Goal: Transaction & Acquisition: Purchase product/service

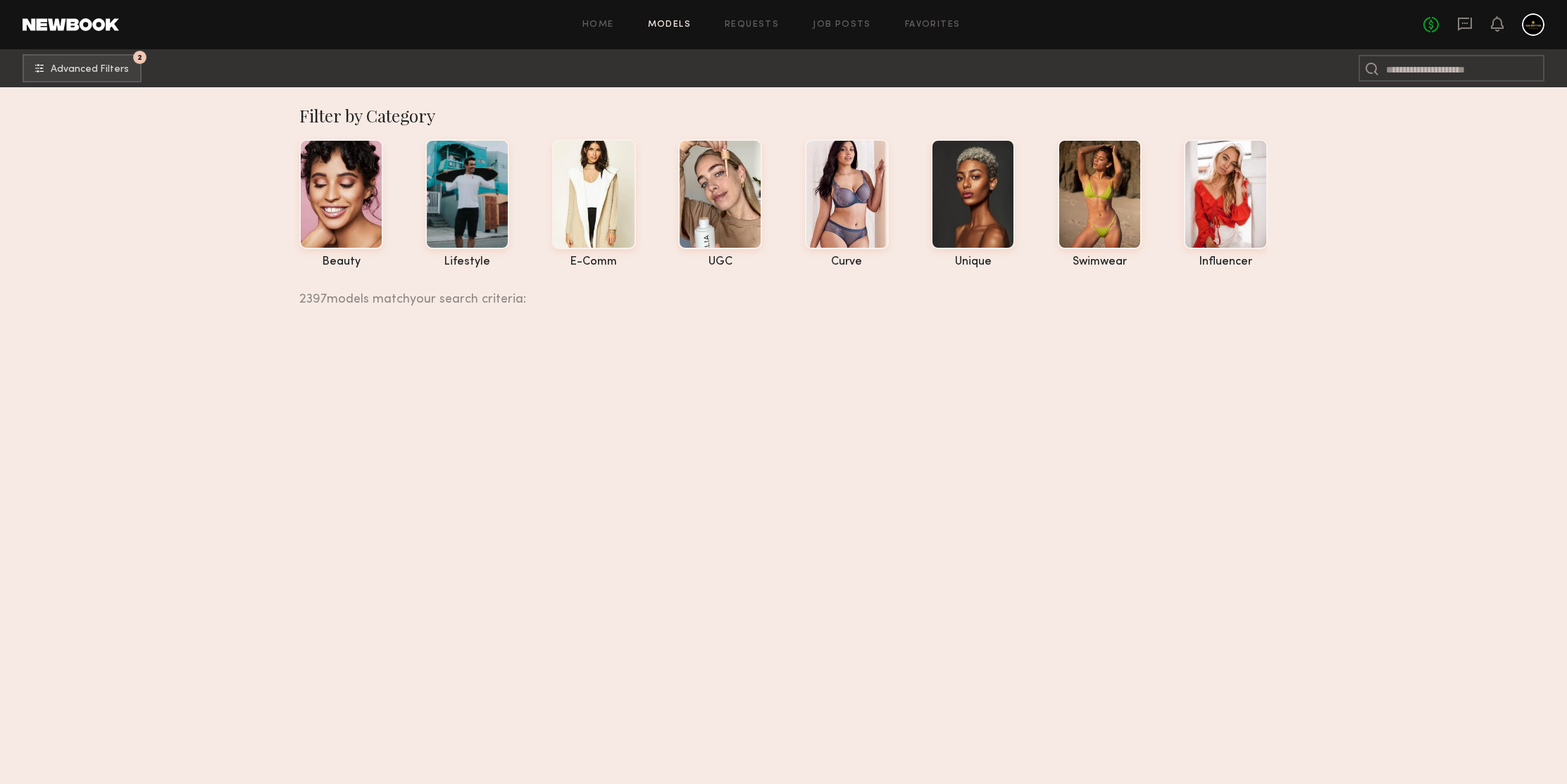
scroll to position [209285, 0]
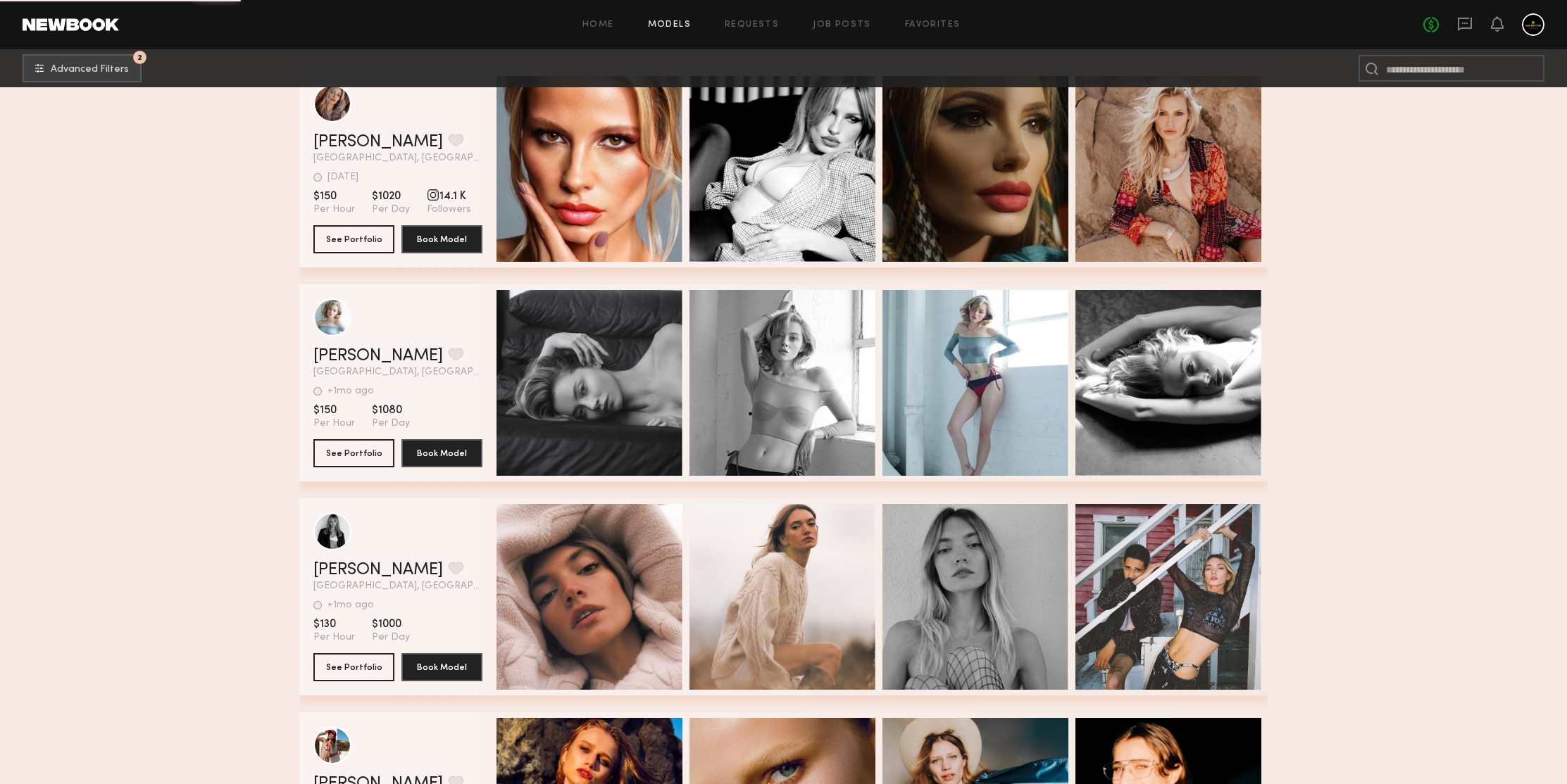
scroll to position [210129, 0]
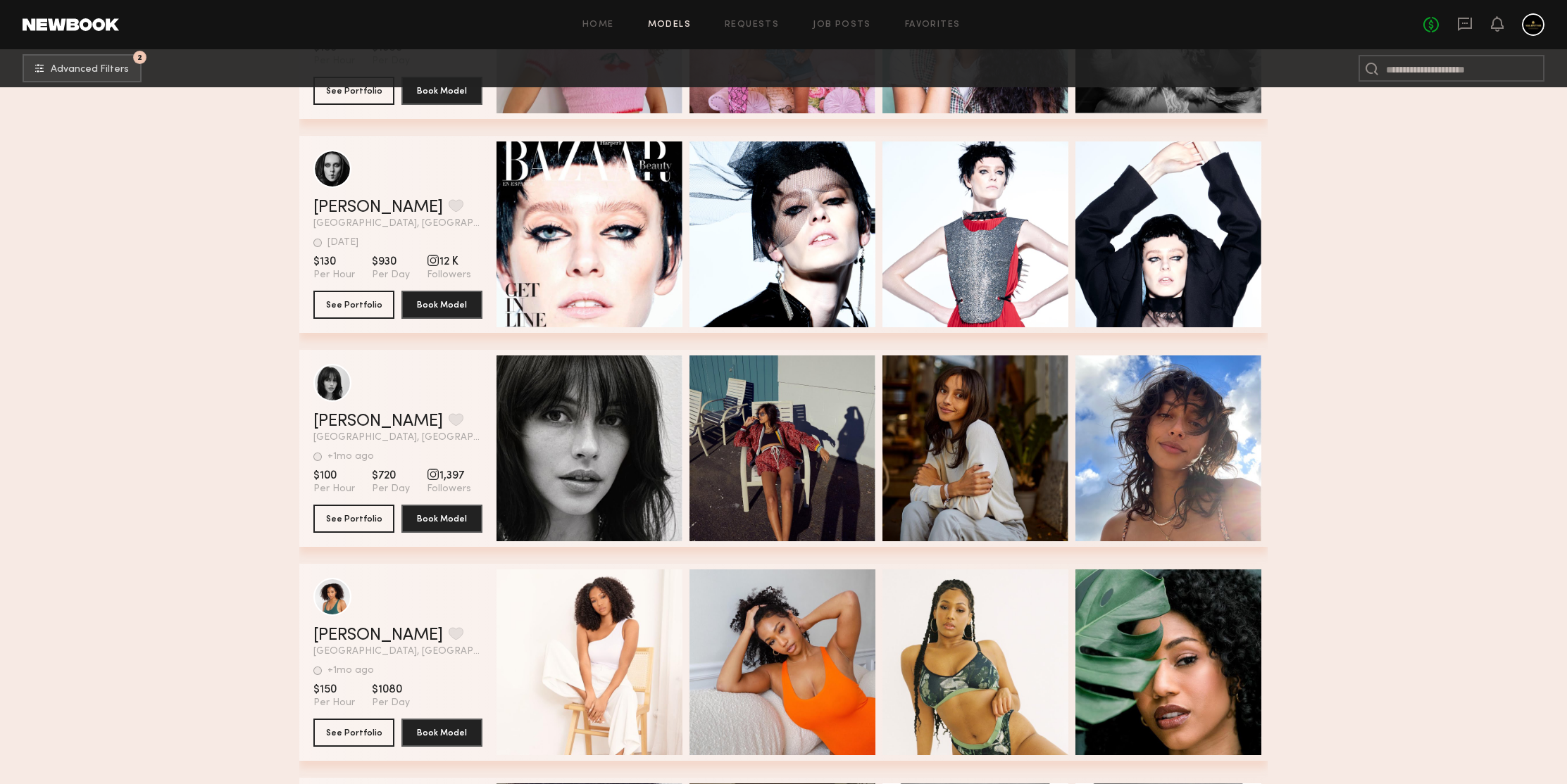
scroll to position [211657, 0]
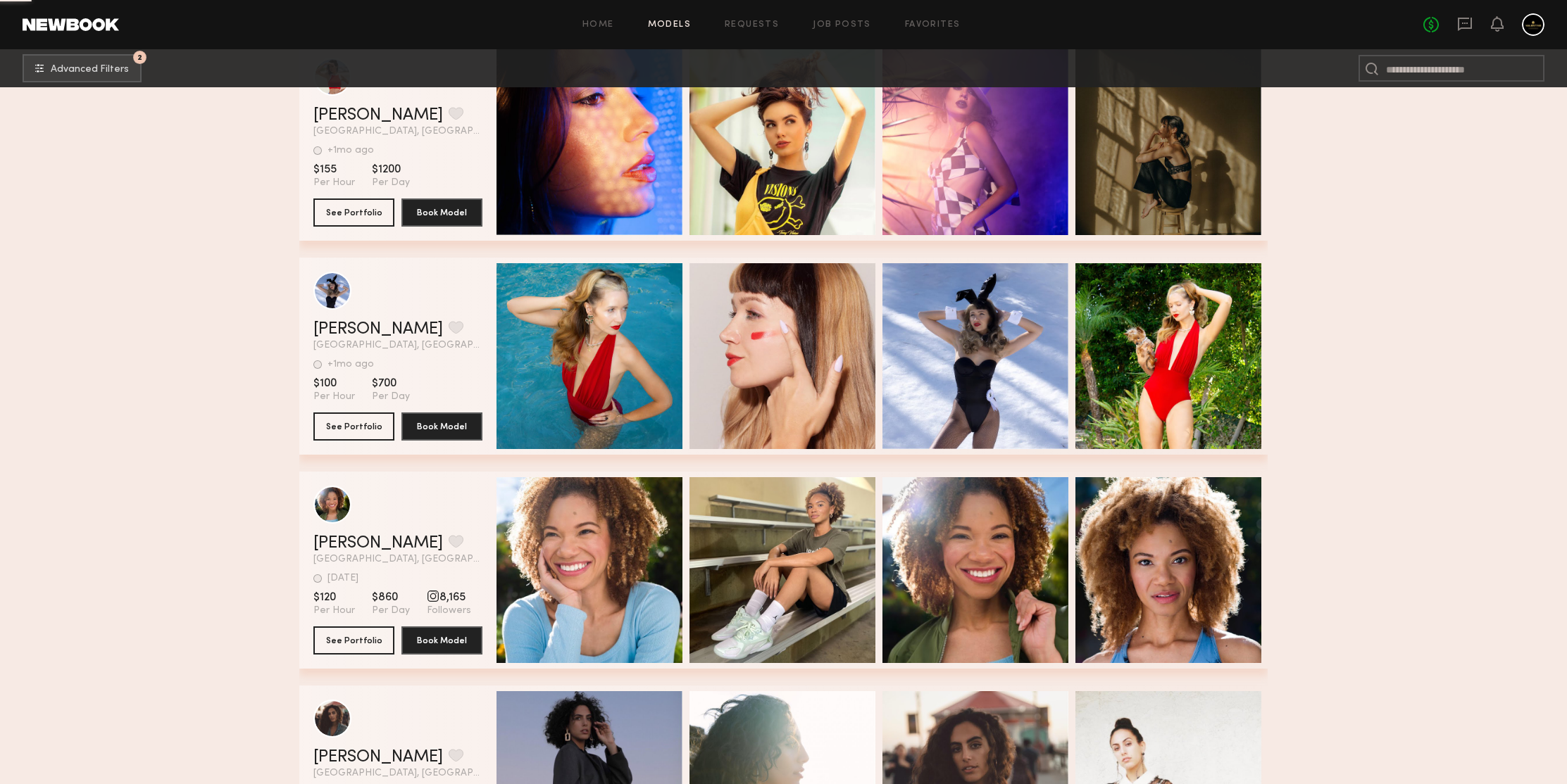
scroll to position [212262, 0]
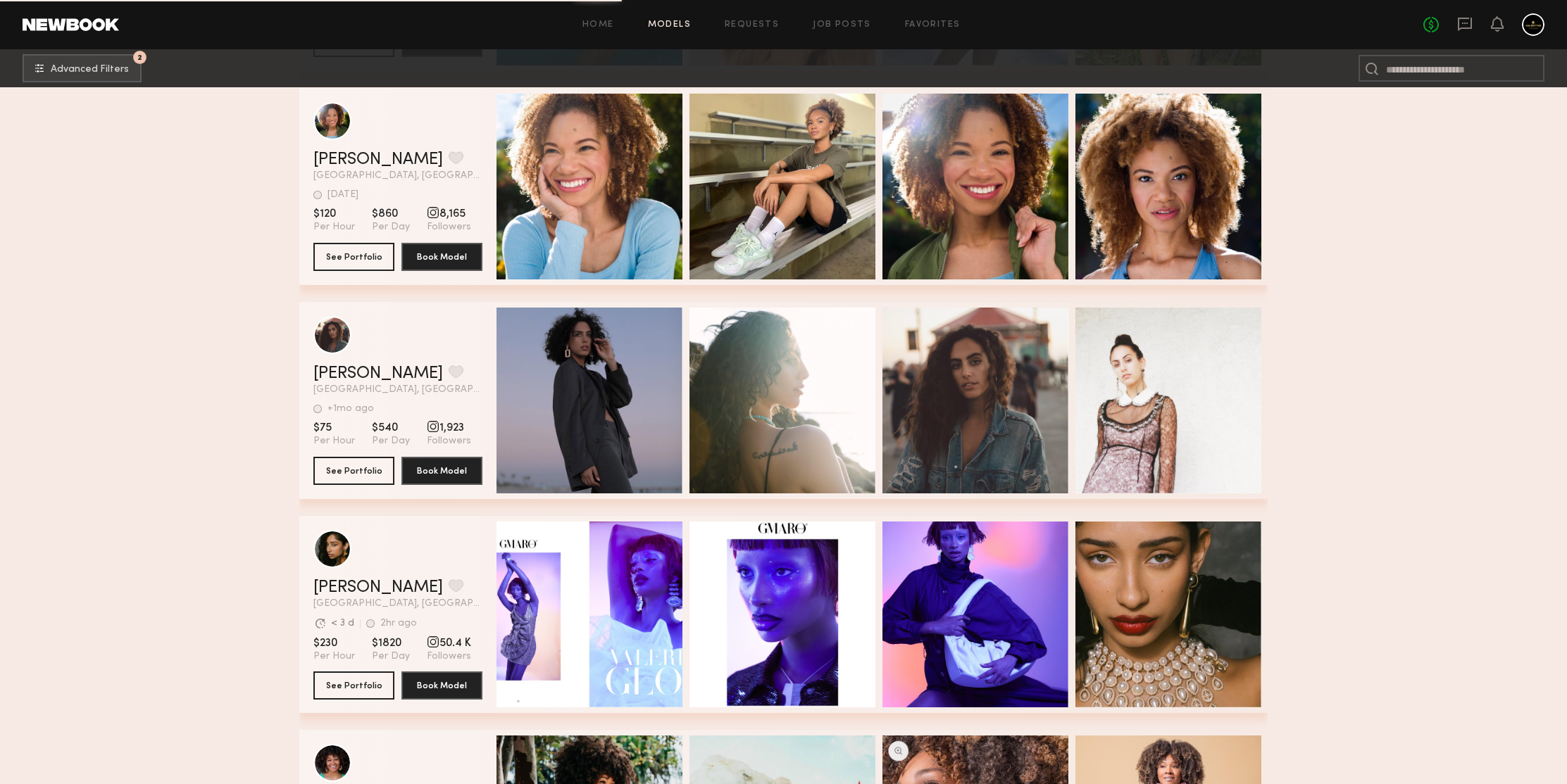
scroll to position [212645, 0]
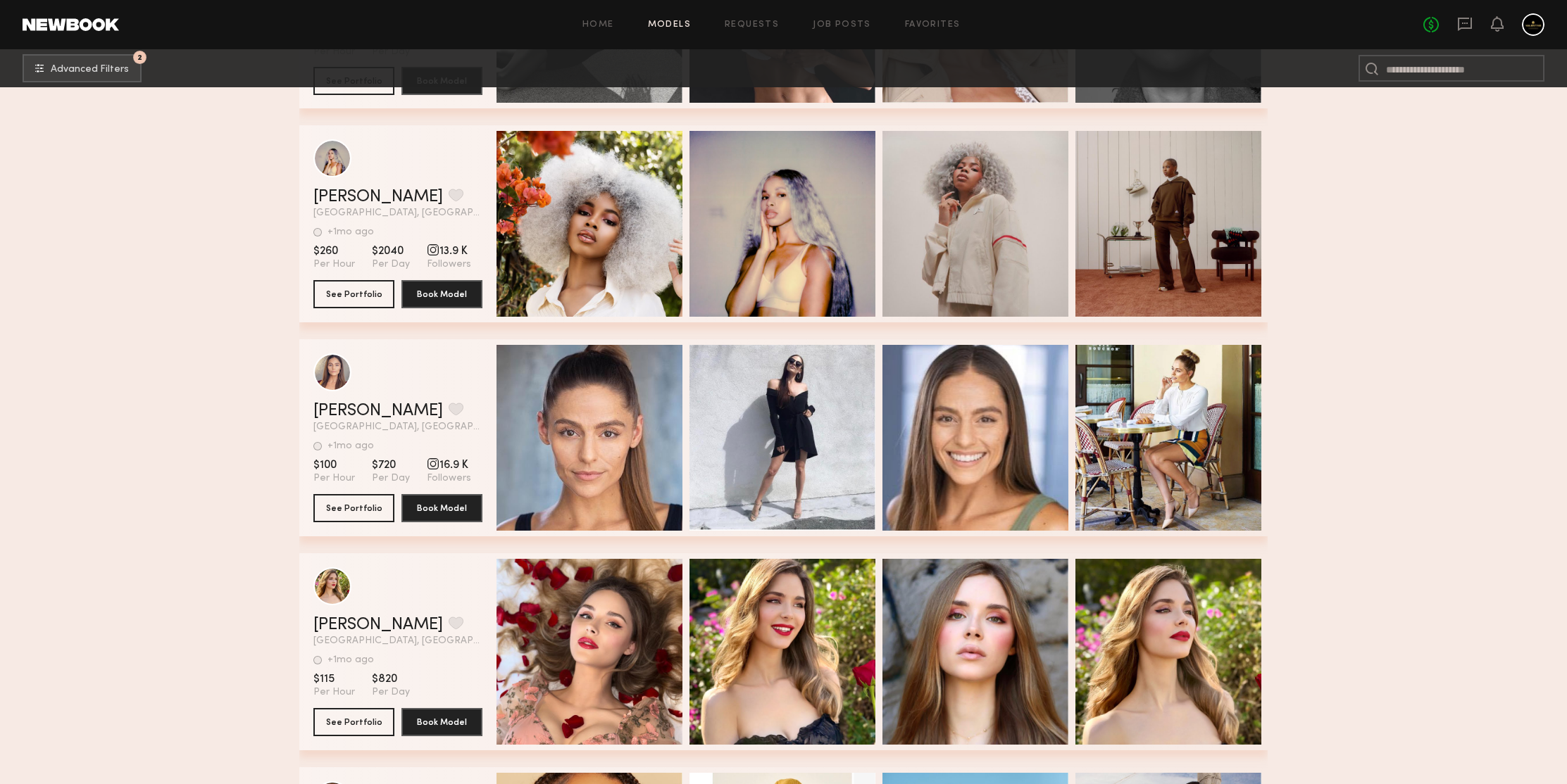
scroll to position [213847, 0]
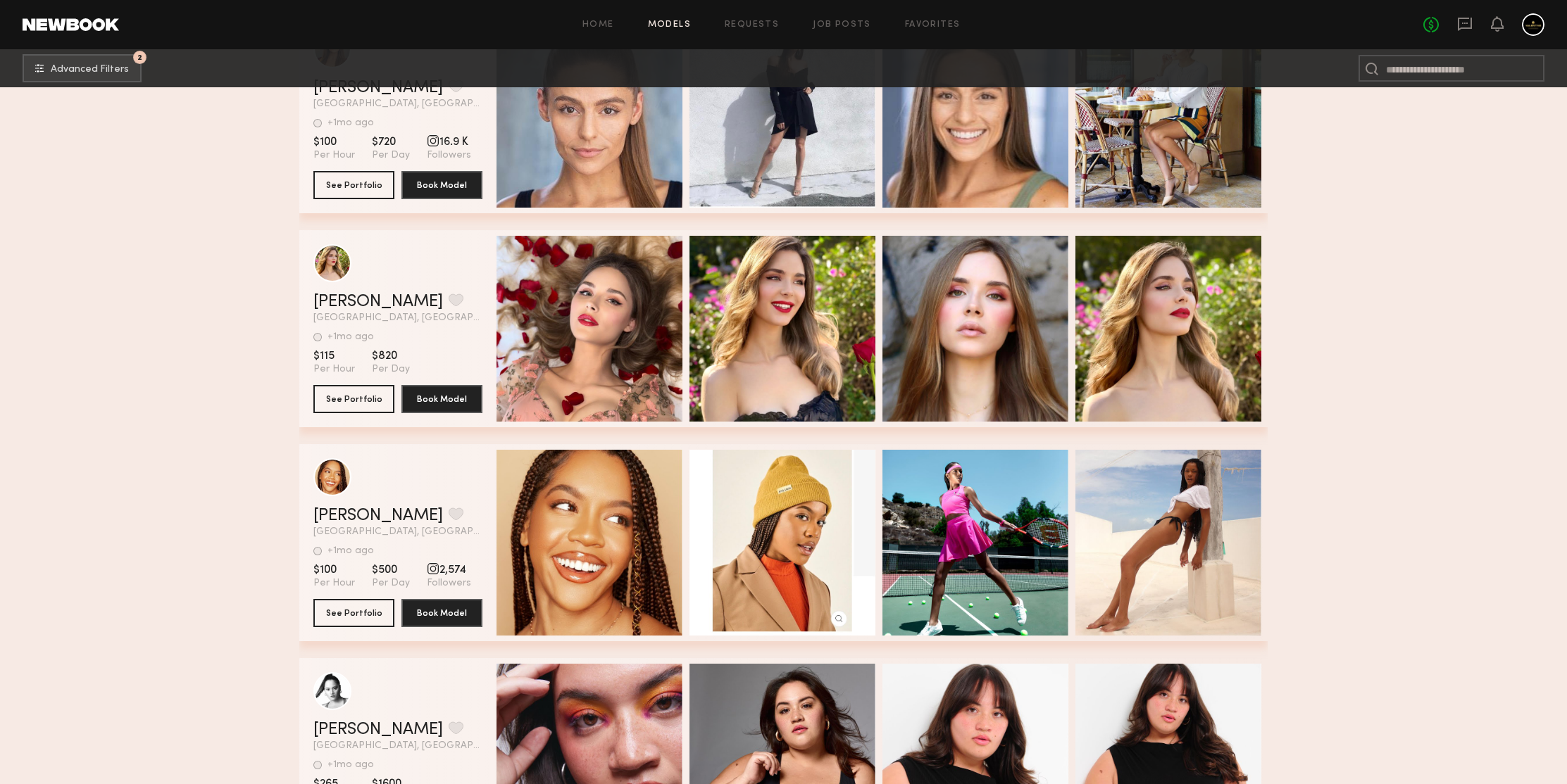
scroll to position [213865, 0]
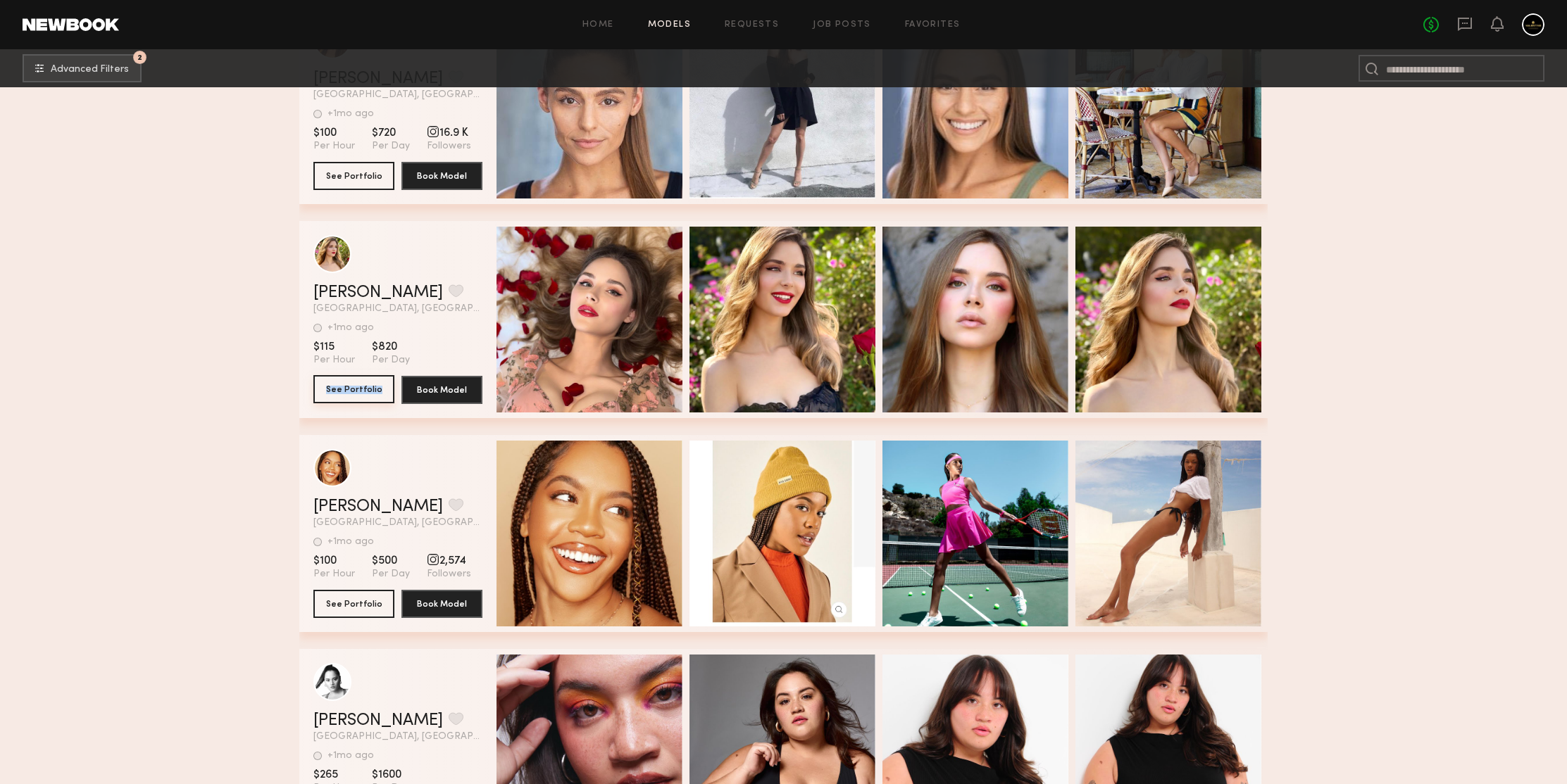
drag, startPoint x: 341, startPoint y: 387, endPoint x: 228, endPoint y: 322, distance: 130.4
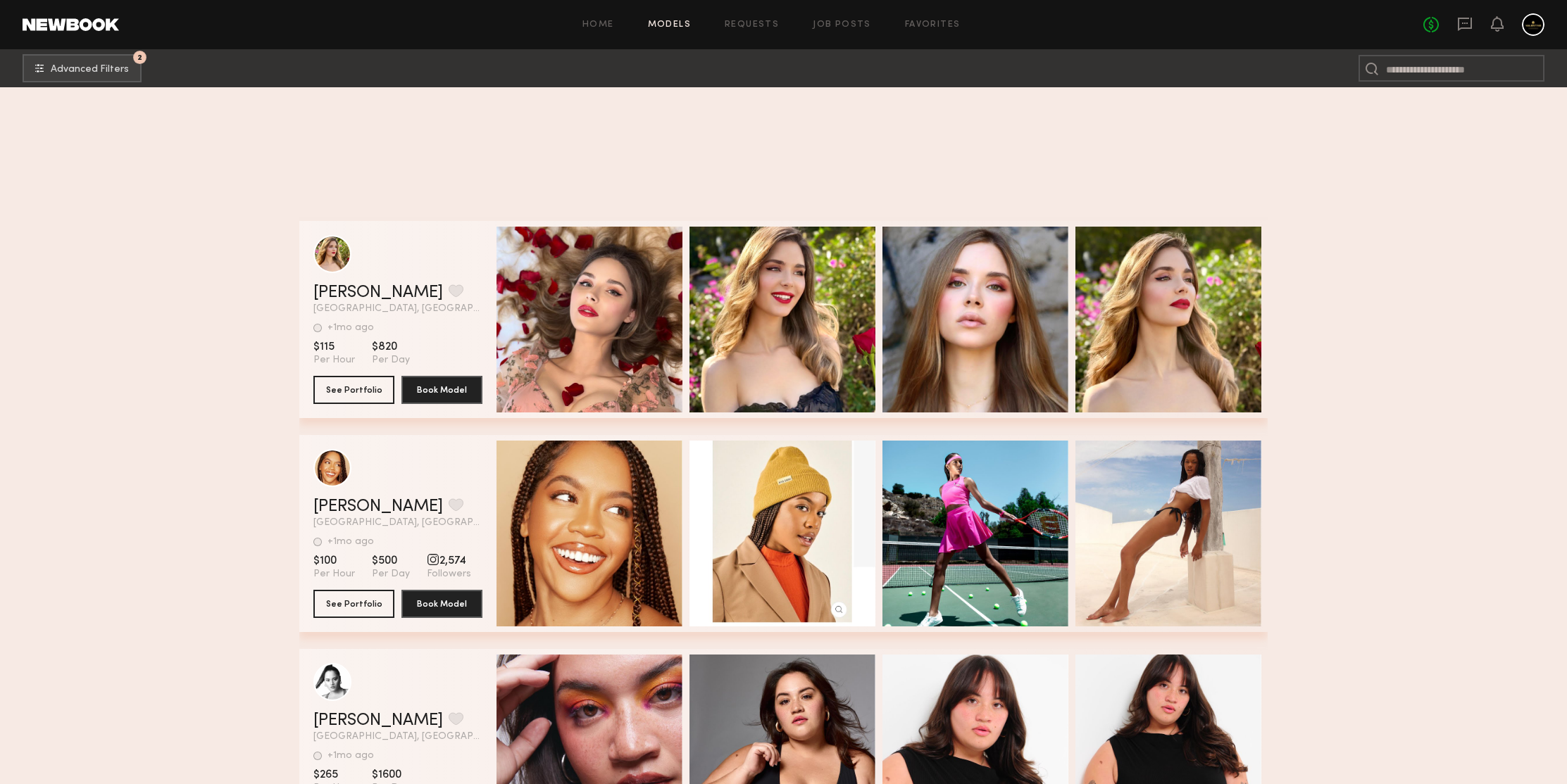
scroll to position [214425, 0]
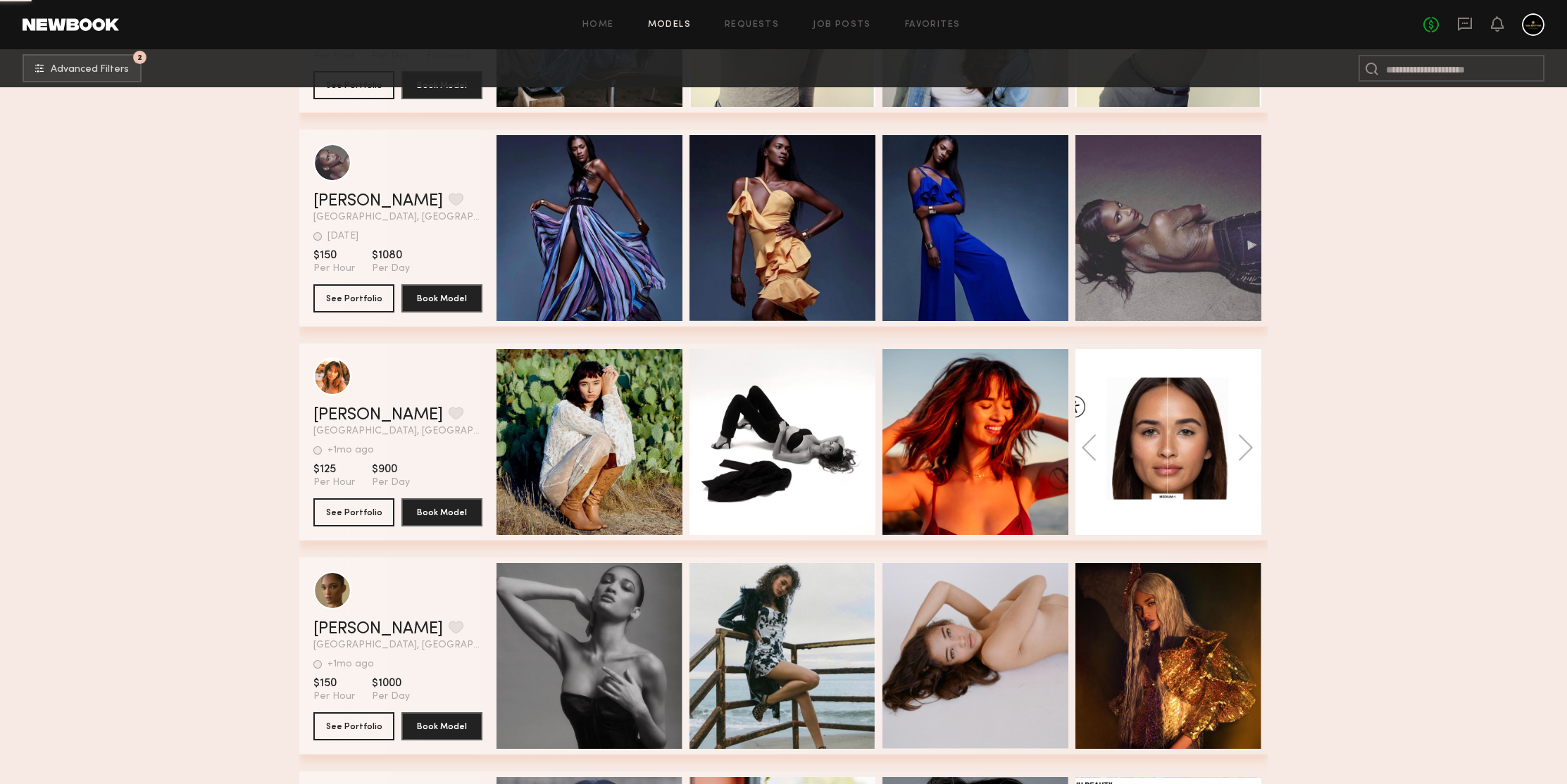
scroll to position [214886, 0]
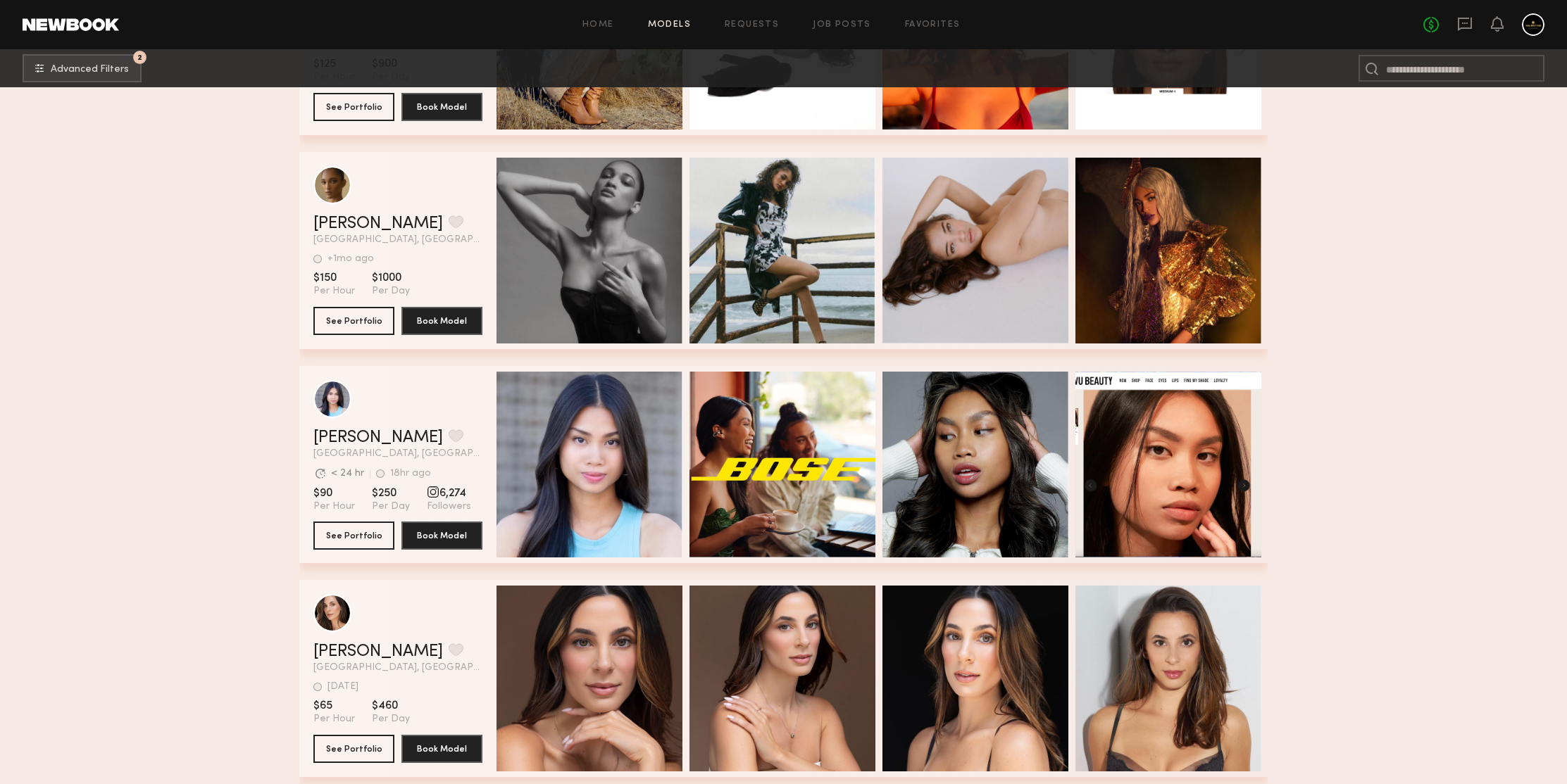
drag, startPoint x: 350, startPoint y: 322, endPoint x: 225, endPoint y: 261, distance: 139.1
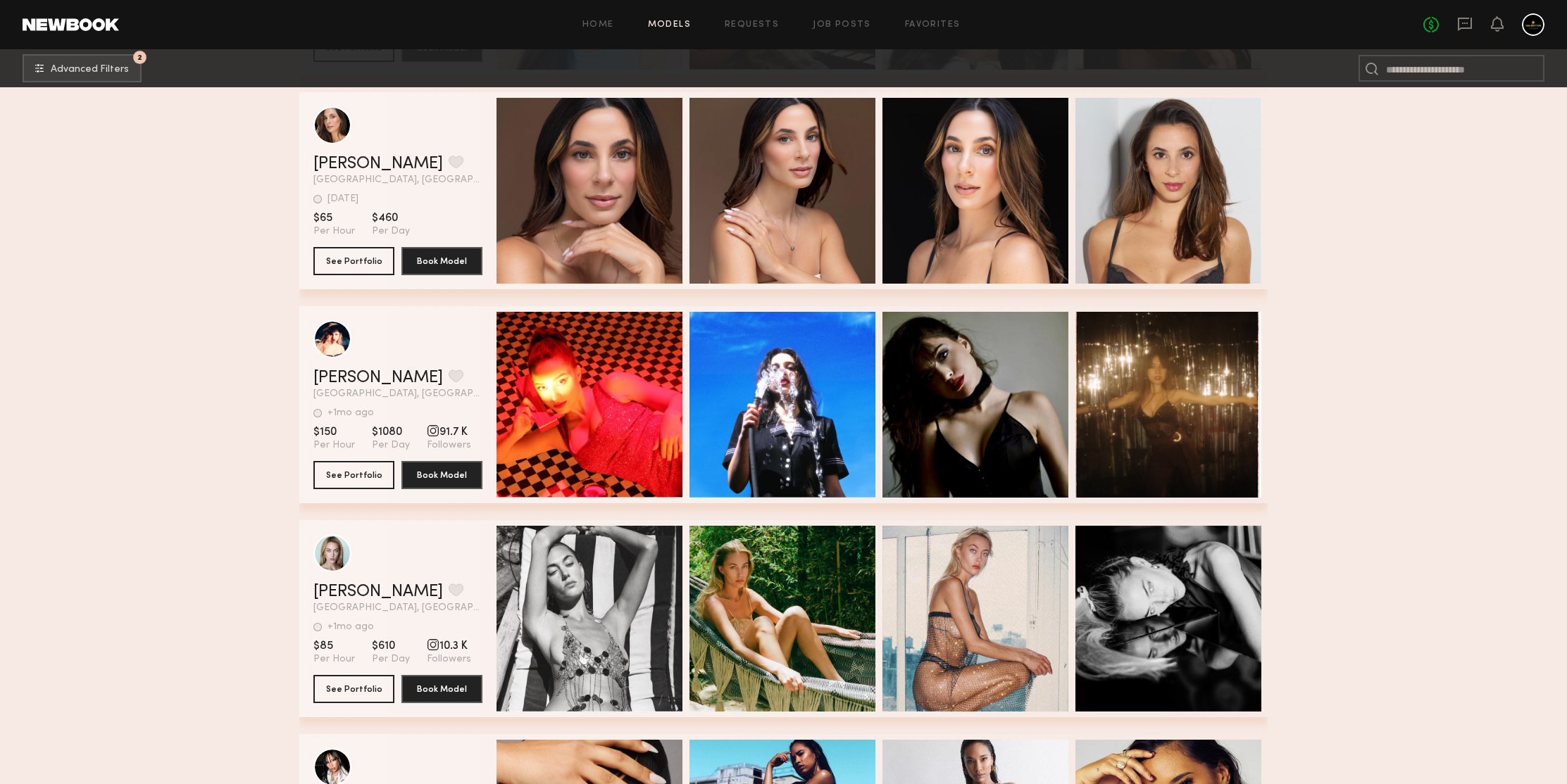
scroll to position [216013, 0]
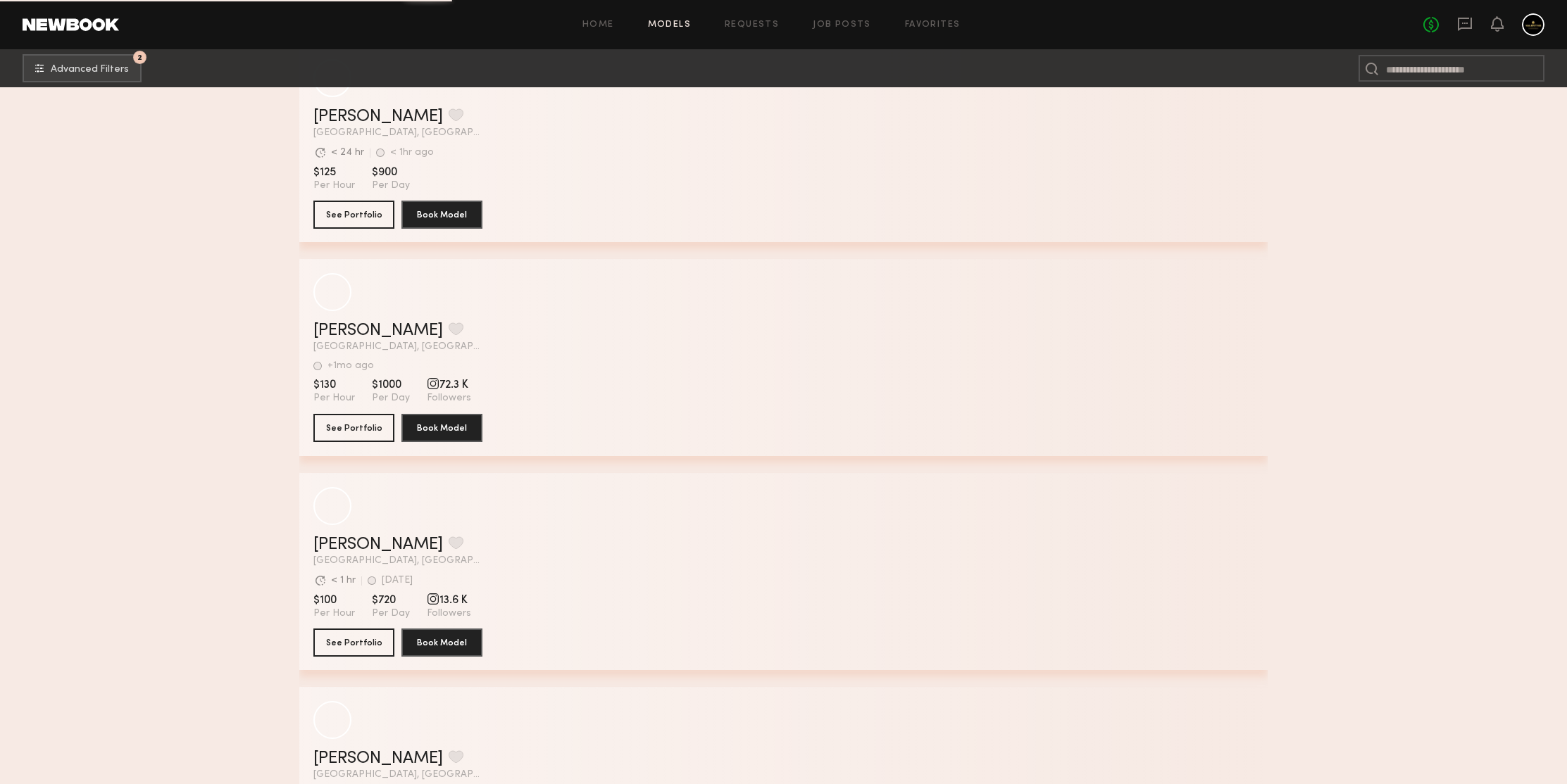
scroll to position [220399, 0]
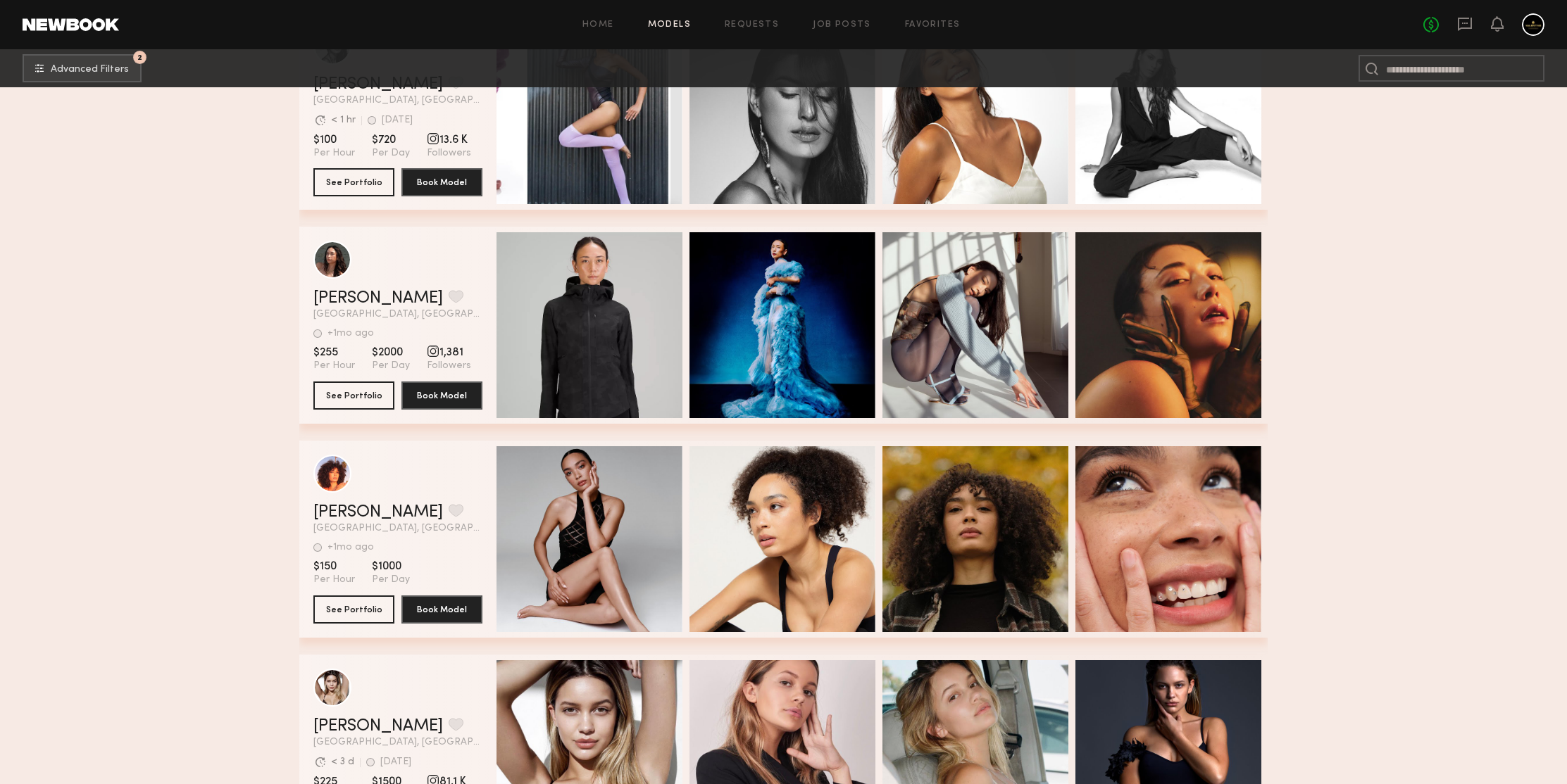
scroll to position [220998, 0]
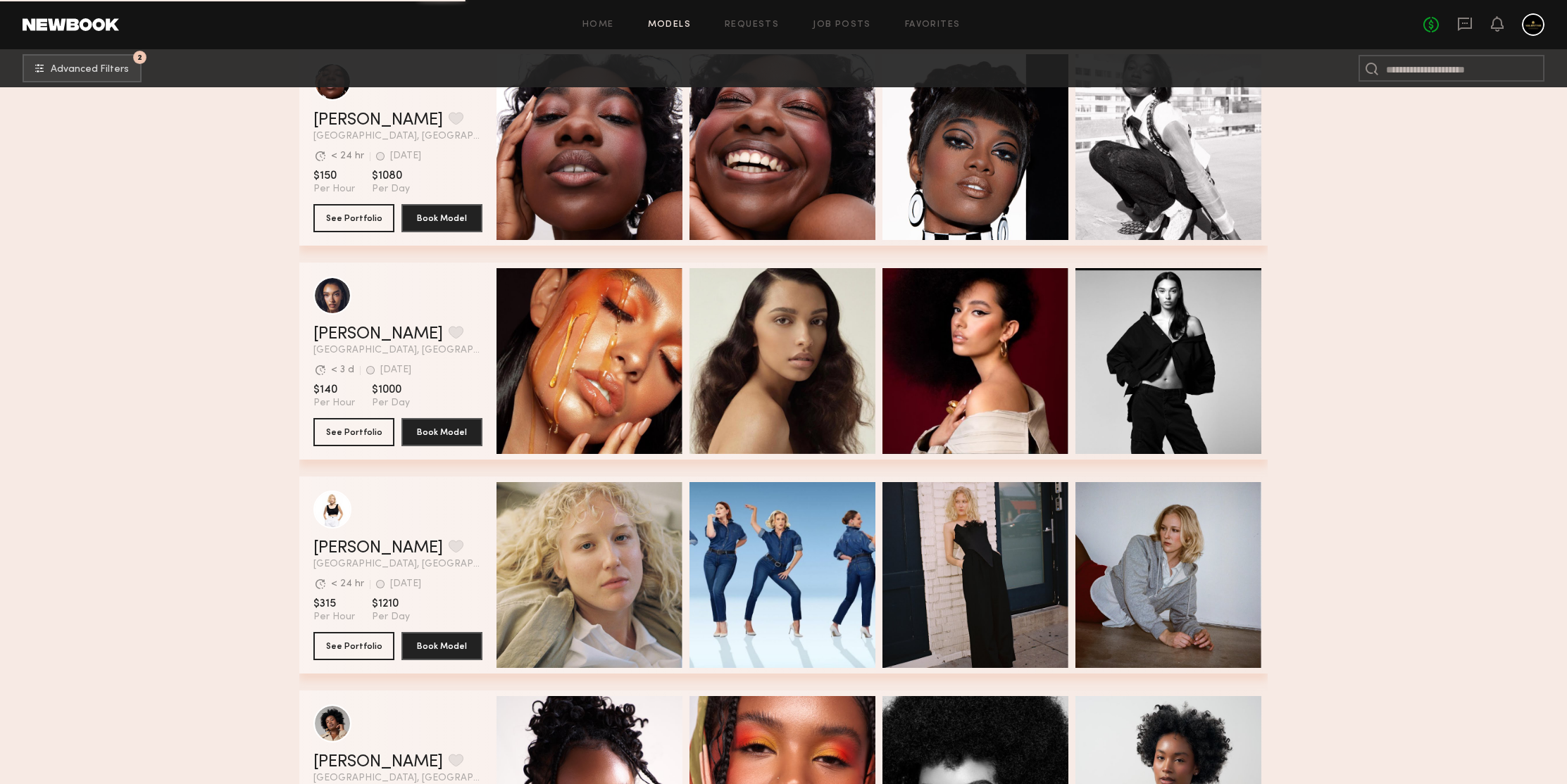
scroll to position [222967, 0]
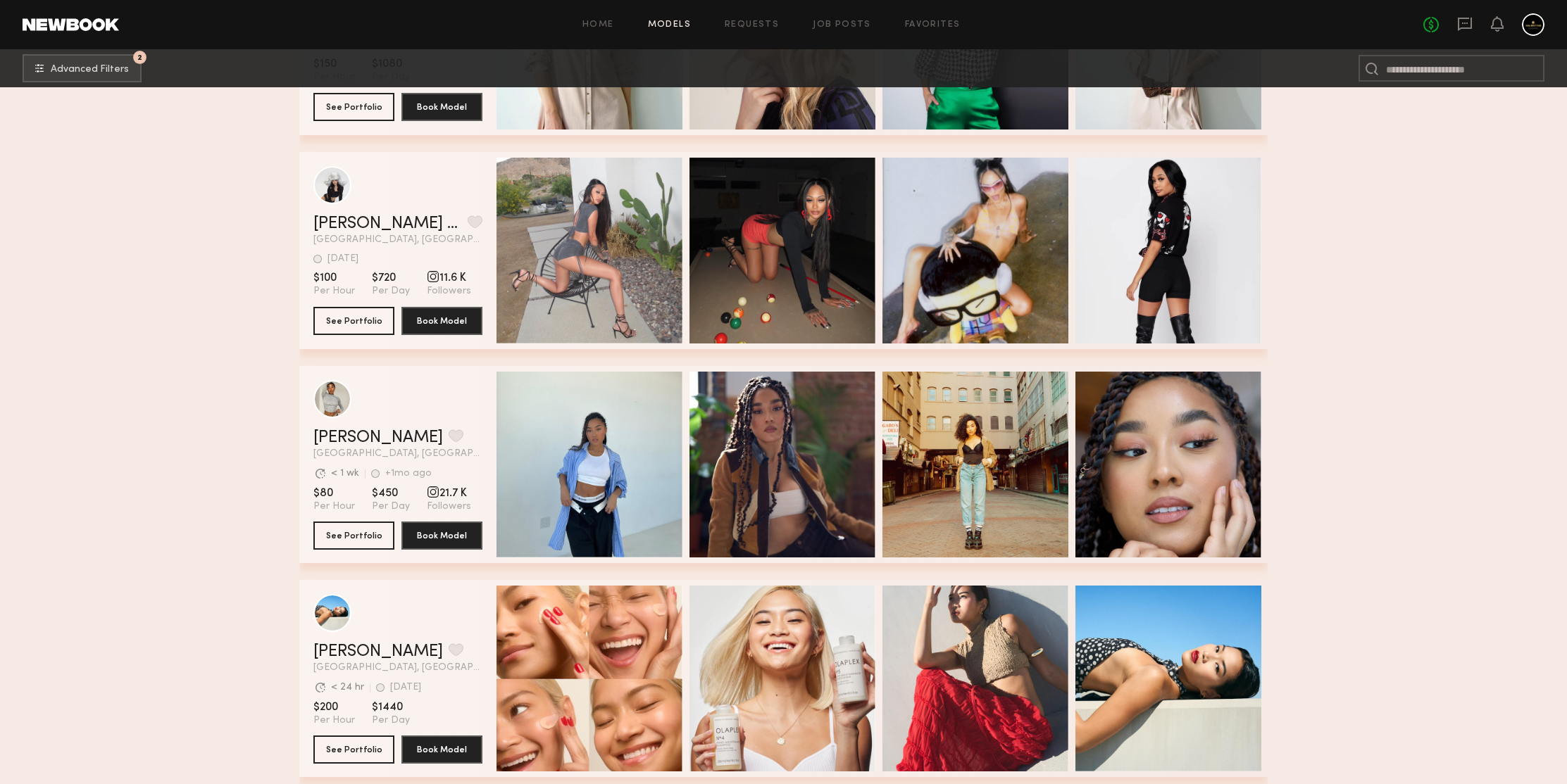
scroll to position [223849, 0]
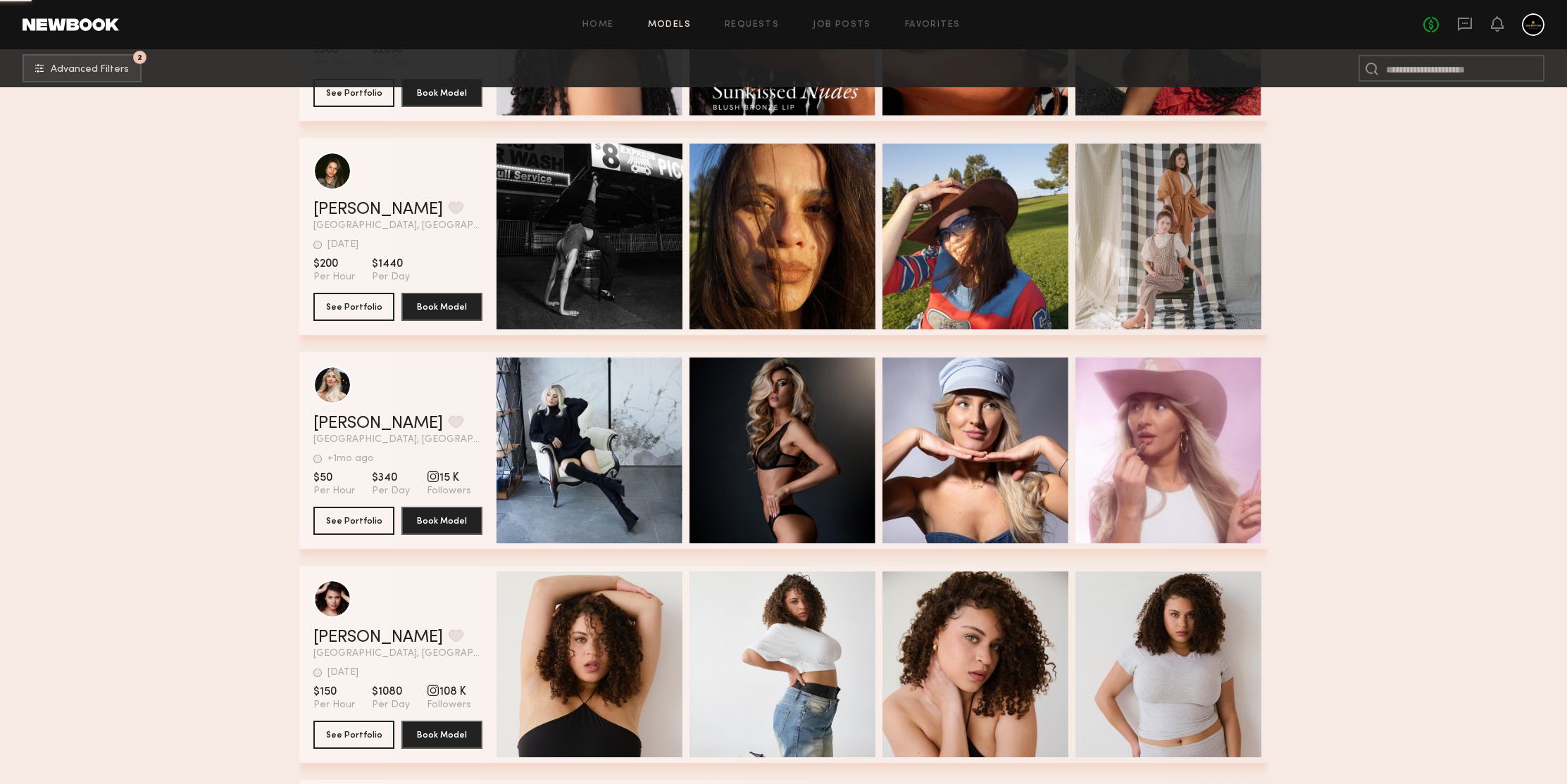
scroll to position [225147, 0]
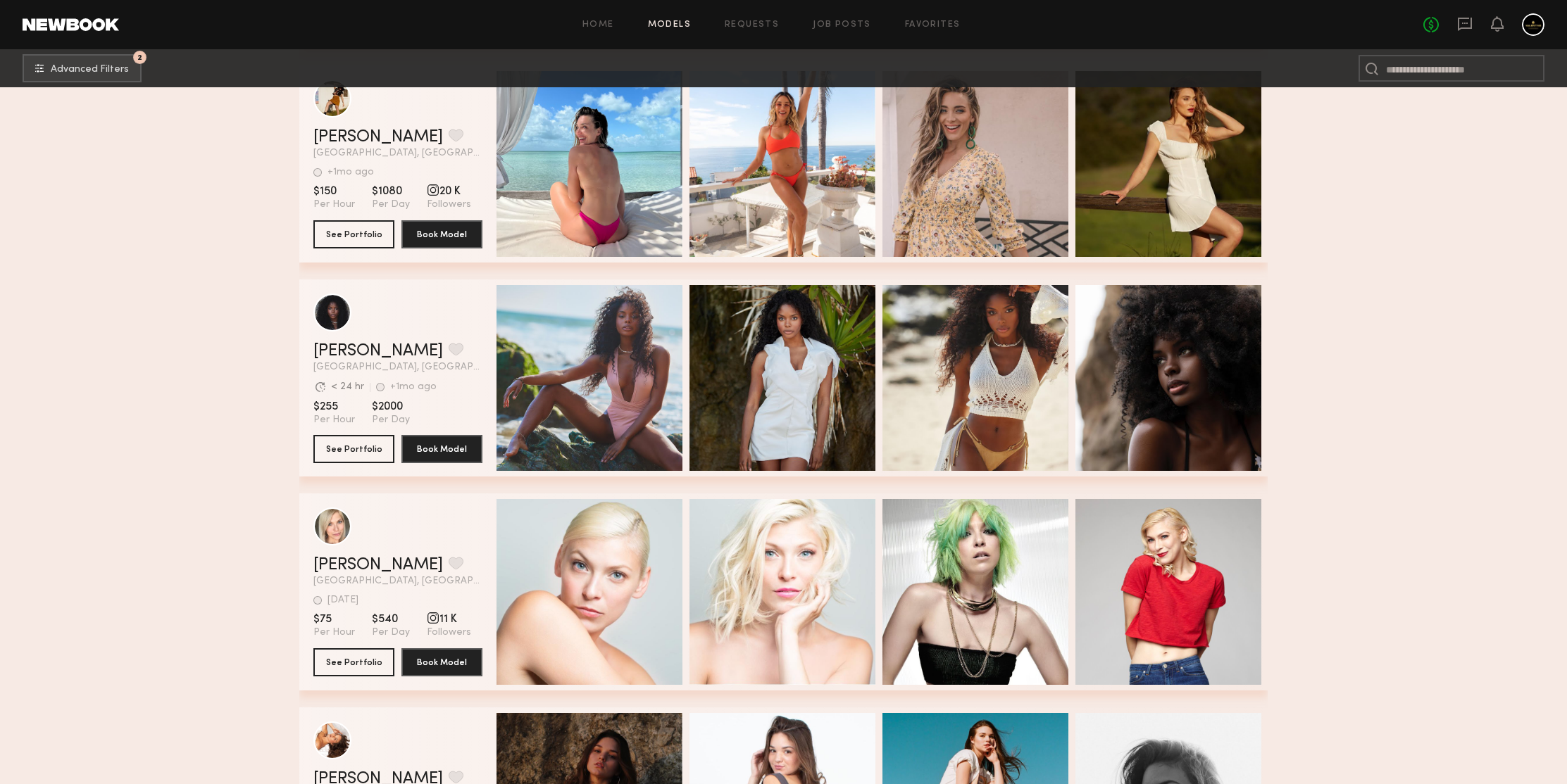
scroll to position [226831, 0]
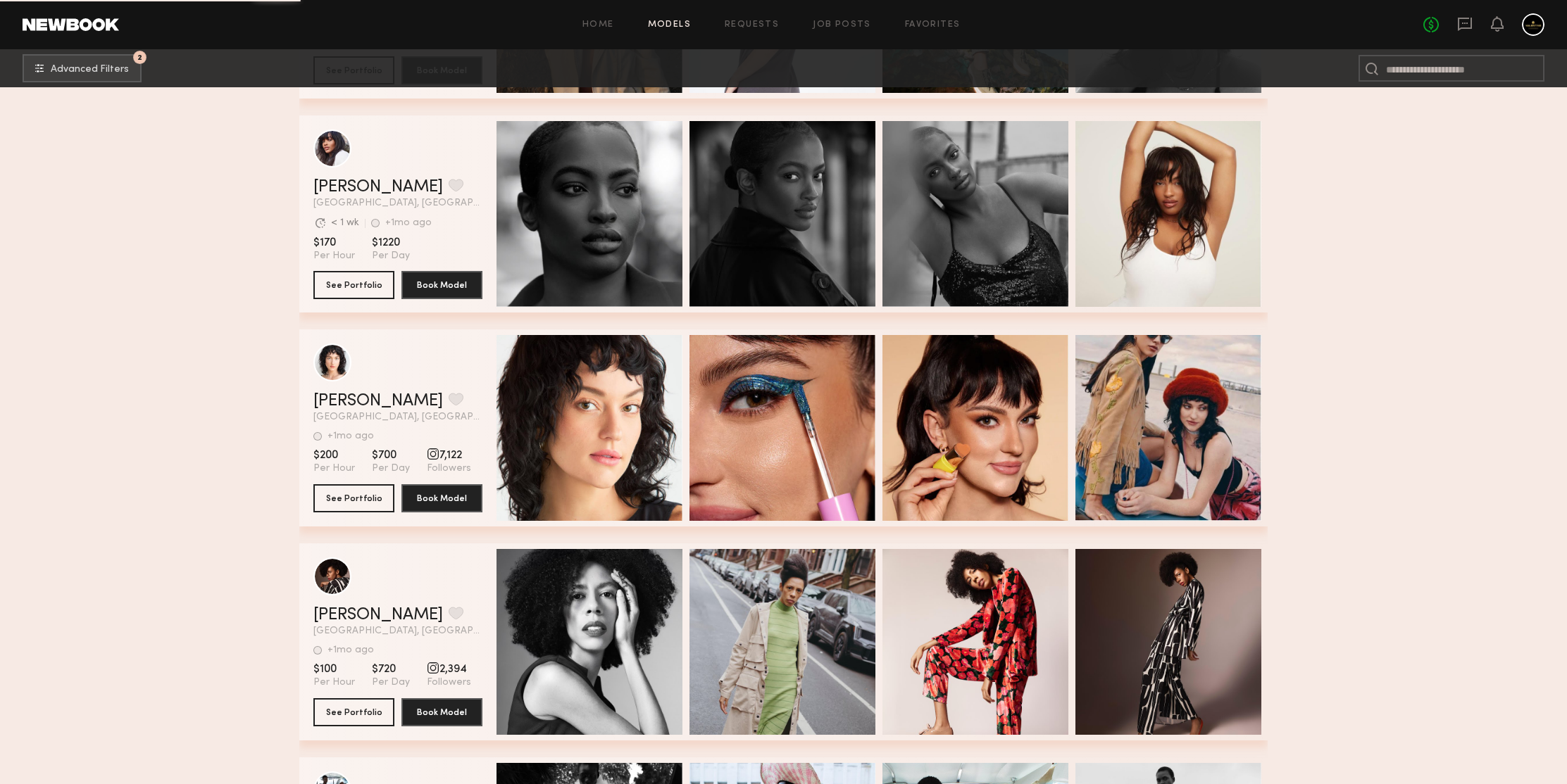
scroll to position [228103, 0]
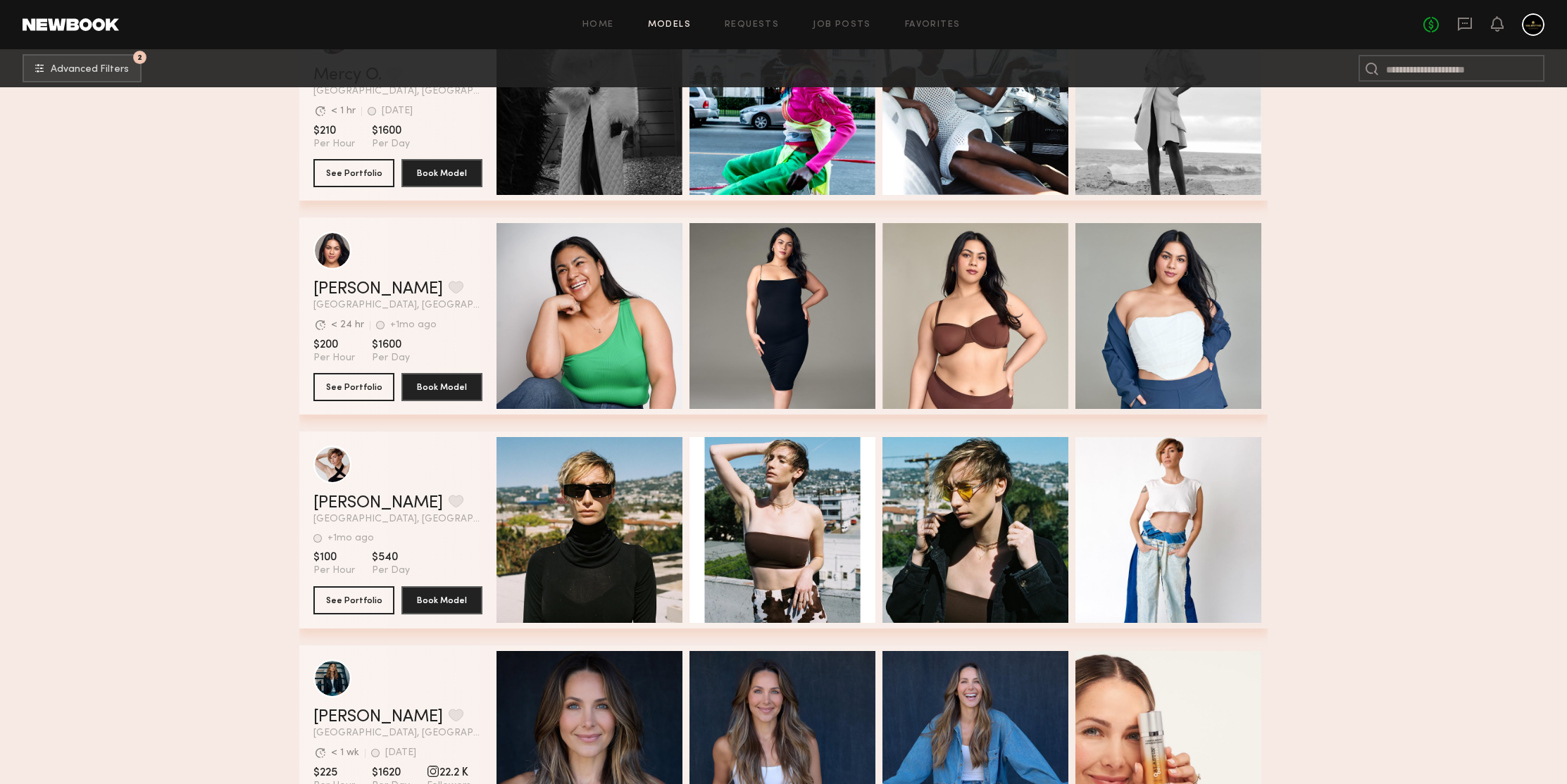
scroll to position [228291, 0]
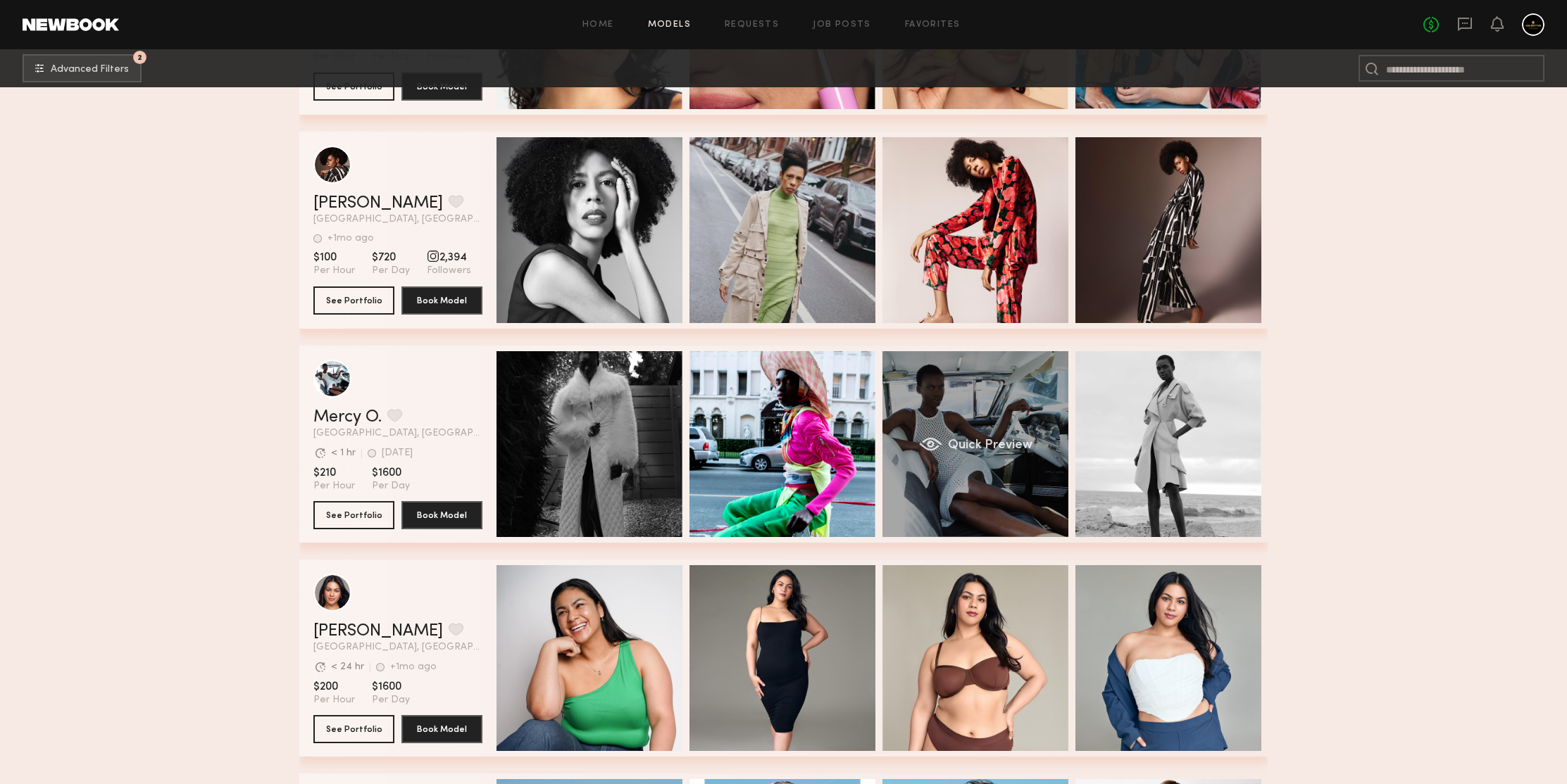
click at [912, 404] on div "Quick Preview" at bounding box center [975, 444] width 186 height 186
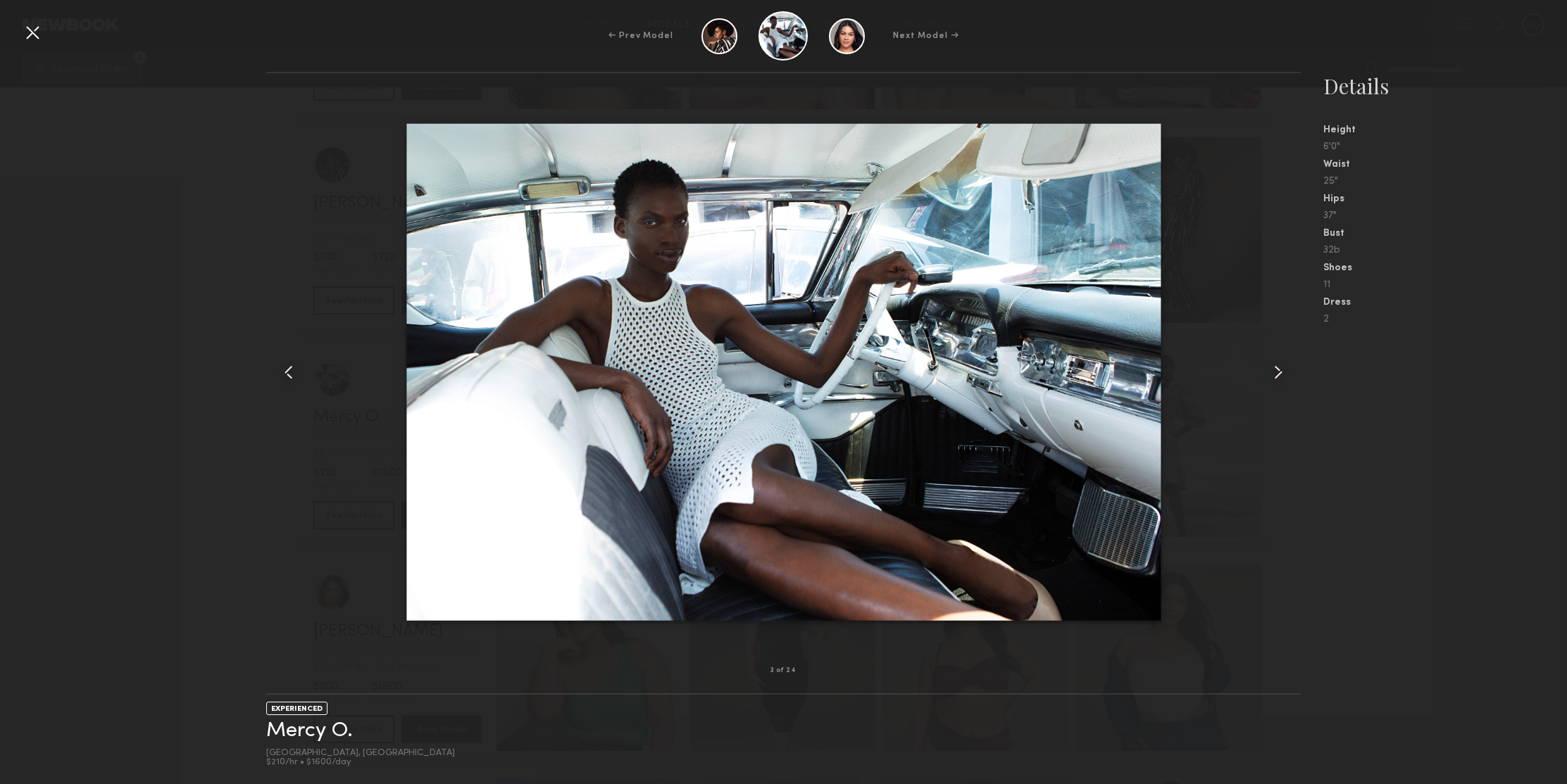
click at [1278, 375] on common-icon at bounding box center [1278, 372] width 23 height 23
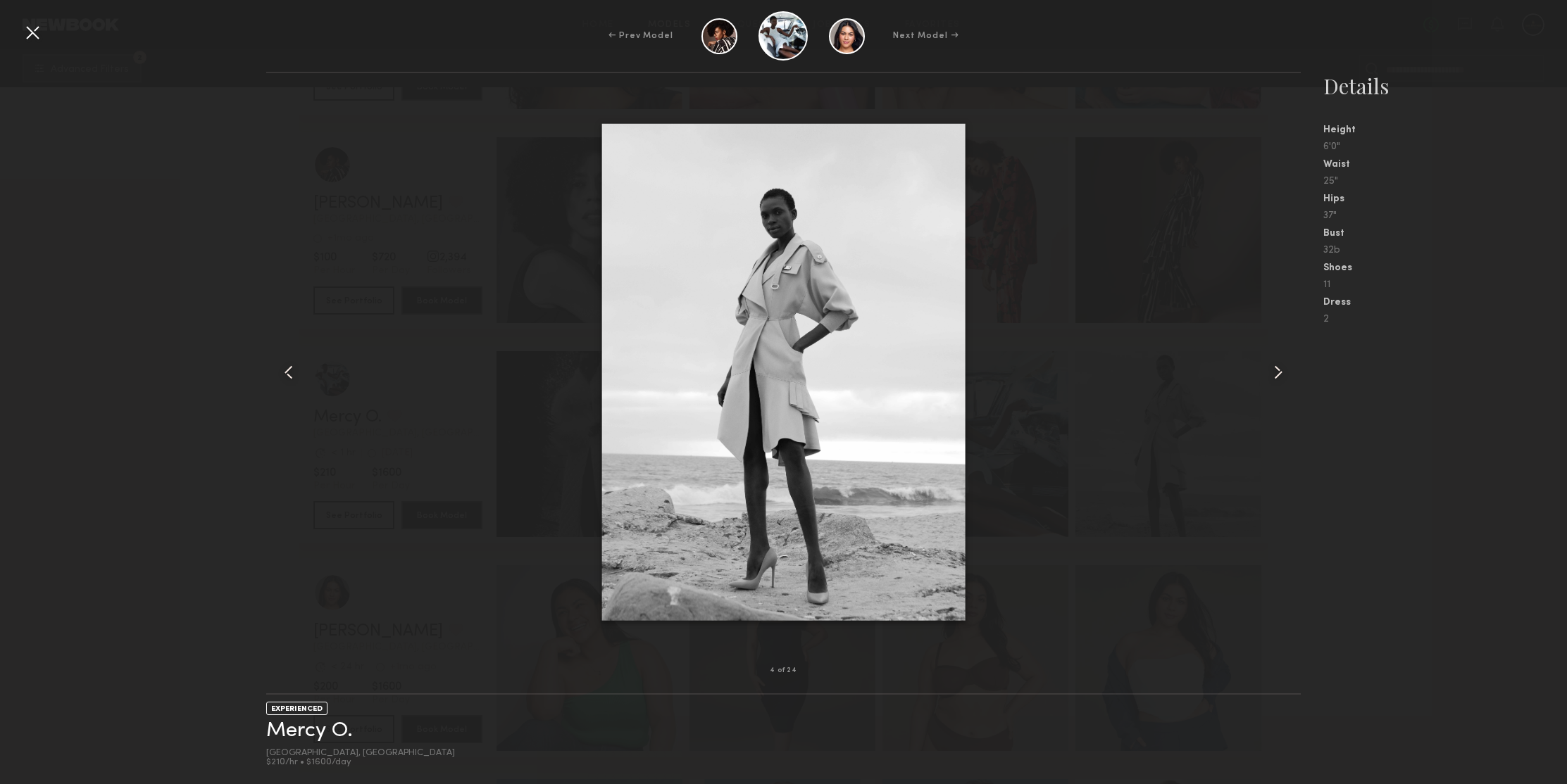
click at [1278, 375] on common-icon at bounding box center [1278, 372] width 23 height 23
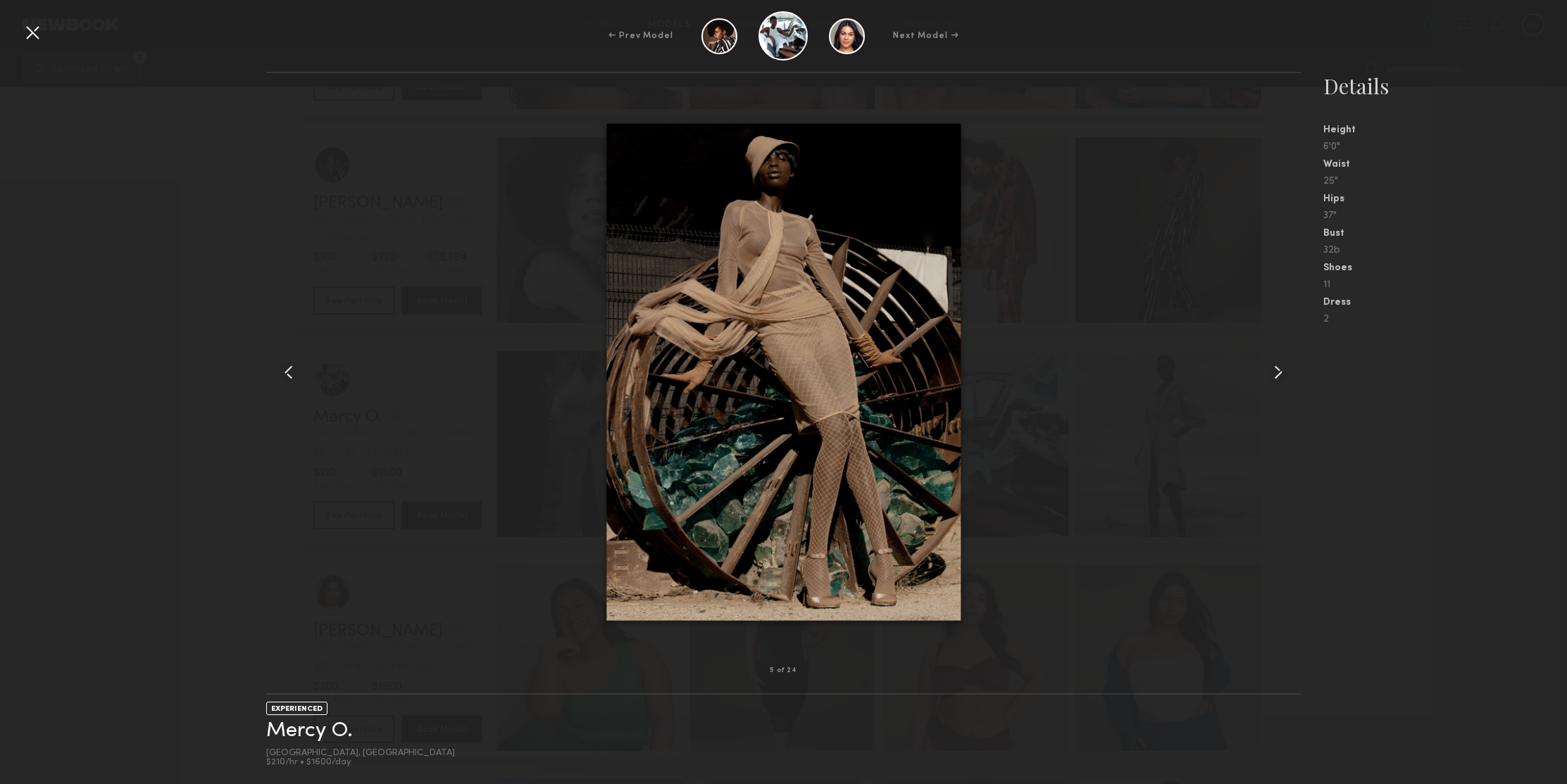
click at [291, 371] on common-icon at bounding box center [289, 372] width 23 height 23
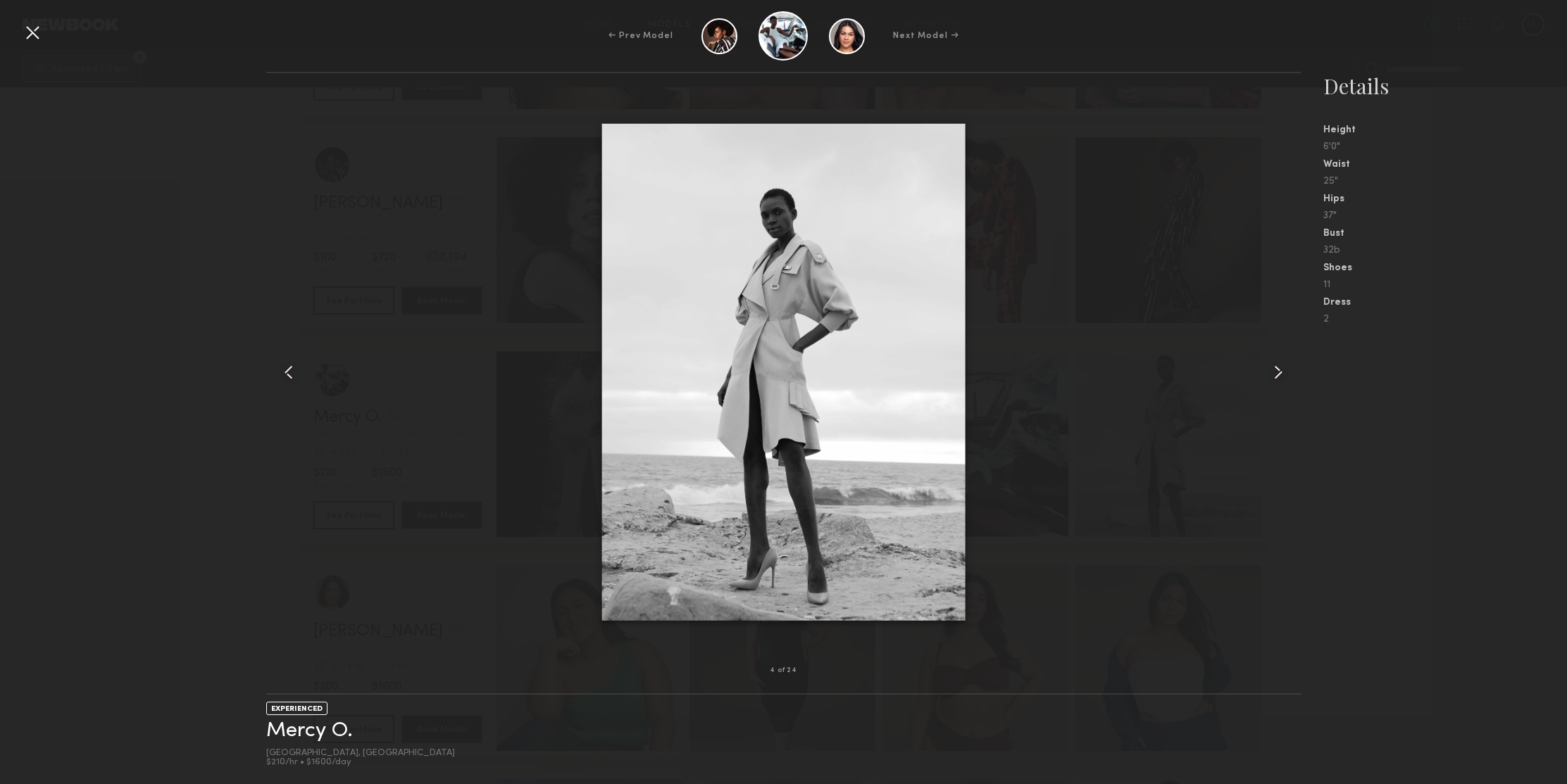
click at [1278, 374] on common-icon at bounding box center [1278, 372] width 23 height 23
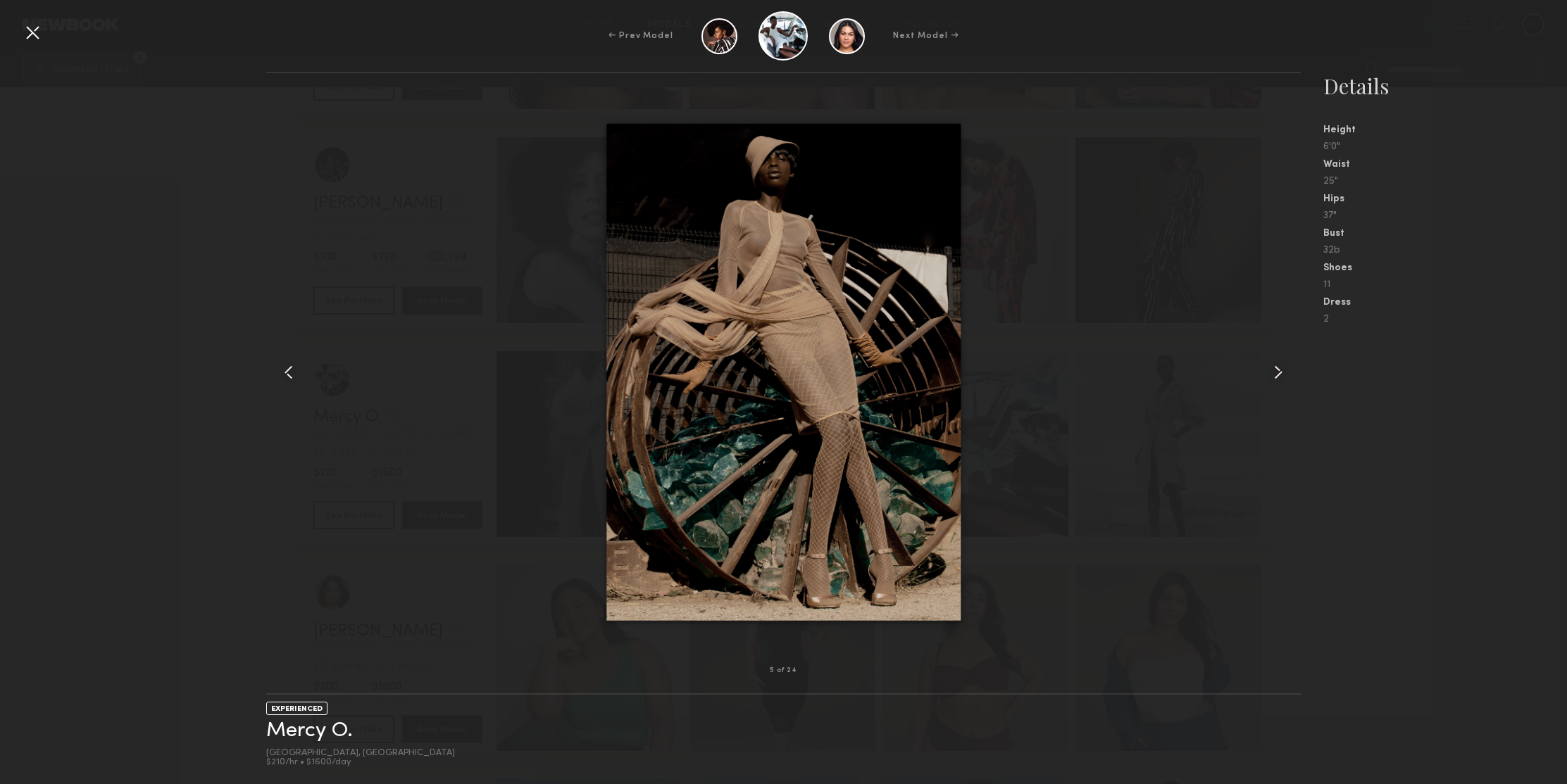
click at [1278, 374] on common-icon at bounding box center [1278, 372] width 23 height 23
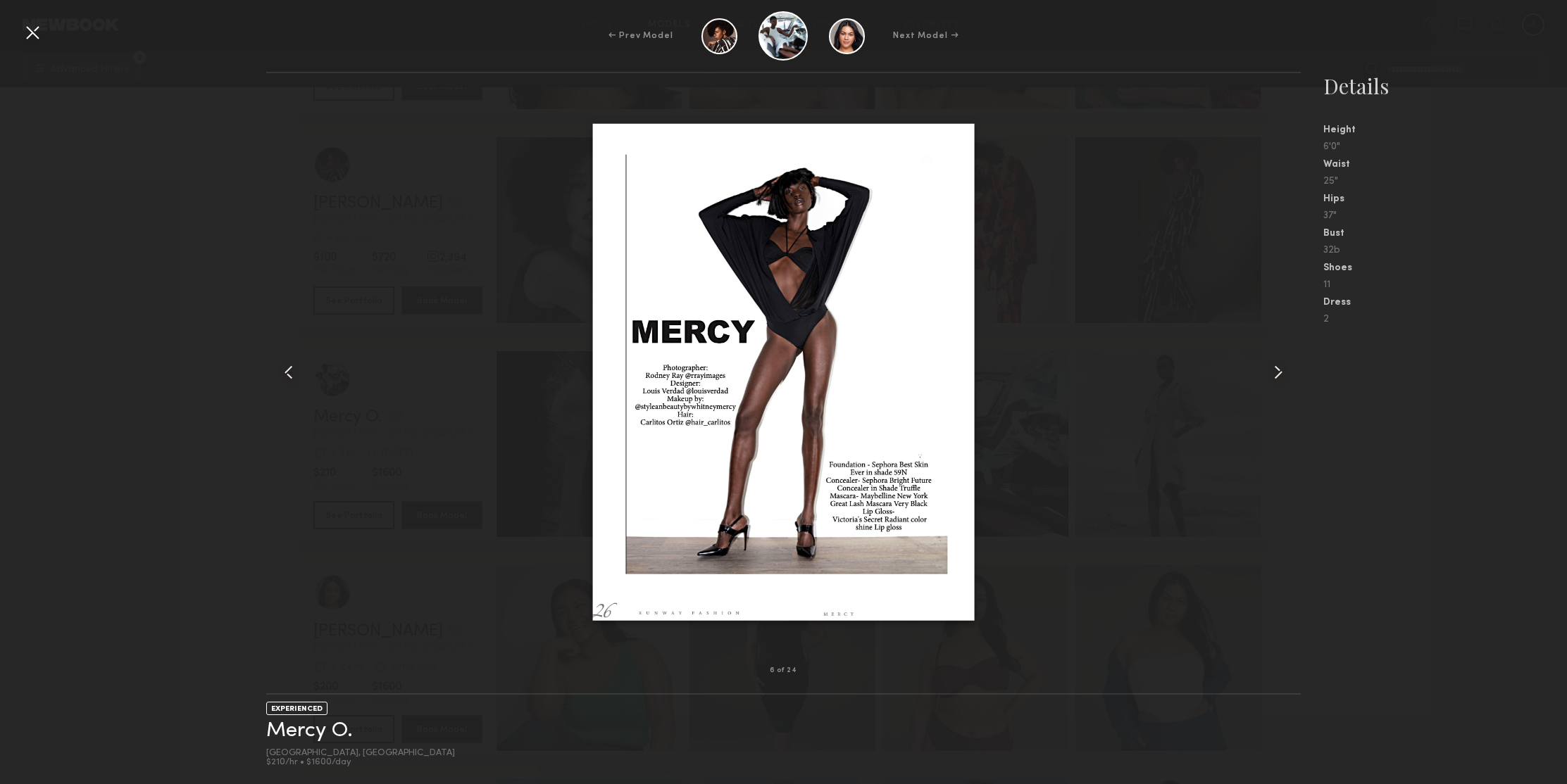
click at [1278, 374] on common-icon at bounding box center [1278, 372] width 23 height 23
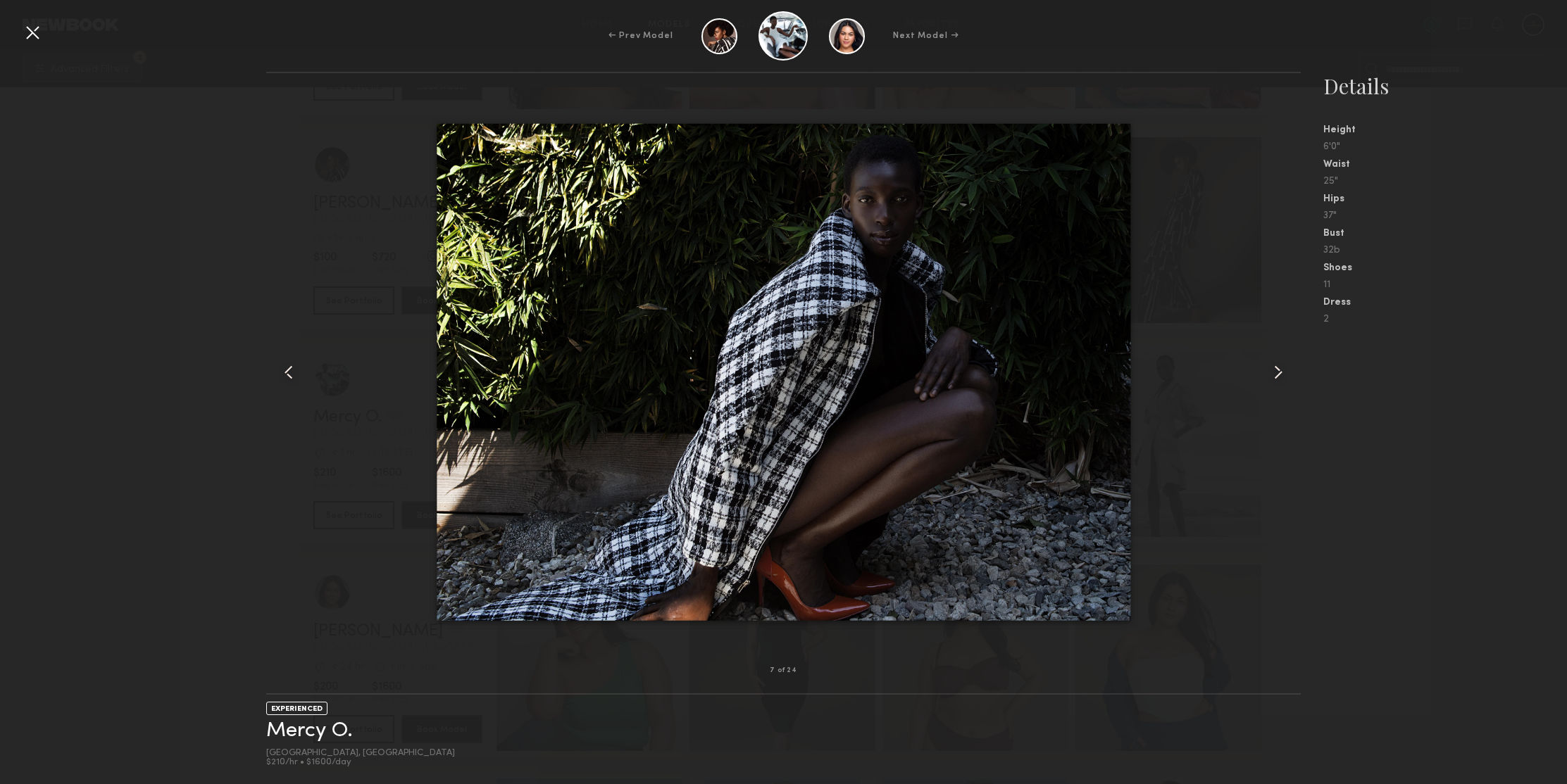
click at [1278, 374] on common-icon at bounding box center [1278, 372] width 23 height 23
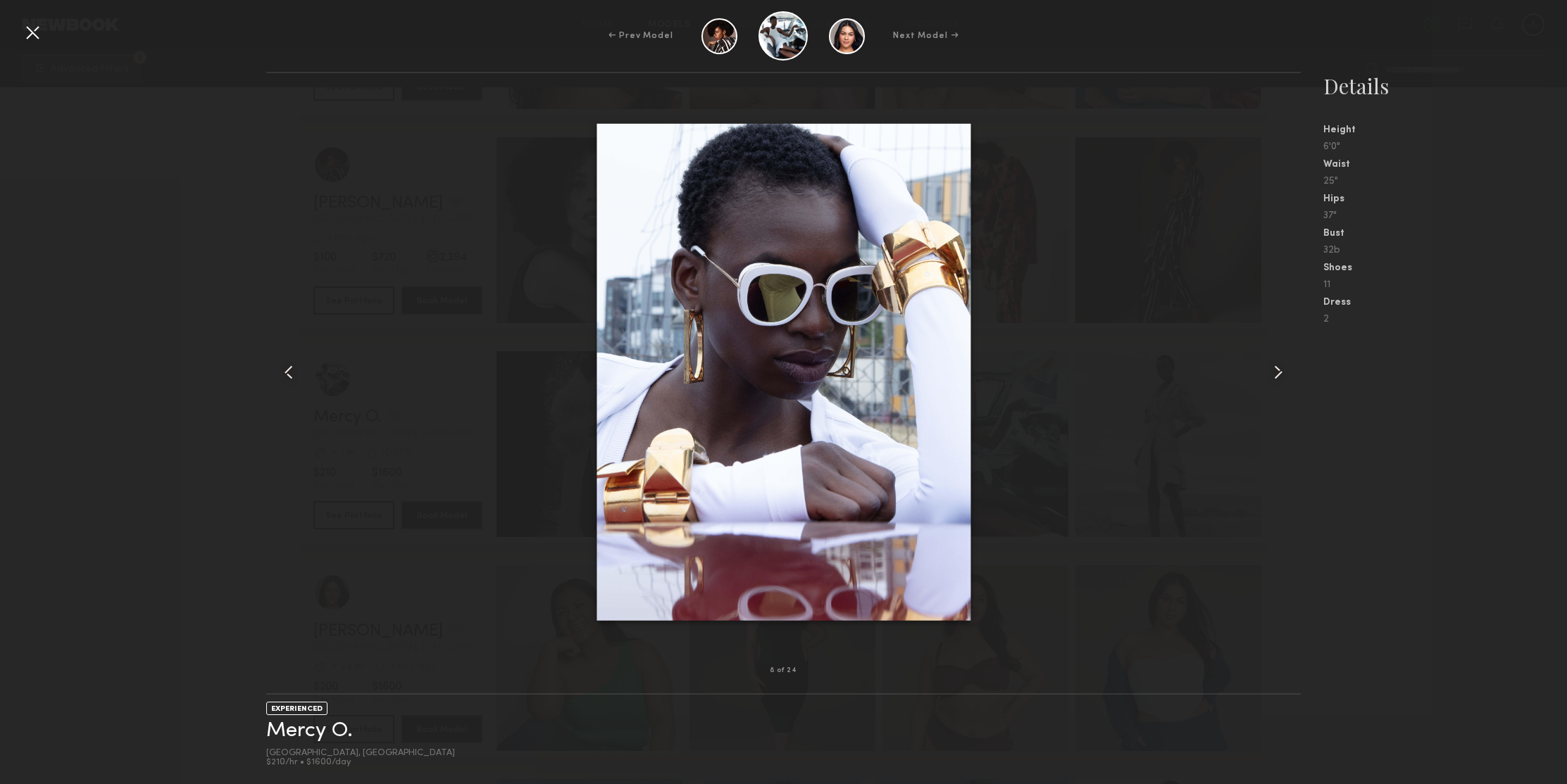
click at [1278, 368] on common-icon at bounding box center [1278, 372] width 23 height 23
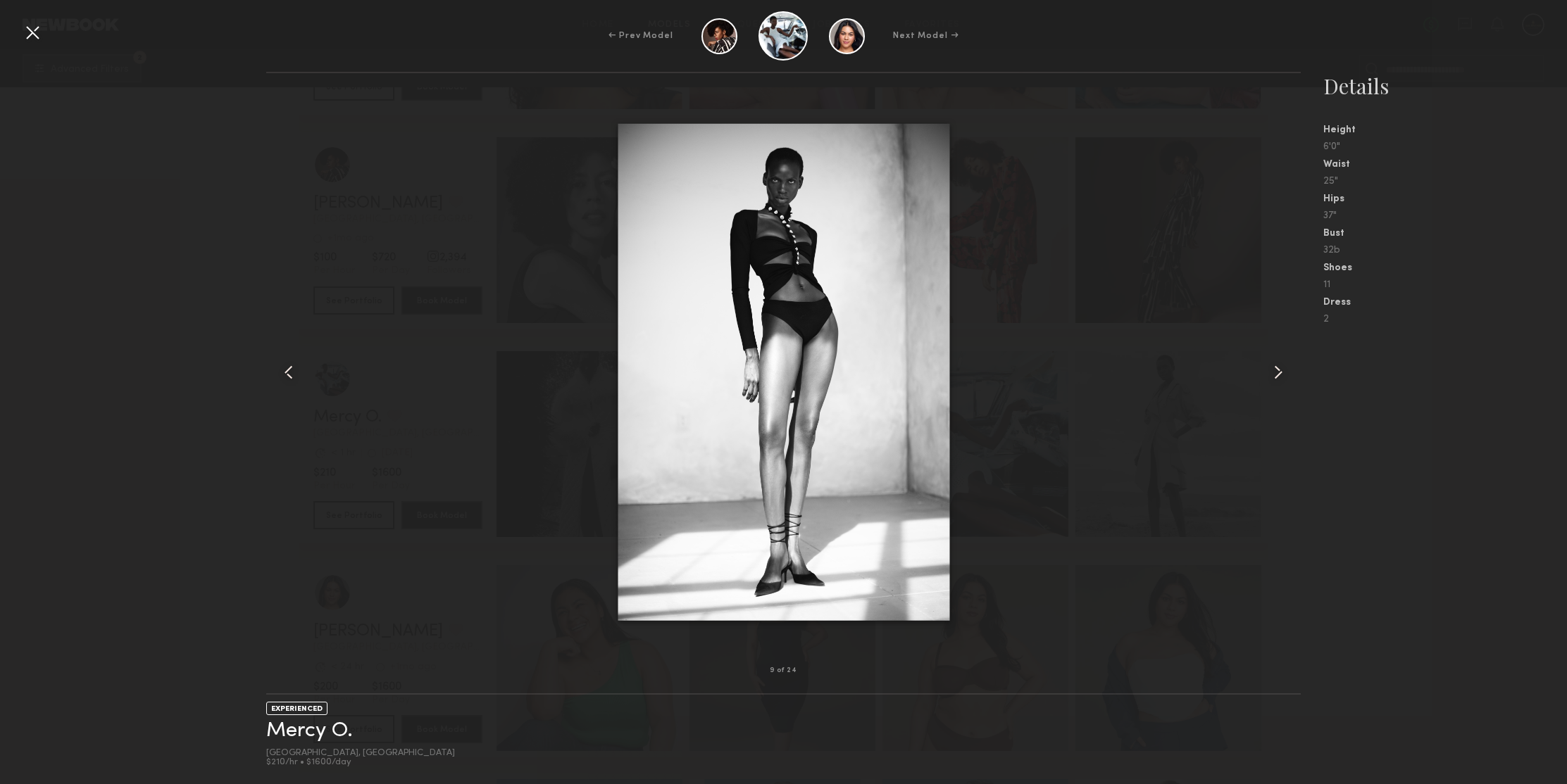
click at [1278, 368] on common-icon at bounding box center [1278, 372] width 23 height 23
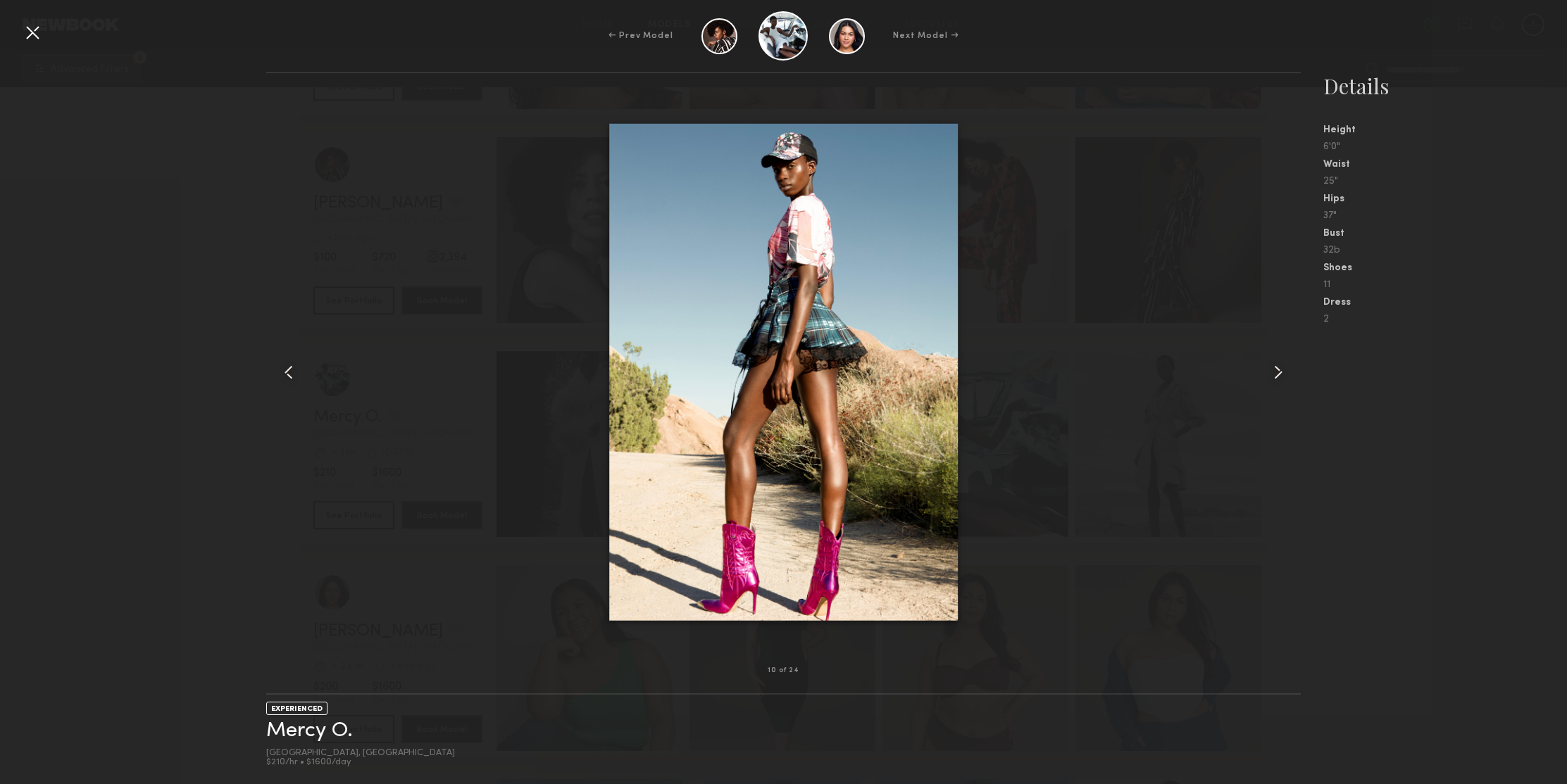
click at [1278, 368] on common-icon at bounding box center [1278, 372] width 23 height 23
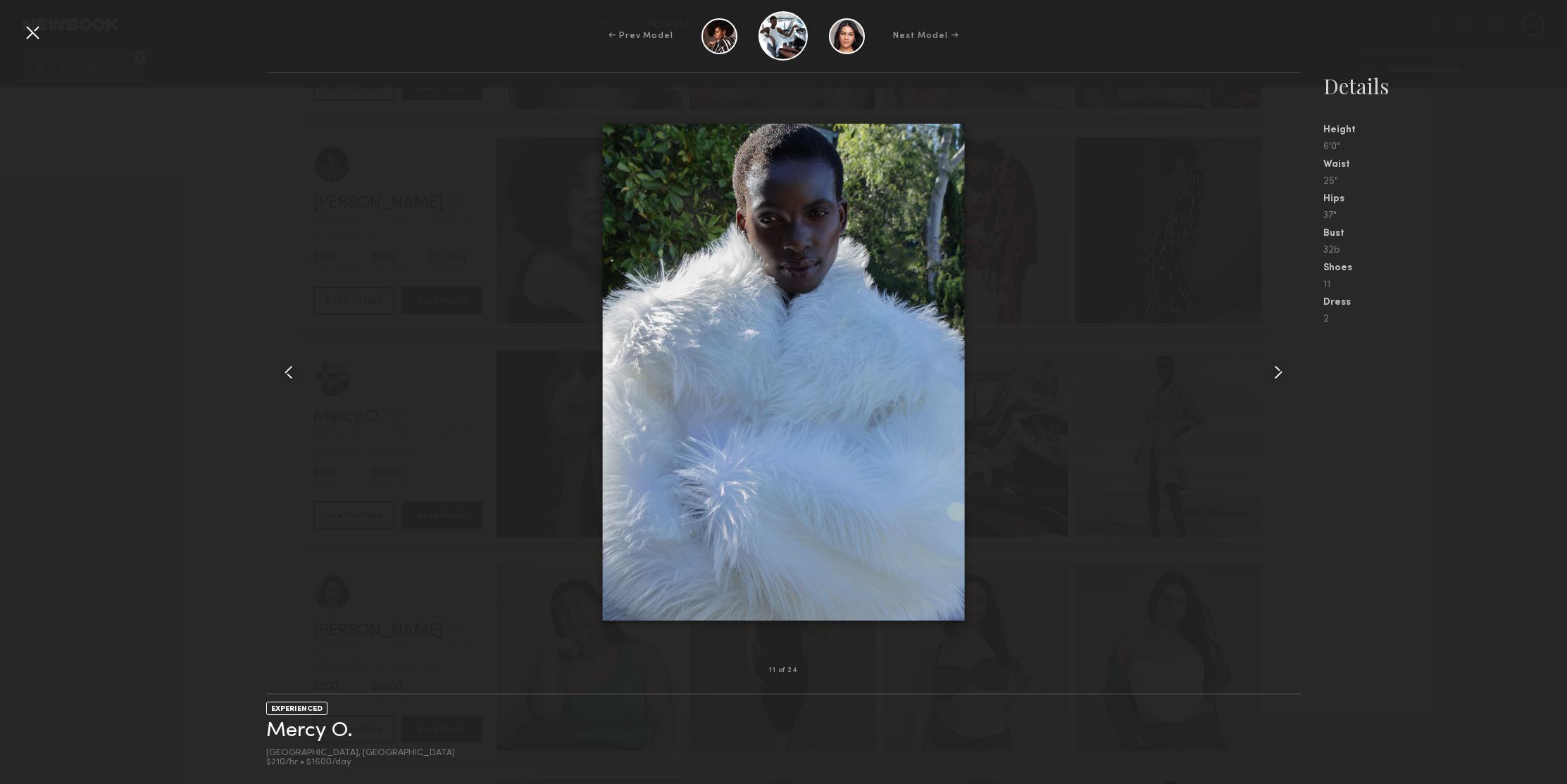
click at [1278, 368] on common-icon at bounding box center [1278, 372] width 23 height 23
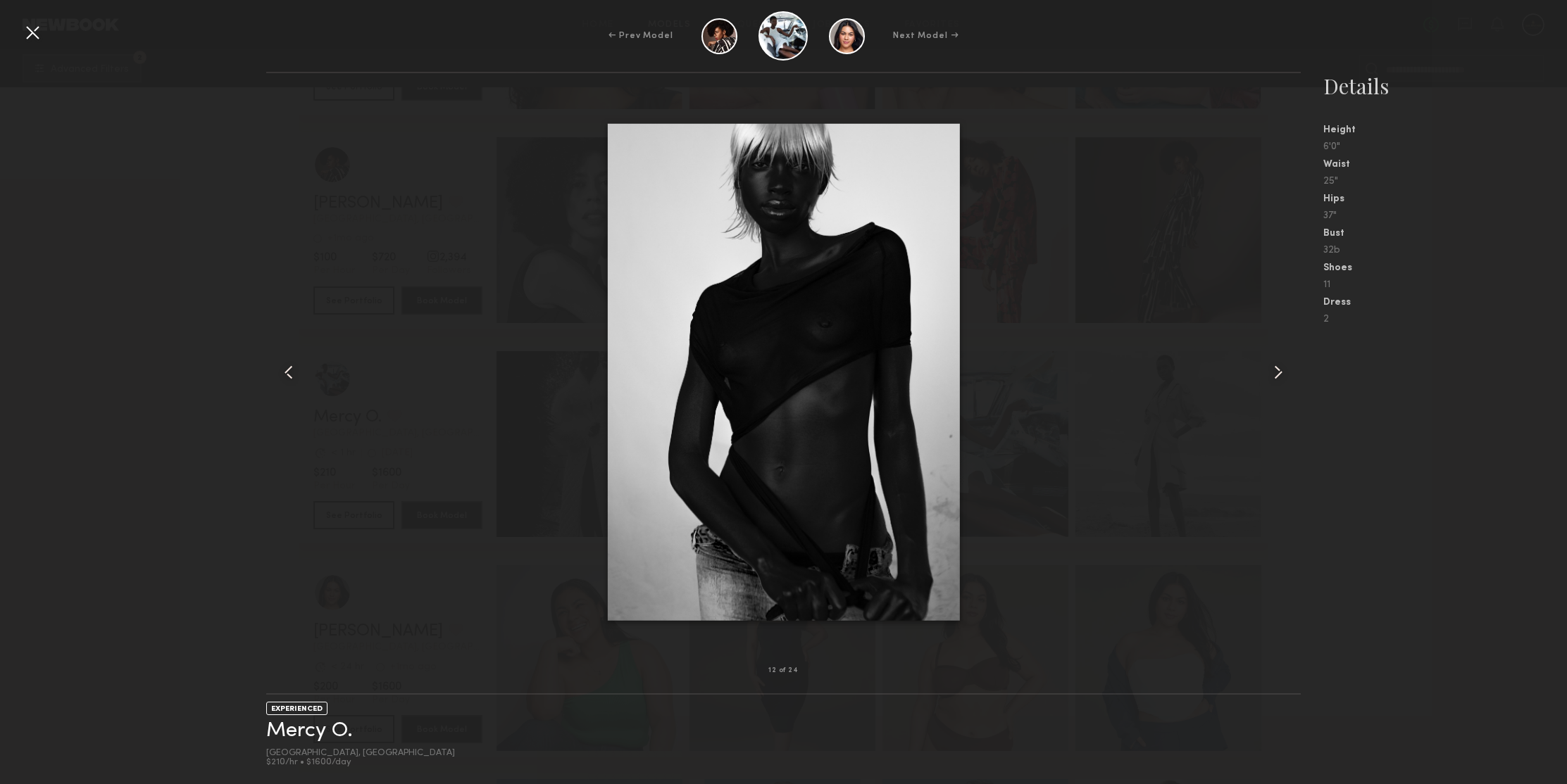
click at [1278, 368] on common-icon at bounding box center [1278, 372] width 23 height 23
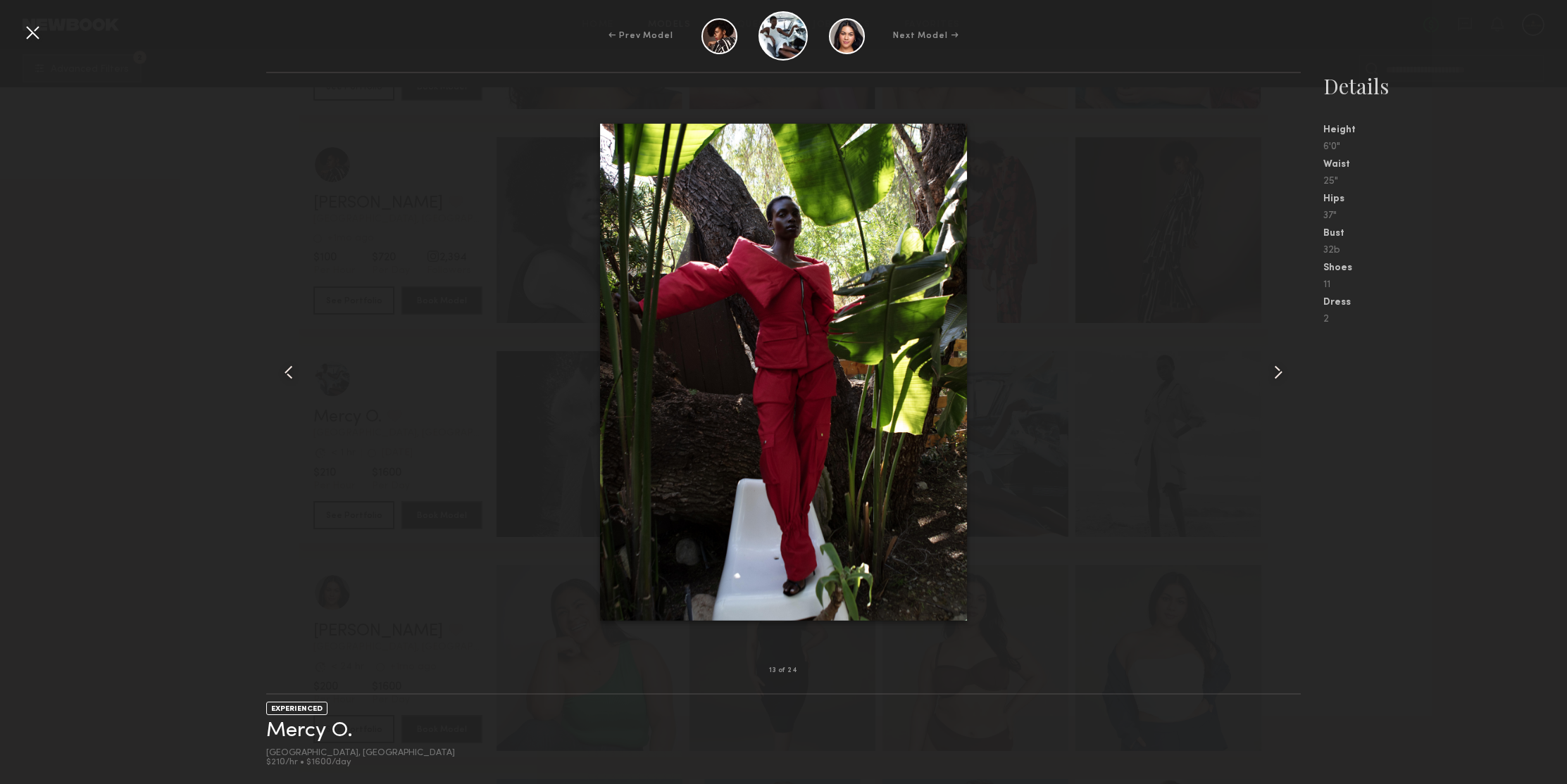
click at [1278, 368] on common-icon at bounding box center [1278, 372] width 23 height 23
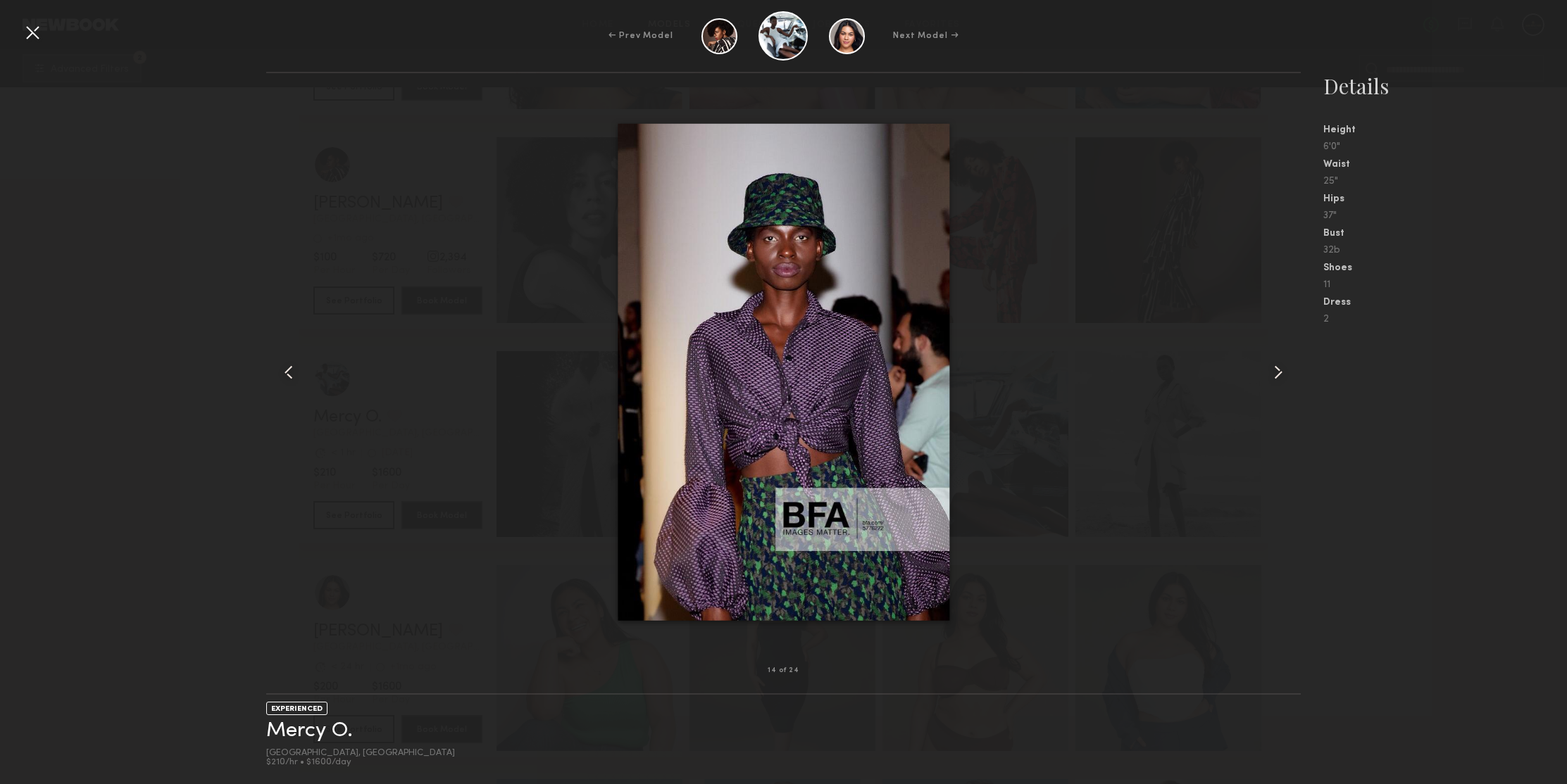
click at [1278, 368] on common-icon at bounding box center [1278, 372] width 23 height 23
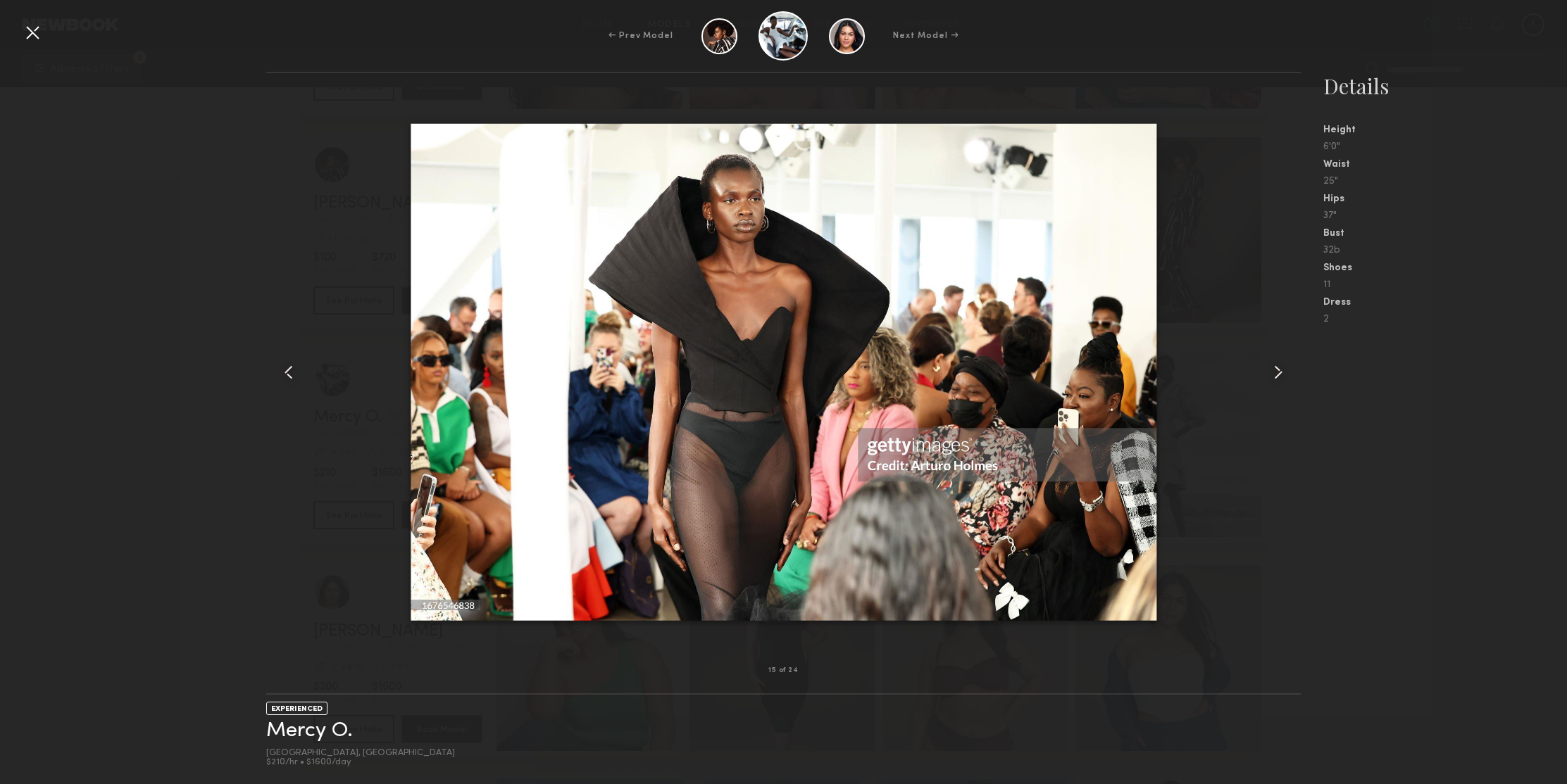
click at [1278, 368] on common-icon at bounding box center [1278, 372] width 23 height 23
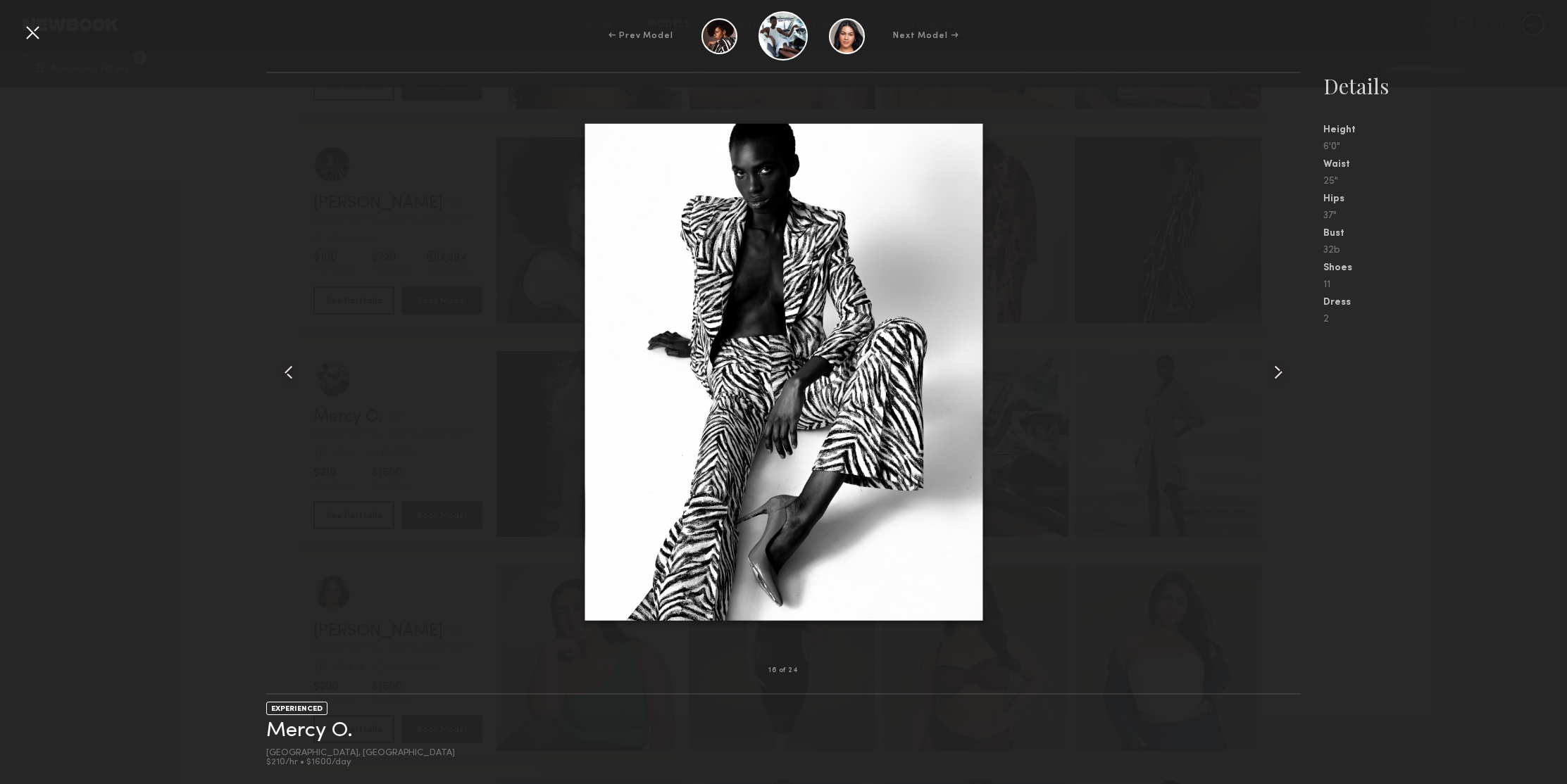
click at [26, 30] on div at bounding box center [33, 33] width 23 height 23
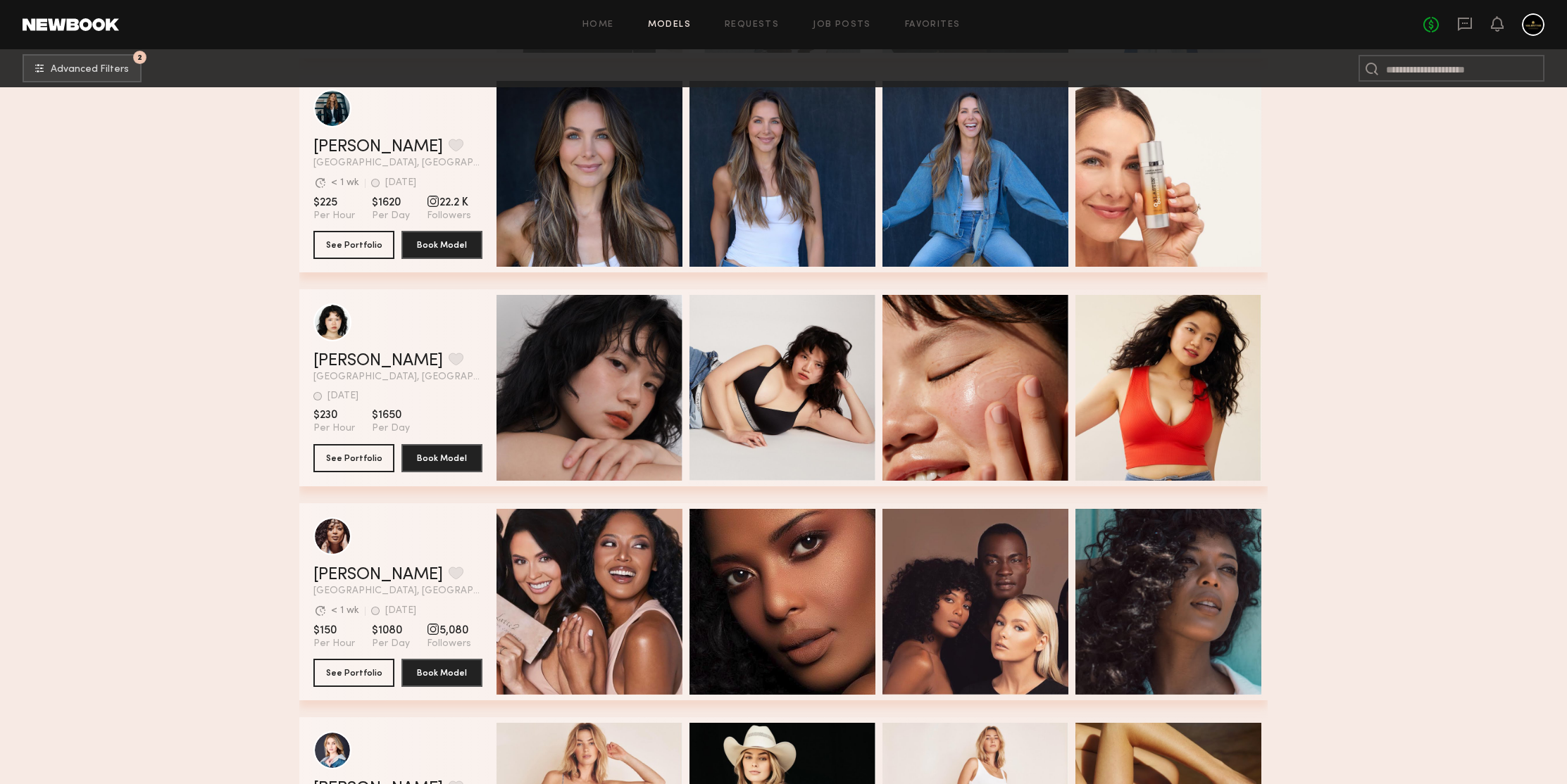
scroll to position [229618, 0]
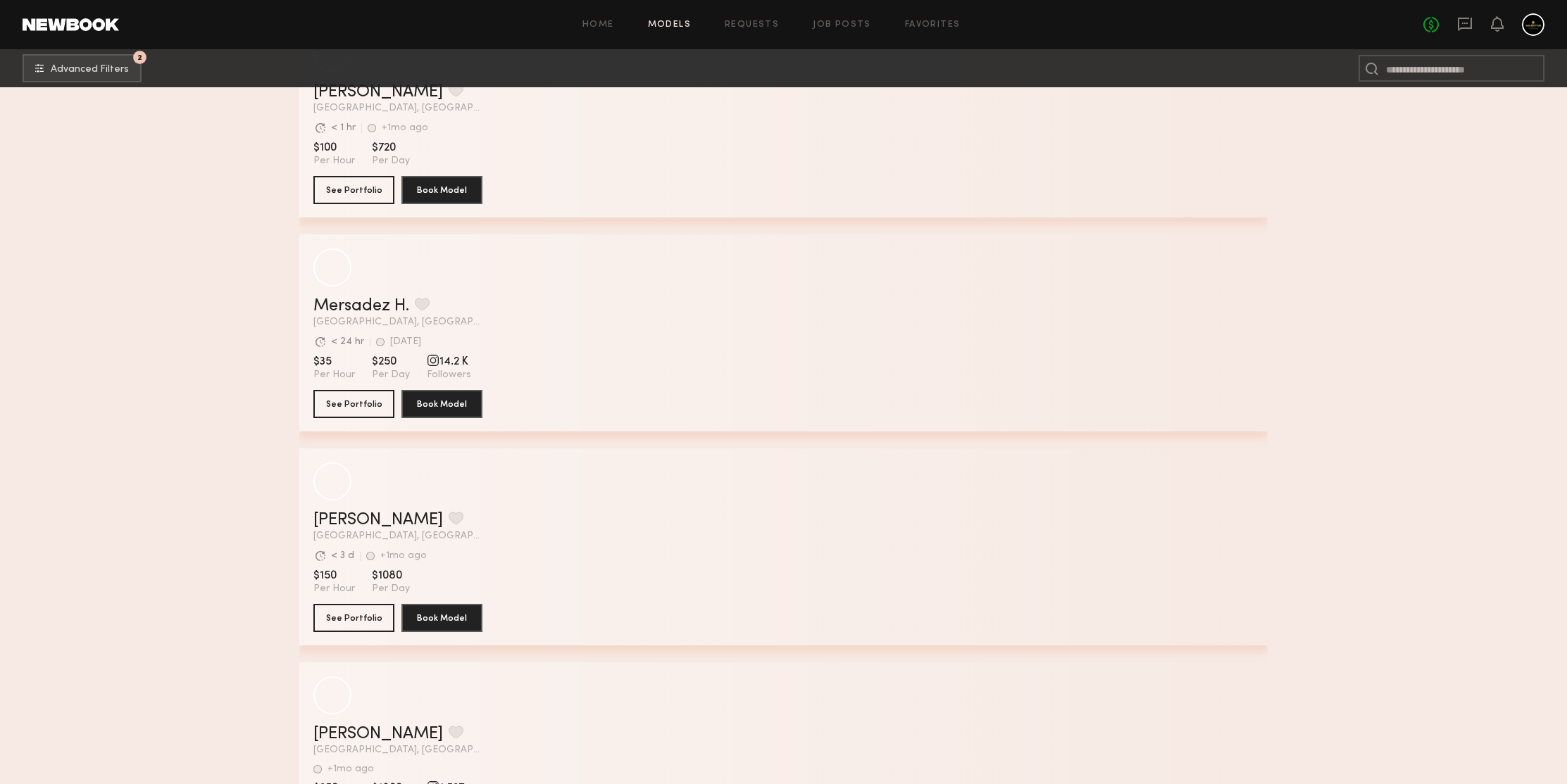
scroll to position [231898, 0]
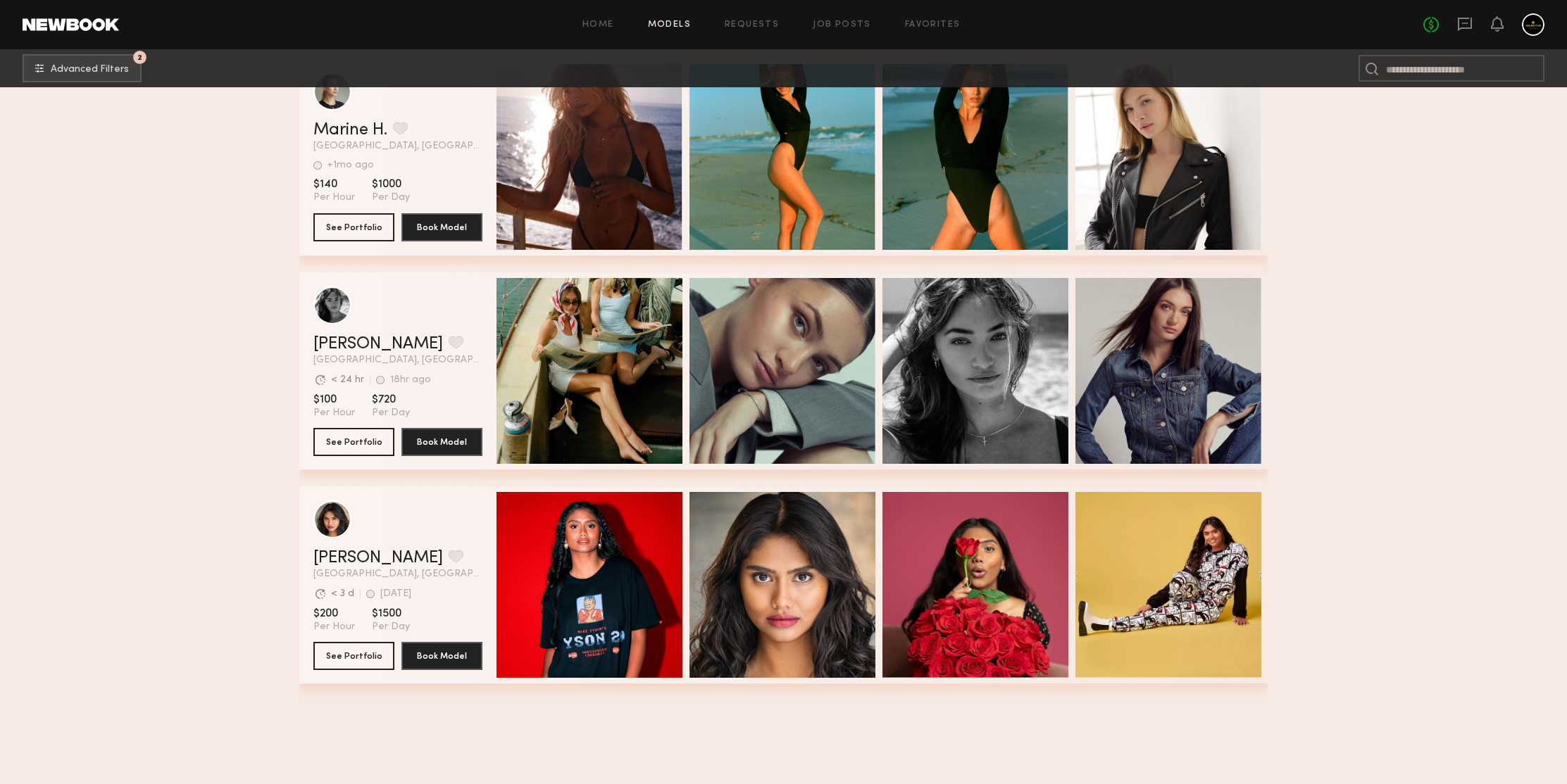
scroll to position [234012, 0]
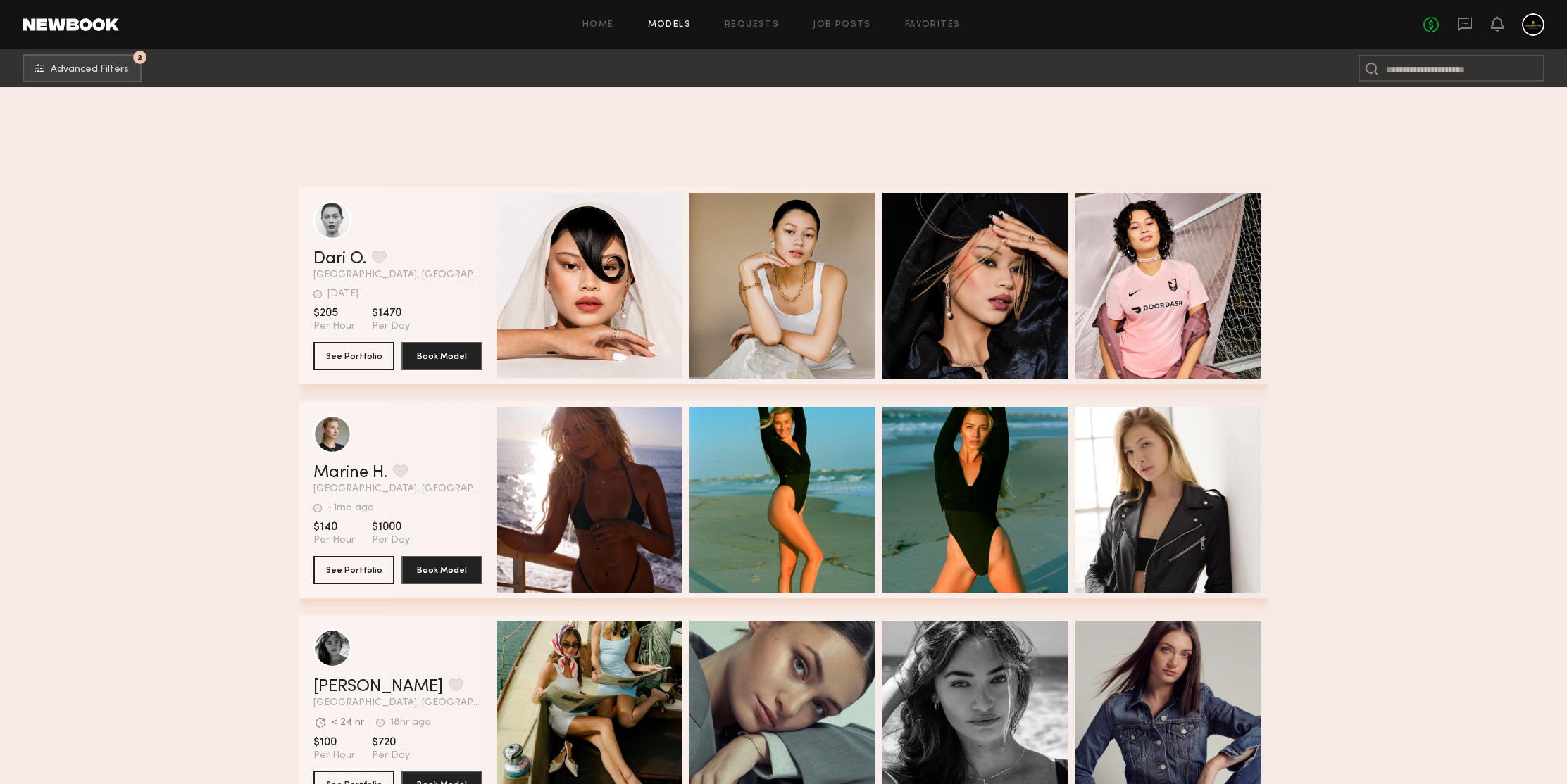
scroll to position [234544, 0]
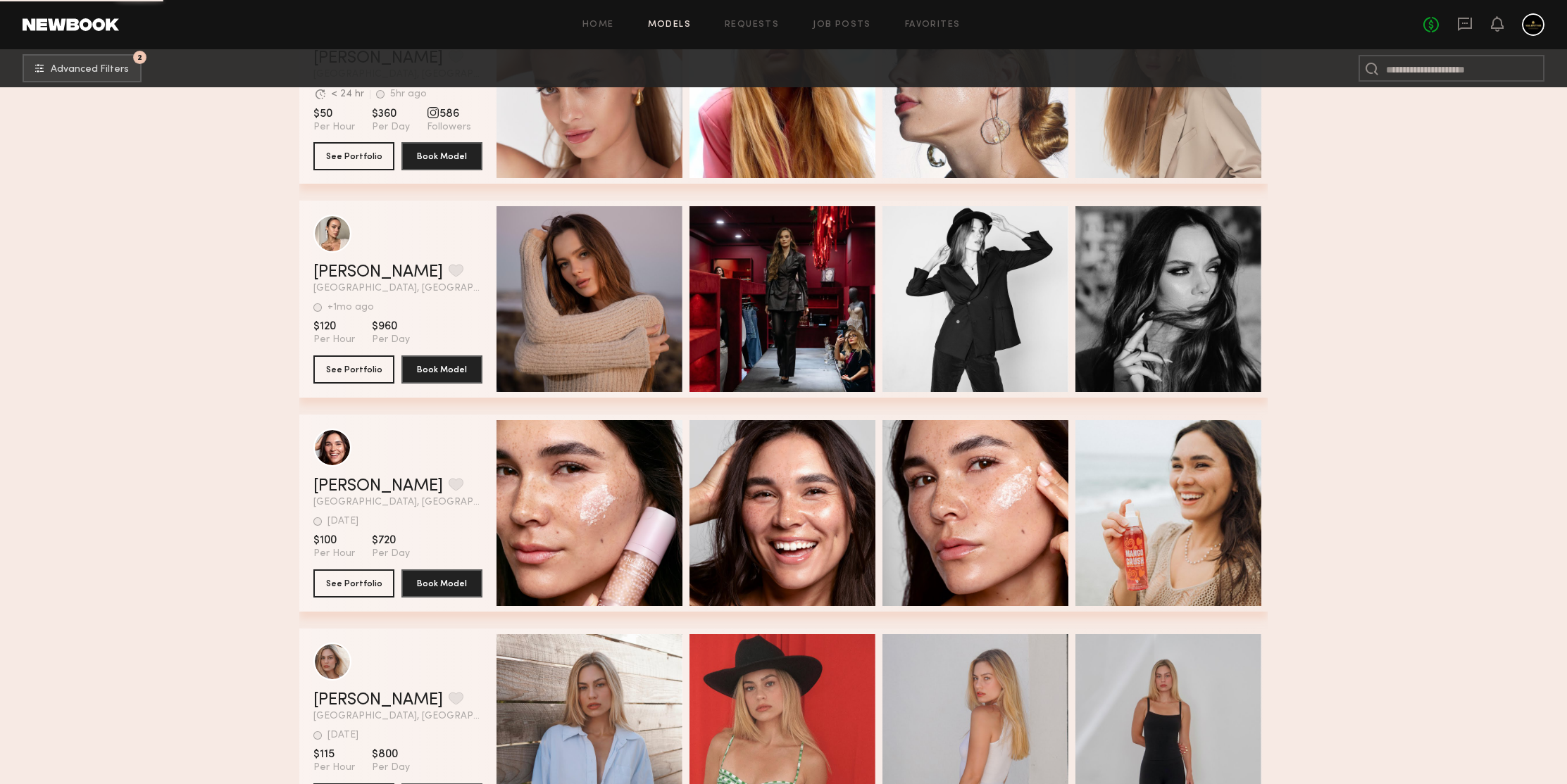
scroll to position [235300, 0]
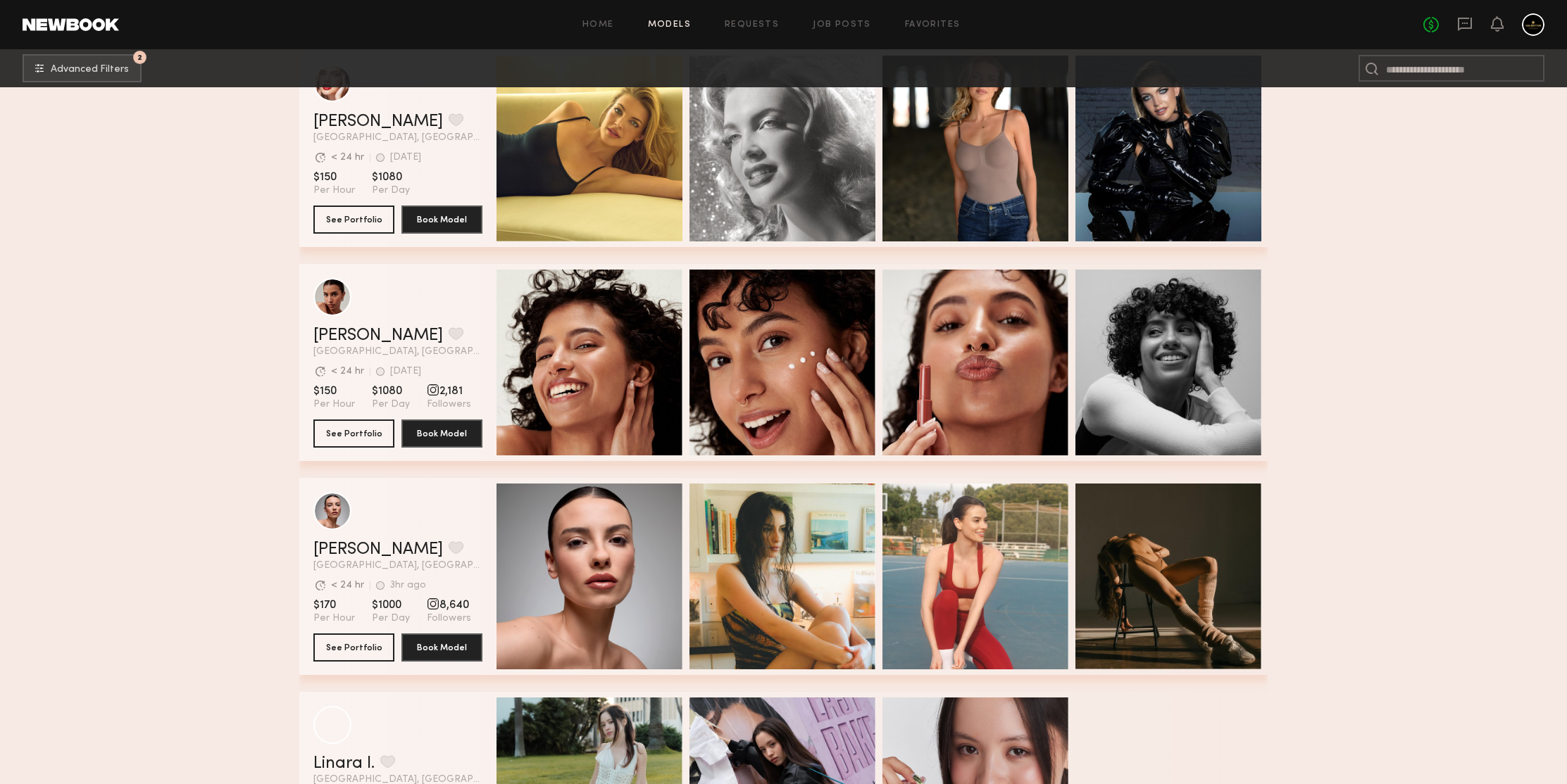
scroll to position [235923, 0]
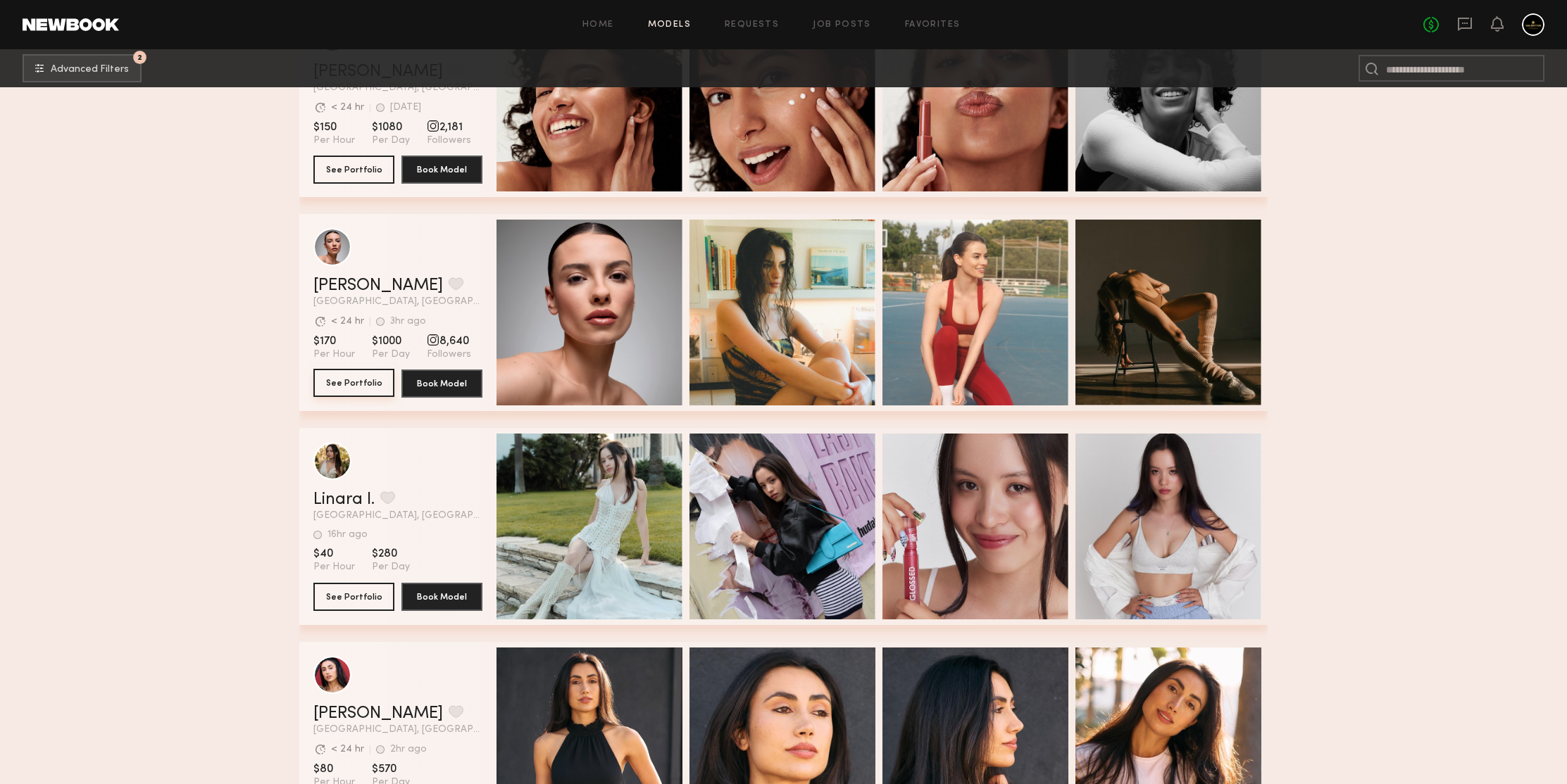
drag, startPoint x: 354, startPoint y: 391, endPoint x: 266, endPoint y: 254, distance: 162.8
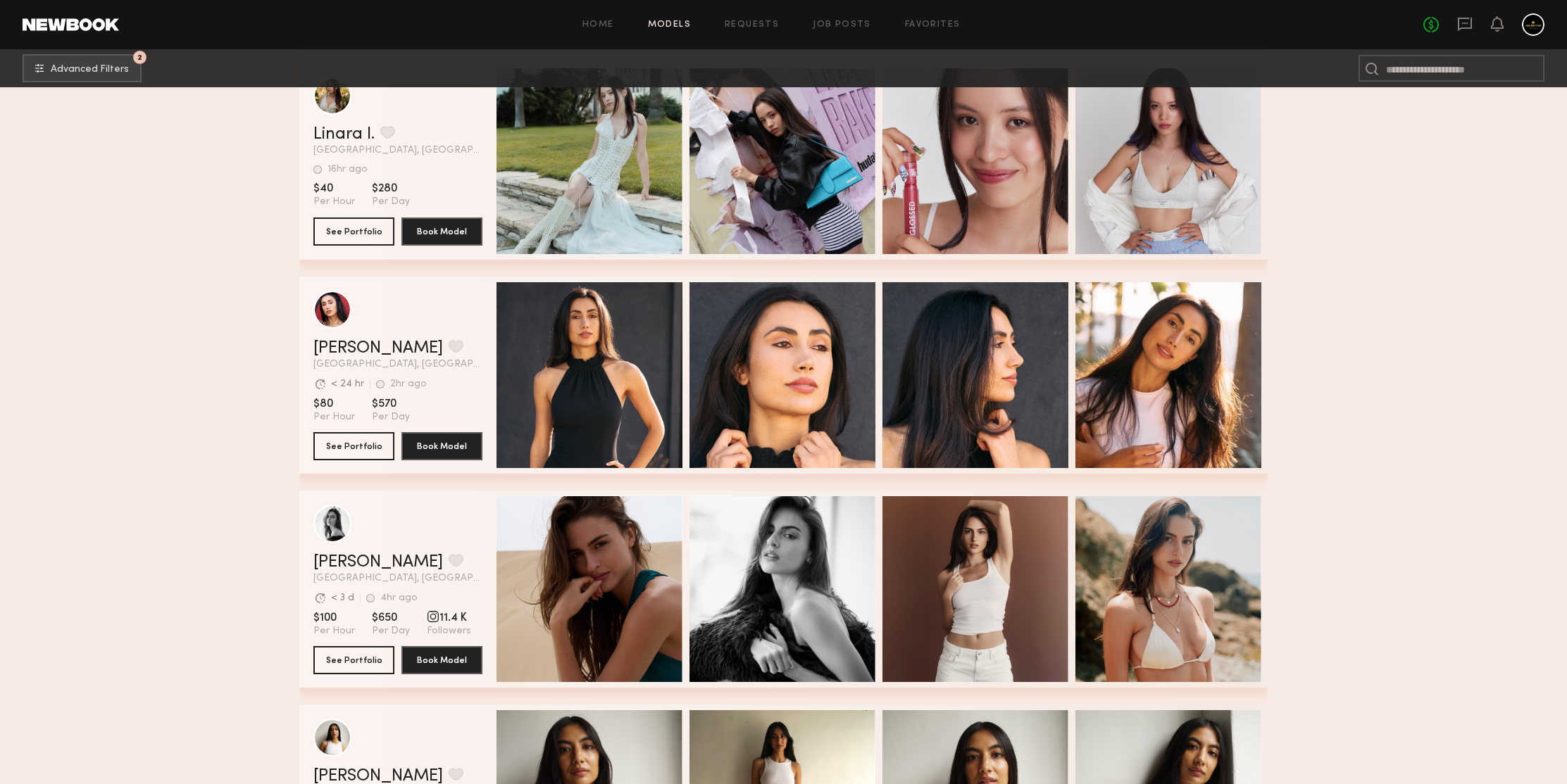
scroll to position [236710, 0]
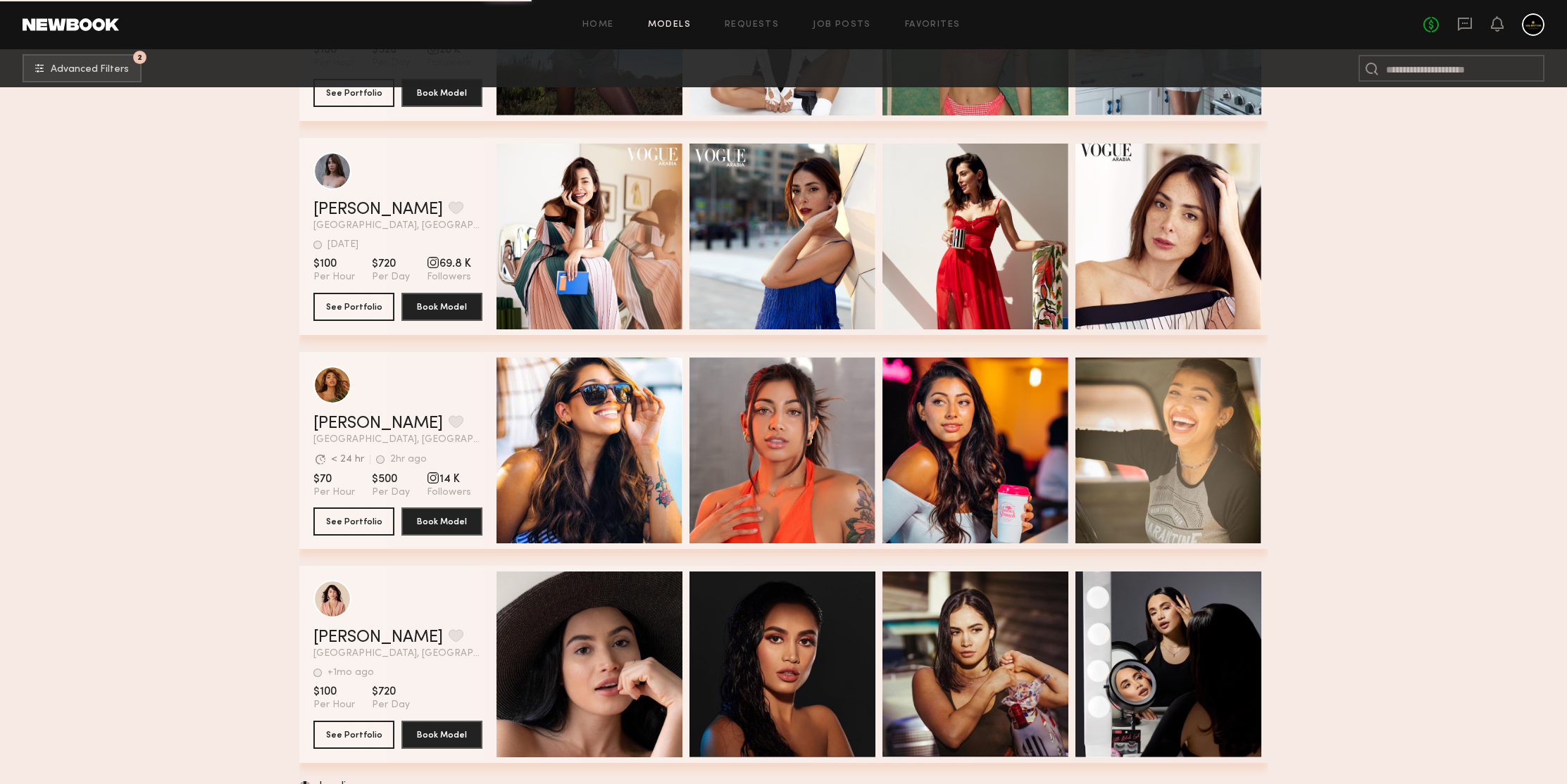
scroll to position [240940, 0]
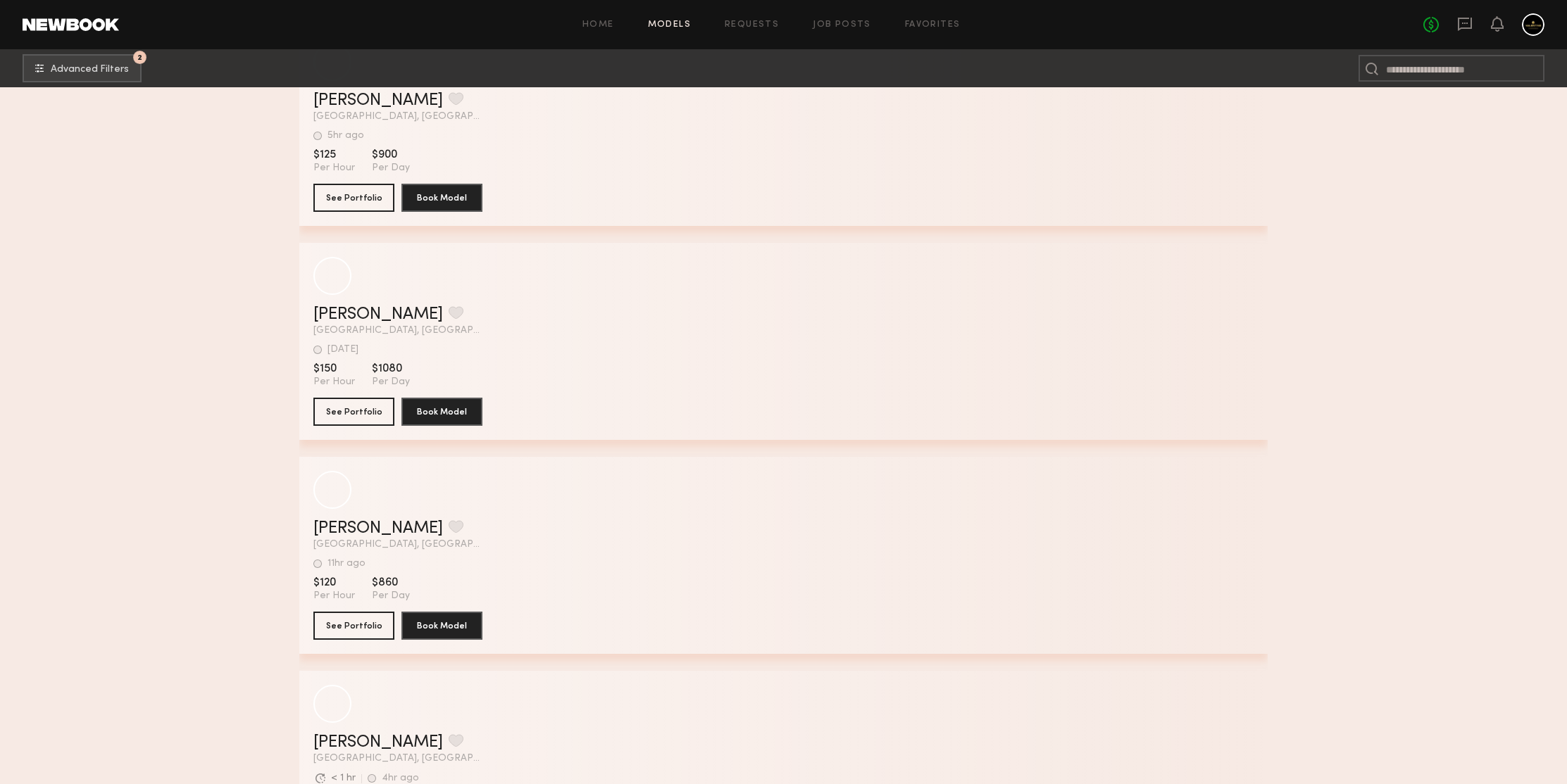
scroll to position [241883, 0]
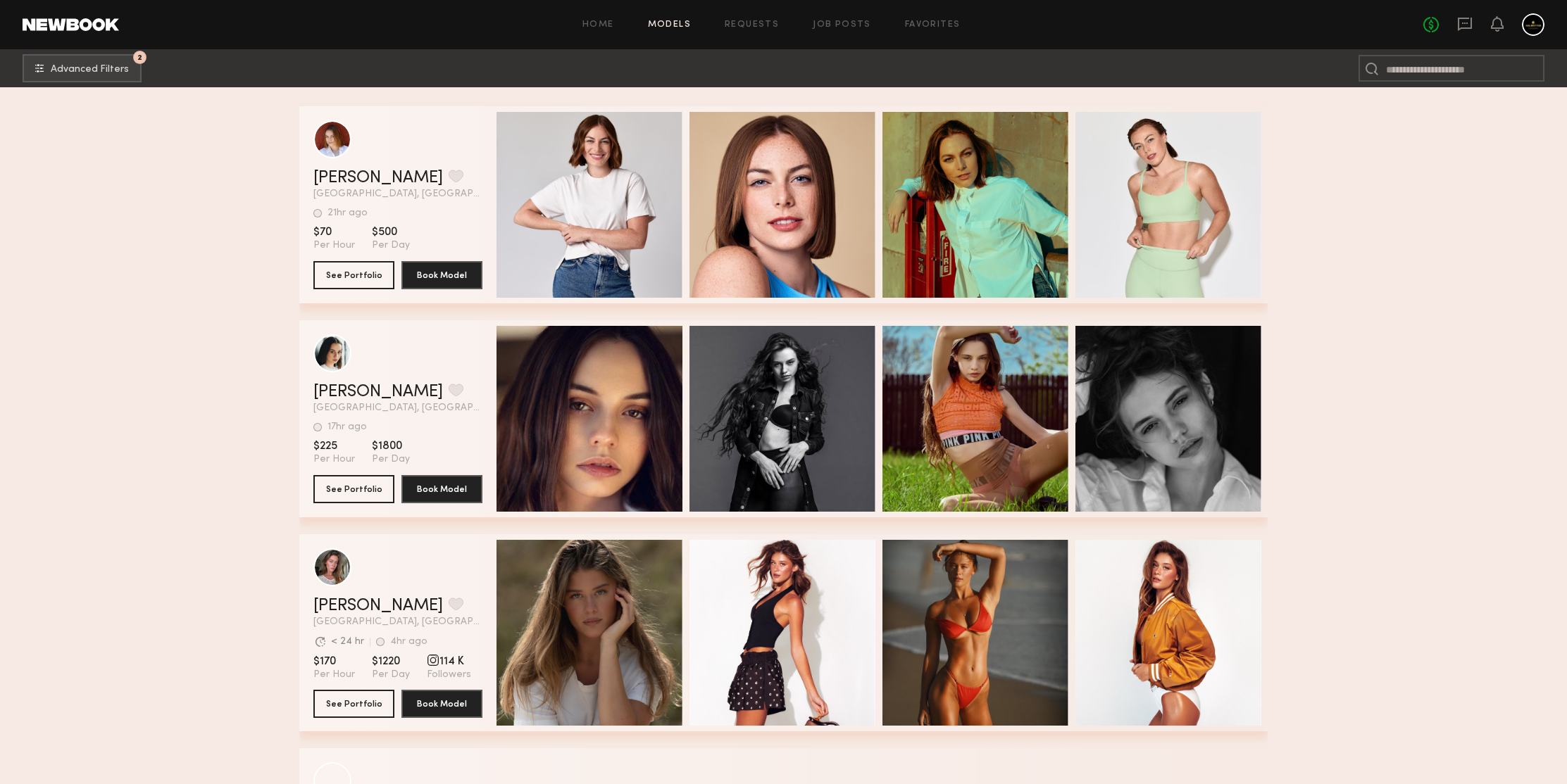
scroll to position [243961, 0]
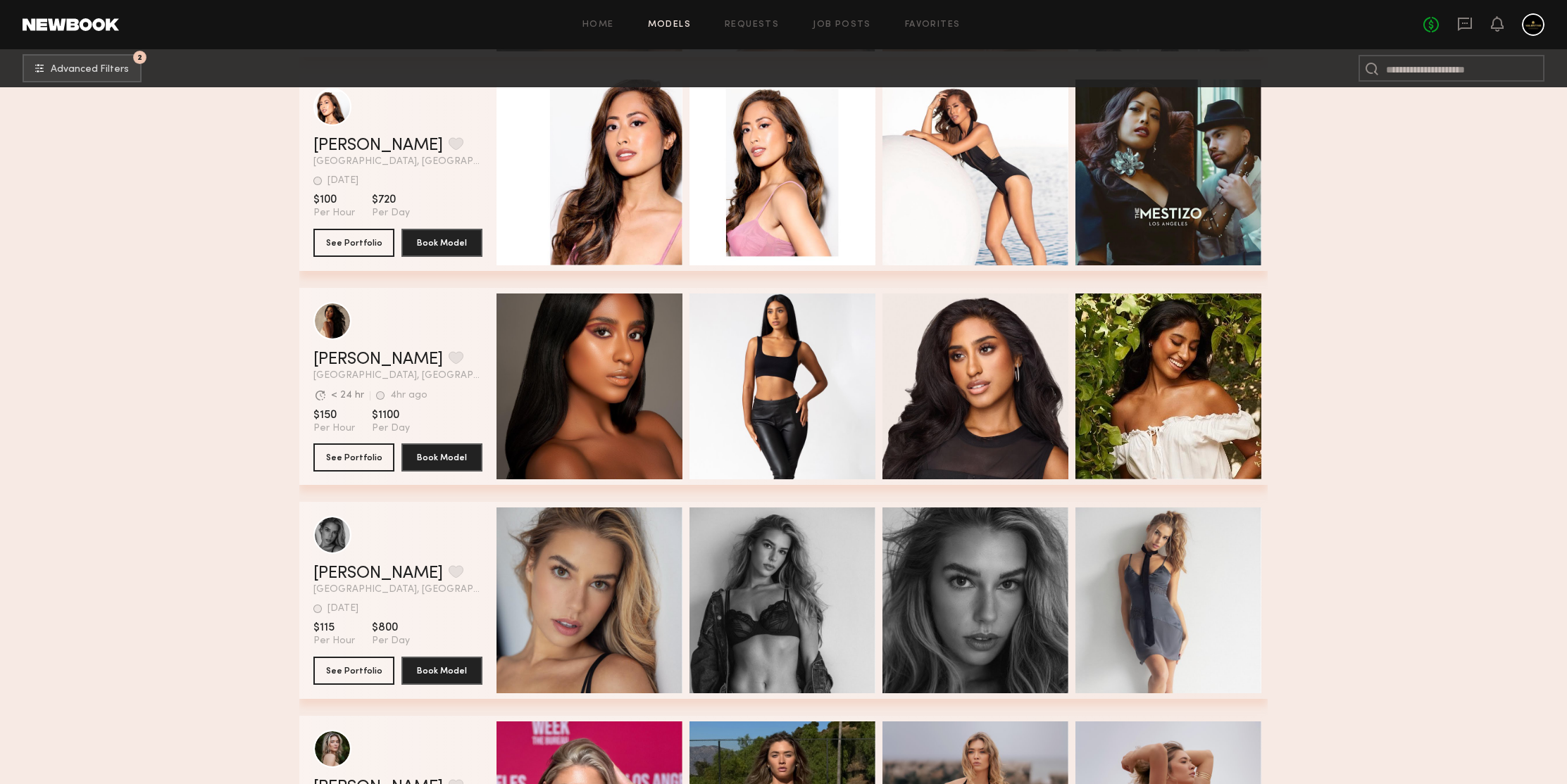
scroll to position [244688, 0]
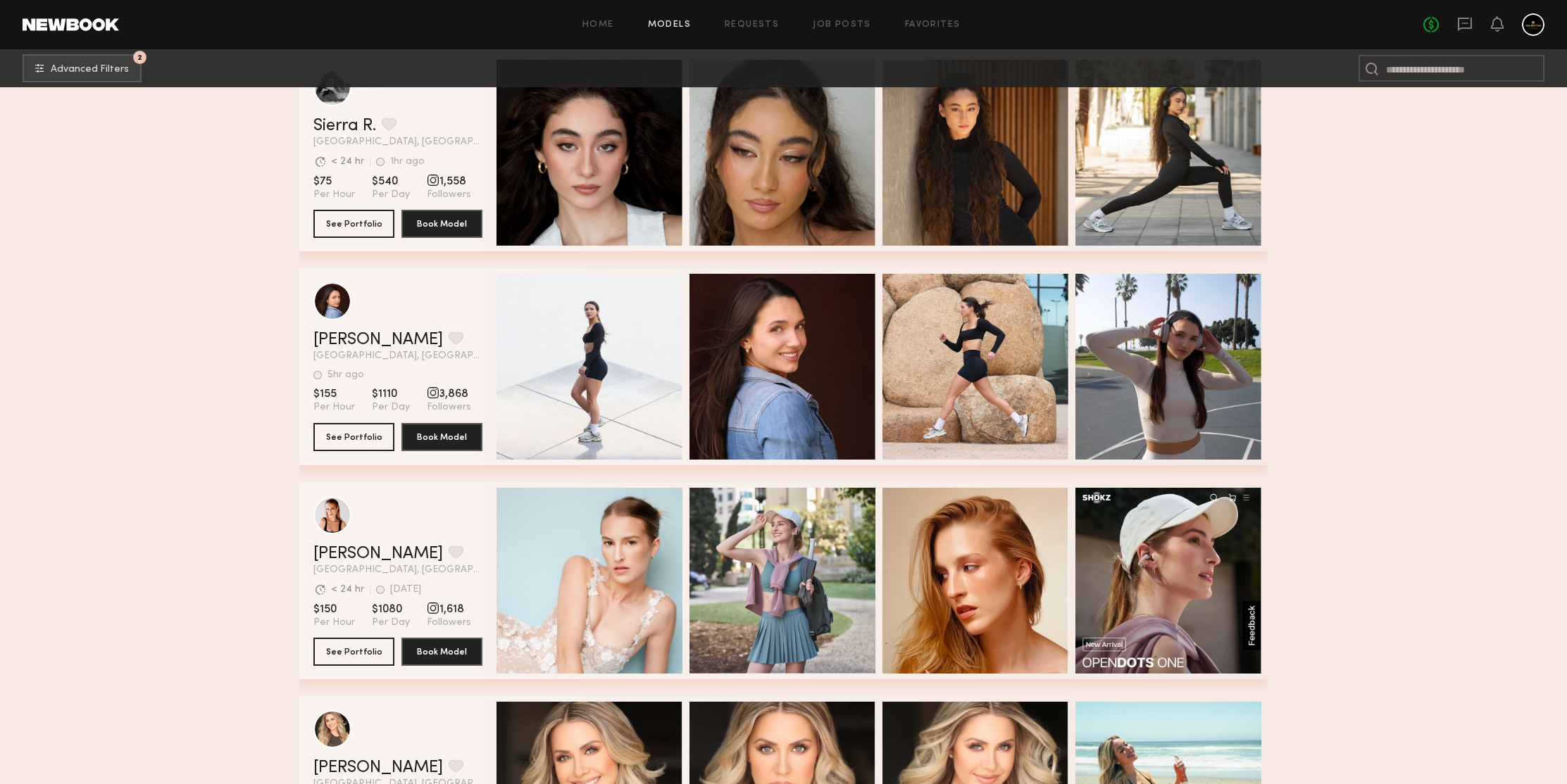
scroll to position [245630, 0]
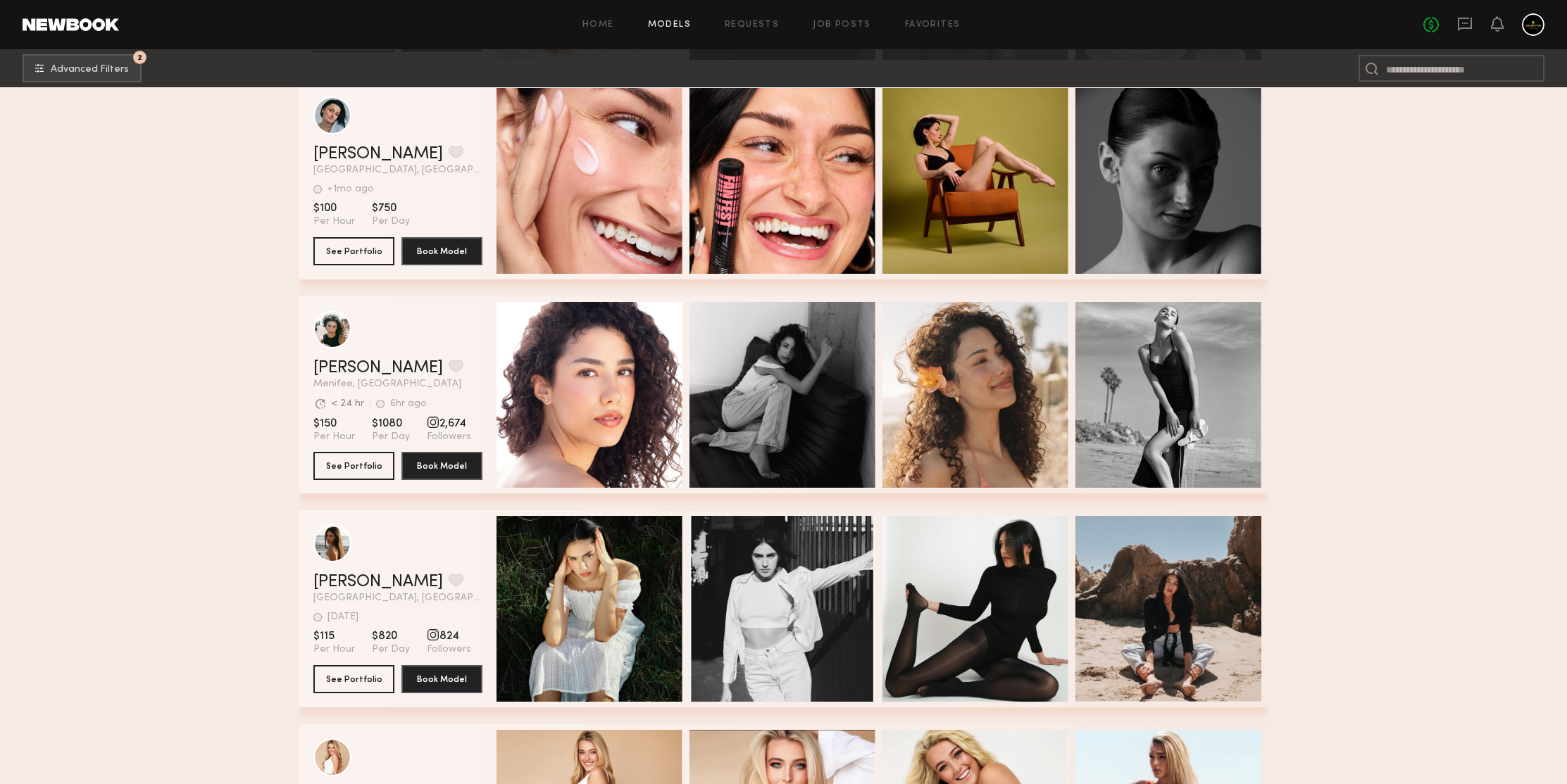
scroll to position [247028, 0]
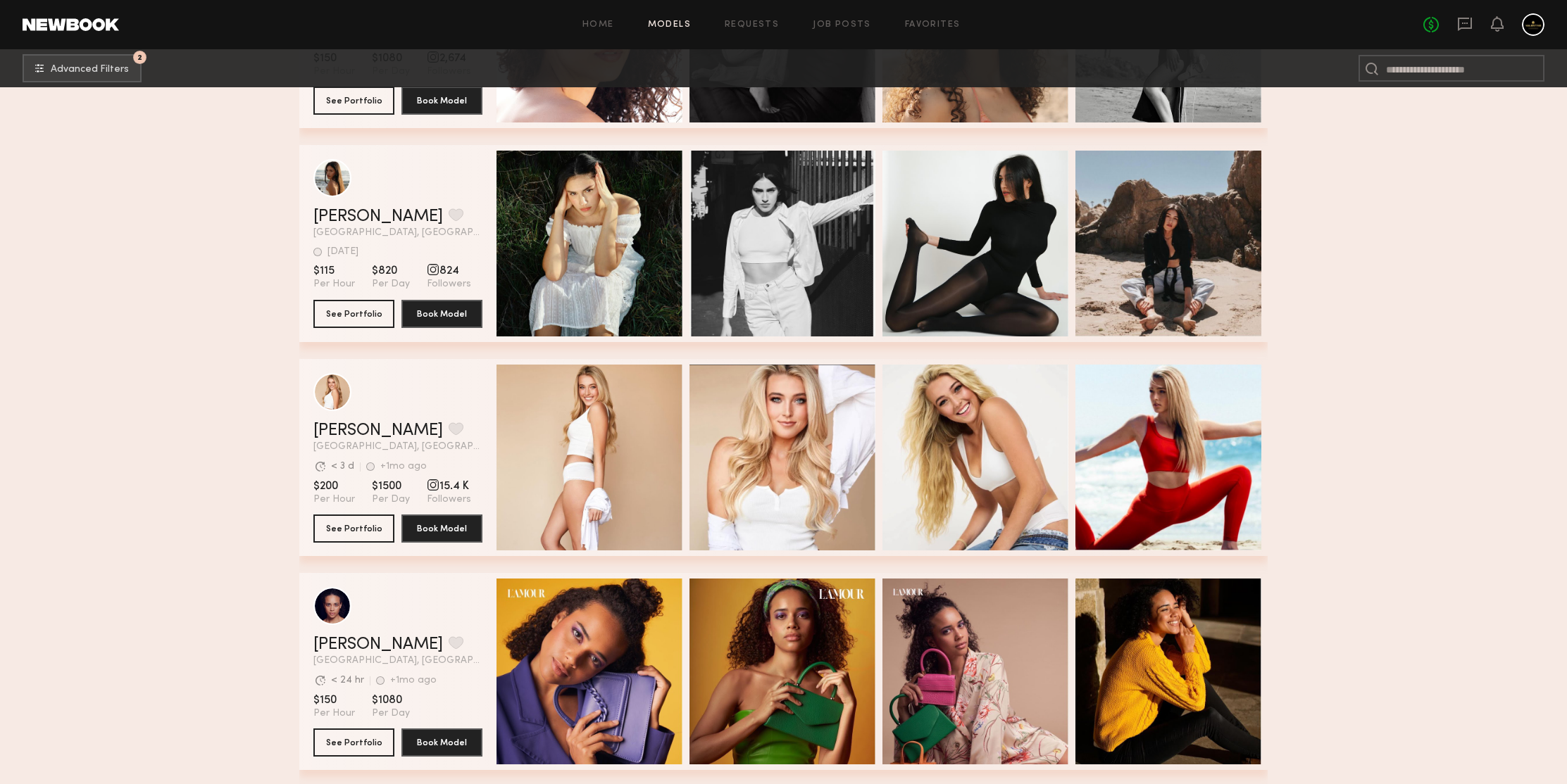
scroll to position [247411, 0]
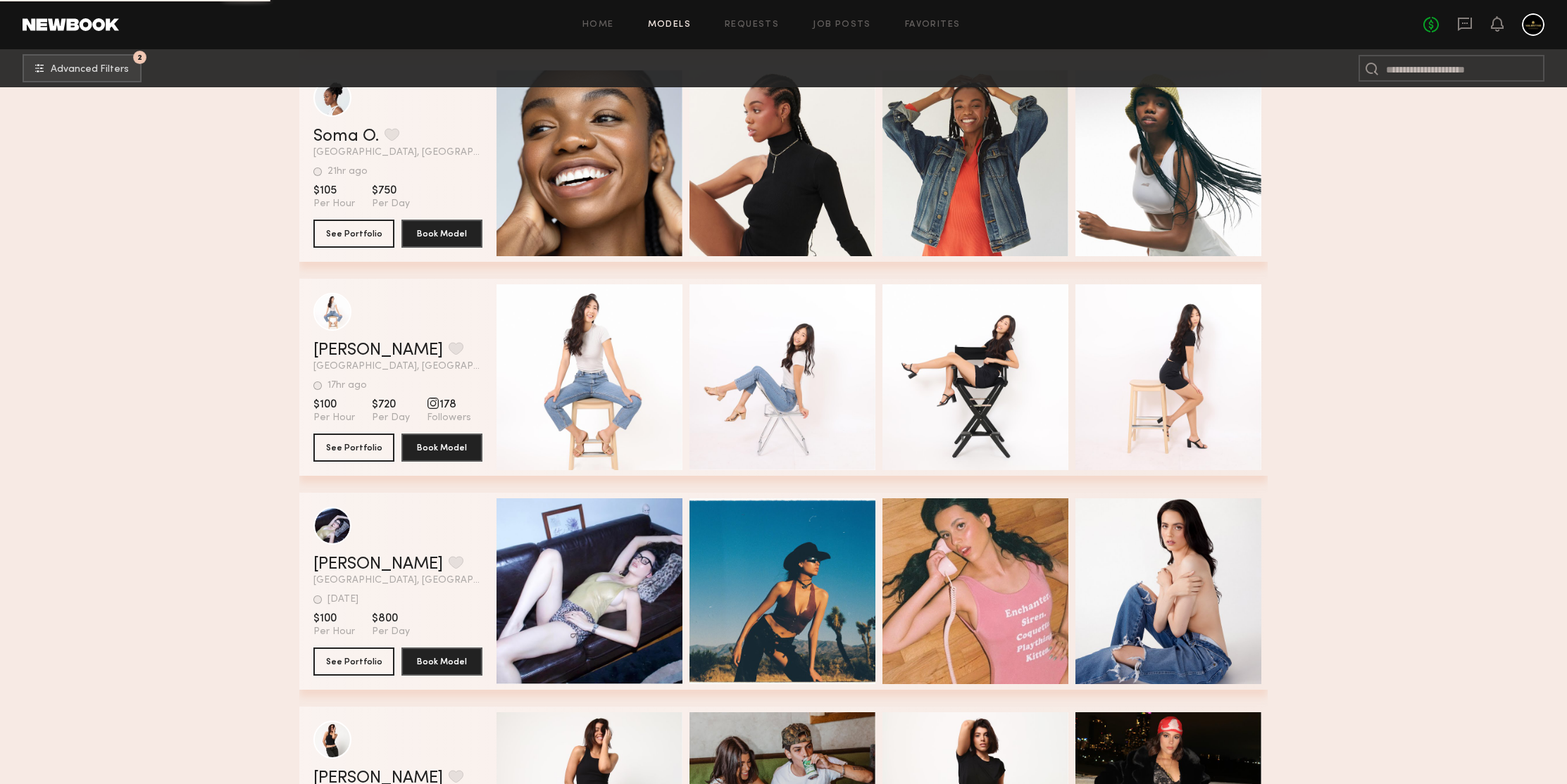
scroll to position [248329, 0]
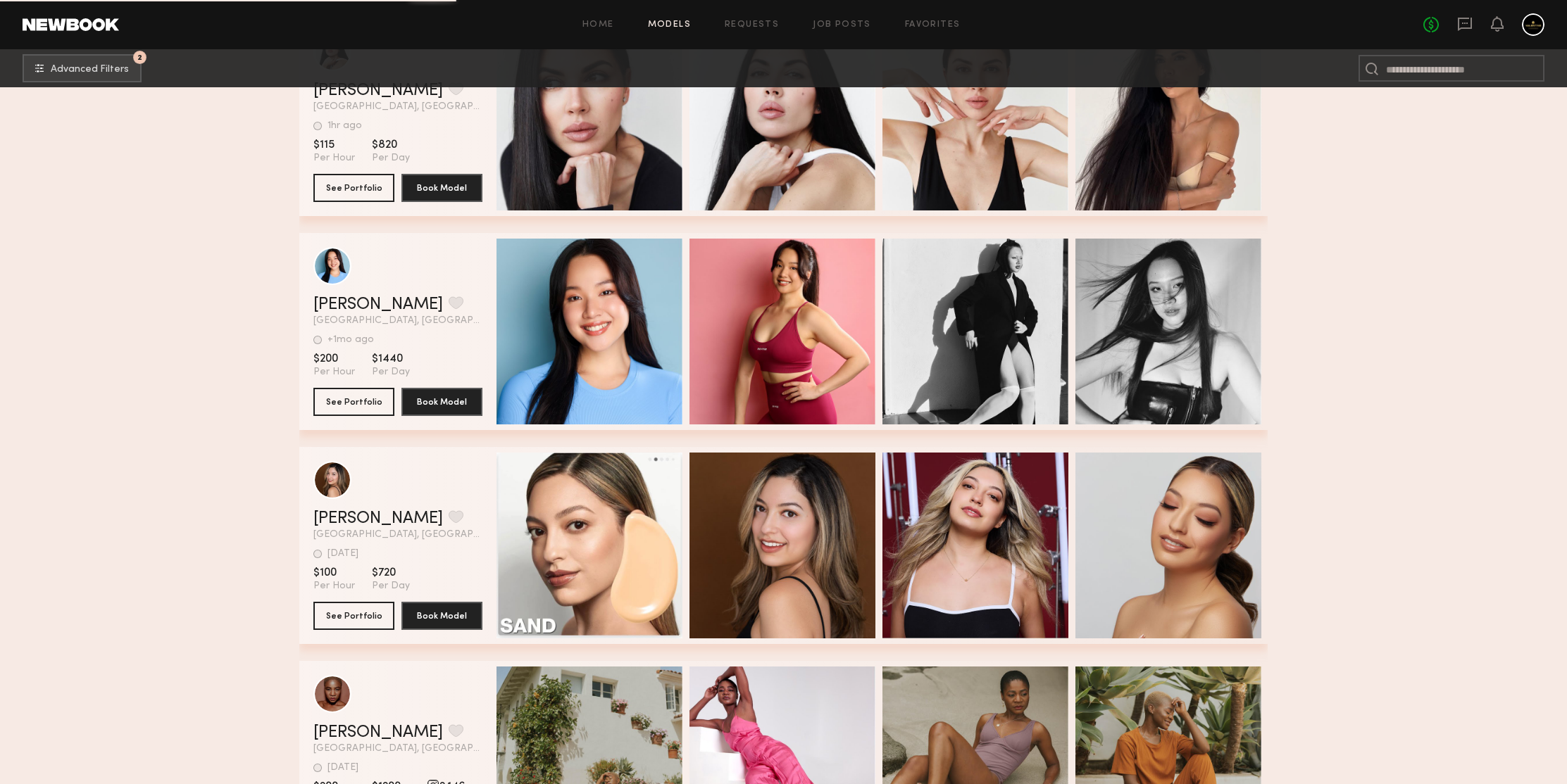
scroll to position [251212, 0]
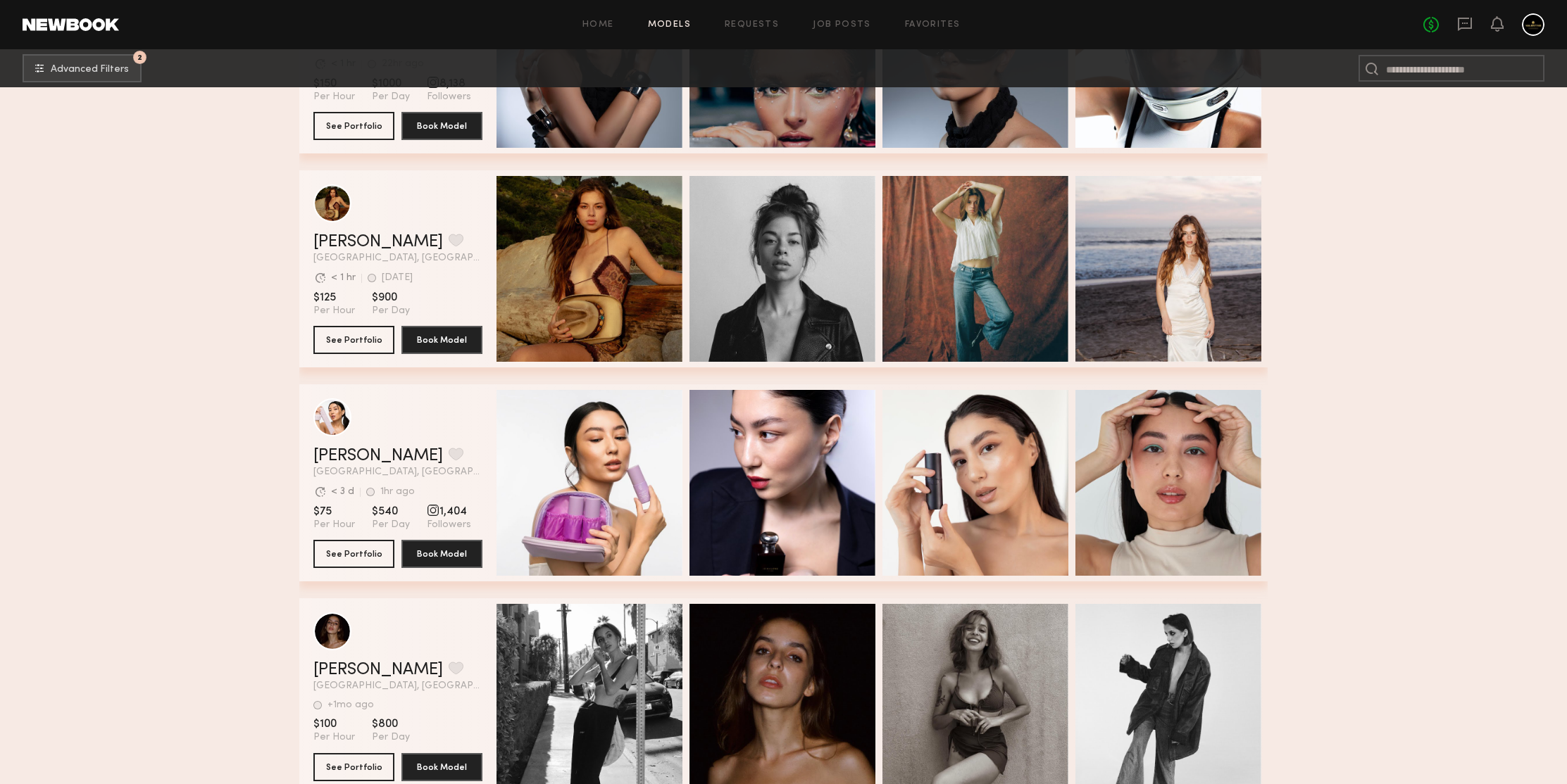
scroll to position [251877, 0]
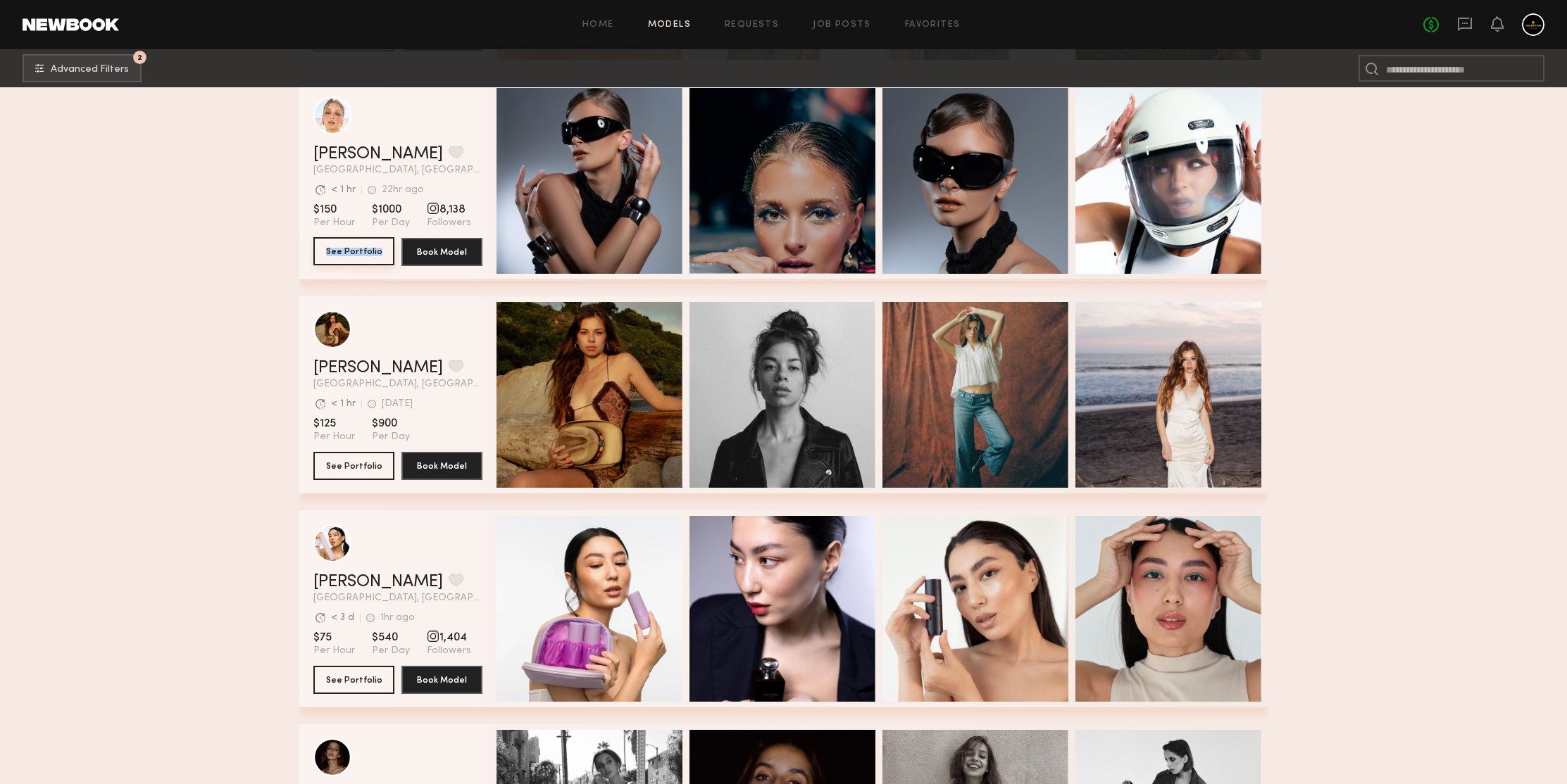
drag, startPoint x: 370, startPoint y: 250, endPoint x: 208, endPoint y: 237, distance: 162.5
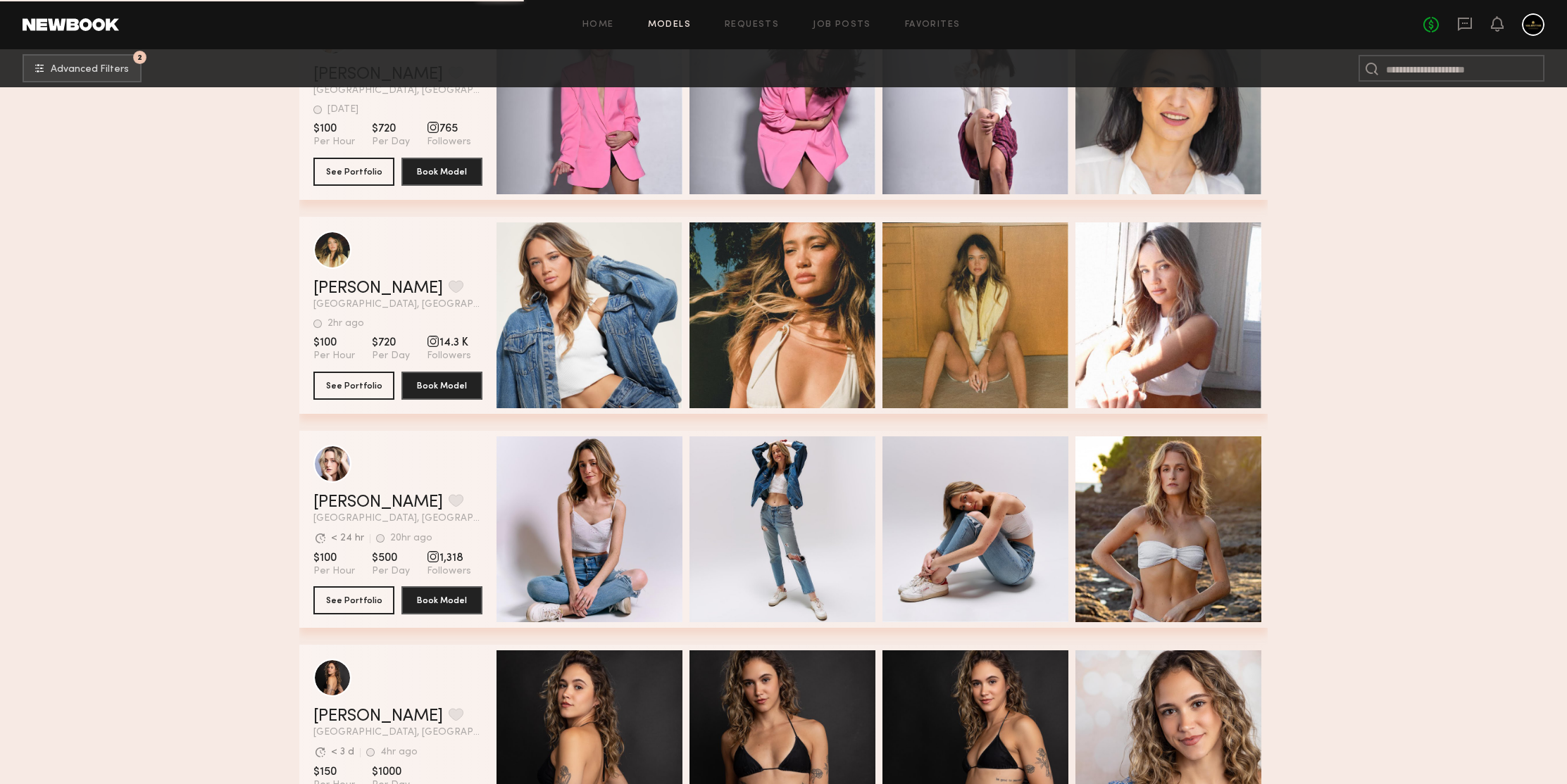
scroll to position [253779, 0]
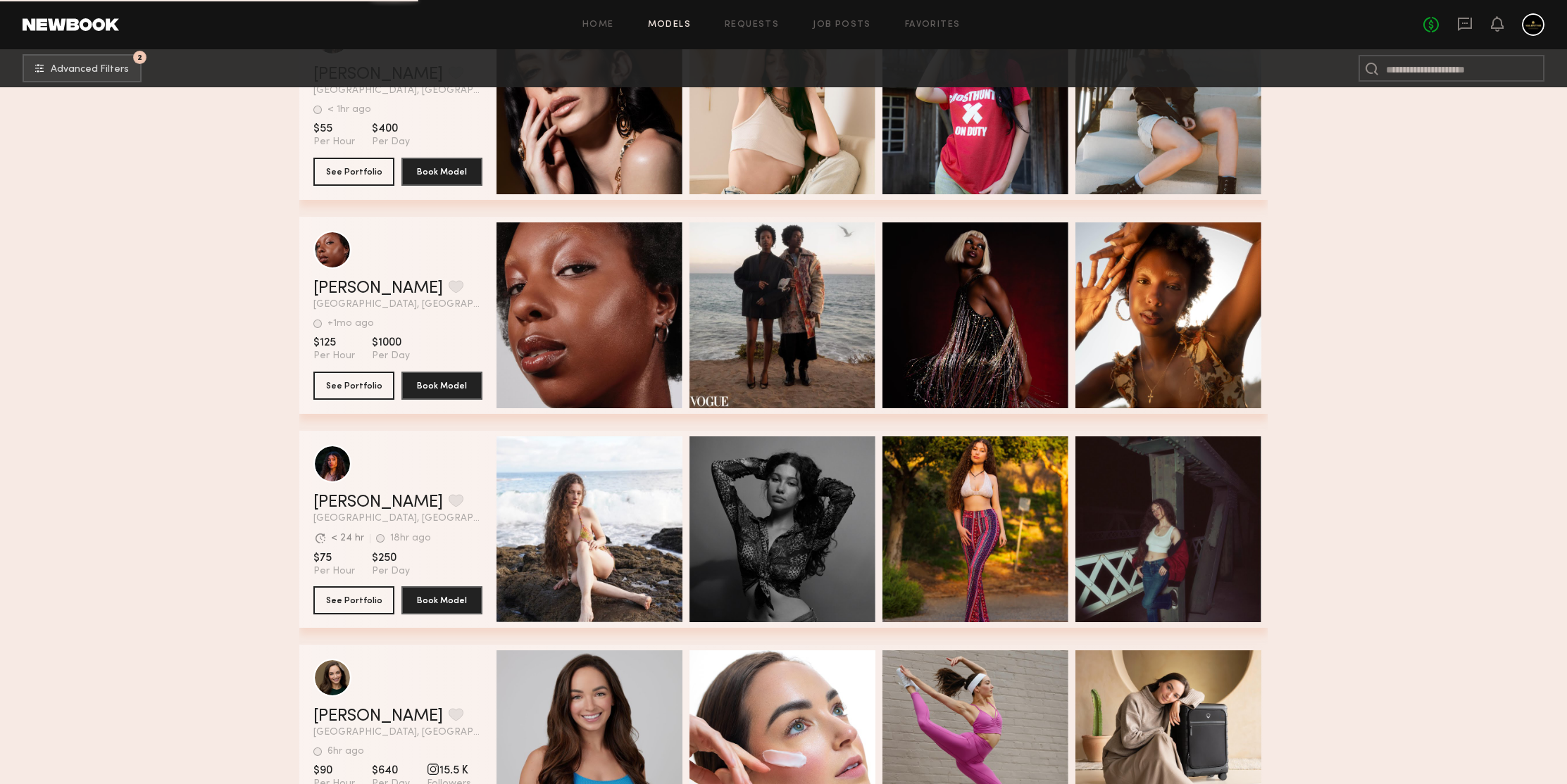
scroll to position [256347, 0]
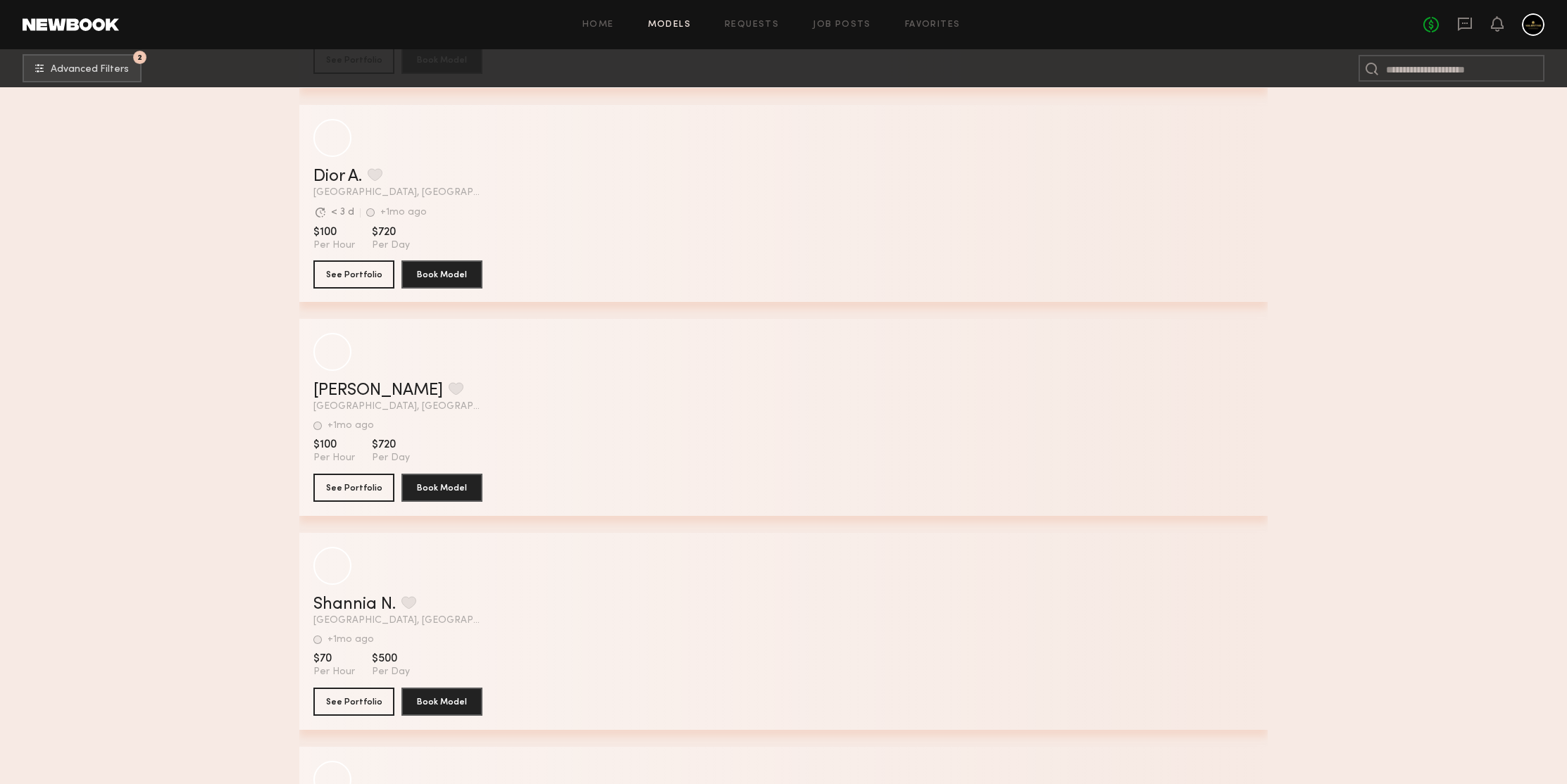
scroll to position [258282, 0]
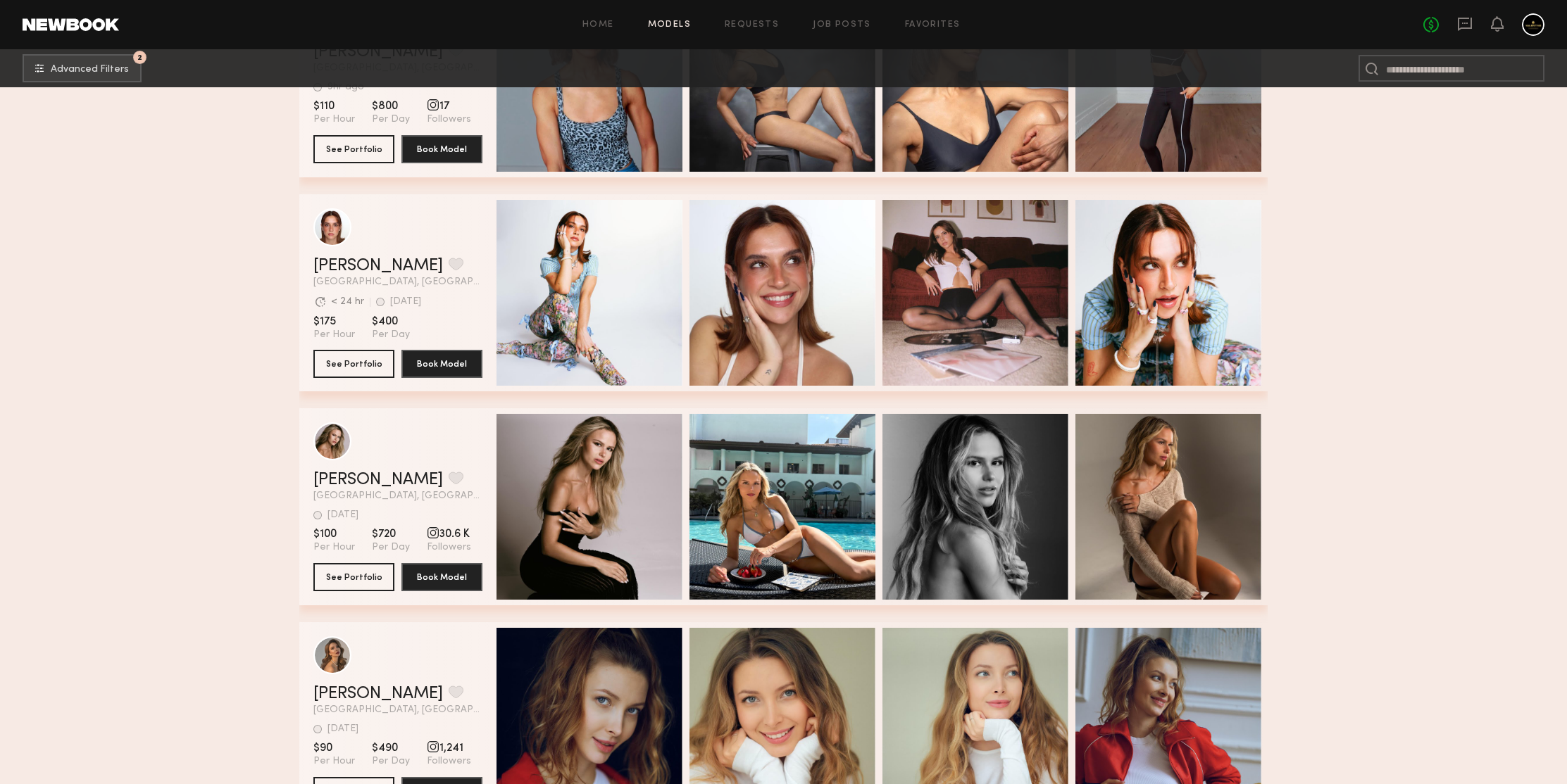
scroll to position [259685, 0]
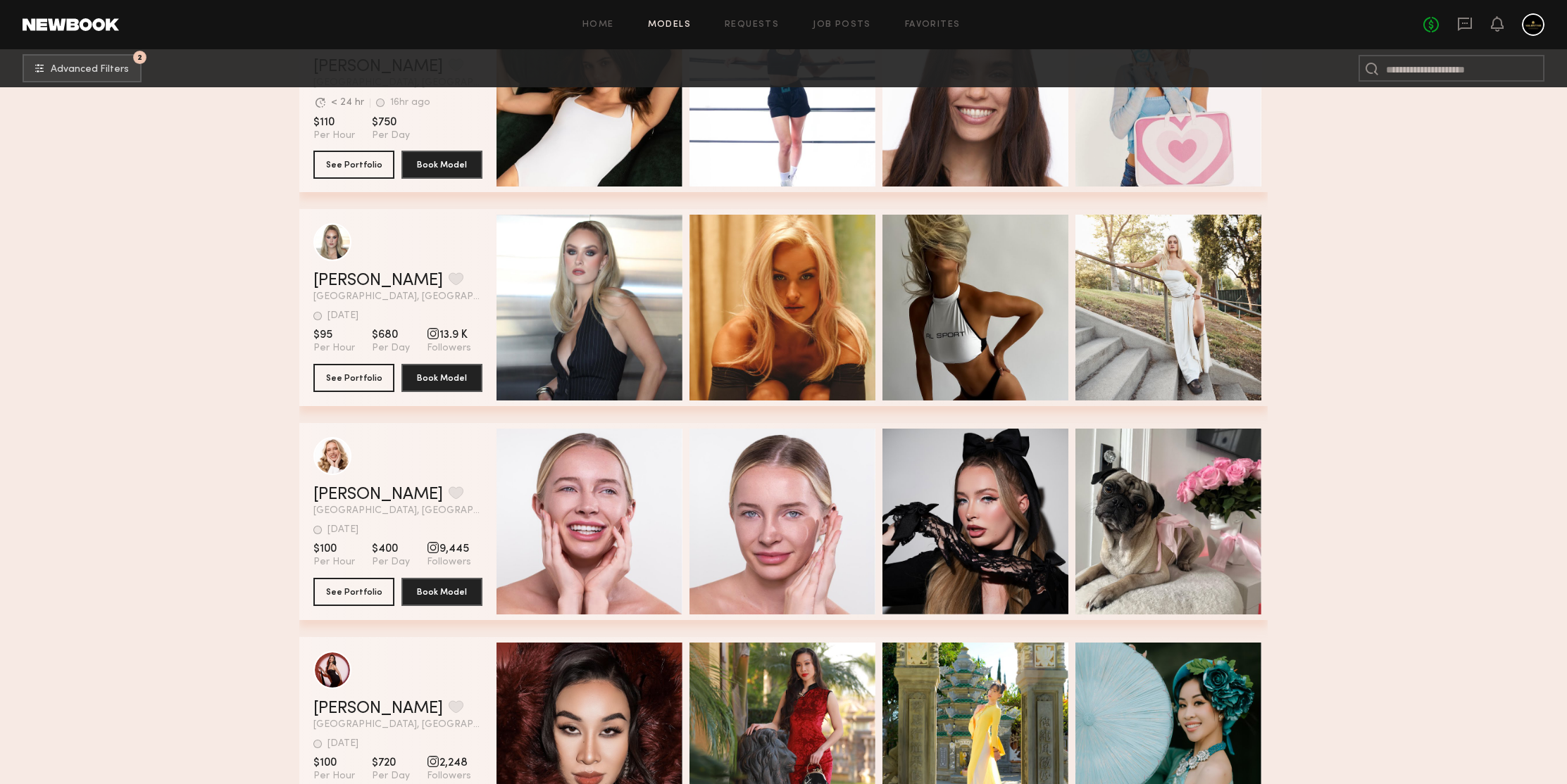
scroll to position [261451, 0]
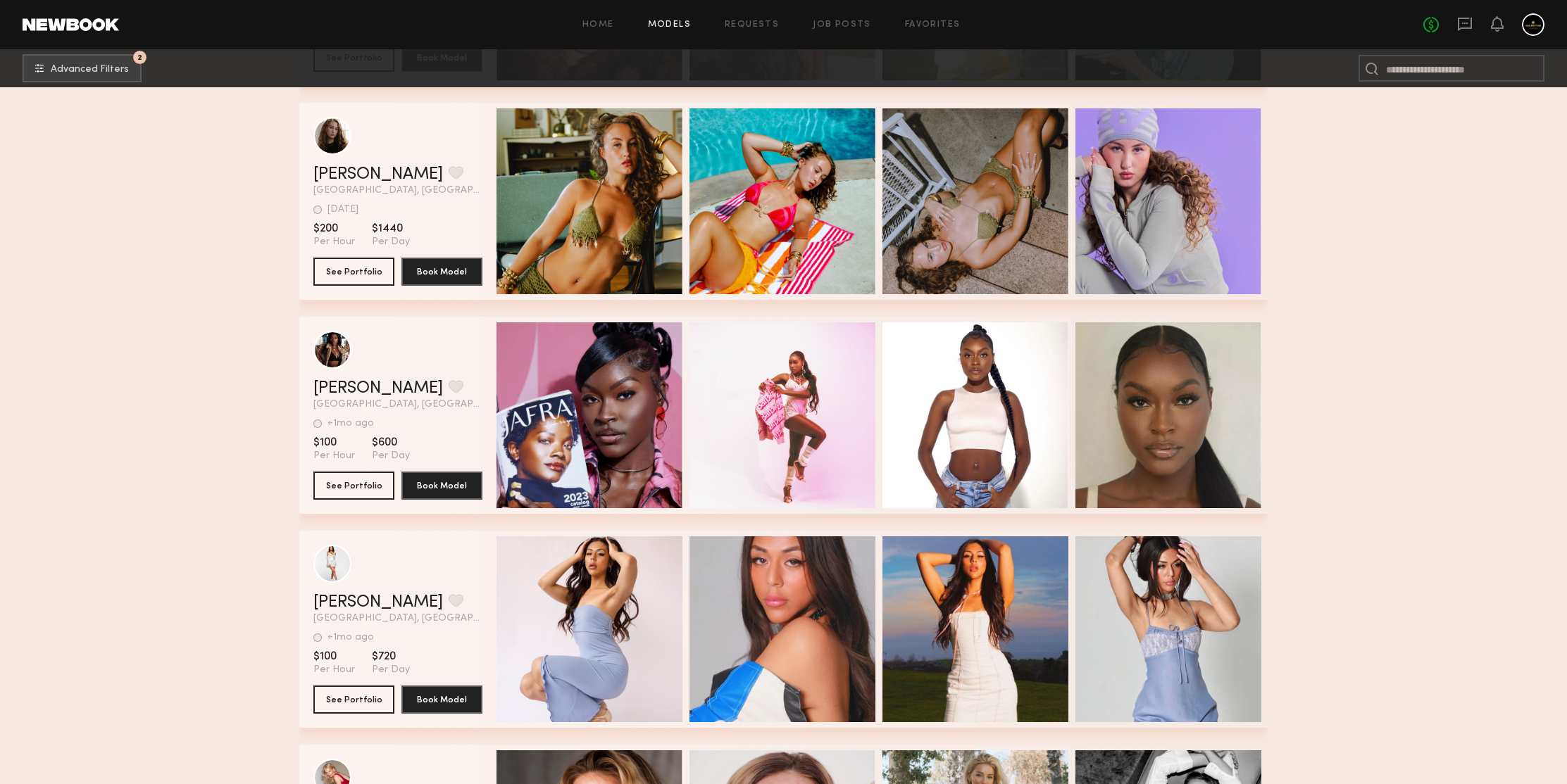
scroll to position [262200, 0]
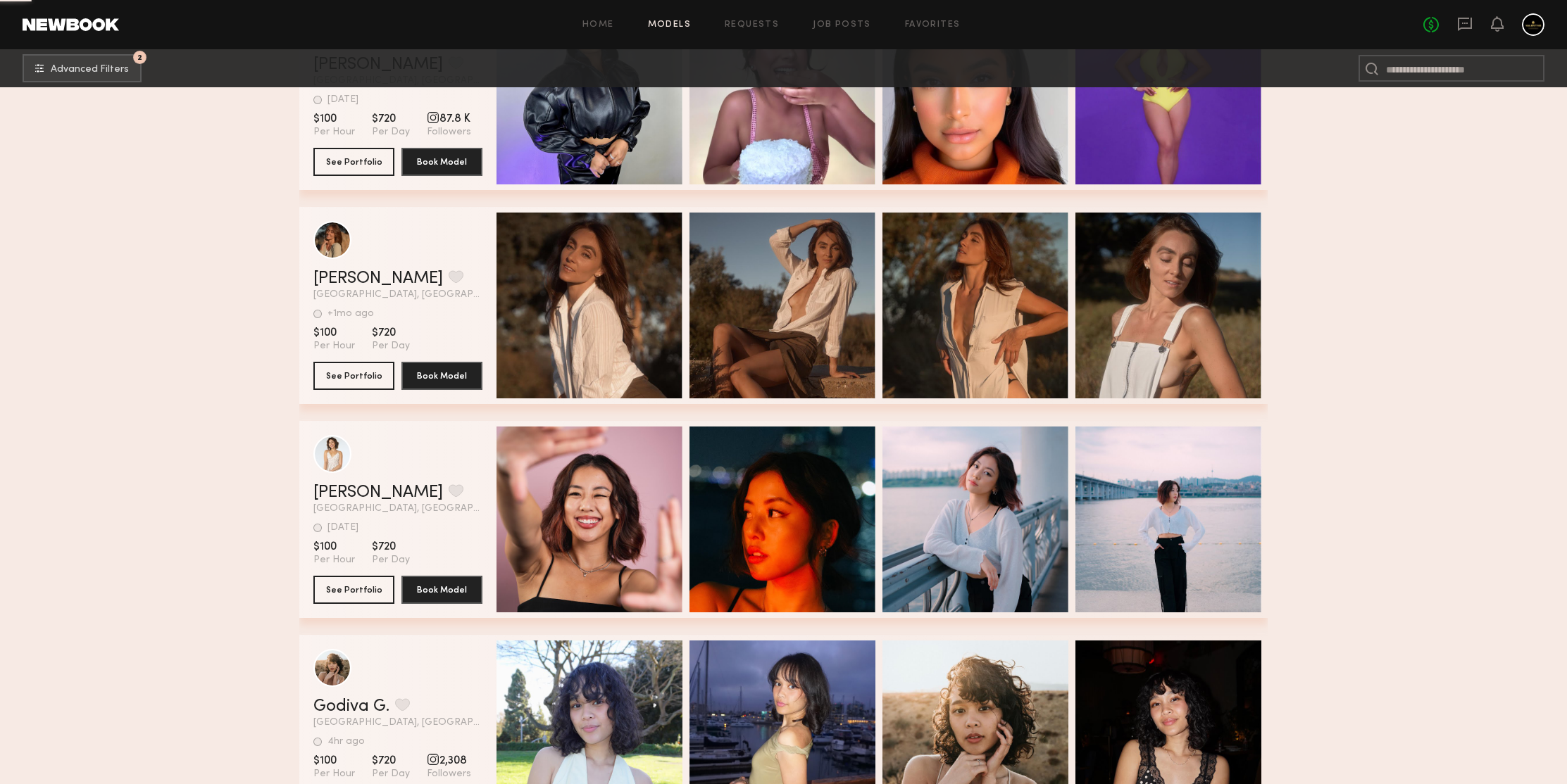
scroll to position [263525, 0]
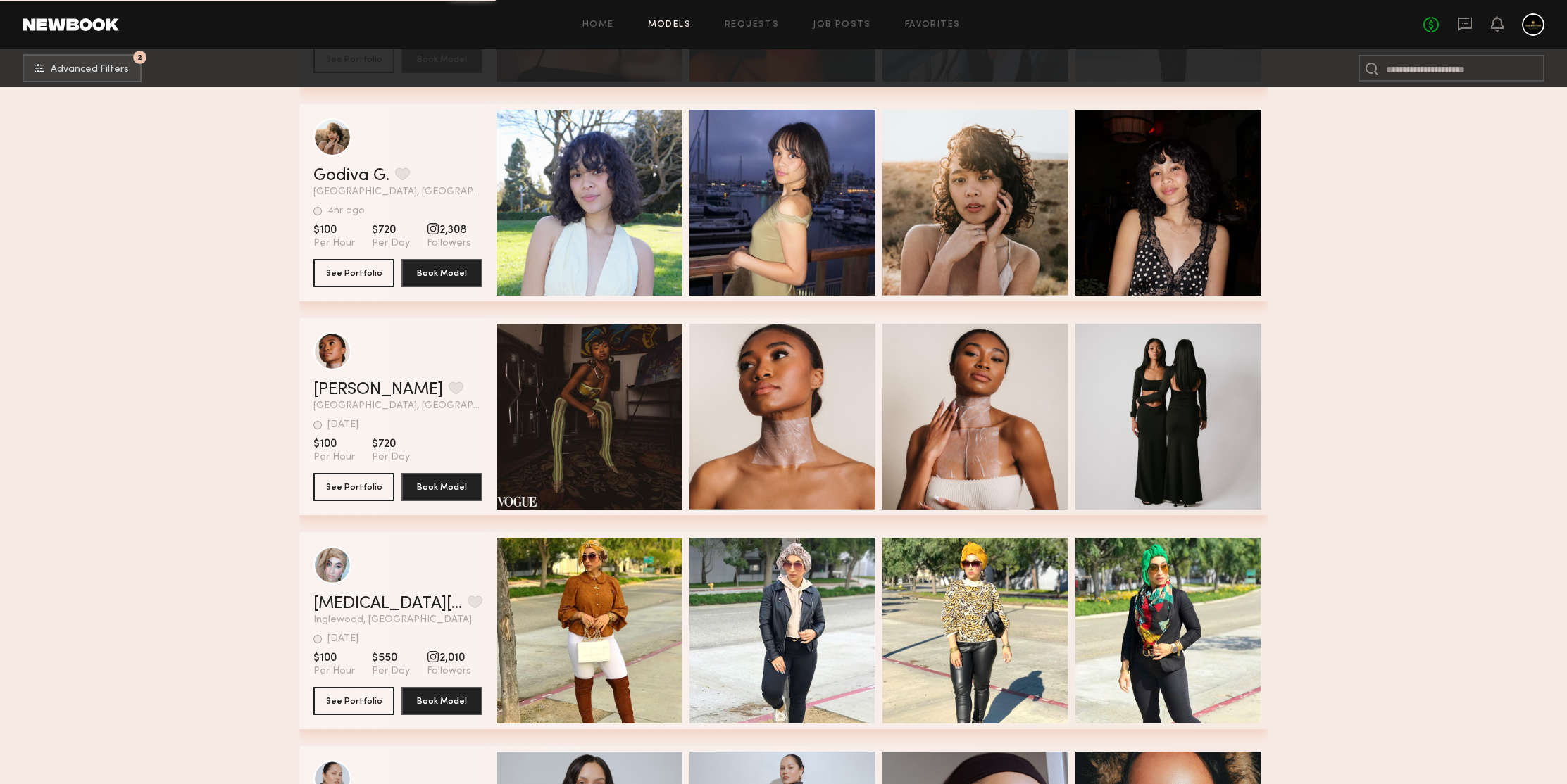
scroll to position [264049, 0]
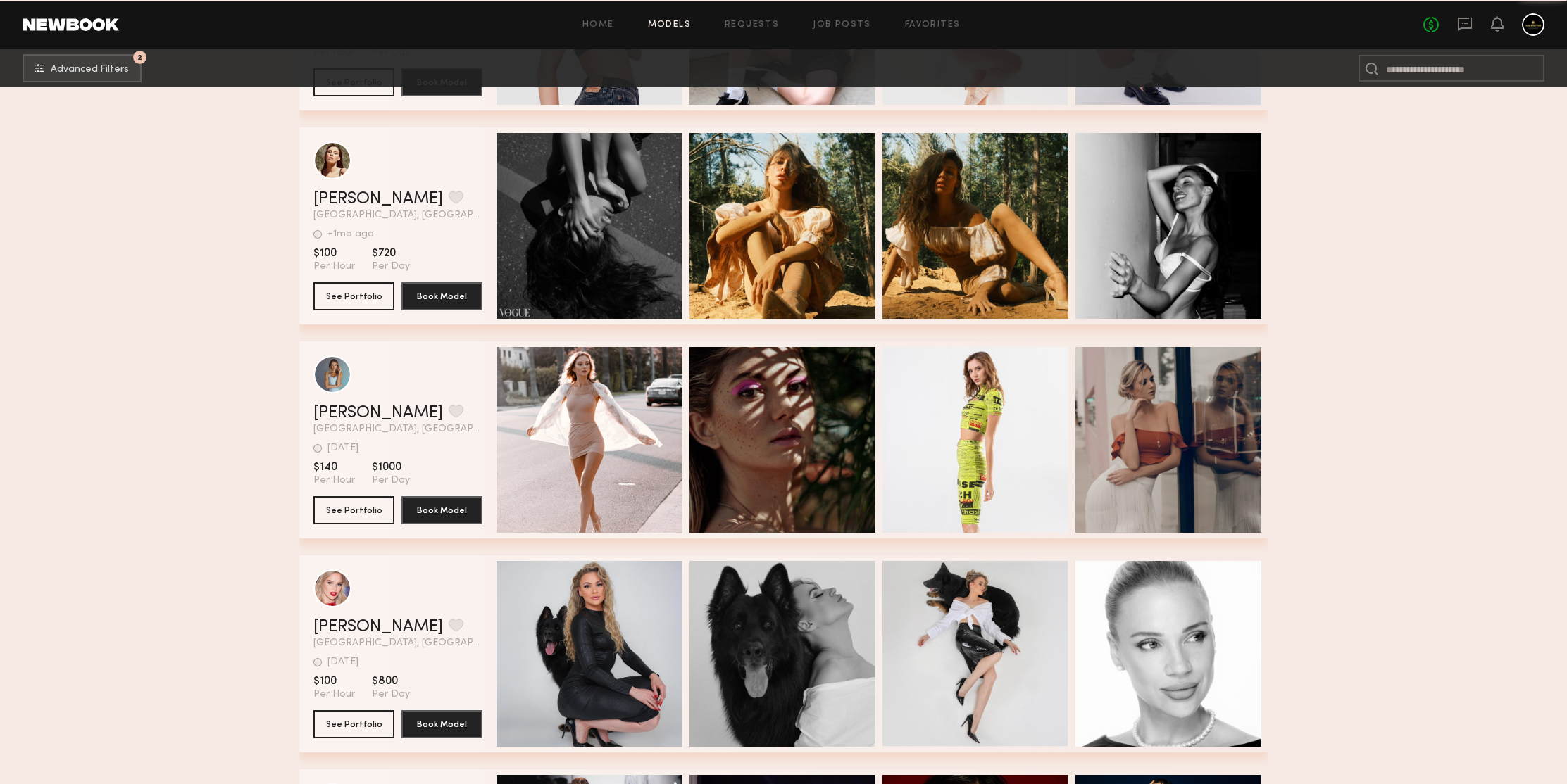
scroll to position [266242, 0]
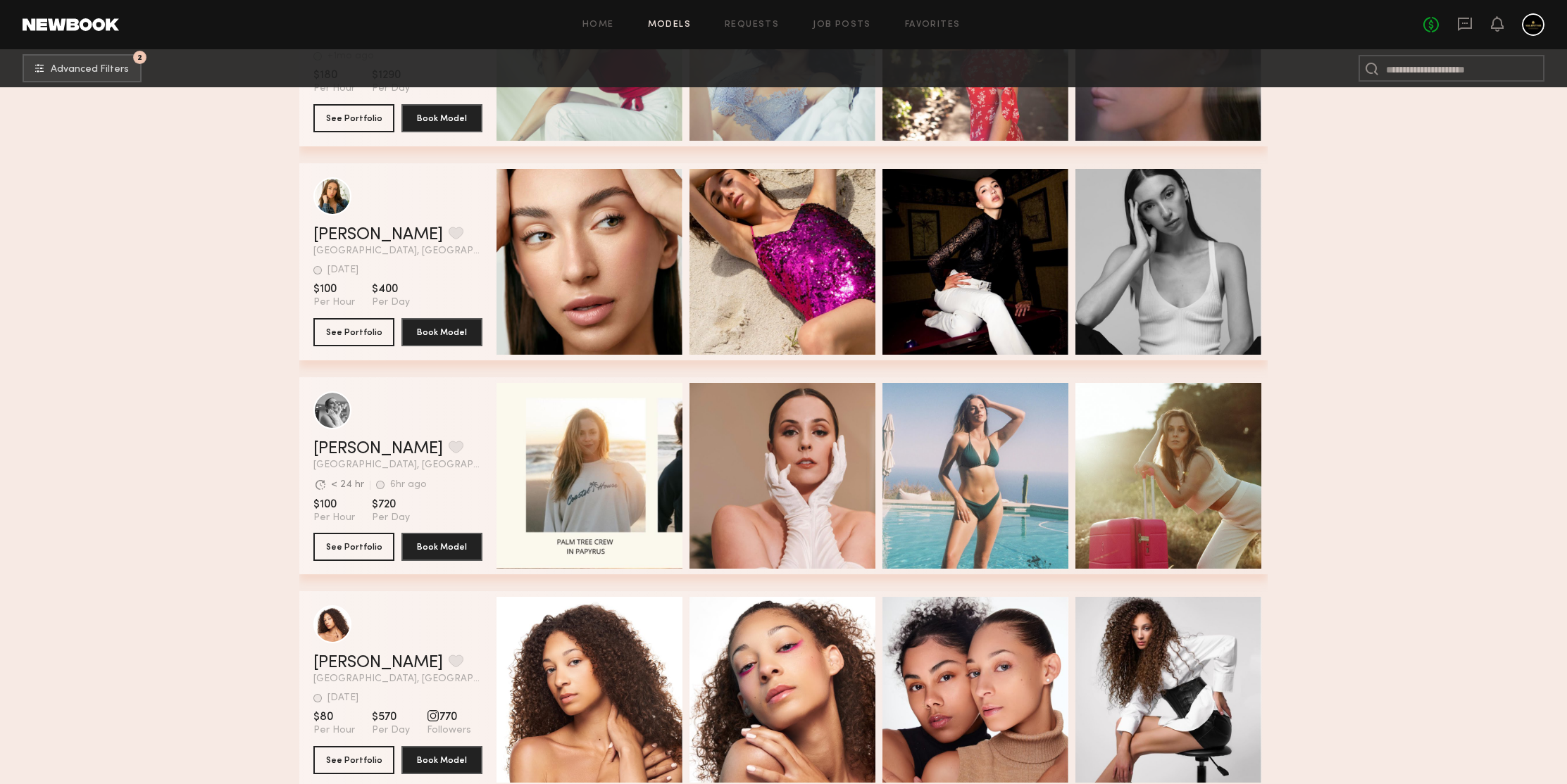
scroll to position [267277, 0]
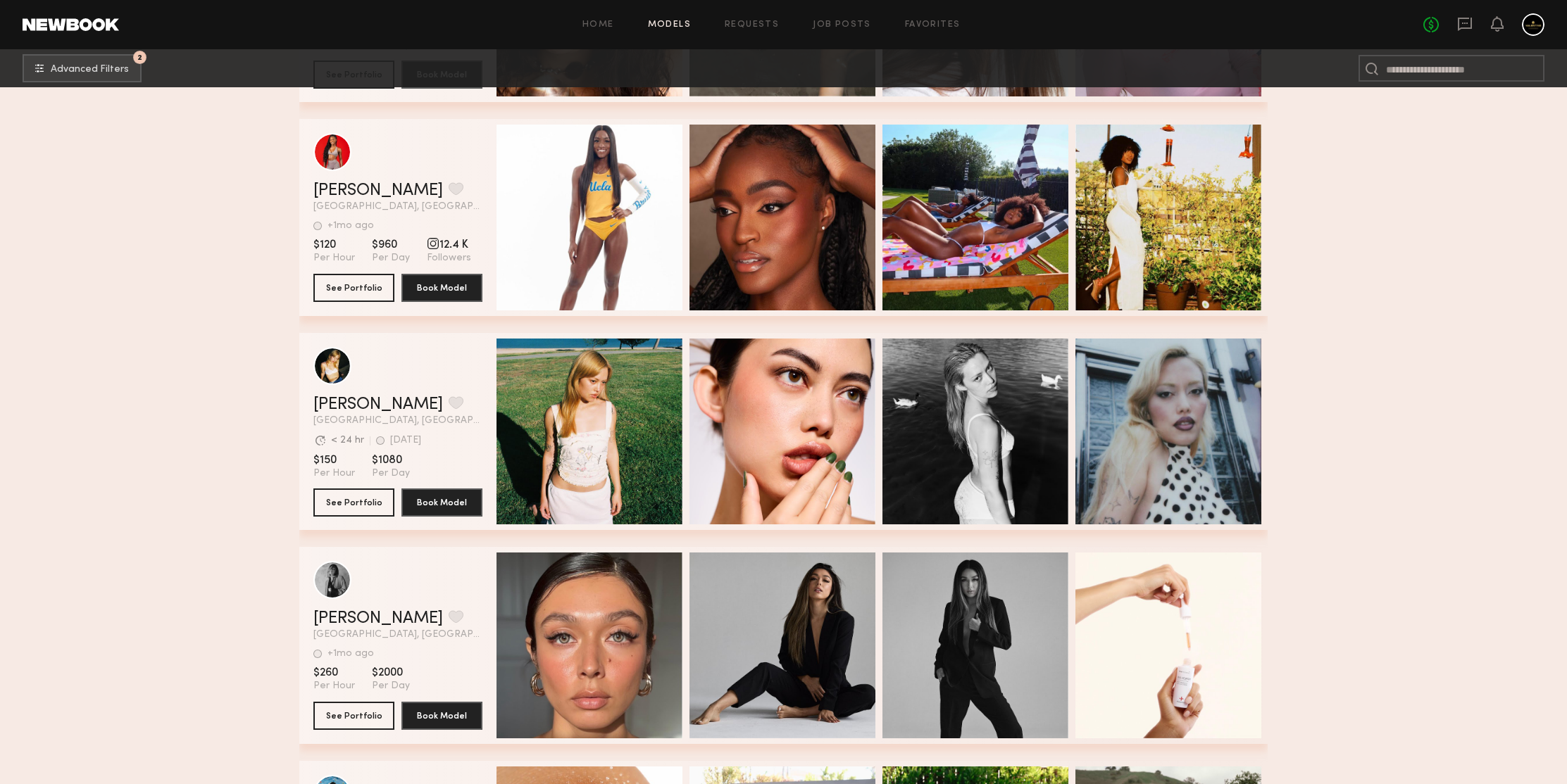
scroll to position [267906, 0]
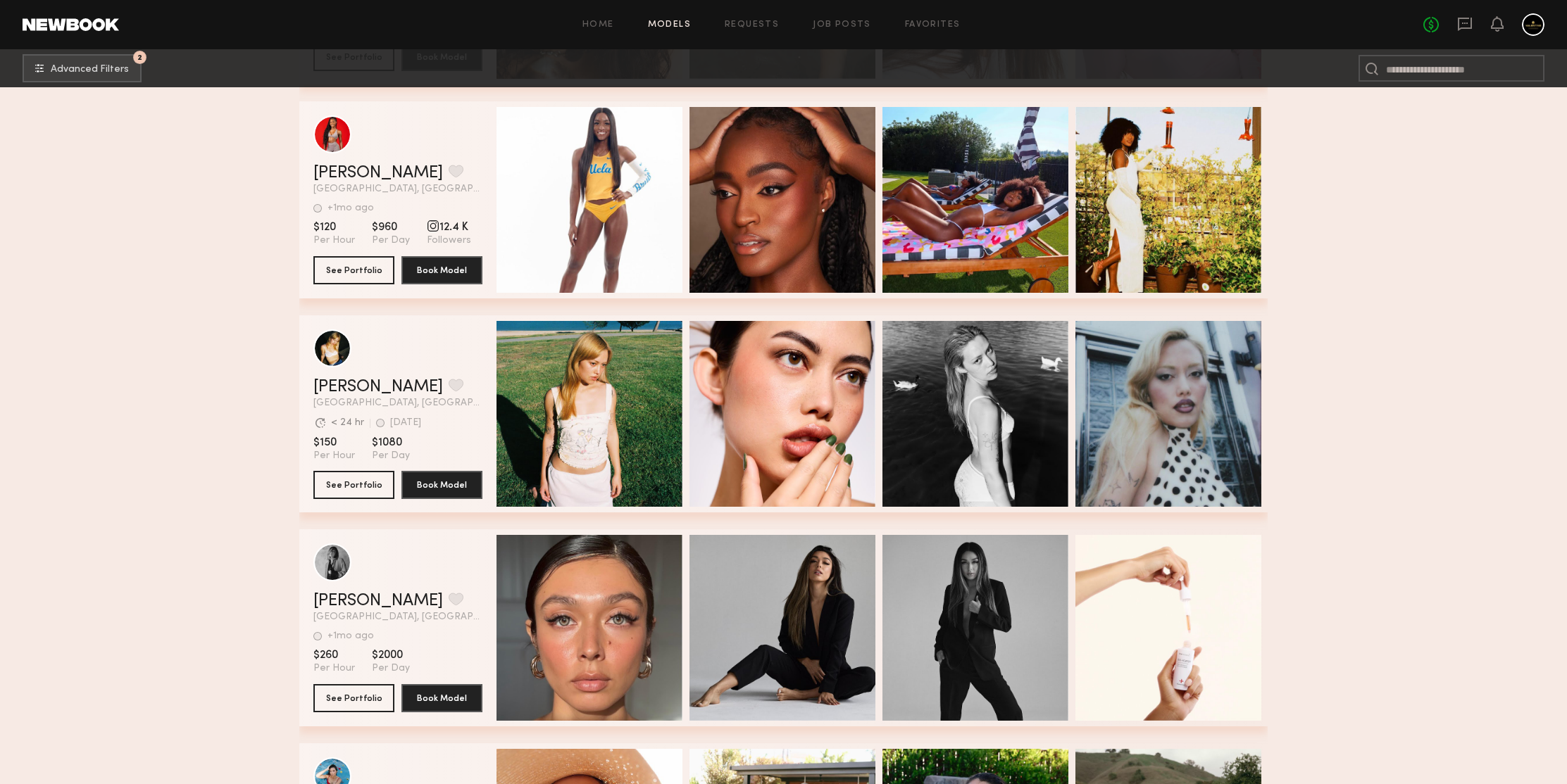
scroll to position [268292, 0]
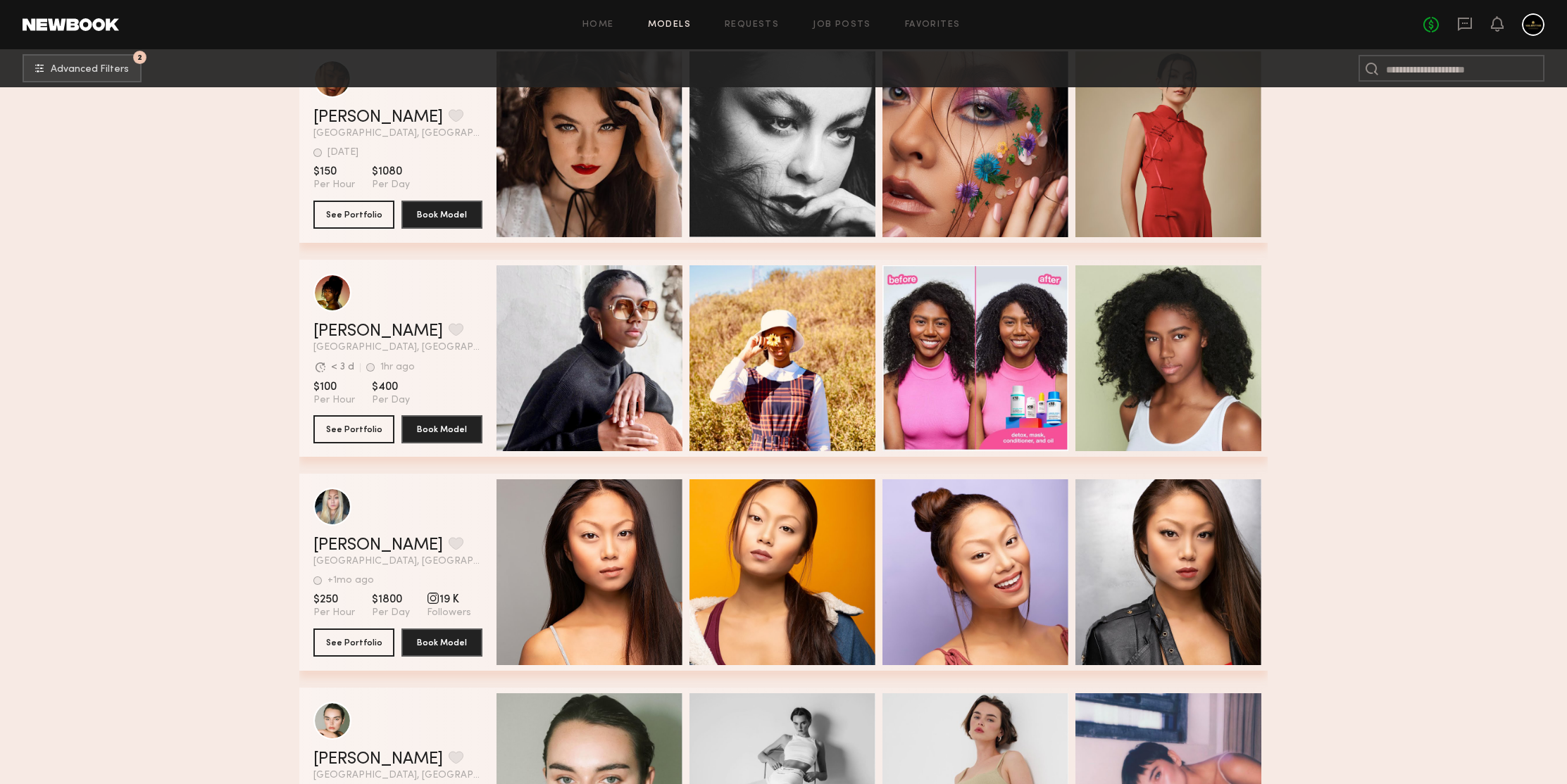
scroll to position [270802, 0]
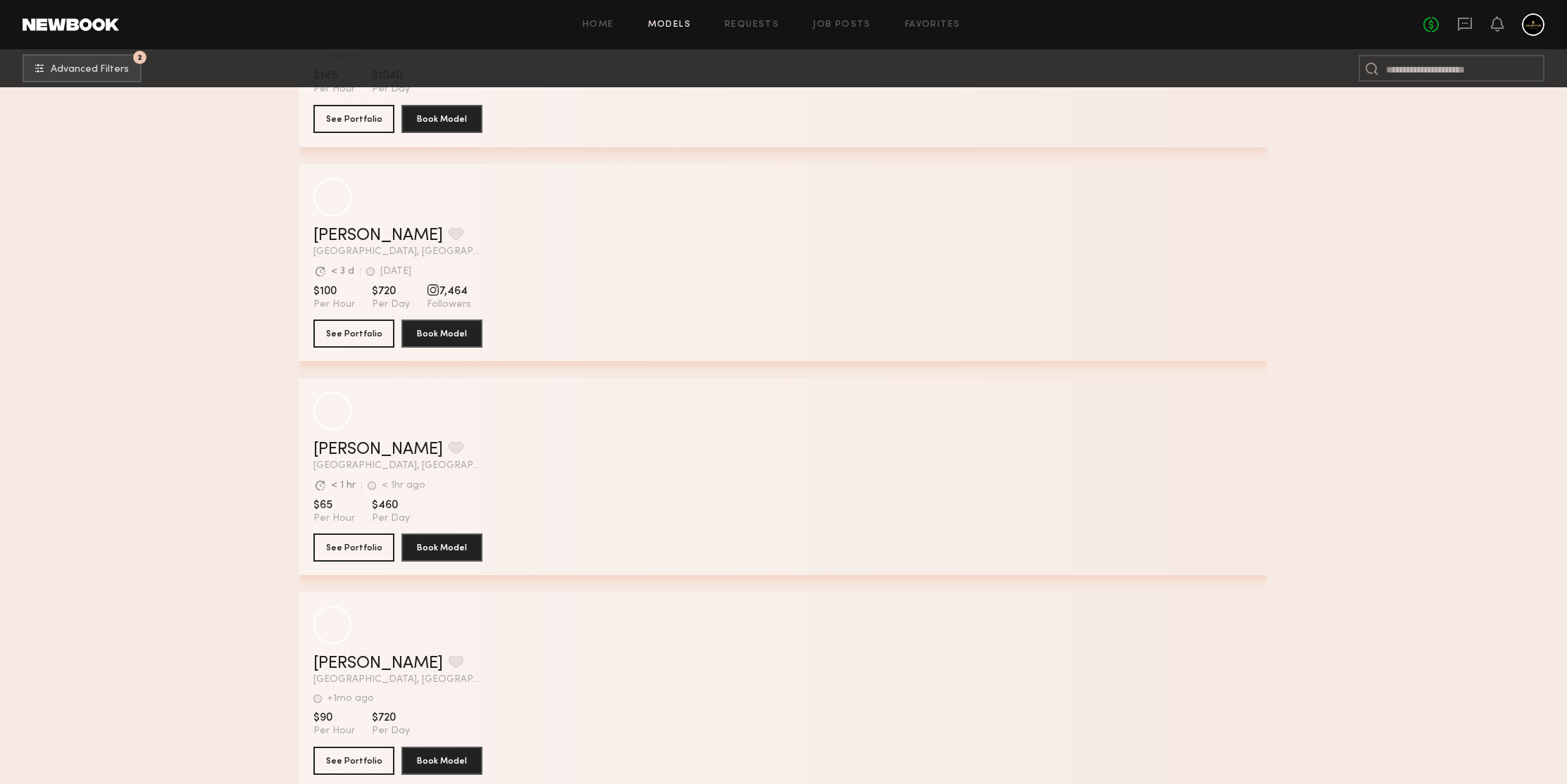
scroll to position [272967, 0]
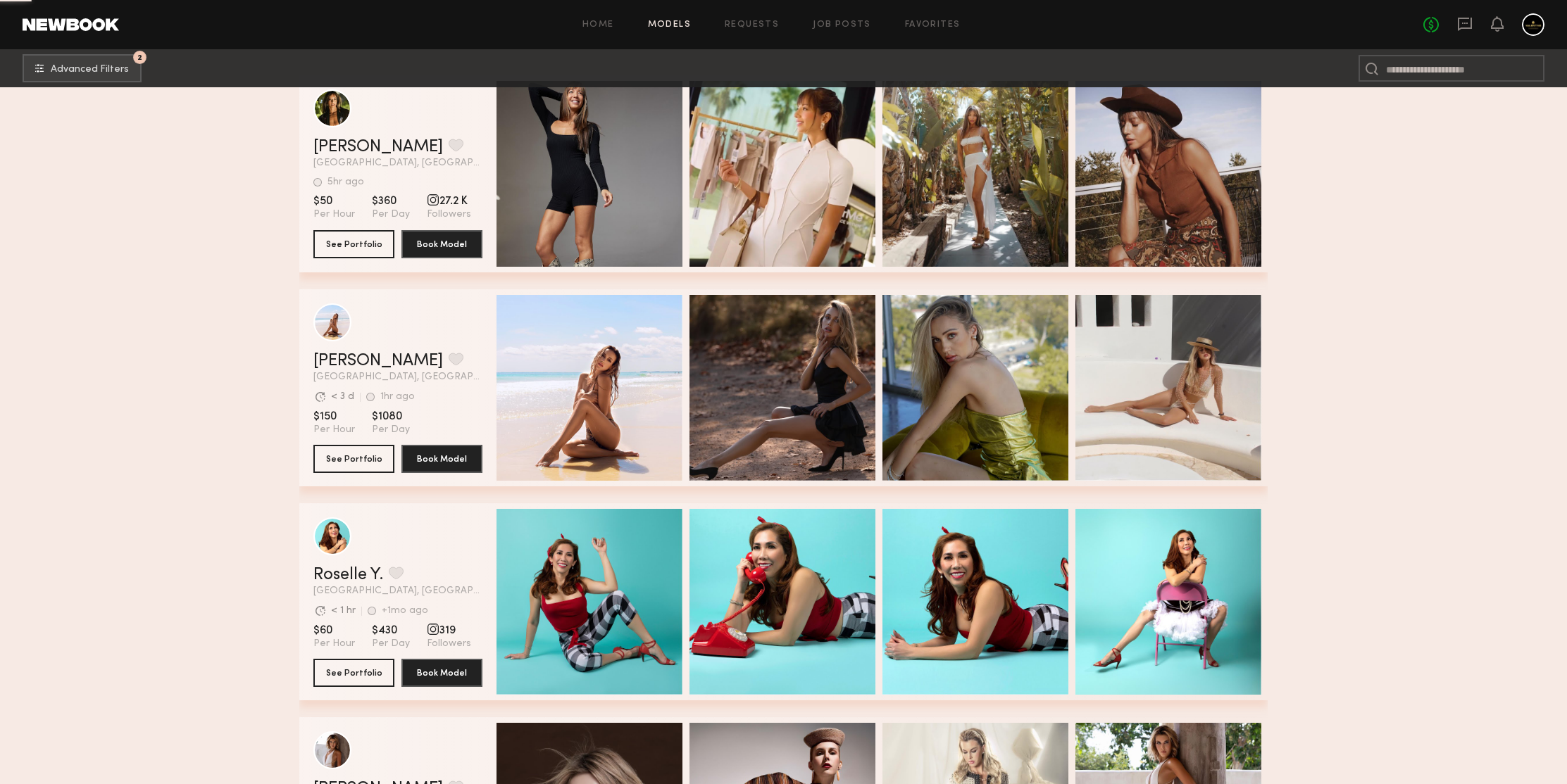
scroll to position [273625, 0]
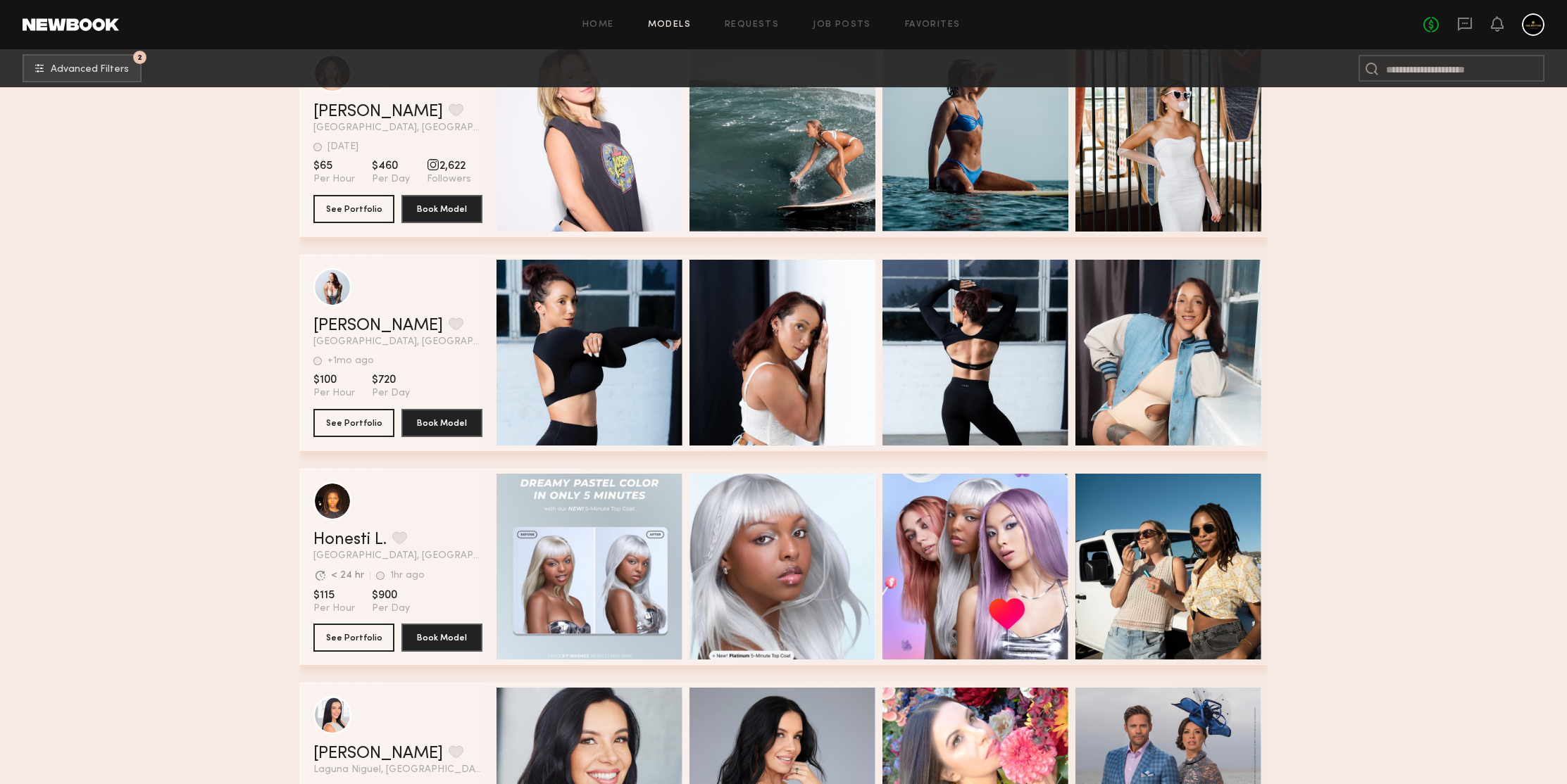
scroll to position [275959, 0]
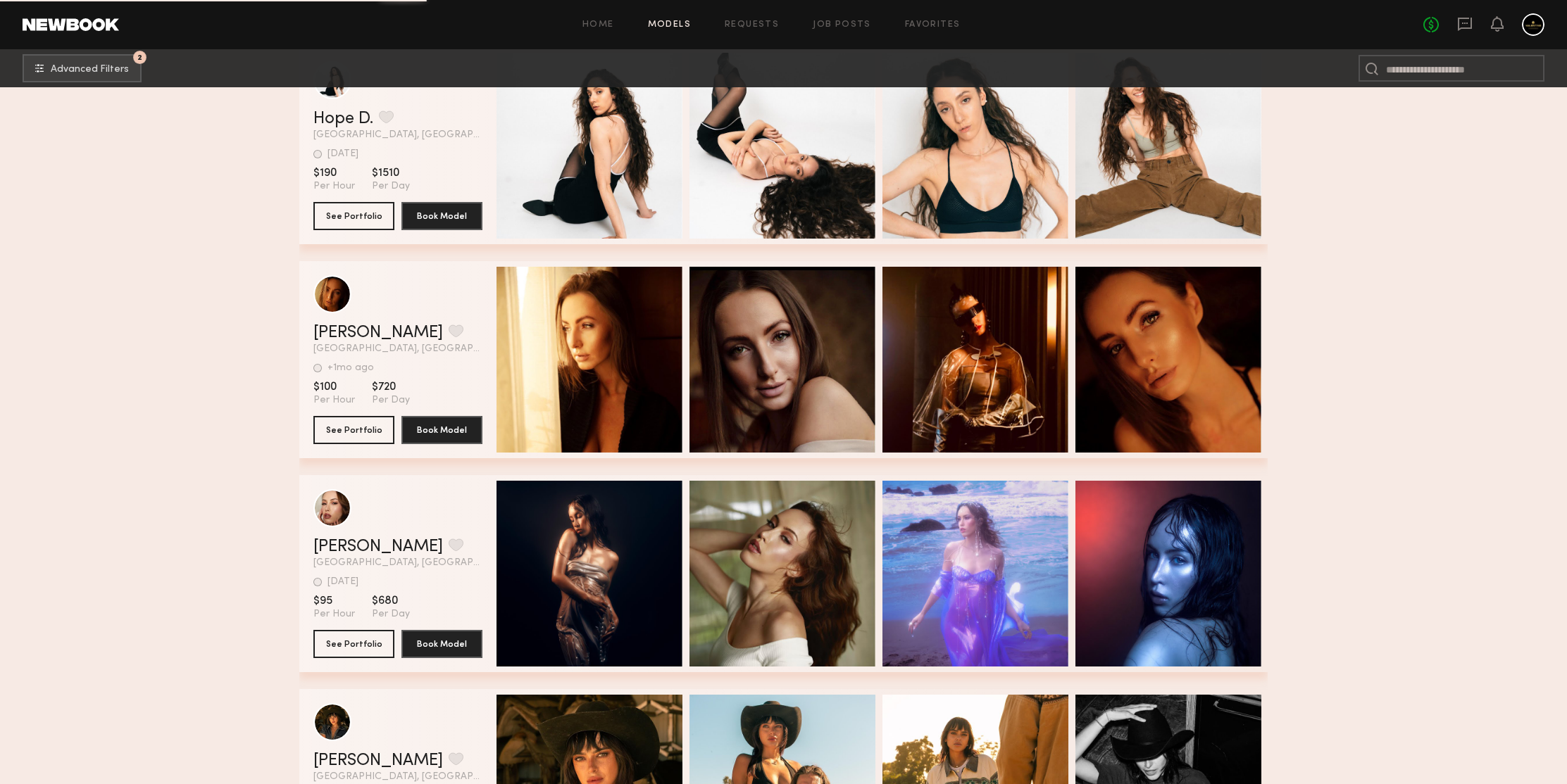
scroll to position [276888, 0]
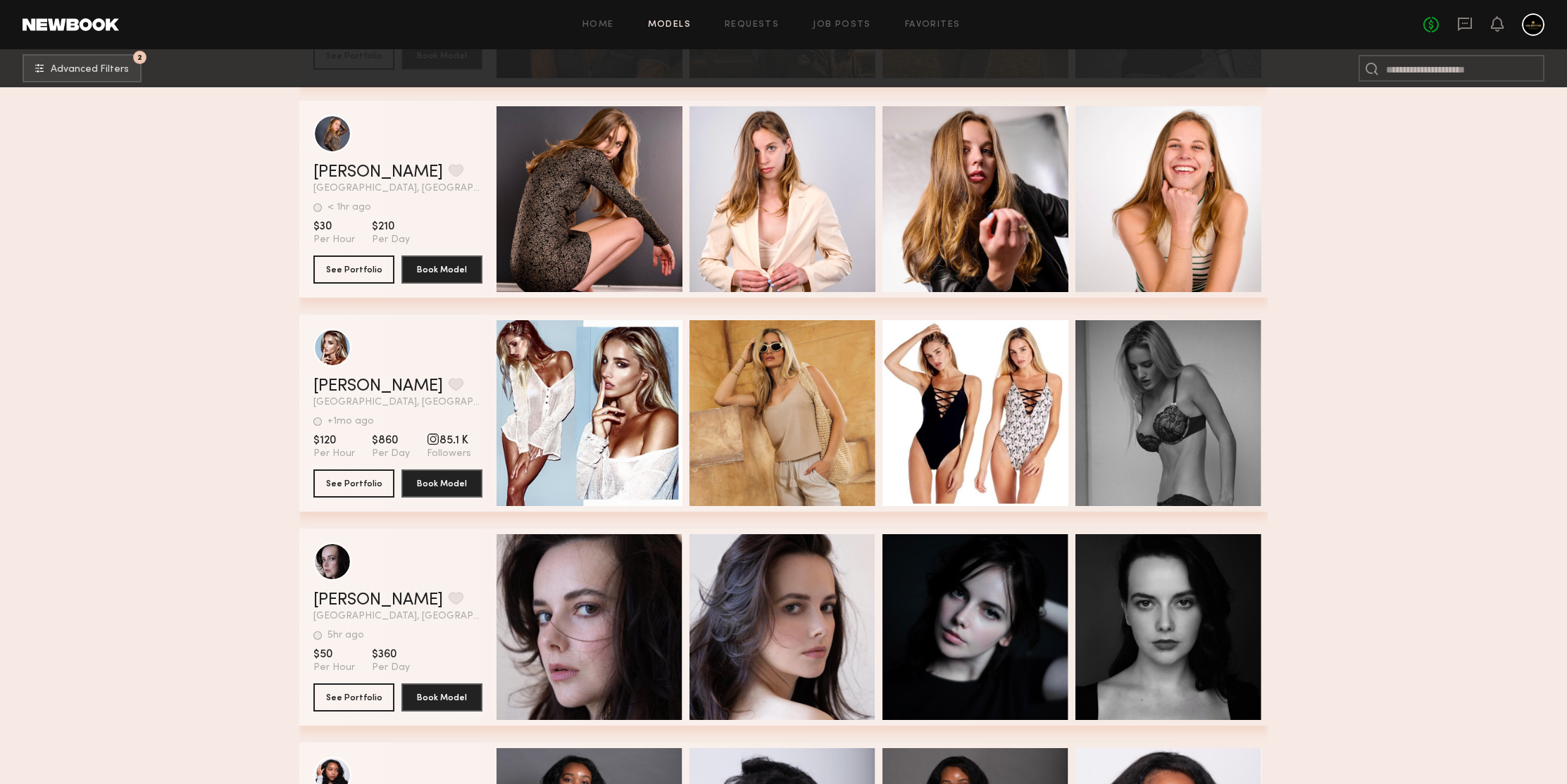
scroll to position [277607, 0]
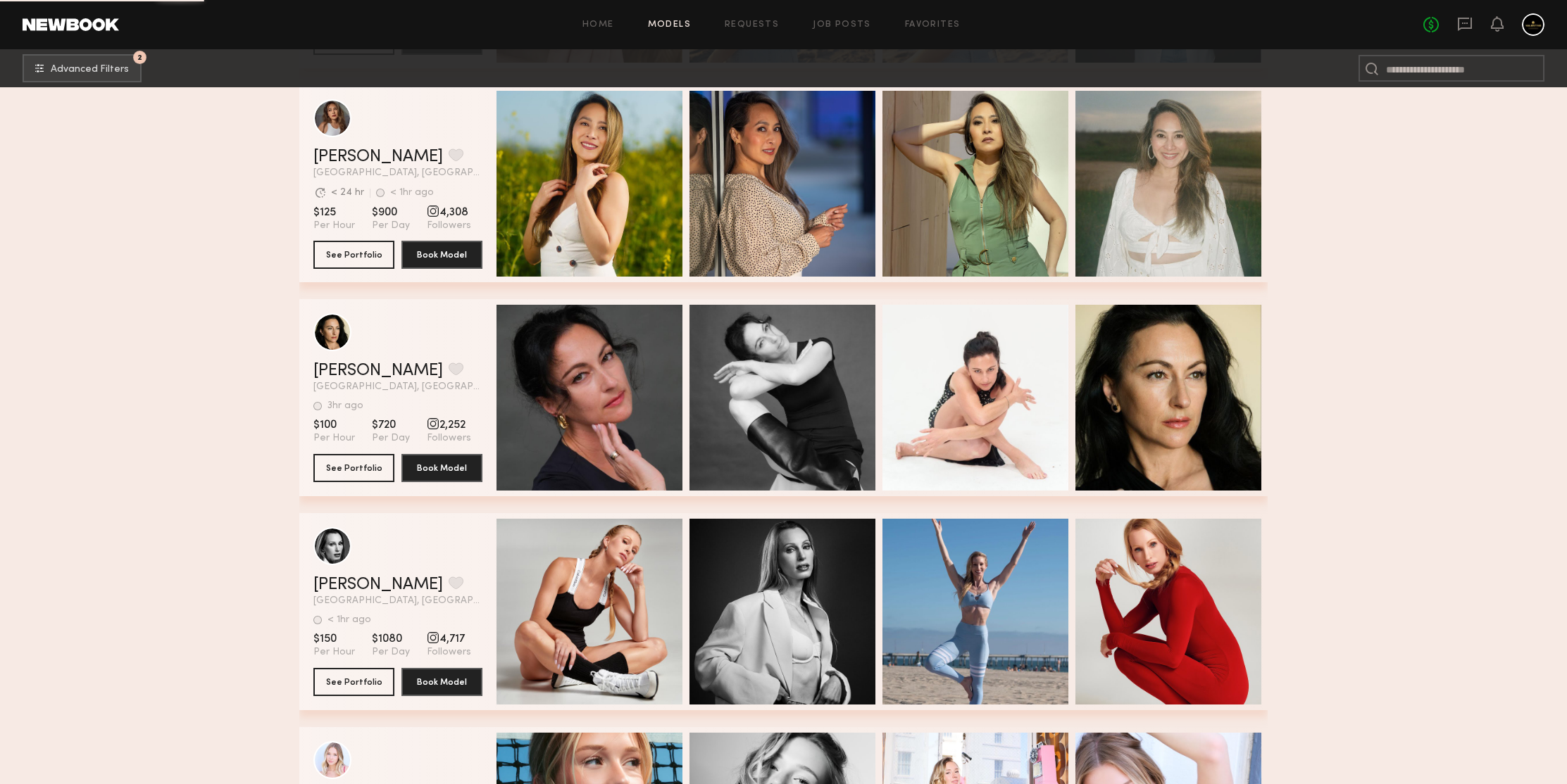
scroll to position [279250, 0]
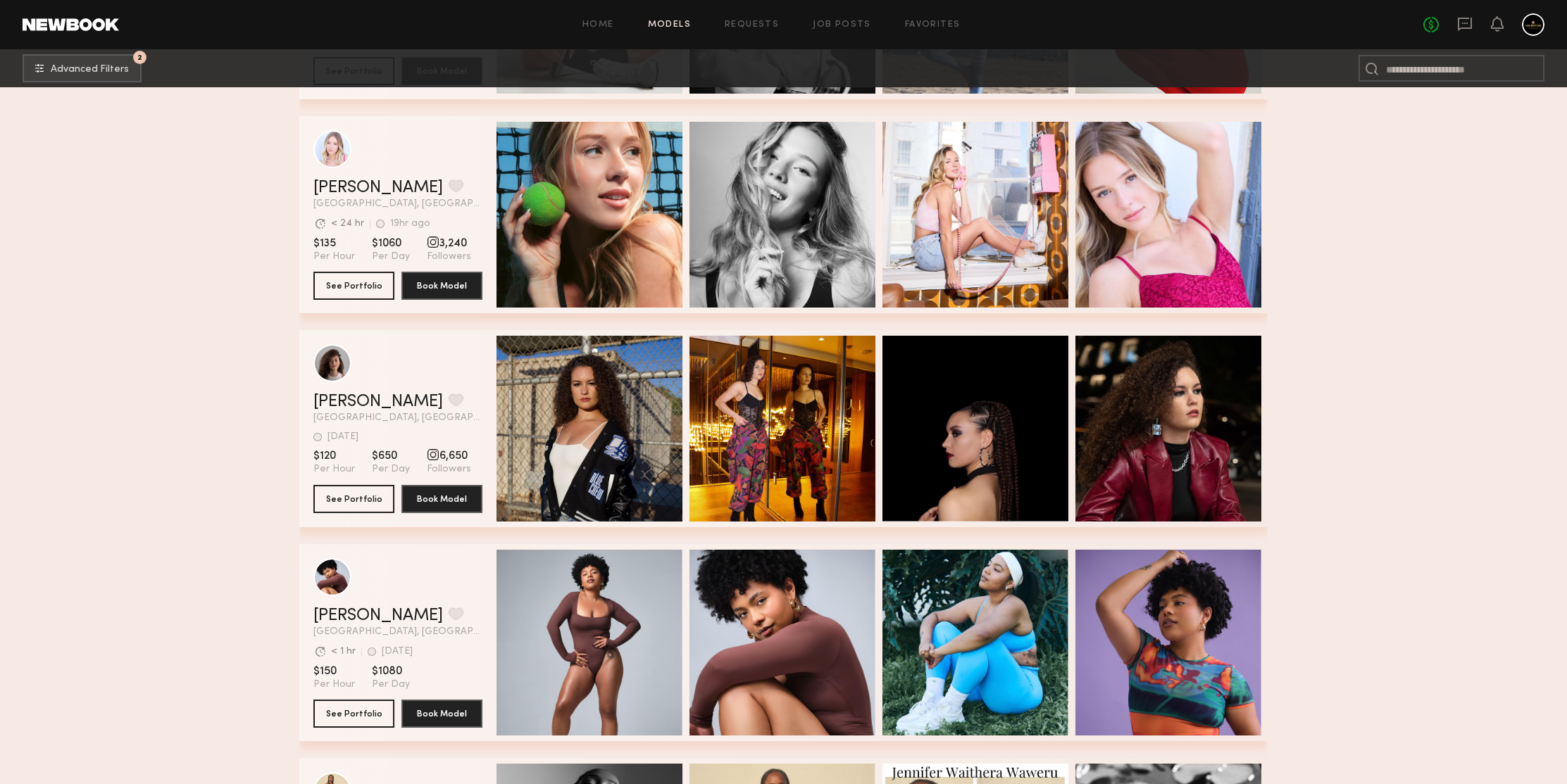
scroll to position [279455, 0]
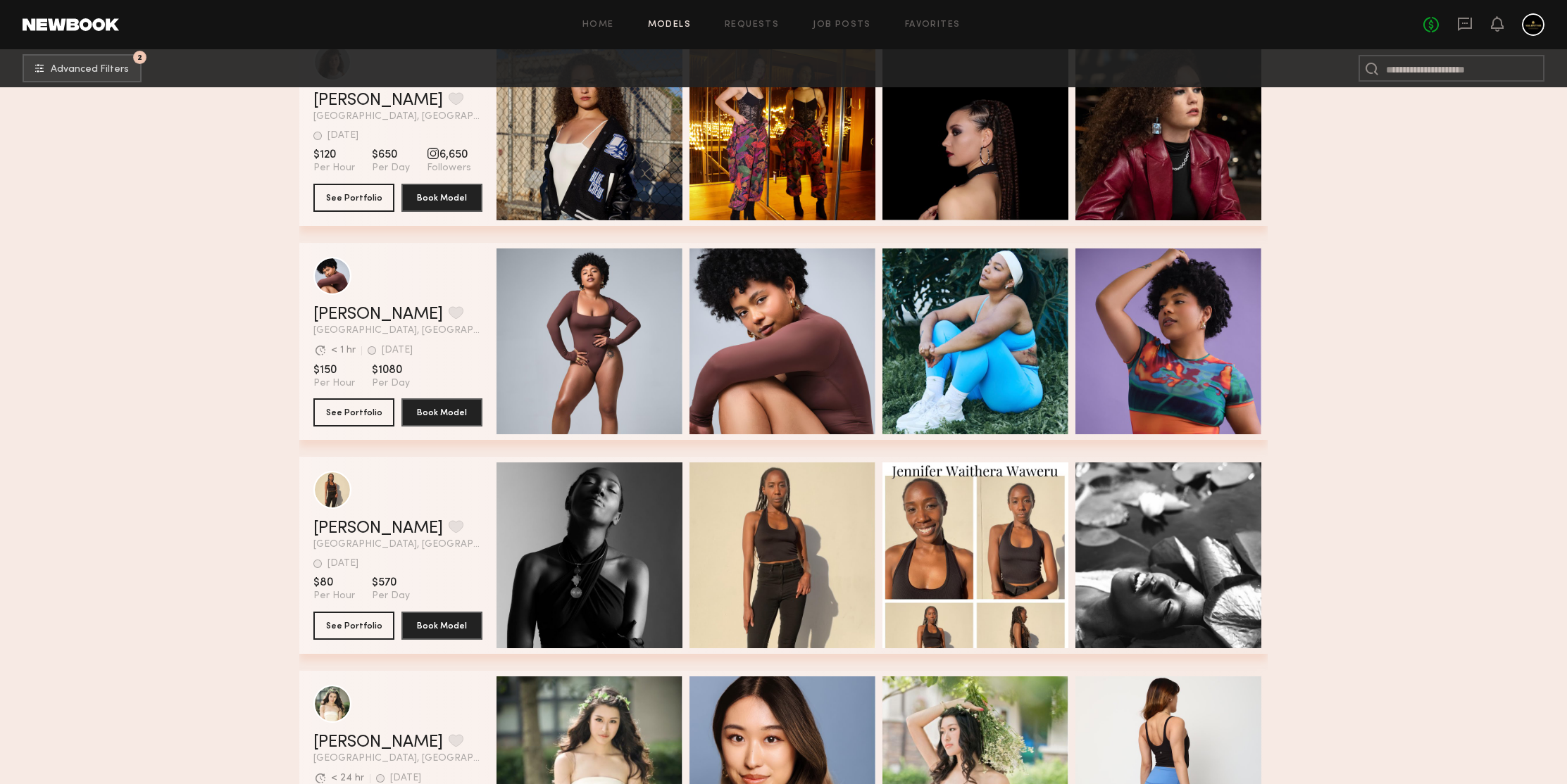
scroll to position [279964, 0]
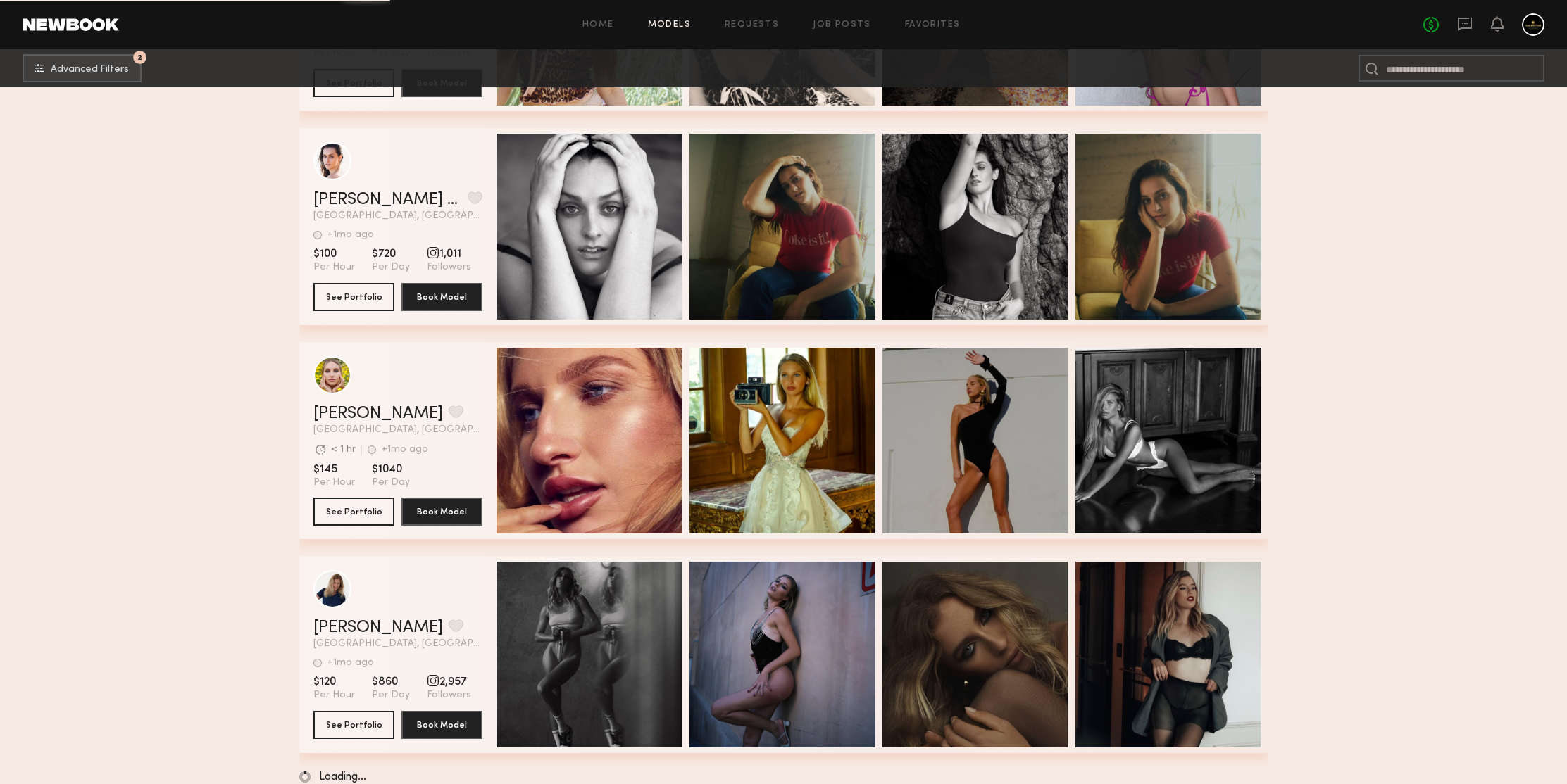
scroll to position [282023, 0]
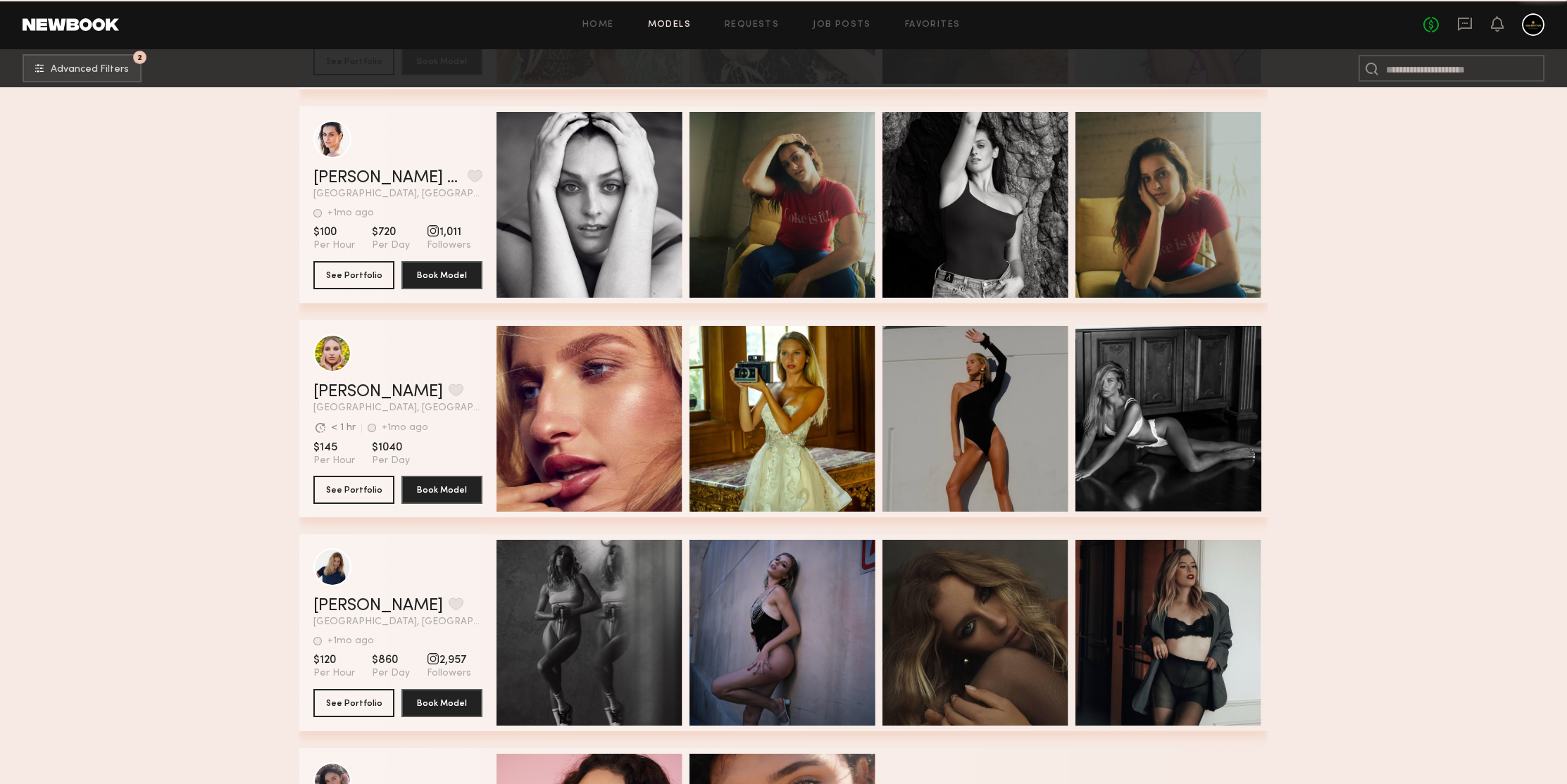
scroll to position [282220, 0]
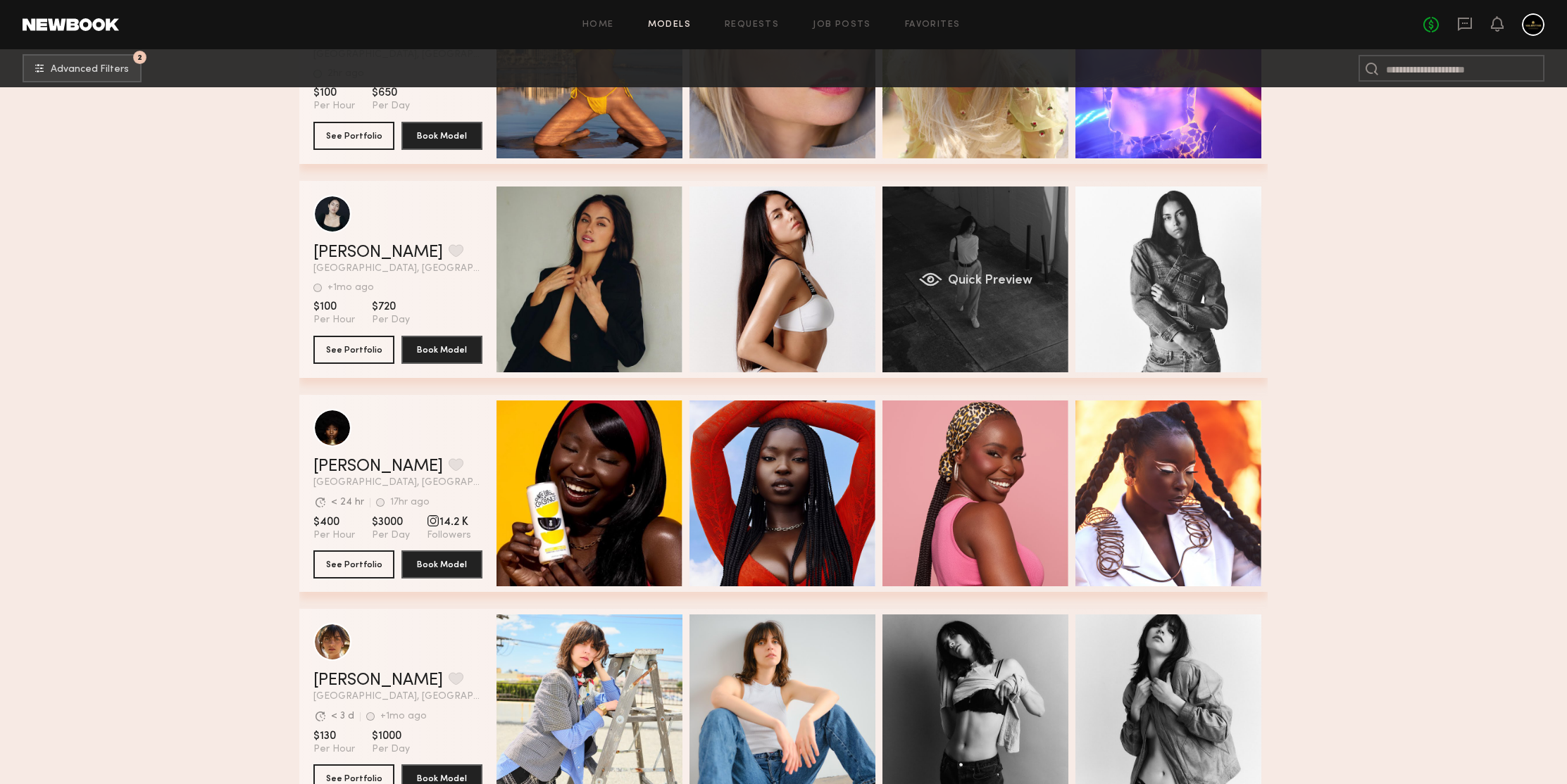
click at [960, 222] on div "Quick Preview" at bounding box center [975, 280] width 186 height 186
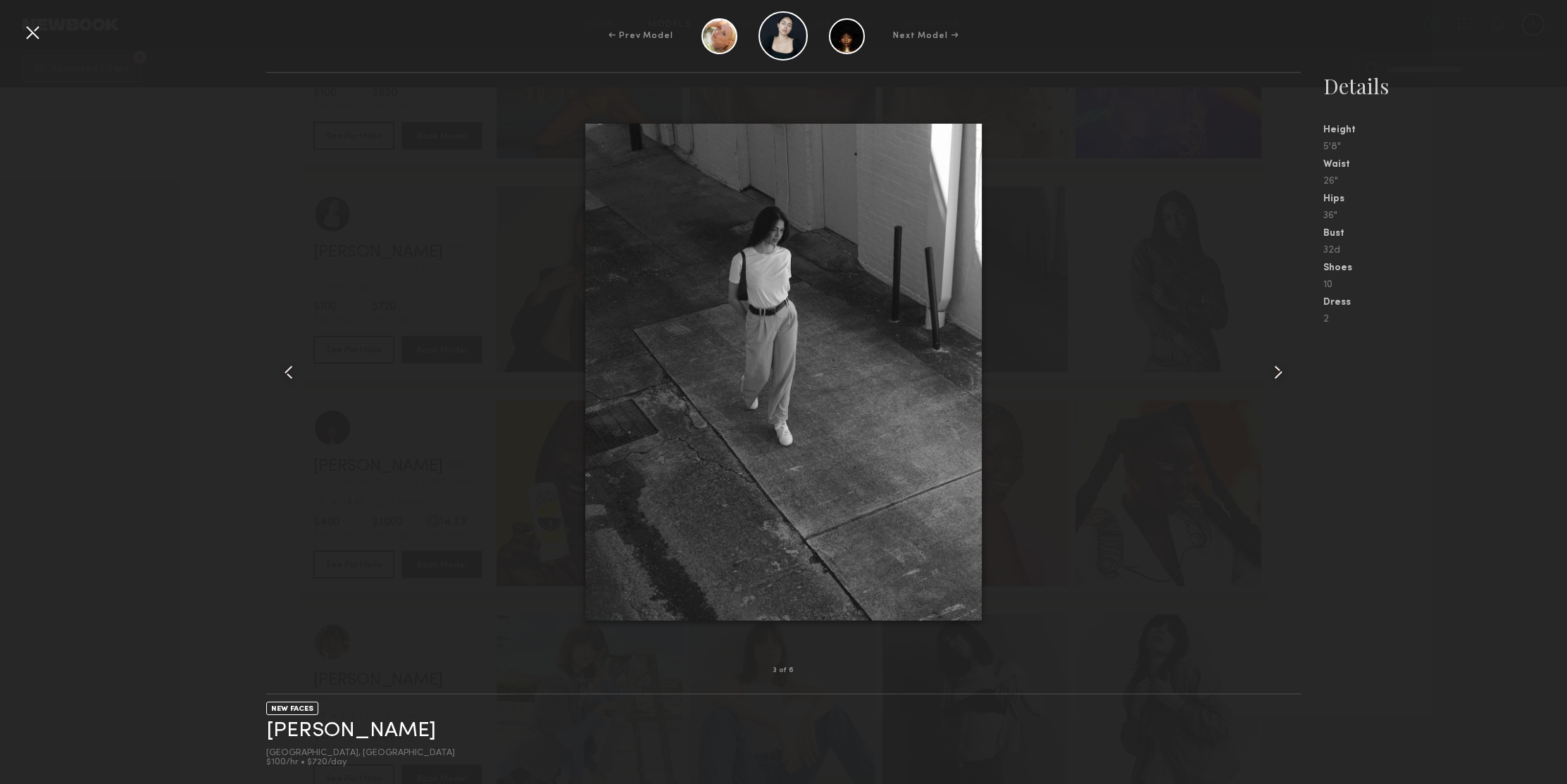
click at [1277, 384] on div at bounding box center [1279, 372] width 41 height 553
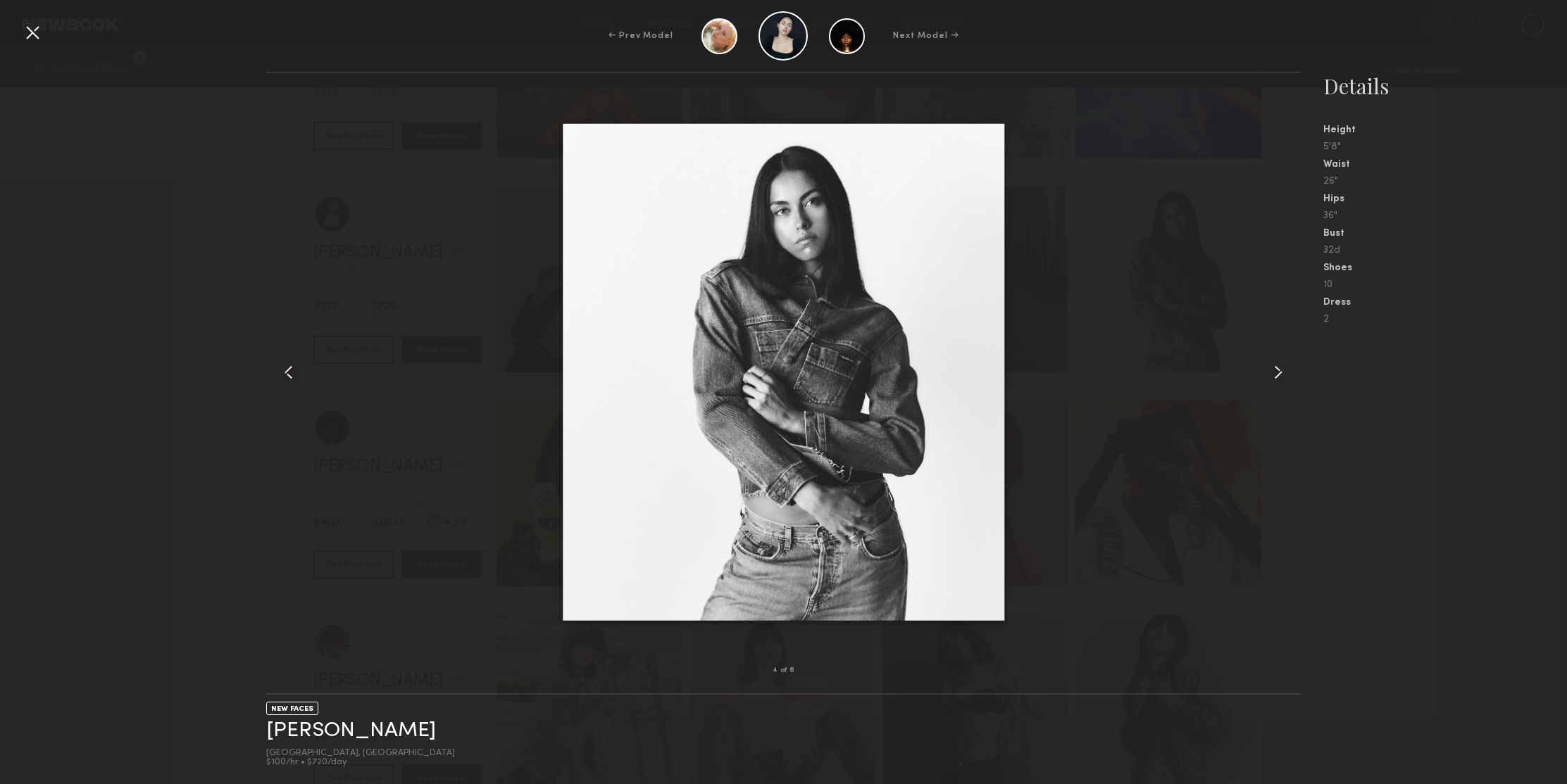
click at [1275, 375] on common-icon at bounding box center [1278, 372] width 23 height 23
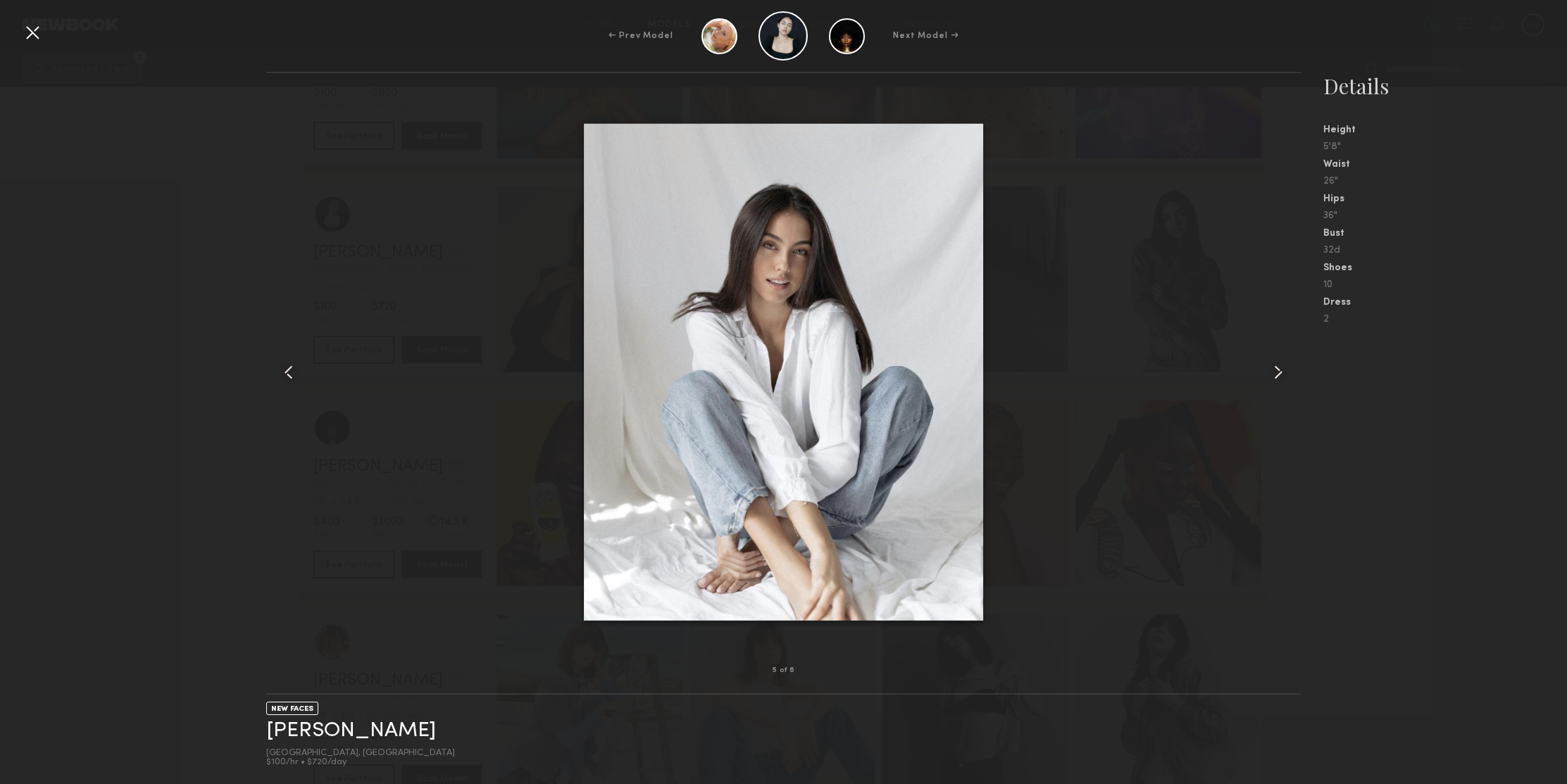
click at [1275, 374] on common-icon at bounding box center [1278, 372] width 23 height 23
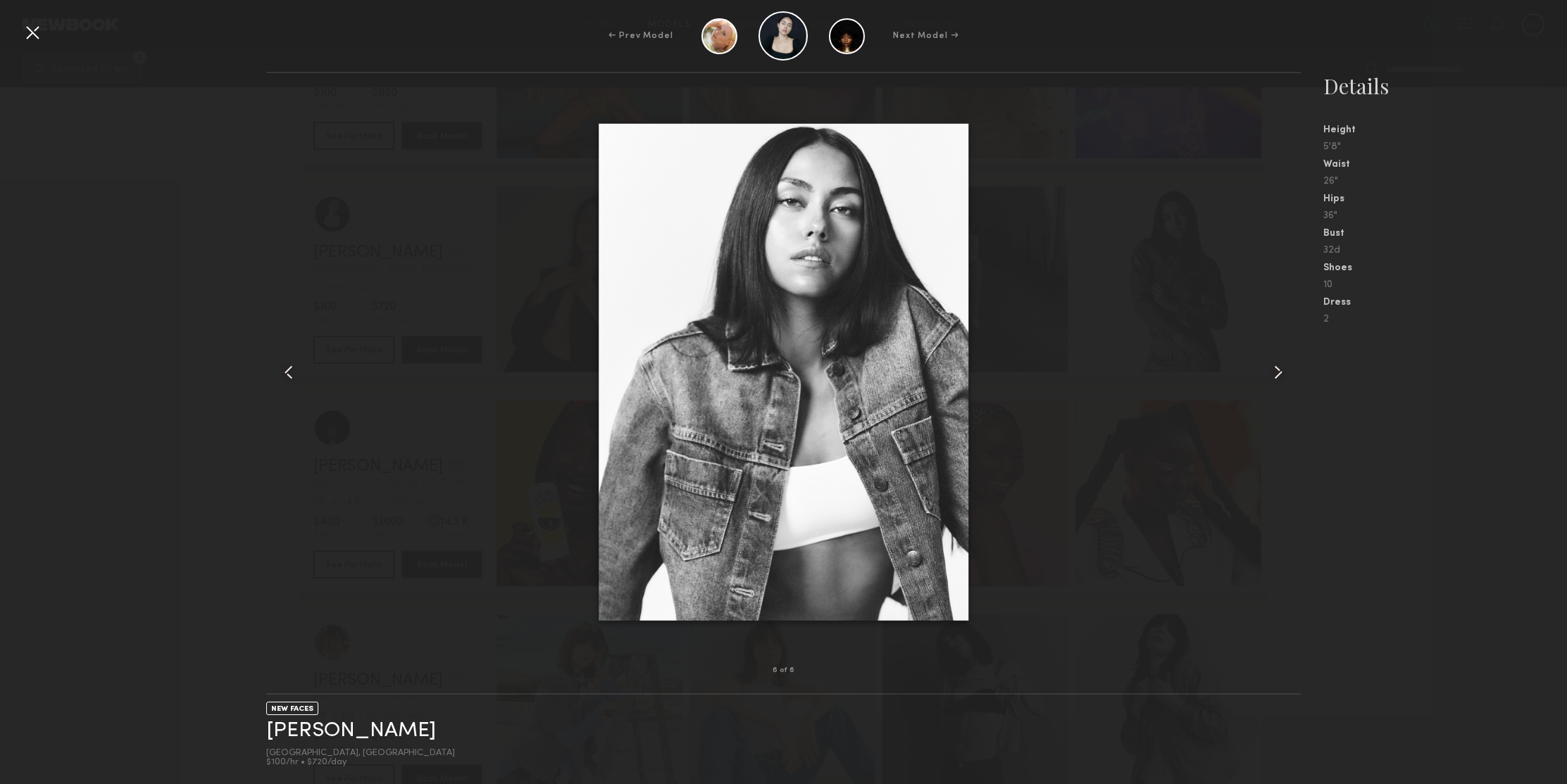
click at [1275, 374] on common-icon at bounding box center [1278, 372] width 23 height 23
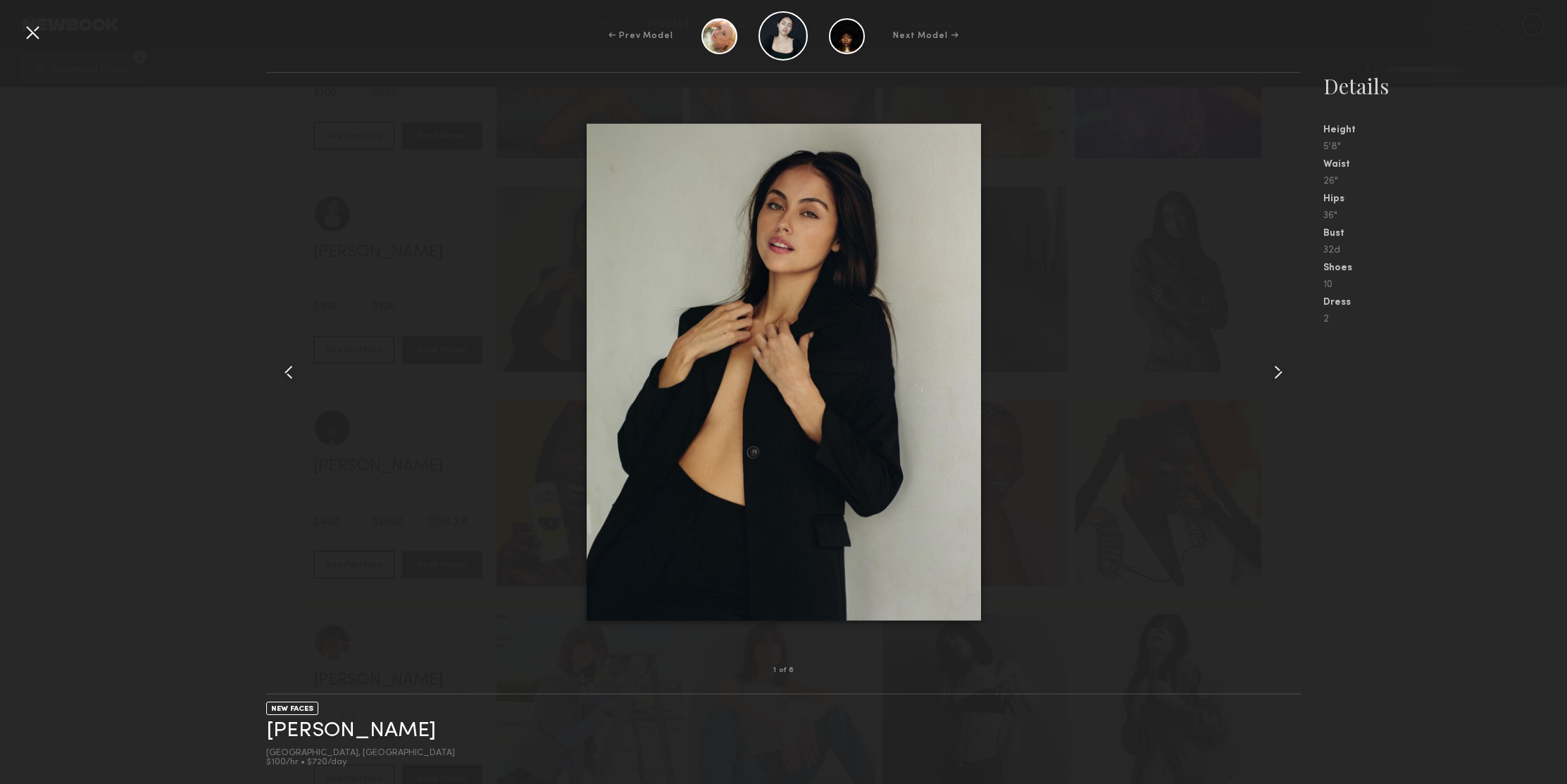
click at [1275, 374] on common-icon at bounding box center [1278, 372] width 23 height 23
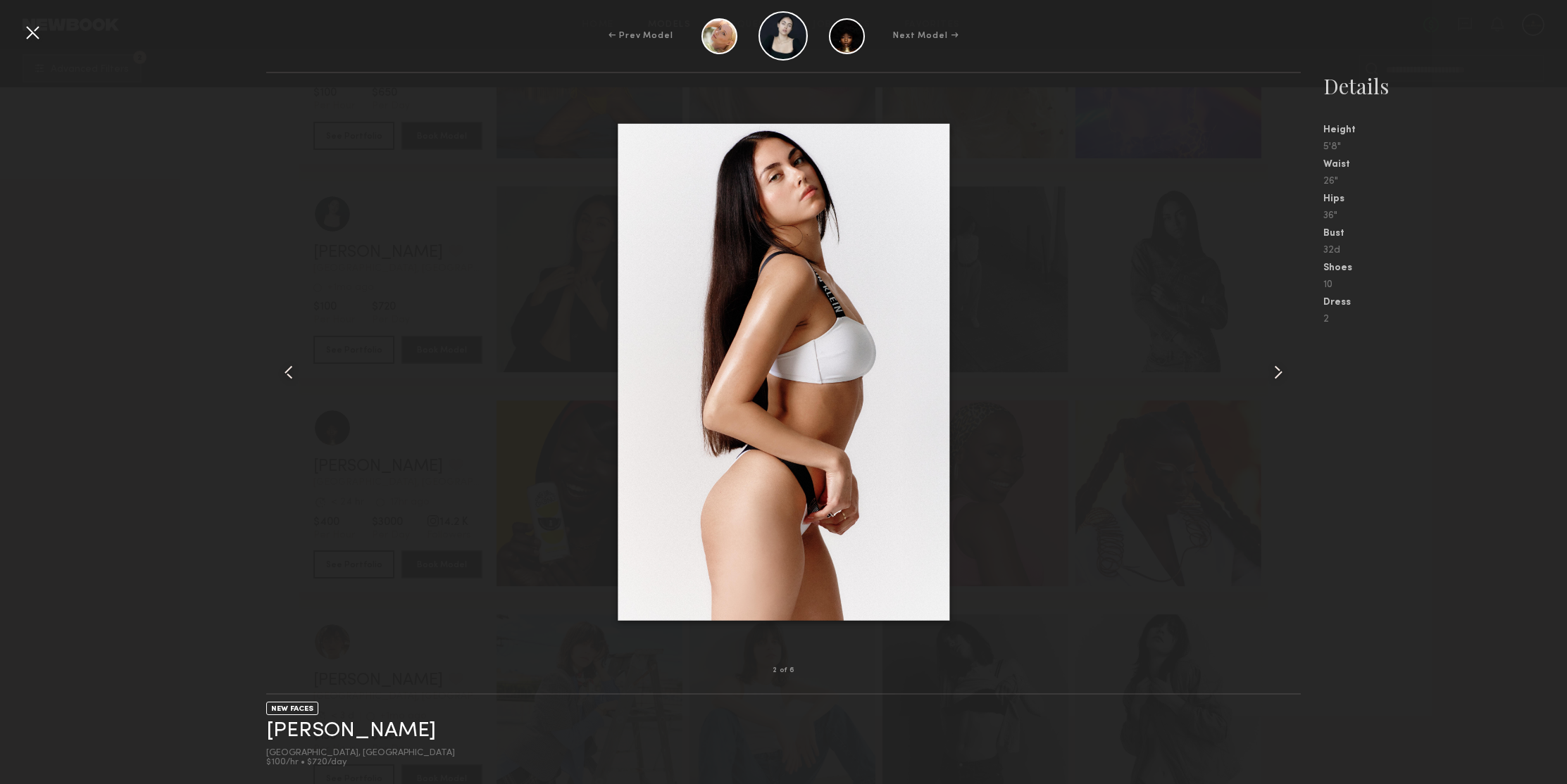
click at [1275, 374] on common-icon at bounding box center [1278, 372] width 23 height 23
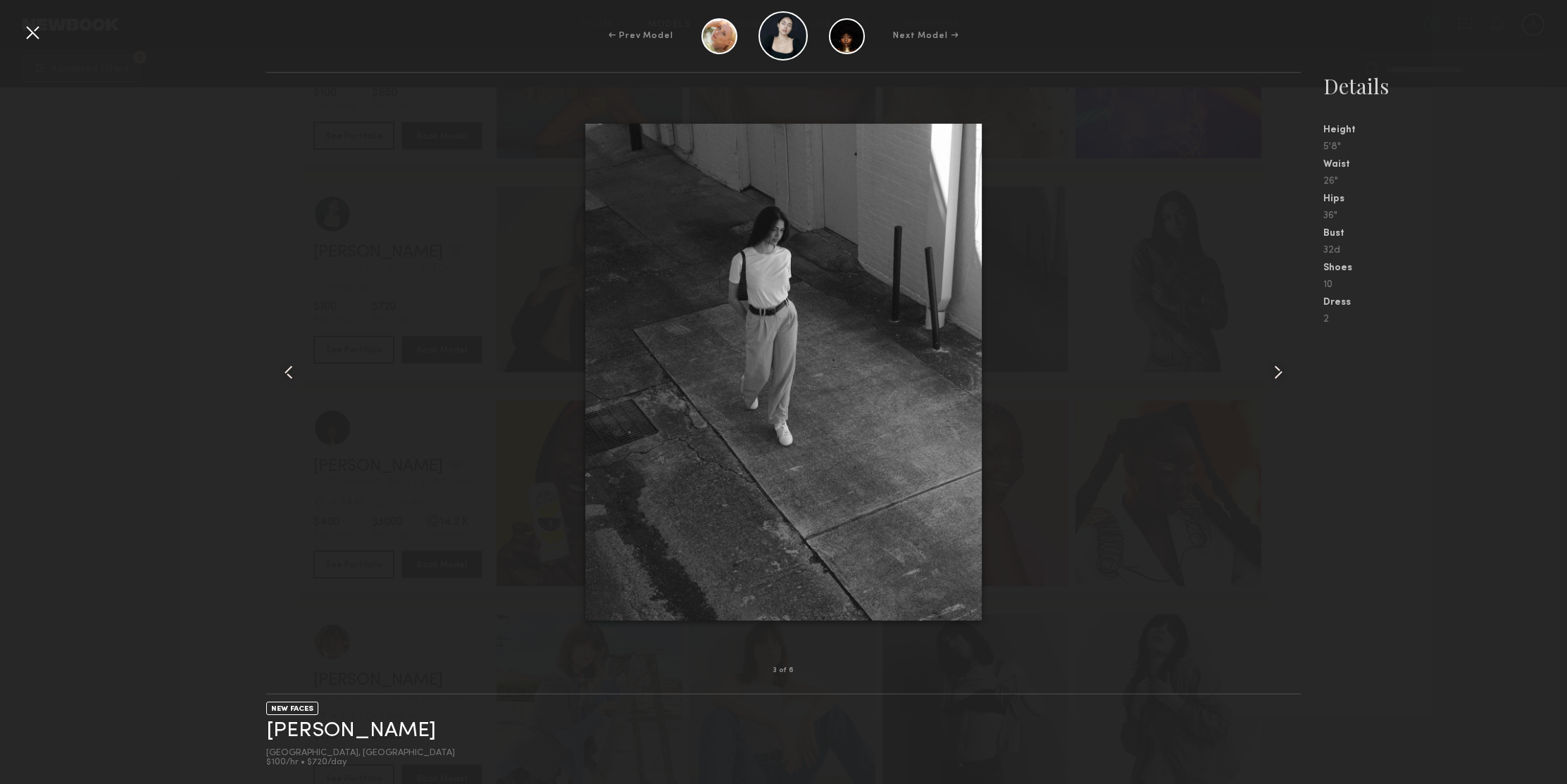
click at [33, 33] on div at bounding box center [33, 33] width 23 height 23
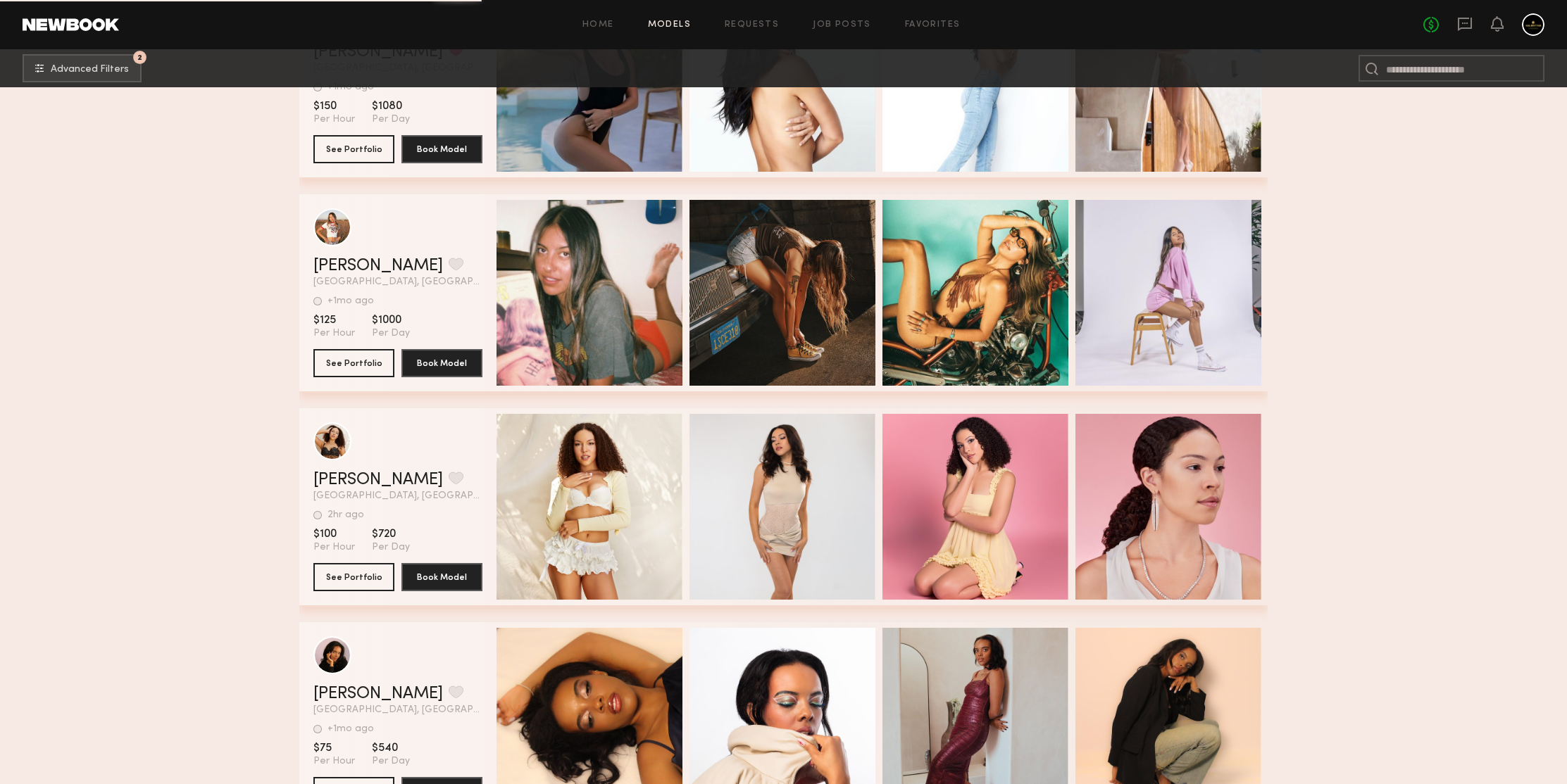
scroll to position [284591, 0]
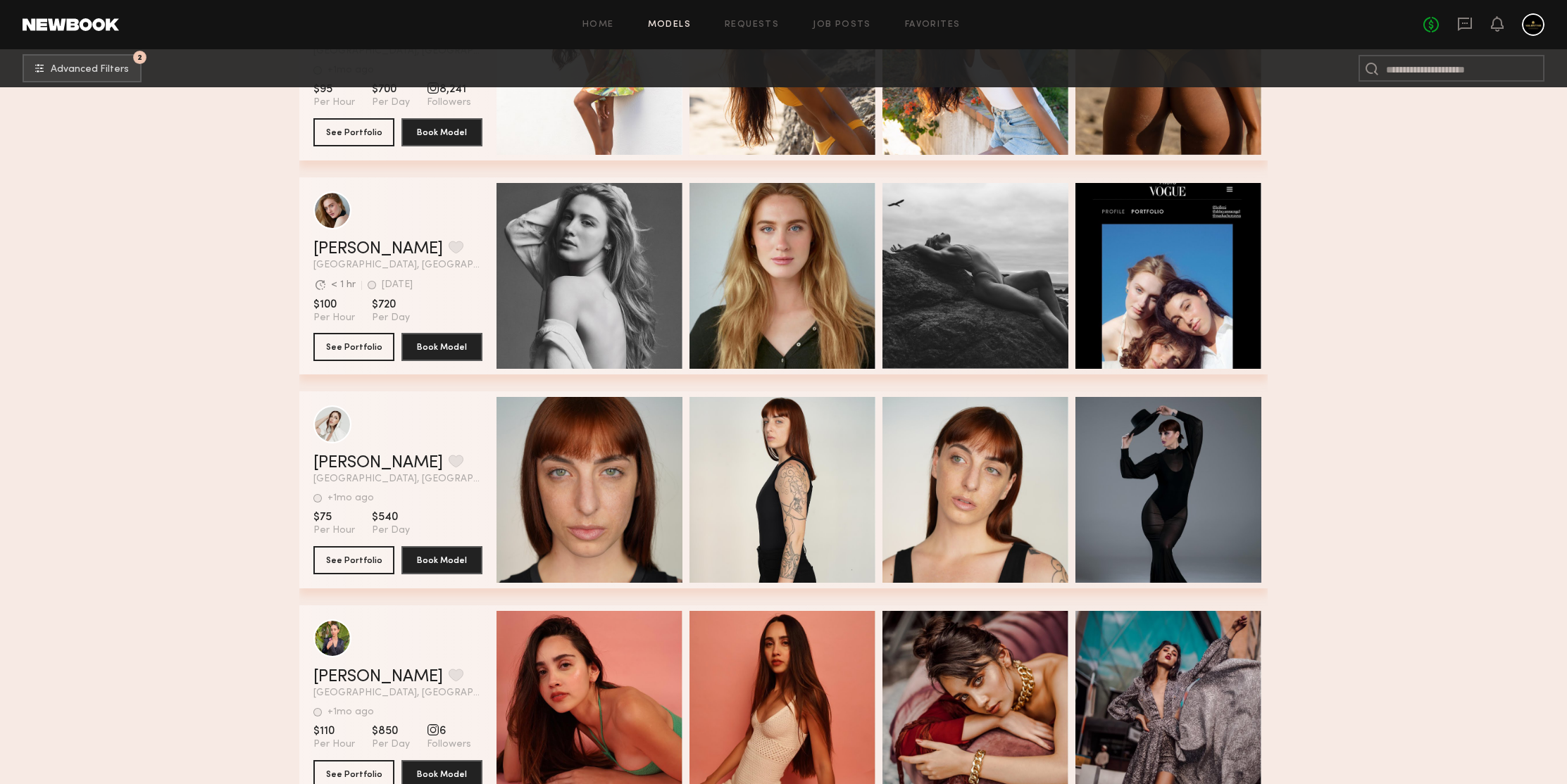
scroll to position [286473, 0]
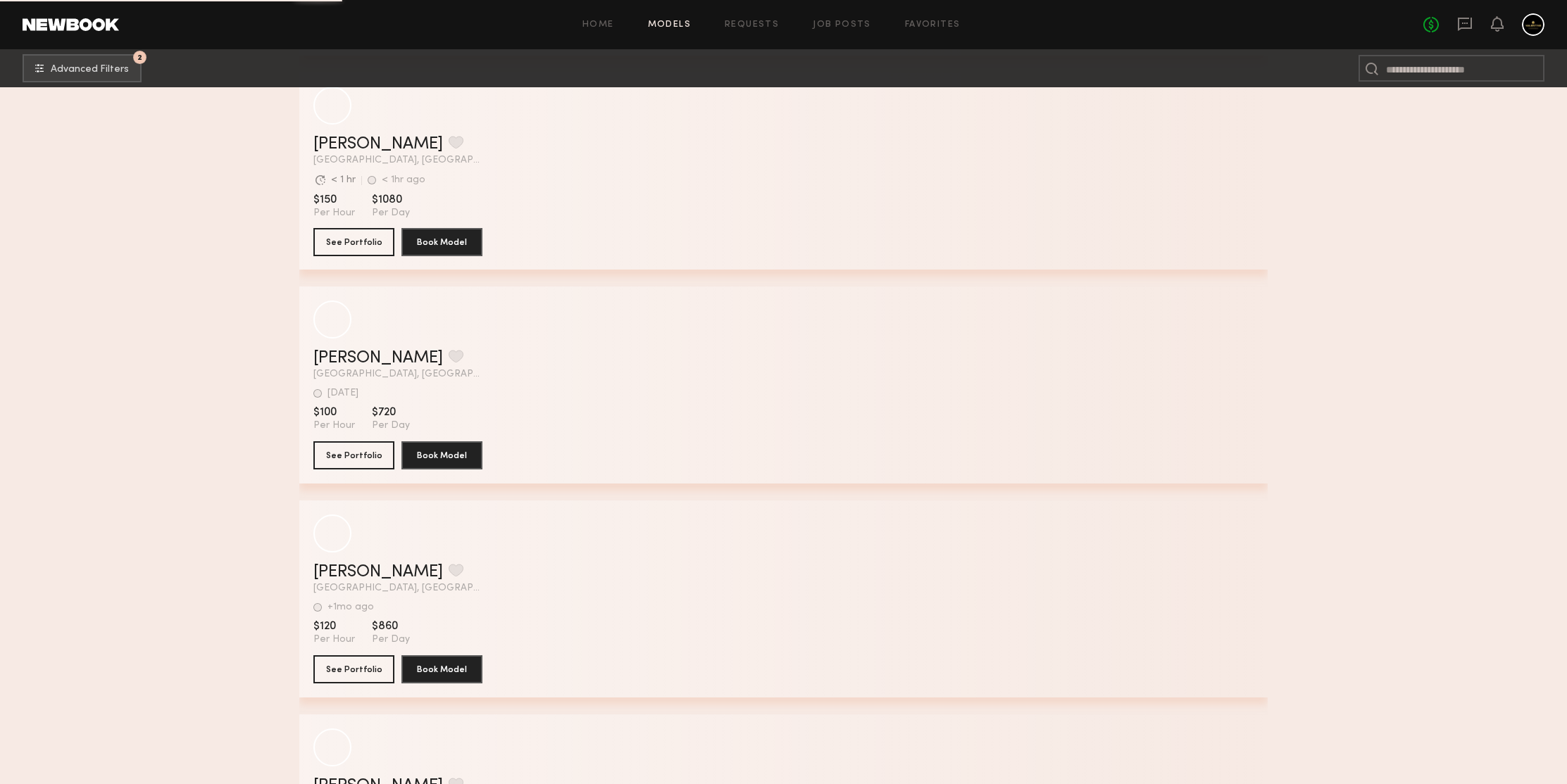
scroll to position [289726, 0]
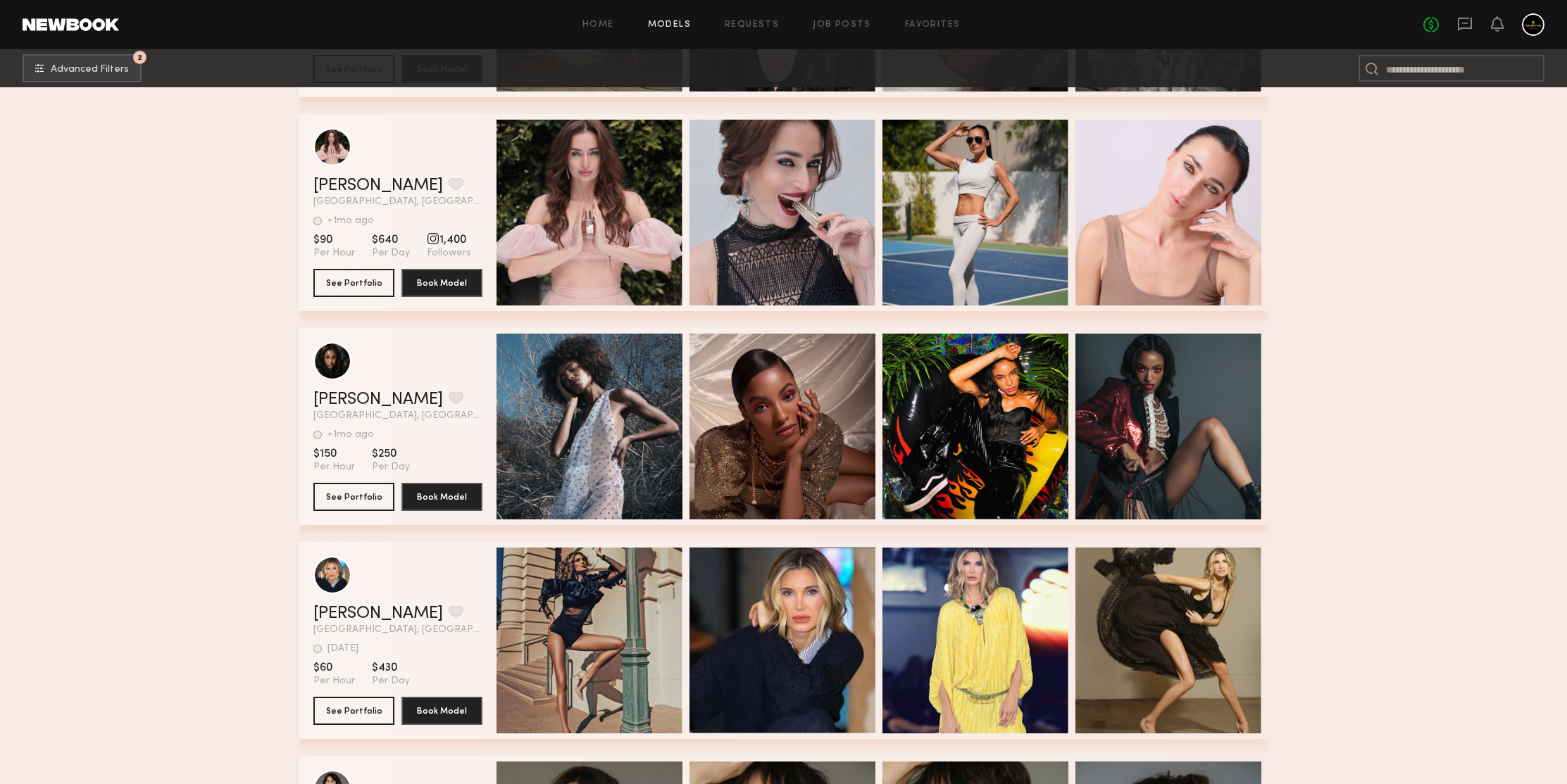
scroll to position [290813, 0]
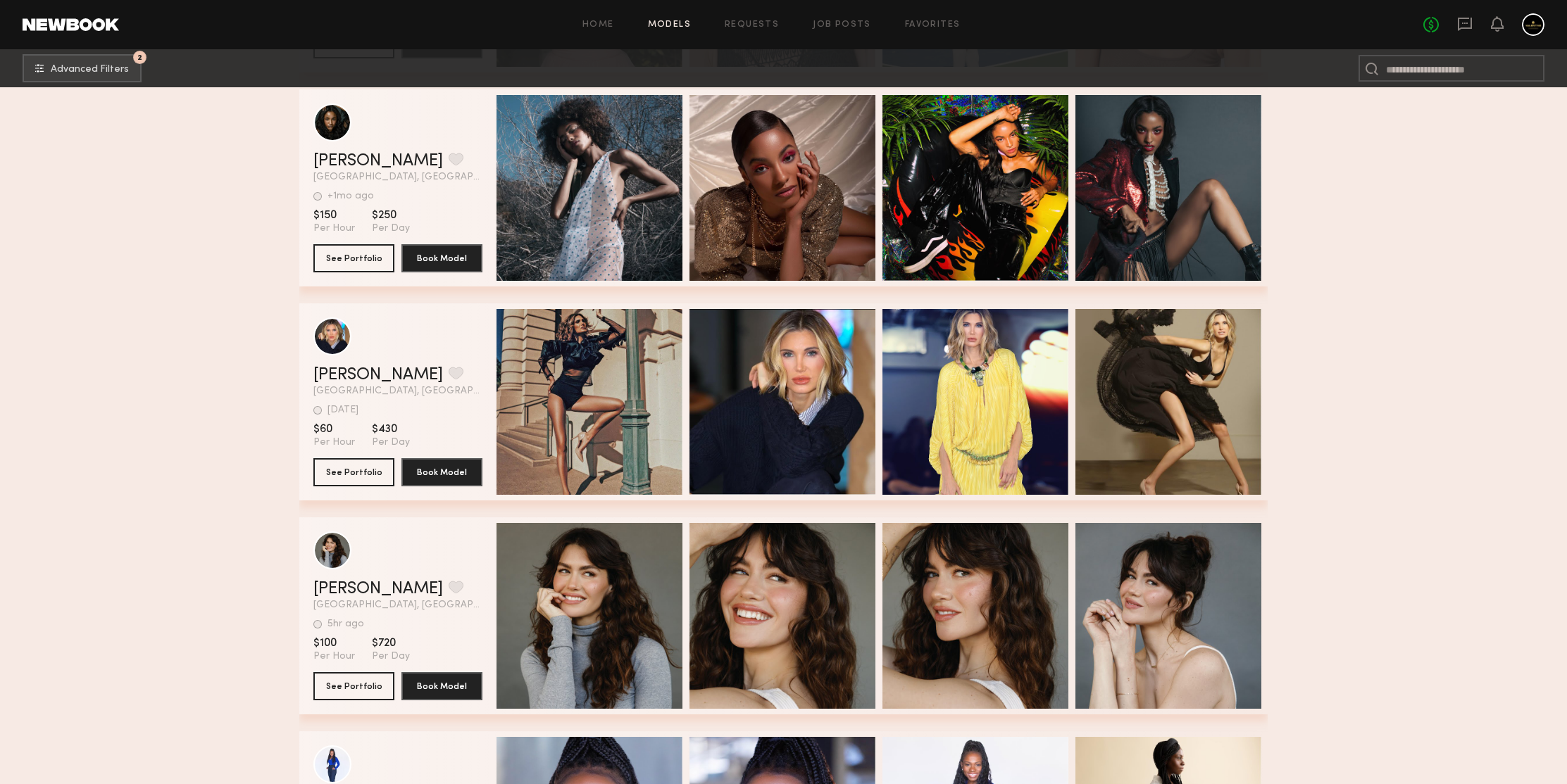
drag, startPoint x: 365, startPoint y: 467, endPoint x: 203, endPoint y: 345, distance: 202.8
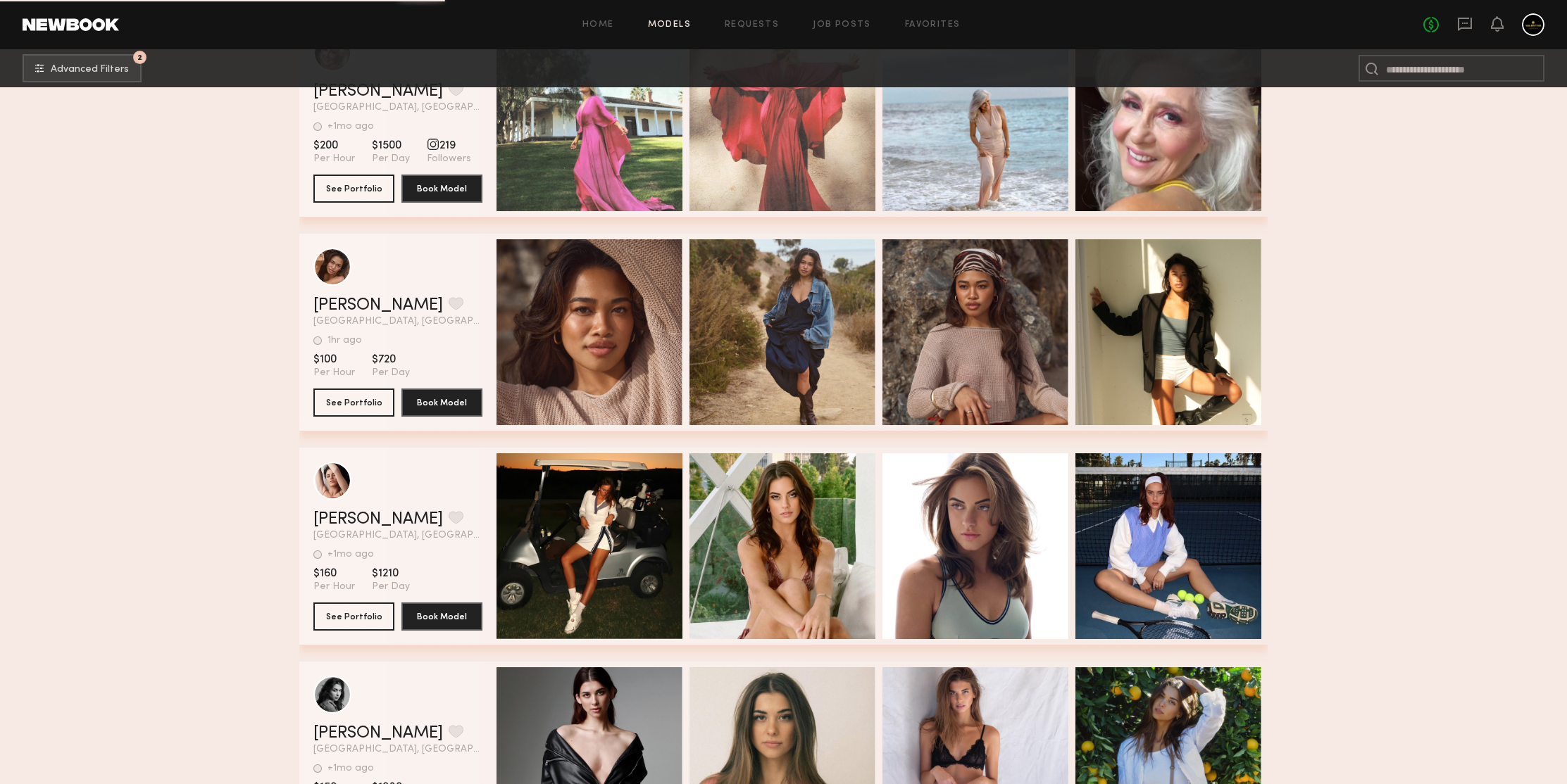
scroll to position [292294, 0]
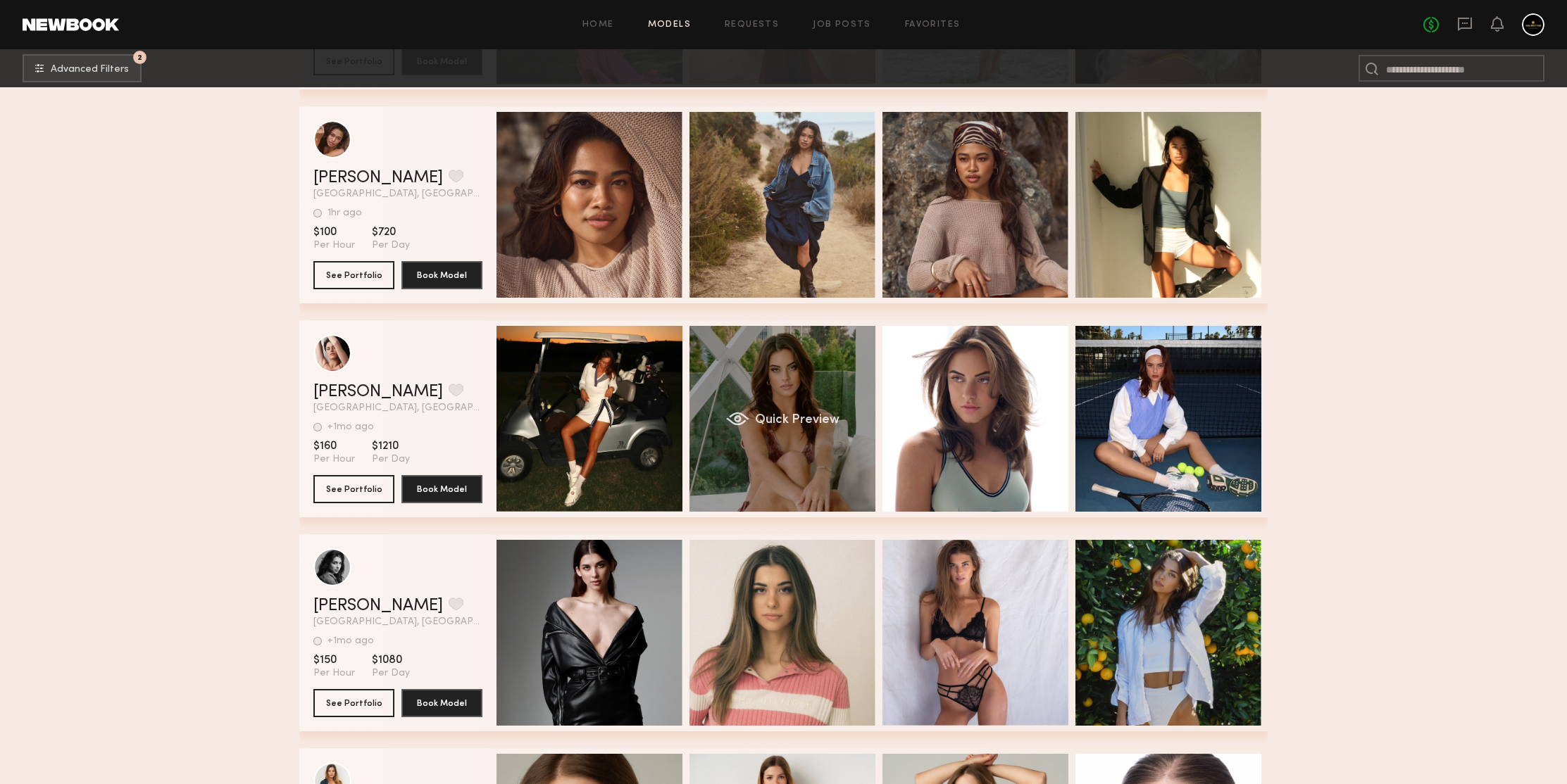
click at [796, 388] on div "Quick Preview" at bounding box center [782, 419] width 186 height 186
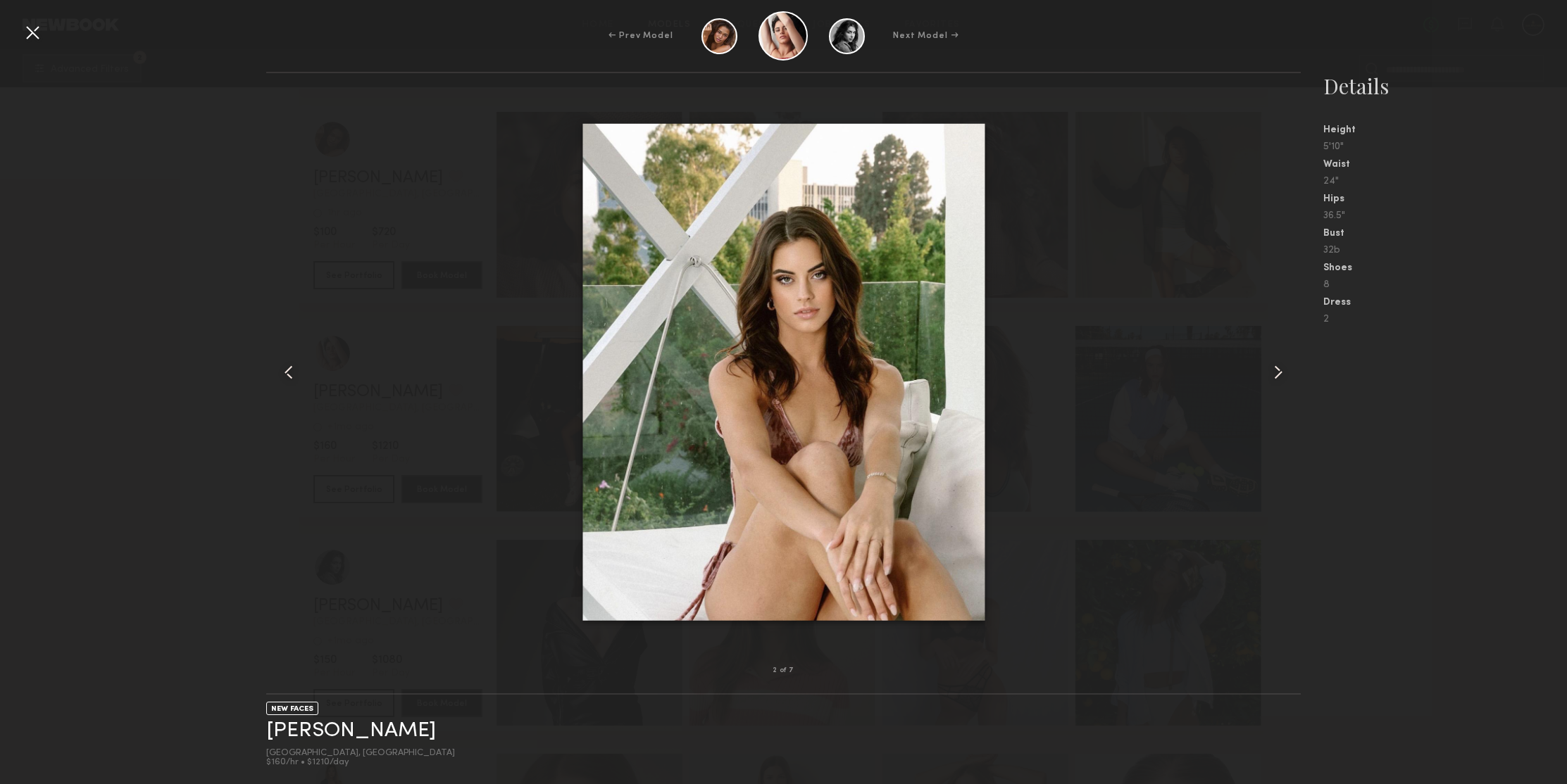
click at [1268, 371] on common-icon at bounding box center [1278, 372] width 23 height 23
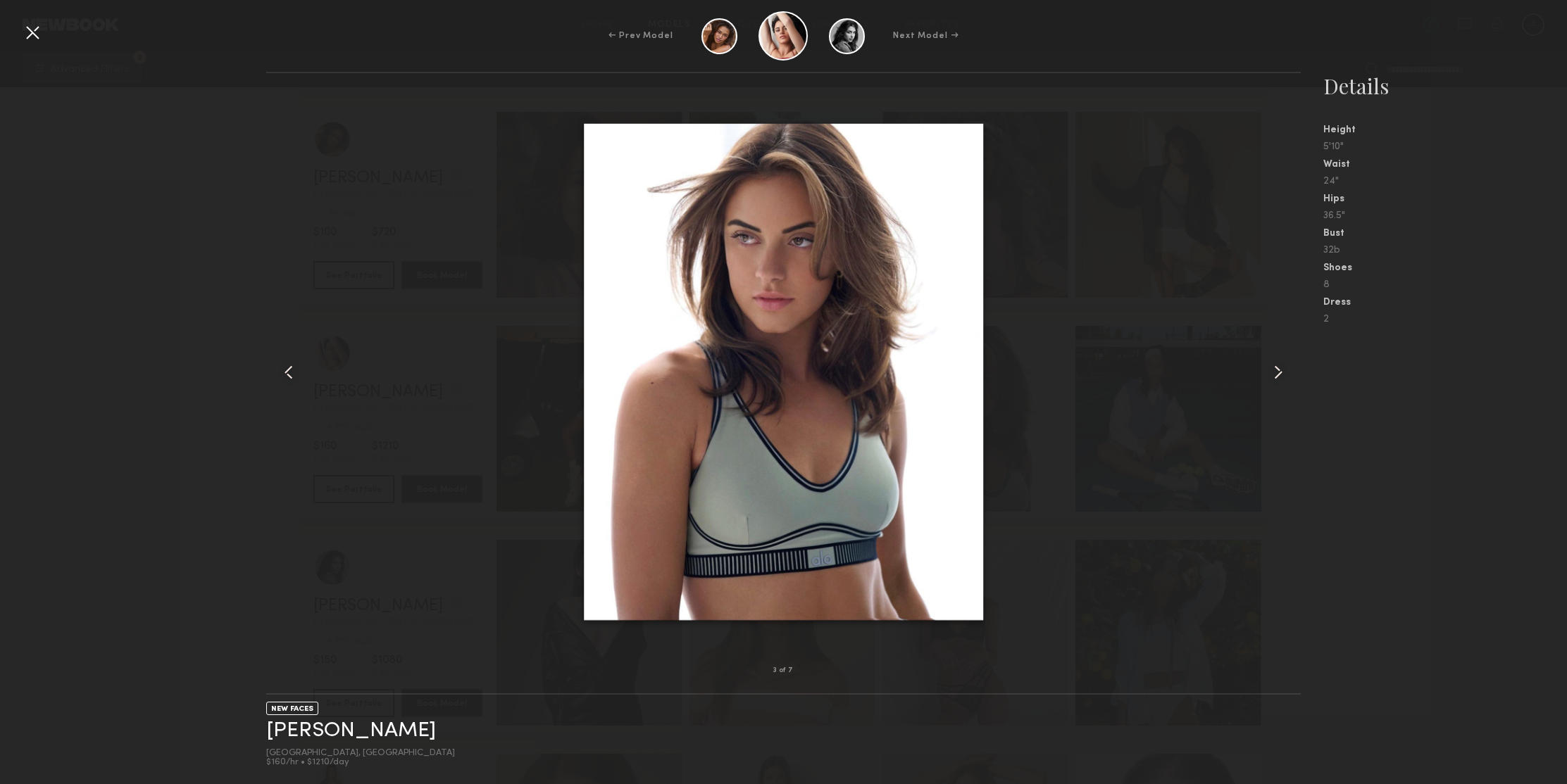
click at [1268, 371] on common-icon at bounding box center [1278, 372] width 23 height 23
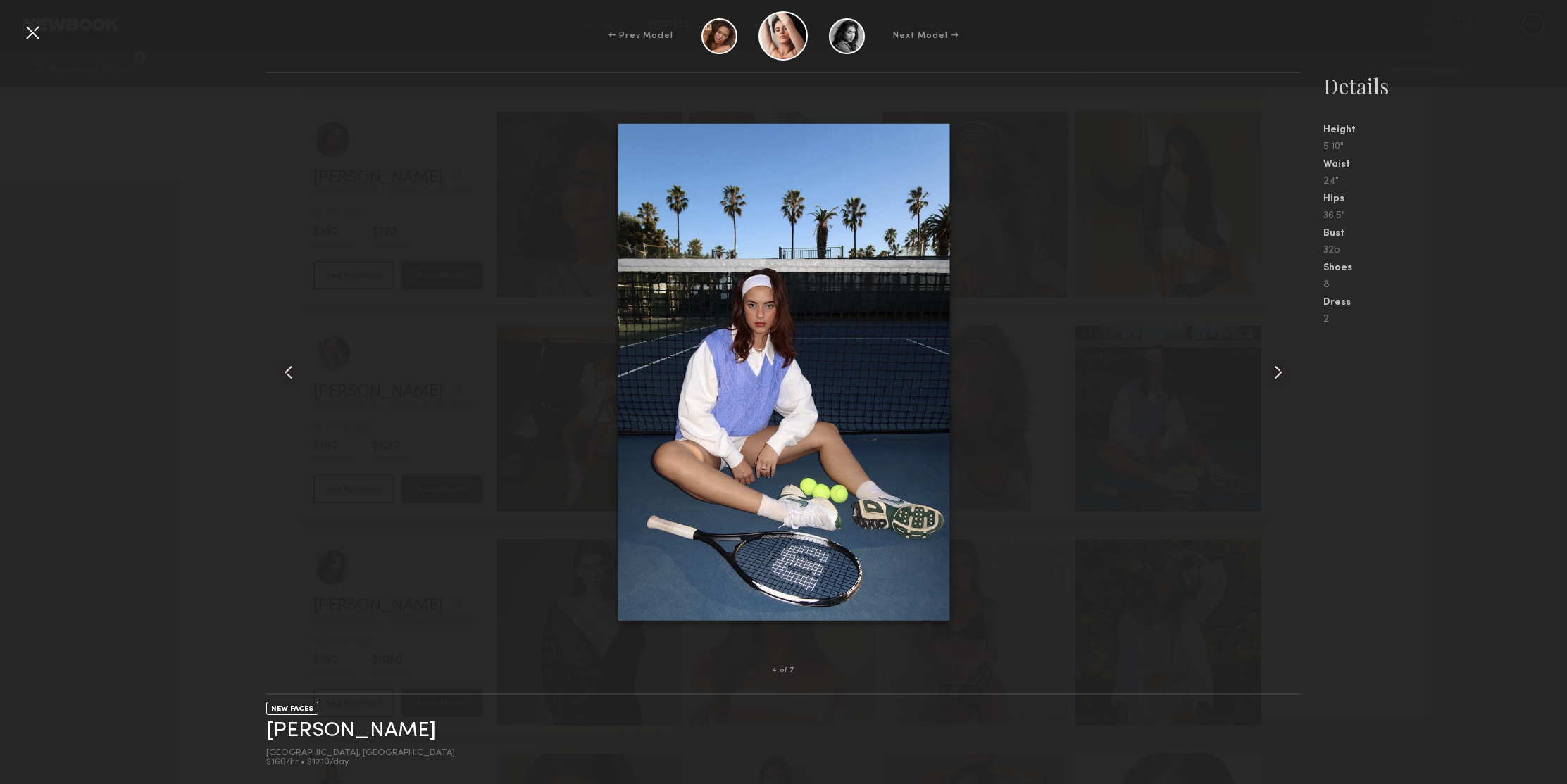
click at [1268, 371] on common-icon at bounding box center [1278, 372] width 23 height 23
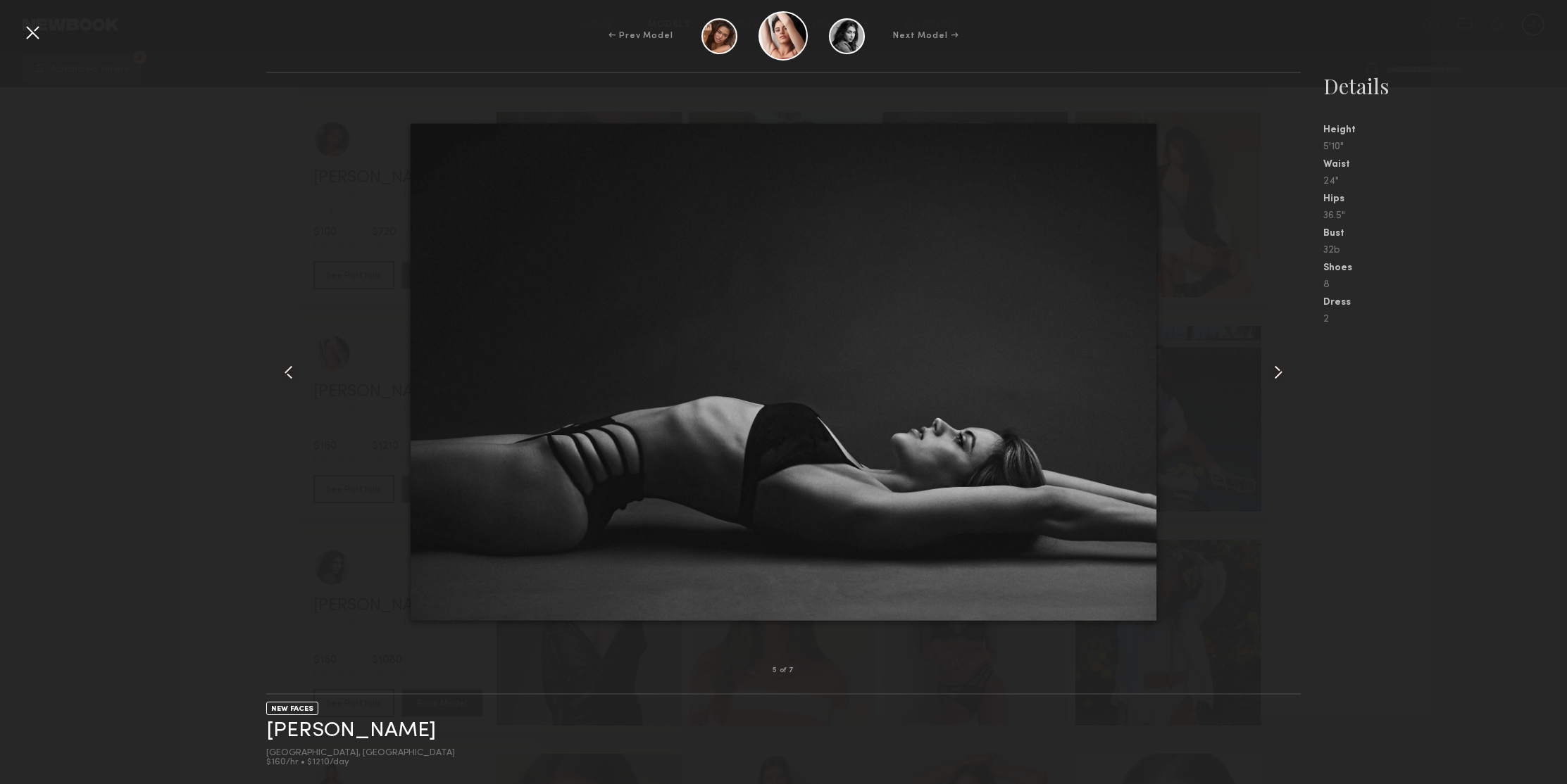
click at [1268, 371] on common-icon at bounding box center [1278, 372] width 23 height 23
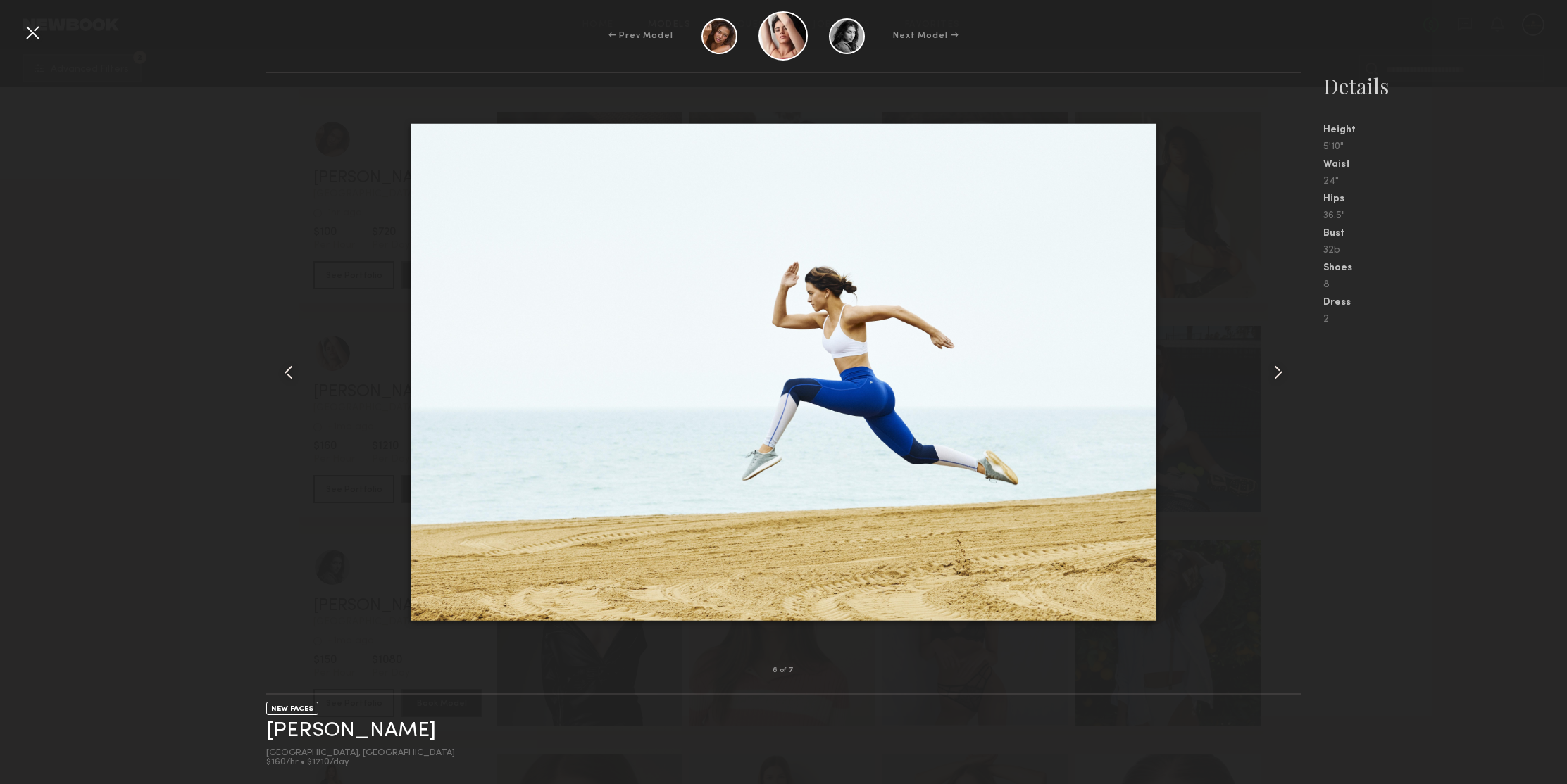
click at [1268, 371] on common-icon at bounding box center [1278, 372] width 23 height 23
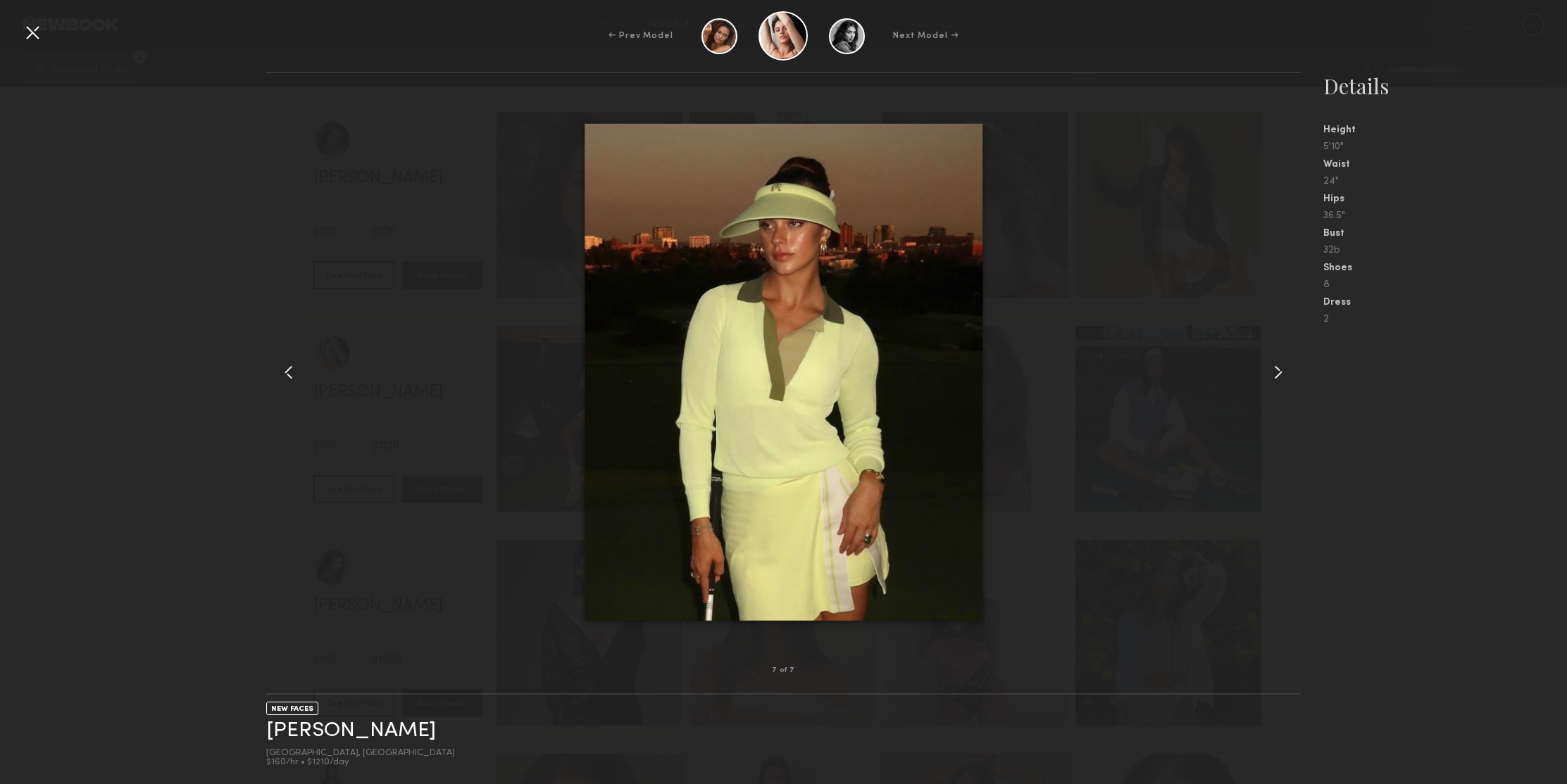
click at [1268, 371] on common-icon at bounding box center [1278, 372] width 23 height 23
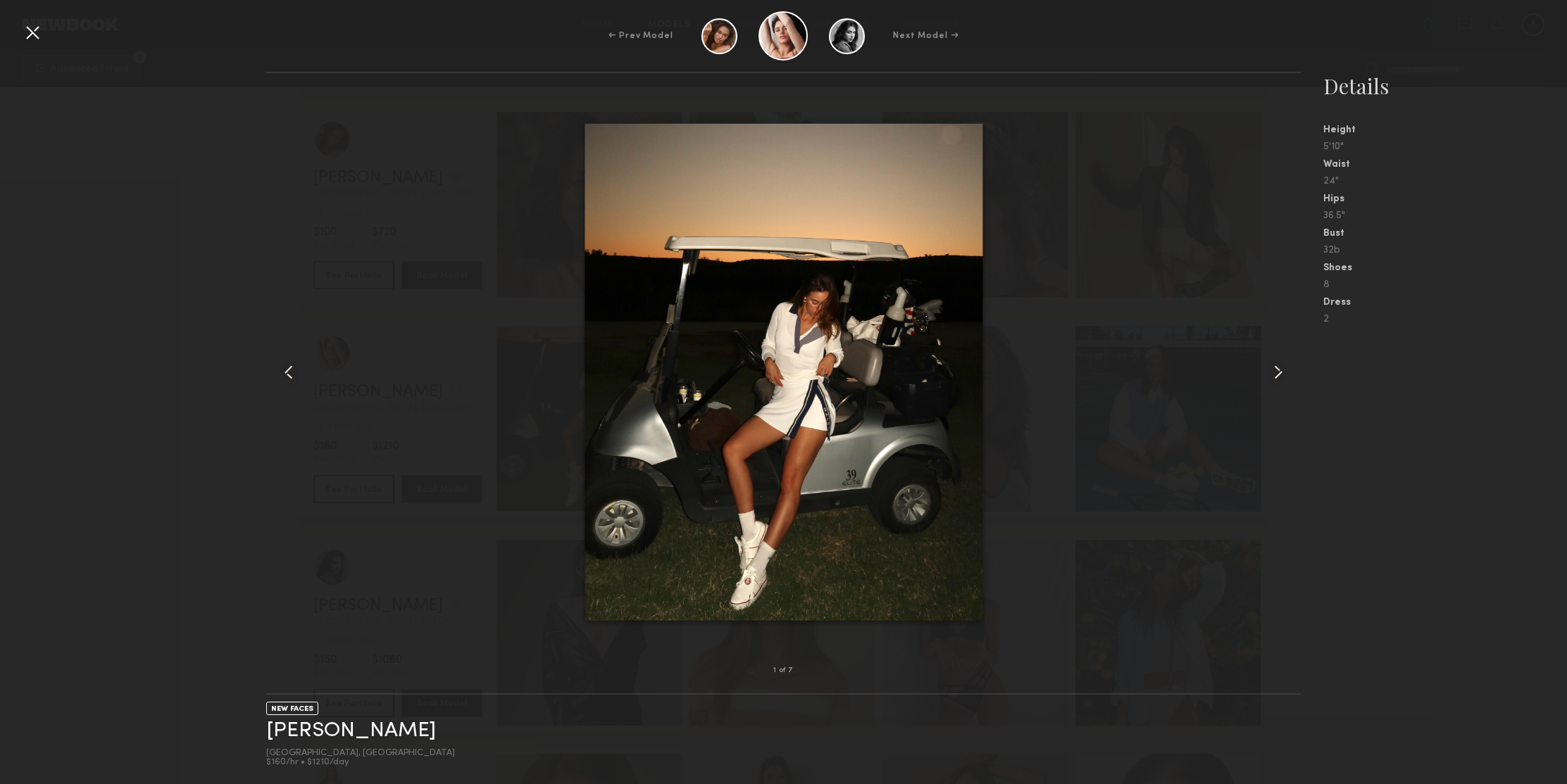
click at [1268, 371] on common-icon at bounding box center [1278, 372] width 23 height 23
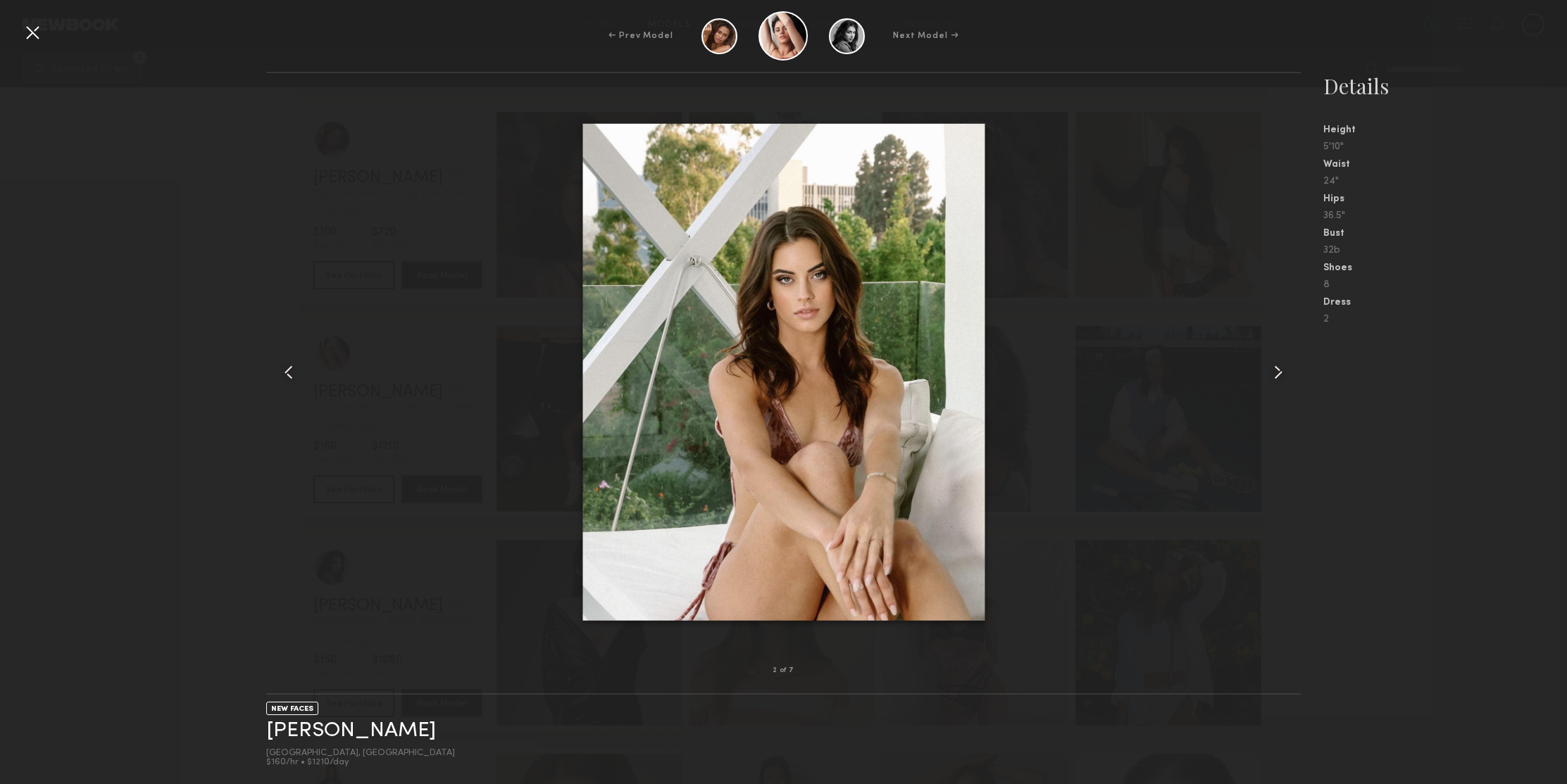
click at [1268, 371] on common-icon at bounding box center [1278, 372] width 23 height 23
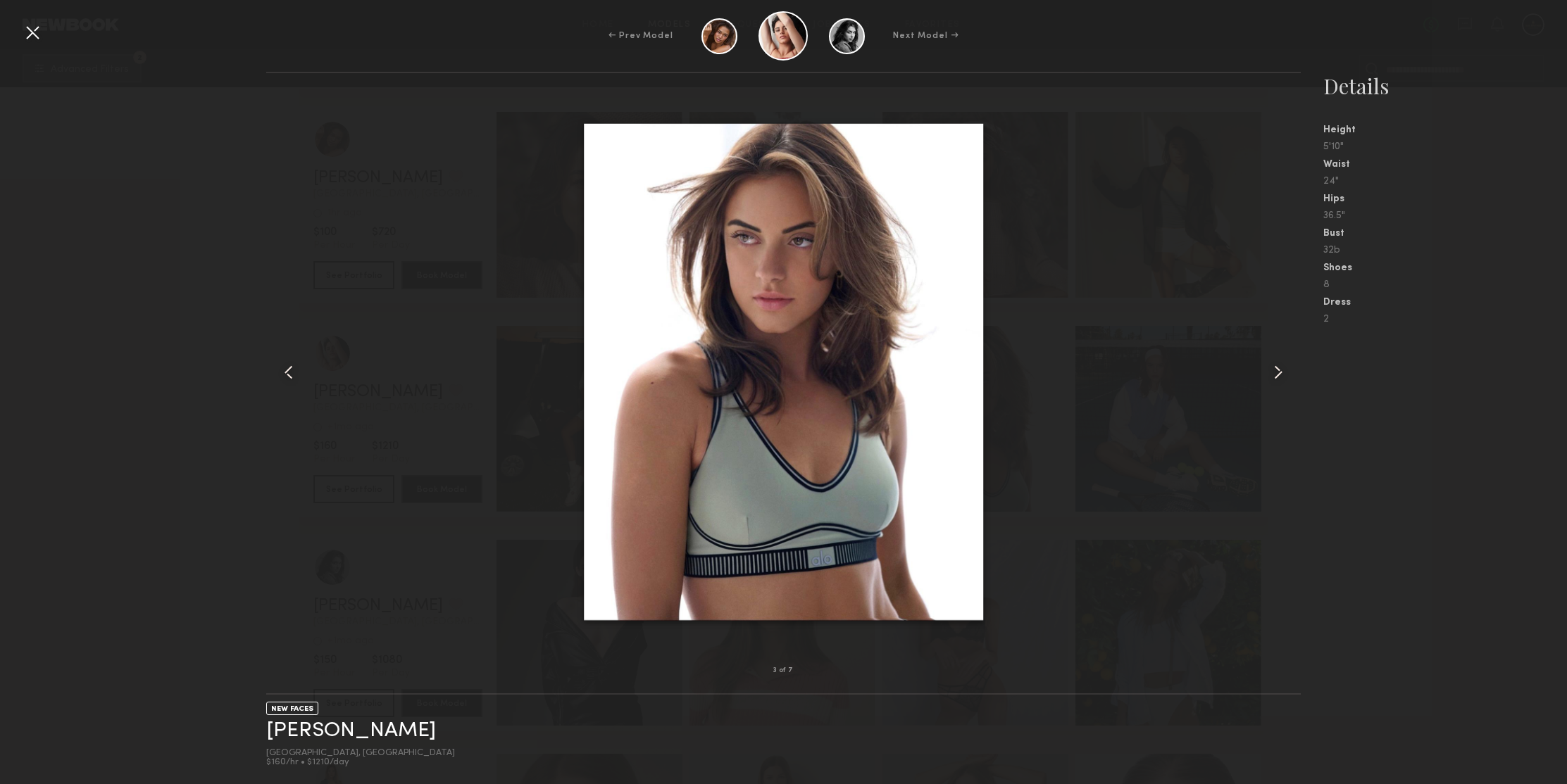
click at [1268, 371] on common-icon at bounding box center [1278, 372] width 23 height 23
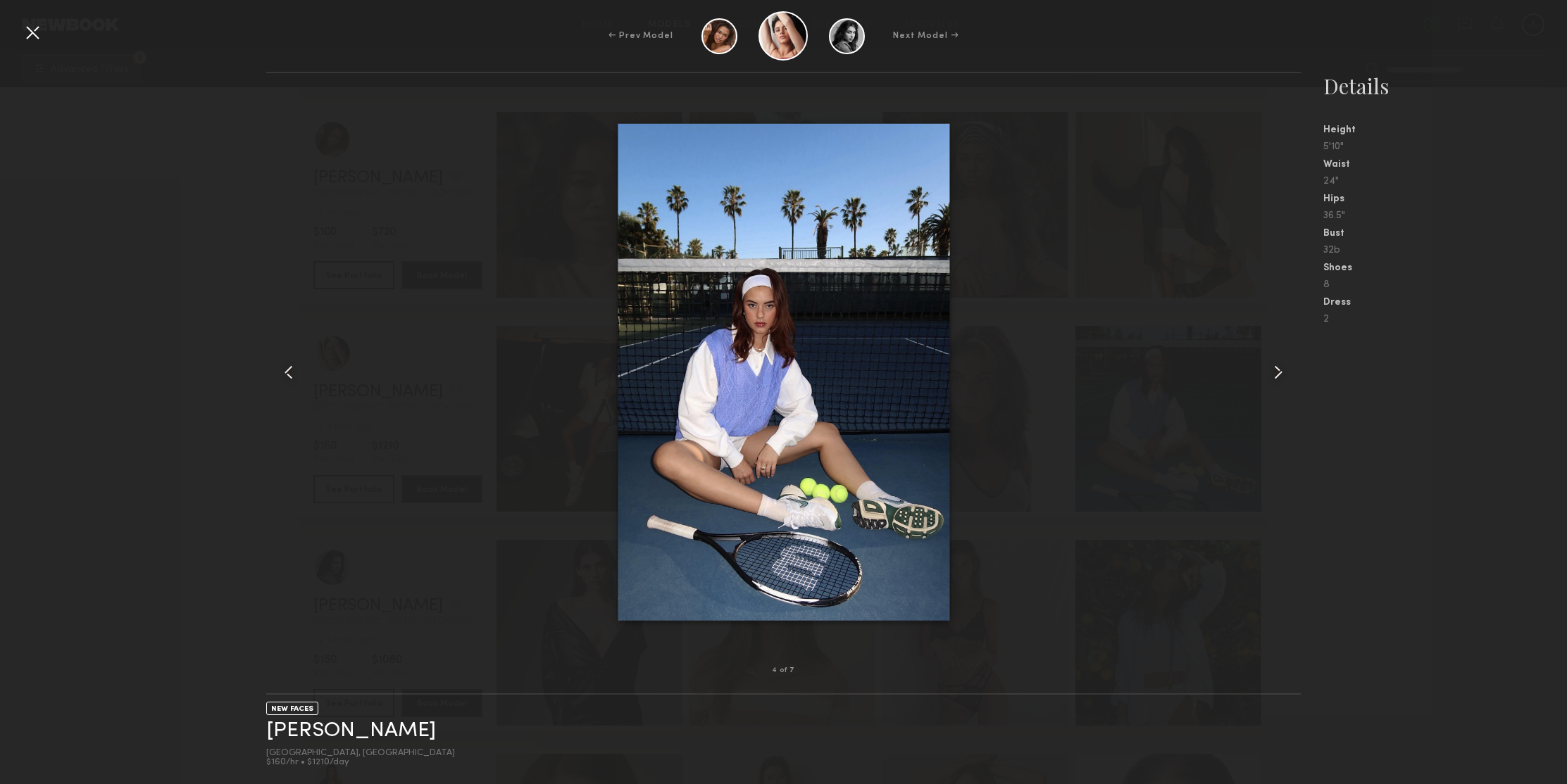
click at [34, 28] on div at bounding box center [33, 33] width 23 height 23
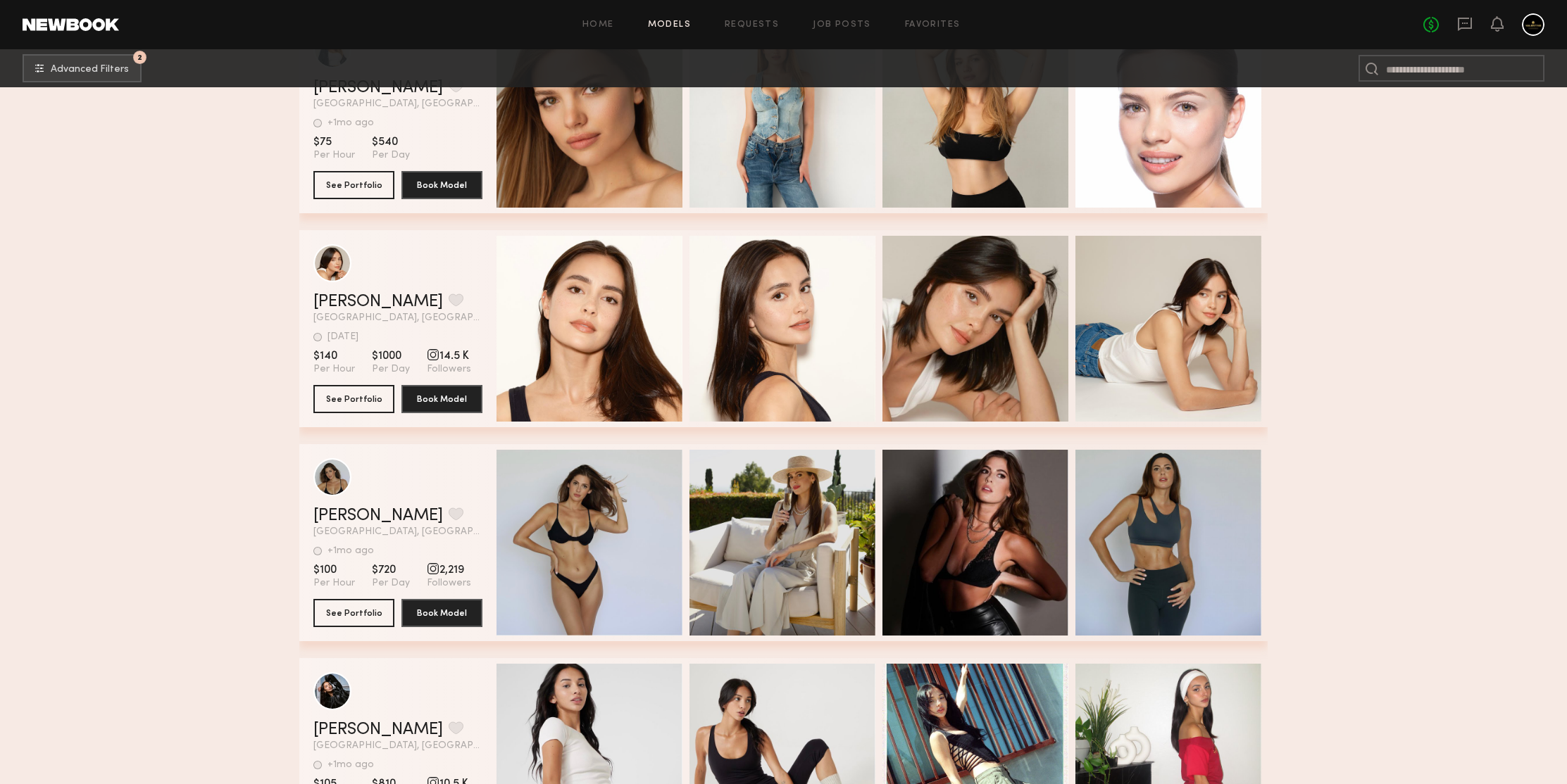
scroll to position [293035, 0]
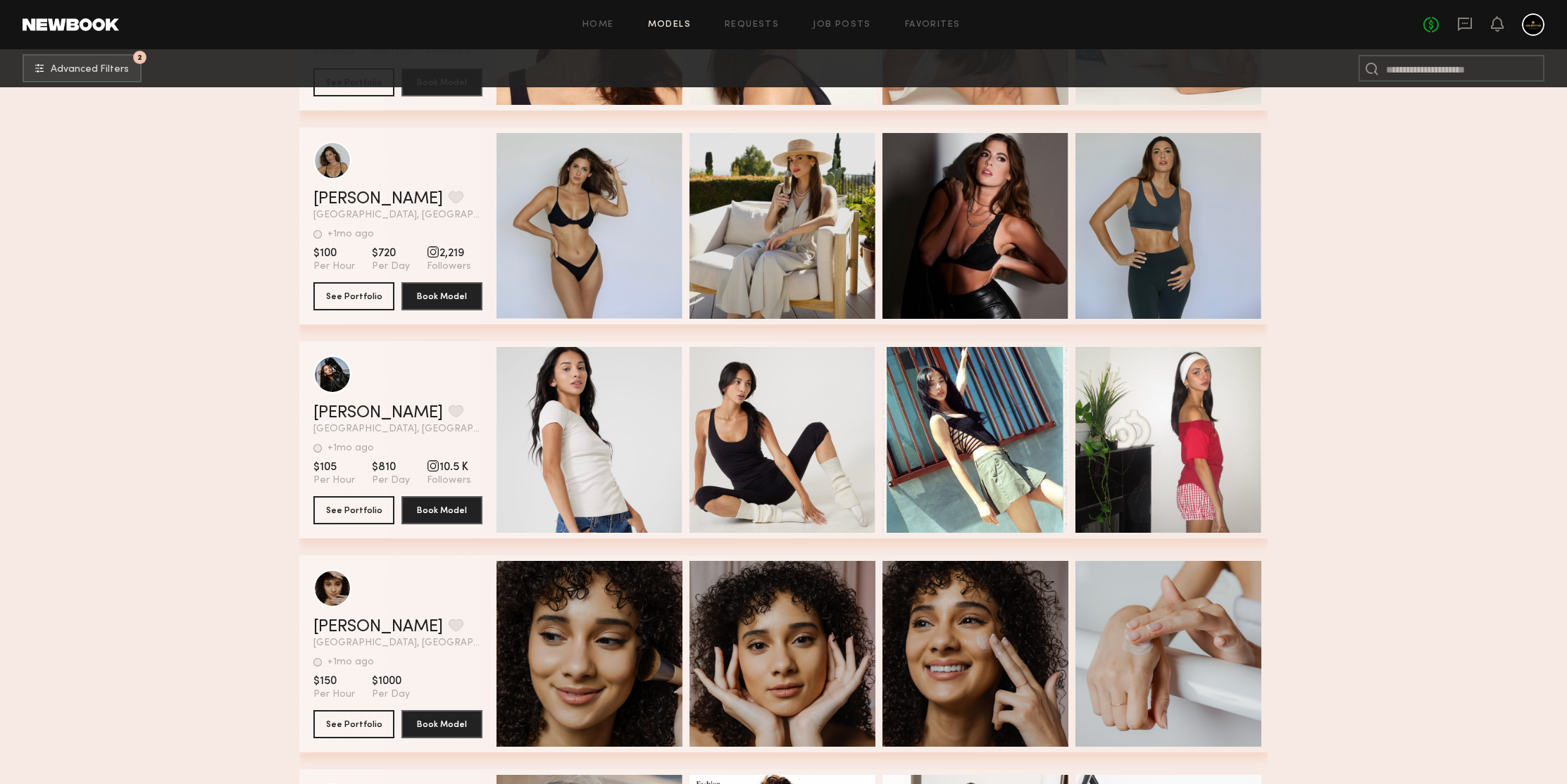
scroll to position [293727, 0]
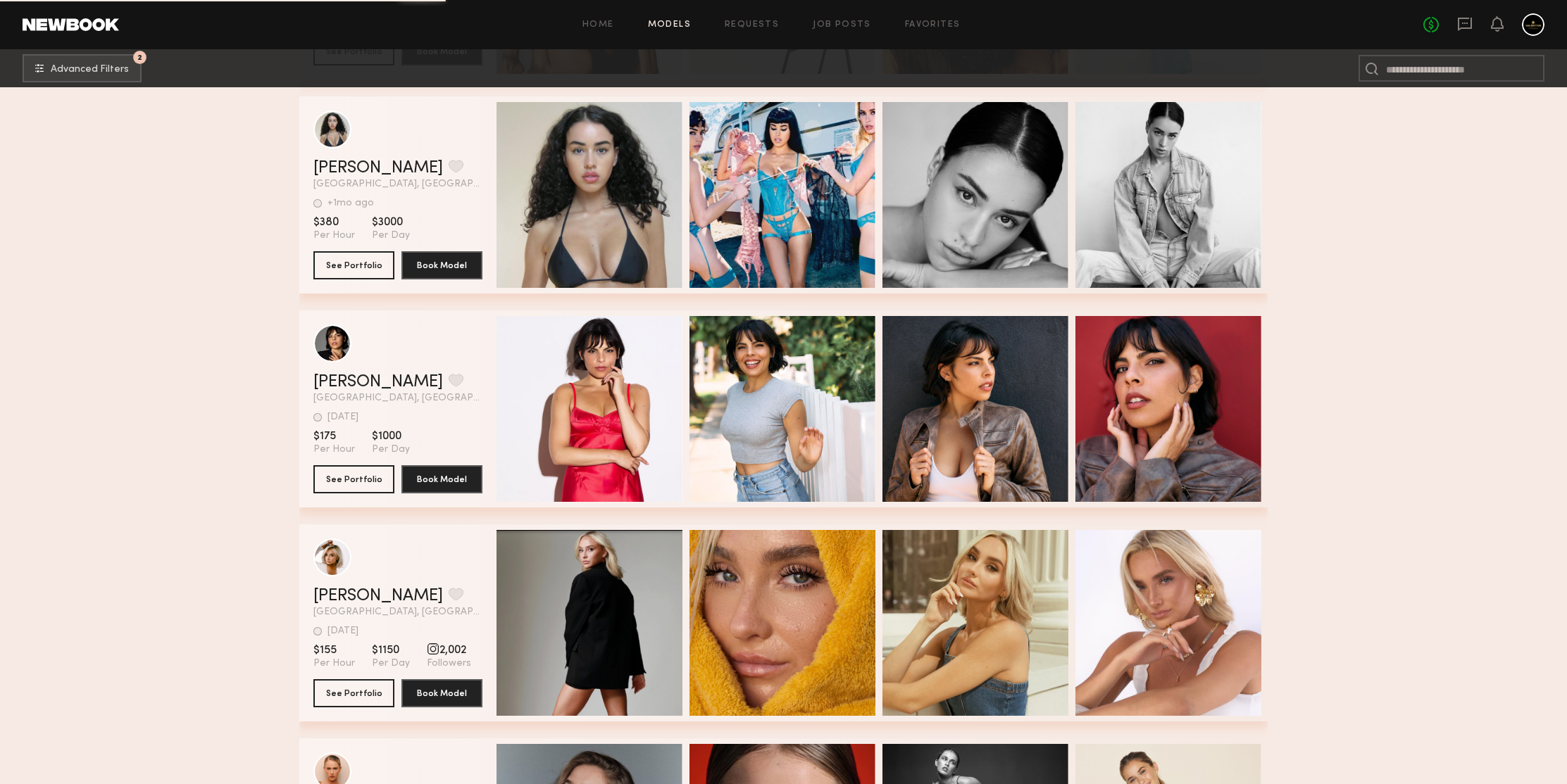
scroll to position [294862, 0]
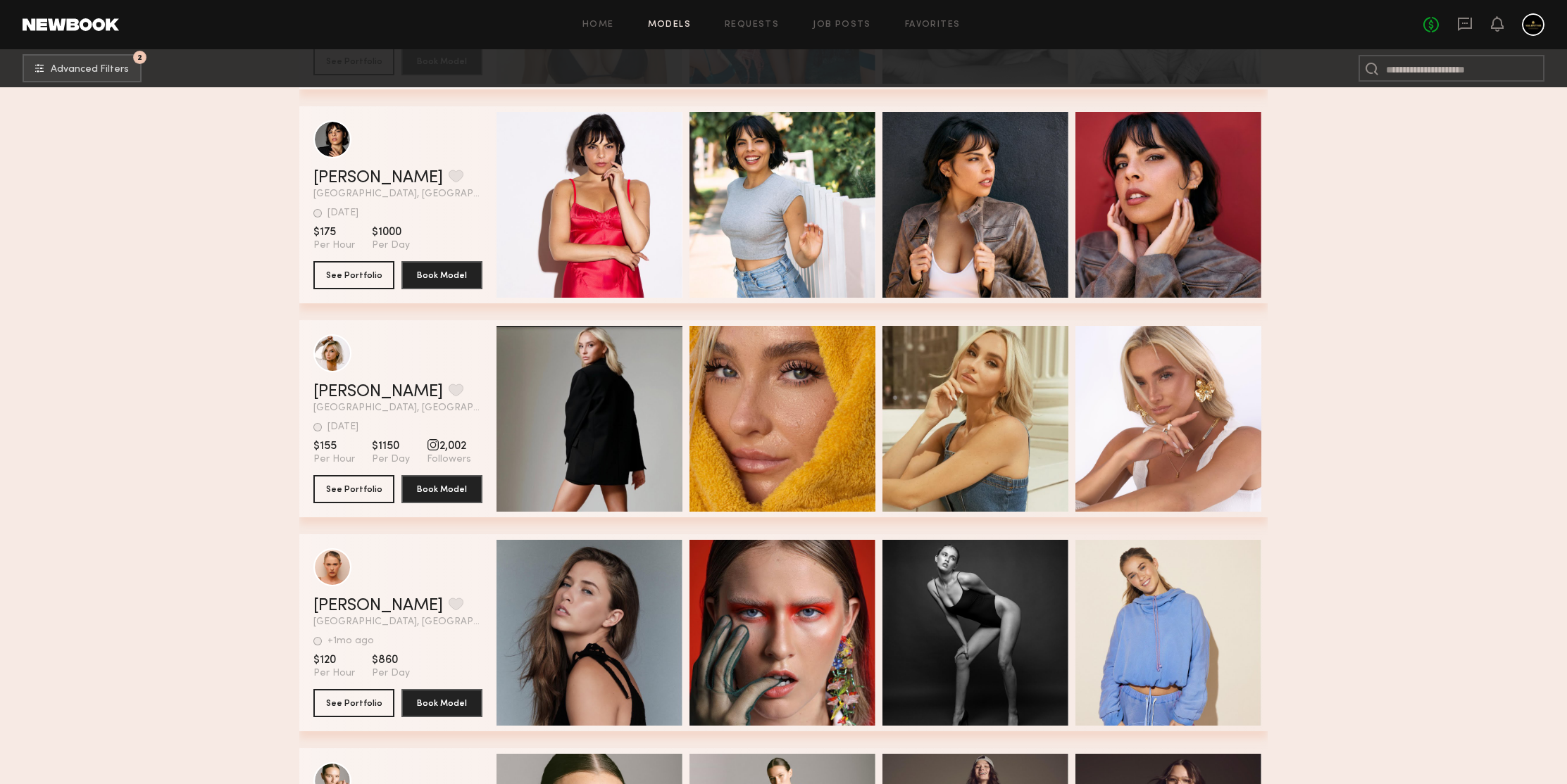
scroll to position [295243, 0]
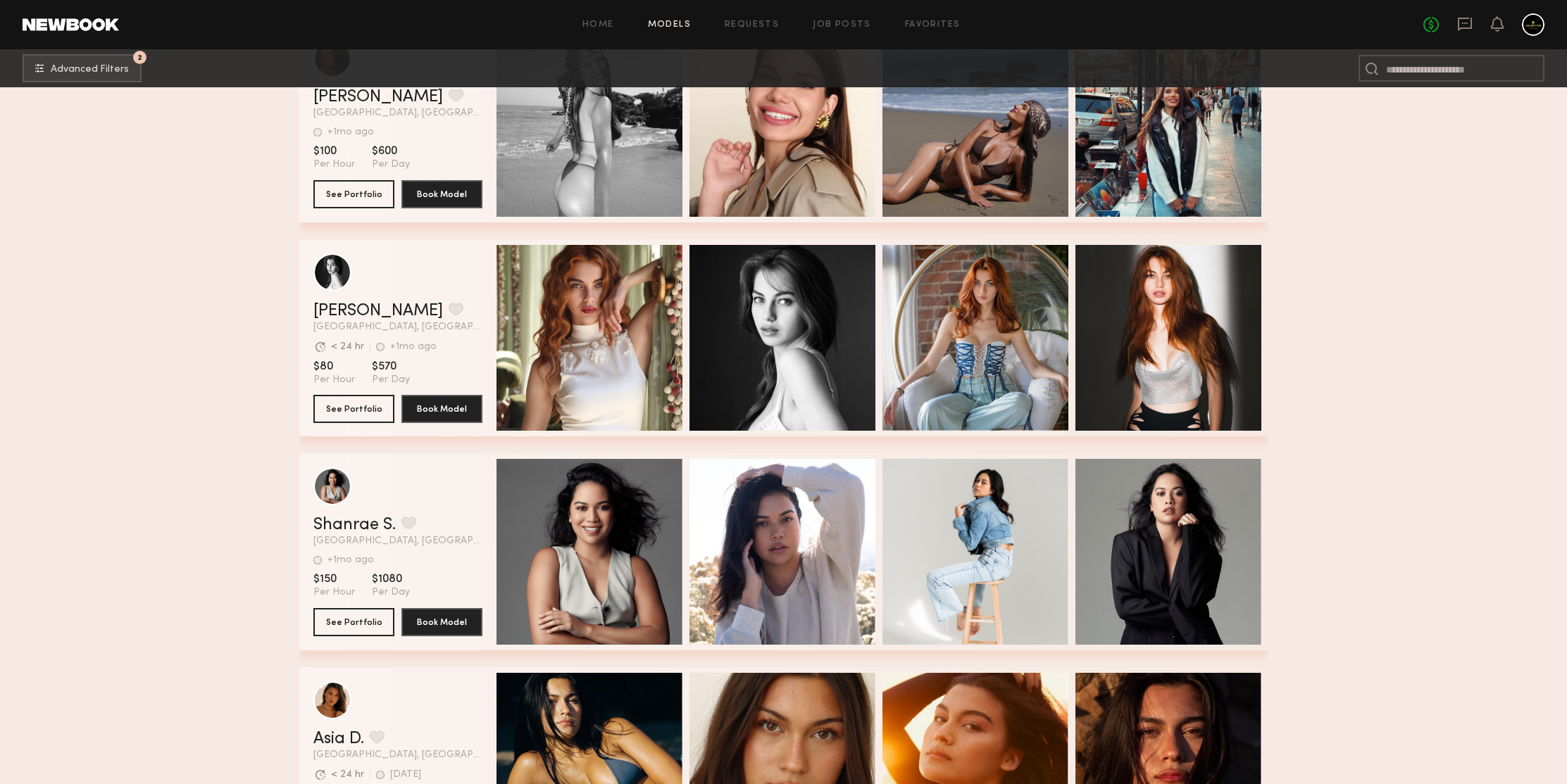
scroll to position [298157, 0]
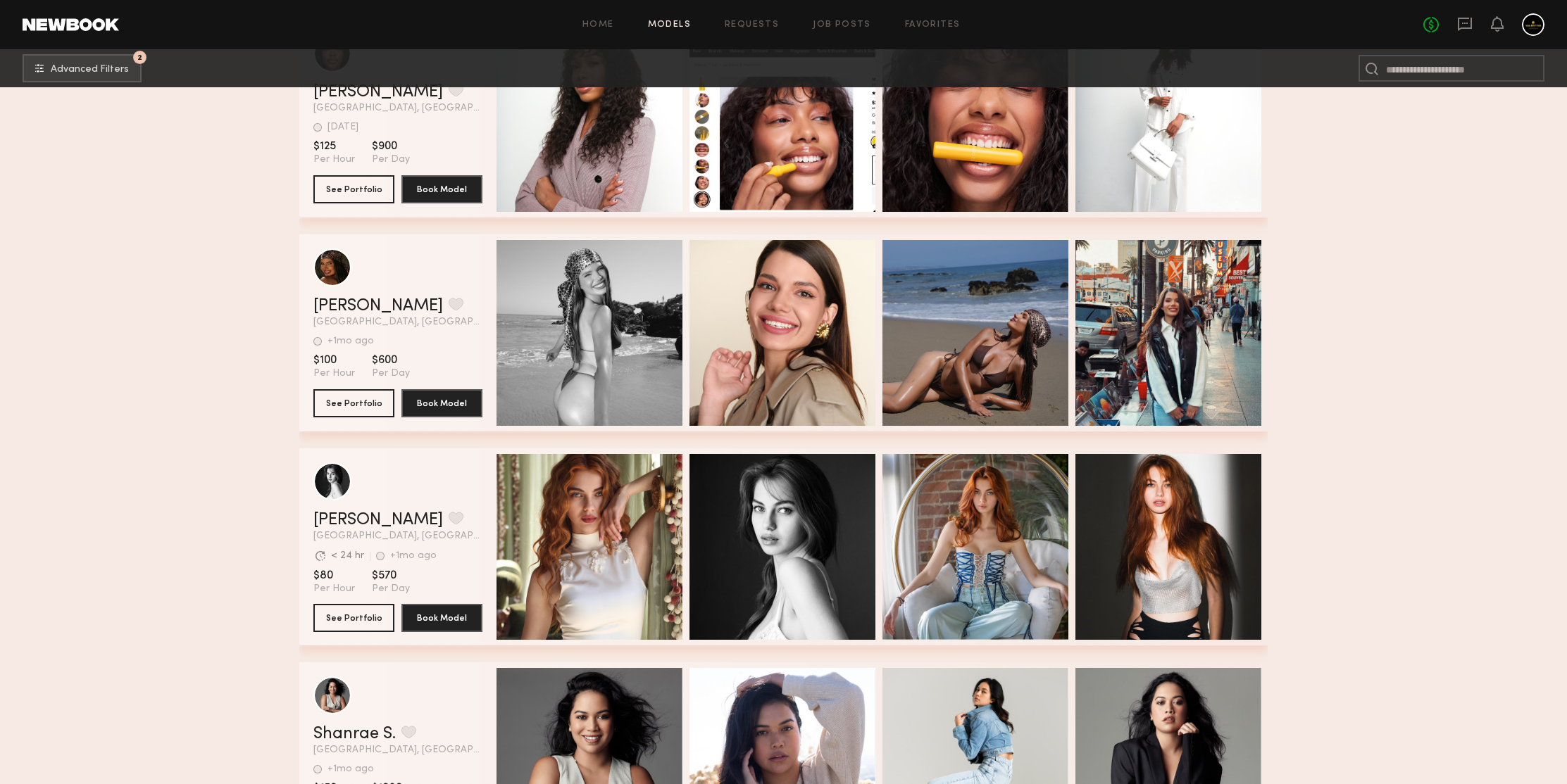
drag, startPoint x: 373, startPoint y: 403, endPoint x: 196, endPoint y: 280, distance: 215.5
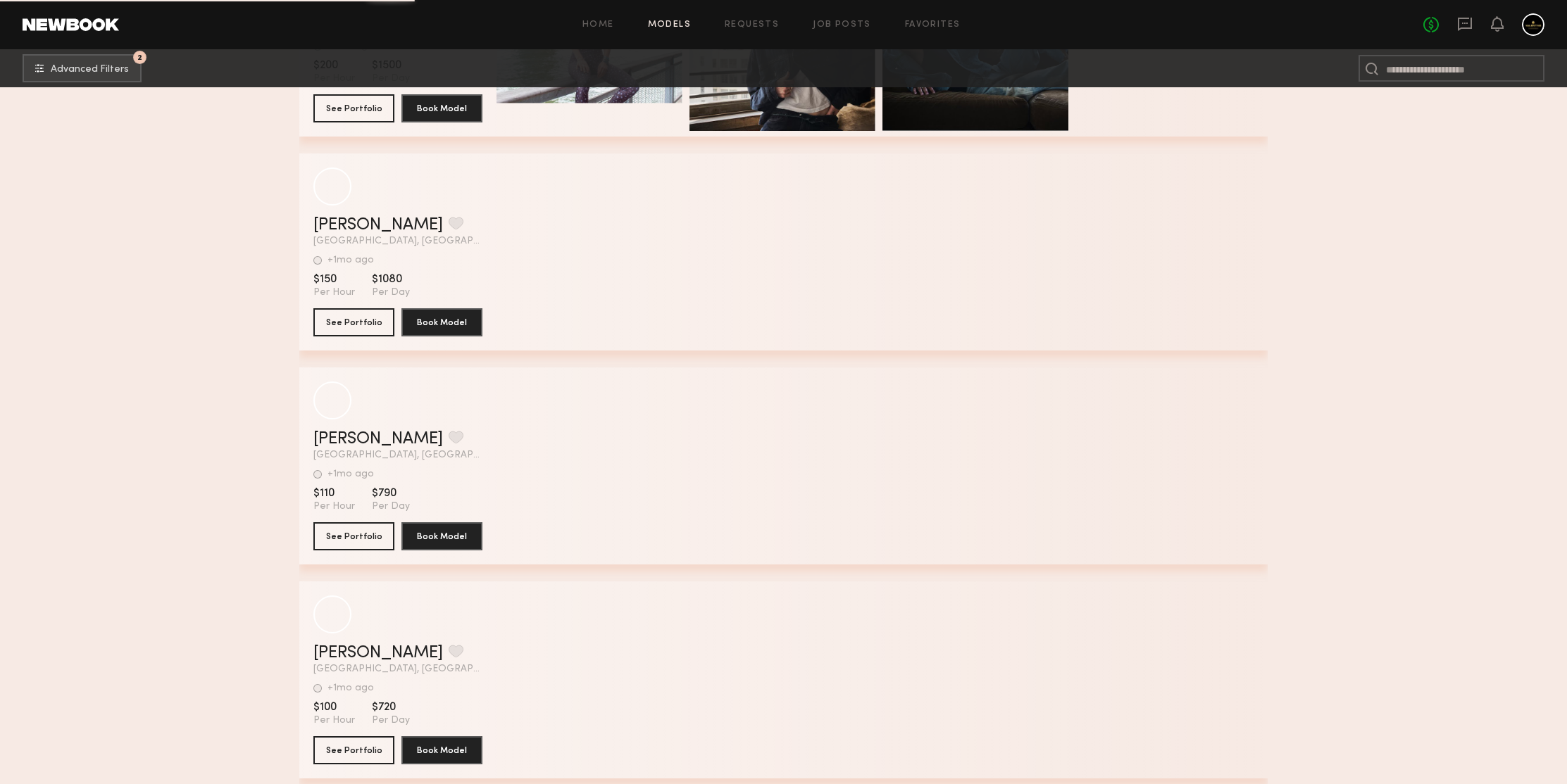
scroll to position [299594, 0]
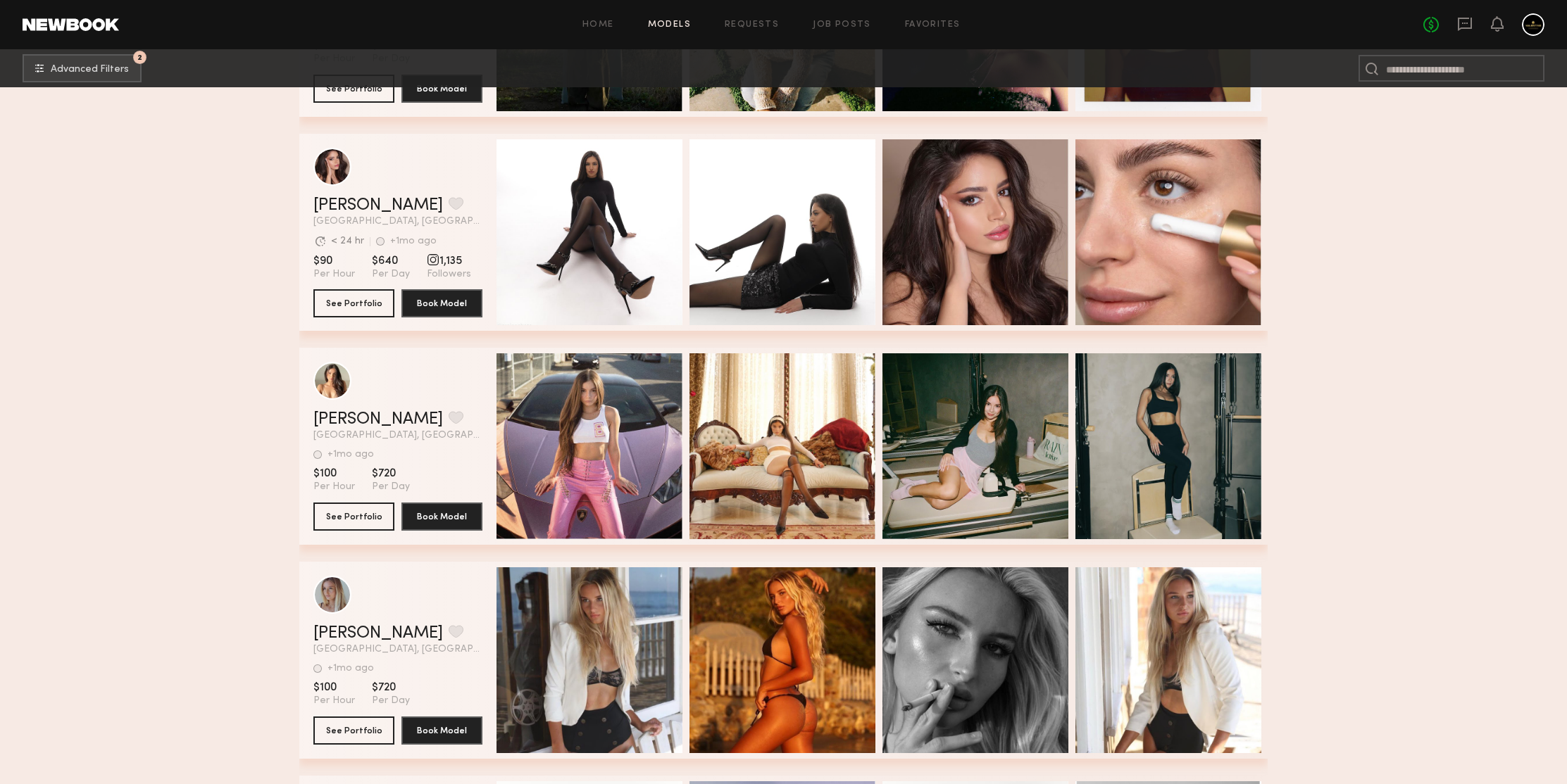
scroll to position [301167, 0]
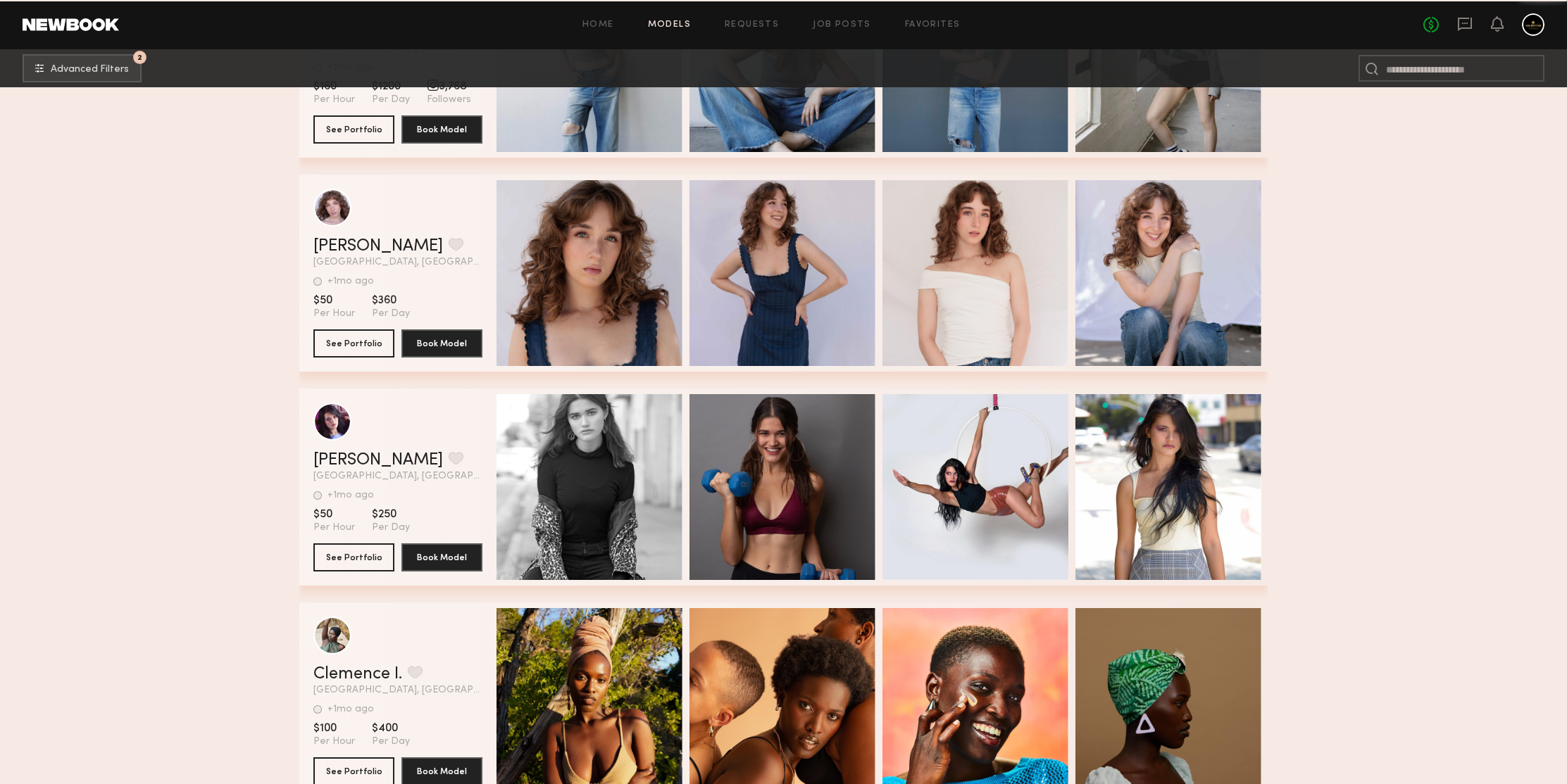
scroll to position [305406, 0]
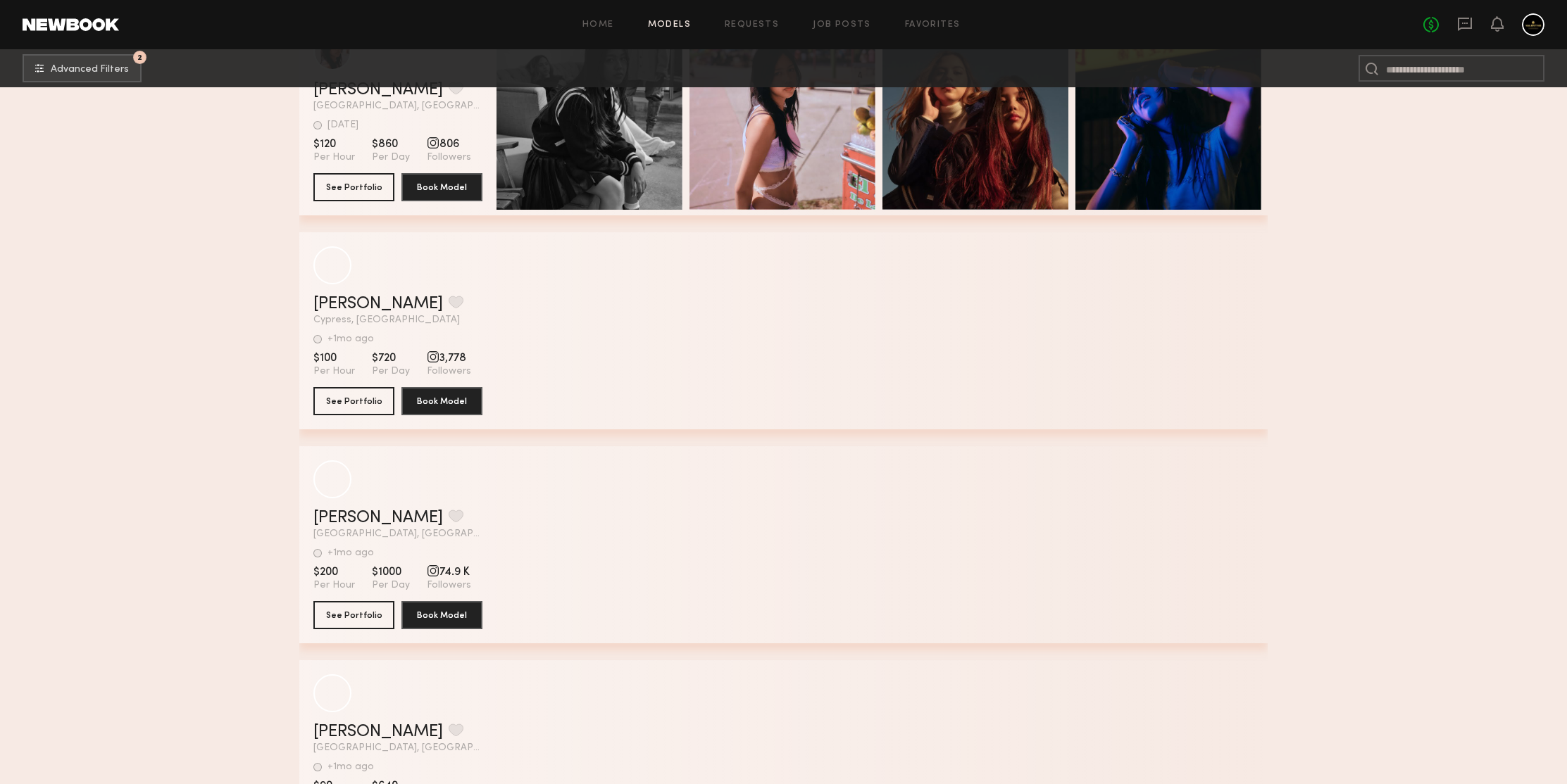
scroll to position [308288, 0]
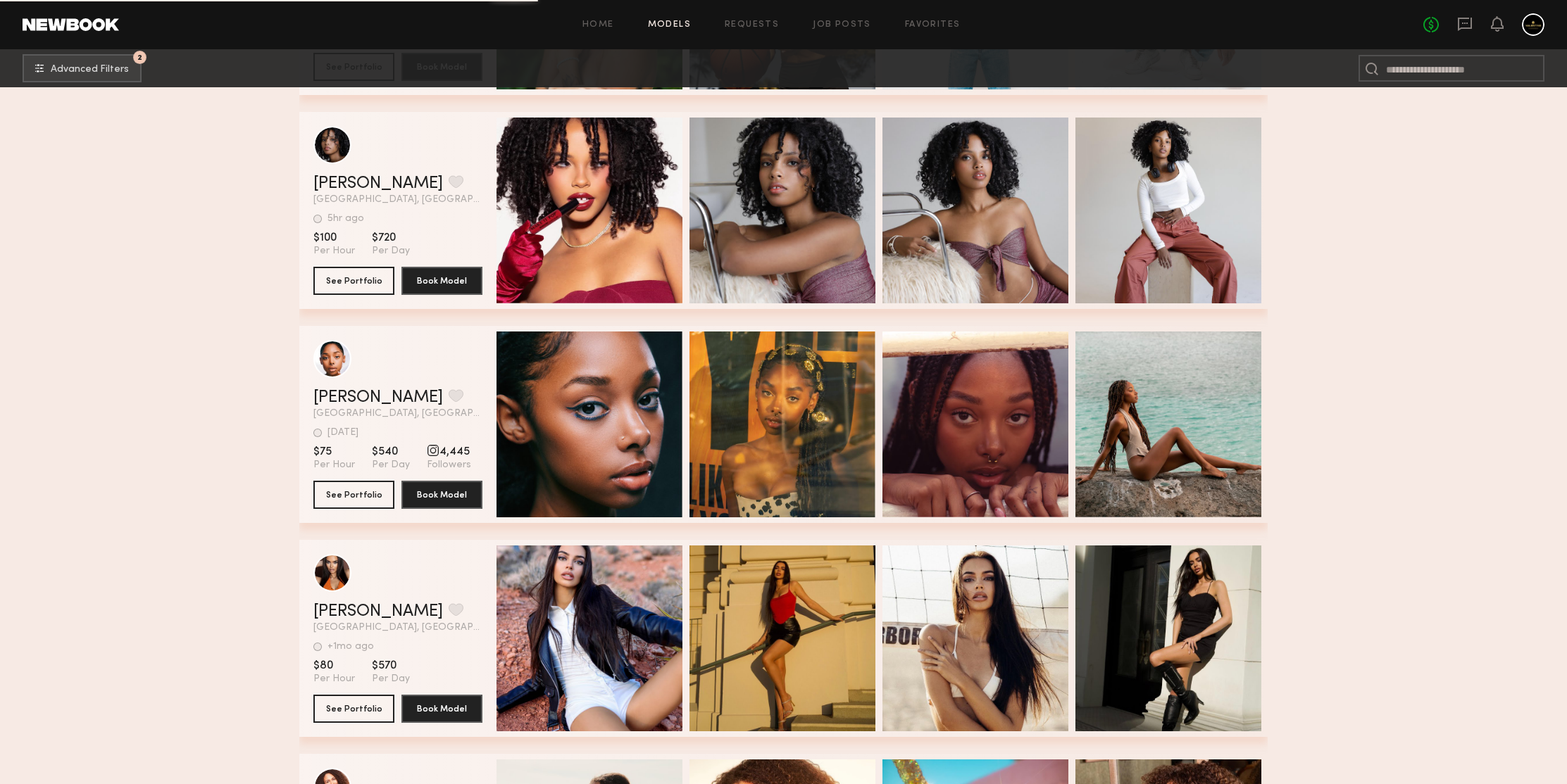
scroll to position [309904, 0]
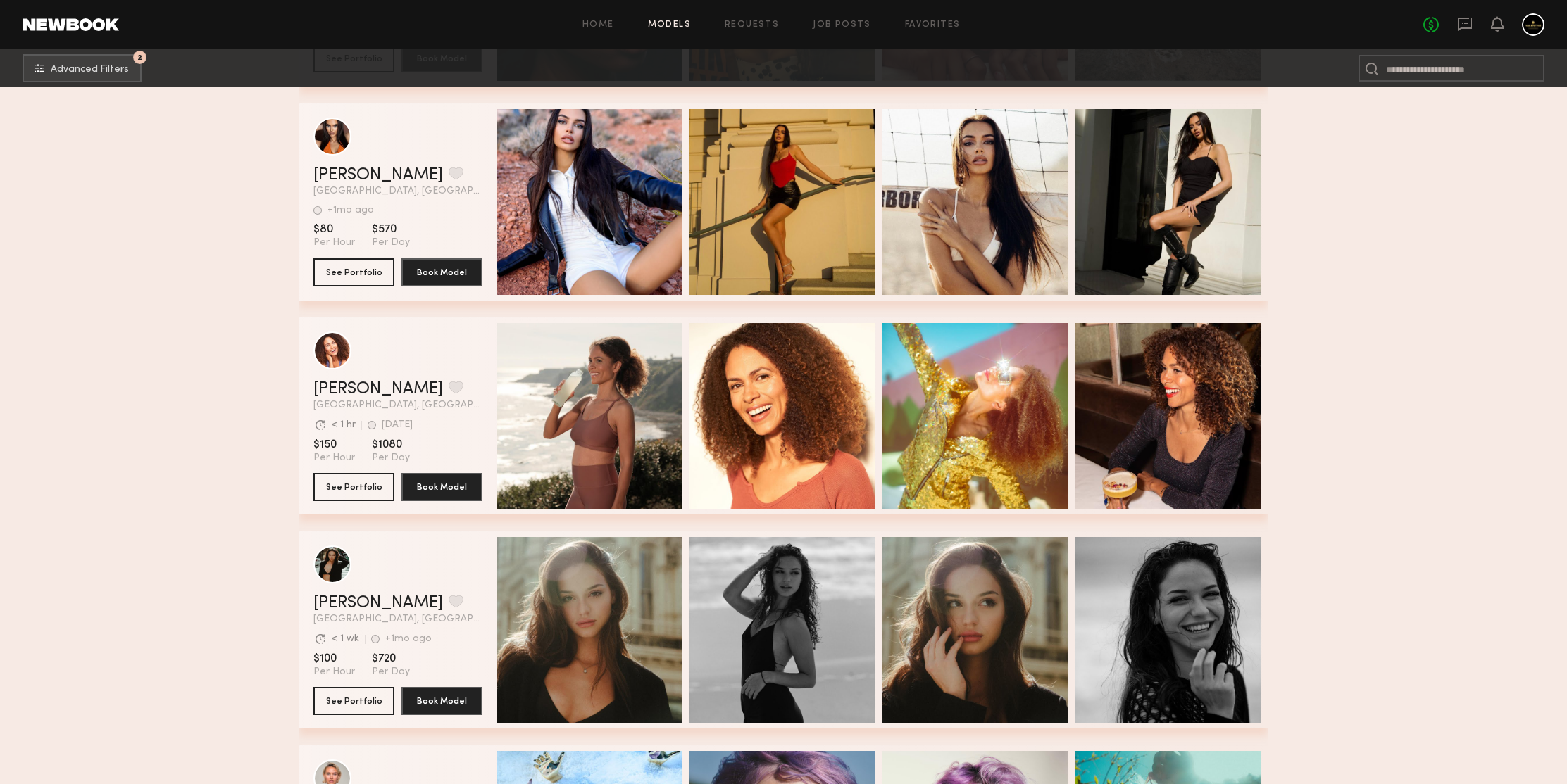
scroll to position [310226, 0]
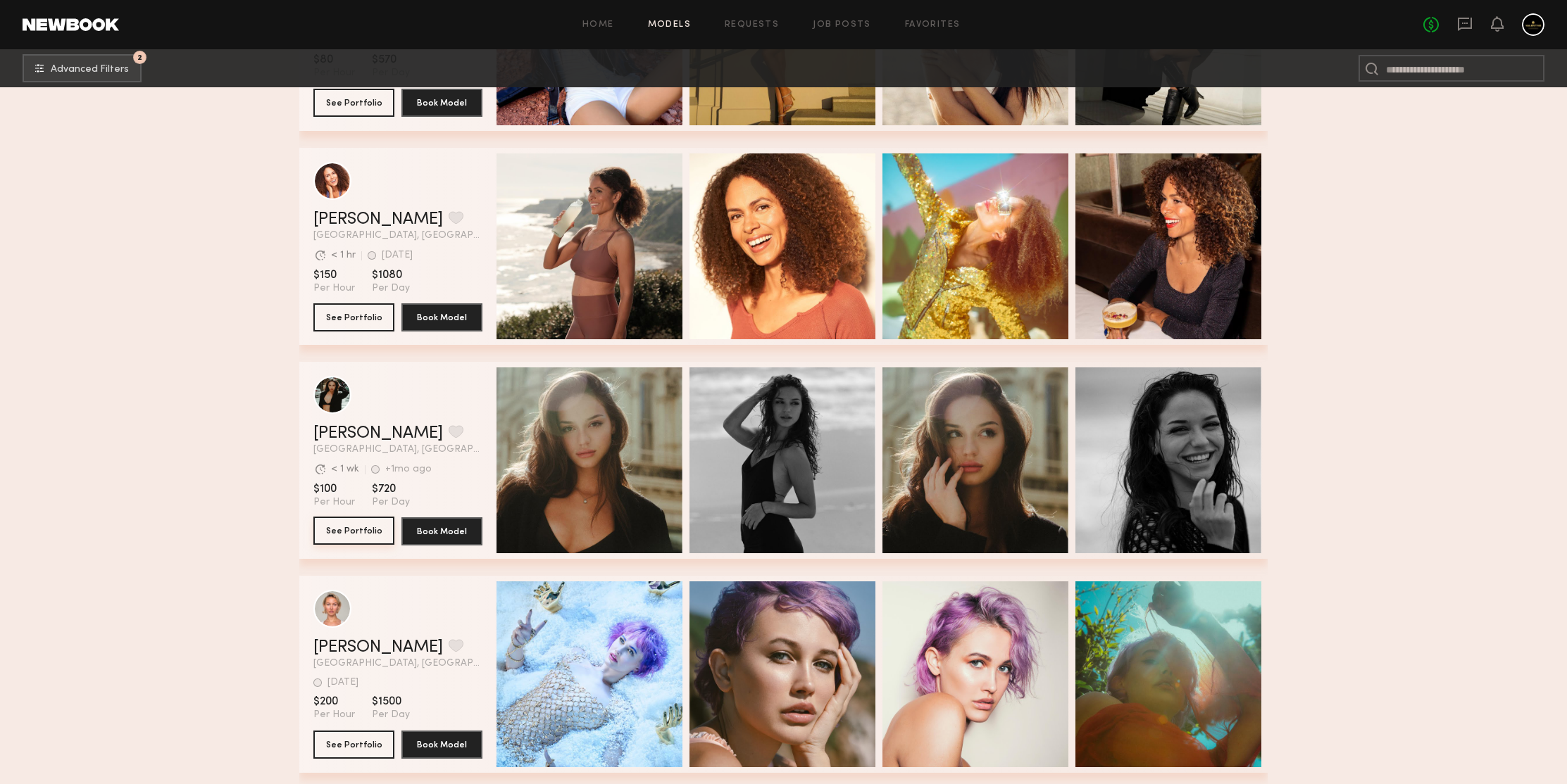
drag, startPoint x: 334, startPoint y: 538, endPoint x: 214, endPoint y: 374, distance: 203.2
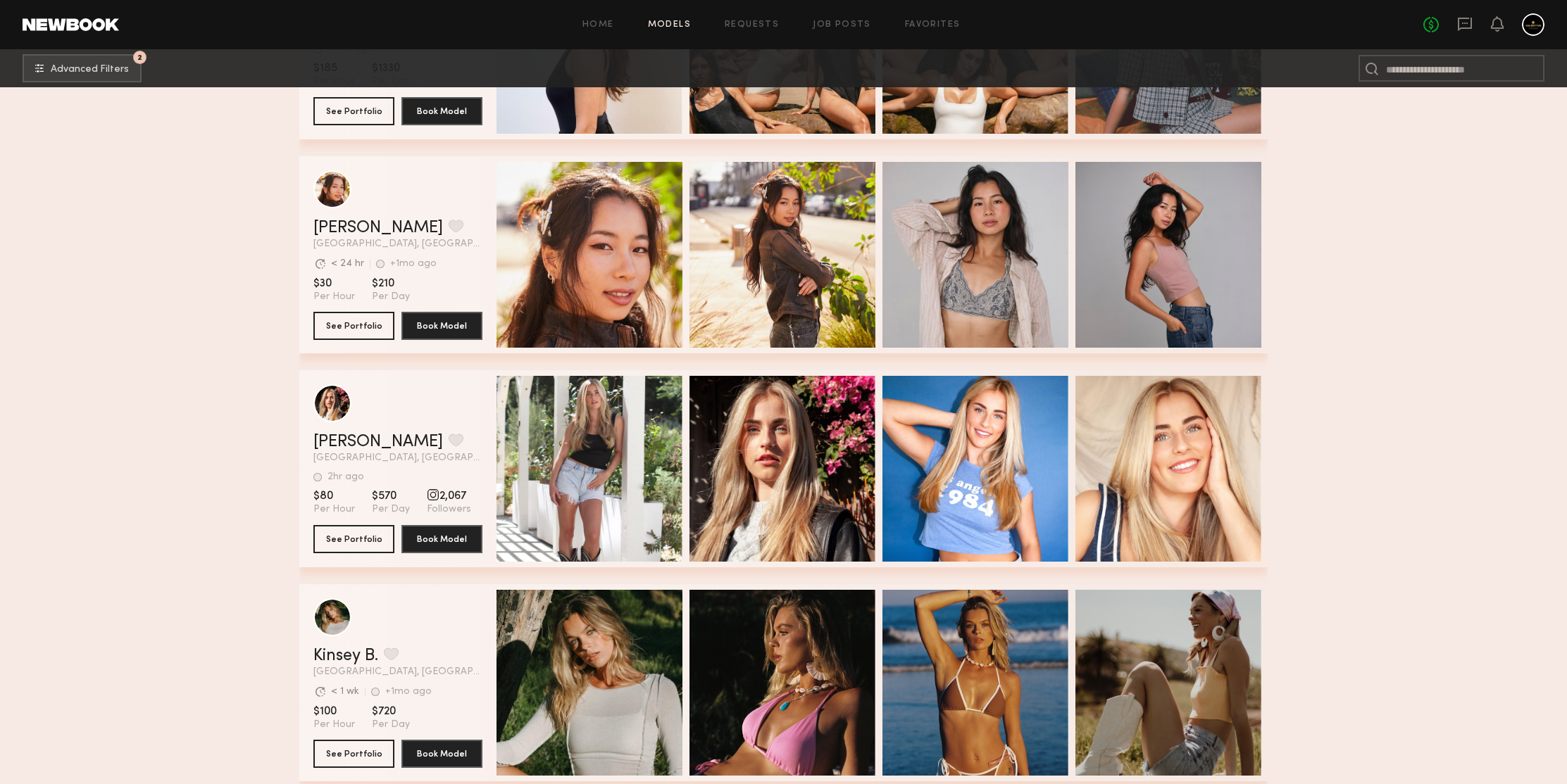
scroll to position [311529, 0]
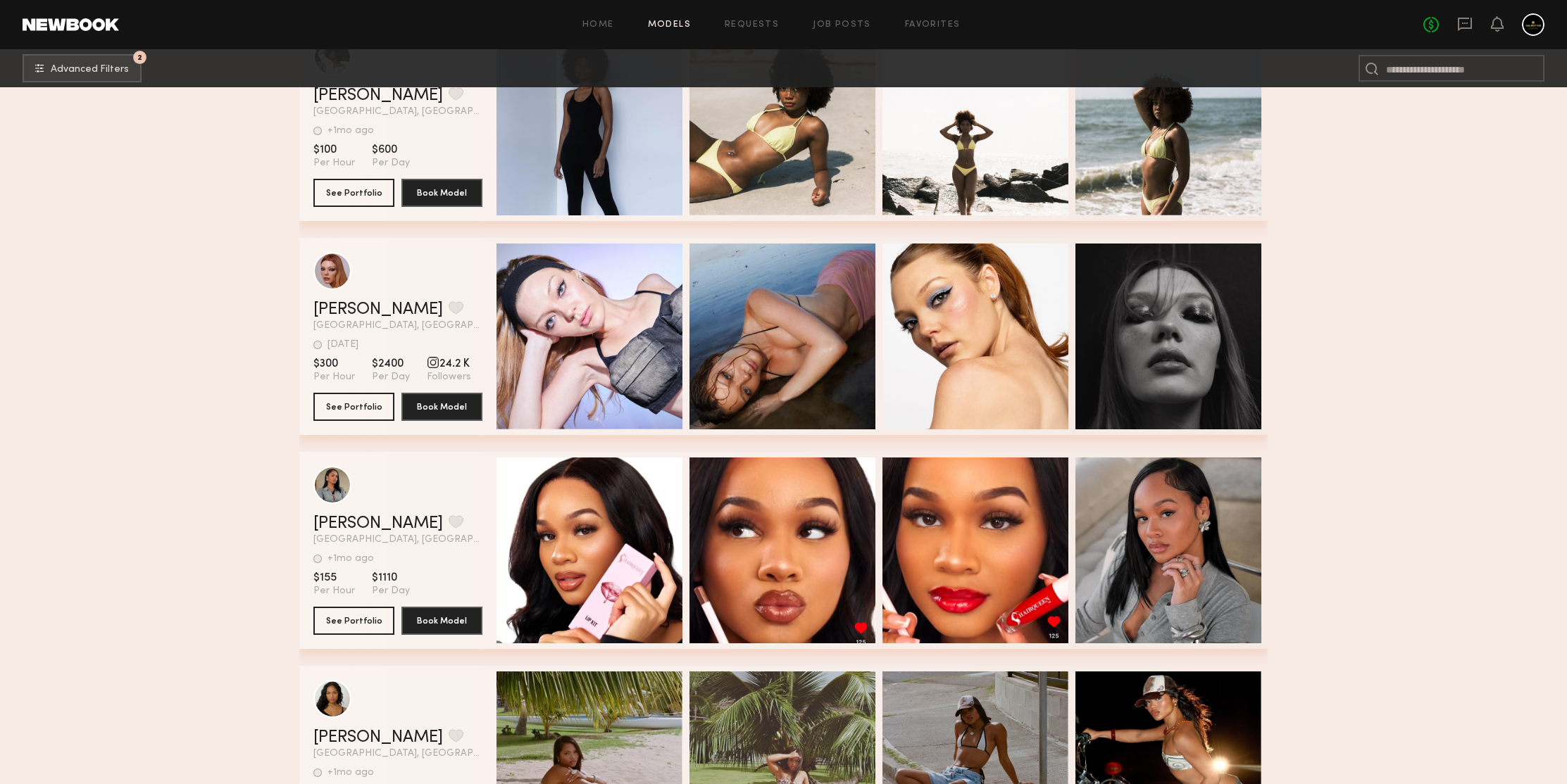
scroll to position [313446, 0]
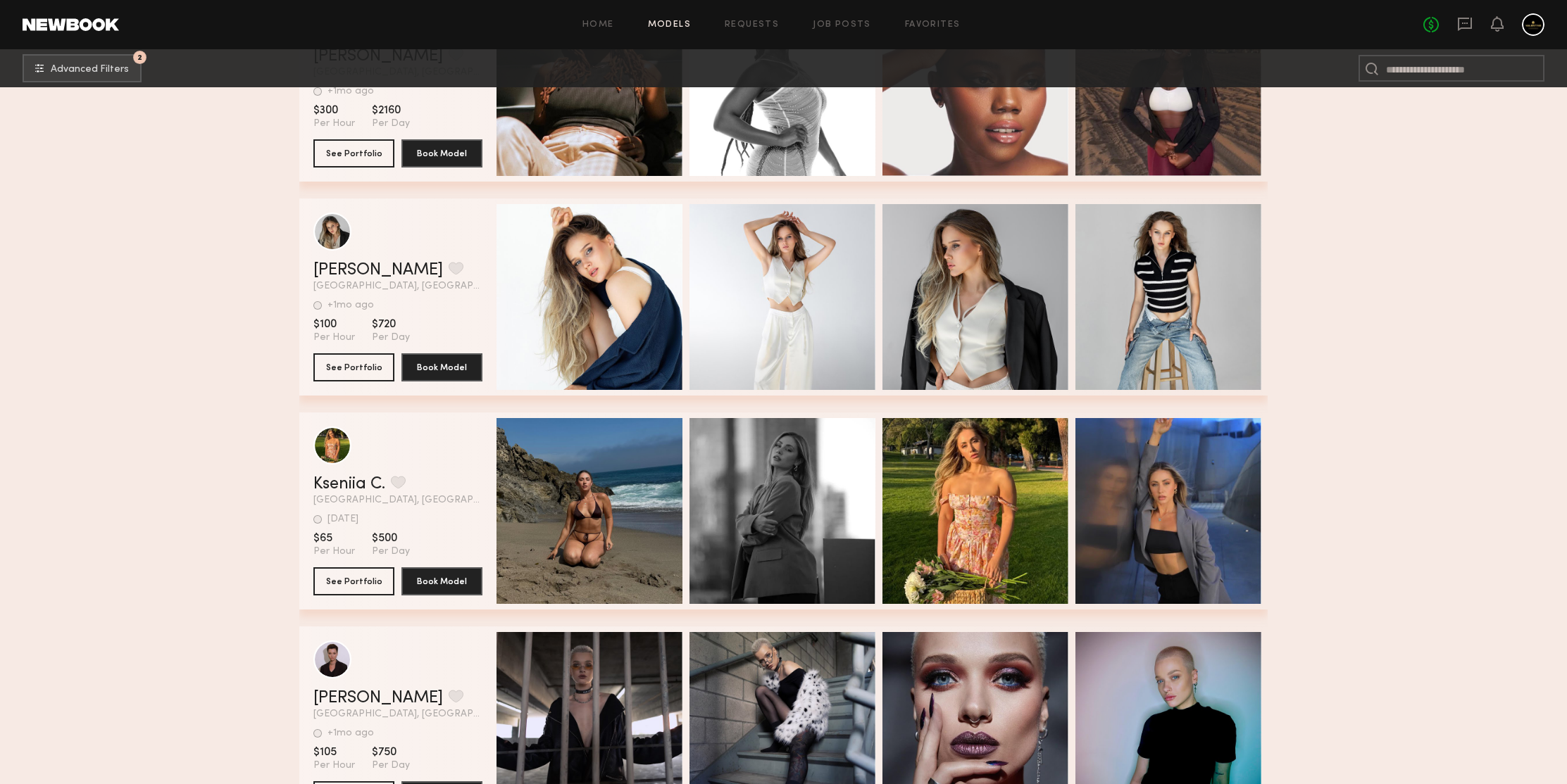
scroll to position [314607, 0]
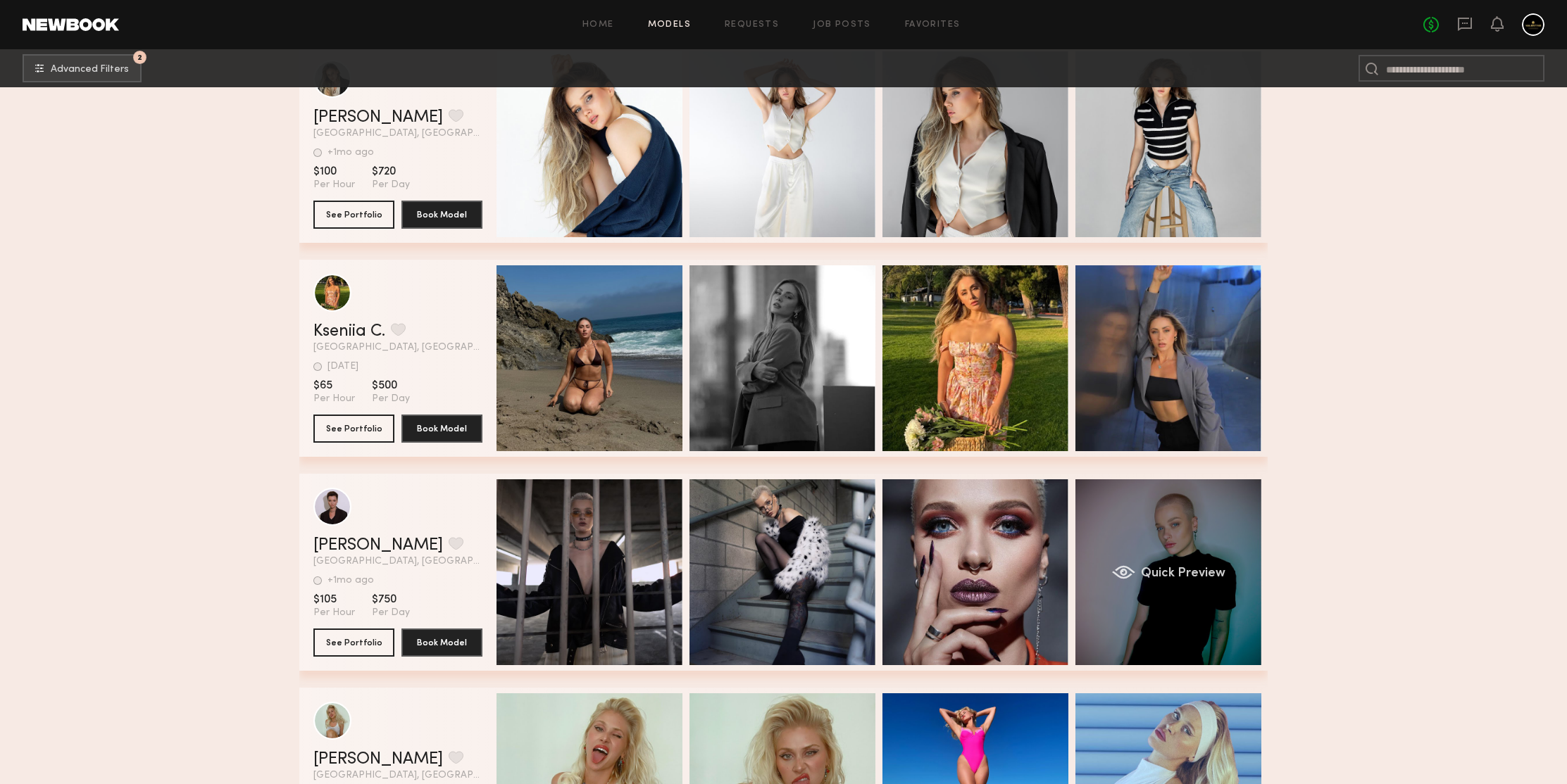
click at [1230, 492] on div "Quick Preview" at bounding box center [1168, 572] width 186 height 186
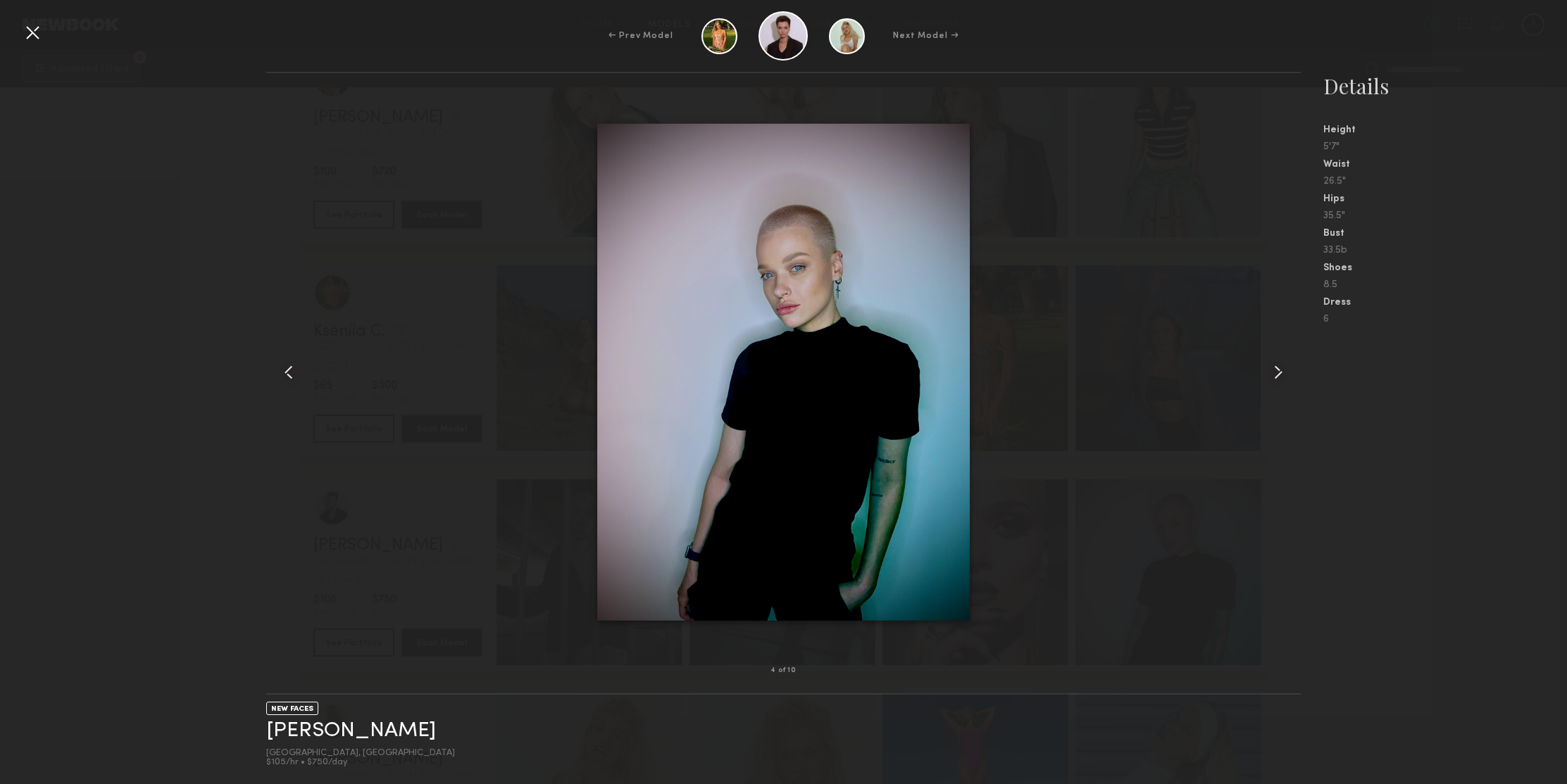
click at [1280, 362] on common-icon at bounding box center [1278, 372] width 23 height 23
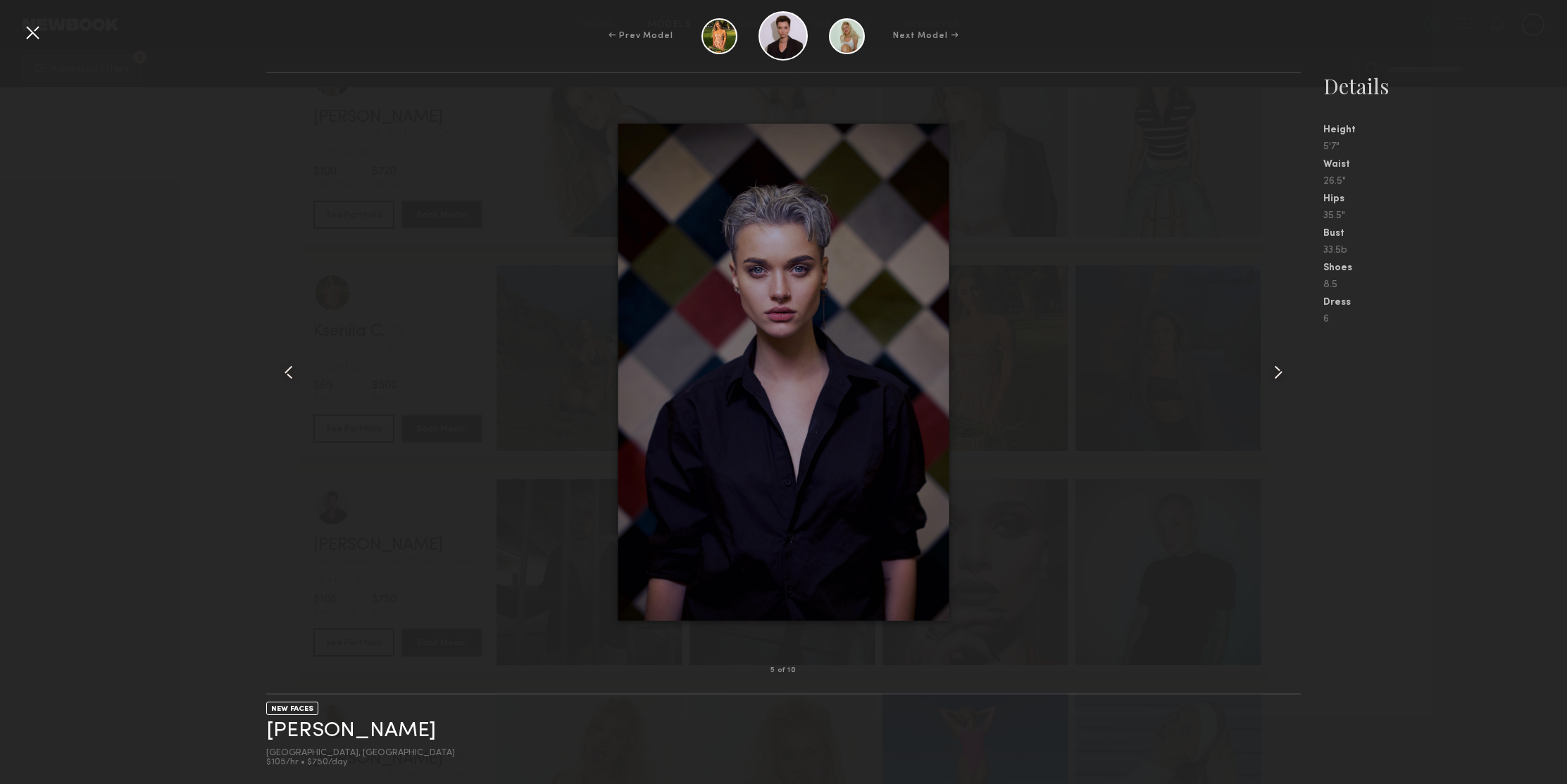
click at [1281, 375] on common-icon at bounding box center [1278, 372] width 23 height 23
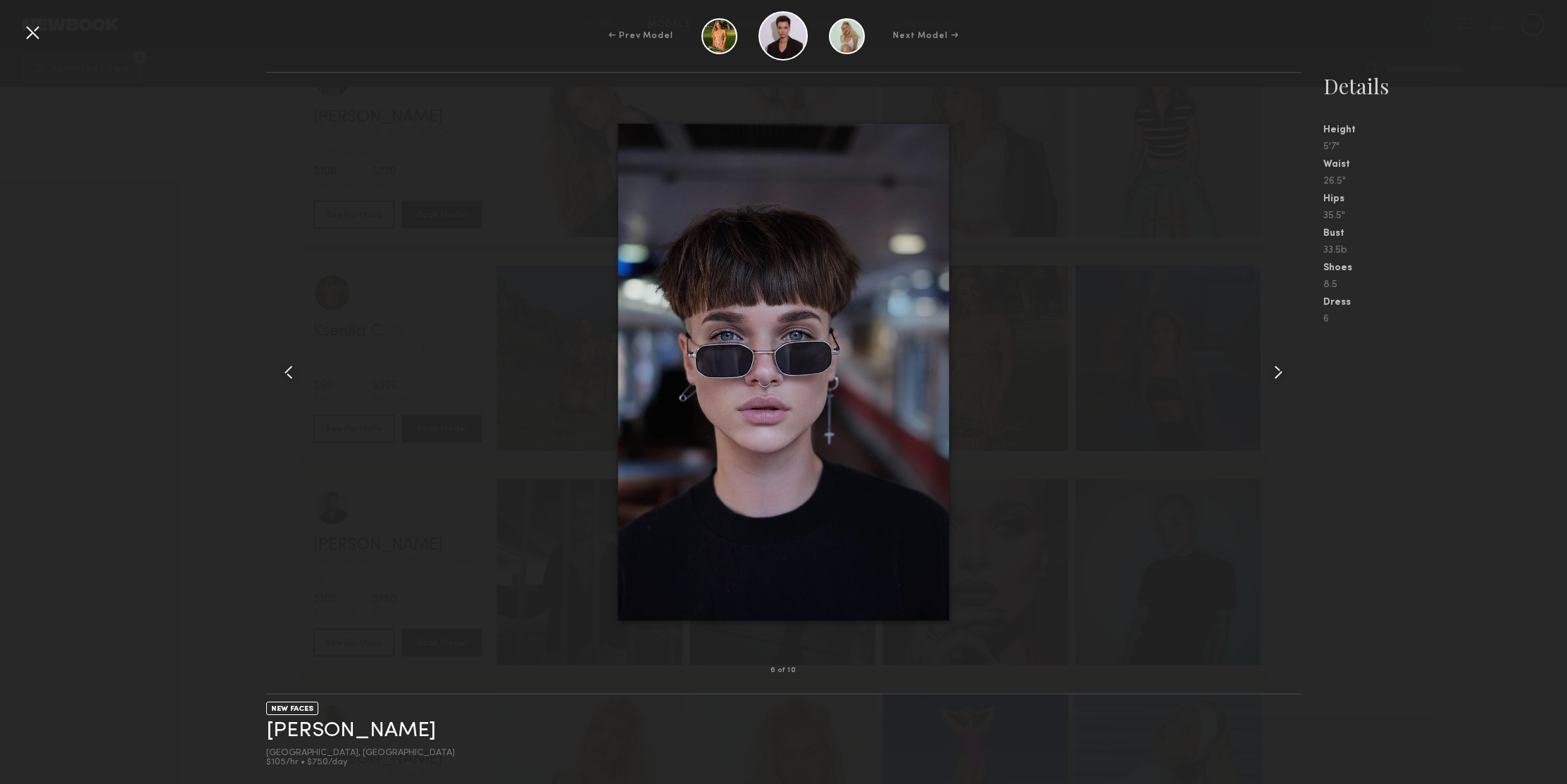
click at [1281, 375] on common-icon at bounding box center [1278, 372] width 23 height 23
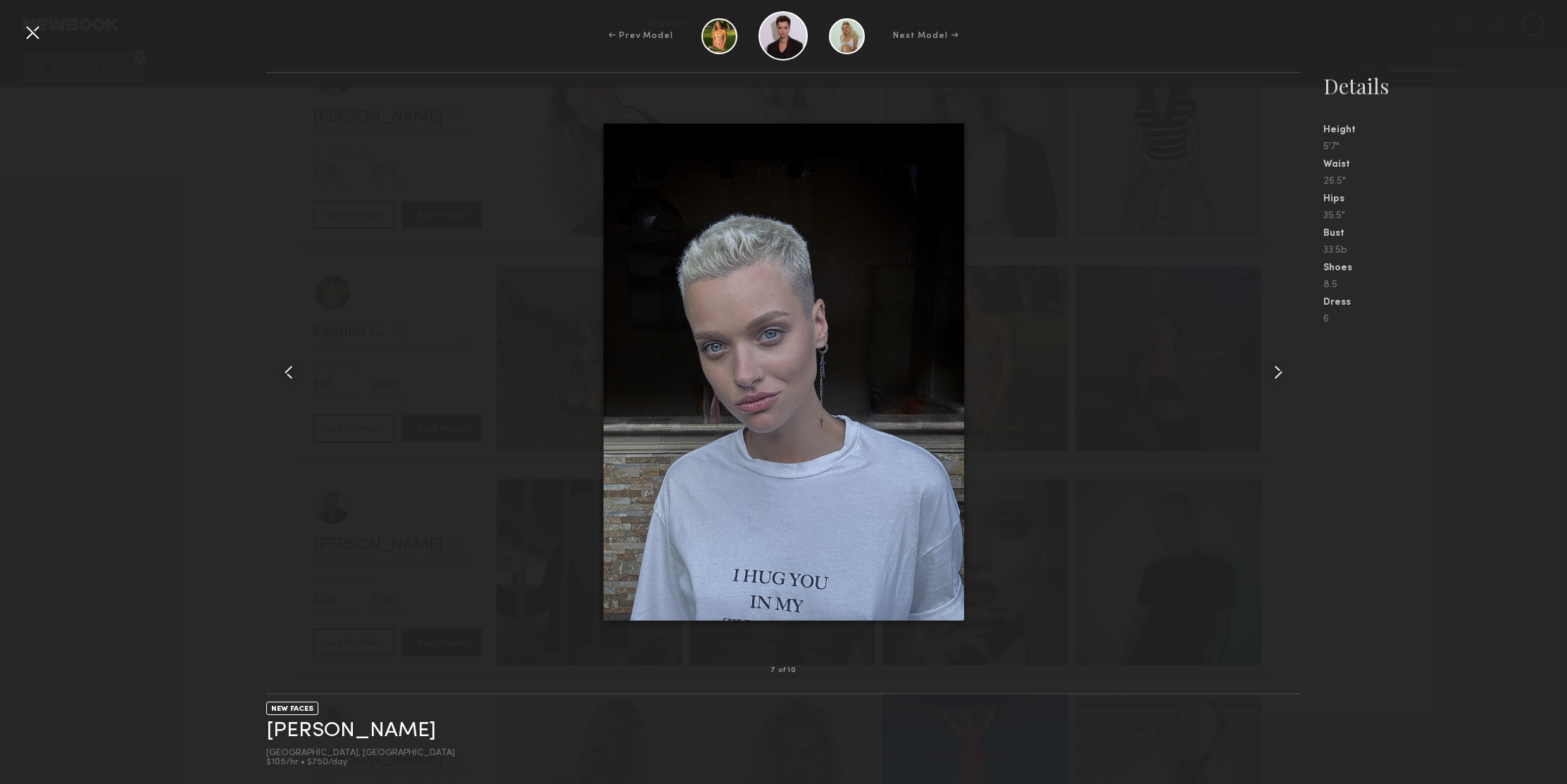
click at [1281, 375] on common-icon at bounding box center [1278, 372] width 23 height 23
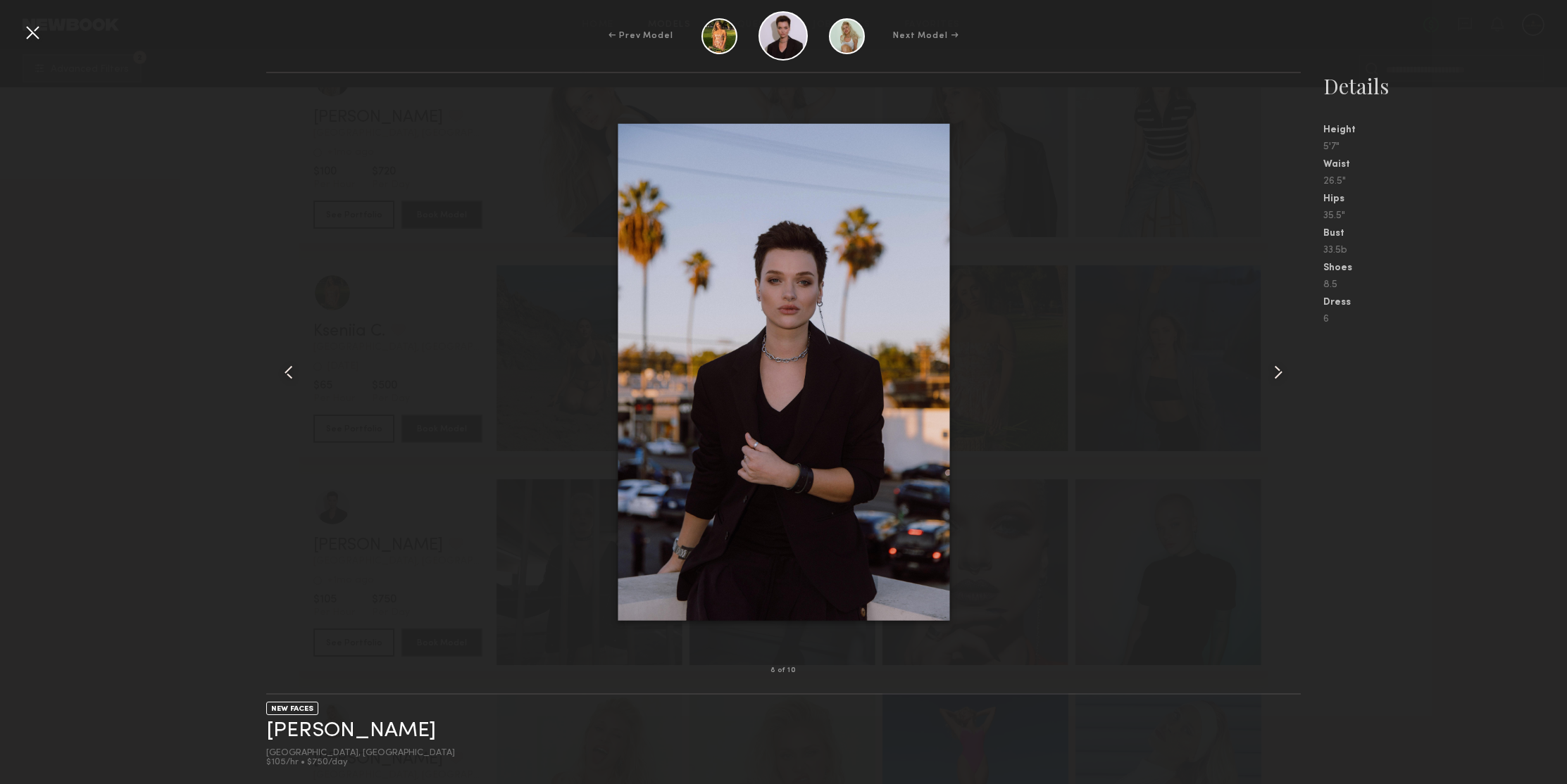
click at [1281, 375] on common-icon at bounding box center [1278, 372] width 23 height 23
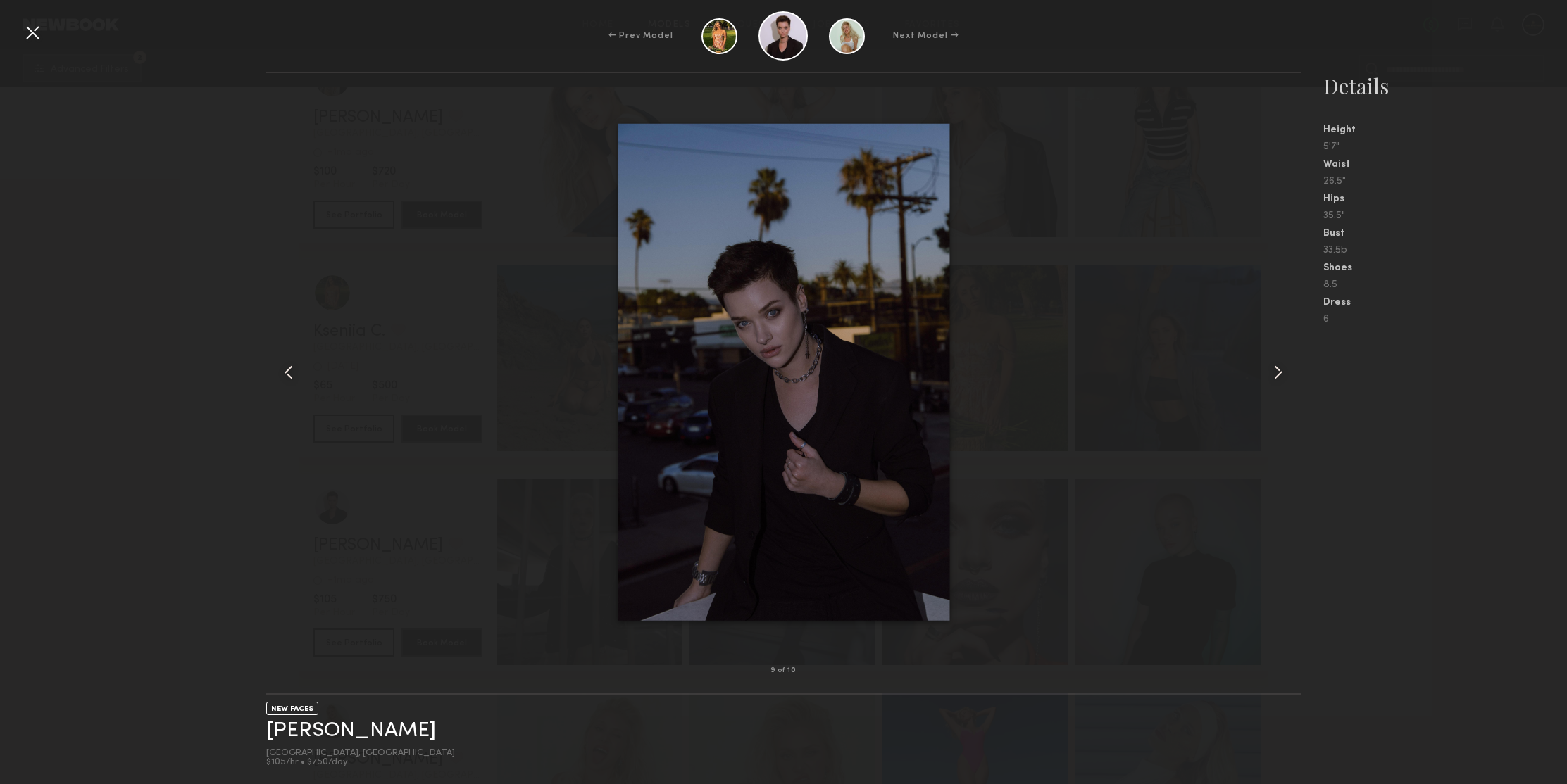
click at [1281, 375] on common-icon at bounding box center [1278, 372] width 23 height 23
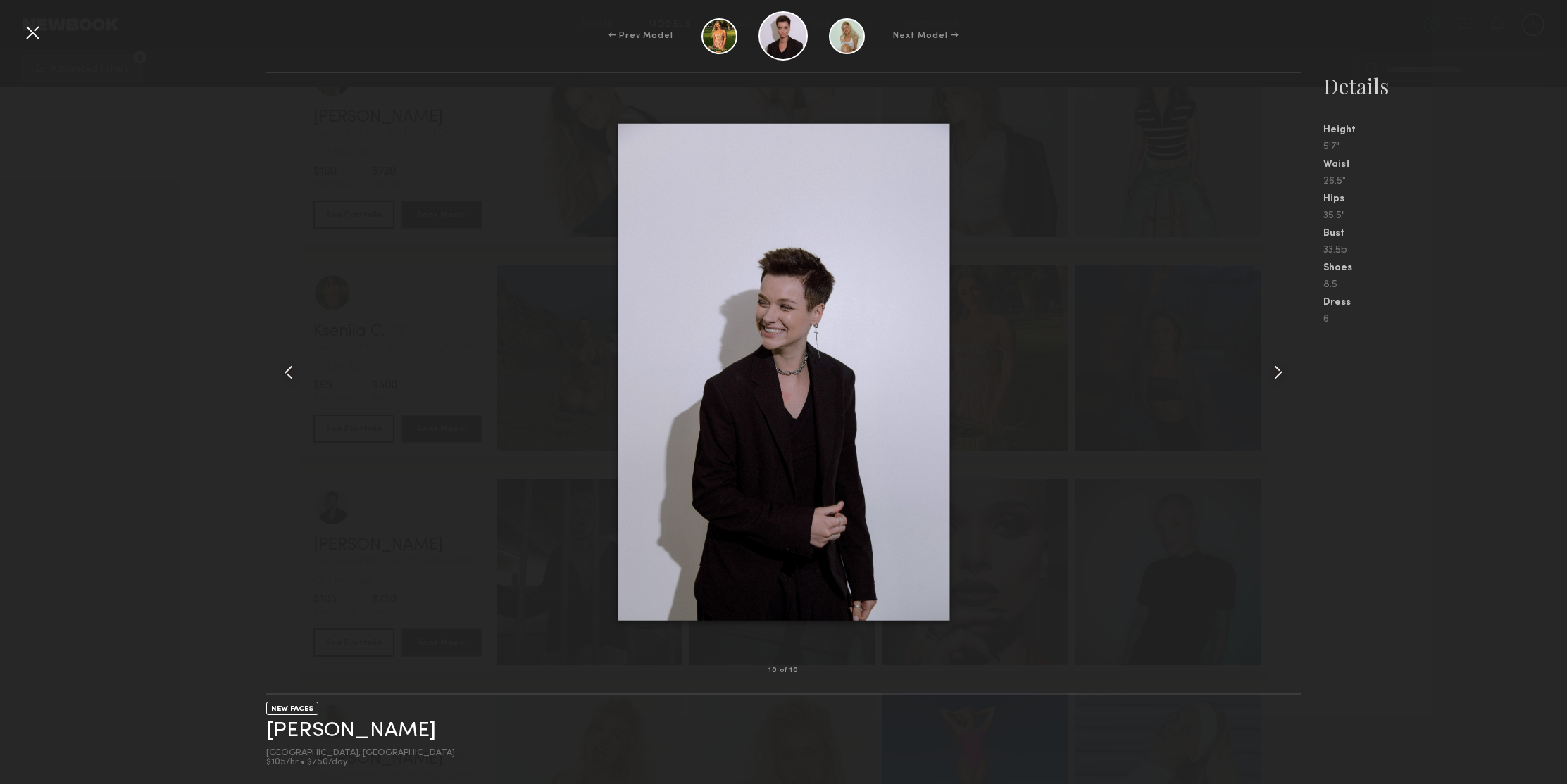
click at [1281, 375] on common-icon at bounding box center [1278, 372] width 23 height 23
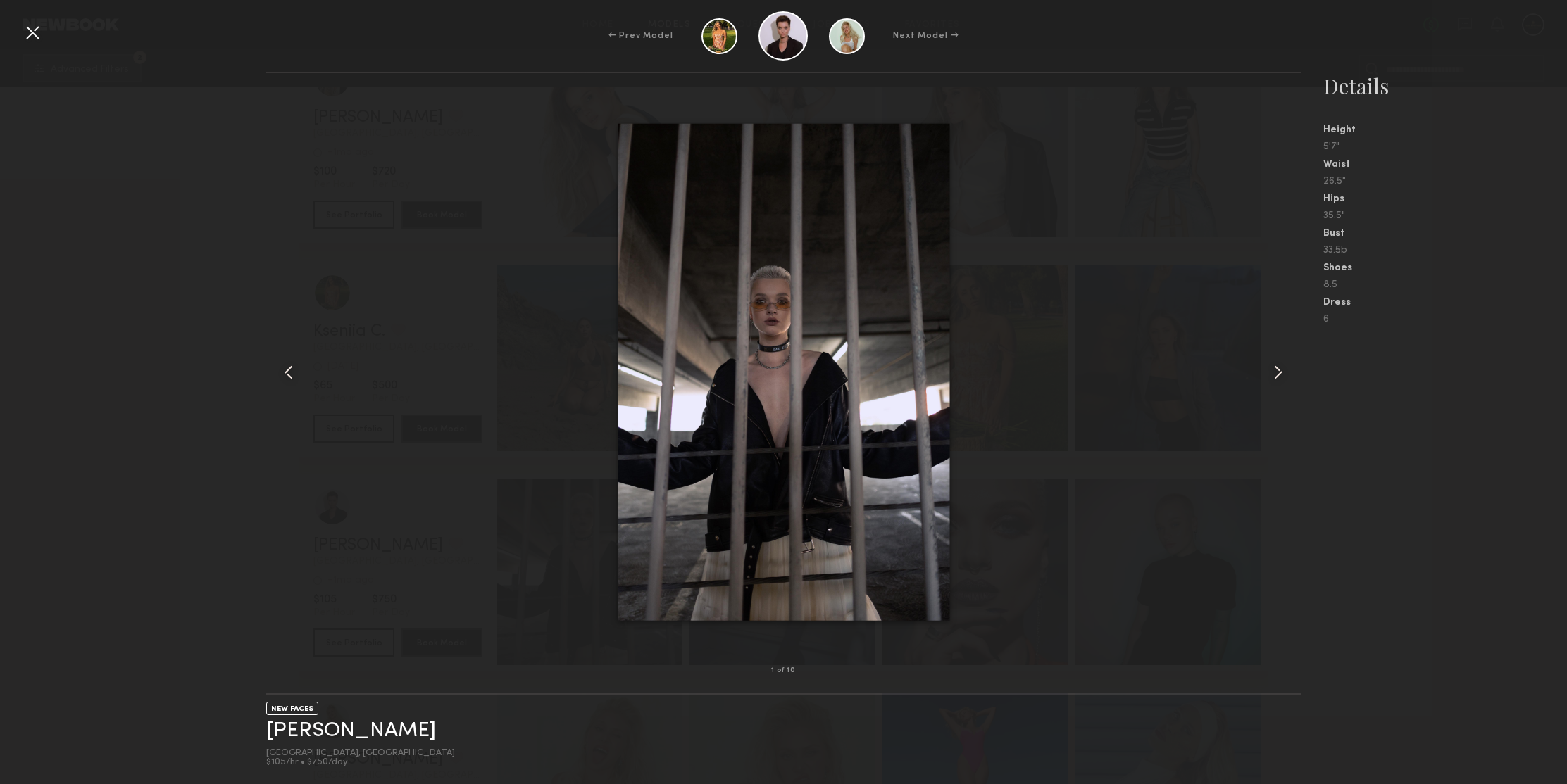
click at [1281, 375] on common-icon at bounding box center [1278, 372] width 23 height 23
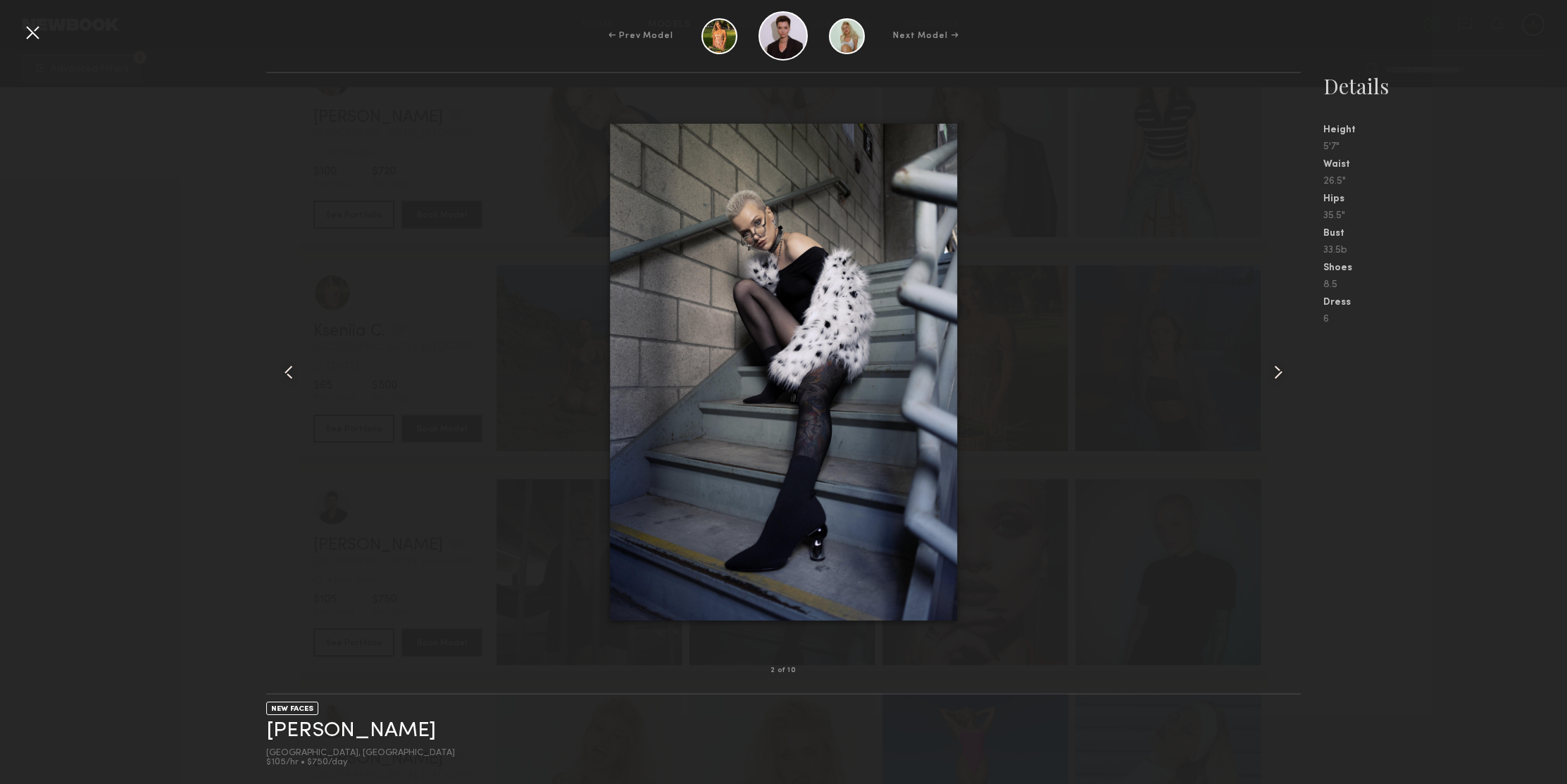
click at [1281, 375] on common-icon at bounding box center [1278, 372] width 23 height 23
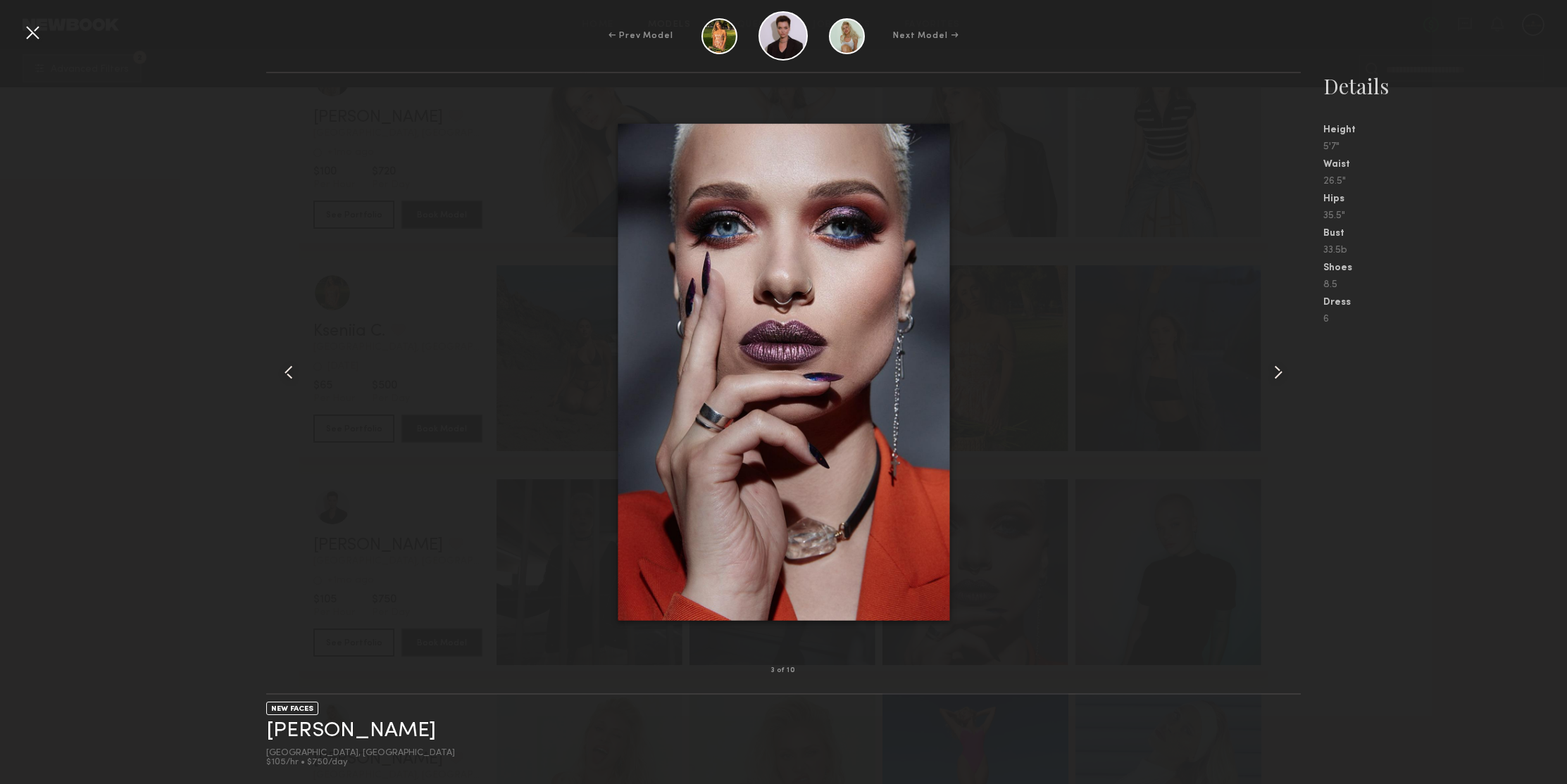
click at [1281, 375] on common-icon at bounding box center [1278, 372] width 23 height 23
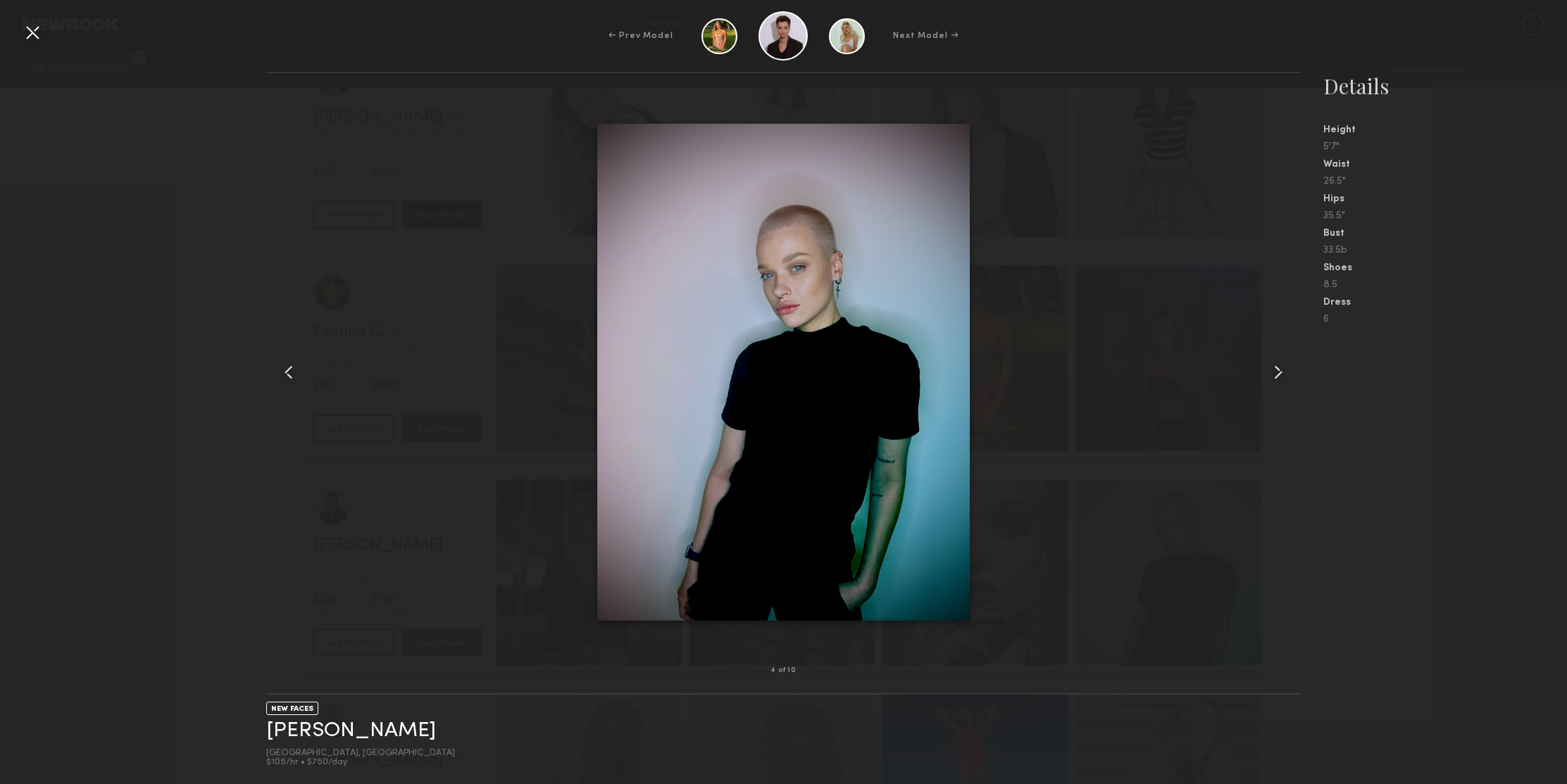
click at [1281, 375] on common-icon at bounding box center [1278, 372] width 23 height 23
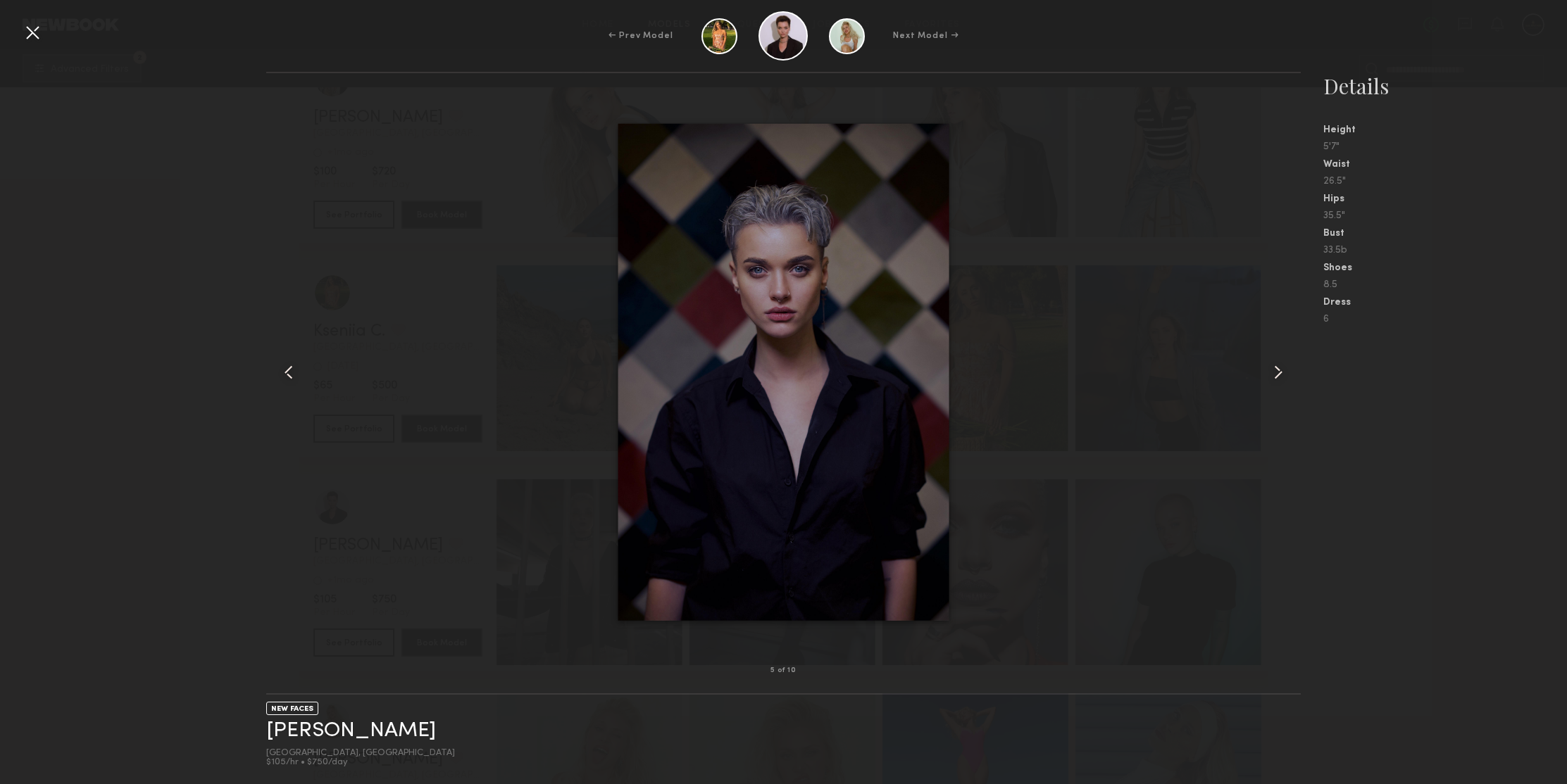
click at [36, 30] on div at bounding box center [33, 33] width 23 height 23
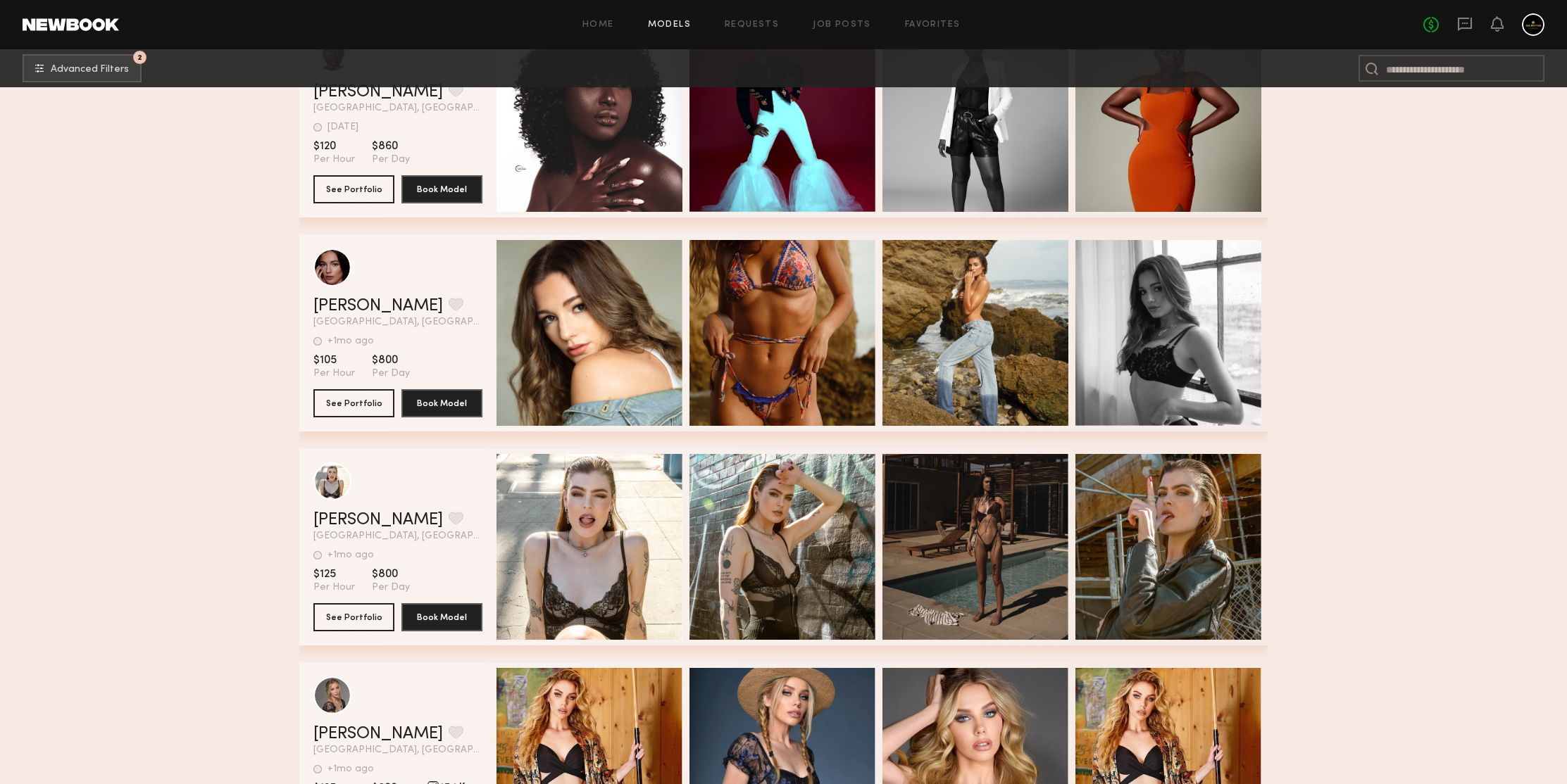
scroll to position [316200, 0]
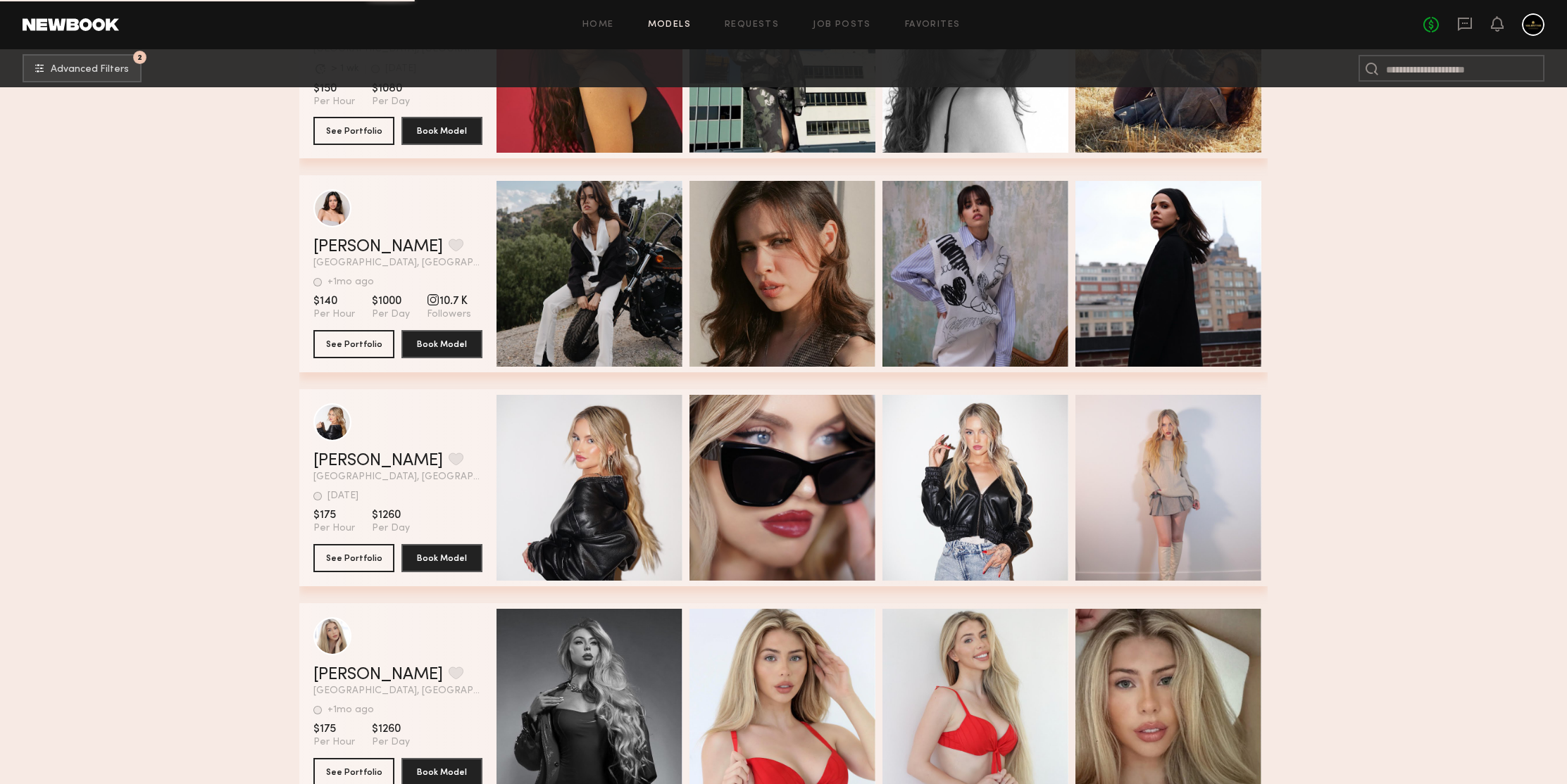
scroll to position [317492, 0]
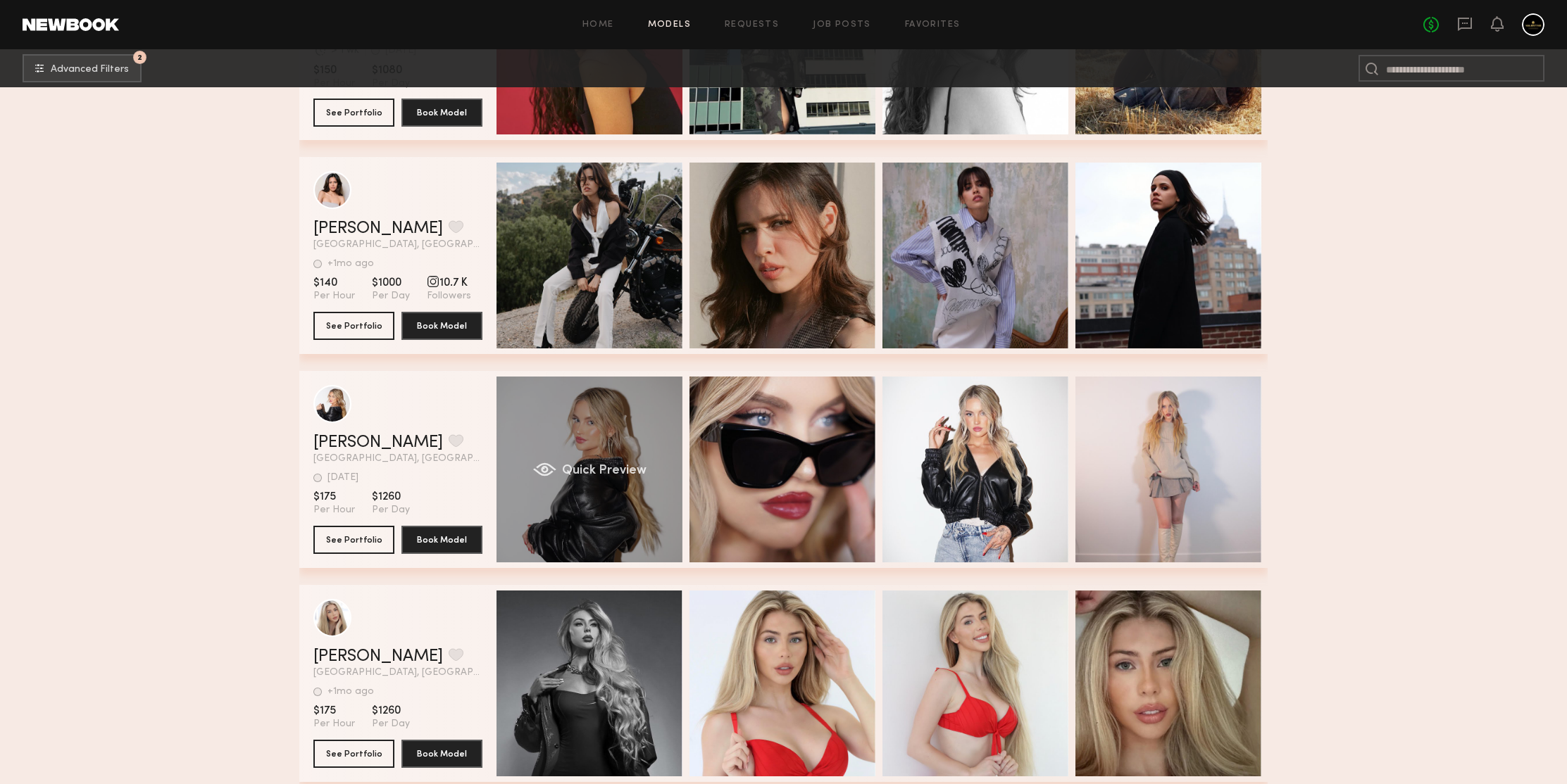
click at [596, 399] on div "Quick Preview" at bounding box center [589, 469] width 186 height 186
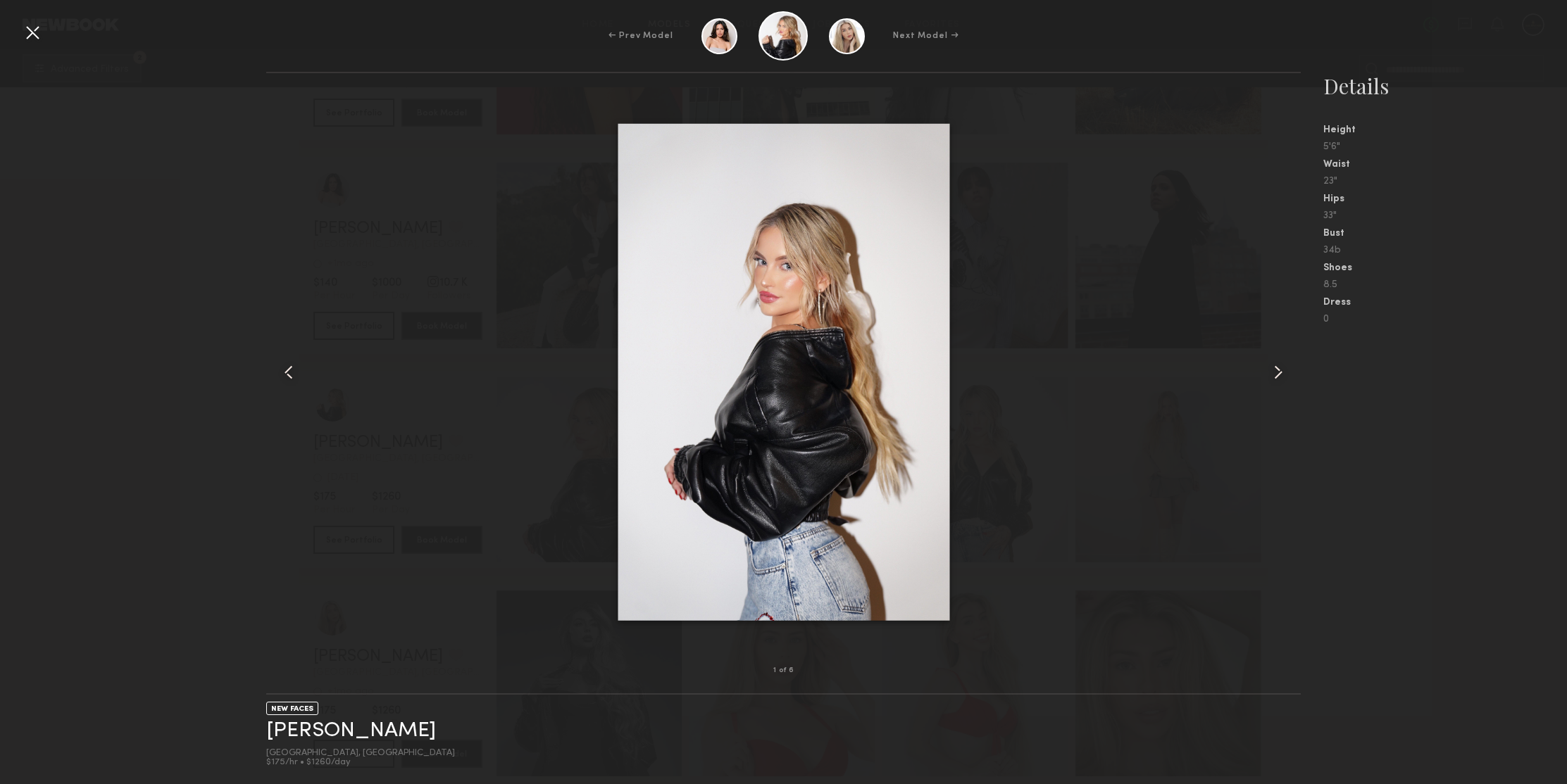
click at [1276, 364] on common-icon at bounding box center [1278, 372] width 23 height 23
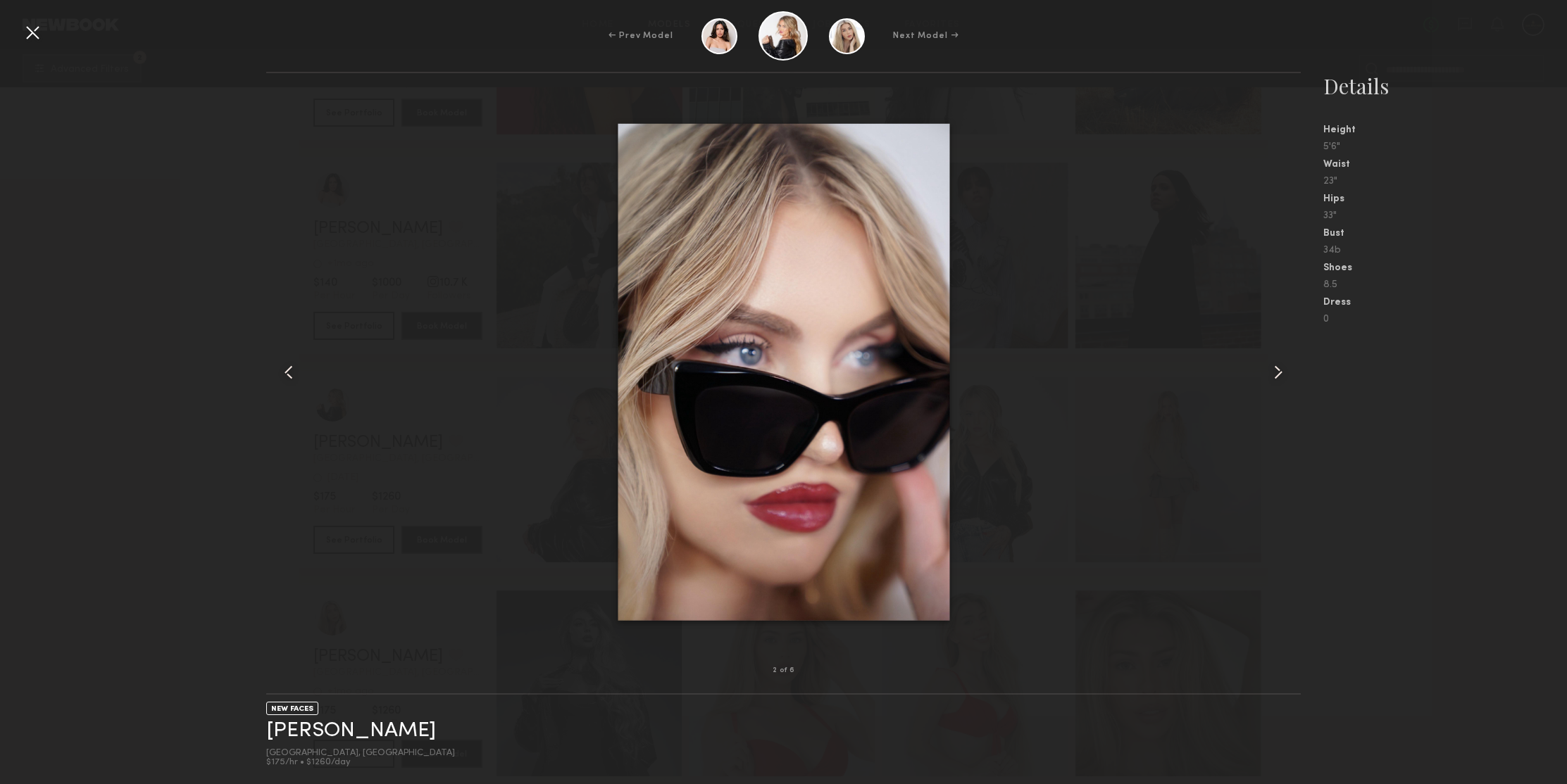
click at [1276, 365] on common-icon at bounding box center [1278, 372] width 23 height 23
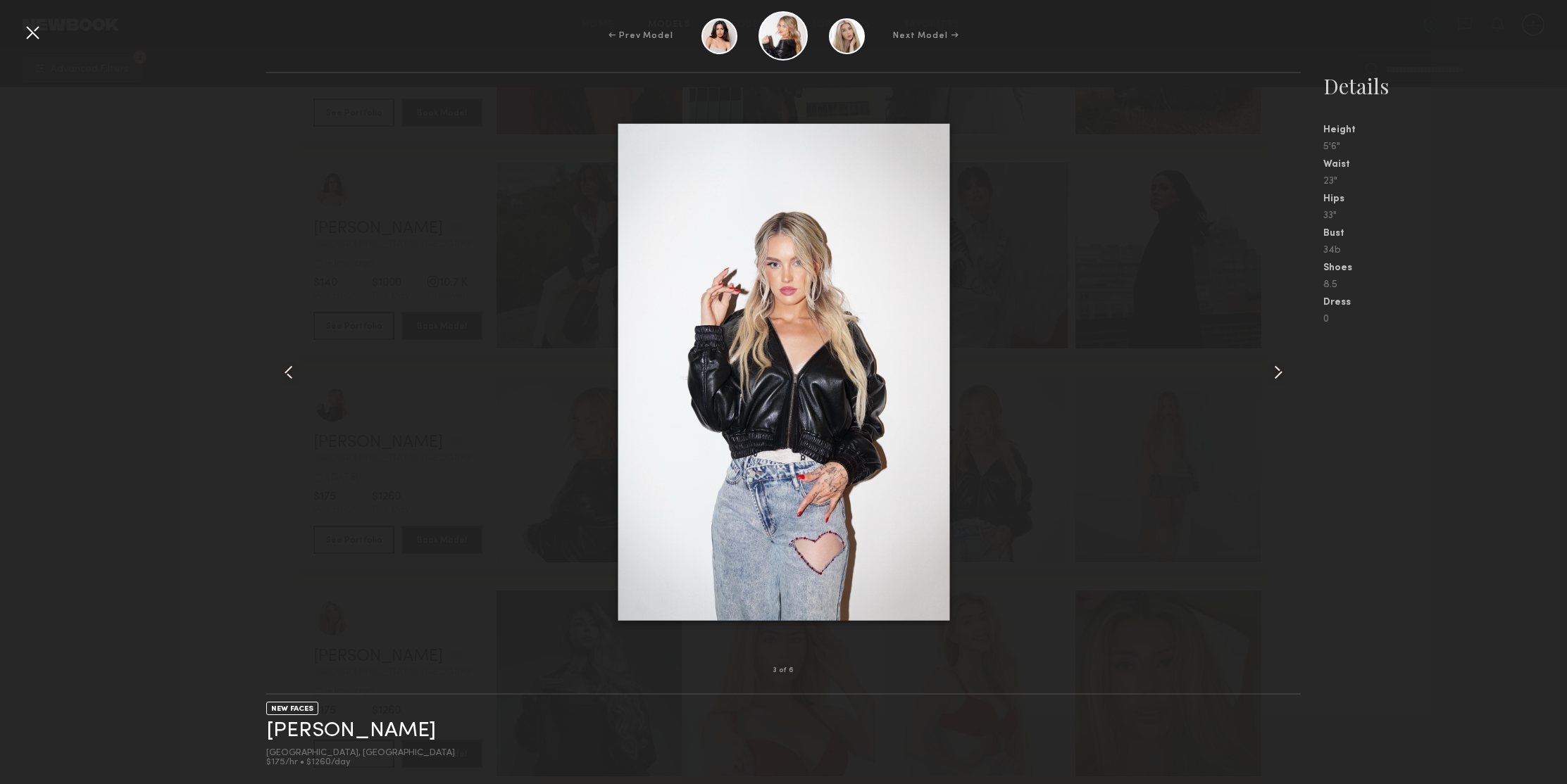
click at [1276, 365] on common-icon at bounding box center [1278, 372] width 23 height 23
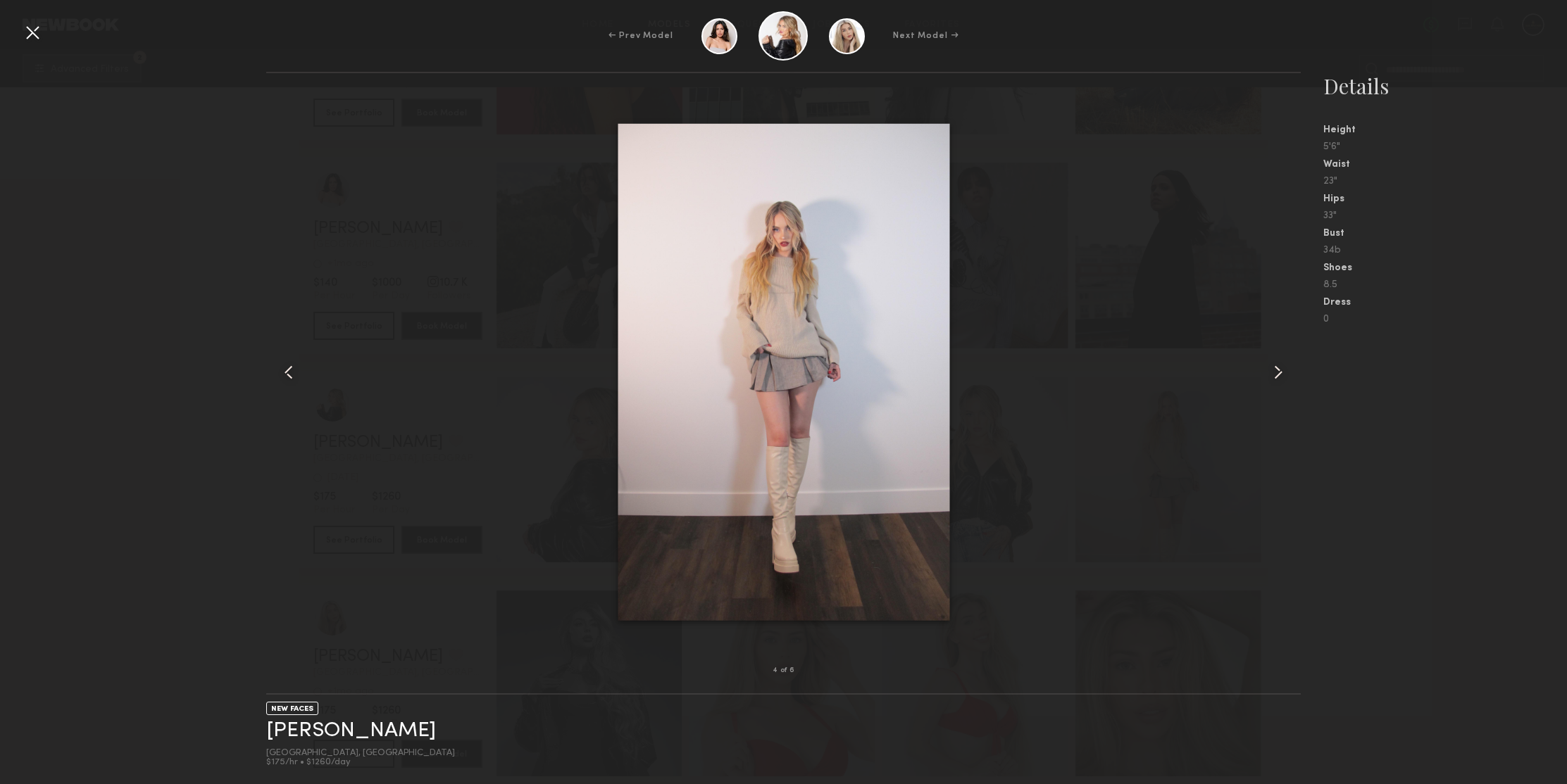
click at [1276, 365] on common-icon at bounding box center [1278, 372] width 23 height 23
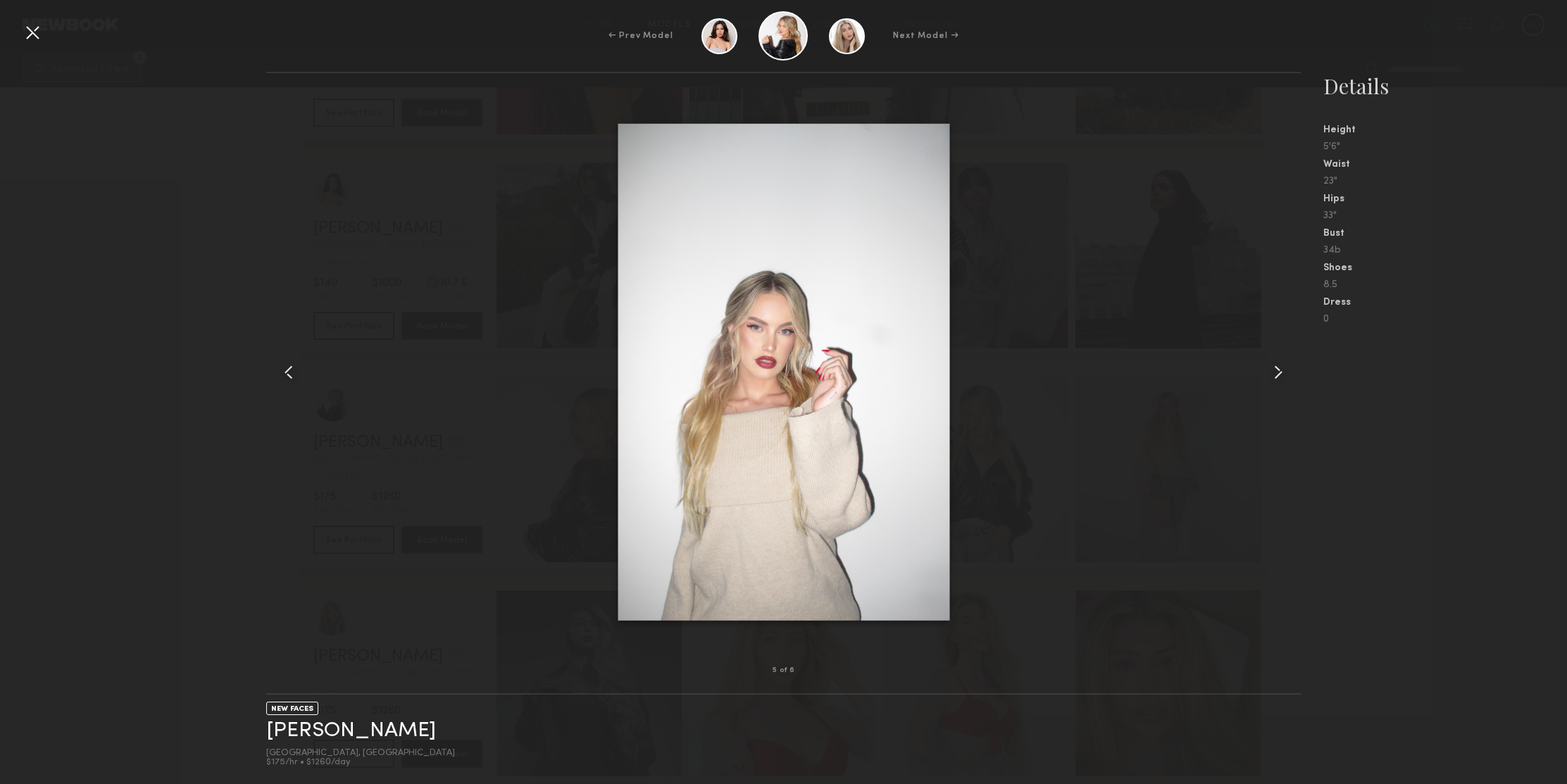
click at [1276, 365] on common-icon at bounding box center [1278, 372] width 23 height 23
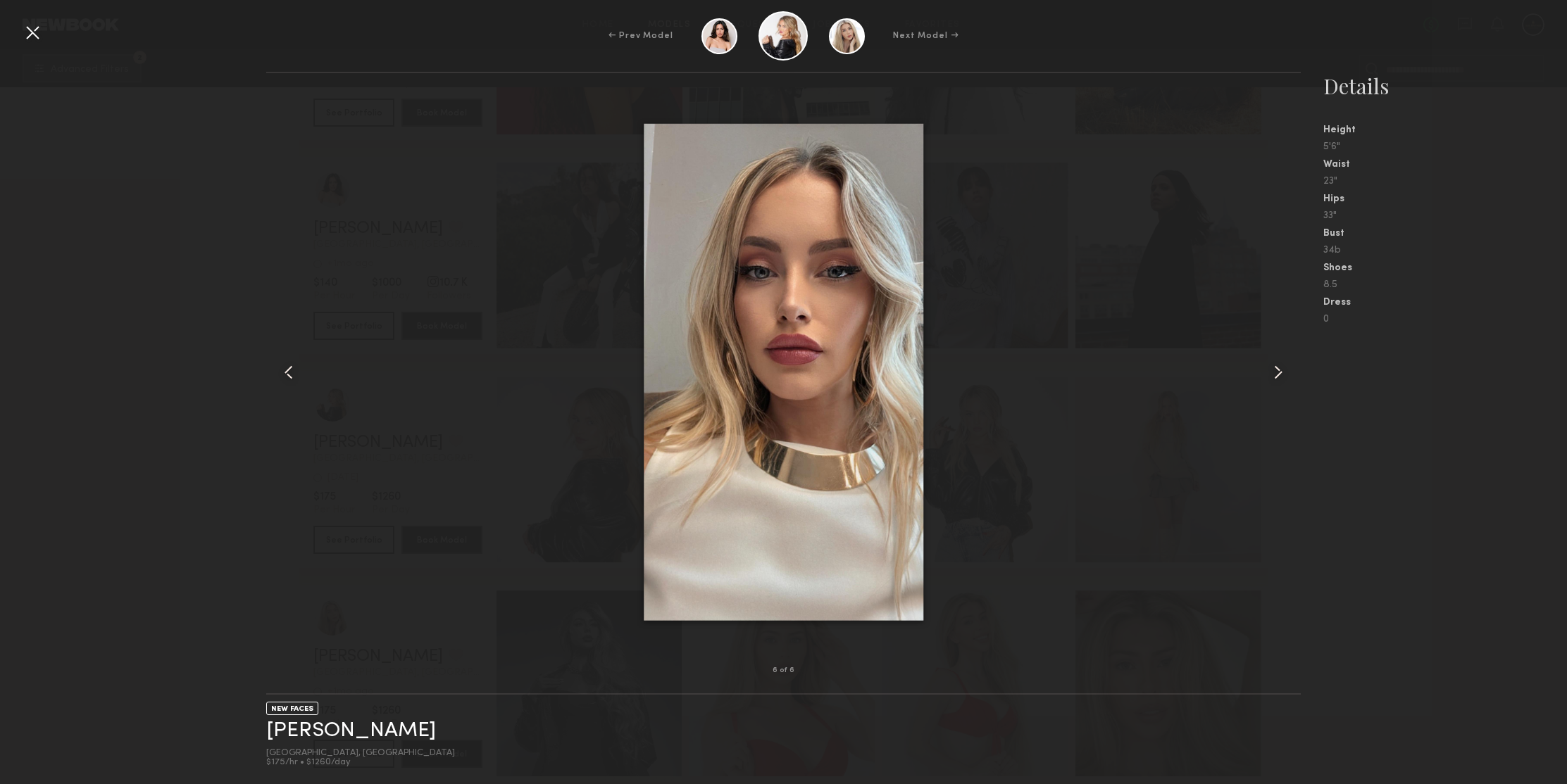
click at [1276, 365] on common-icon at bounding box center [1278, 372] width 23 height 23
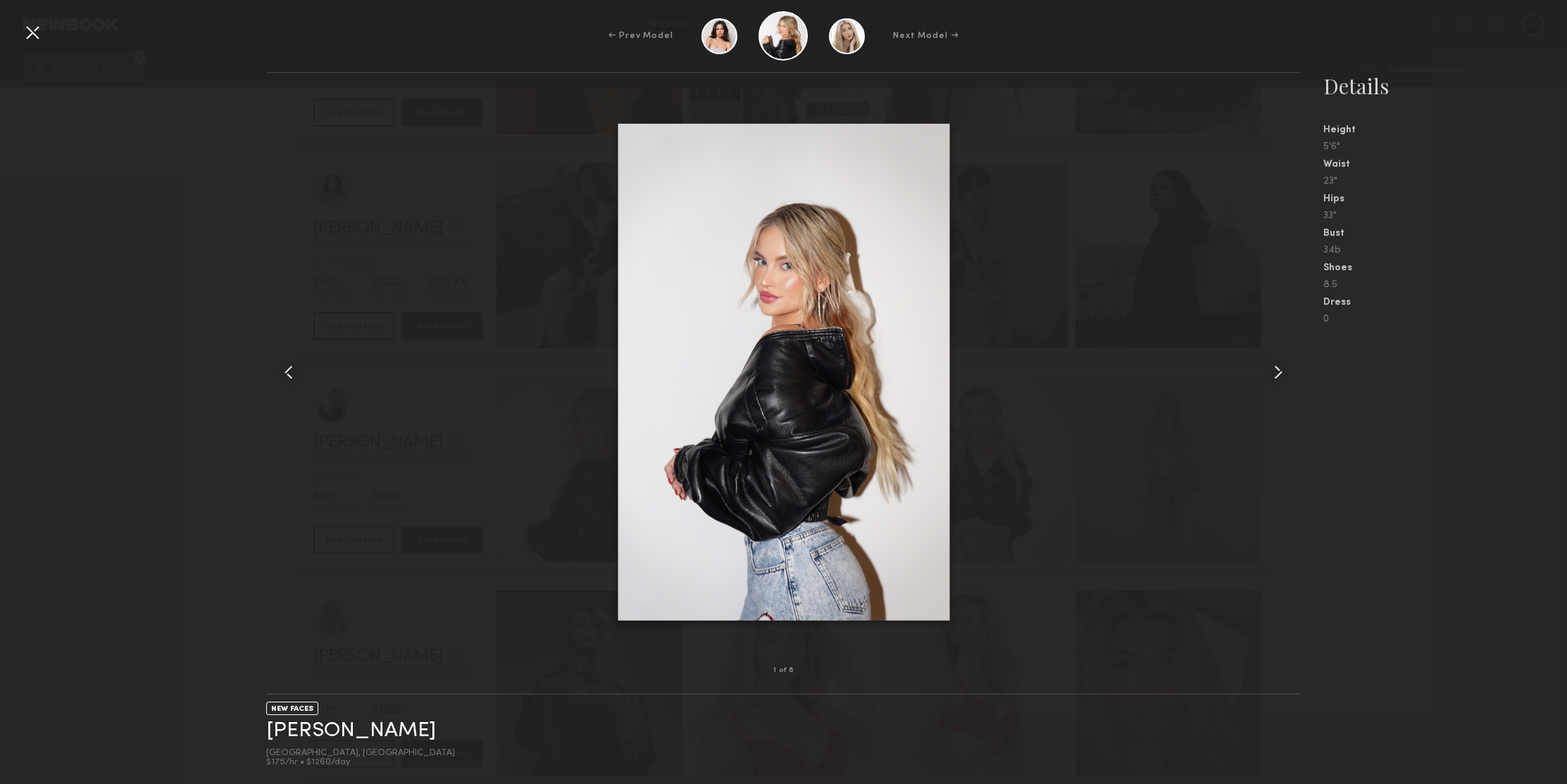
click at [1276, 365] on common-icon at bounding box center [1278, 372] width 23 height 23
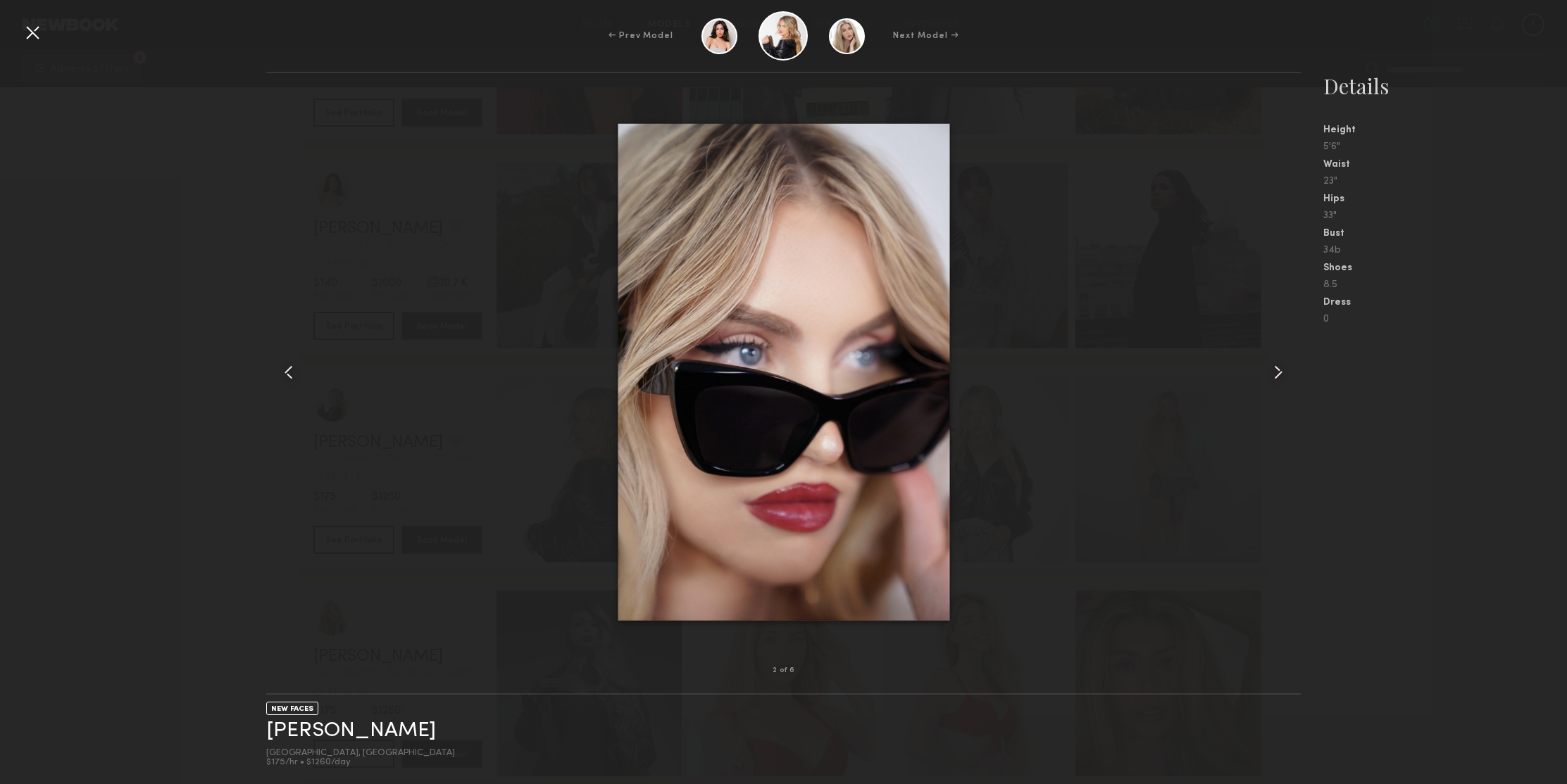
click at [1276, 365] on common-icon at bounding box center [1278, 372] width 23 height 23
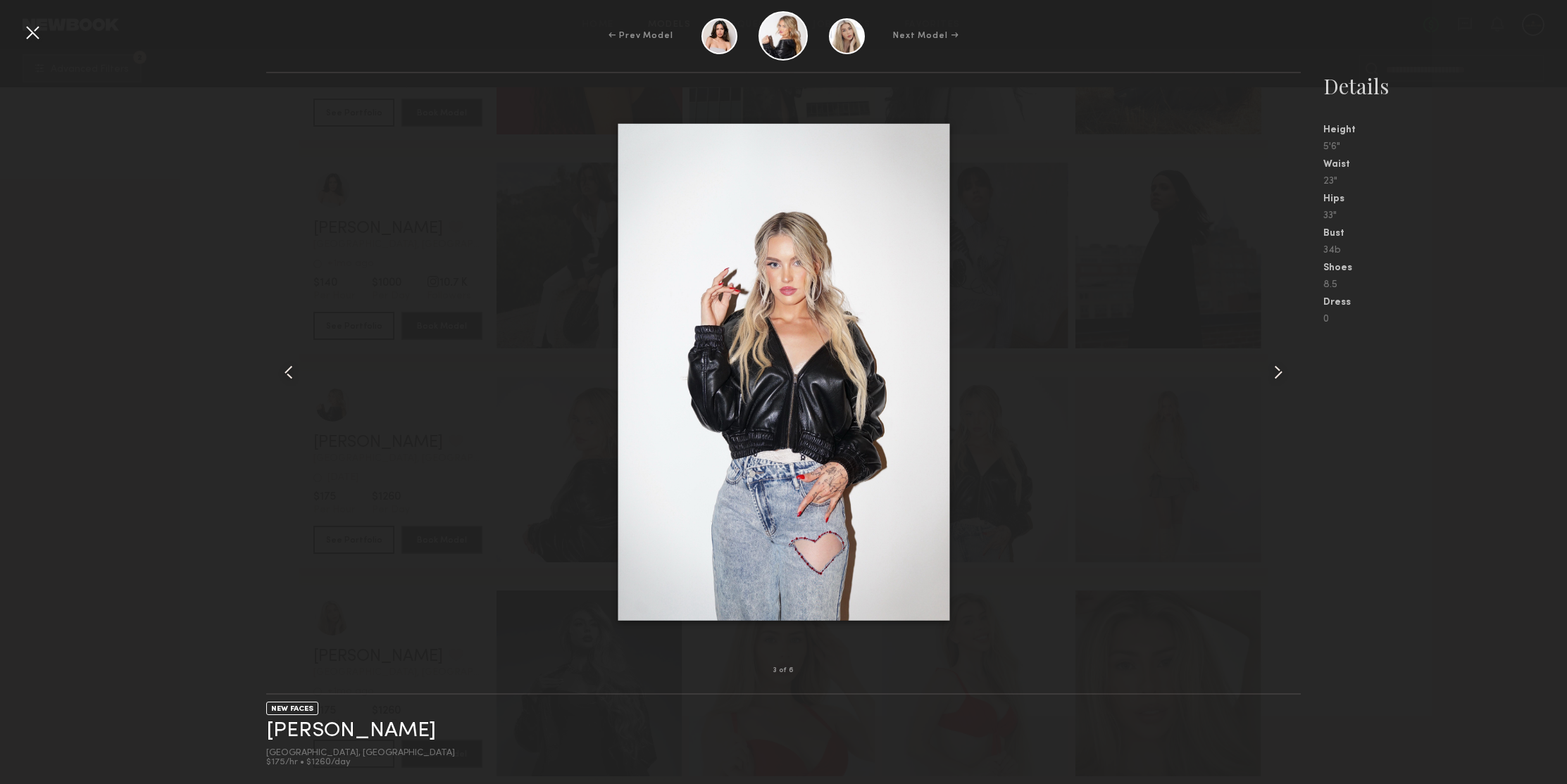
click at [1276, 365] on common-icon at bounding box center [1278, 372] width 23 height 23
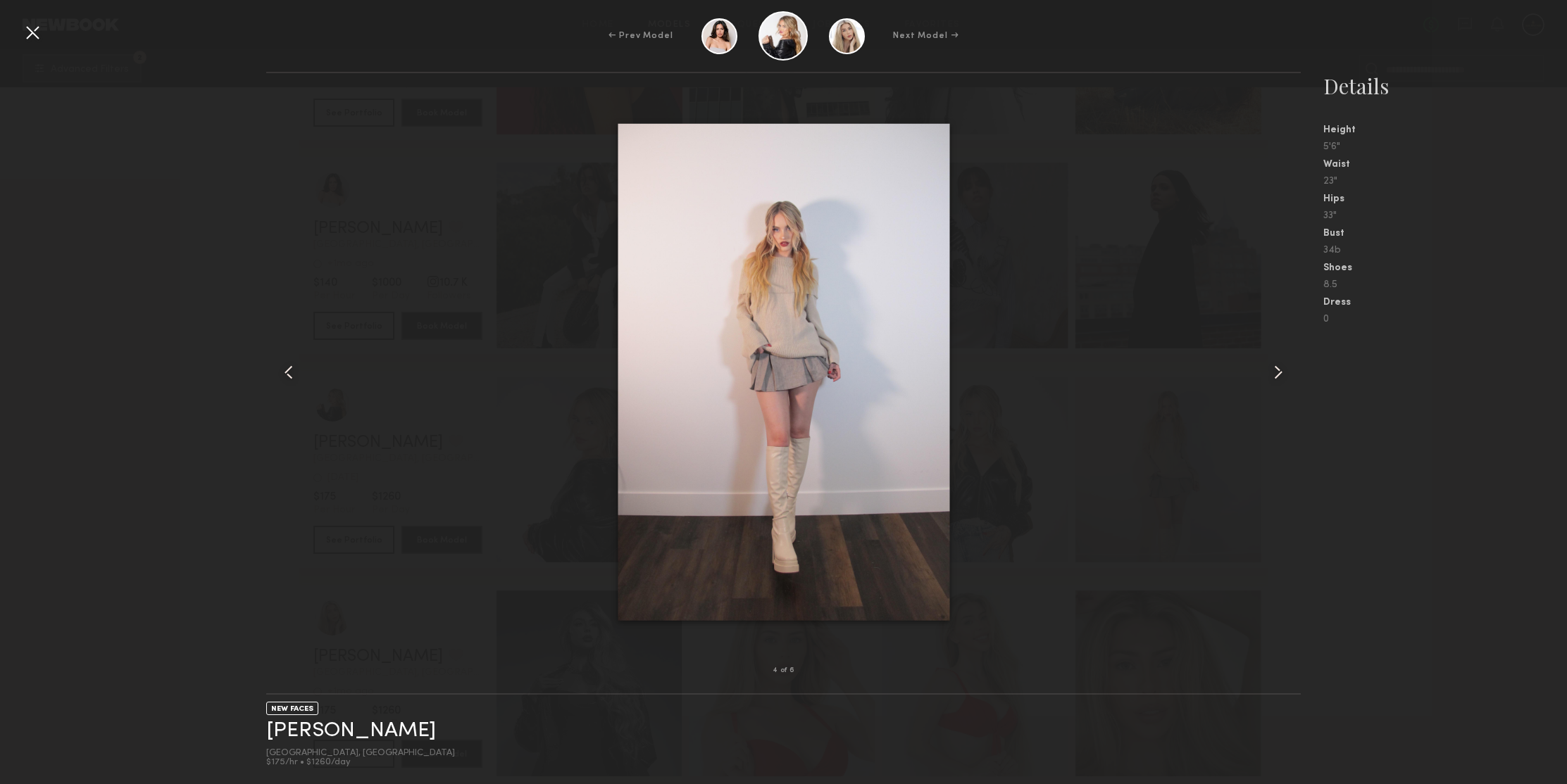
click at [1276, 365] on common-icon at bounding box center [1278, 372] width 23 height 23
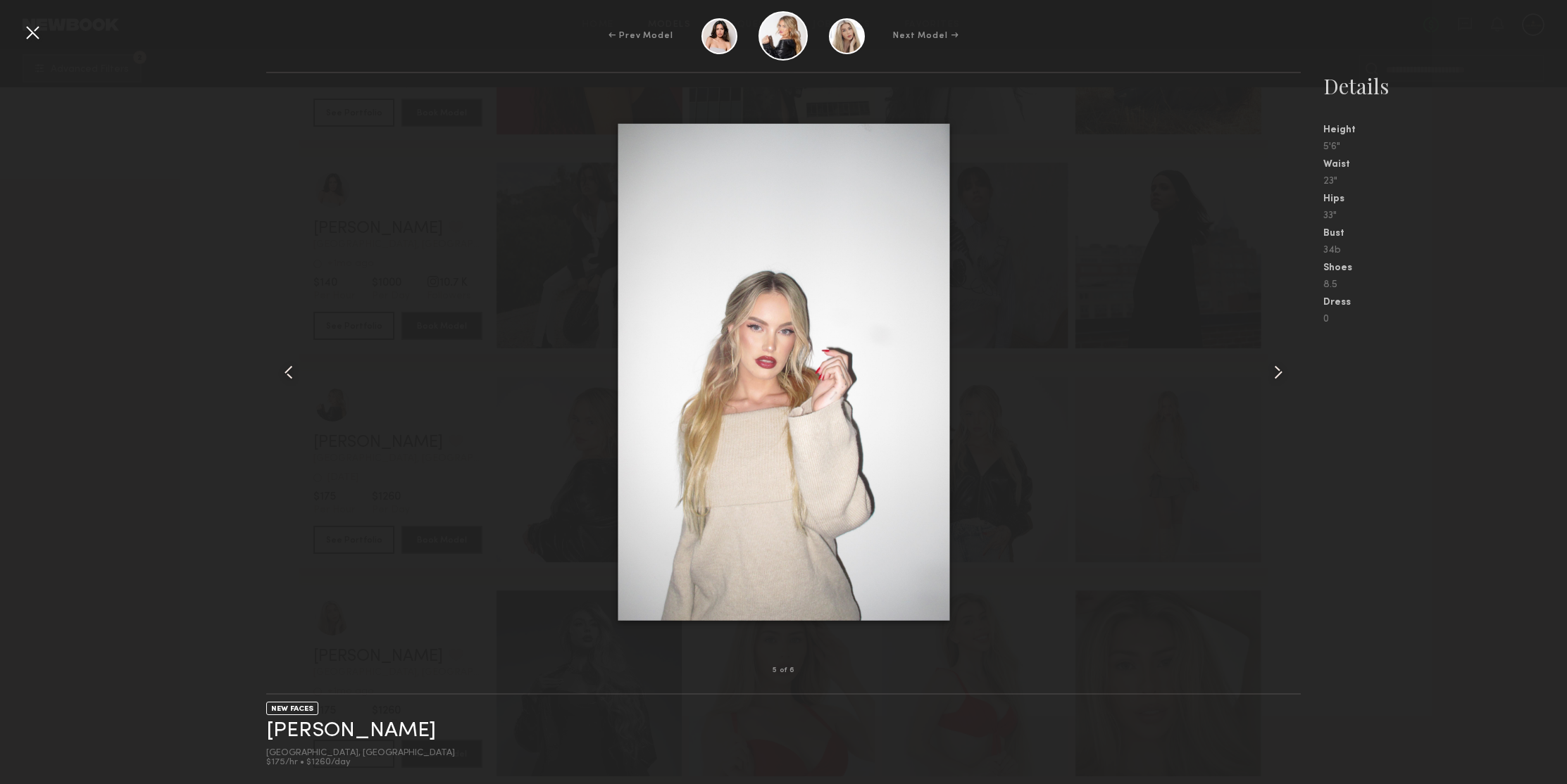
click at [34, 31] on div at bounding box center [33, 33] width 23 height 23
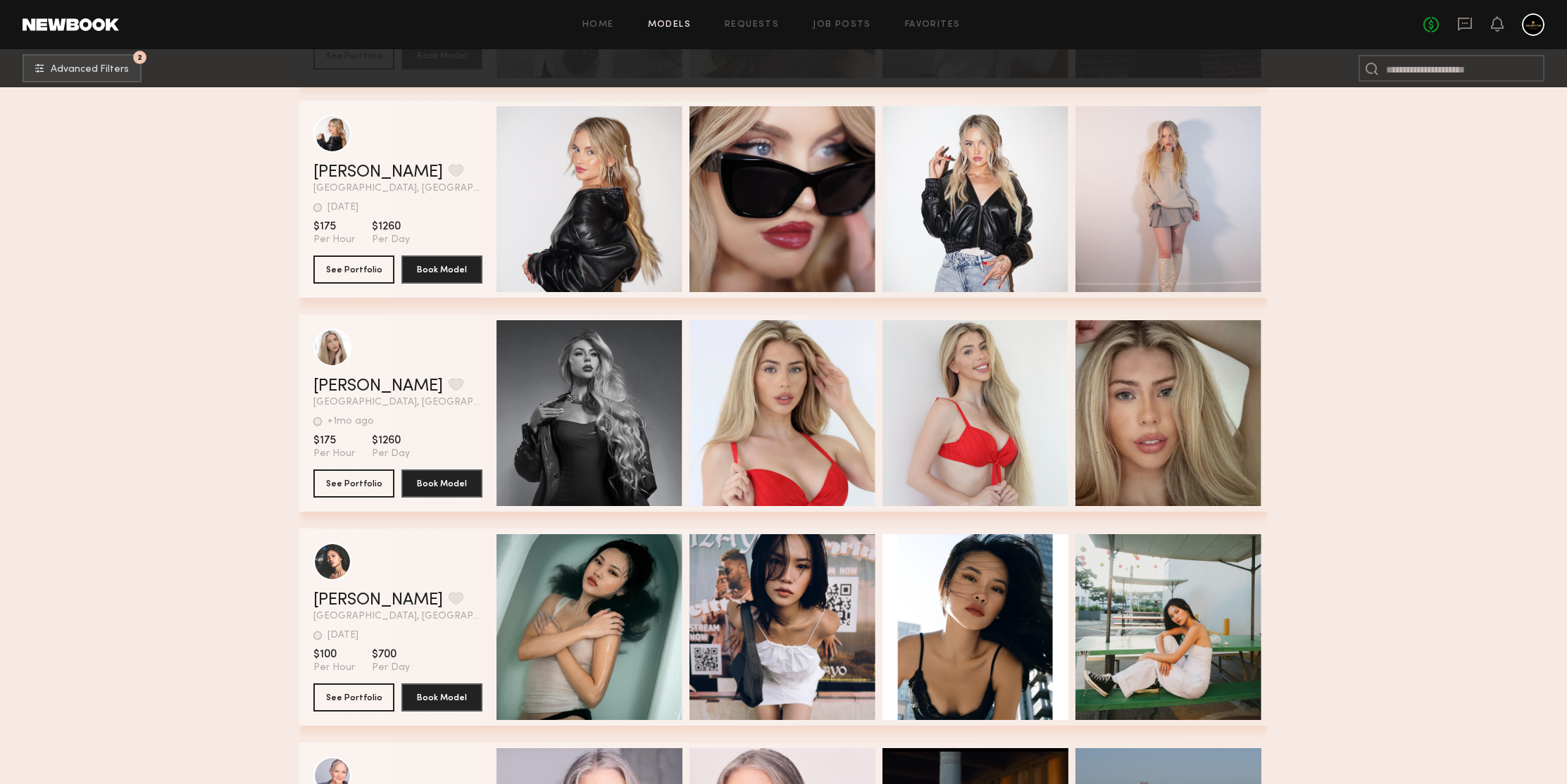
scroll to position [317979, 0]
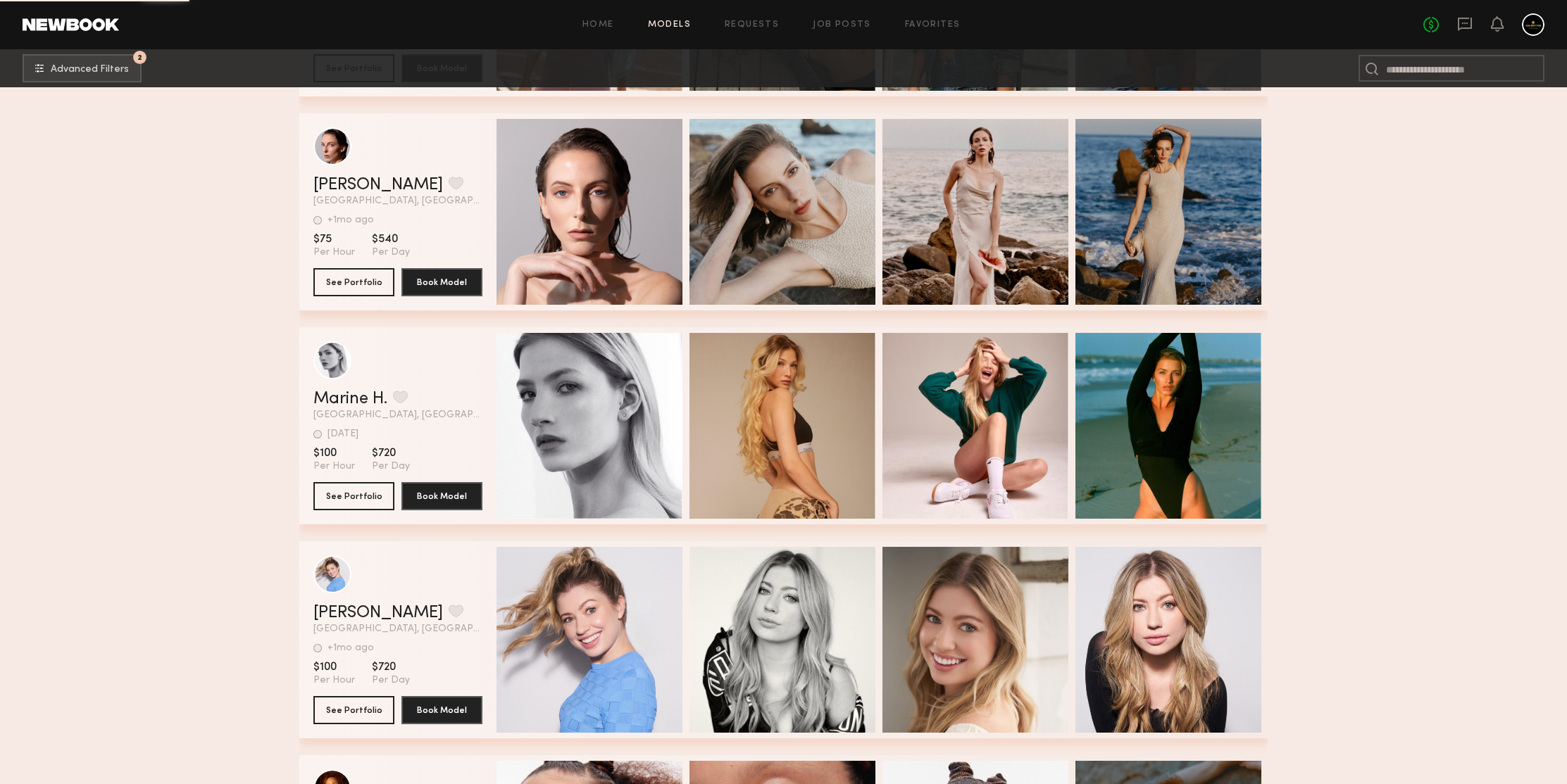
scroll to position [320175, 0]
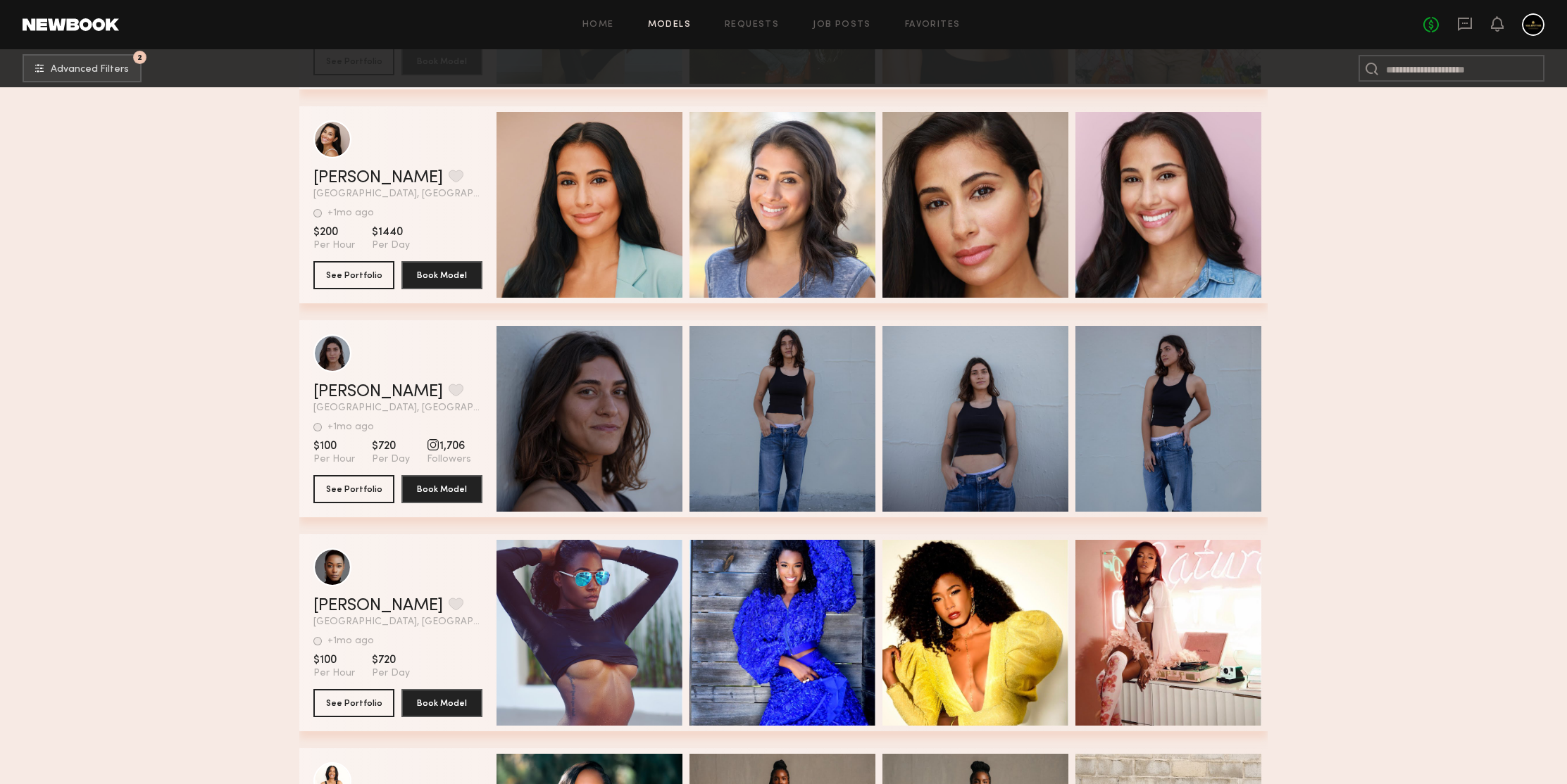
scroll to position [323490, 0]
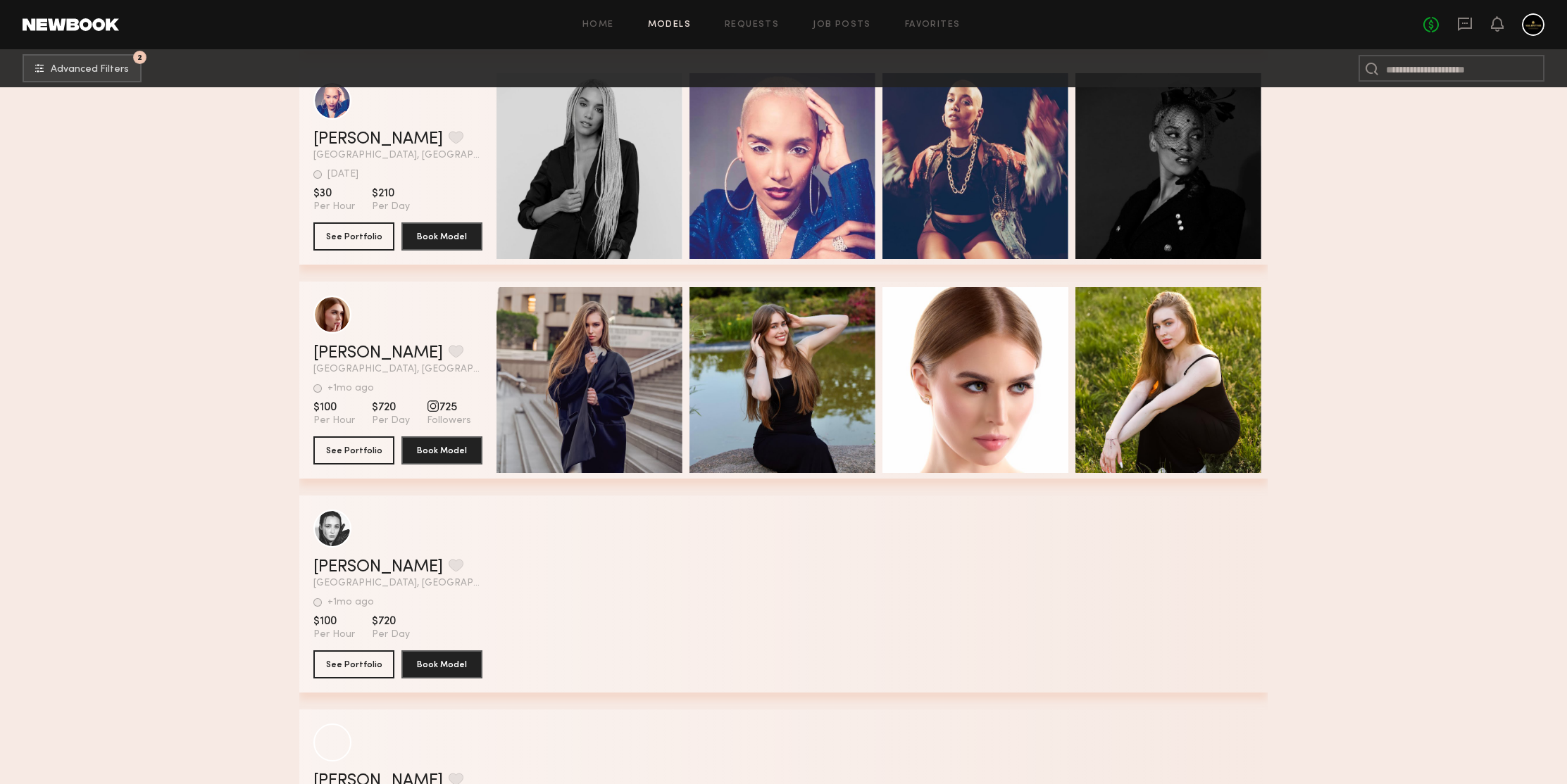
scroll to position [326071, 0]
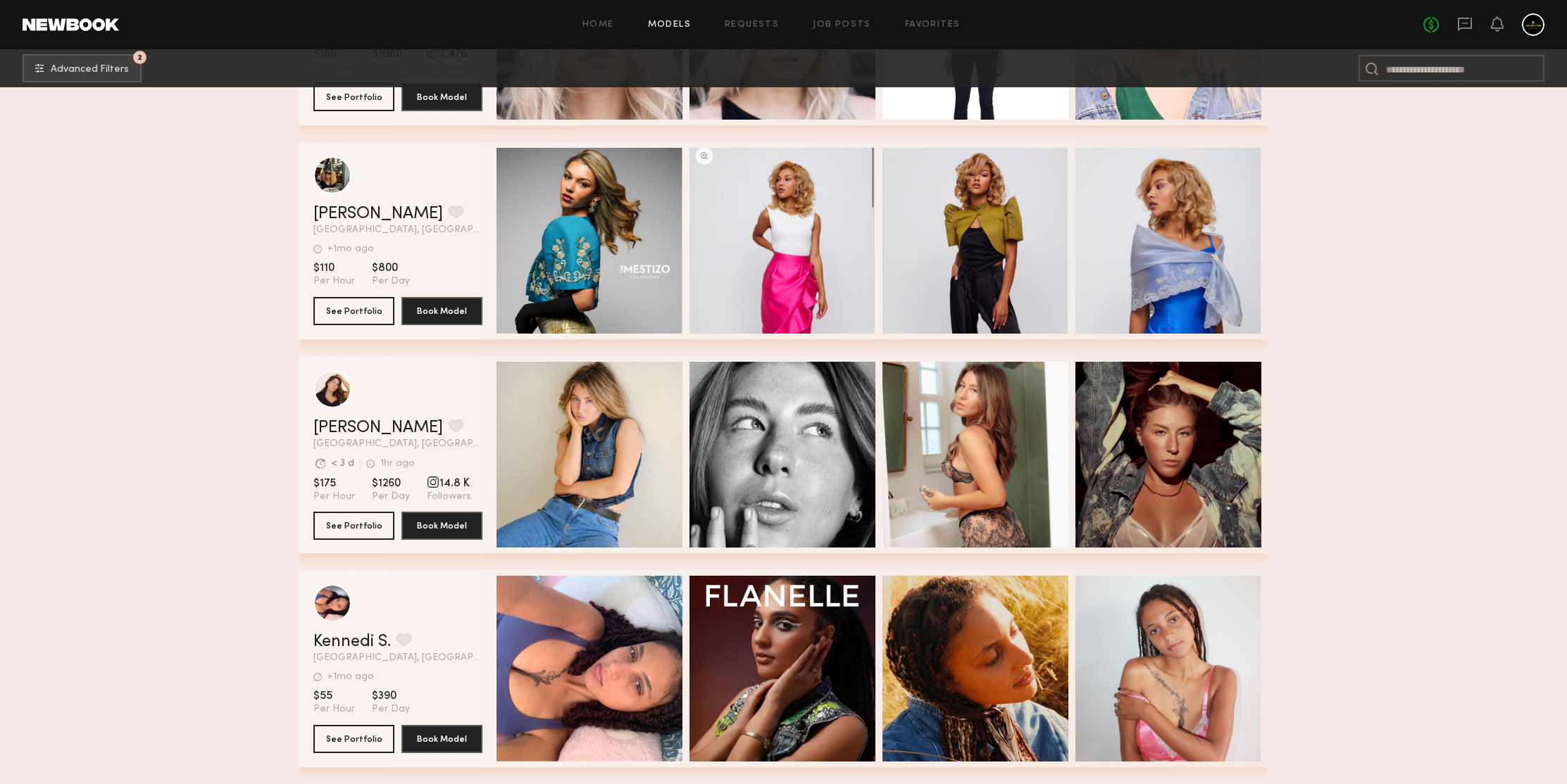
scroll to position [326946, 0]
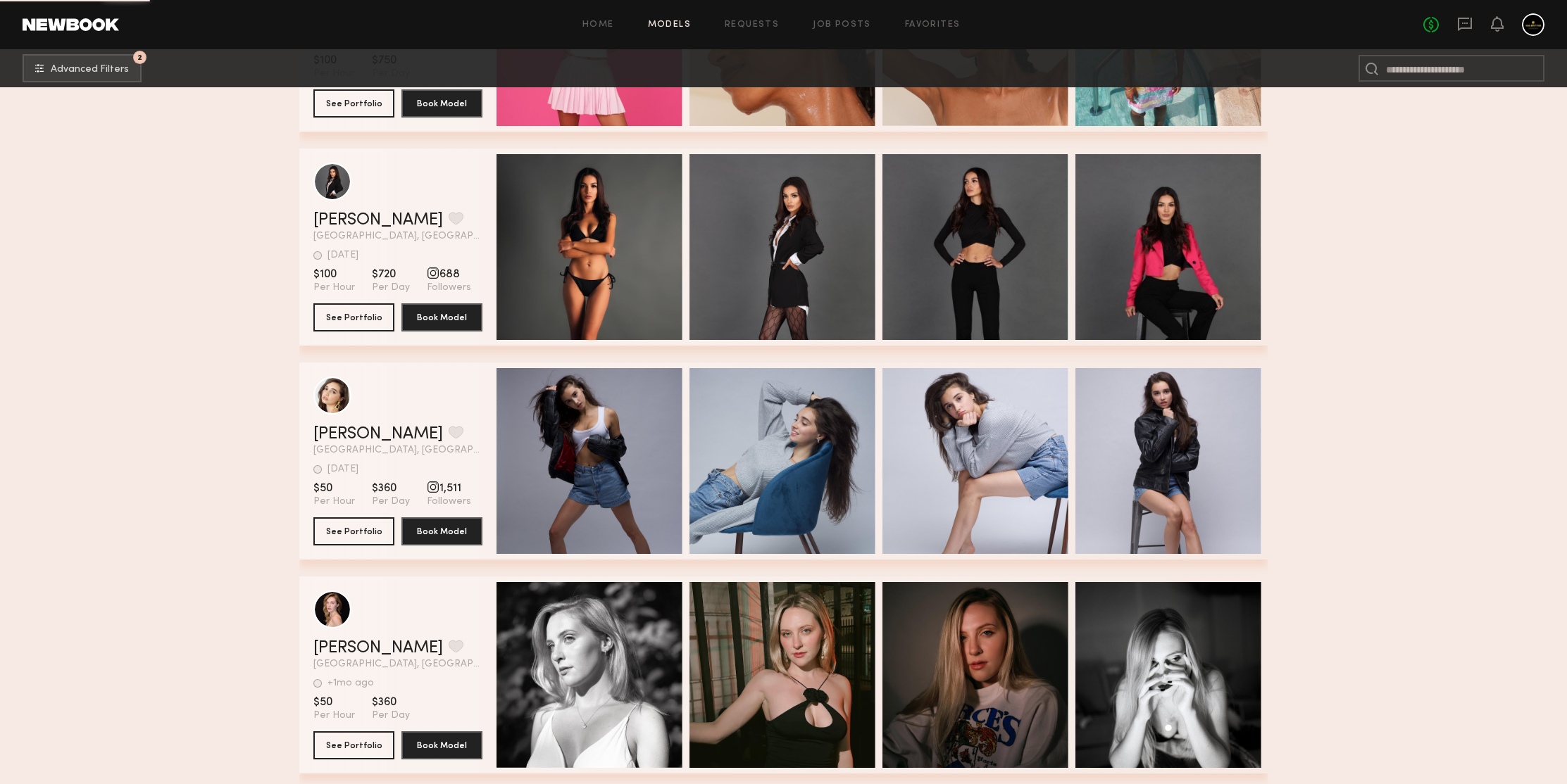
scroll to position [327760, 0]
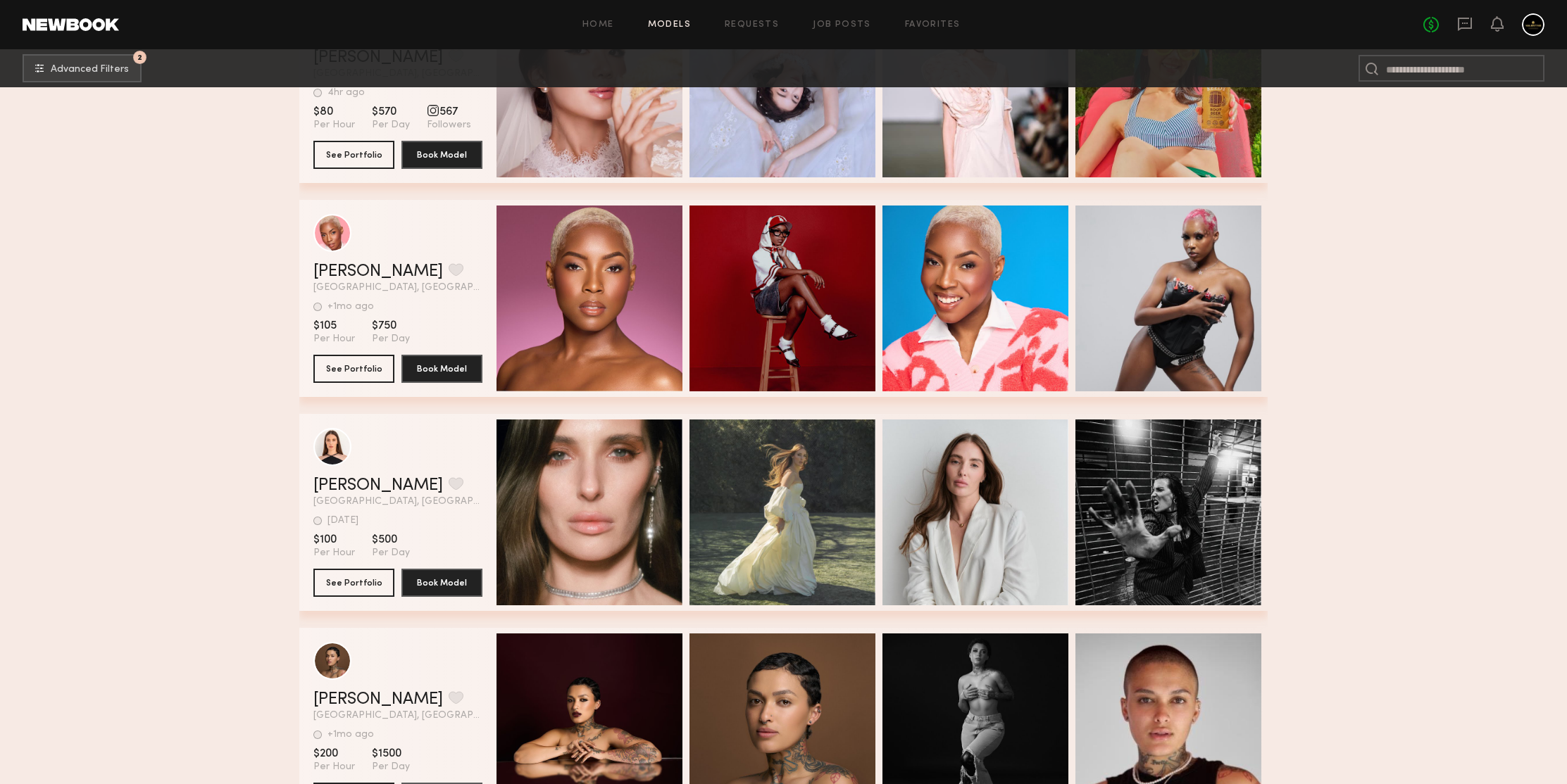
scroll to position [328862, 0]
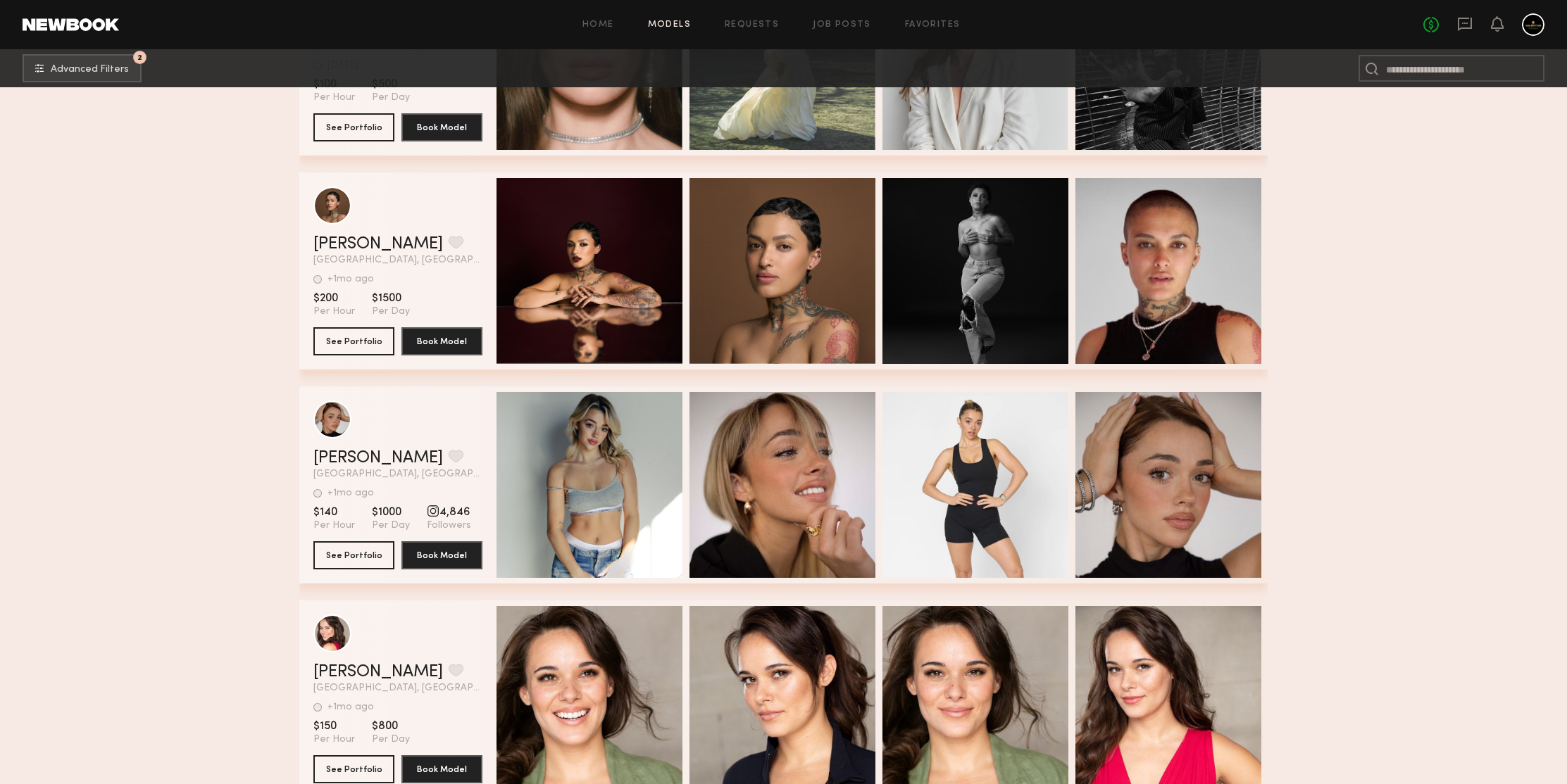
scroll to position [329609, 0]
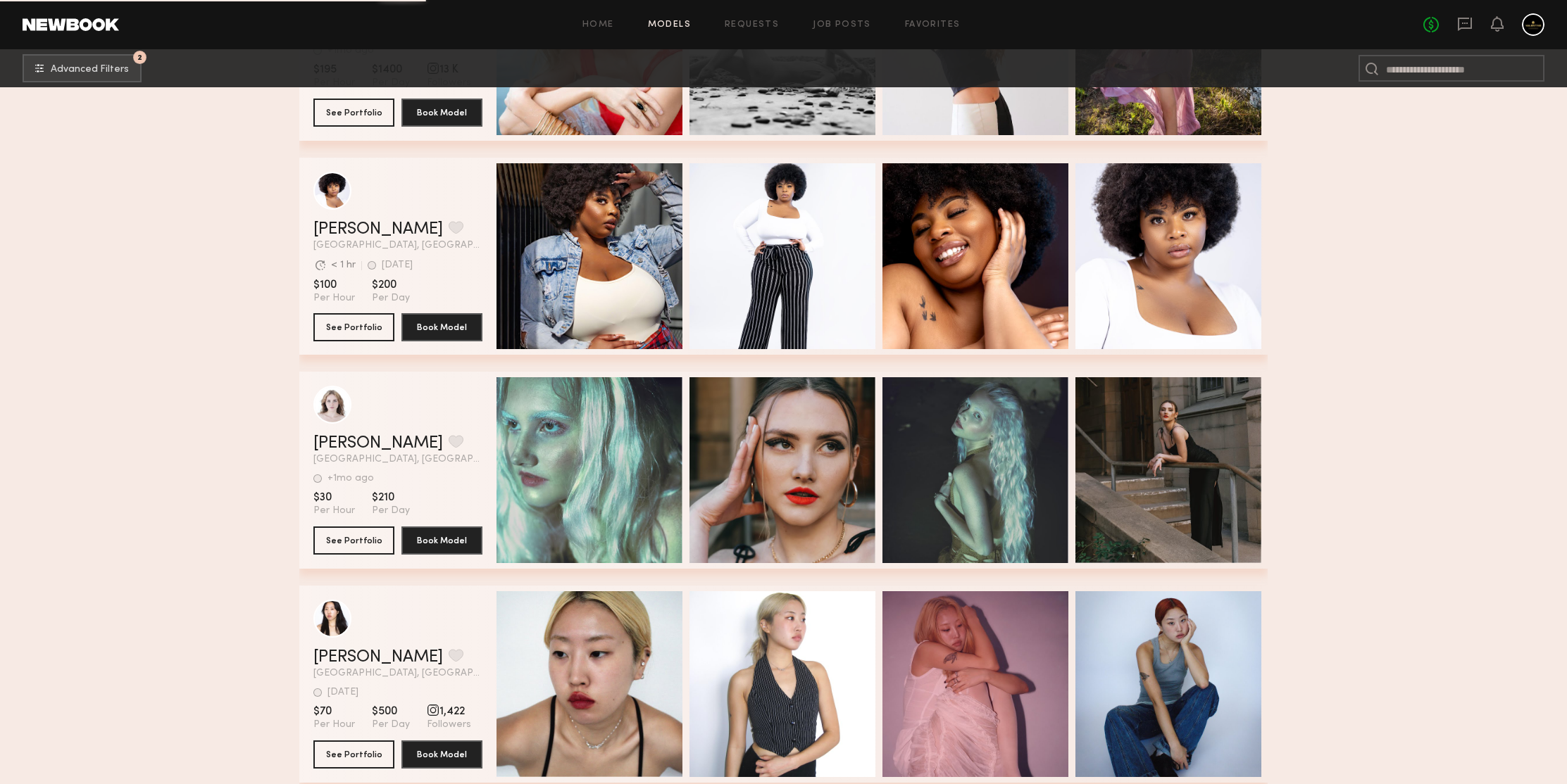
scroll to position [330808, 0]
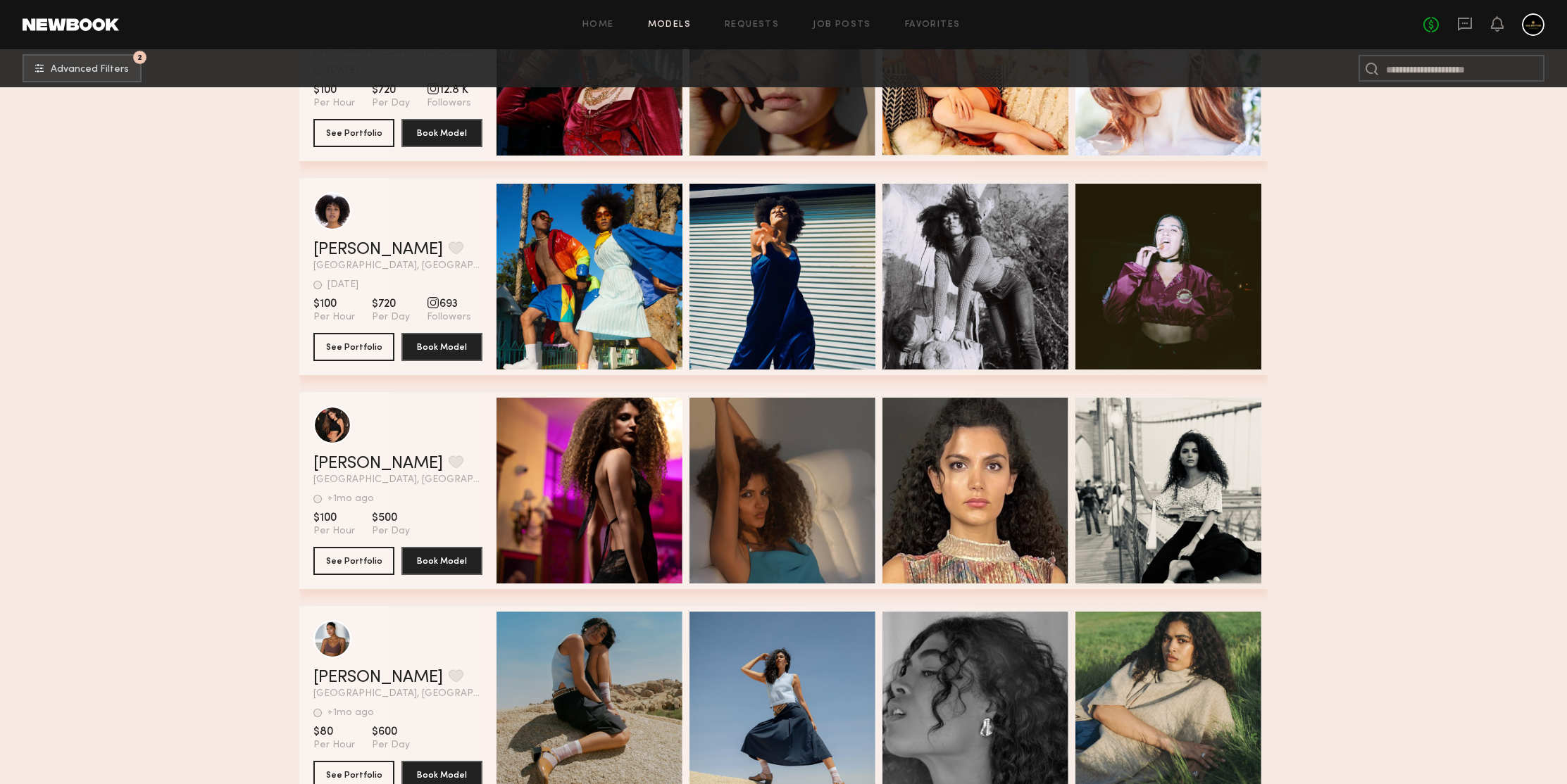
scroll to position [332244, 0]
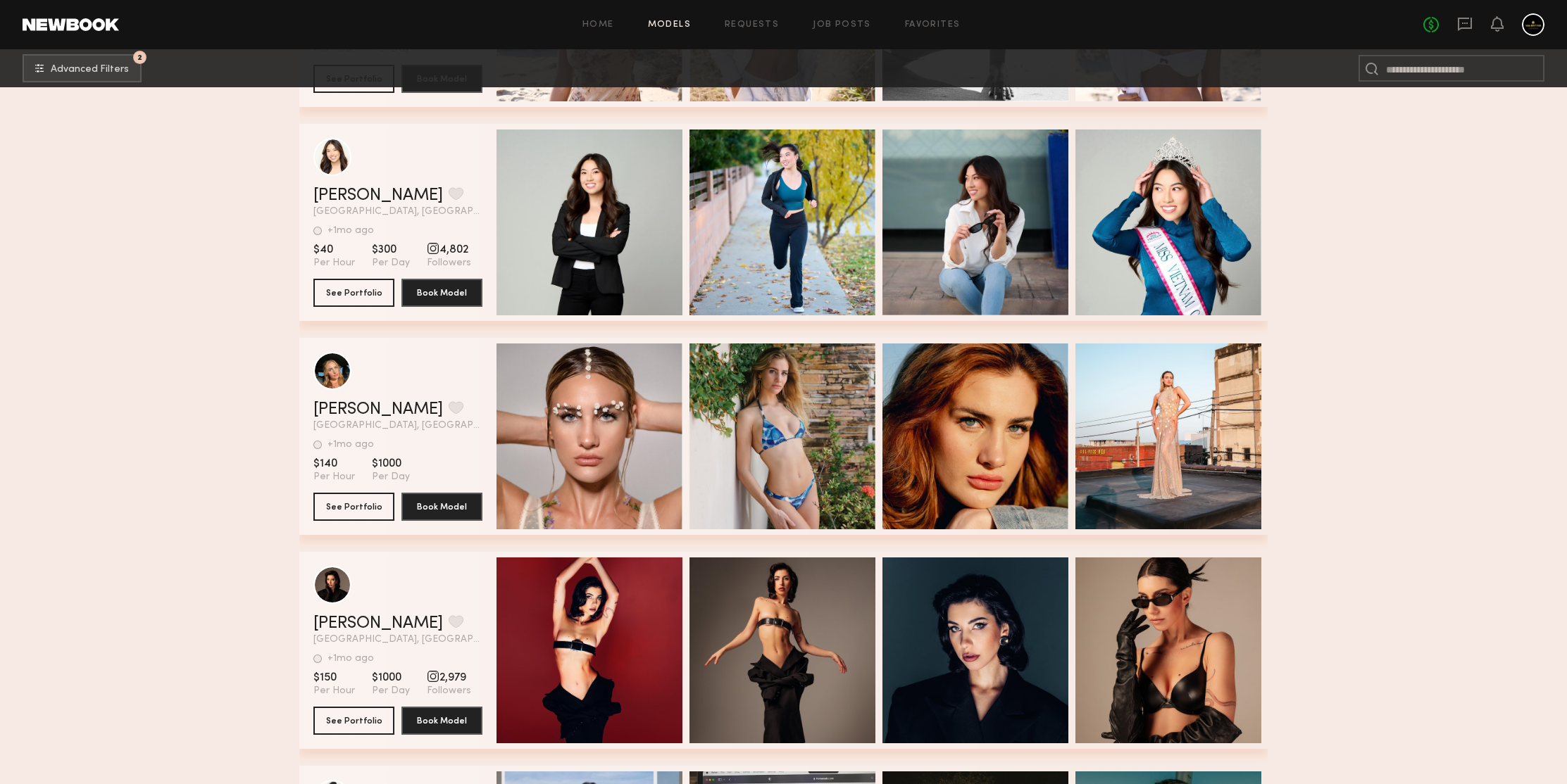
scroll to position [334318, 0]
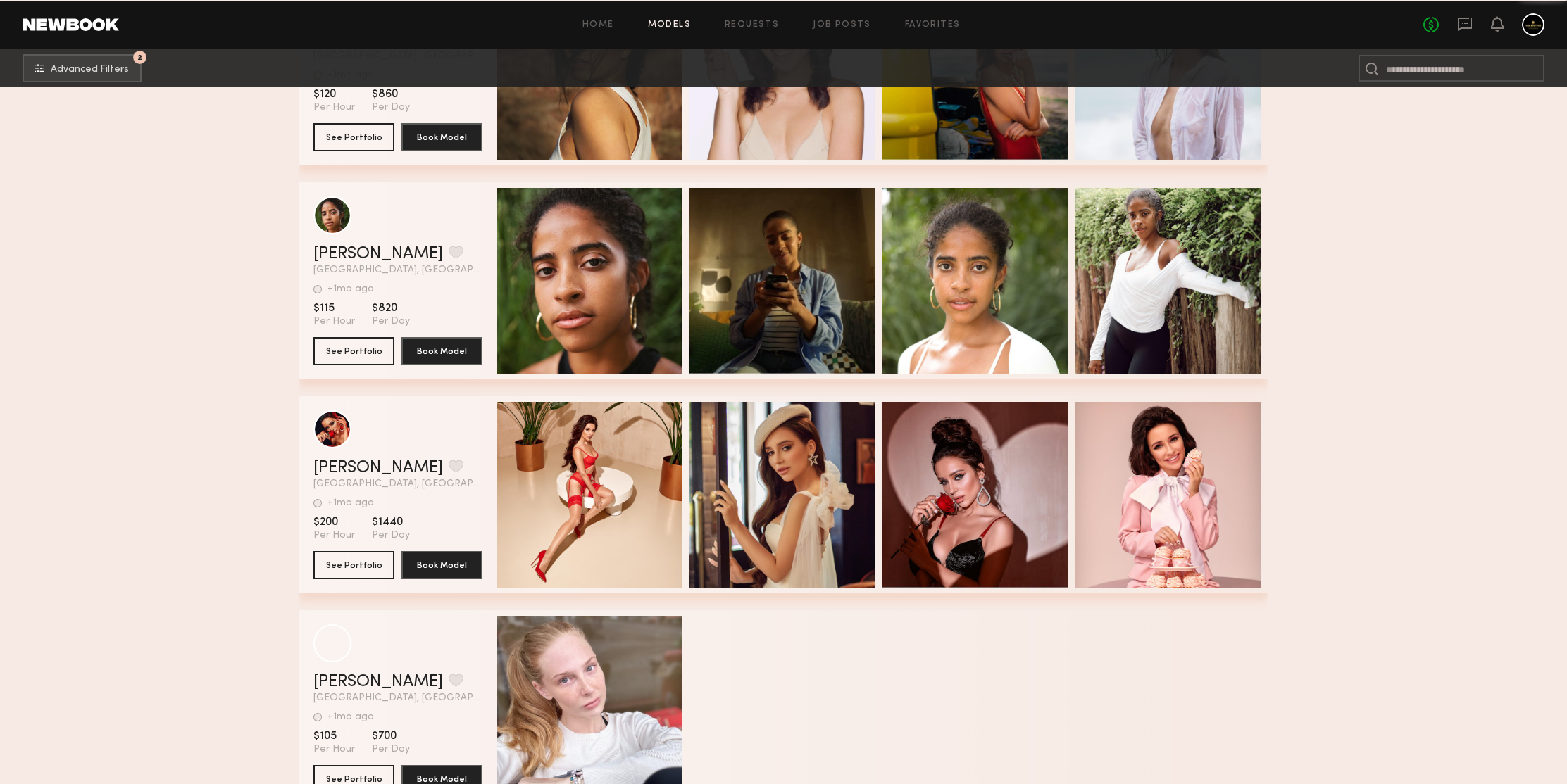
scroll to position [336227, 0]
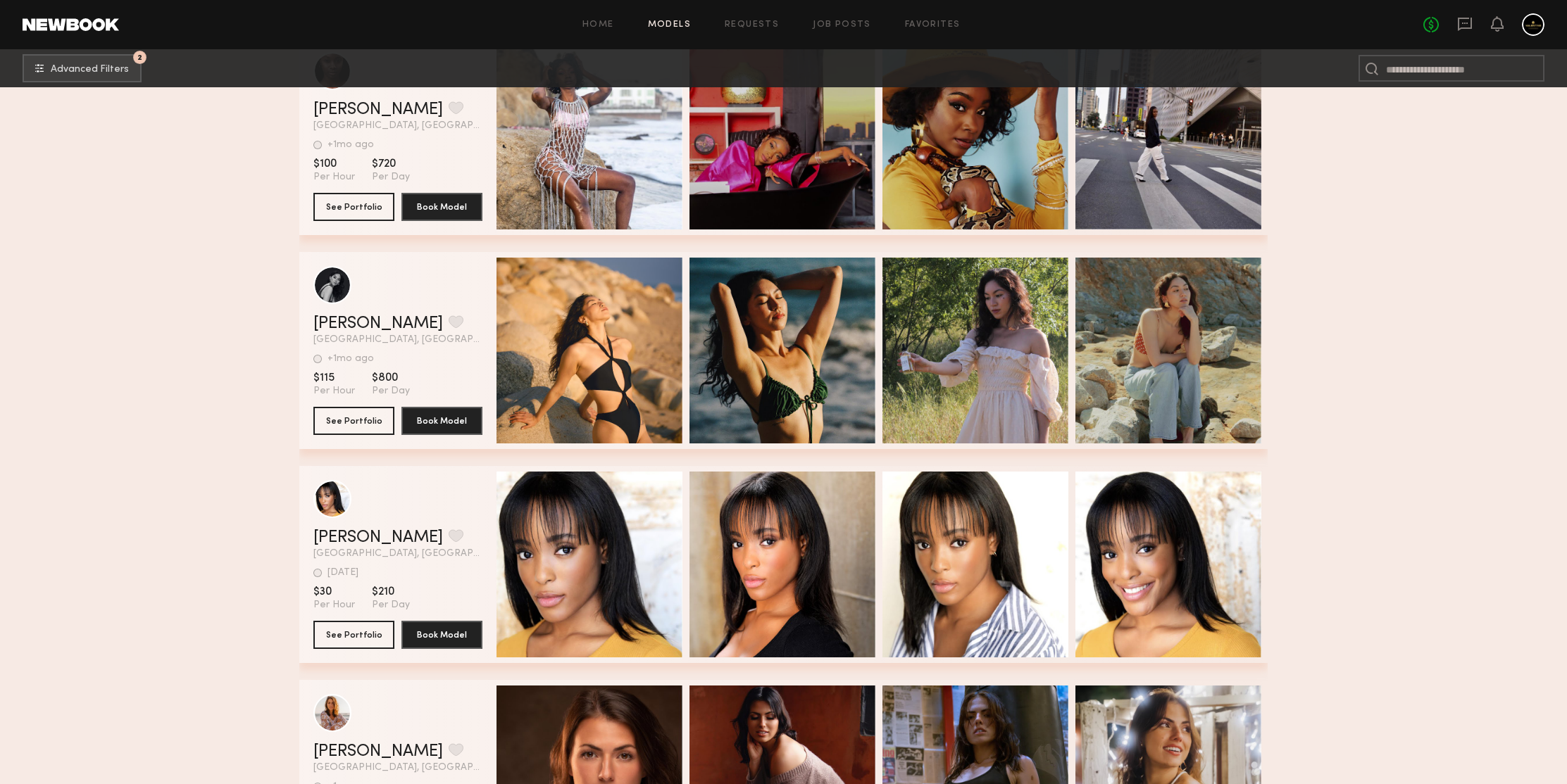
scroll to position [337652, 0]
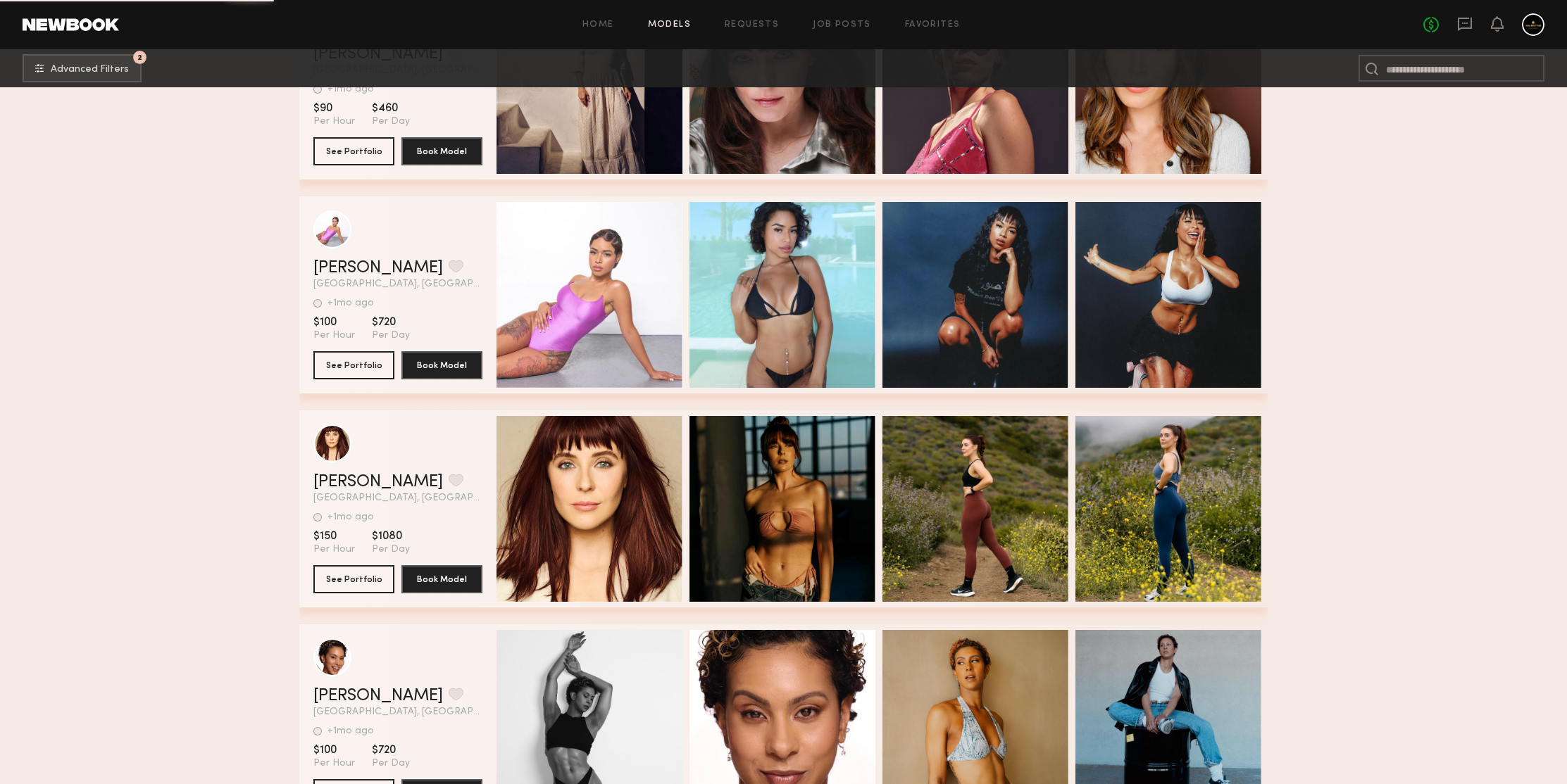
scroll to position [338494, 0]
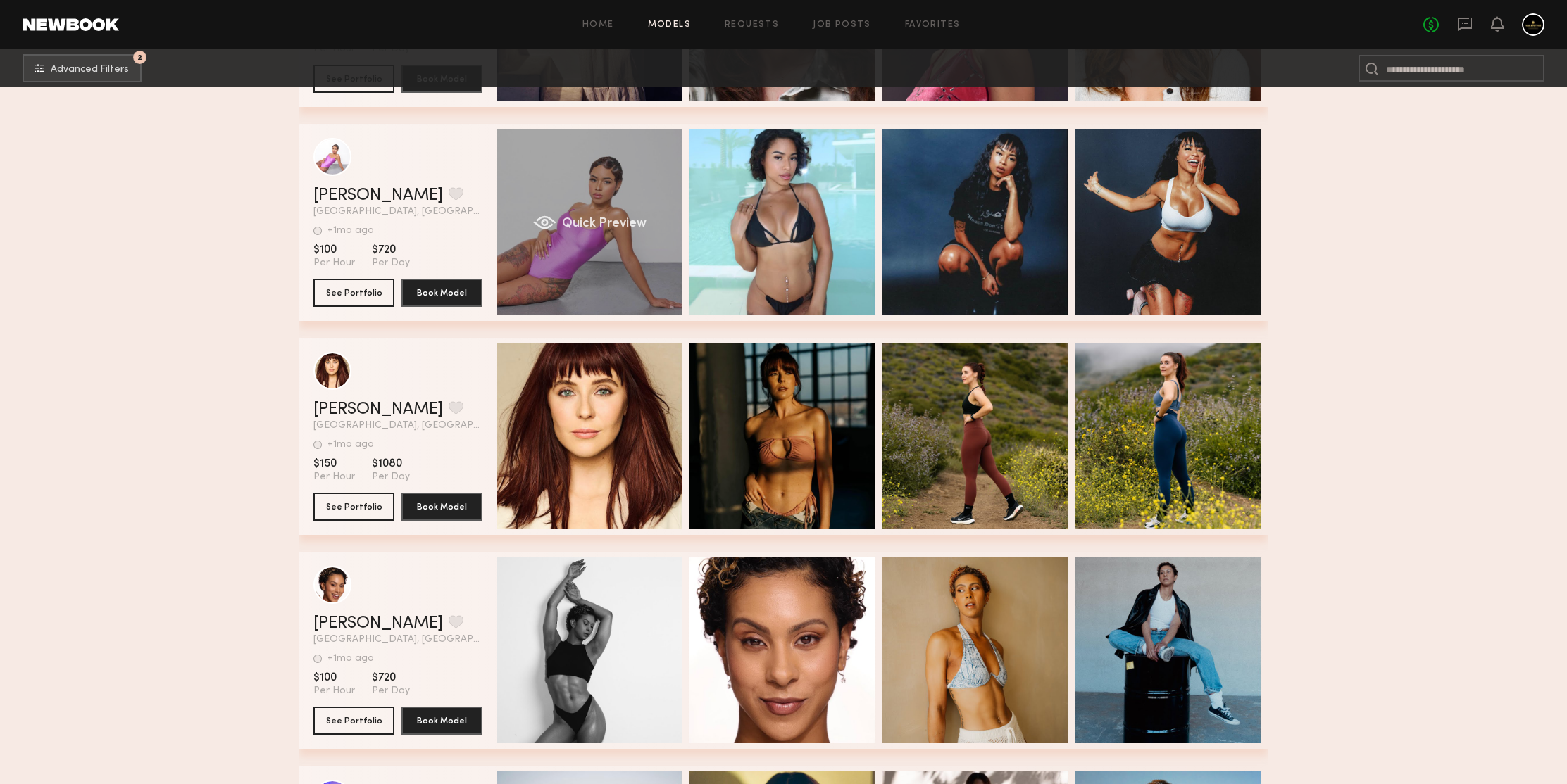
click at [603, 187] on div "Quick Preview" at bounding box center [589, 222] width 186 height 186
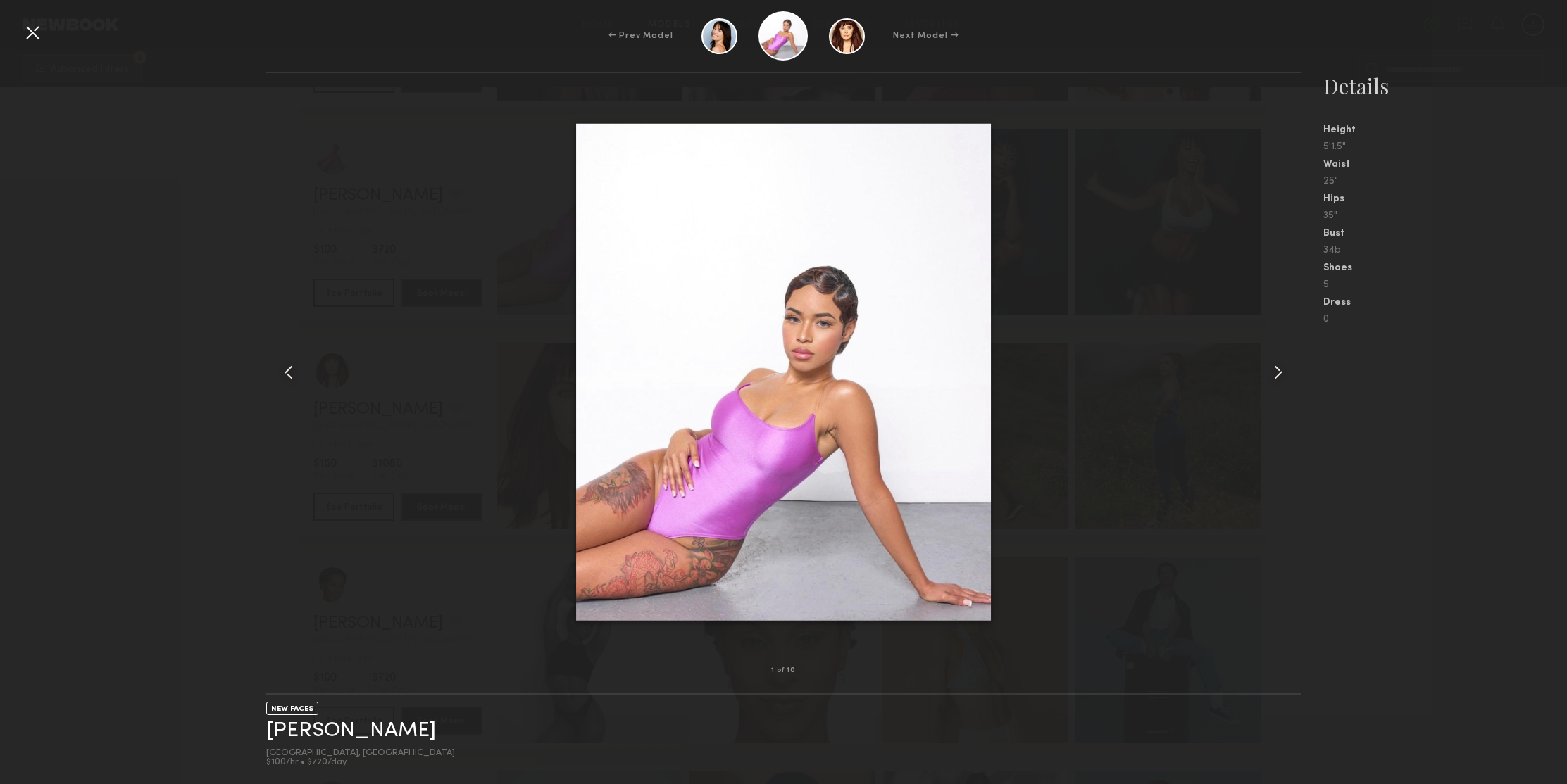
click at [1276, 370] on common-icon at bounding box center [1278, 372] width 23 height 23
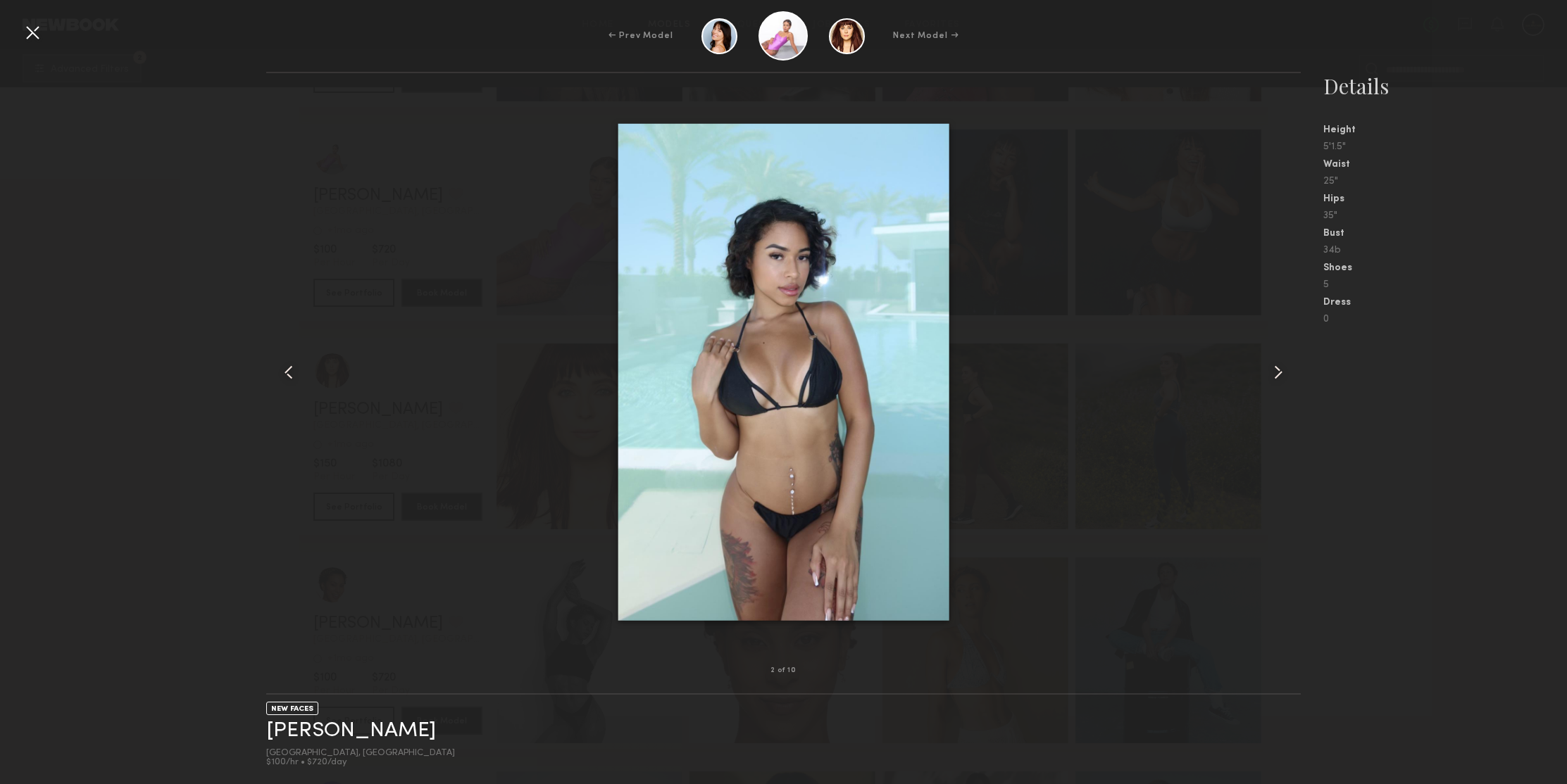
click at [1276, 370] on common-icon at bounding box center [1278, 372] width 23 height 23
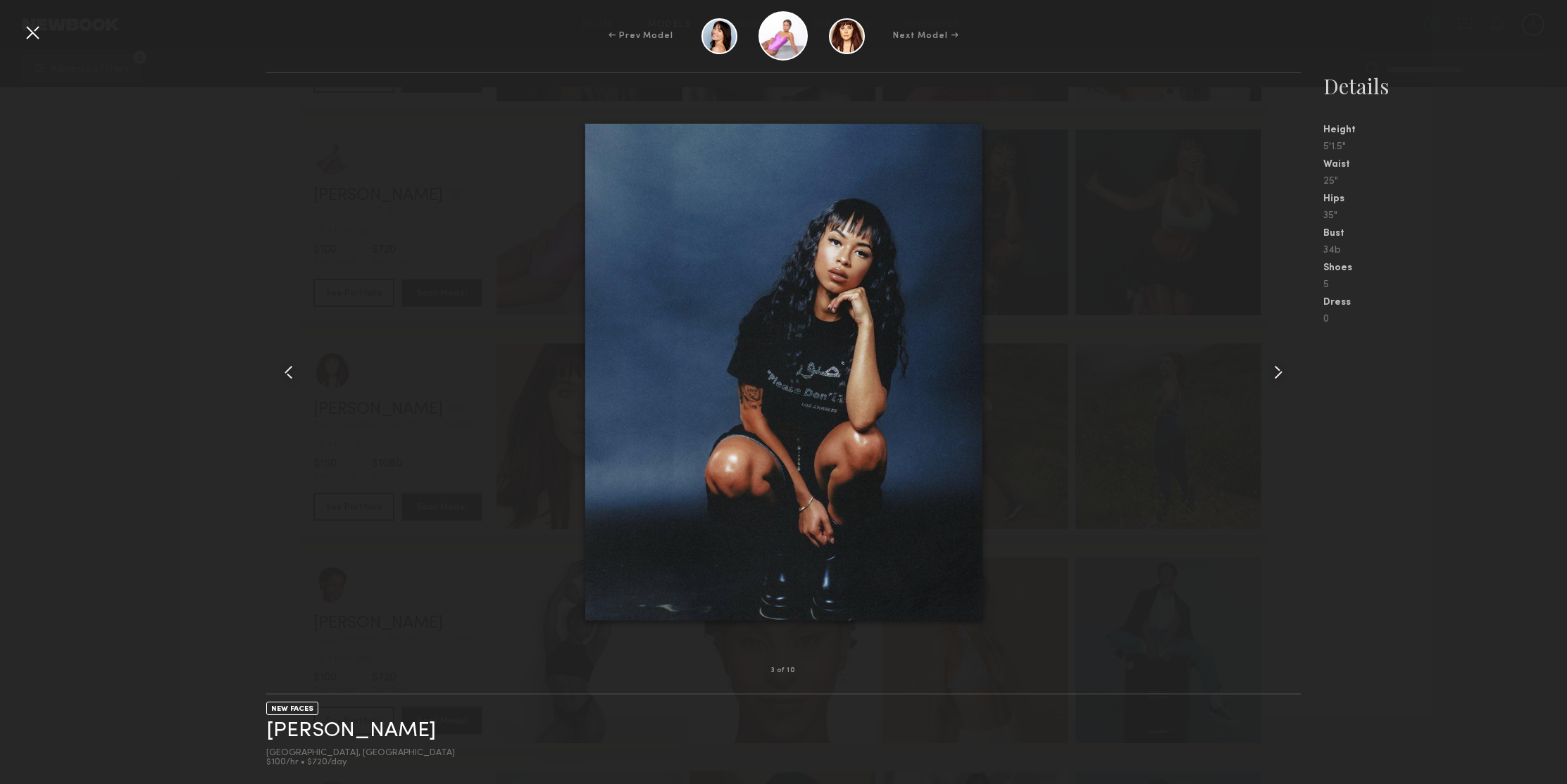
click at [1276, 370] on common-icon at bounding box center [1278, 372] width 23 height 23
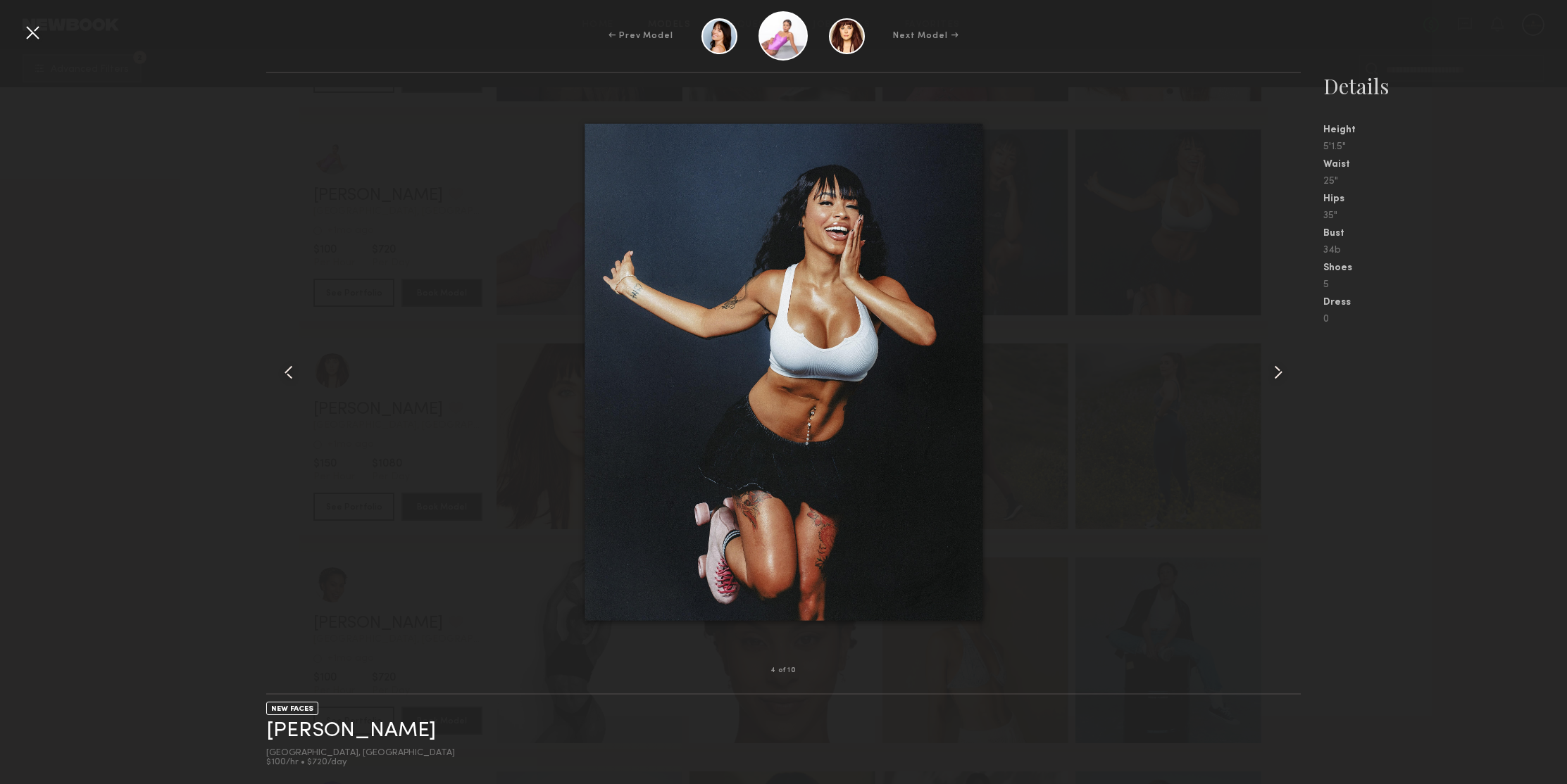
click at [1276, 370] on common-icon at bounding box center [1278, 372] width 23 height 23
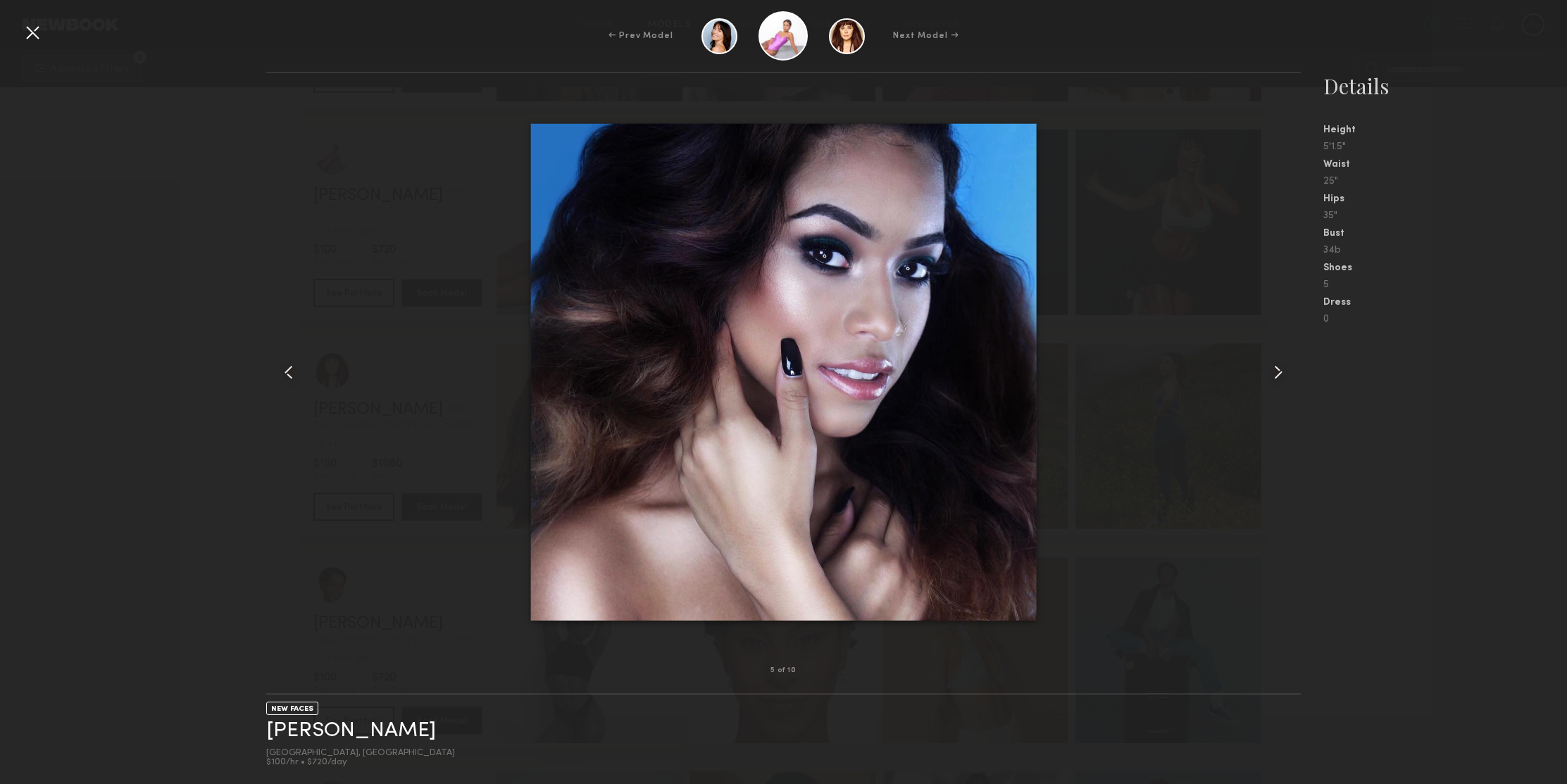
click at [1276, 370] on common-icon at bounding box center [1278, 372] width 23 height 23
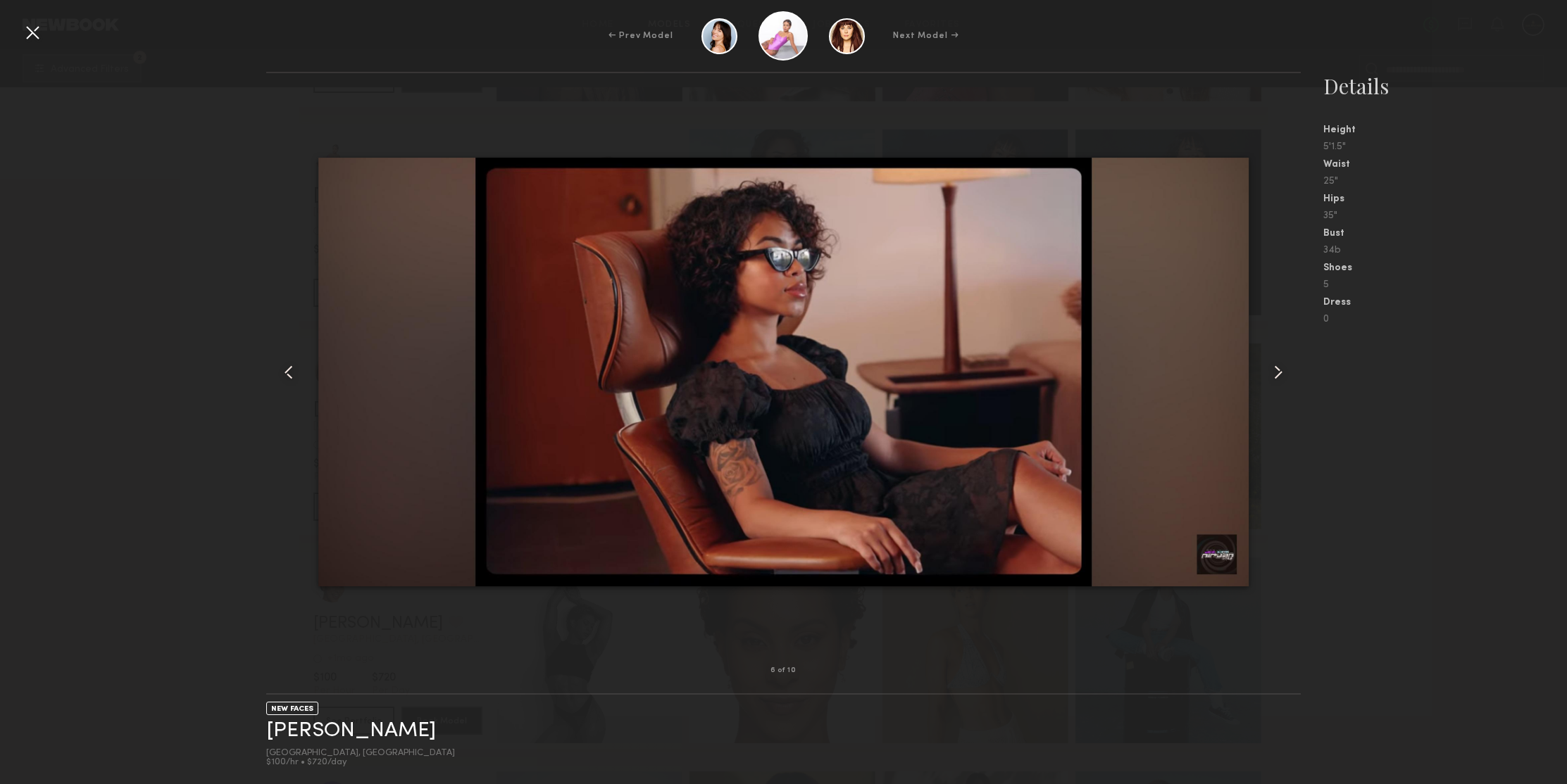
click at [1276, 370] on common-icon at bounding box center [1278, 372] width 23 height 23
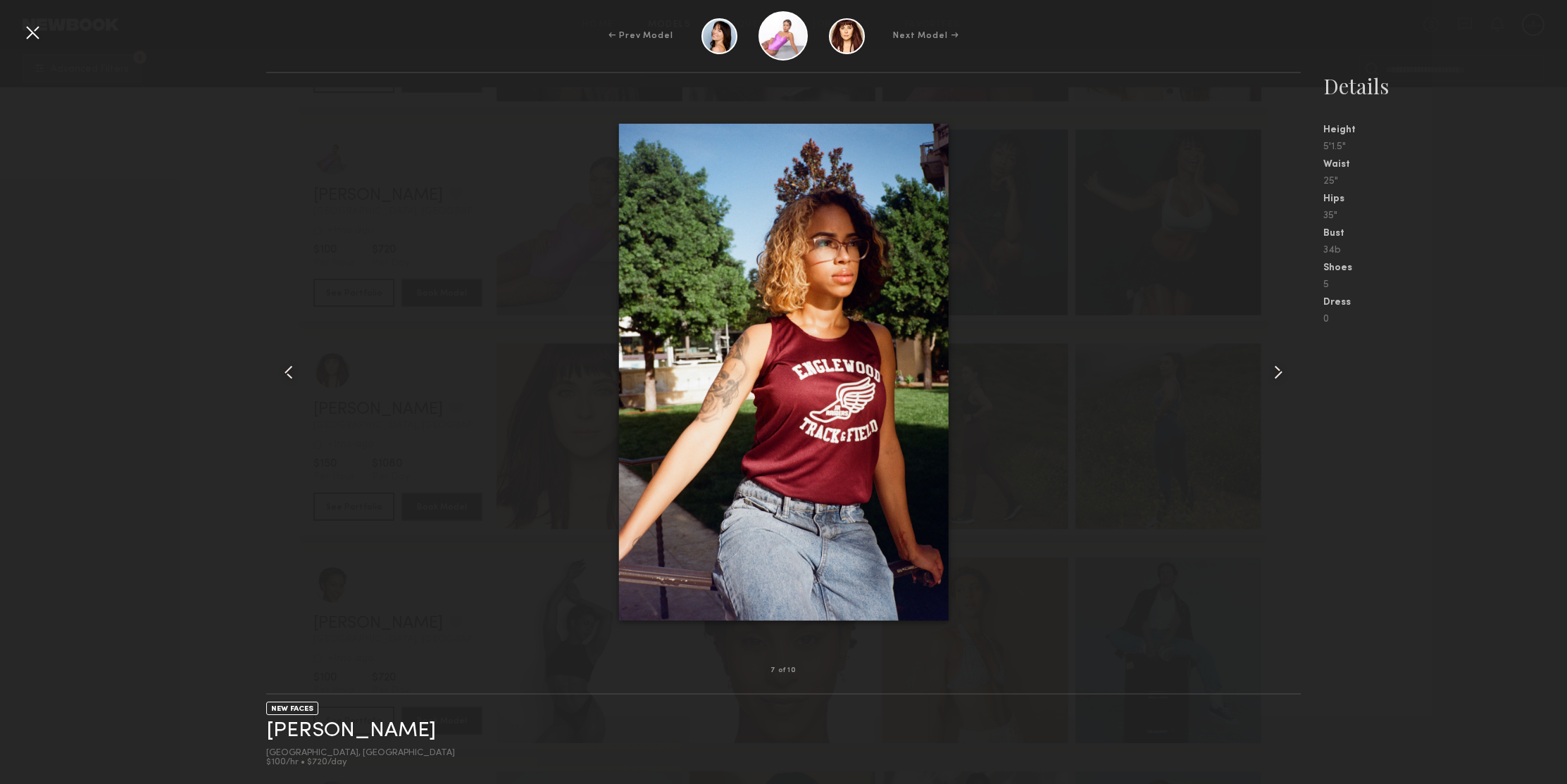
click at [1276, 370] on common-icon at bounding box center [1278, 372] width 23 height 23
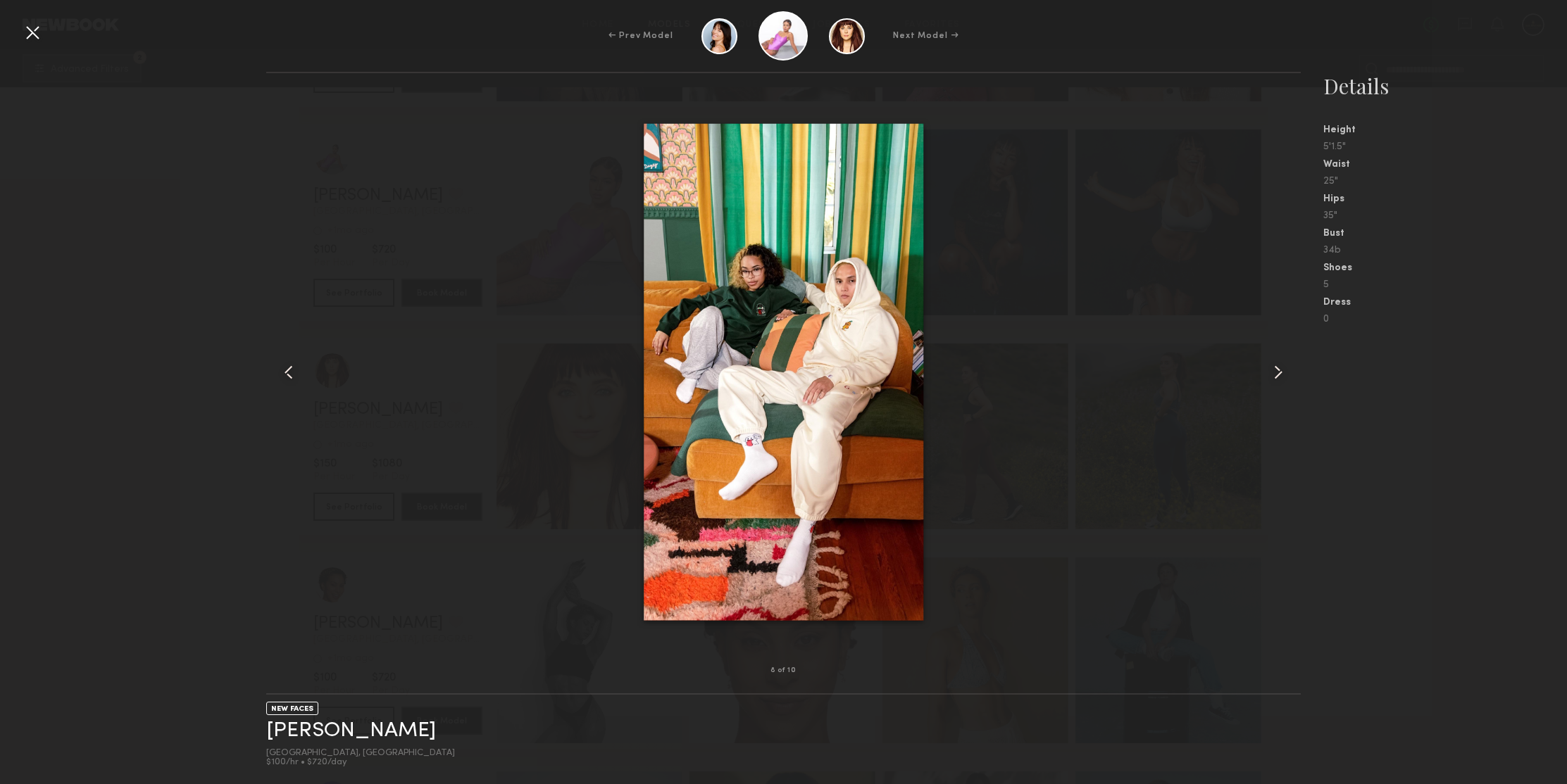
click at [1276, 370] on common-icon at bounding box center [1278, 372] width 23 height 23
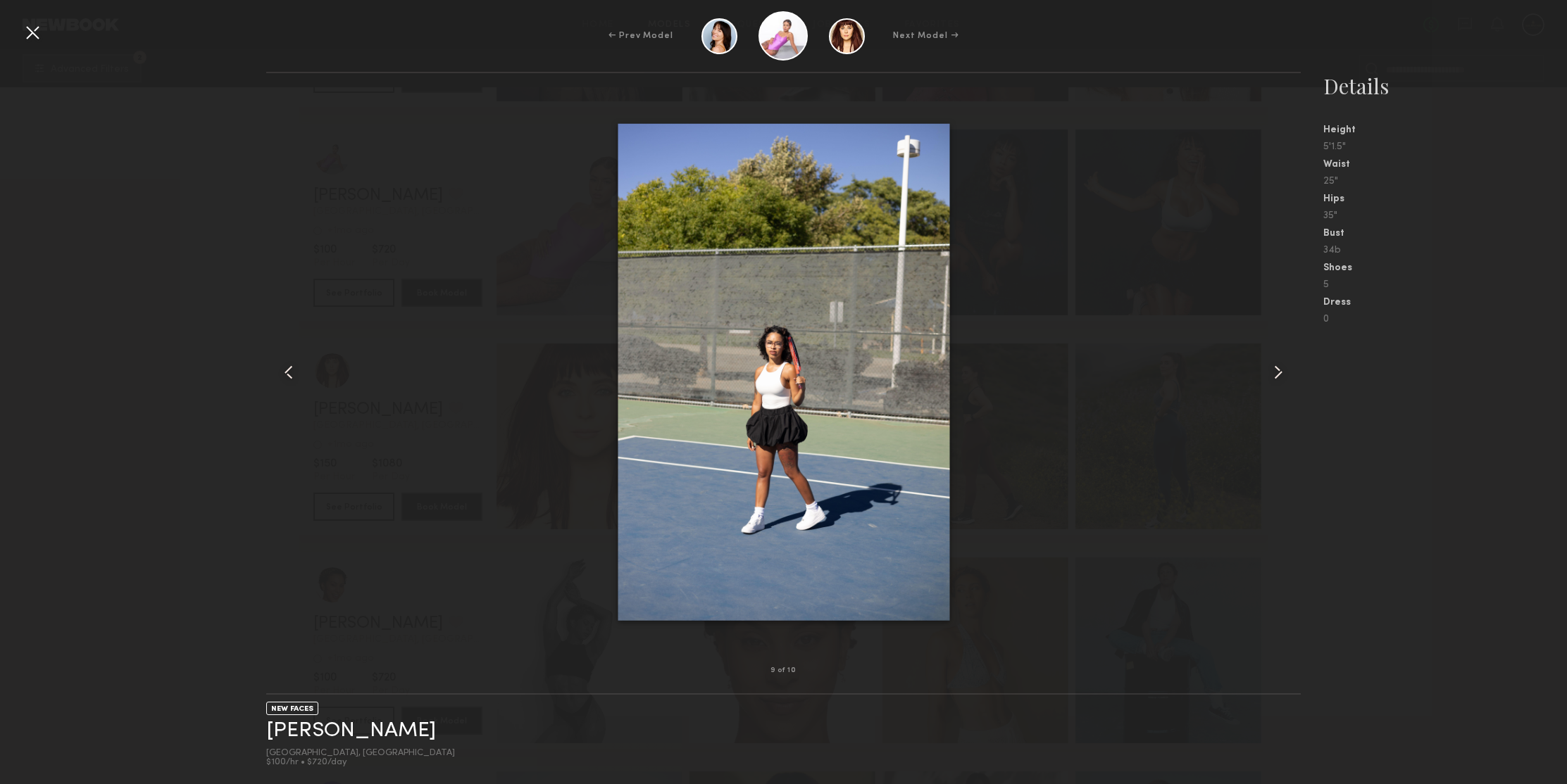
click at [1276, 370] on common-icon at bounding box center [1278, 372] width 23 height 23
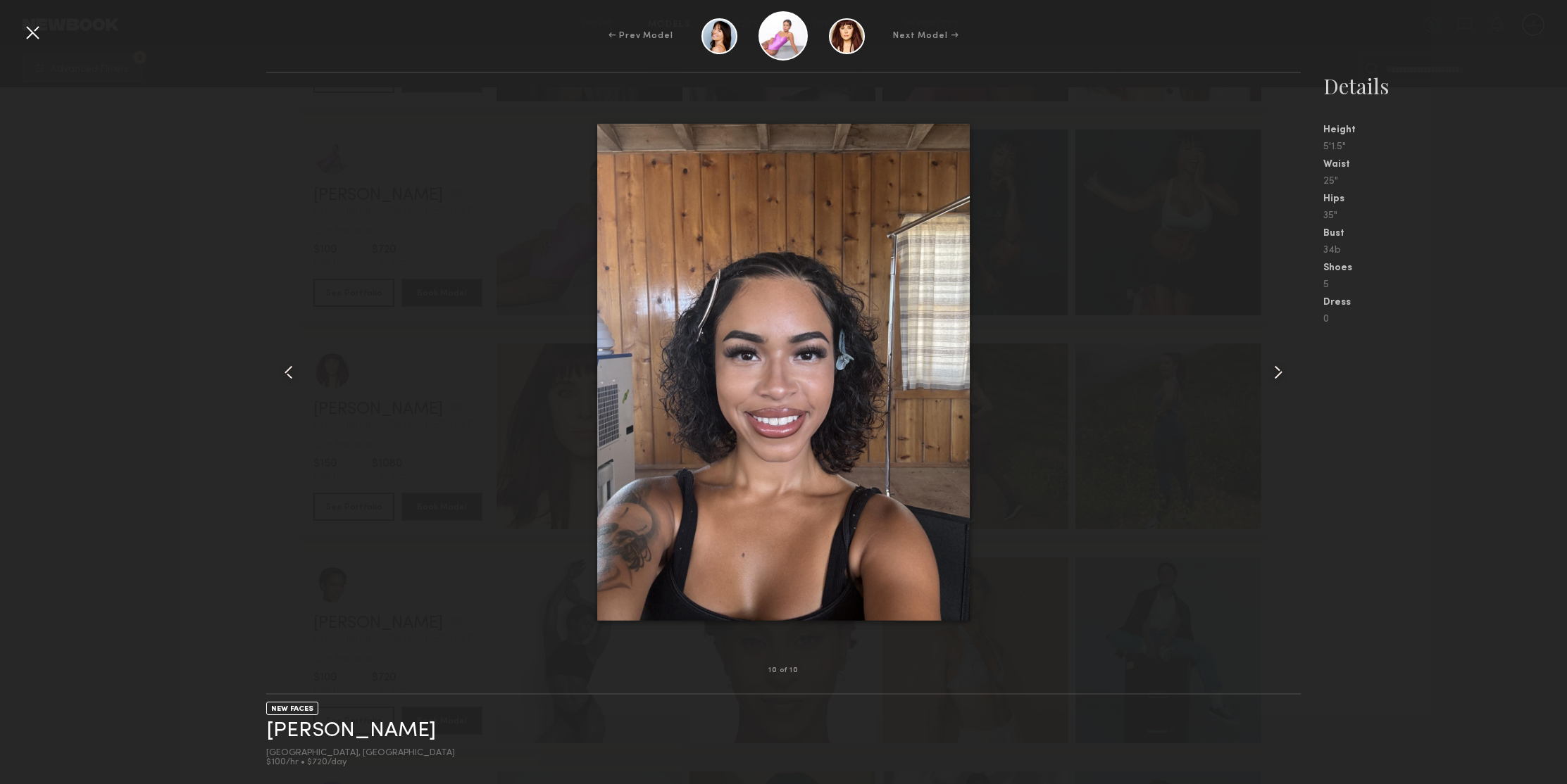
click at [1276, 370] on common-icon at bounding box center [1278, 372] width 23 height 23
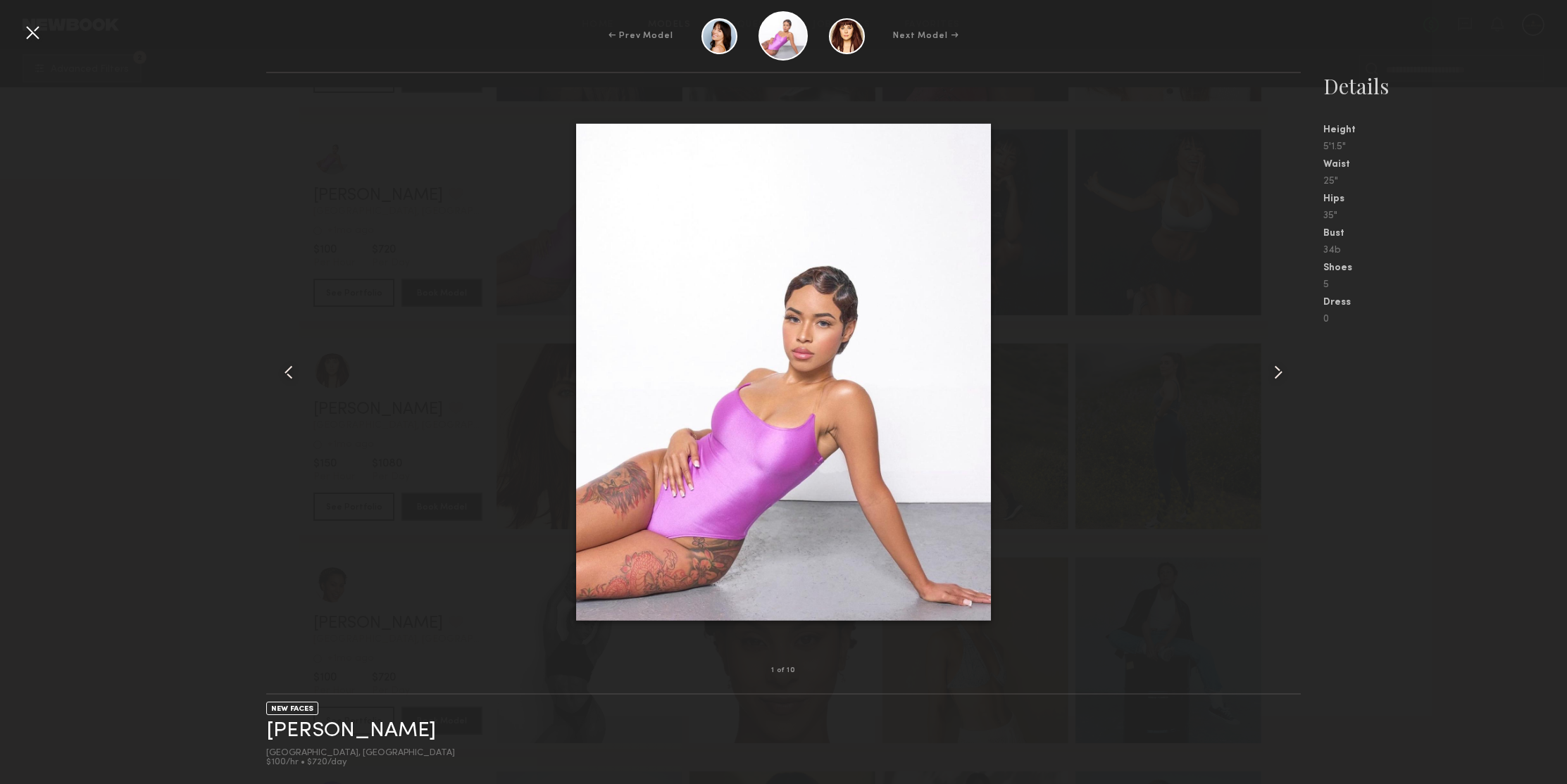
click at [1276, 370] on common-icon at bounding box center [1278, 372] width 23 height 23
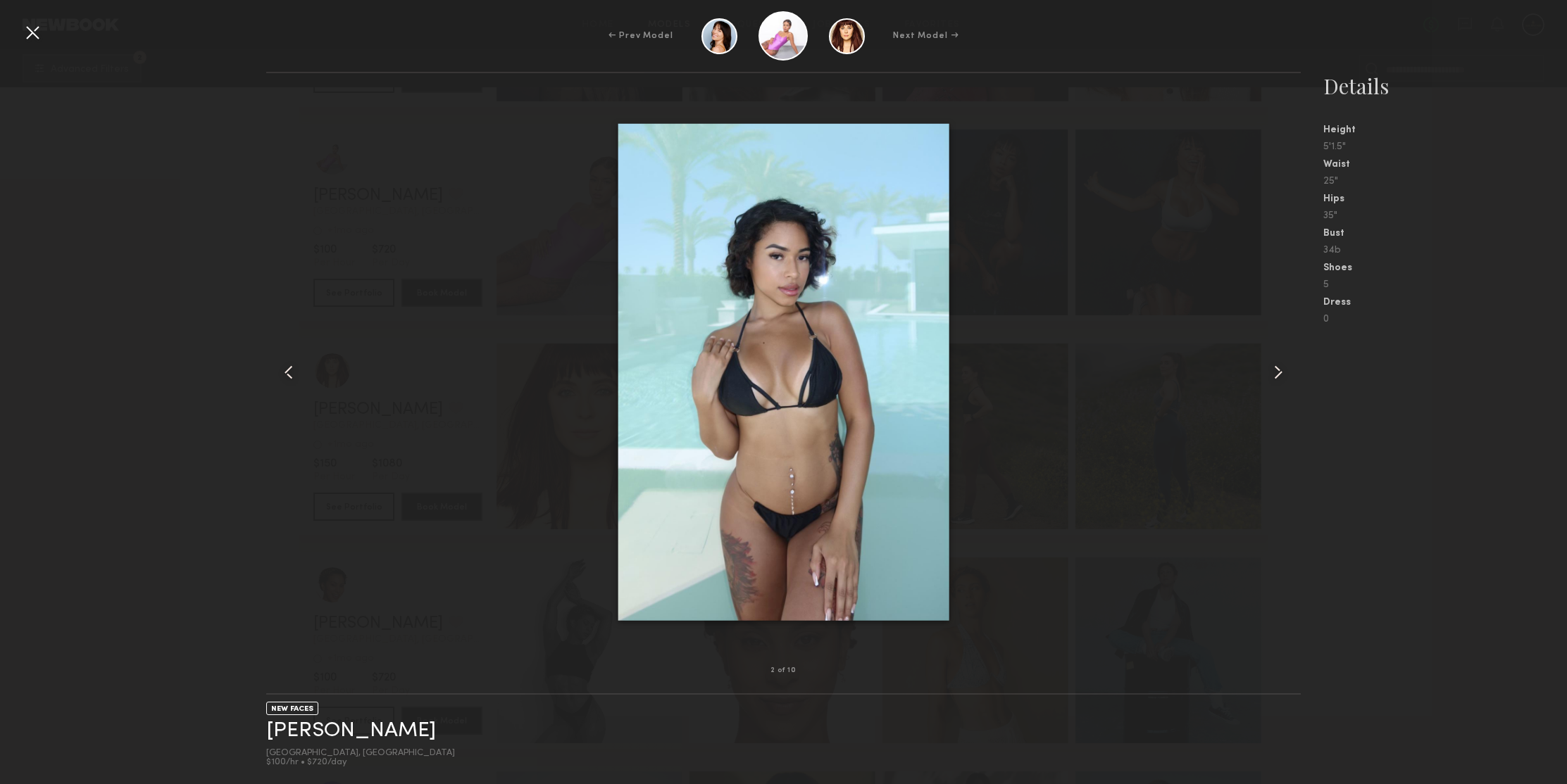
click at [1276, 370] on common-icon at bounding box center [1278, 372] width 23 height 23
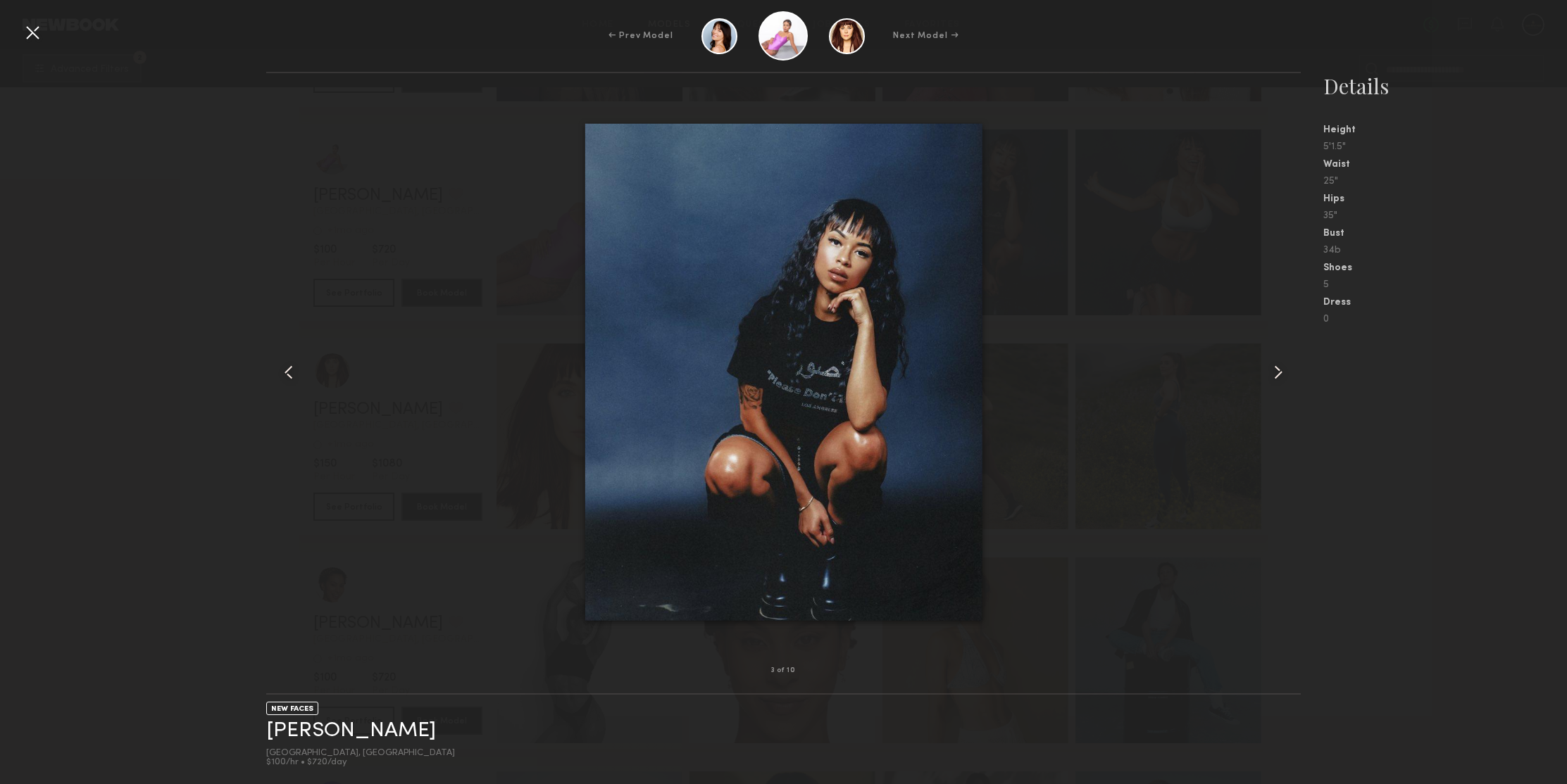
click at [1276, 370] on common-icon at bounding box center [1278, 372] width 23 height 23
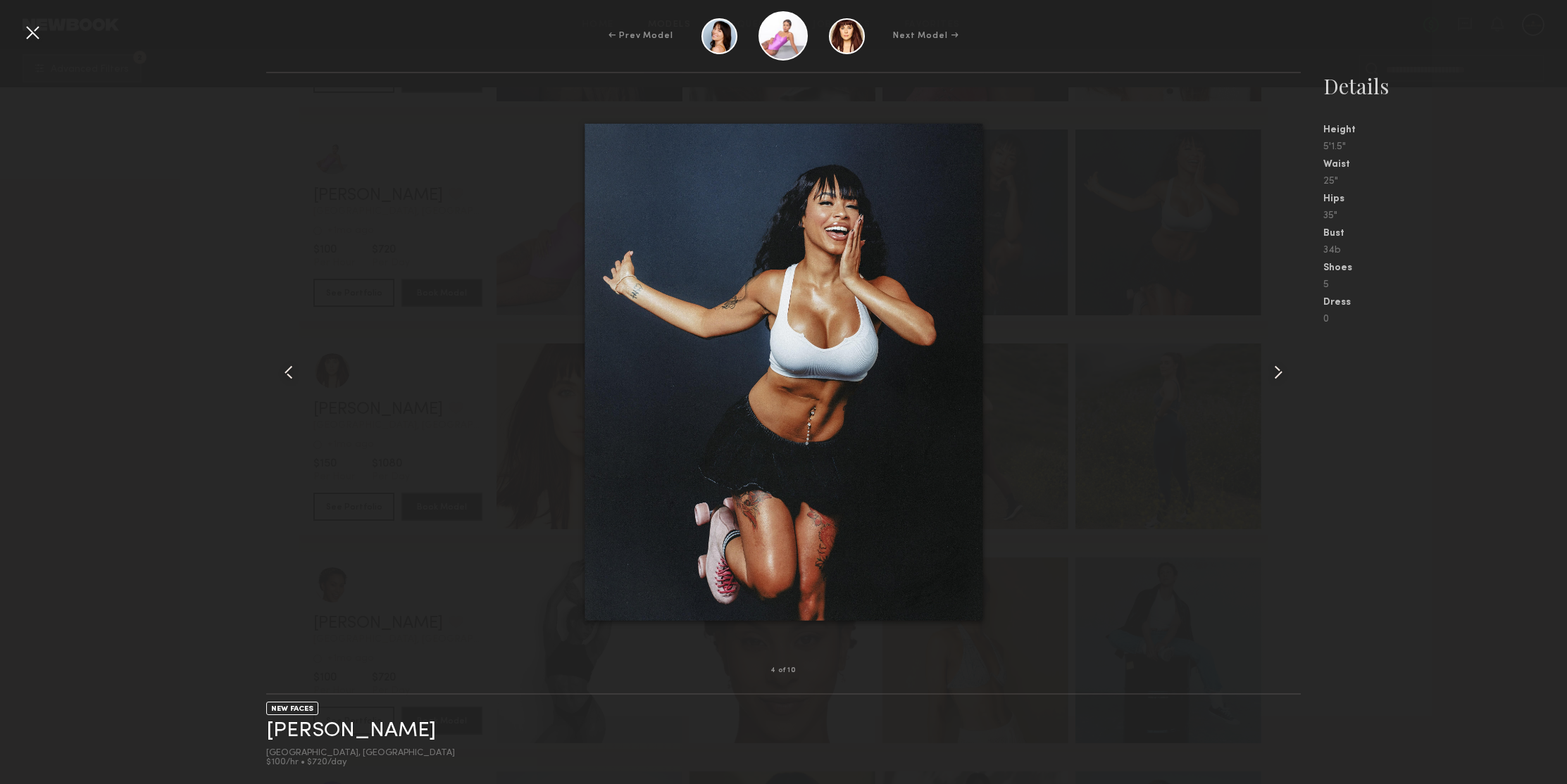
click at [777, 402] on img at bounding box center [783, 372] width 398 height 497
click at [19, 30] on div "← Prev Model Next Model →" at bounding box center [784, 36] width 1567 height 49
click at [37, 36] on div at bounding box center [33, 33] width 23 height 23
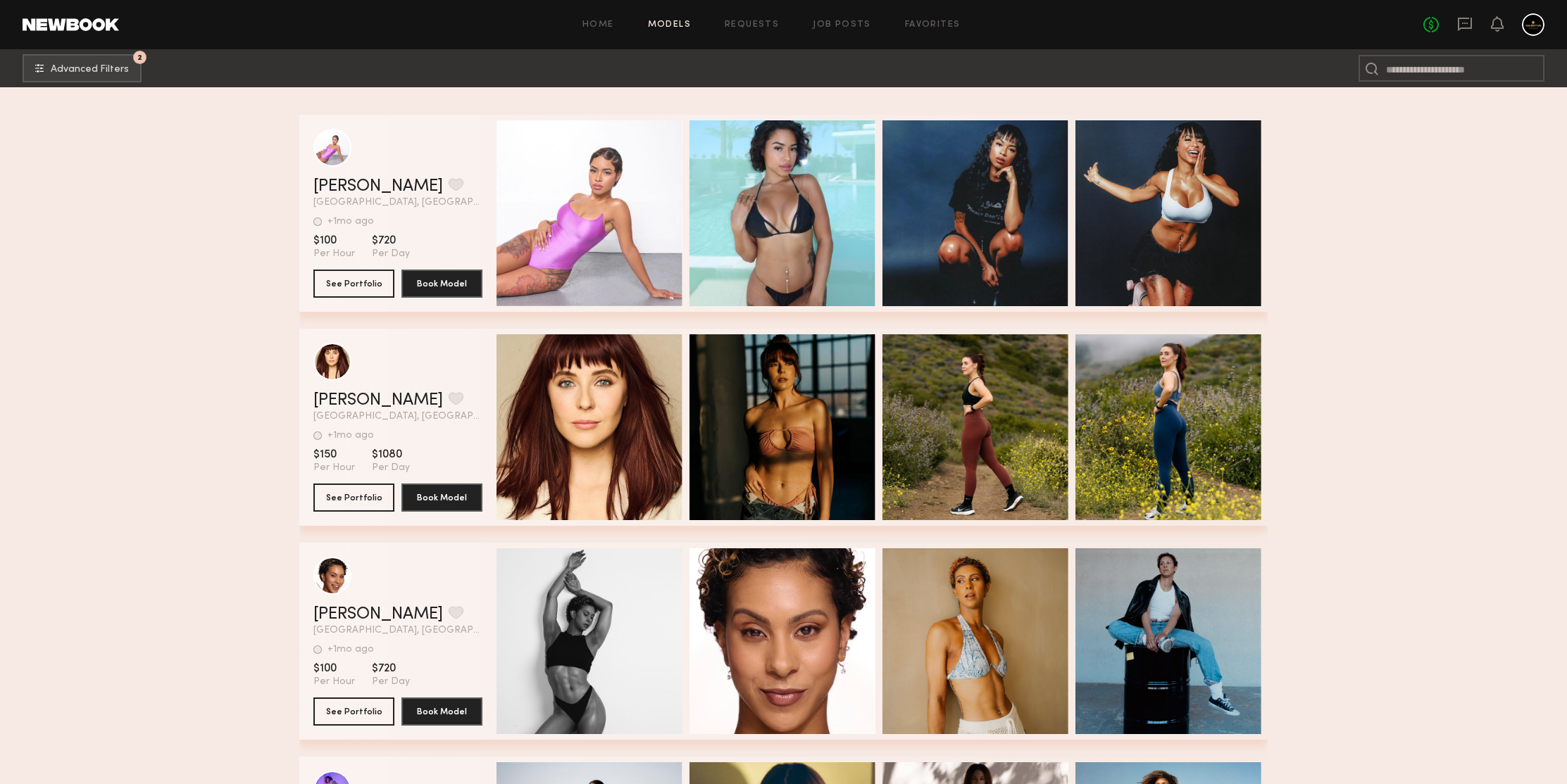
scroll to position [338962, 0]
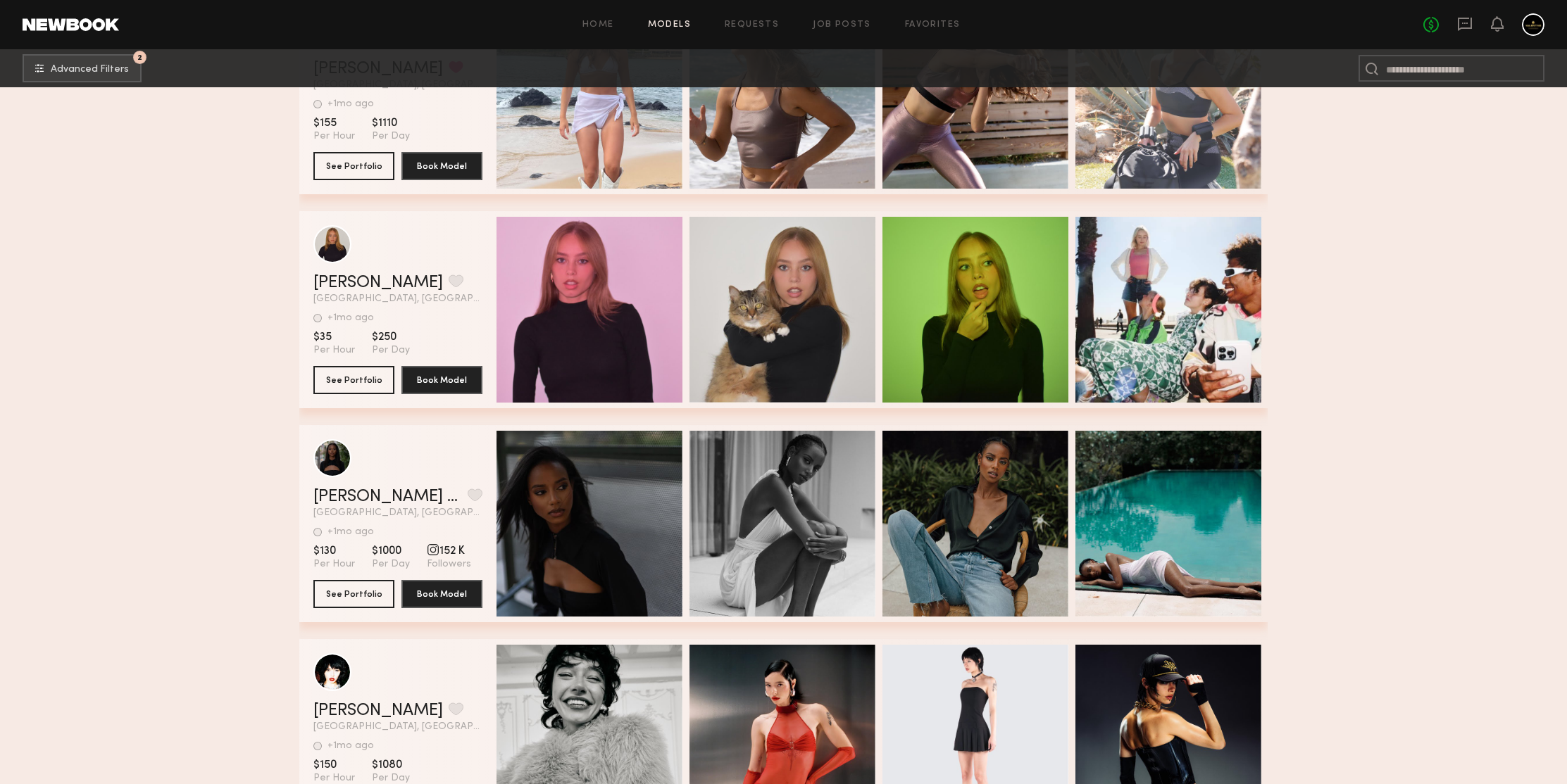
scroll to position [339315, 0]
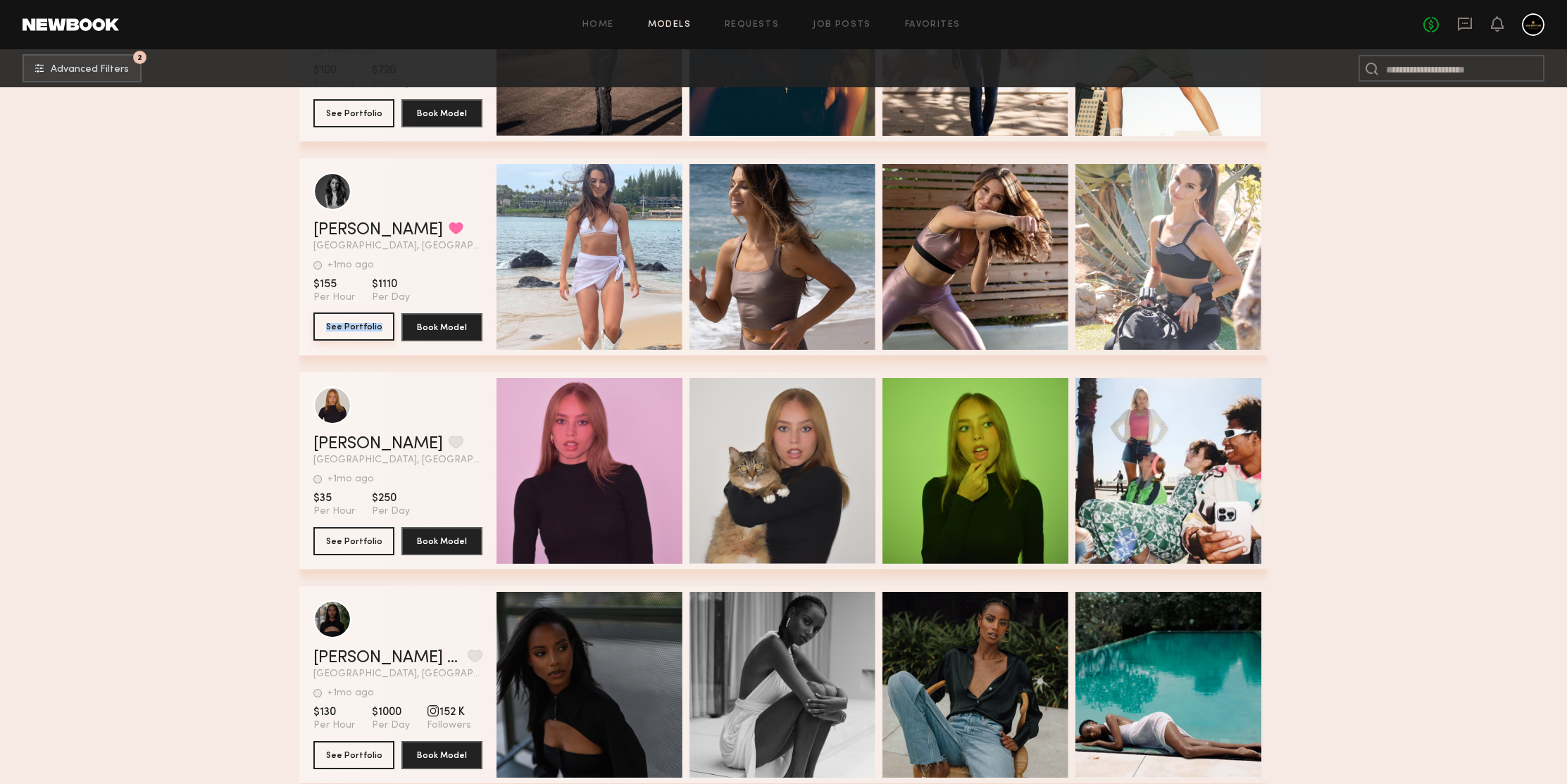
drag, startPoint x: 367, startPoint y: 330, endPoint x: 189, endPoint y: 190, distance: 226.5
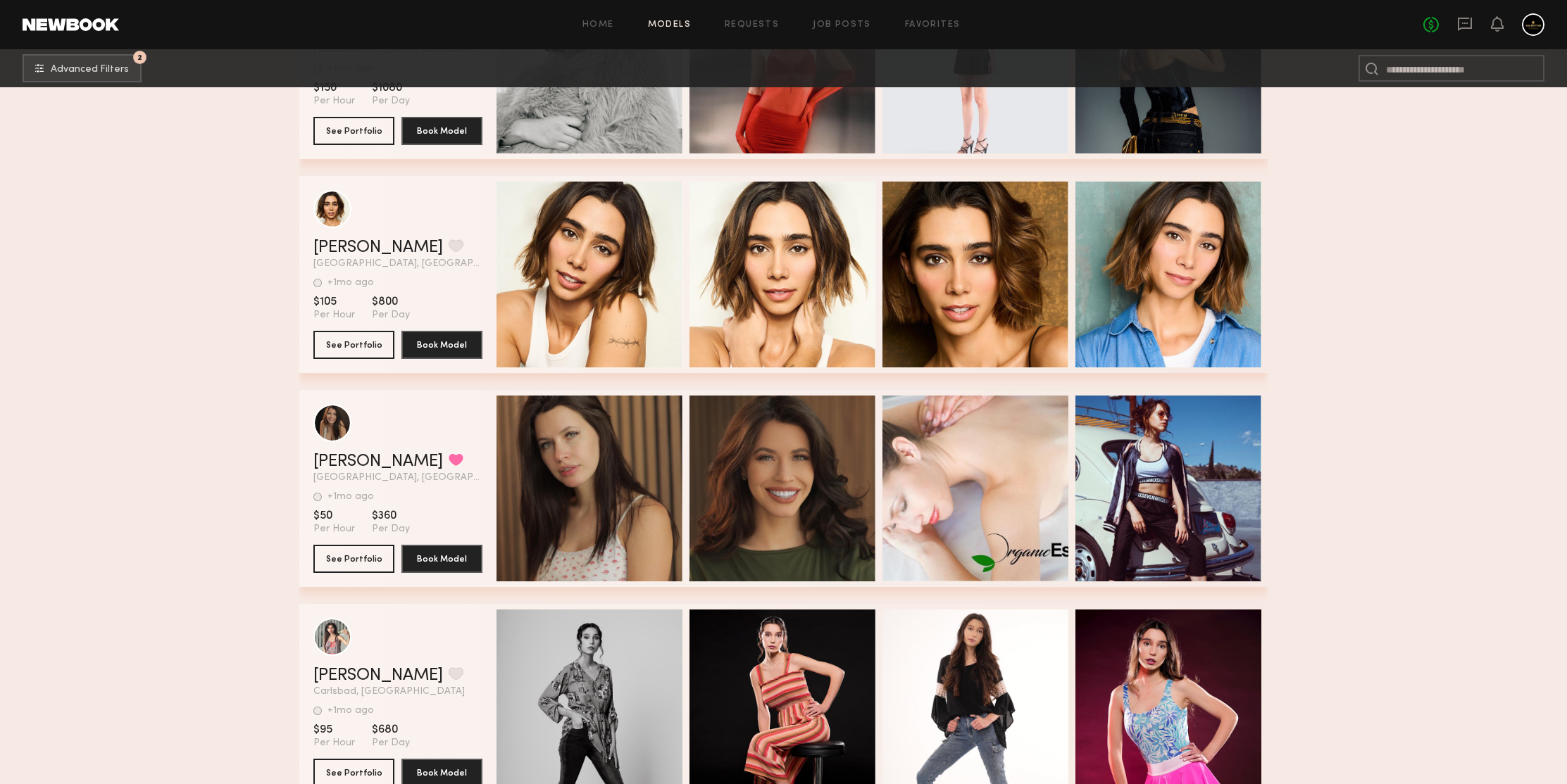
scroll to position [340226, 0]
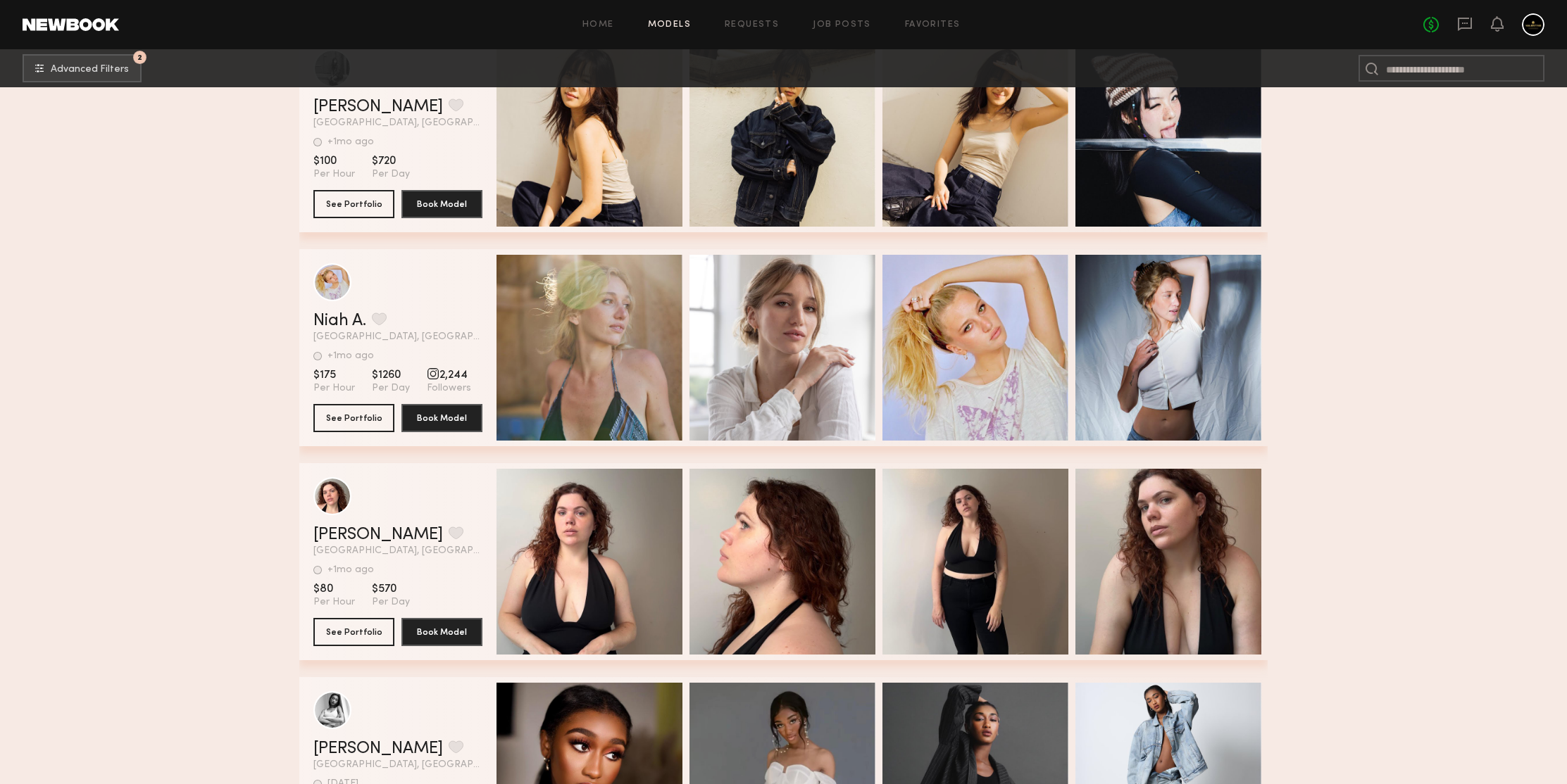
scroll to position [341893, 0]
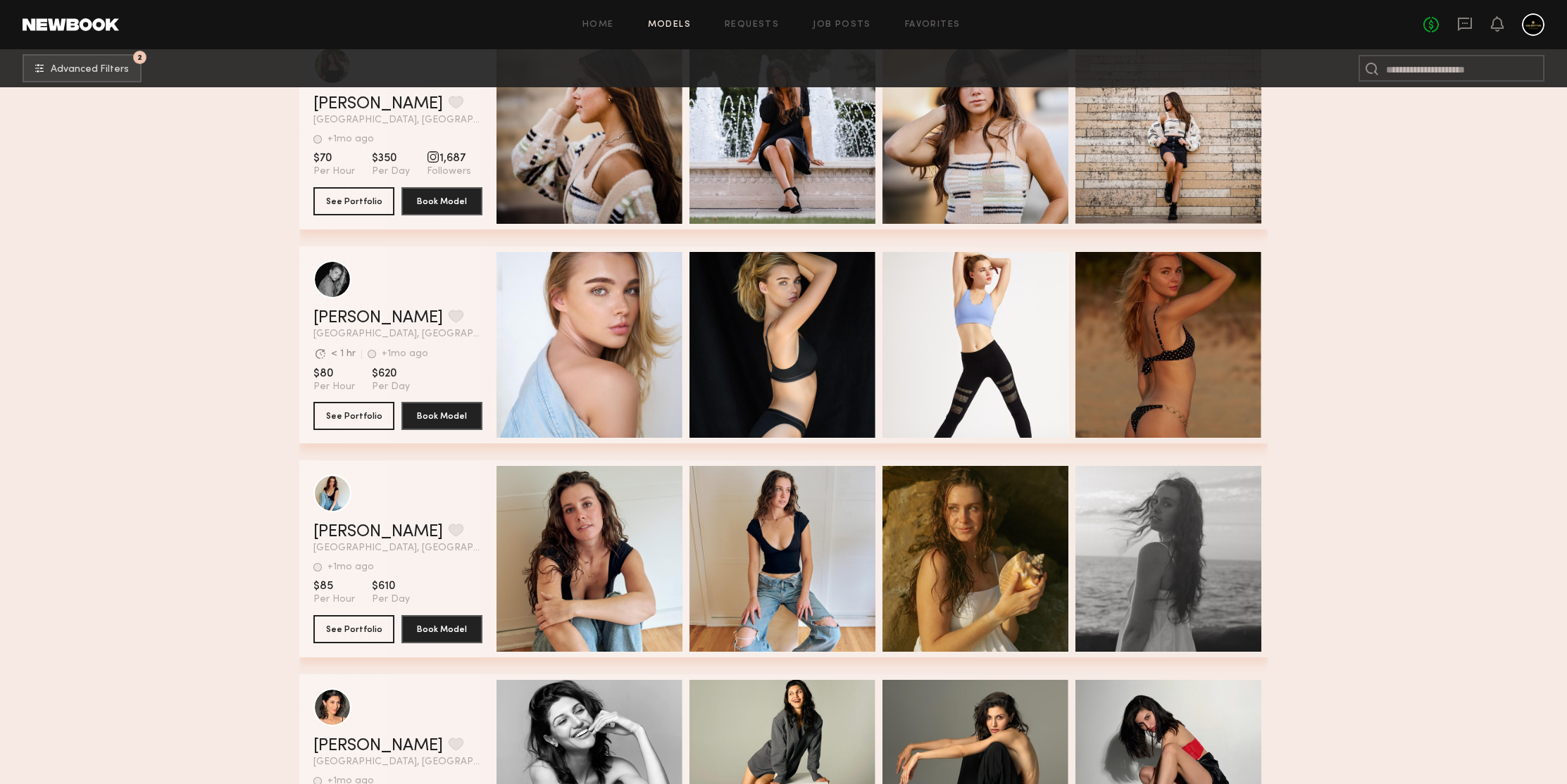
scroll to position [343107, 0]
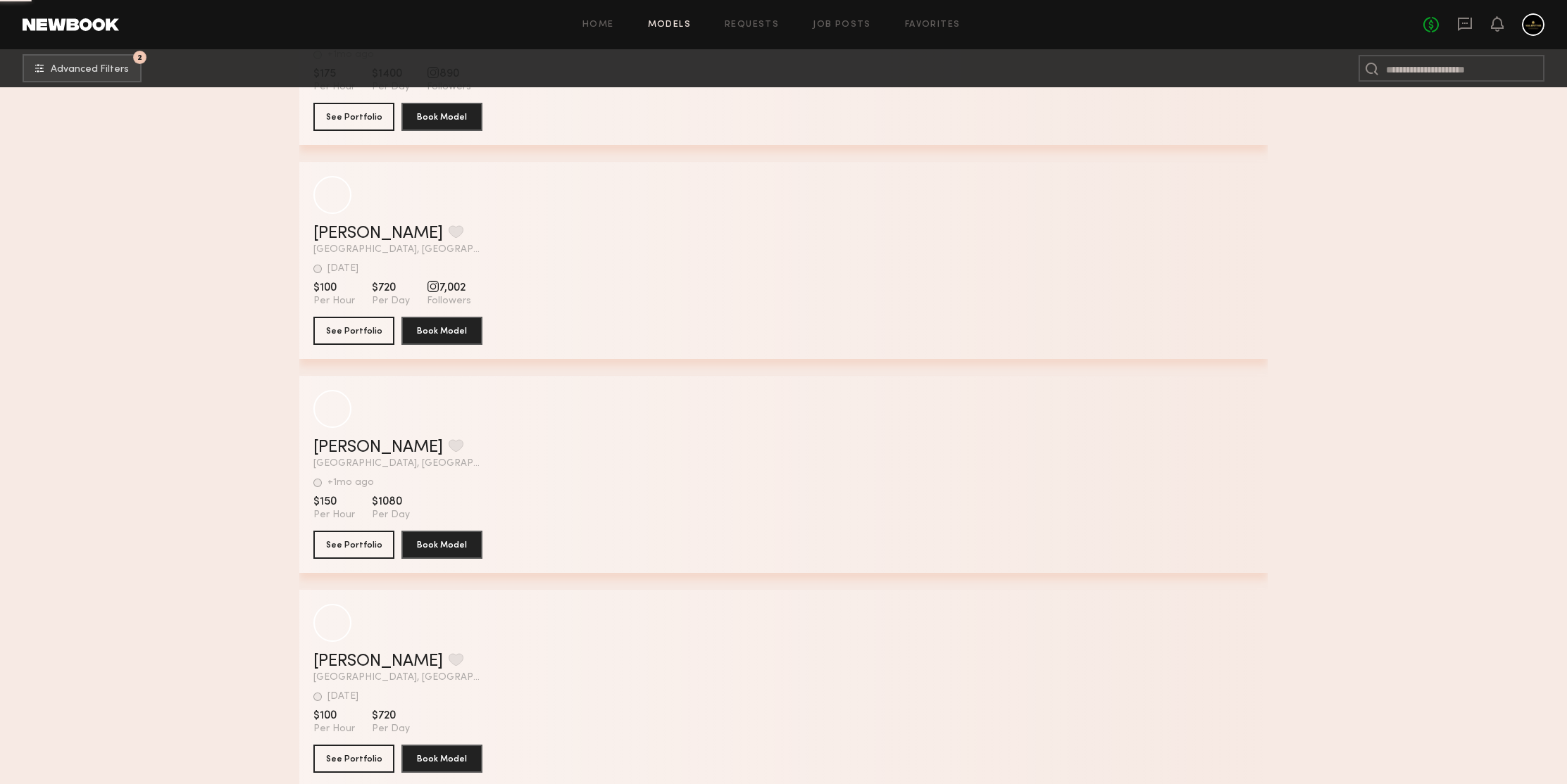
scroll to position [345590, 0]
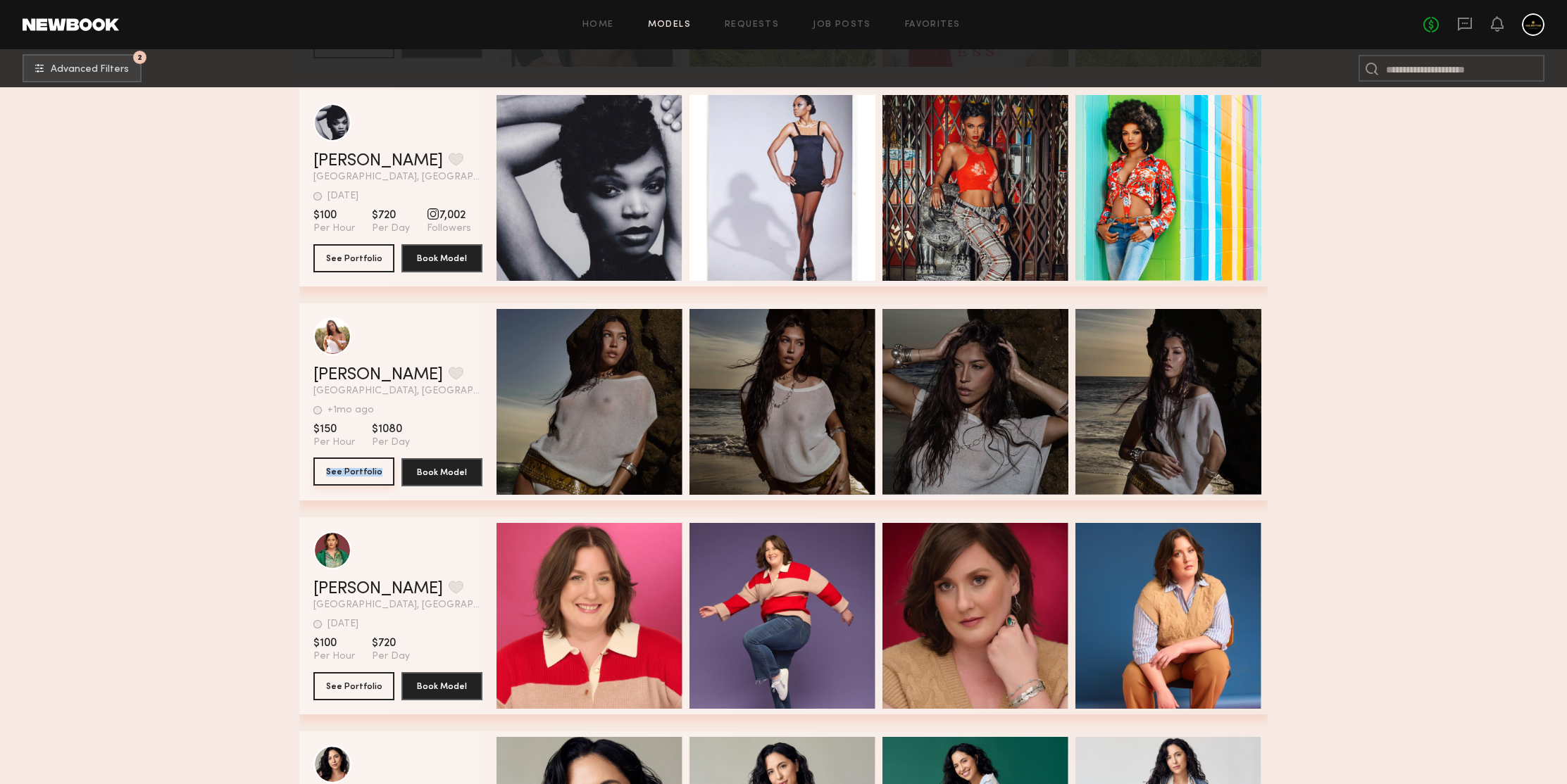
drag, startPoint x: 352, startPoint y: 471, endPoint x: 206, endPoint y: 350, distance: 189.6
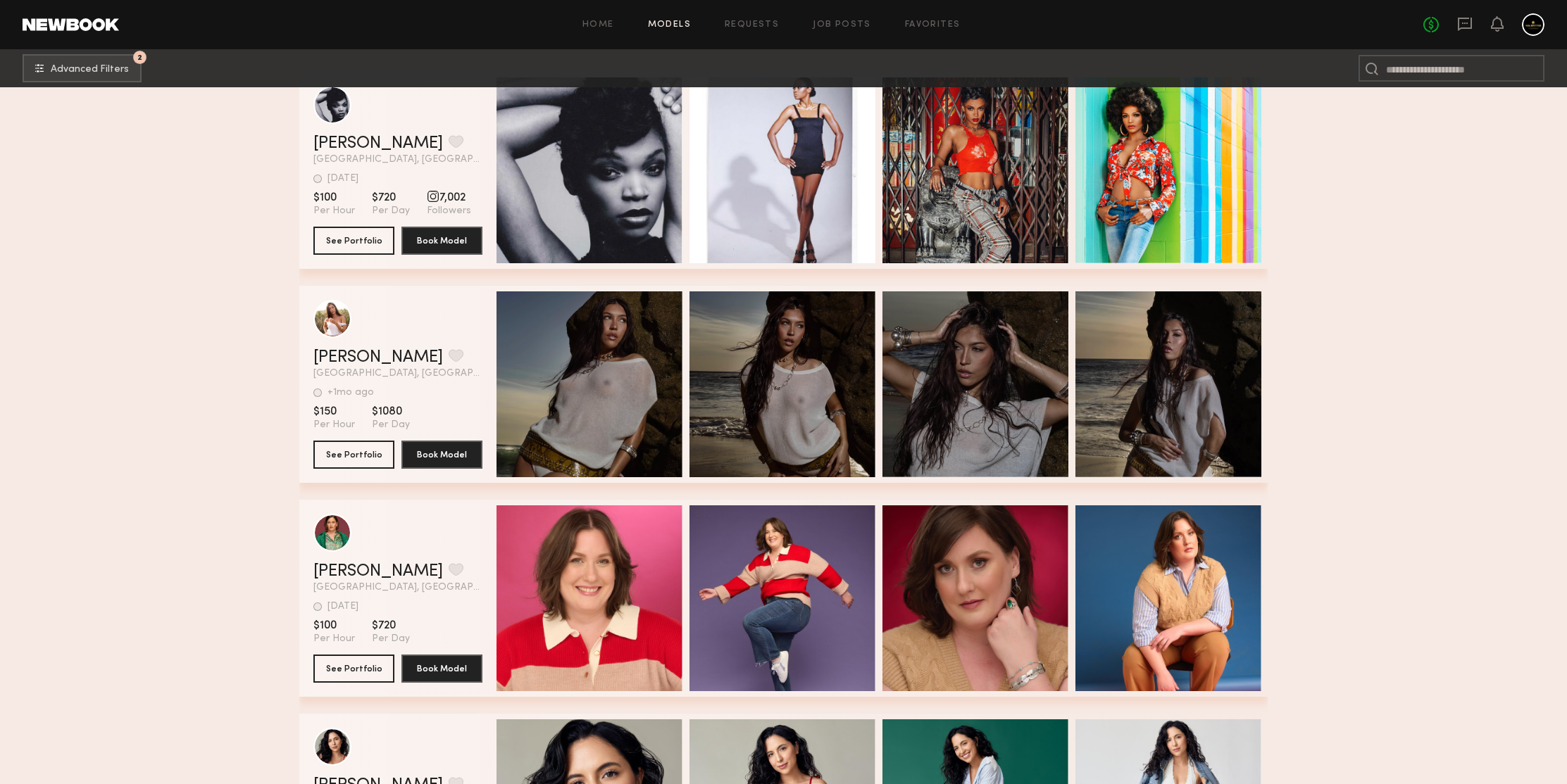
scroll to position [346566, 0]
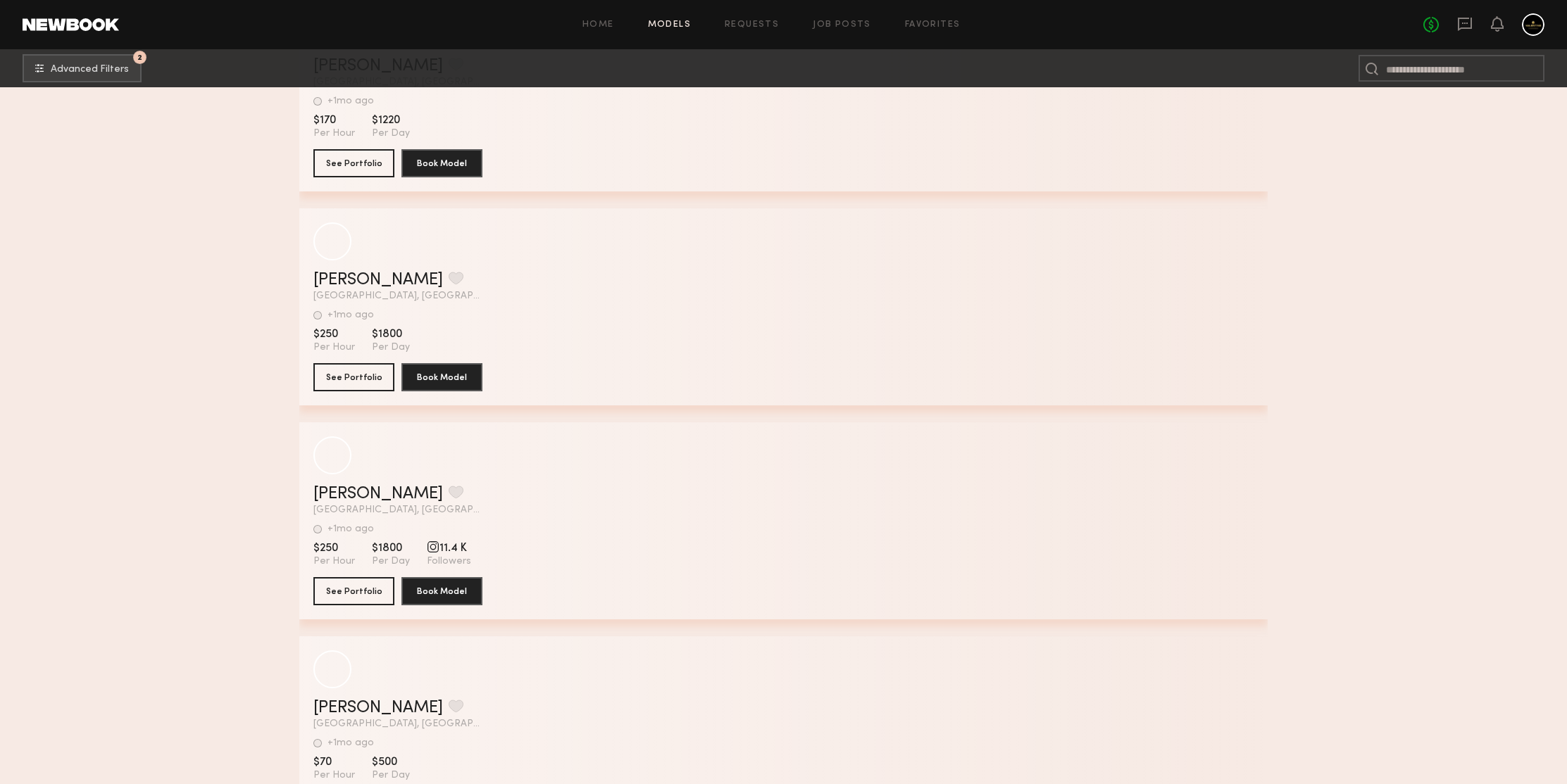
scroll to position [350401, 0]
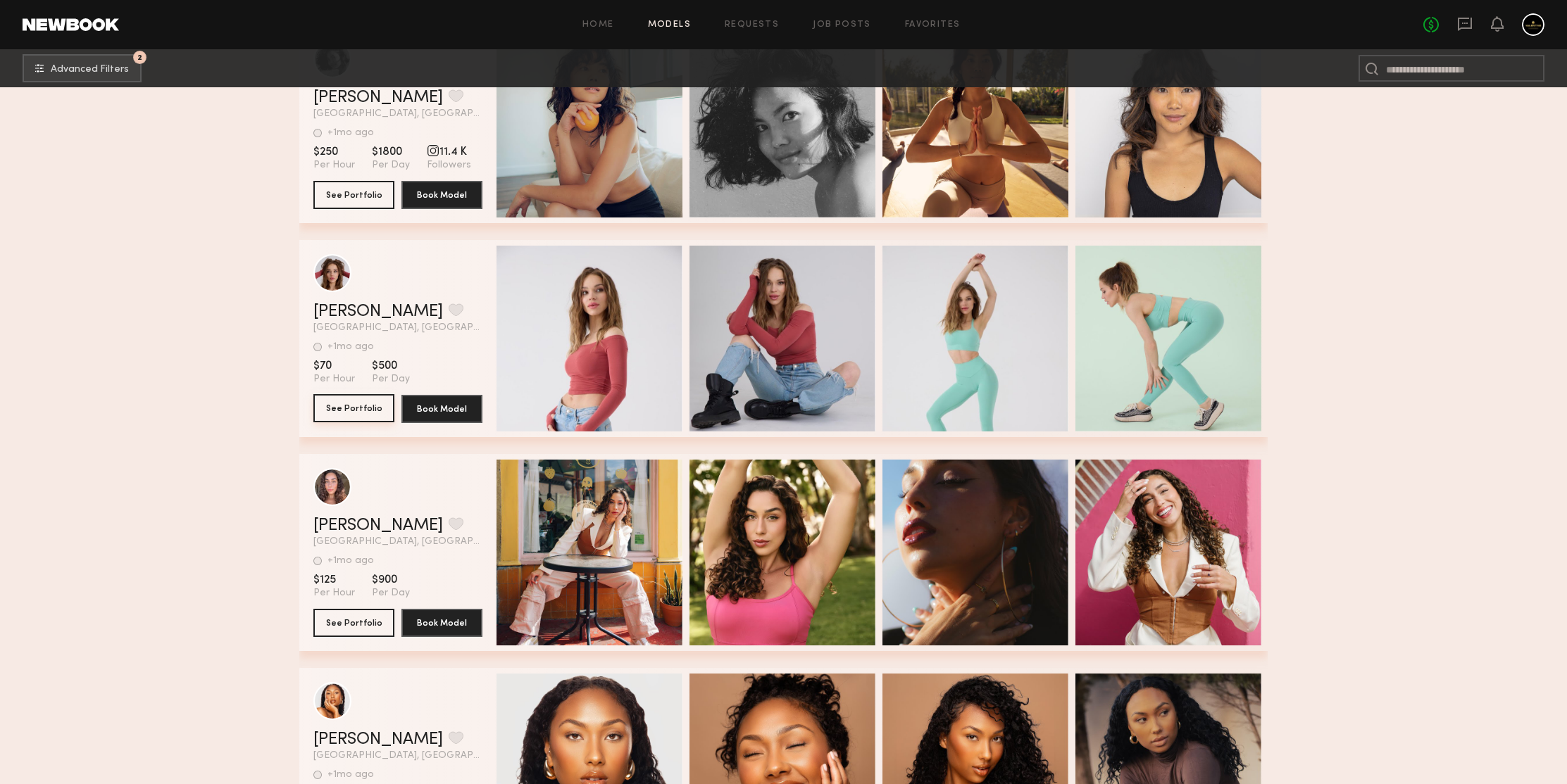
drag, startPoint x: 351, startPoint y: 414, endPoint x: 222, endPoint y: 297, distance: 174.2
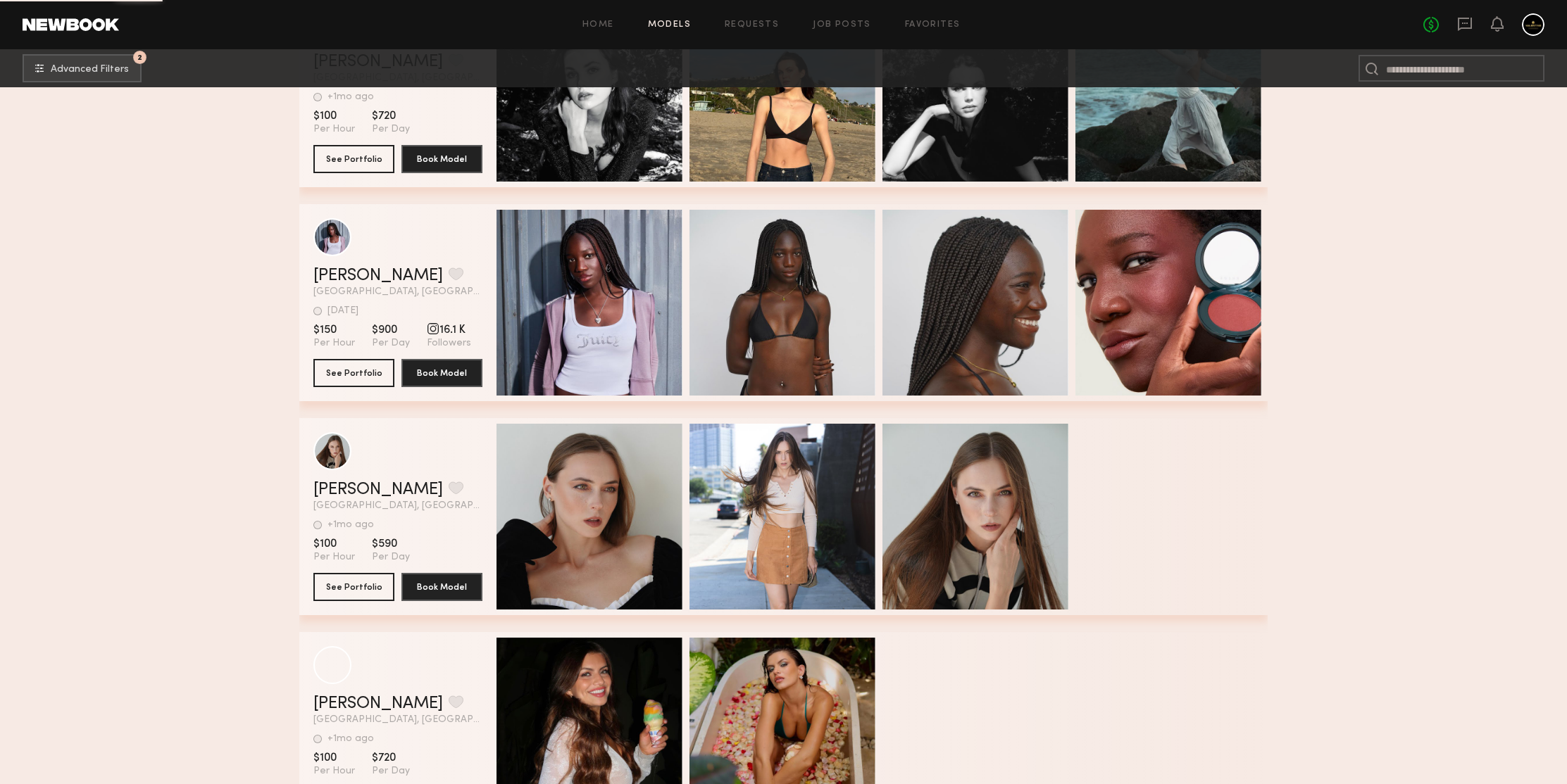
scroll to position [353681, 0]
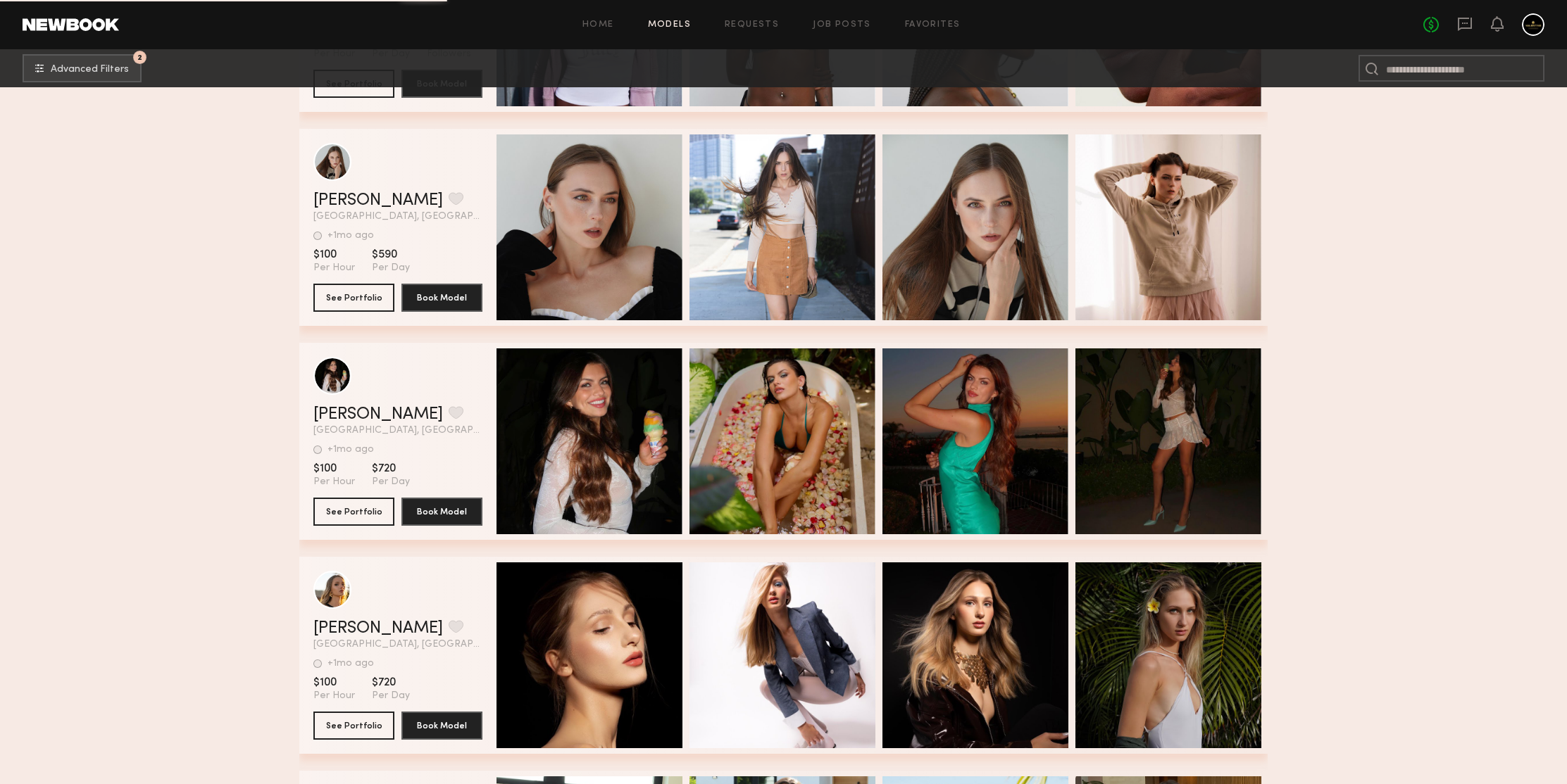
drag, startPoint x: 364, startPoint y: 518, endPoint x: 219, endPoint y: 325, distance: 241.4
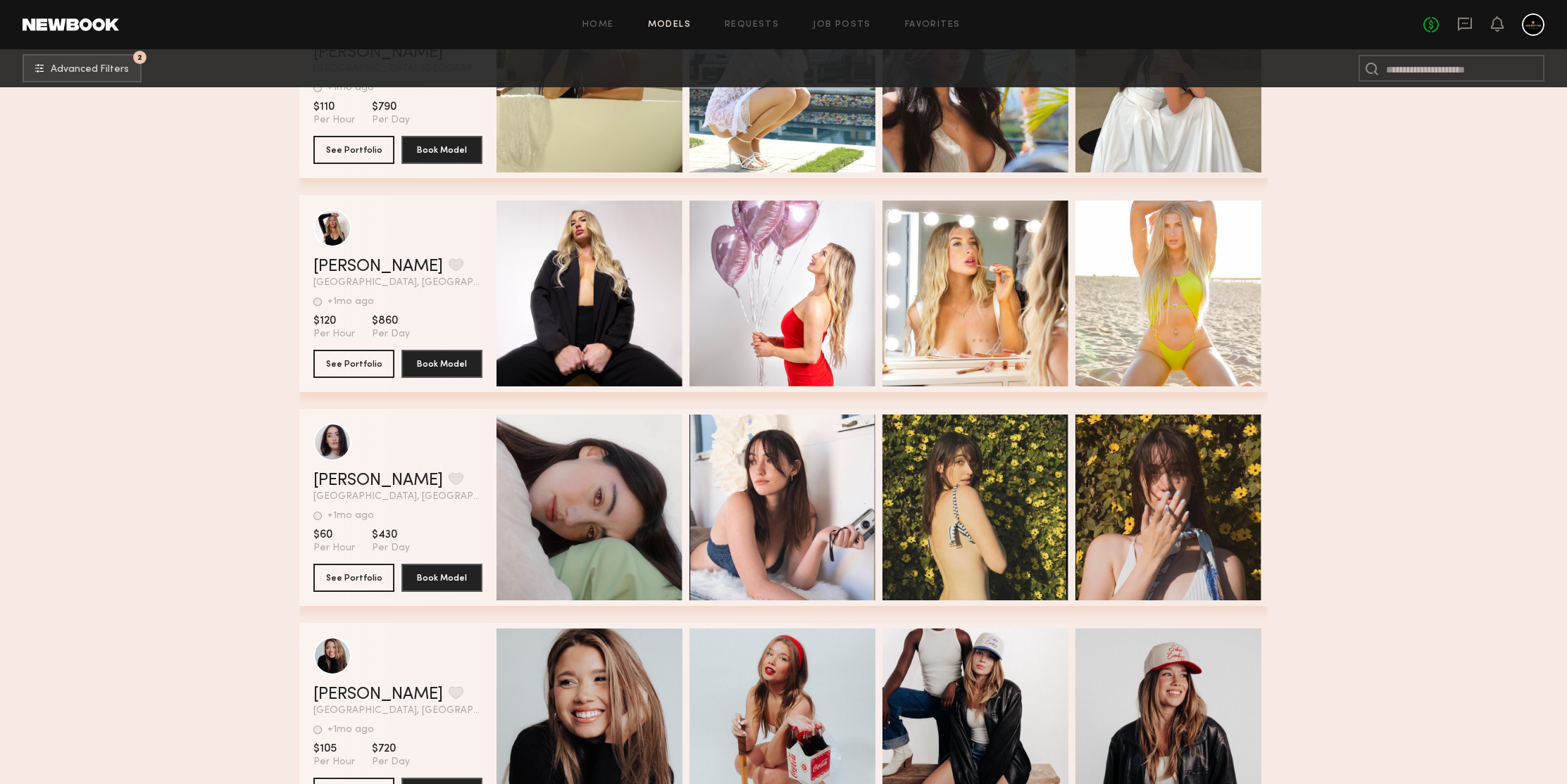
scroll to position [354543, 0]
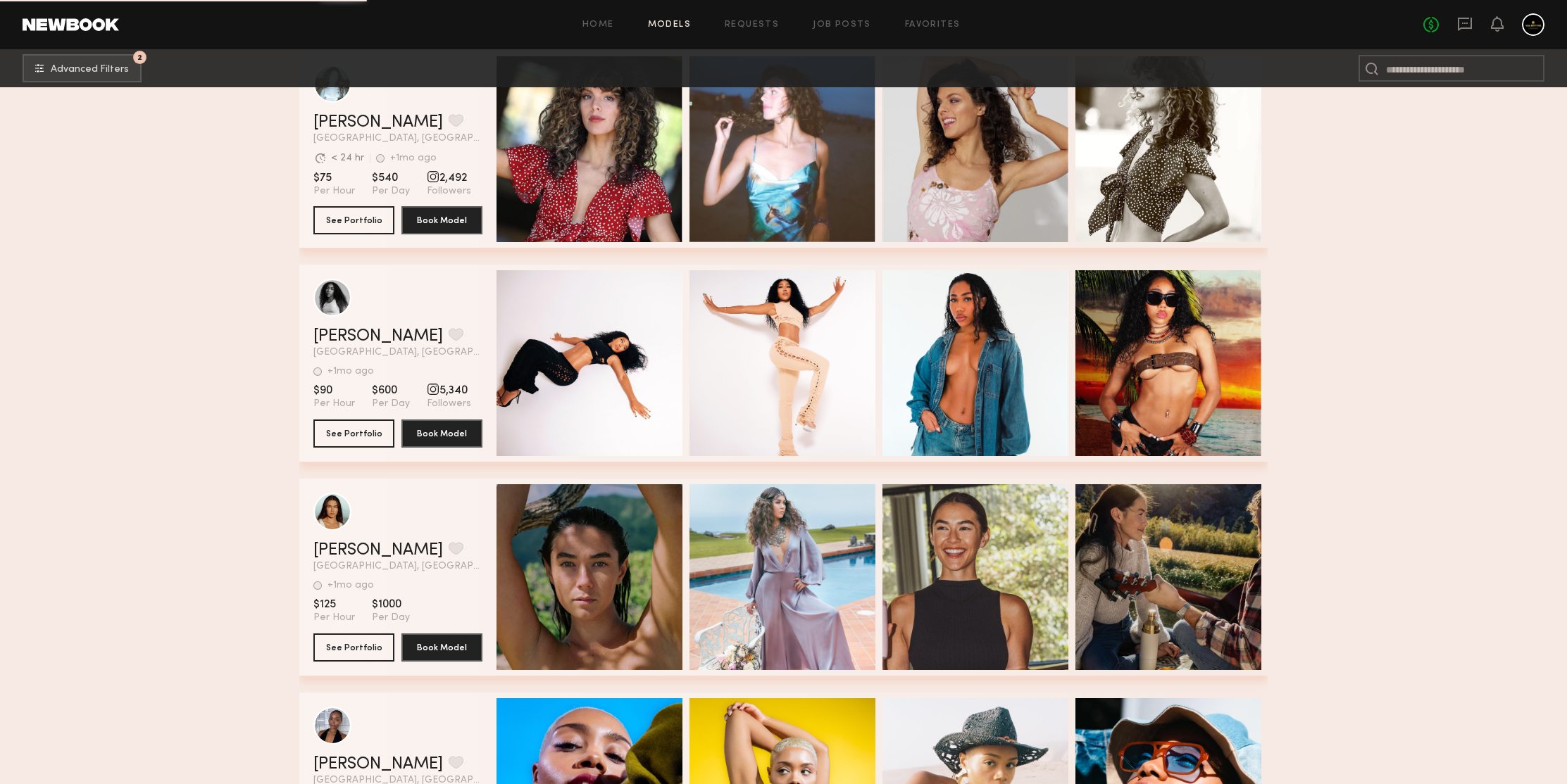
scroll to position [356122, 0]
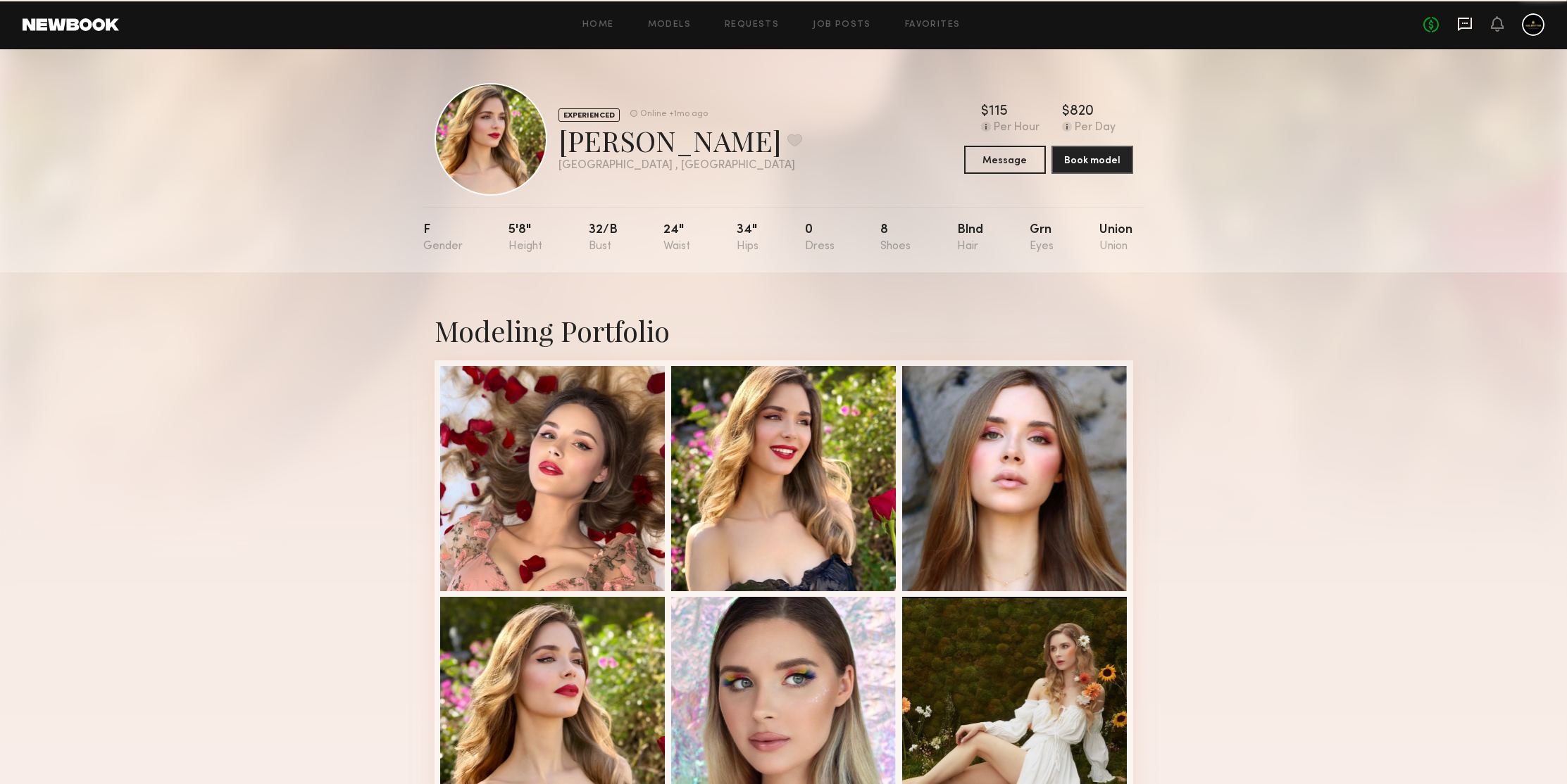
click at [1472, 27] on icon at bounding box center [1465, 24] width 14 height 13
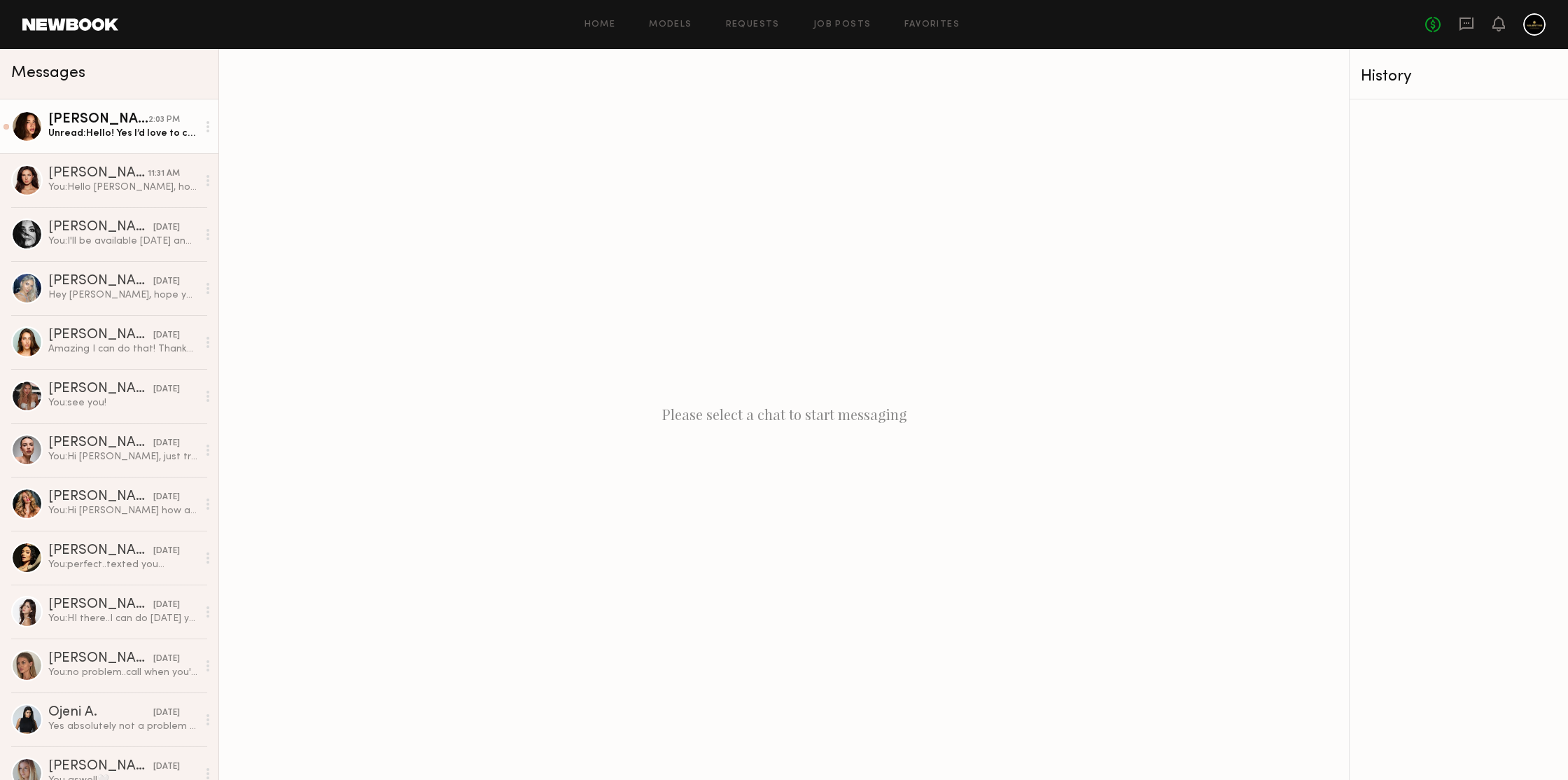
click at [103, 135] on div "Unread: Hello! Yes I’d love to come in for a casting" at bounding box center [123, 132] width 149 height 13
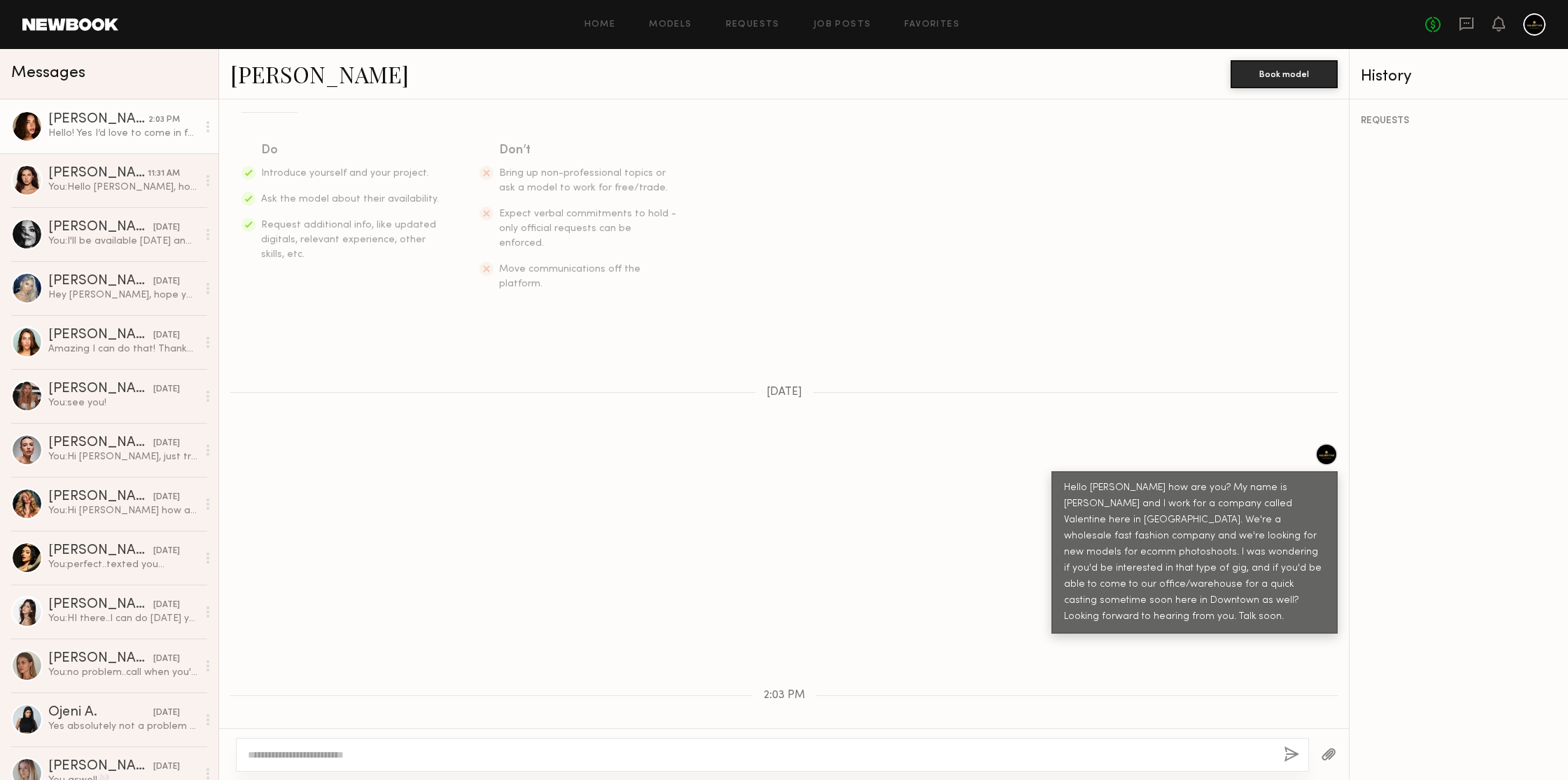
scroll to position [218, 0]
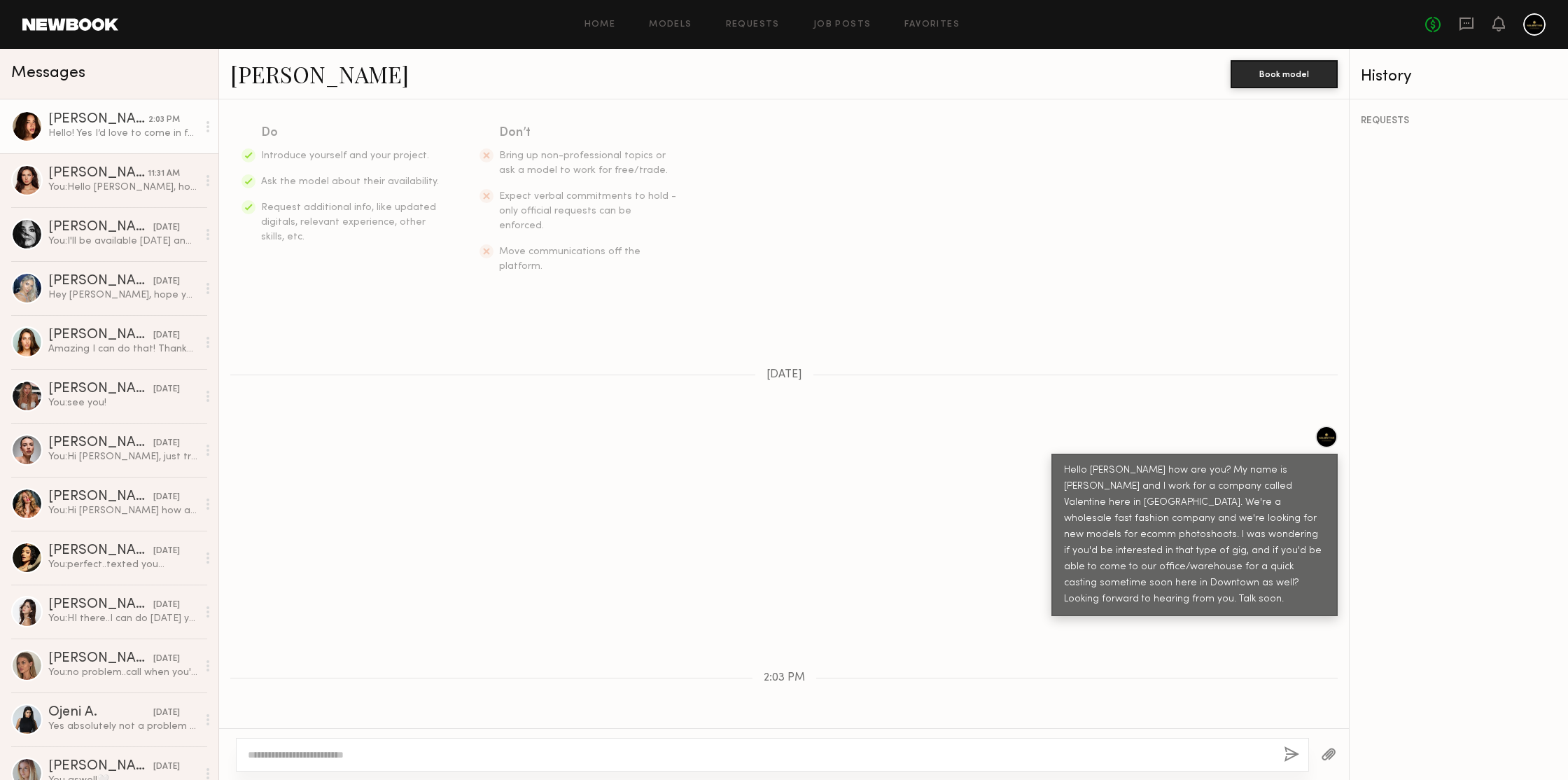
click at [275, 77] on link "Jessica N." at bounding box center [320, 74] width 179 height 30
click at [368, 751] on textarea at bounding box center [760, 755] width 1024 height 14
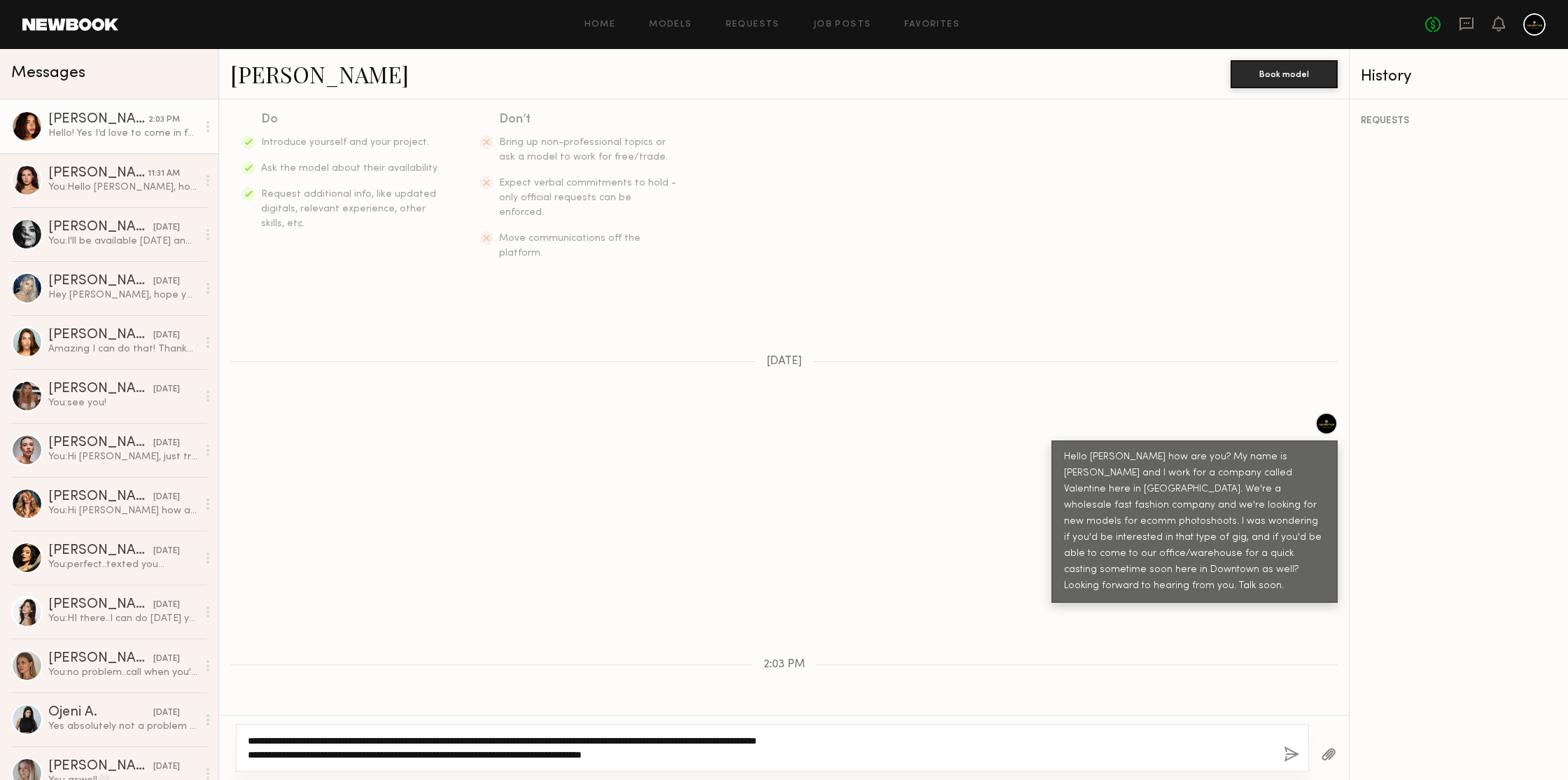
type textarea "**********"
click at [1288, 752] on button "button" at bounding box center [1292, 755] width 16 height 18
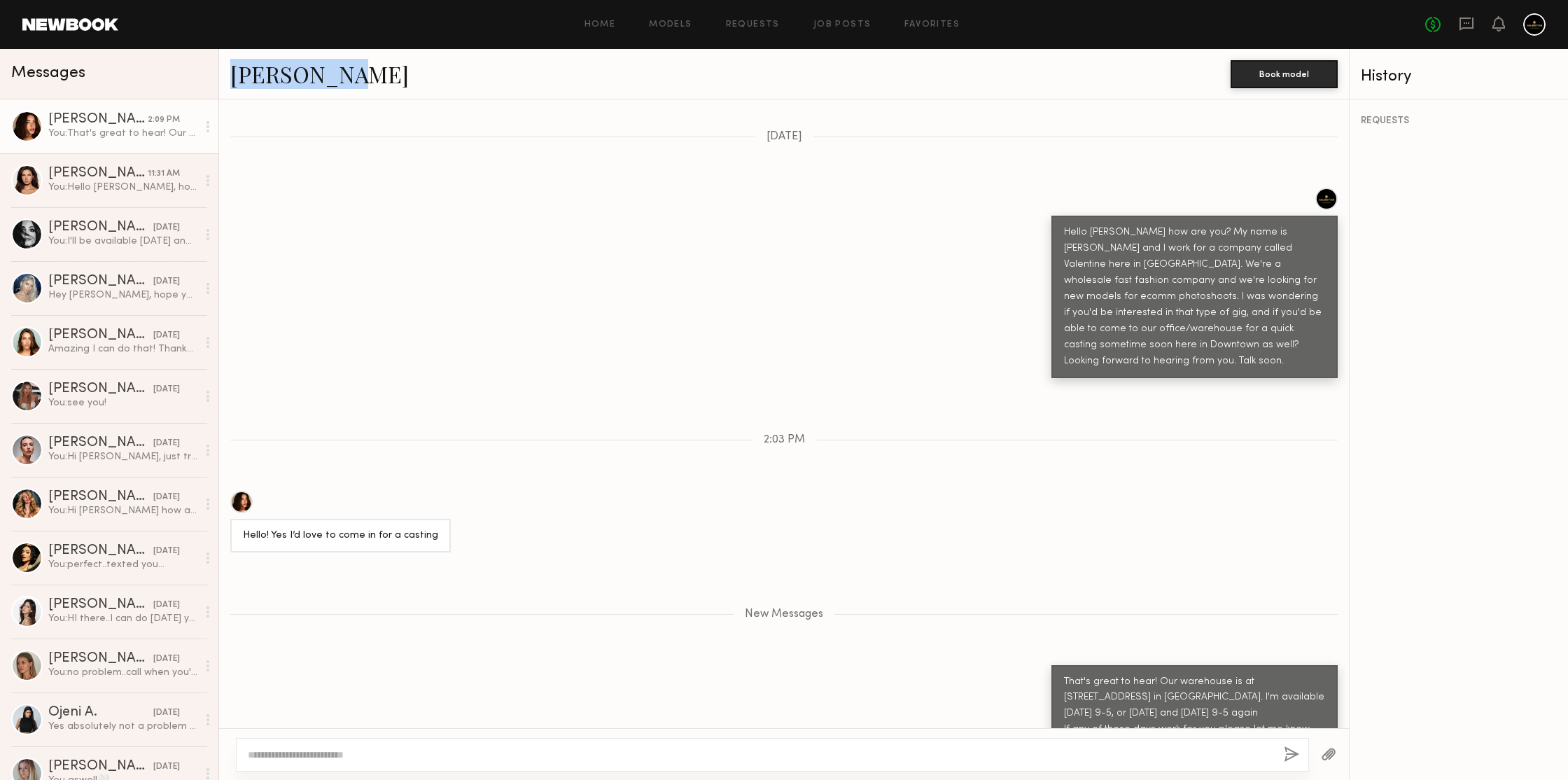
drag, startPoint x: 268, startPoint y: 77, endPoint x: 550, endPoint y: 78, distance: 282.0
click at [485, 71] on div "Jessica N." at bounding box center [731, 74] width 1001 height 30
click at [554, 78] on div "Jessica N." at bounding box center [731, 74] width 1001 height 30
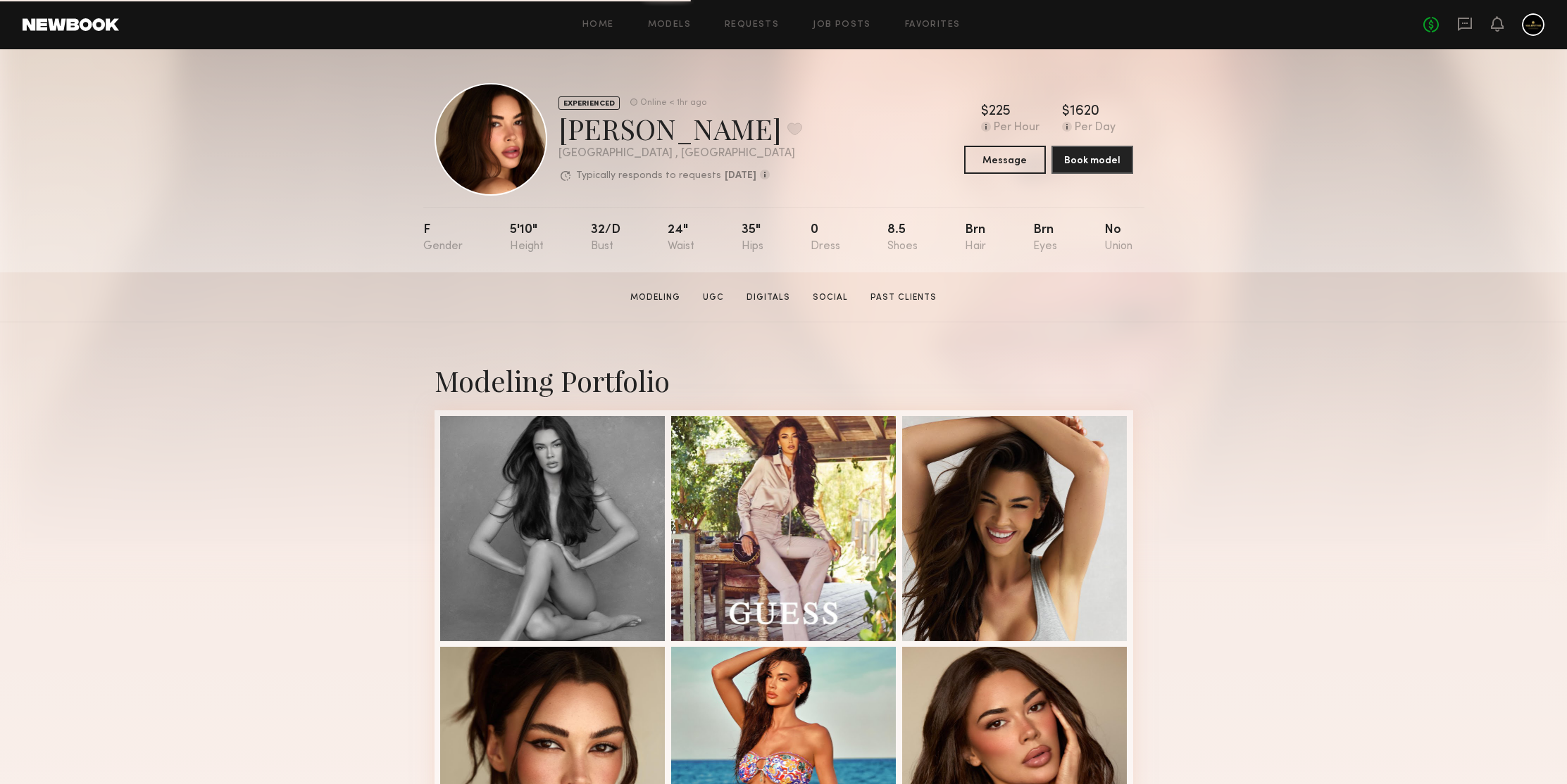
scroll to position [500, 0]
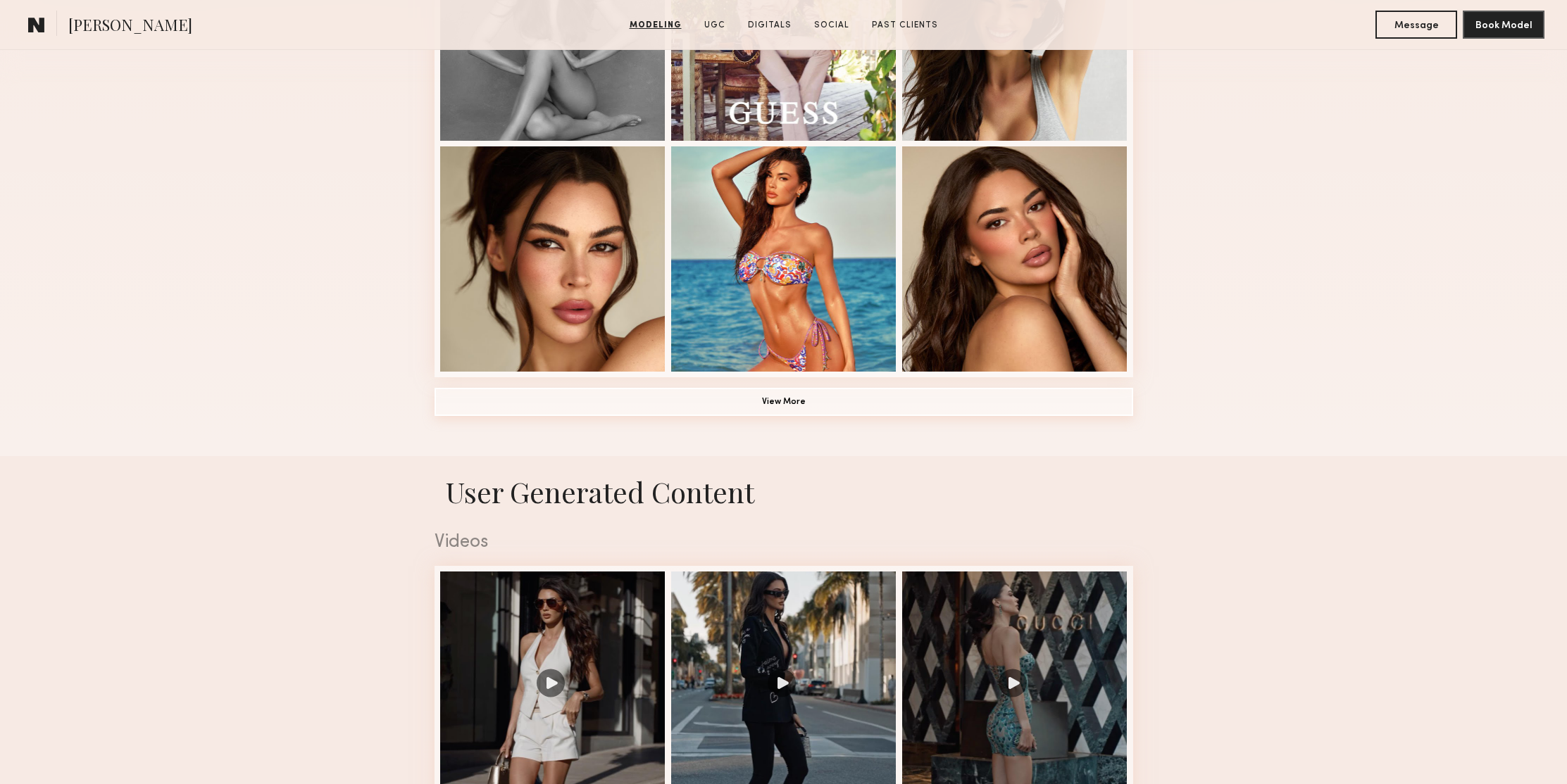
click at [784, 400] on button "View More" at bounding box center [784, 402] width 699 height 28
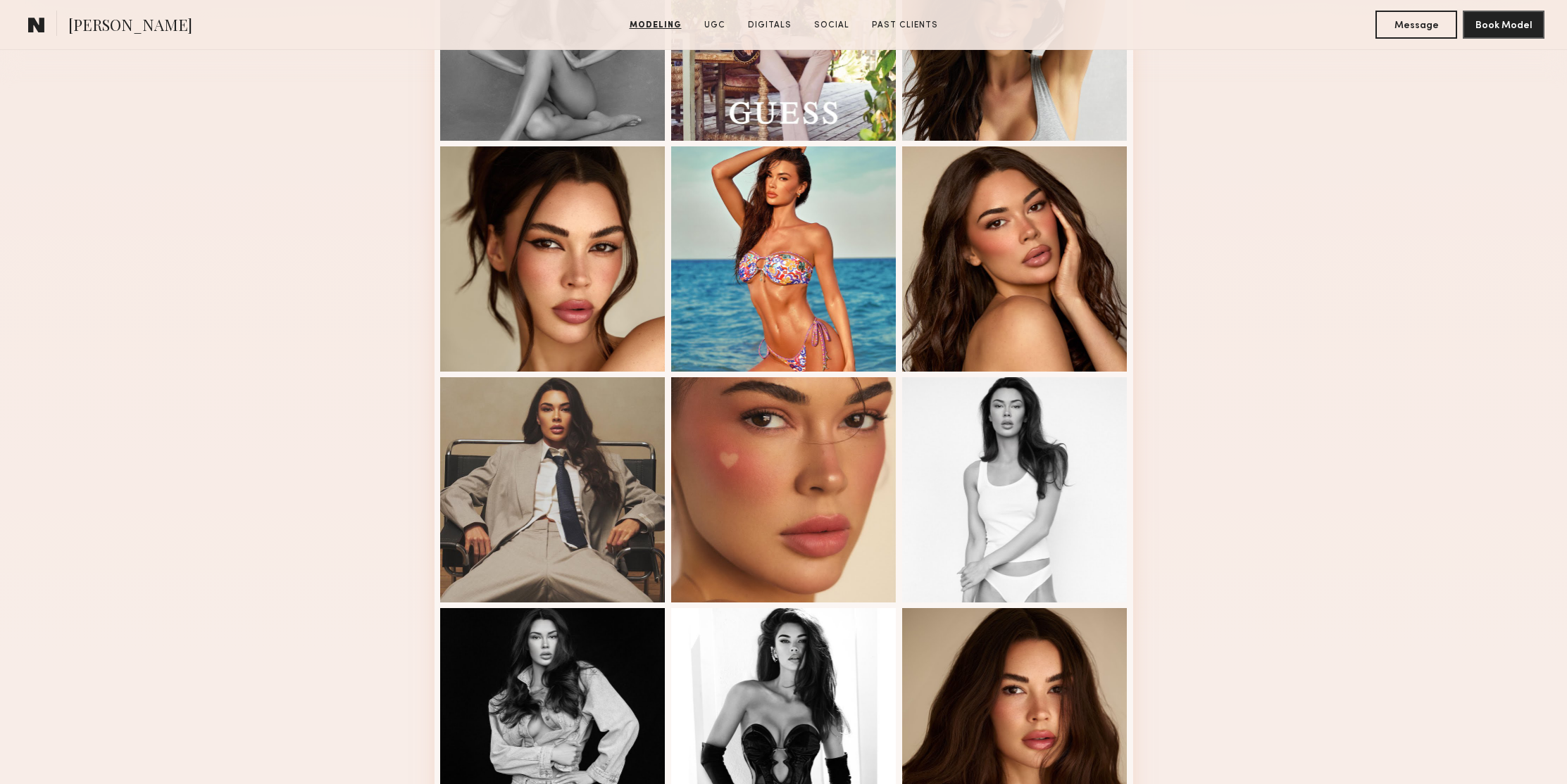
click at [1328, 287] on div "Modeling Portfolio" at bounding box center [784, 696] width 1567 height 1749
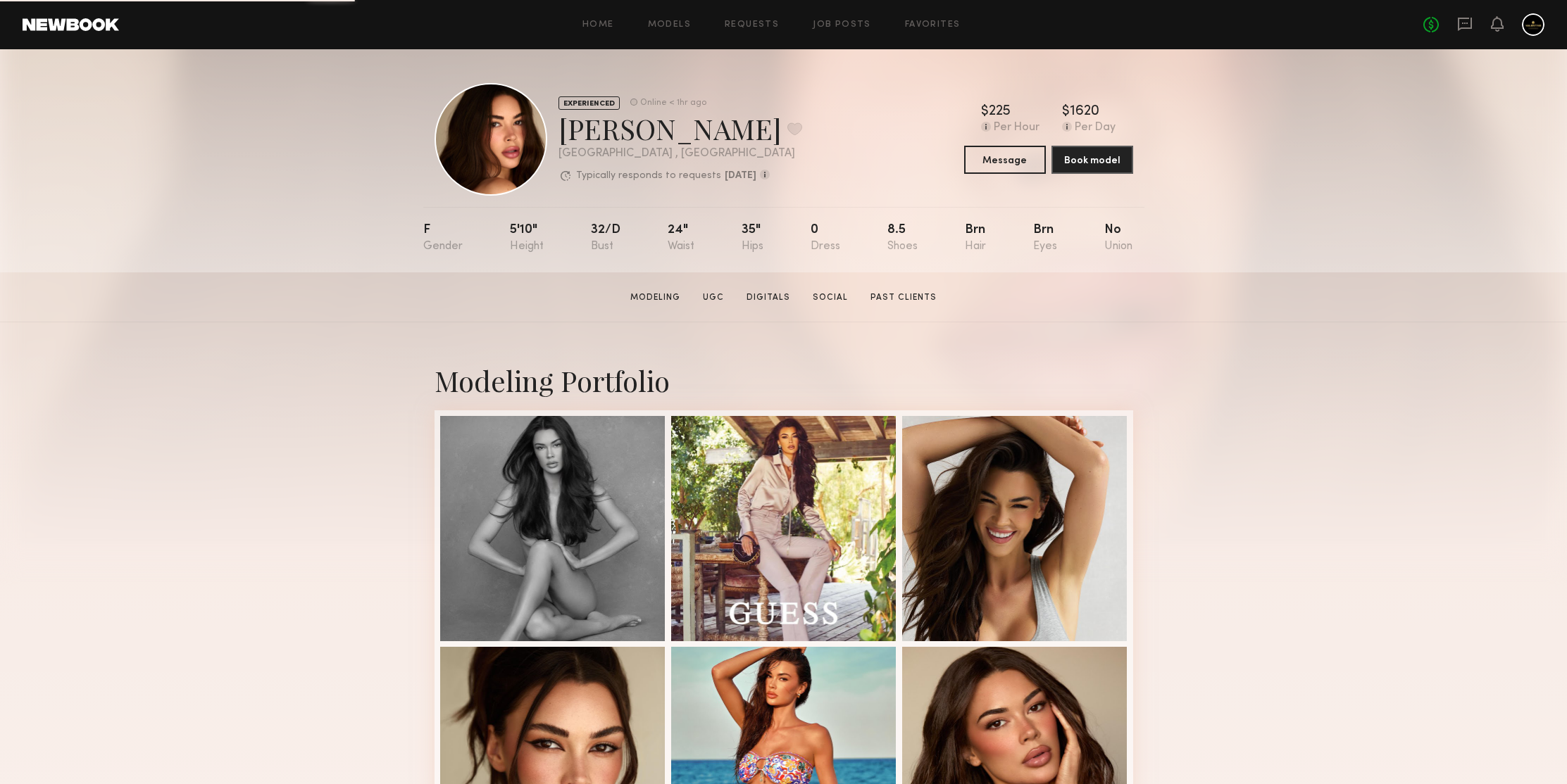
click at [1286, 359] on div "Modeling Portfolio View More" at bounding box center [784, 639] width 1567 height 634
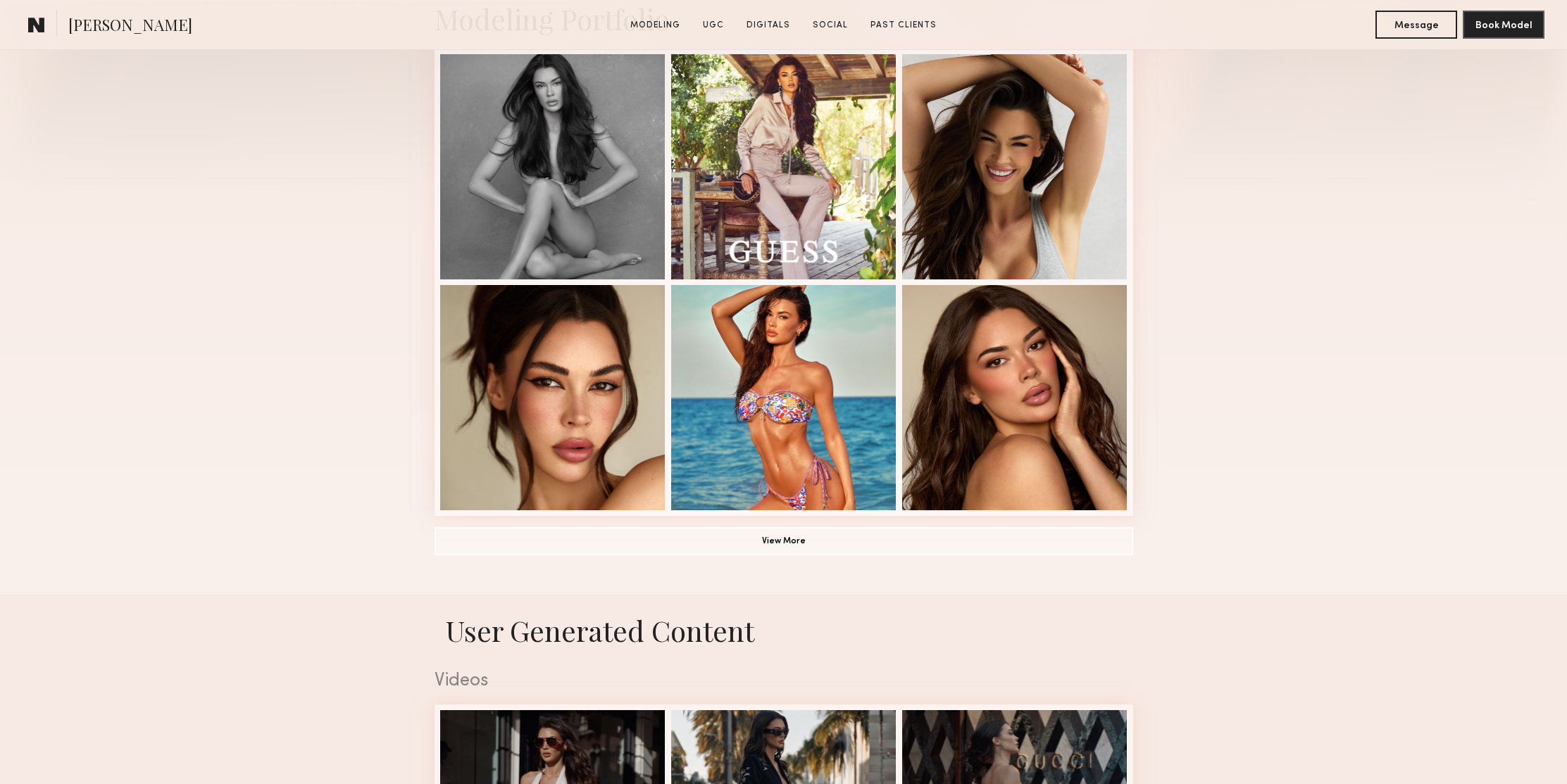
scroll to position [506, 0]
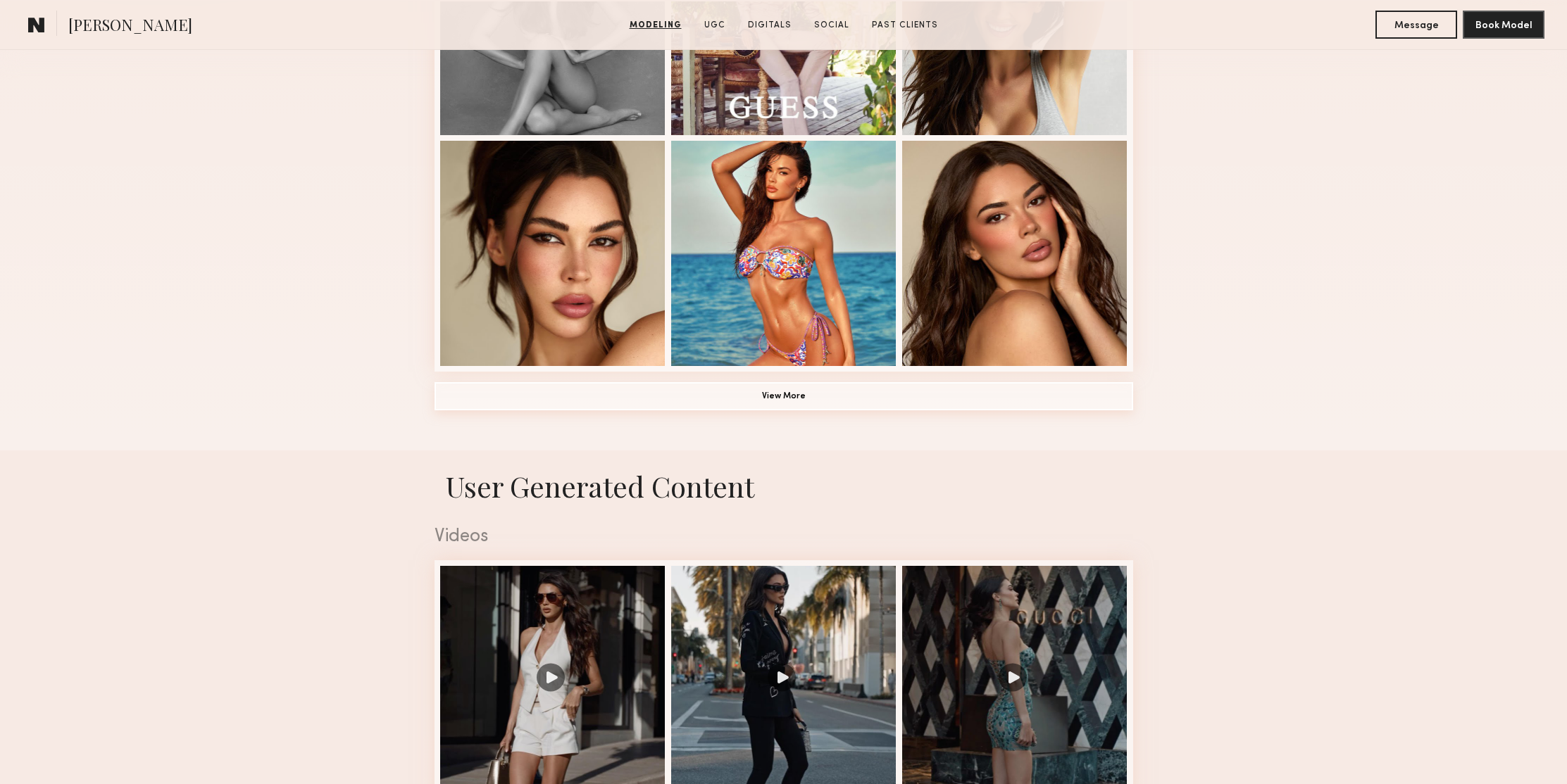
click at [974, 405] on button "View More" at bounding box center [784, 396] width 699 height 28
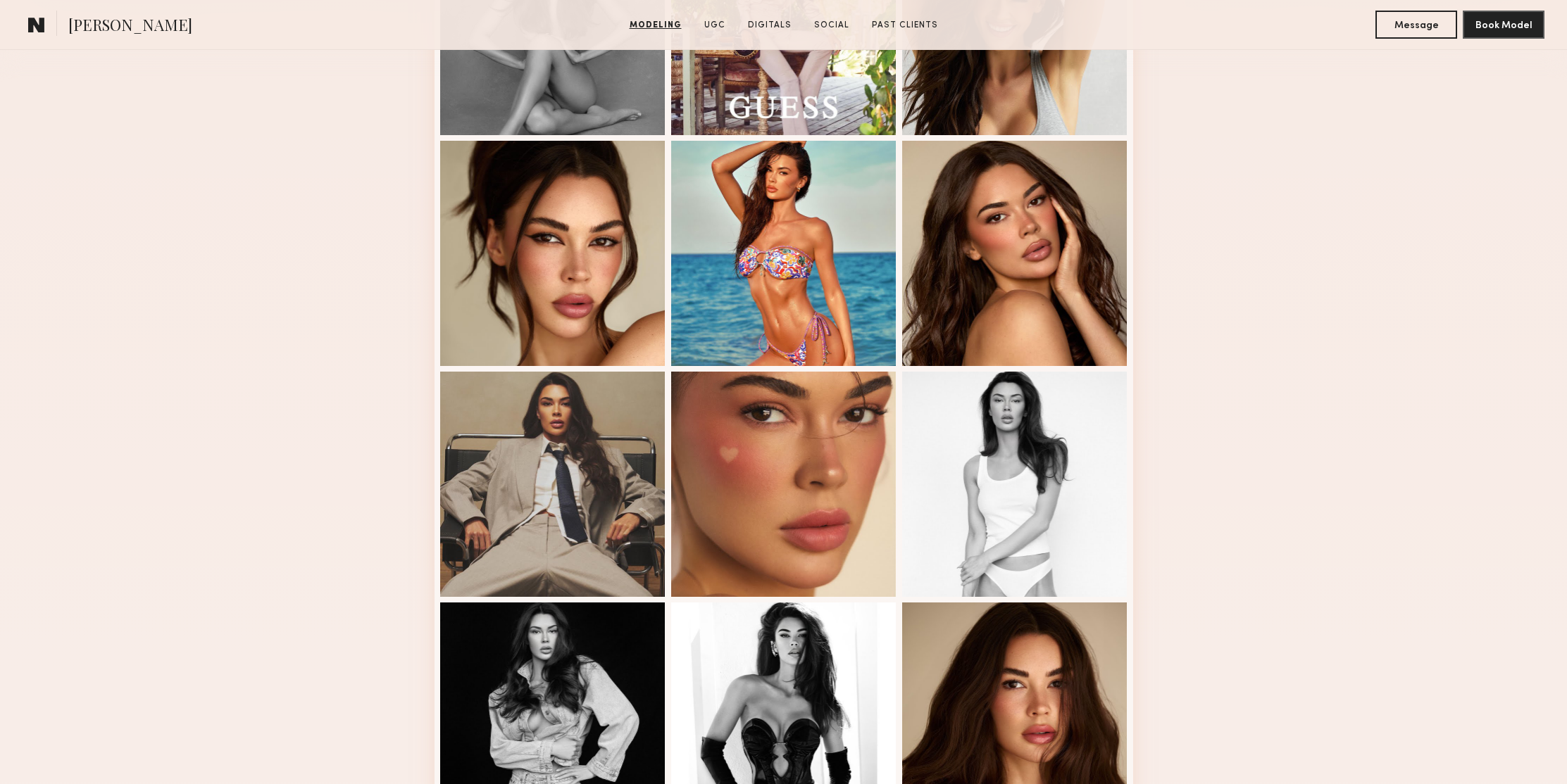
click at [1261, 270] on div "Modeling Portfolio" at bounding box center [784, 691] width 1567 height 1749
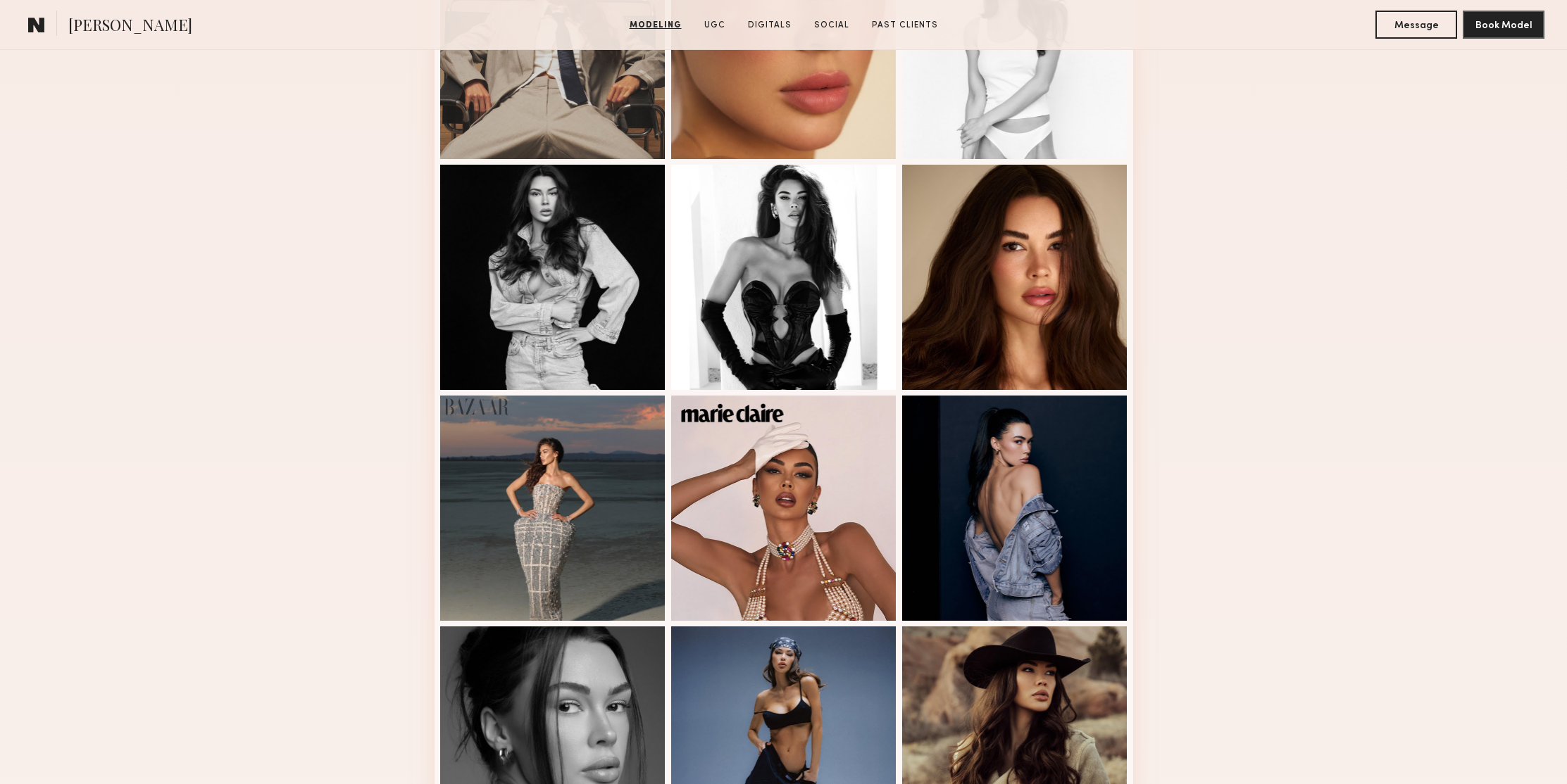
scroll to position [1088, 0]
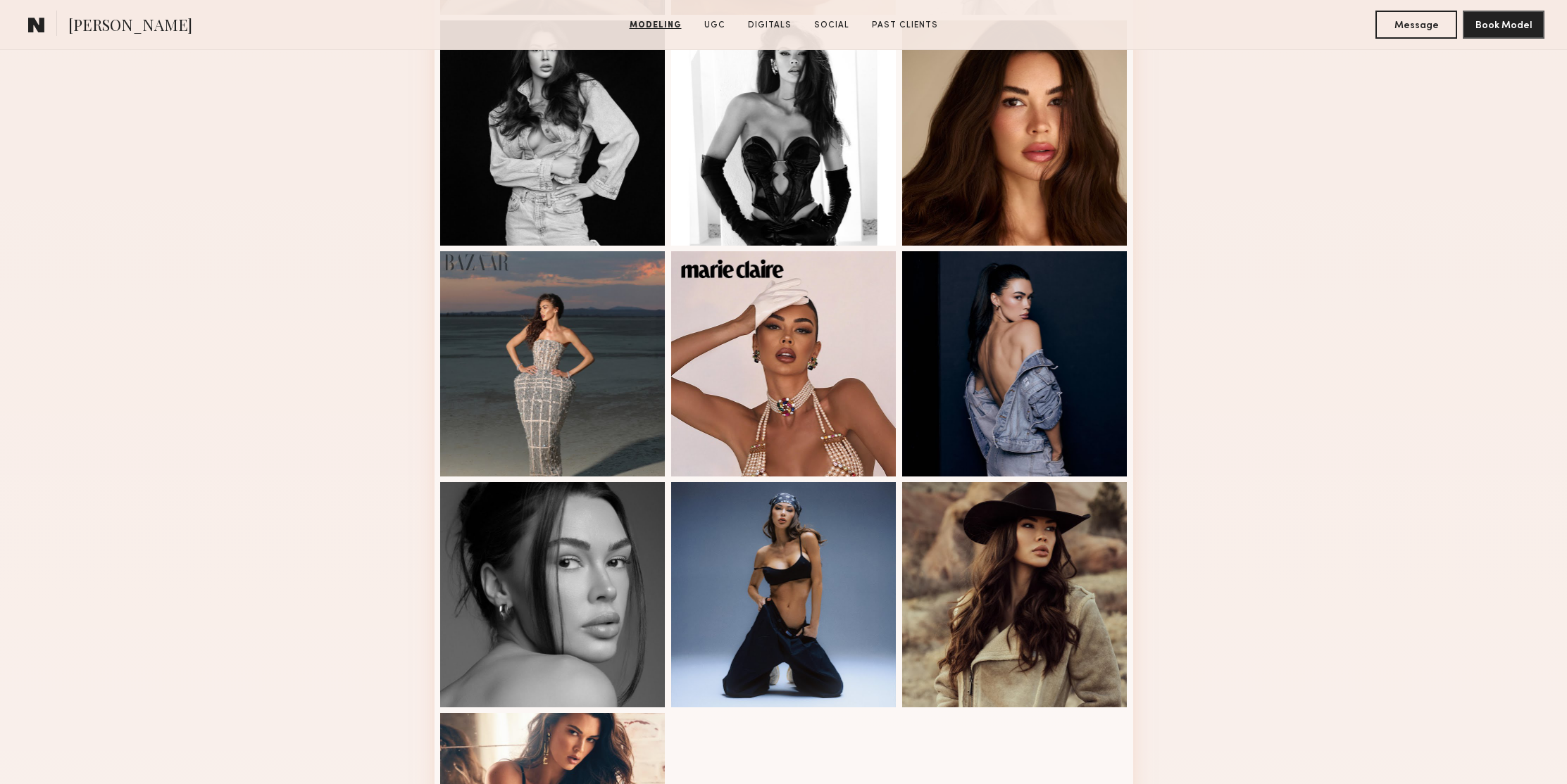
click at [1336, 280] on div "Modeling Portfolio" at bounding box center [784, 108] width 1567 height 1749
click at [1068, 516] on div at bounding box center [1014, 593] width 225 height 225
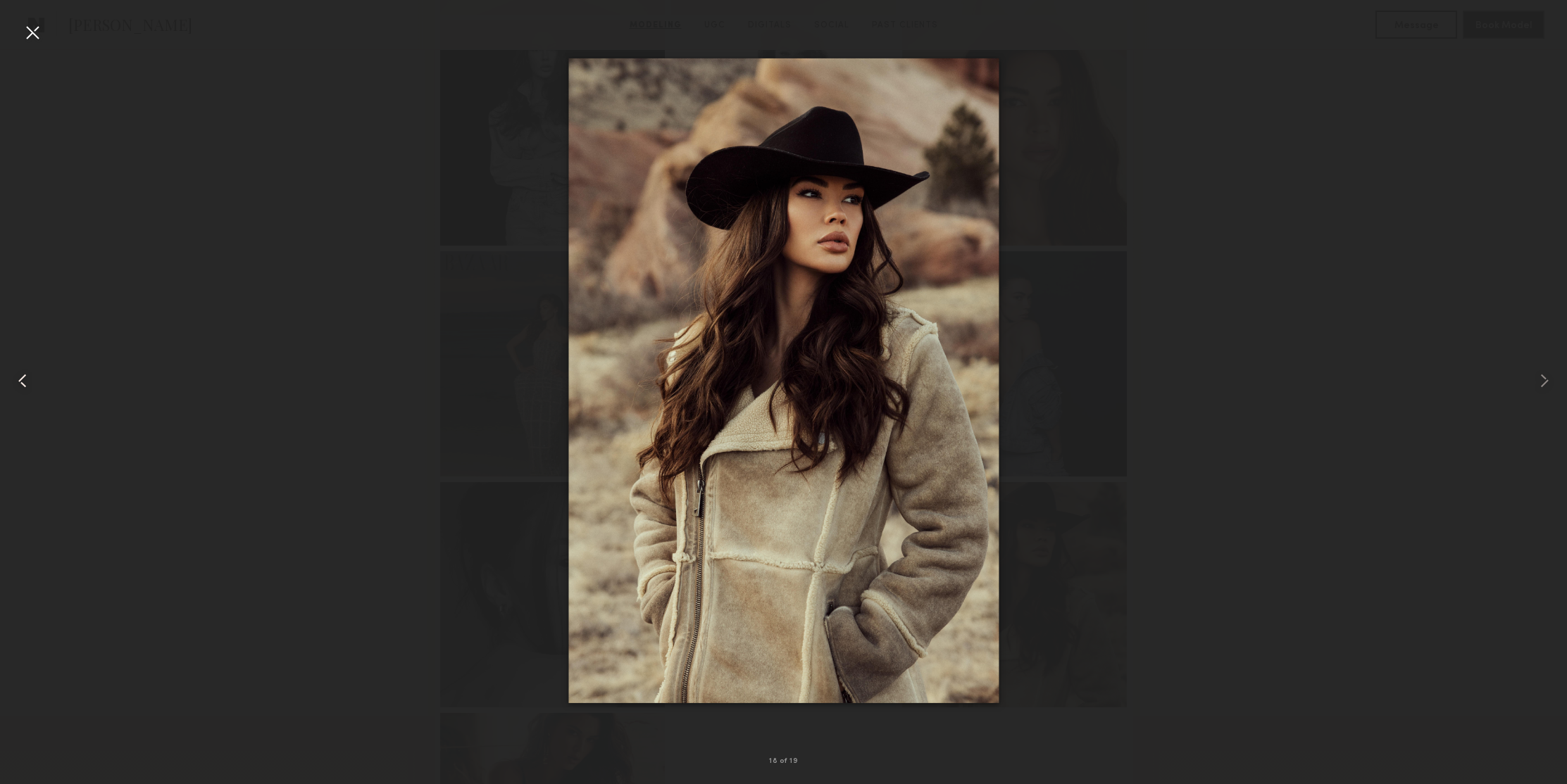
click at [16, 389] on common-icon at bounding box center [23, 381] width 23 height 23
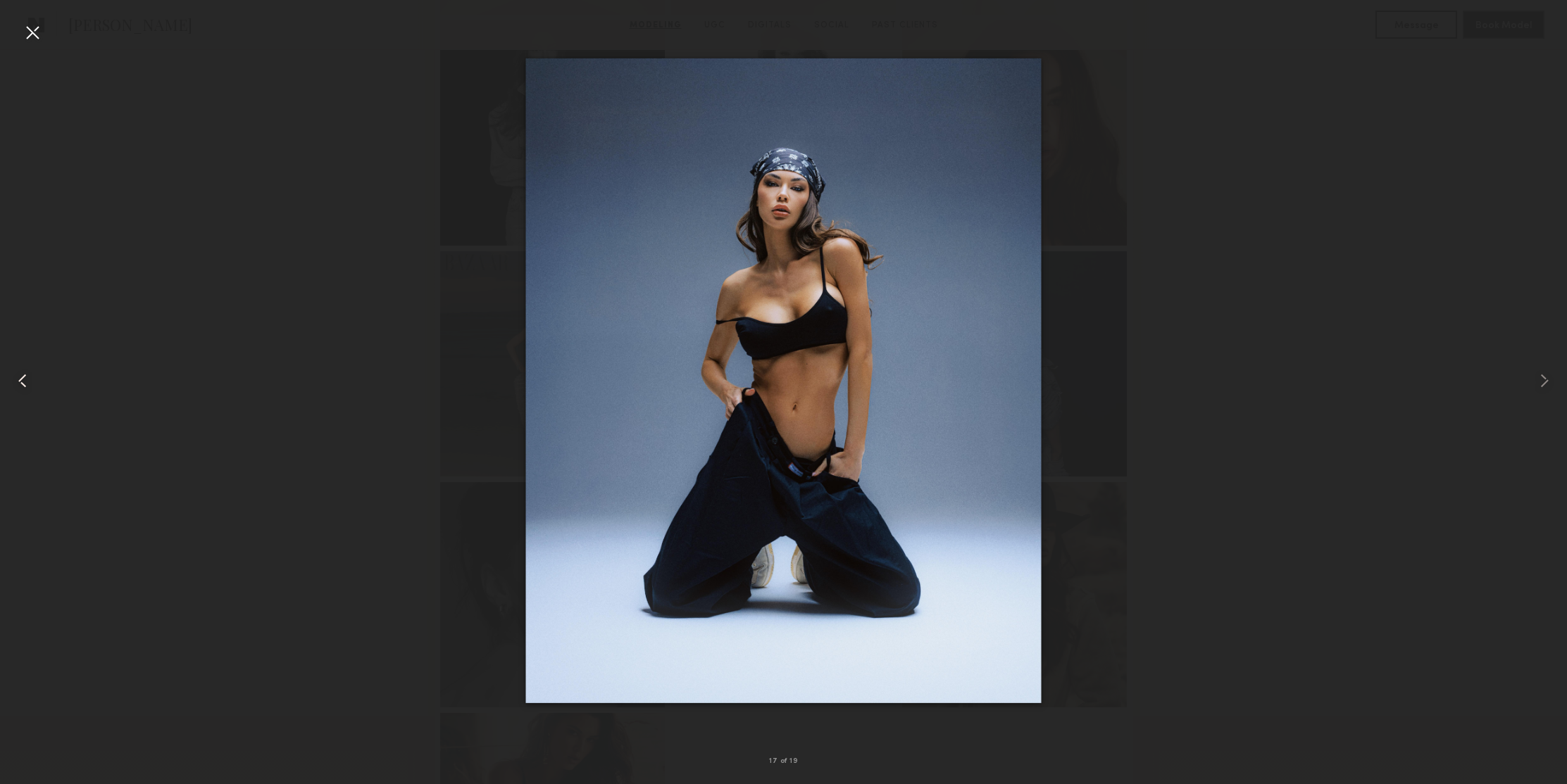
click at [23, 382] on common-icon at bounding box center [23, 381] width 23 height 23
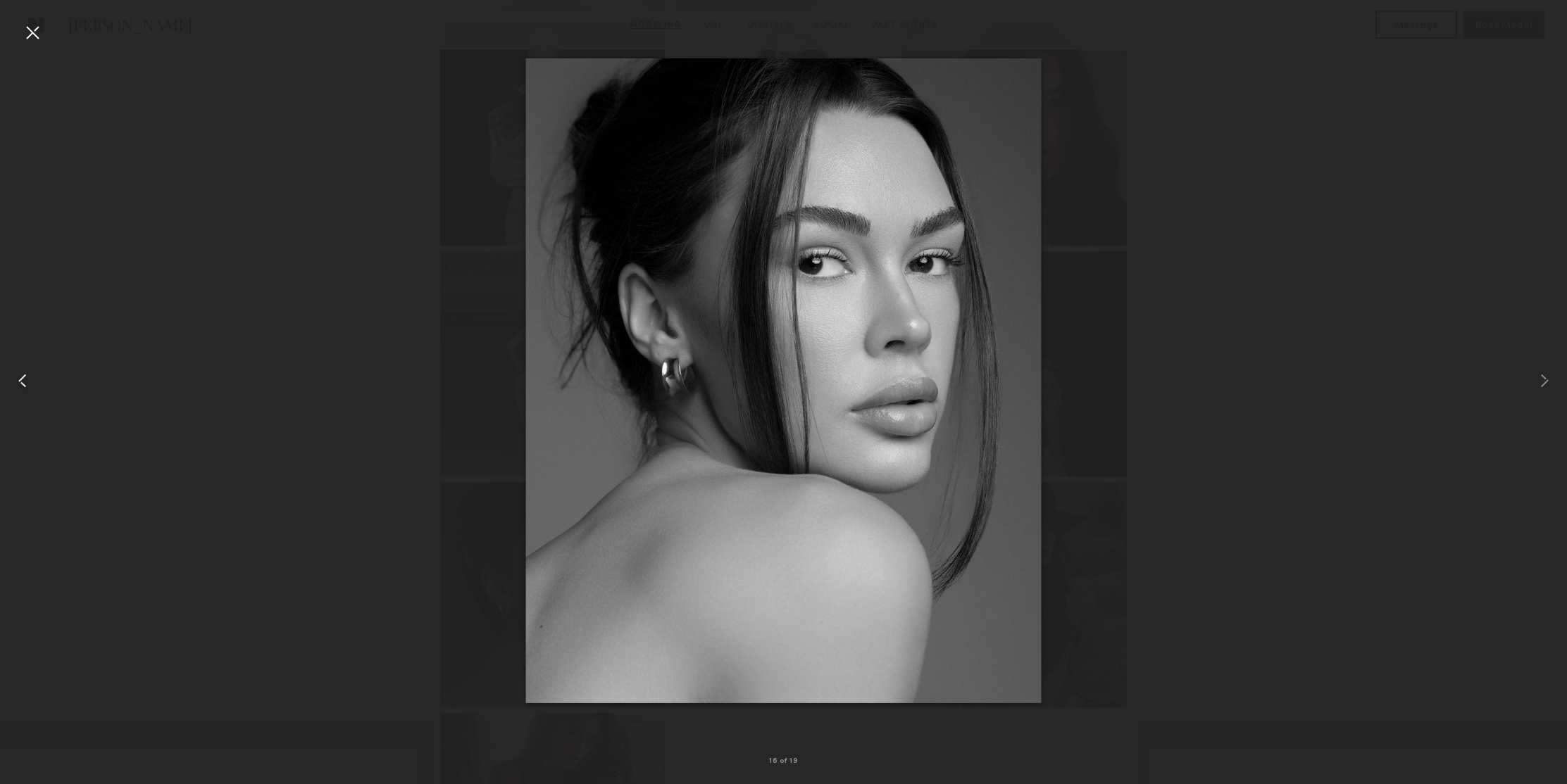
click at [23, 382] on common-icon at bounding box center [23, 381] width 23 height 23
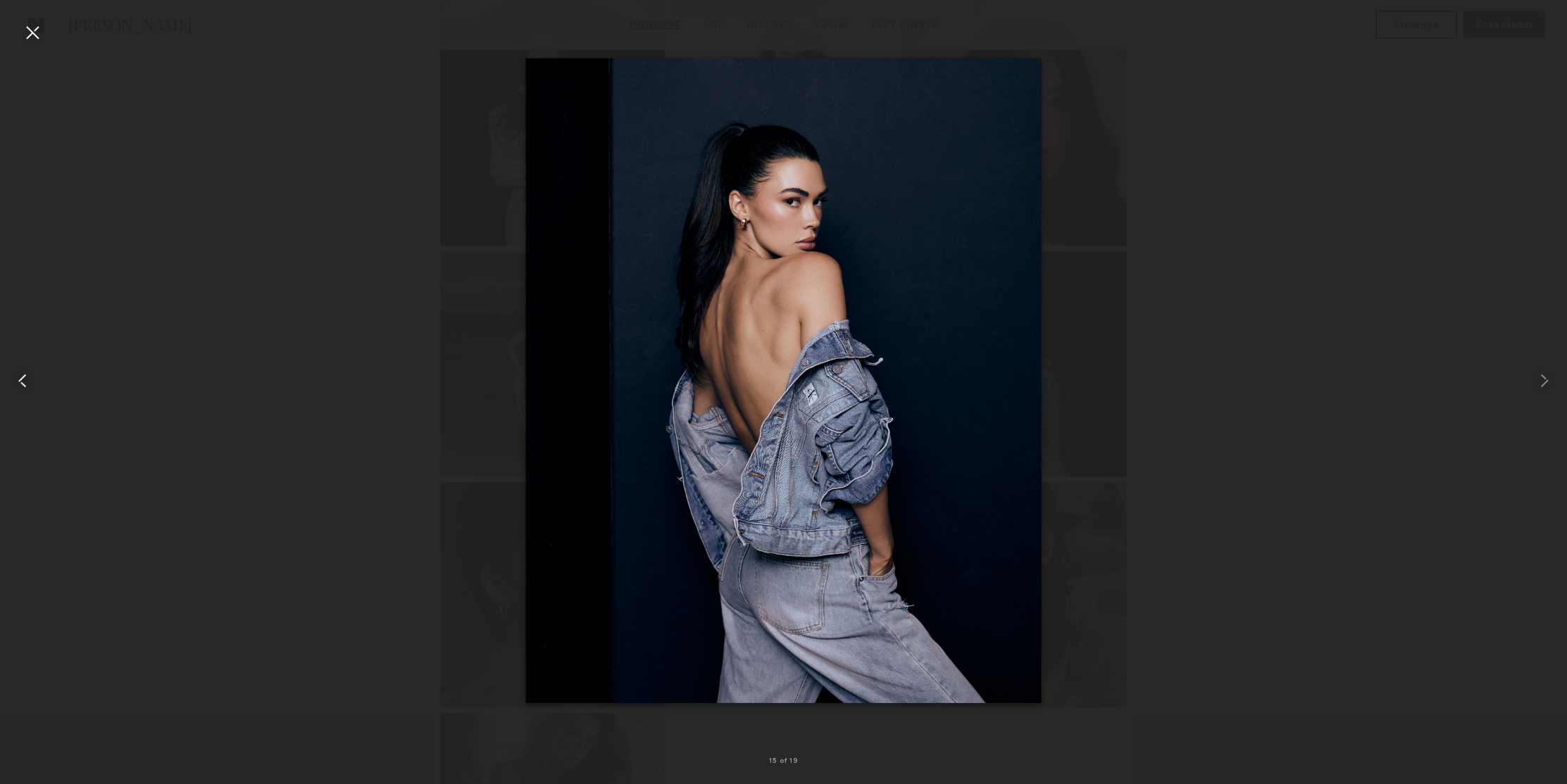
click at [23, 382] on common-icon at bounding box center [23, 381] width 23 height 23
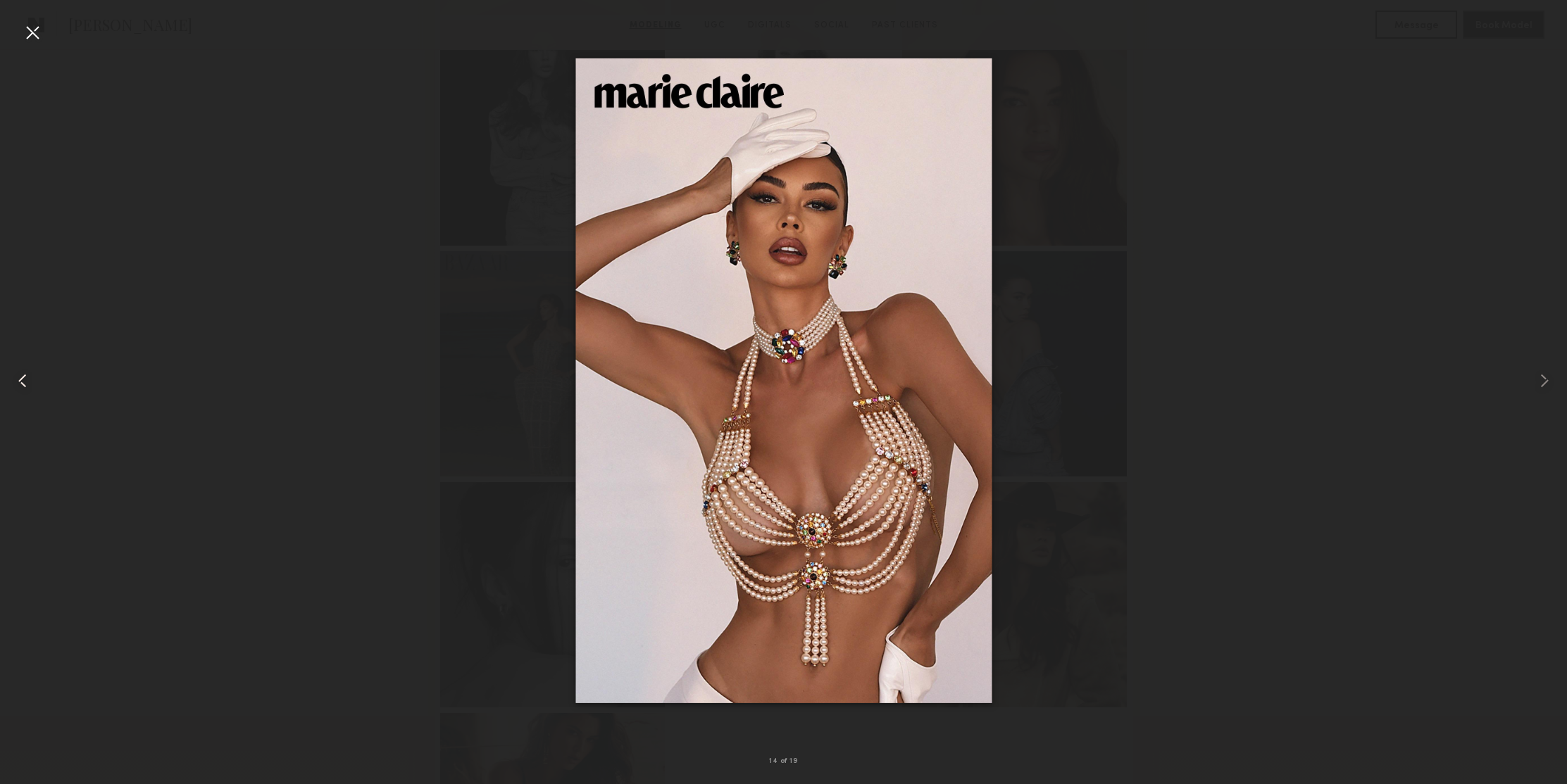
click at [23, 382] on common-icon at bounding box center [23, 381] width 23 height 23
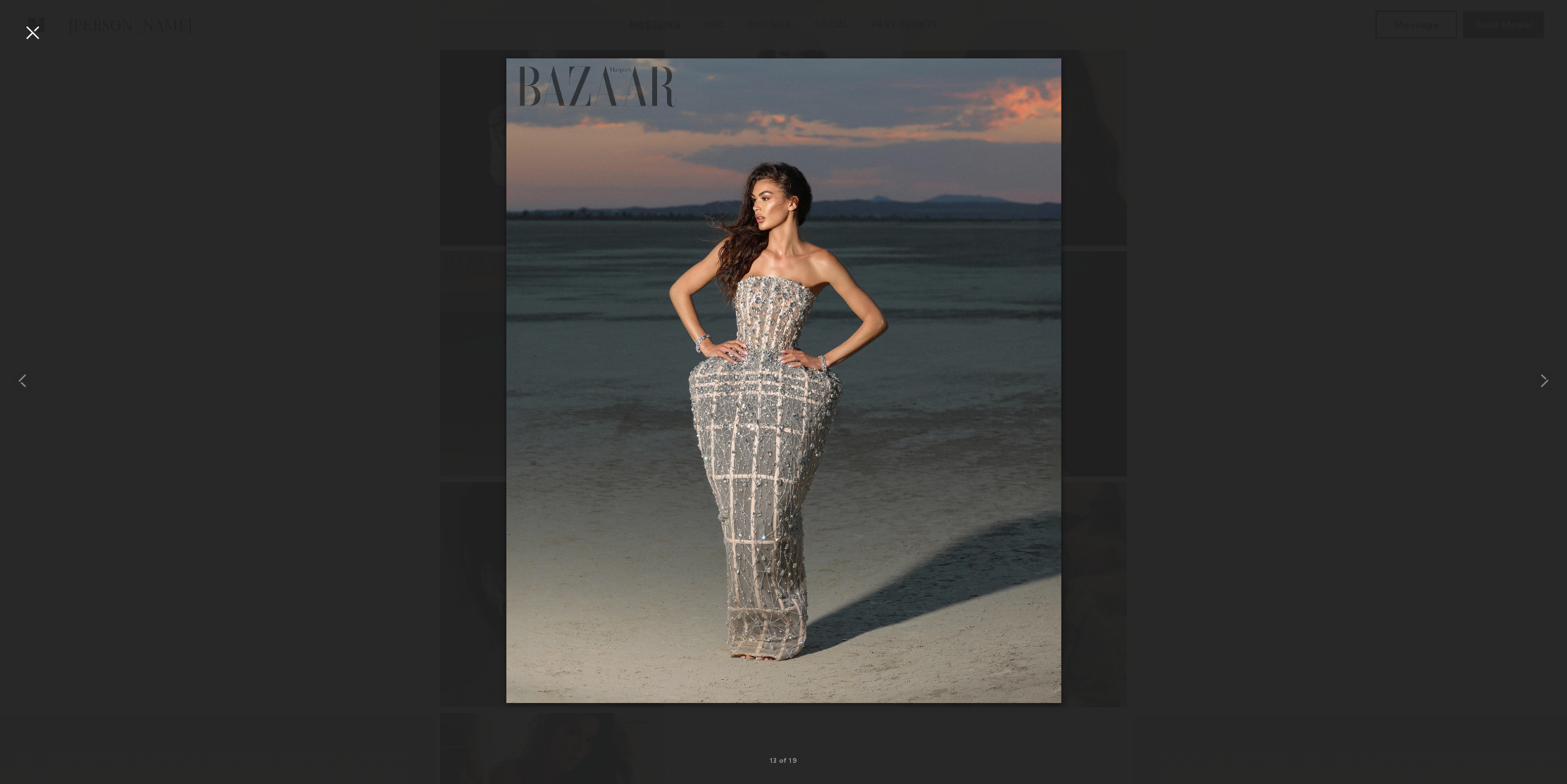
click at [34, 35] on div at bounding box center [33, 33] width 23 height 23
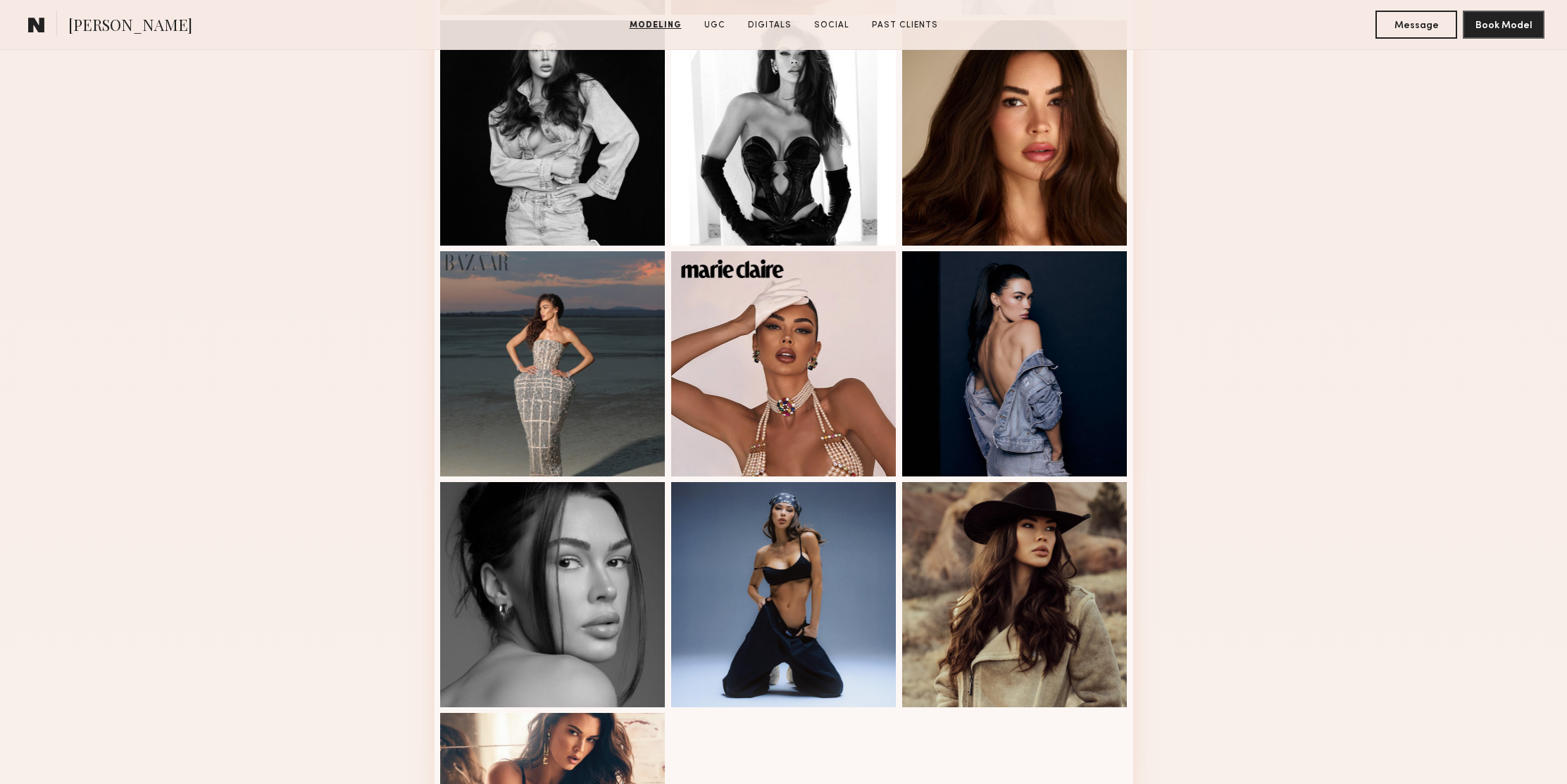
click at [1222, 287] on div "Modeling Portfolio" at bounding box center [784, 108] width 1567 height 1749
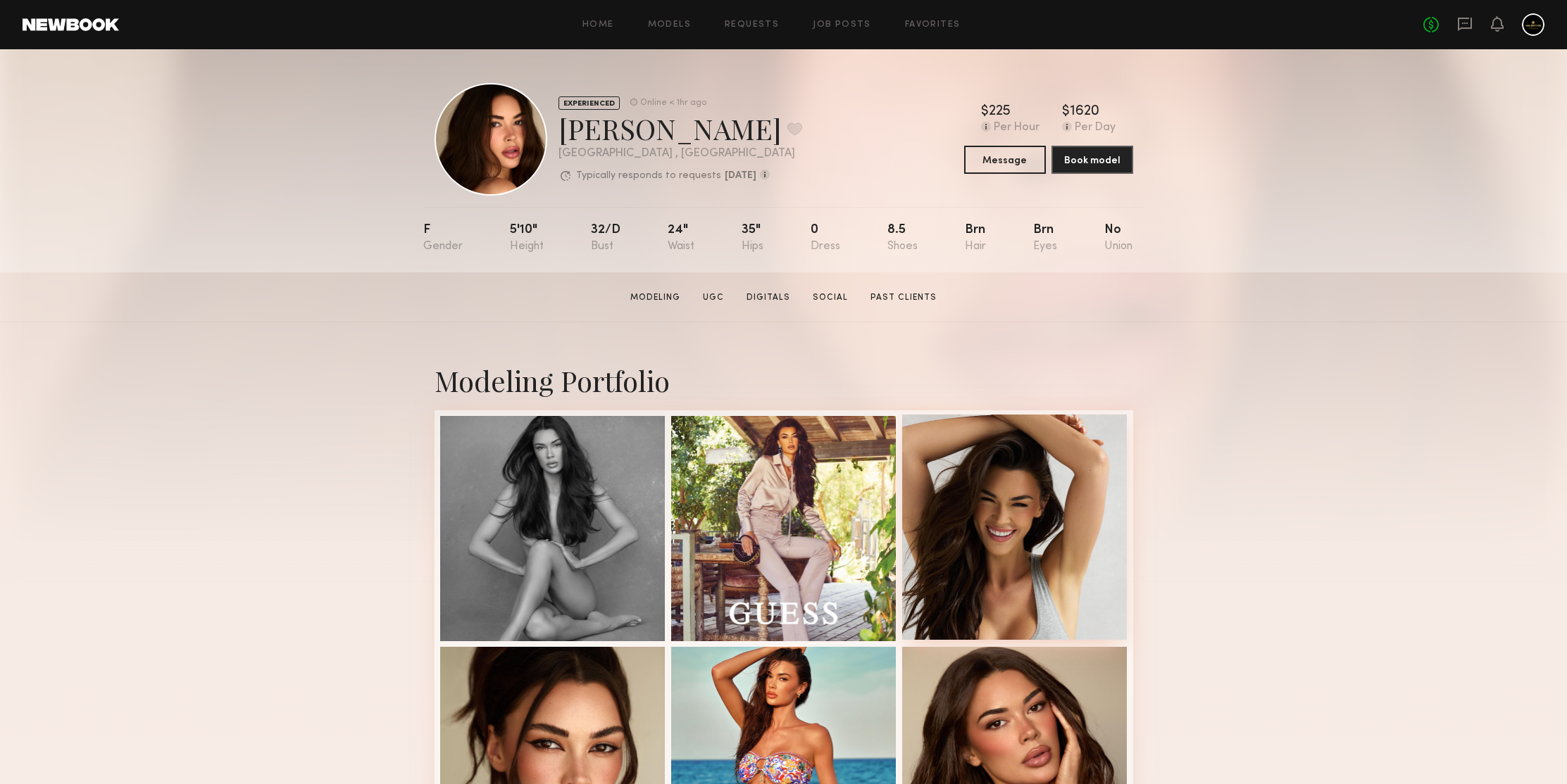
click at [1051, 487] on div at bounding box center [1014, 526] width 225 height 225
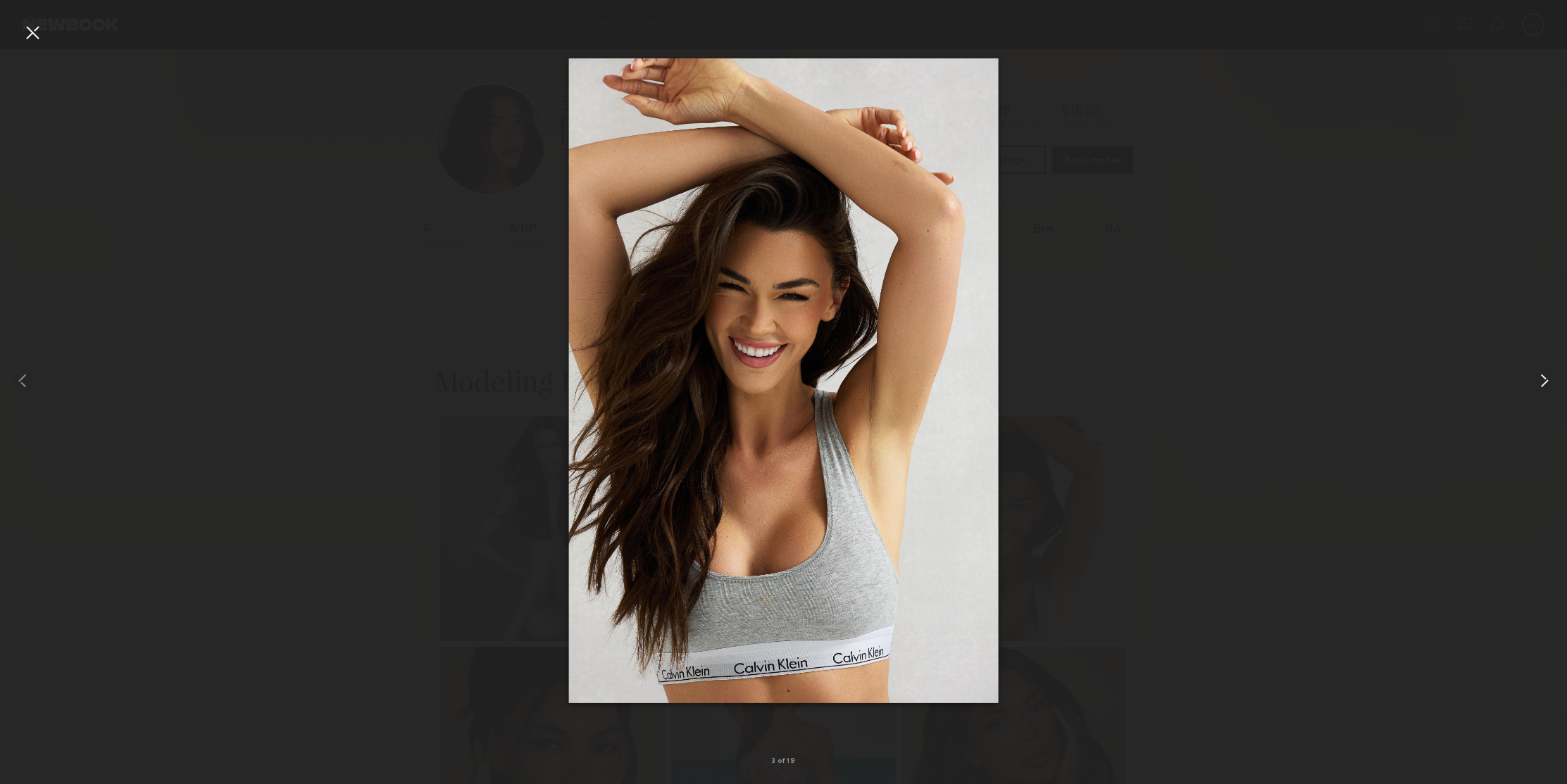
click at [1543, 384] on common-icon at bounding box center [1545, 381] width 23 height 23
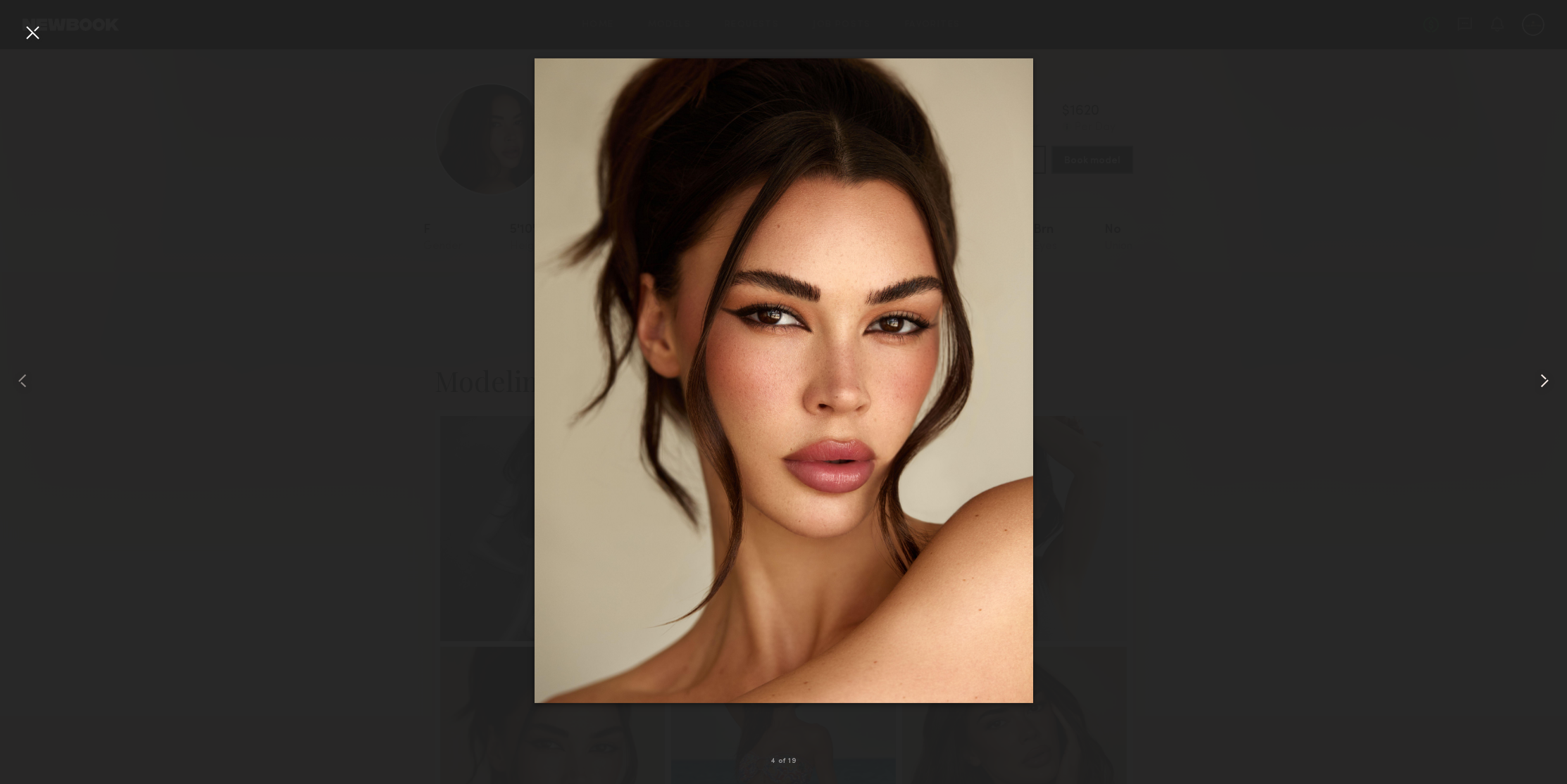
click at [1543, 384] on common-icon at bounding box center [1545, 381] width 23 height 23
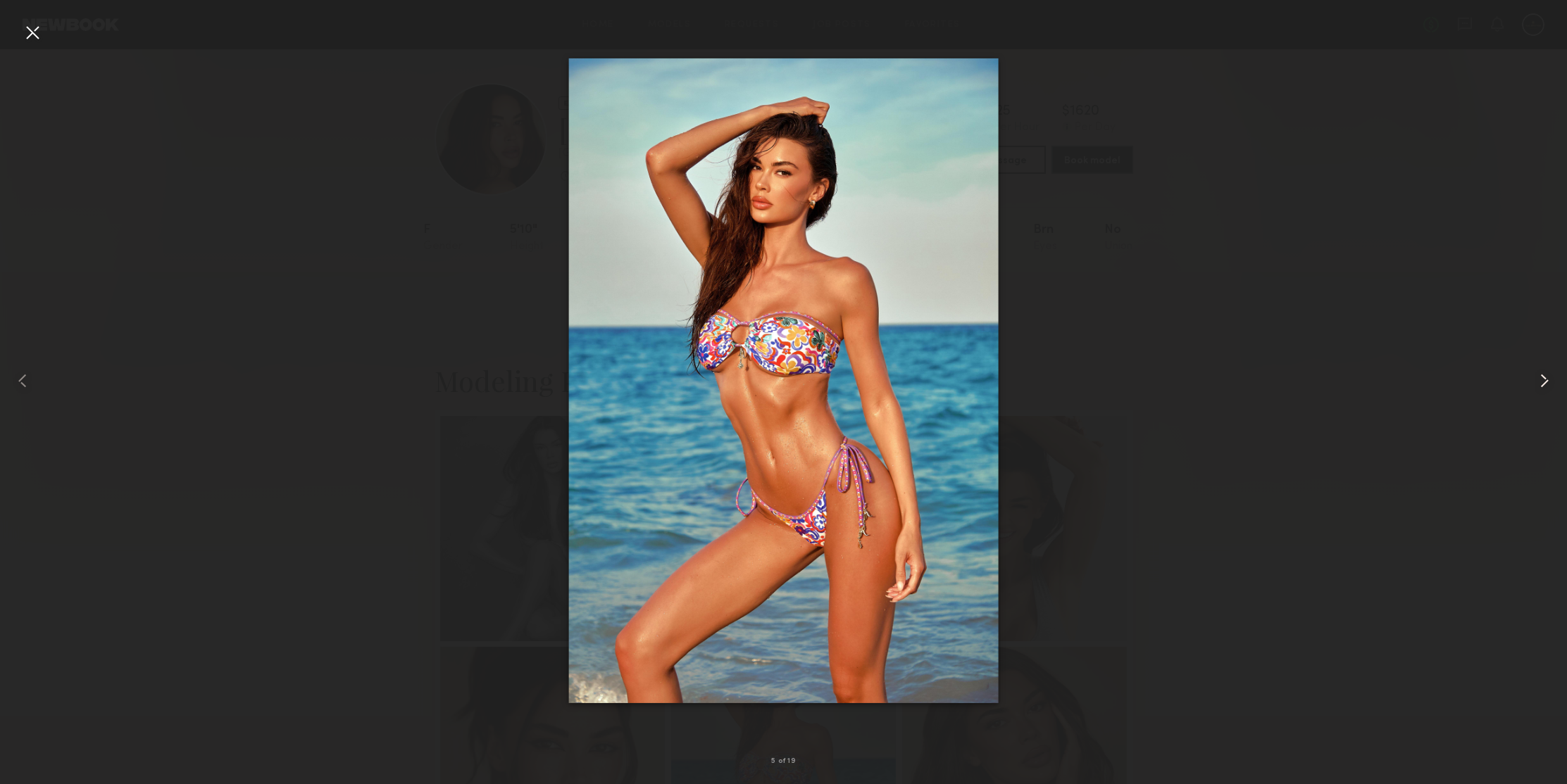
click at [1537, 389] on common-icon at bounding box center [1545, 381] width 23 height 23
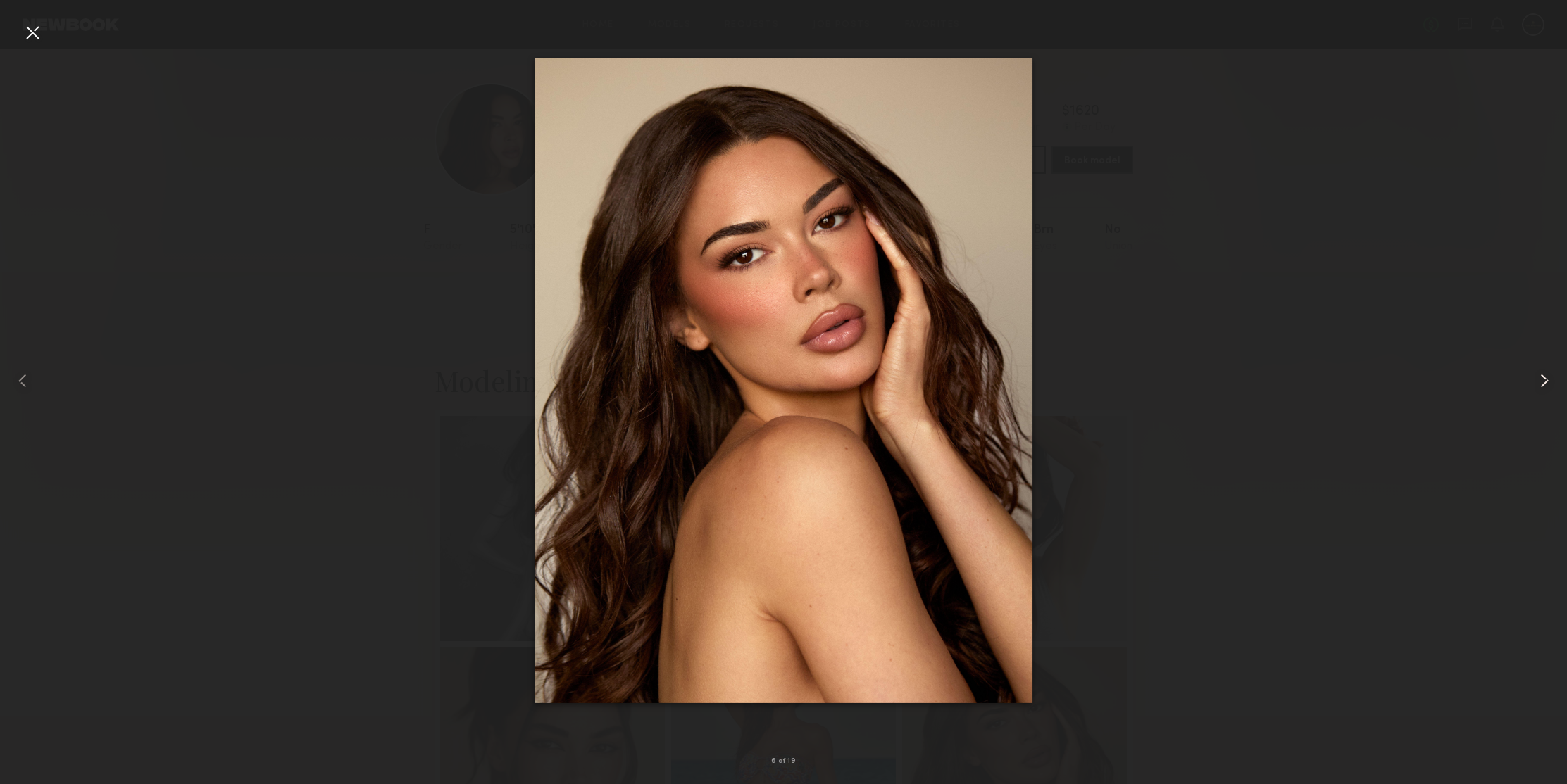
click at [1539, 382] on common-icon at bounding box center [1545, 381] width 23 height 23
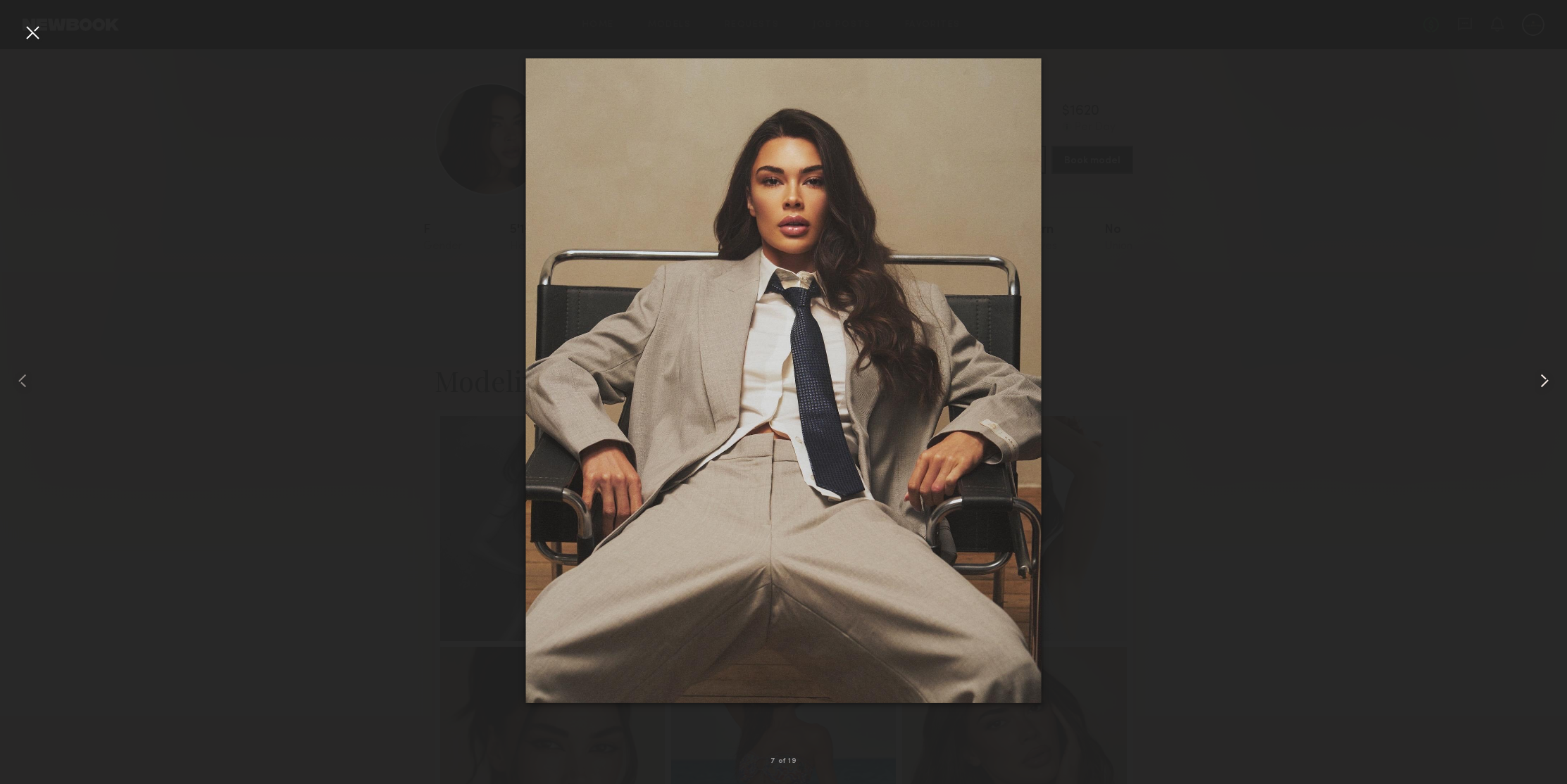
click at [1539, 382] on common-icon at bounding box center [1545, 381] width 23 height 23
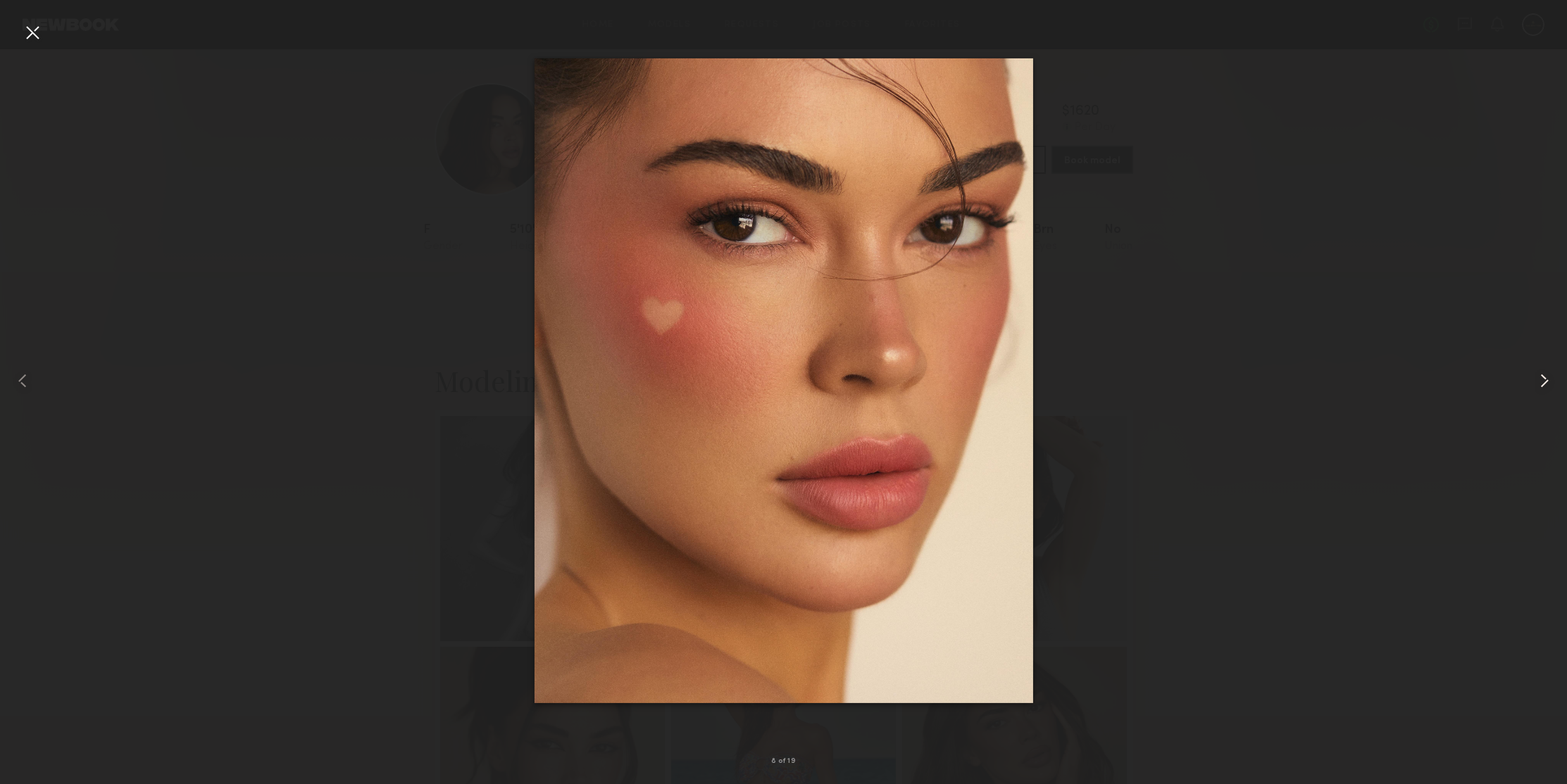
click at [1539, 382] on common-icon at bounding box center [1545, 381] width 23 height 23
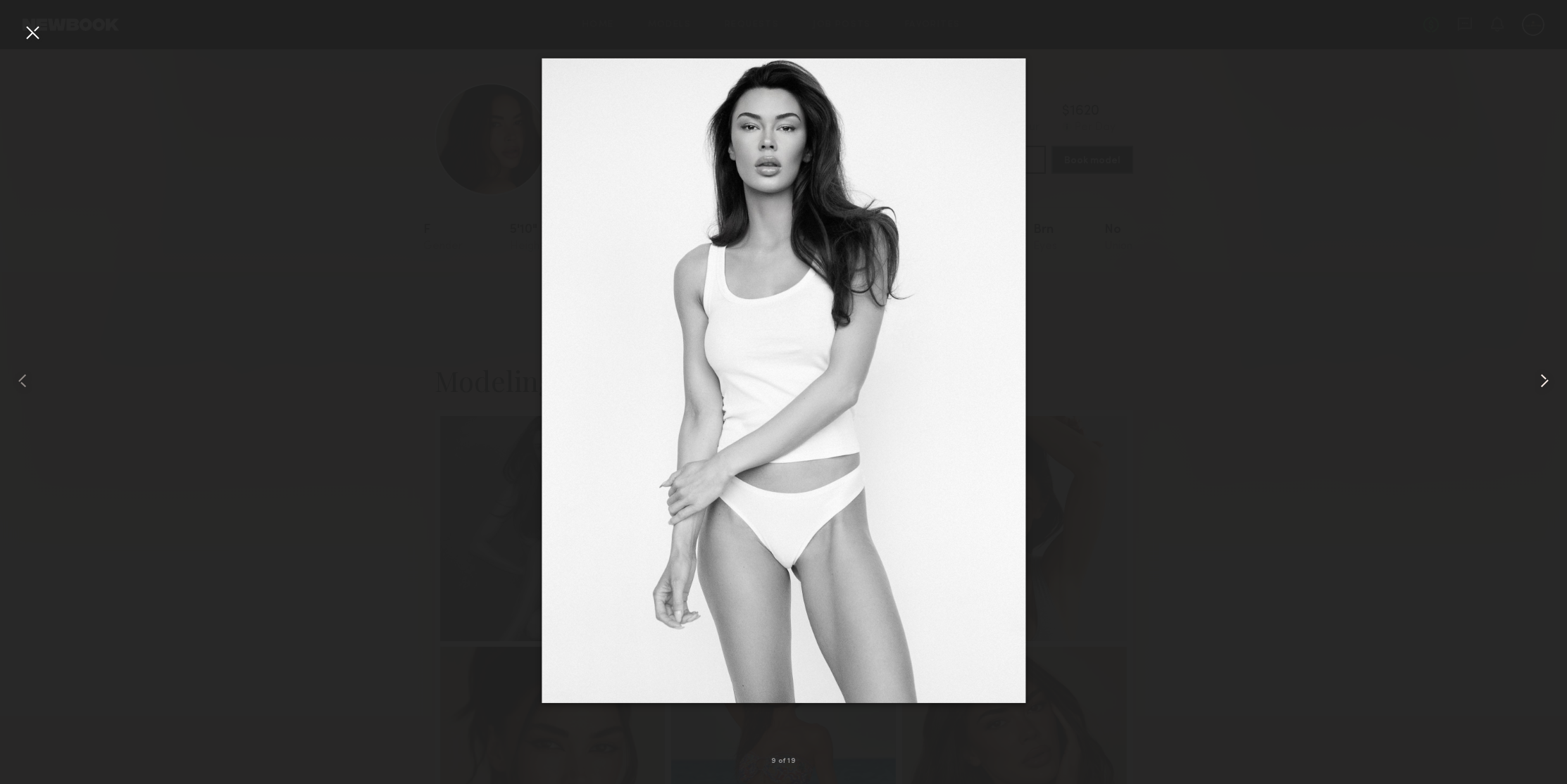
click at [1539, 382] on common-icon at bounding box center [1545, 381] width 23 height 23
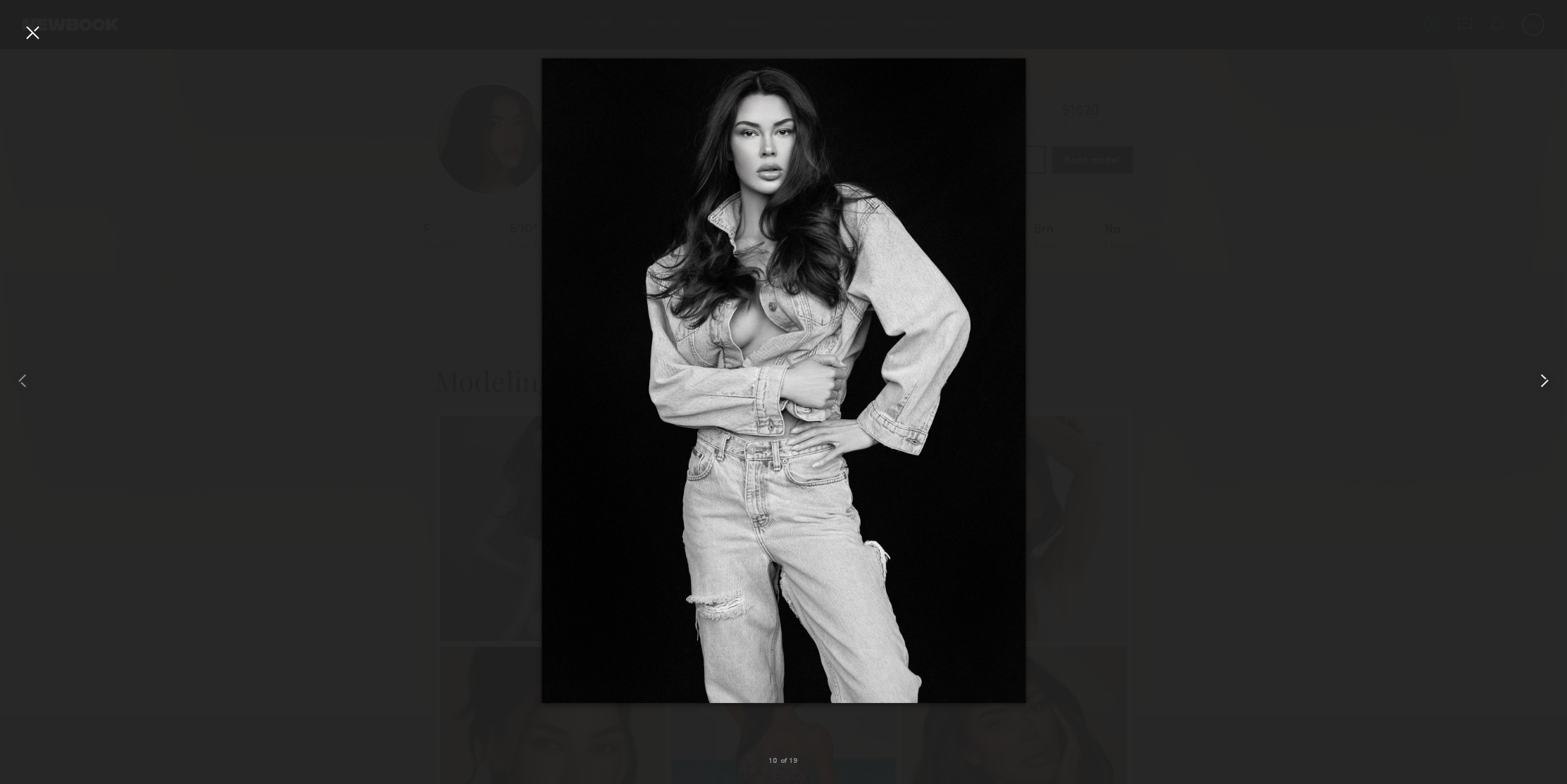
click at [1539, 382] on common-icon at bounding box center [1545, 381] width 23 height 23
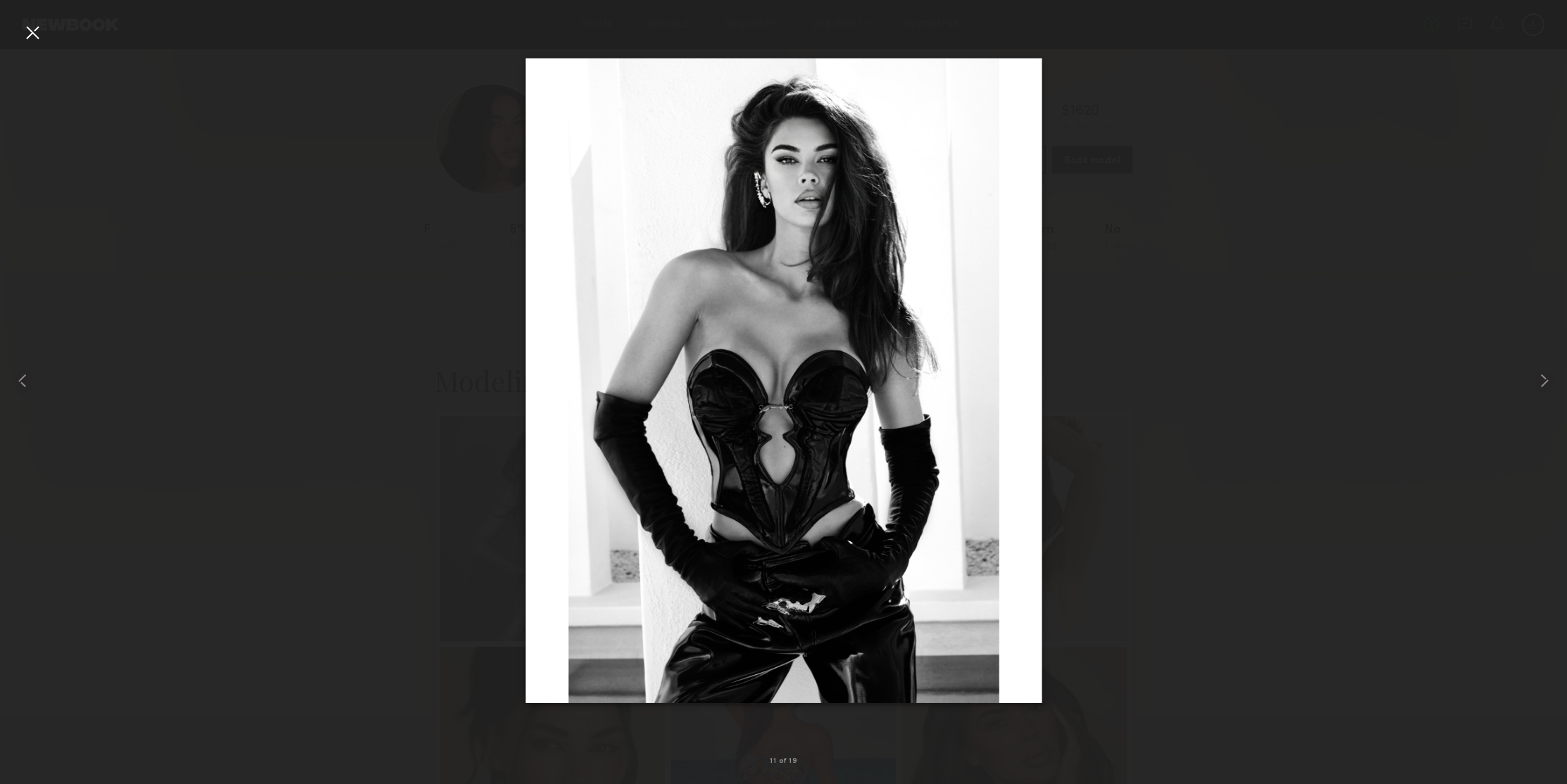
click at [40, 34] on div at bounding box center [33, 33] width 23 height 23
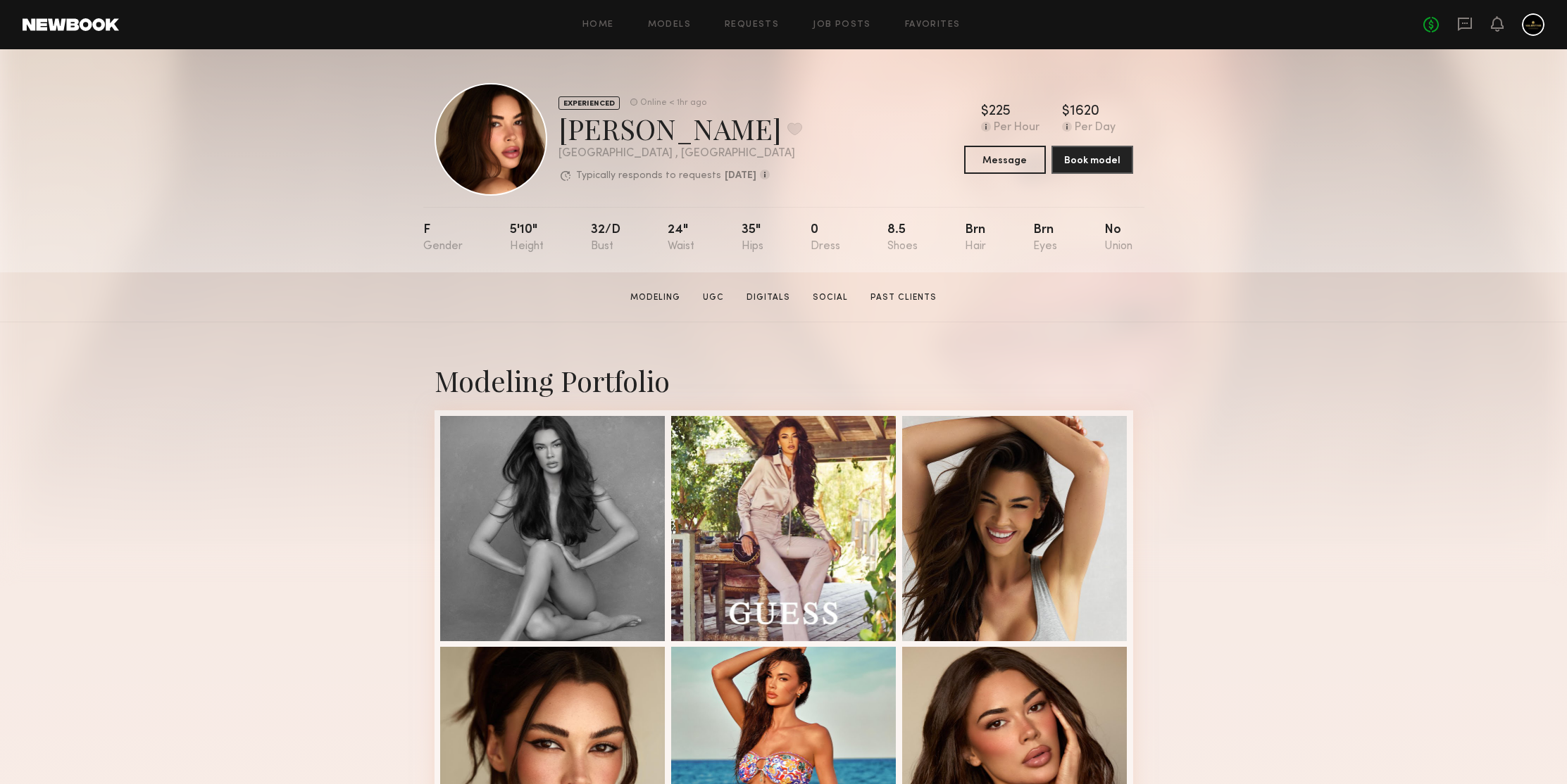
click at [1369, 264] on div "EXPERIENCED Online < 1hr ago [PERSON_NAME] Favorite [GEOGRAPHIC_DATA] , [GEOGRA…" at bounding box center [784, 161] width 1567 height 223
click at [1458, 23] on icon at bounding box center [1465, 24] width 14 height 13
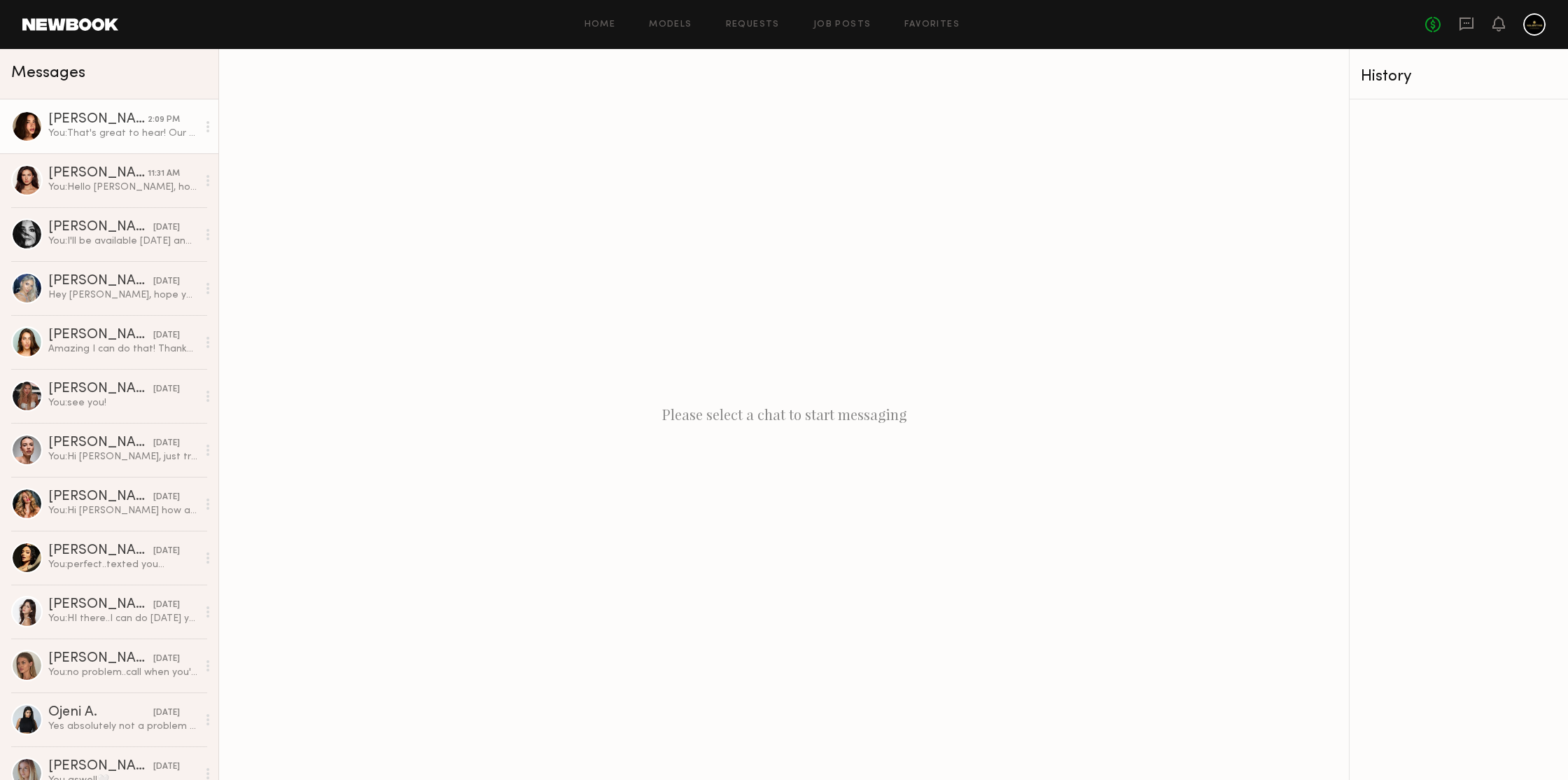
click at [78, 135] on div "You: That's great to hear! Our warehouse is at 1000 14th east street in DT. I'm…" at bounding box center [123, 132] width 149 height 13
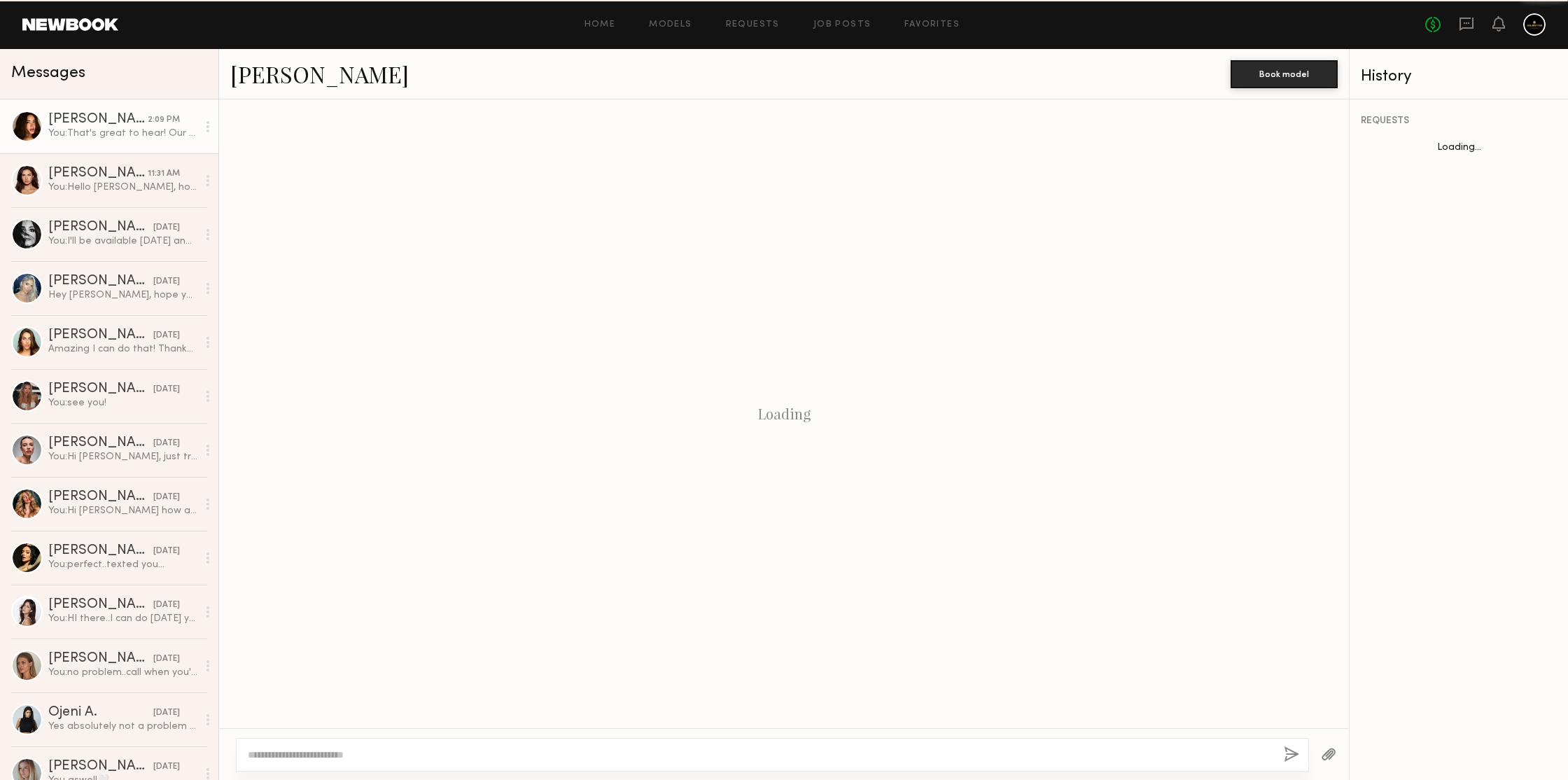
scroll to position [349, 0]
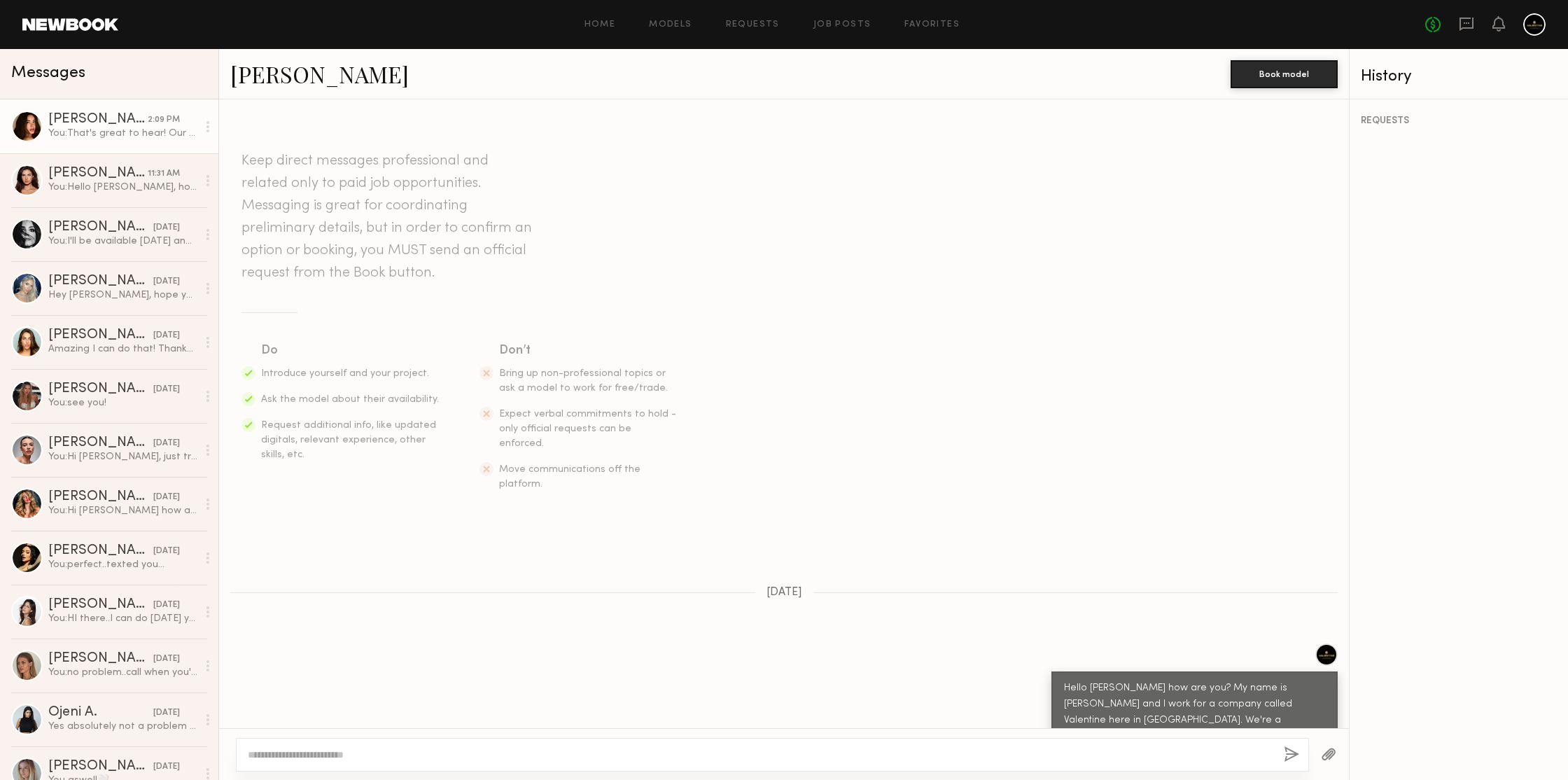
scroll to position [456, 0]
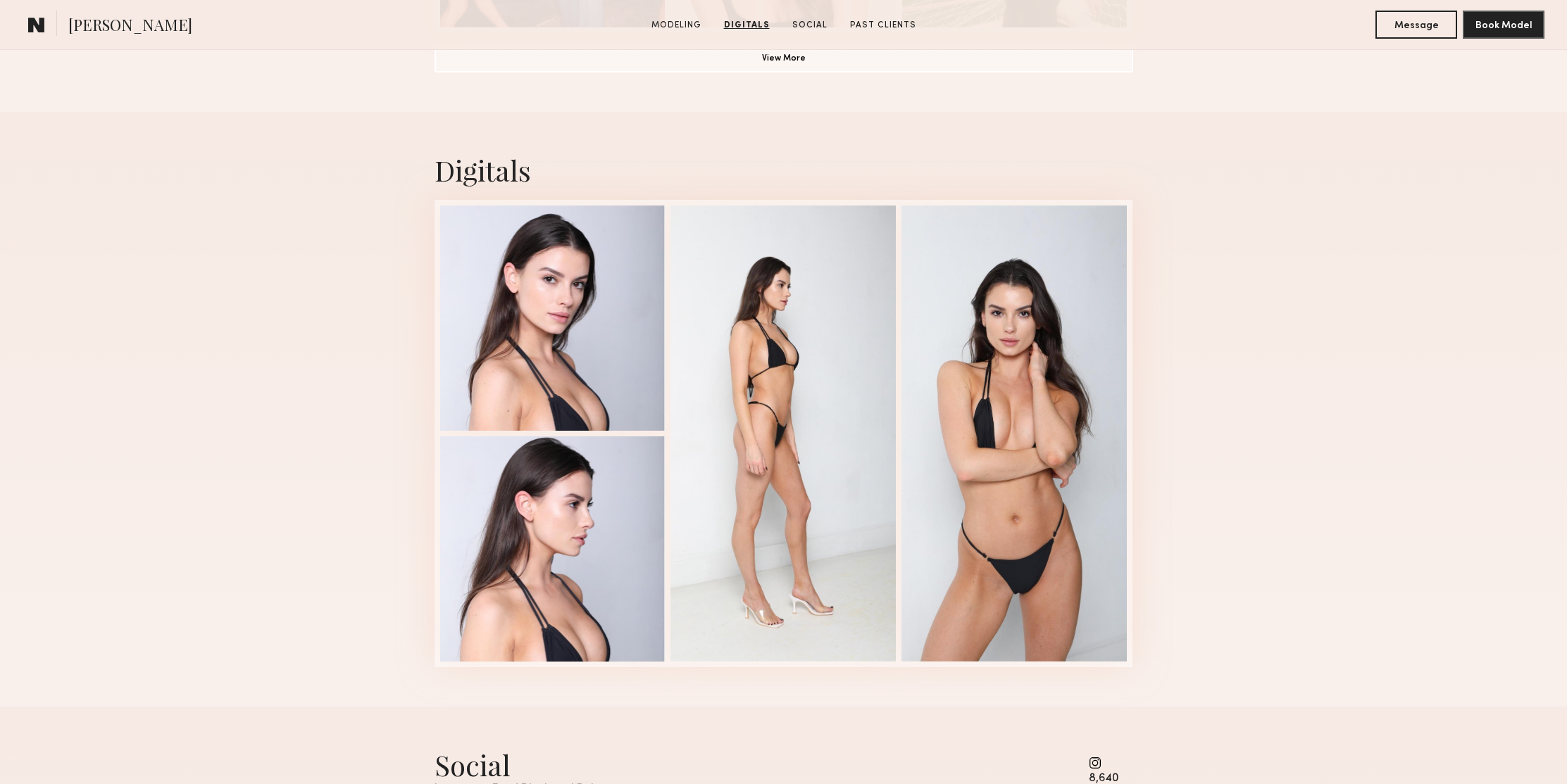
scroll to position [1065, 0]
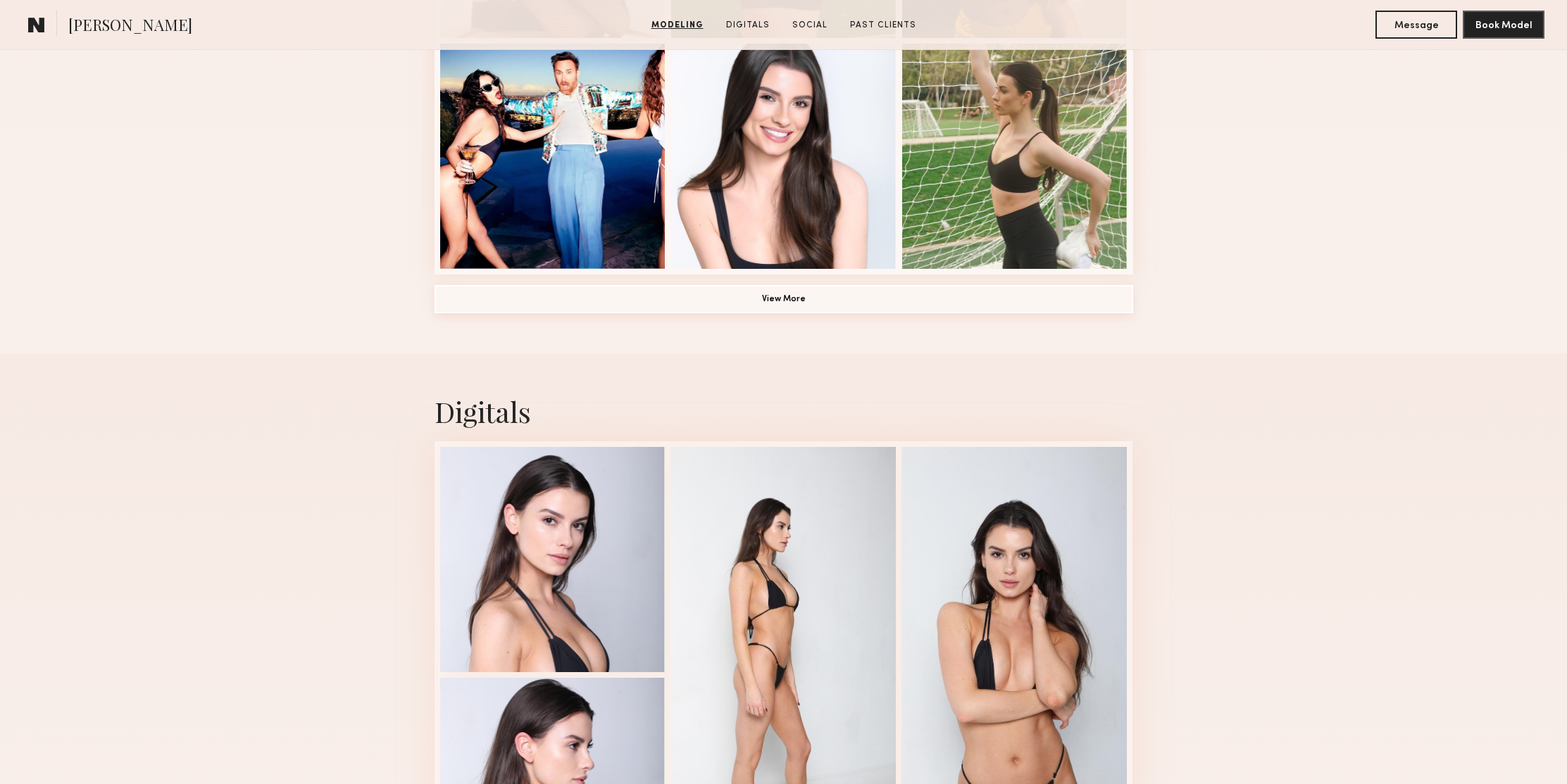
click at [798, 298] on button "View More" at bounding box center [784, 299] width 699 height 28
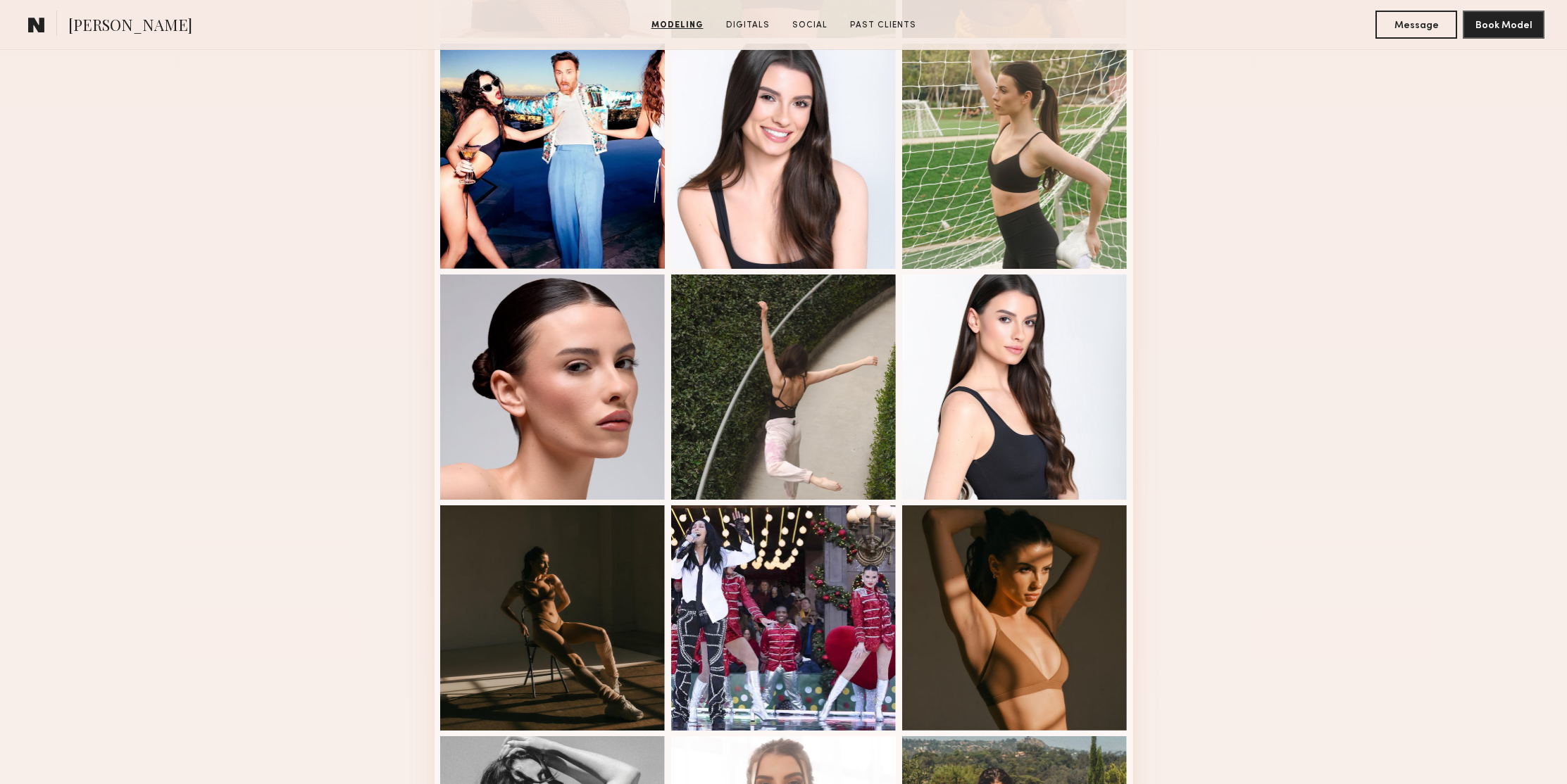
click at [1301, 281] on div "Modeling Portfolio" at bounding box center [784, 247] width 1567 height 1980
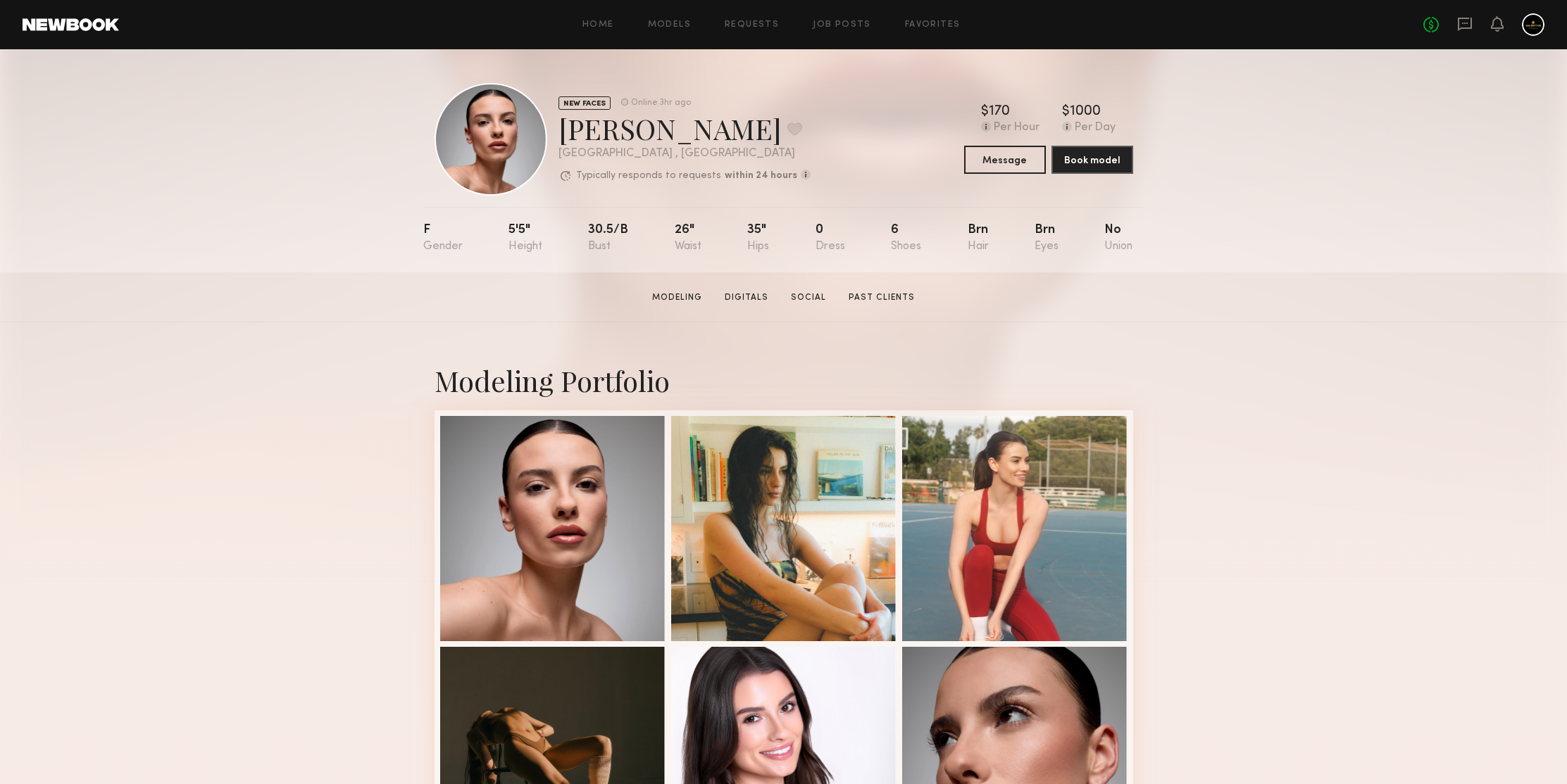
click at [1301, 281] on section "Emma H. Modeling Digitals Social Past Clients Message Book Model" at bounding box center [784, 297] width 1567 height 50
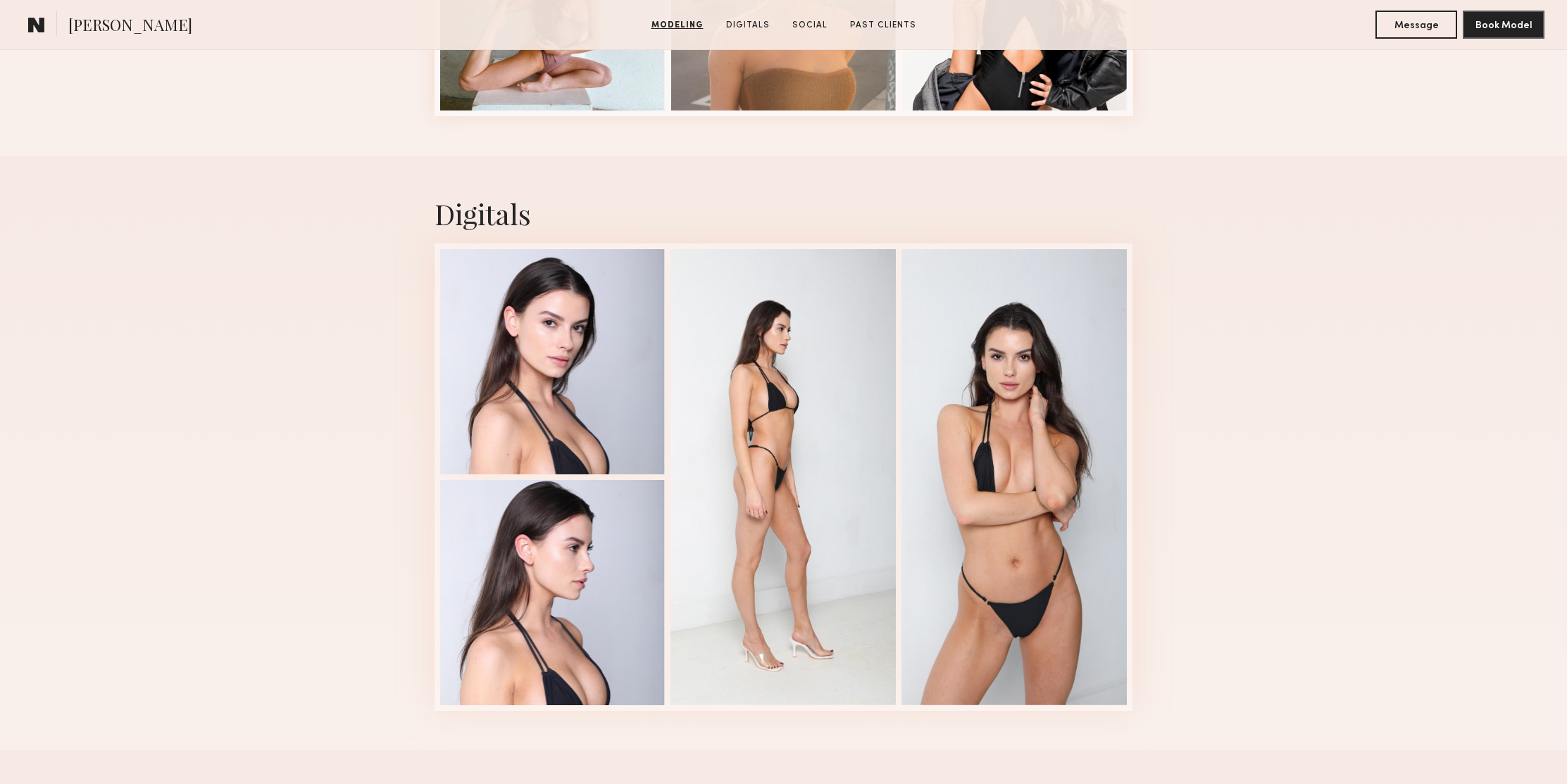
scroll to position [2219, 0]
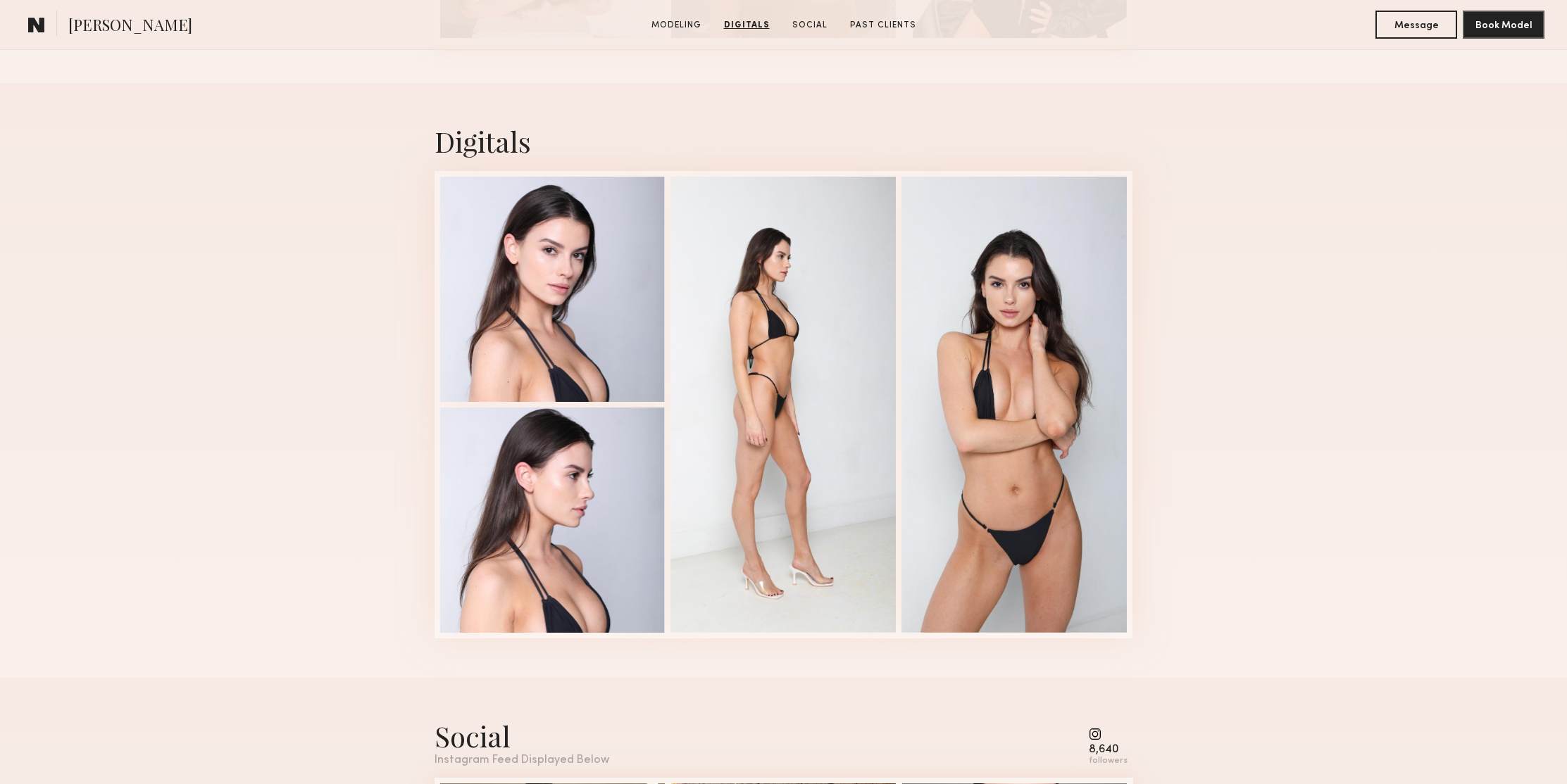
click at [1324, 316] on div "Digitals 1 of 4" at bounding box center [784, 380] width 1567 height 594
click at [569, 243] on div at bounding box center [552, 287] width 225 height 225
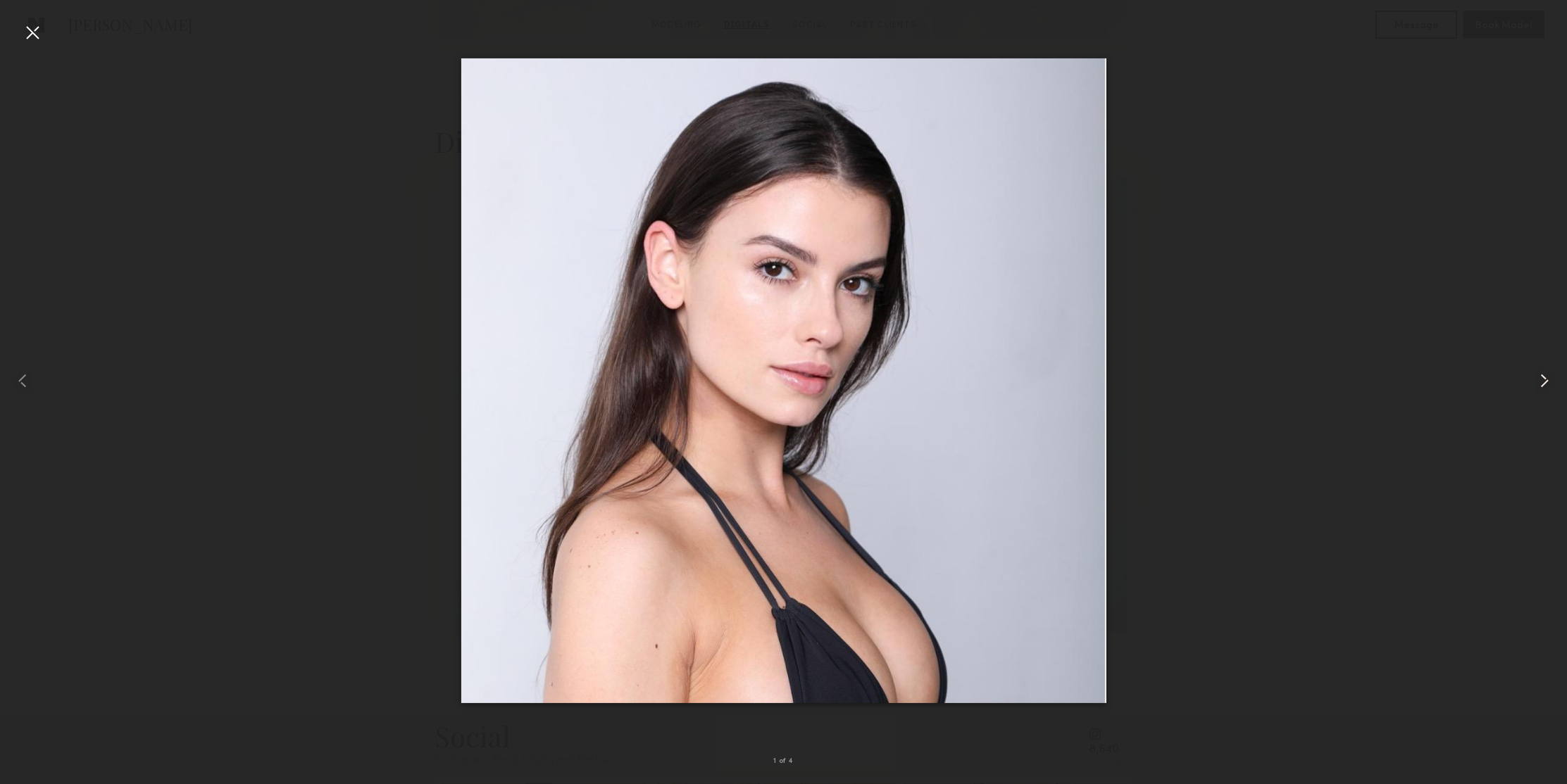
click at [1545, 380] on common-icon at bounding box center [1545, 381] width 23 height 23
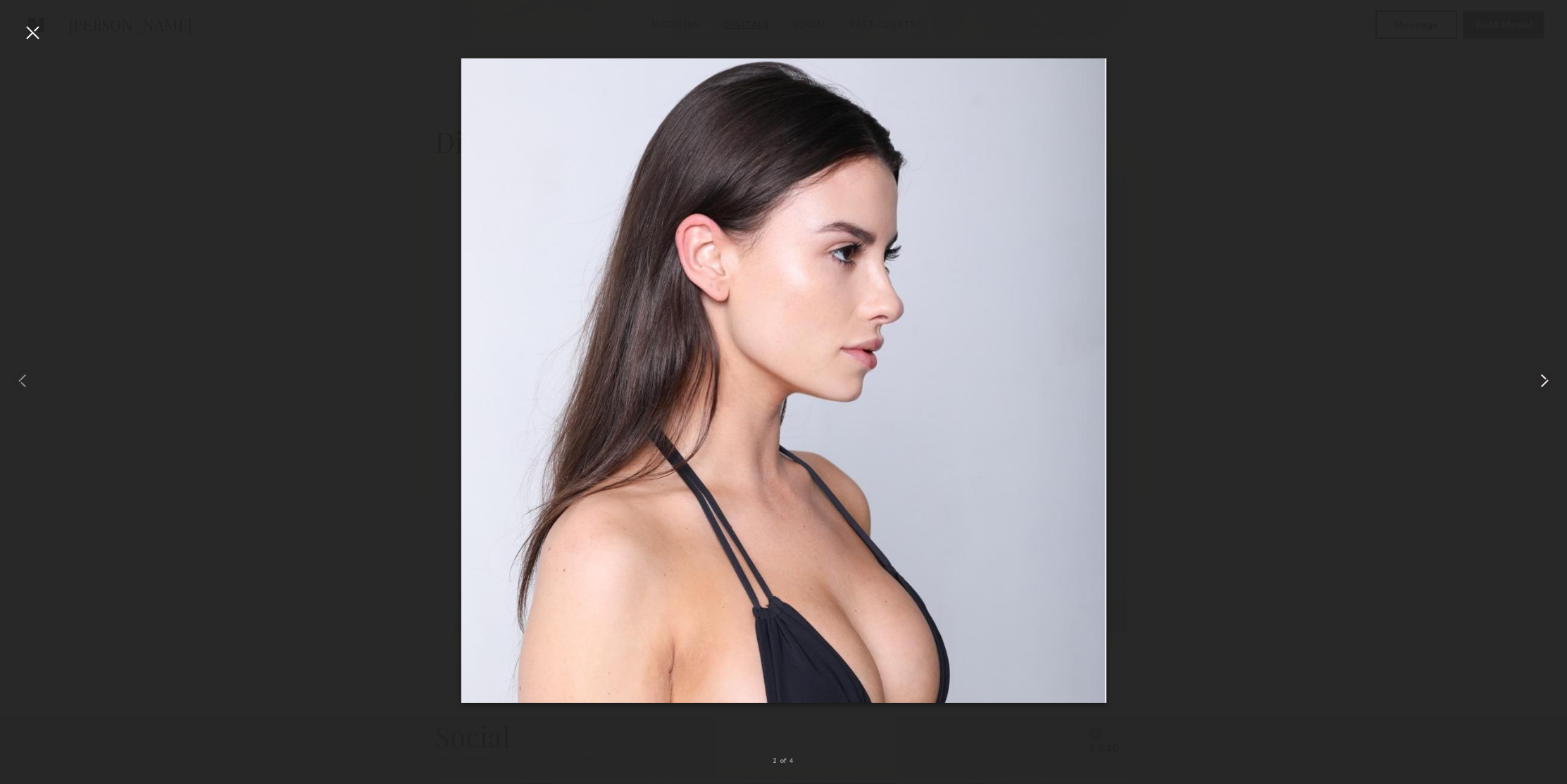
click at [1545, 380] on common-icon at bounding box center [1545, 381] width 23 height 23
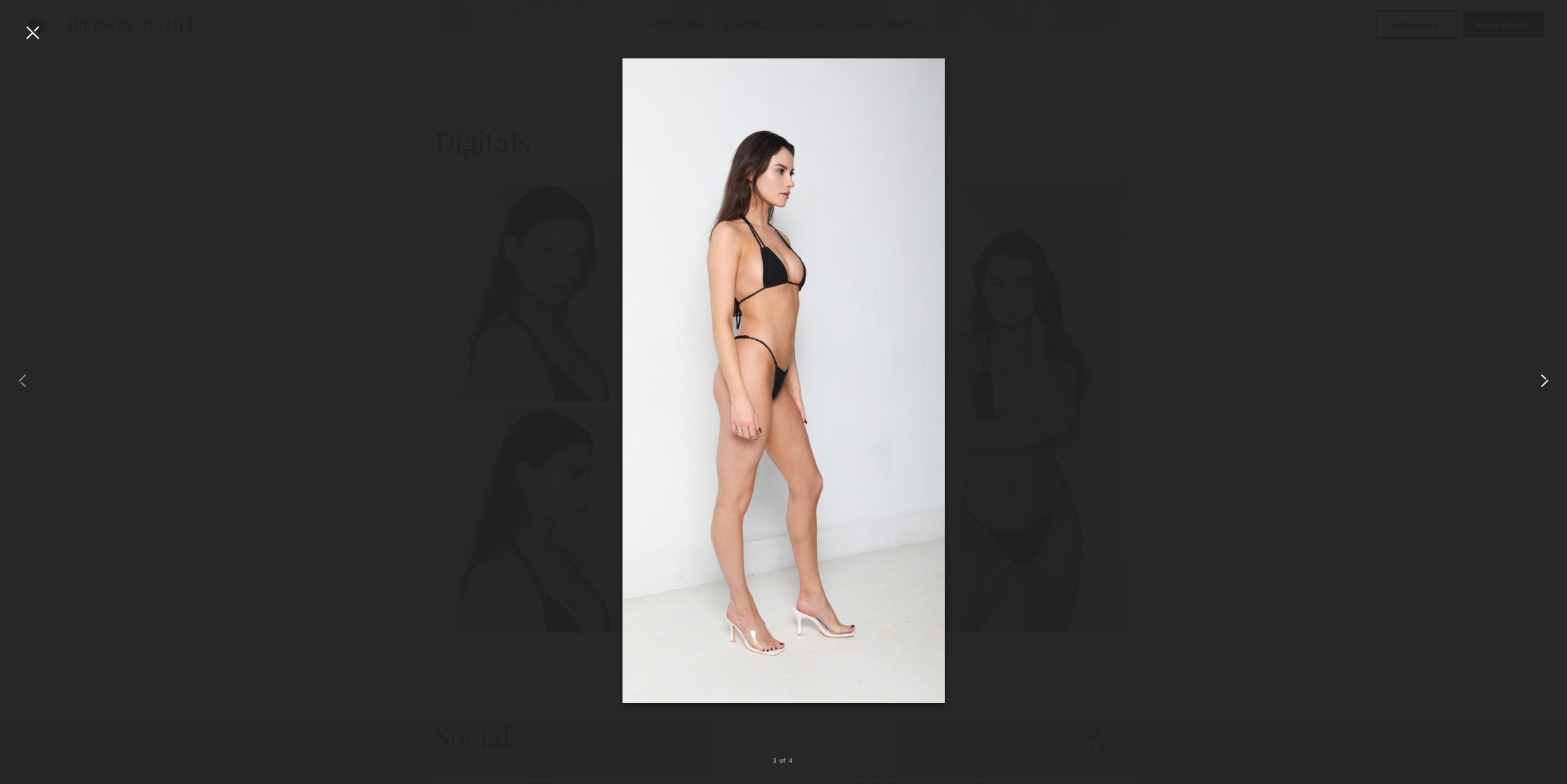
click at [1545, 380] on common-icon at bounding box center [1545, 381] width 23 height 23
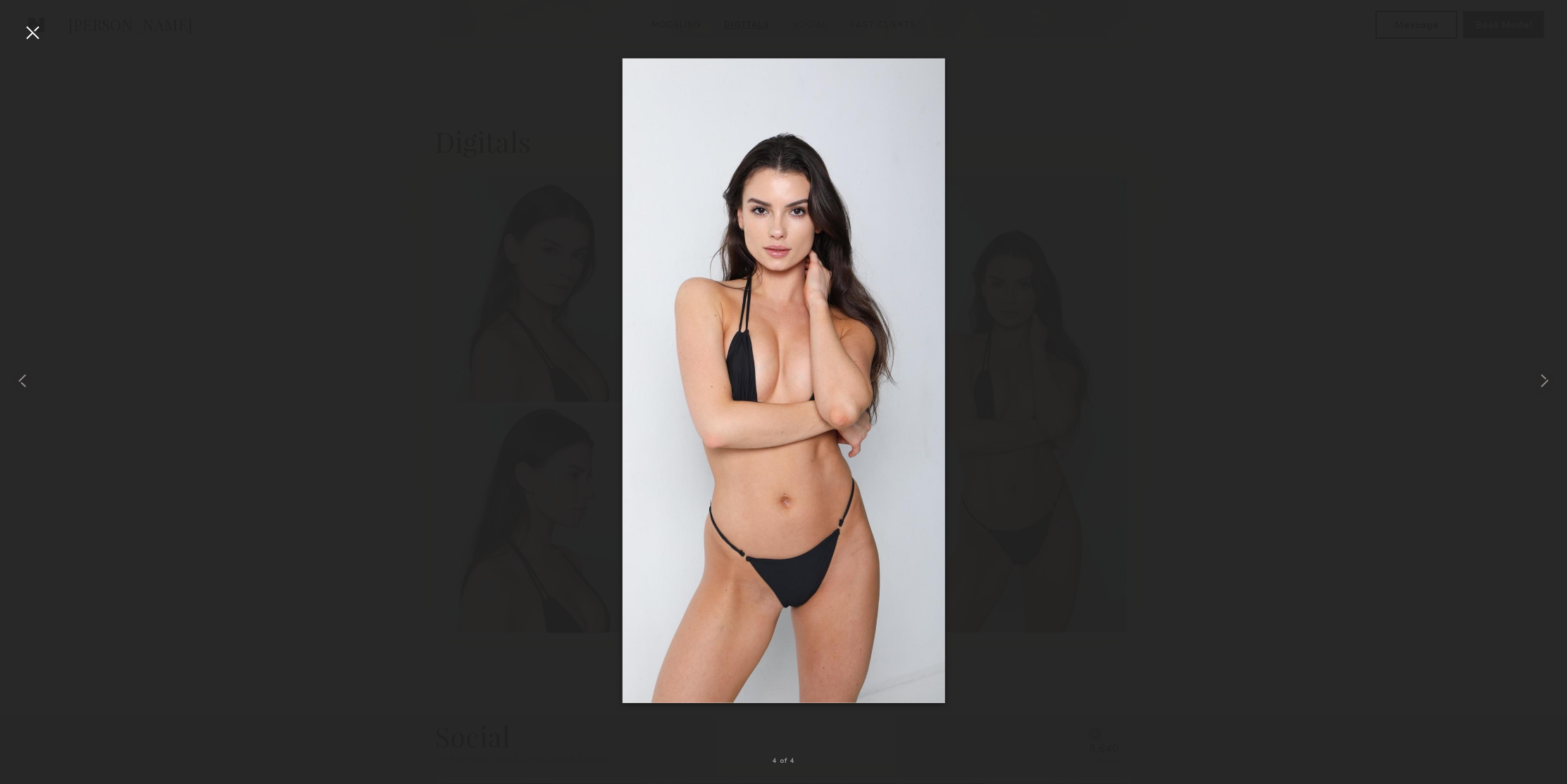
click at [769, 513] on img at bounding box center [784, 380] width 323 height 645
click at [24, 34] on div at bounding box center [33, 33] width 23 height 23
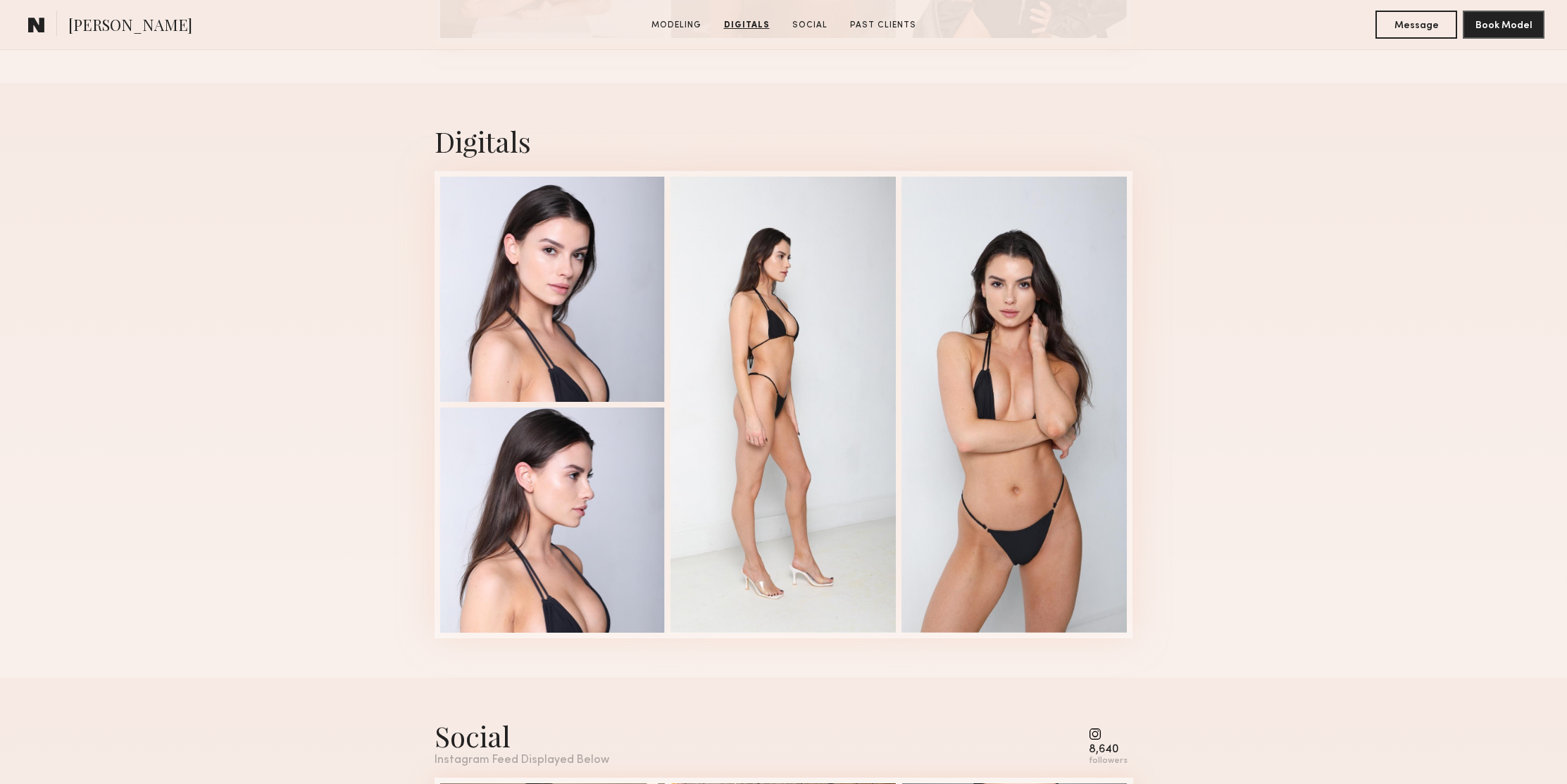
click at [1287, 370] on div "Digitals 4 of 4" at bounding box center [784, 380] width 1567 height 594
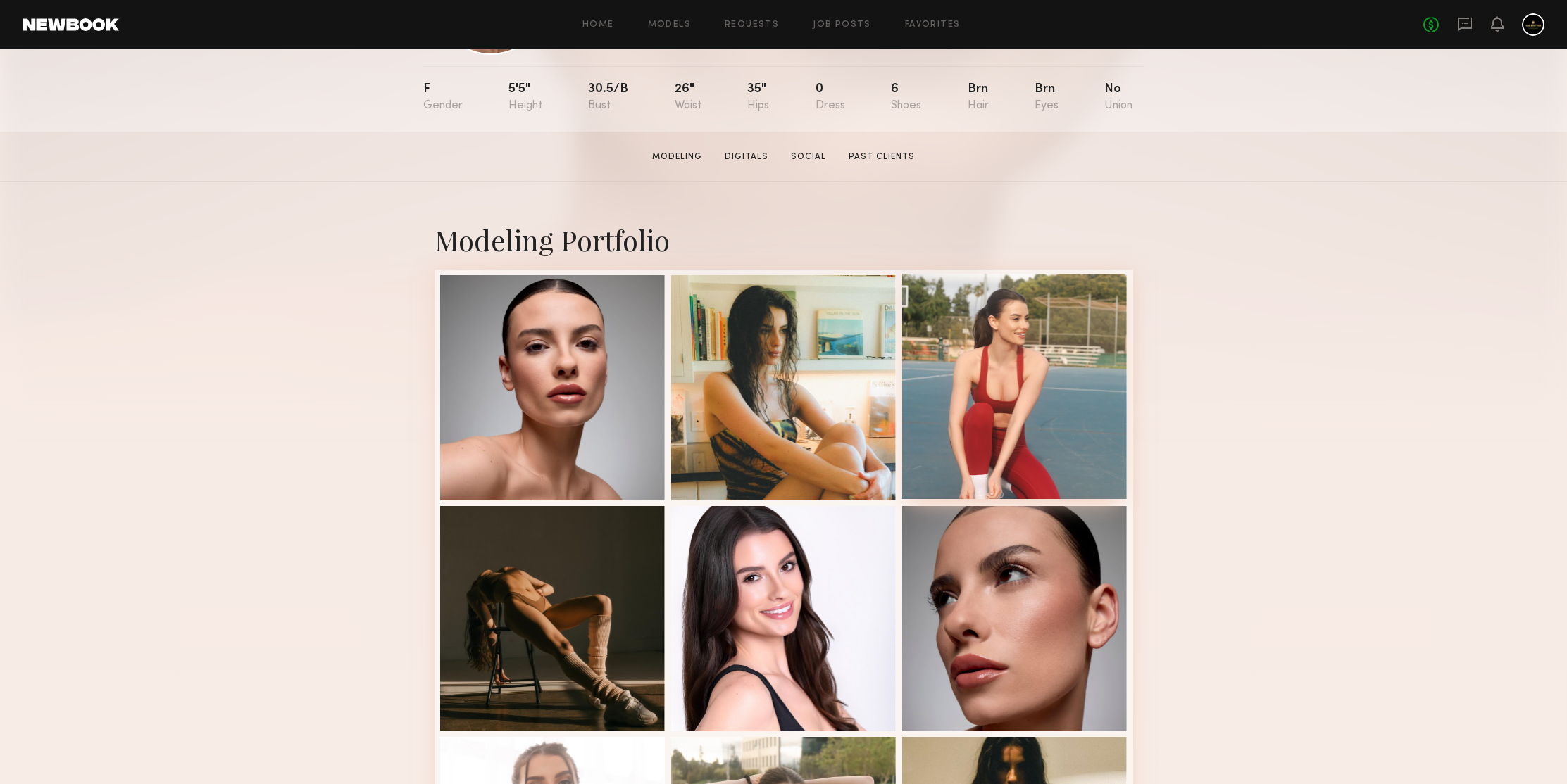
scroll to position [0, 0]
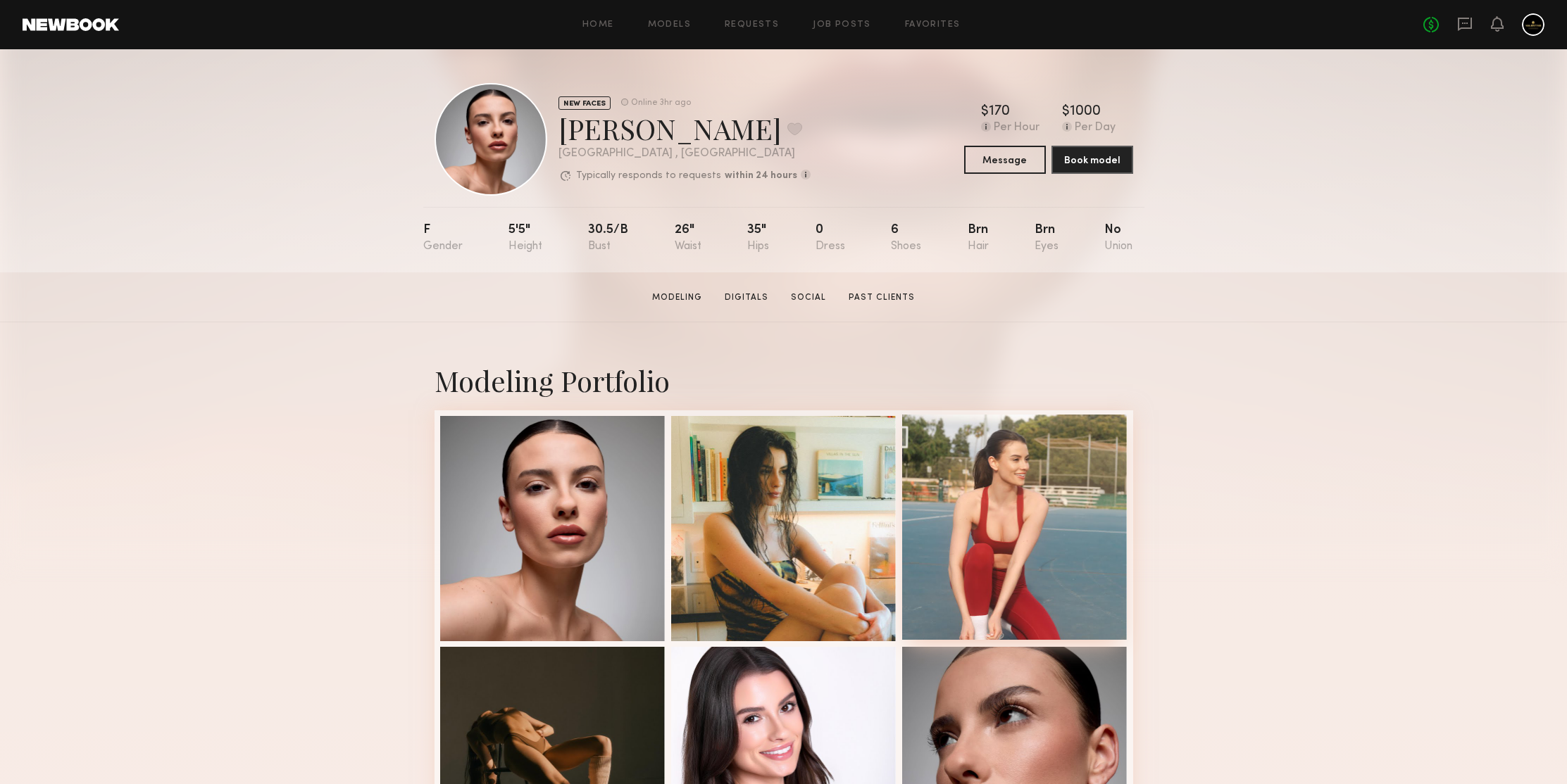
click at [985, 454] on div at bounding box center [1014, 526] width 225 height 225
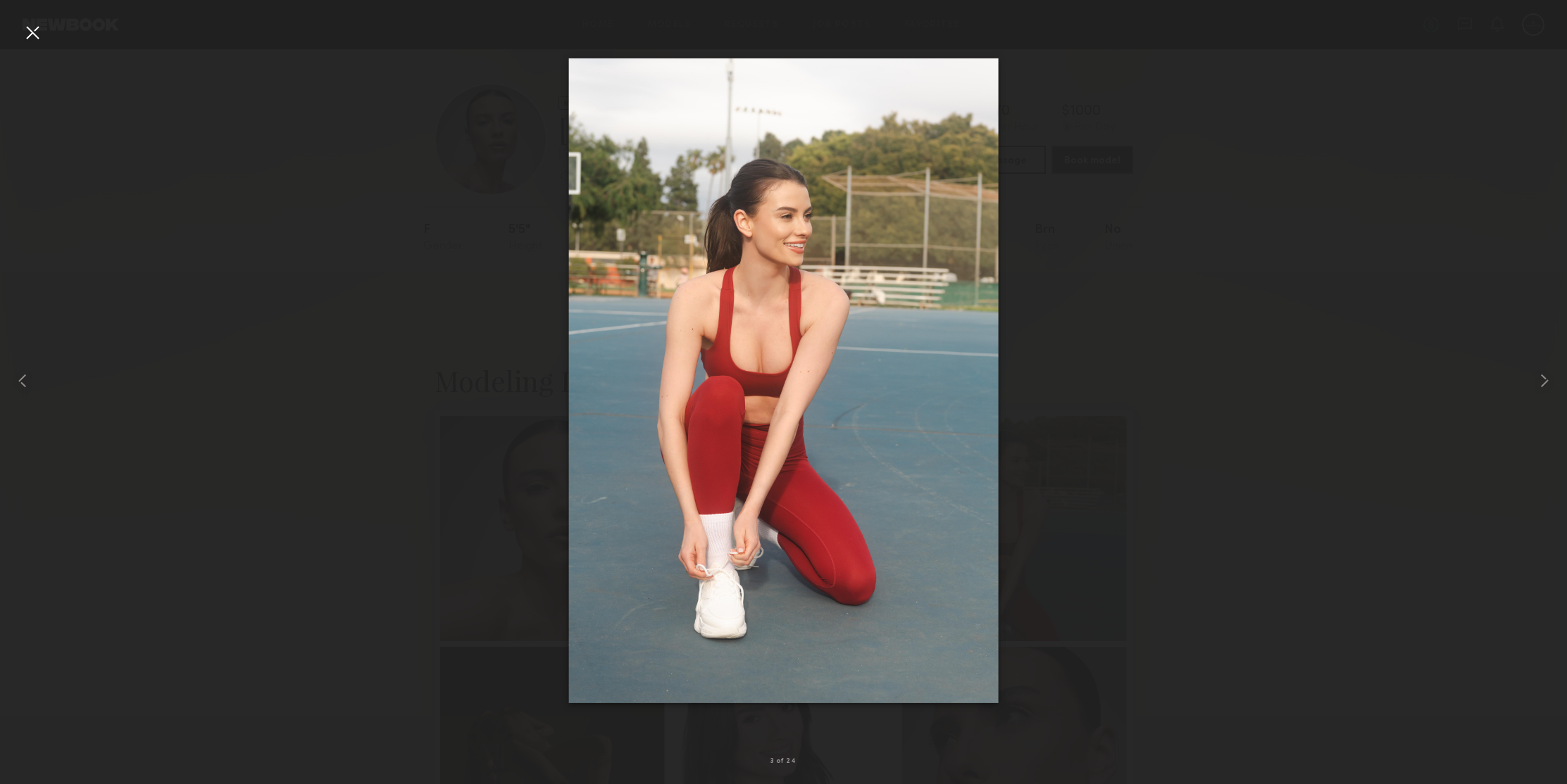
click at [34, 35] on div at bounding box center [33, 33] width 23 height 23
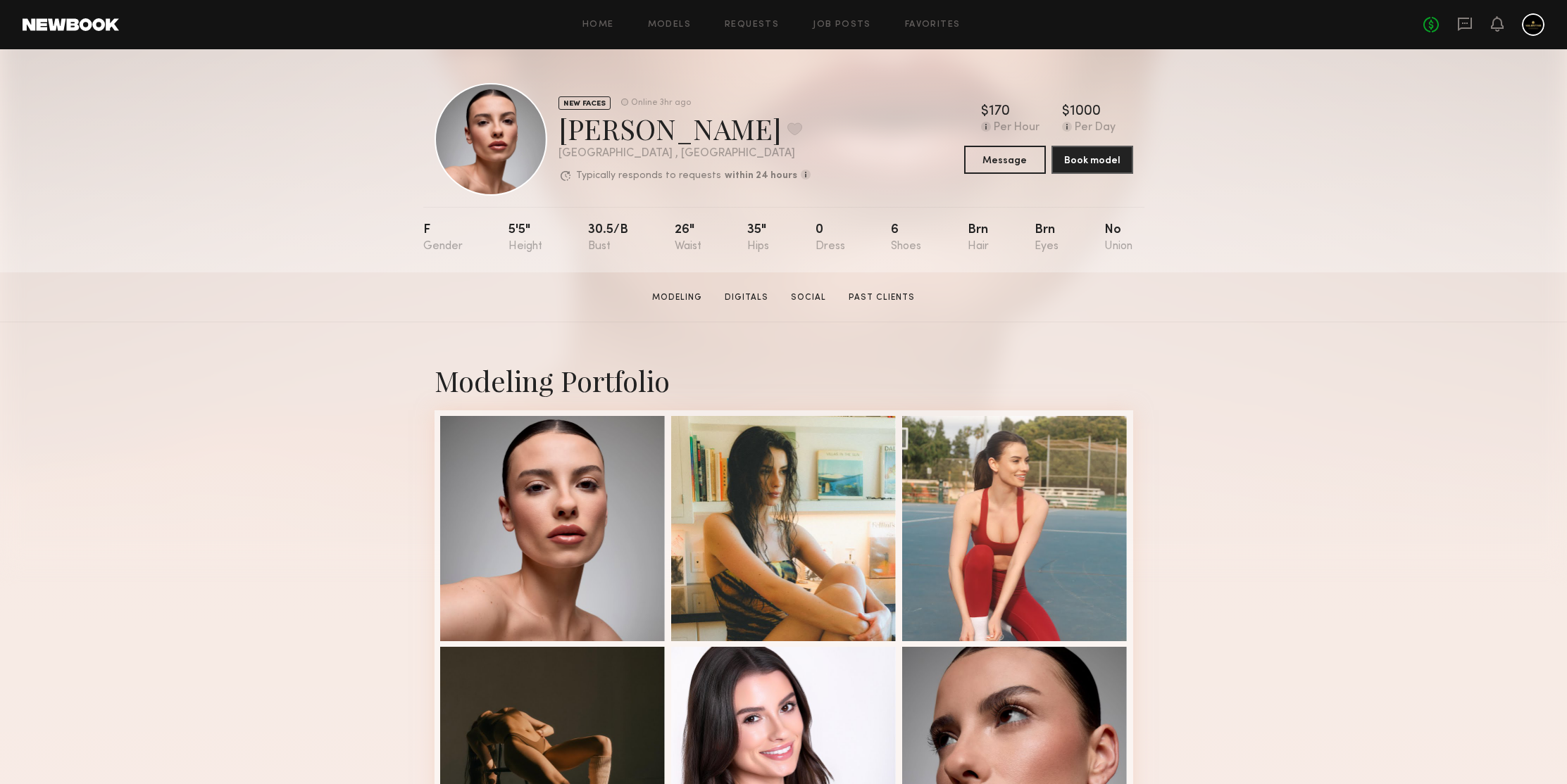
click at [247, 202] on div "NEW FACES Online 3hr ago Emma H. Favorite Los Angeles , CA Typically responds t…" at bounding box center [784, 161] width 1567 height 223
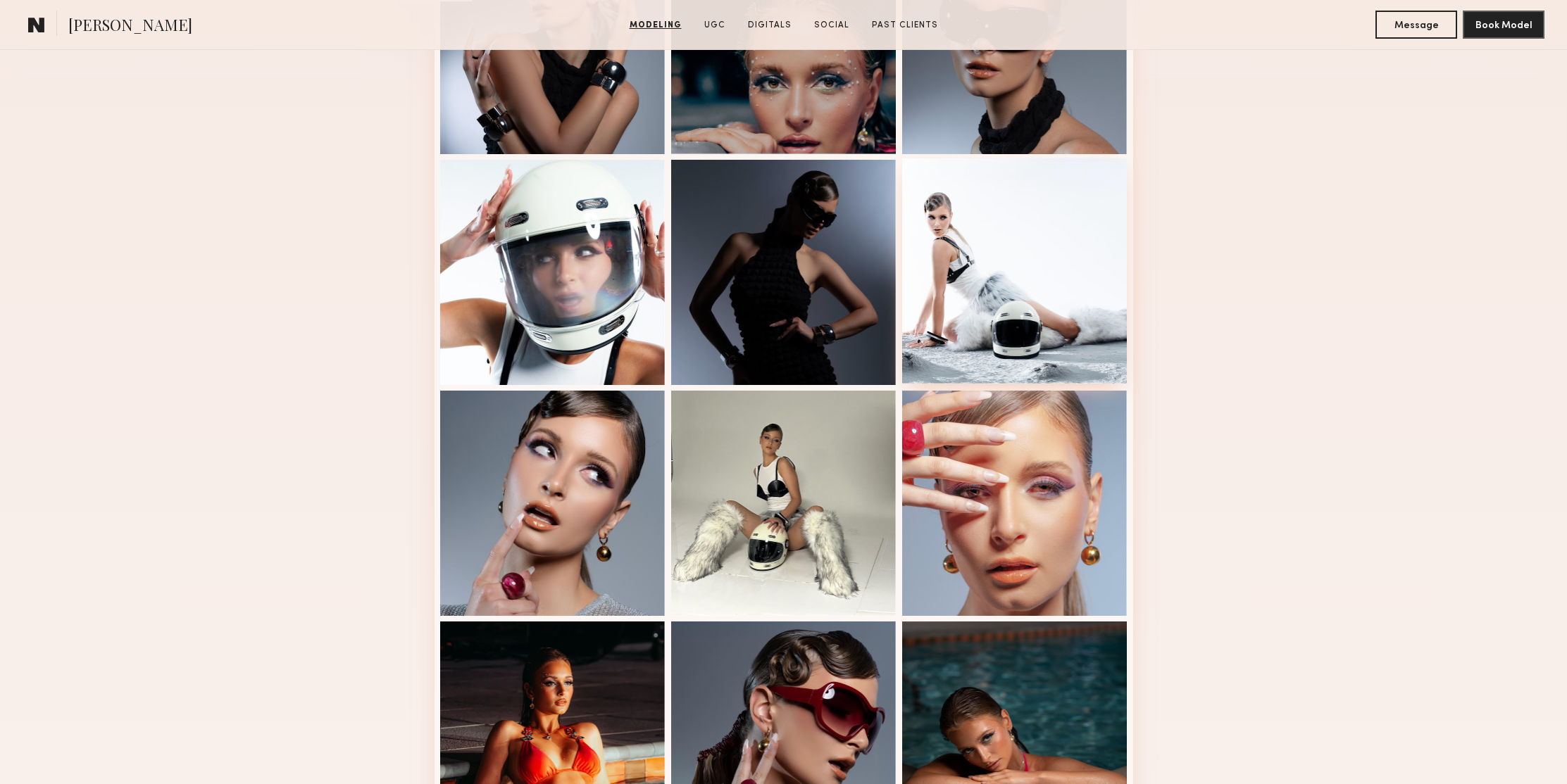
scroll to position [631, 0]
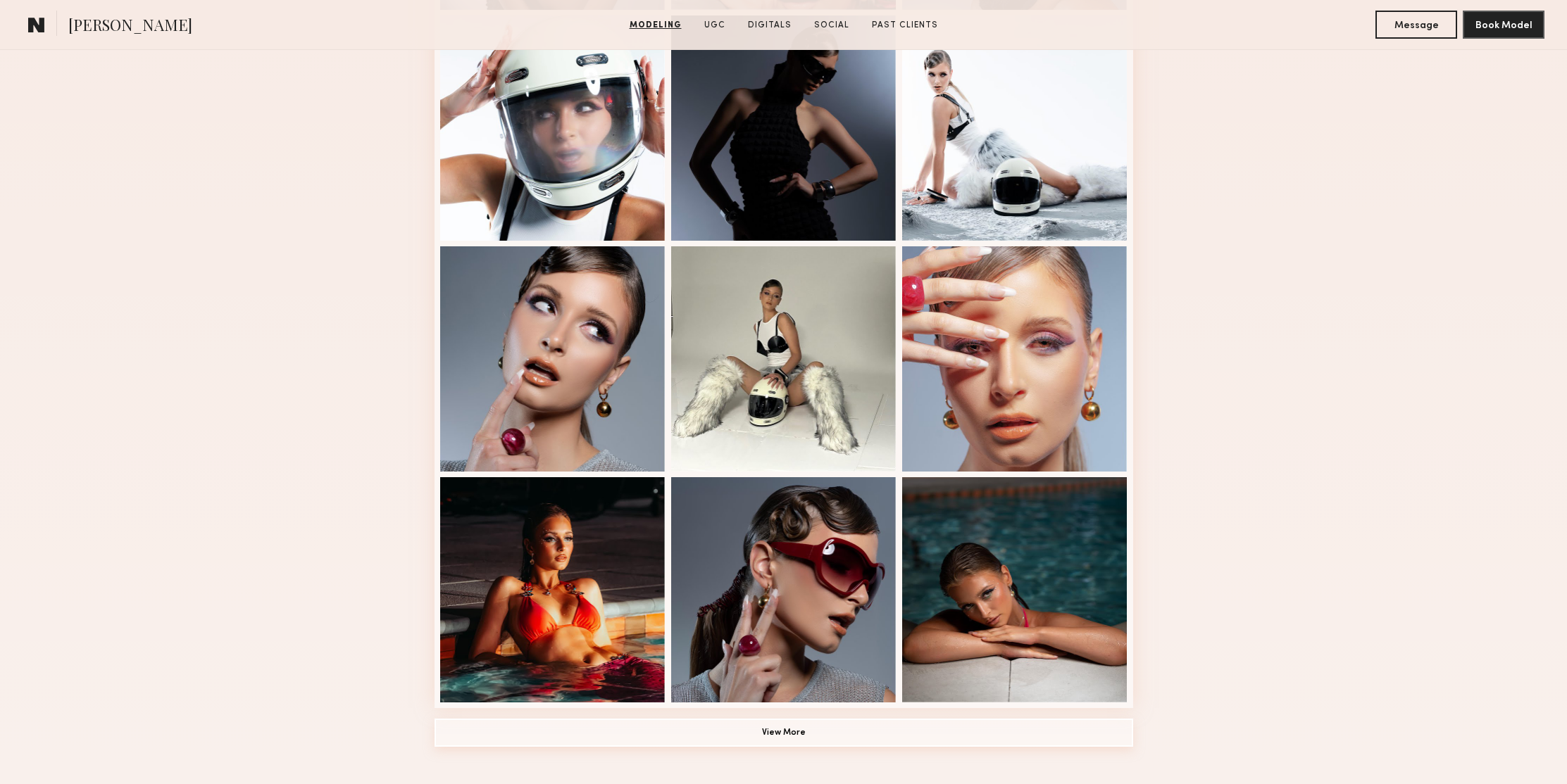
click at [819, 730] on button "View More" at bounding box center [784, 733] width 699 height 28
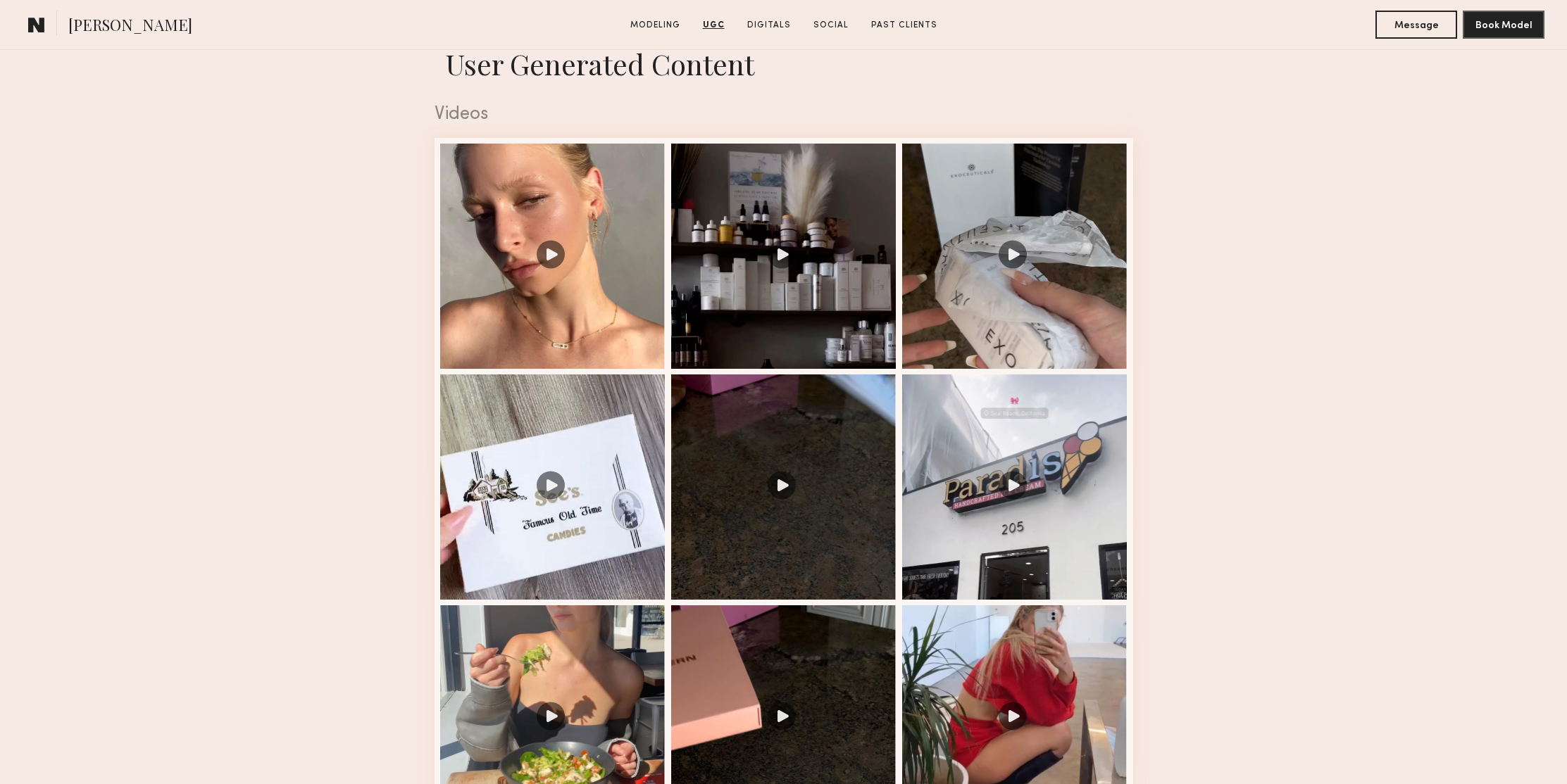
scroll to position [0, 0]
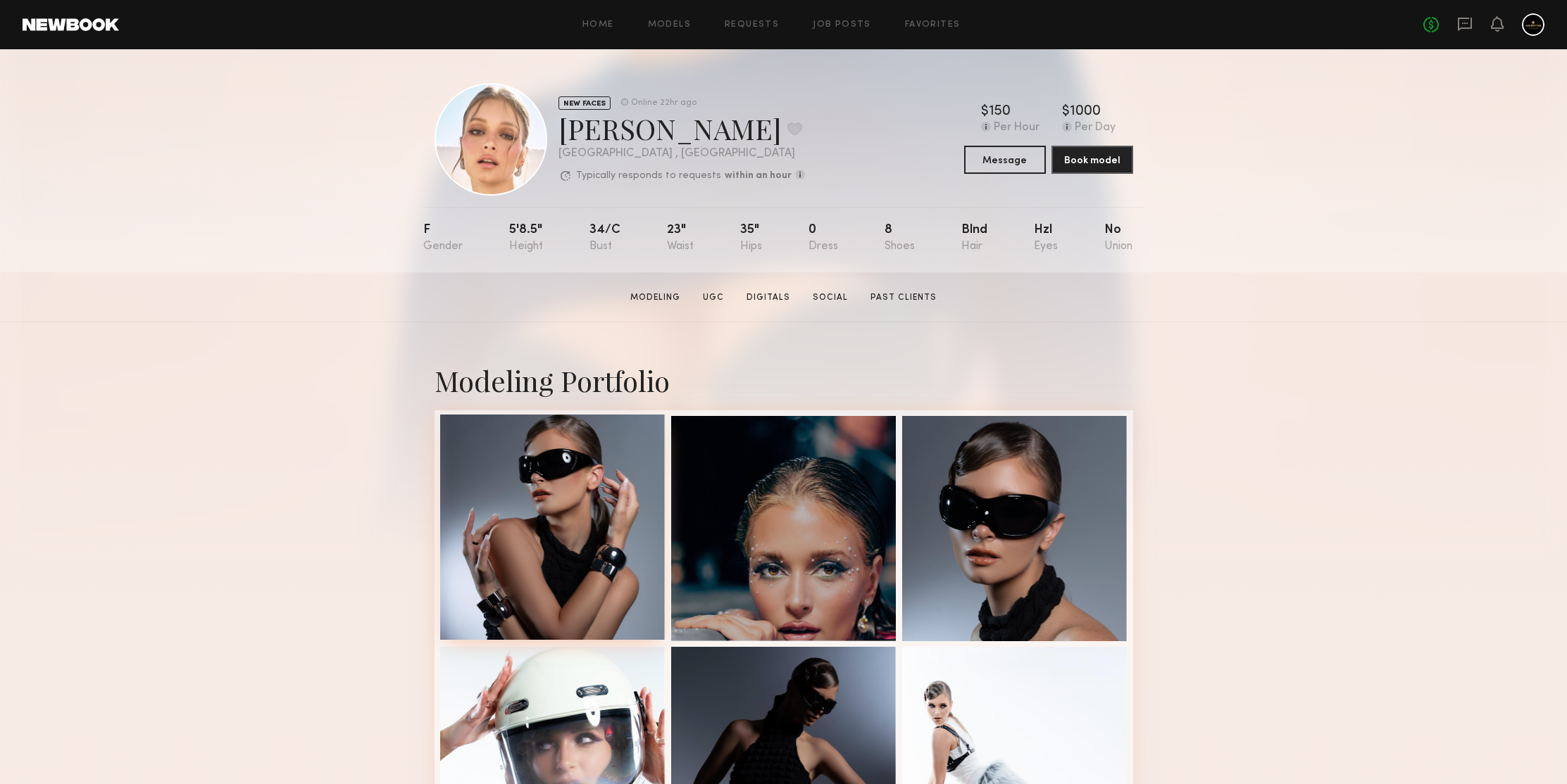
click at [582, 474] on div at bounding box center [552, 526] width 225 height 225
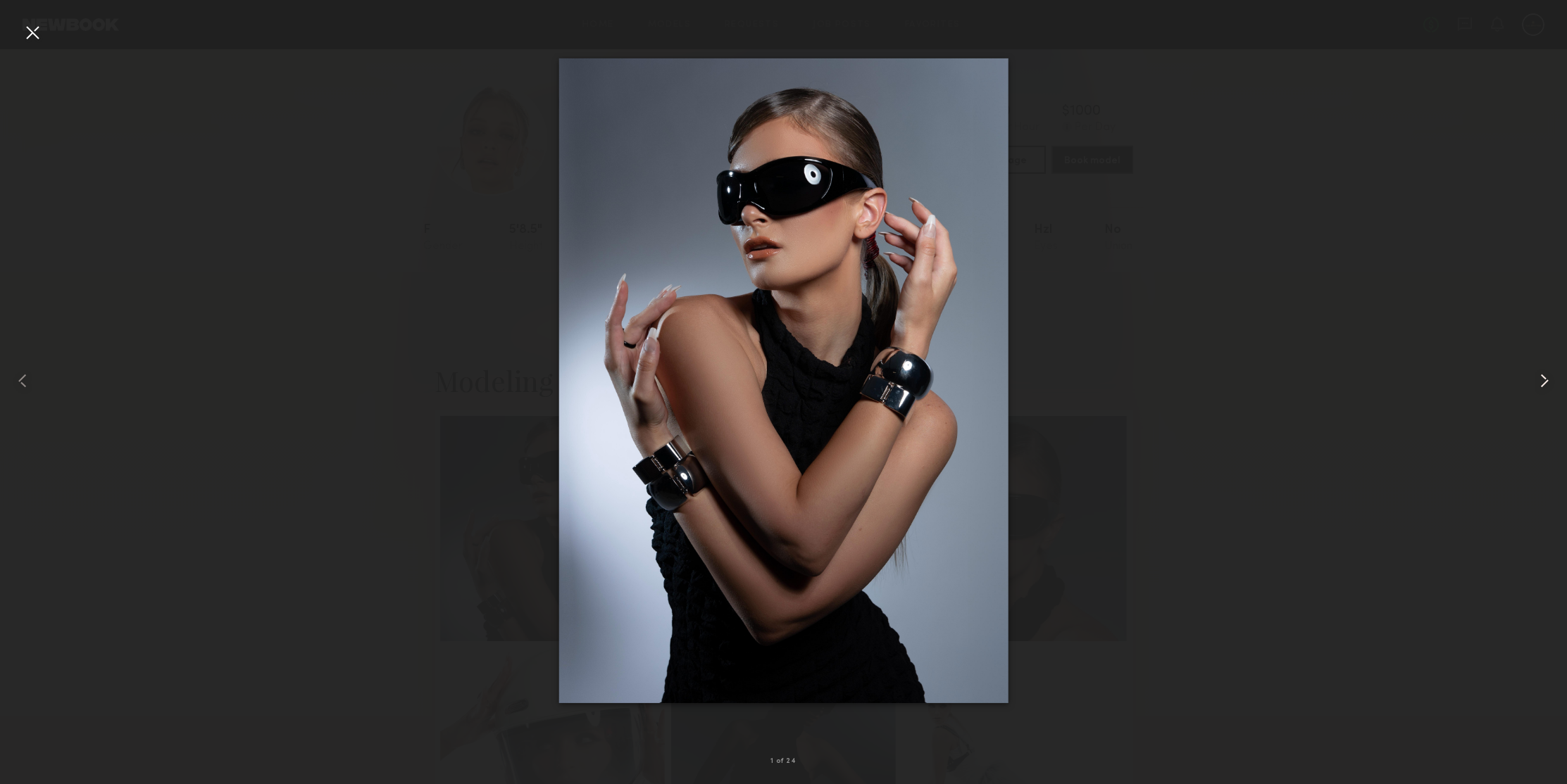
click at [1545, 389] on common-icon at bounding box center [1545, 381] width 23 height 23
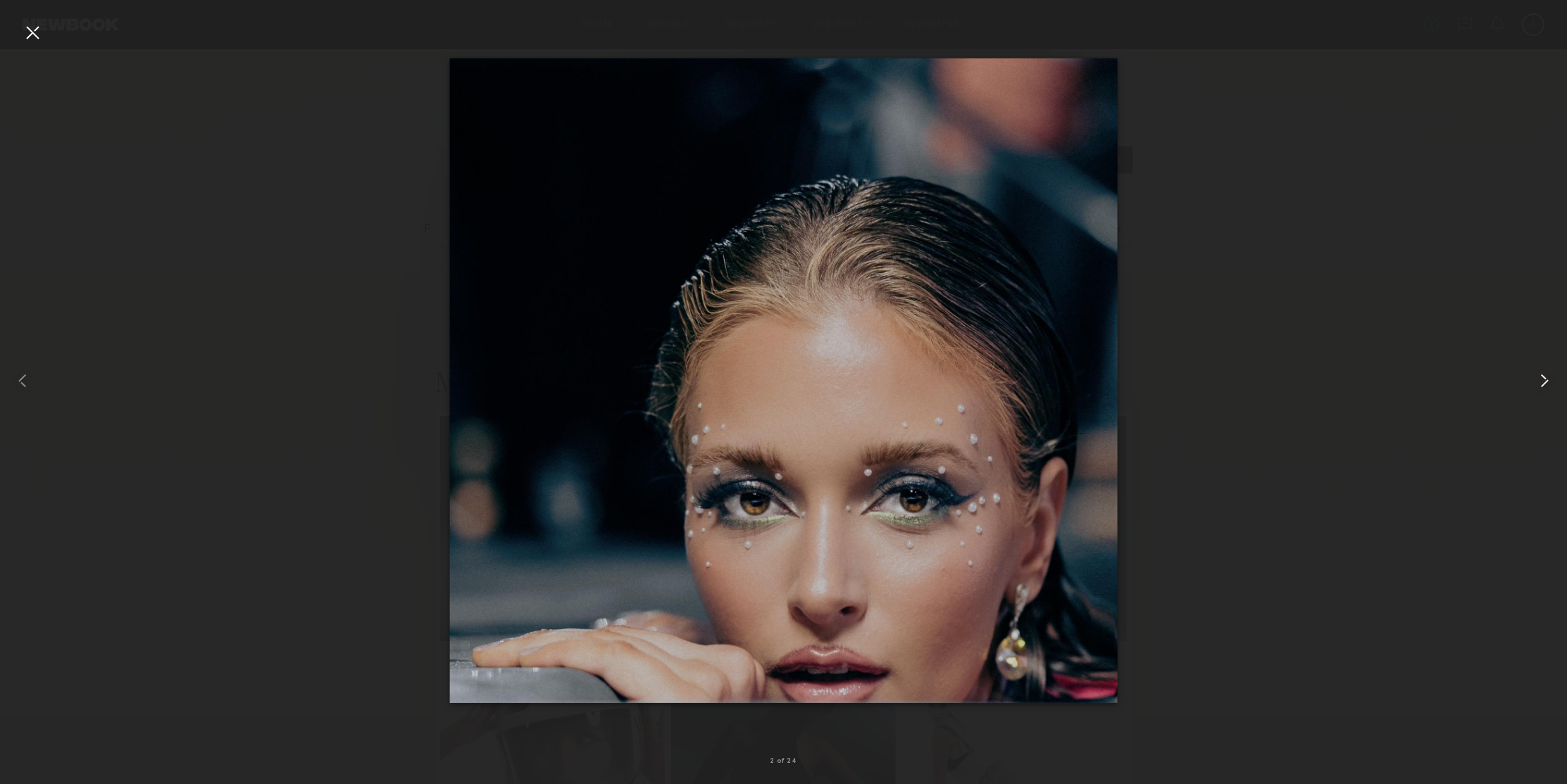
click at [1543, 382] on common-icon at bounding box center [1545, 381] width 23 height 23
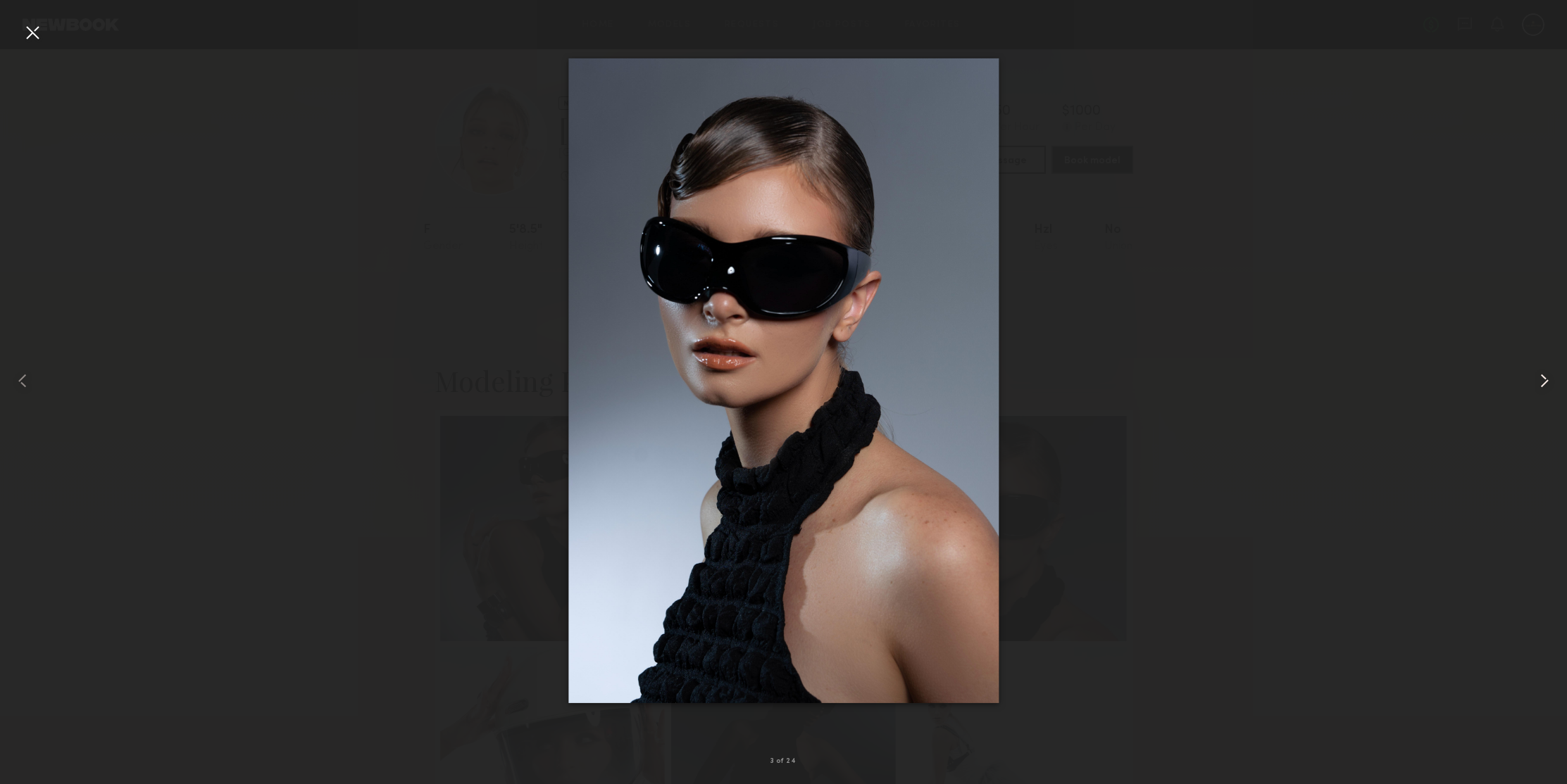
click at [1543, 382] on common-icon at bounding box center [1545, 381] width 23 height 23
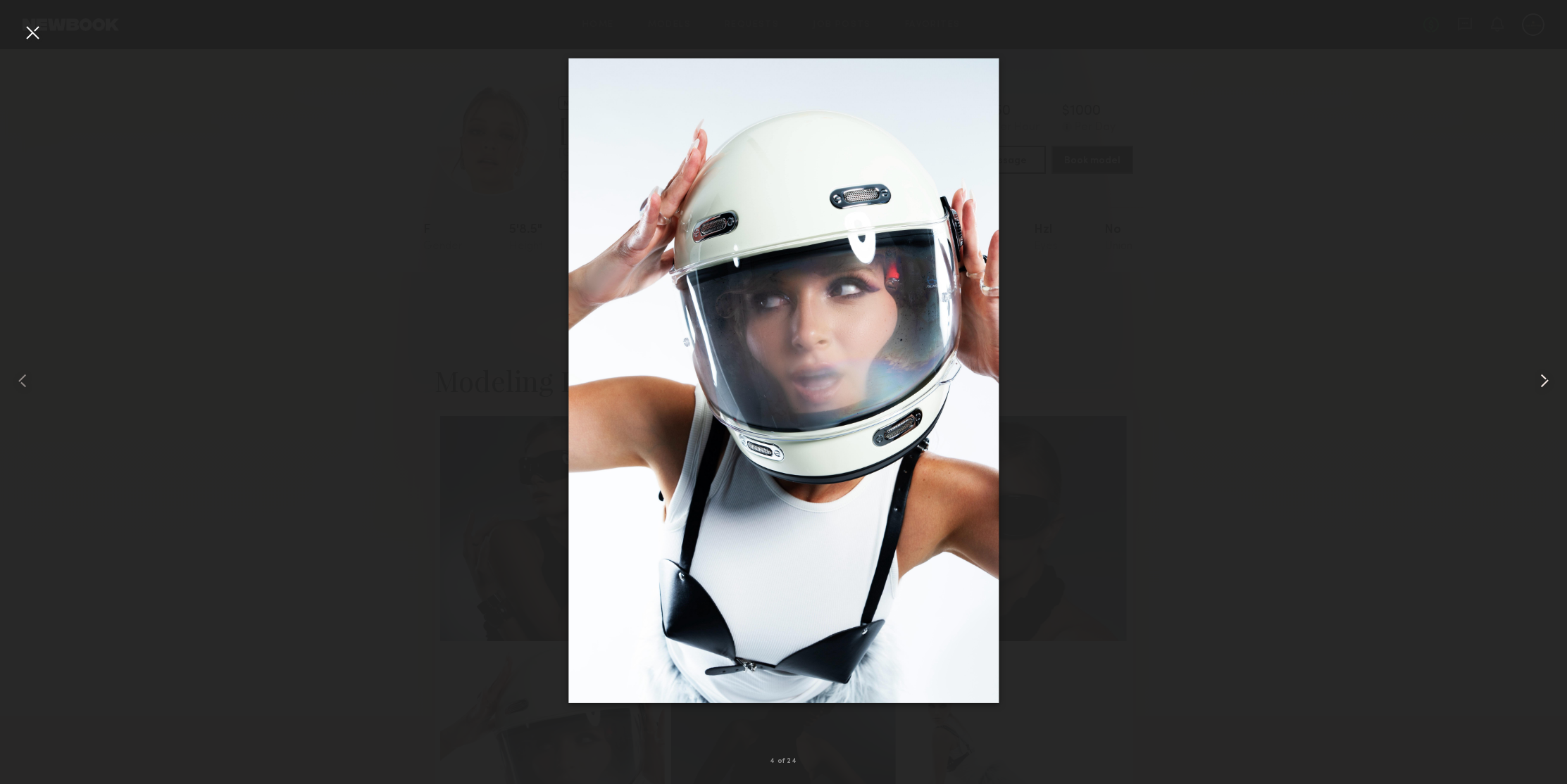
click at [1543, 382] on common-icon at bounding box center [1545, 381] width 23 height 23
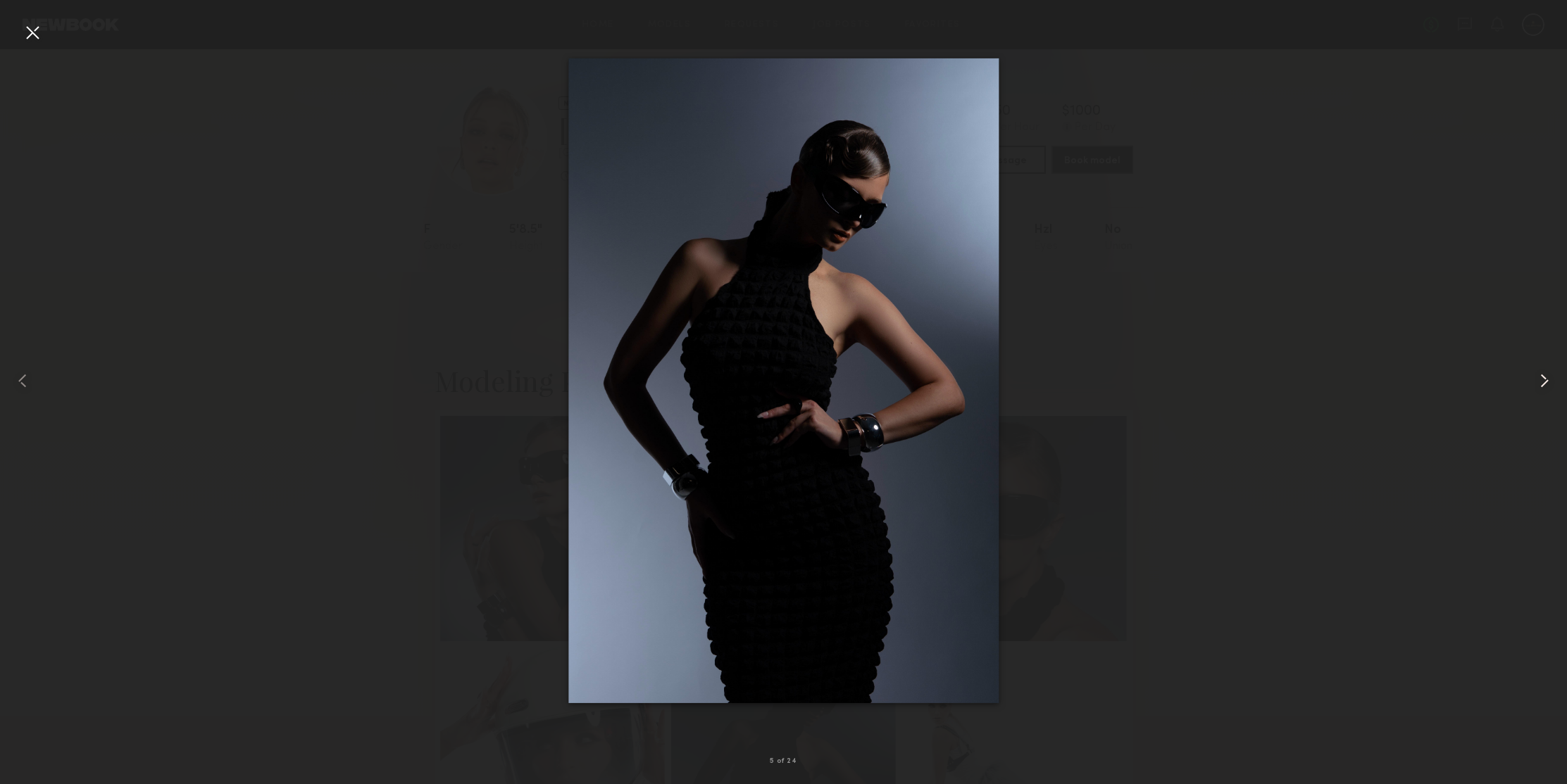
click at [1543, 382] on common-icon at bounding box center [1545, 381] width 23 height 23
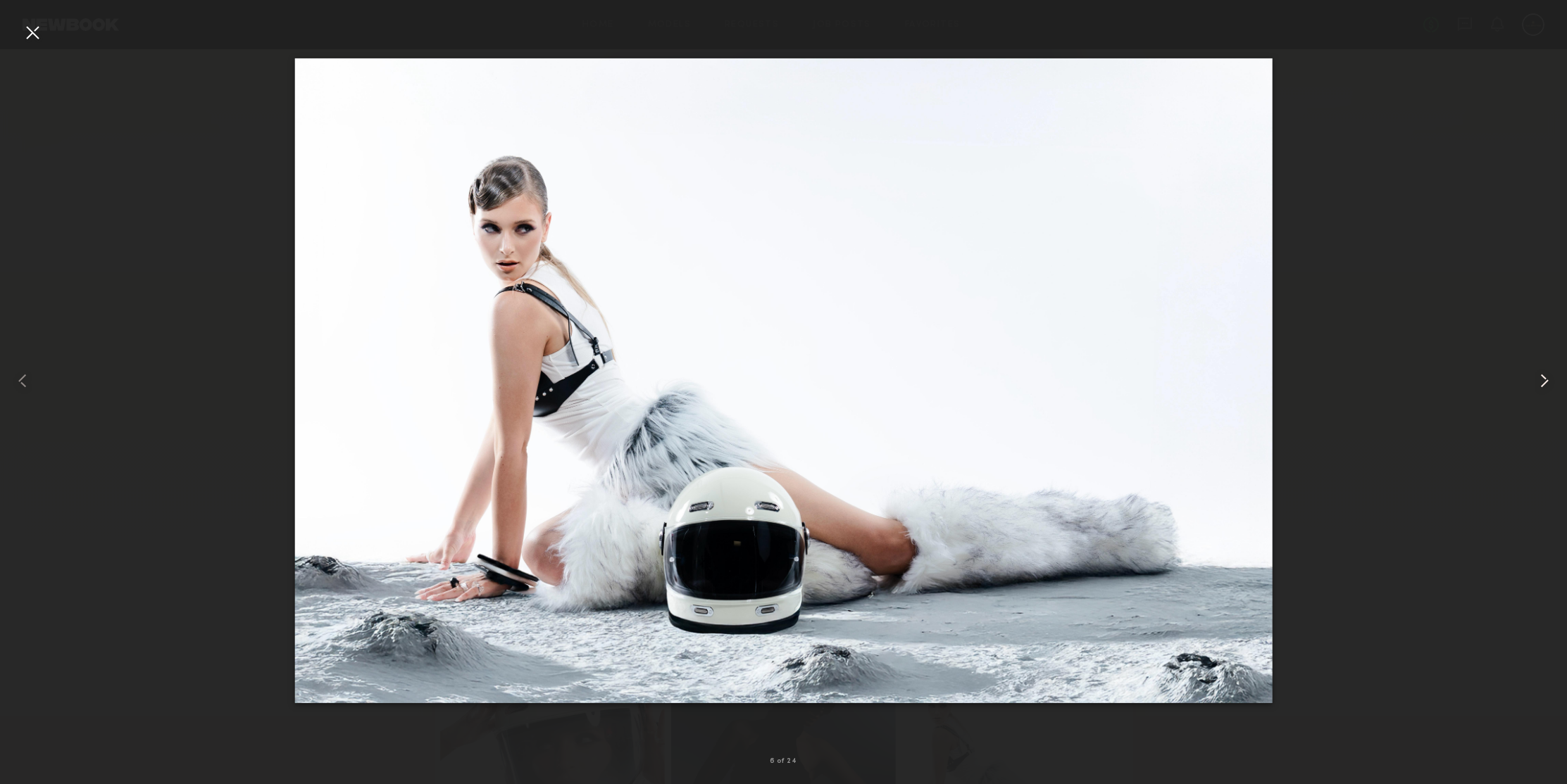
click at [1543, 382] on common-icon at bounding box center [1545, 381] width 23 height 23
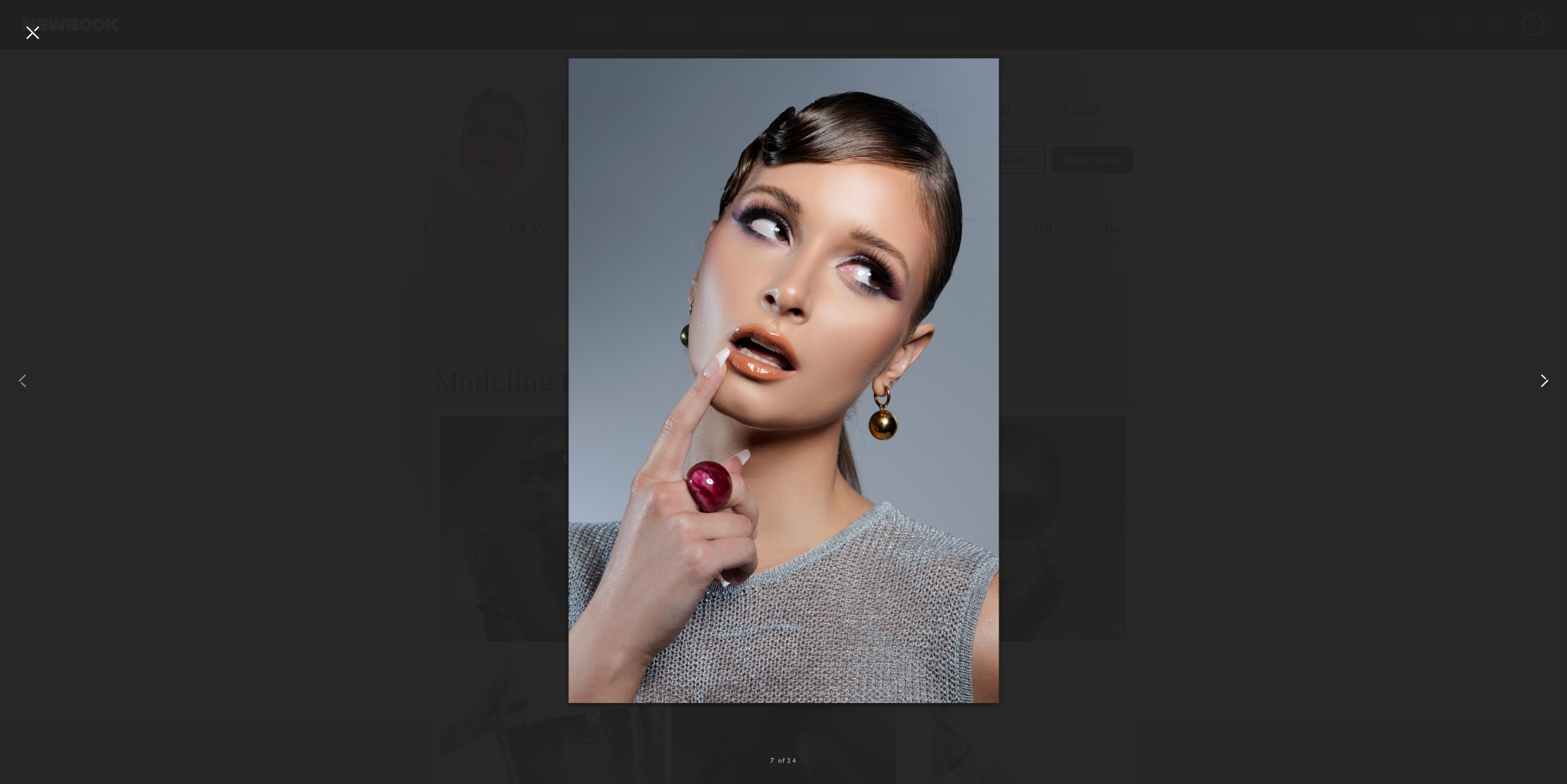
click at [1543, 382] on common-icon at bounding box center [1545, 381] width 23 height 23
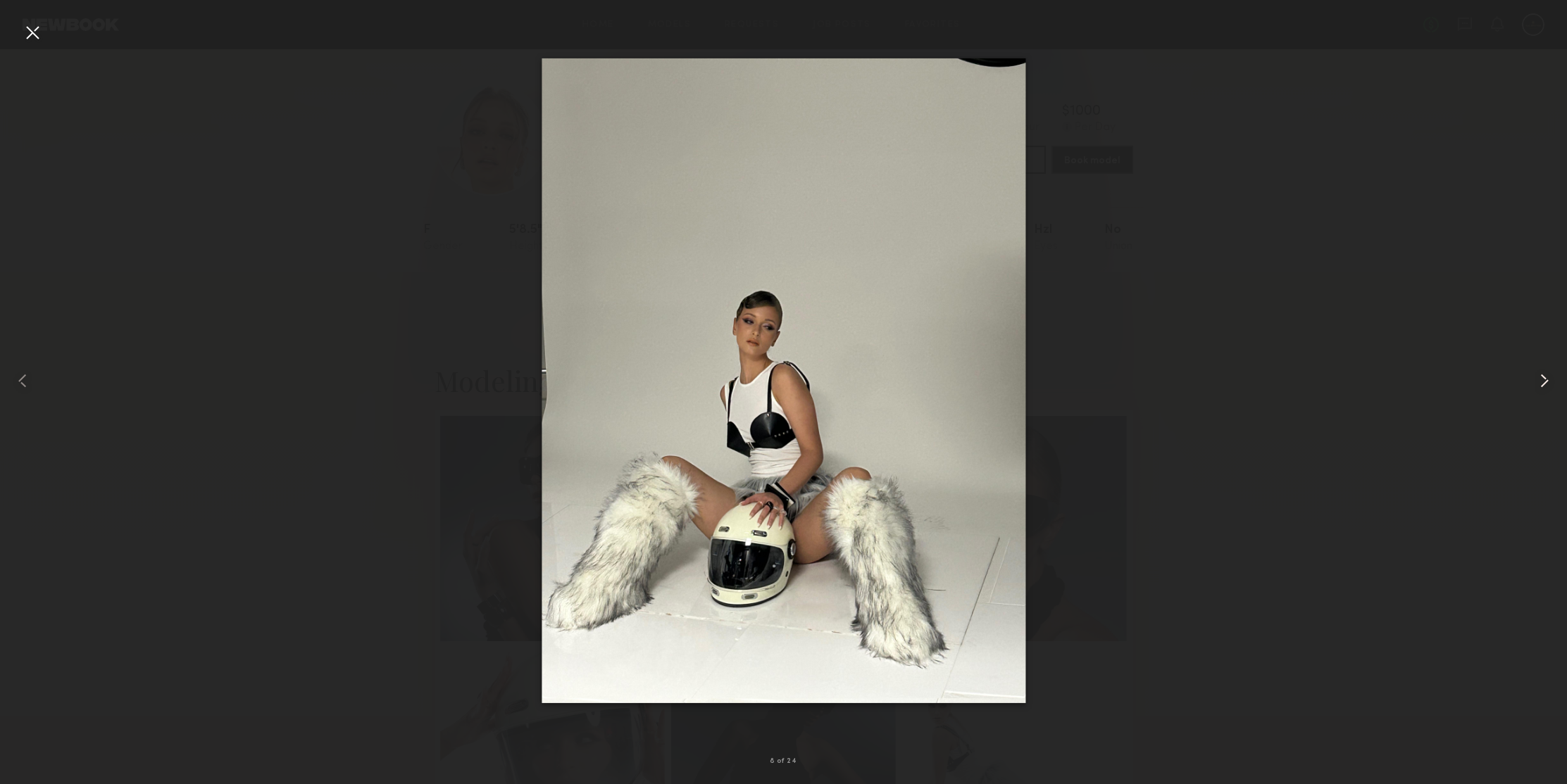
click at [1543, 382] on common-icon at bounding box center [1545, 381] width 23 height 23
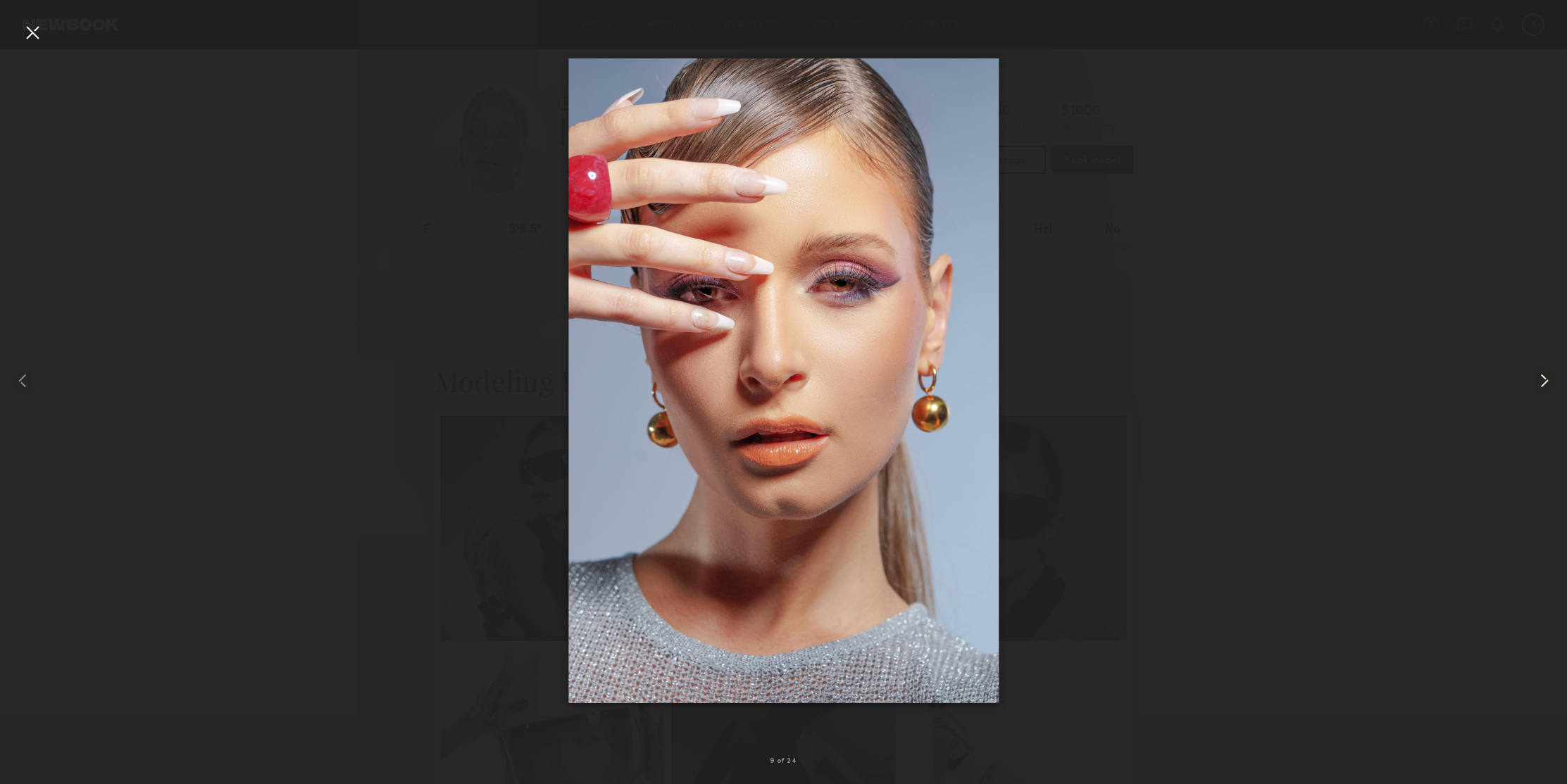
click at [1543, 382] on common-icon at bounding box center [1545, 381] width 23 height 23
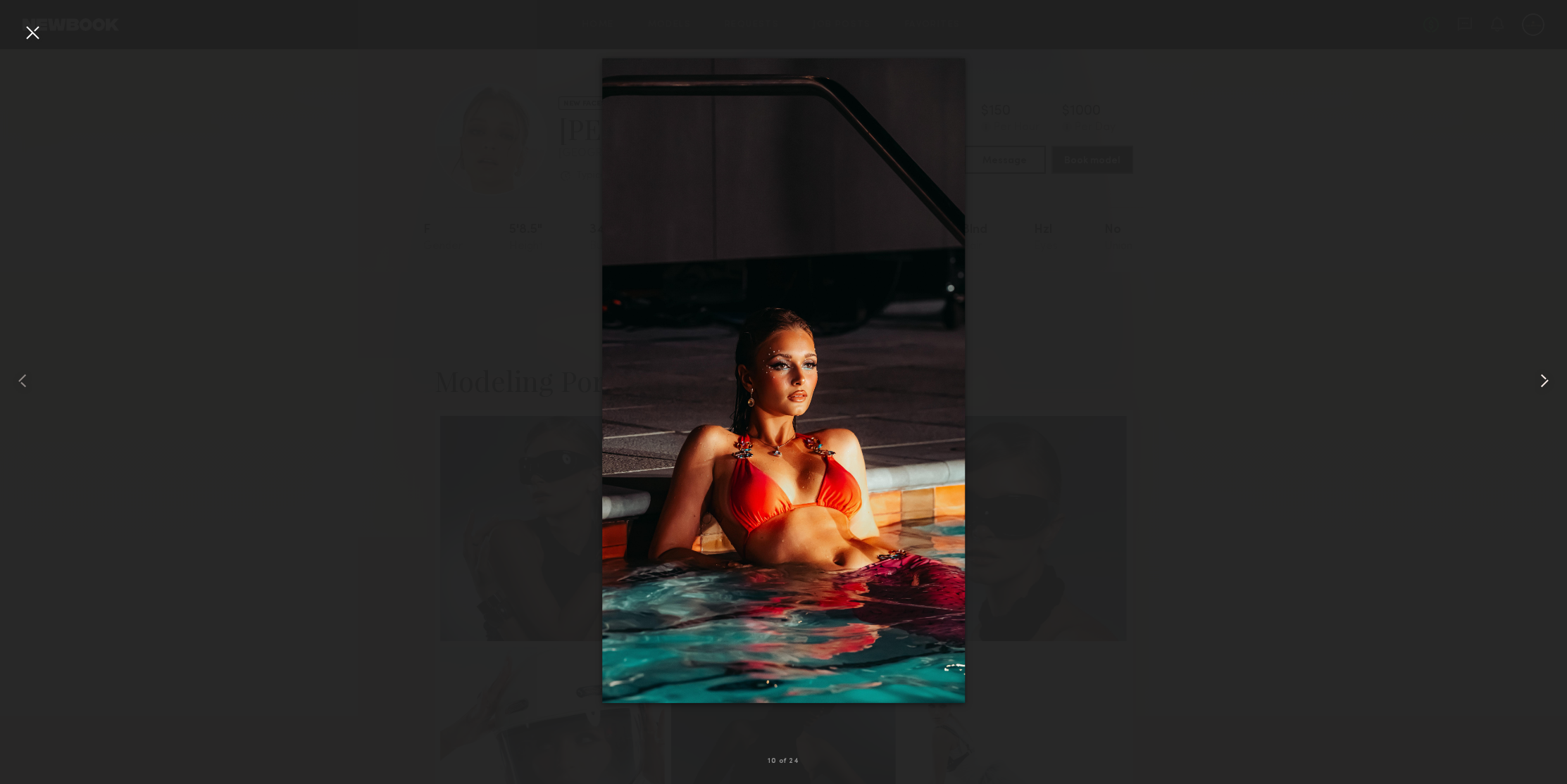
click at [1543, 382] on common-icon at bounding box center [1545, 381] width 23 height 23
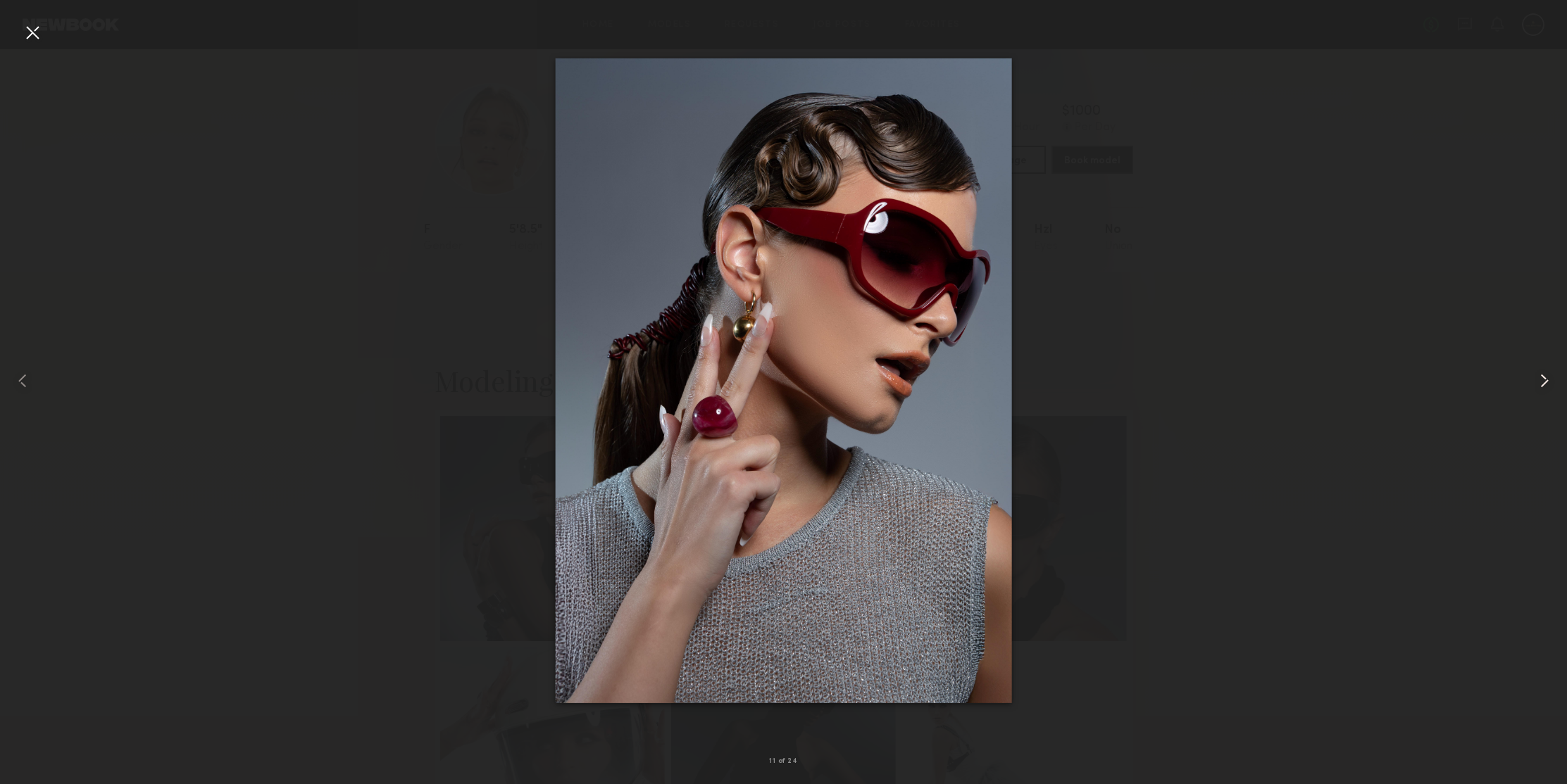
click at [1543, 382] on common-icon at bounding box center [1545, 381] width 23 height 23
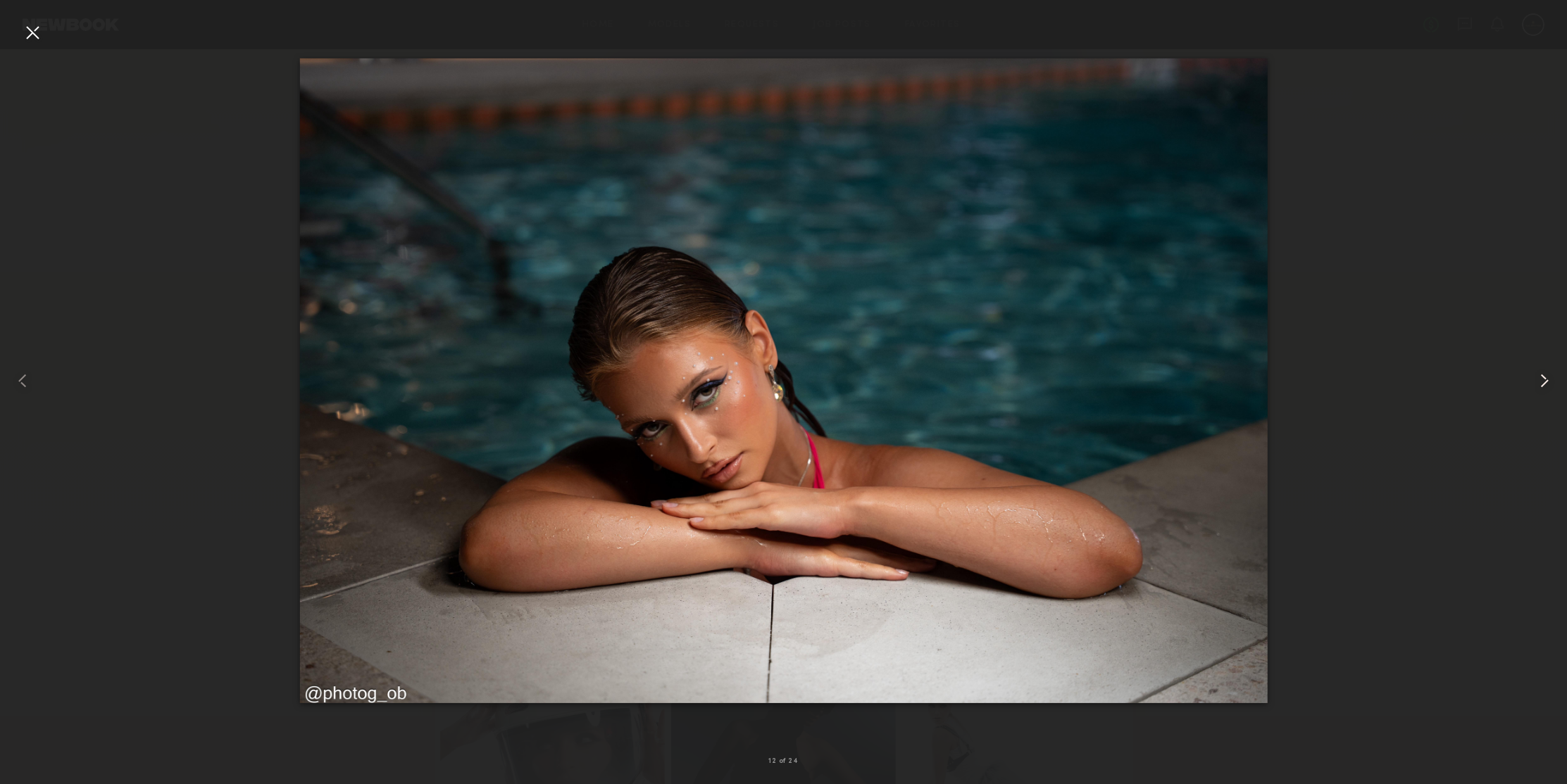
click at [1543, 382] on common-icon at bounding box center [1545, 381] width 23 height 23
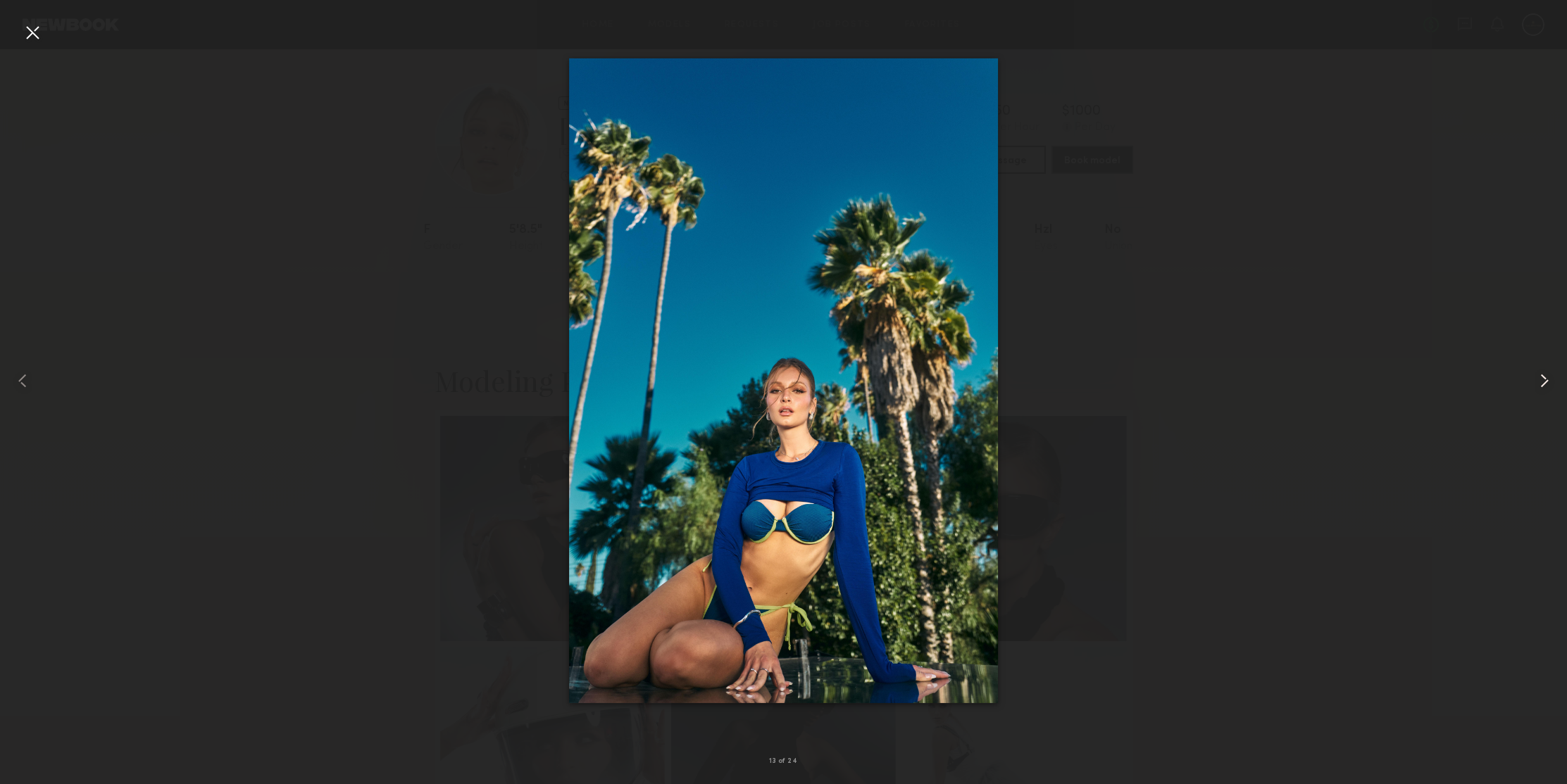
click at [1543, 382] on common-icon at bounding box center [1545, 381] width 23 height 23
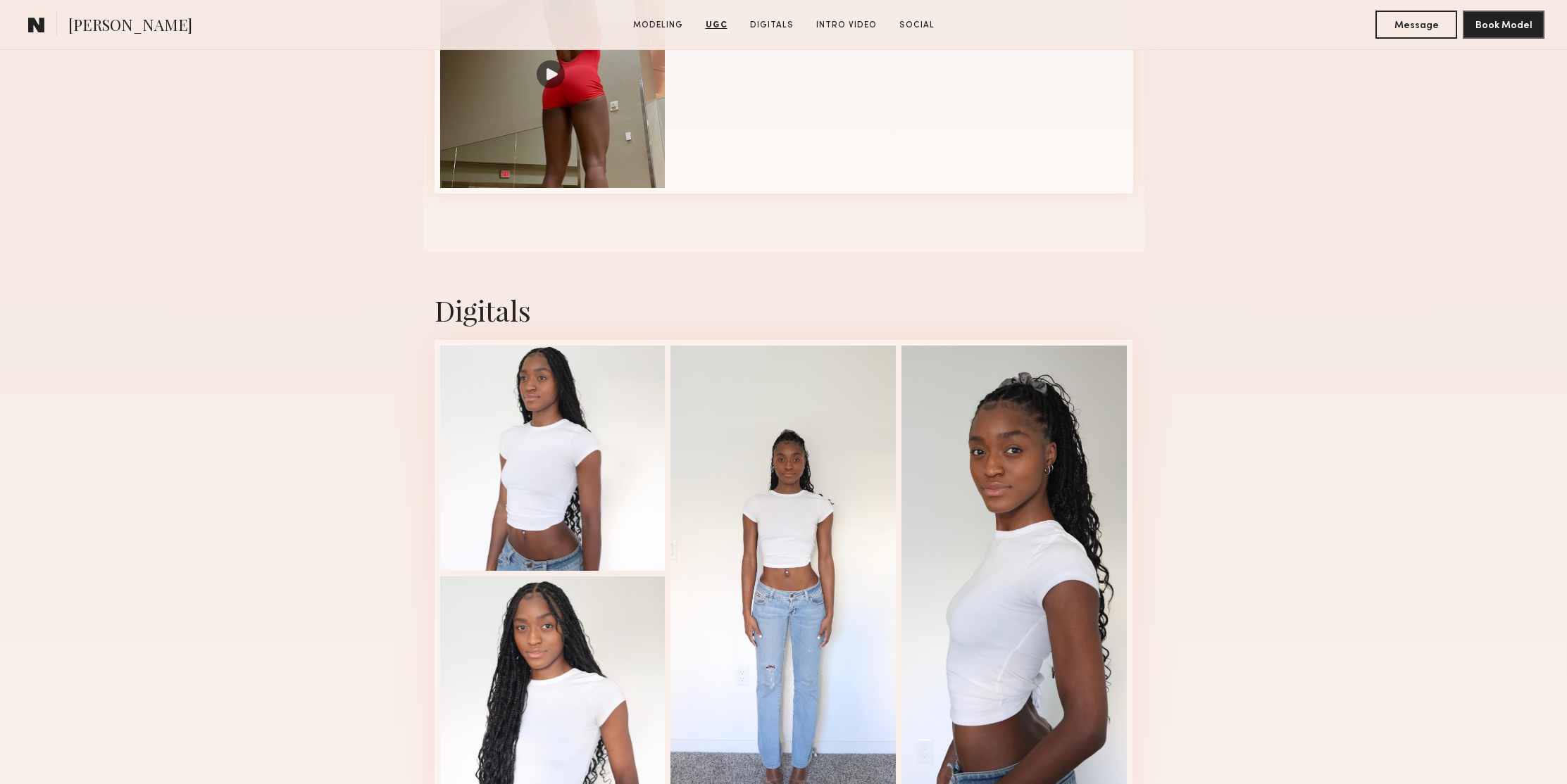
scroll to position [1378, 0]
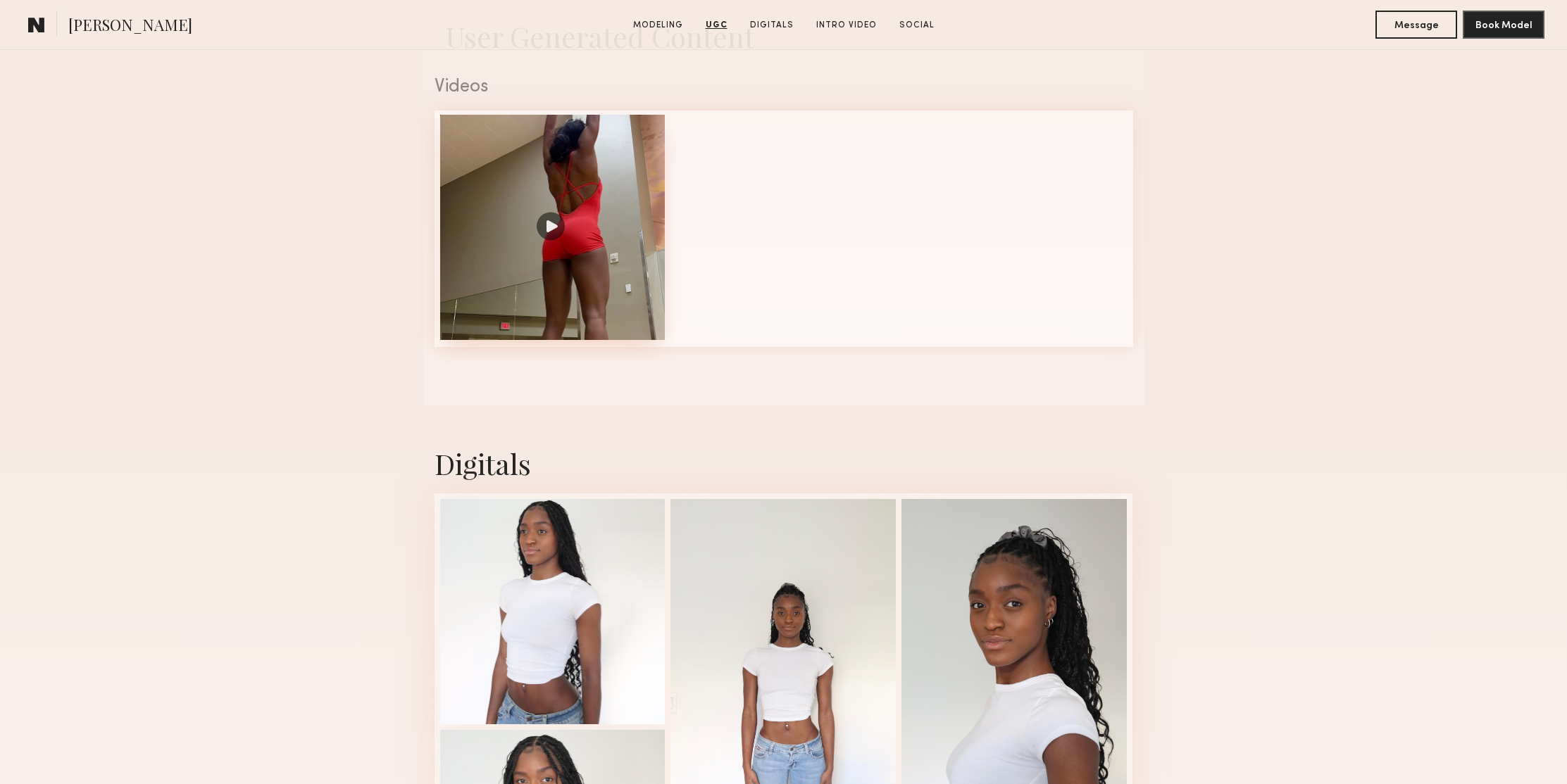
click at [536, 229] on div at bounding box center [552, 227] width 225 height 225
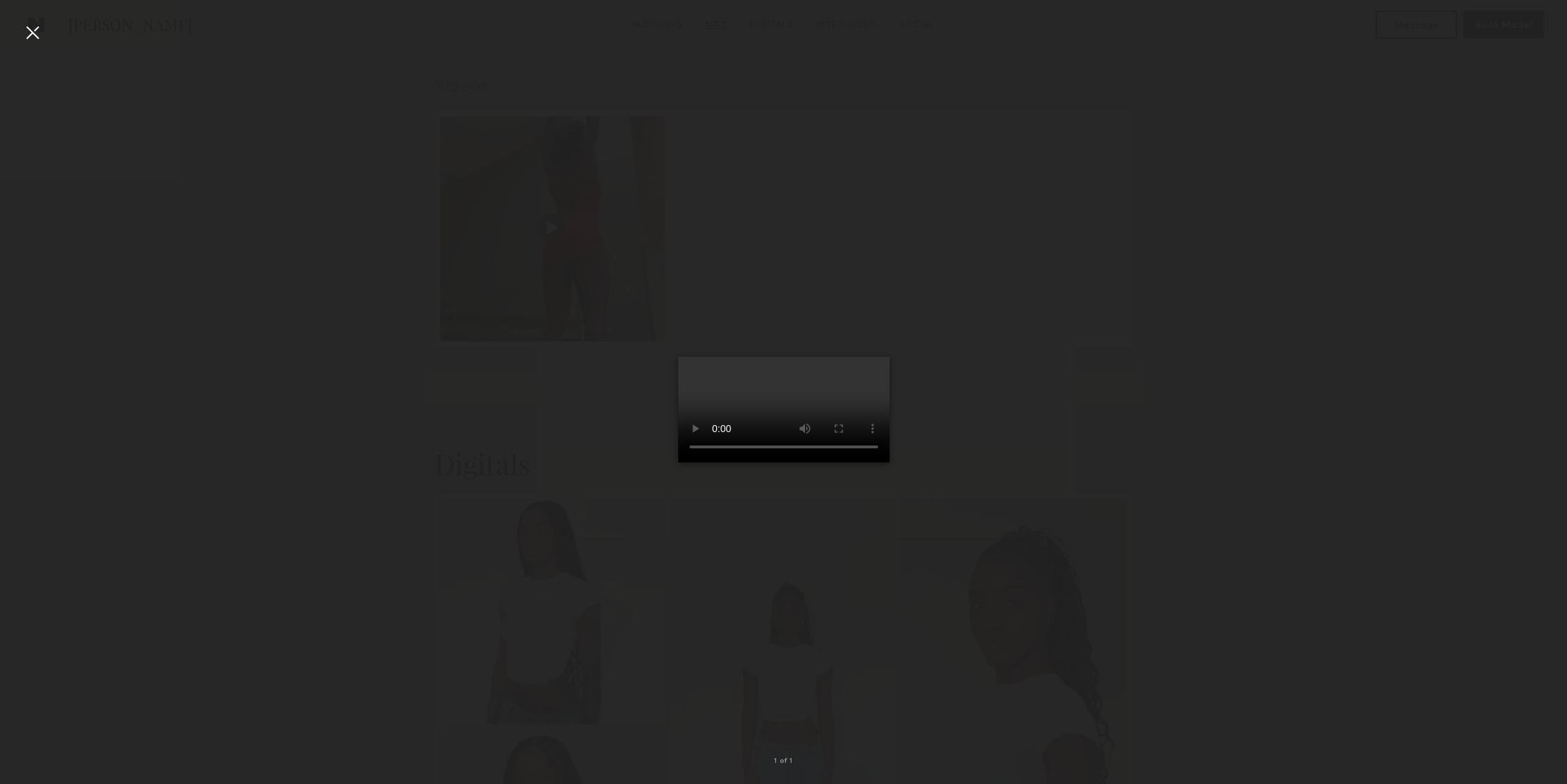
click at [413, 96] on div at bounding box center [784, 381] width 1567 height 716
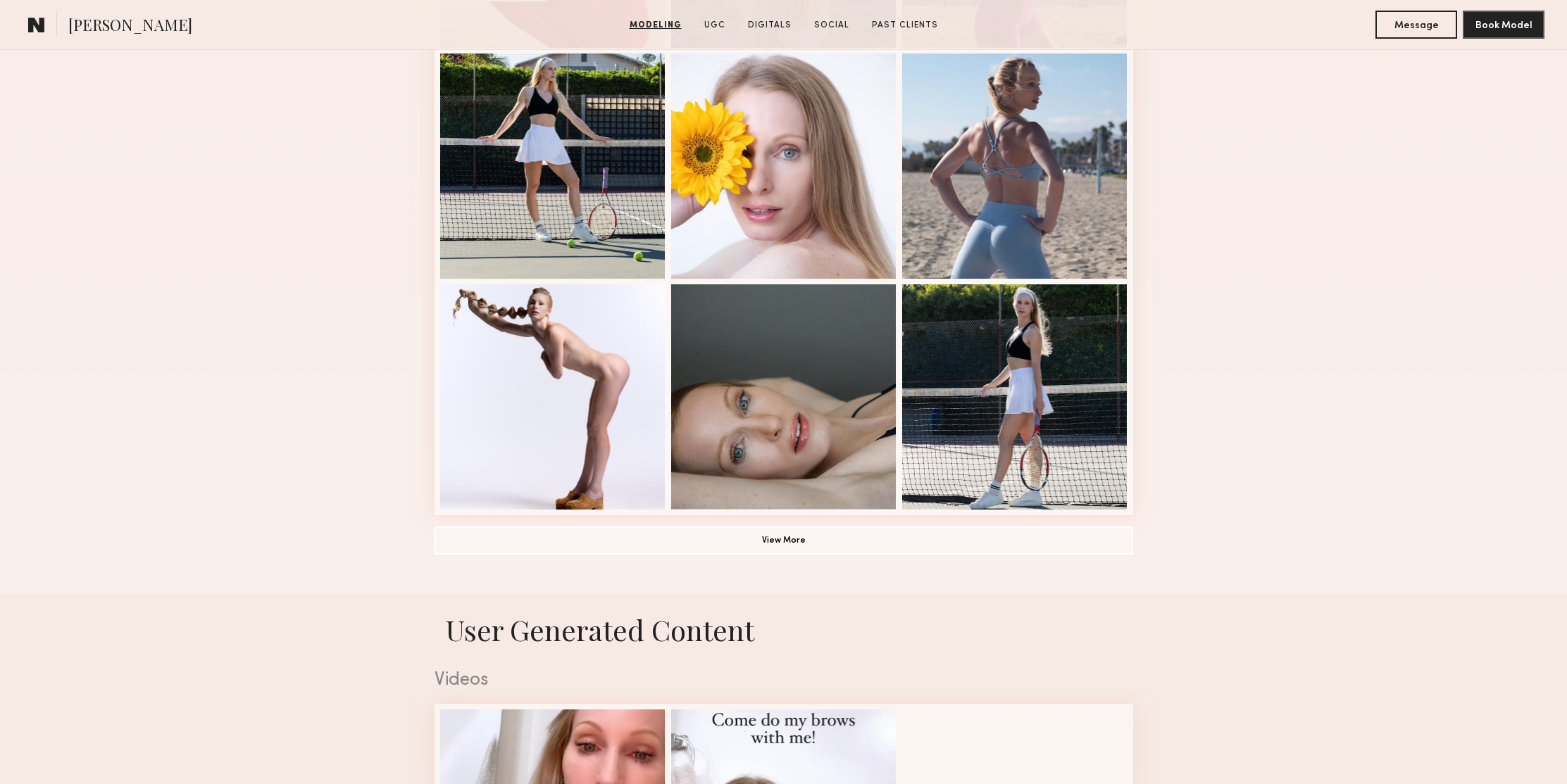
scroll to position [896, 0]
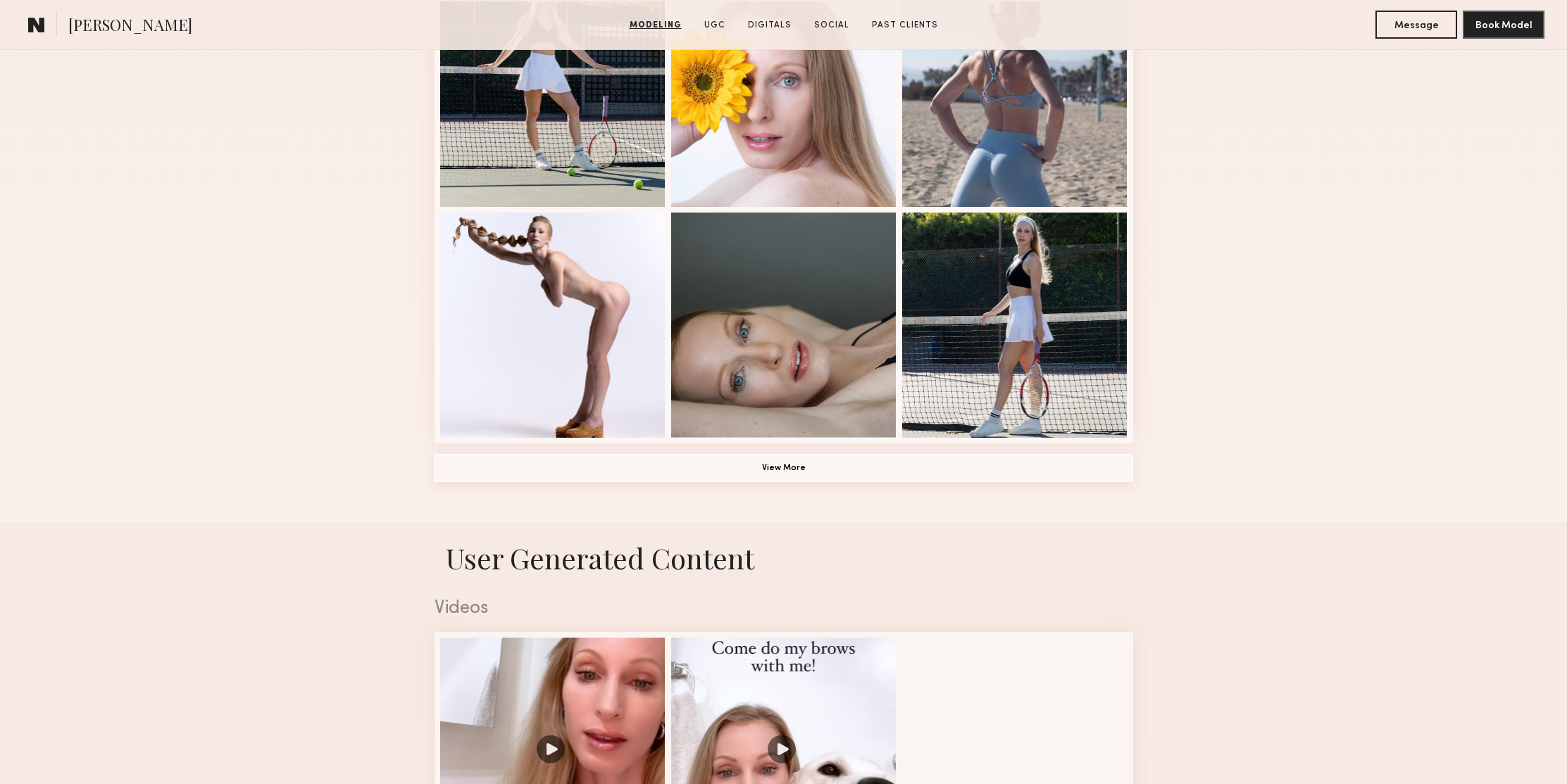
click at [769, 466] on button "View More" at bounding box center [784, 468] width 699 height 28
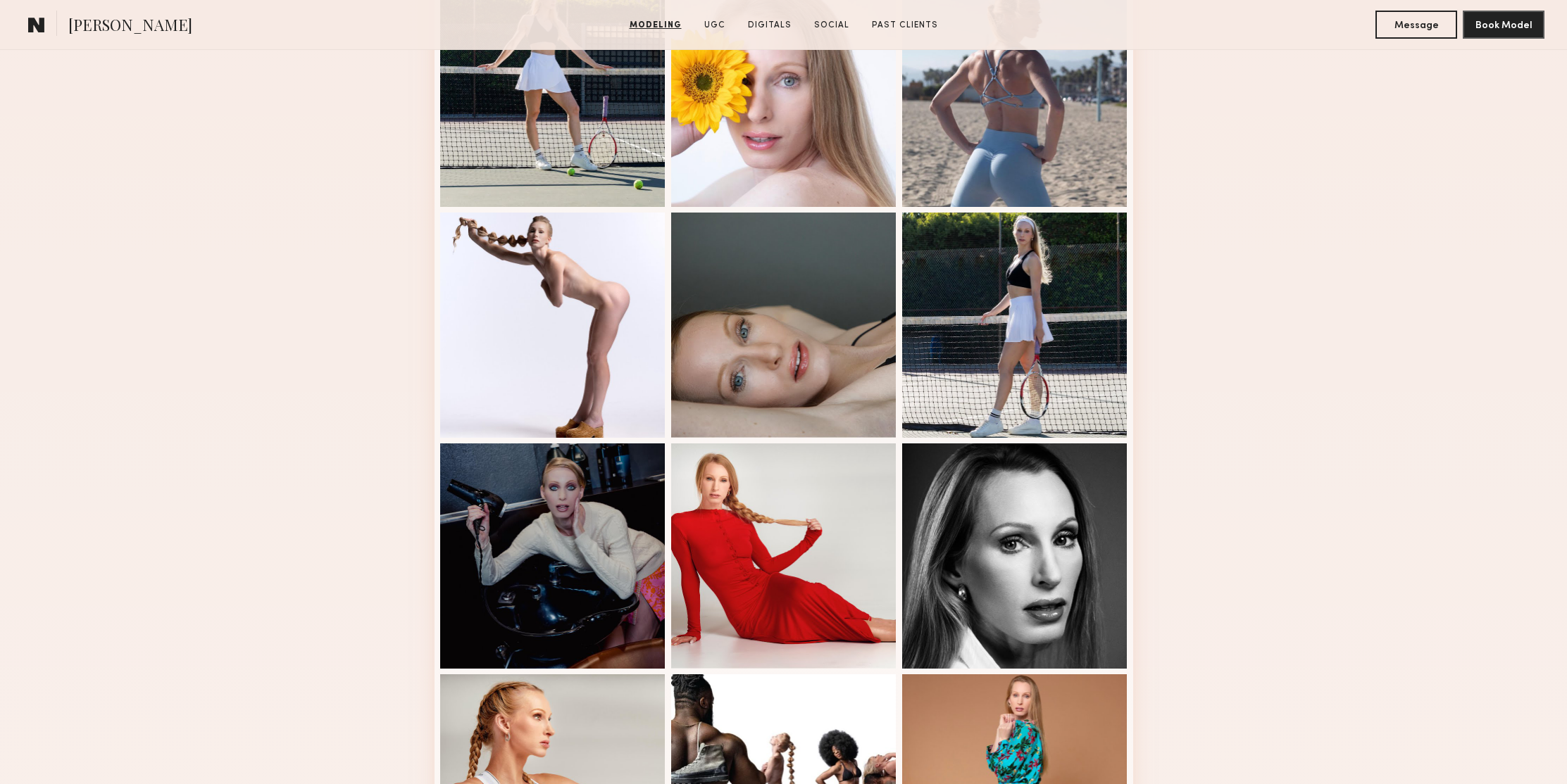
click at [1282, 289] on div "Modeling Portfolio" at bounding box center [784, 301] width 1567 height 1749
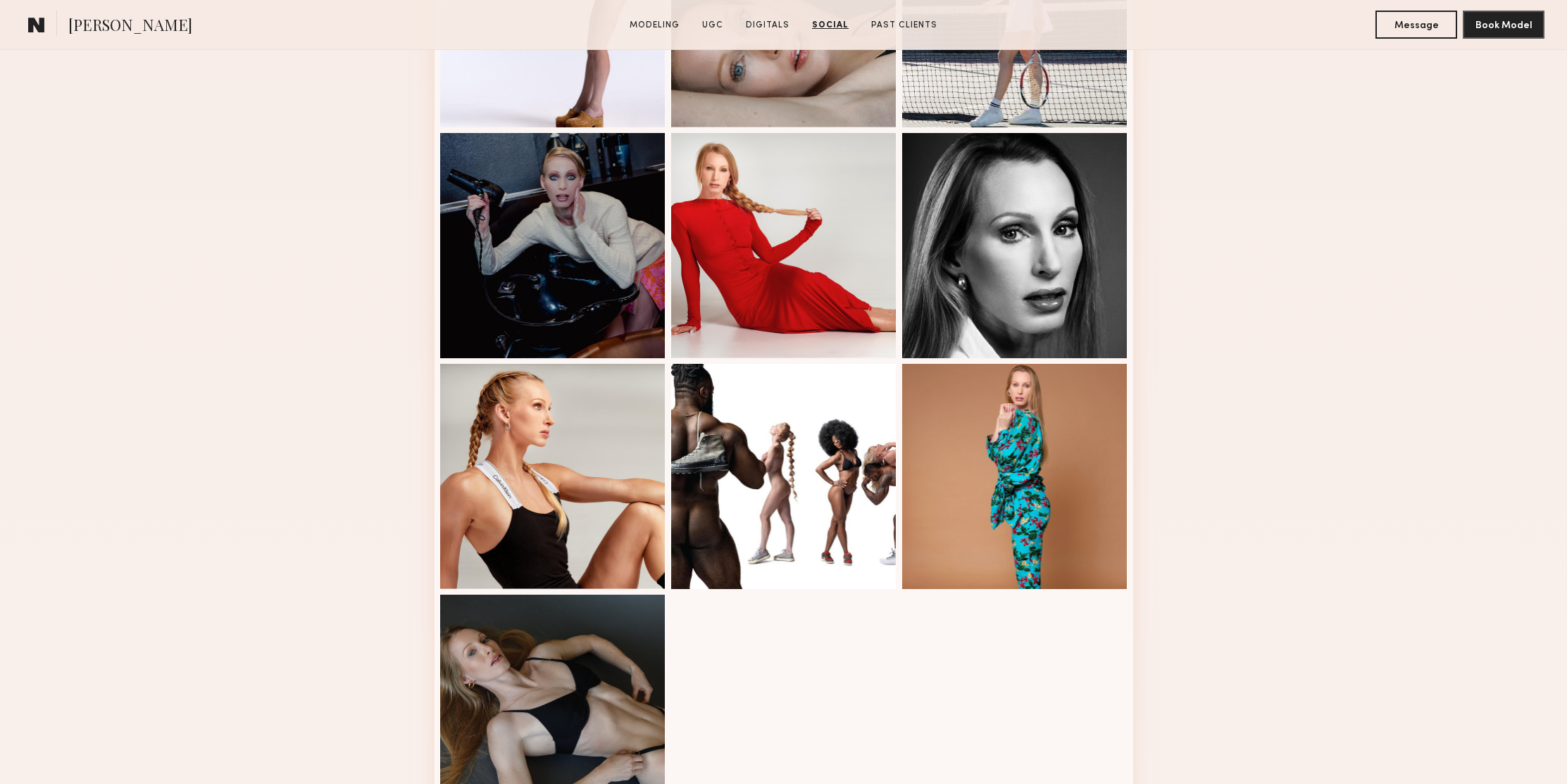
scroll to position [0, 0]
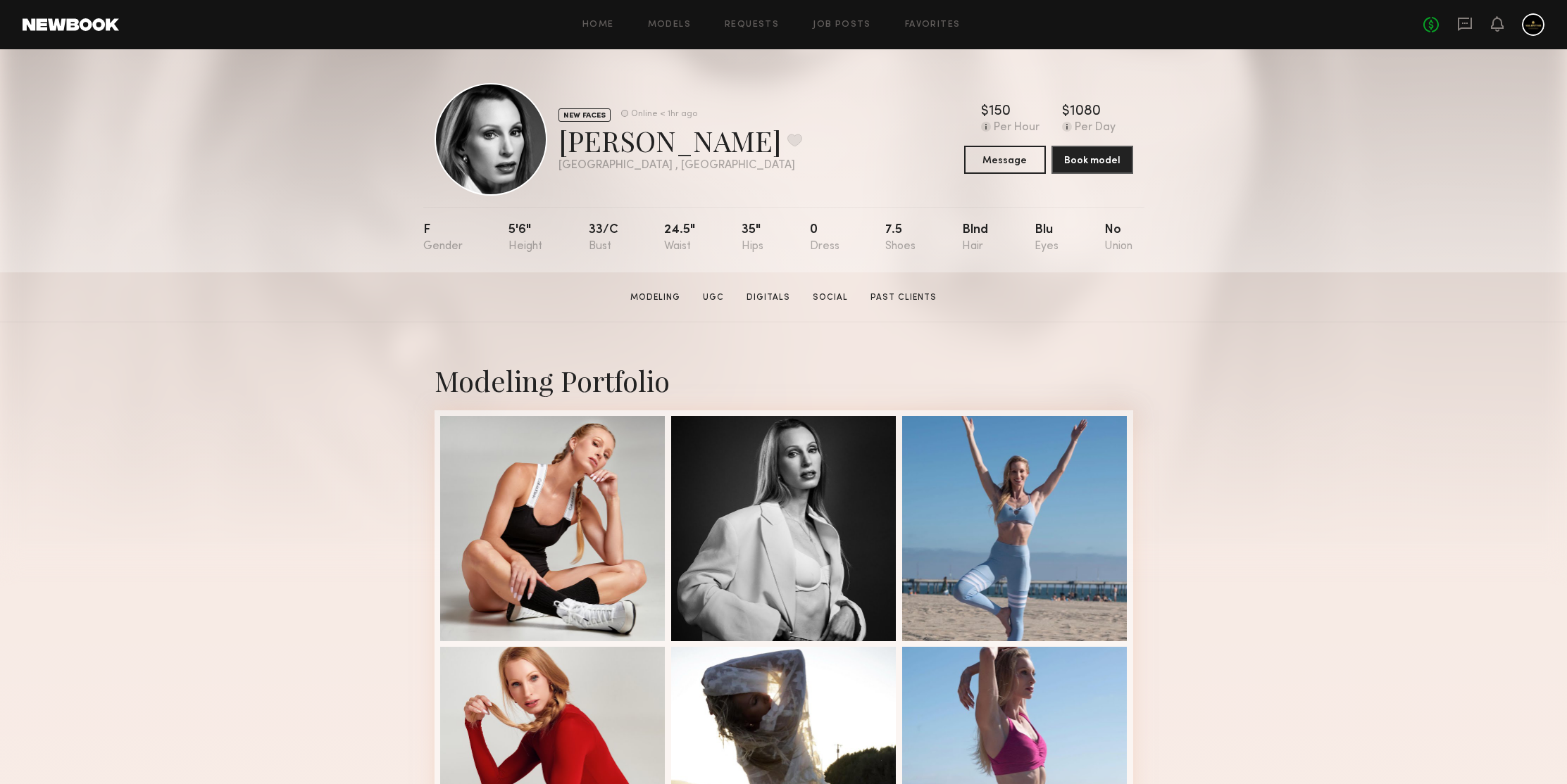
click at [1268, 294] on section "[PERSON_NAME] Modeling UGC Digitals Social Past Clients Message Book Model" at bounding box center [784, 297] width 1567 height 50
click at [560, 430] on div at bounding box center [552, 526] width 225 height 225
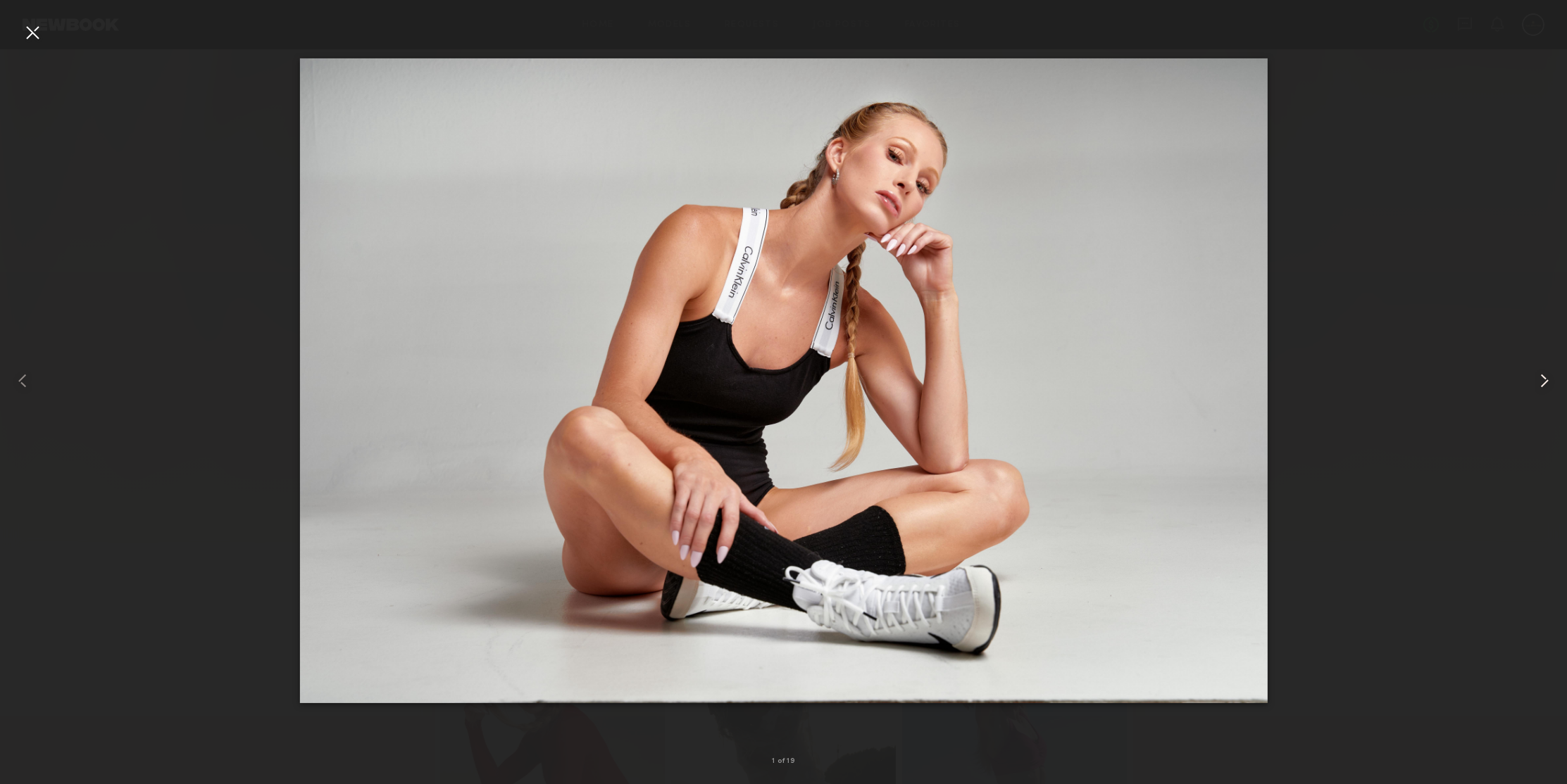
click at [1539, 375] on common-icon at bounding box center [1545, 381] width 23 height 23
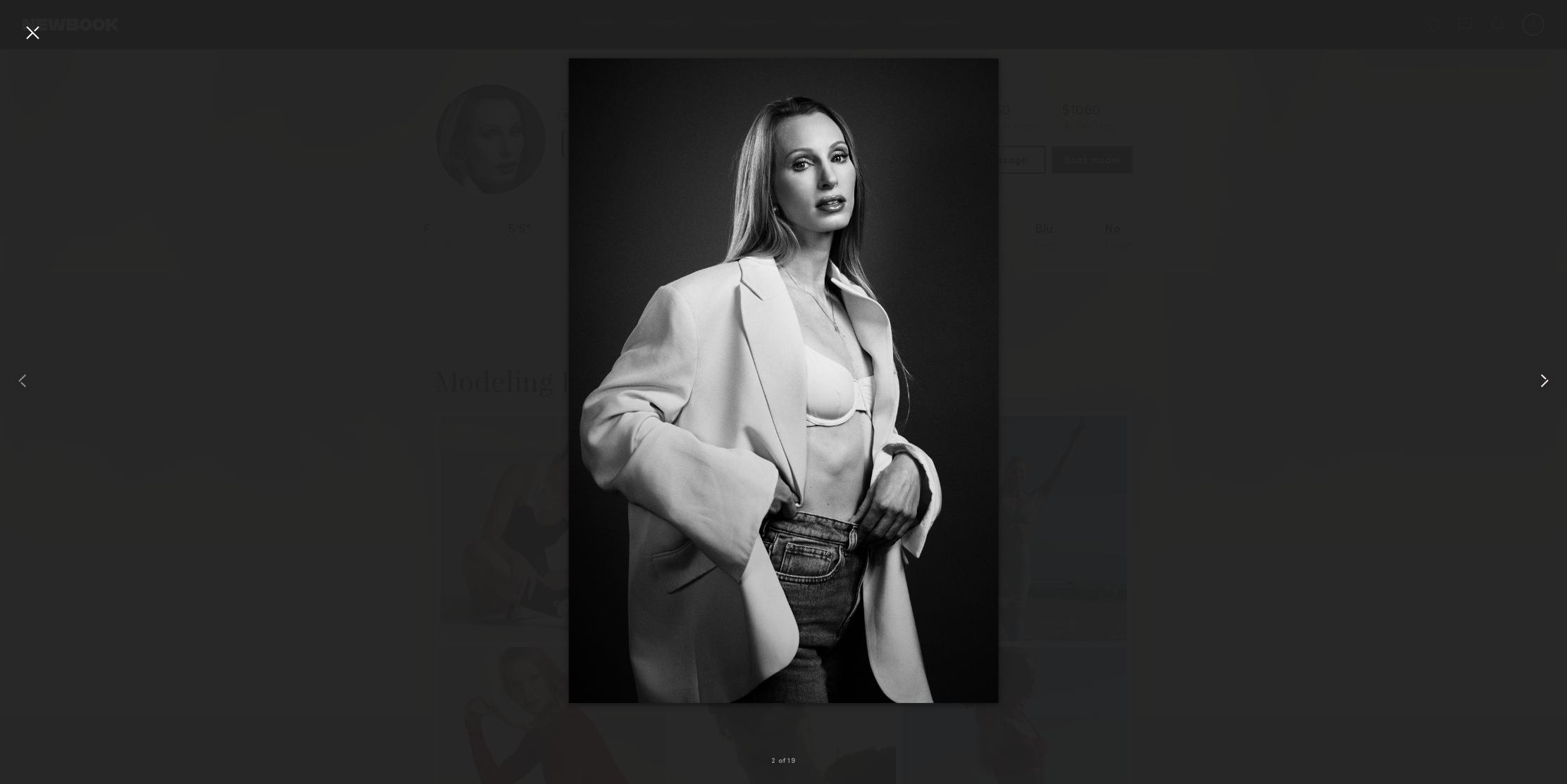
click at [1541, 378] on common-icon at bounding box center [1545, 381] width 23 height 23
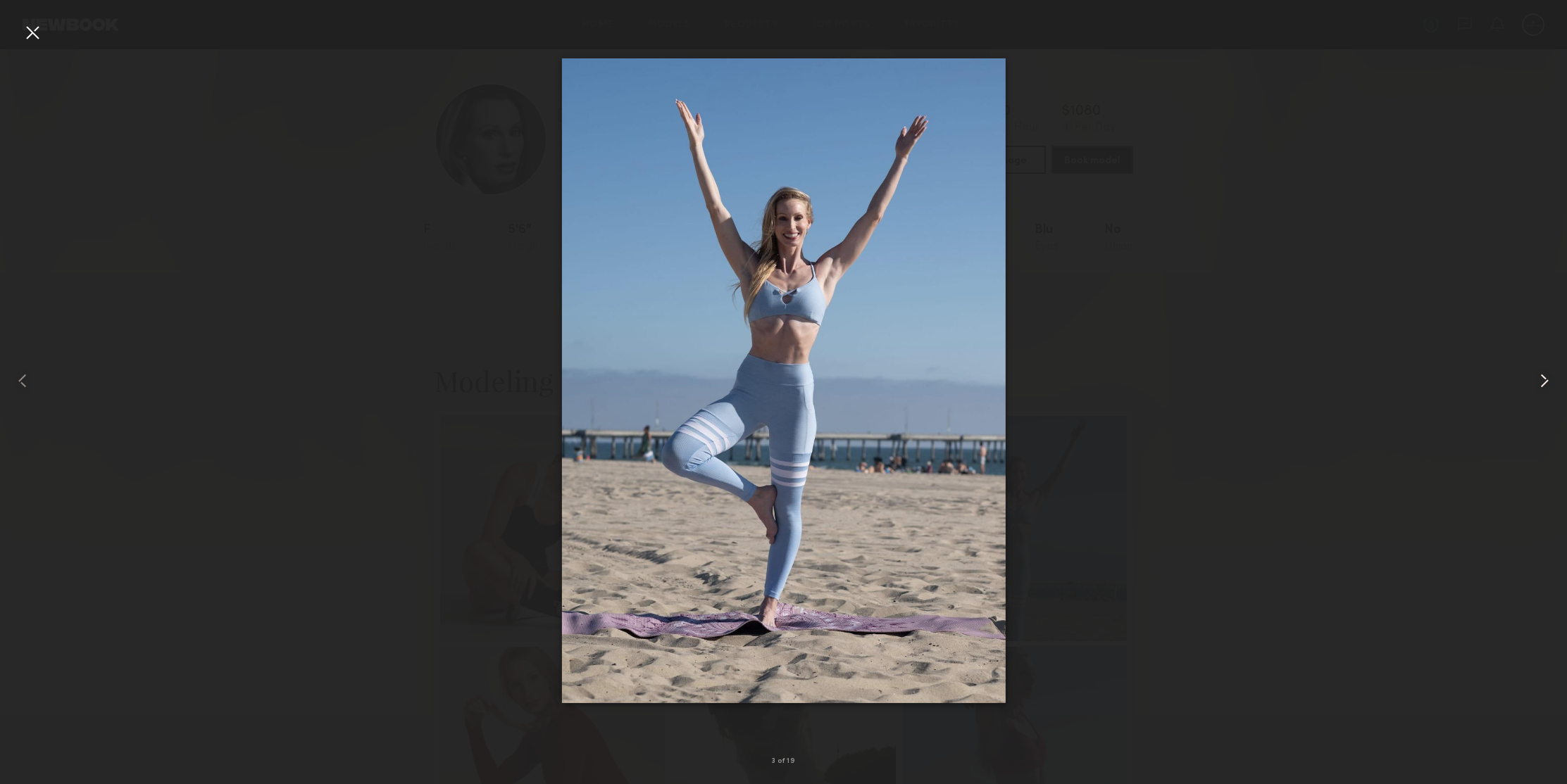
click at [1541, 378] on common-icon at bounding box center [1545, 381] width 23 height 23
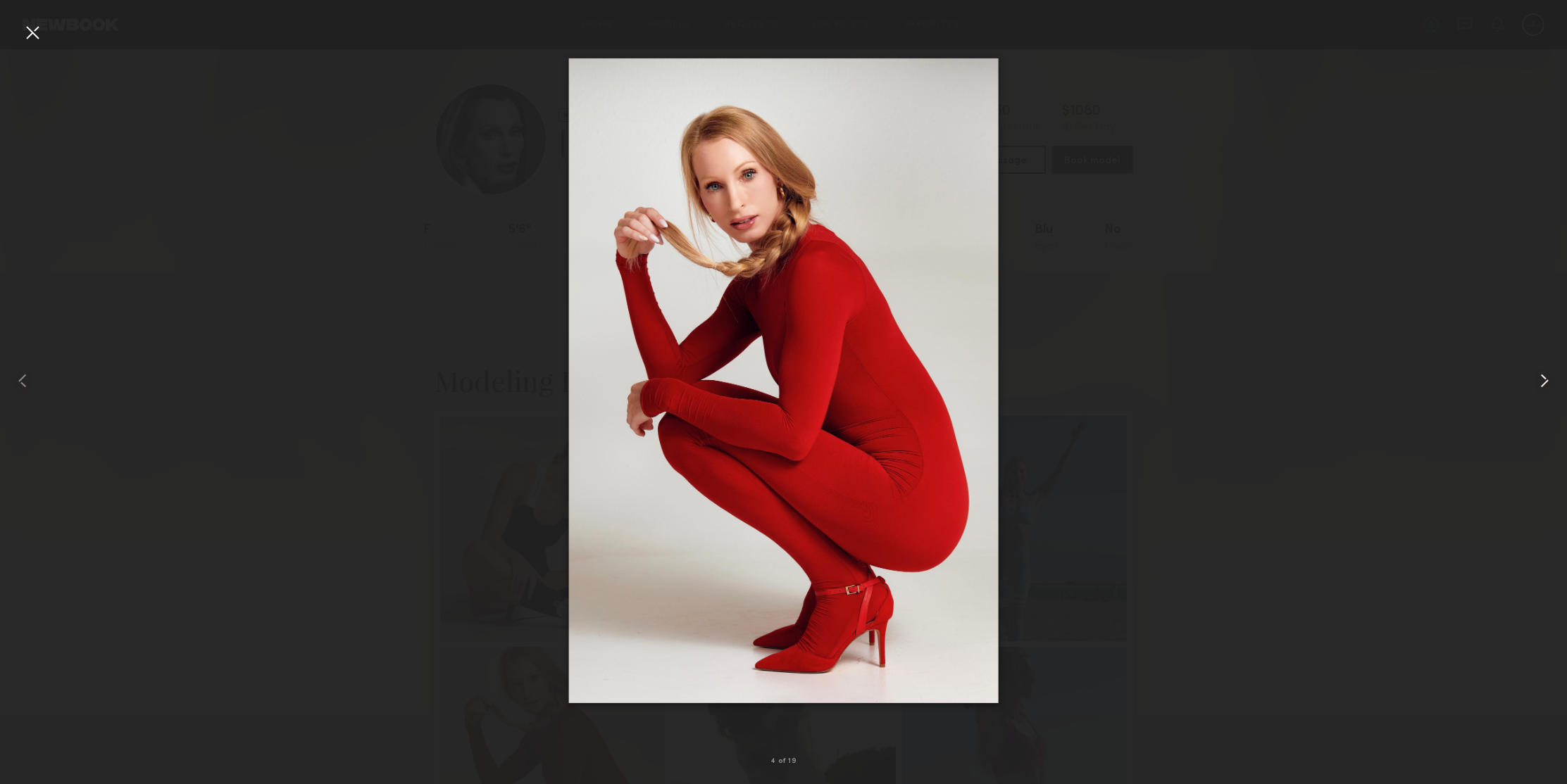
click at [1541, 378] on common-icon at bounding box center [1545, 381] width 23 height 23
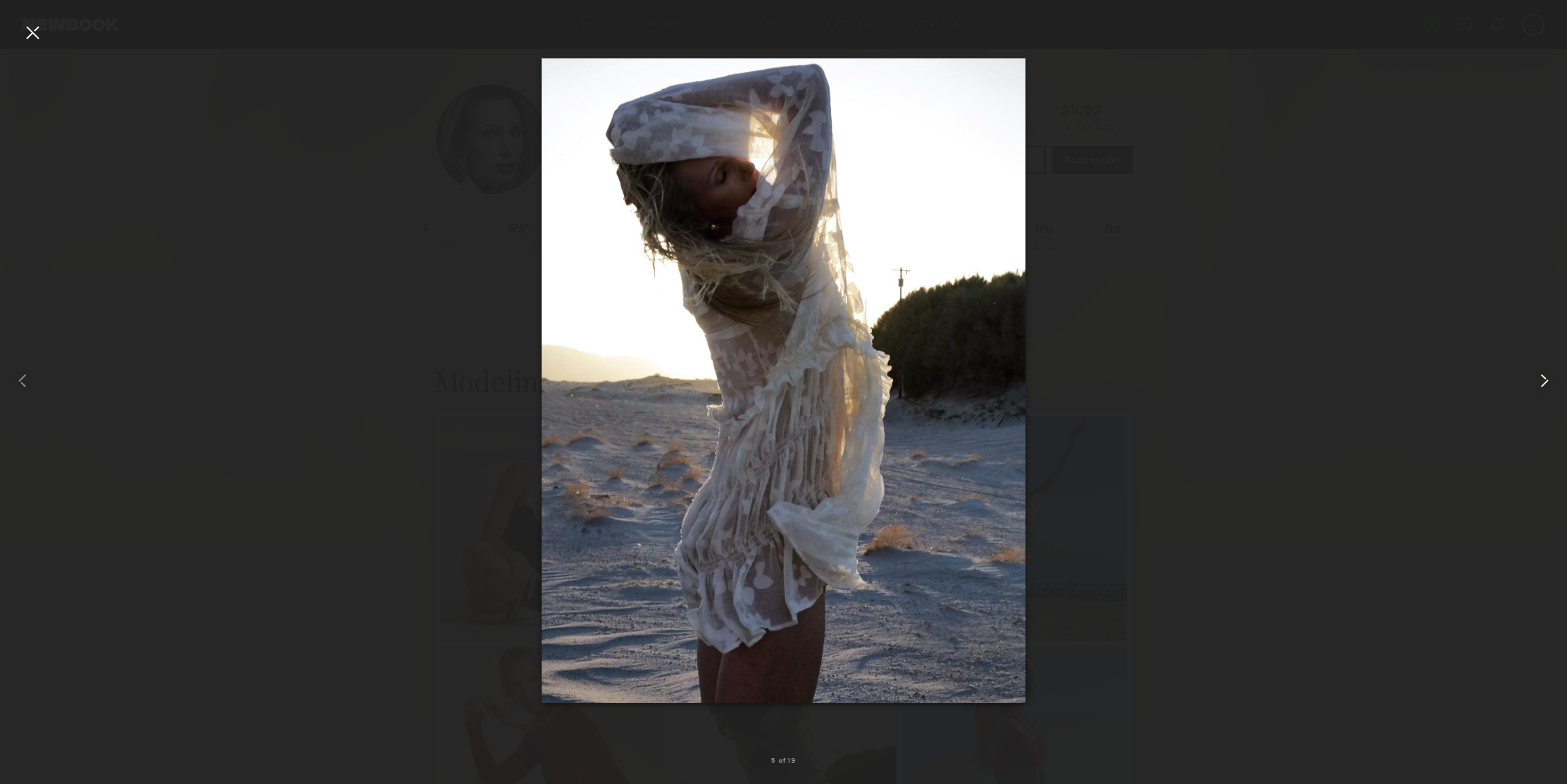
click at [1541, 378] on common-icon at bounding box center [1545, 381] width 23 height 23
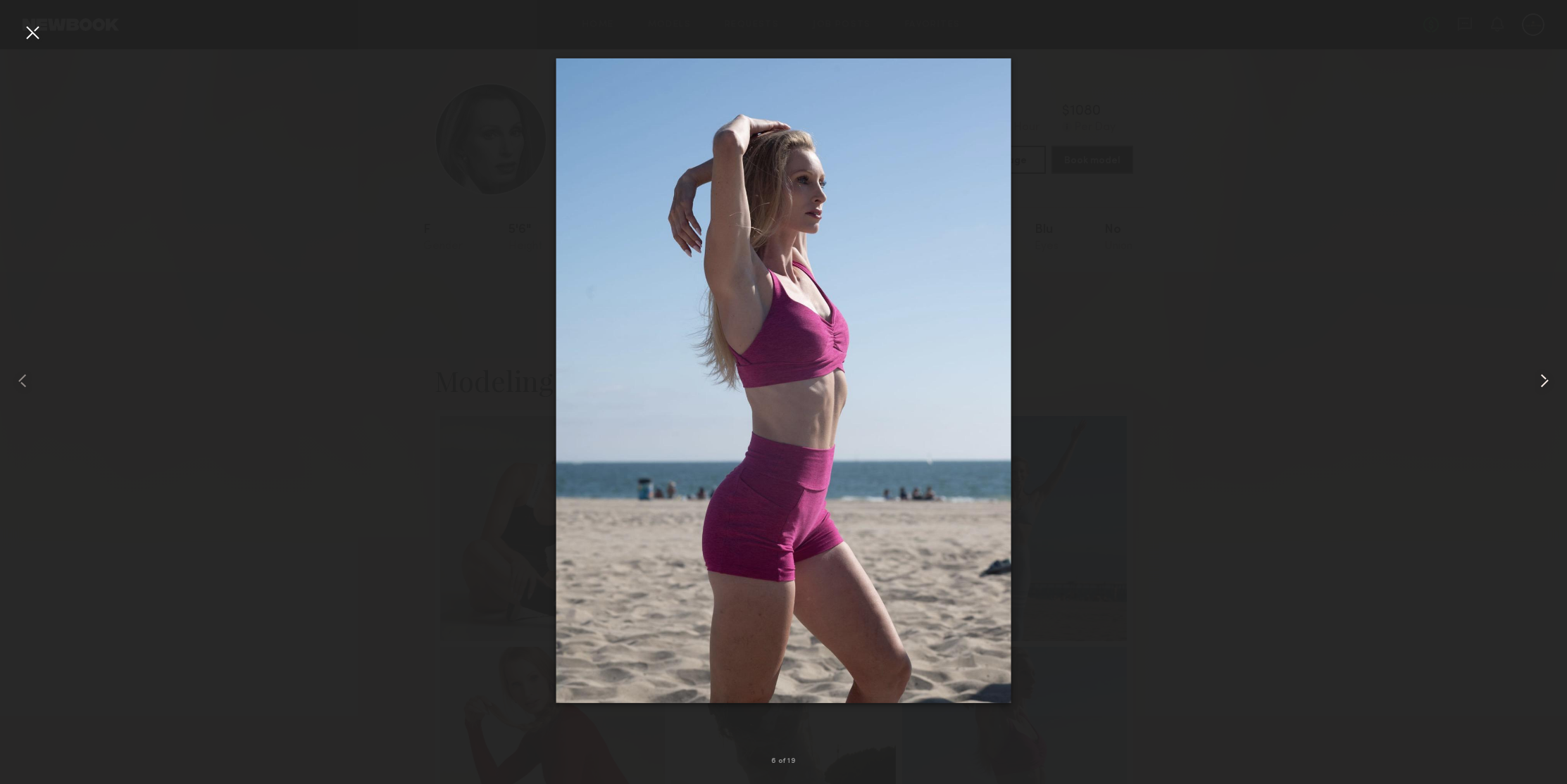
click at [1541, 378] on common-icon at bounding box center [1545, 381] width 23 height 23
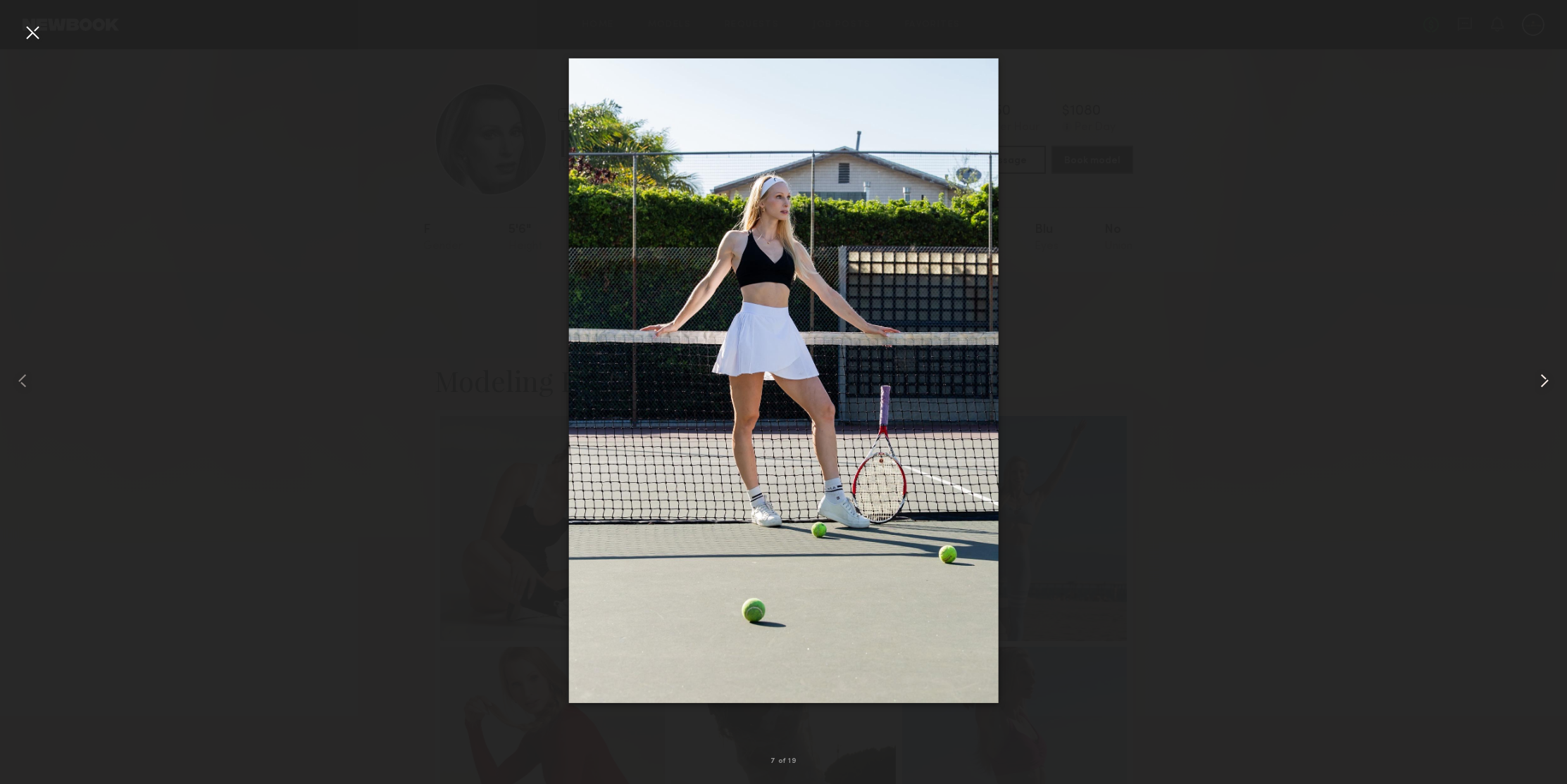
click at [1541, 378] on common-icon at bounding box center [1545, 381] width 23 height 23
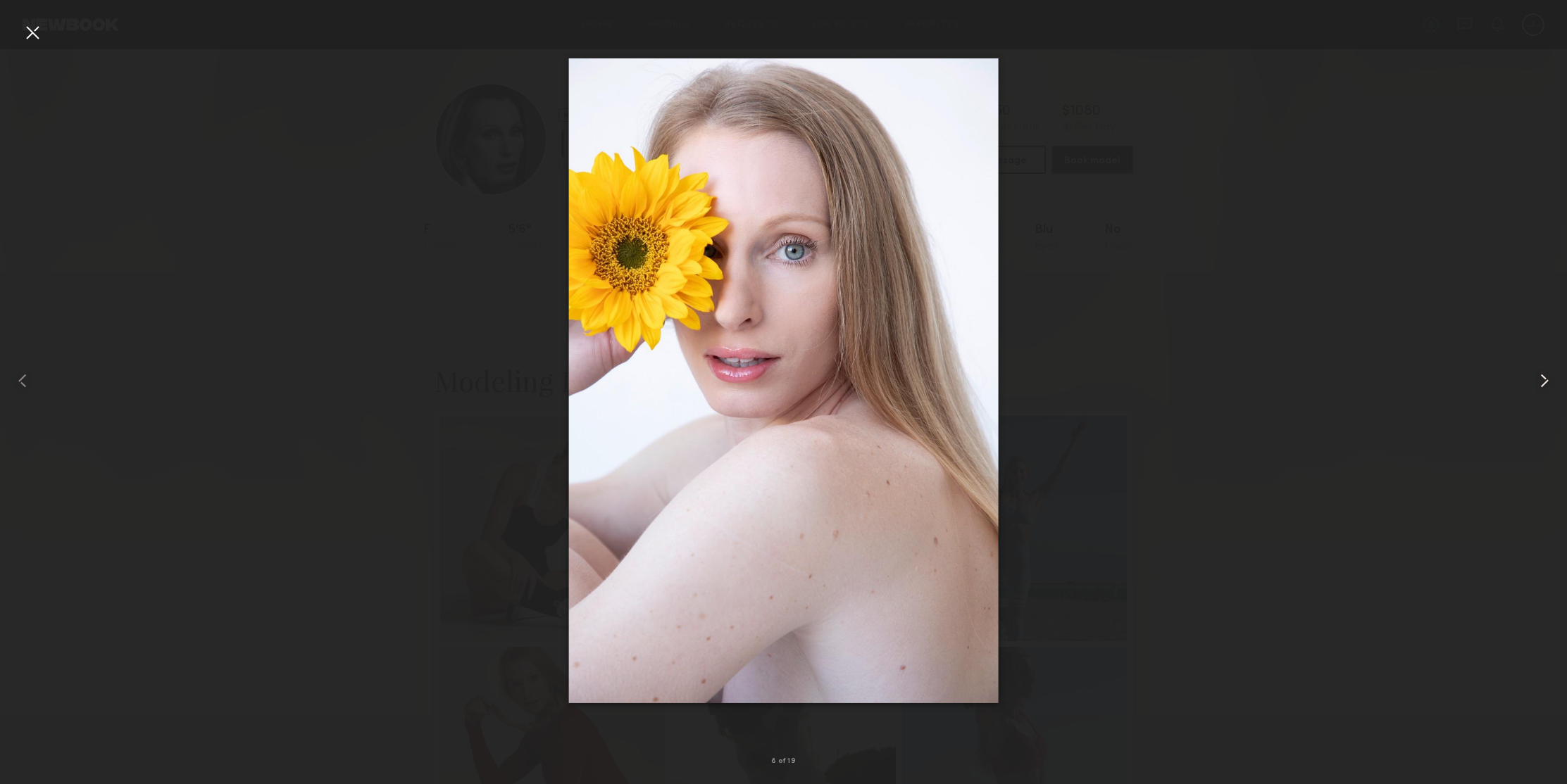
click at [1541, 378] on common-icon at bounding box center [1545, 381] width 23 height 23
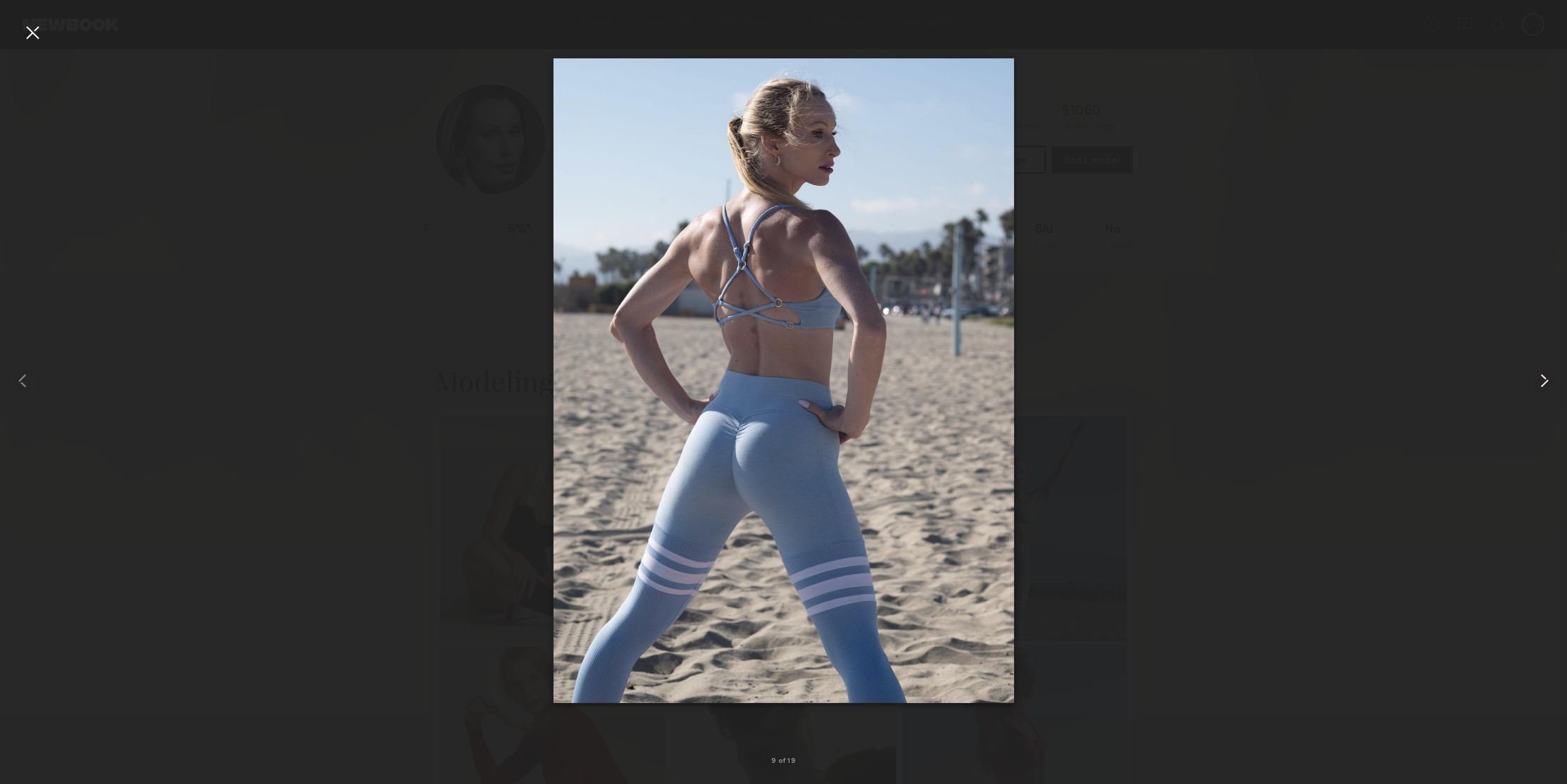
click at [1541, 378] on common-icon at bounding box center [1545, 381] width 23 height 23
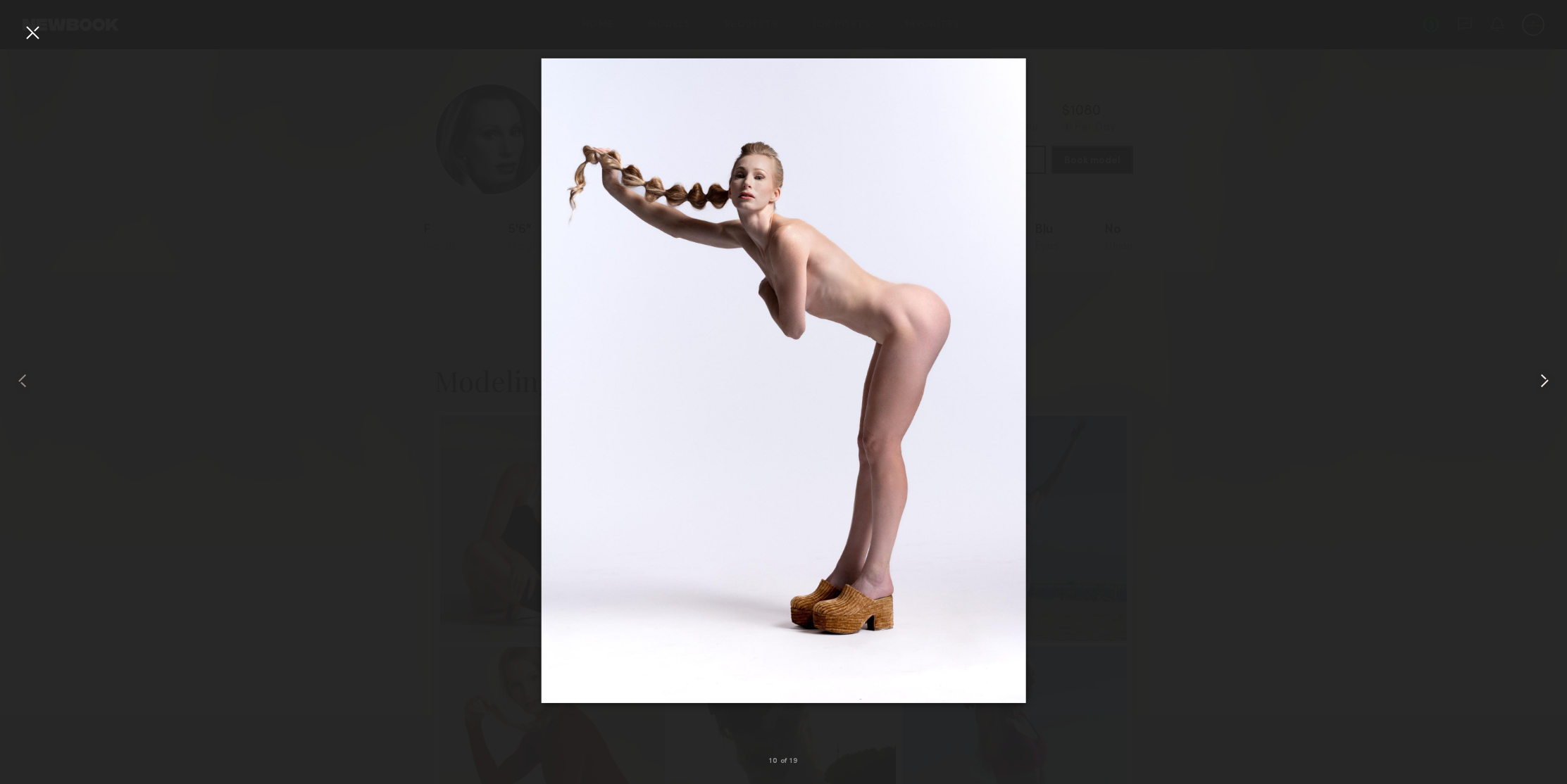
click at [1541, 378] on common-icon at bounding box center [1545, 381] width 23 height 23
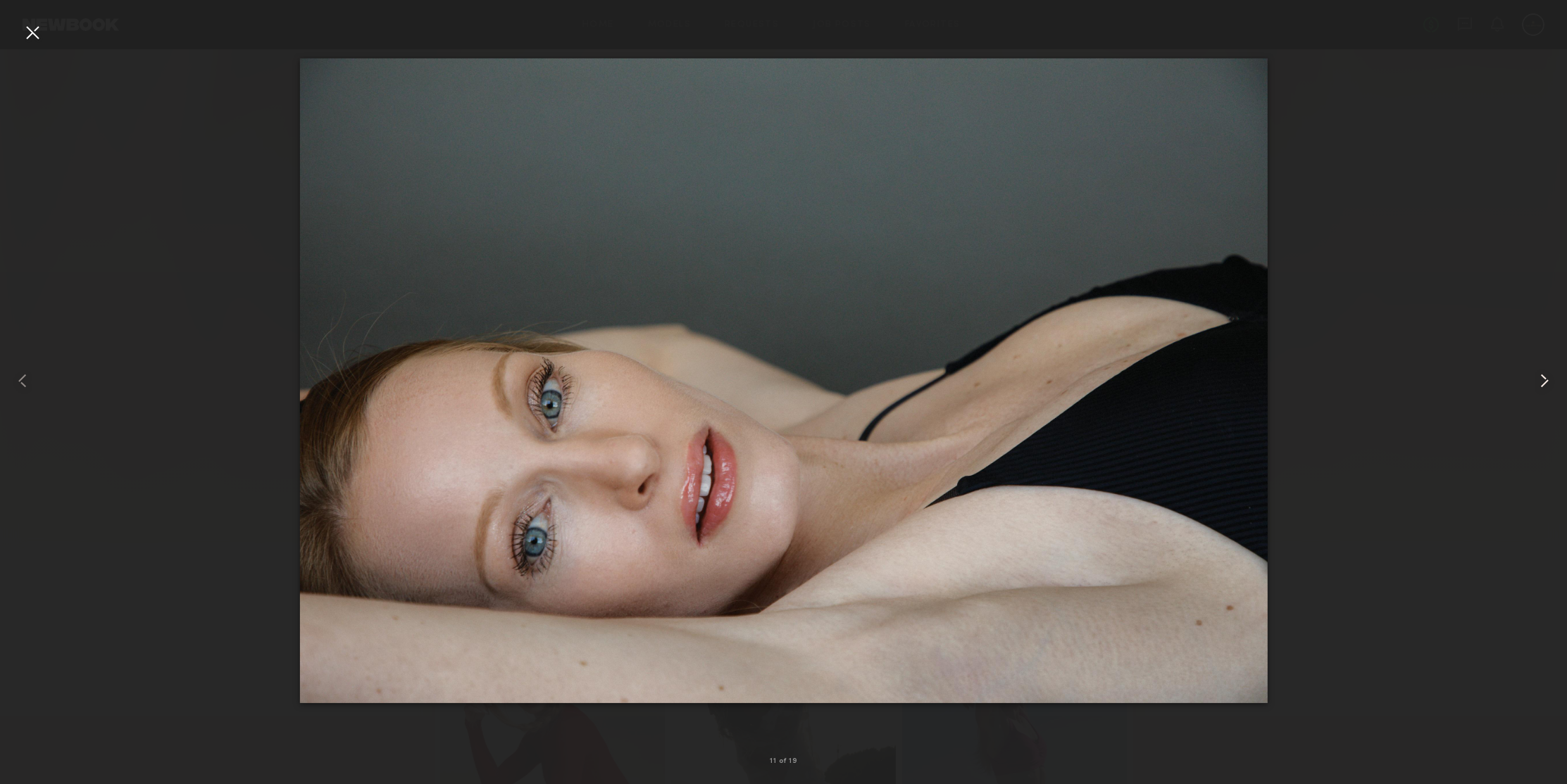
click at [1541, 378] on common-icon at bounding box center [1545, 381] width 23 height 23
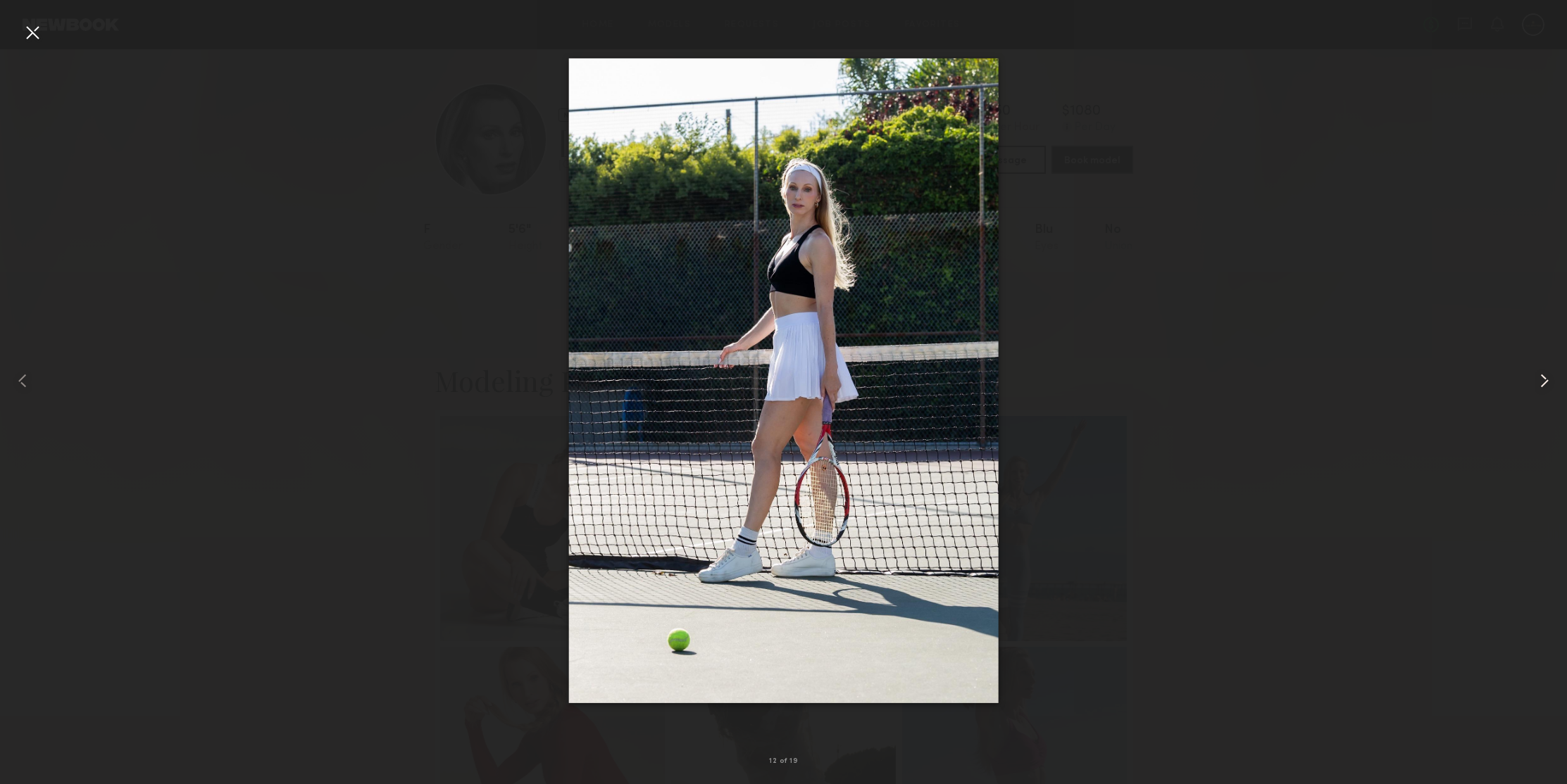
click at [1541, 378] on common-icon at bounding box center [1545, 381] width 23 height 23
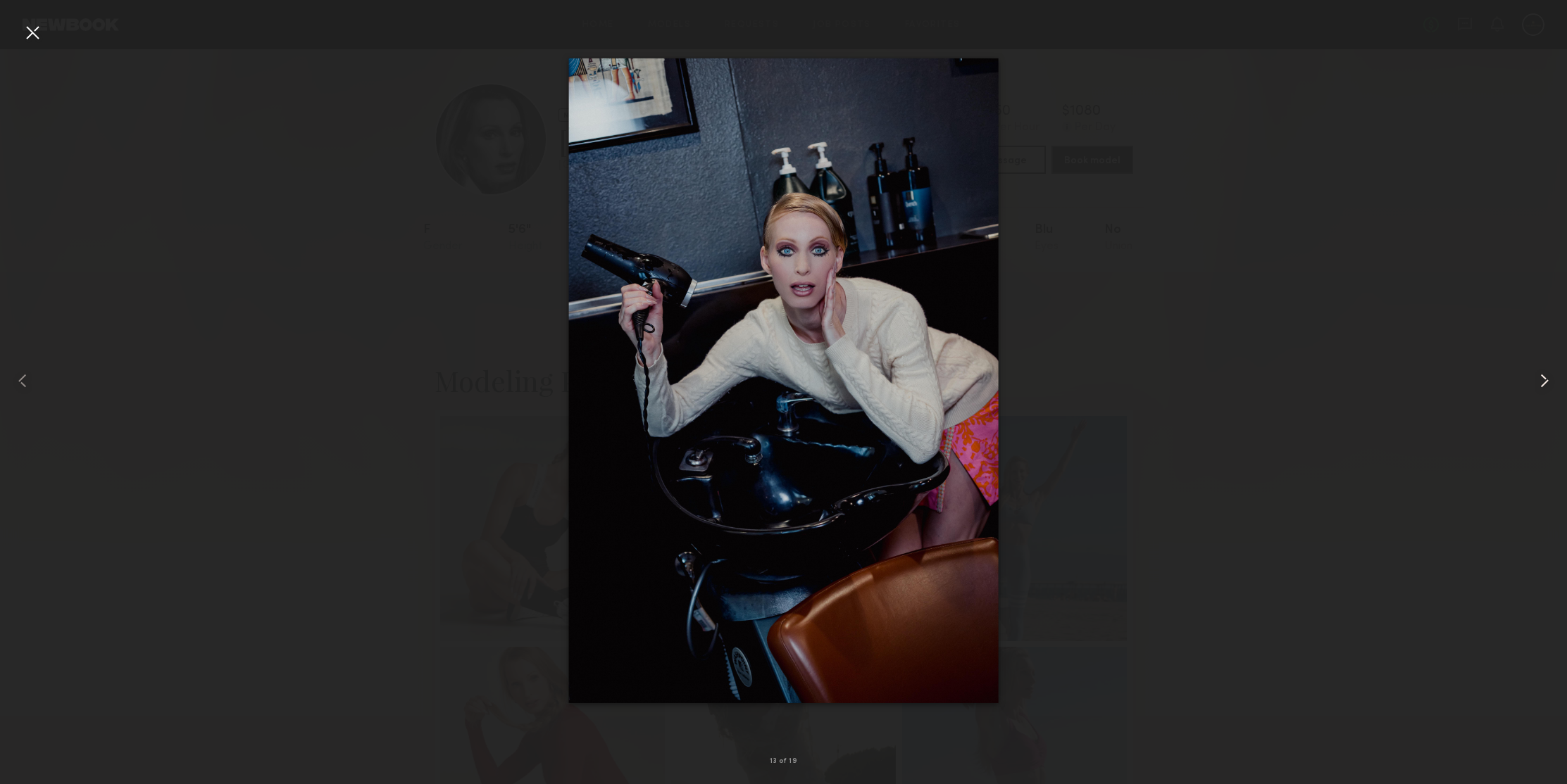
click at [1541, 378] on common-icon at bounding box center [1545, 381] width 23 height 23
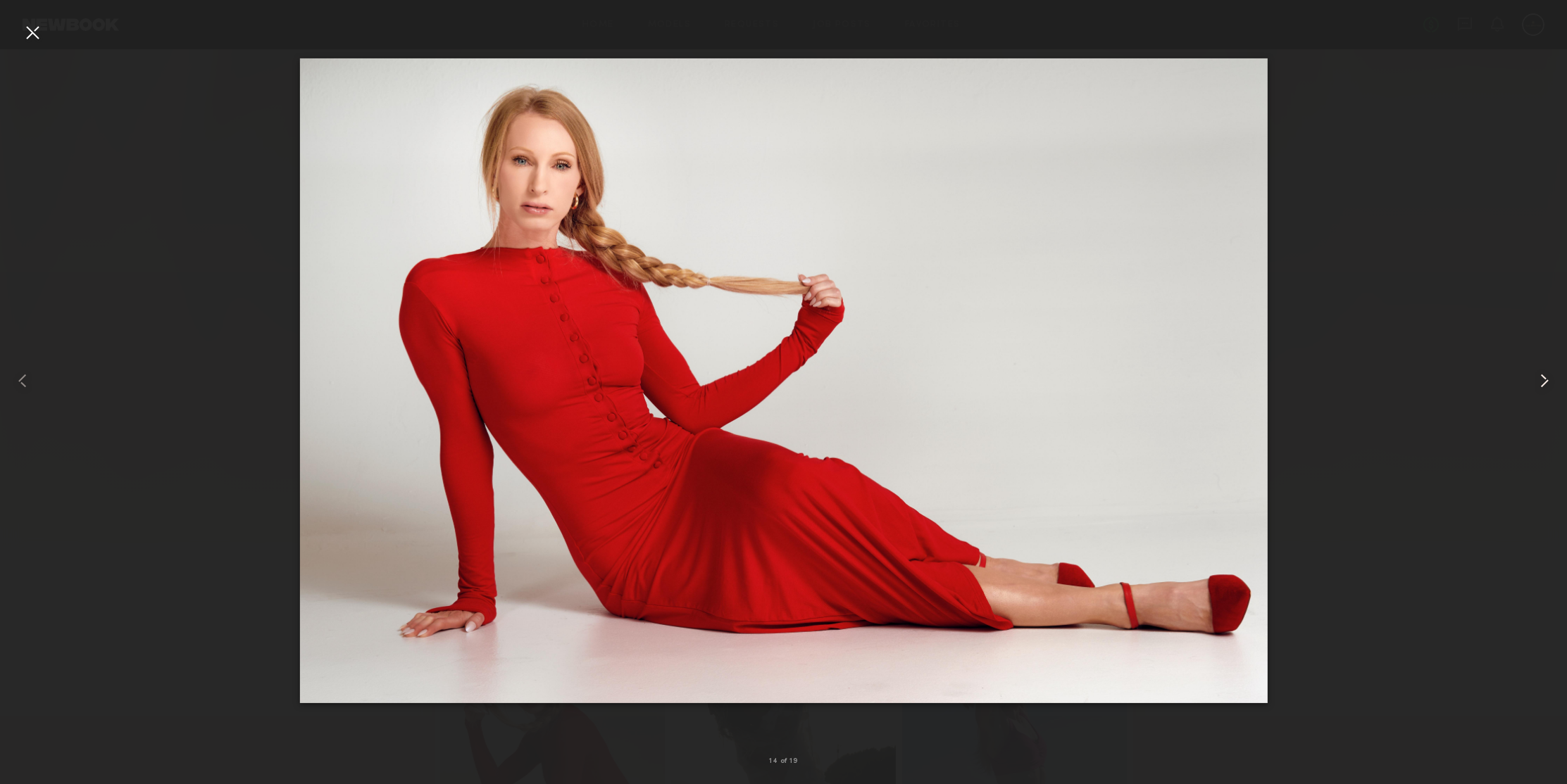
click at [1541, 378] on common-icon at bounding box center [1545, 381] width 23 height 23
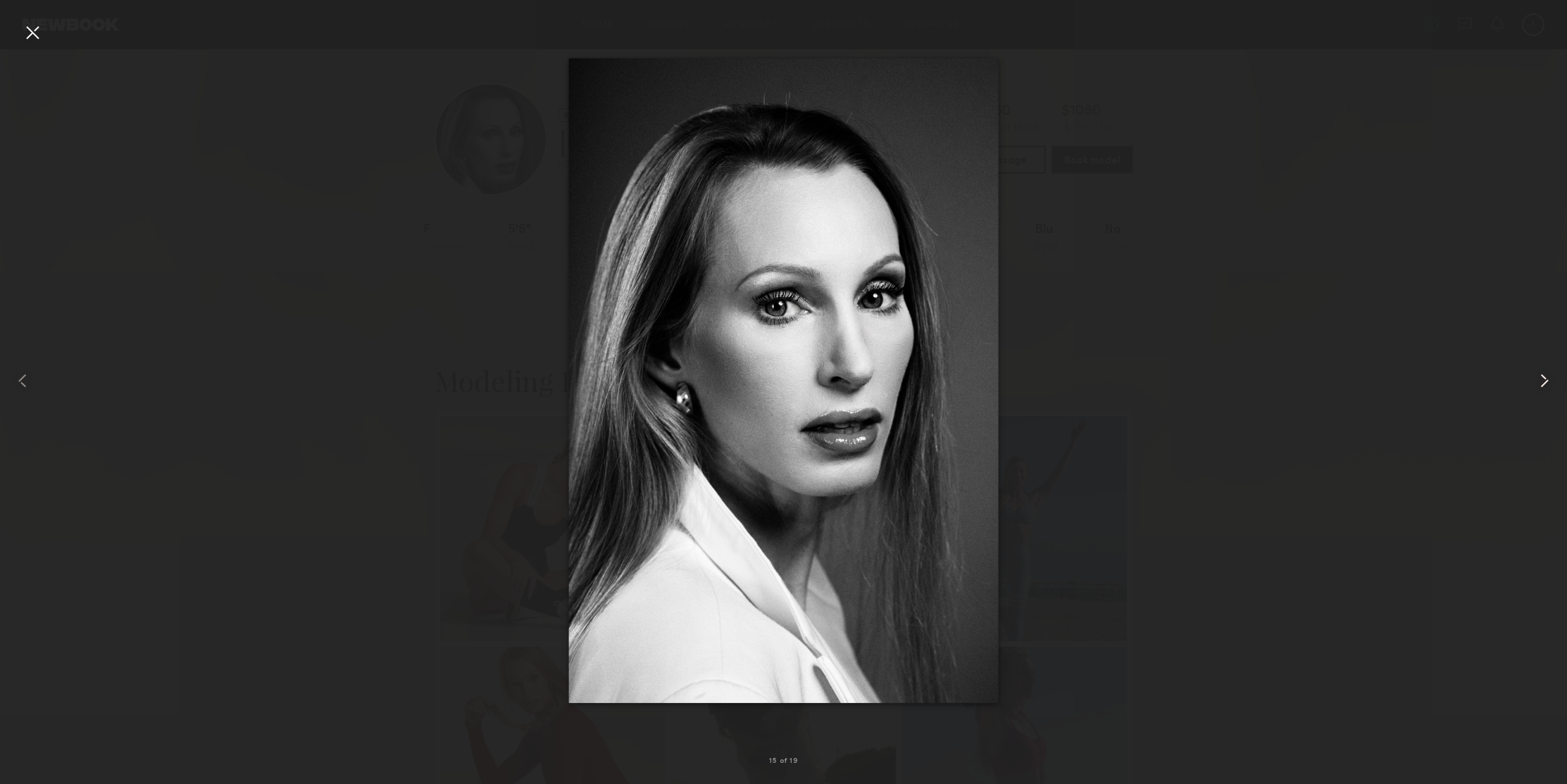
click at [1541, 378] on common-icon at bounding box center [1545, 381] width 23 height 23
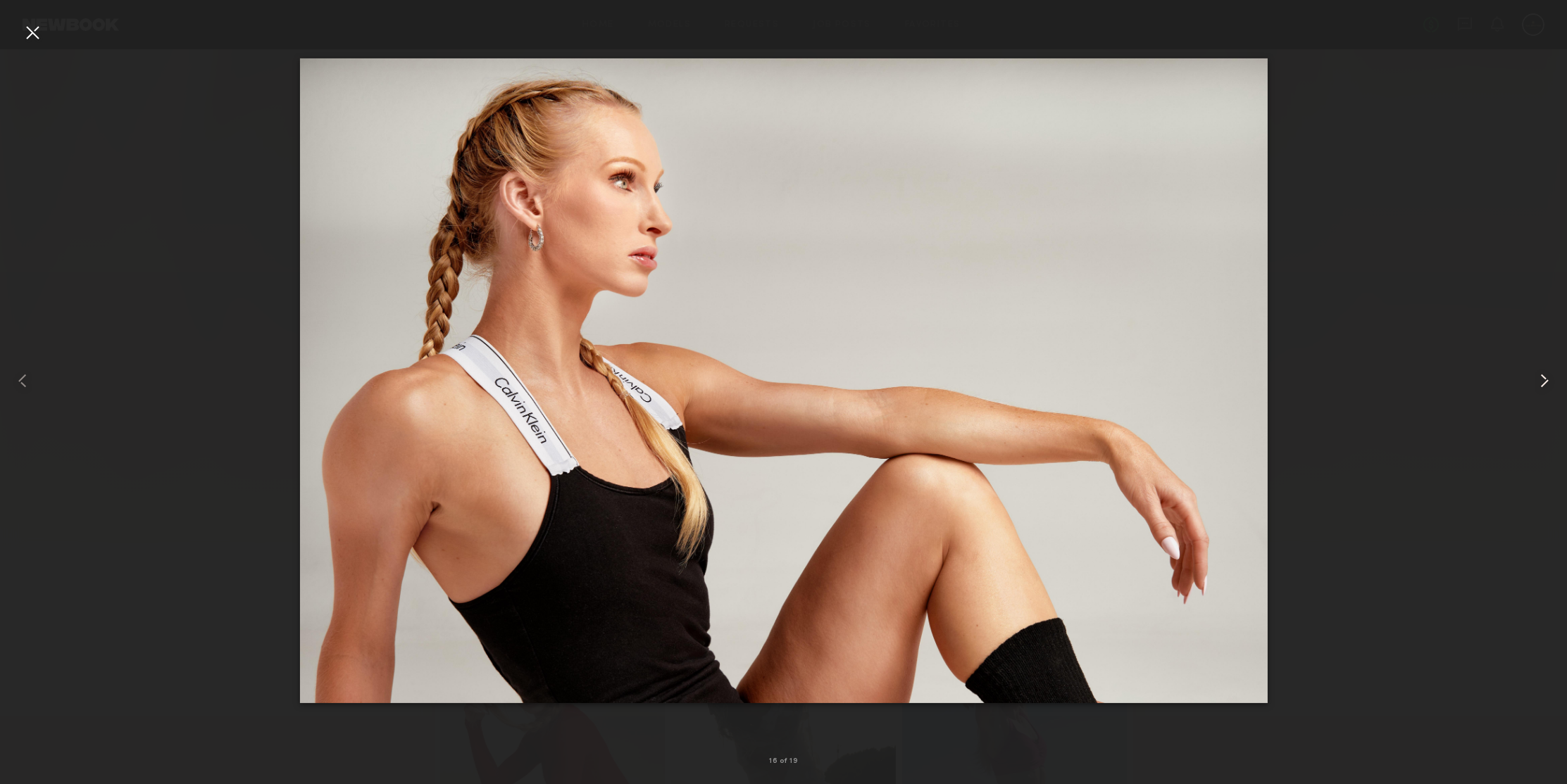
click at [1541, 378] on common-icon at bounding box center [1545, 381] width 23 height 23
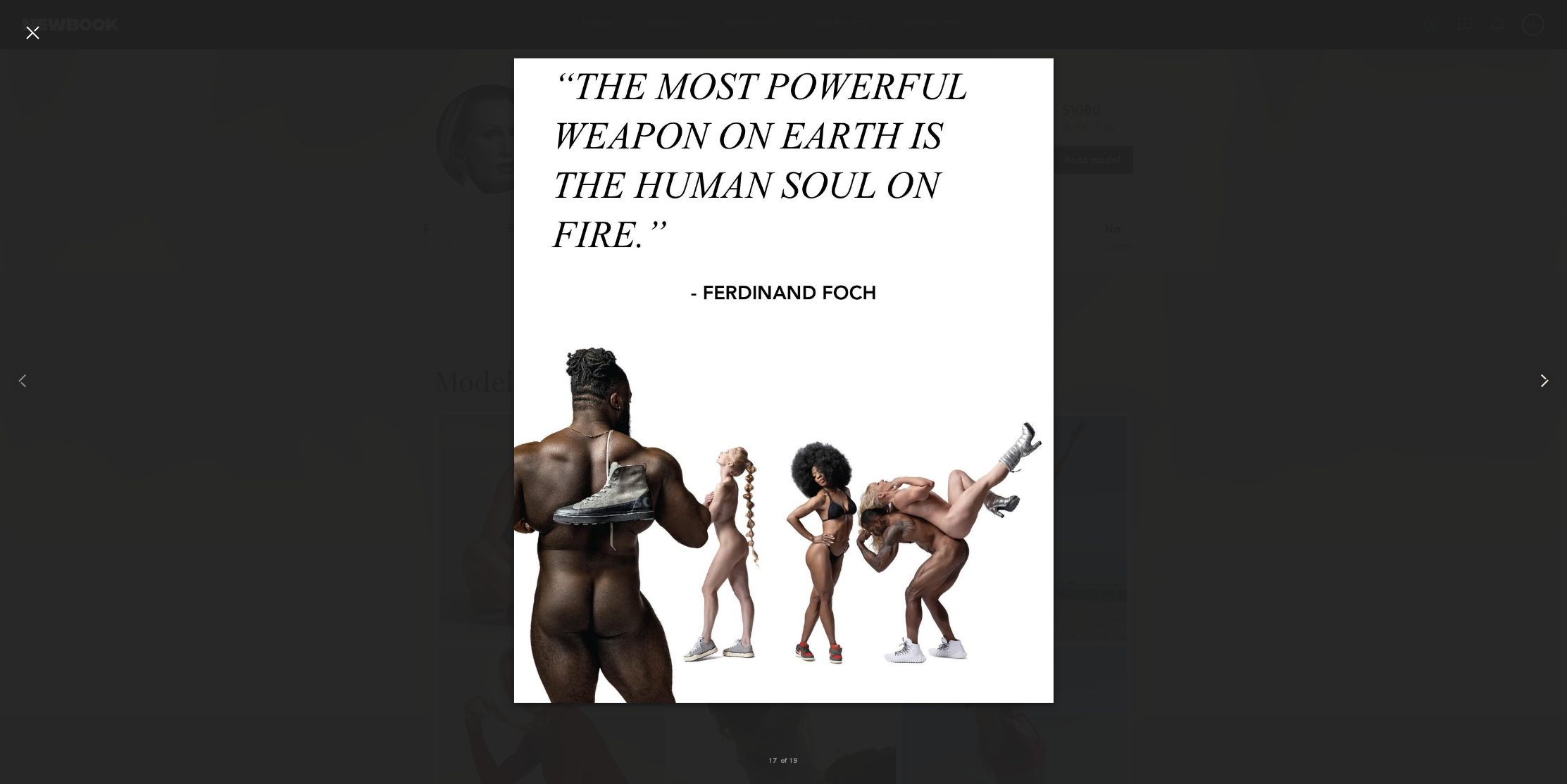
click at [1541, 378] on common-icon at bounding box center [1545, 381] width 23 height 23
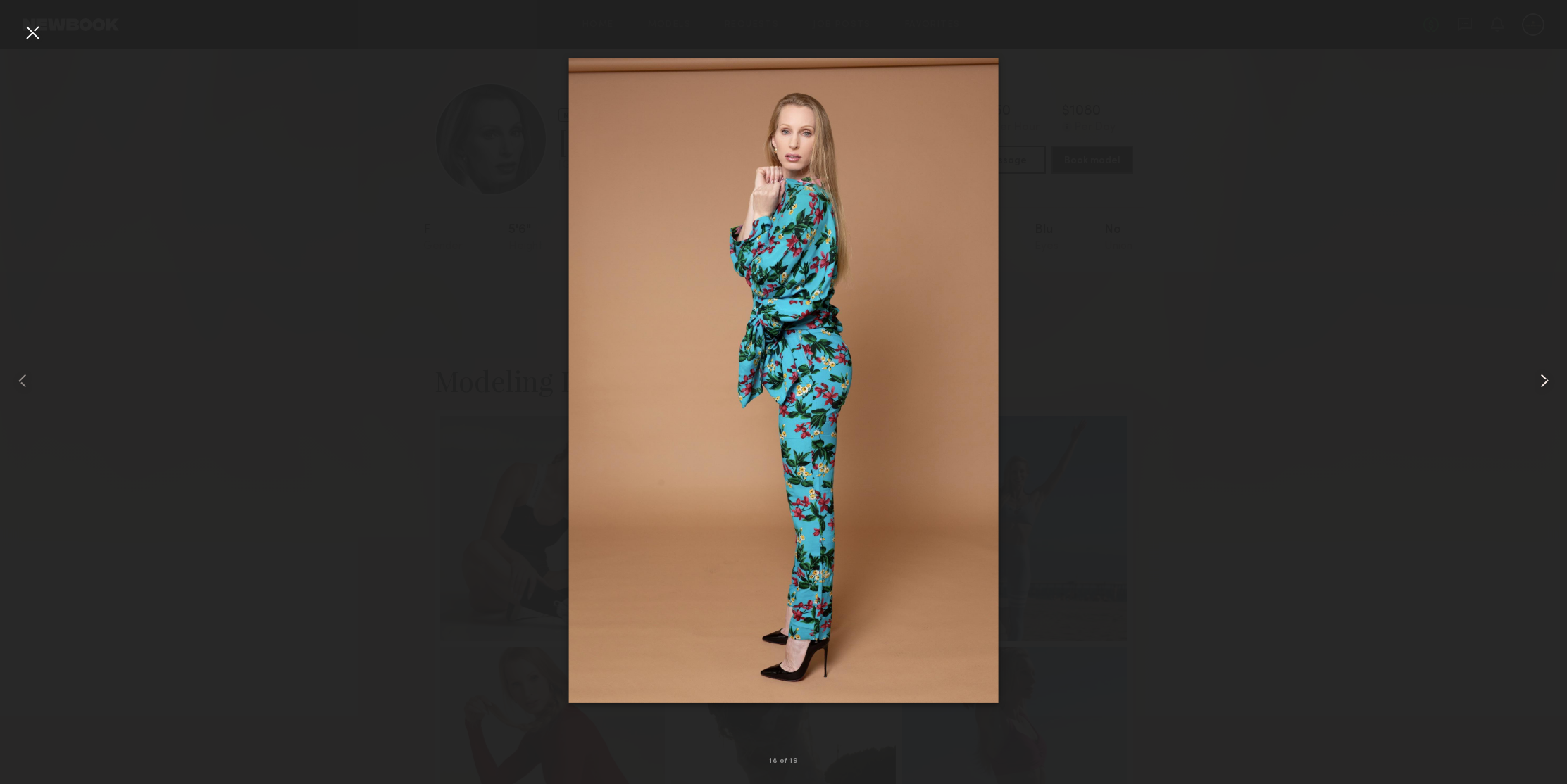
click at [1541, 378] on common-icon at bounding box center [1545, 381] width 23 height 23
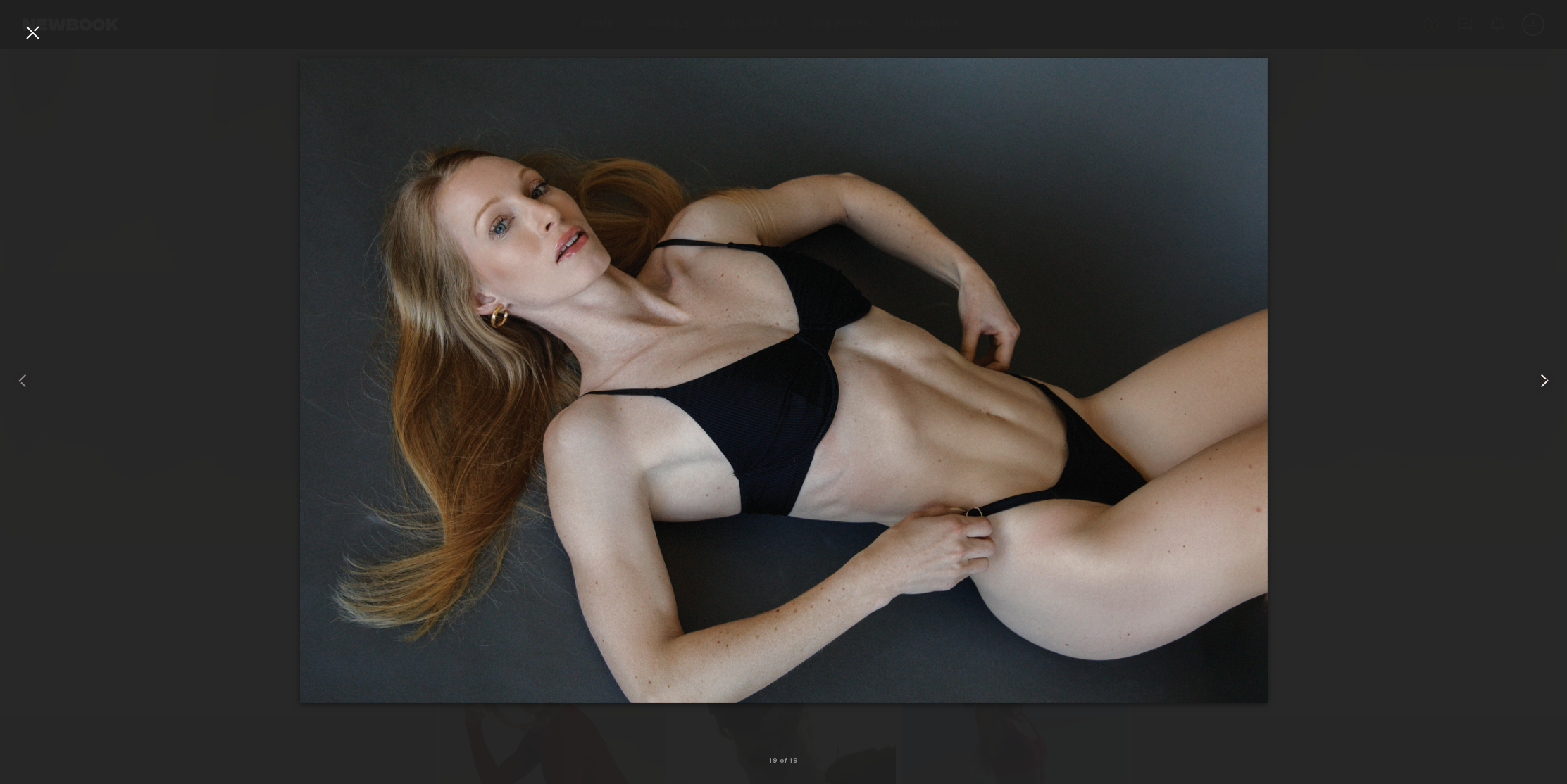
click at [1541, 378] on common-icon at bounding box center [1545, 381] width 23 height 23
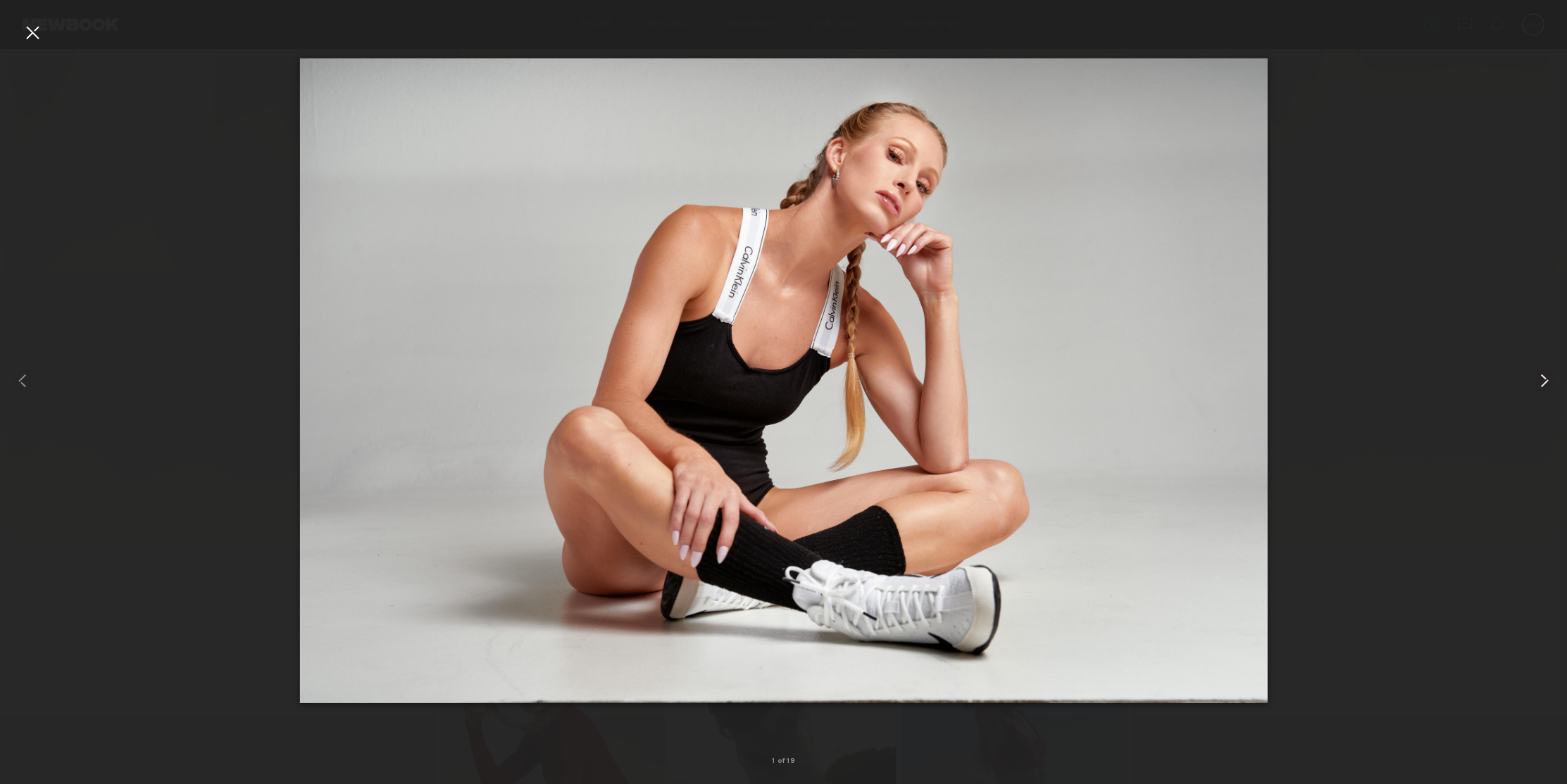
click at [1541, 378] on common-icon at bounding box center [1545, 381] width 23 height 23
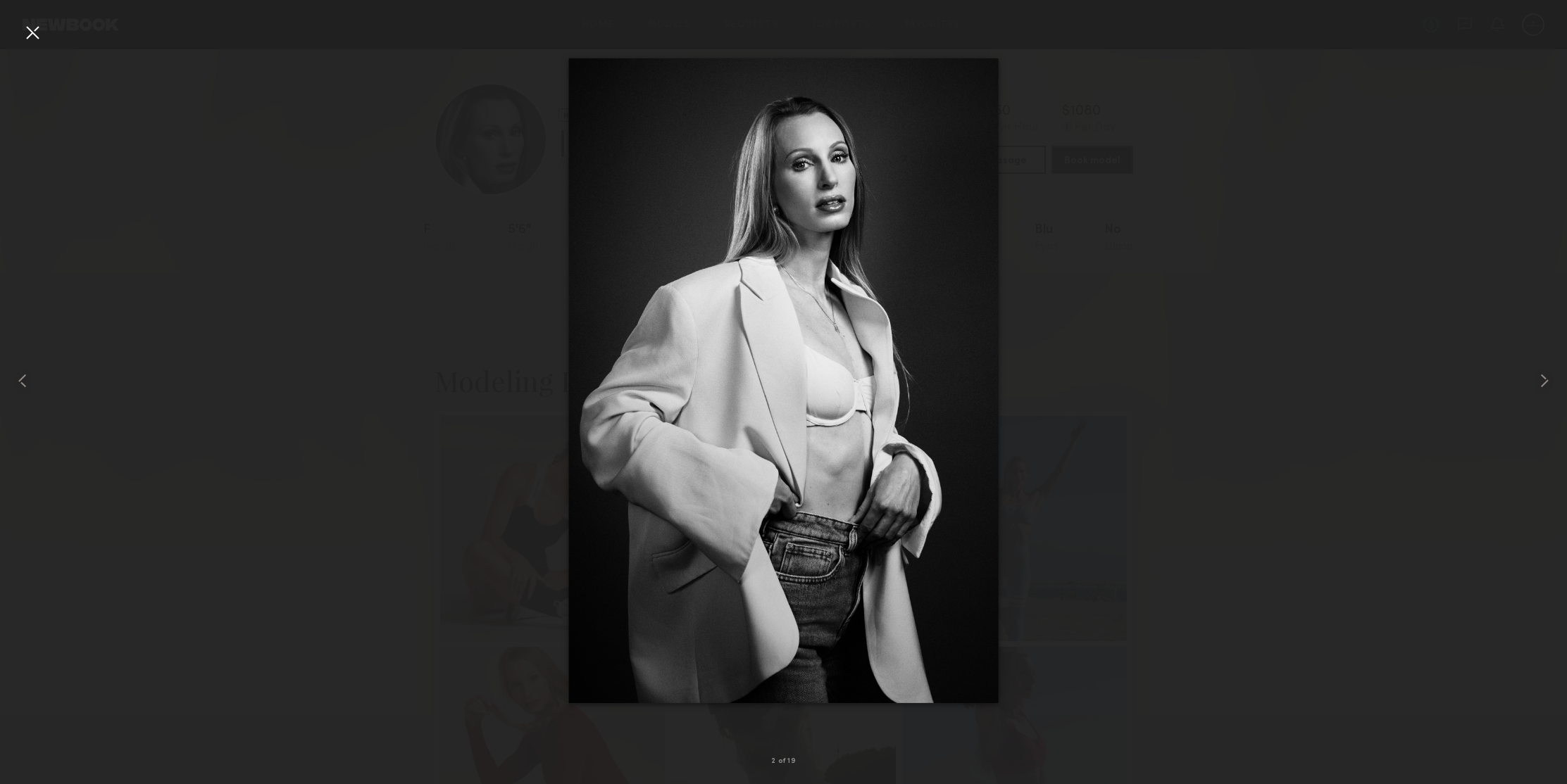
click at [29, 37] on div at bounding box center [33, 33] width 23 height 23
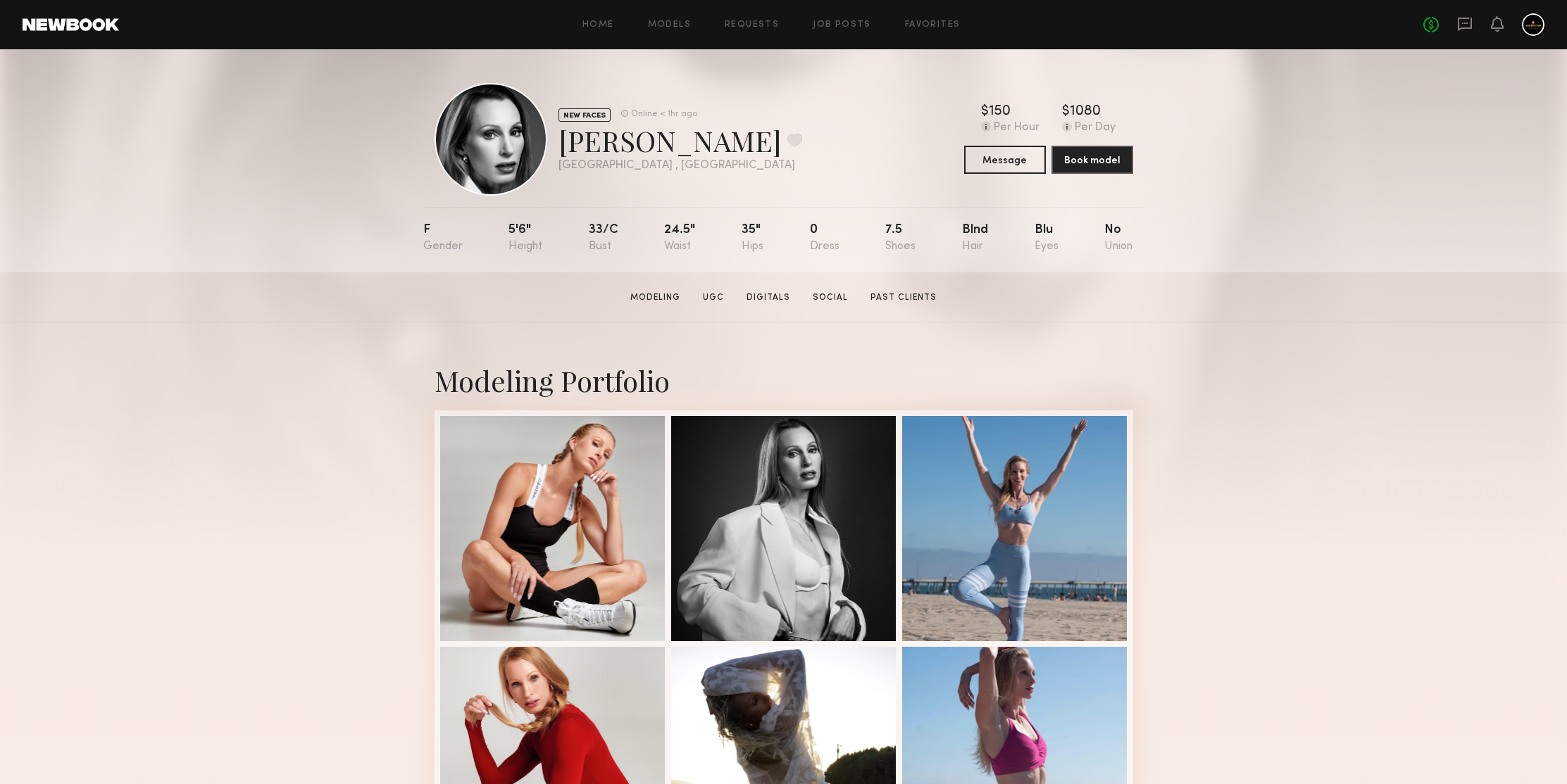
click at [1340, 250] on div "NEW FACES Online < 1hr ago Willow R. Favorite Los Angeles , CA Online < 1hr ago…" at bounding box center [784, 161] width 1567 height 223
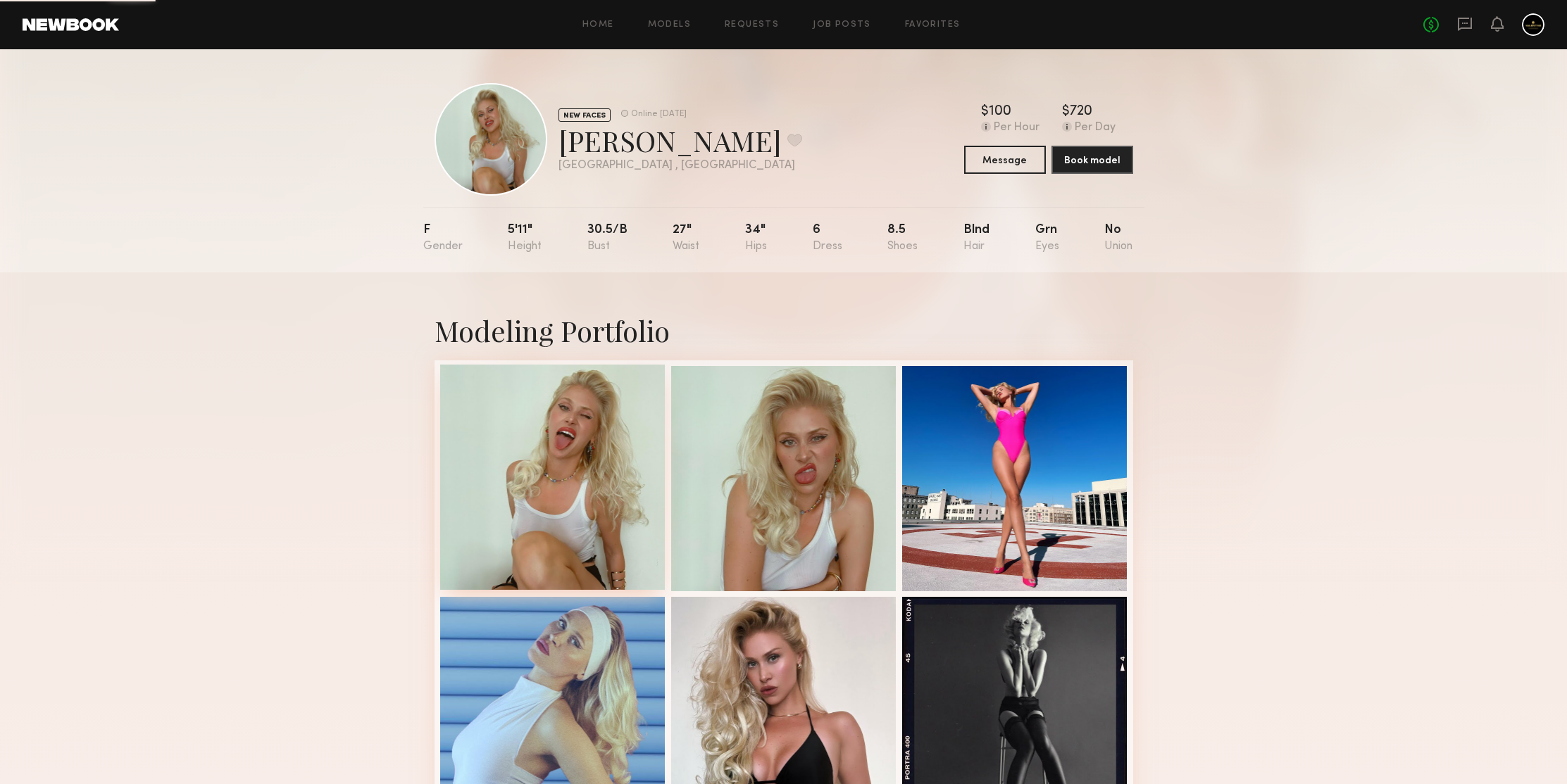
click at [561, 398] on div at bounding box center [552, 476] width 225 height 225
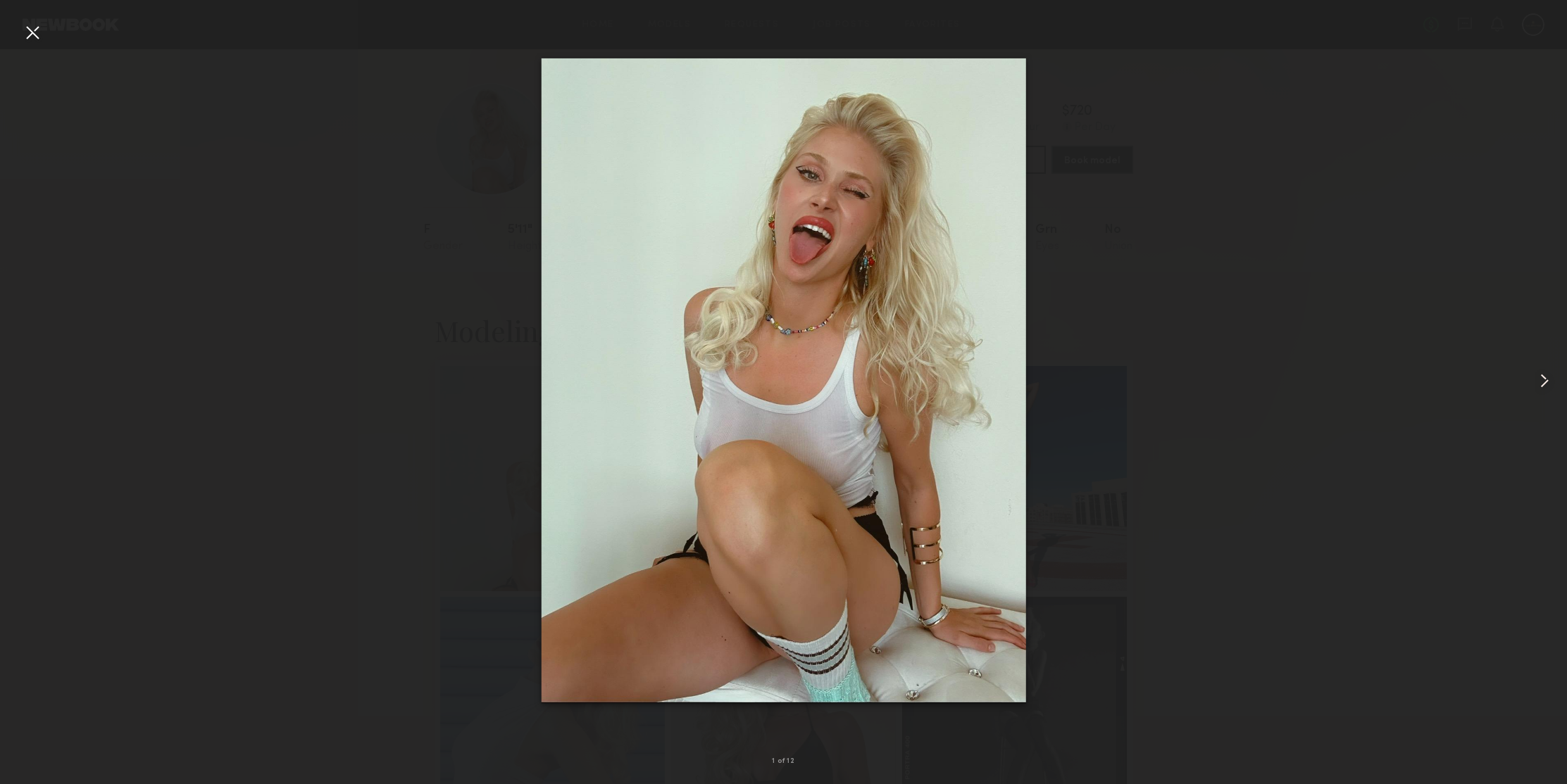
click at [1543, 384] on common-icon at bounding box center [1545, 381] width 23 height 23
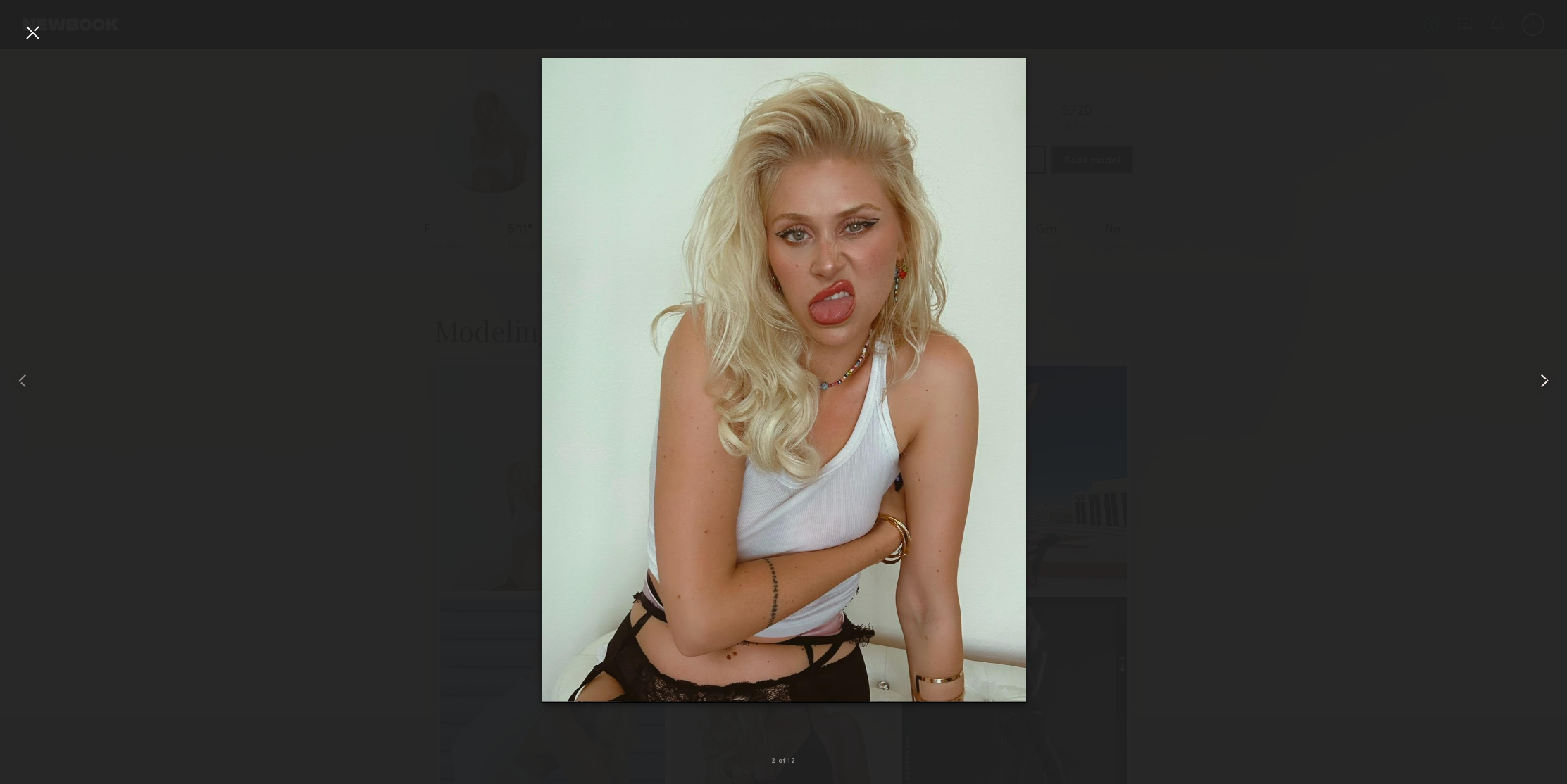
click at [1543, 384] on common-icon at bounding box center [1545, 381] width 23 height 23
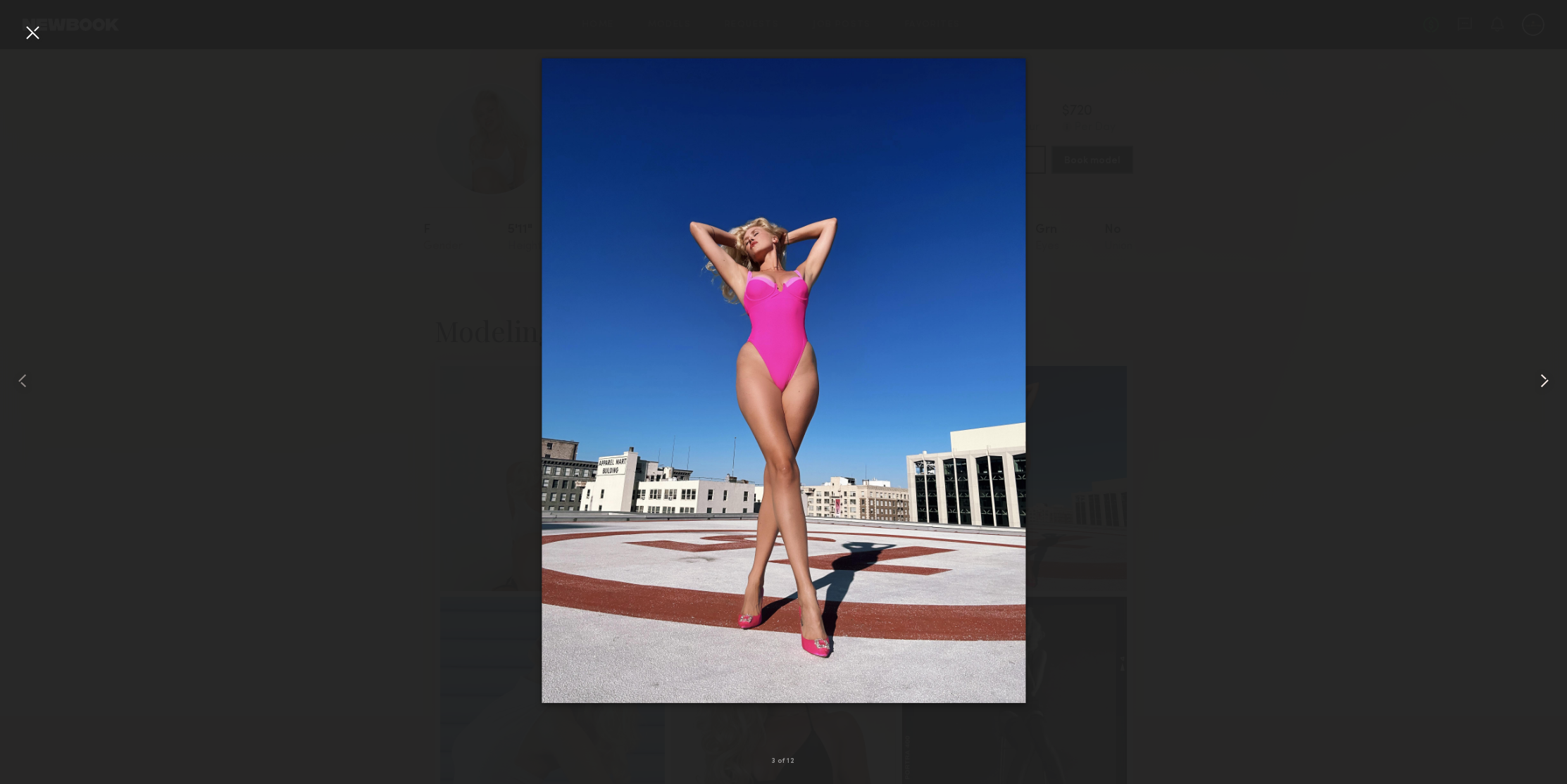
click at [1543, 384] on common-icon at bounding box center [1545, 381] width 23 height 23
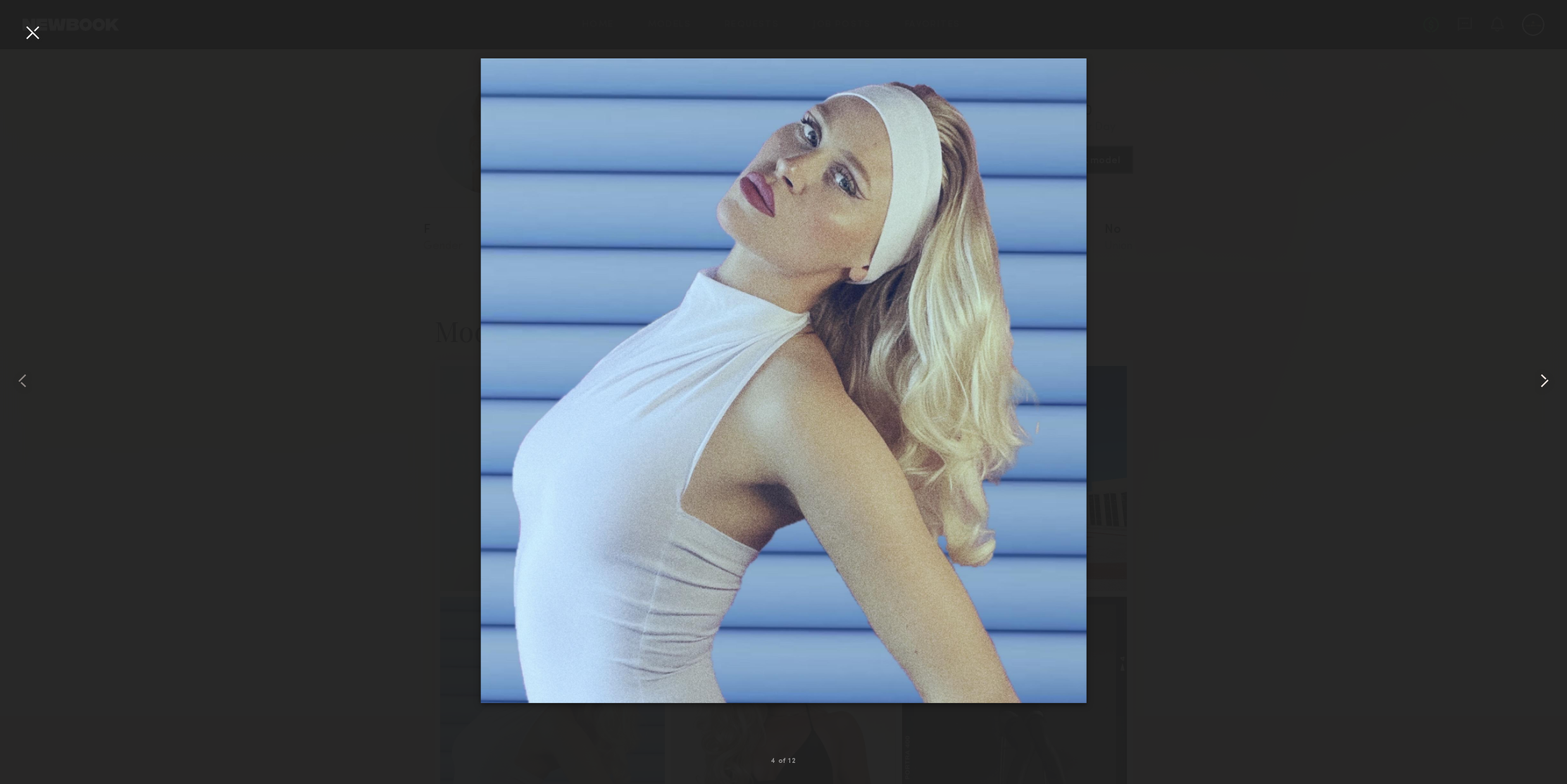
click at [1543, 384] on common-icon at bounding box center [1545, 381] width 23 height 23
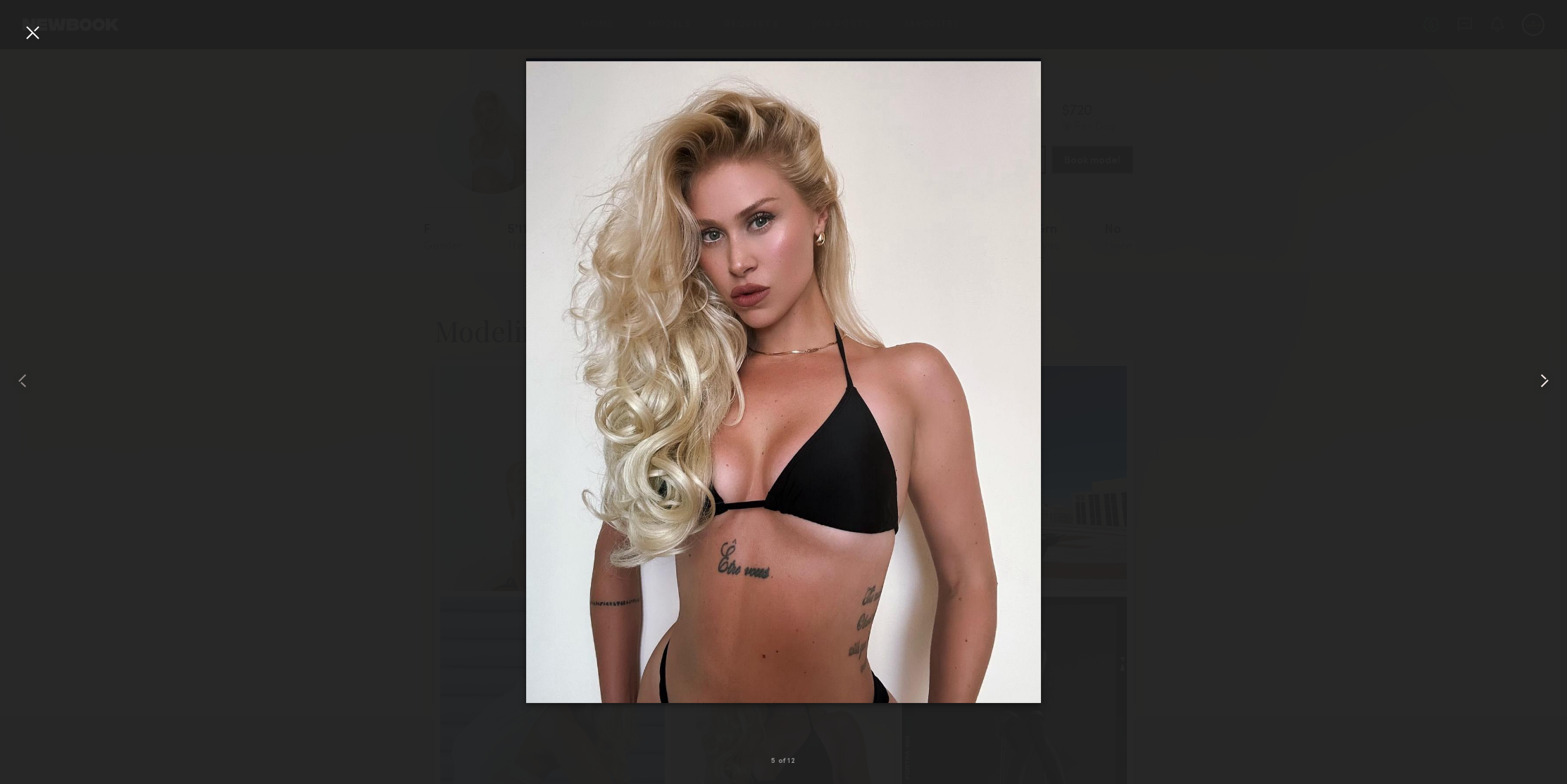
click at [1543, 384] on common-icon at bounding box center [1545, 381] width 23 height 23
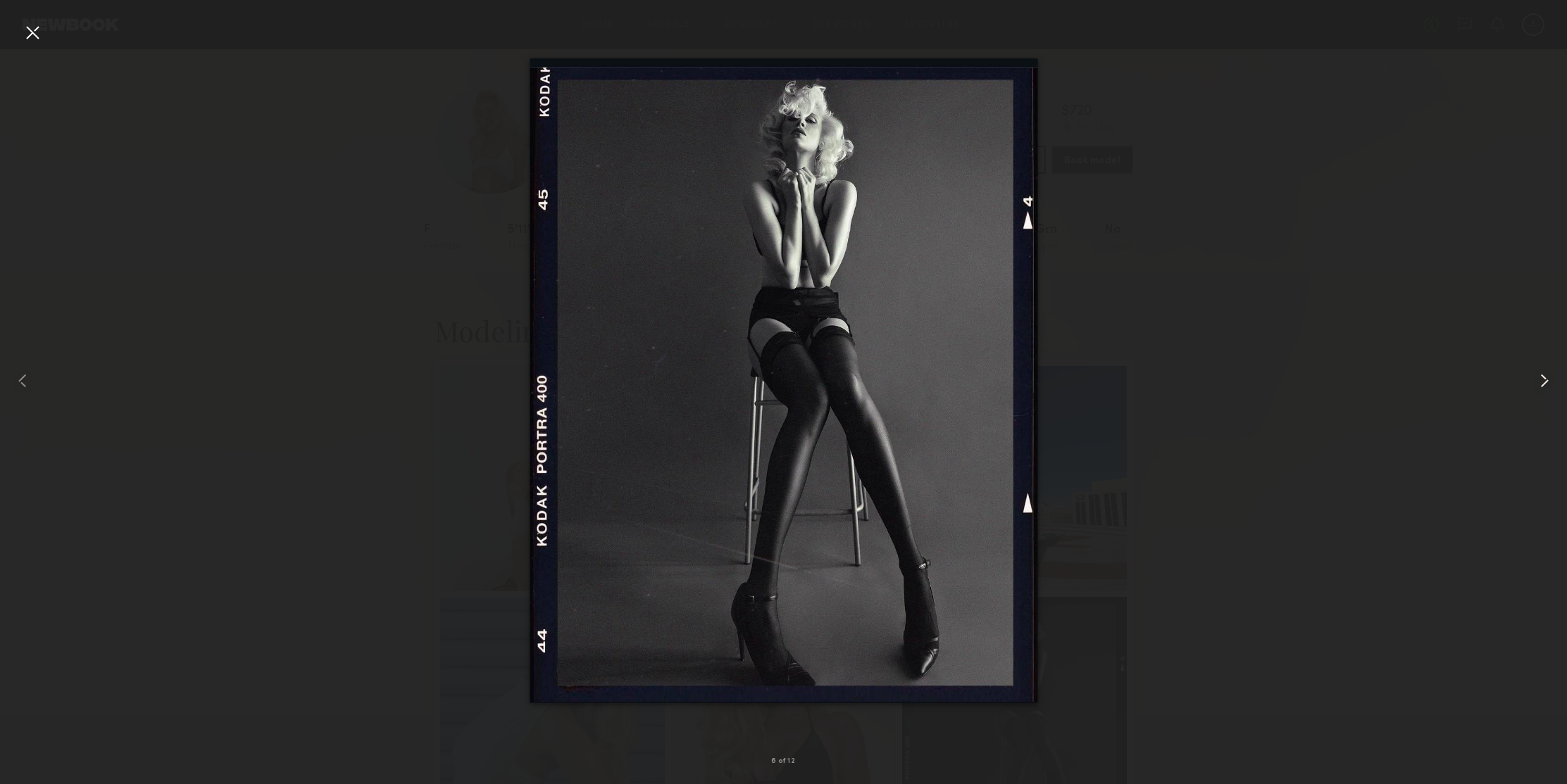
click at [1543, 384] on common-icon at bounding box center [1545, 381] width 23 height 23
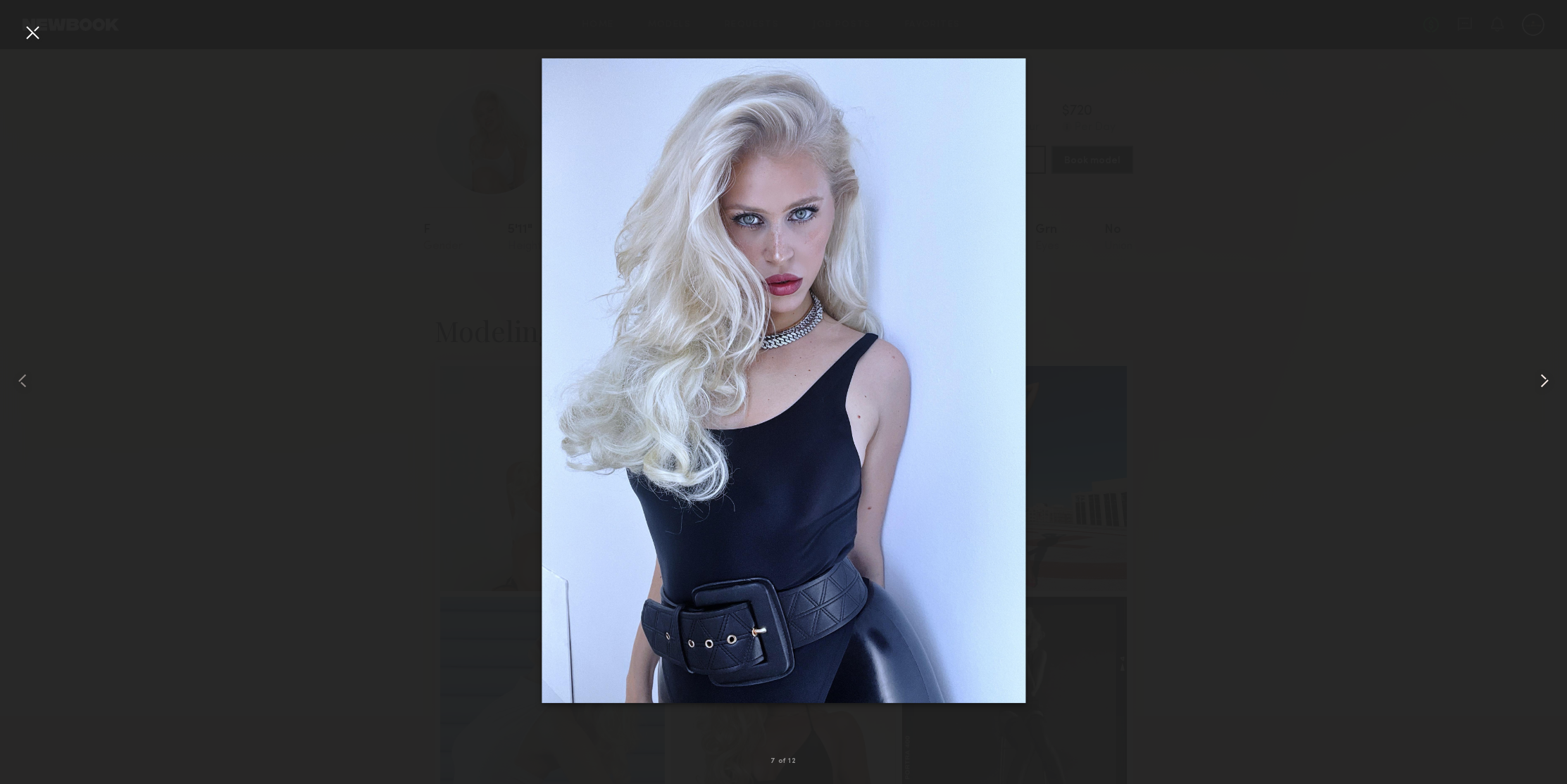
click at [1543, 384] on common-icon at bounding box center [1545, 381] width 23 height 23
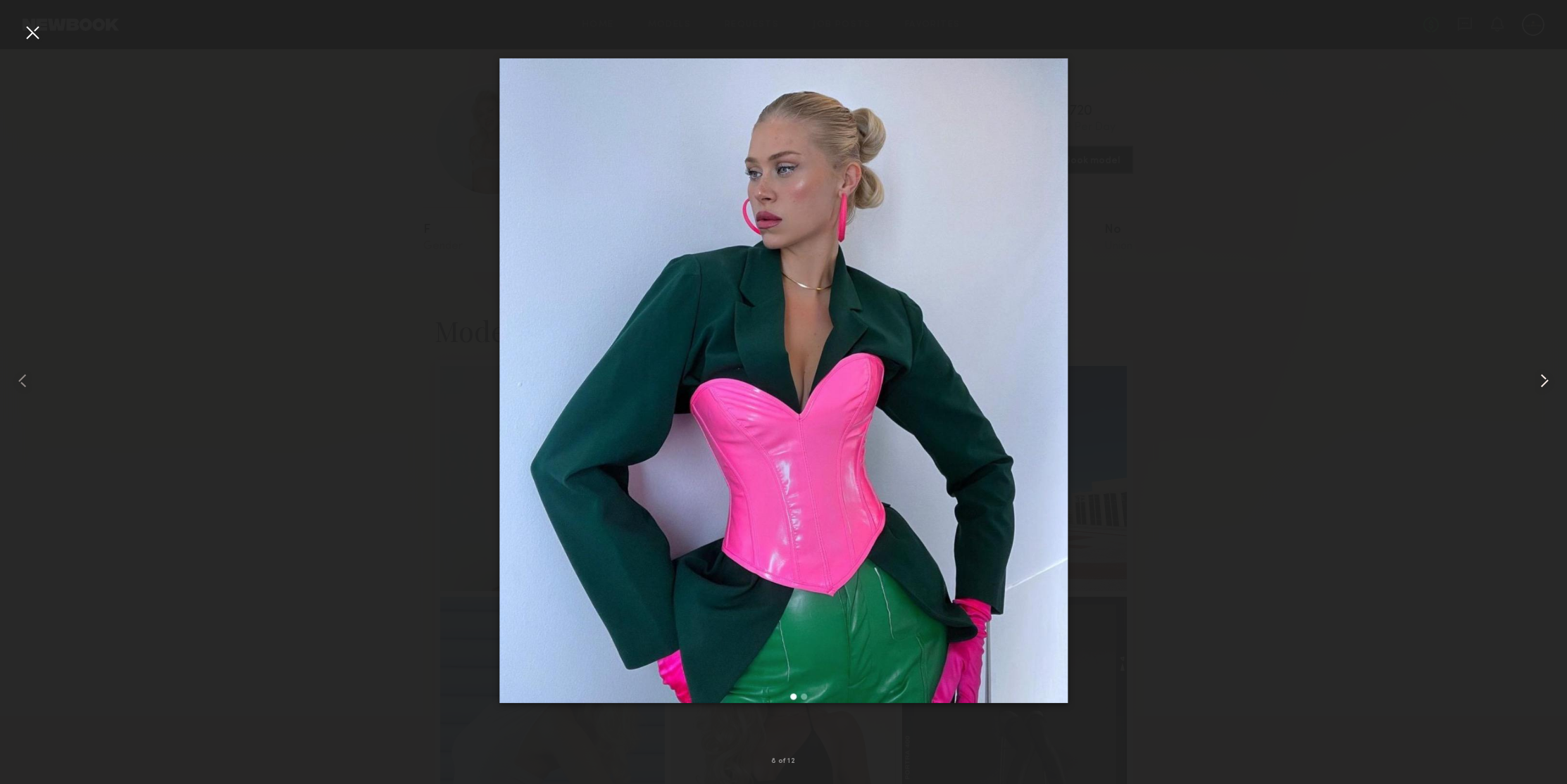
click at [1543, 384] on common-icon at bounding box center [1545, 381] width 23 height 23
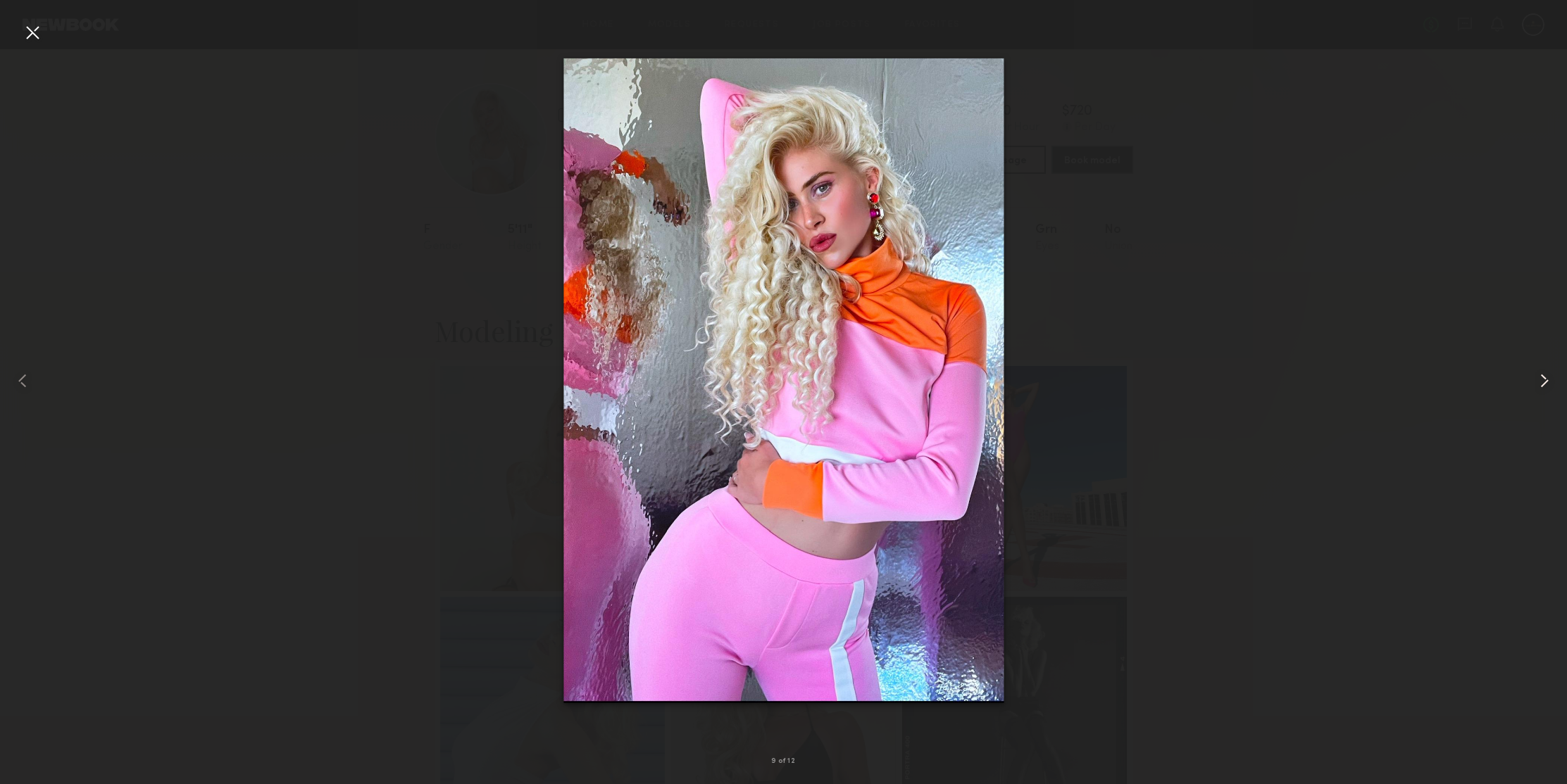
click at [1543, 384] on common-icon at bounding box center [1545, 381] width 23 height 23
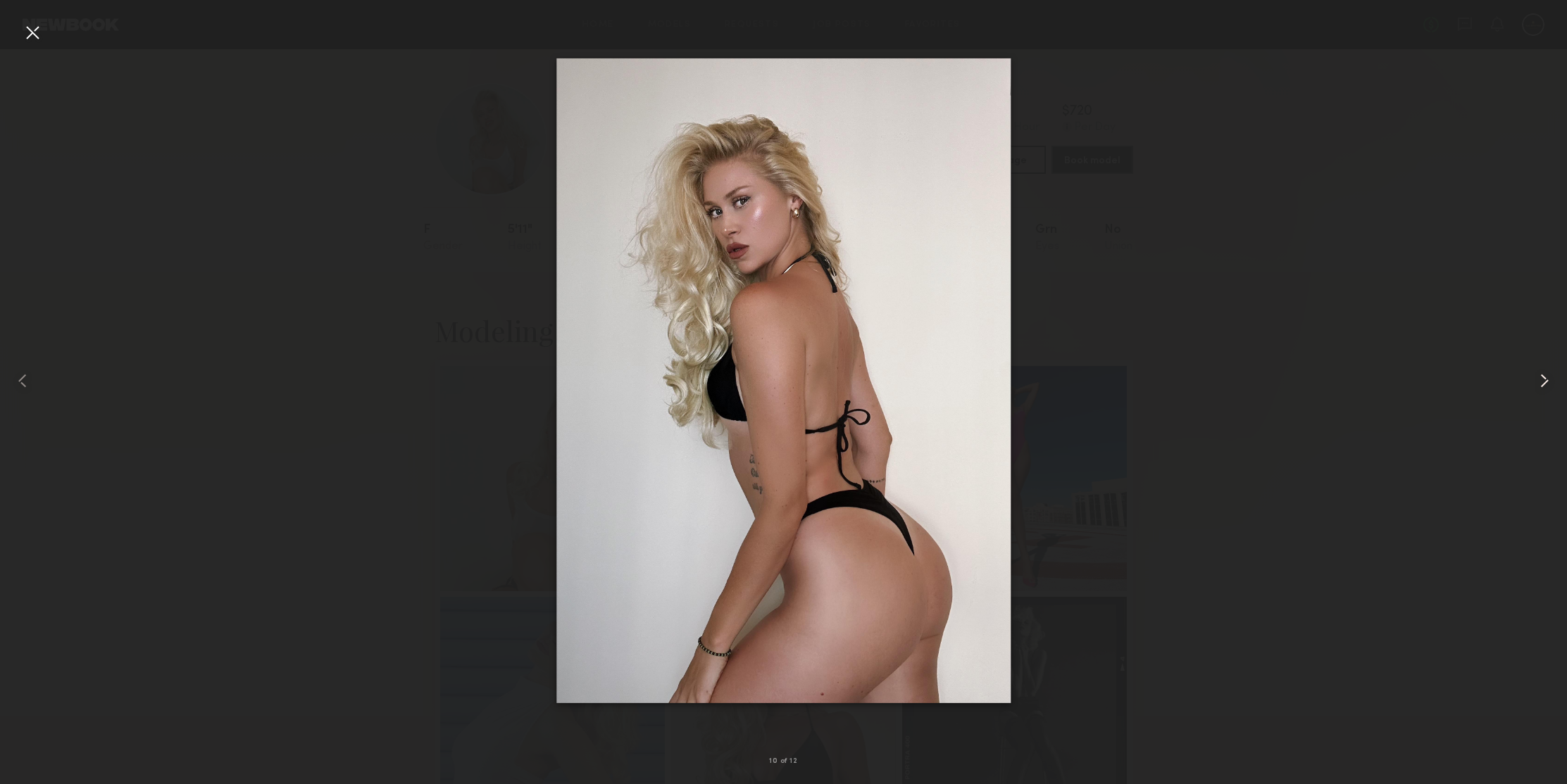
click at [1543, 377] on common-icon at bounding box center [1545, 381] width 23 height 23
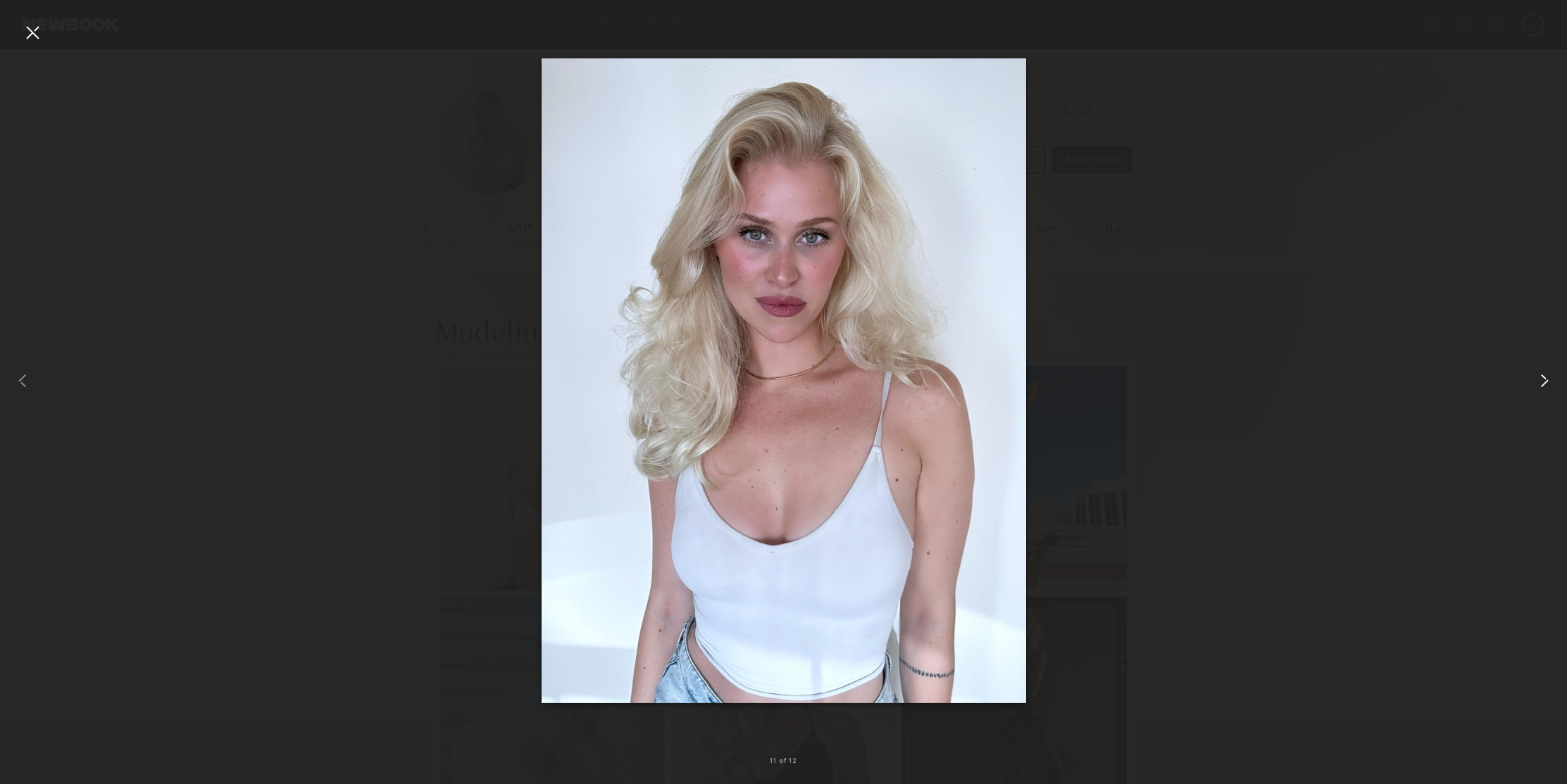
click at [1543, 377] on common-icon at bounding box center [1545, 381] width 23 height 23
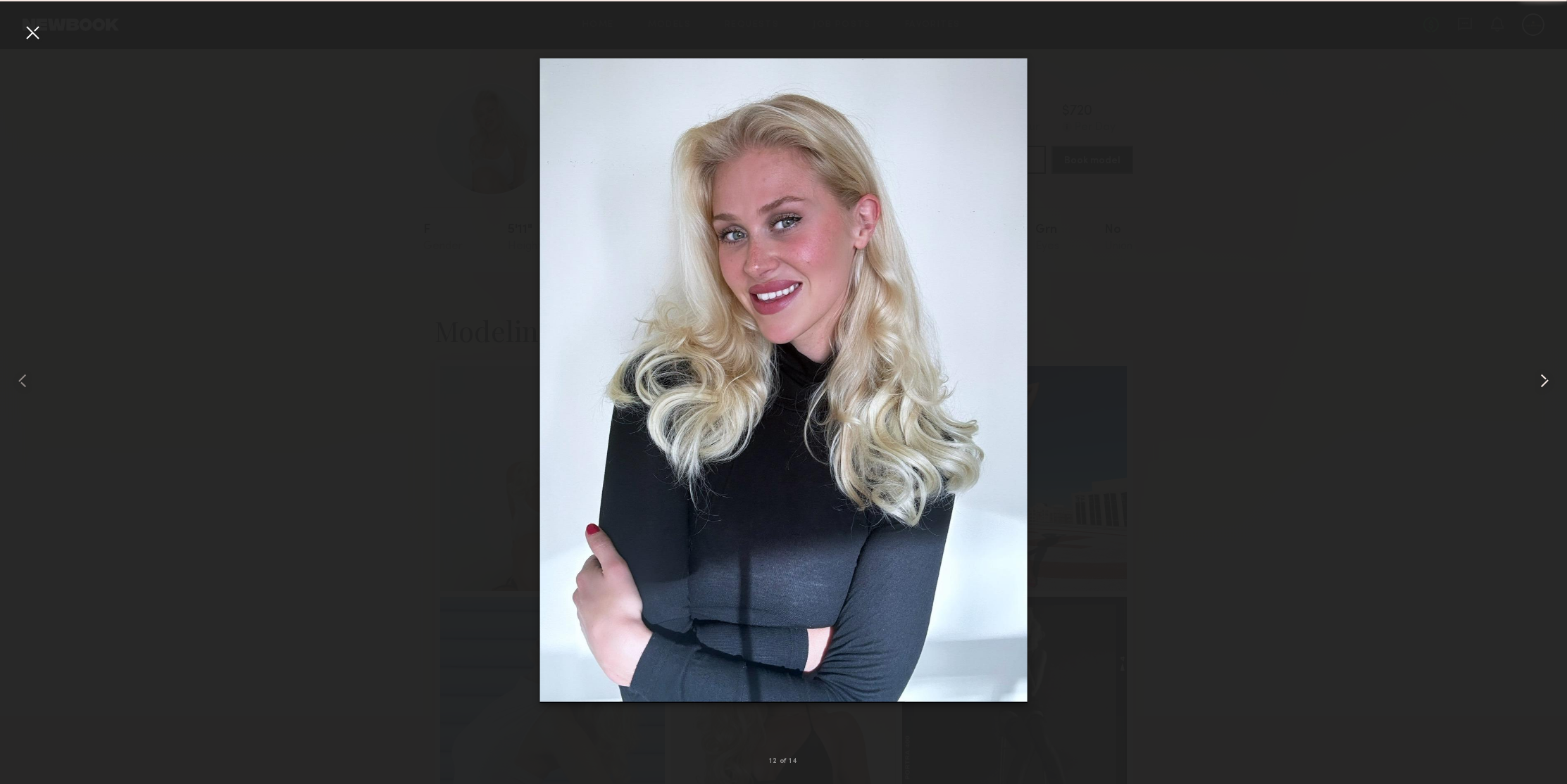
click at [1543, 377] on common-icon at bounding box center [1545, 381] width 23 height 23
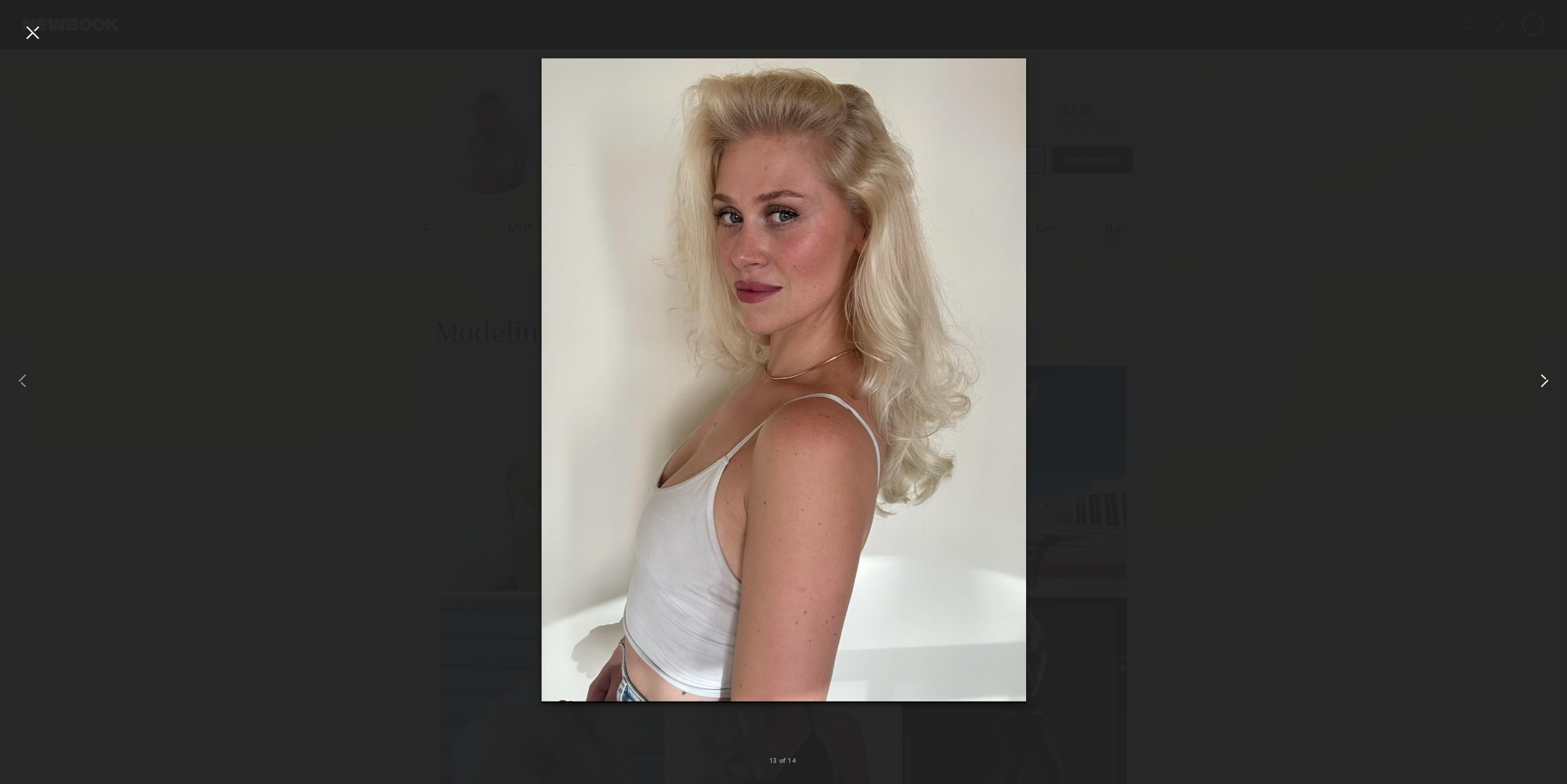
click at [1543, 377] on common-icon at bounding box center [1545, 381] width 23 height 23
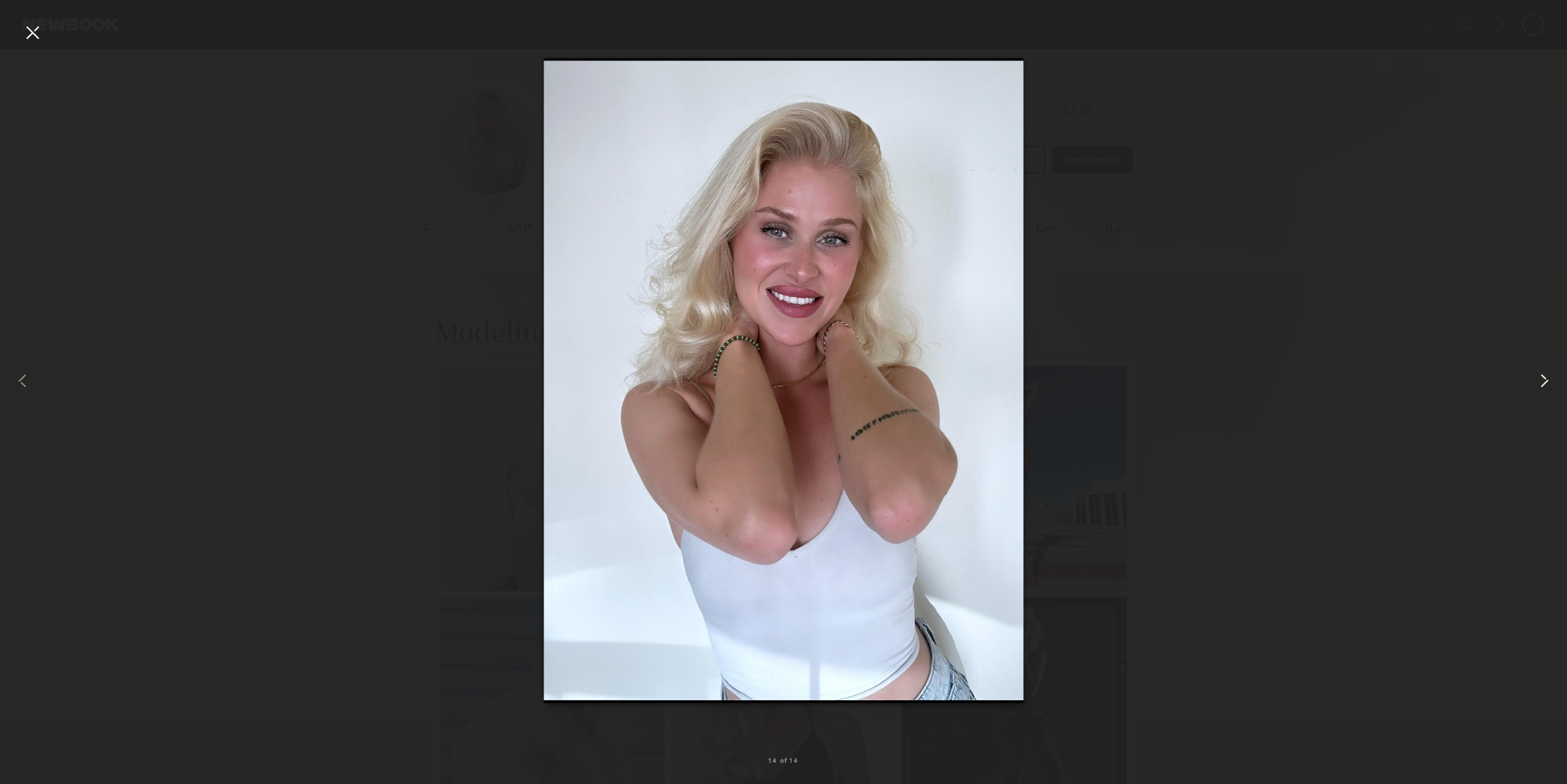
click at [1543, 377] on common-icon at bounding box center [1545, 381] width 23 height 23
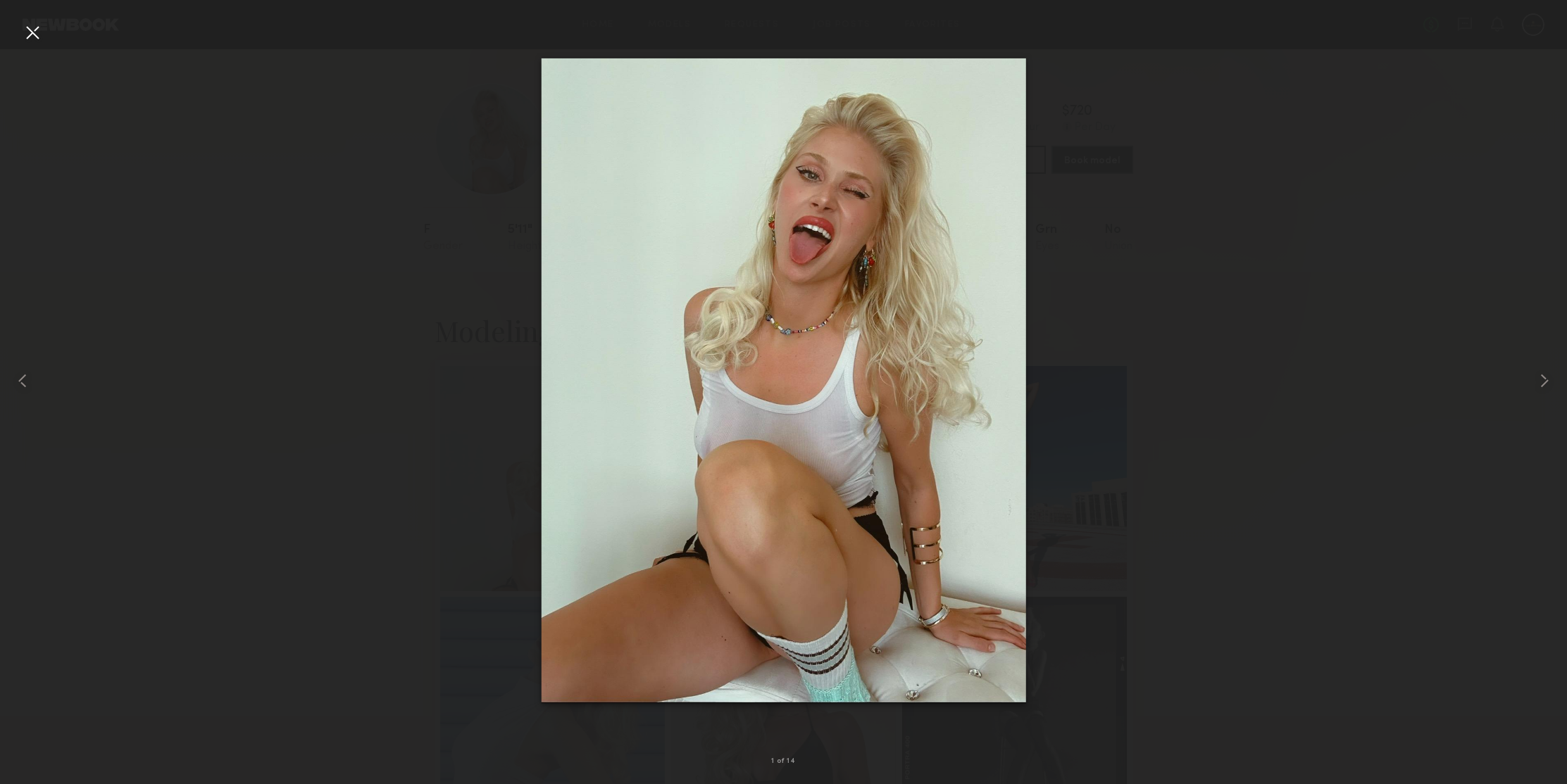
click at [40, 31] on div at bounding box center [33, 33] width 23 height 23
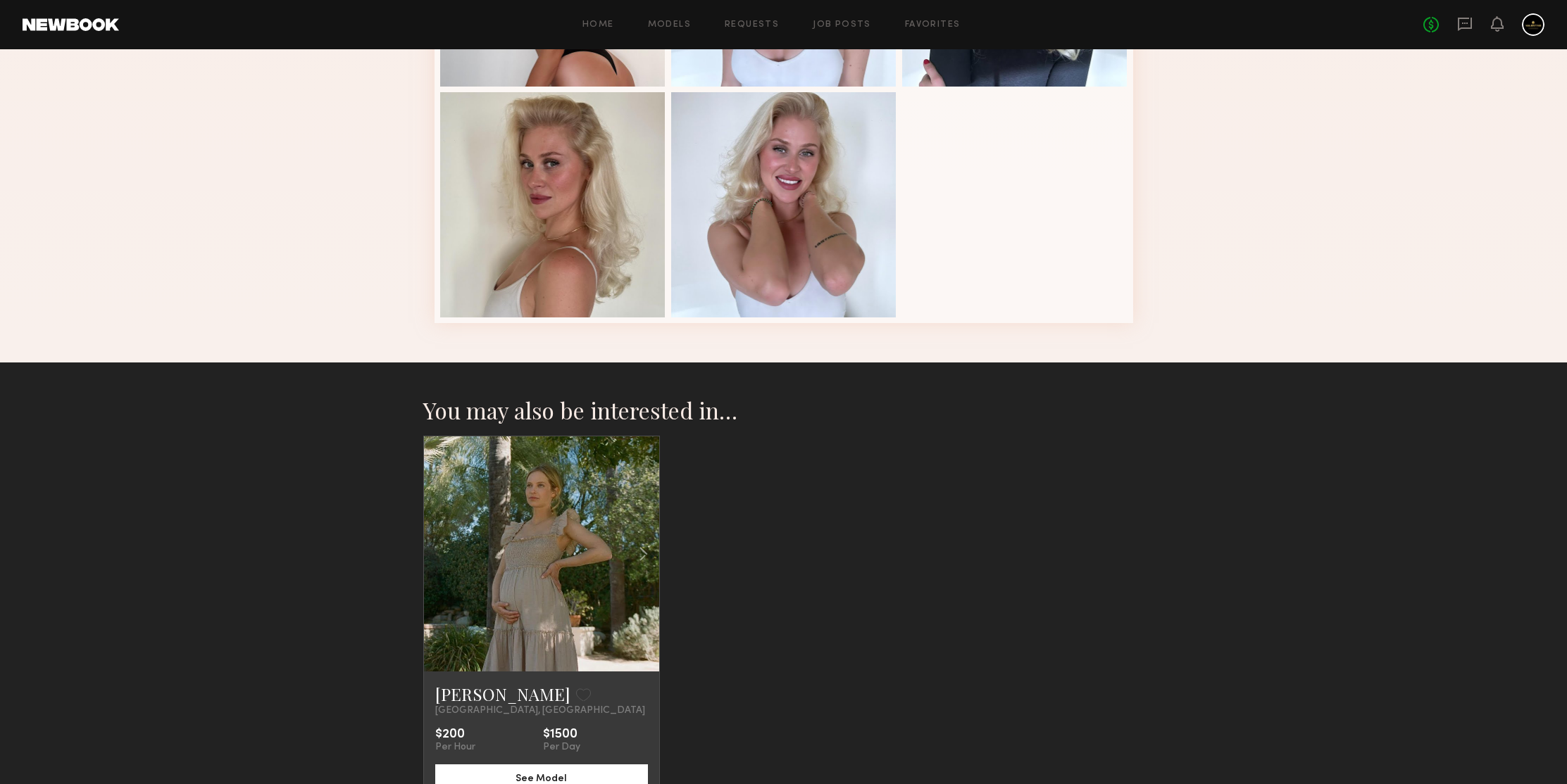
scroll to position [1270, 0]
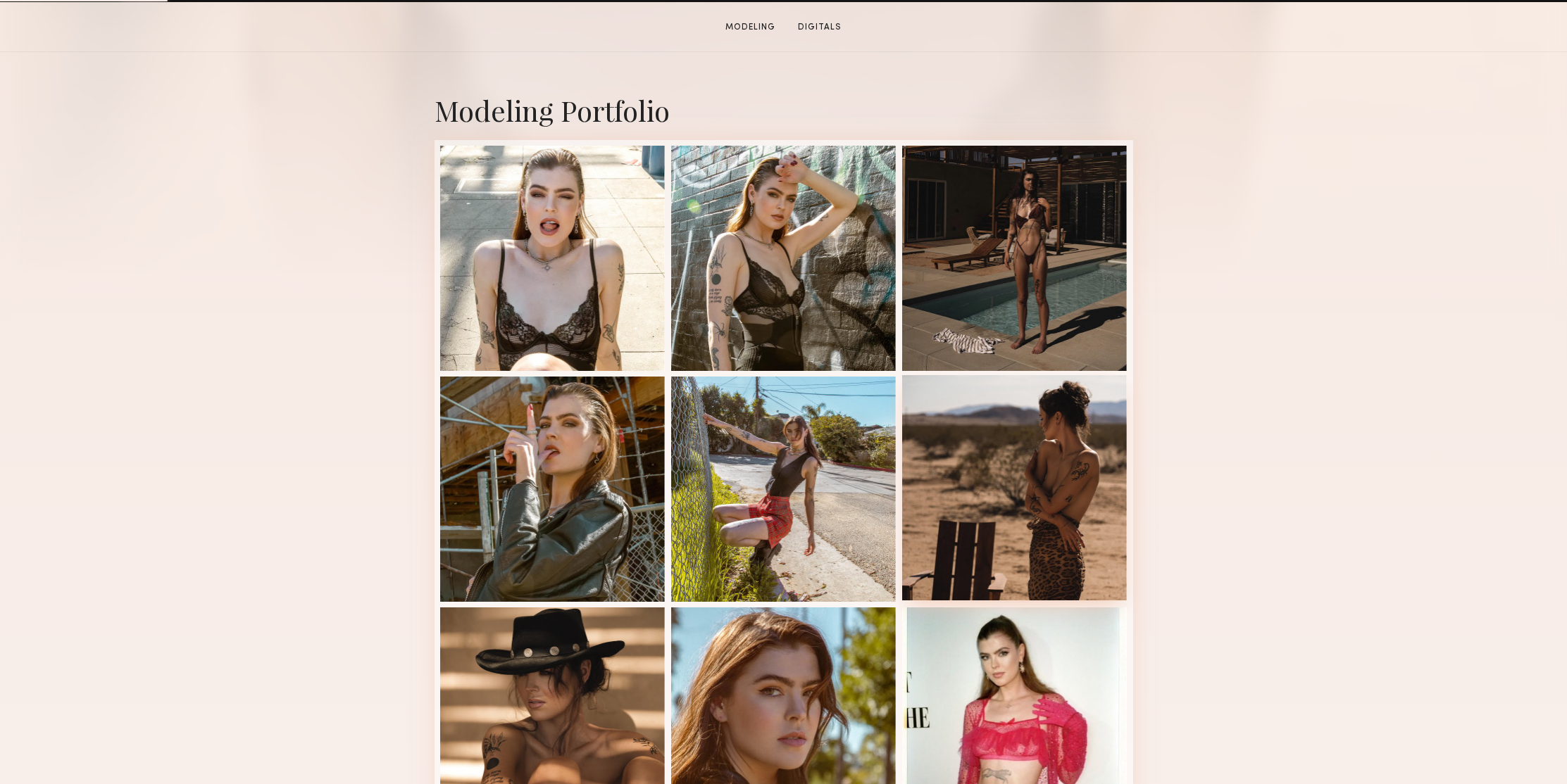
scroll to position [415, 0]
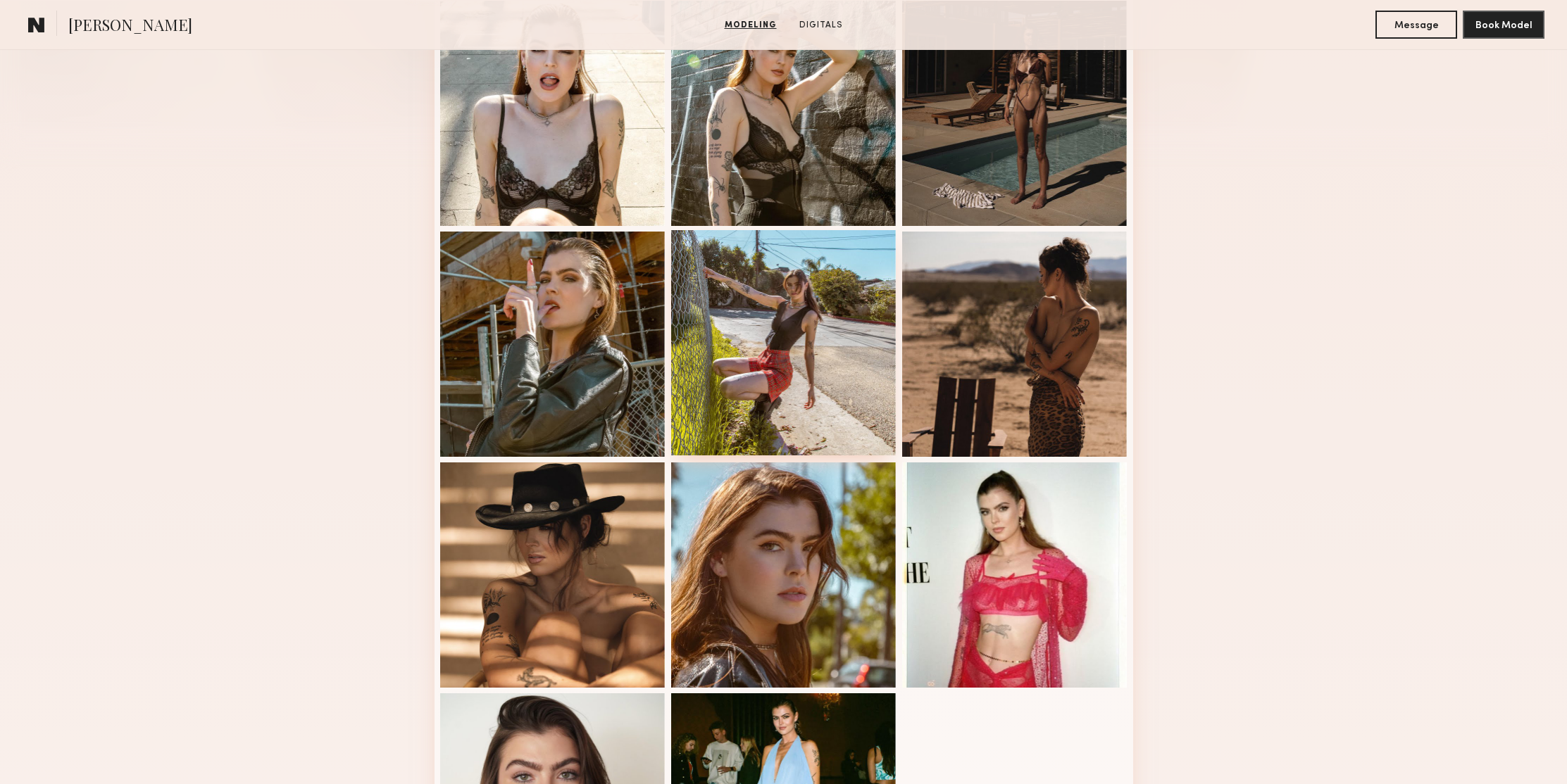
click at [821, 287] on div at bounding box center [784, 342] width 225 height 225
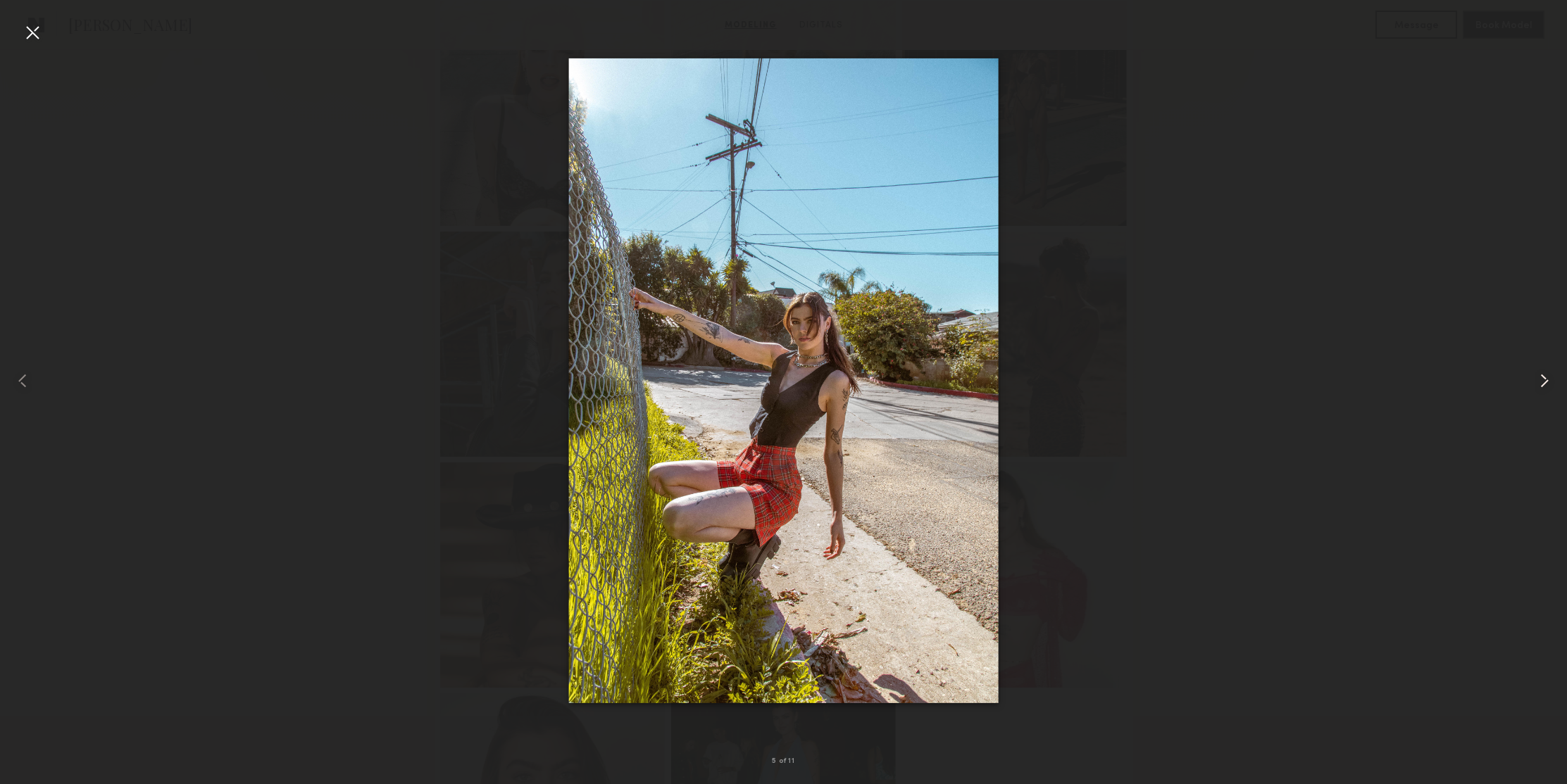
click at [1541, 380] on common-icon at bounding box center [1545, 381] width 23 height 23
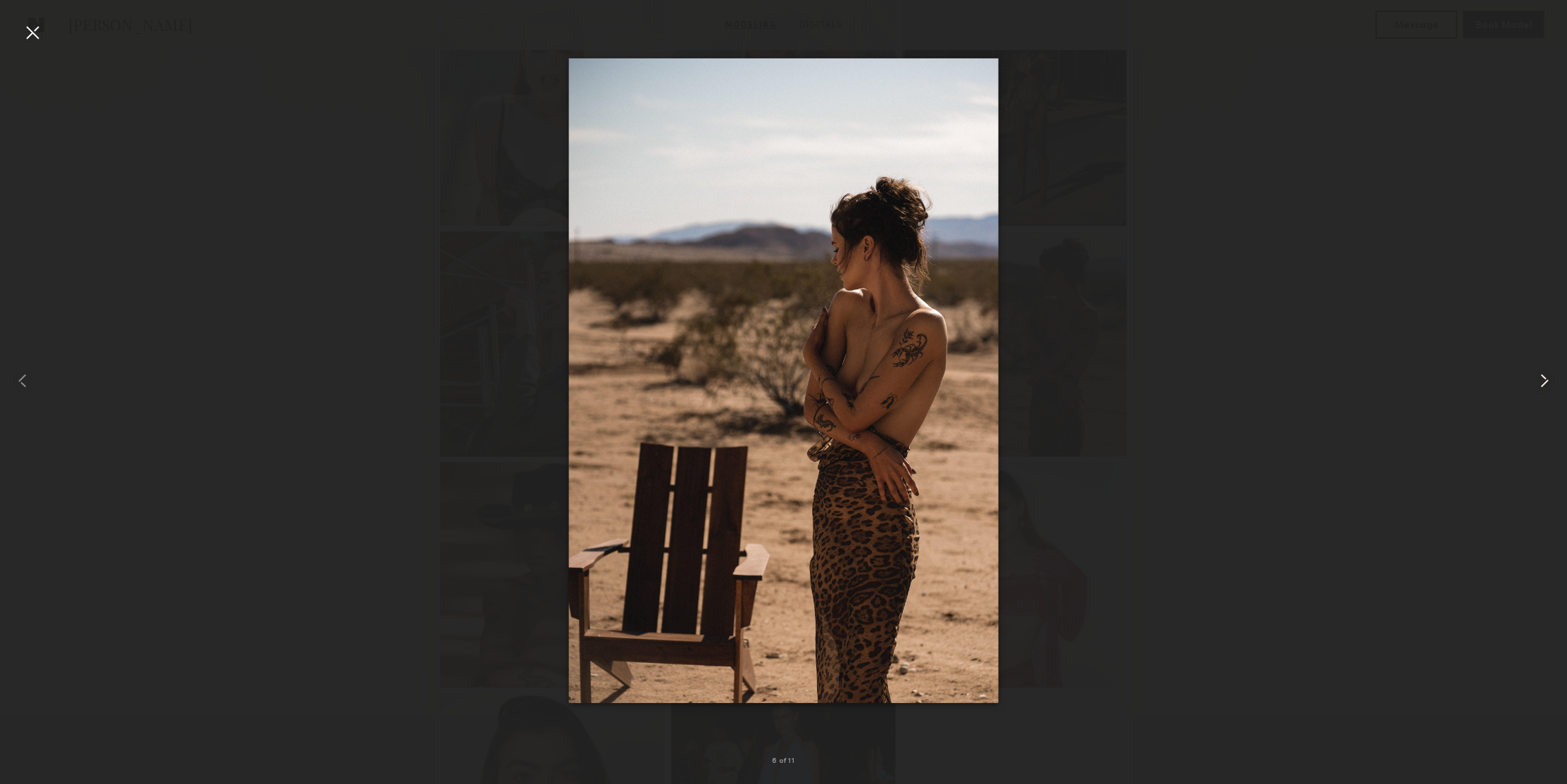
click at [1541, 380] on common-icon at bounding box center [1545, 381] width 23 height 23
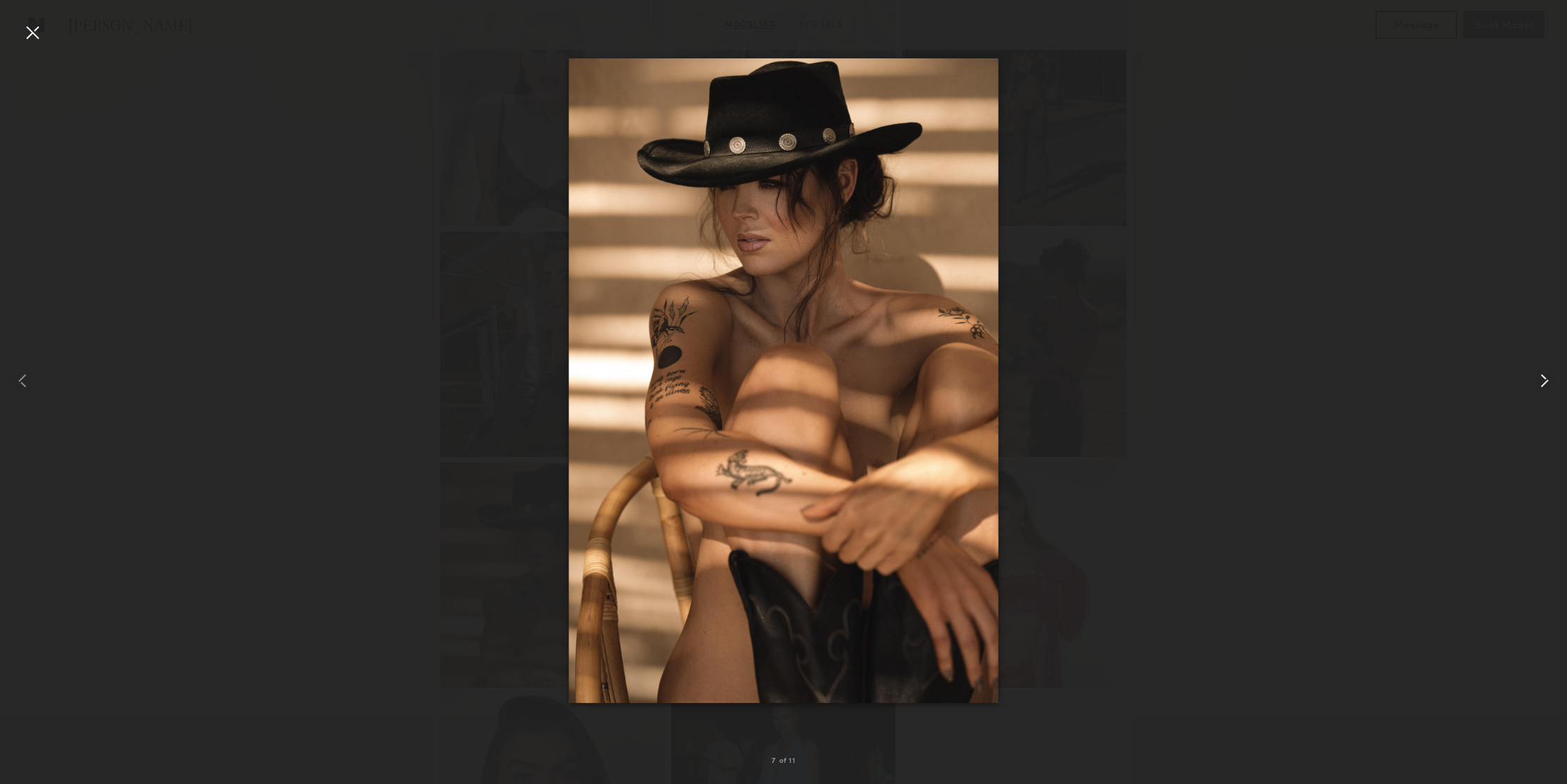
click at [1541, 380] on common-icon at bounding box center [1545, 381] width 23 height 23
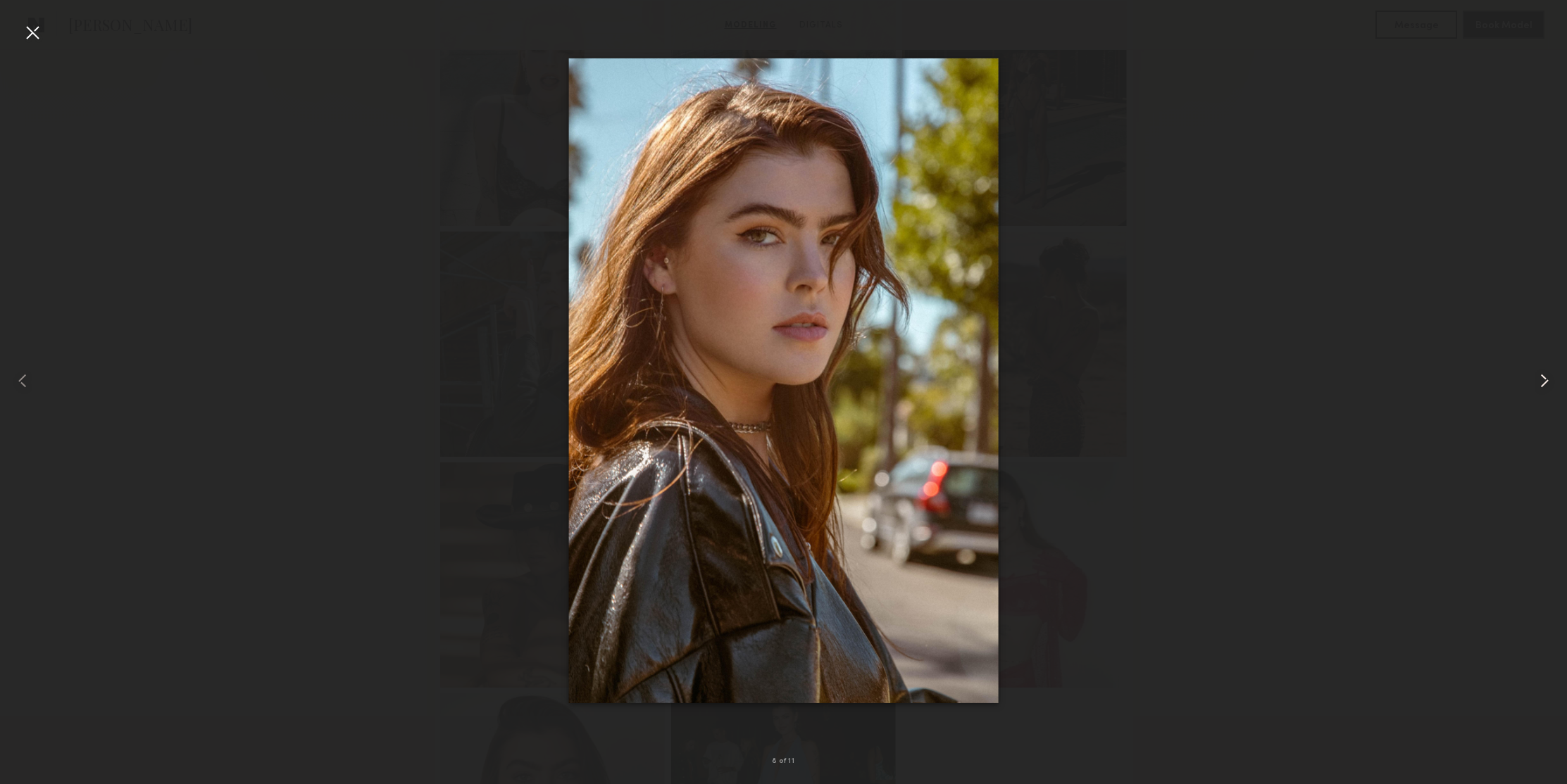
click at [1541, 380] on common-icon at bounding box center [1545, 381] width 23 height 23
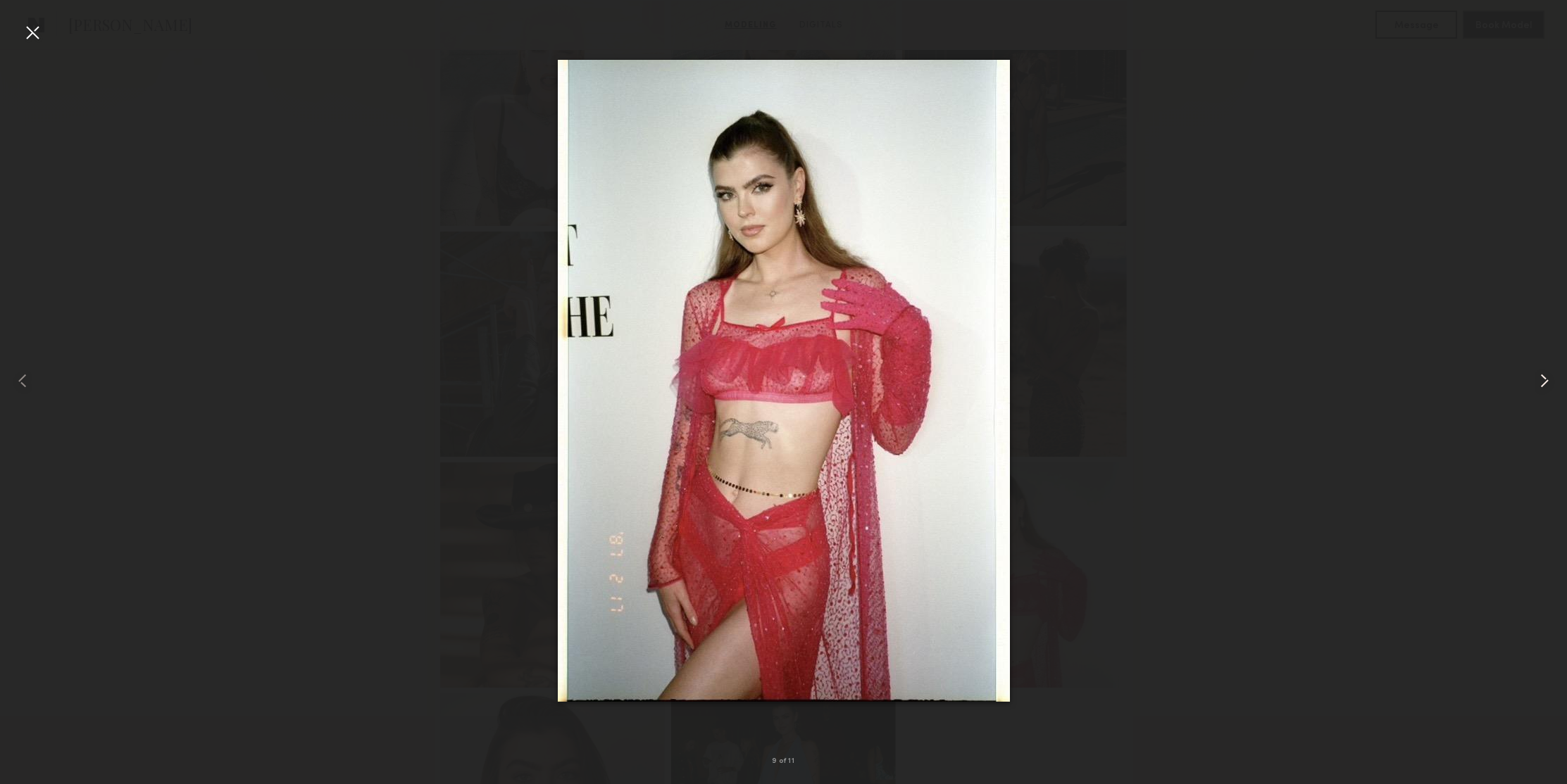
click at [1541, 380] on common-icon at bounding box center [1545, 381] width 23 height 23
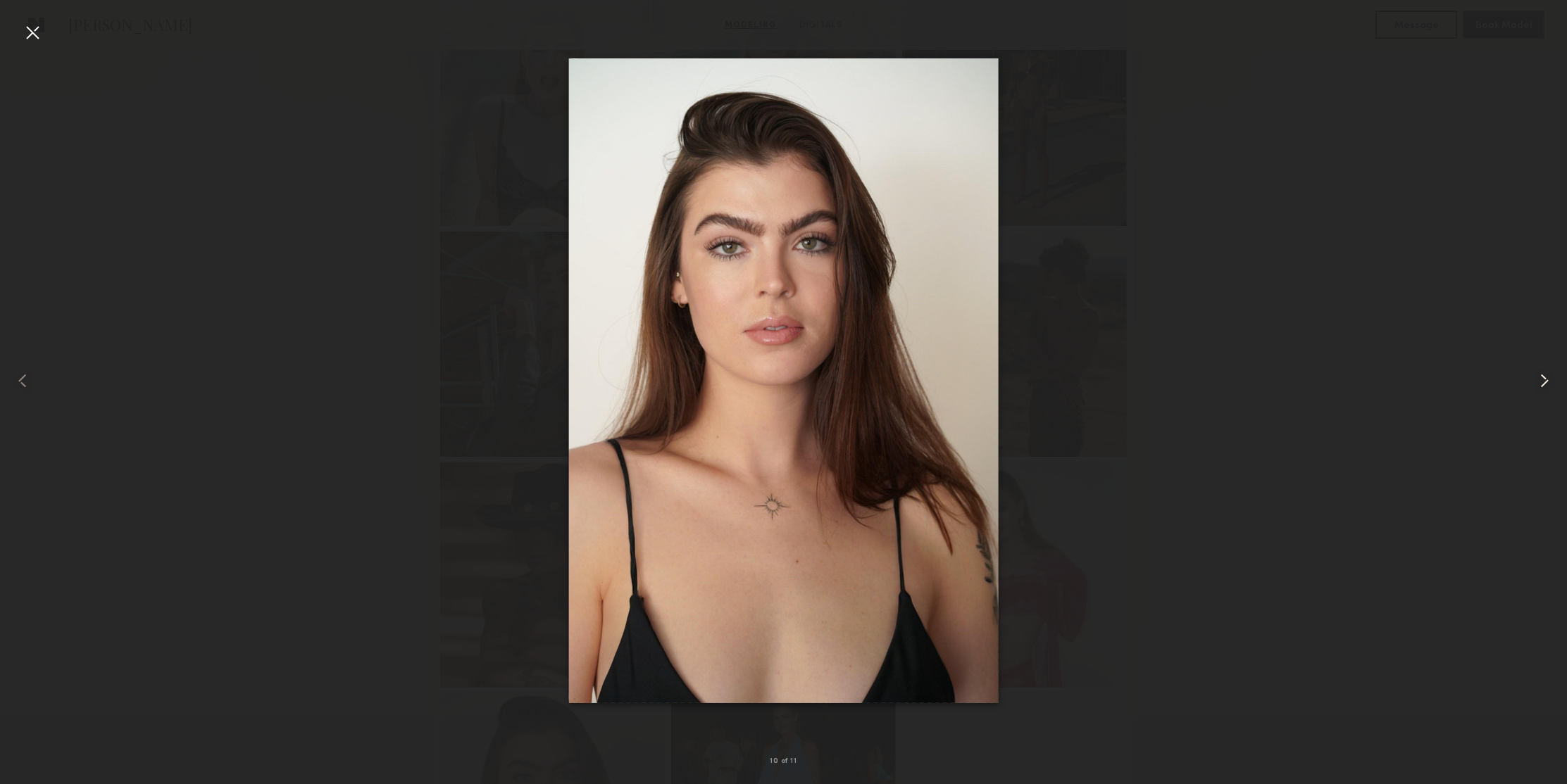
click at [1541, 380] on common-icon at bounding box center [1545, 381] width 23 height 23
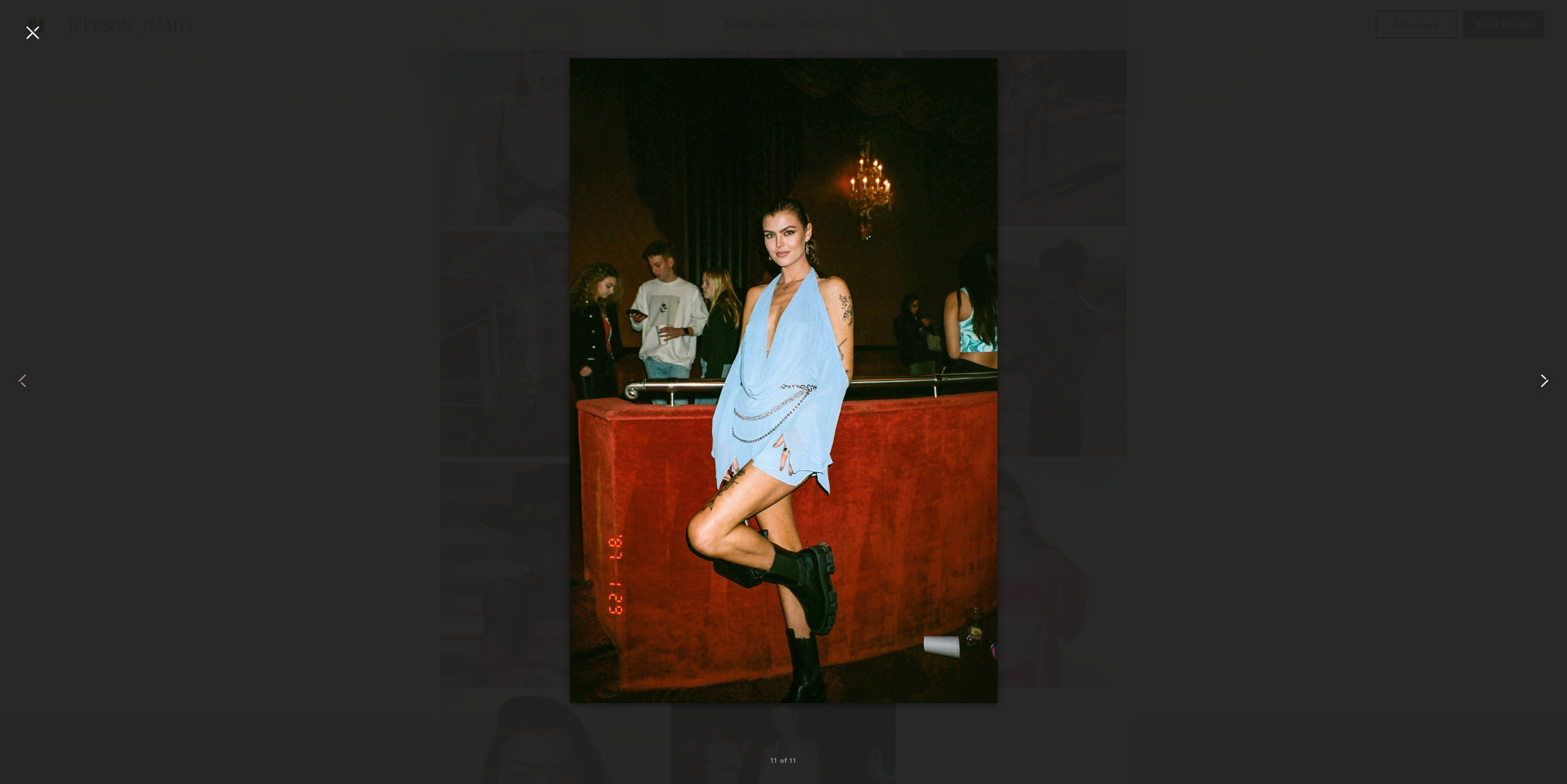
click at [1541, 380] on common-icon at bounding box center [1545, 381] width 23 height 23
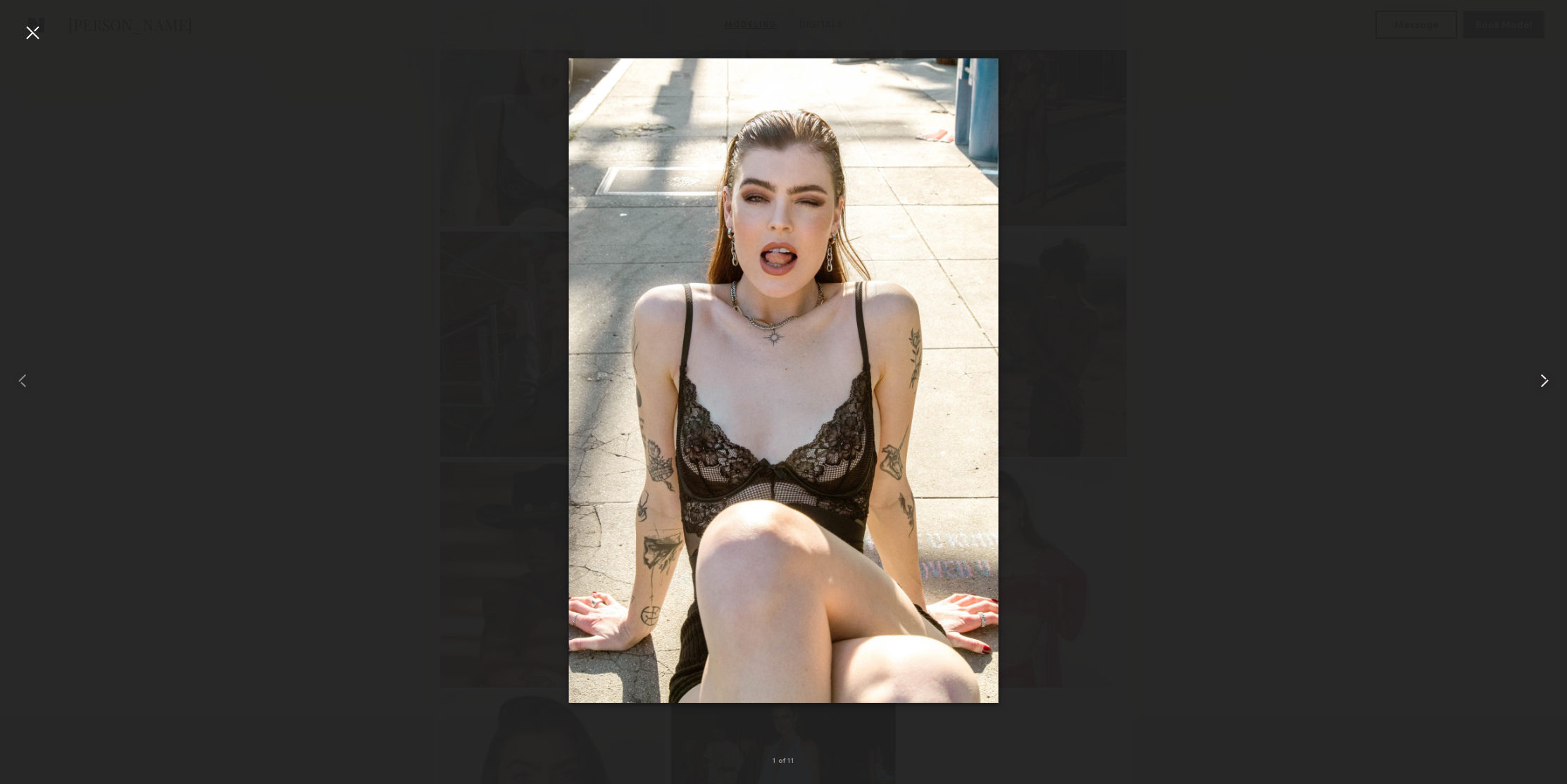
click at [1541, 380] on common-icon at bounding box center [1545, 381] width 23 height 23
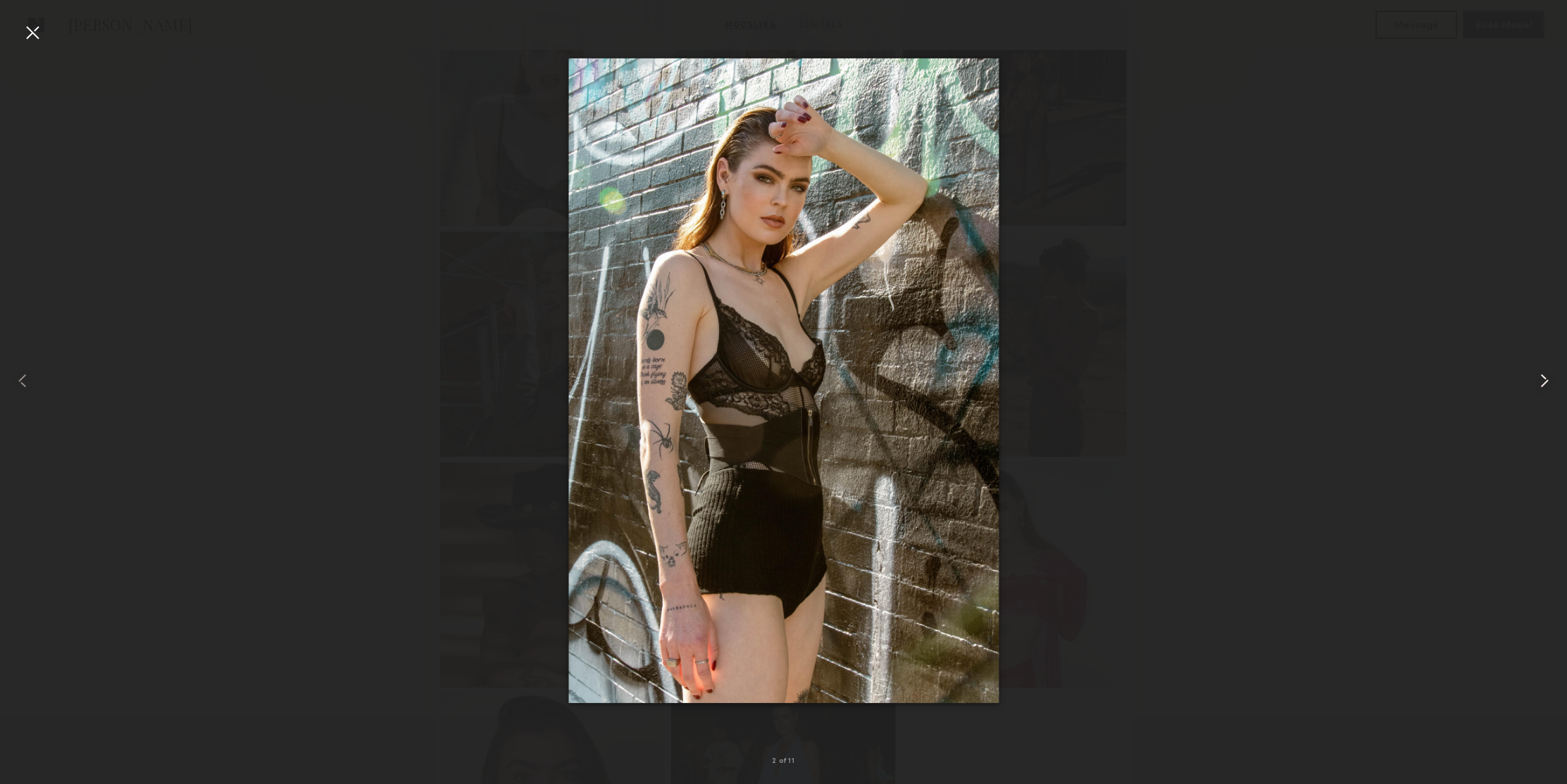
click at [1541, 380] on common-icon at bounding box center [1545, 381] width 23 height 23
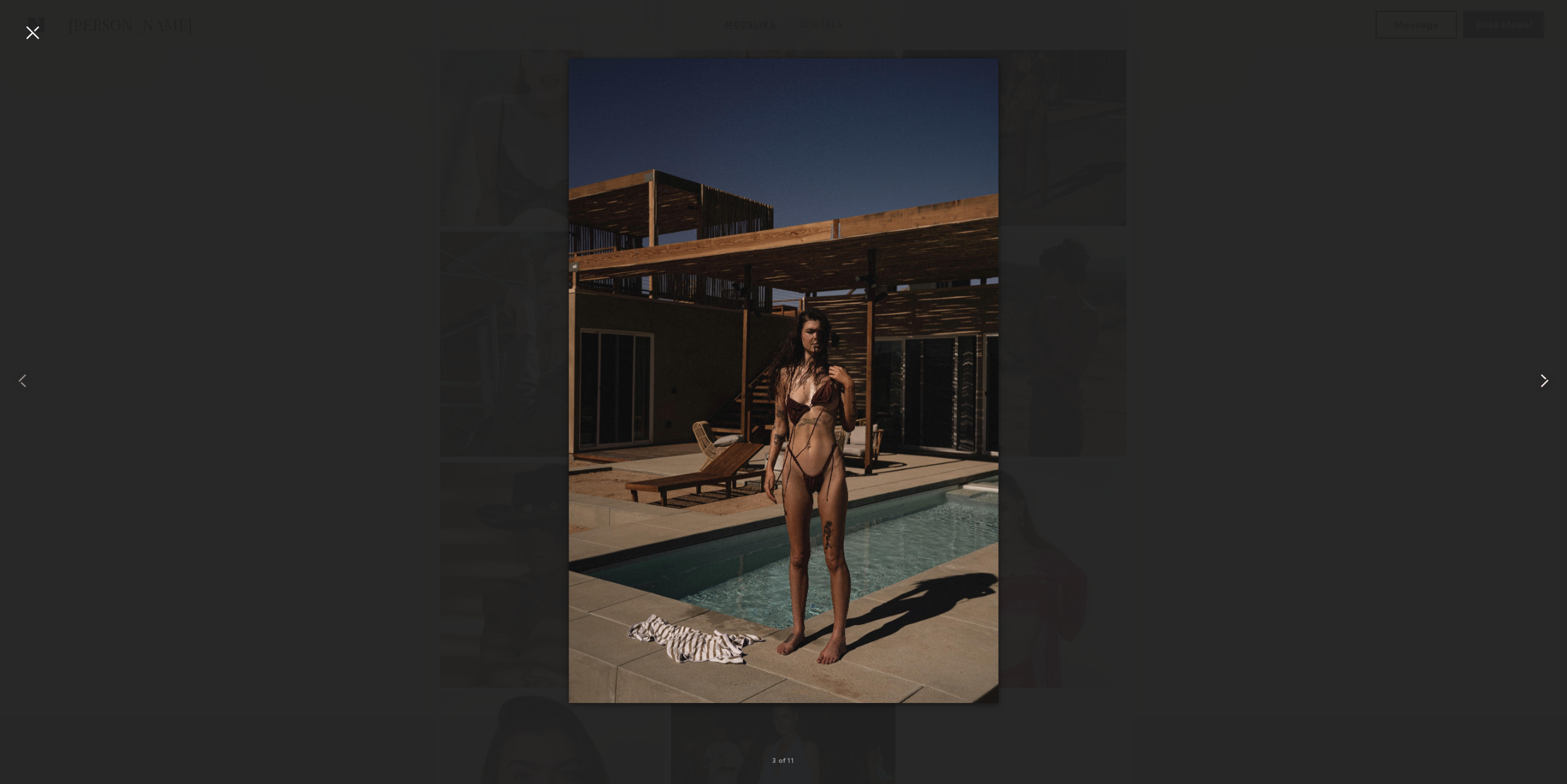
click at [1541, 380] on common-icon at bounding box center [1545, 381] width 23 height 23
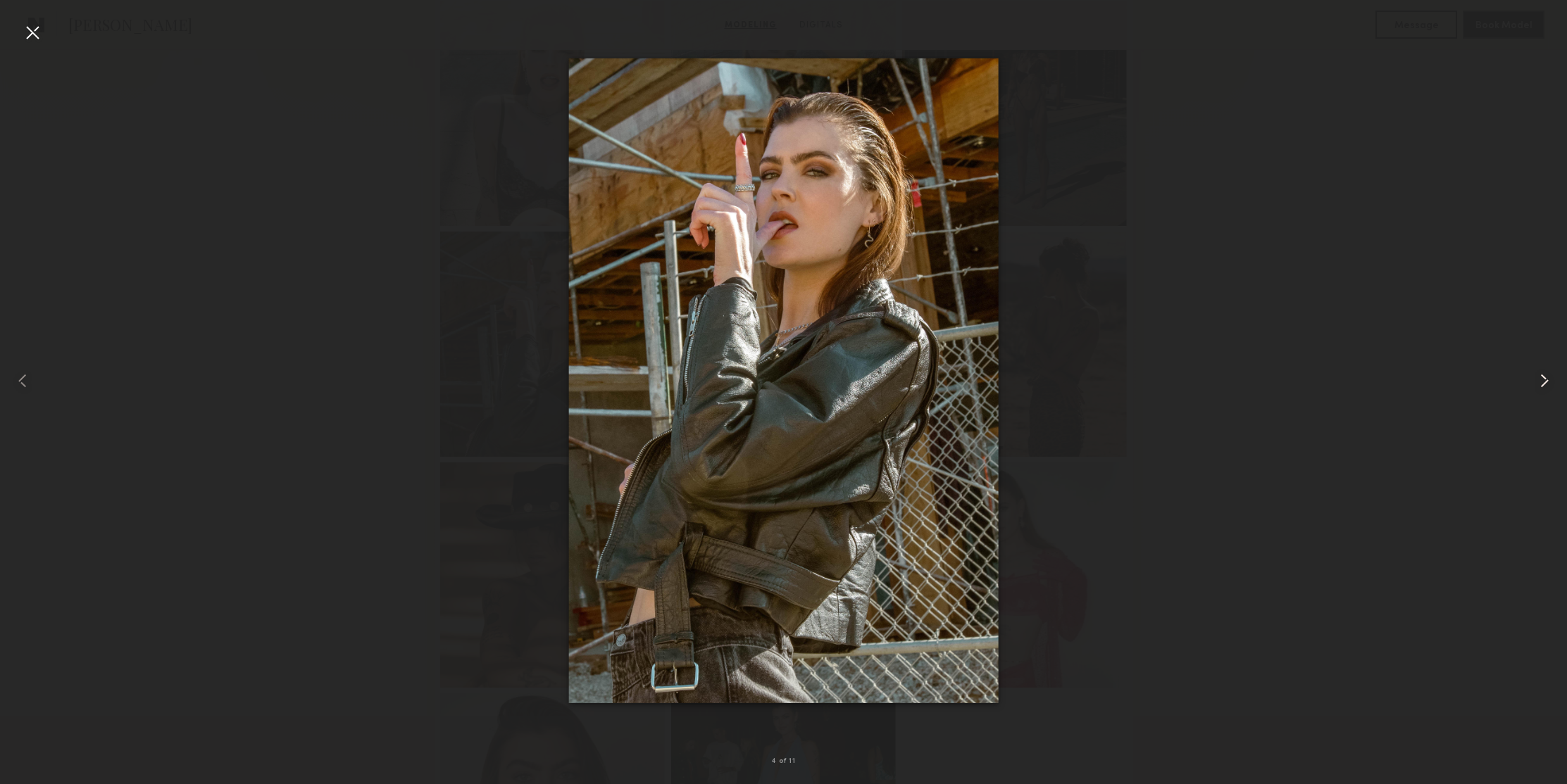
click at [1541, 380] on common-icon at bounding box center [1545, 381] width 23 height 23
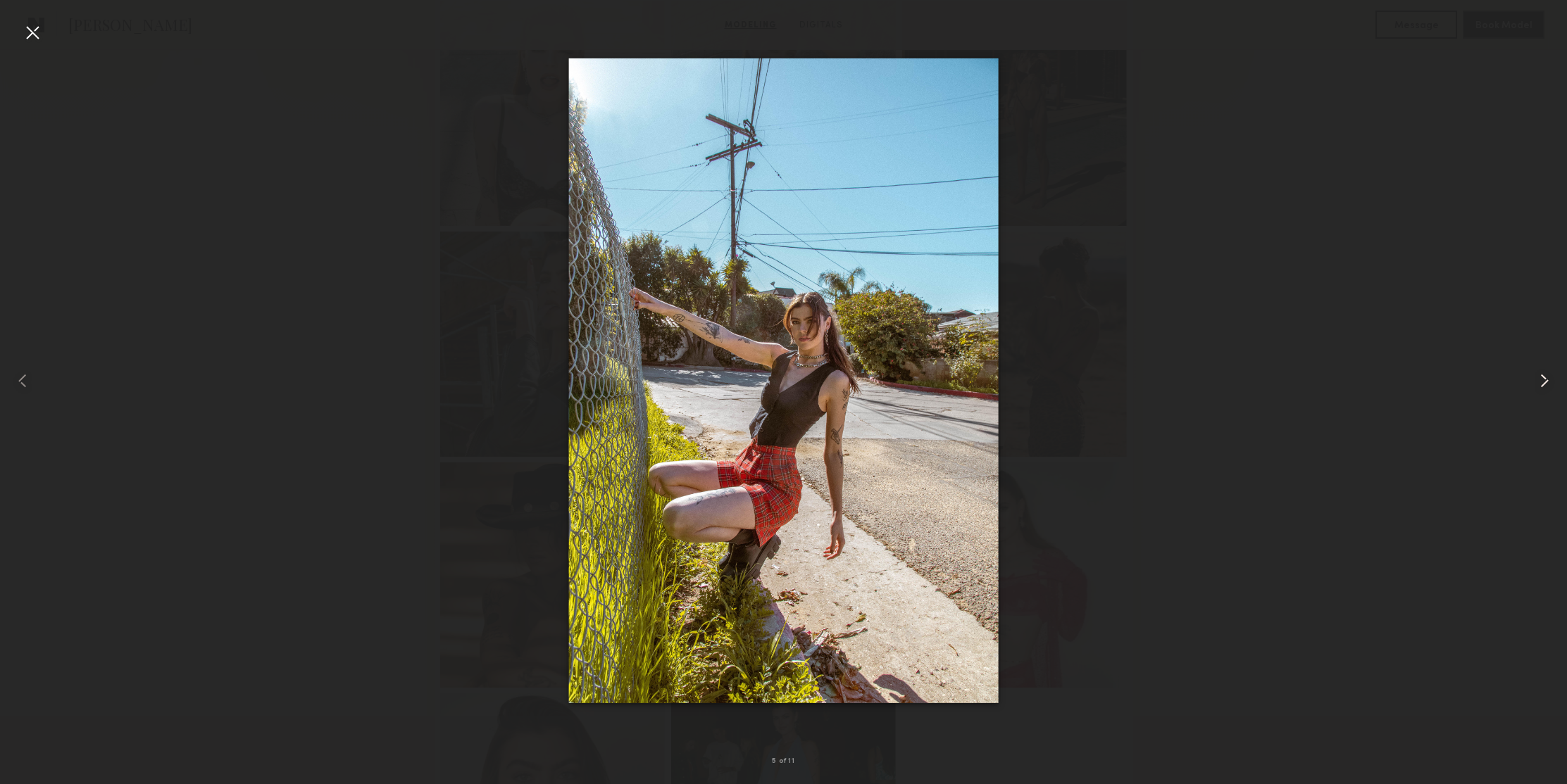
click at [1541, 380] on common-icon at bounding box center [1545, 381] width 23 height 23
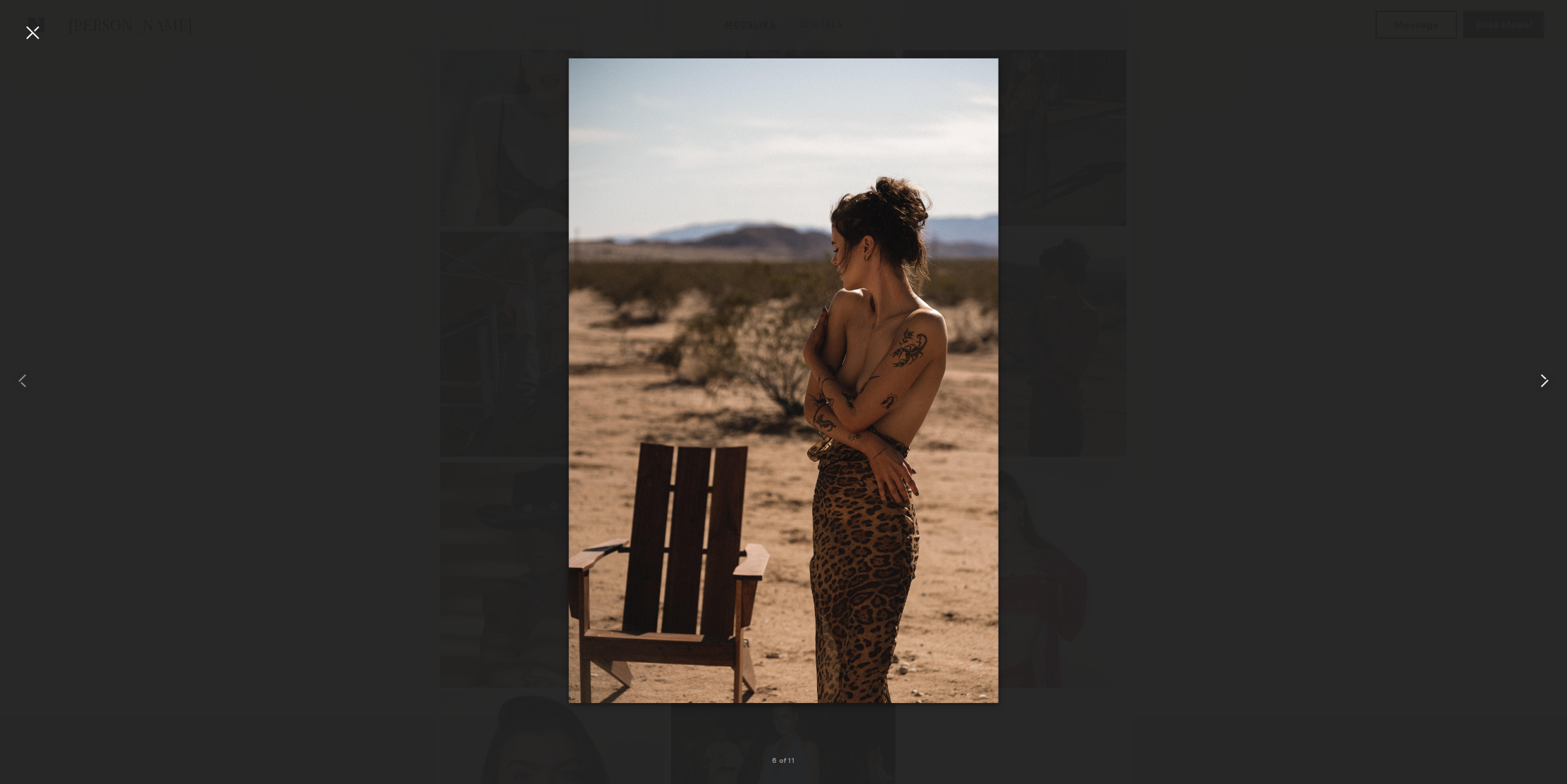
click at [1541, 380] on common-icon at bounding box center [1545, 381] width 23 height 23
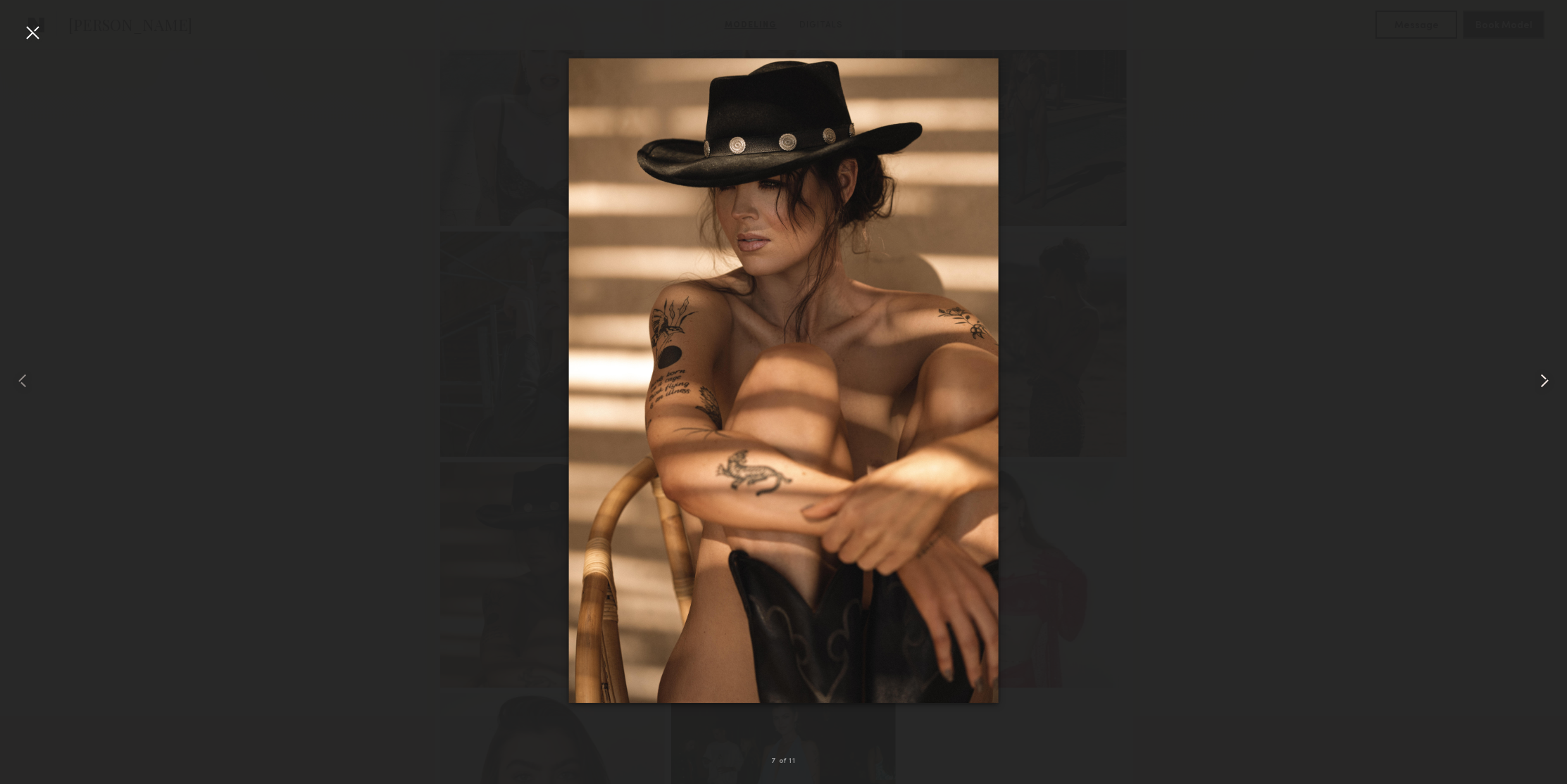
click at [1541, 380] on common-icon at bounding box center [1545, 381] width 23 height 23
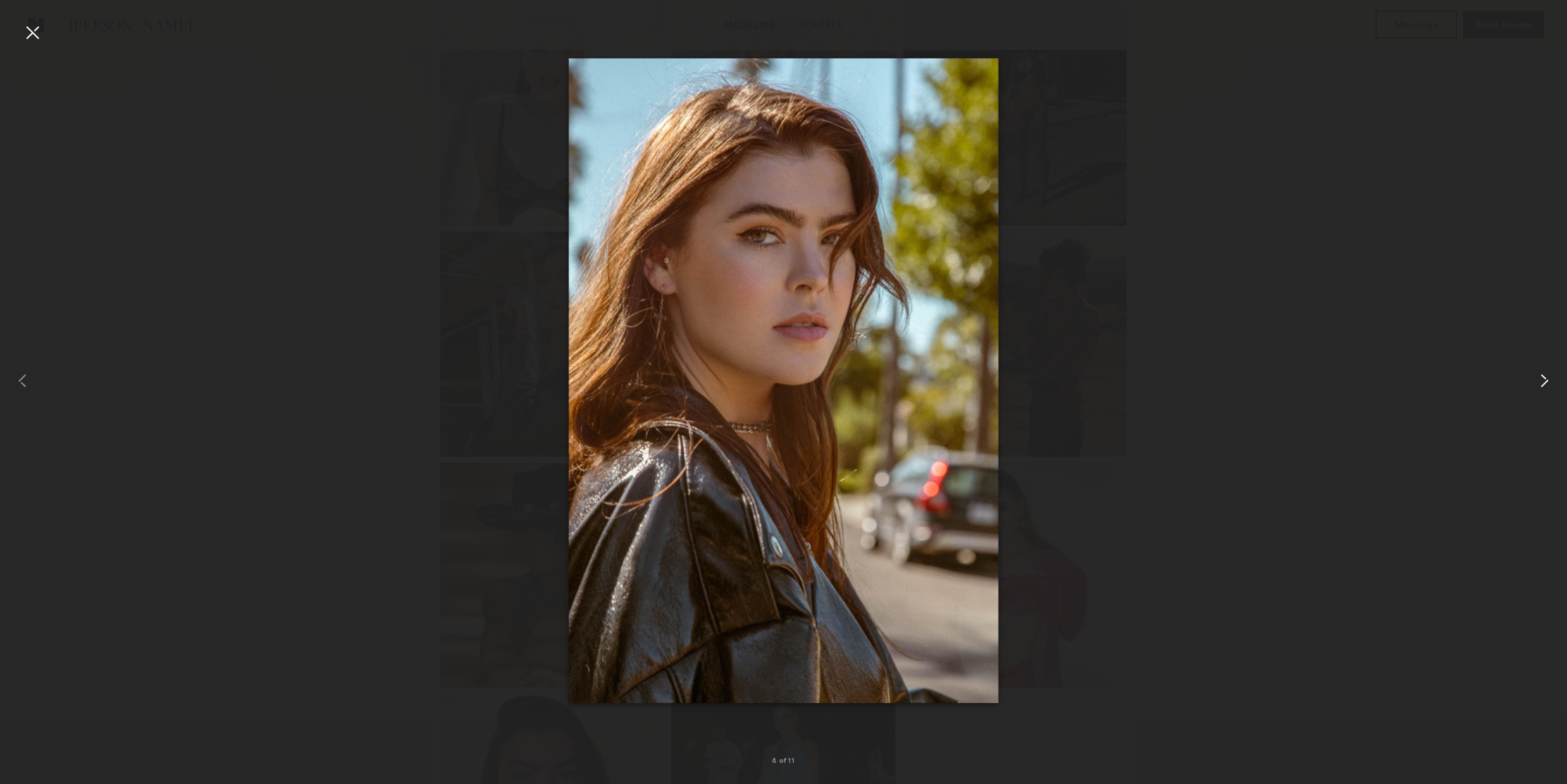
click at [1541, 380] on common-icon at bounding box center [1545, 381] width 23 height 23
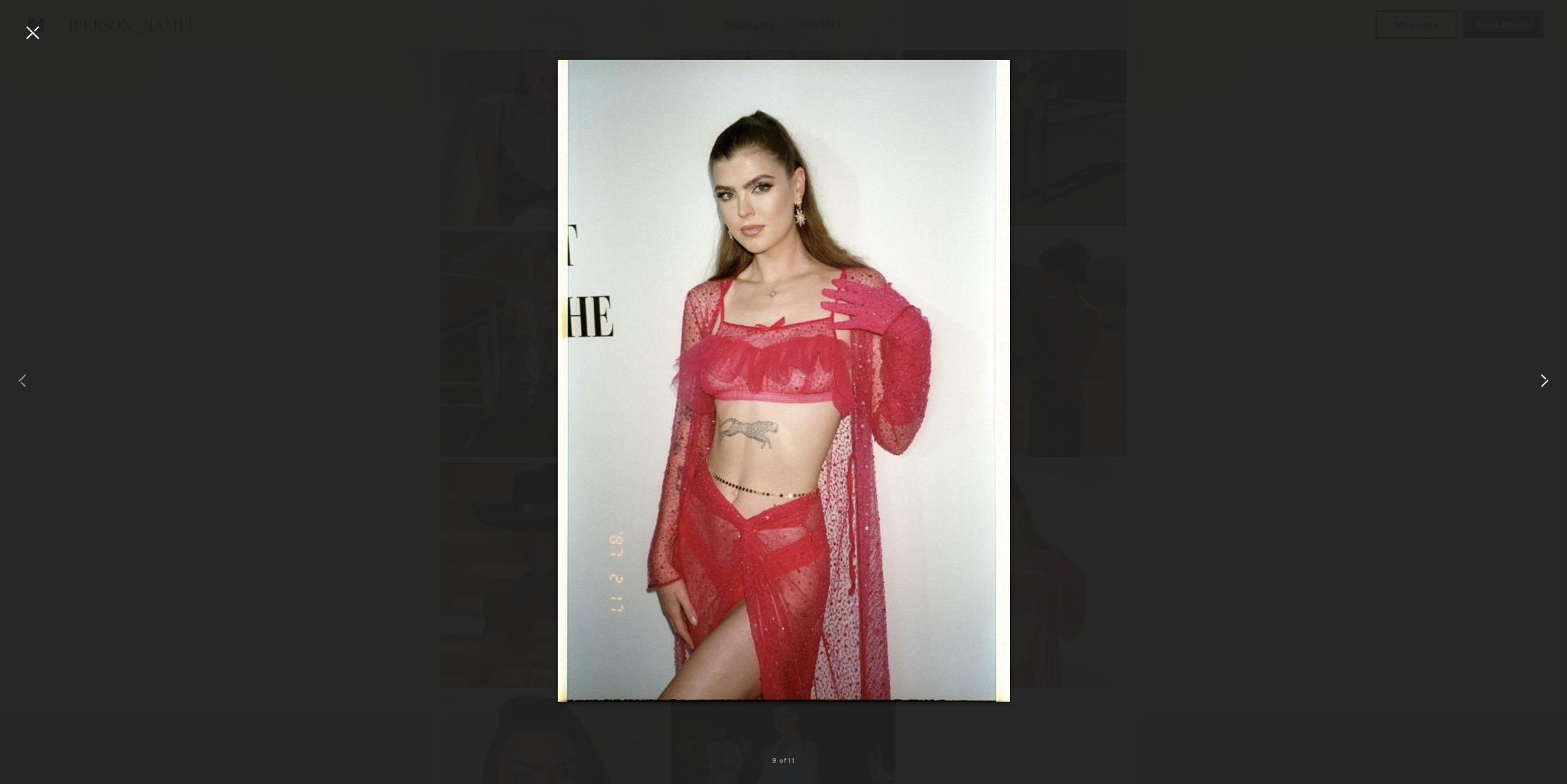
click at [1541, 380] on common-icon at bounding box center [1545, 381] width 23 height 23
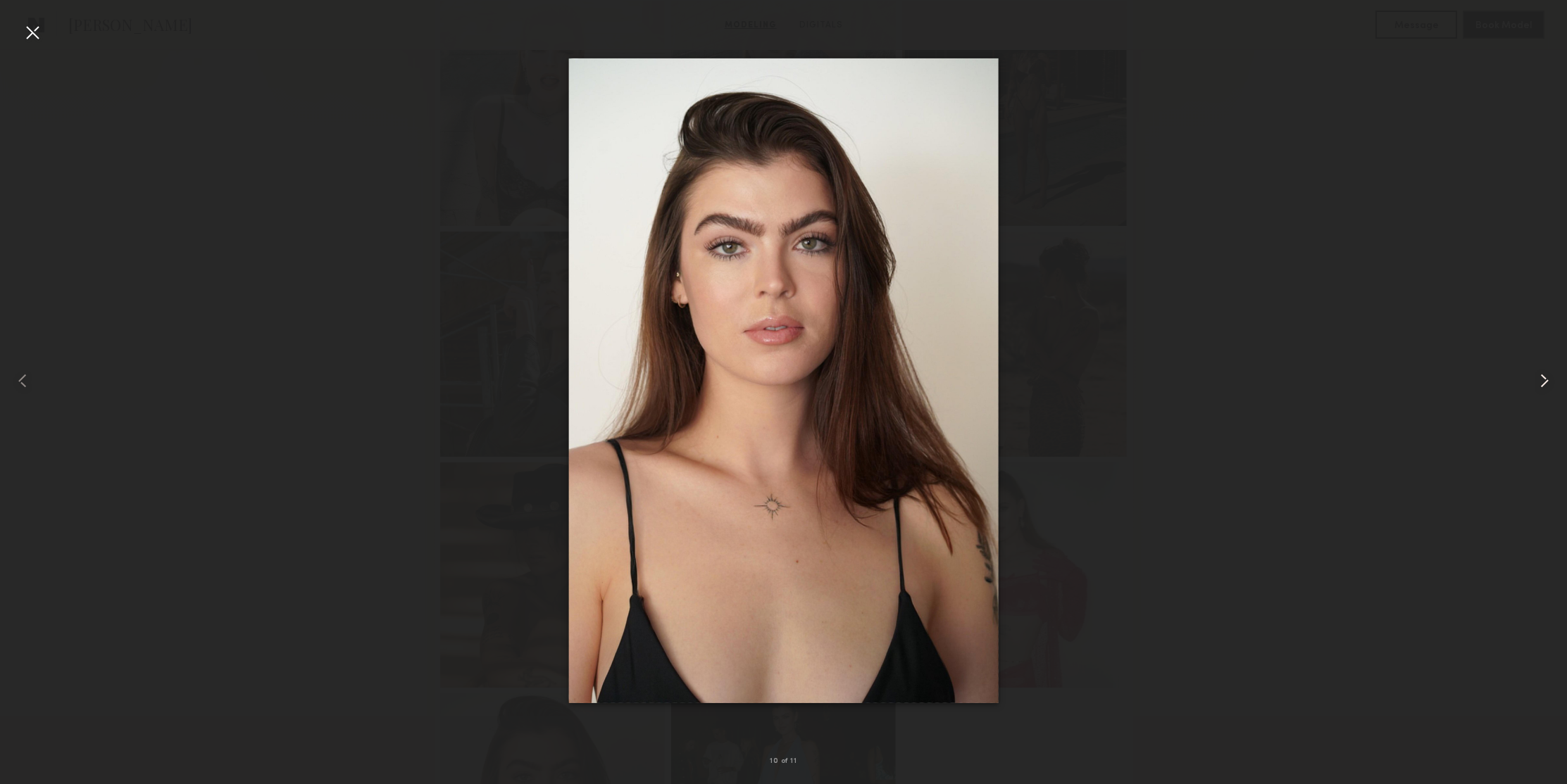
click at [1541, 380] on common-icon at bounding box center [1545, 381] width 23 height 23
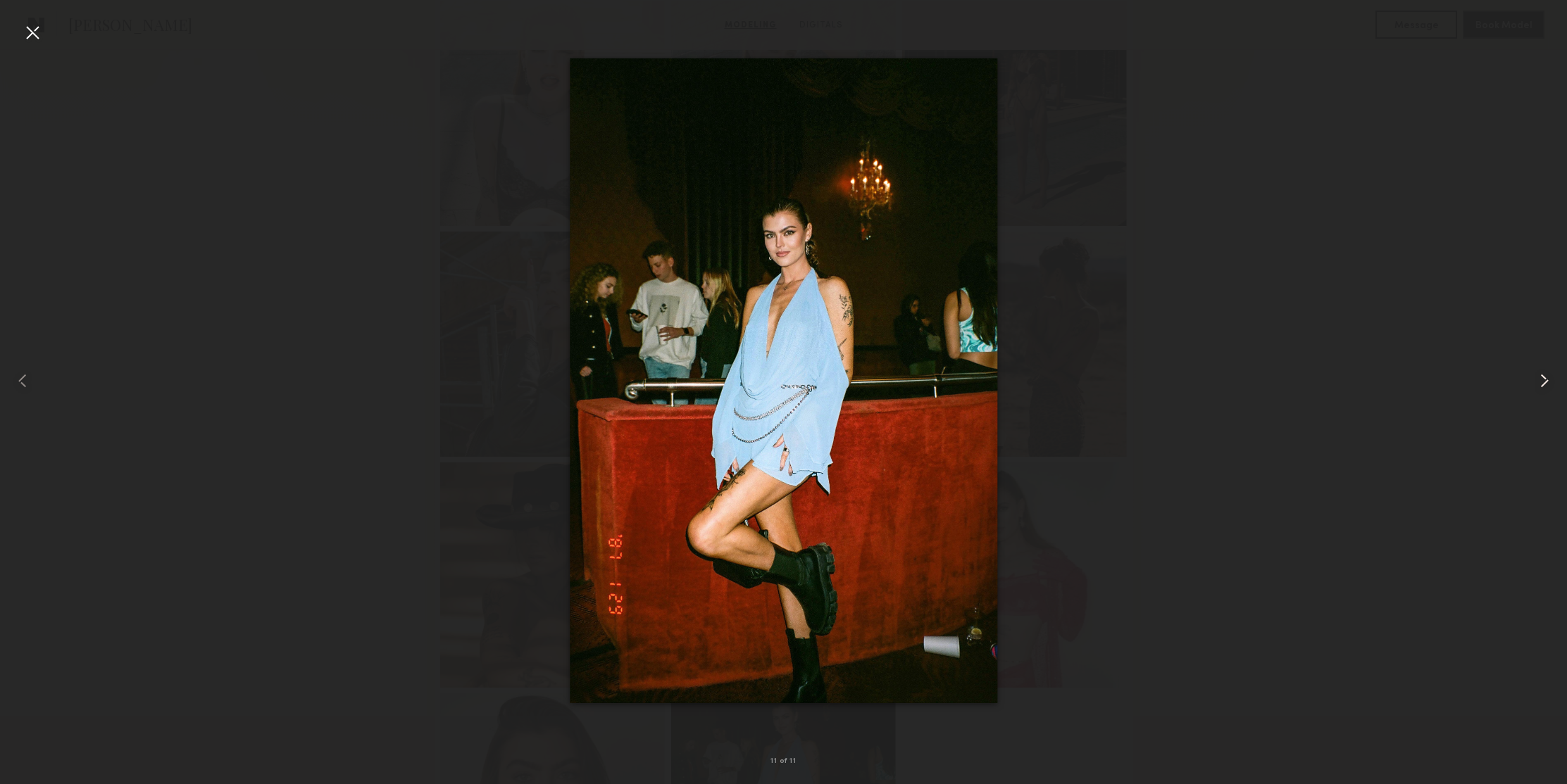
click at [1541, 380] on common-icon at bounding box center [1545, 381] width 23 height 23
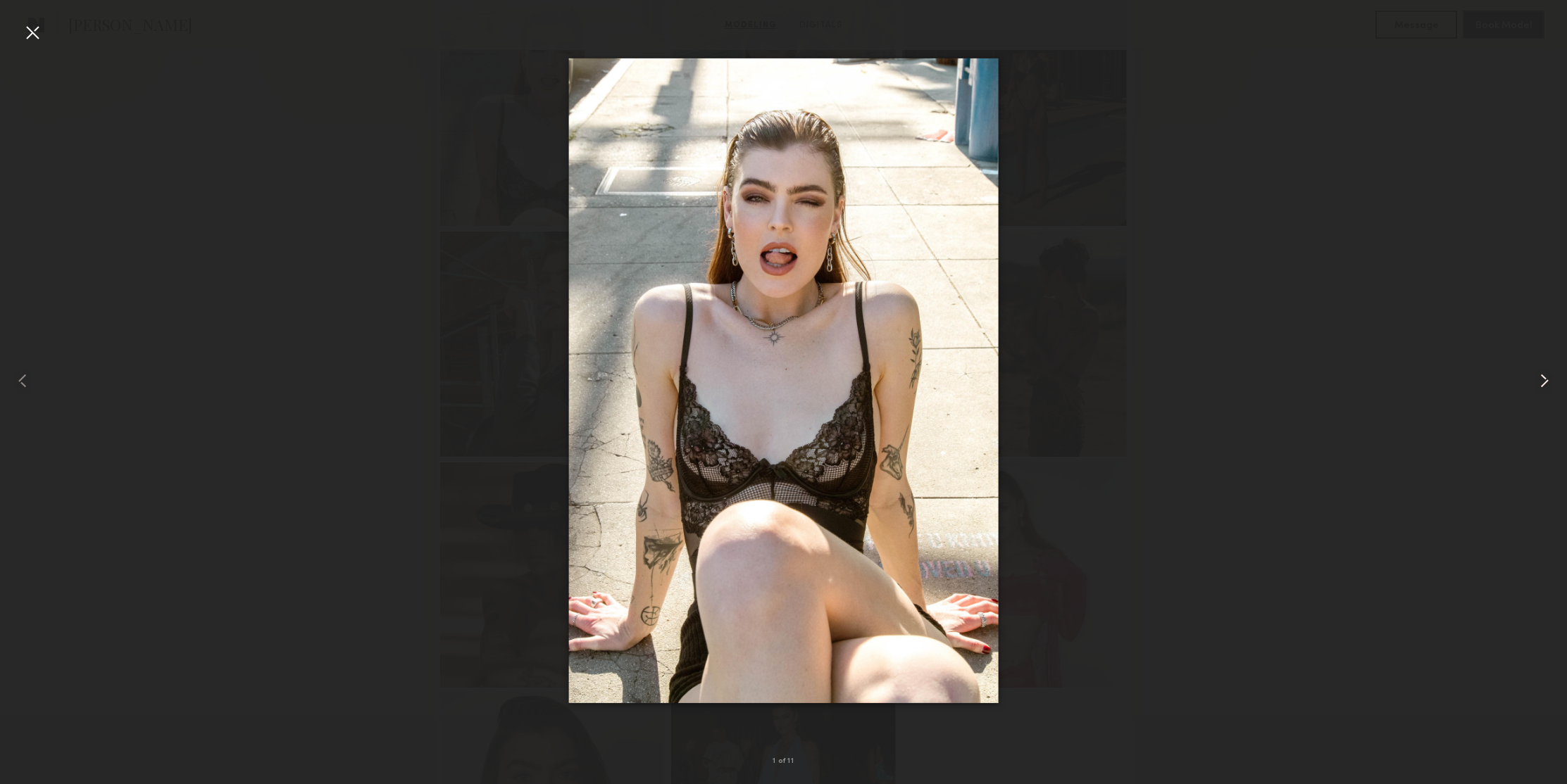
click at [1541, 380] on common-icon at bounding box center [1545, 381] width 23 height 23
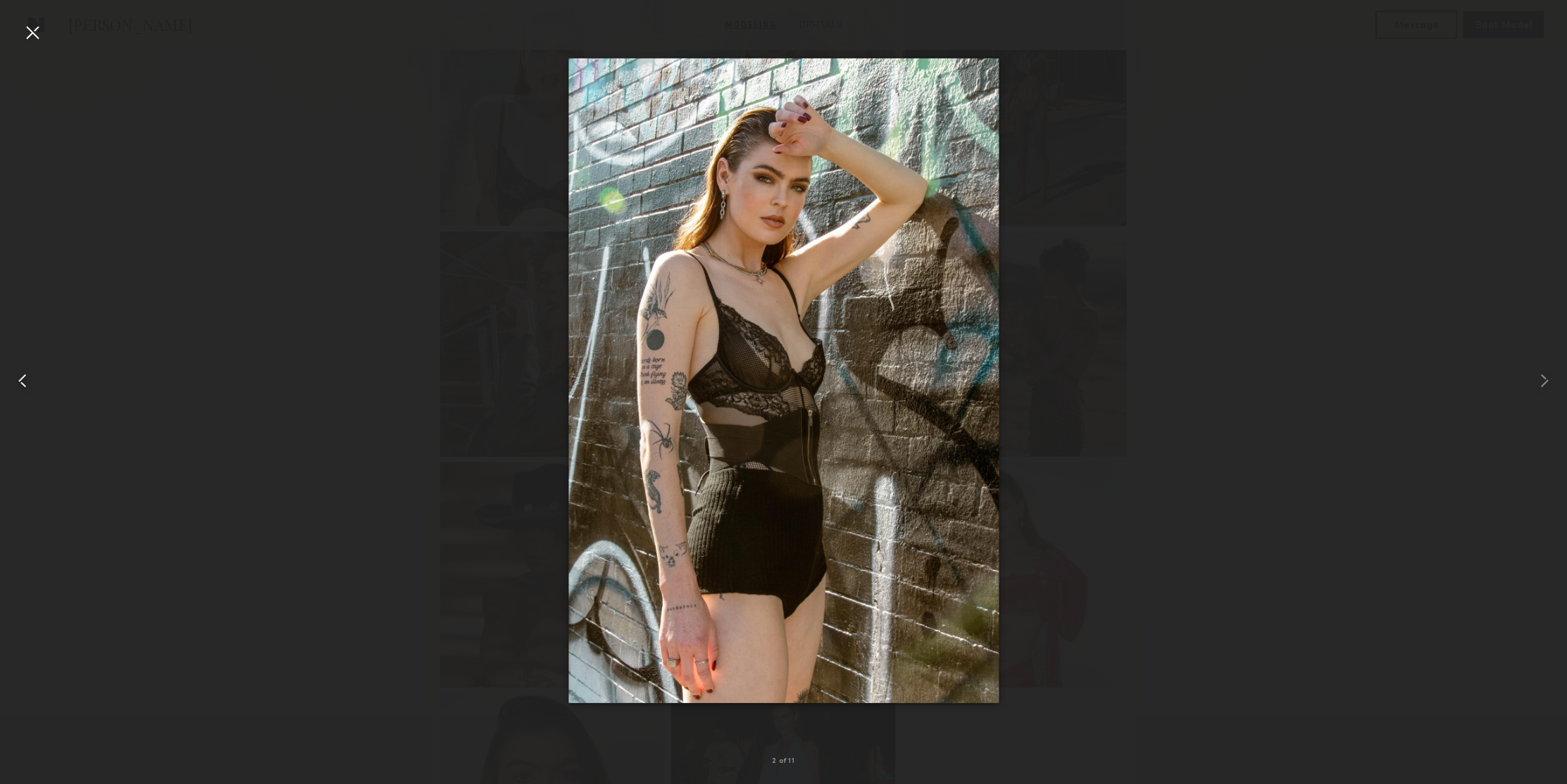
click at [46, 40] on div at bounding box center [31, 381] width 63 height 716
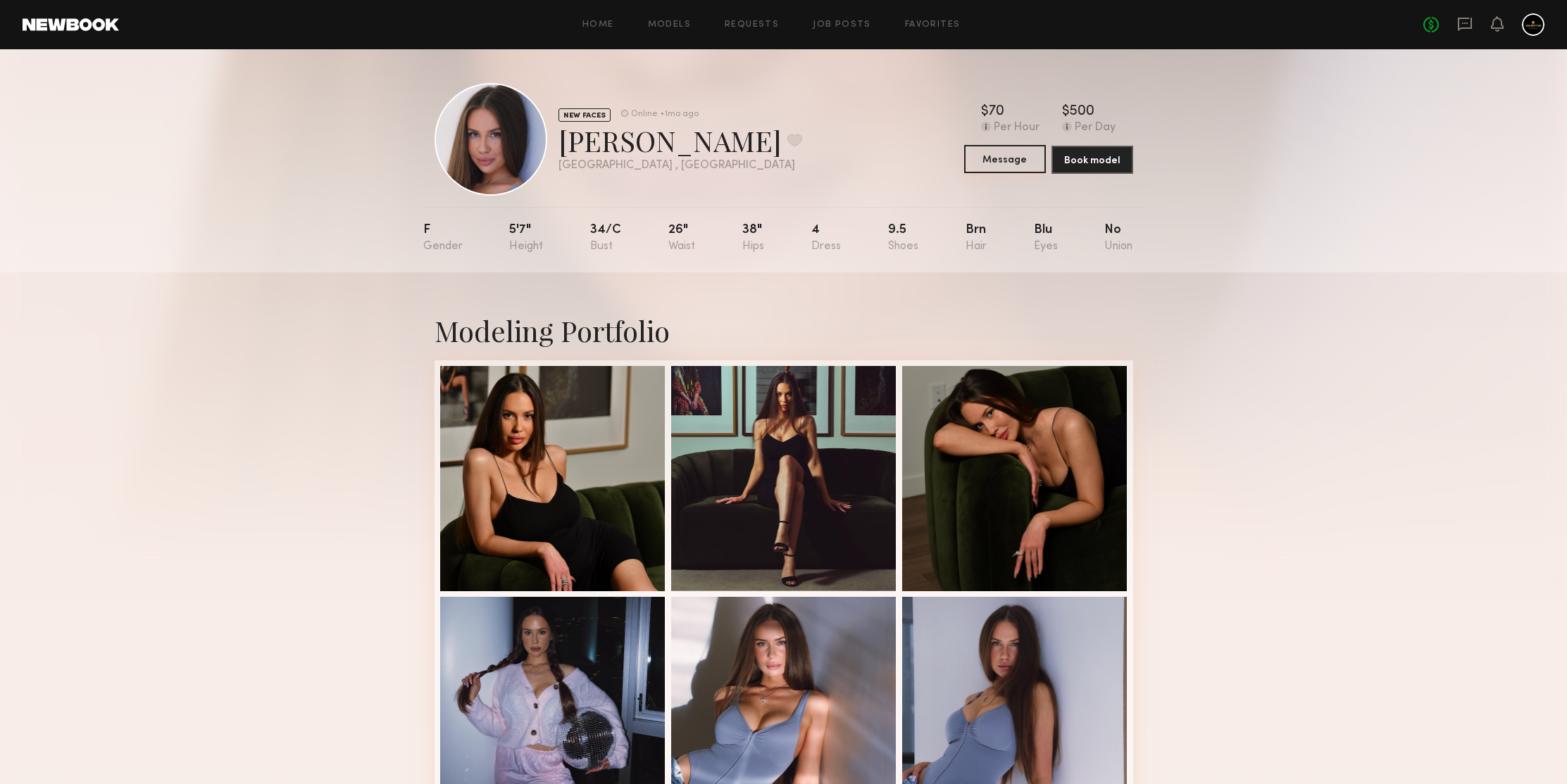
click at [1008, 159] on button "Message" at bounding box center [1005, 159] width 82 height 28
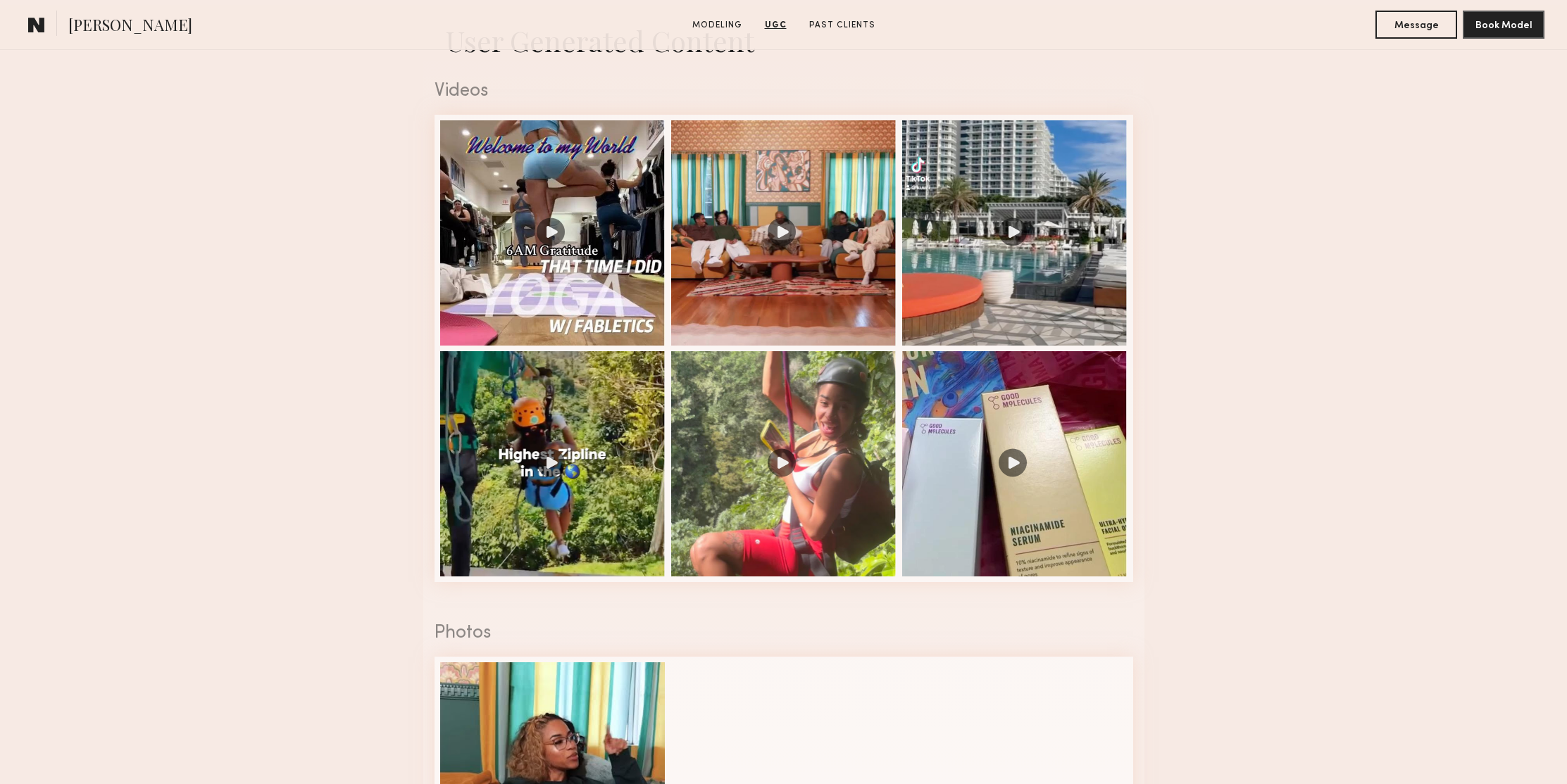
scroll to position [1303, 0]
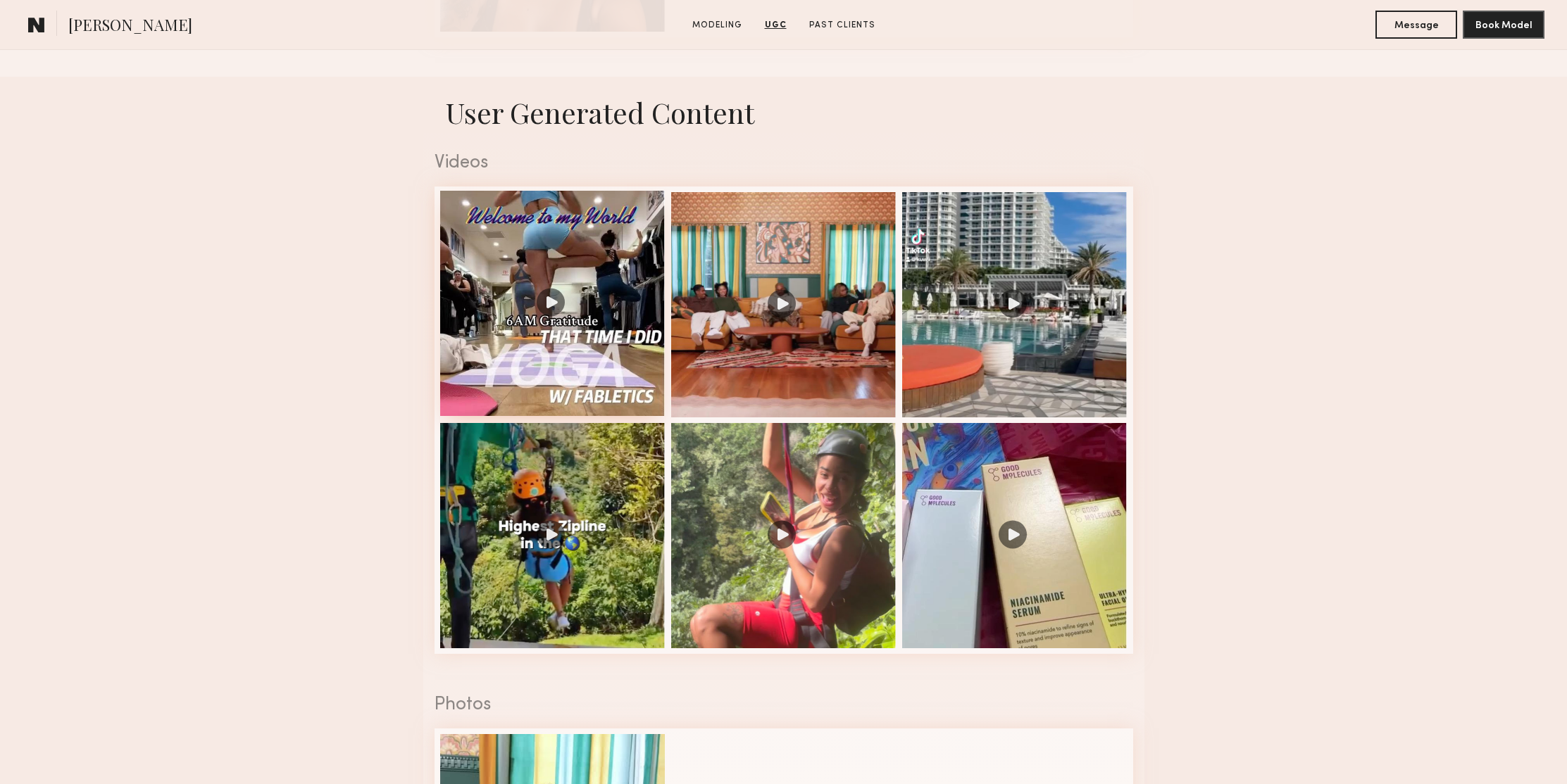
click at [606, 263] on div at bounding box center [552, 302] width 225 height 225
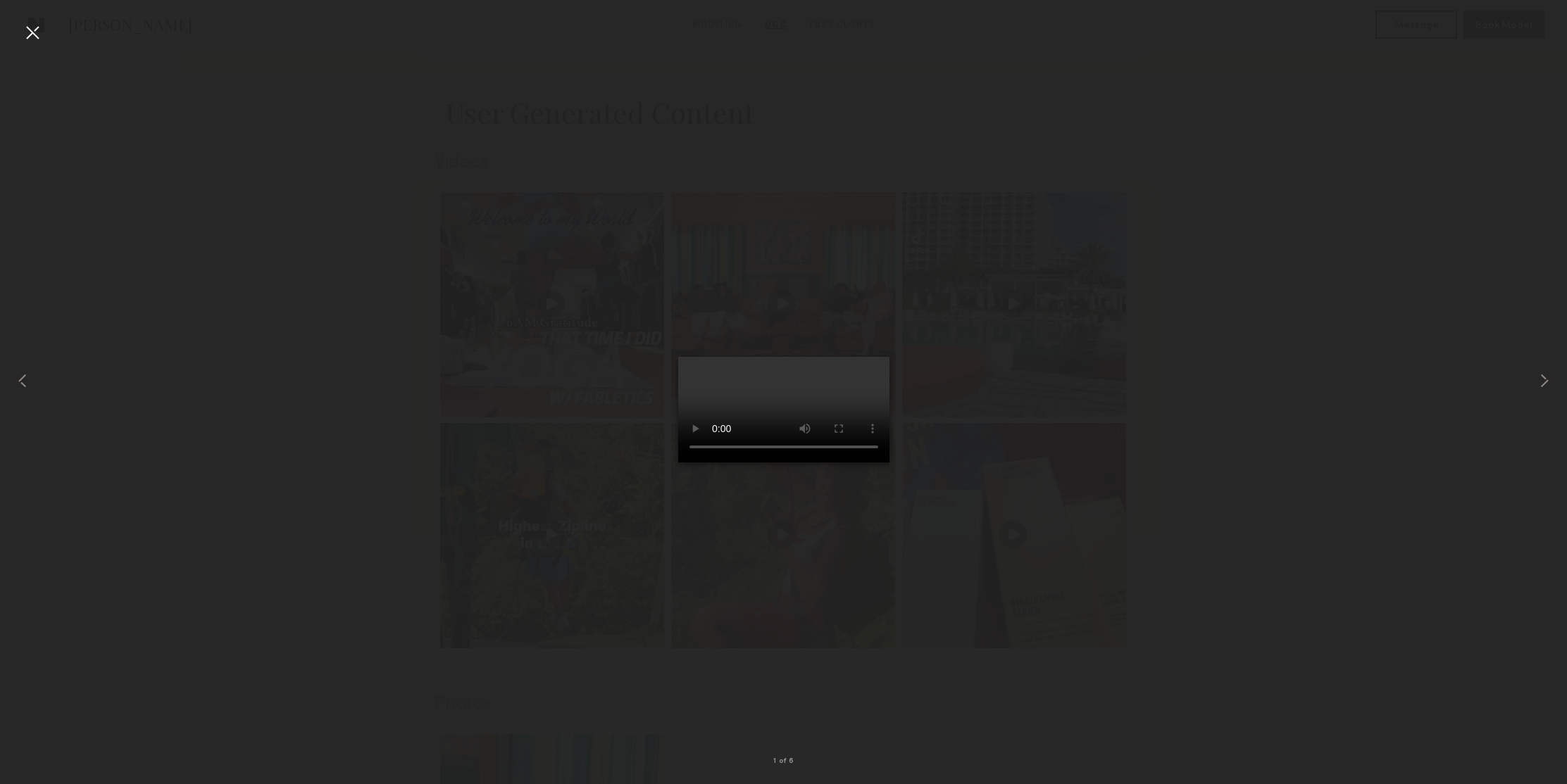
click at [29, 34] on div at bounding box center [33, 33] width 23 height 23
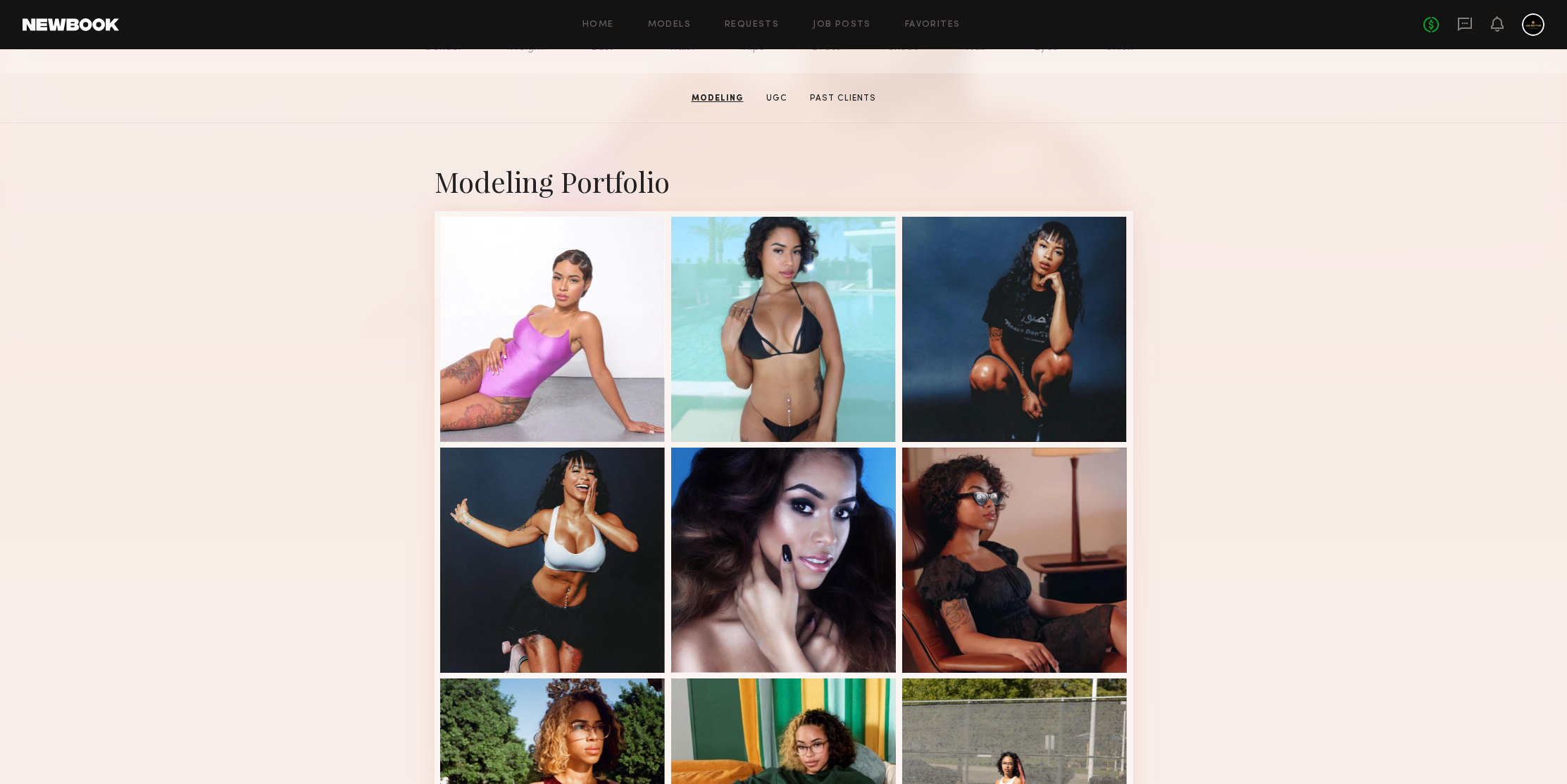
scroll to position [0, 0]
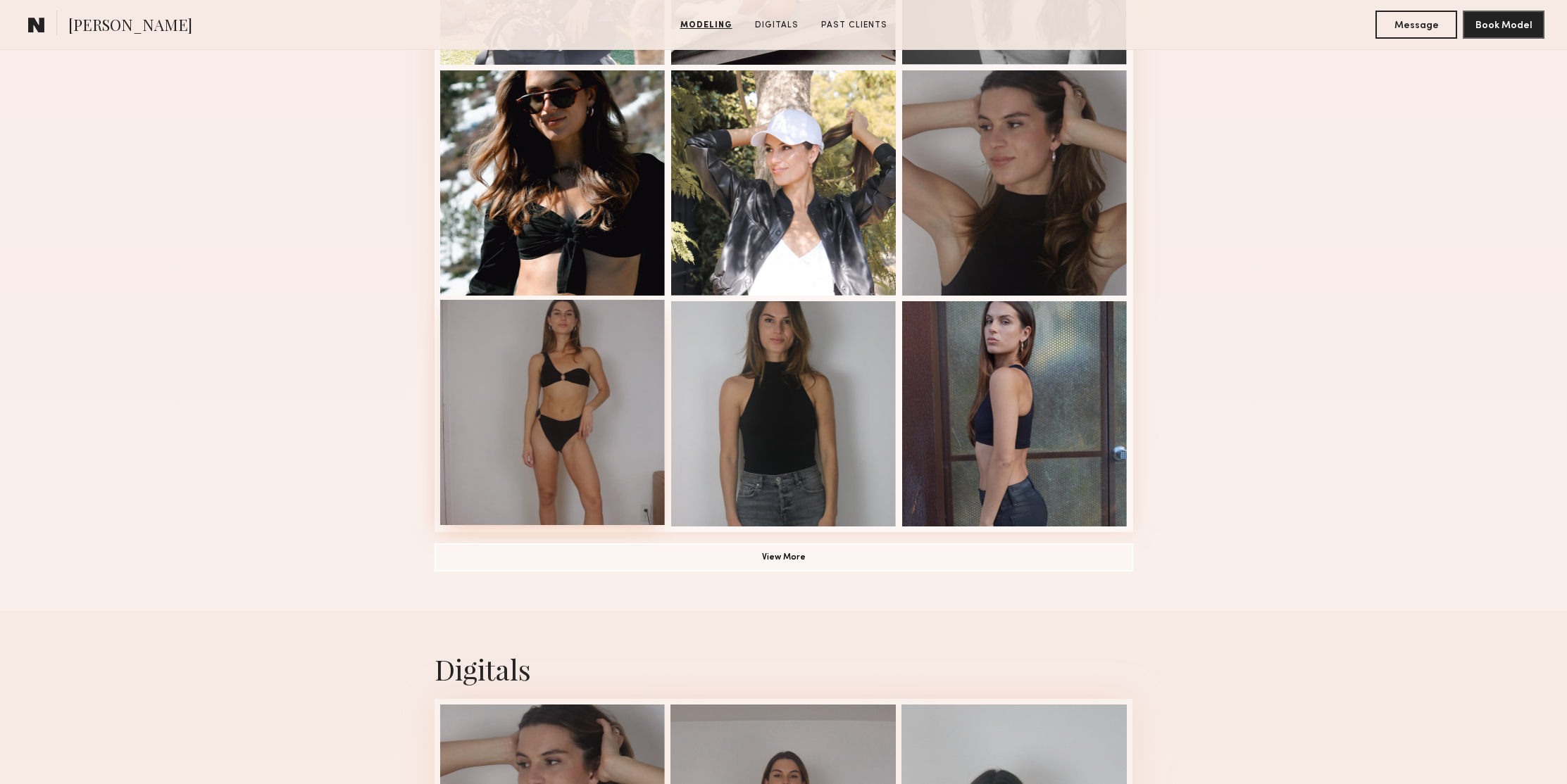
scroll to position [1025, 0]
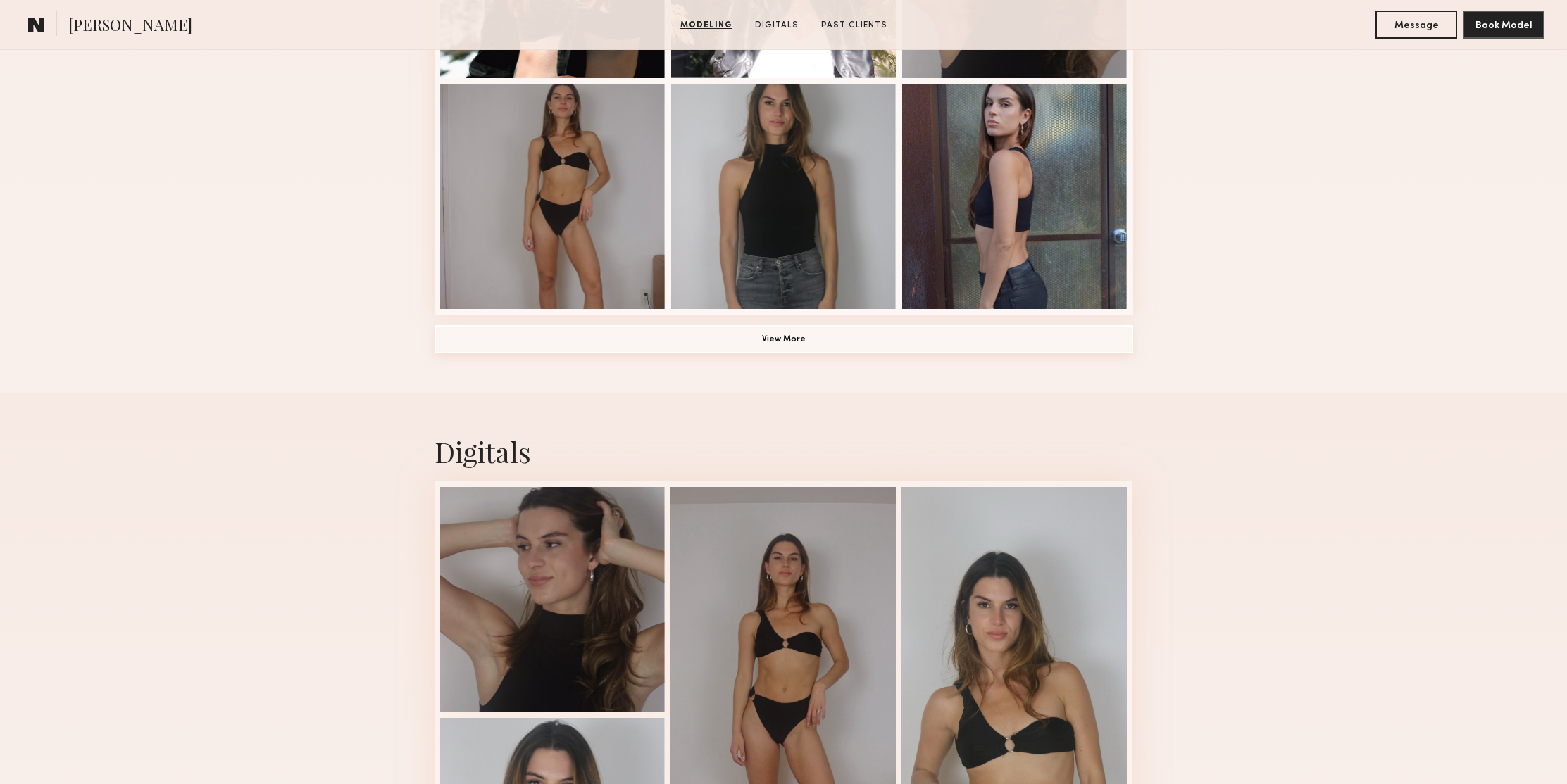
click at [773, 335] on button "View More" at bounding box center [784, 340] width 699 height 28
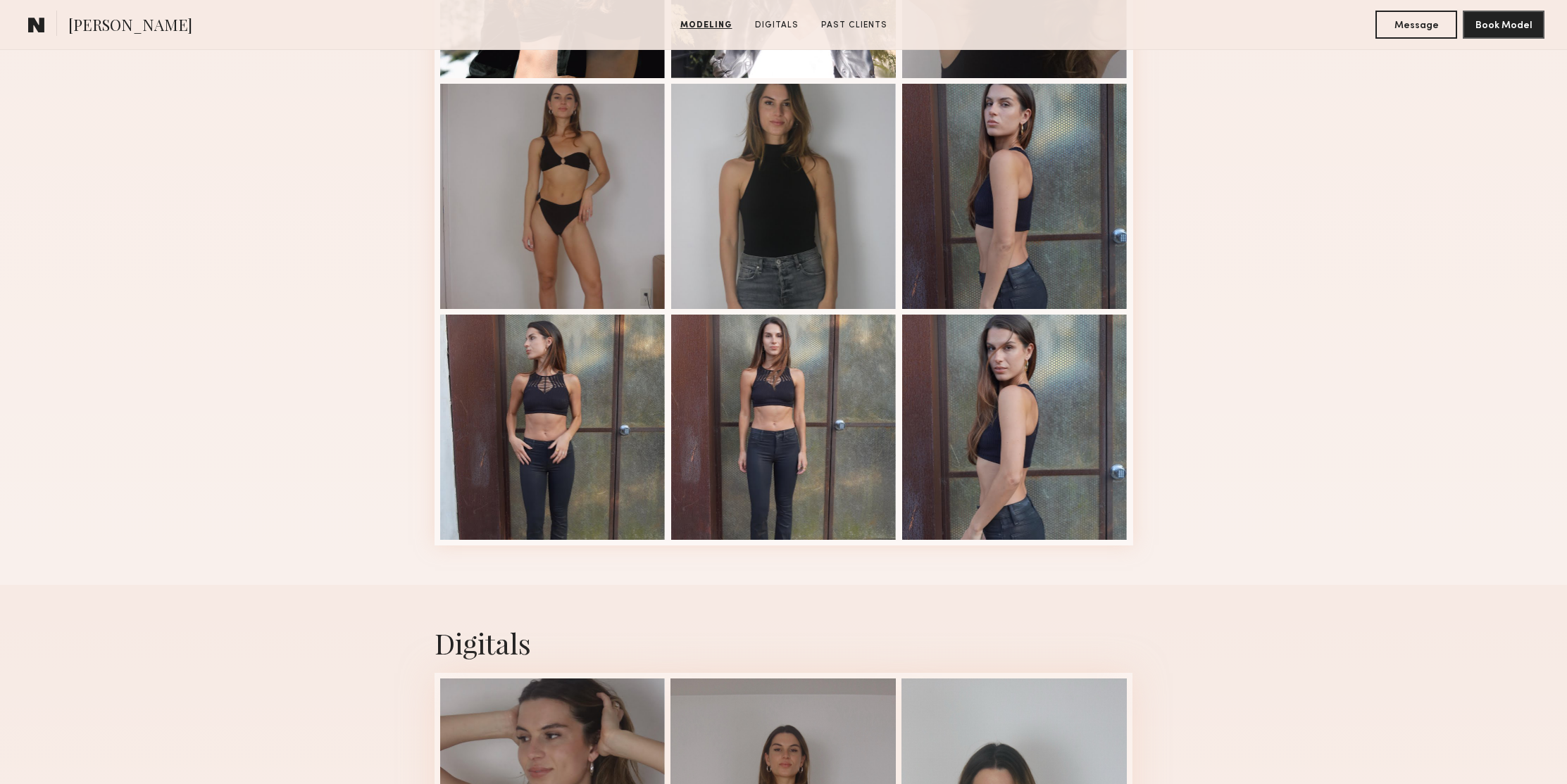
click at [1045, 345] on div at bounding box center [1014, 425] width 225 height 225
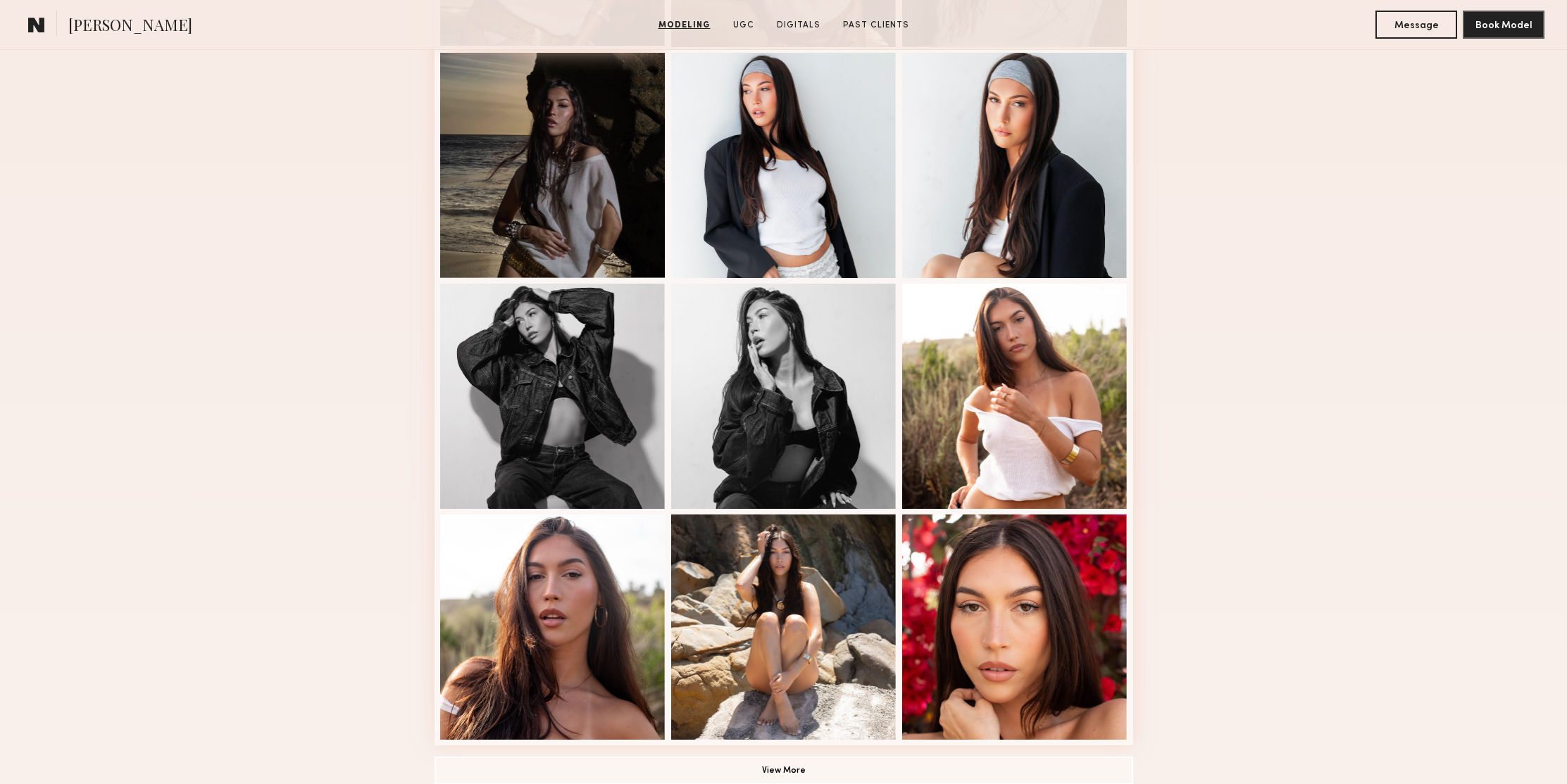
scroll to position [836, 0]
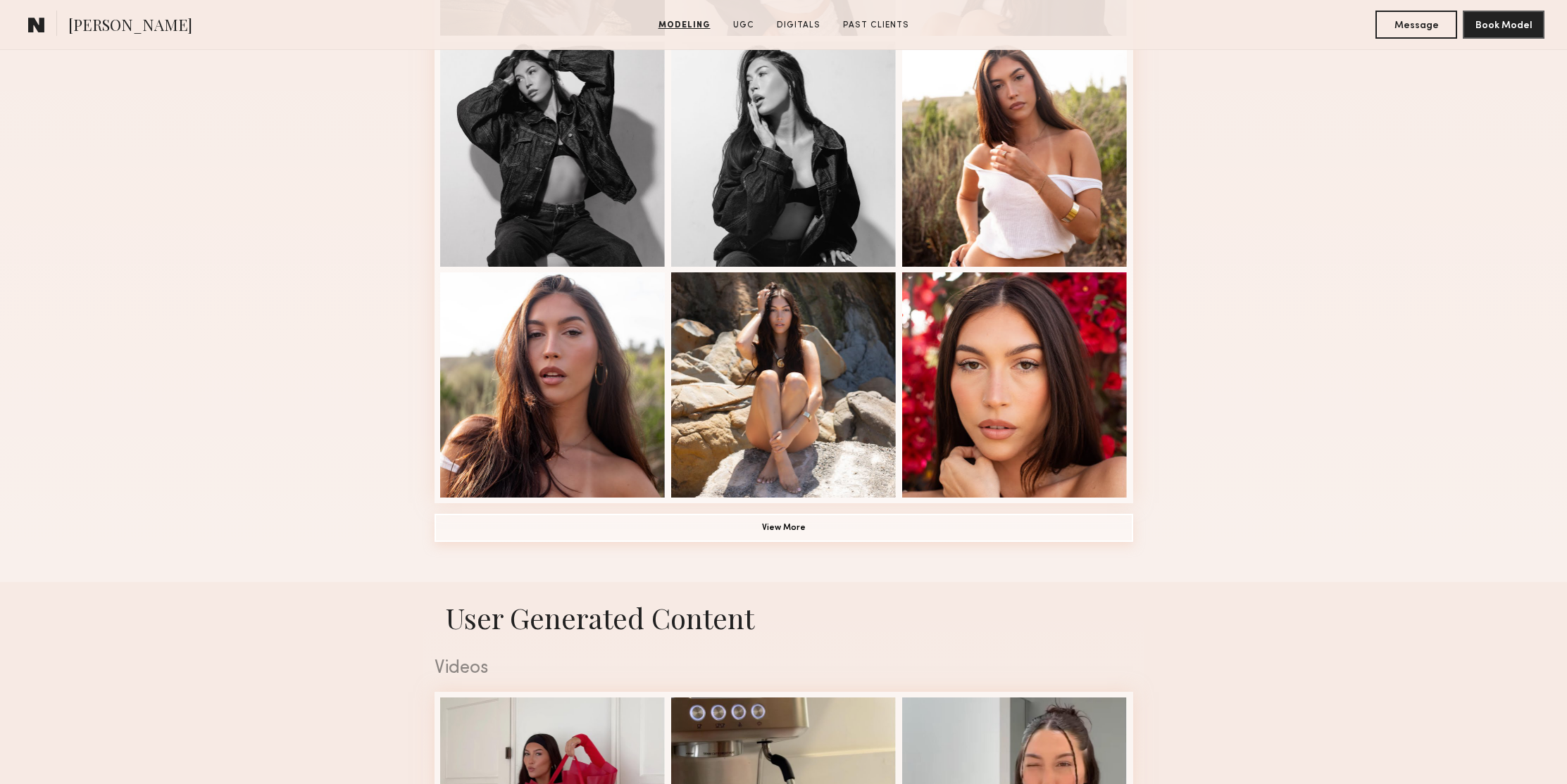
click at [811, 531] on button "View More" at bounding box center [784, 528] width 699 height 28
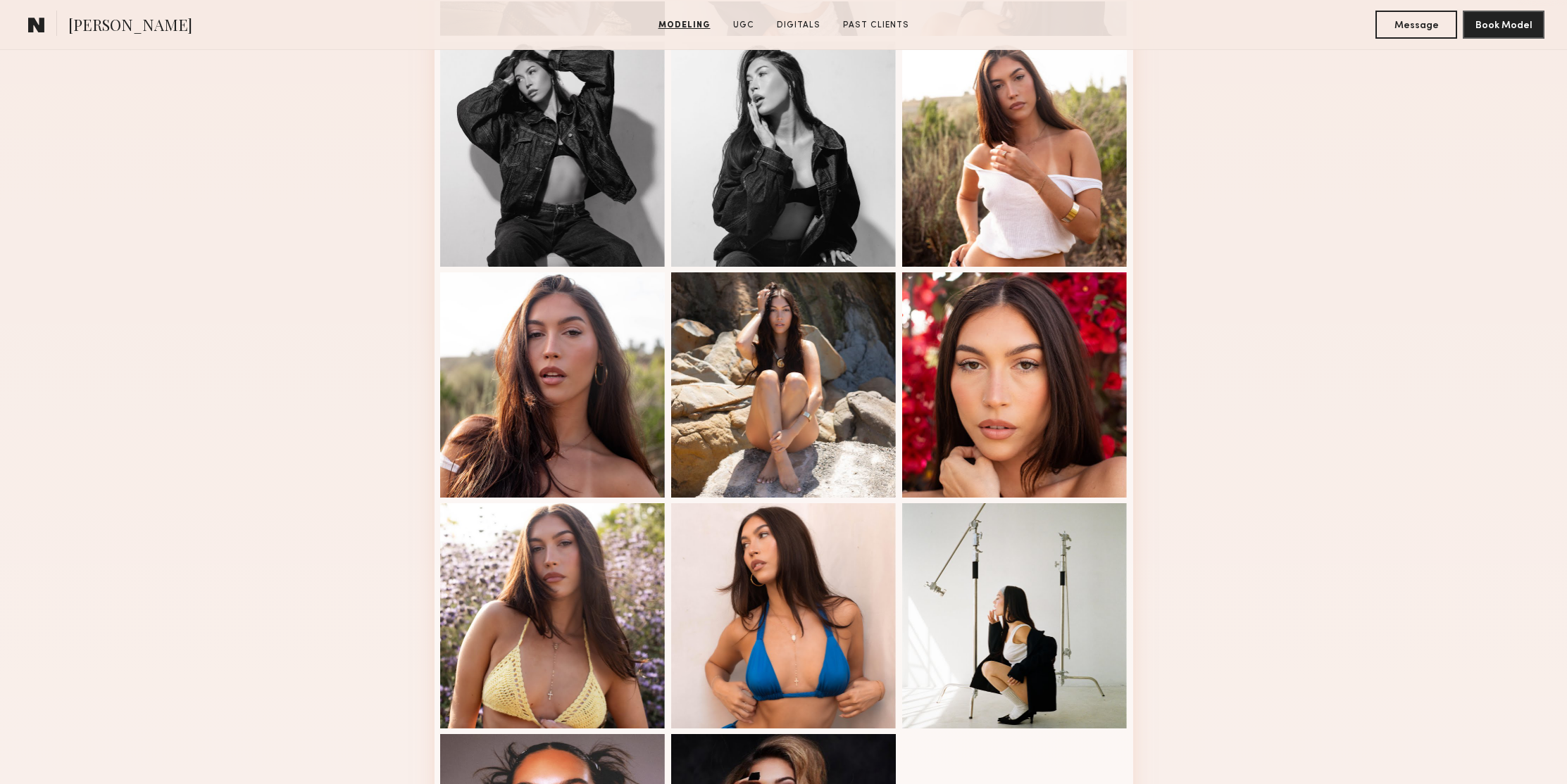
click at [1319, 319] on div "Modeling Portfolio" at bounding box center [784, 245] width 1567 height 1519
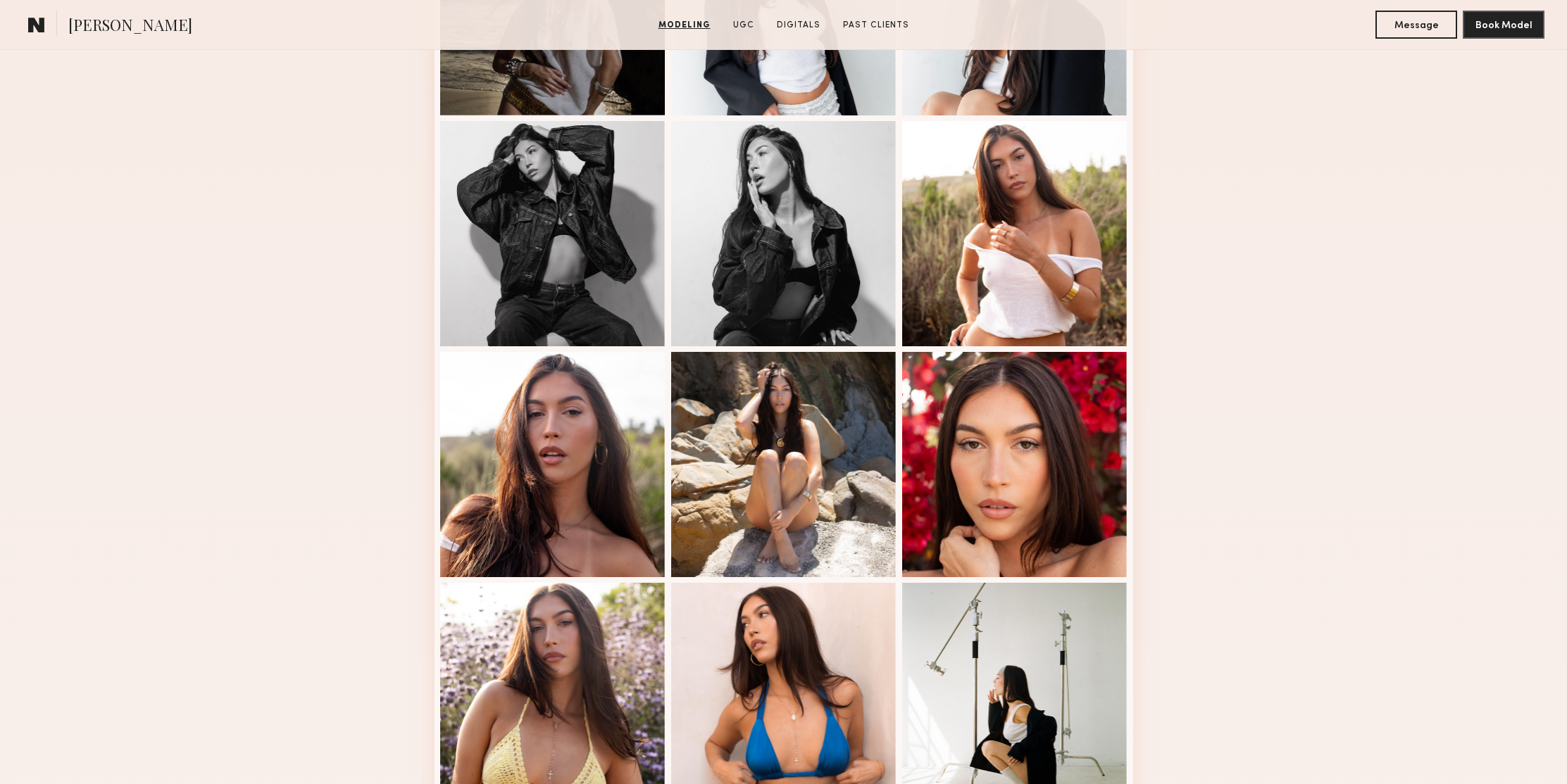
scroll to position [330, 0]
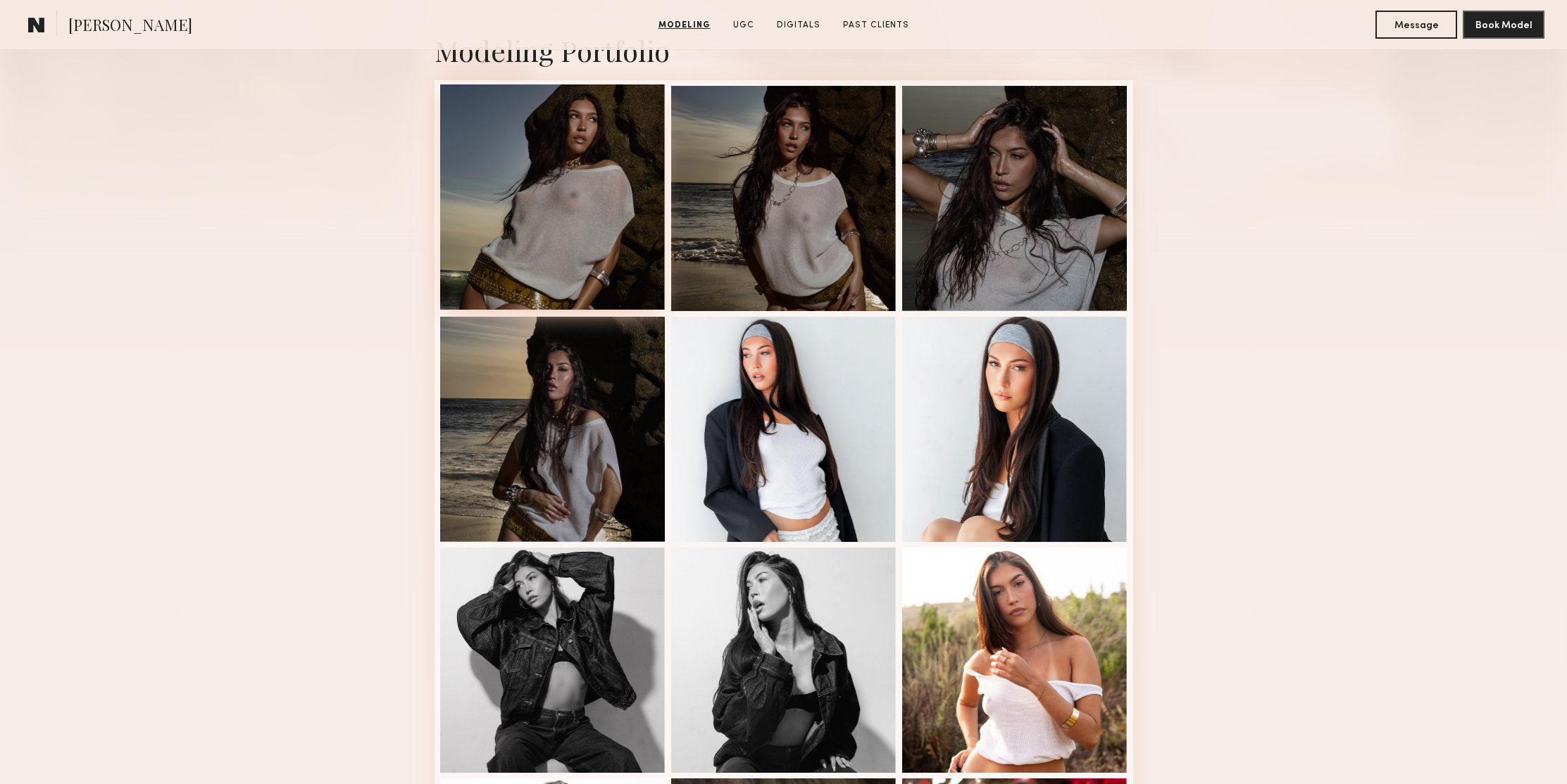
click at [588, 123] on div at bounding box center [552, 197] width 225 height 225
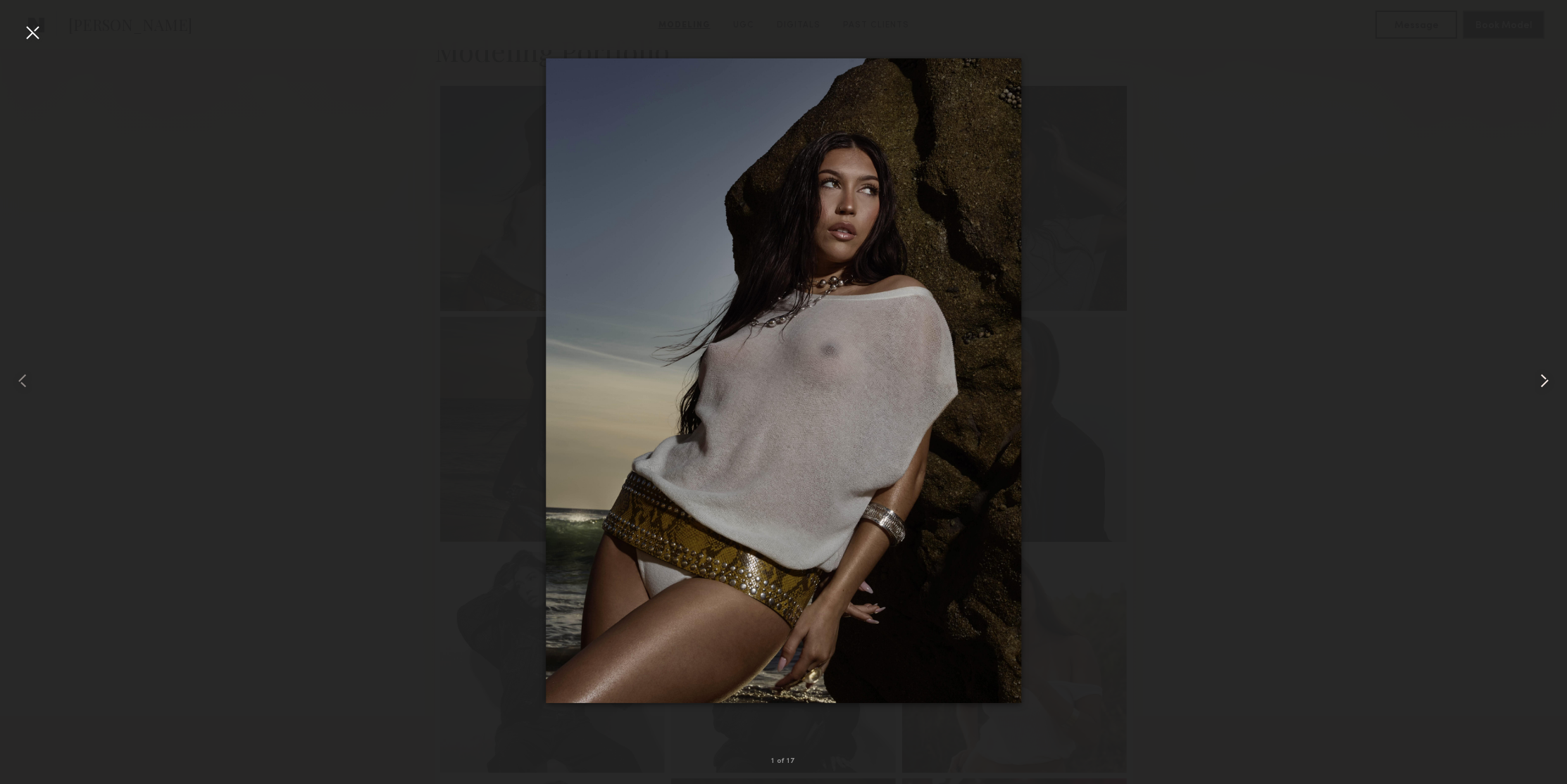
click at [1540, 393] on div at bounding box center [1535, 381] width 63 height 716
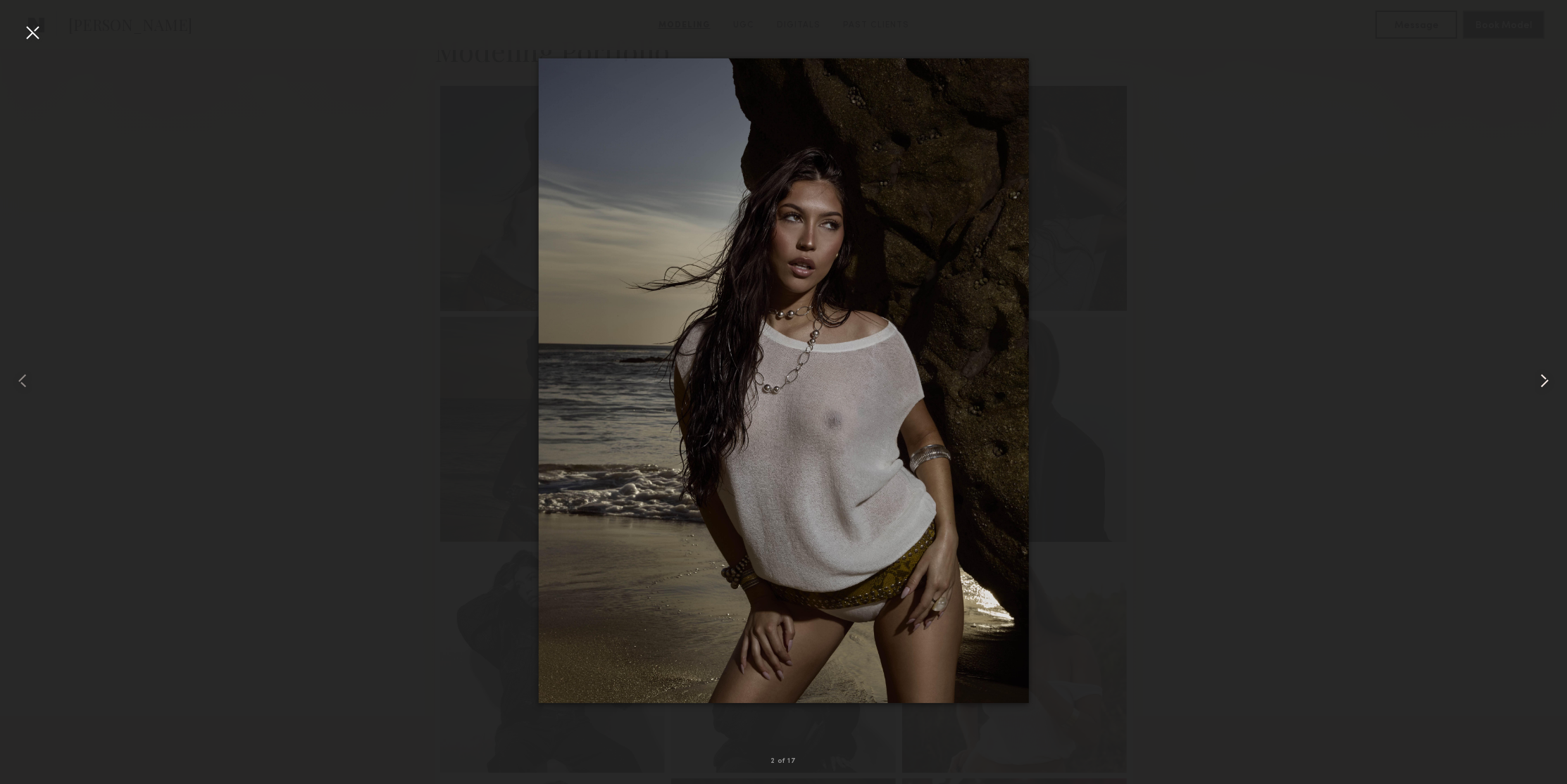
click at [1540, 393] on div at bounding box center [1535, 381] width 63 height 716
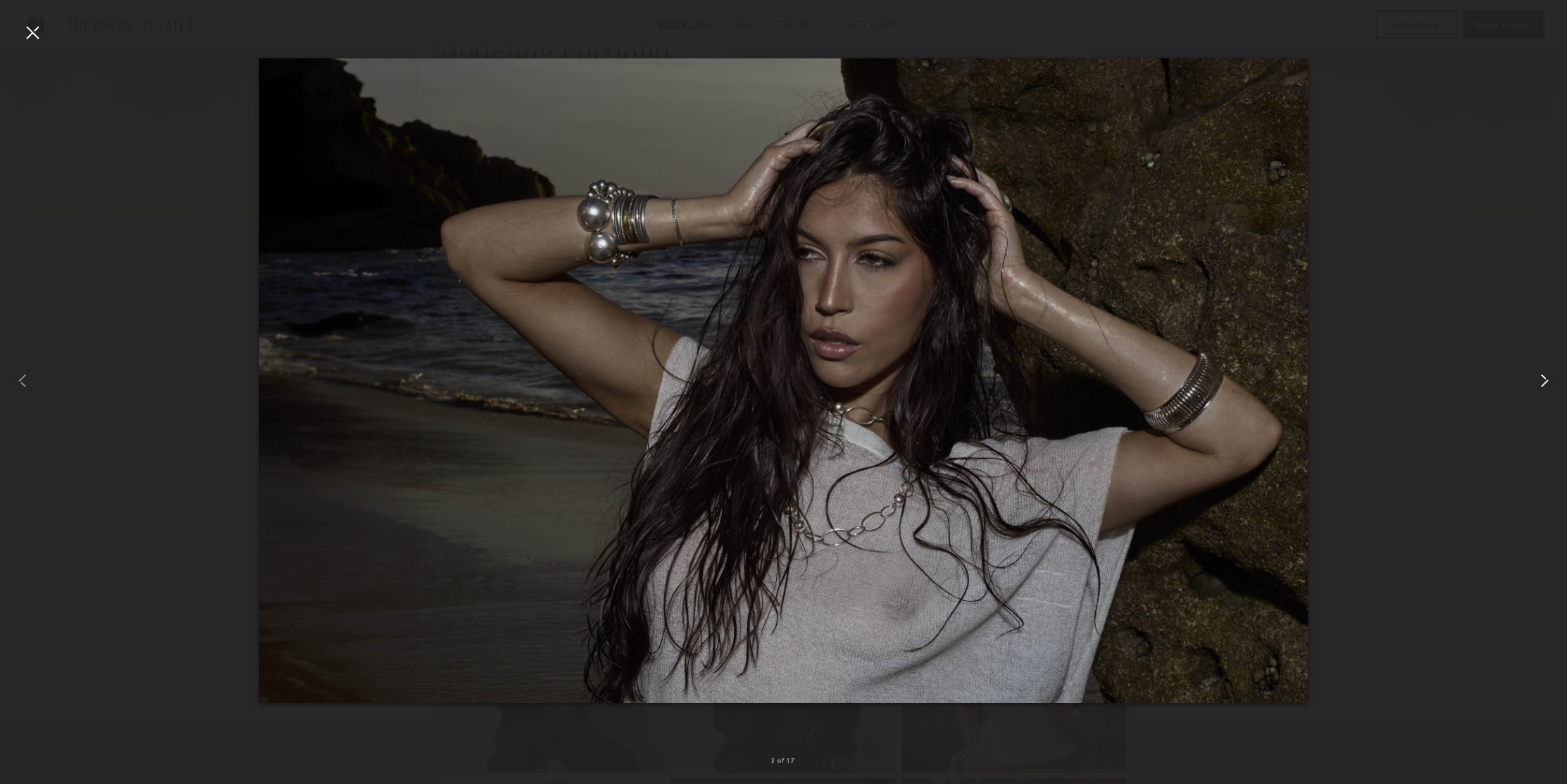
click at [1540, 393] on div at bounding box center [1535, 381] width 63 height 716
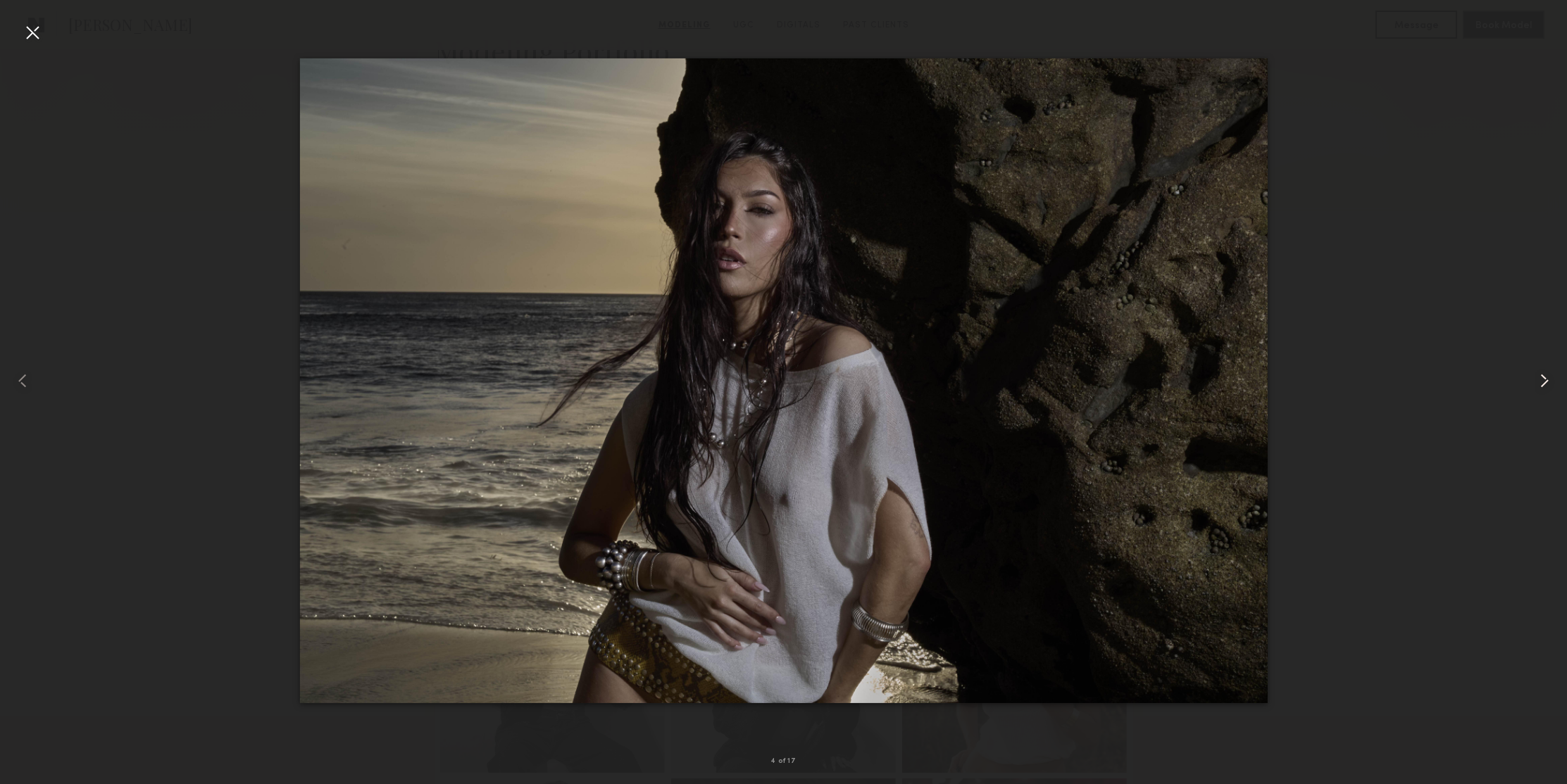
click at [1540, 393] on div at bounding box center [1535, 381] width 63 height 716
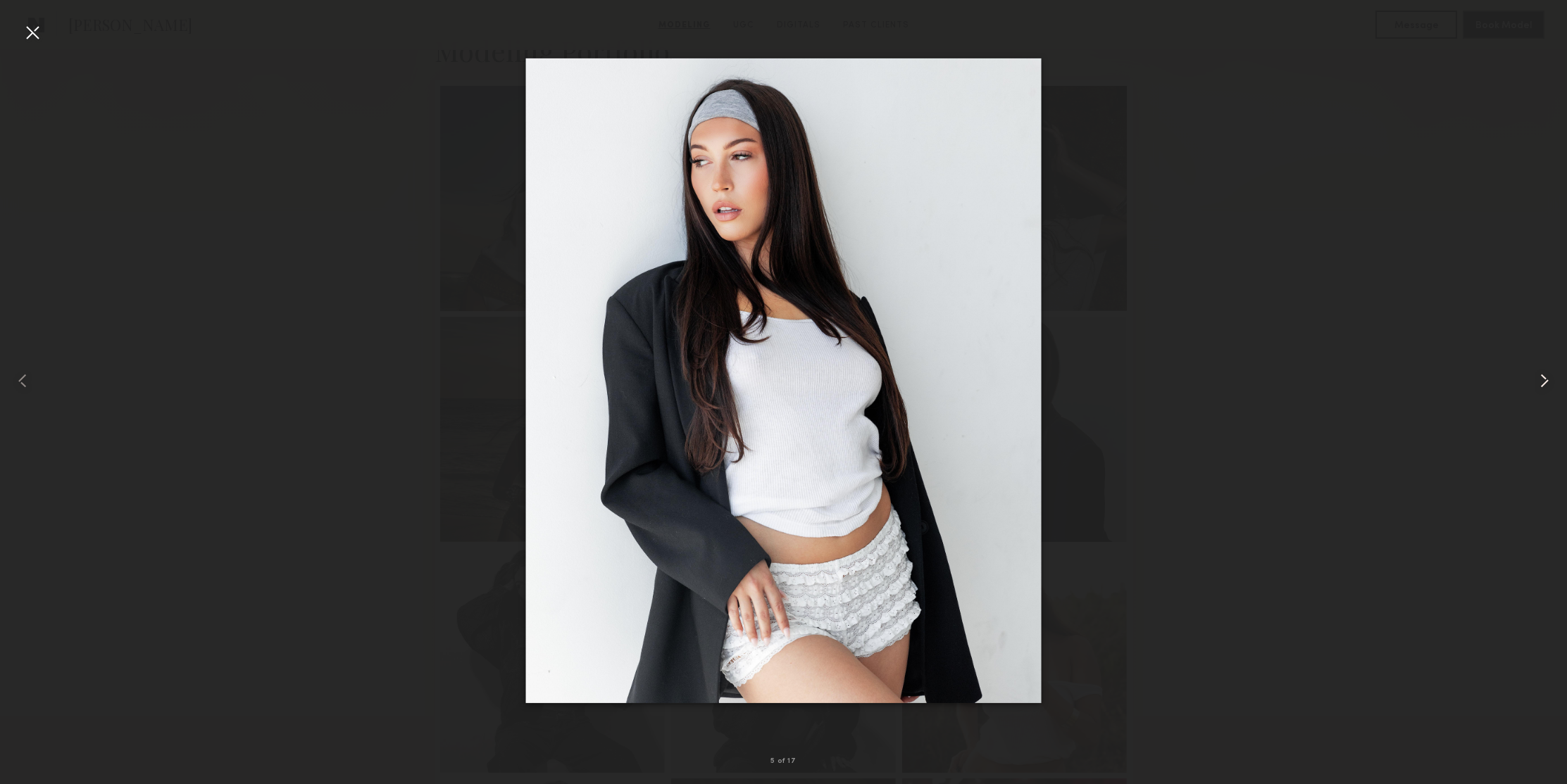
click at [1540, 393] on div at bounding box center [1535, 381] width 63 height 716
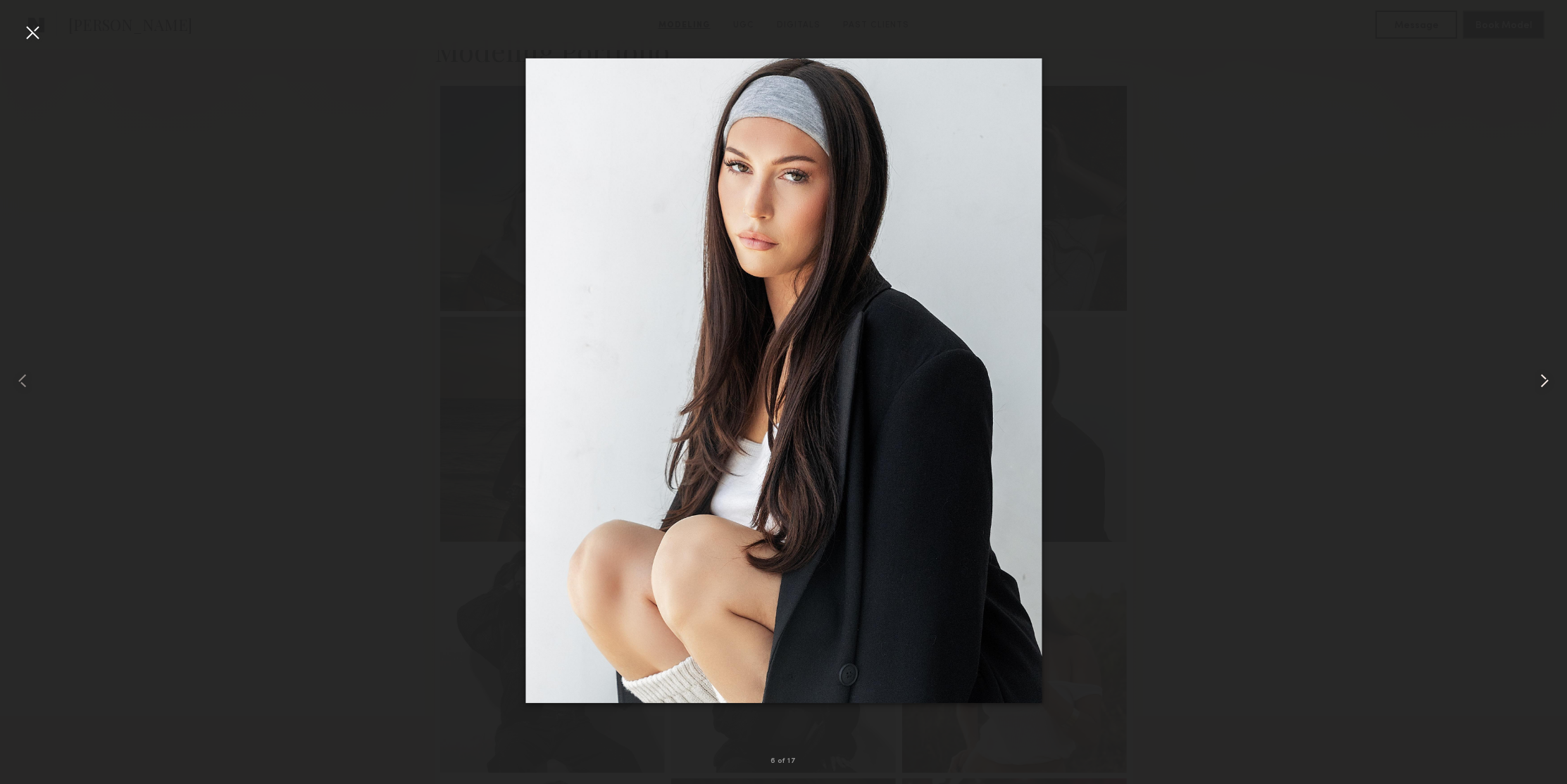
click at [1540, 393] on div at bounding box center [1535, 381] width 63 height 716
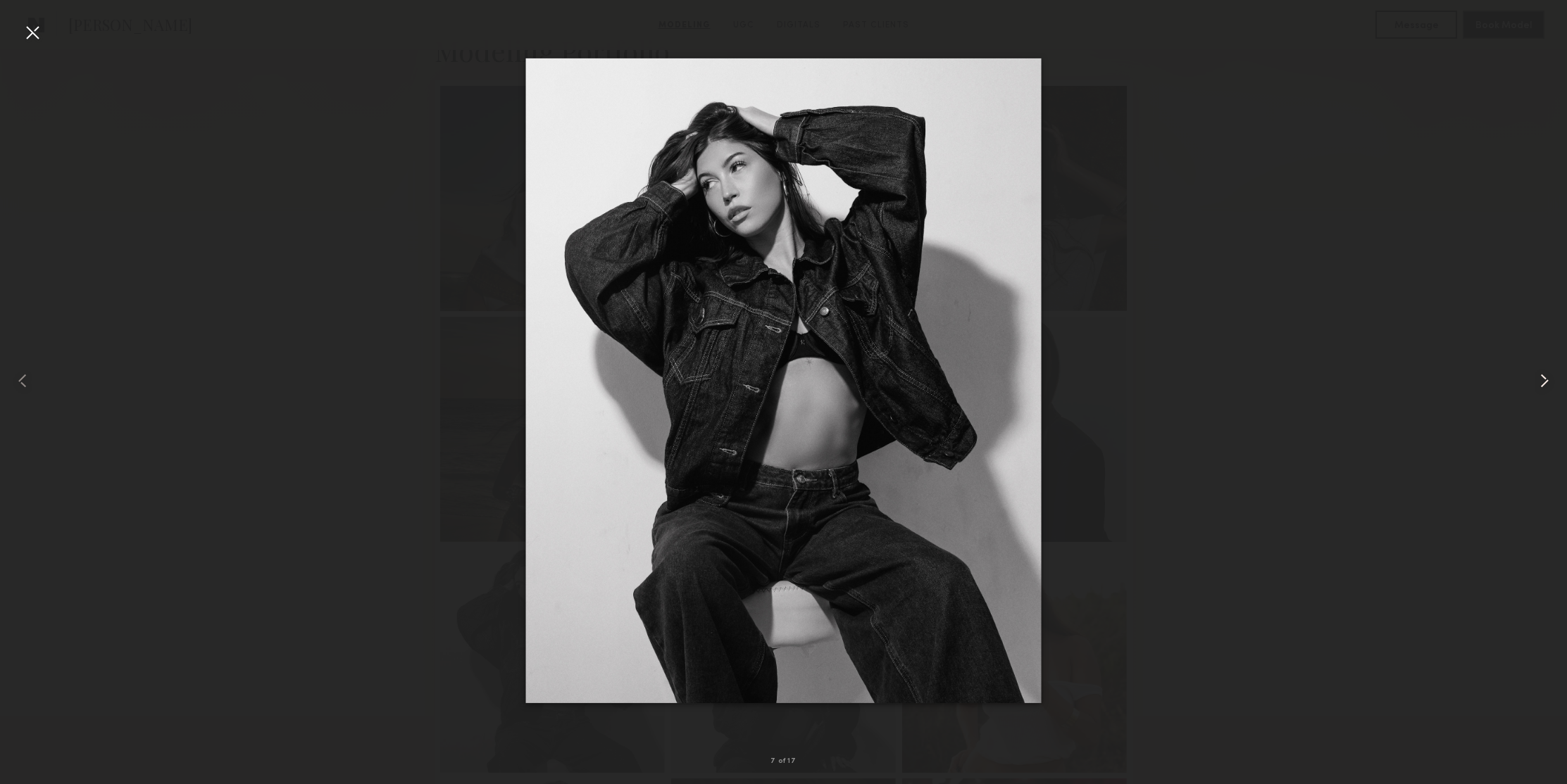
click at [1540, 393] on div at bounding box center [1535, 381] width 63 height 716
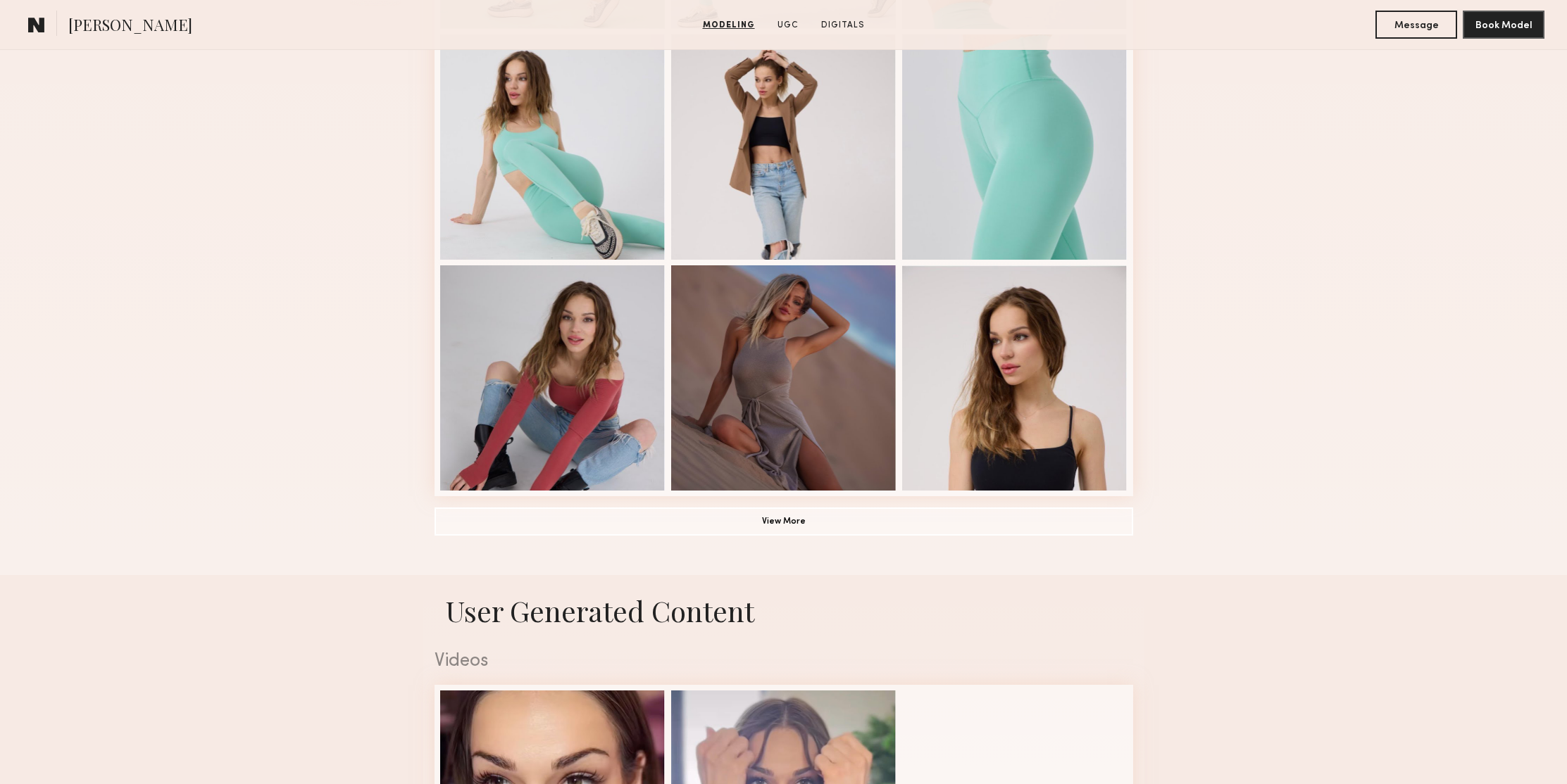
scroll to position [915, 0]
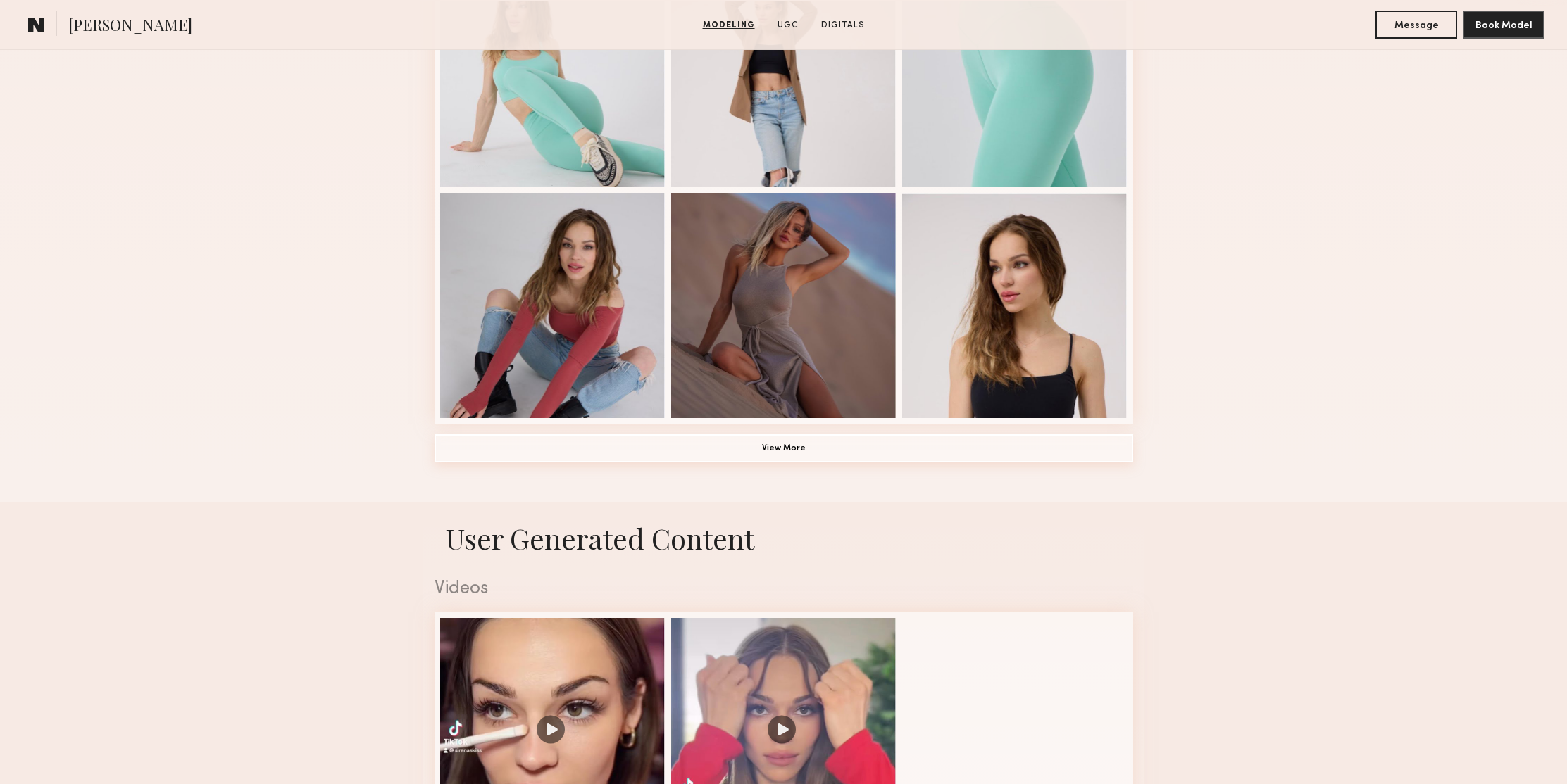
click at [777, 448] on button "View More" at bounding box center [784, 448] width 699 height 28
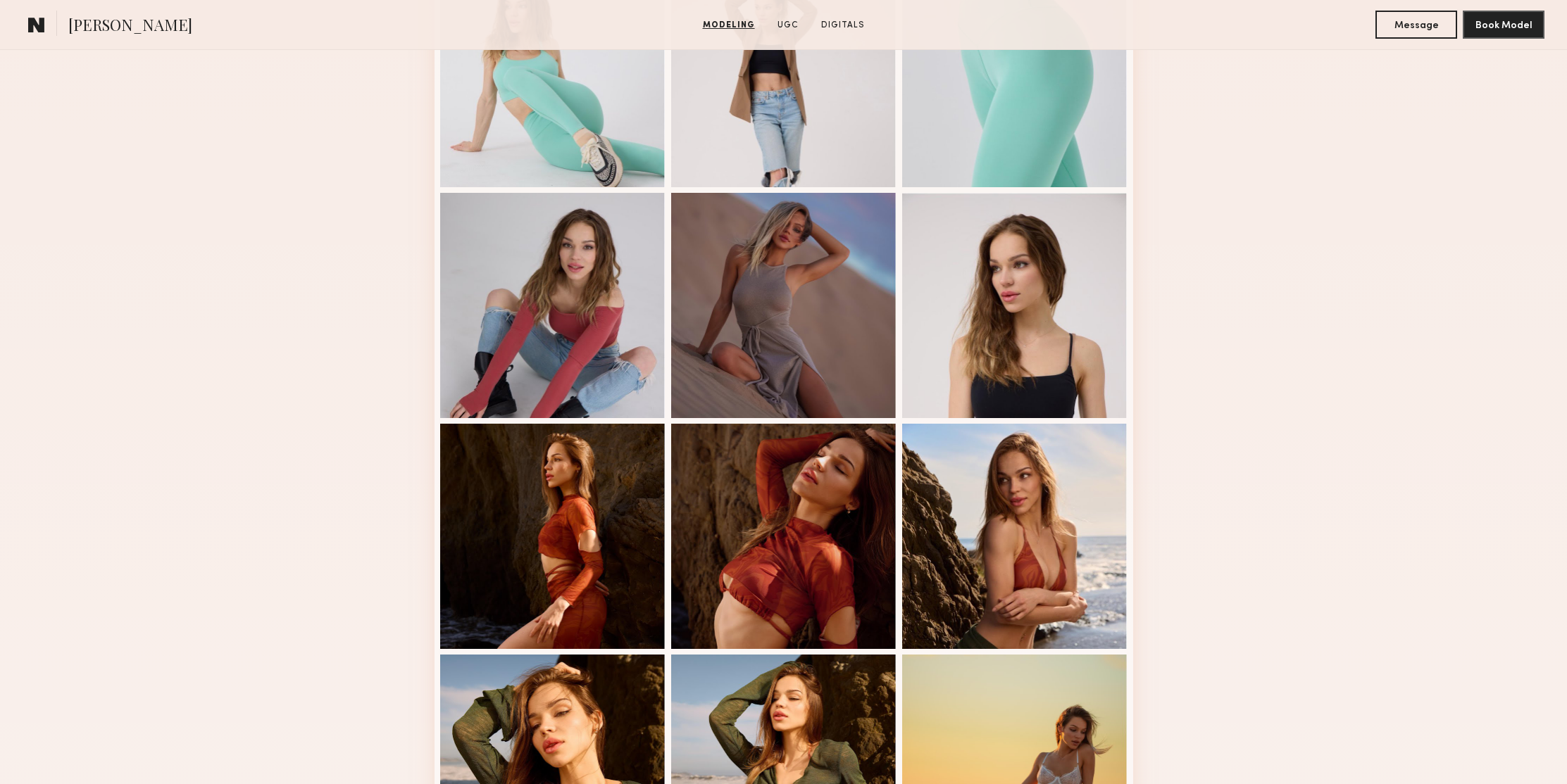
click at [1321, 321] on div "Modeling Portfolio" at bounding box center [784, 166] width 1567 height 1519
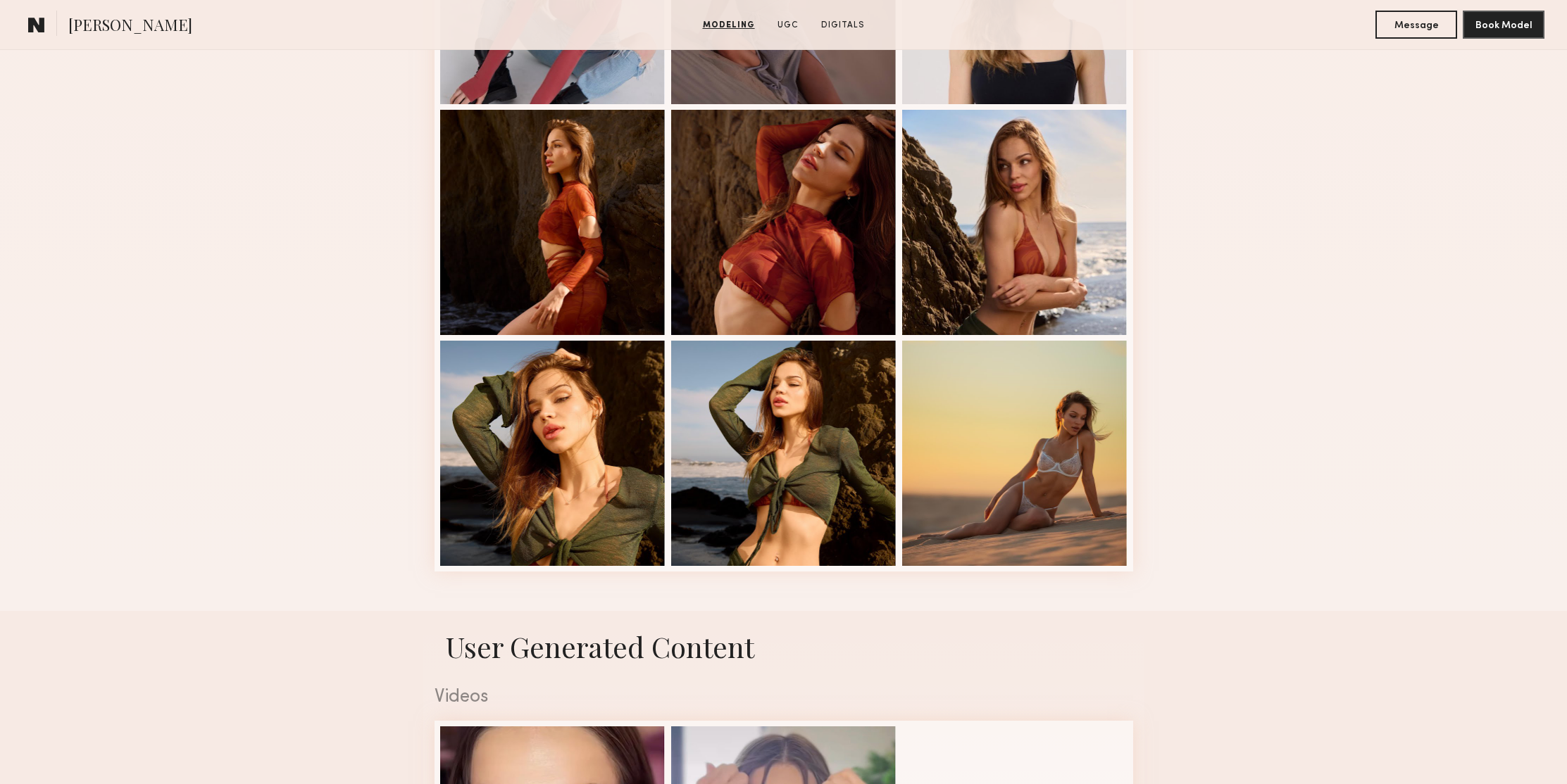
scroll to position [1303, 0]
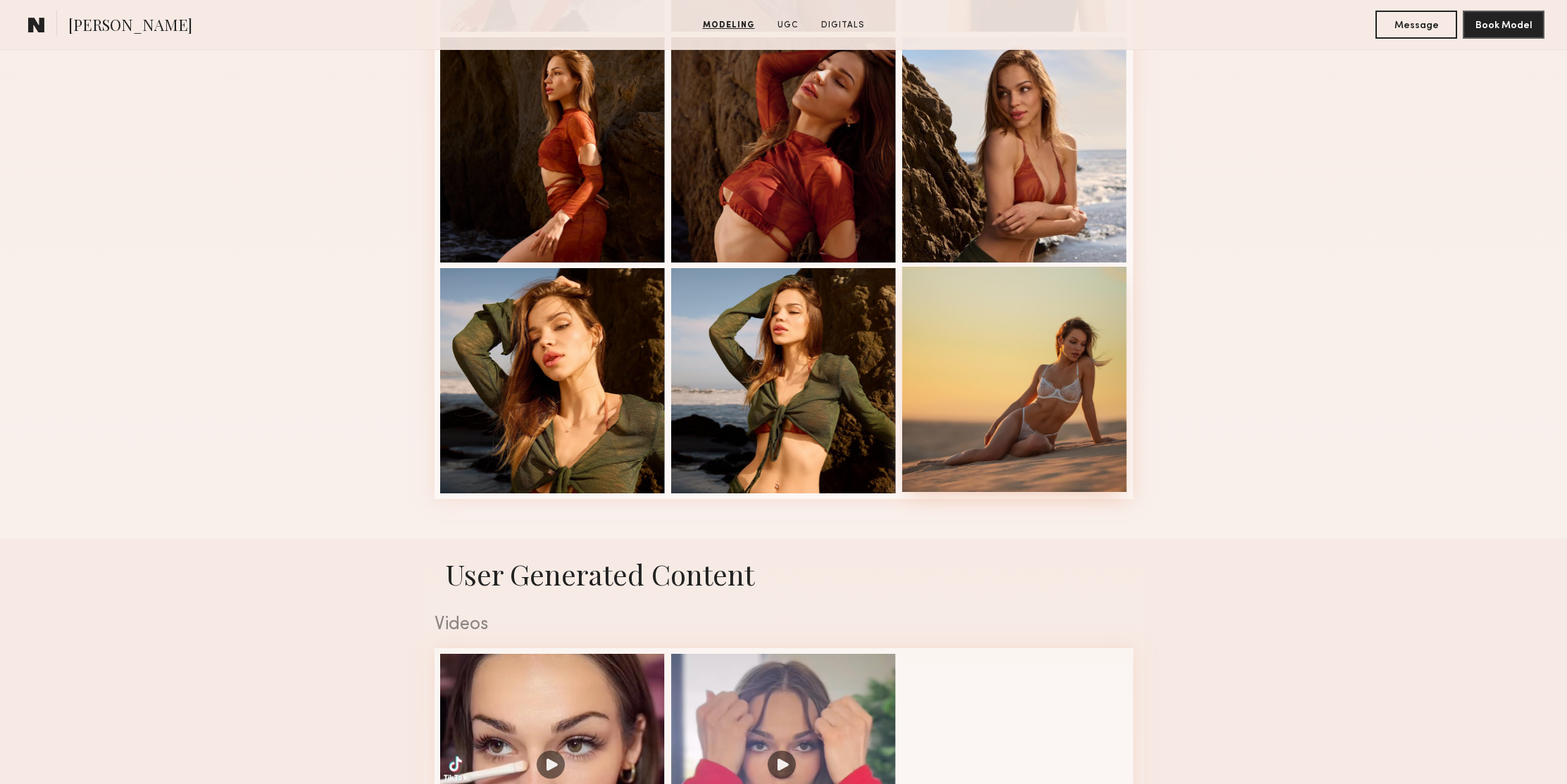
click at [1027, 309] on div at bounding box center [1014, 378] width 225 height 225
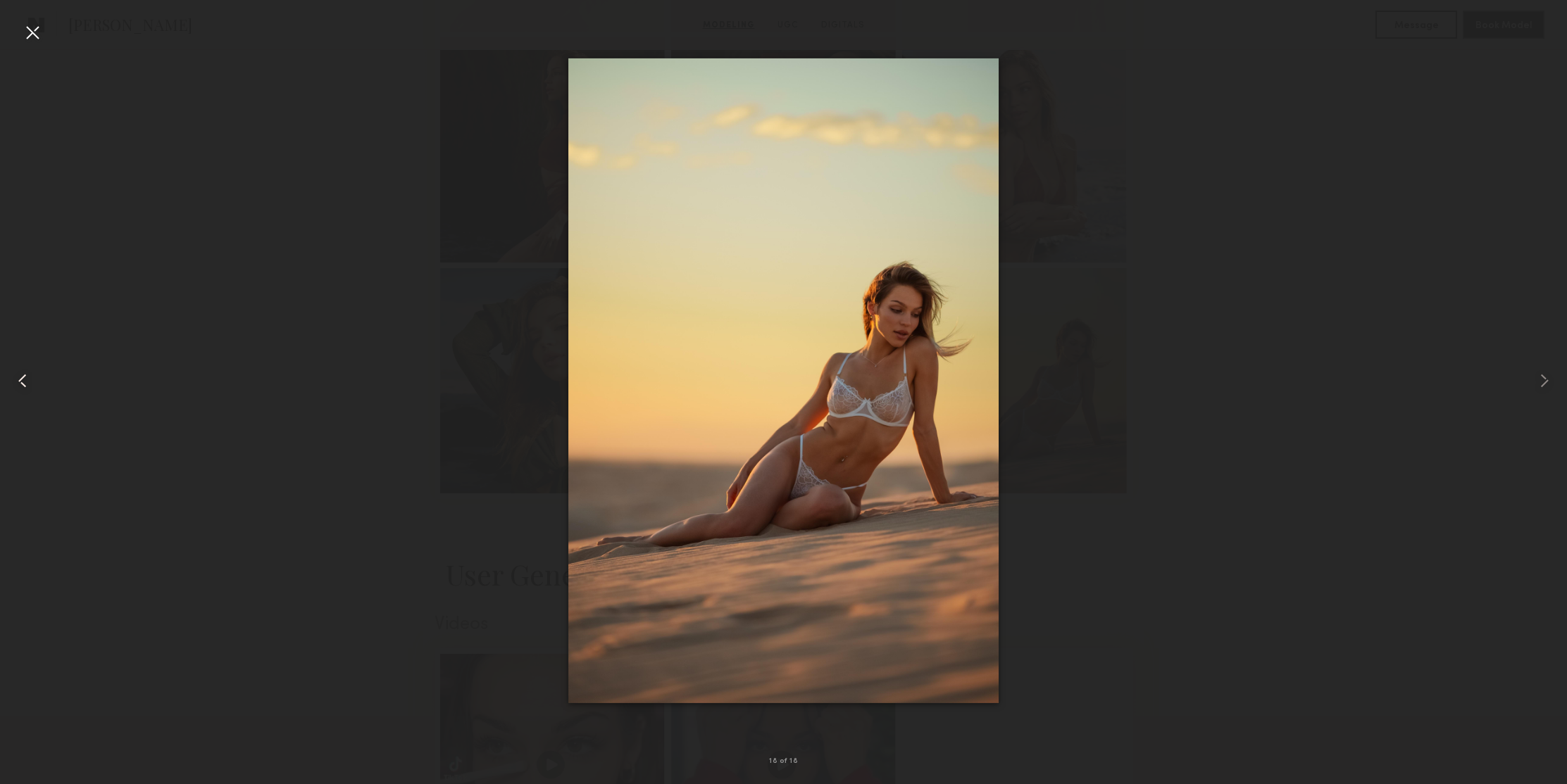
click at [21, 379] on common-icon at bounding box center [23, 381] width 23 height 23
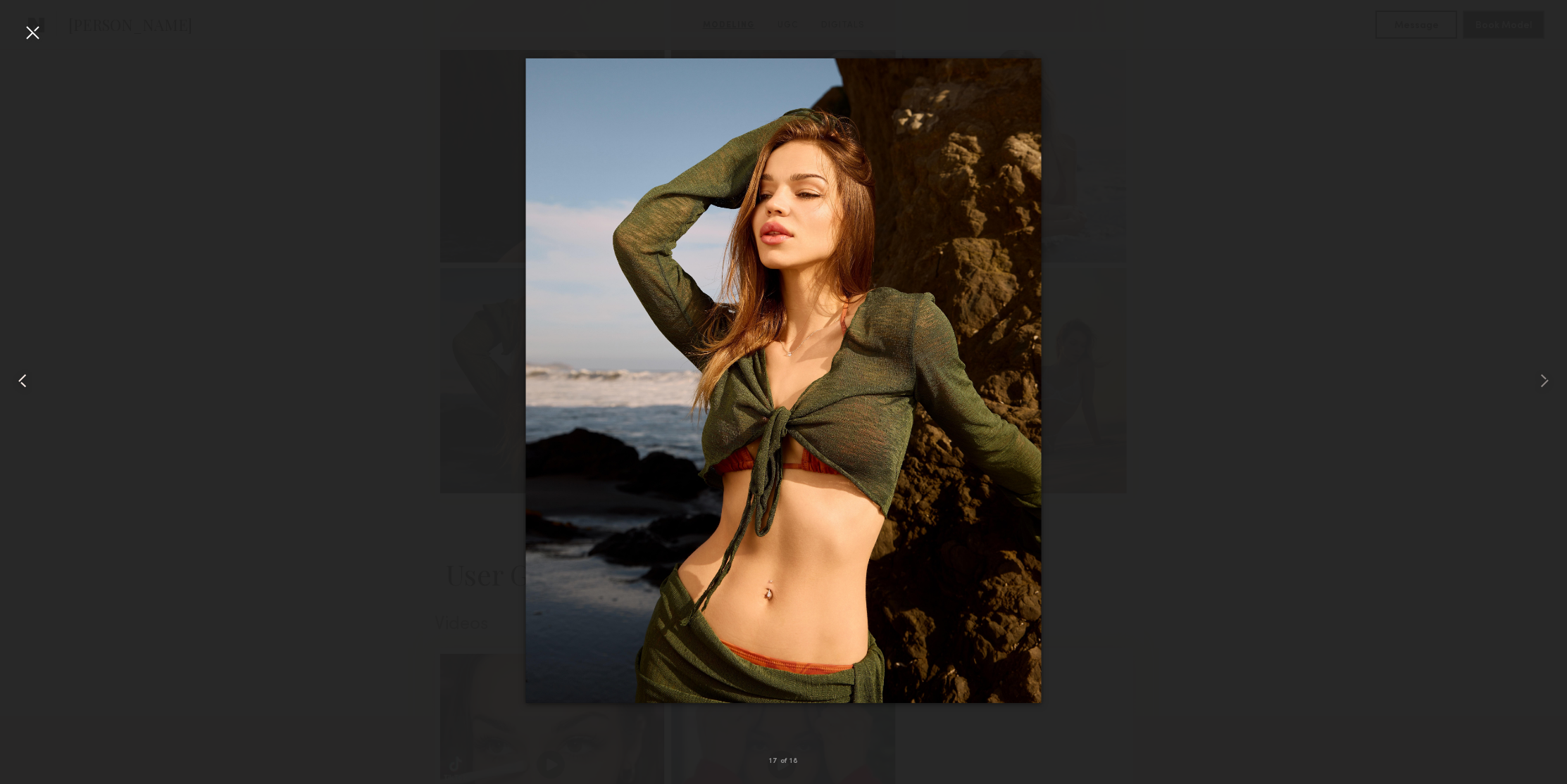
click at [21, 379] on common-icon at bounding box center [23, 381] width 23 height 23
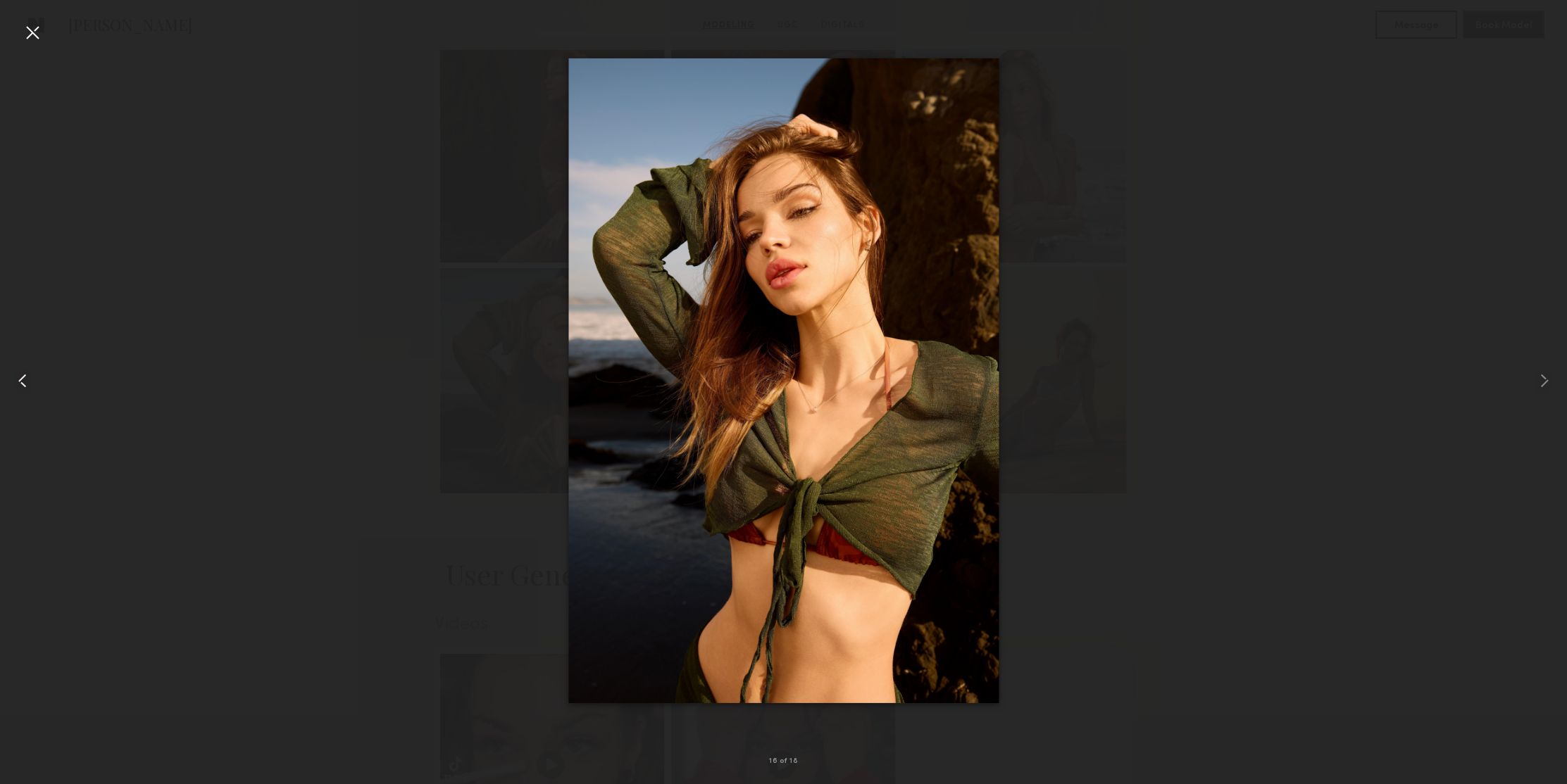
click at [21, 379] on common-icon at bounding box center [23, 381] width 23 height 23
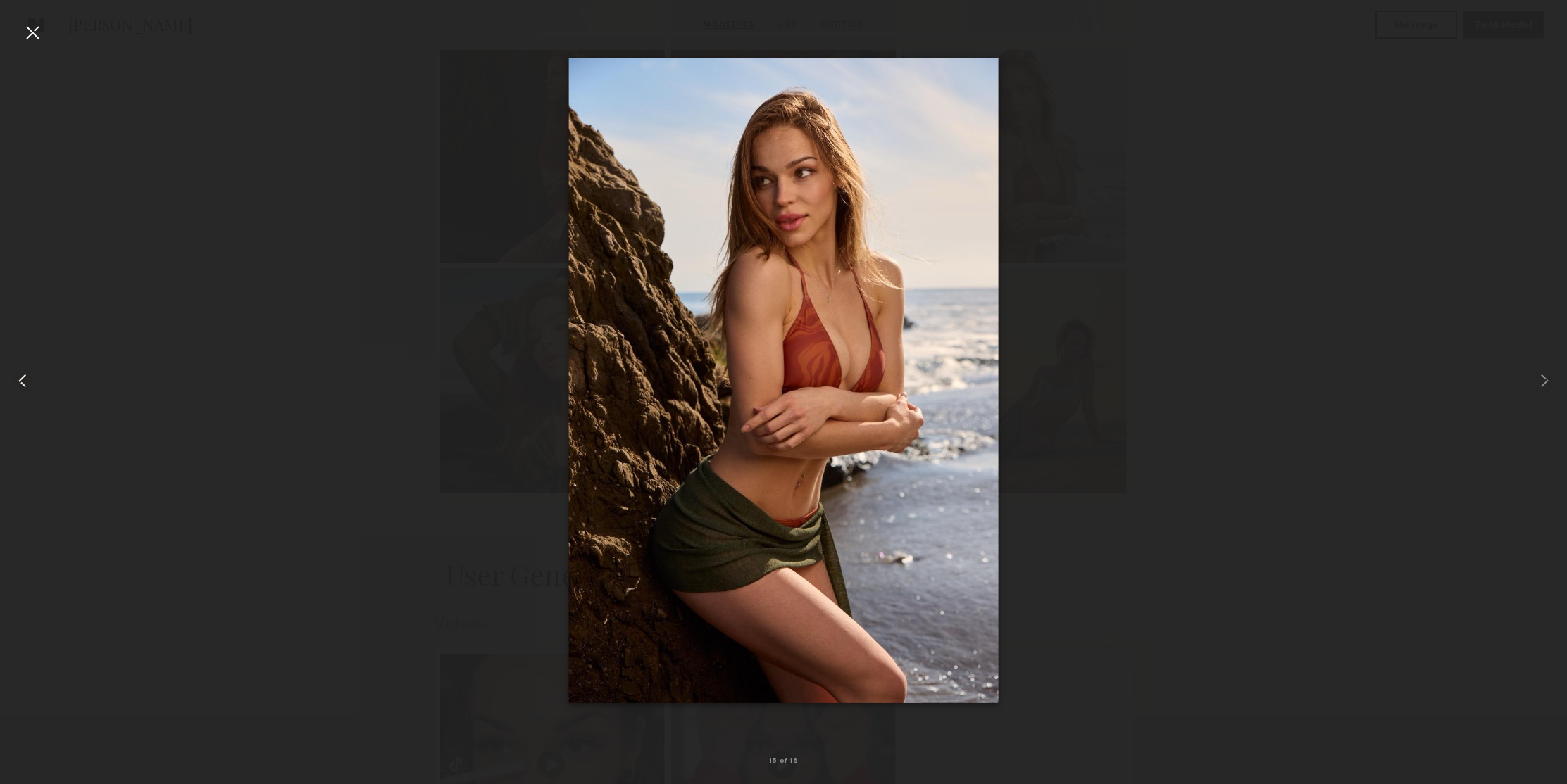
click at [21, 379] on common-icon at bounding box center [23, 381] width 23 height 23
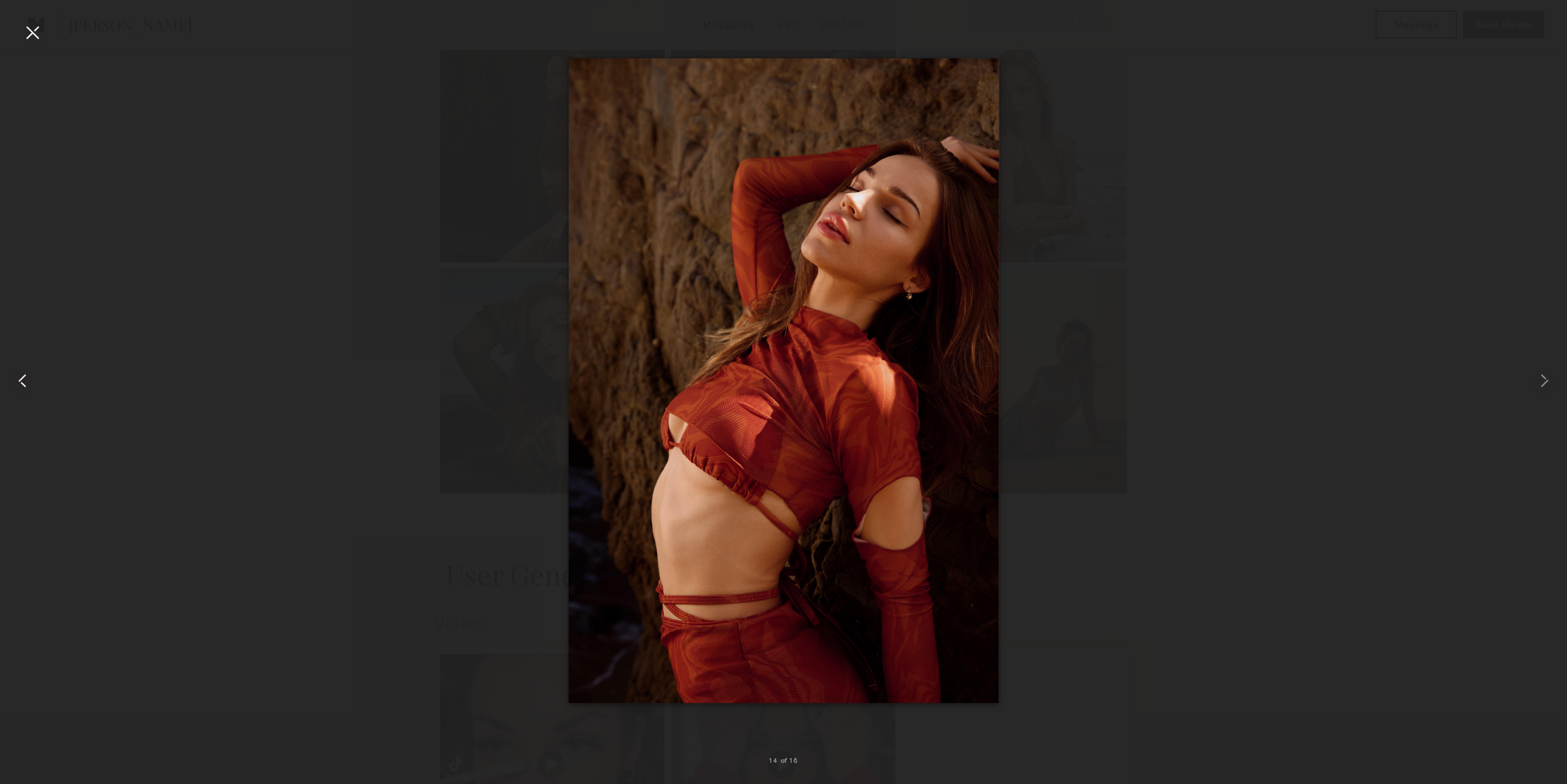
click at [21, 379] on common-icon at bounding box center [23, 381] width 23 height 23
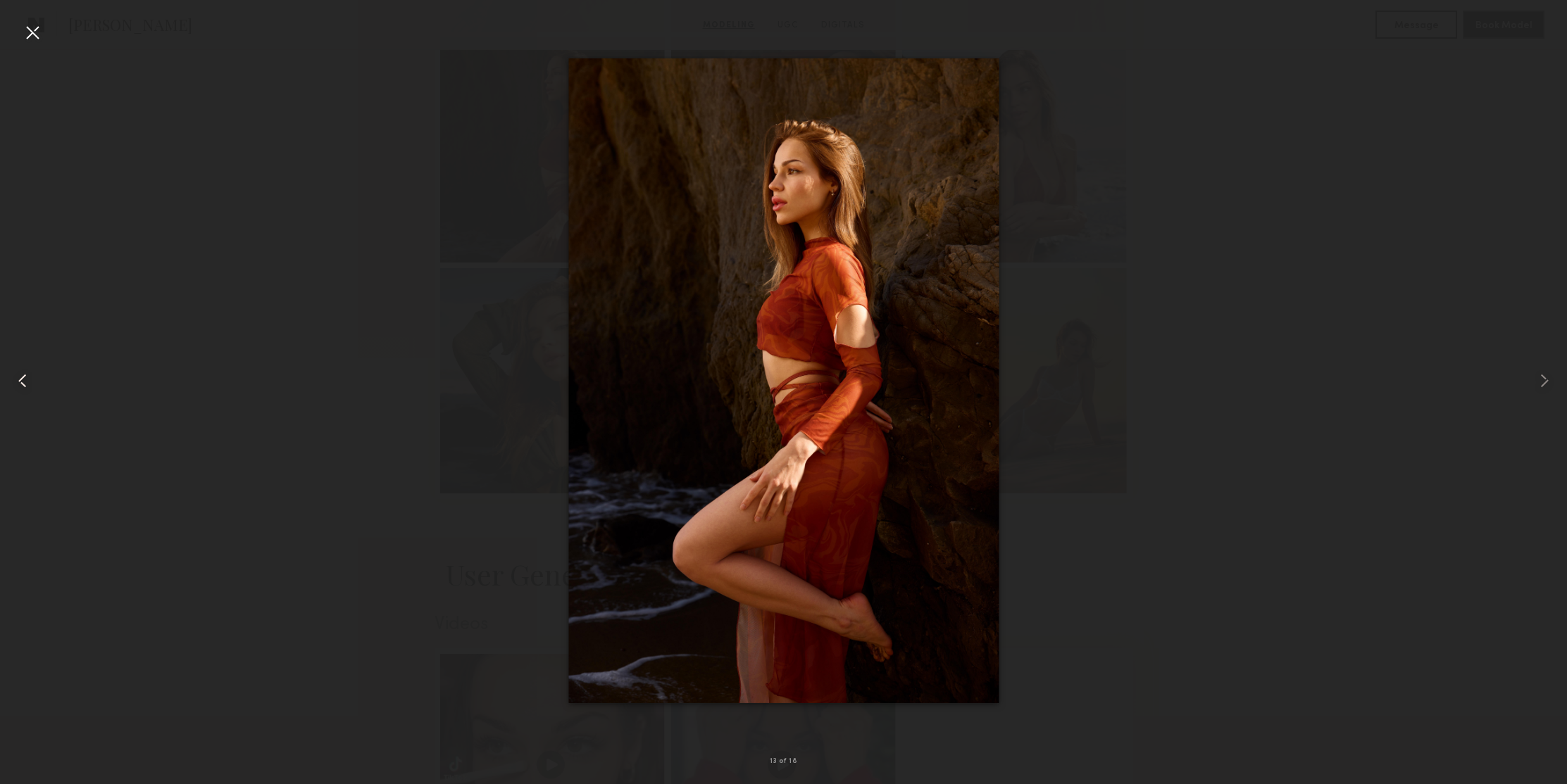
click at [21, 379] on common-icon at bounding box center [23, 381] width 23 height 23
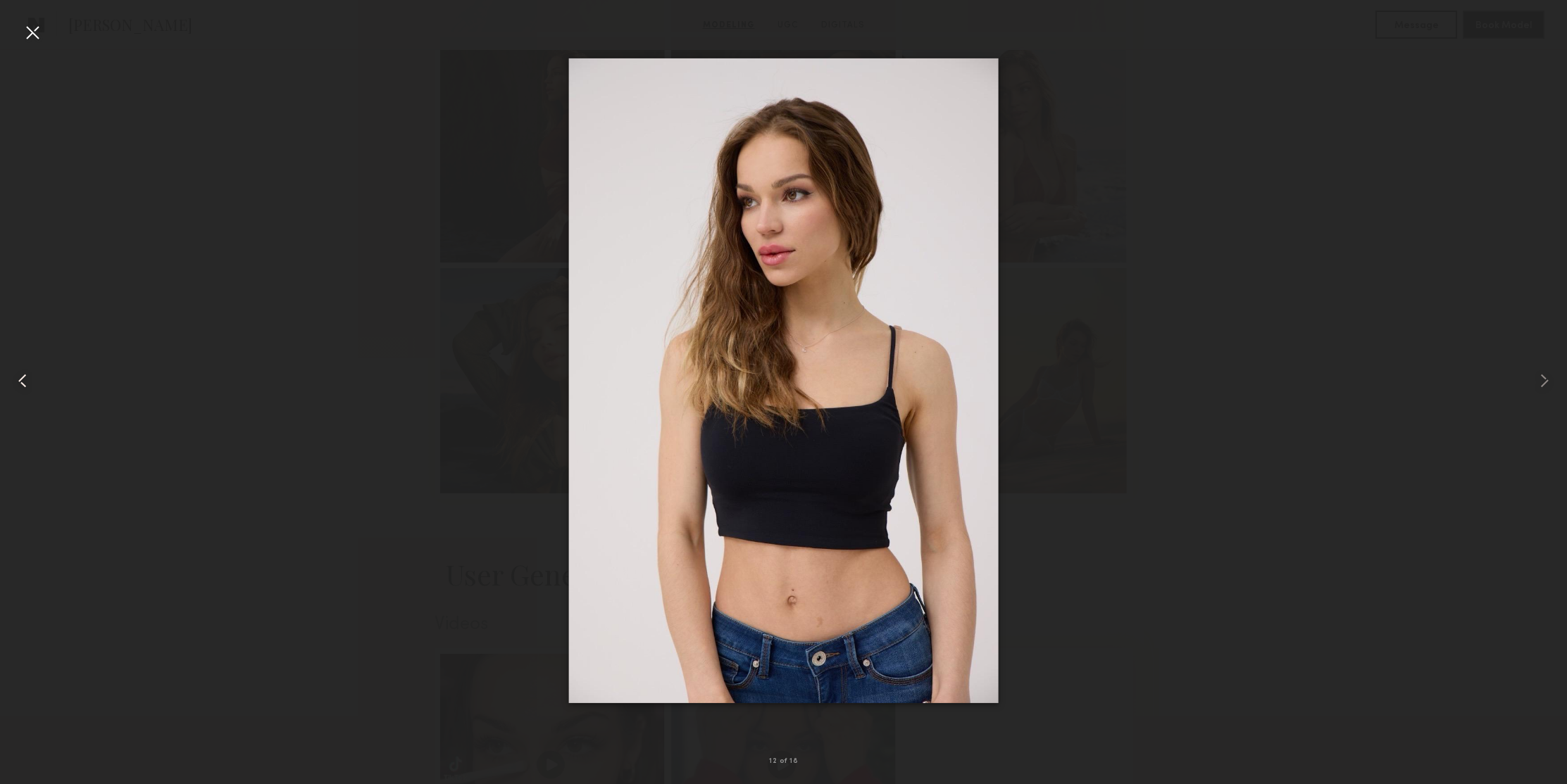
click at [21, 379] on common-icon at bounding box center [23, 381] width 23 height 23
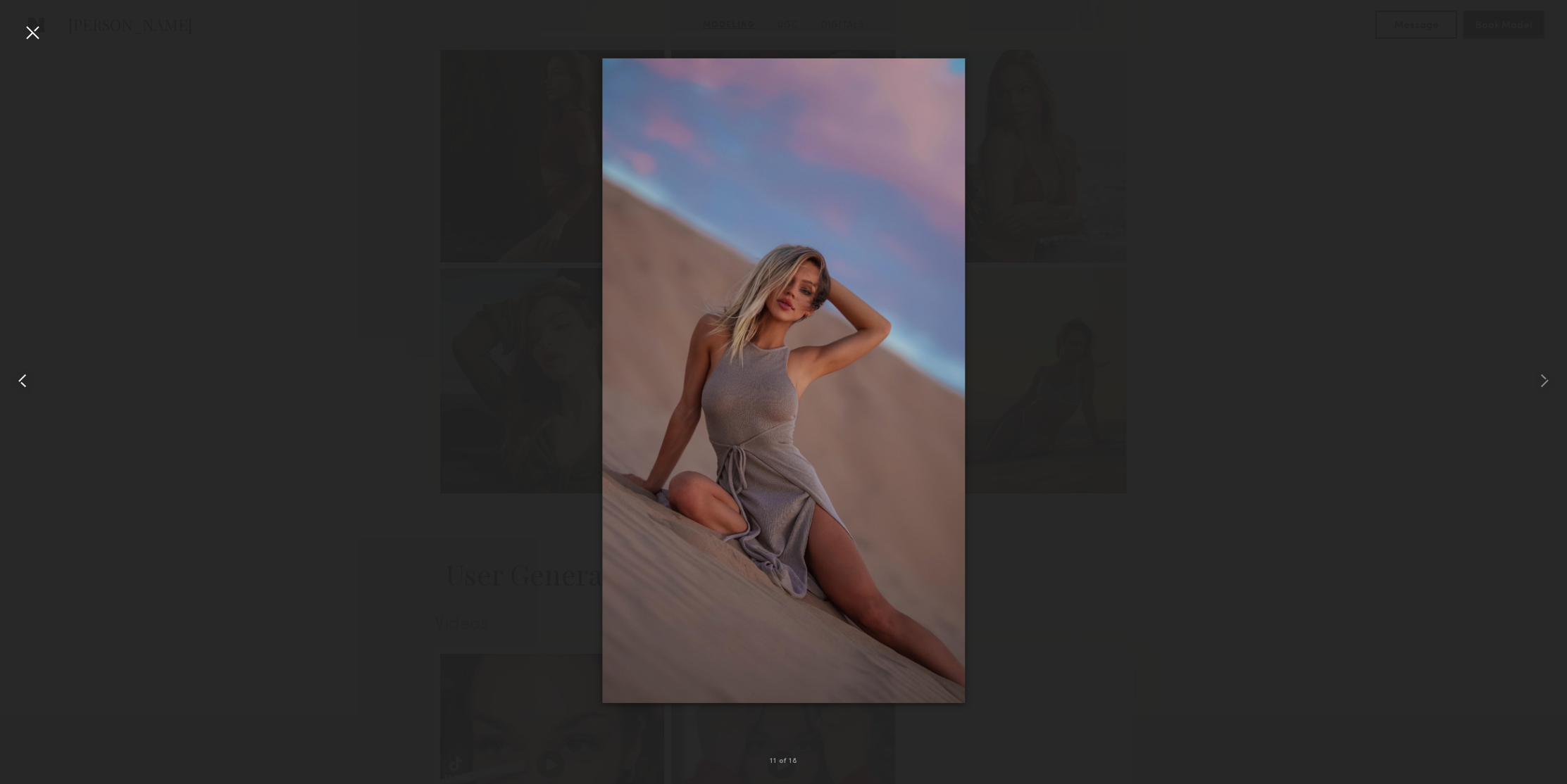
click at [21, 379] on common-icon at bounding box center [23, 381] width 23 height 23
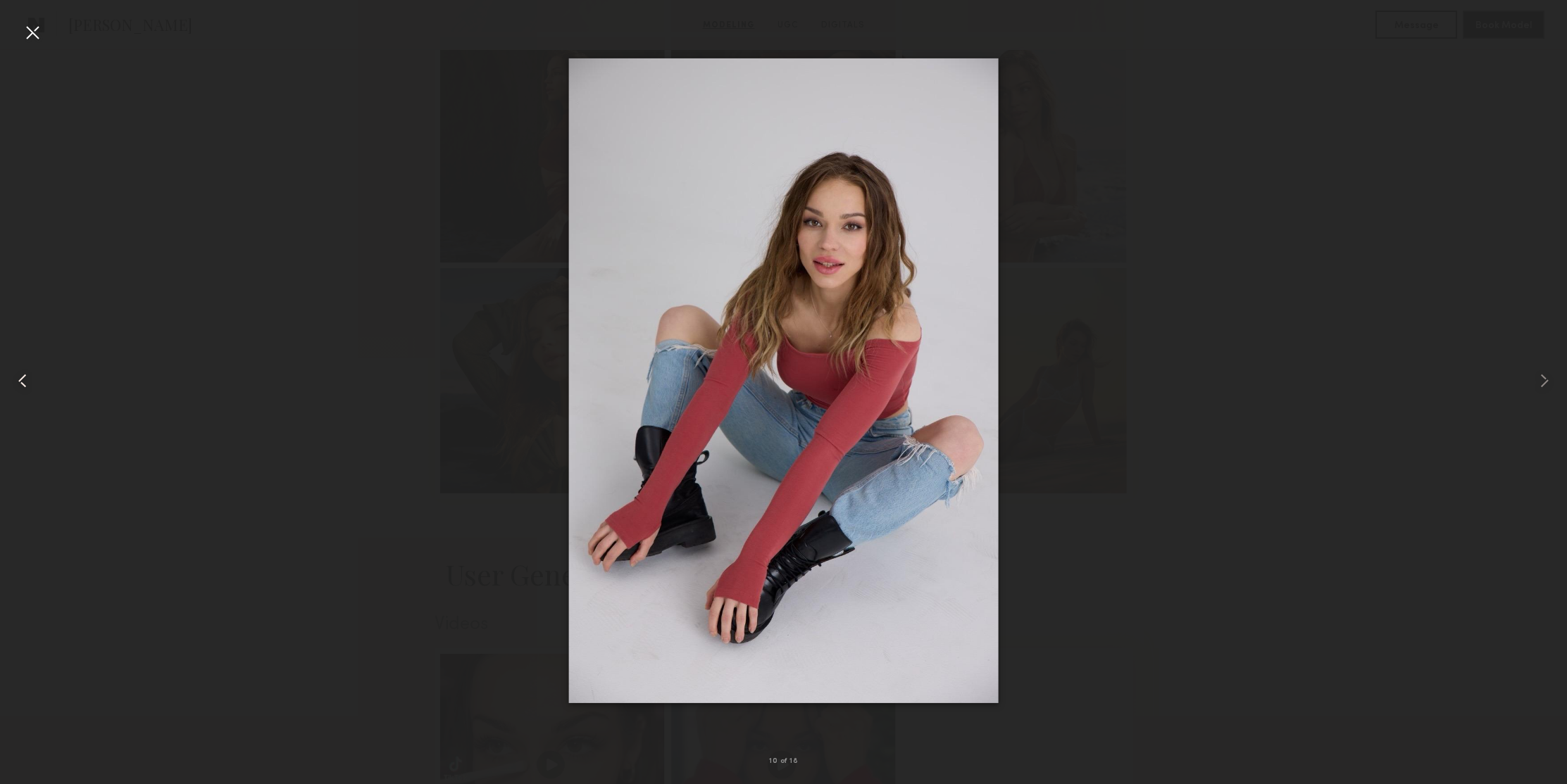
click at [21, 379] on common-icon at bounding box center [23, 381] width 23 height 23
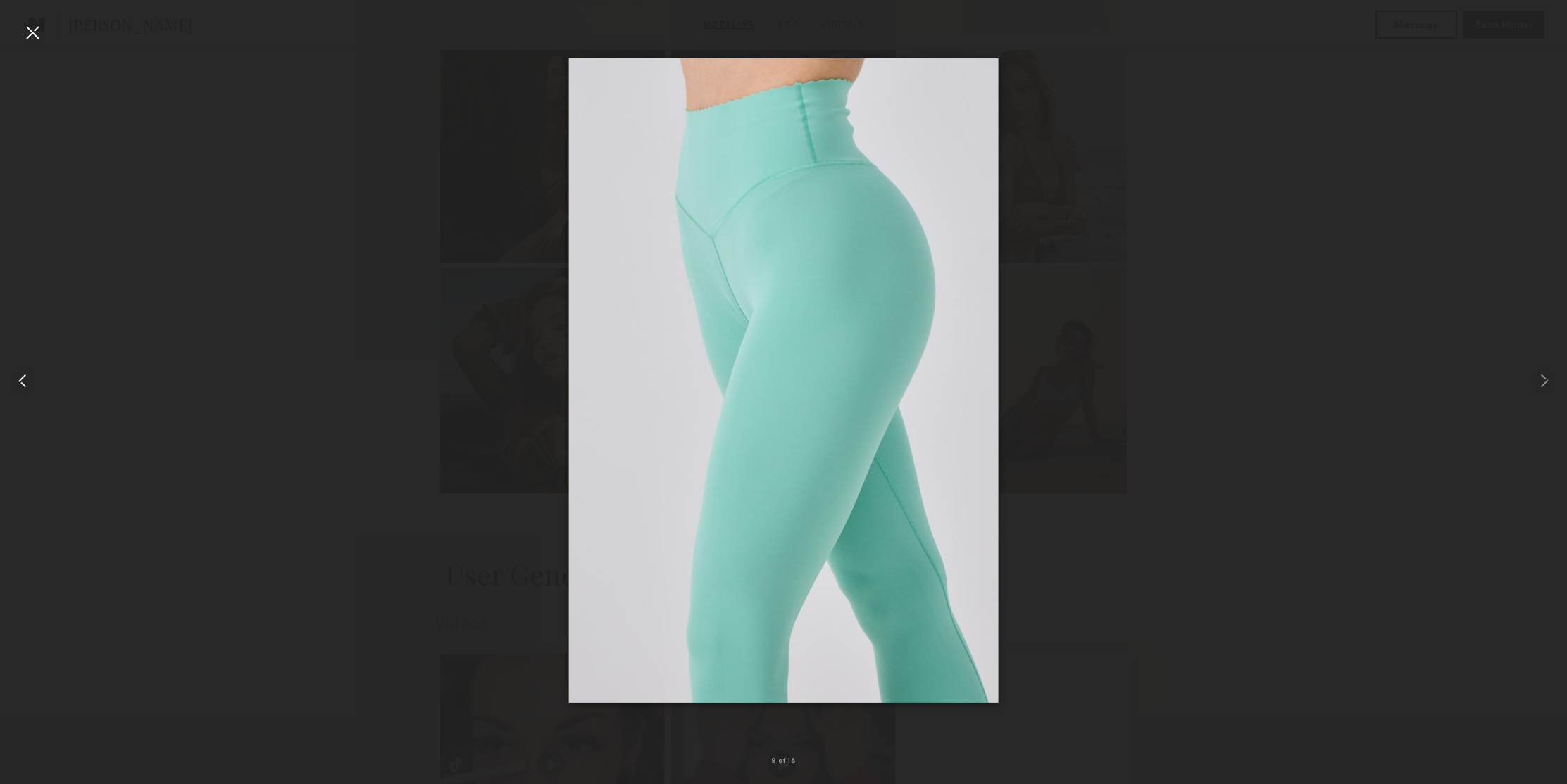
click at [21, 379] on common-icon at bounding box center [23, 381] width 23 height 23
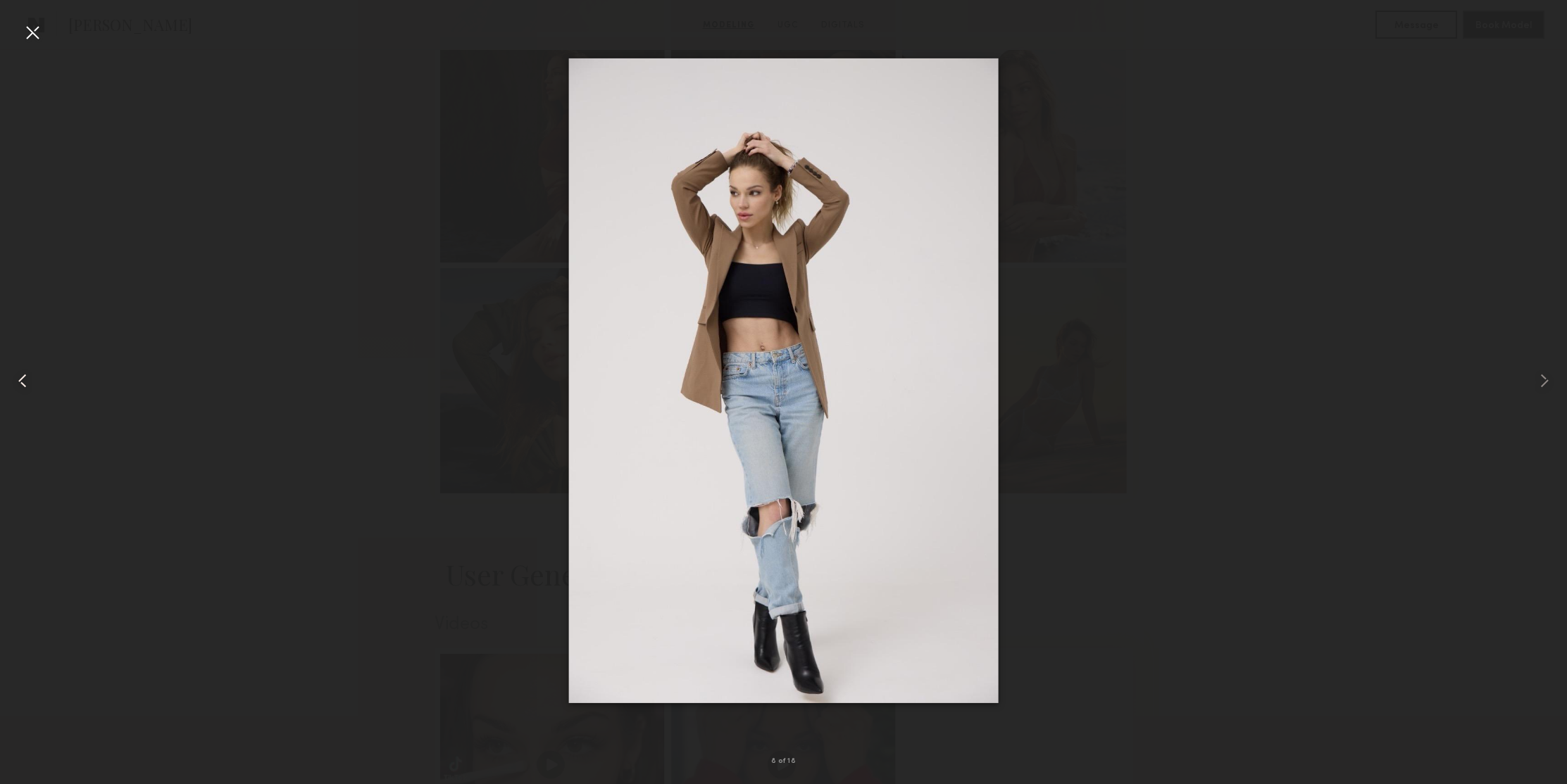
click at [21, 379] on common-icon at bounding box center [23, 381] width 23 height 23
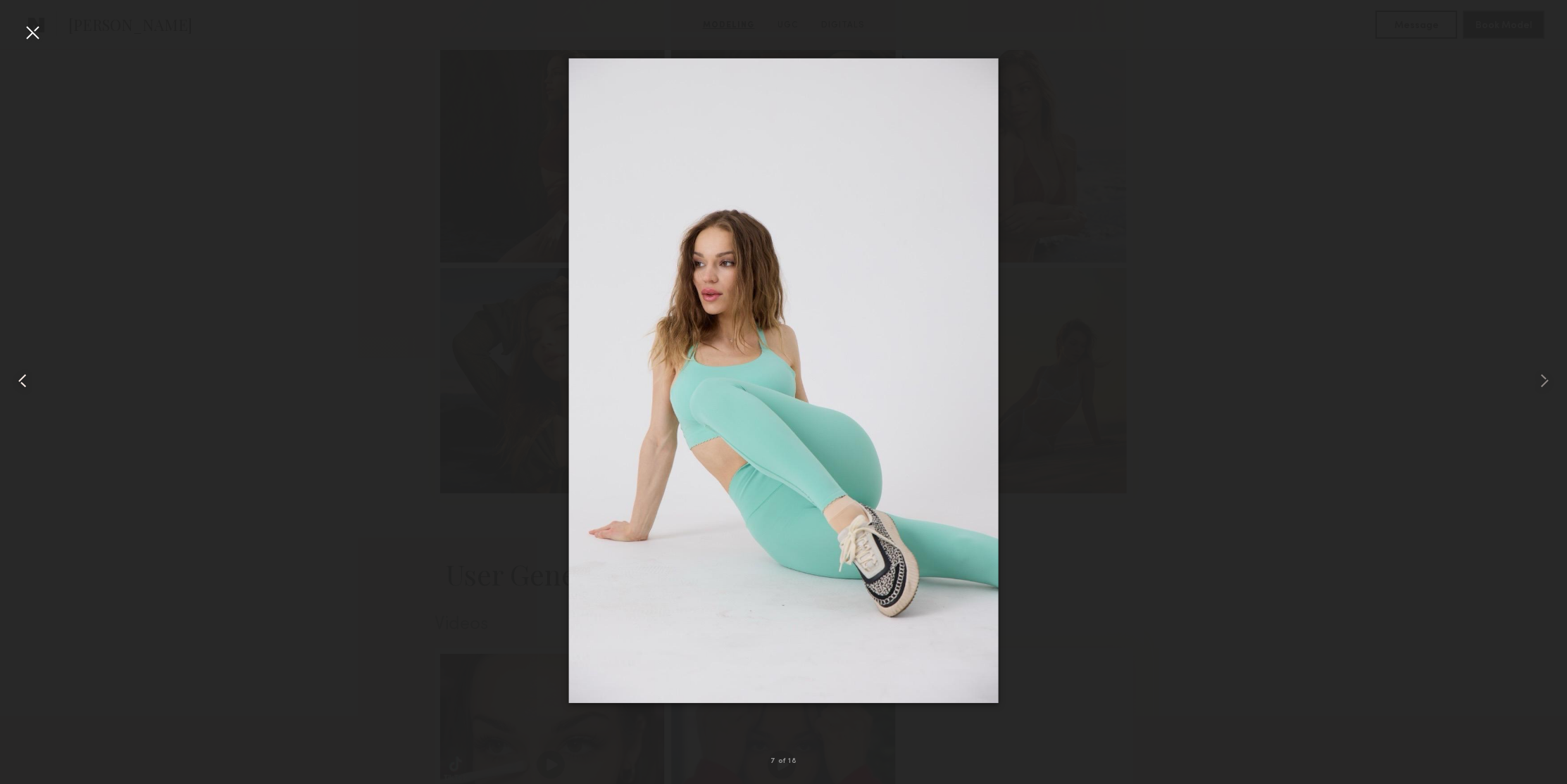
click at [21, 379] on common-icon at bounding box center [23, 381] width 23 height 23
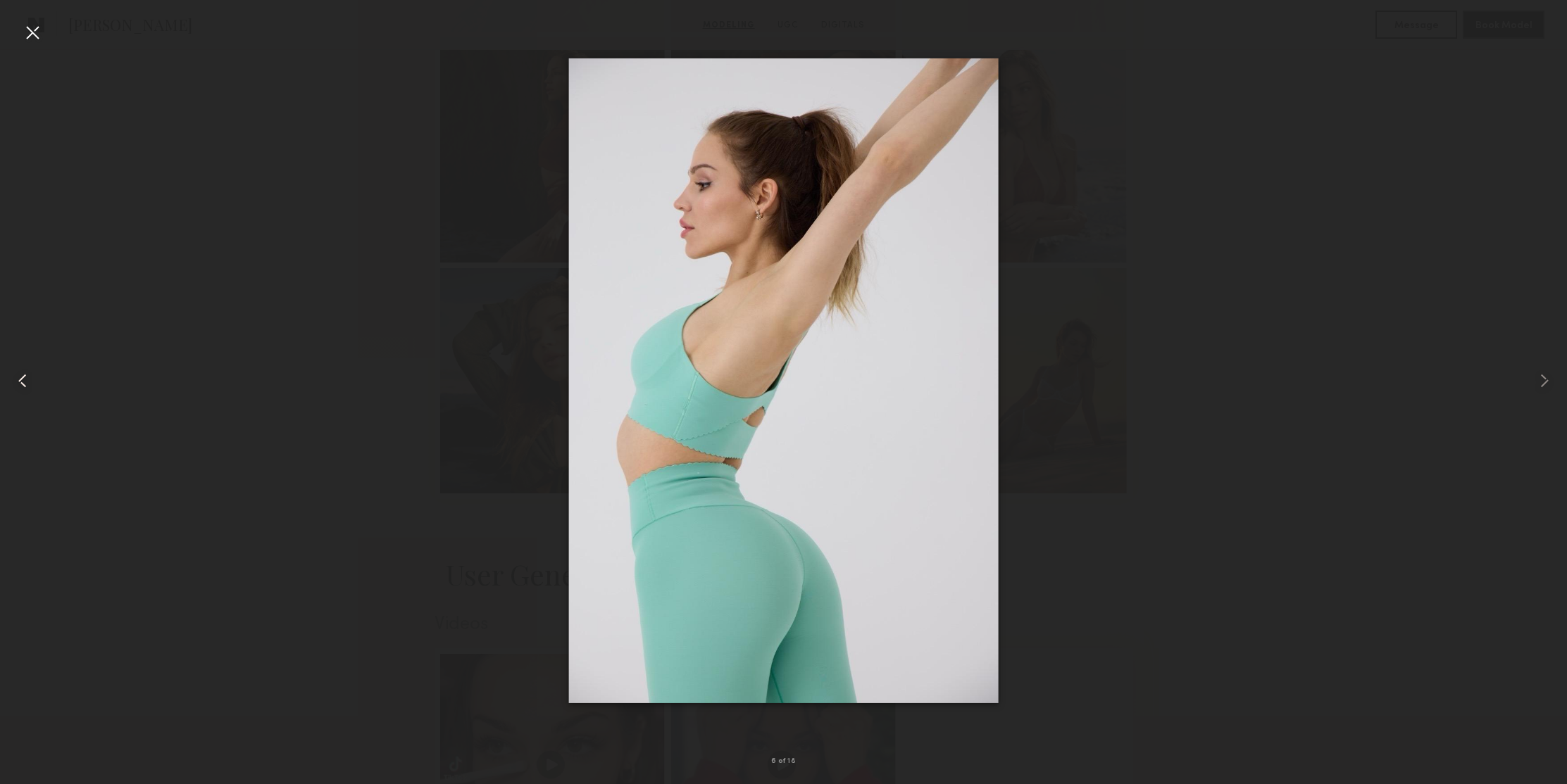
click at [21, 379] on common-icon at bounding box center [23, 381] width 23 height 23
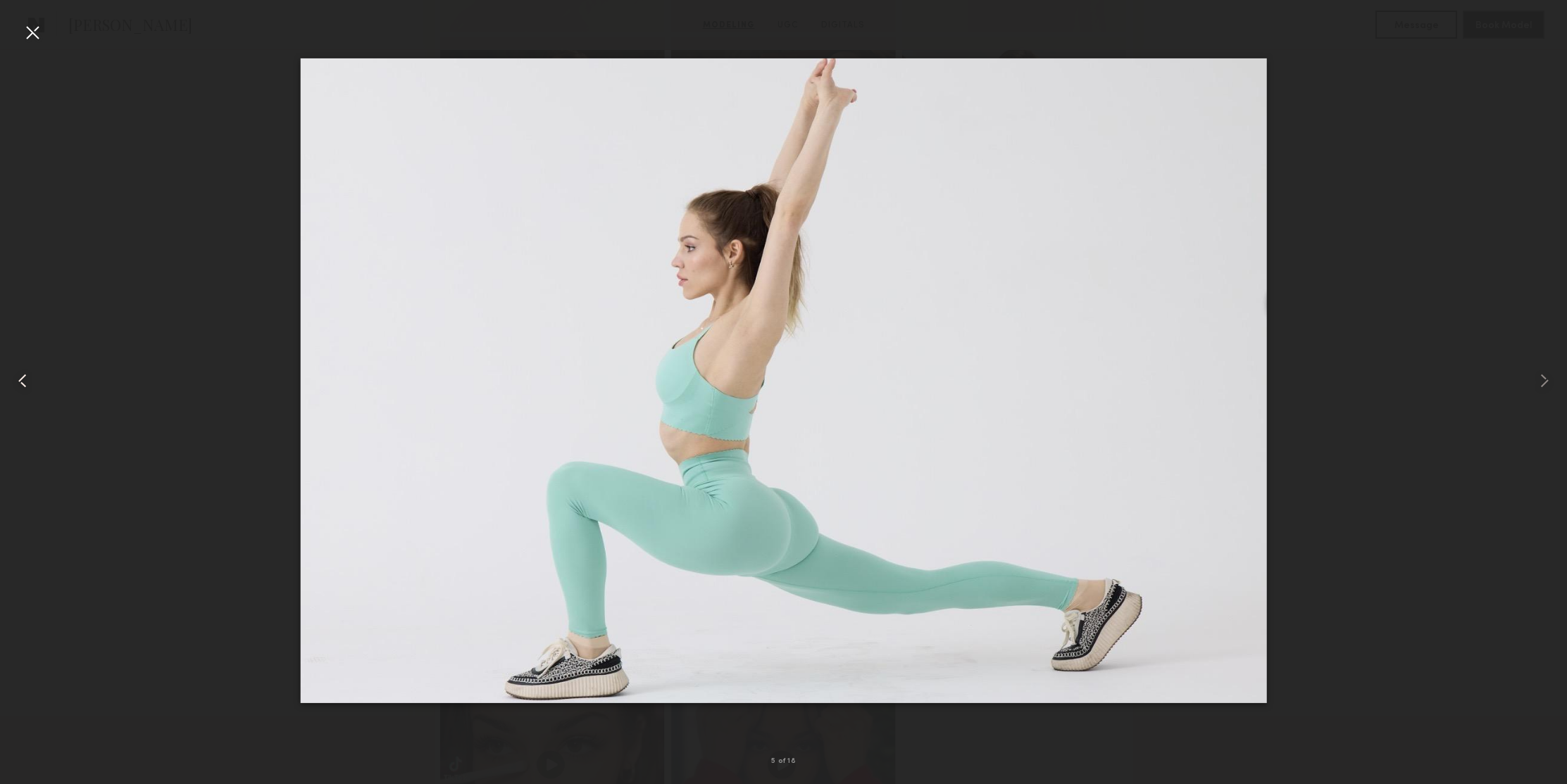
click at [21, 379] on common-icon at bounding box center [23, 381] width 23 height 23
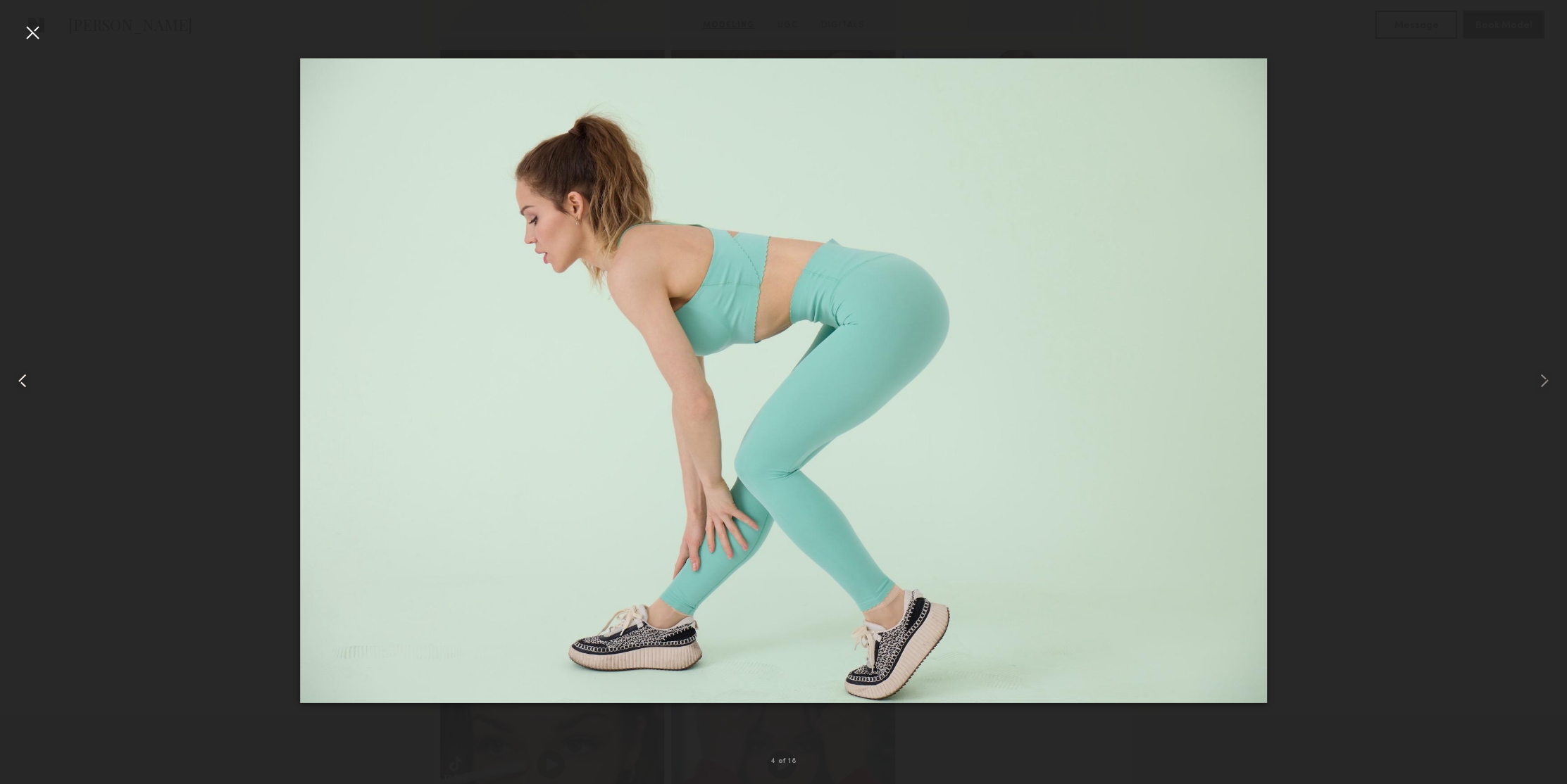
click at [21, 379] on common-icon at bounding box center [23, 381] width 23 height 23
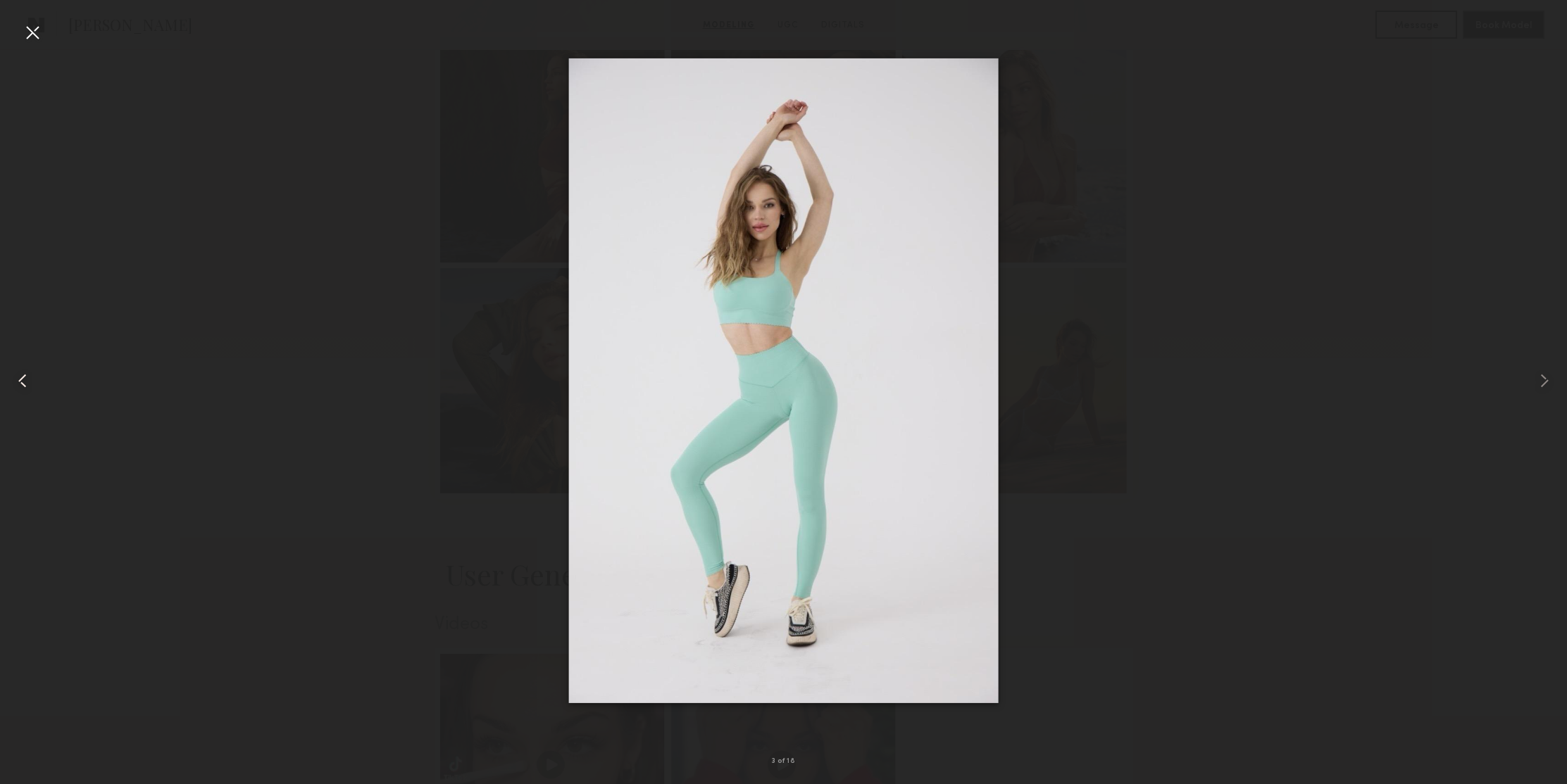
click at [21, 379] on common-icon at bounding box center [23, 381] width 23 height 23
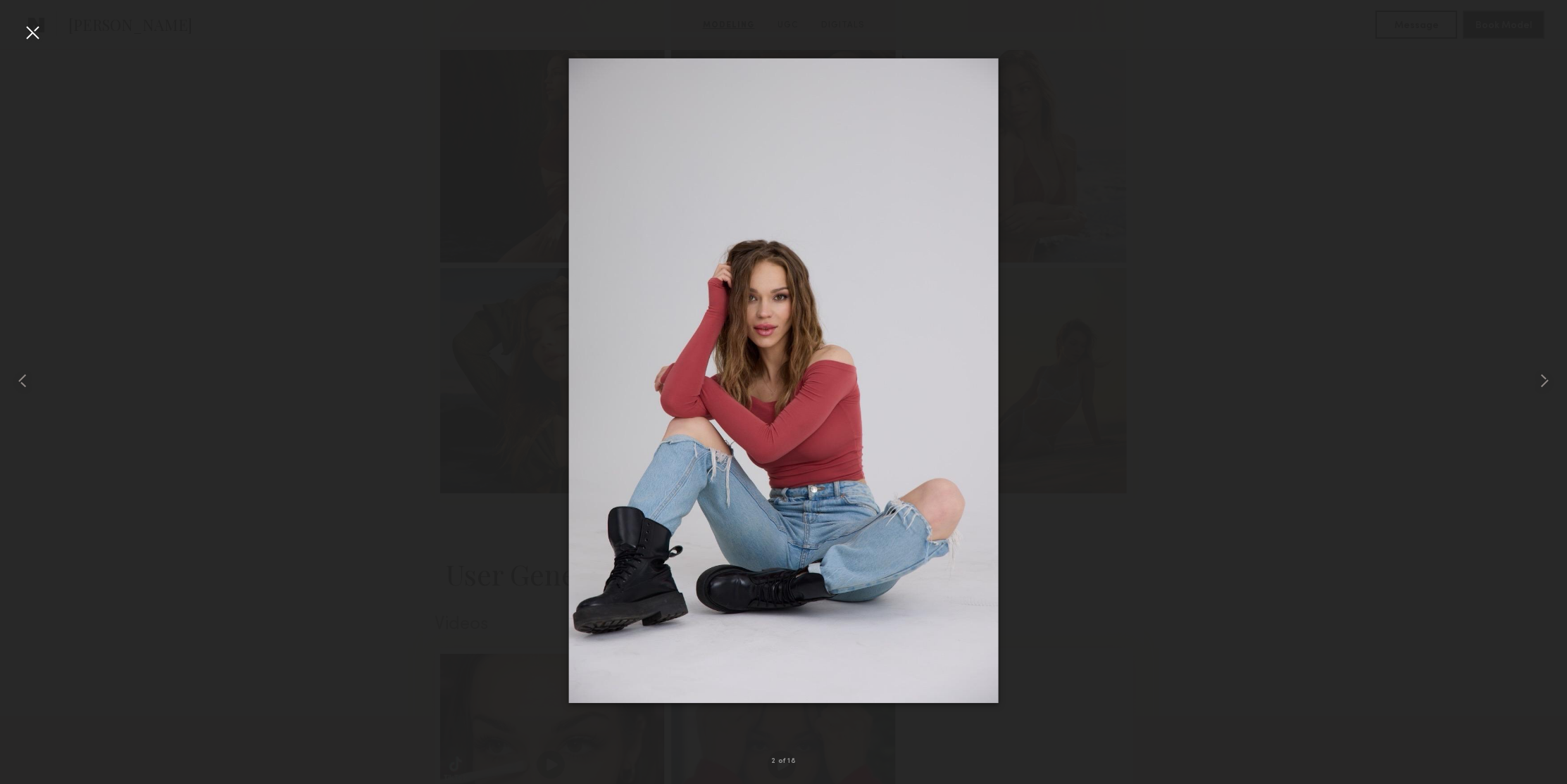
click at [30, 34] on div at bounding box center [33, 33] width 23 height 23
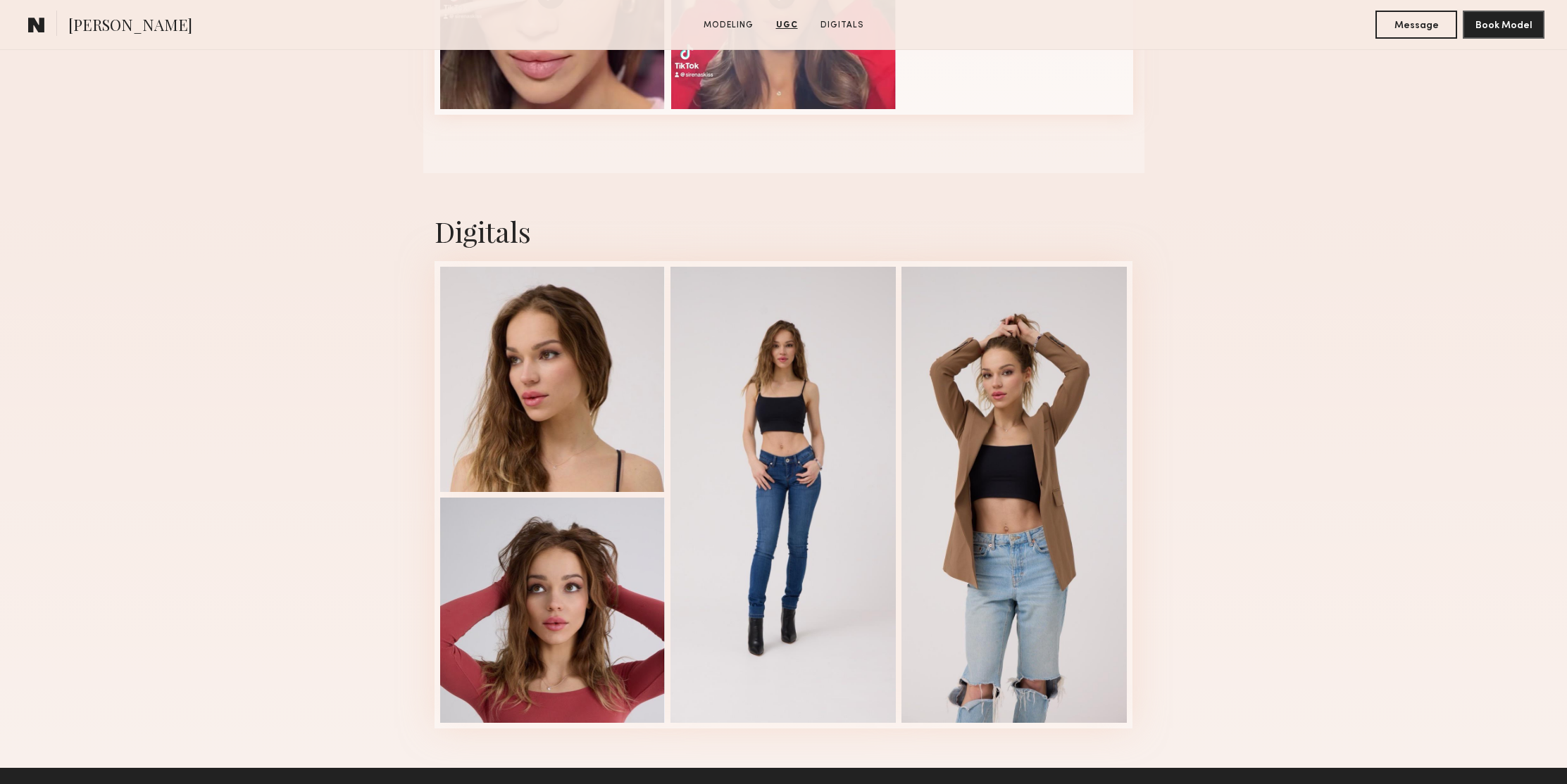
scroll to position [2120, 0]
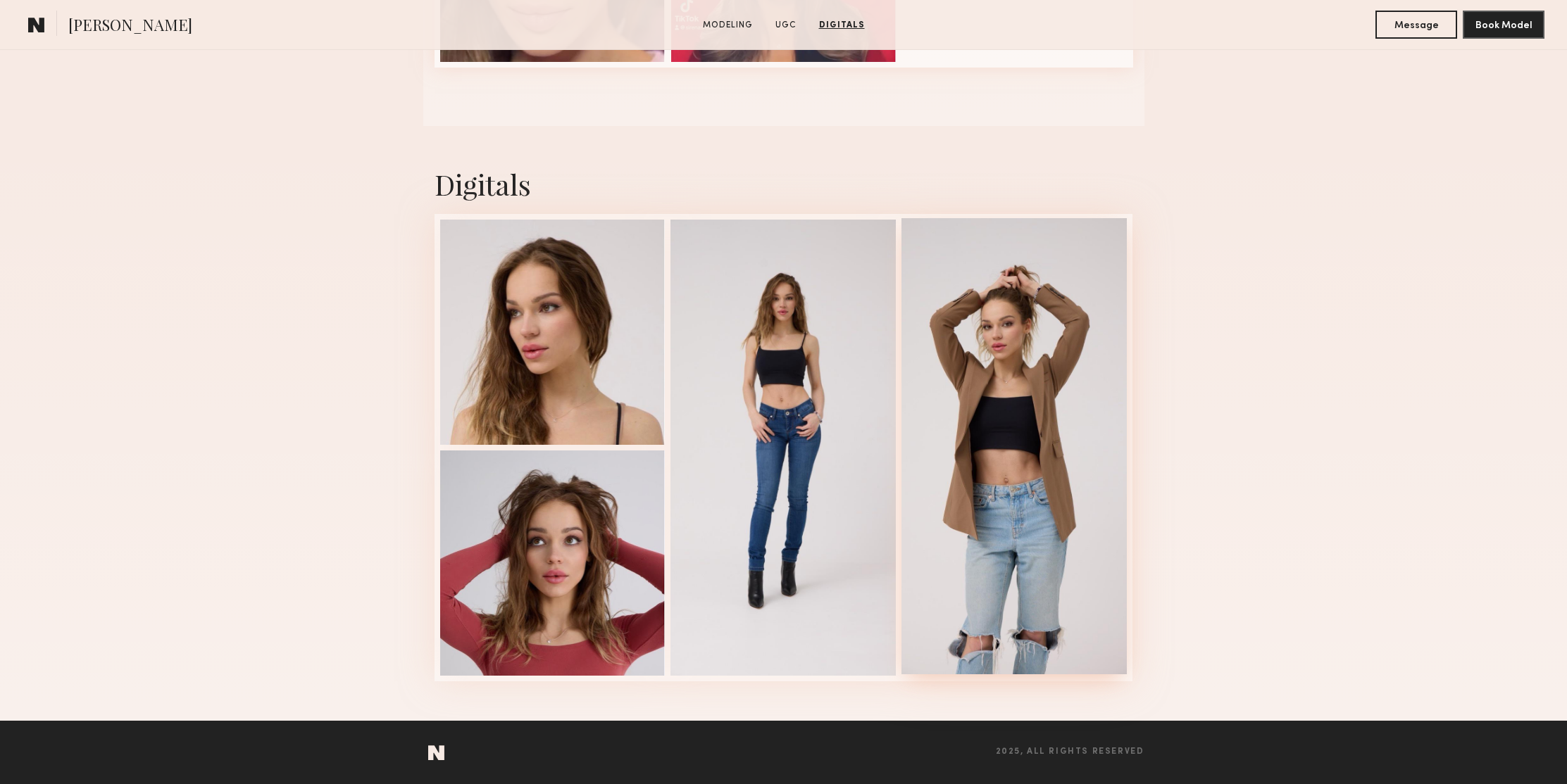
click at [1058, 337] on div at bounding box center [1014, 445] width 225 height 456
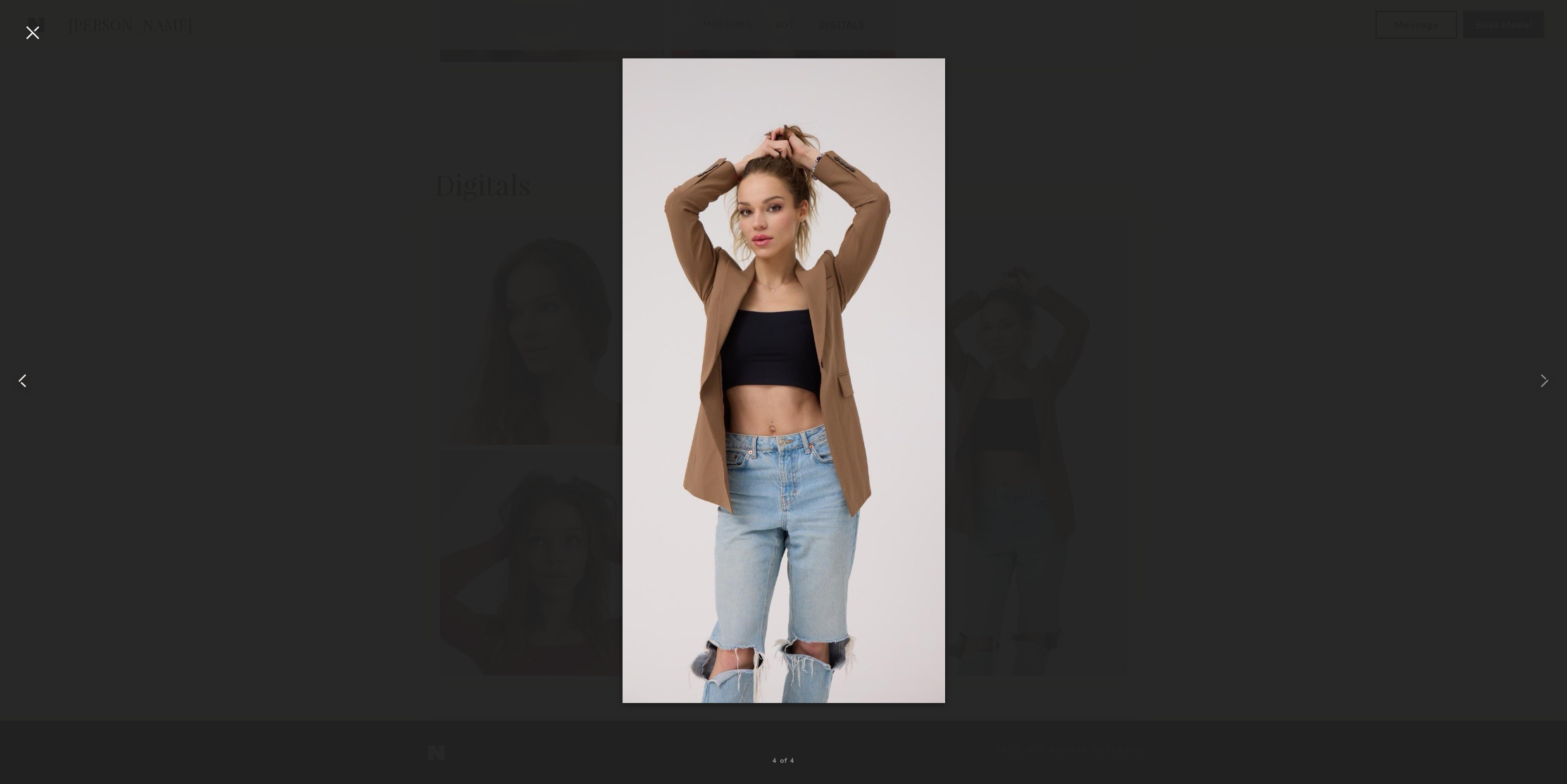
click at [27, 375] on common-icon at bounding box center [23, 381] width 23 height 23
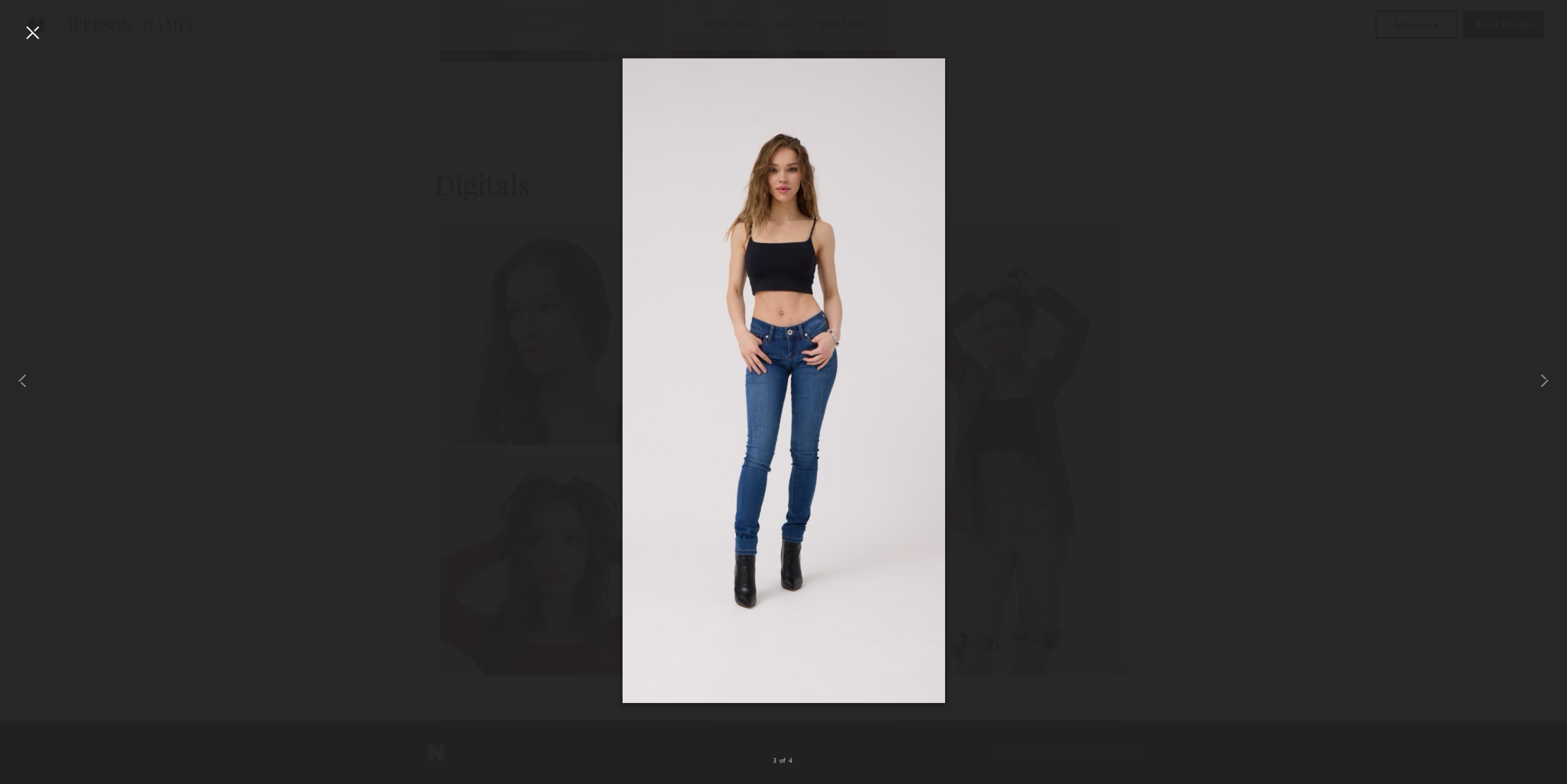
click at [36, 32] on div at bounding box center [33, 33] width 23 height 23
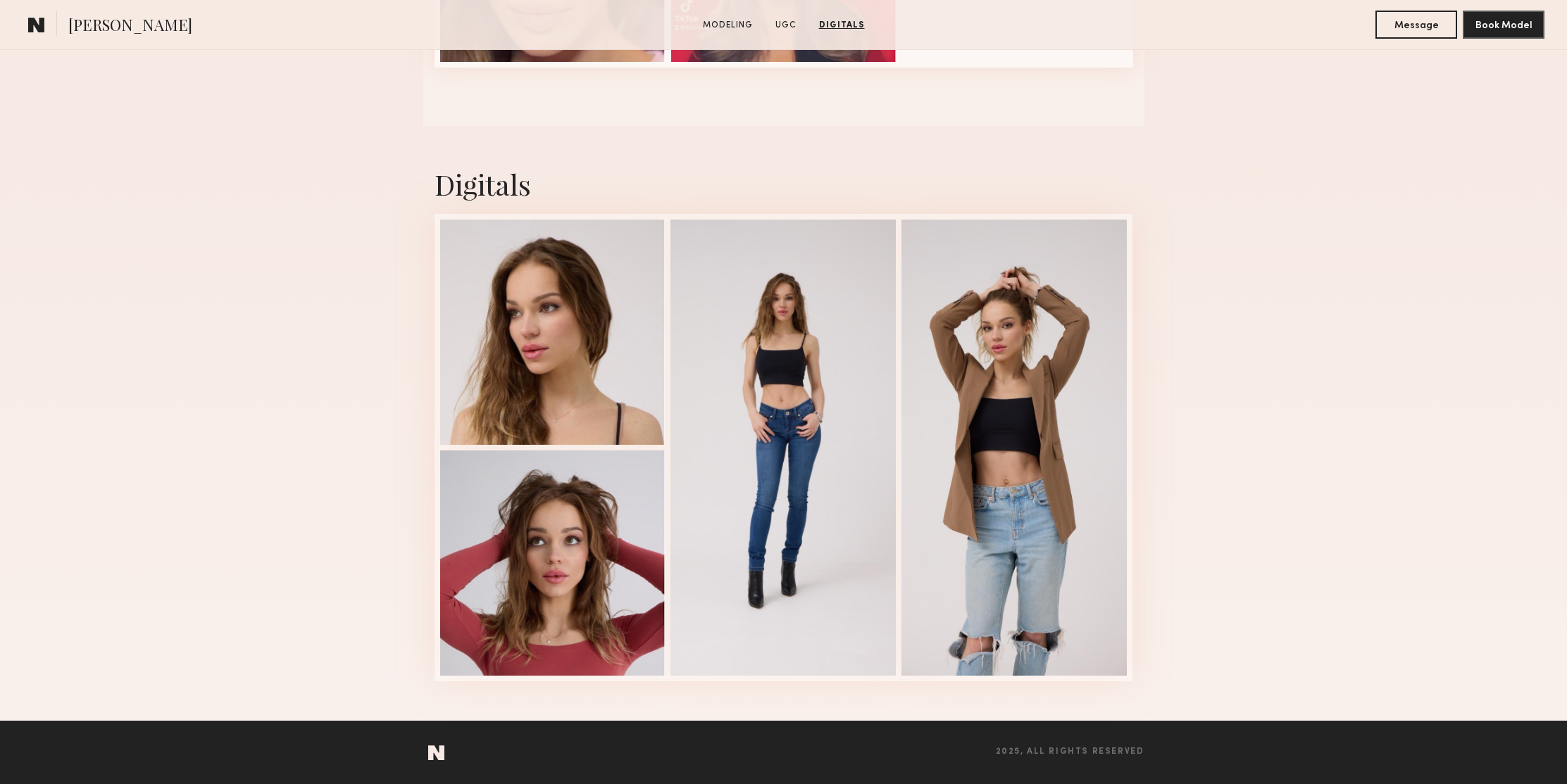
click at [354, 256] on div "Digitals 3 of 4" at bounding box center [784, 423] width 1567 height 594
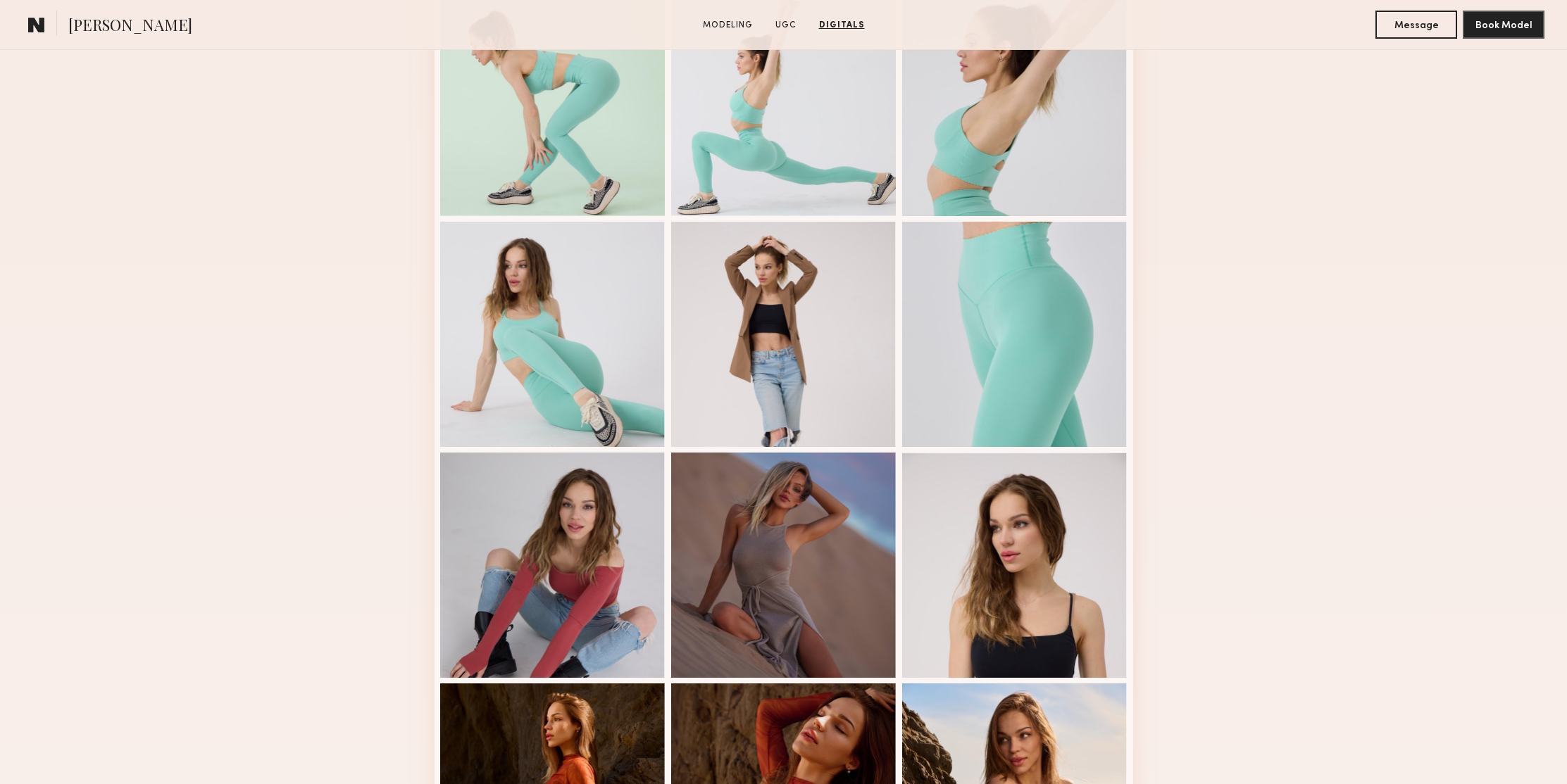
scroll to position [0, 0]
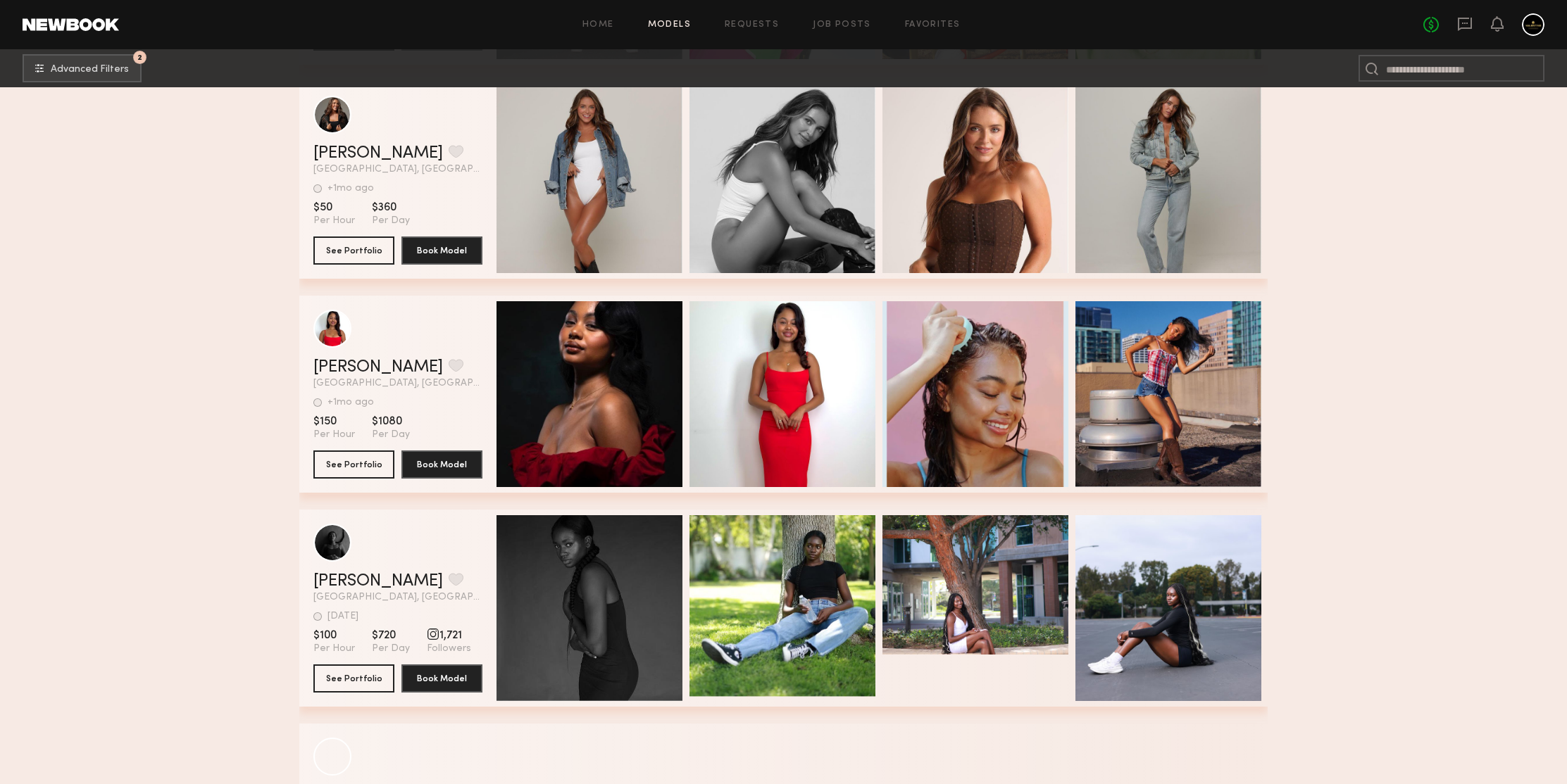
scroll to position [359964, 0]
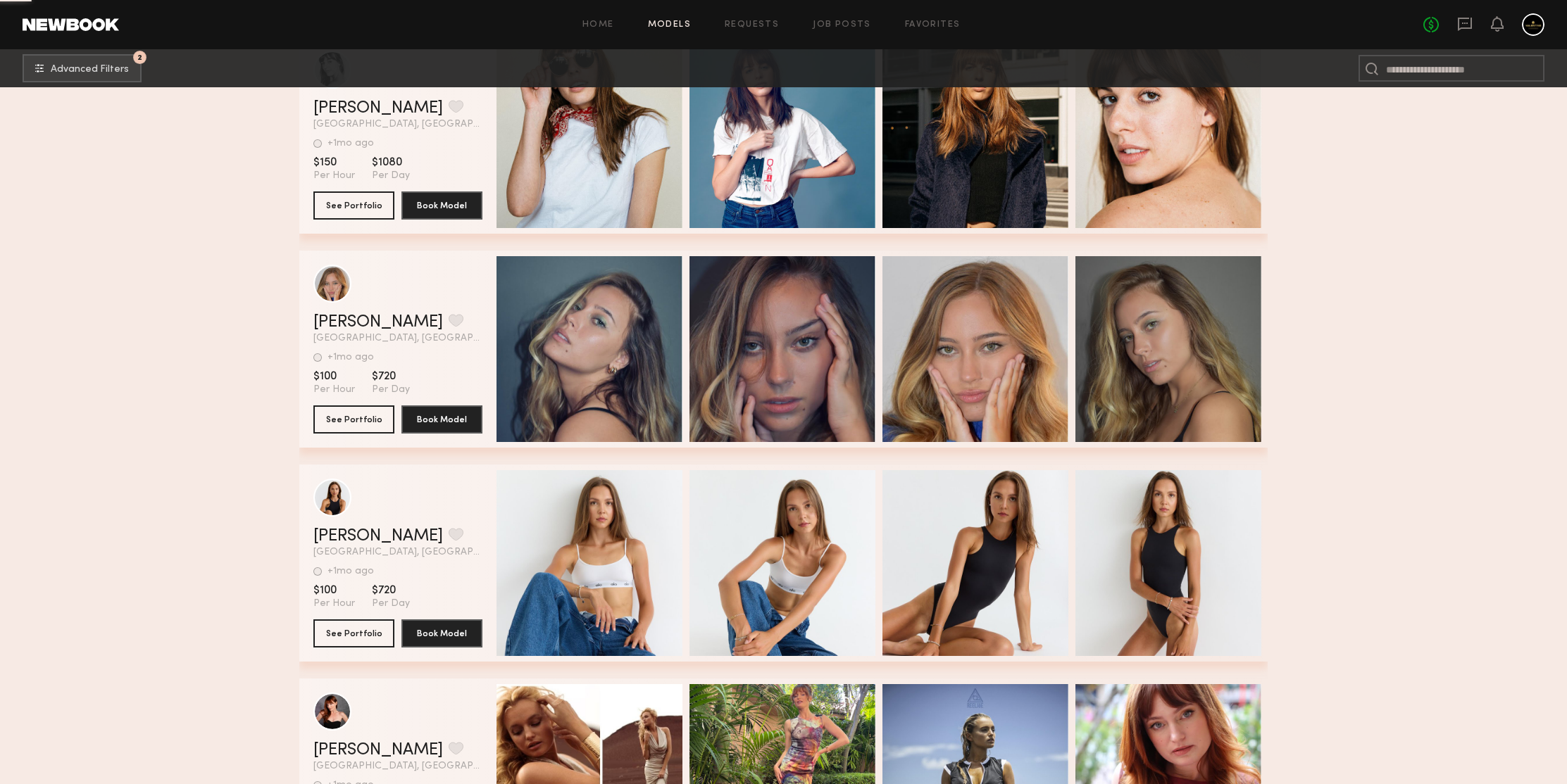
scroll to position [361121, 0]
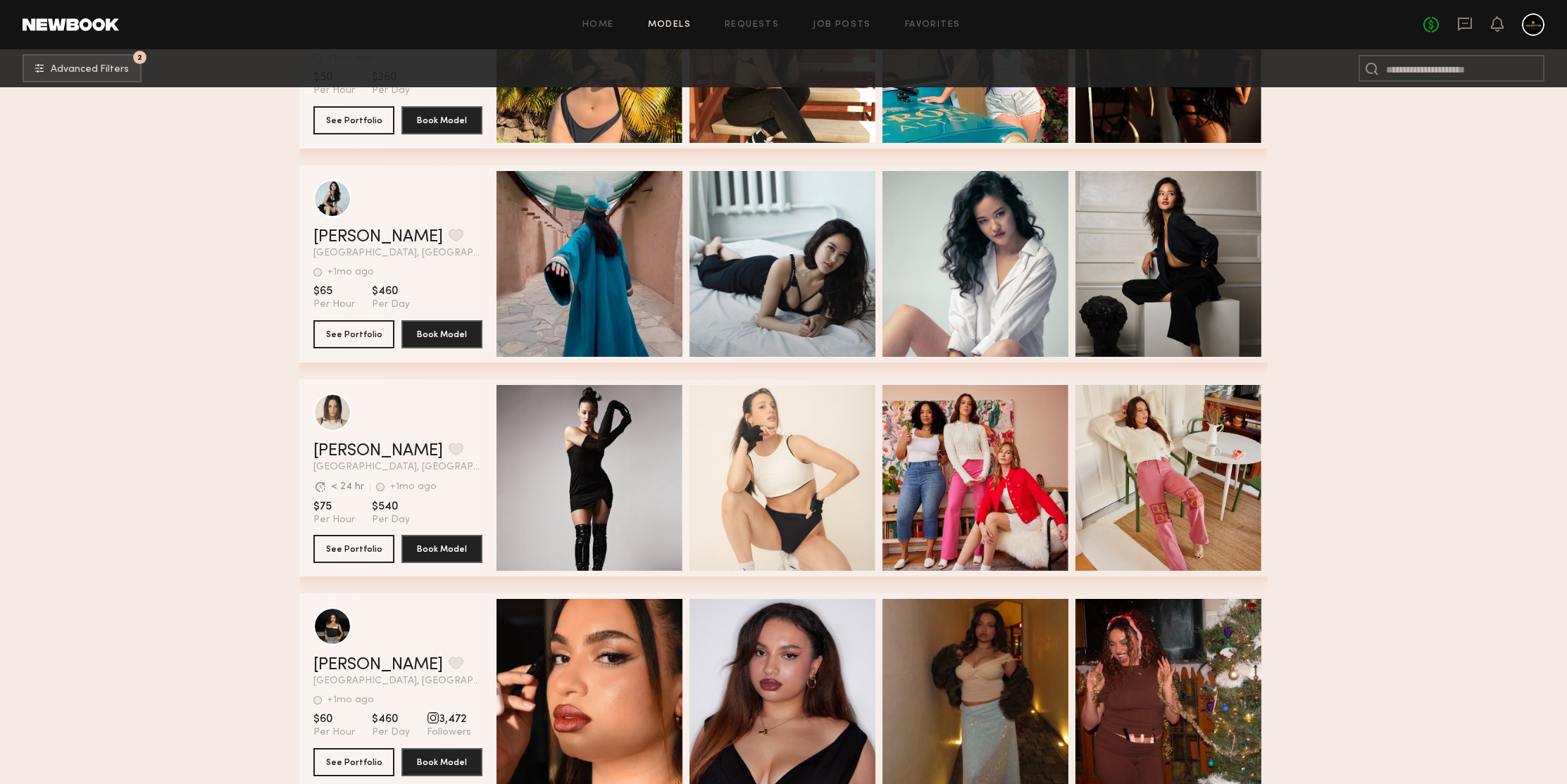
scroll to position [364414, 0]
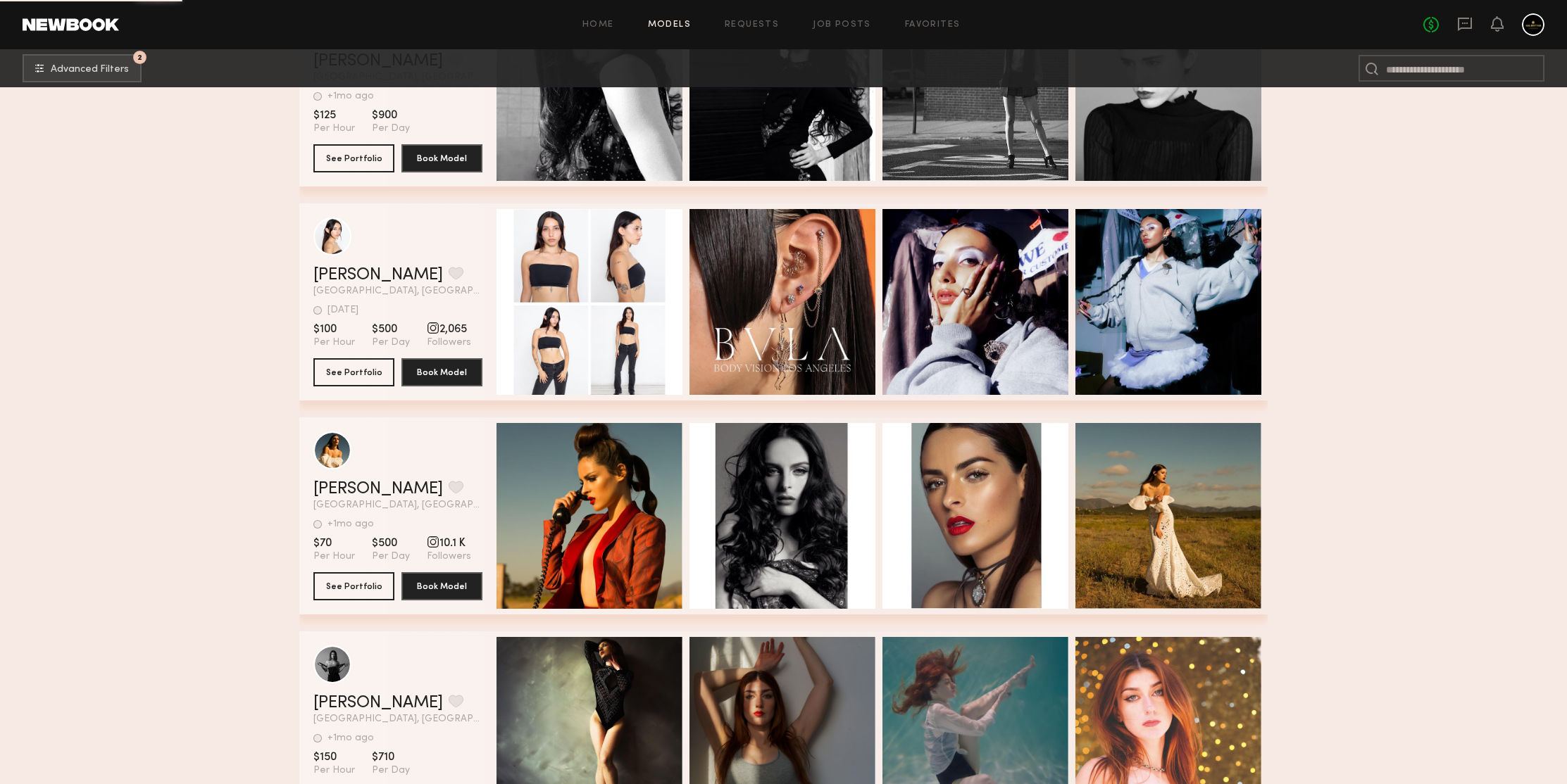
scroll to position [366214, 0]
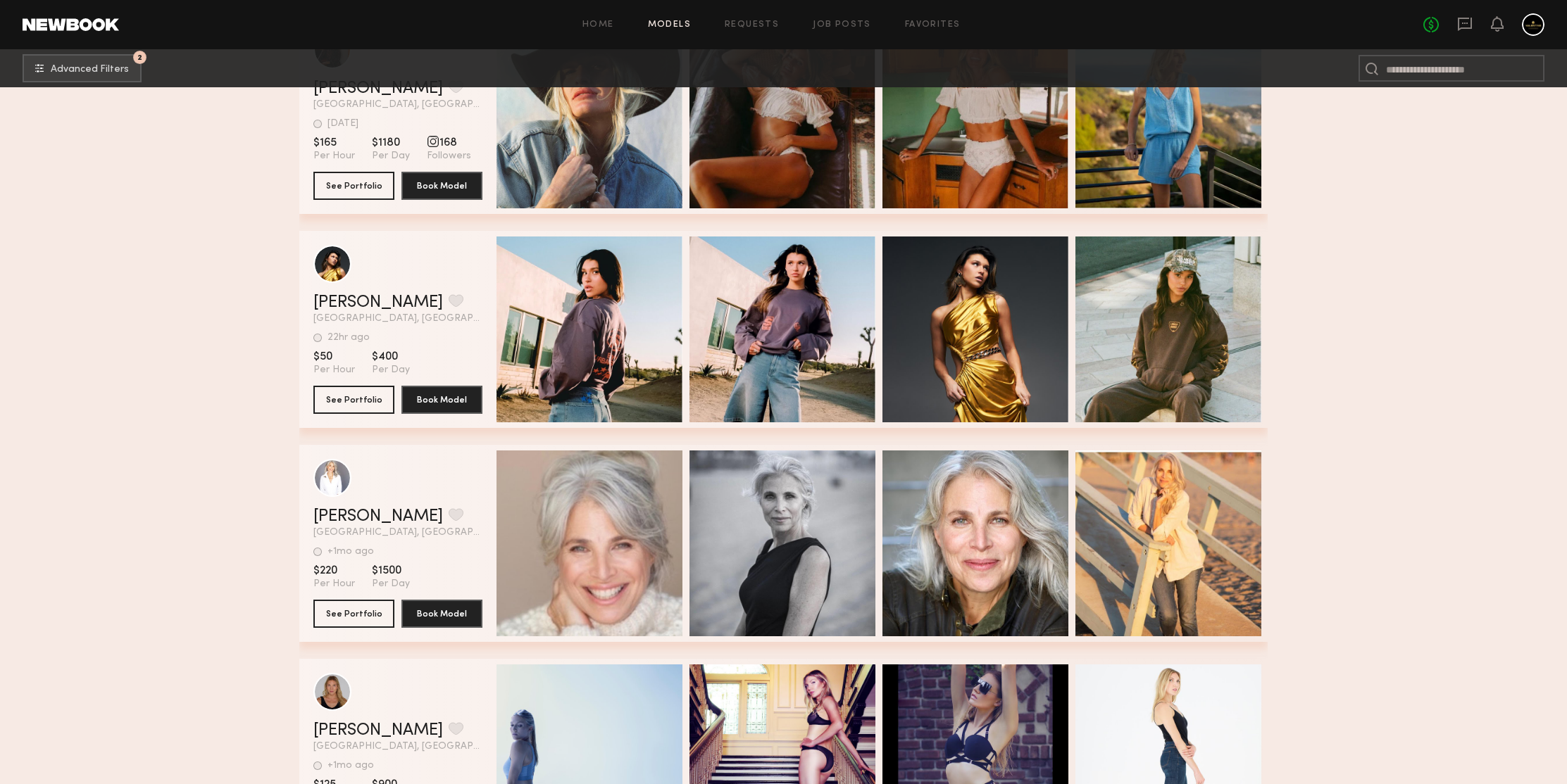
scroll to position [368302, 0]
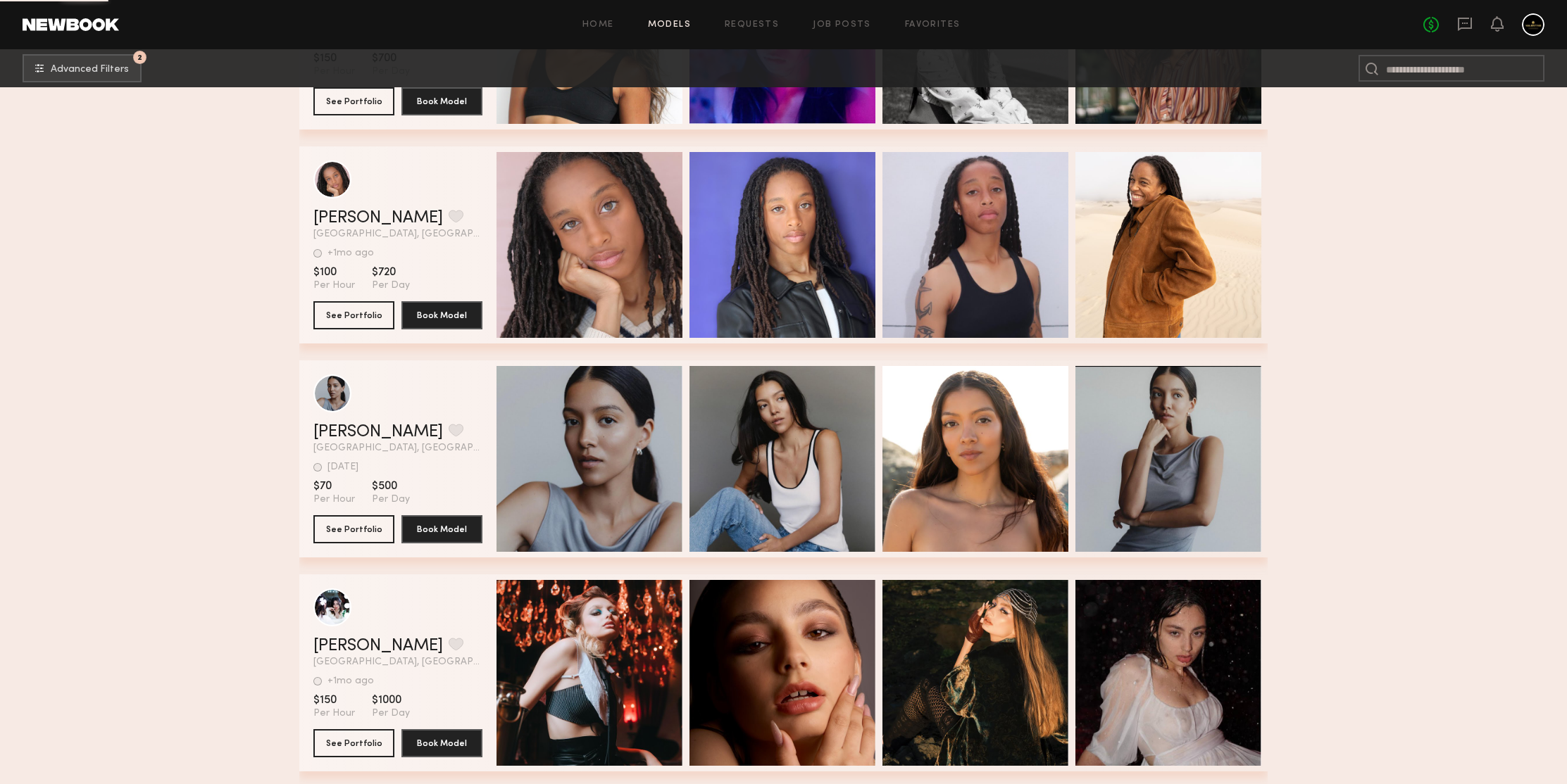
scroll to position [371523, 0]
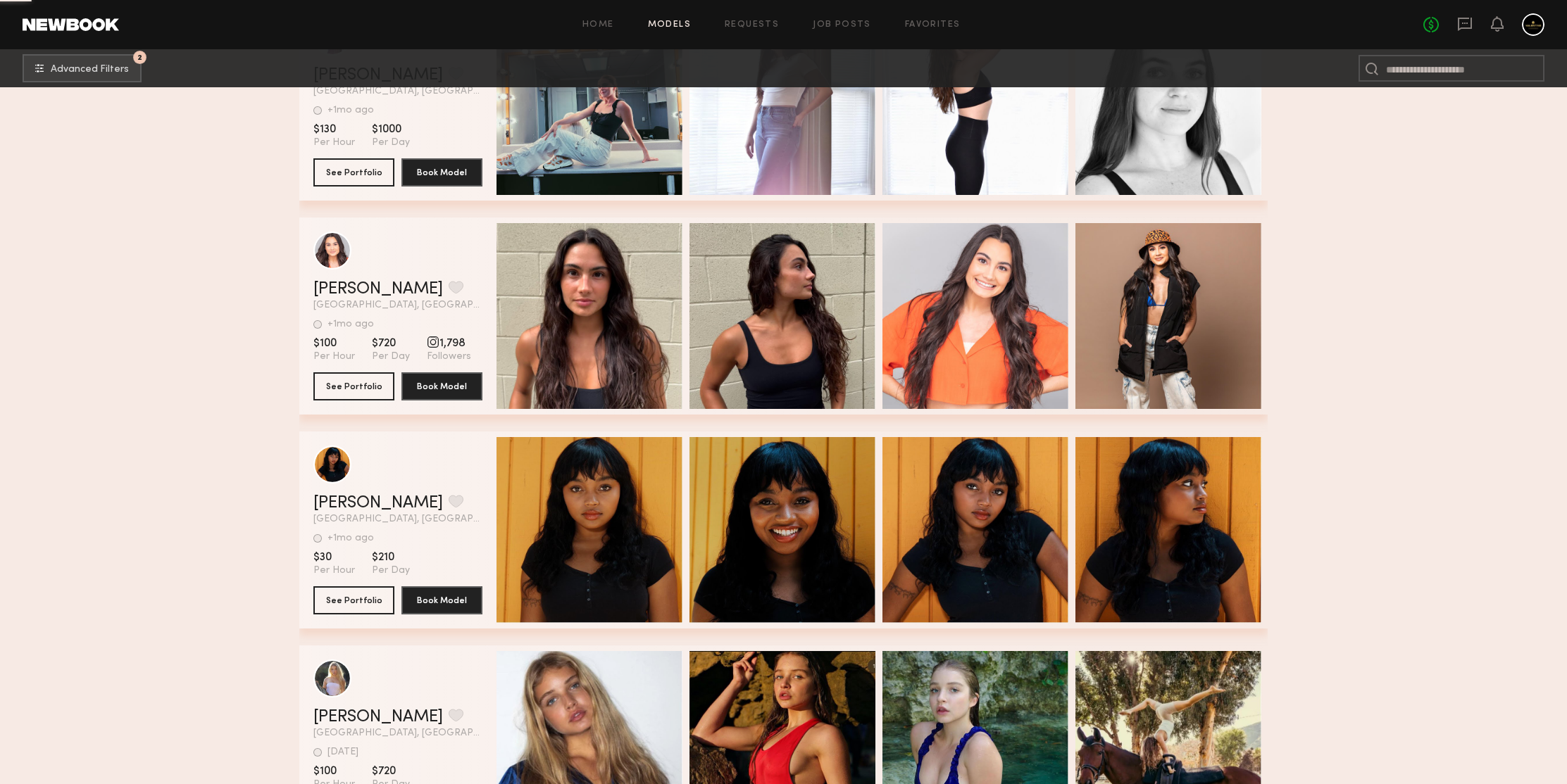
scroll to position [373995, 0]
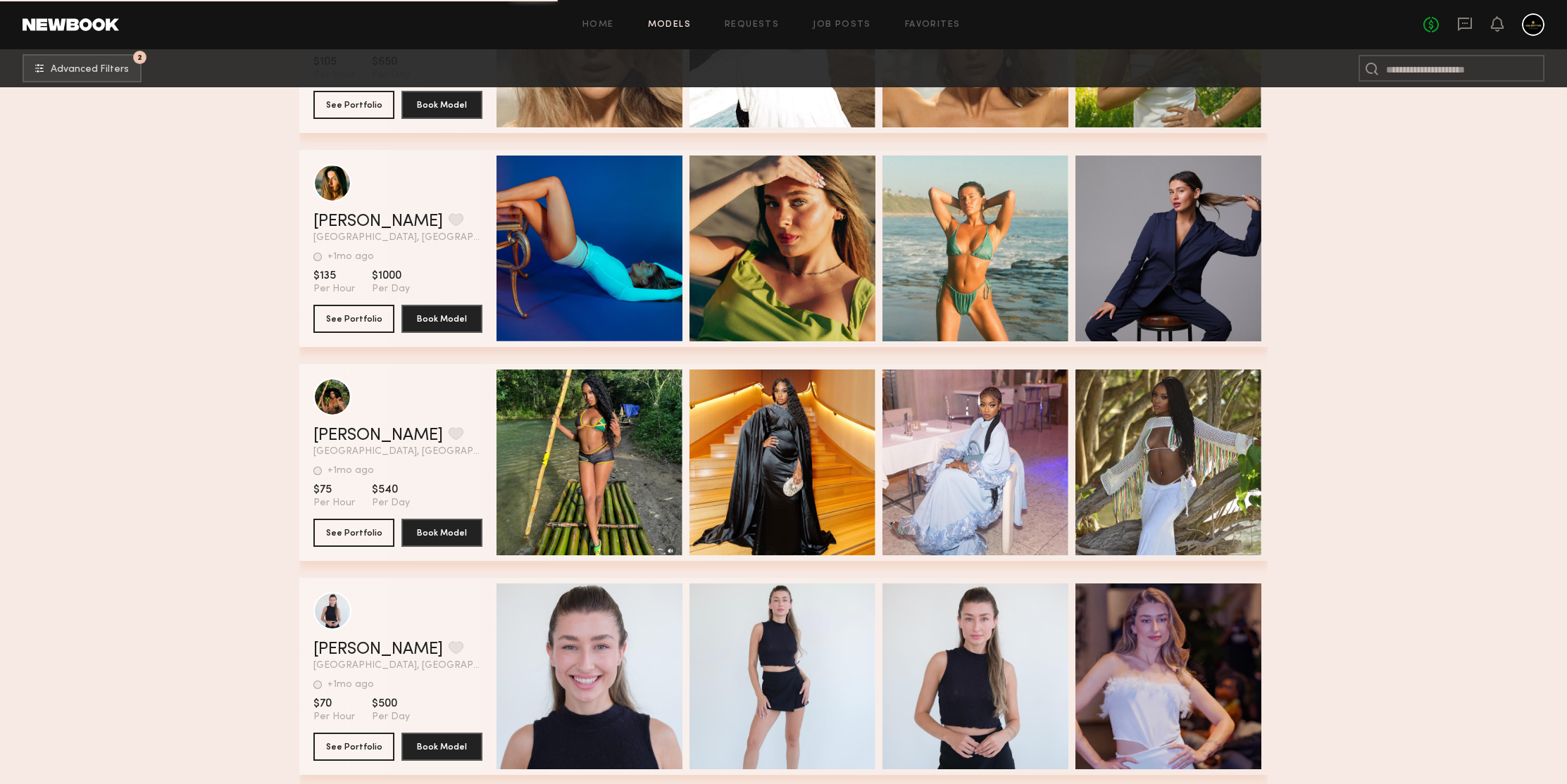
scroll to position [377026, 0]
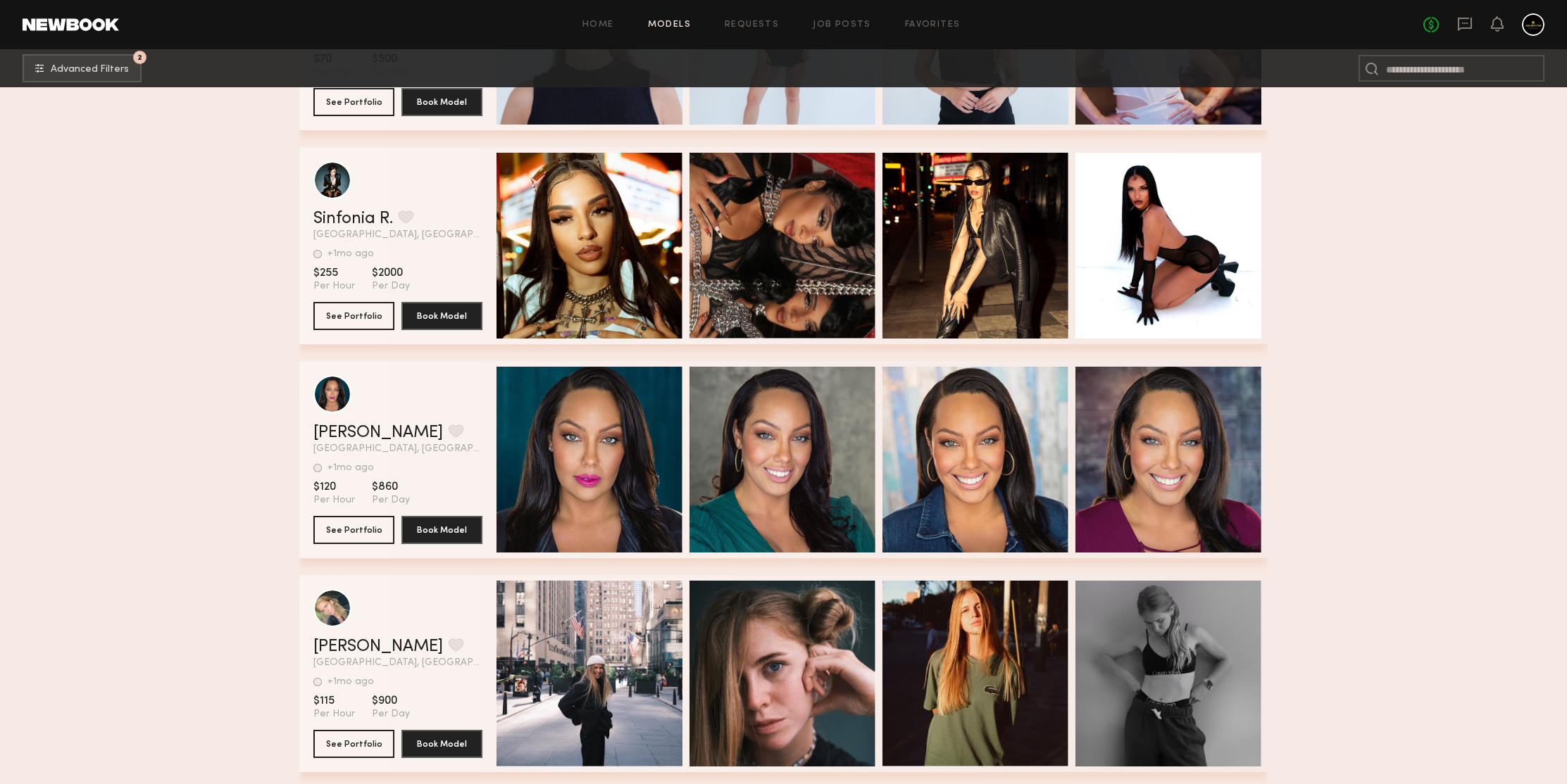
scroll to position [377697, 0]
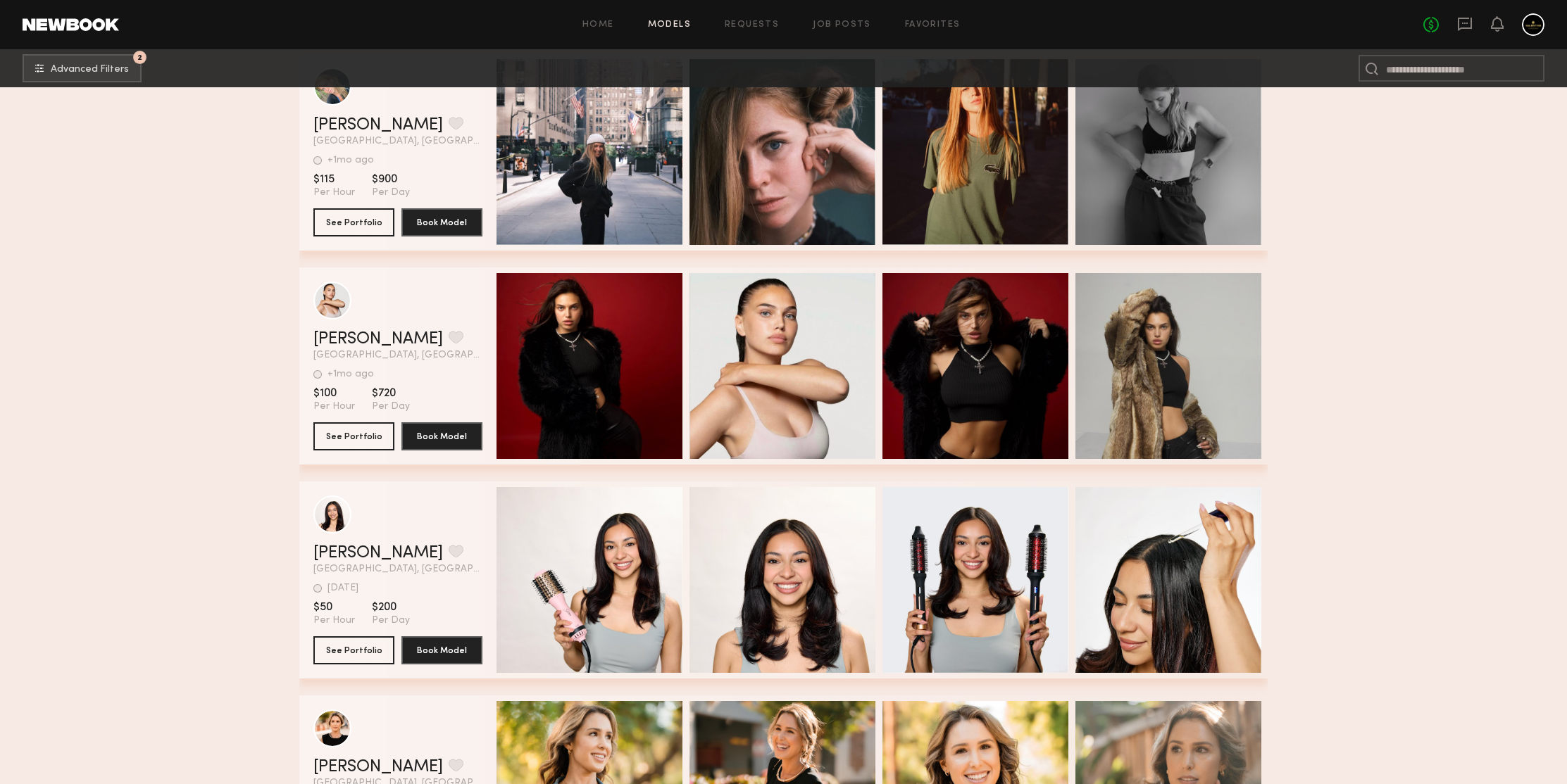
scroll to position [378080, 0]
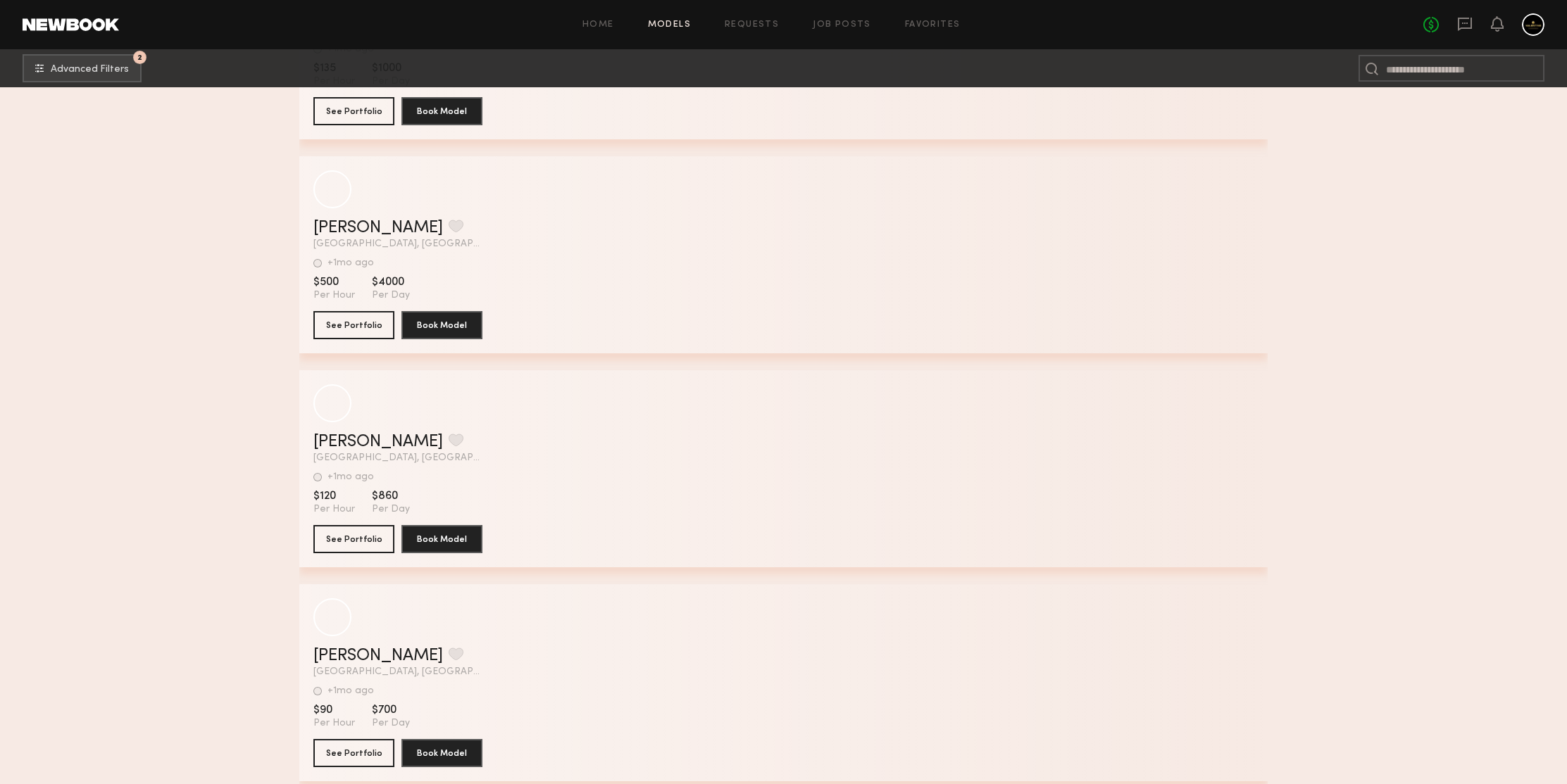
scroll to position [383257, 0]
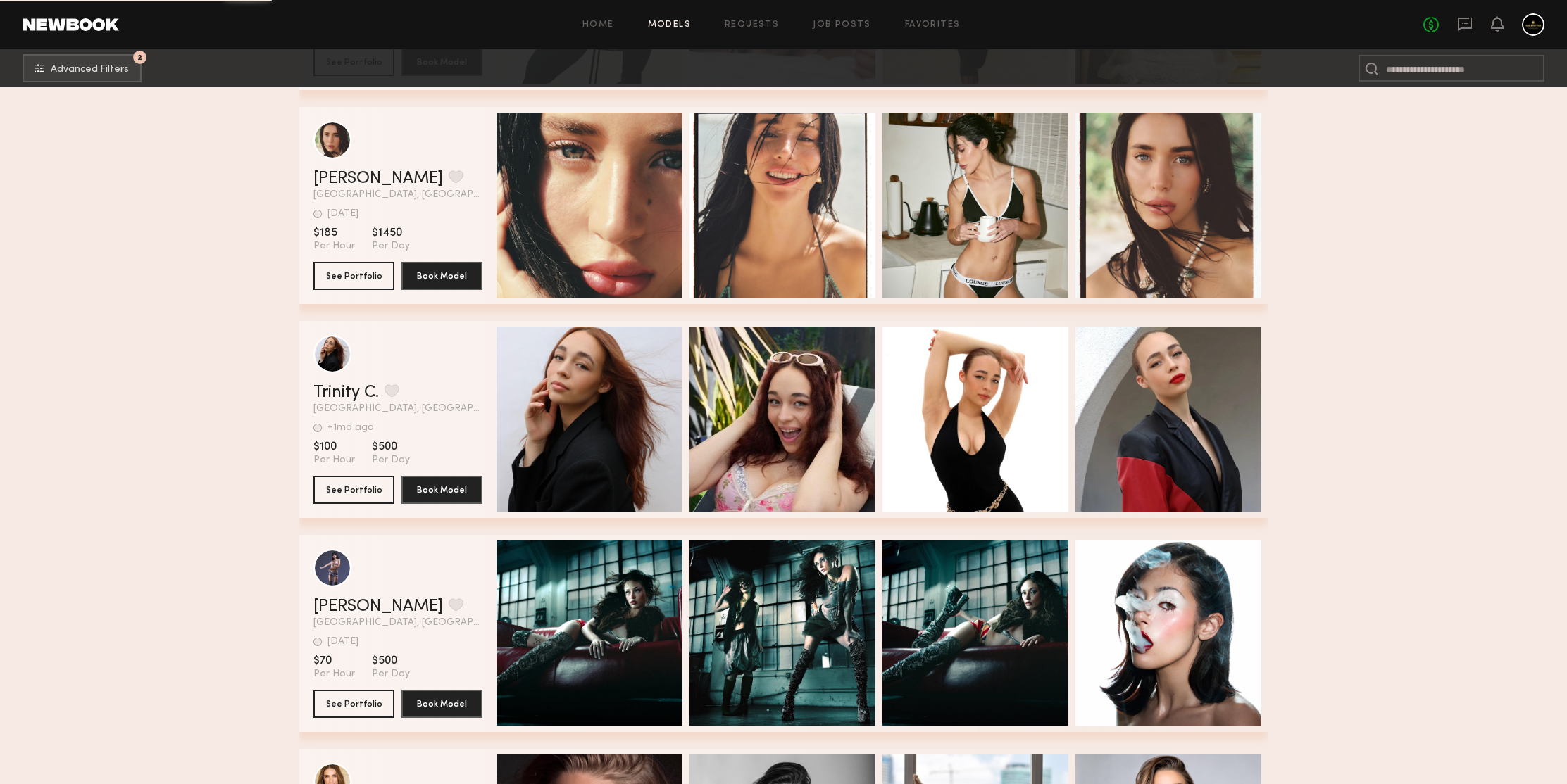
scroll to position [384304, 0]
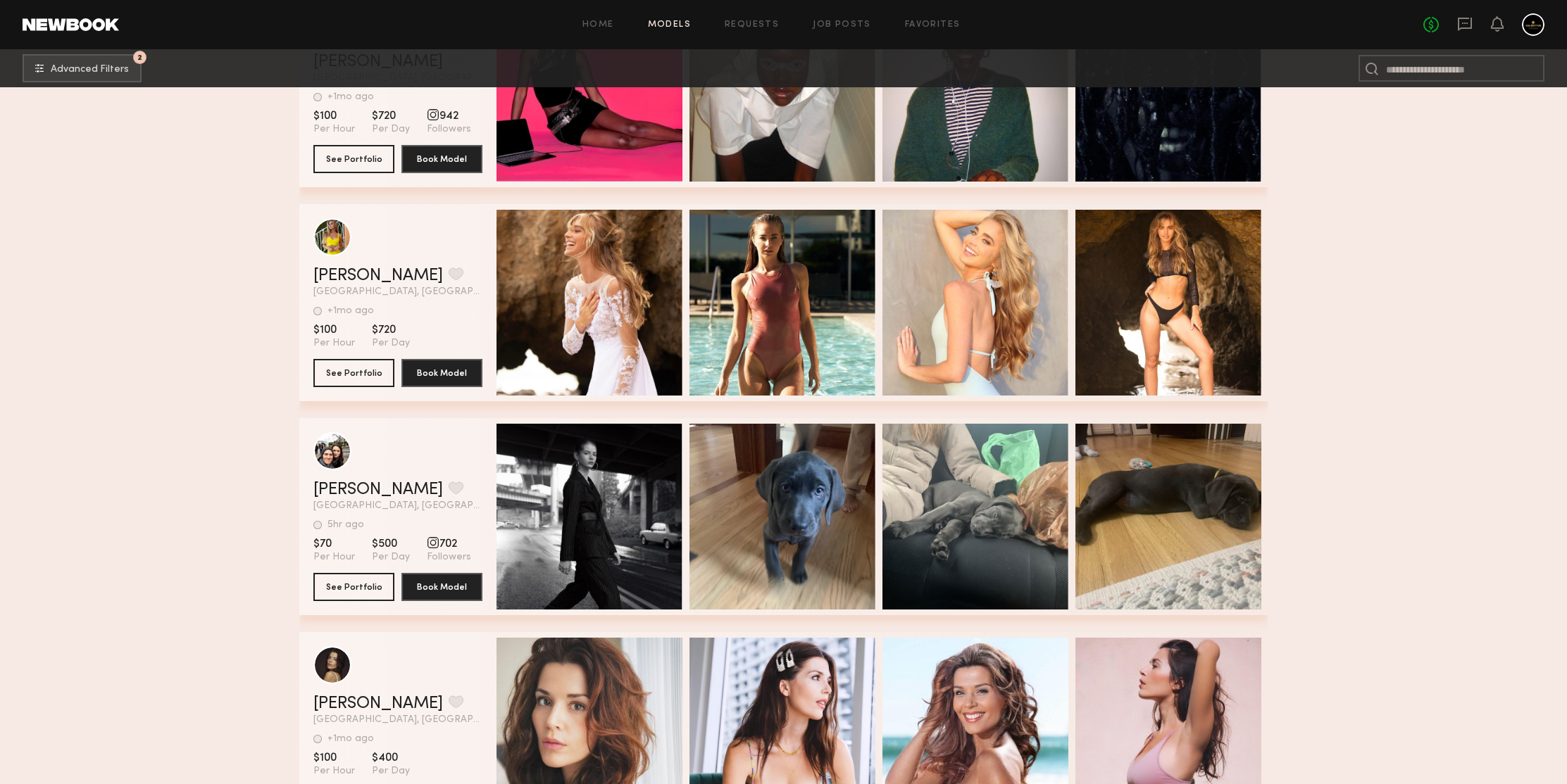
scroll to position [386189, 0]
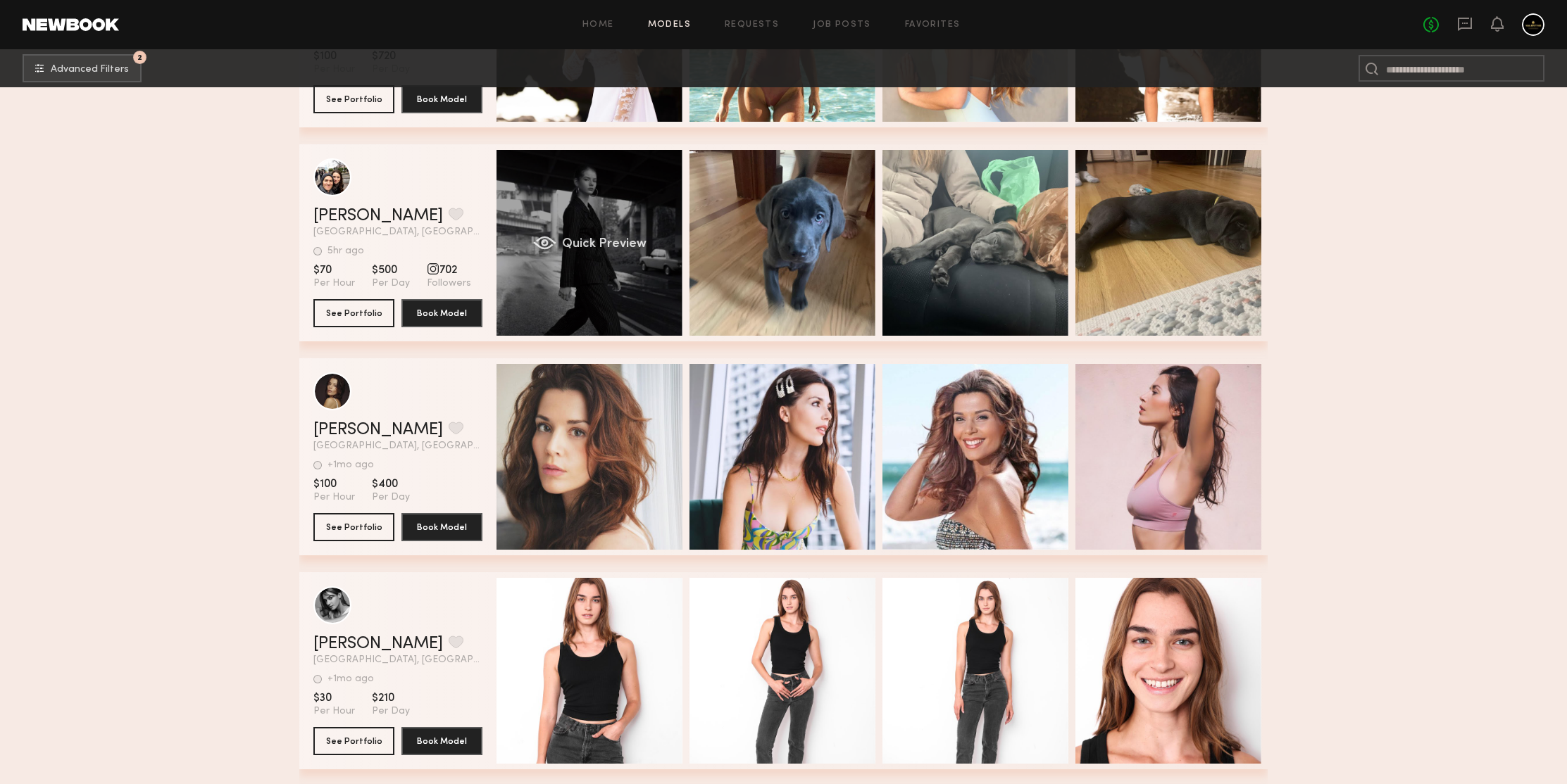
click at [646, 209] on div "Quick Preview" at bounding box center [589, 243] width 186 height 186
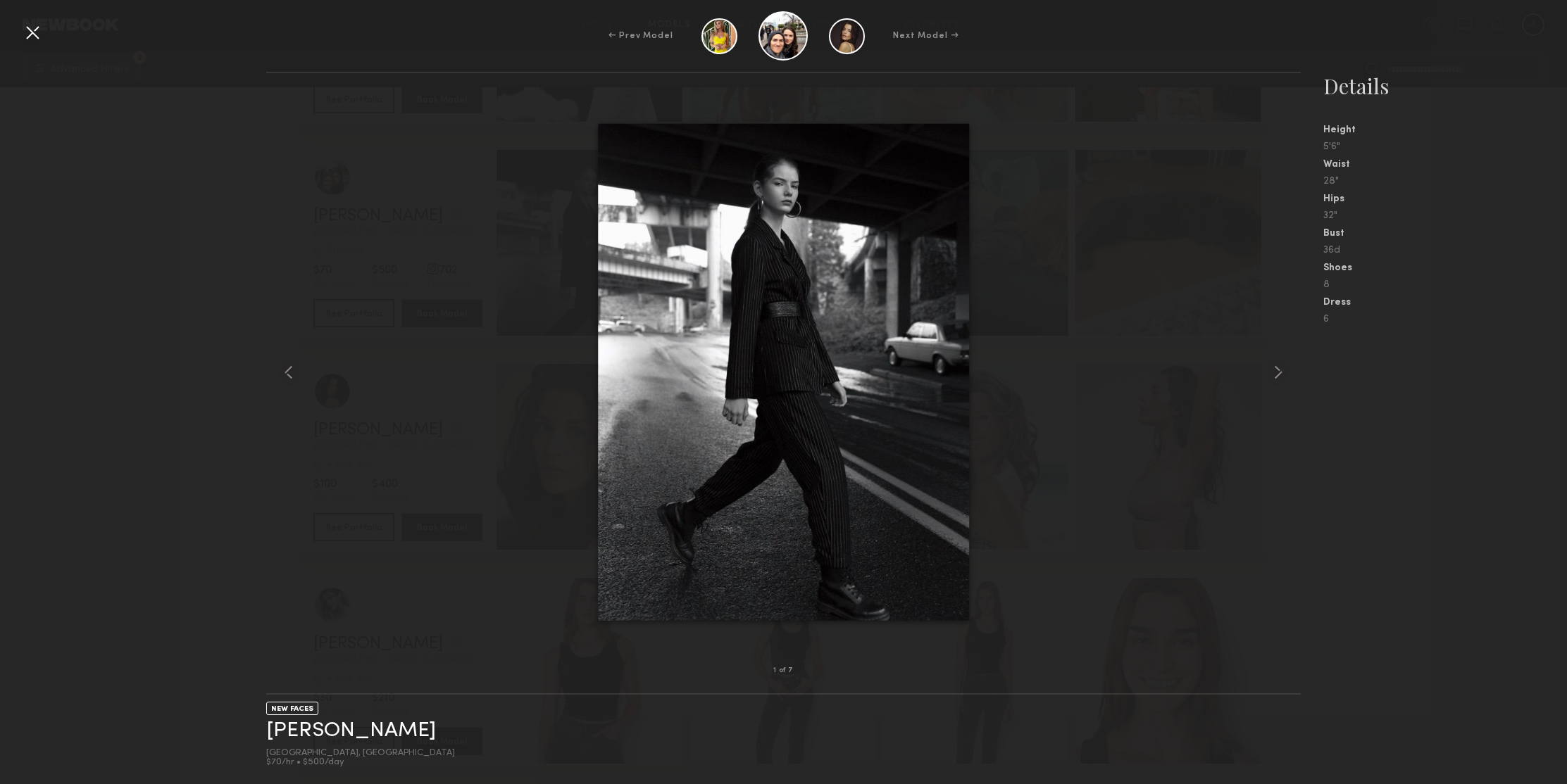
click at [1139, 138] on div at bounding box center [784, 372] width 1034 height 553
click at [274, 144] on div at bounding box center [287, 372] width 41 height 553
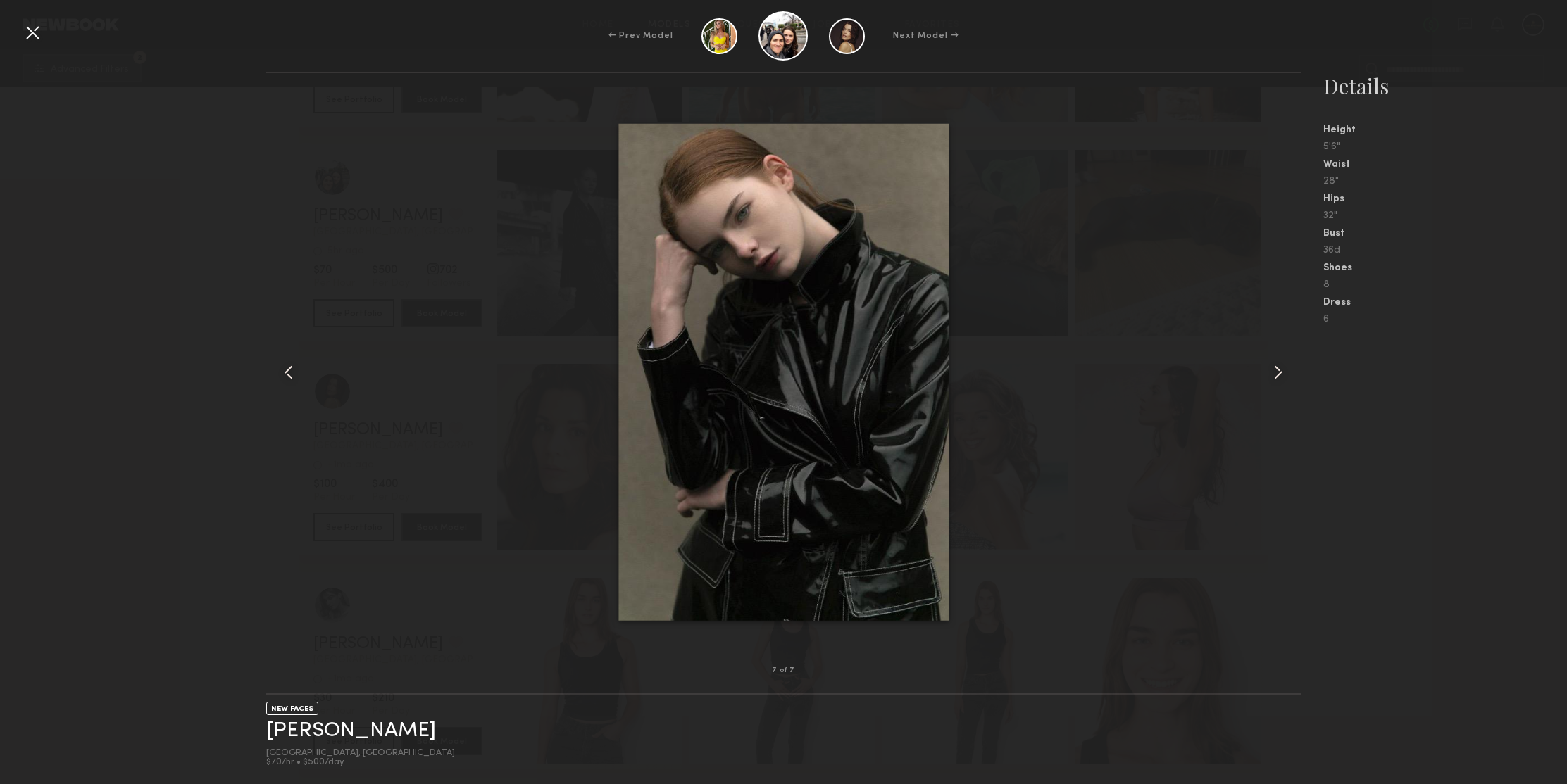
click at [263, 138] on div "7 of 7 NEW FACES Nora K. Los Angeles, CA $70/hr • $500/day Details Height 5'6" …" at bounding box center [784, 428] width 1567 height 713
click at [303, 384] on div at bounding box center [287, 372] width 41 height 553
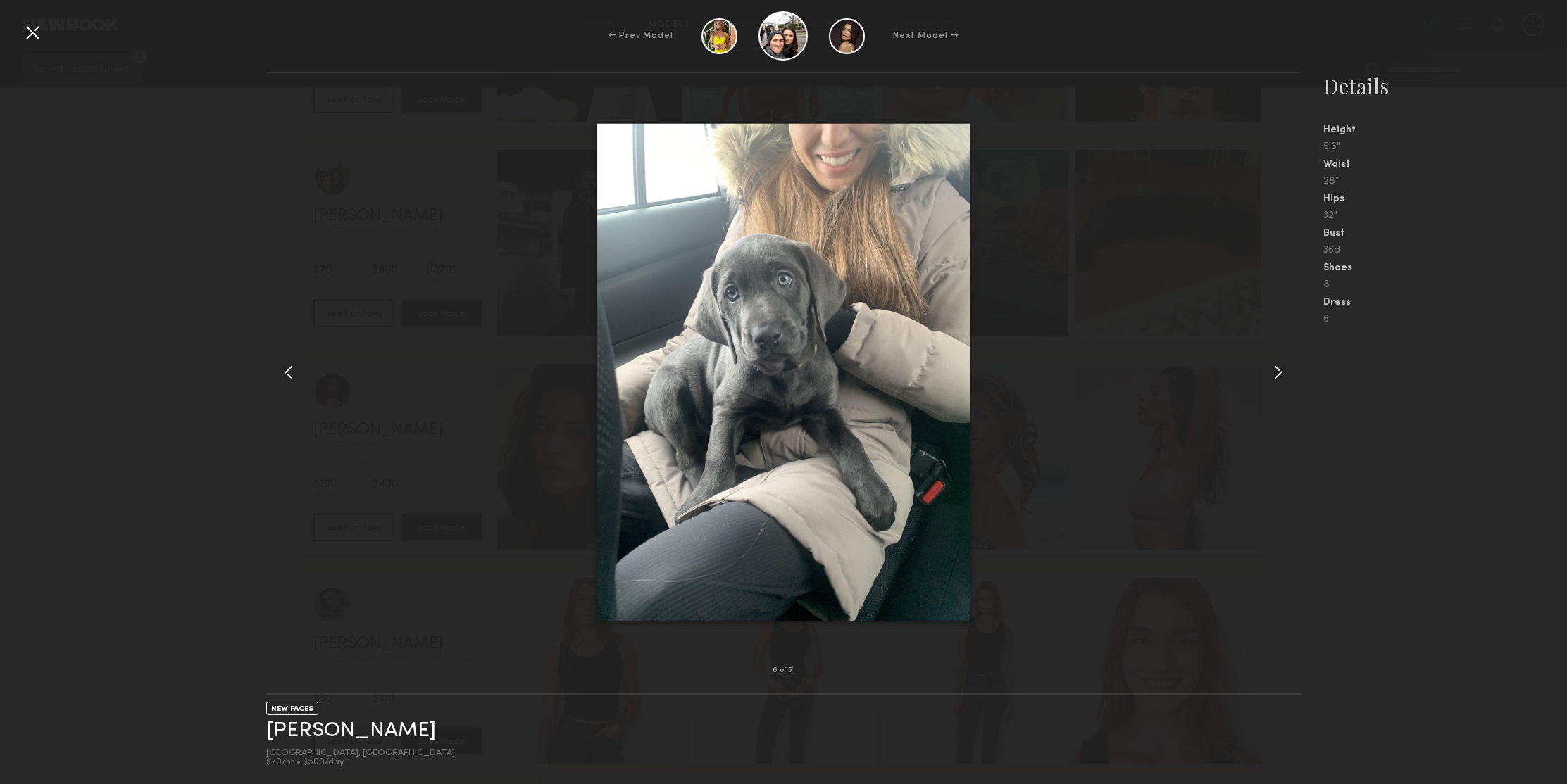
click at [294, 382] on common-icon at bounding box center [289, 372] width 23 height 23
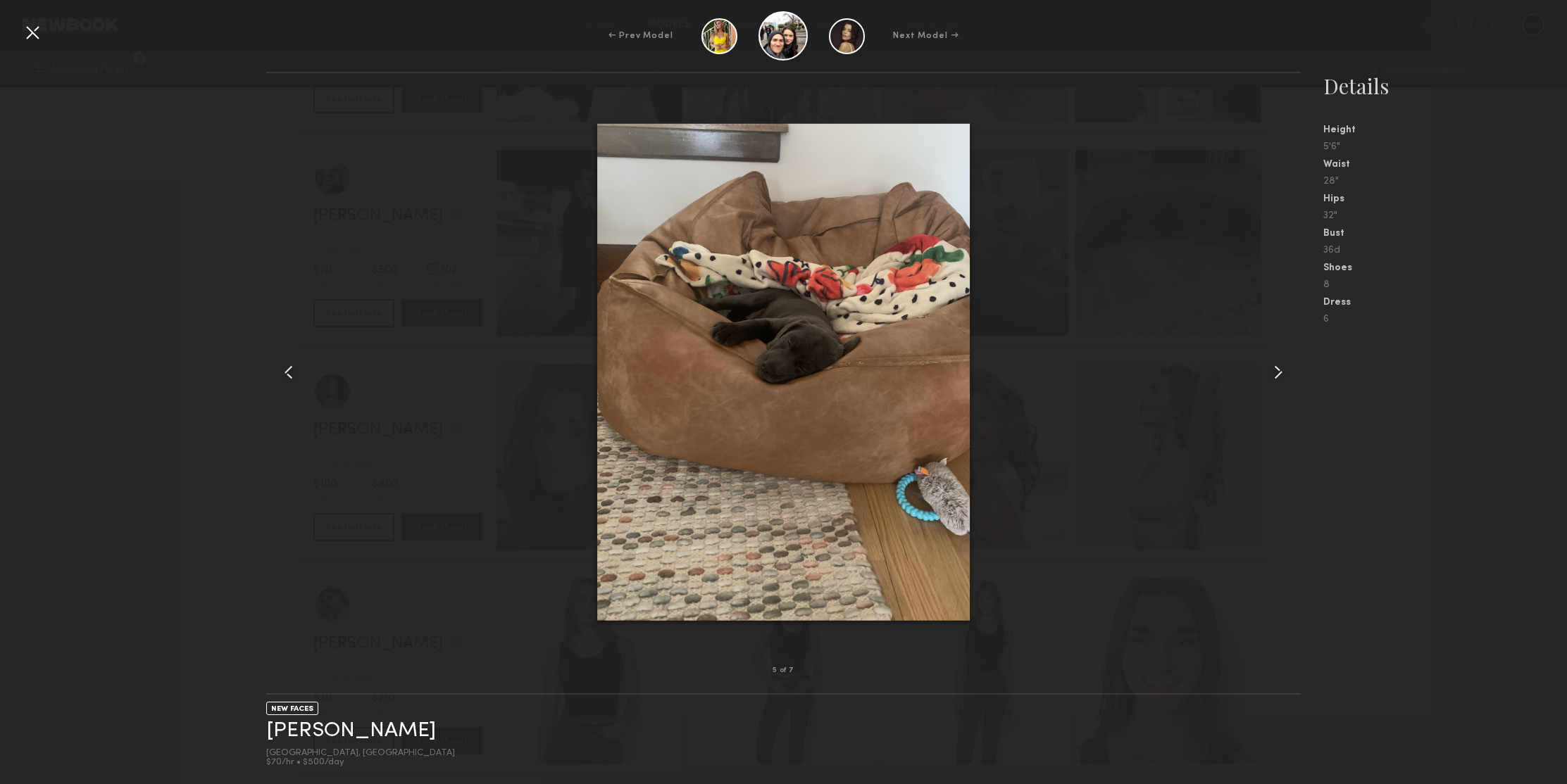
click at [294, 382] on common-icon at bounding box center [289, 372] width 23 height 23
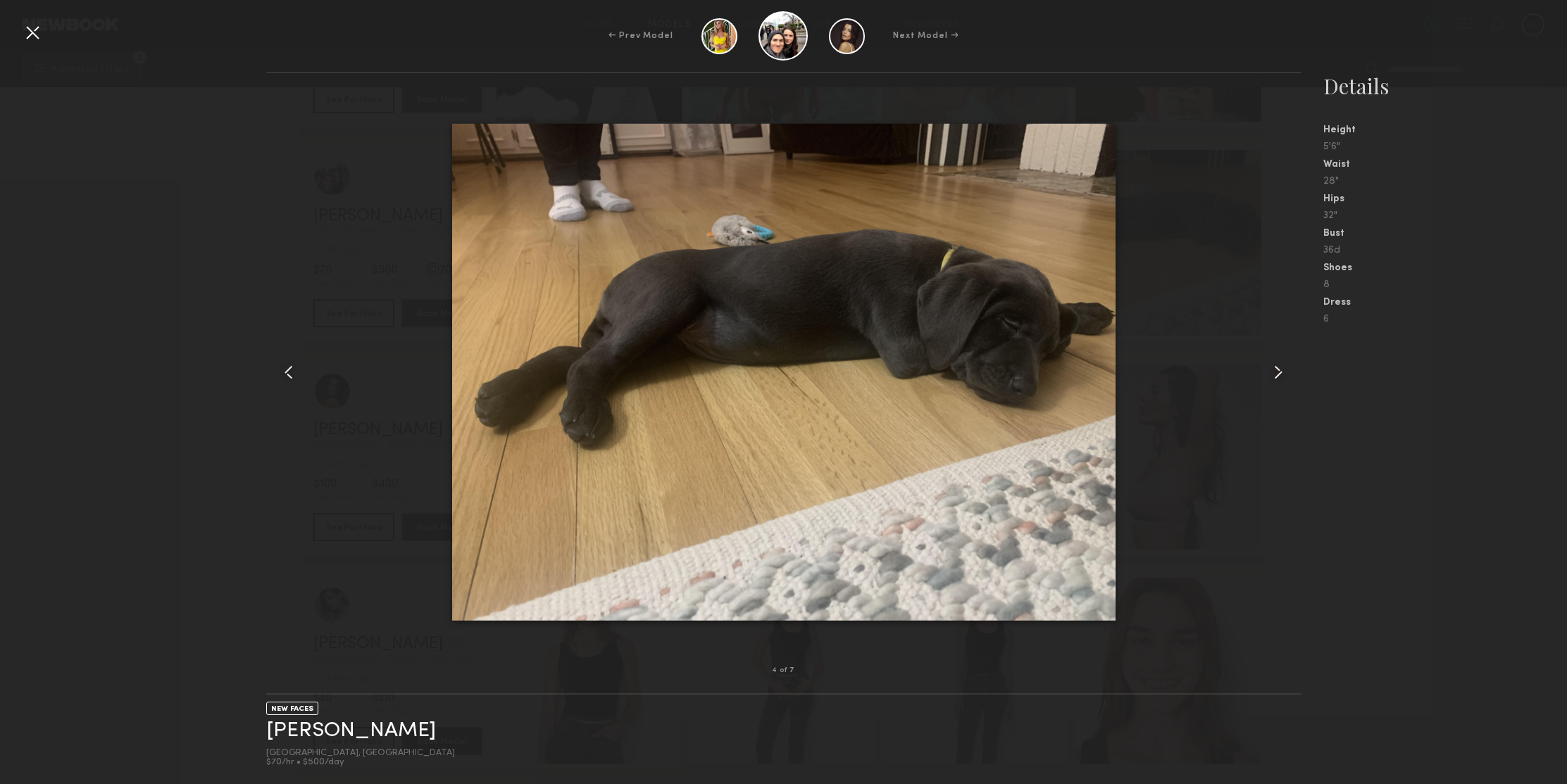
click at [294, 382] on common-icon at bounding box center [289, 372] width 23 height 23
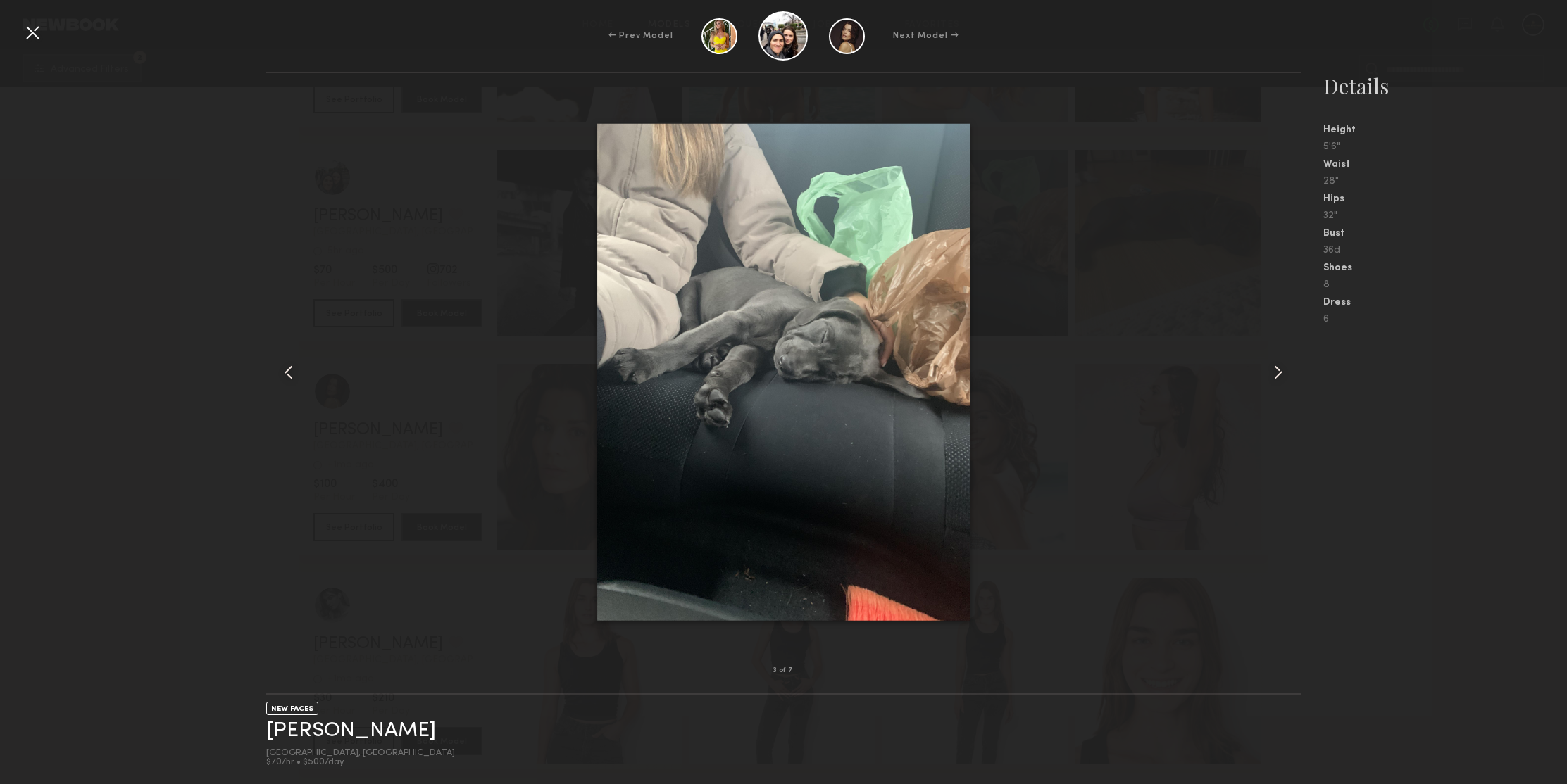
click at [294, 382] on common-icon at bounding box center [289, 372] width 23 height 23
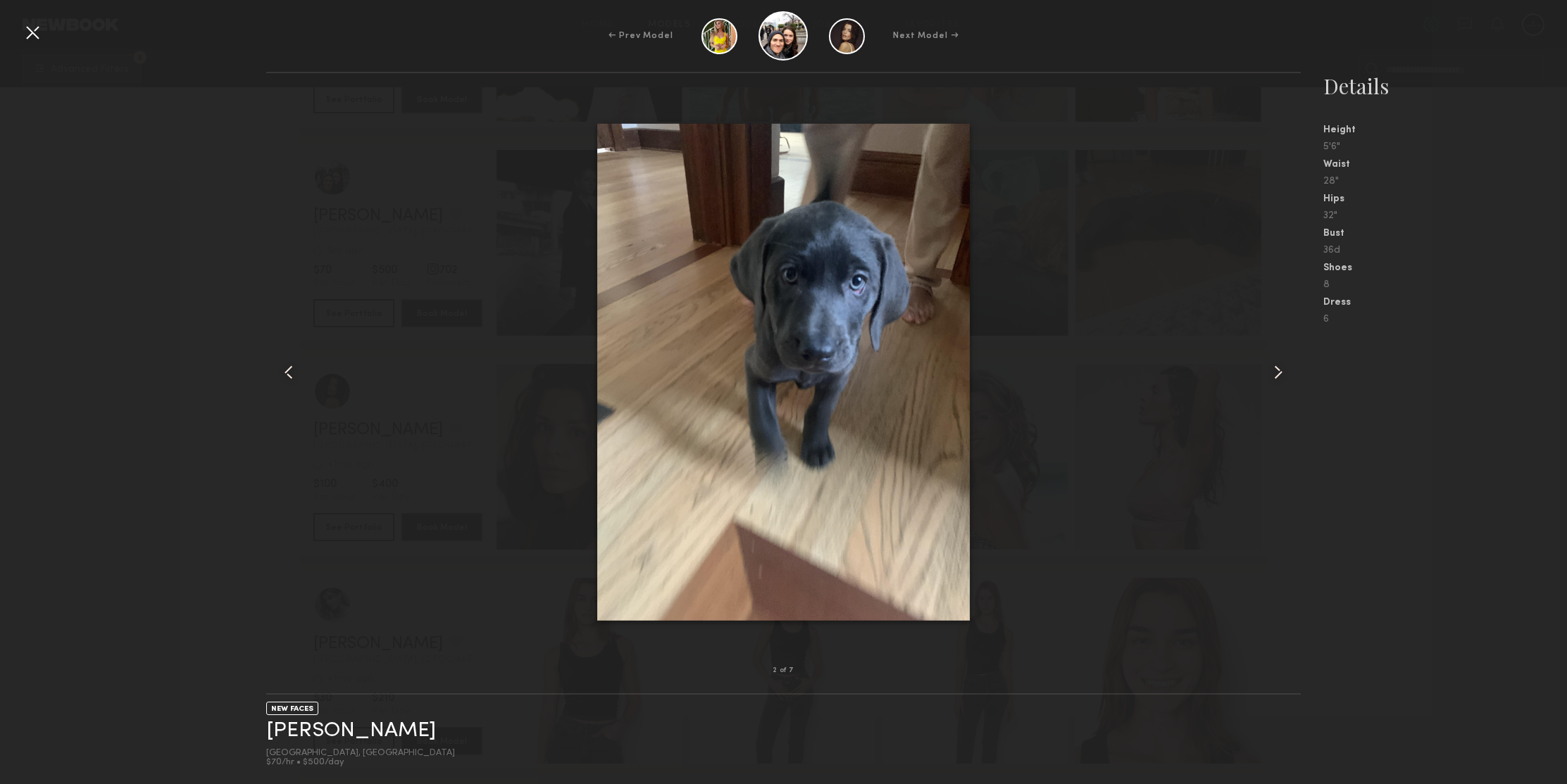
click at [294, 382] on common-icon at bounding box center [289, 372] width 23 height 23
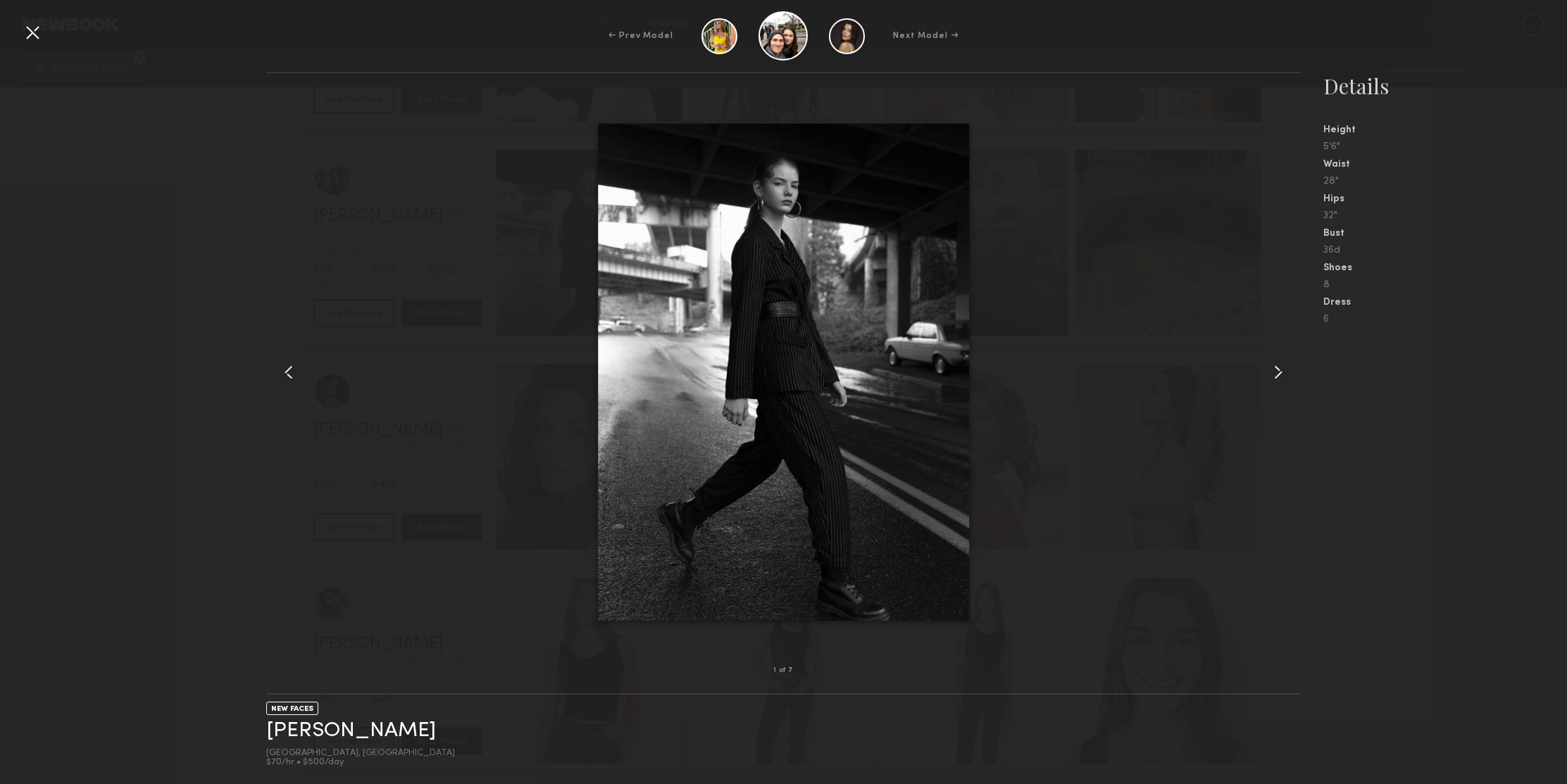
click at [294, 382] on common-icon at bounding box center [289, 372] width 23 height 23
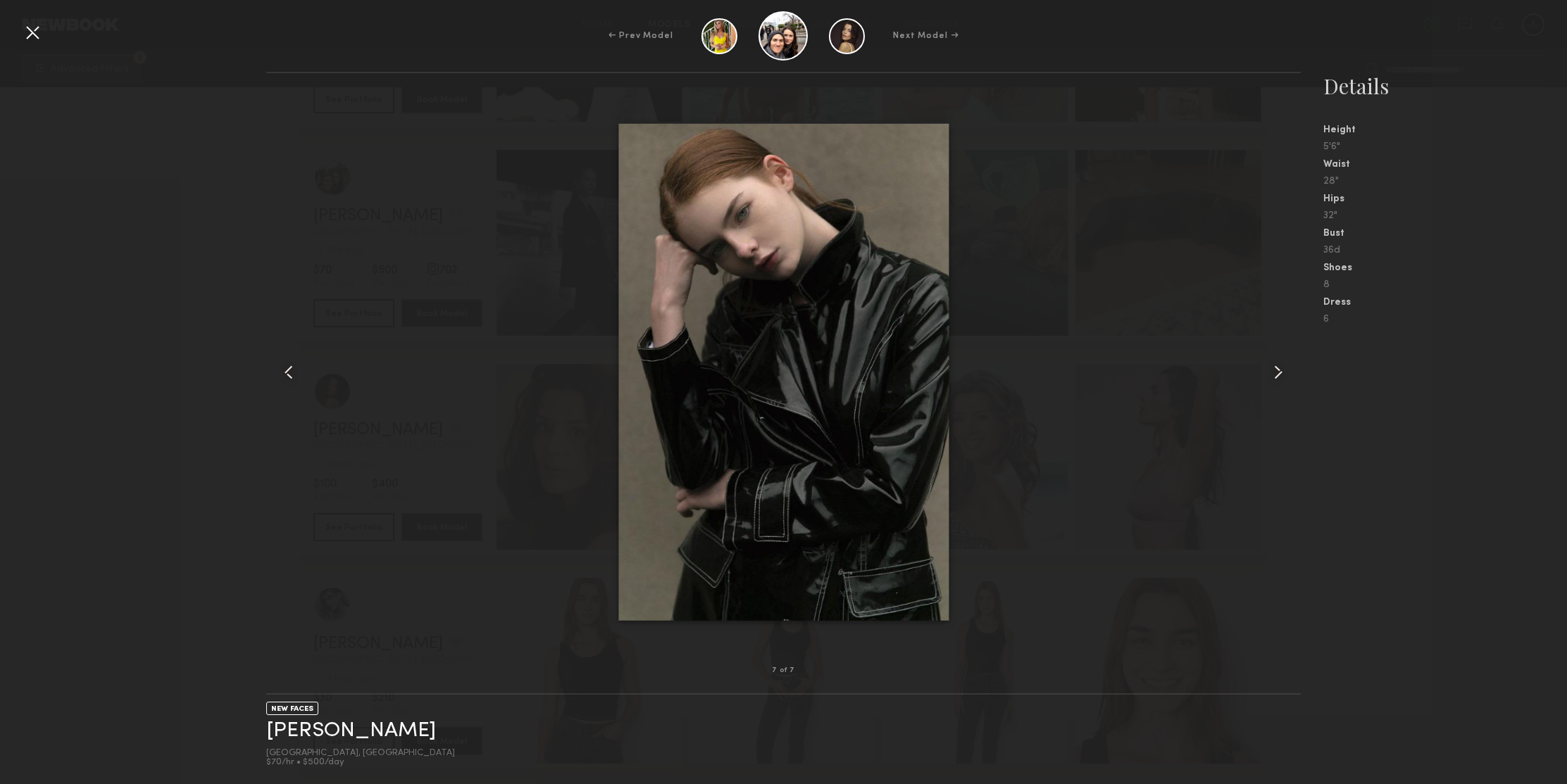
click at [294, 382] on common-icon at bounding box center [289, 372] width 23 height 23
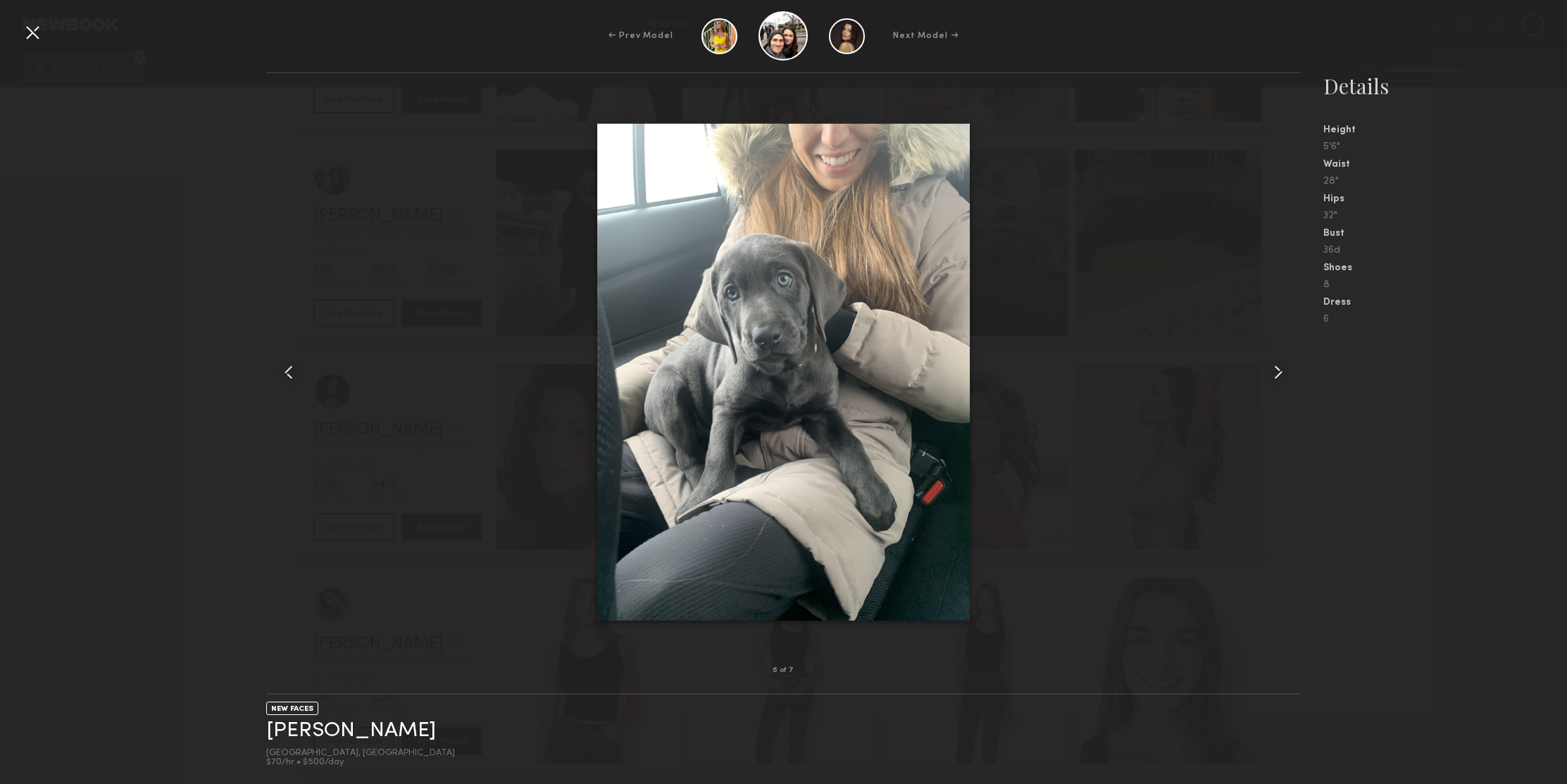
click at [35, 34] on div at bounding box center [33, 33] width 23 height 23
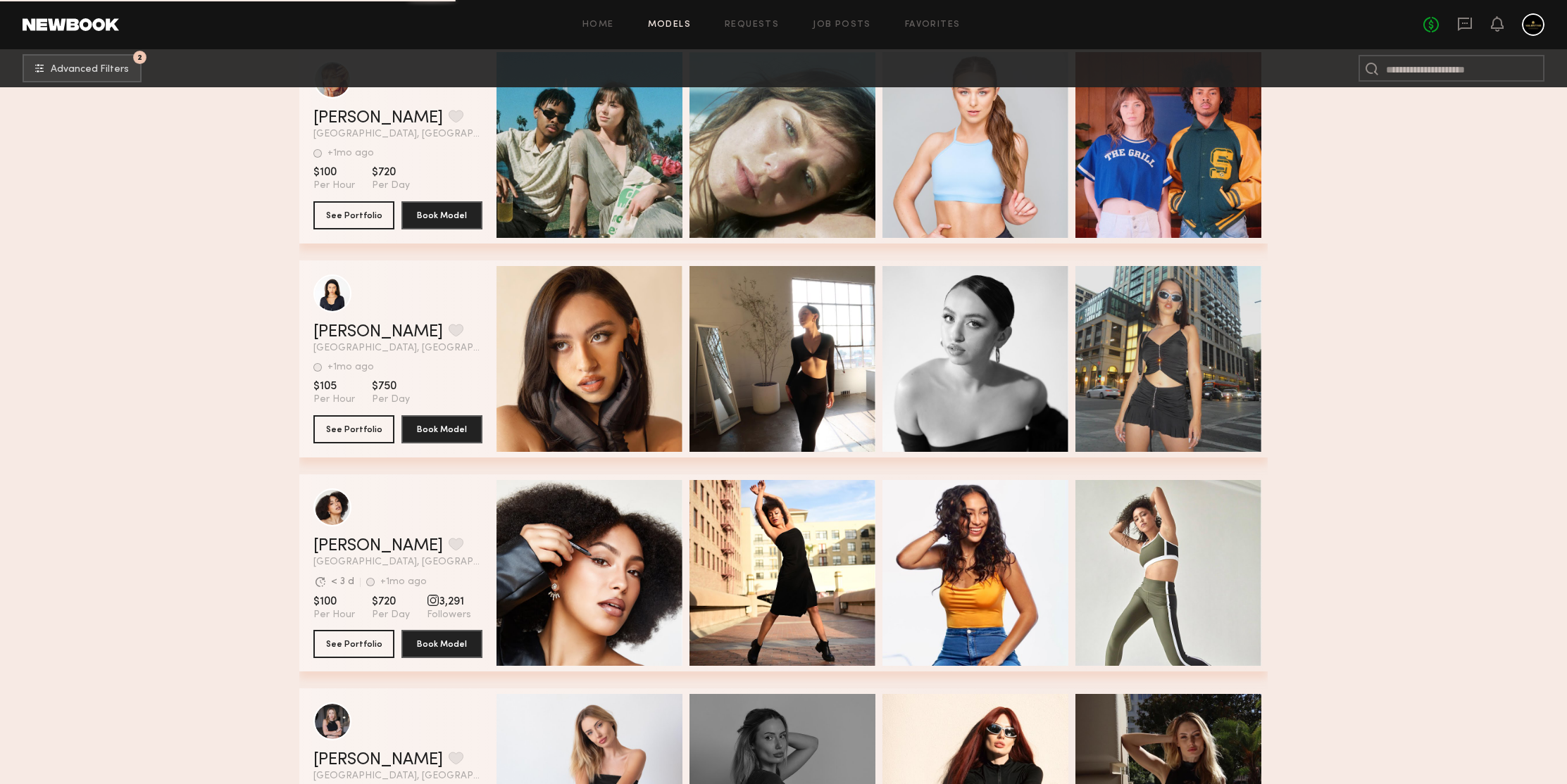
scroll to position [387297, 0]
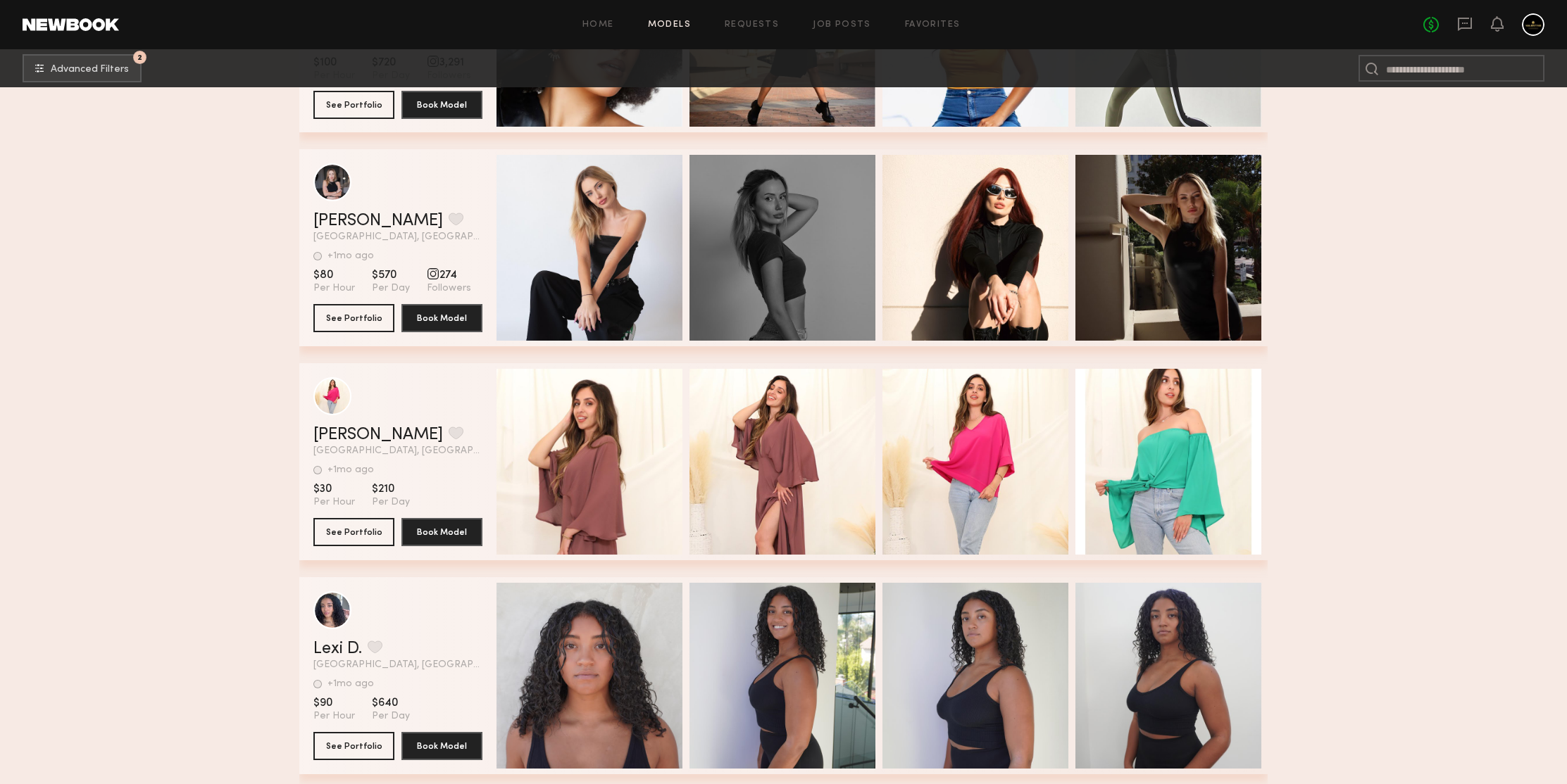
scroll to position [388114, 0]
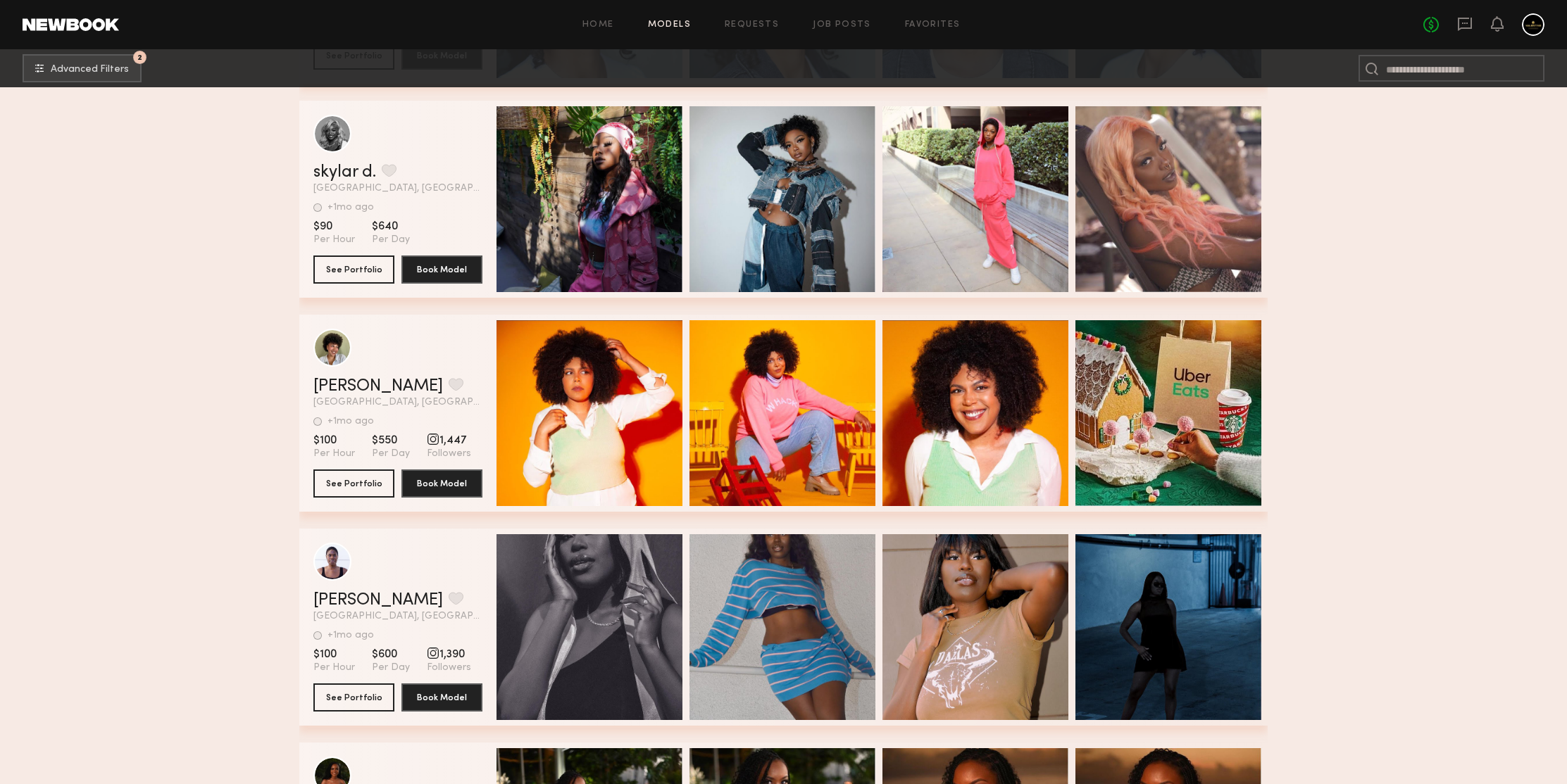
scroll to position [388945, 0]
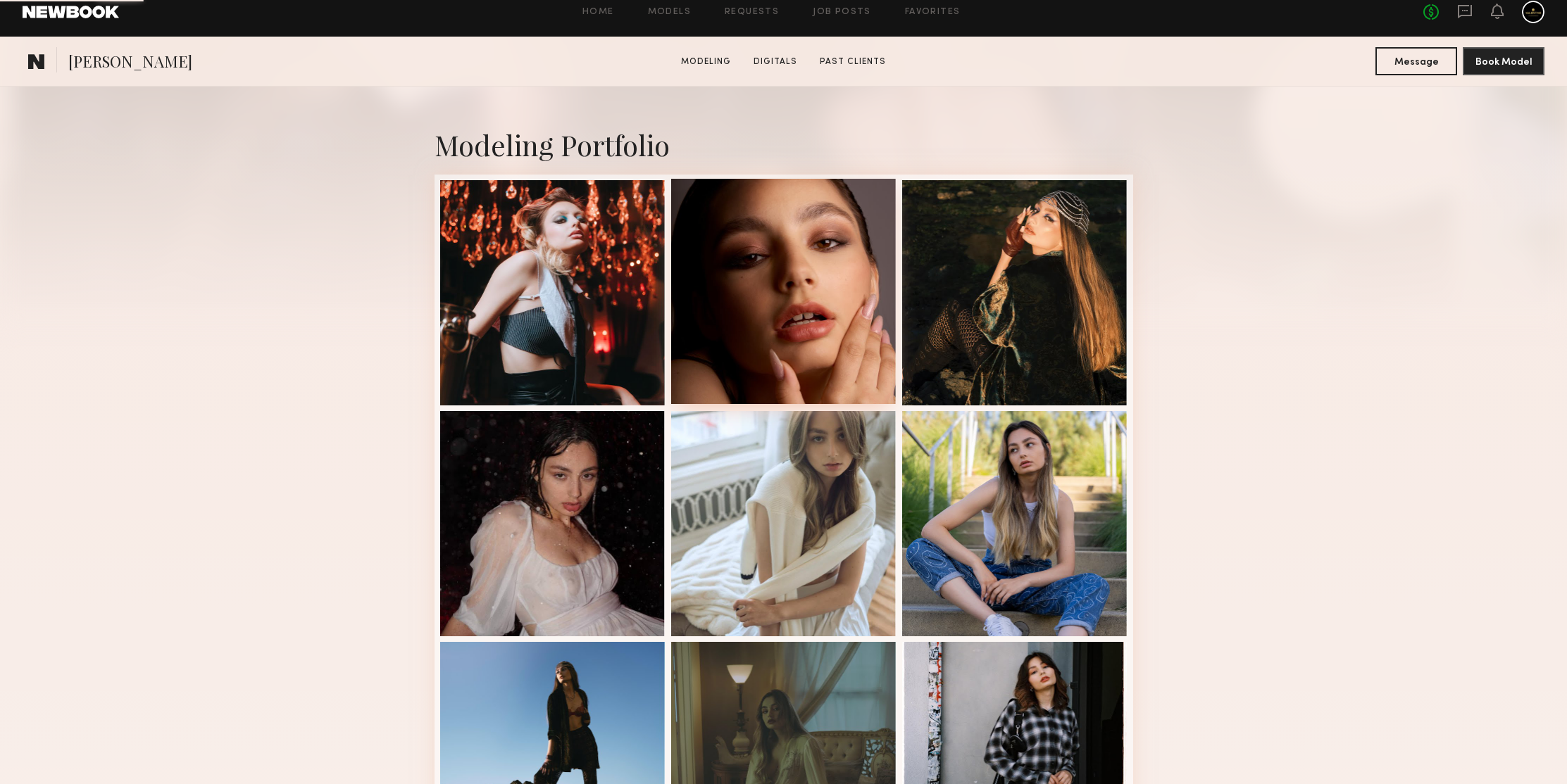
scroll to position [452, 0]
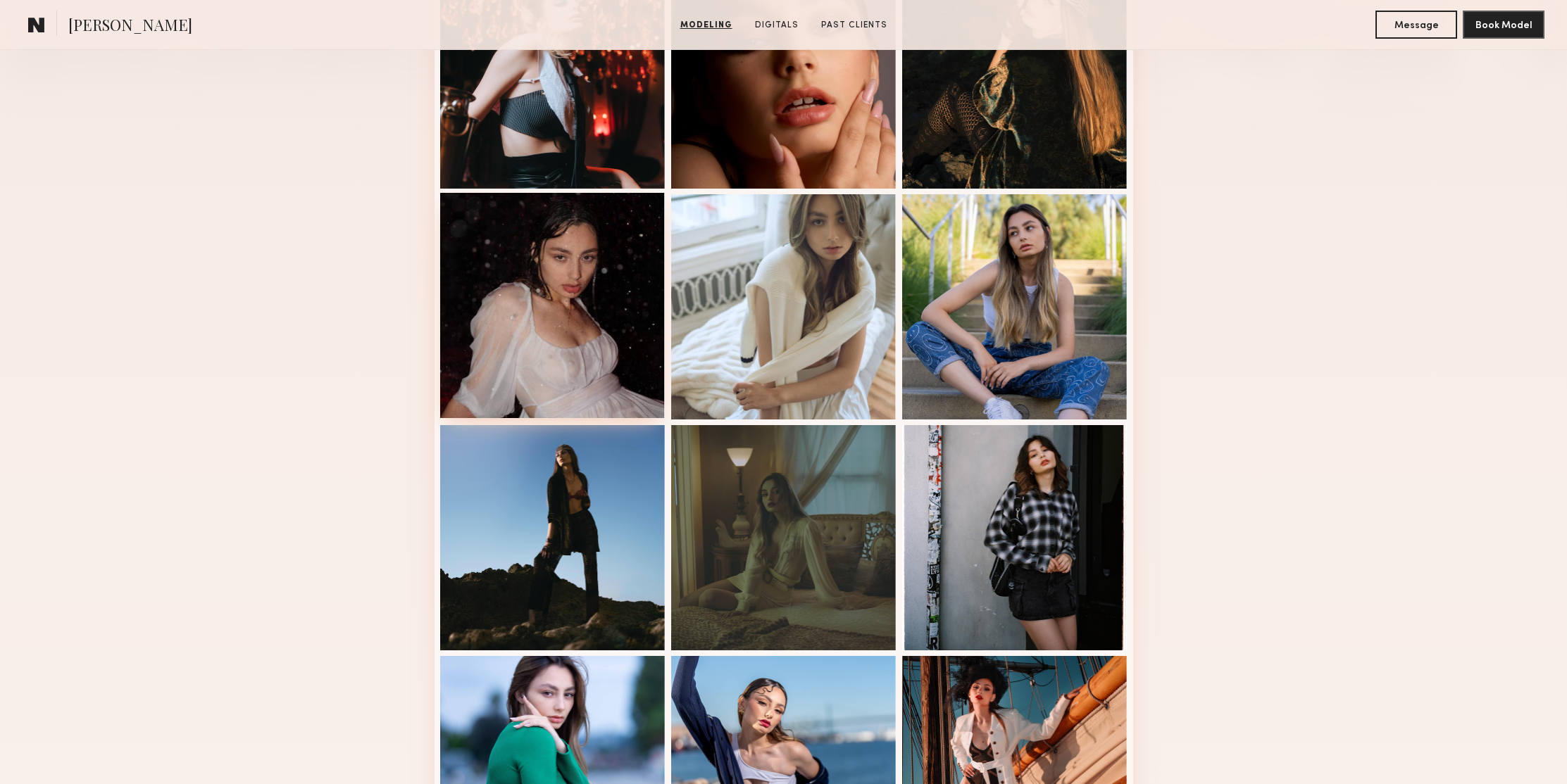
click at [553, 259] on div at bounding box center [552, 305] width 225 height 225
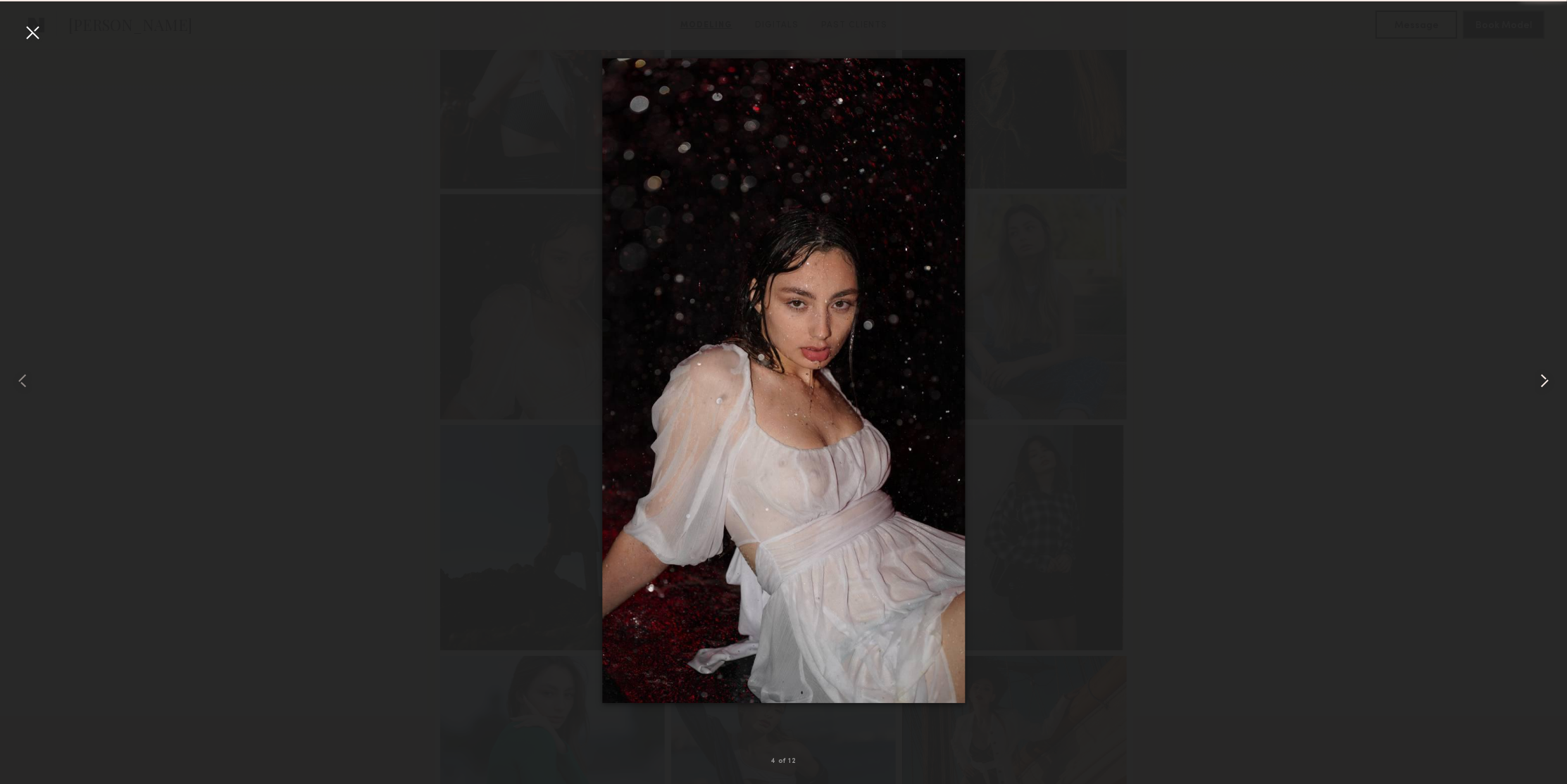
click at [1538, 385] on common-icon at bounding box center [1545, 381] width 23 height 23
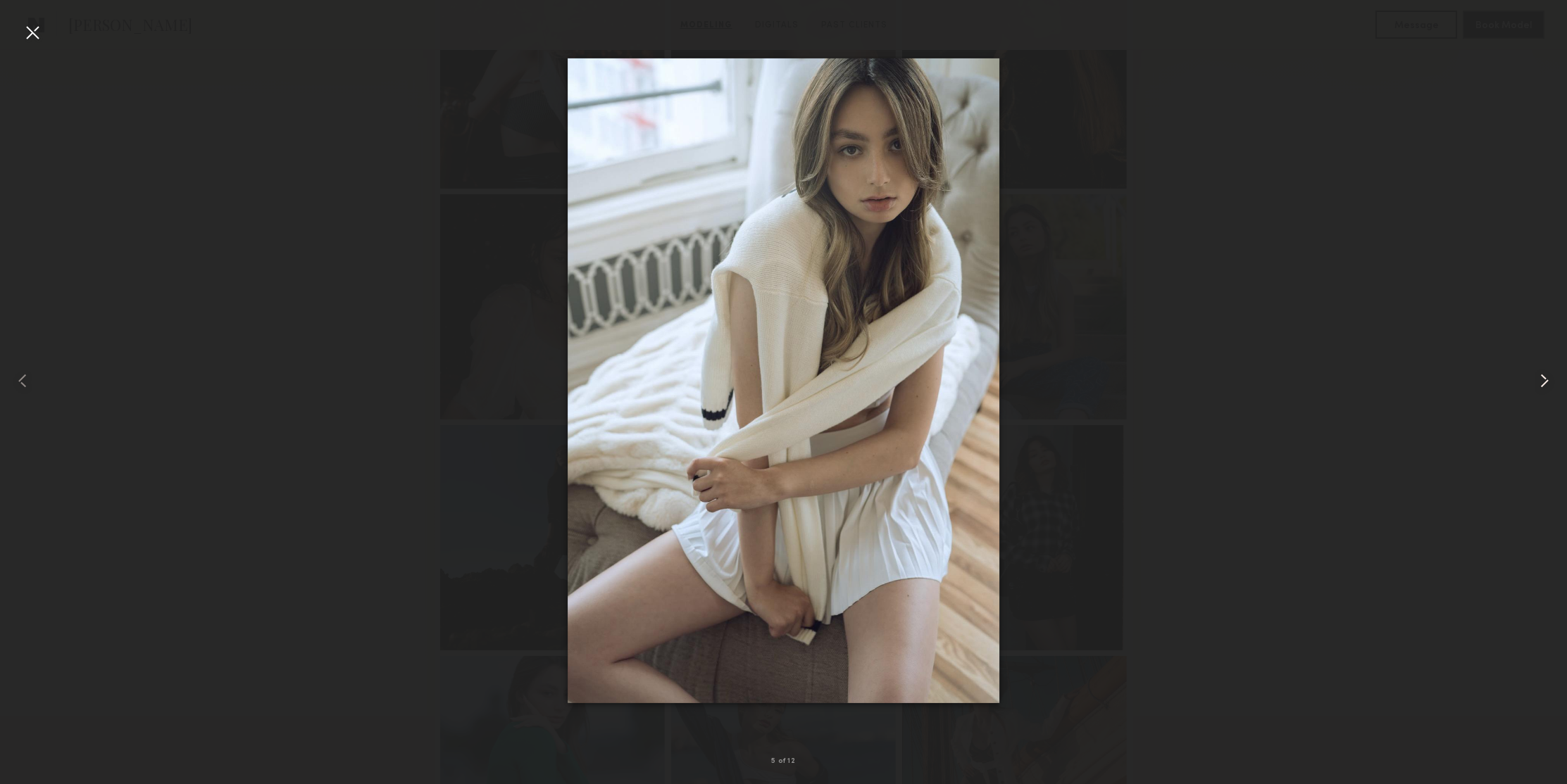
click at [1538, 385] on common-icon at bounding box center [1545, 381] width 23 height 23
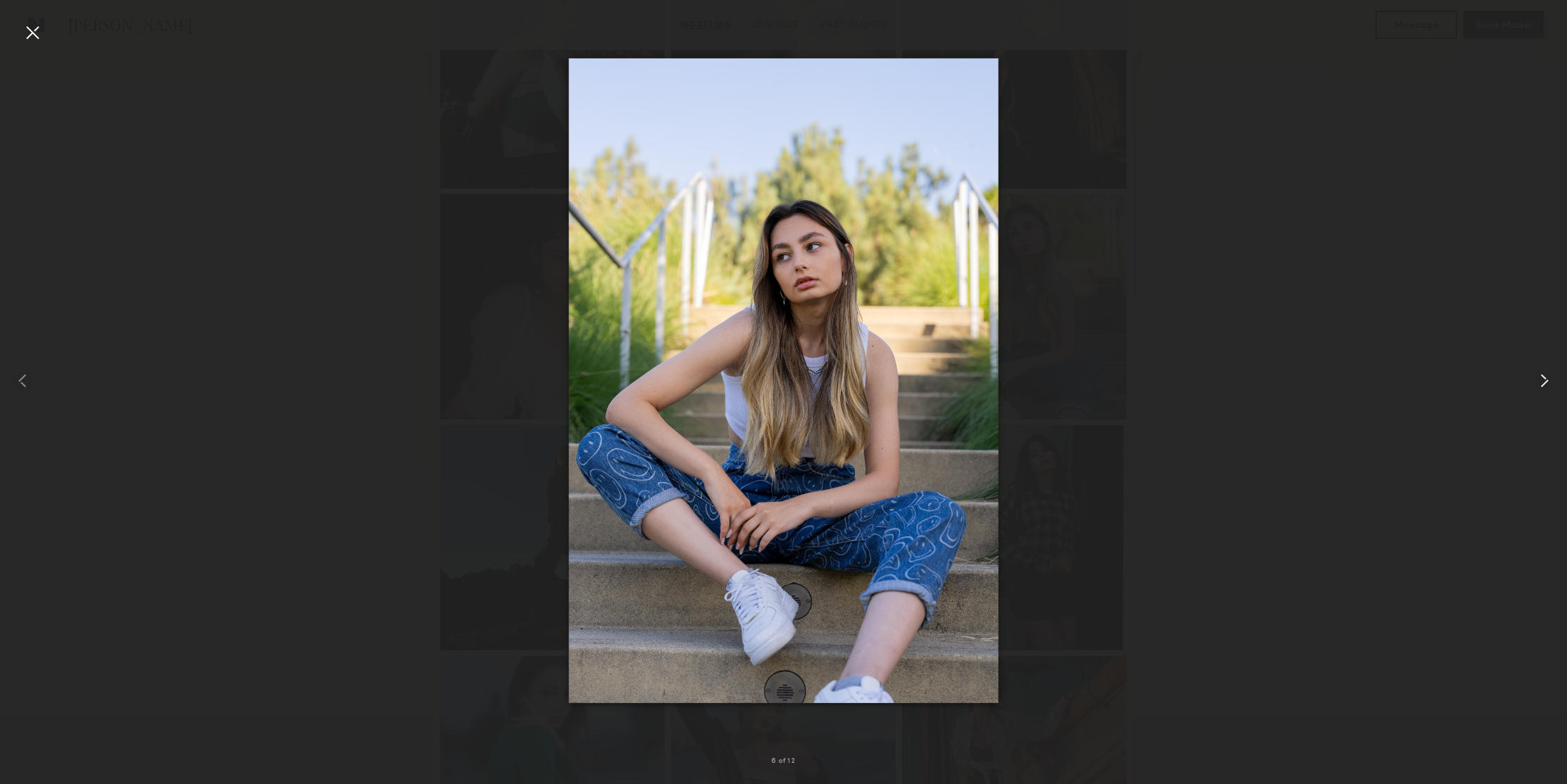
click at [1538, 385] on common-icon at bounding box center [1545, 381] width 23 height 23
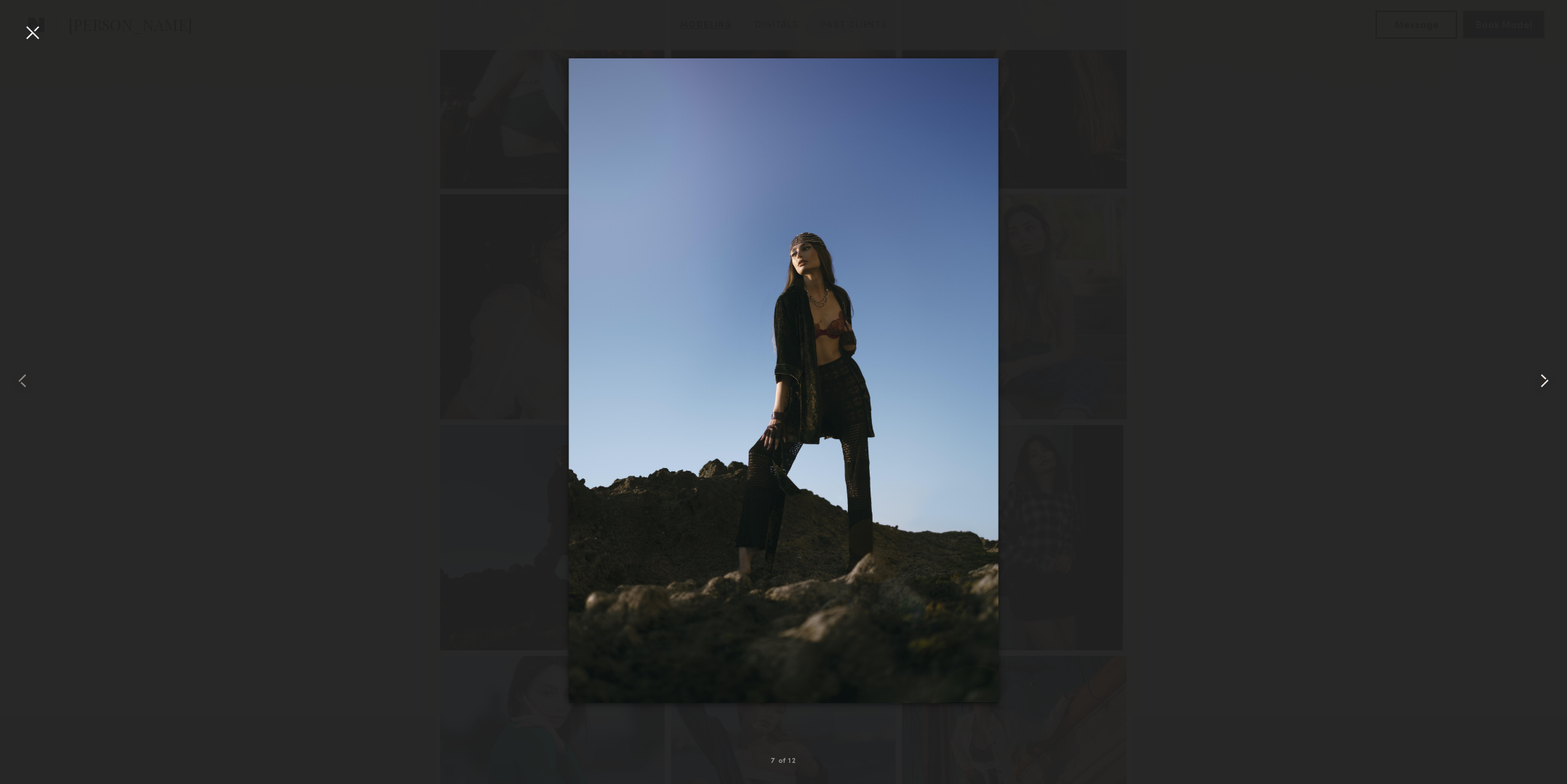
click at [1538, 385] on common-icon at bounding box center [1545, 381] width 23 height 23
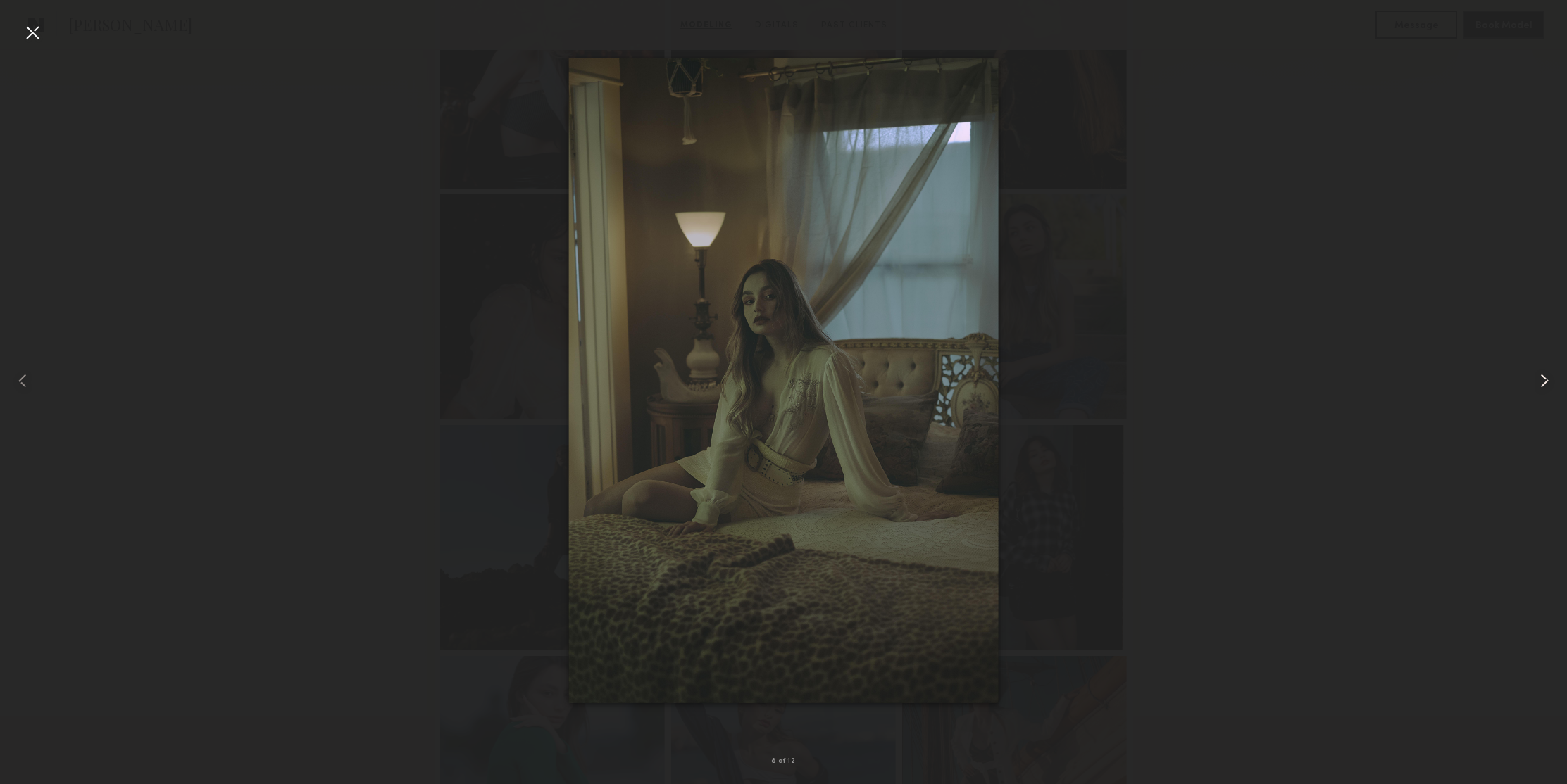
click at [1538, 385] on common-icon at bounding box center [1545, 381] width 23 height 23
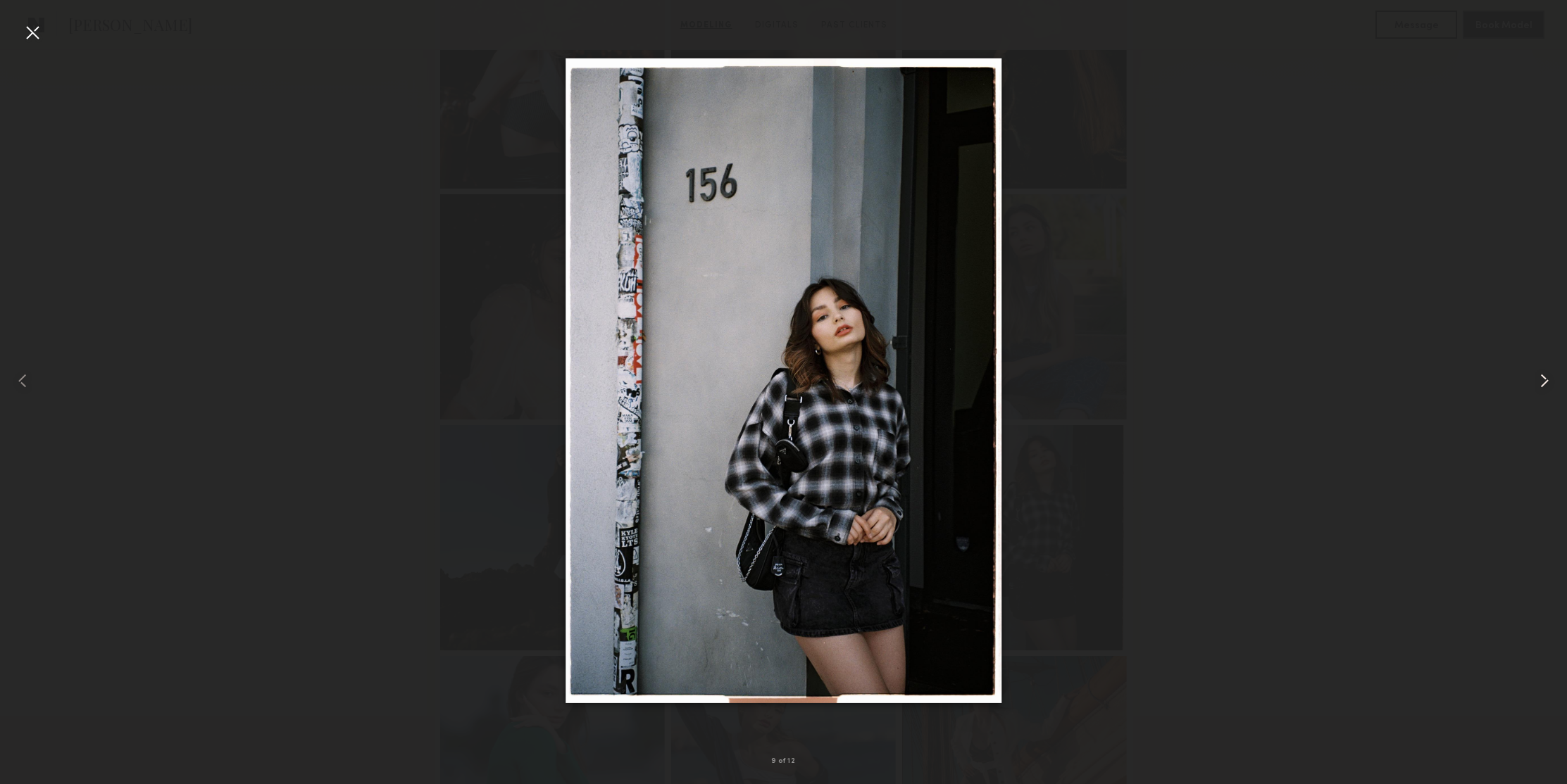
click at [1538, 385] on common-icon at bounding box center [1545, 381] width 23 height 23
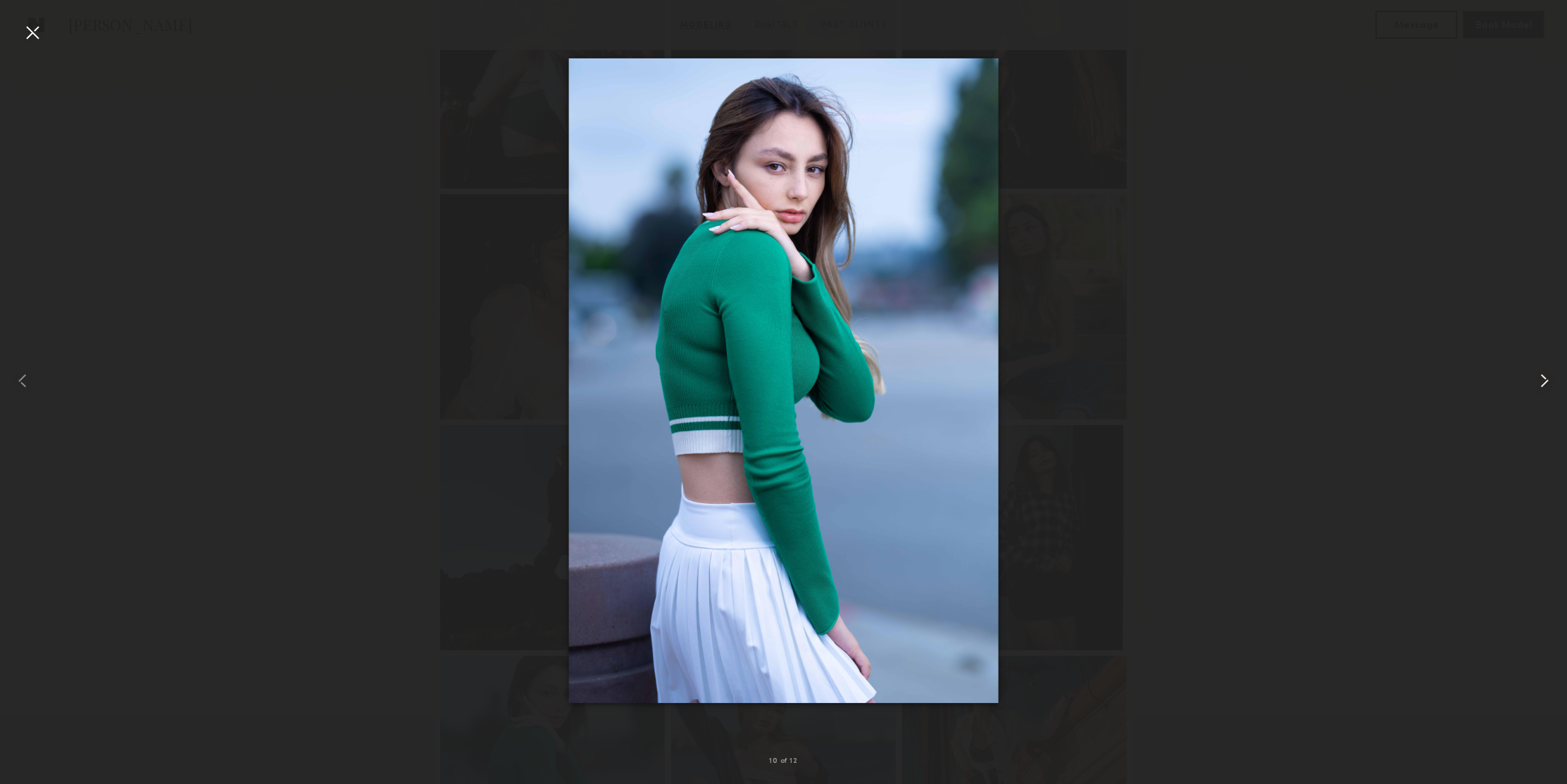
click at [1538, 385] on common-icon at bounding box center [1545, 381] width 23 height 23
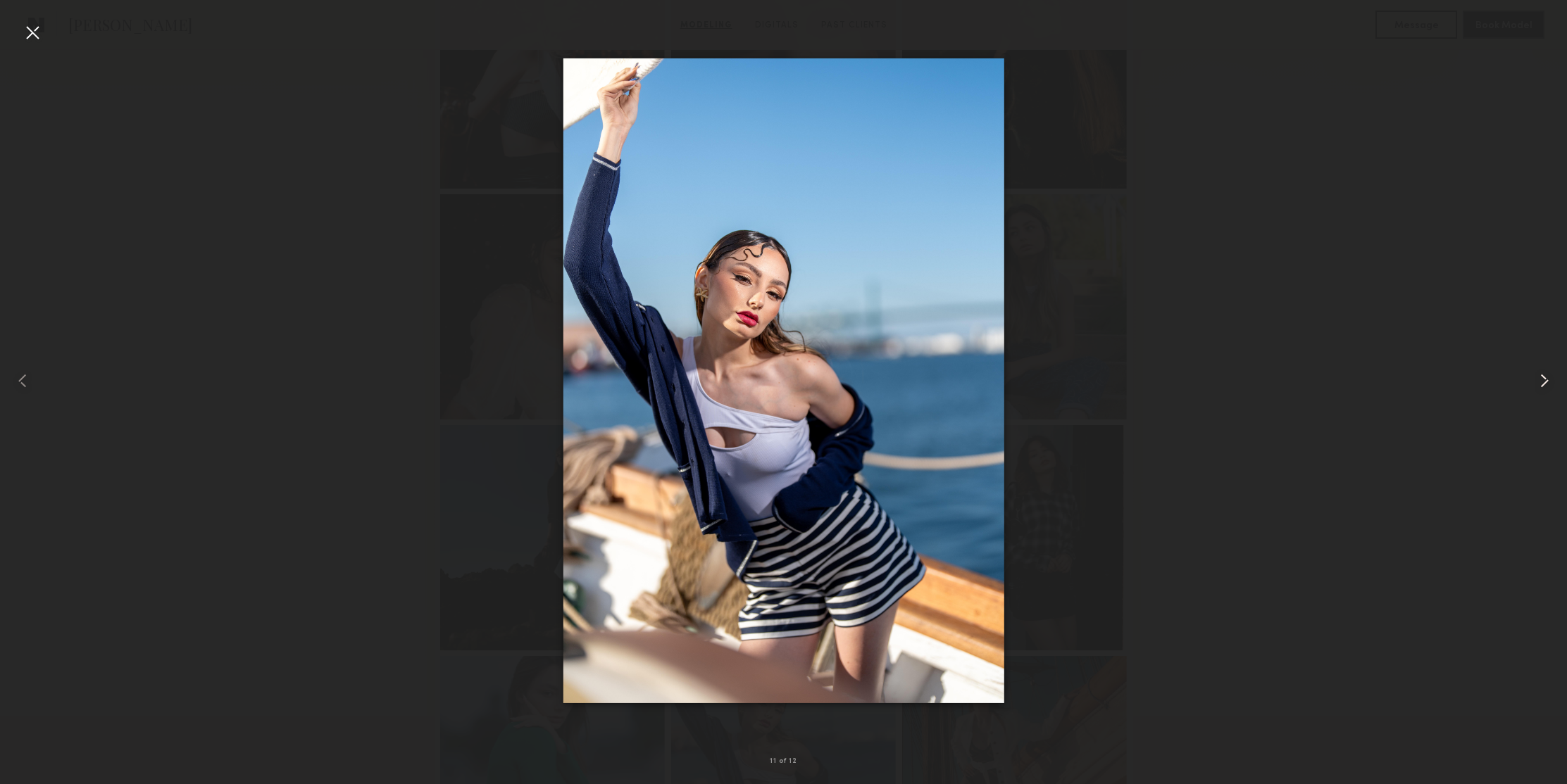
click at [1538, 385] on common-icon at bounding box center [1545, 381] width 23 height 23
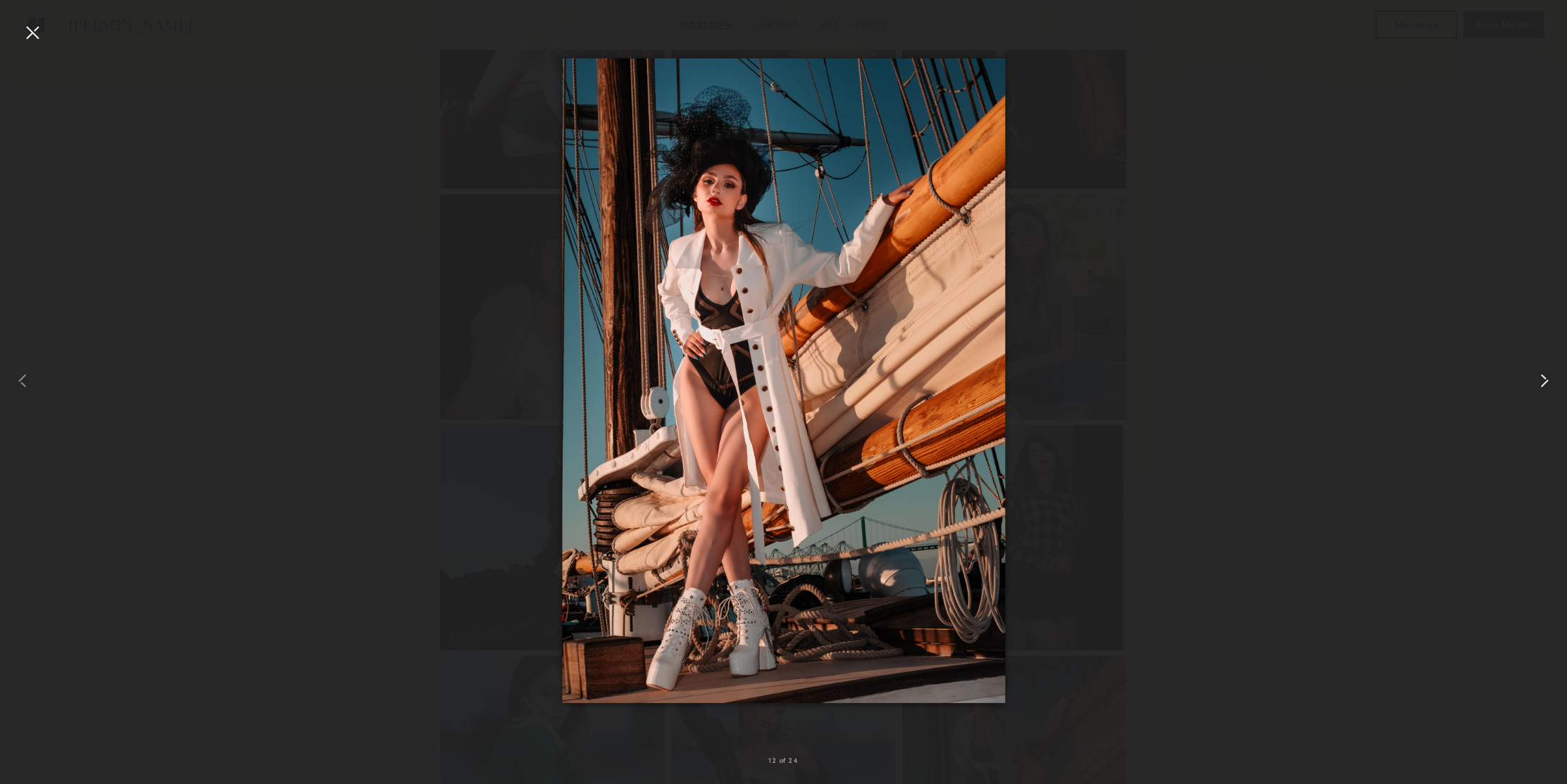
click at [1538, 385] on common-icon at bounding box center [1545, 381] width 23 height 23
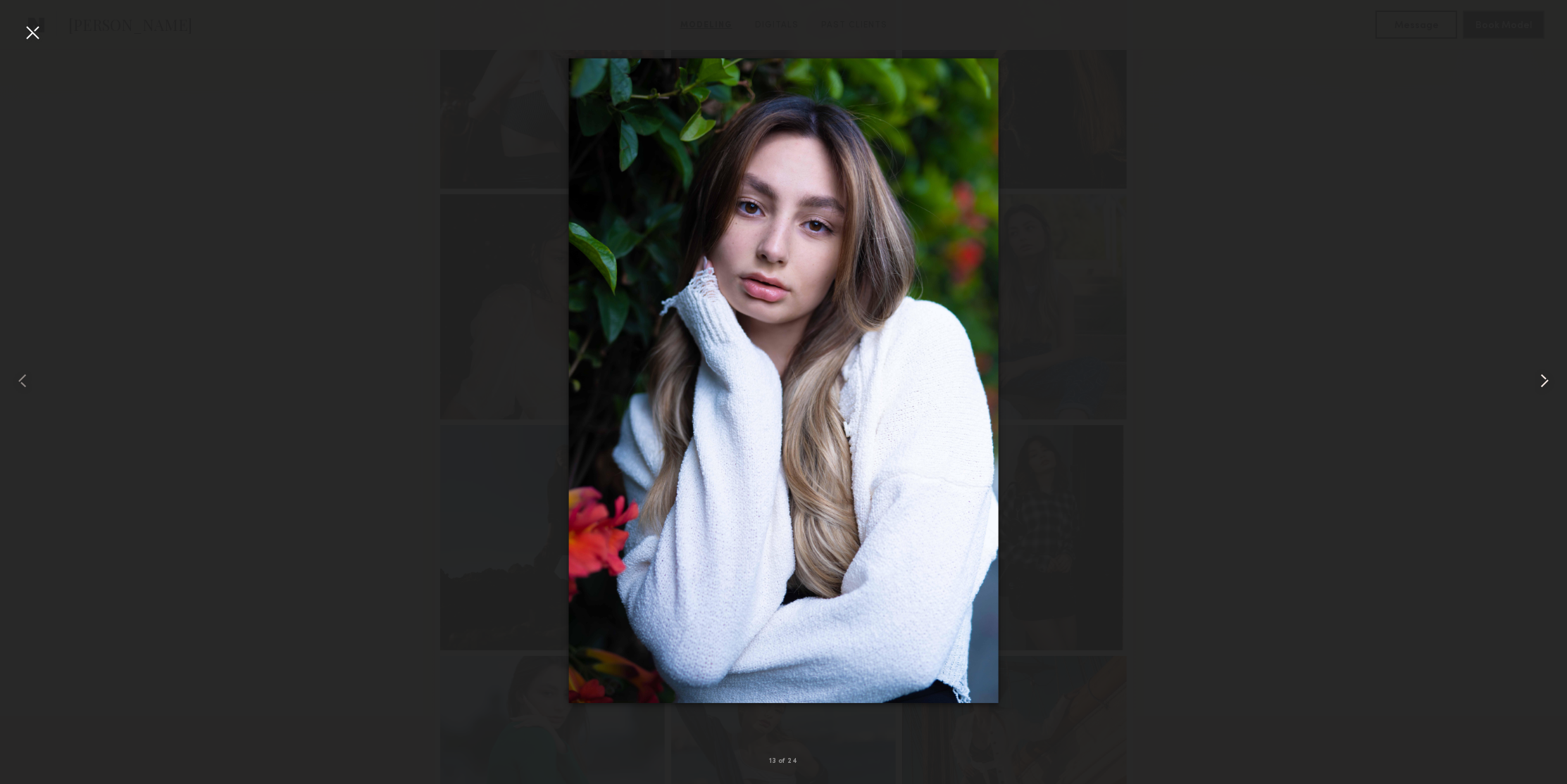
click at [1538, 385] on common-icon at bounding box center [1545, 381] width 23 height 23
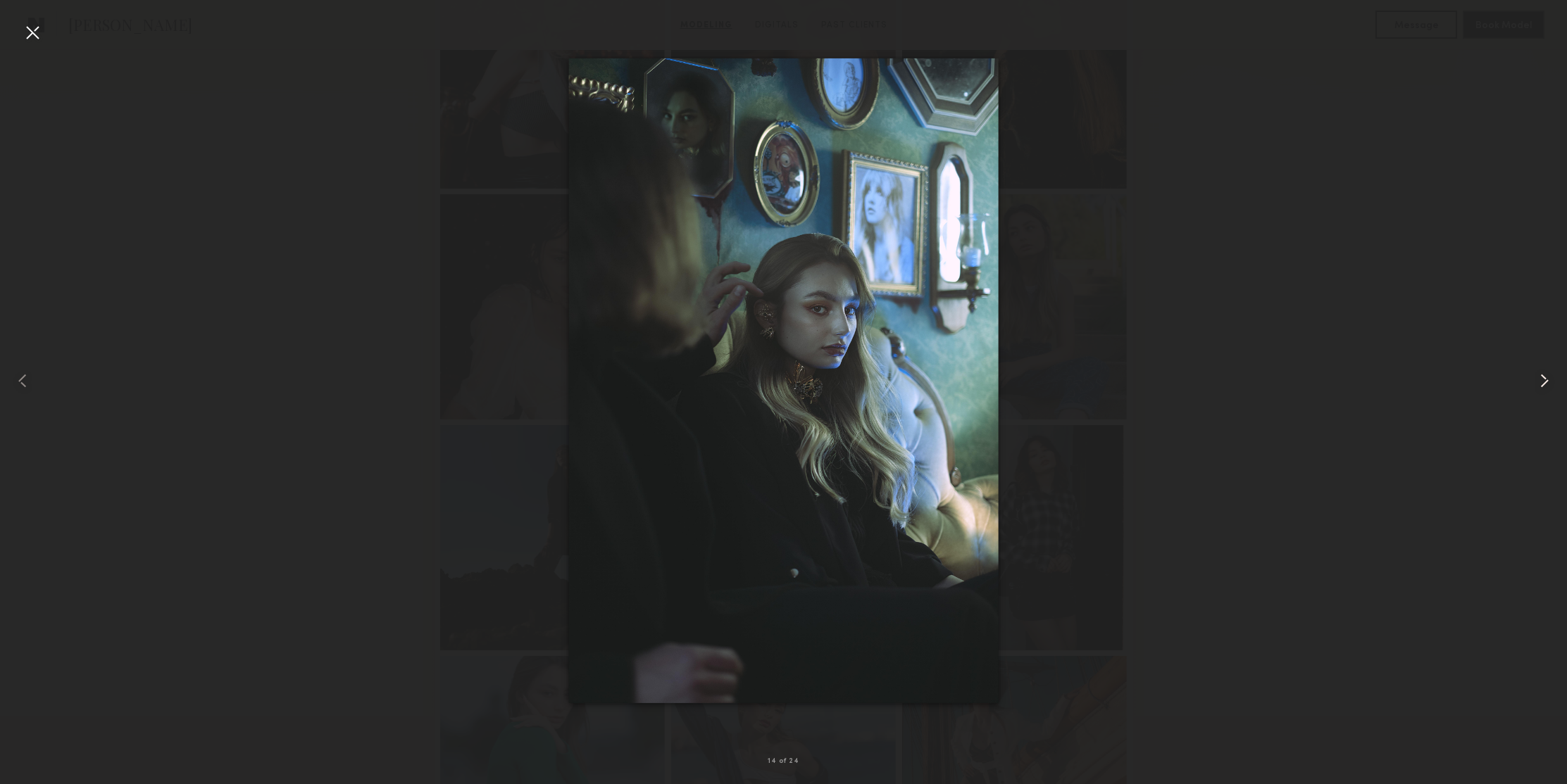
click at [1538, 385] on common-icon at bounding box center [1545, 381] width 23 height 23
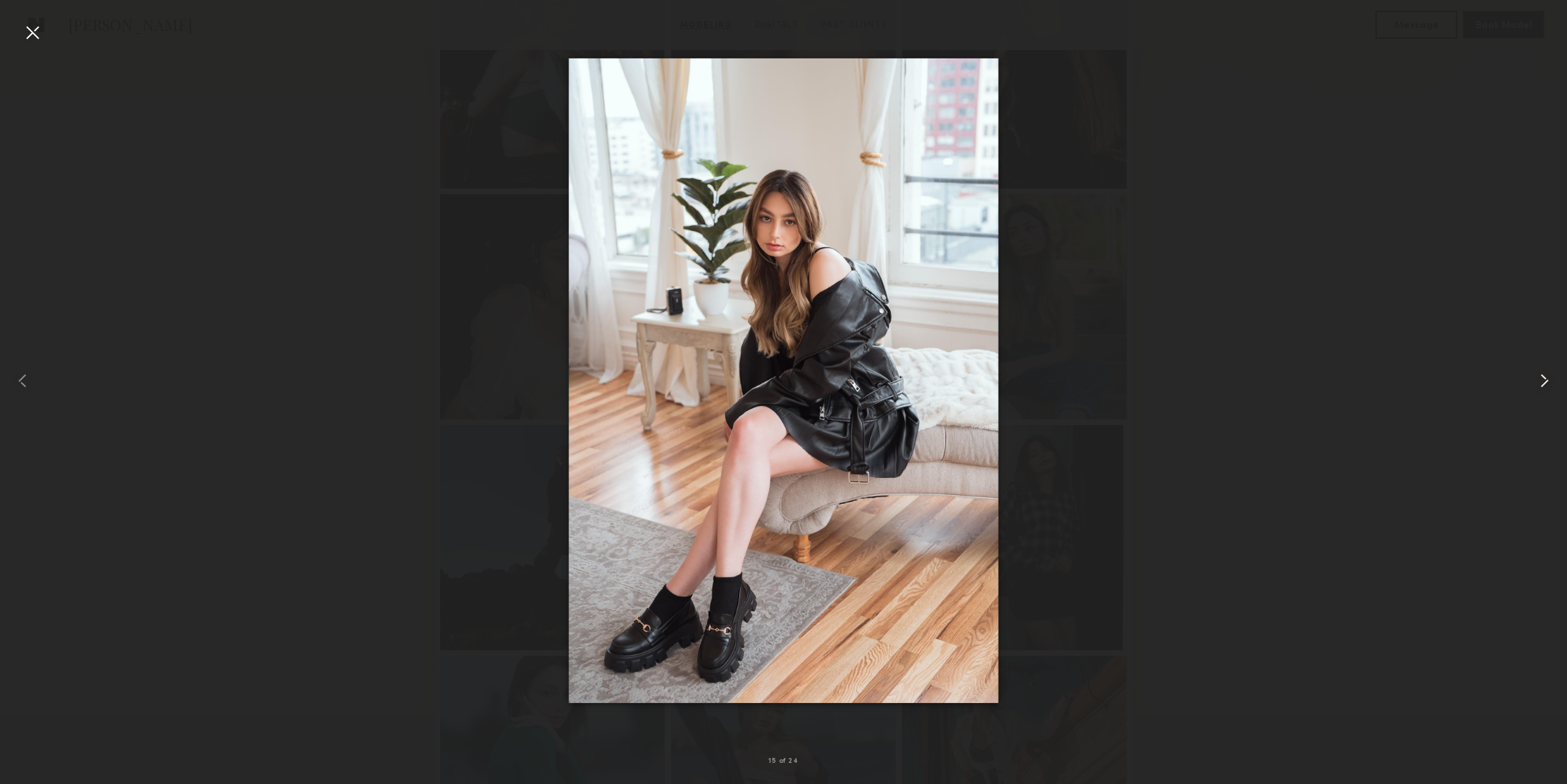
click at [1538, 385] on common-icon at bounding box center [1545, 381] width 23 height 23
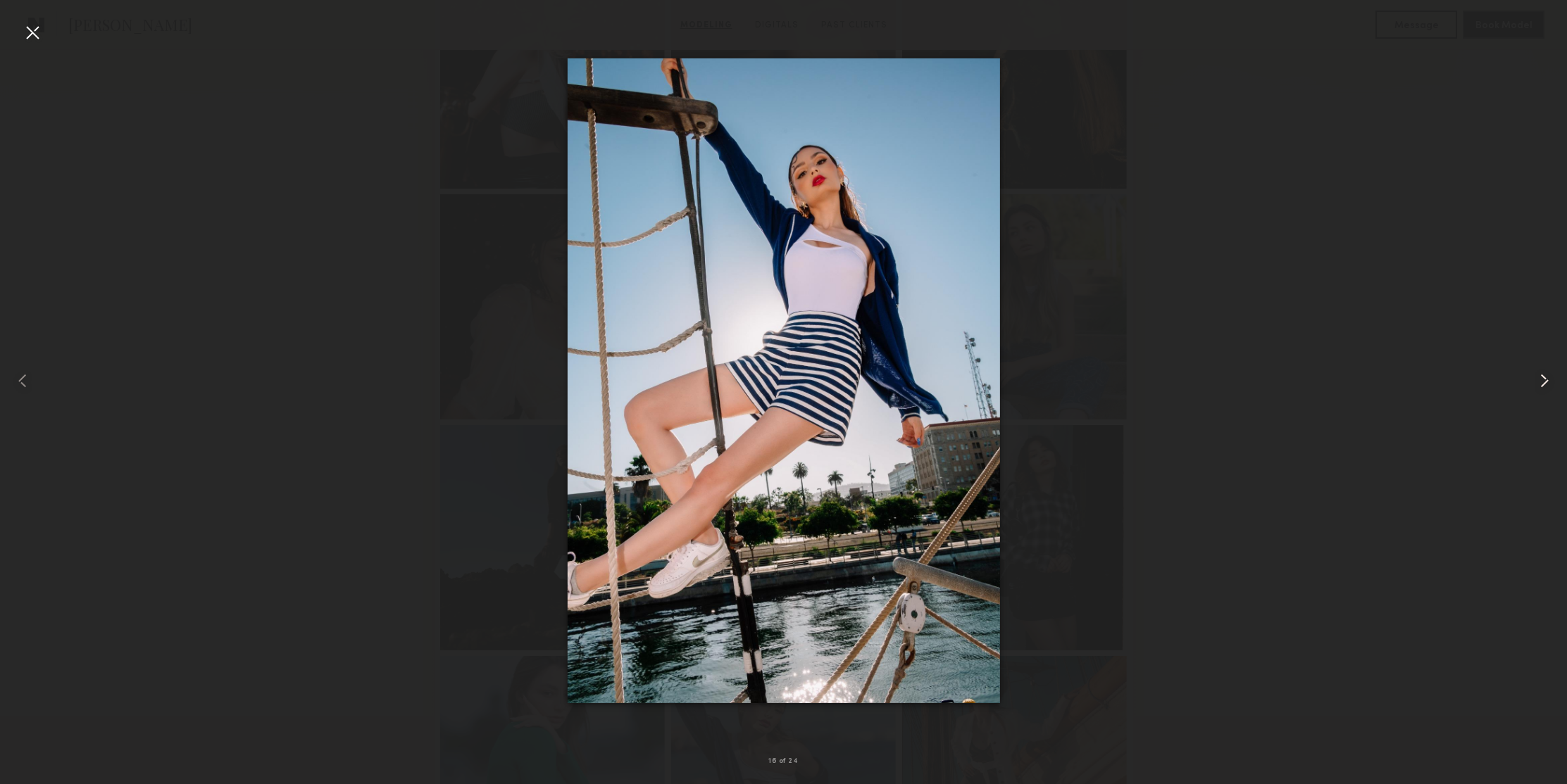
click at [1538, 385] on common-icon at bounding box center [1545, 381] width 23 height 23
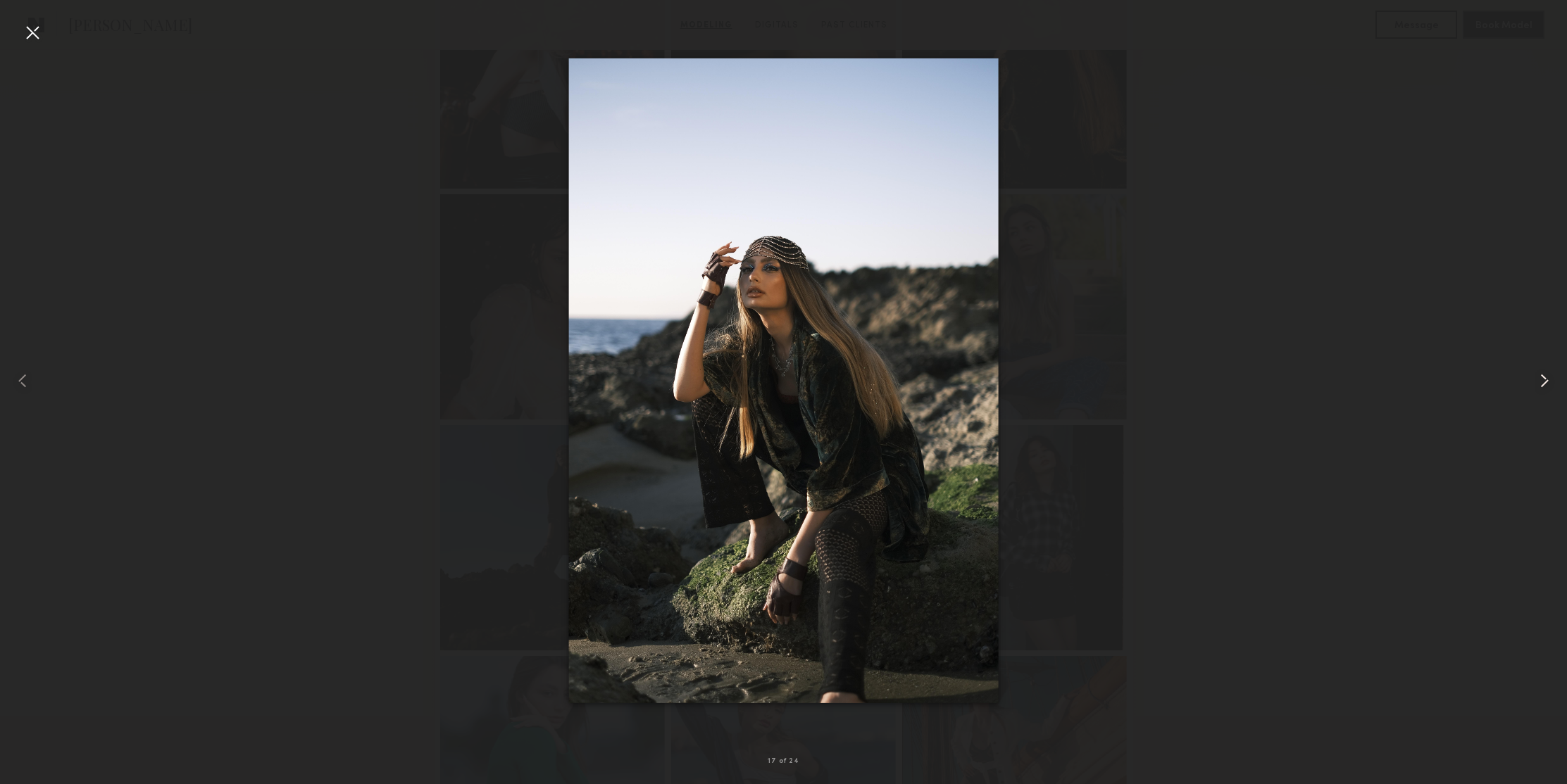
click at [1538, 385] on common-icon at bounding box center [1545, 381] width 23 height 23
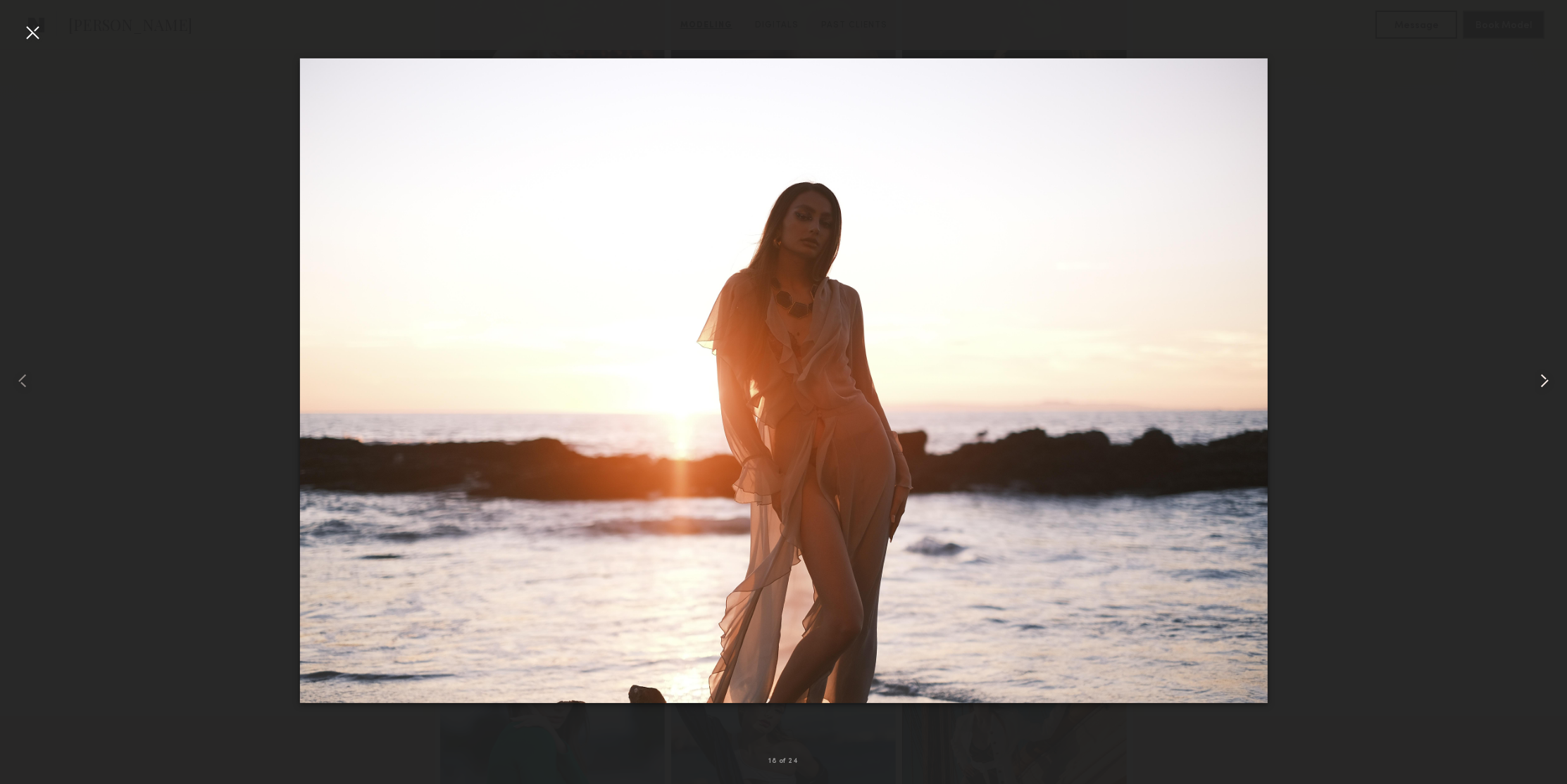
click at [1538, 385] on common-icon at bounding box center [1545, 381] width 23 height 23
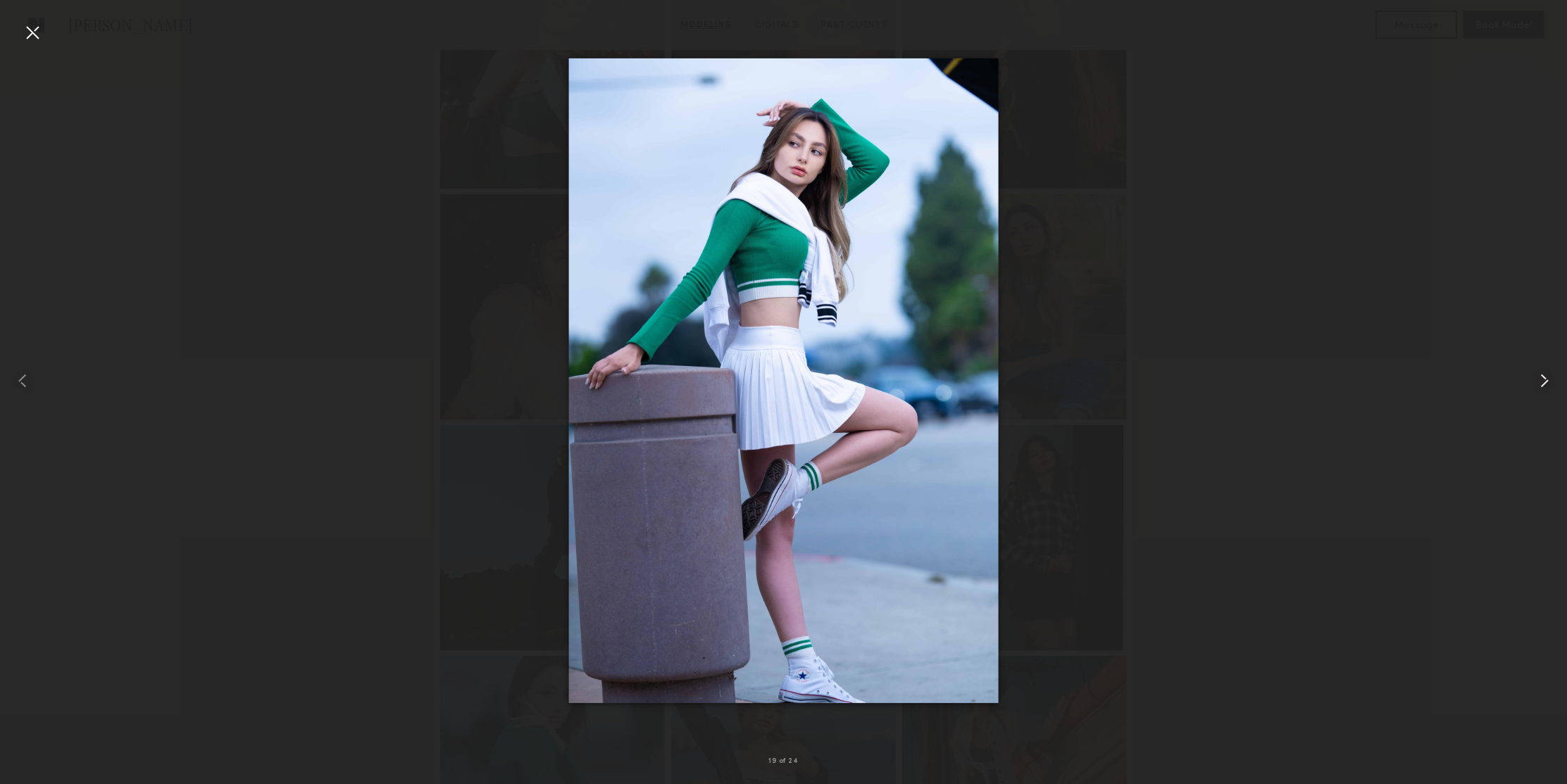
click at [1538, 385] on common-icon at bounding box center [1545, 381] width 23 height 23
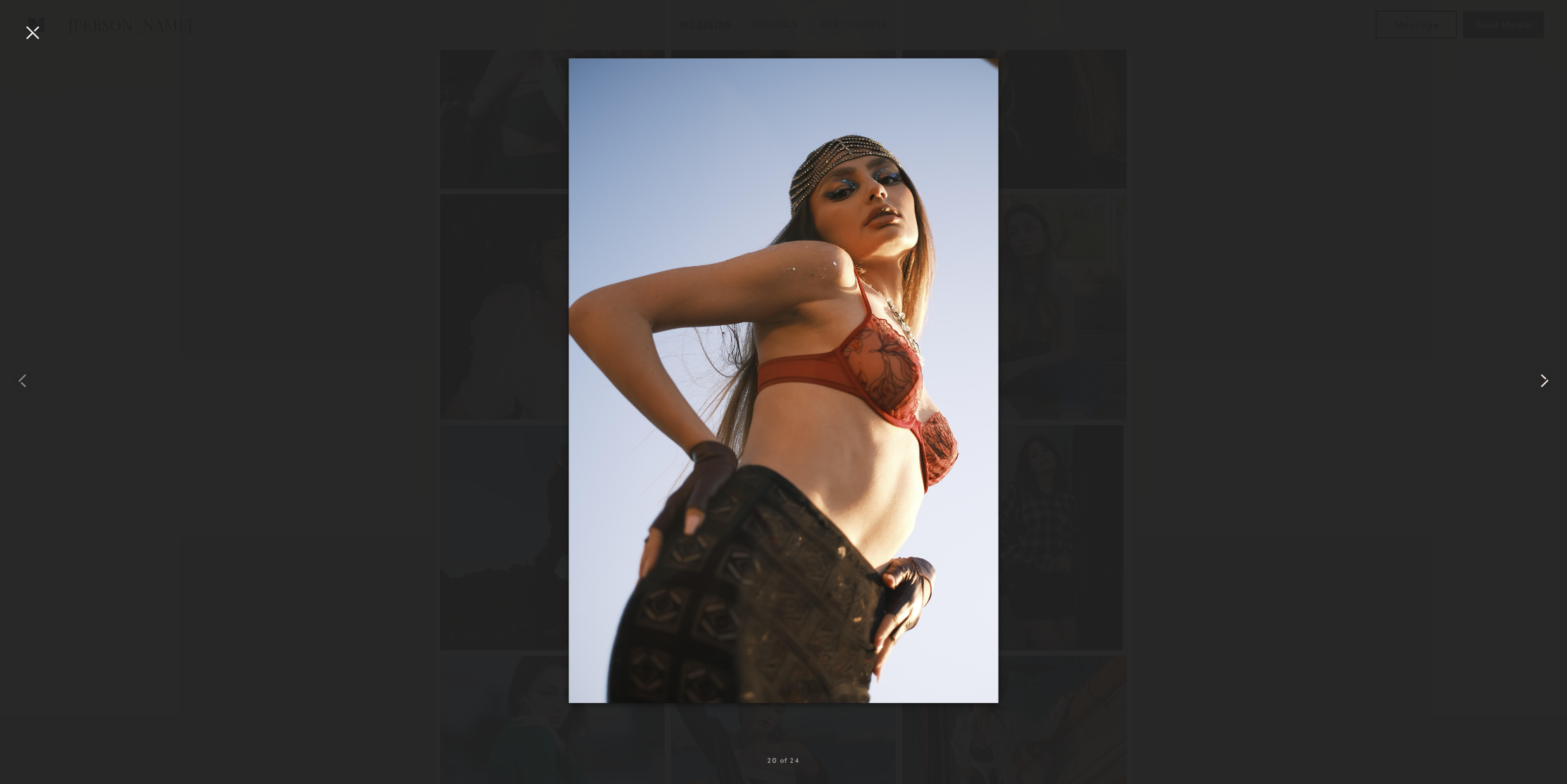
click at [1538, 385] on common-icon at bounding box center [1545, 381] width 23 height 23
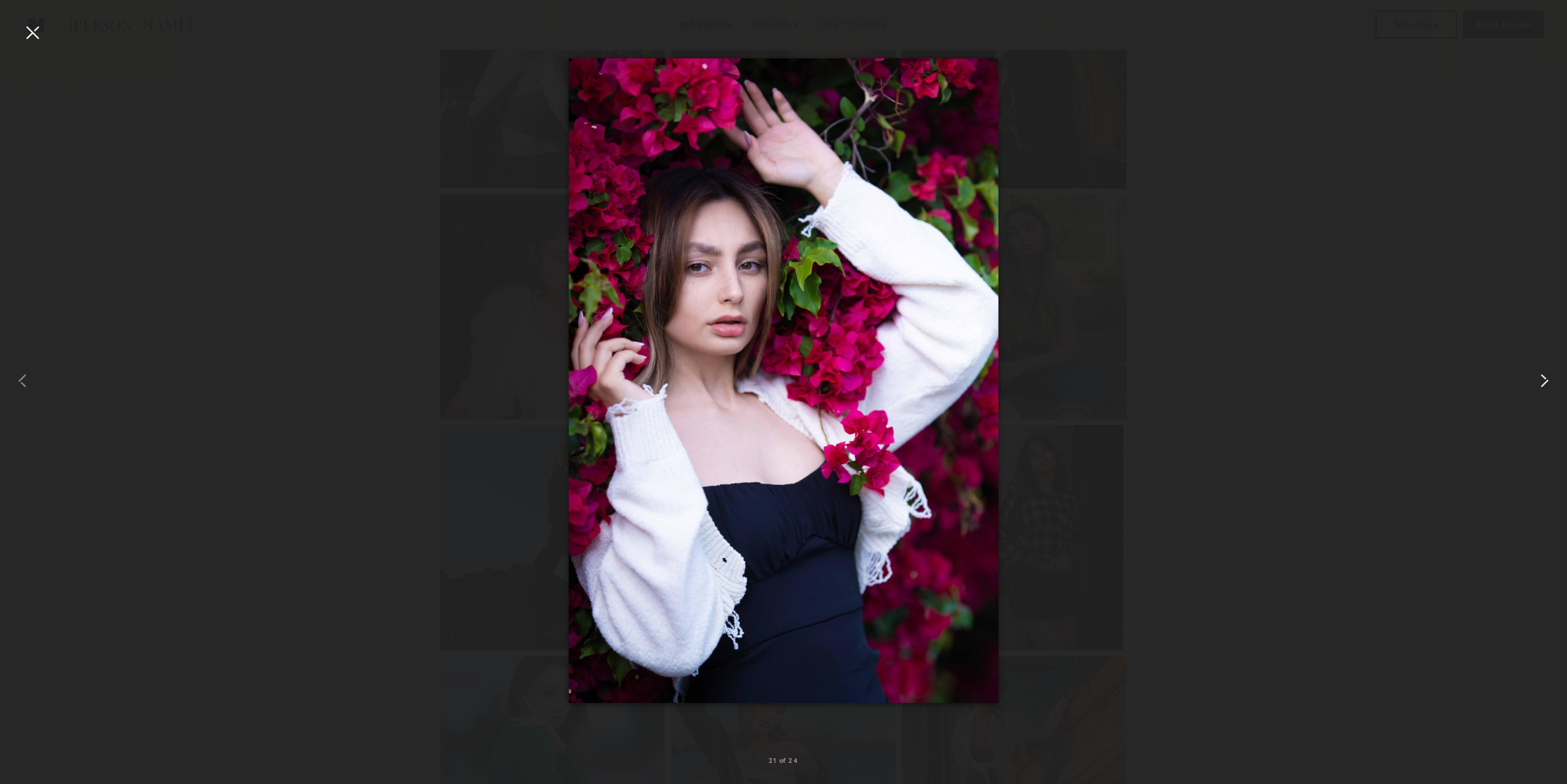
click at [1538, 385] on common-icon at bounding box center [1545, 381] width 23 height 23
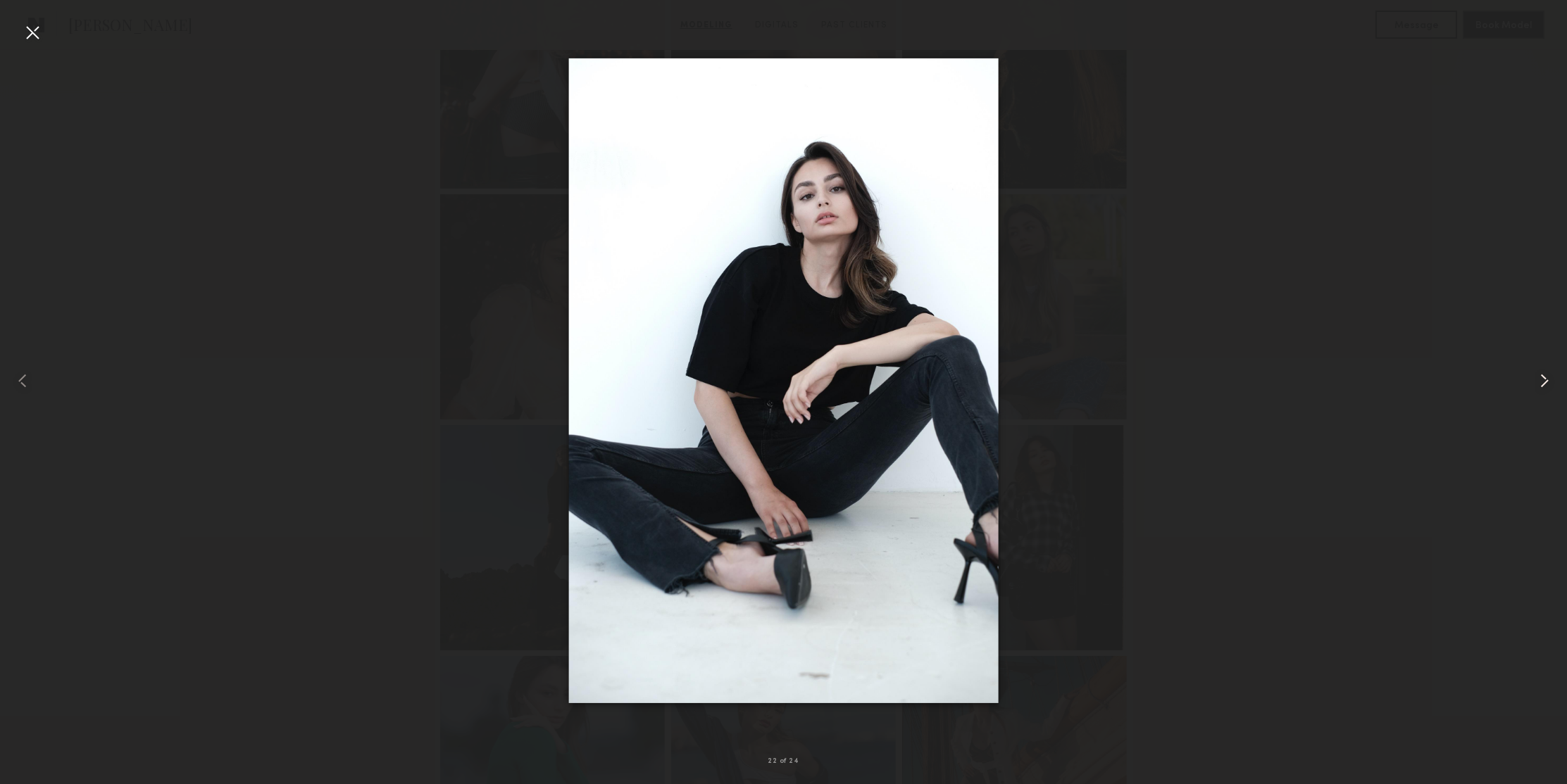
click at [1538, 385] on common-icon at bounding box center [1545, 381] width 23 height 23
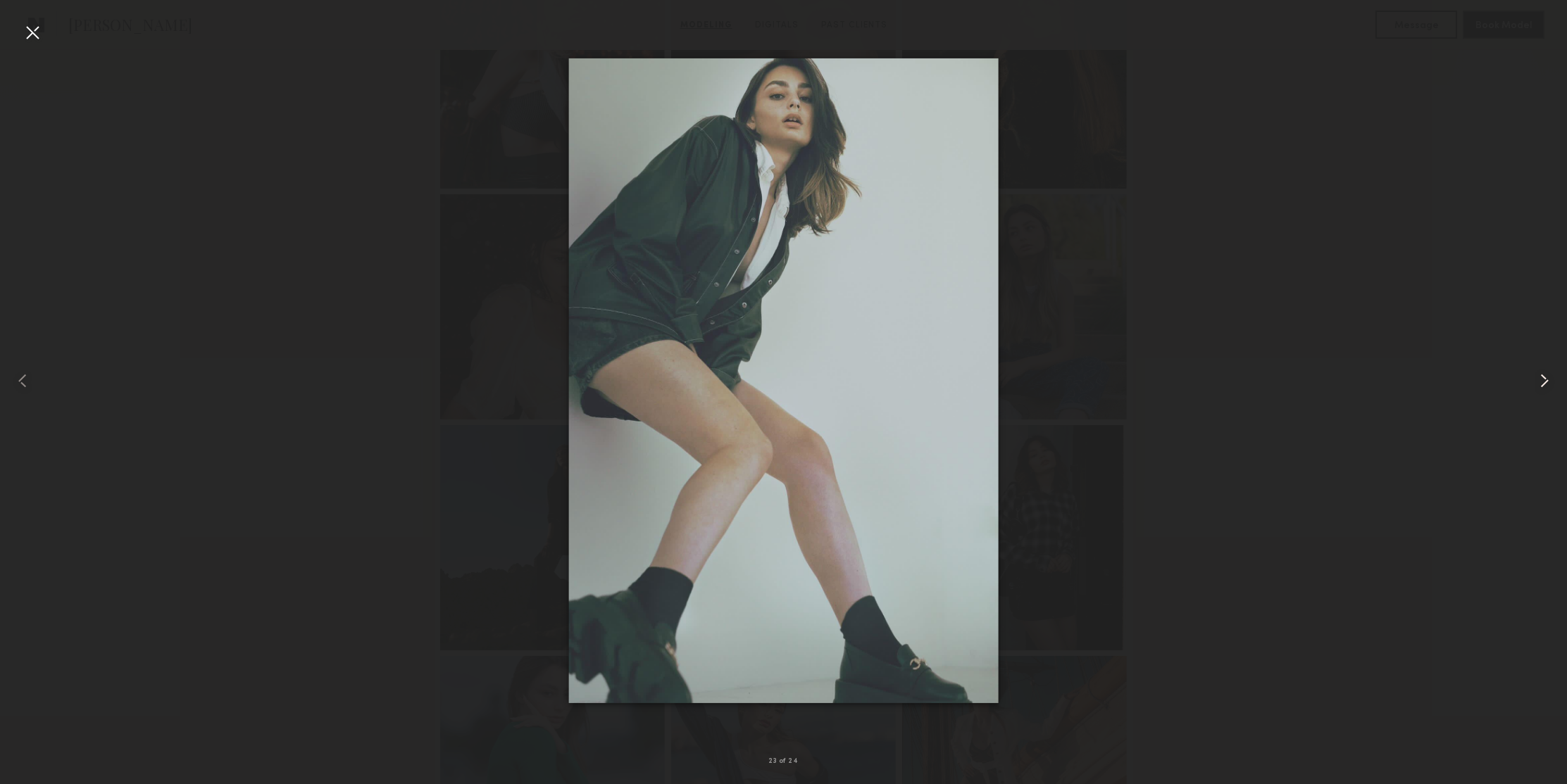
click at [1538, 385] on common-icon at bounding box center [1545, 381] width 23 height 23
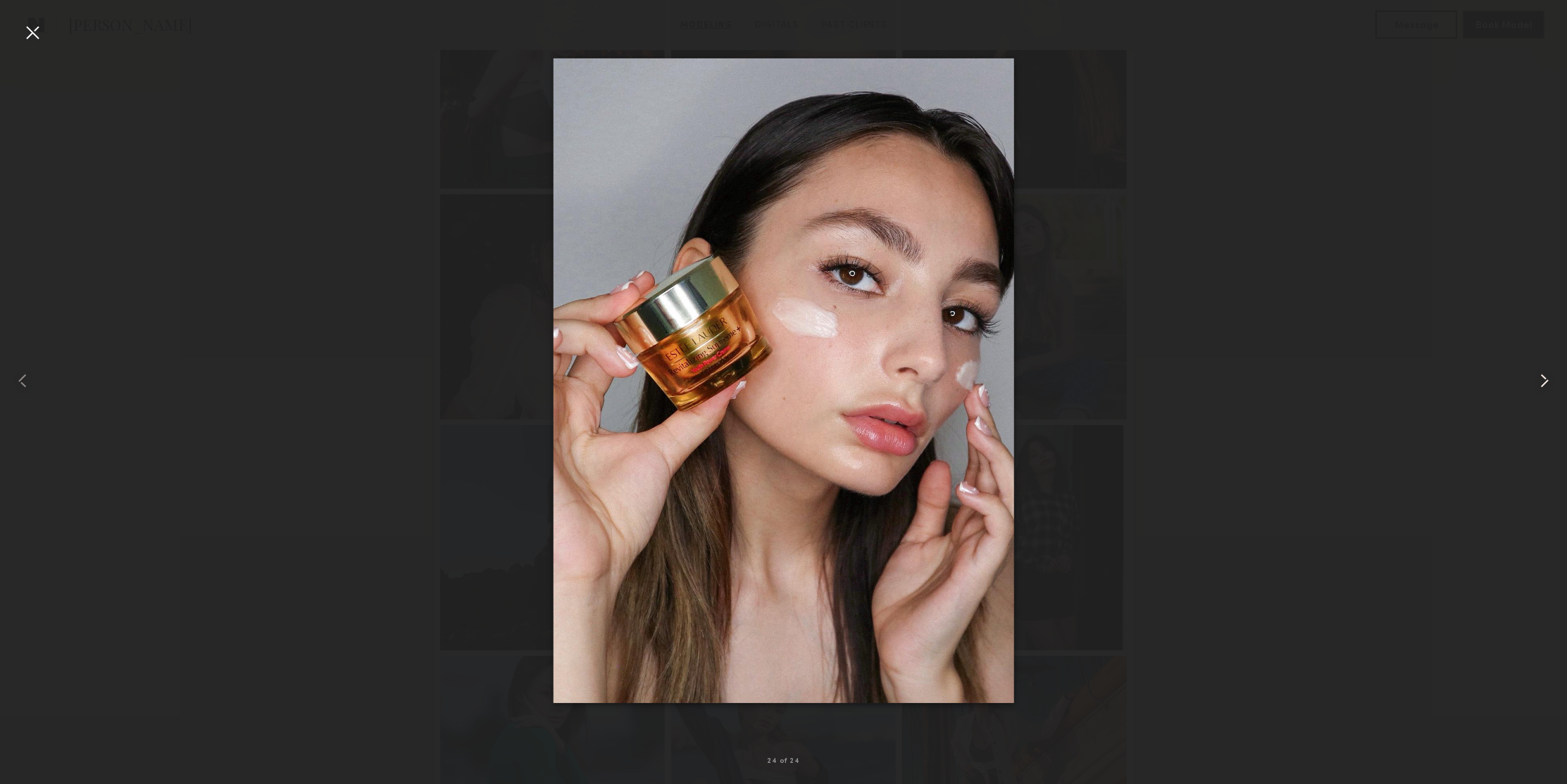
click at [1538, 385] on common-icon at bounding box center [1545, 381] width 23 height 23
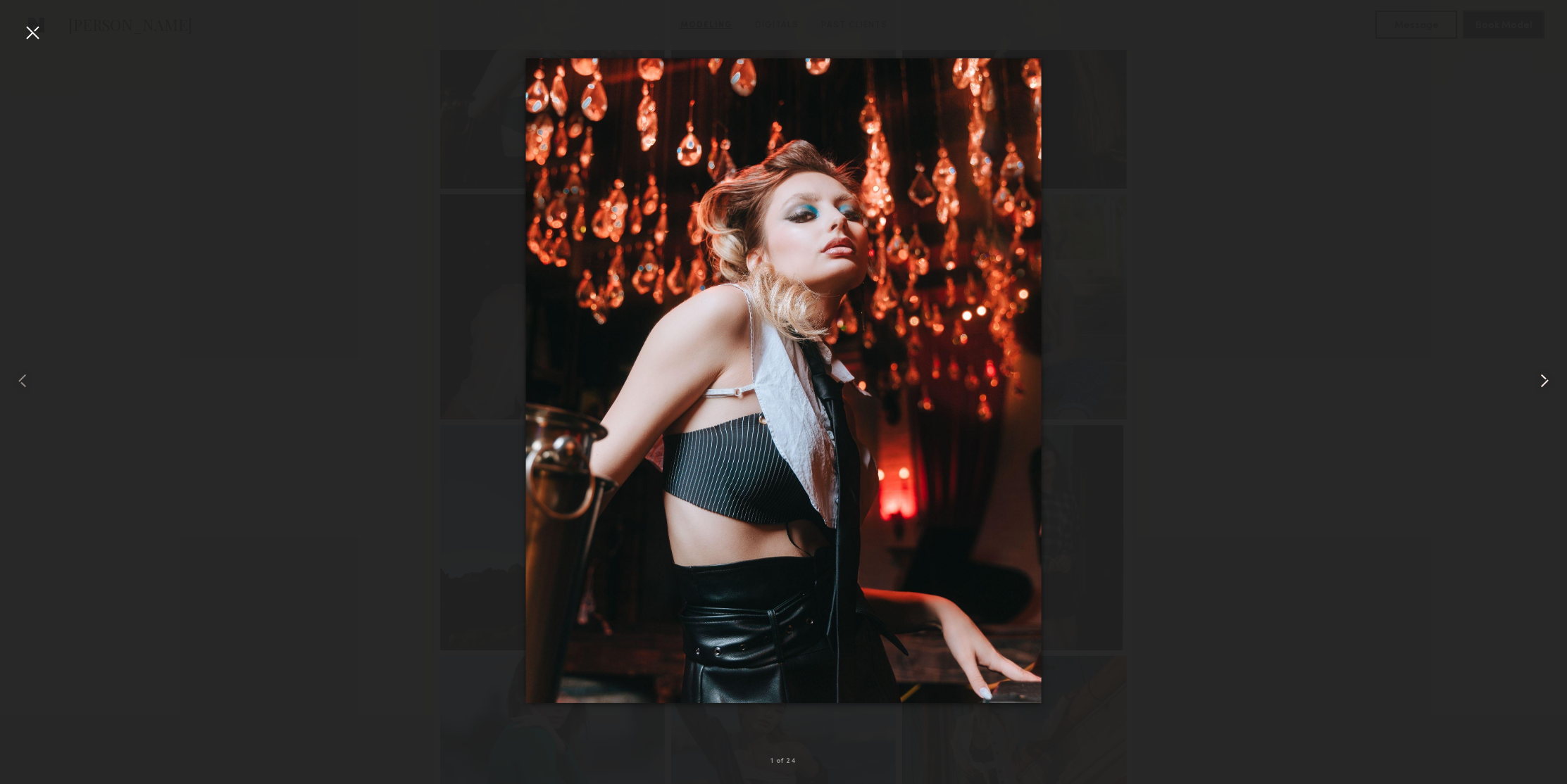
click at [1538, 385] on common-icon at bounding box center [1545, 381] width 23 height 23
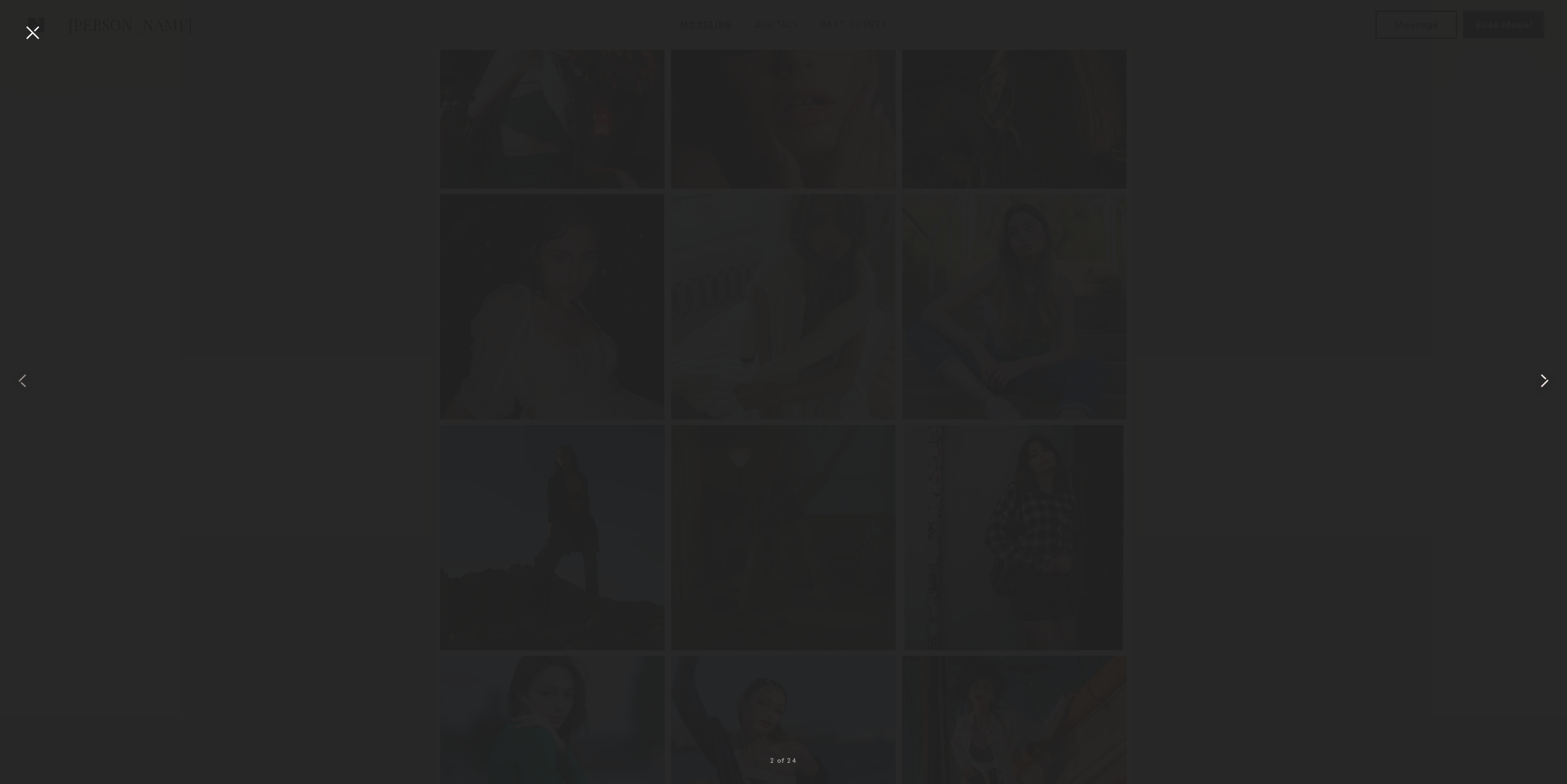
click at [1538, 385] on common-icon at bounding box center [1545, 381] width 23 height 23
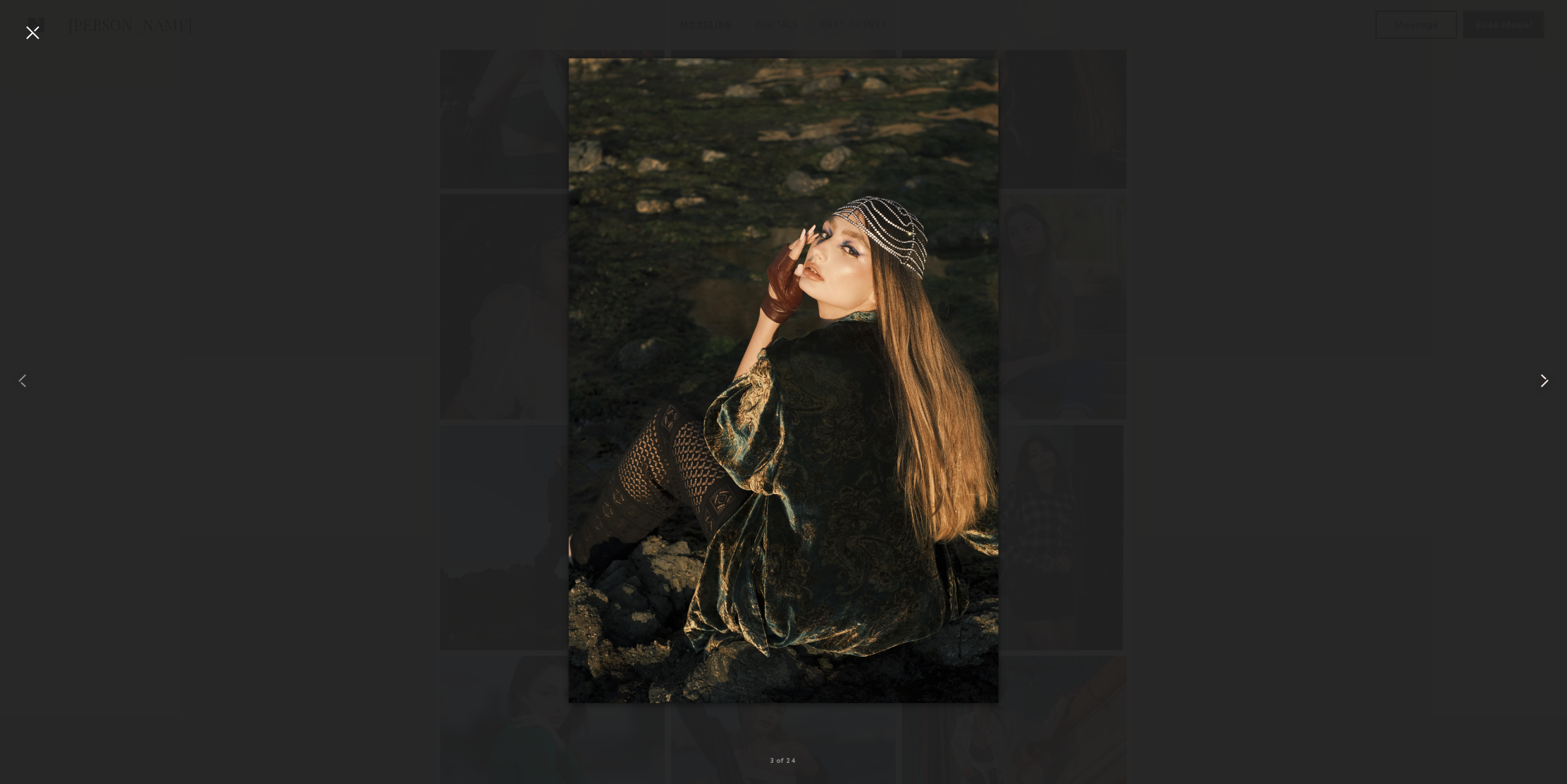
click at [1538, 385] on common-icon at bounding box center [1545, 381] width 23 height 23
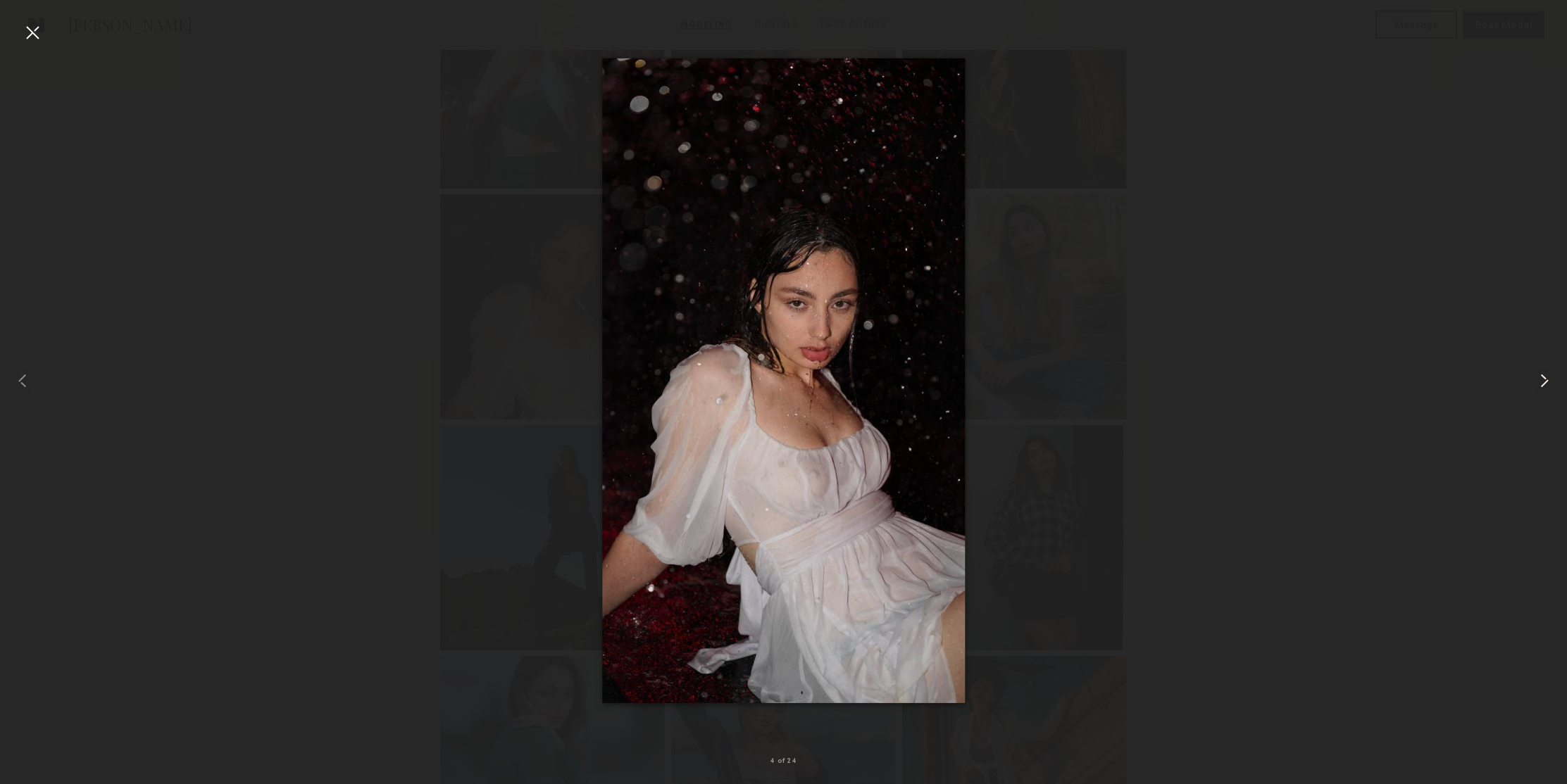
click at [1538, 385] on common-icon at bounding box center [1545, 381] width 23 height 23
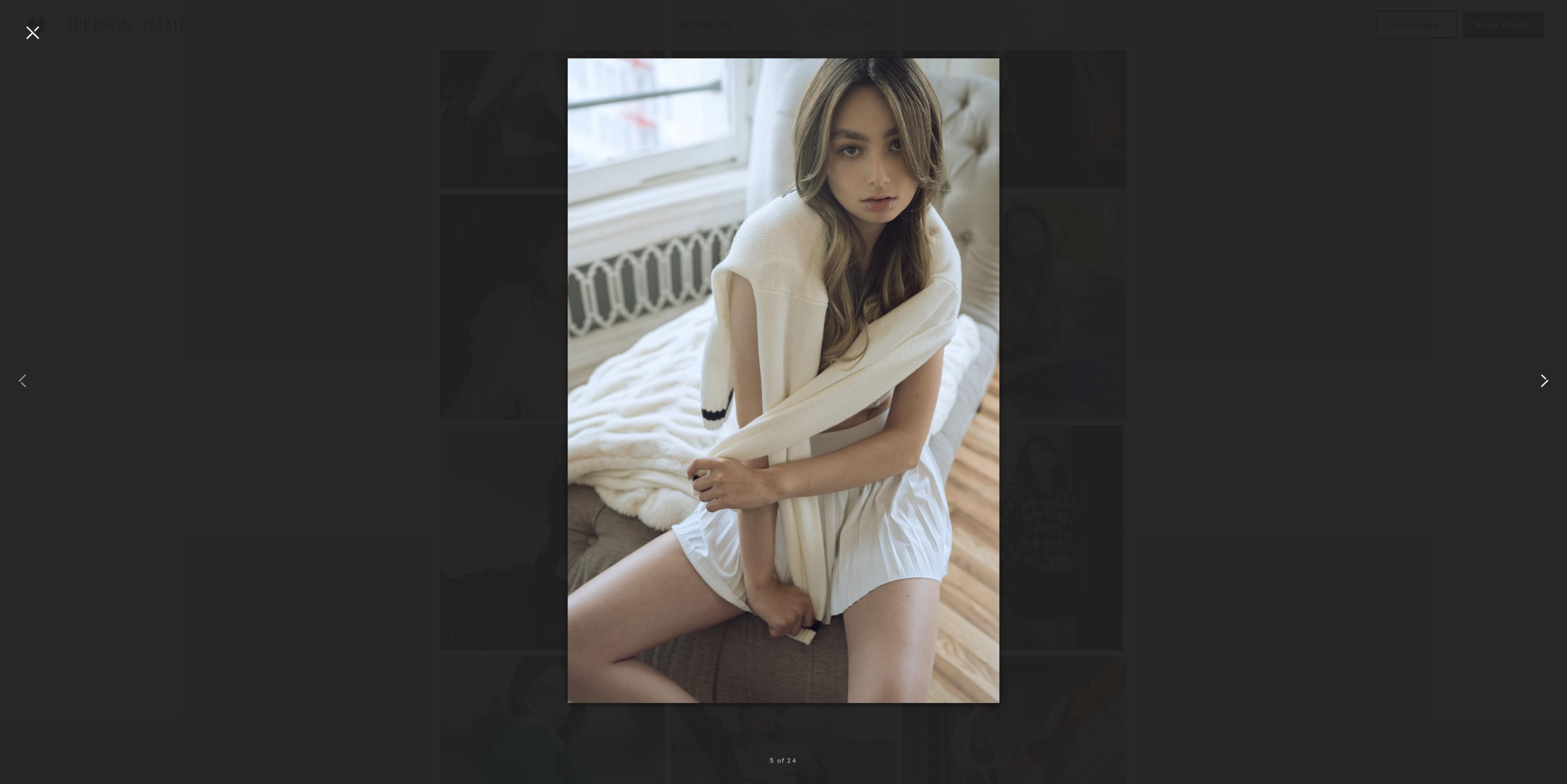
click at [1538, 385] on common-icon at bounding box center [1545, 381] width 23 height 23
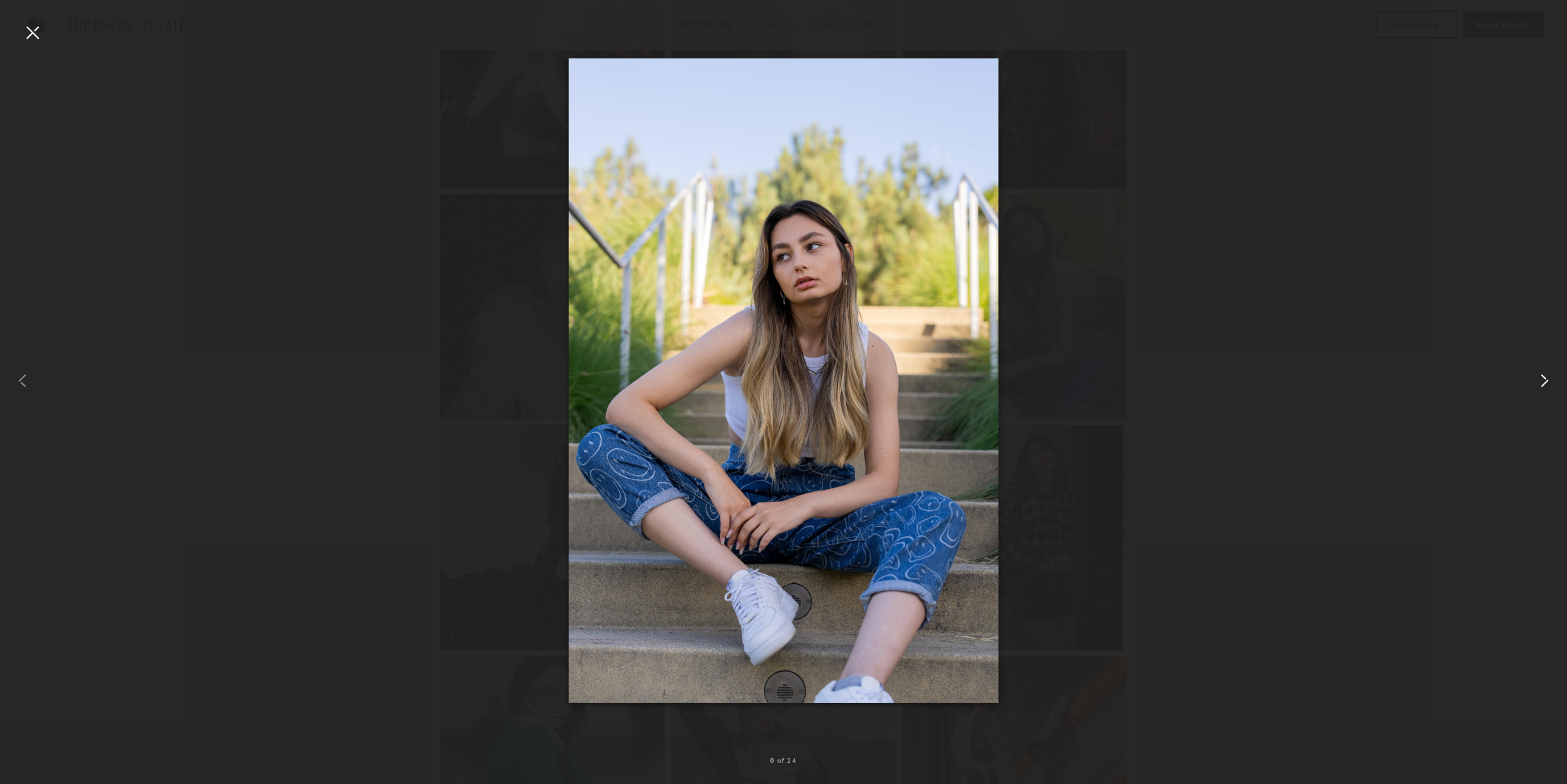
click at [1538, 385] on common-icon at bounding box center [1545, 381] width 23 height 23
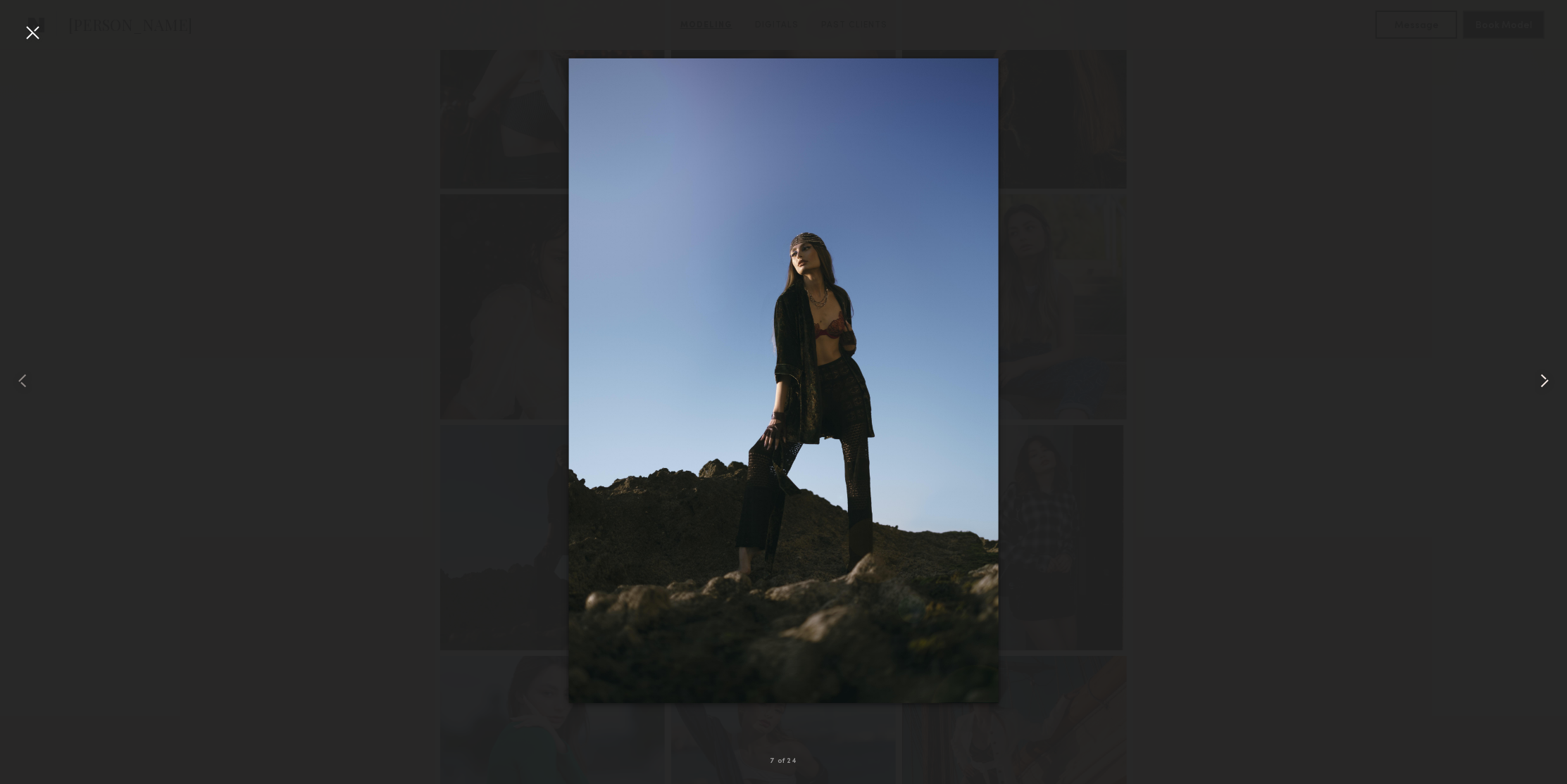
click at [1538, 385] on common-icon at bounding box center [1545, 381] width 23 height 23
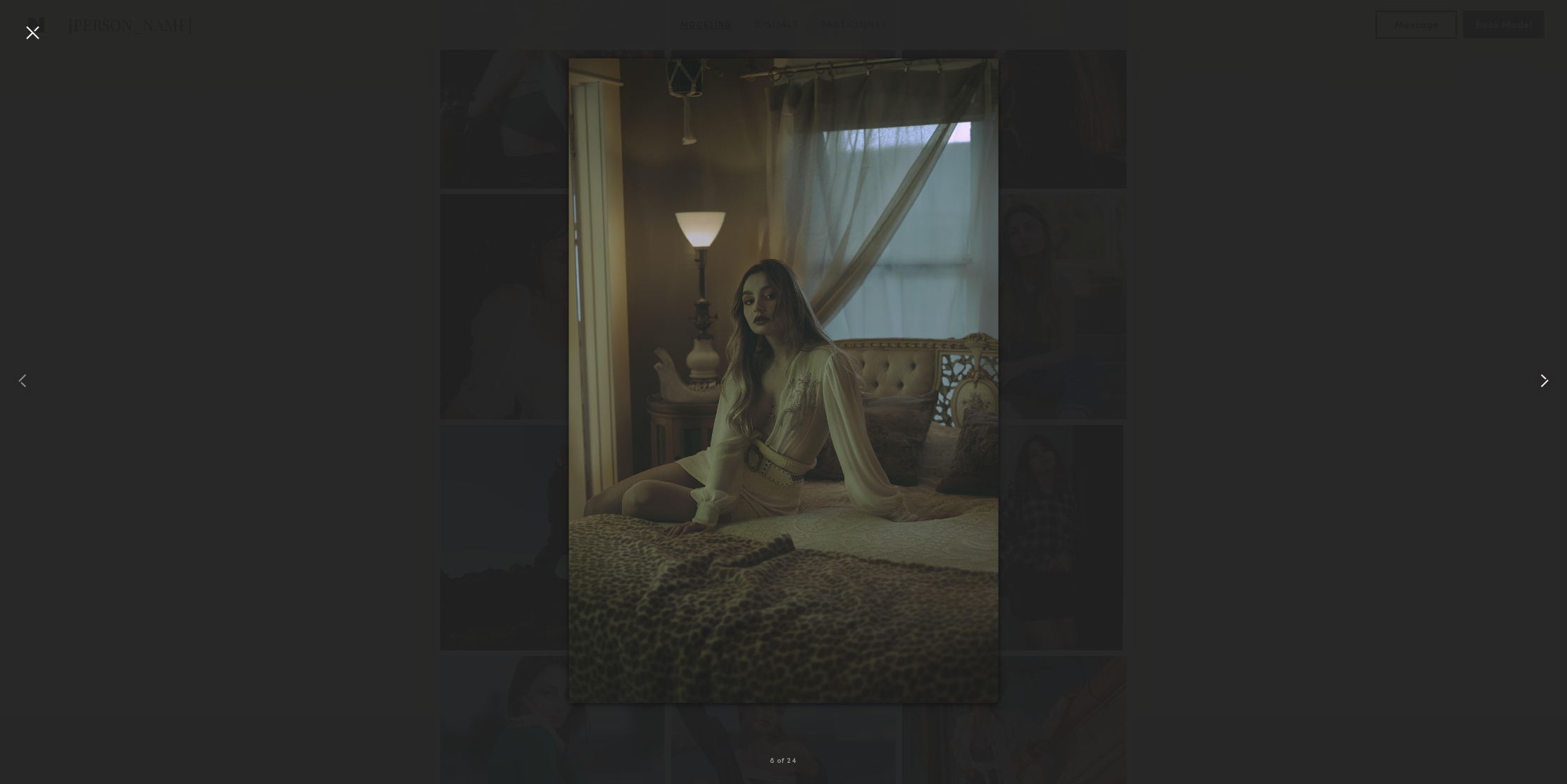
click at [1538, 385] on common-icon at bounding box center [1545, 381] width 23 height 23
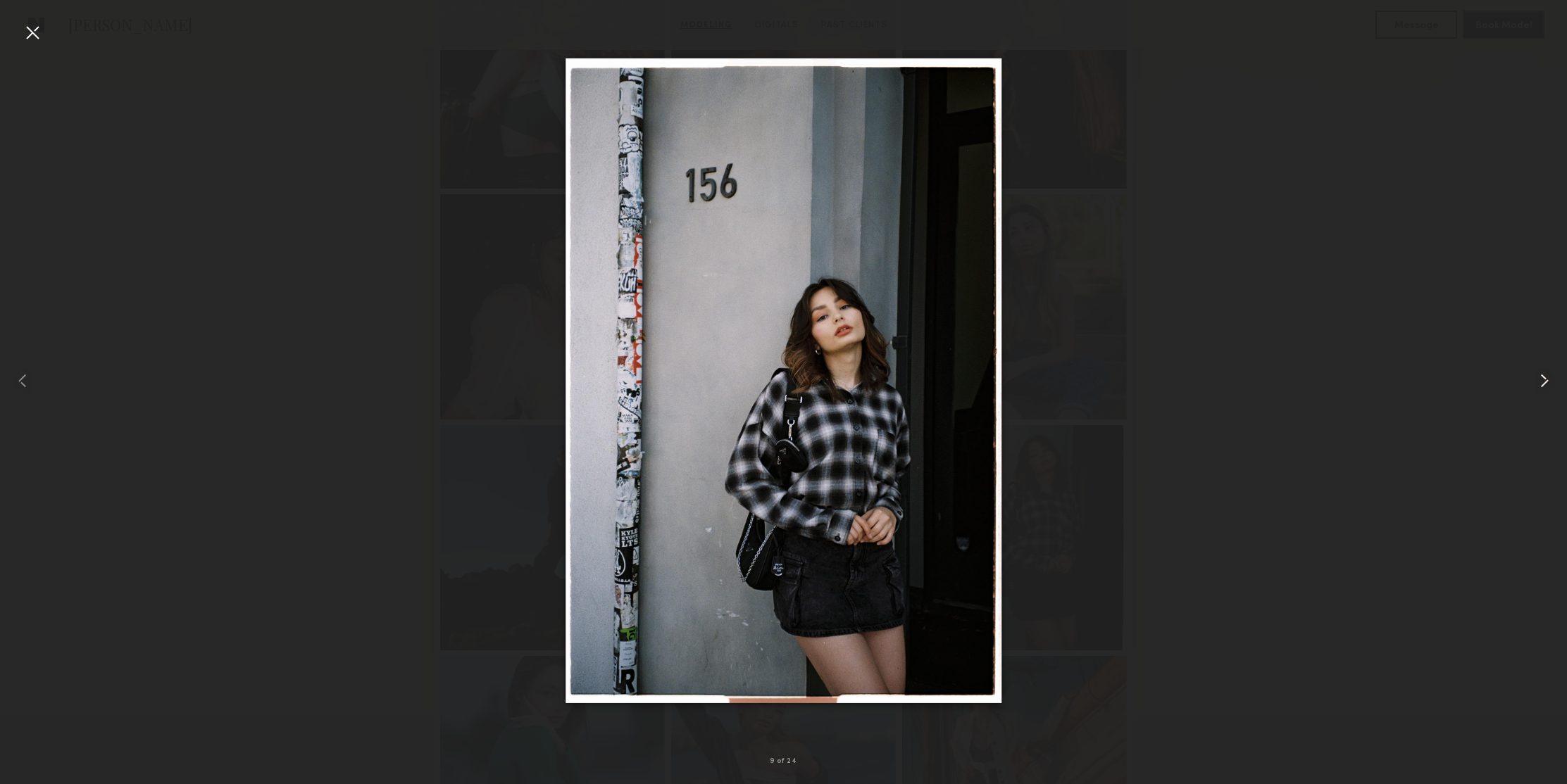
click at [1538, 385] on common-icon at bounding box center [1545, 381] width 23 height 23
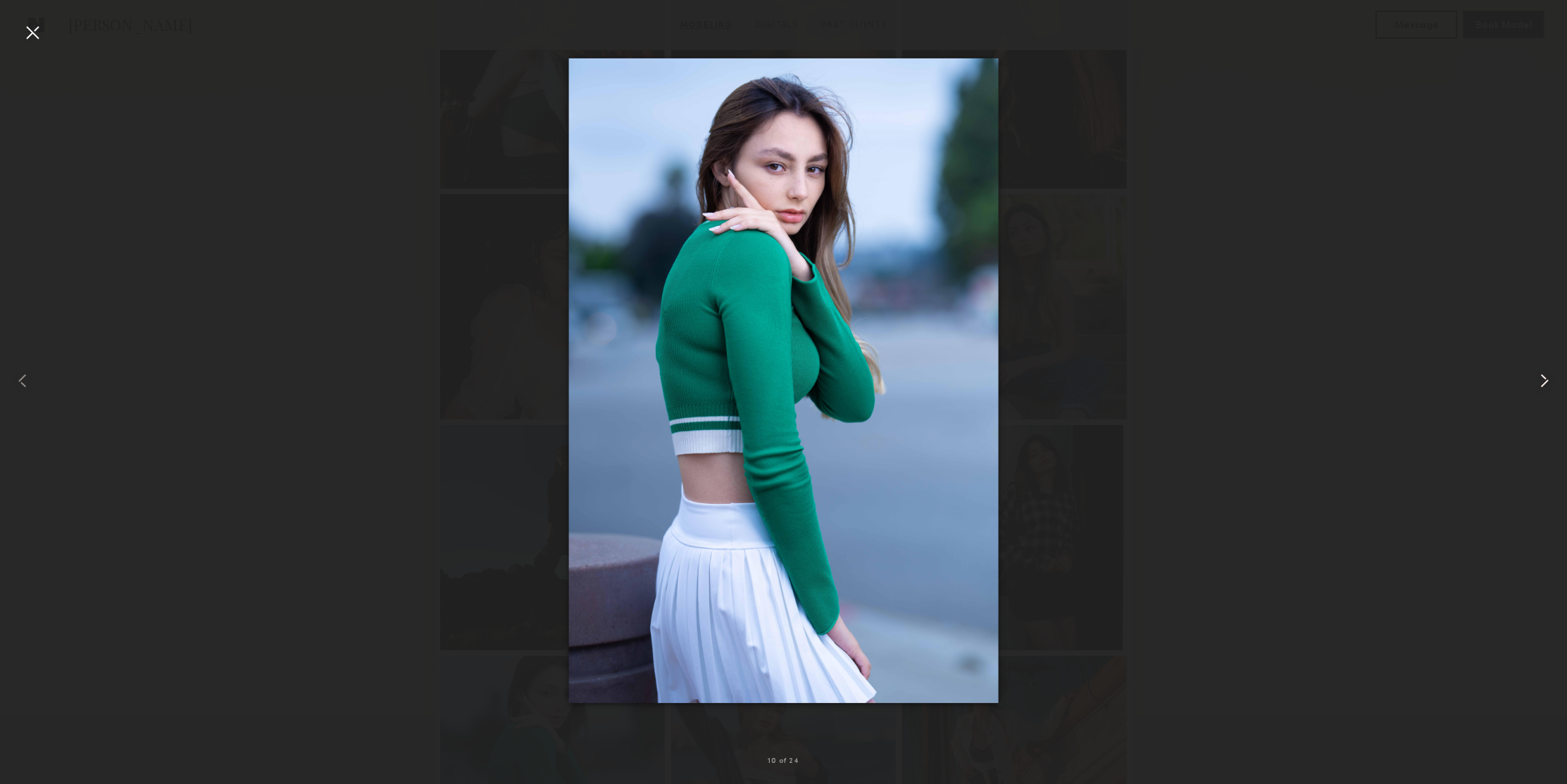
click at [1538, 385] on common-icon at bounding box center [1545, 381] width 23 height 23
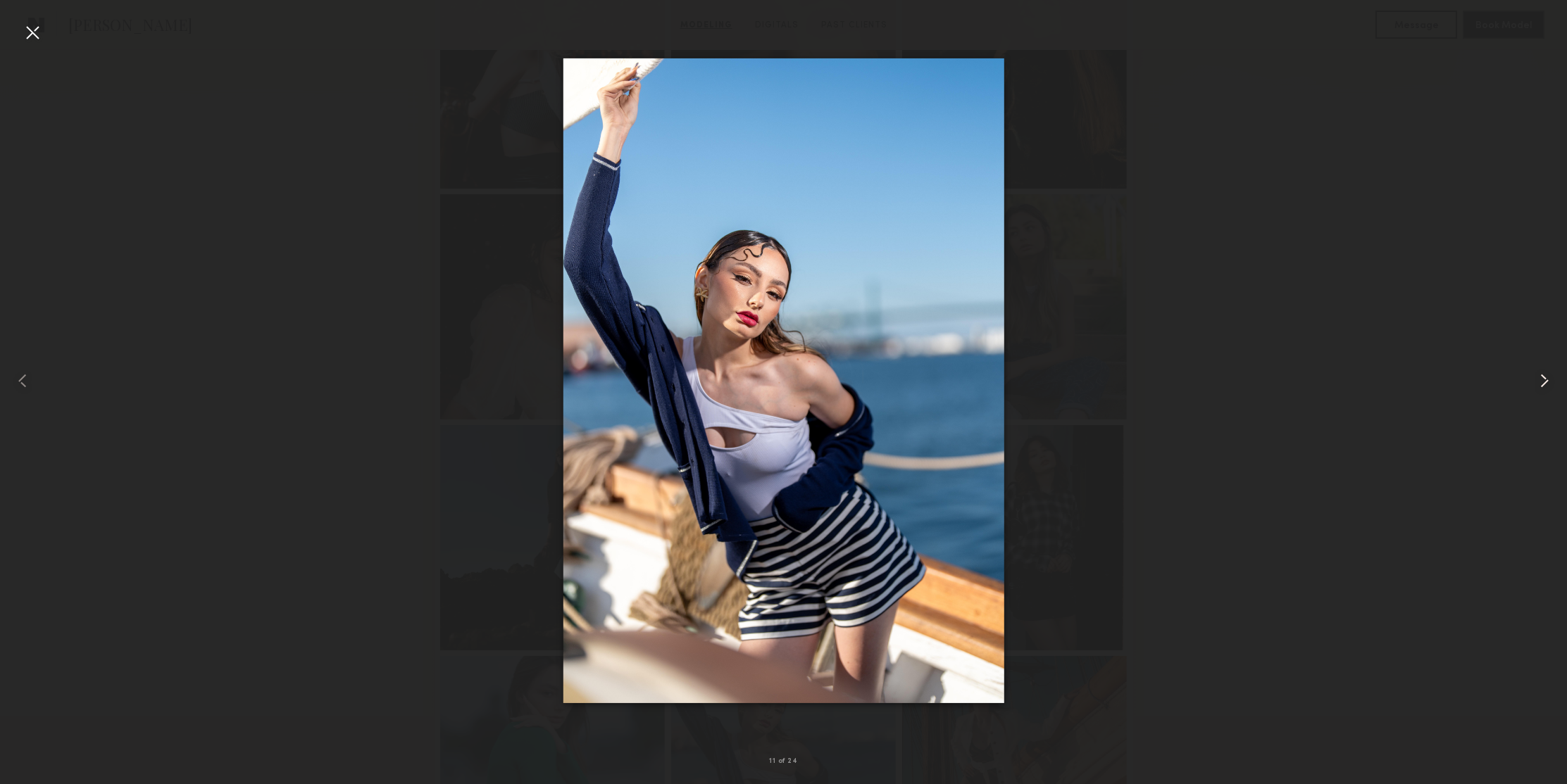
click at [1538, 385] on common-icon at bounding box center [1545, 381] width 23 height 23
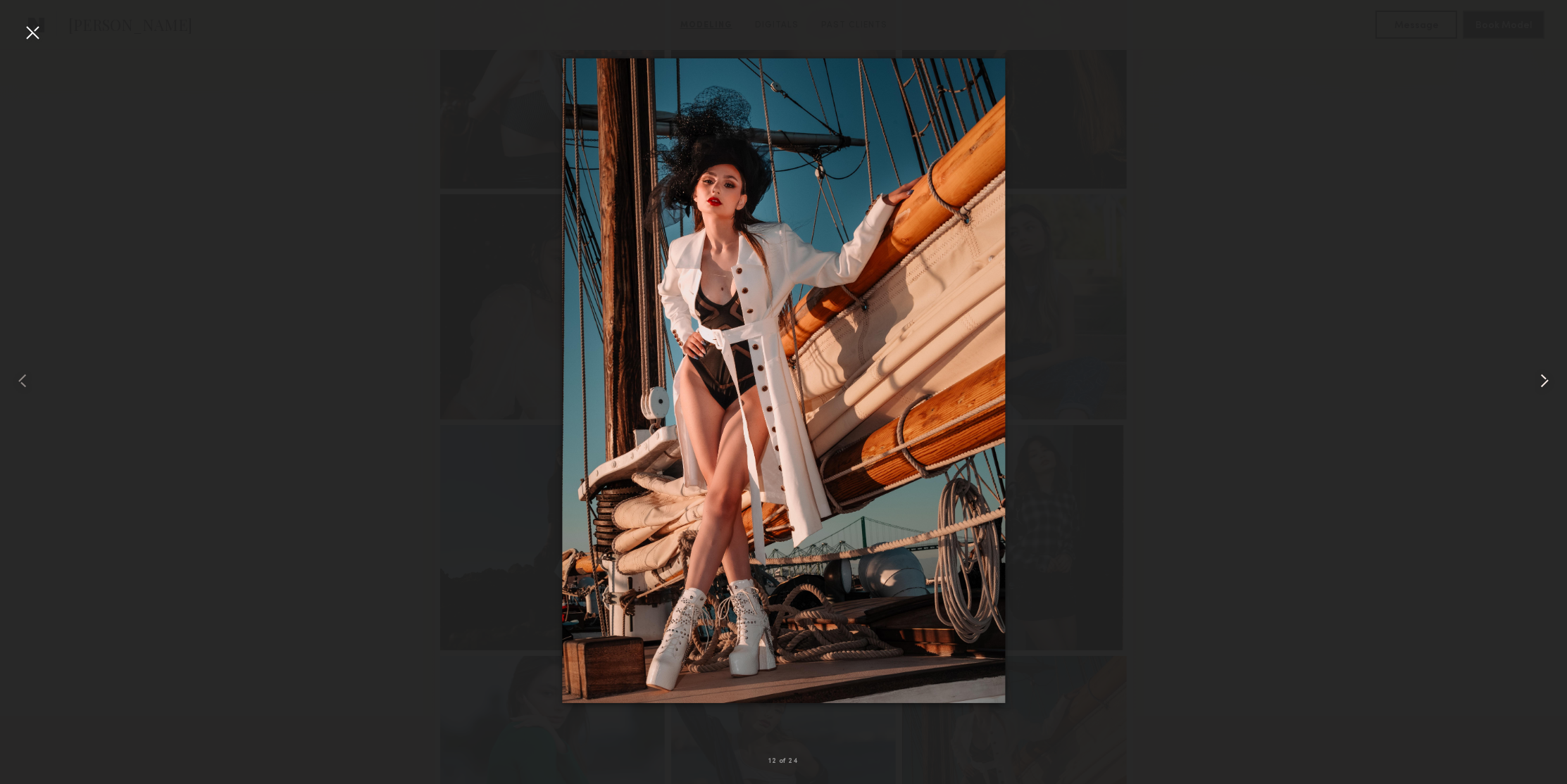
click at [1538, 385] on common-icon at bounding box center [1545, 381] width 23 height 23
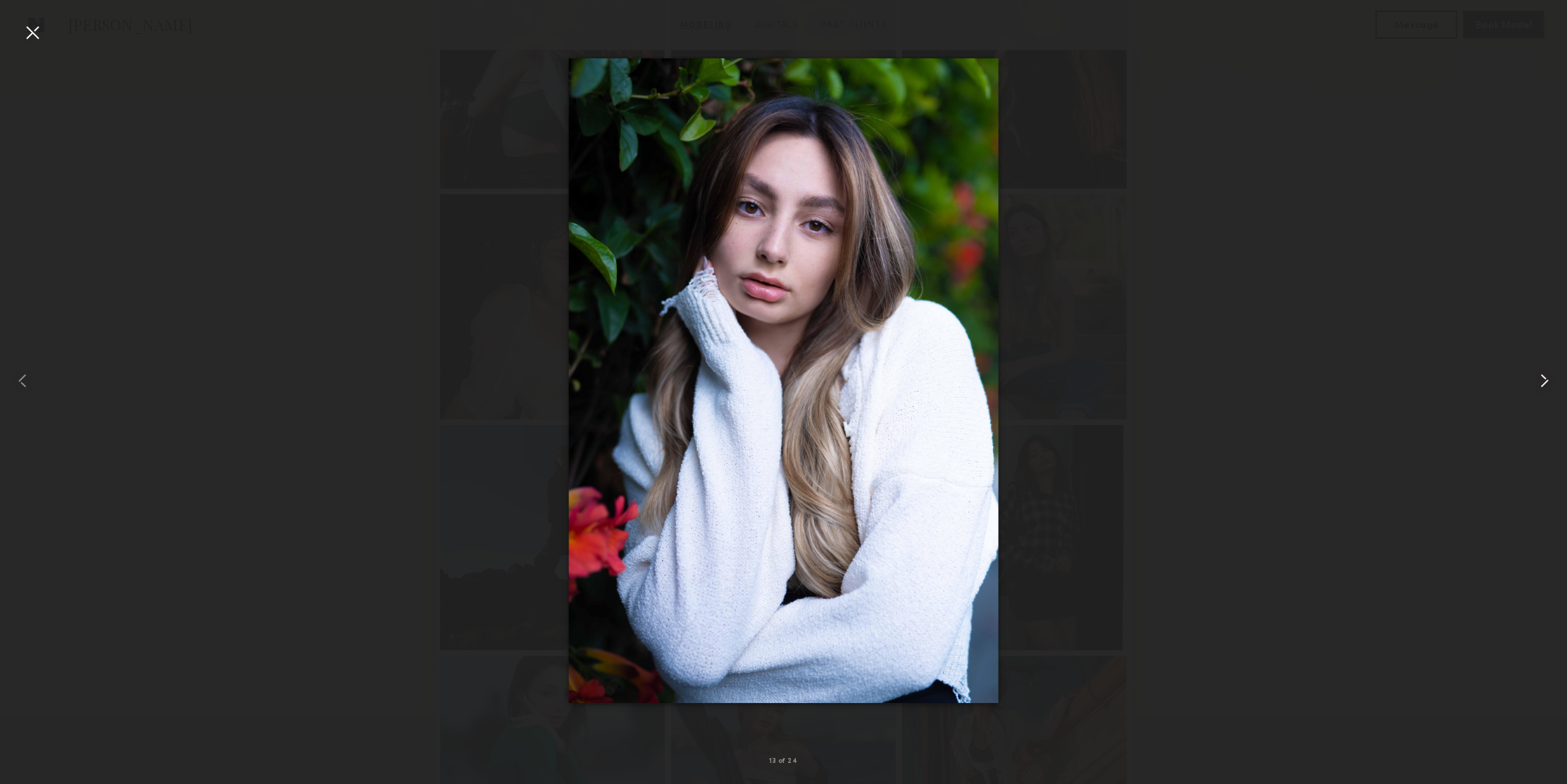
click at [1538, 385] on common-icon at bounding box center [1545, 381] width 23 height 23
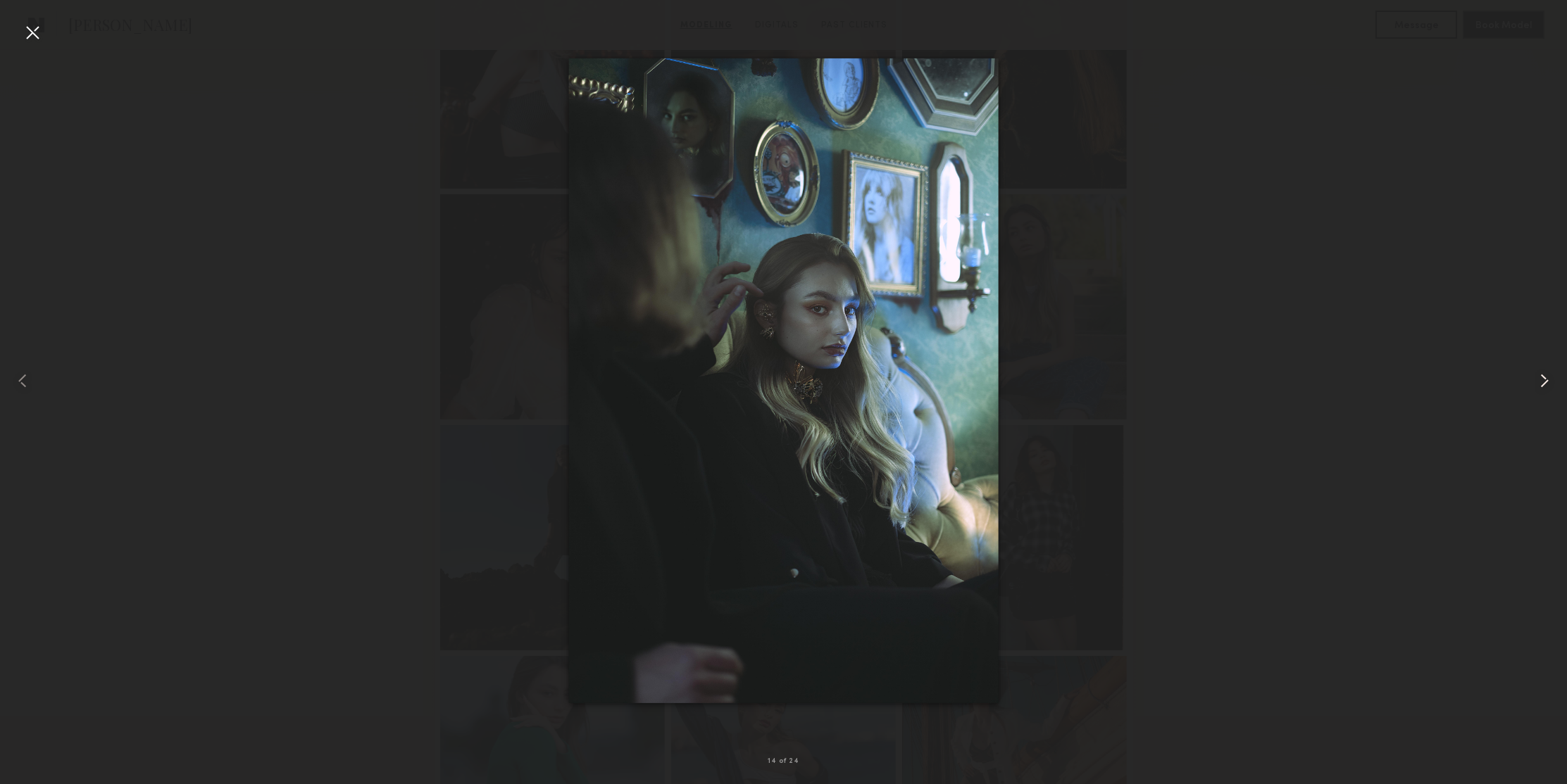
click at [1538, 385] on common-icon at bounding box center [1545, 381] width 23 height 23
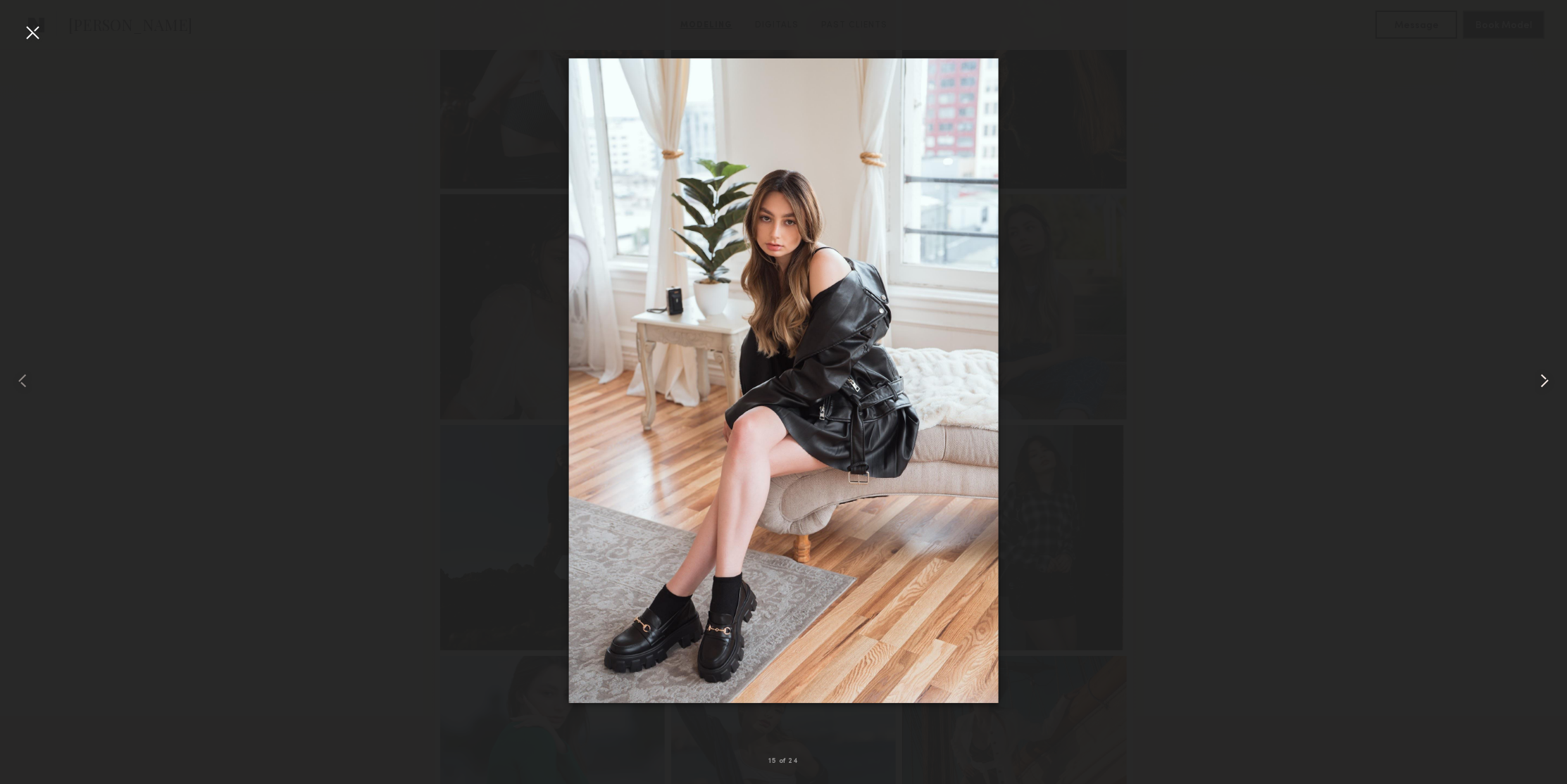
click at [1538, 385] on common-icon at bounding box center [1545, 381] width 23 height 23
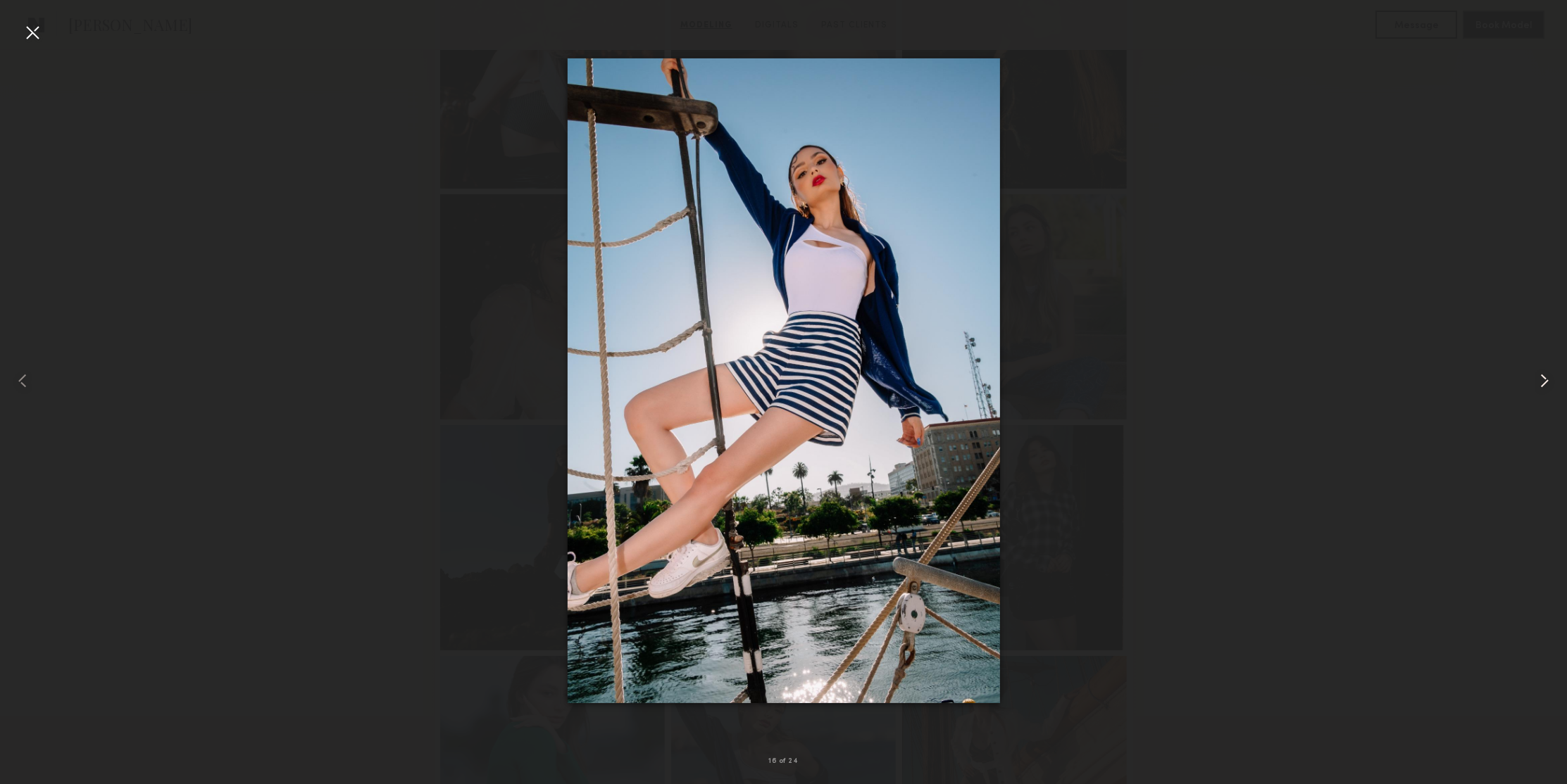
click at [1538, 385] on common-icon at bounding box center [1545, 381] width 23 height 23
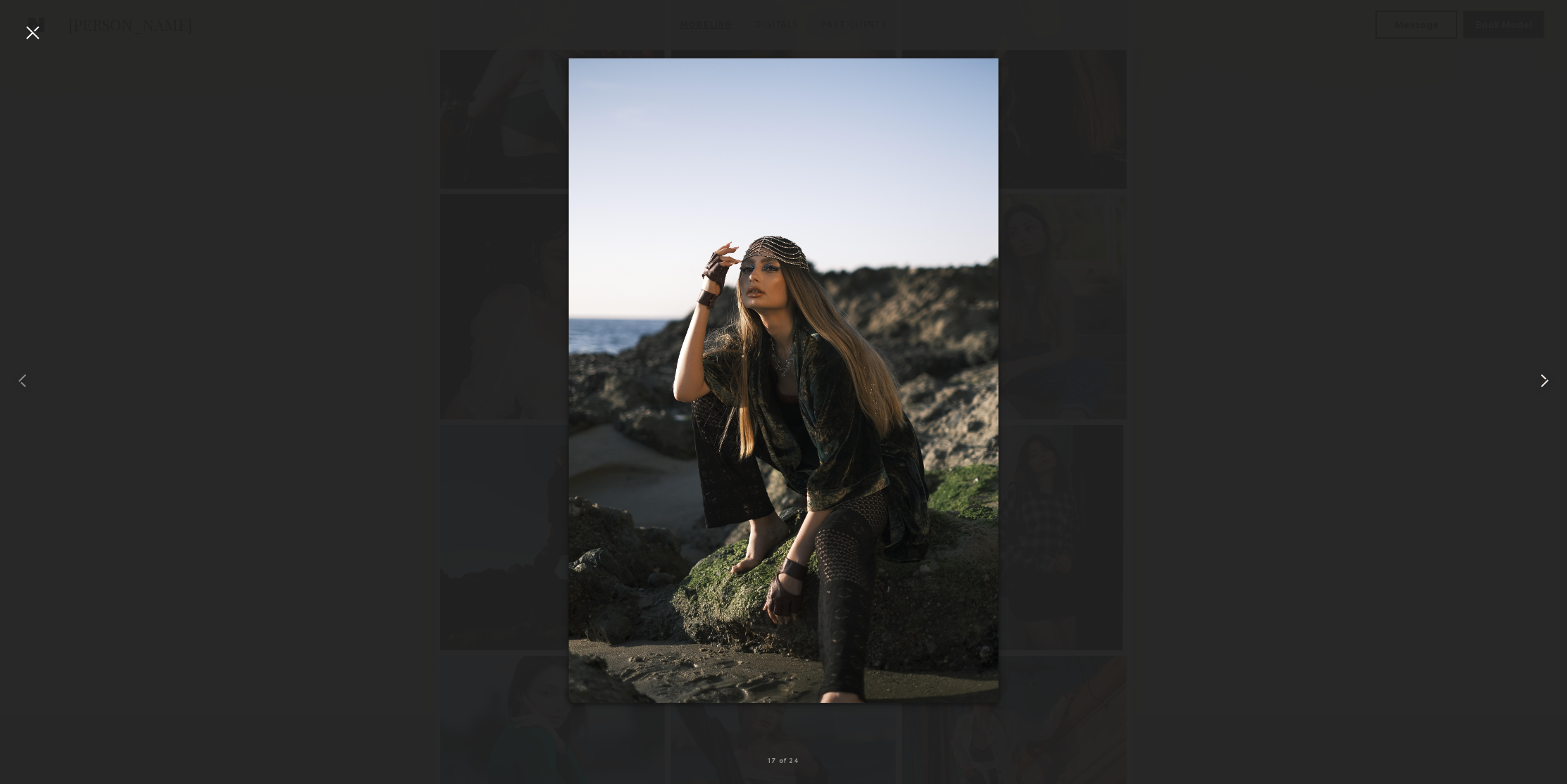
click at [1538, 385] on common-icon at bounding box center [1545, 381] width 23 height 23
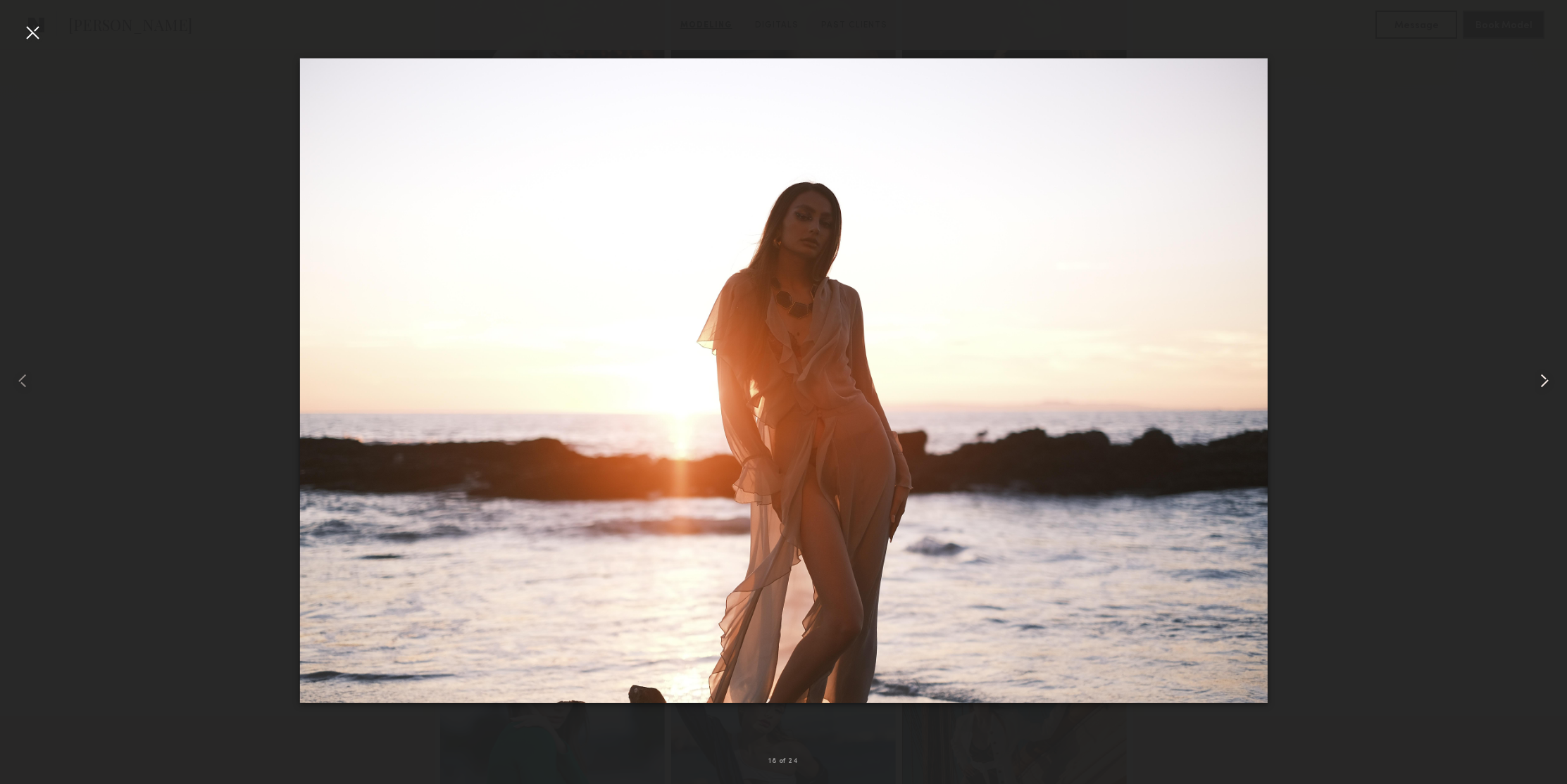
click at [1538, 385] on common-icon at bounding box center [1545, 381] width 23 height 23
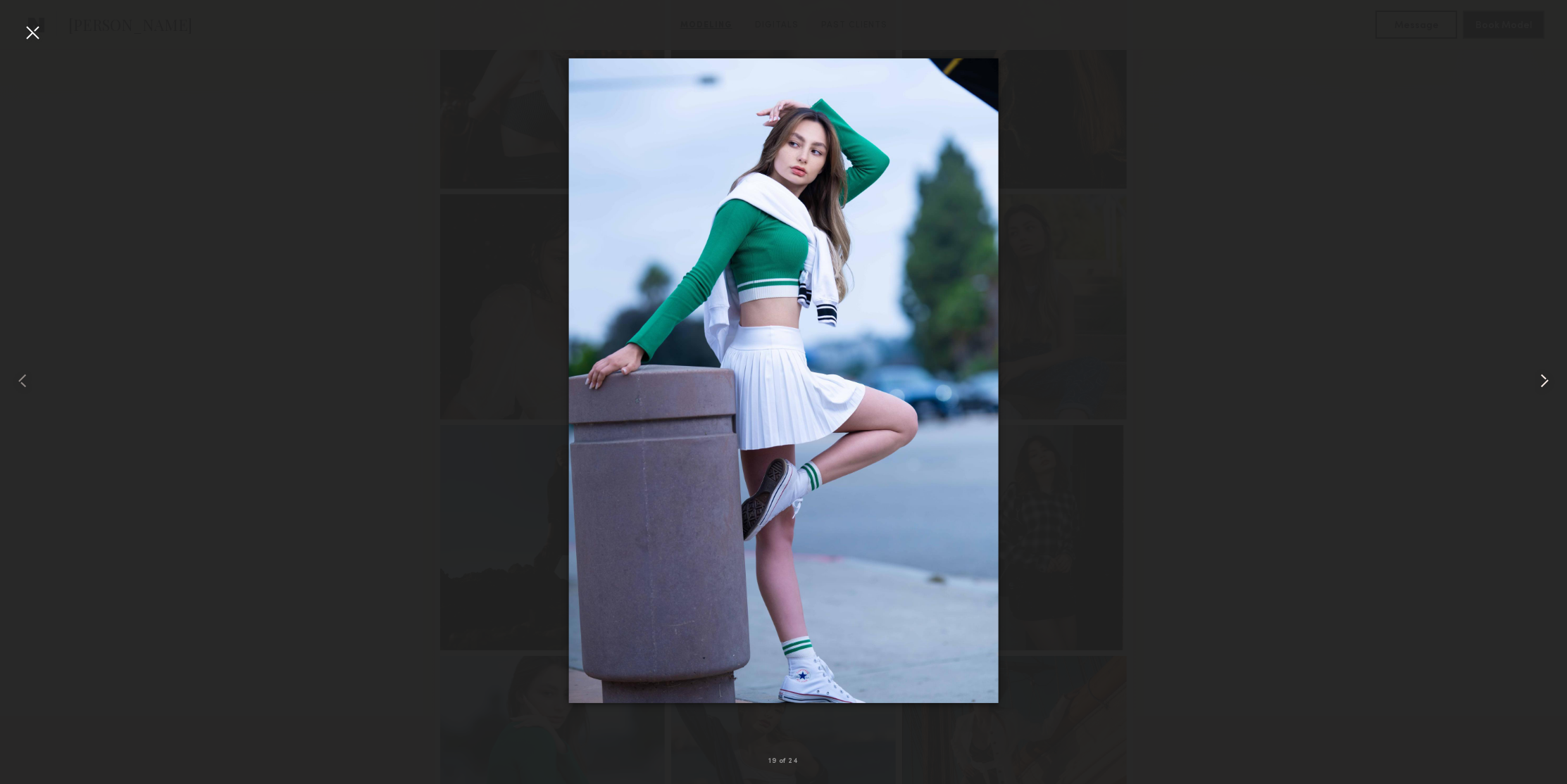
click at [1538, 385] on common-icon at bounding box center [1545, 381] width 23 height 23
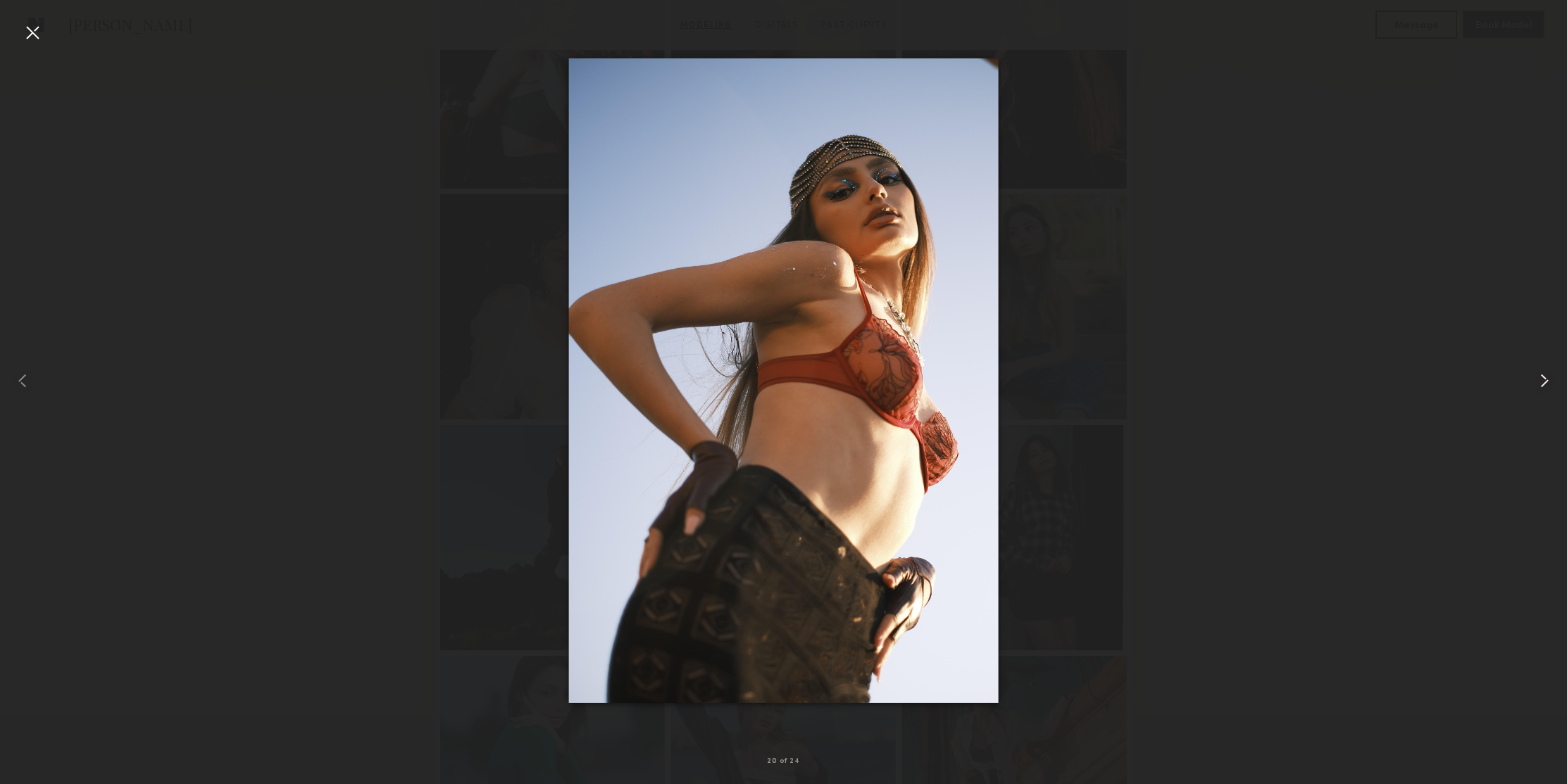
click at [1538, 385] on common-icon at bounding box center [1545, 381] width 23 height 23
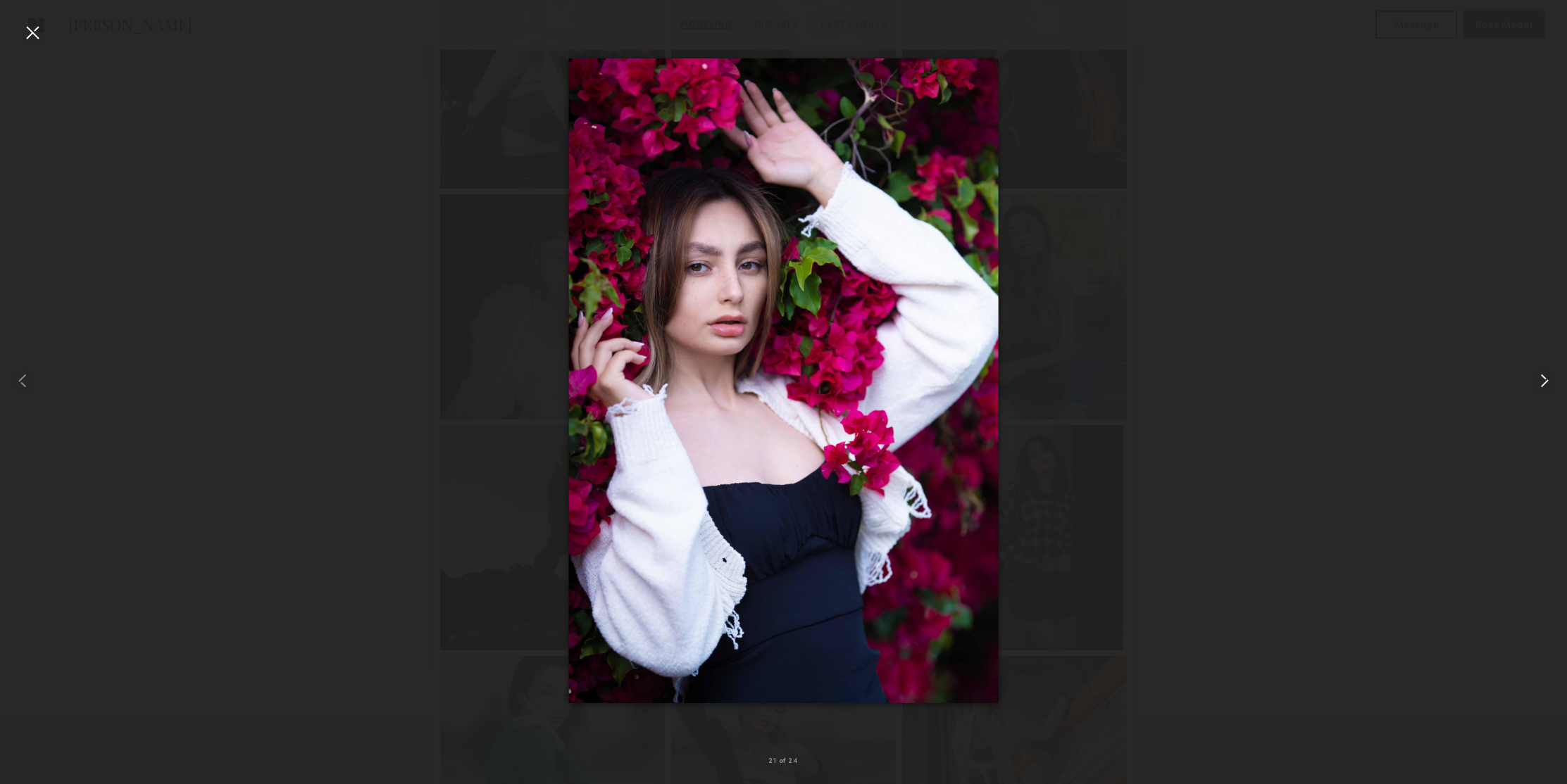
click at [1538, 385] on common-icon at bounding box center [1545, 381] width 23 height 23
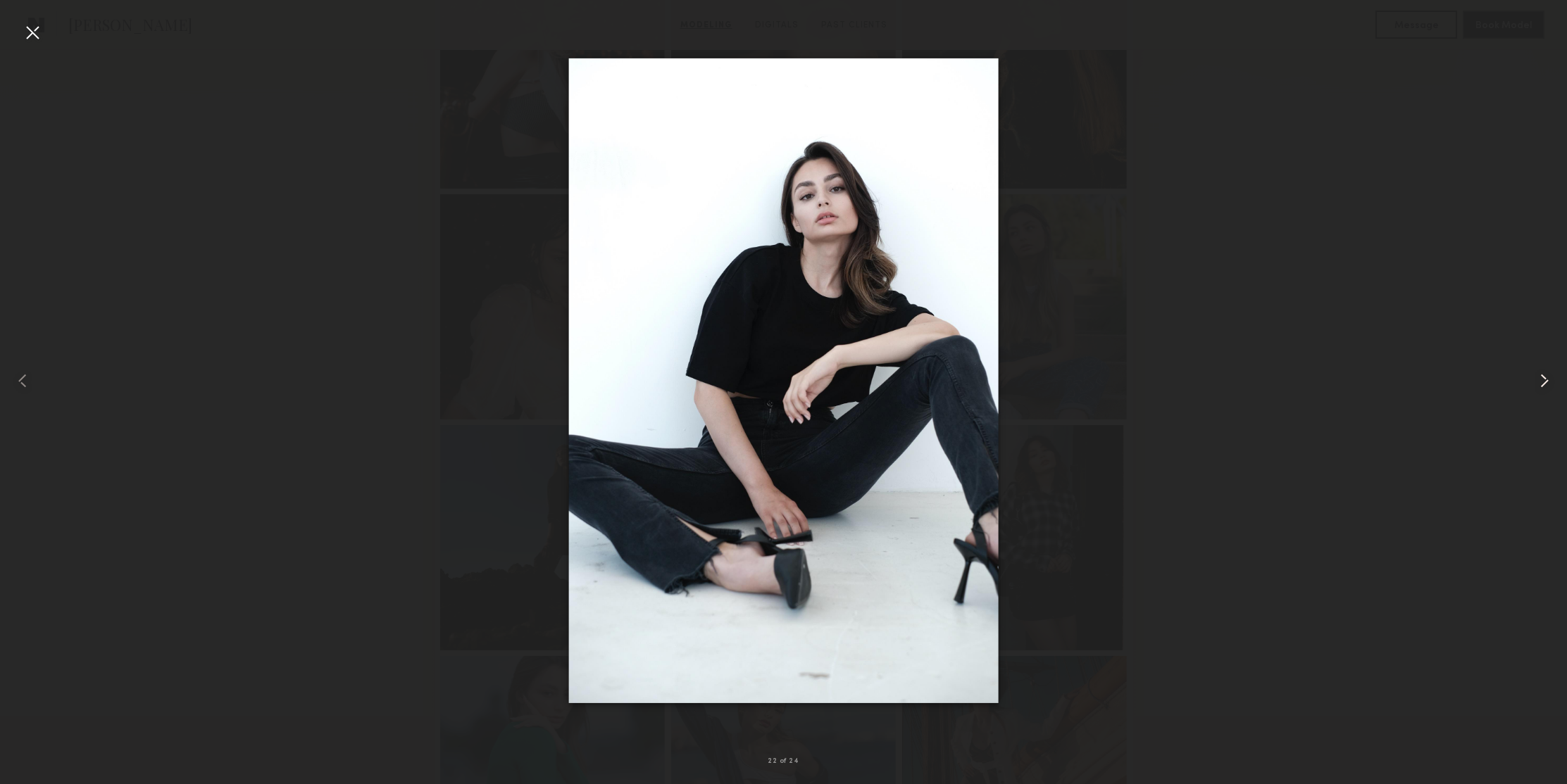
click at [1538, 385] on common-icon at bounding box center [1545, 381] width 23 height 23
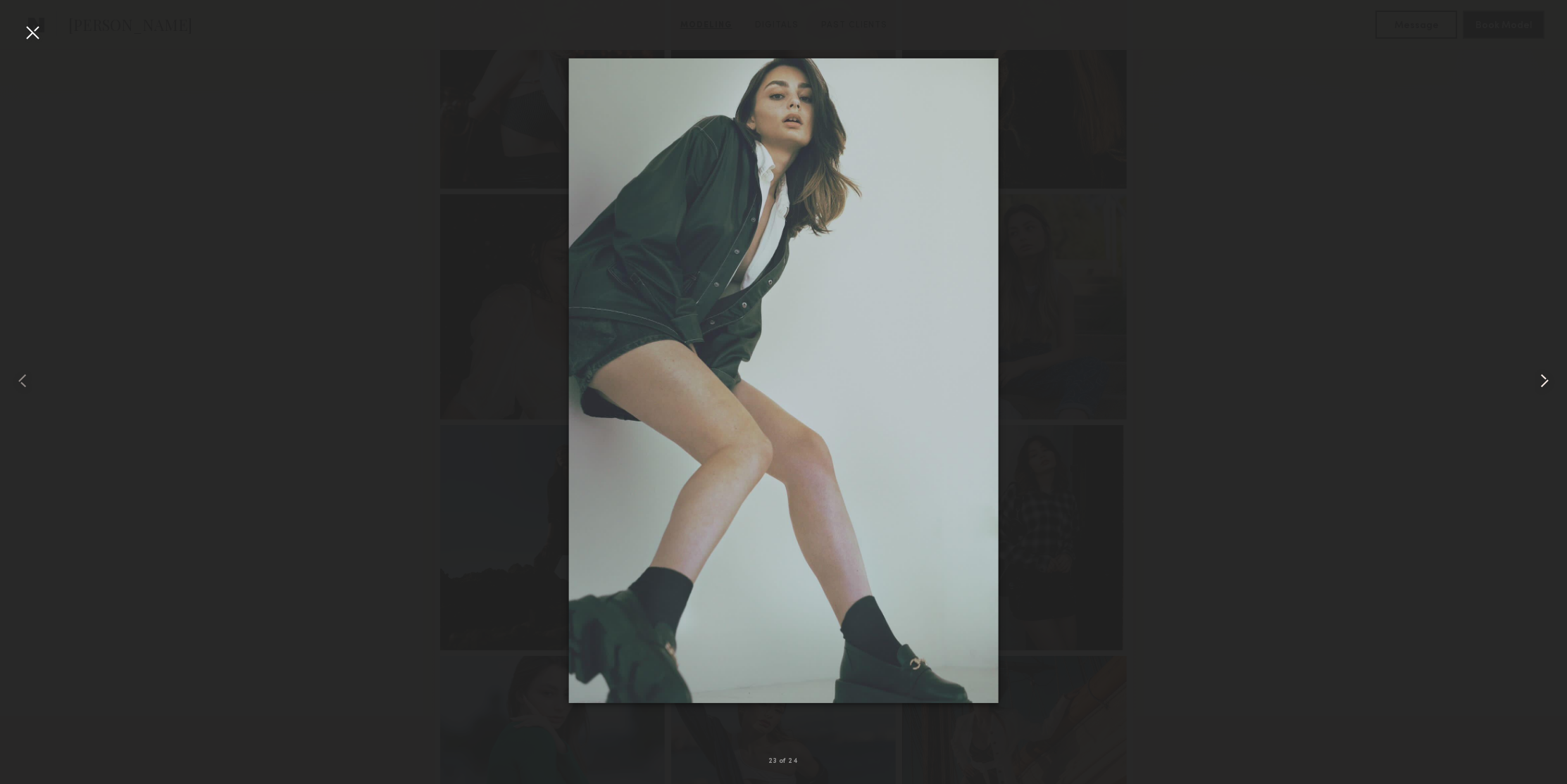
click at [1538, 385] on common-icon at bounding box center [1545, 381] width 23 height 23
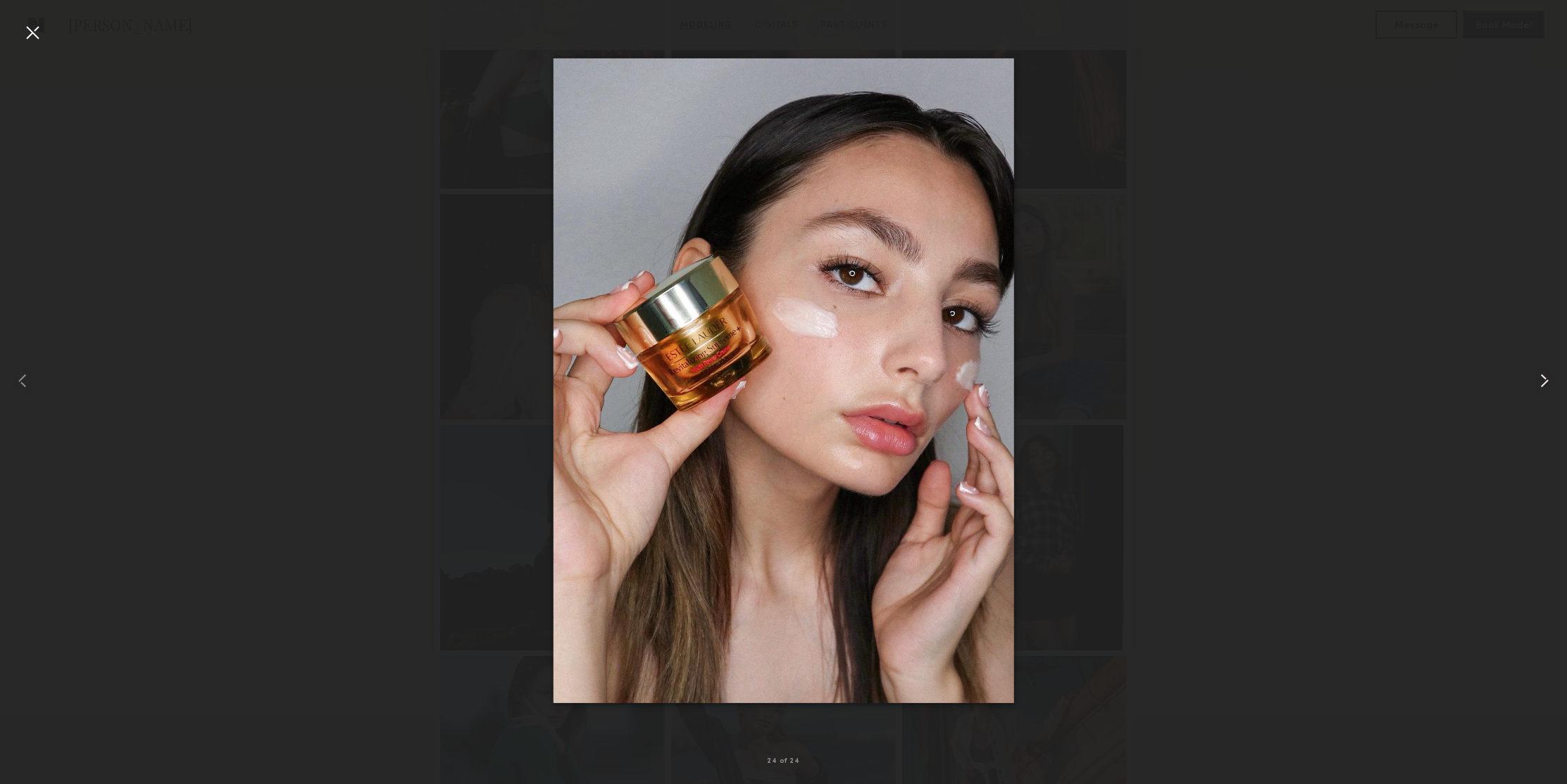
click at [1538, 385] on common-icon at bounding box center [1545, 381] width 23 height 23
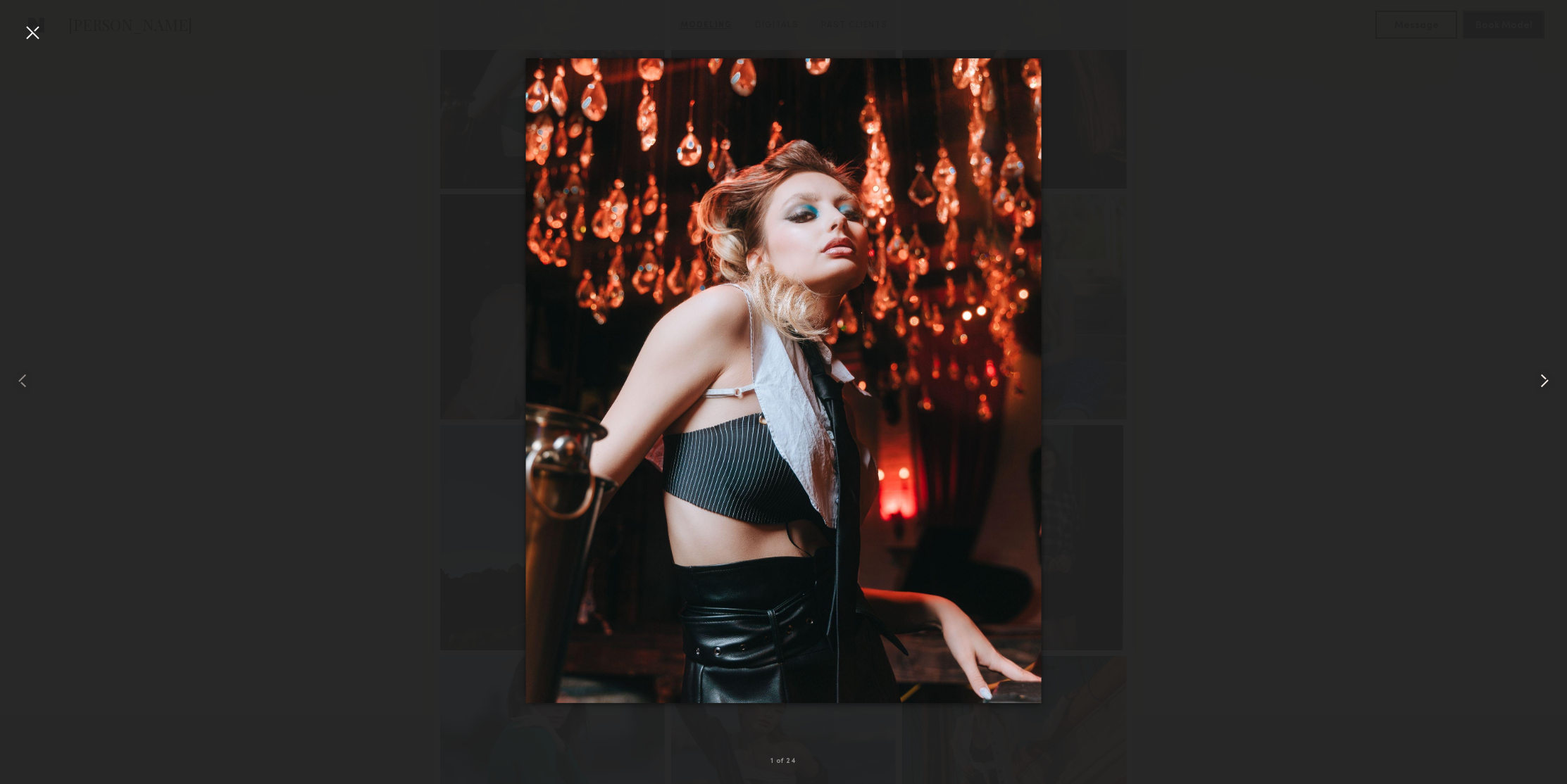
click at [1538, 385] on common-icon at bounding box center [1545, 381] width 23 height 23
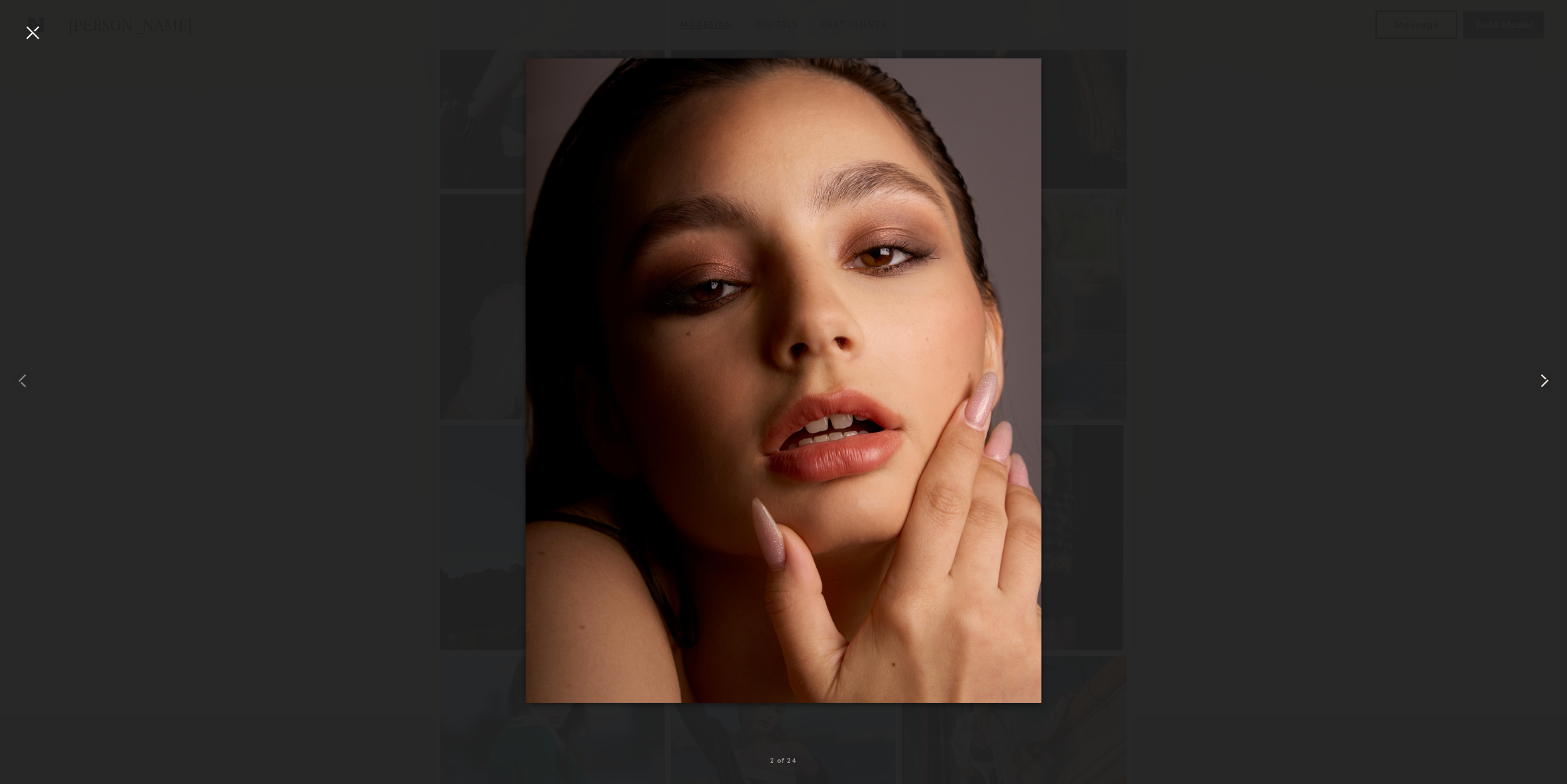
click at [1538, 385] on common-icon at bounding box center [1545, 381] width 23 height 23
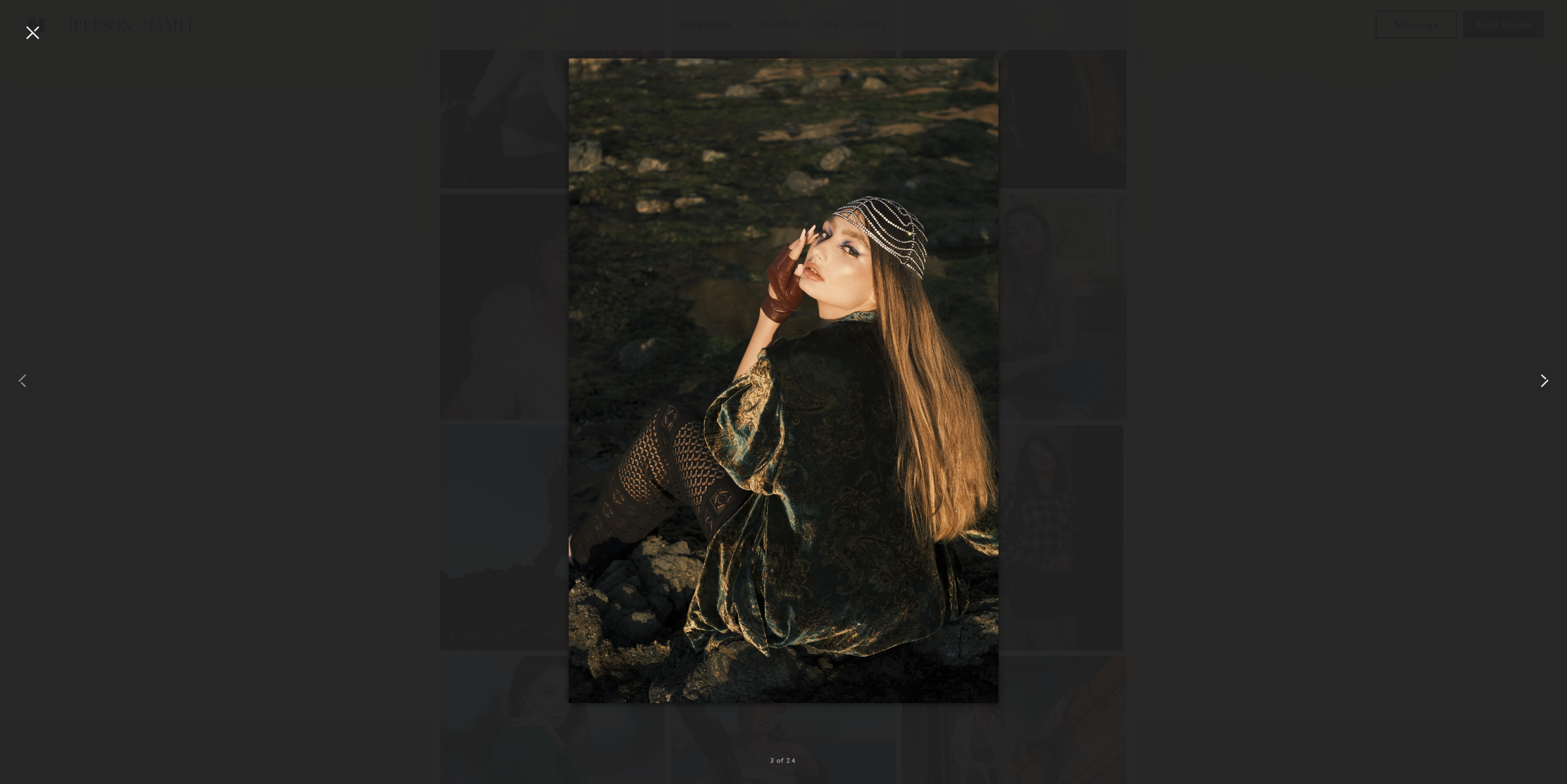
click at [1538, 385] on common-icon at bounding box center [1545, 381] width 23 height 23
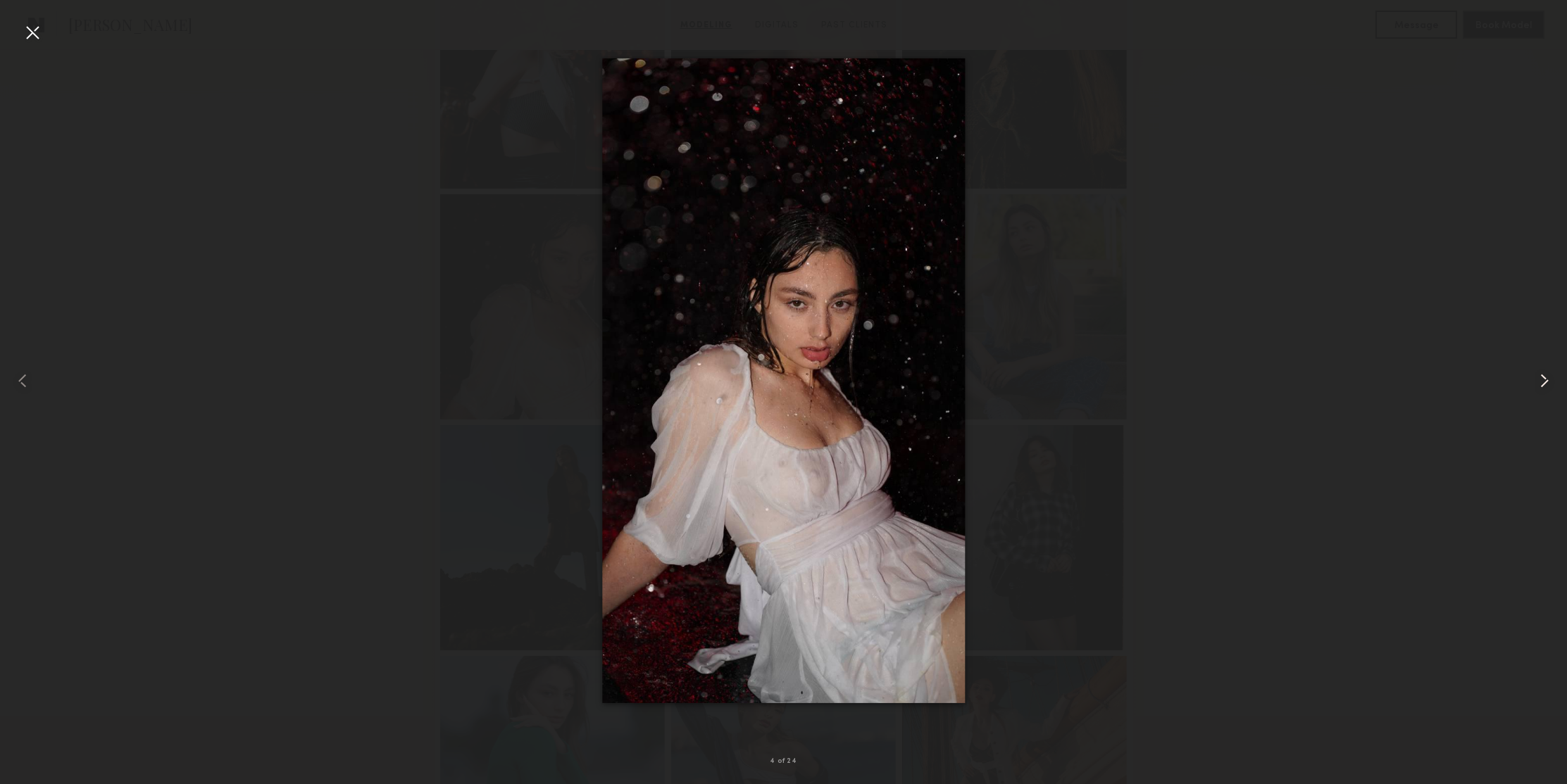
click at [1538, 385] on common-icon at bounding box center [1545, 381] width 23 height 23
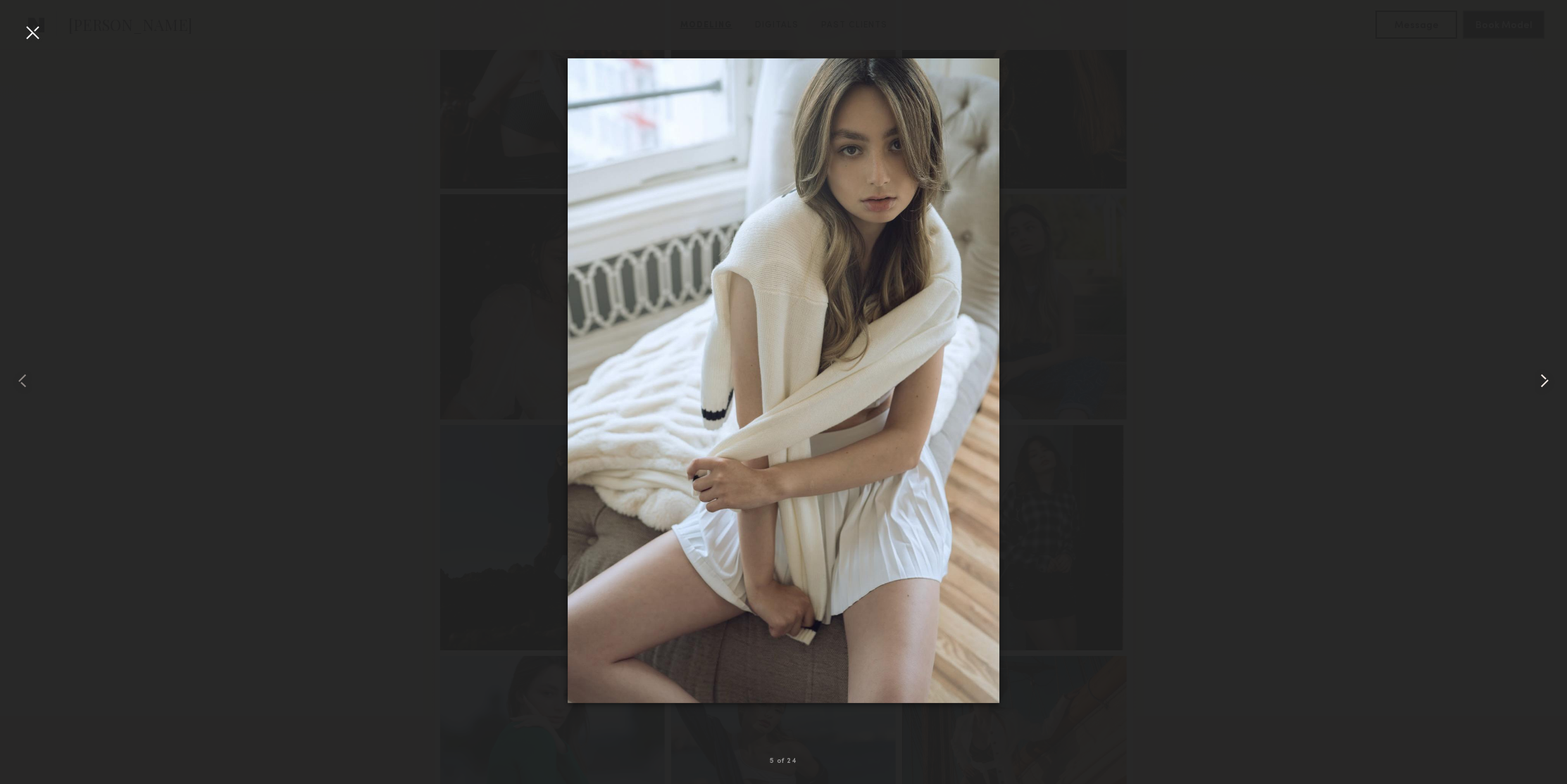
click at [1538, 385] on common-icon at bounding box center [1545, 381] width 23 height 23
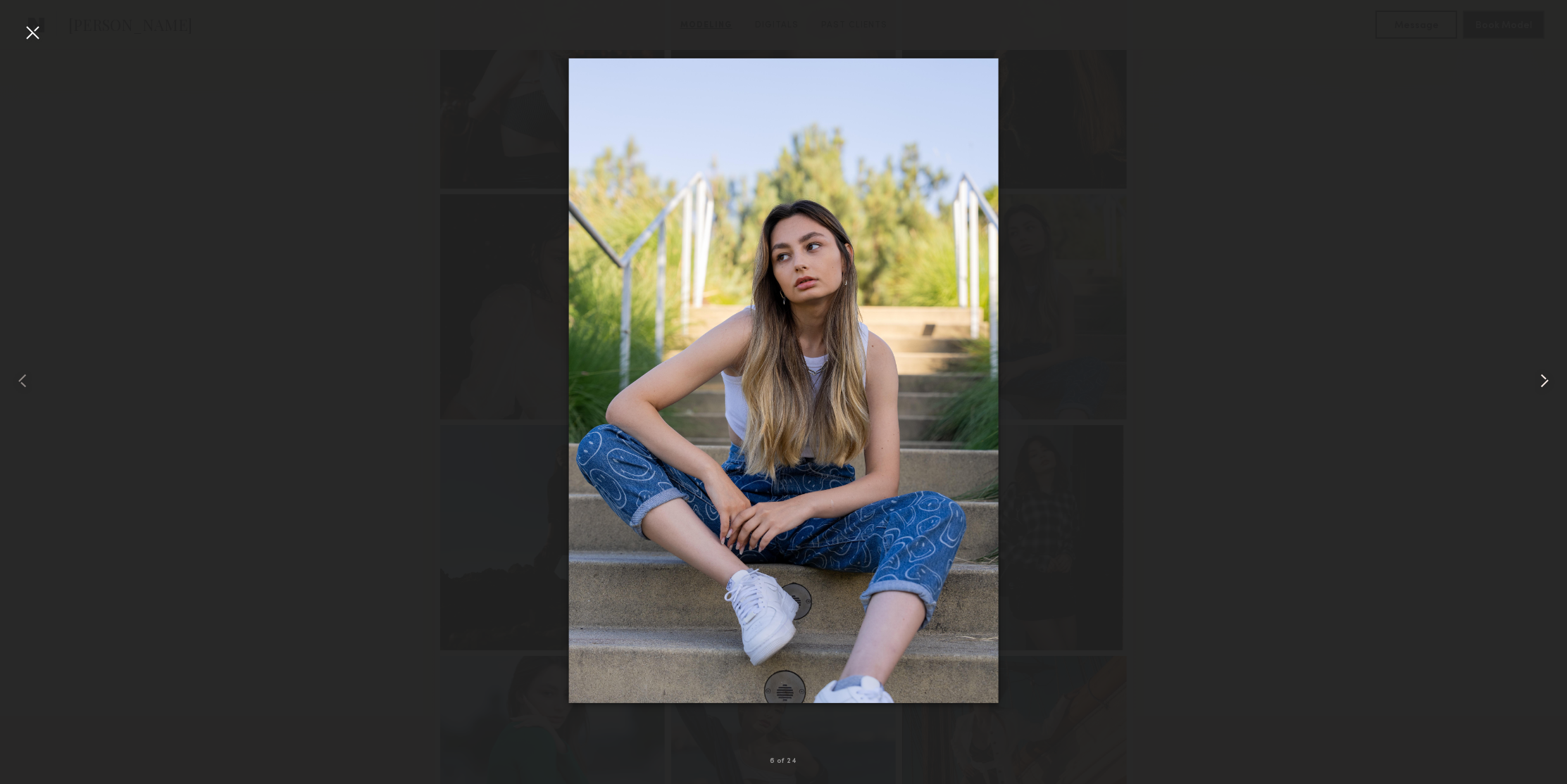
click at [1538, 385] on common-icon at bounding box center [1545, 381] width 23 height 23
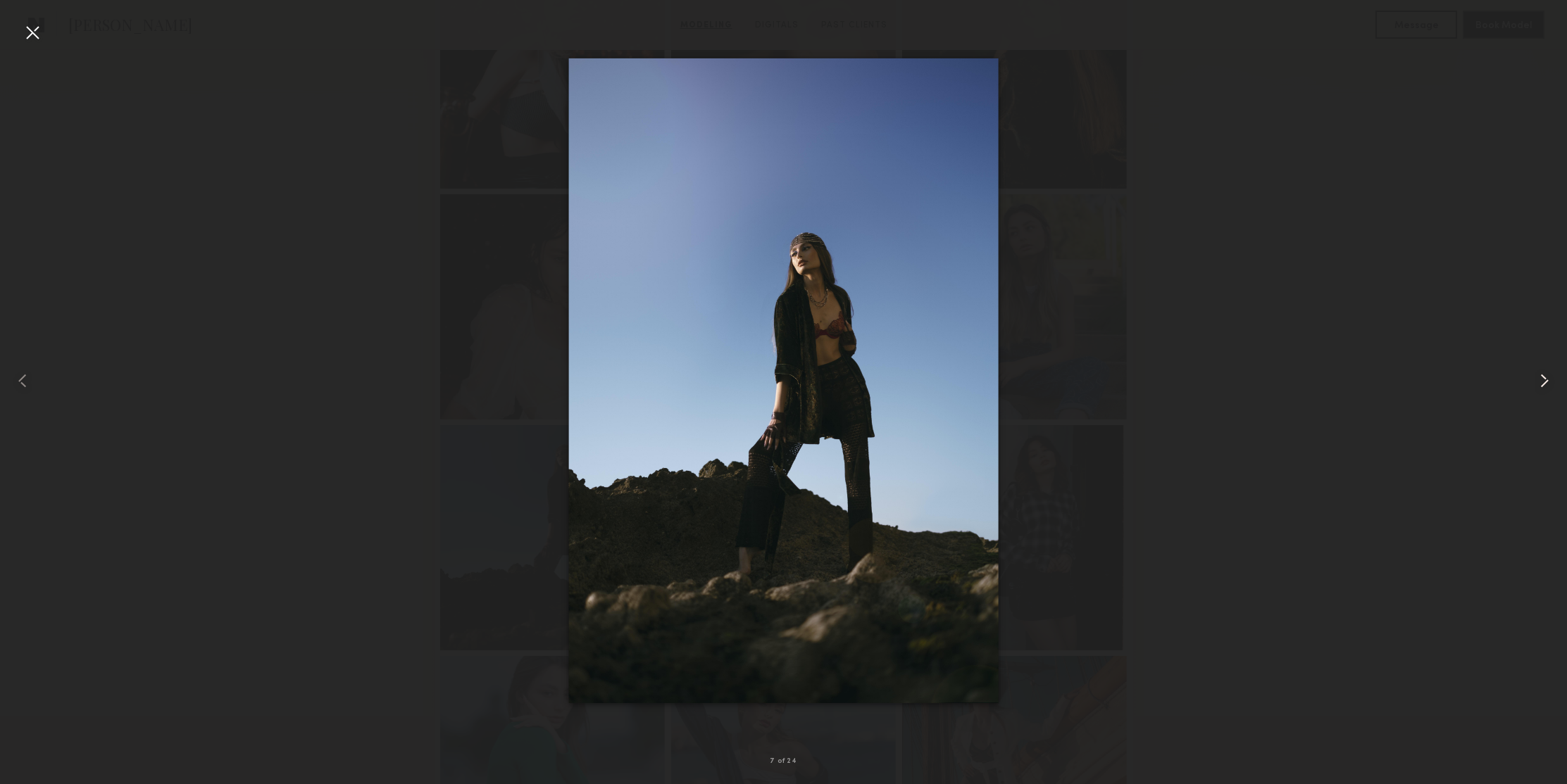
click at [1538, 385] on common-icon at bounding box center [1545, 381] width 23 height 23
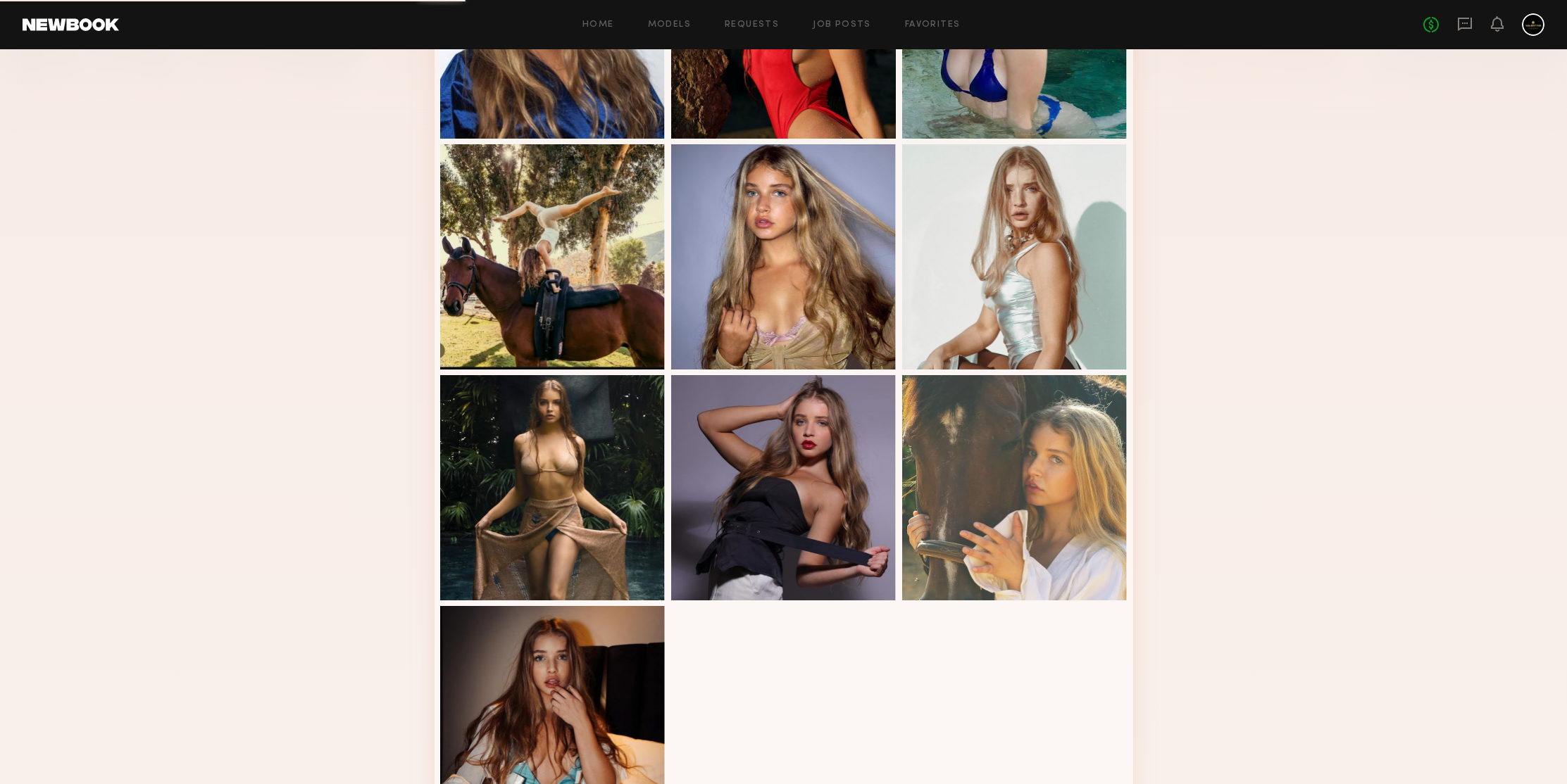
scroll to position [608, 0]
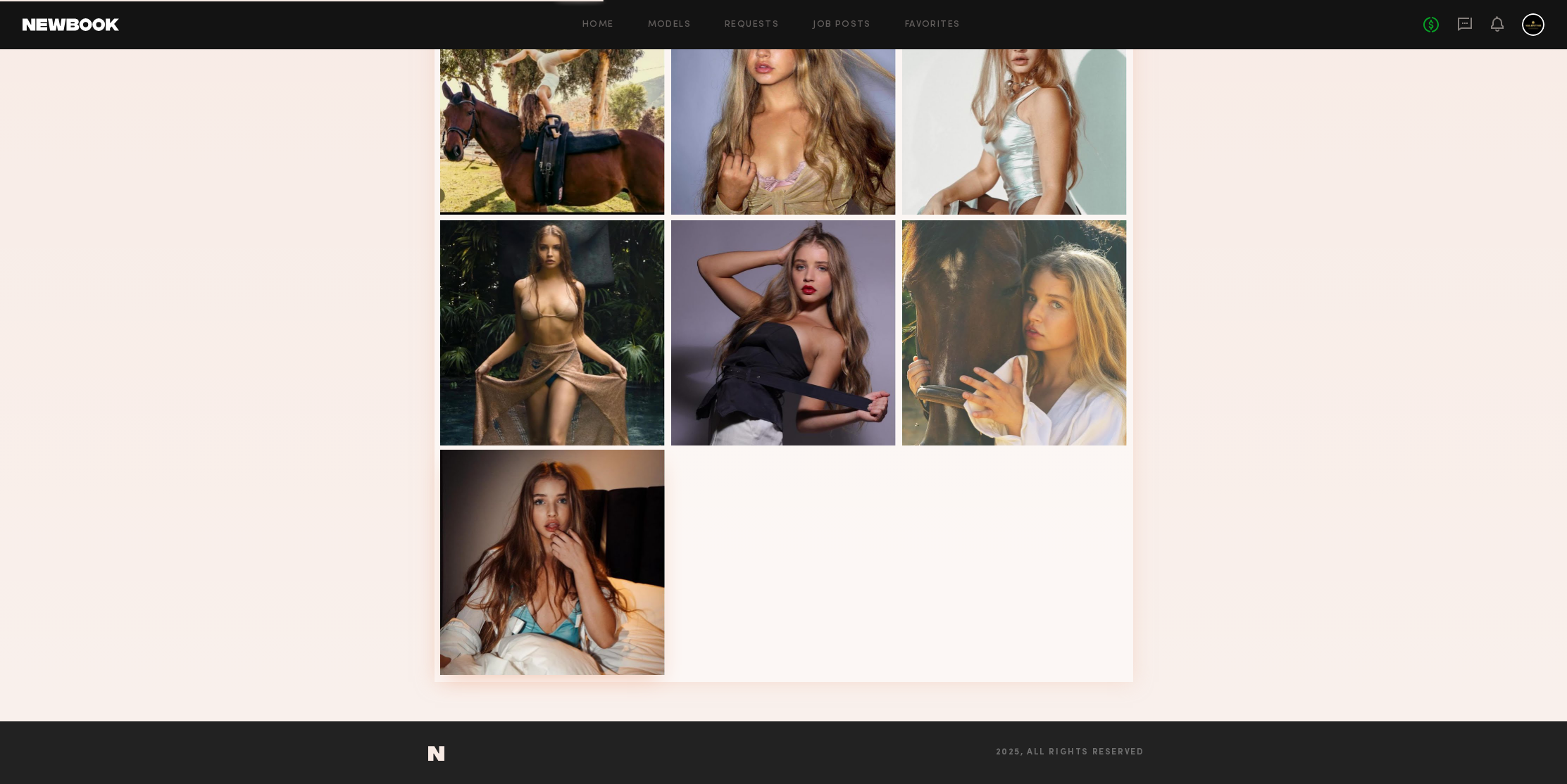
click at [626, 508] on div at bounding box center [552, 562] width 225 height 225
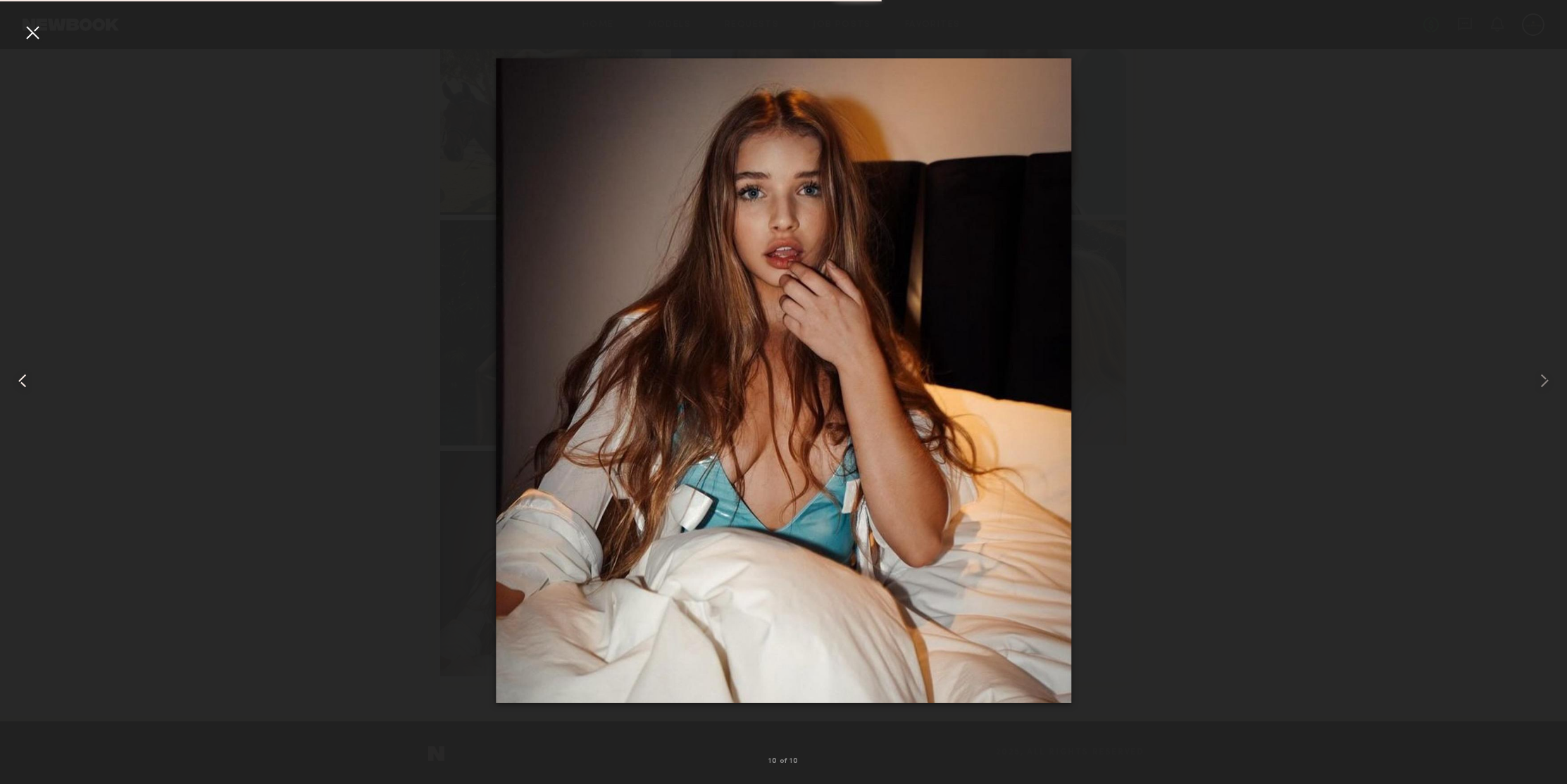
click at [20, 381] on common-icon at bounding box center [23, 381] width 23 height 23
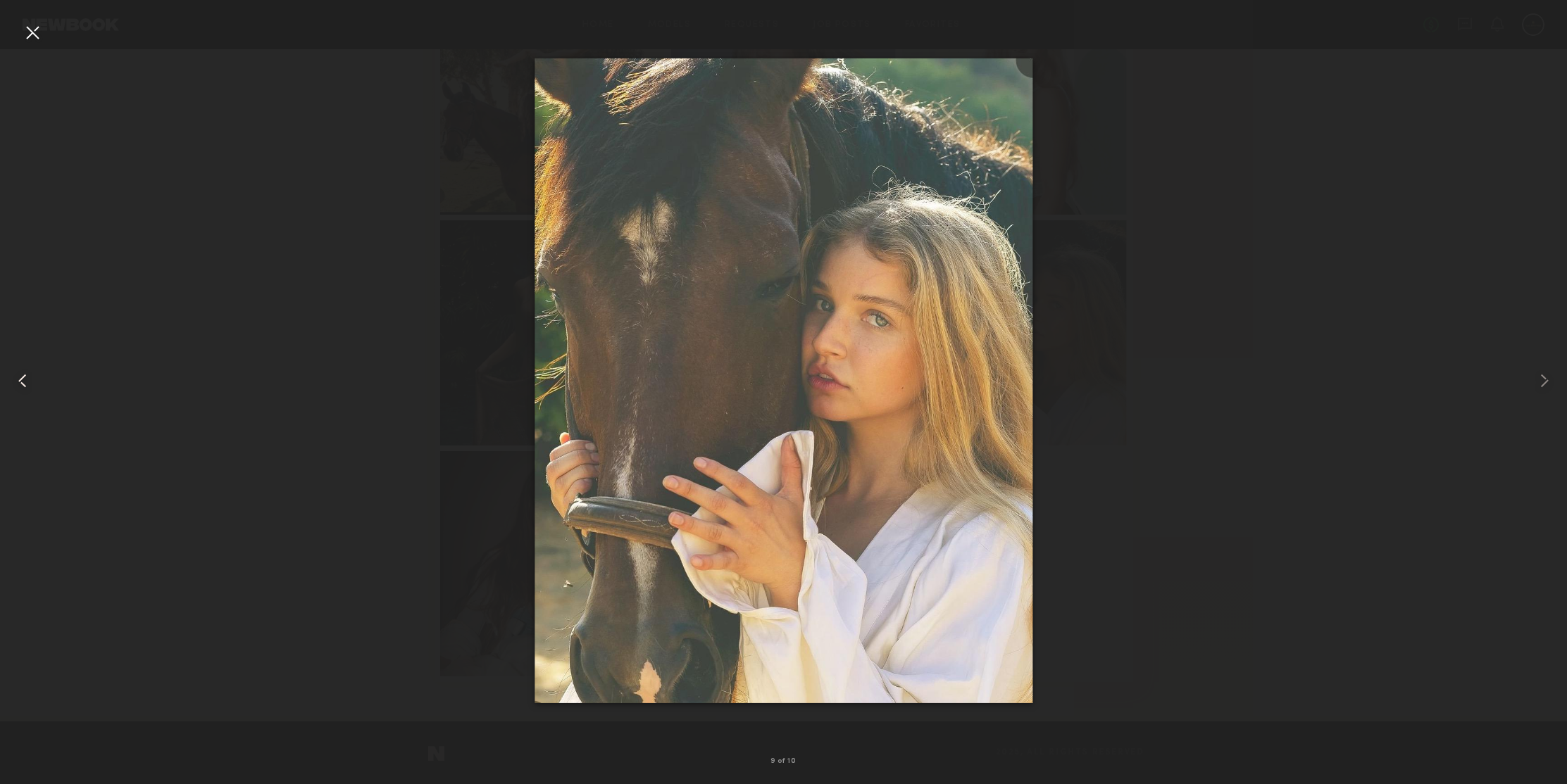
click at [20, 381] on common-icon at bounding box center [23, 381] width 23 height 23
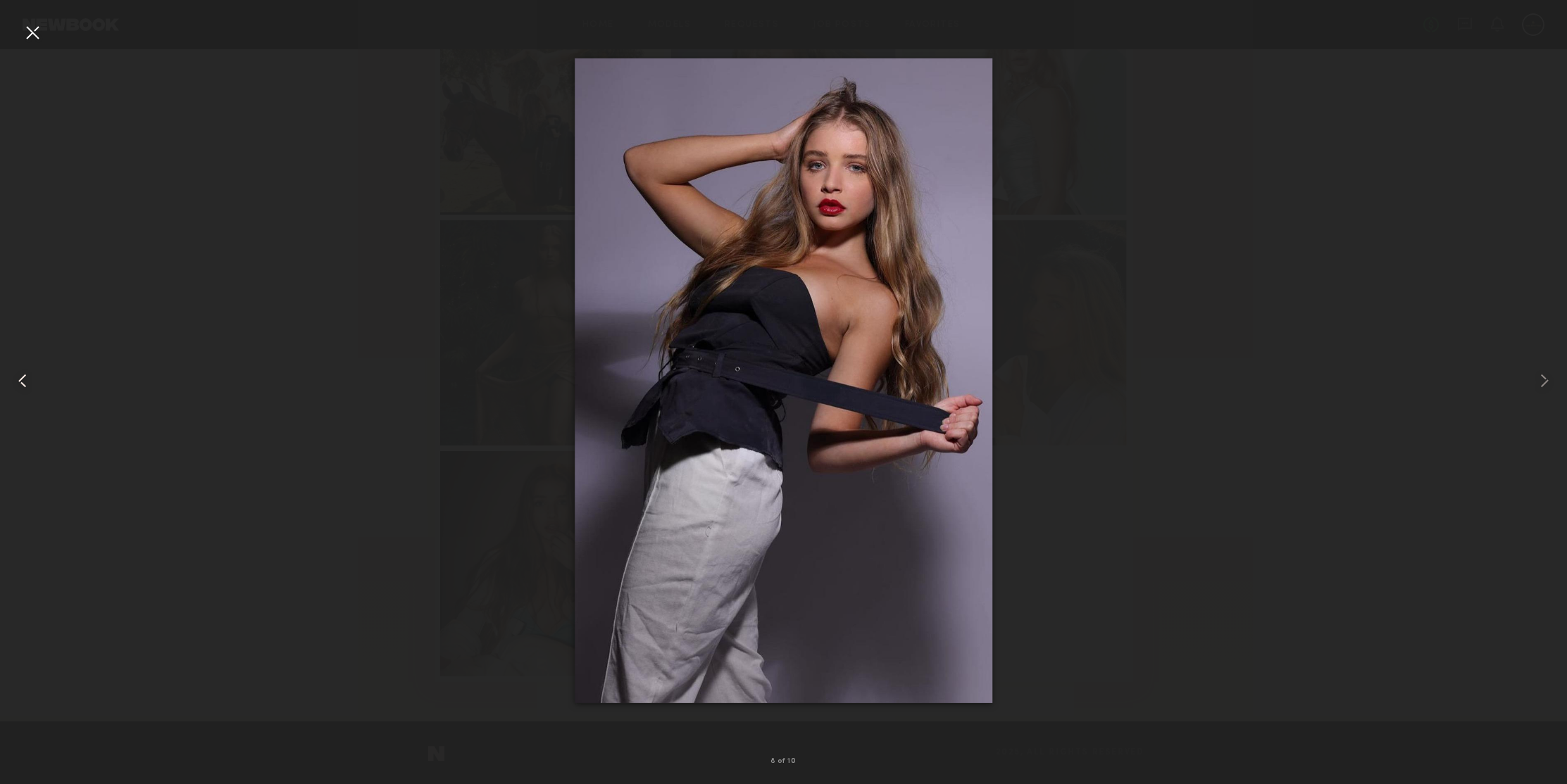
click at [20, 381] on common-icon at bounding box center [23, 381] width 23 height 23
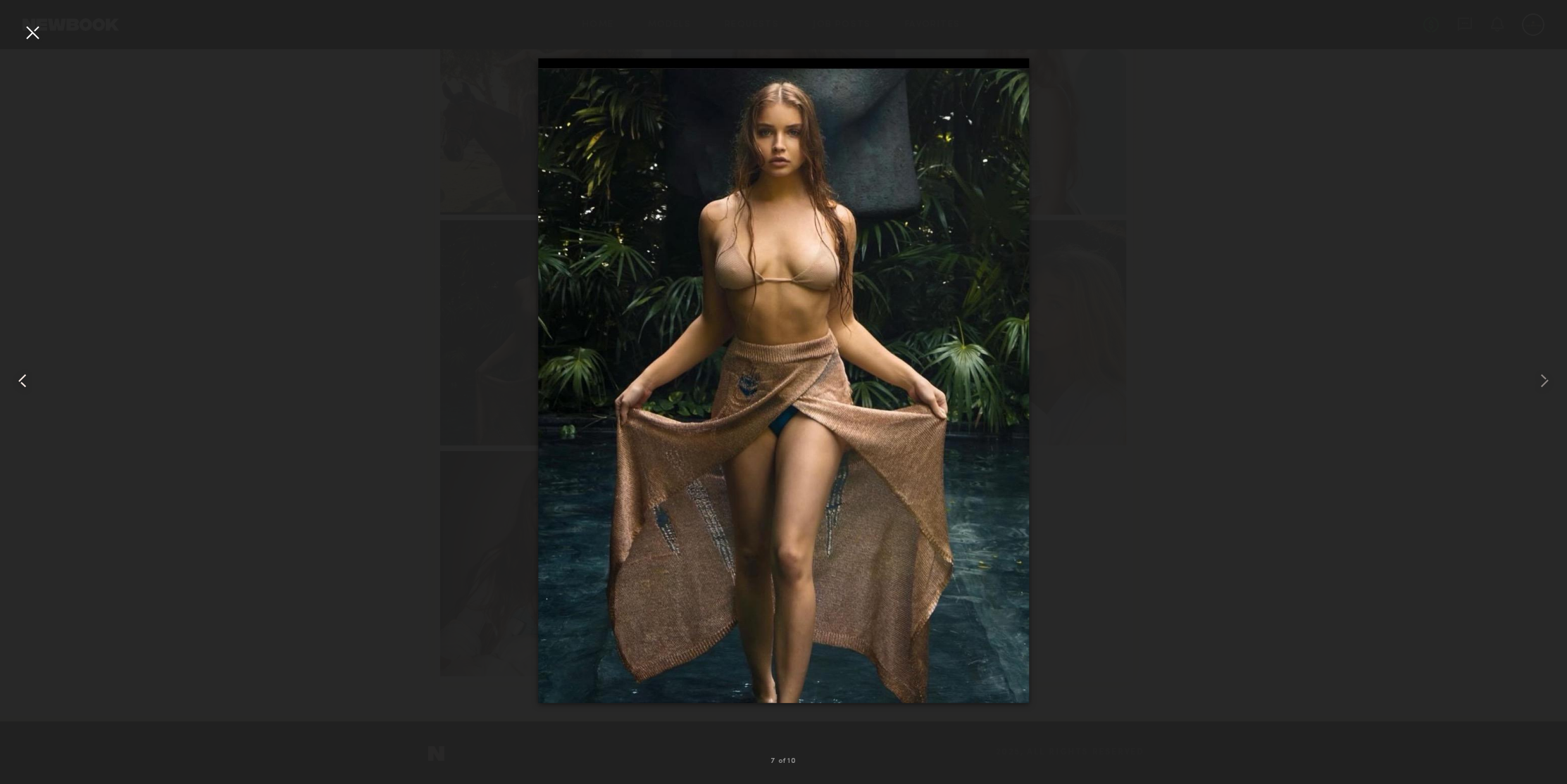
click at [20, 381] on common-icon at bounding box center [23, 381] width 23 height 23
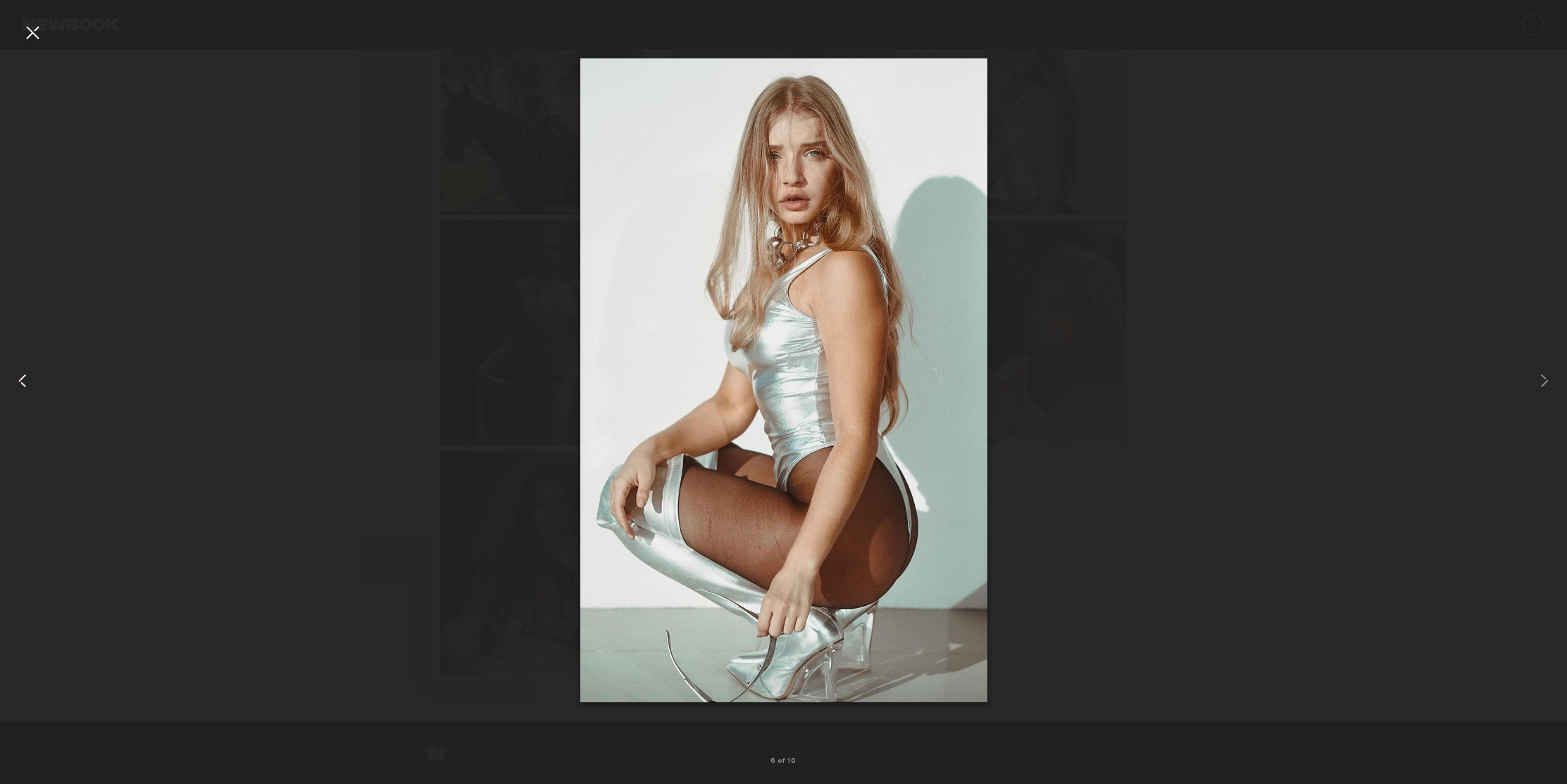
click at [20, 381] on common-icon at bounding box center [23, 381] width 23 height 23
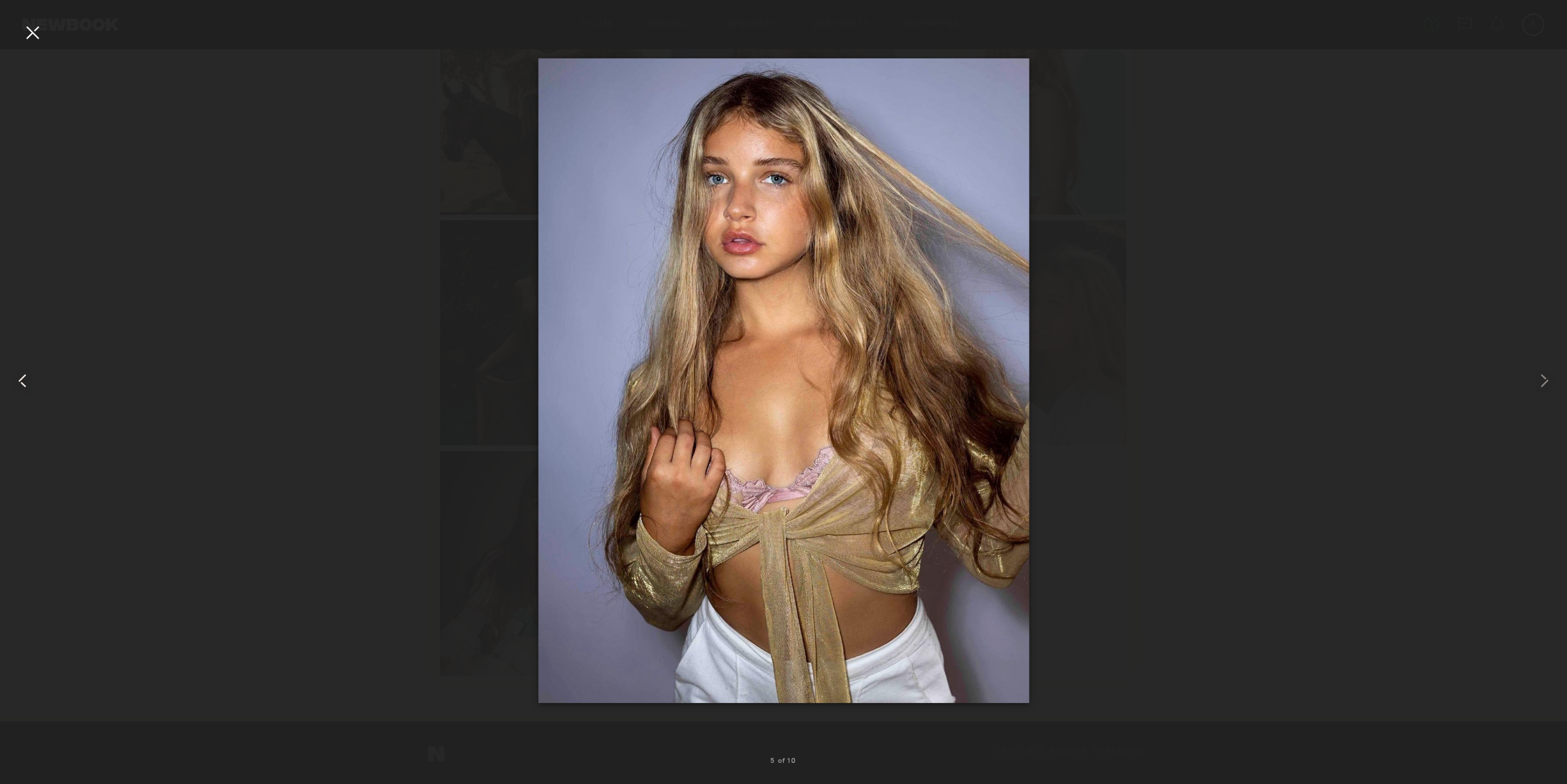
click at [20, 381] on common-icon at bounding box center [23, 381] width 23 height 23
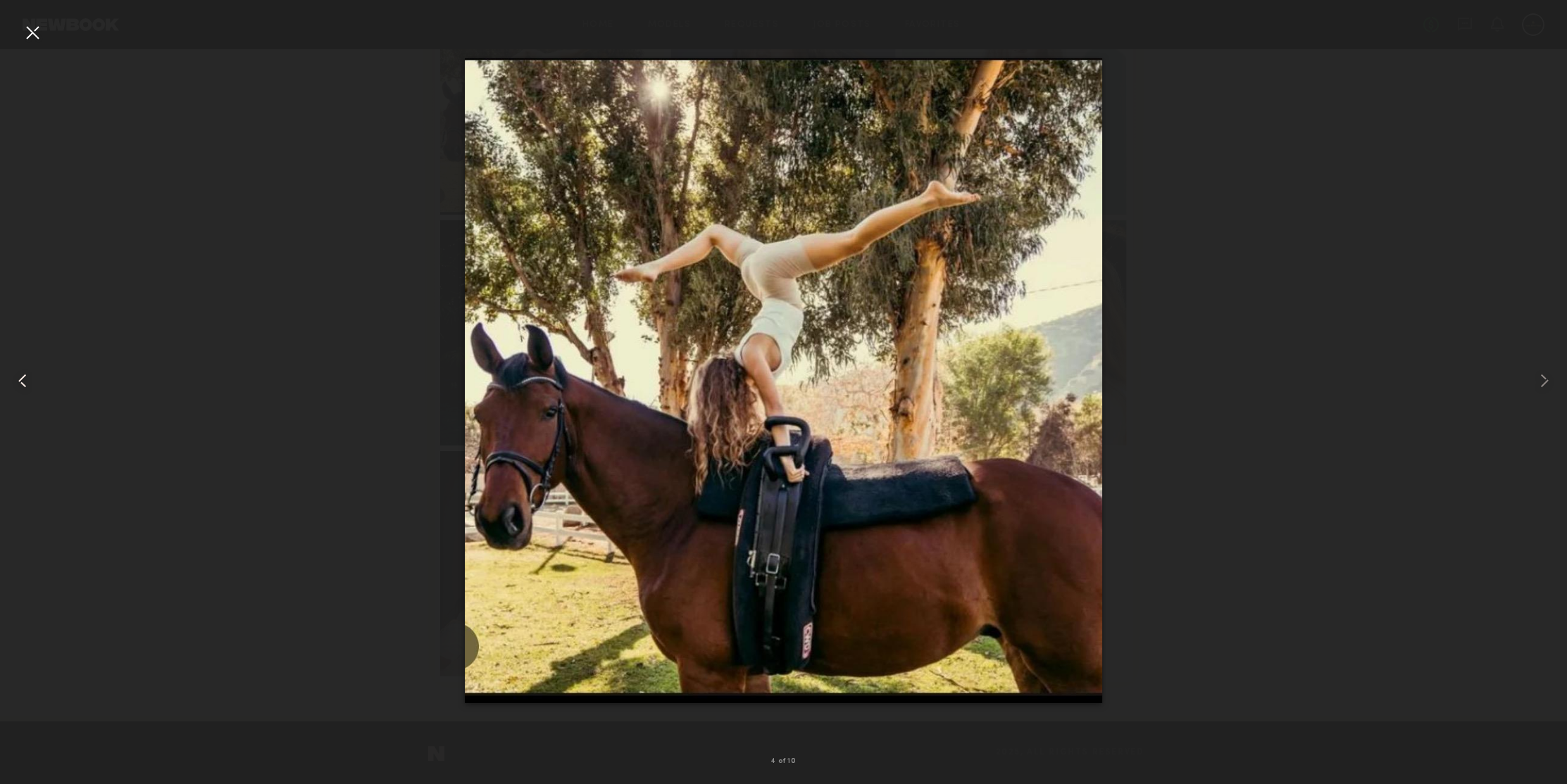
click at [20, 381] on common-icon at bounding box center [23, 381] width 23 height 23
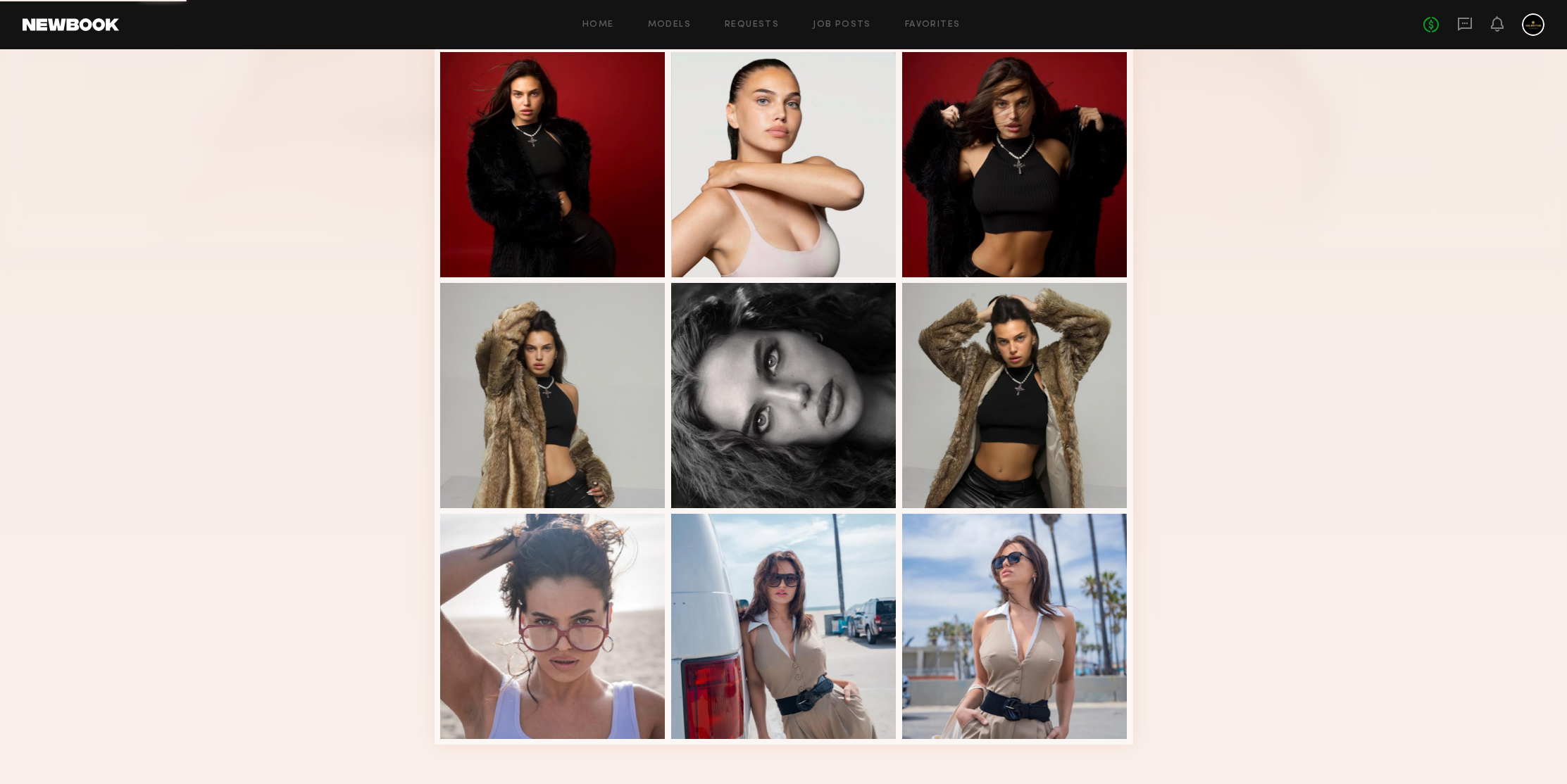
scroll to position [377, 0]
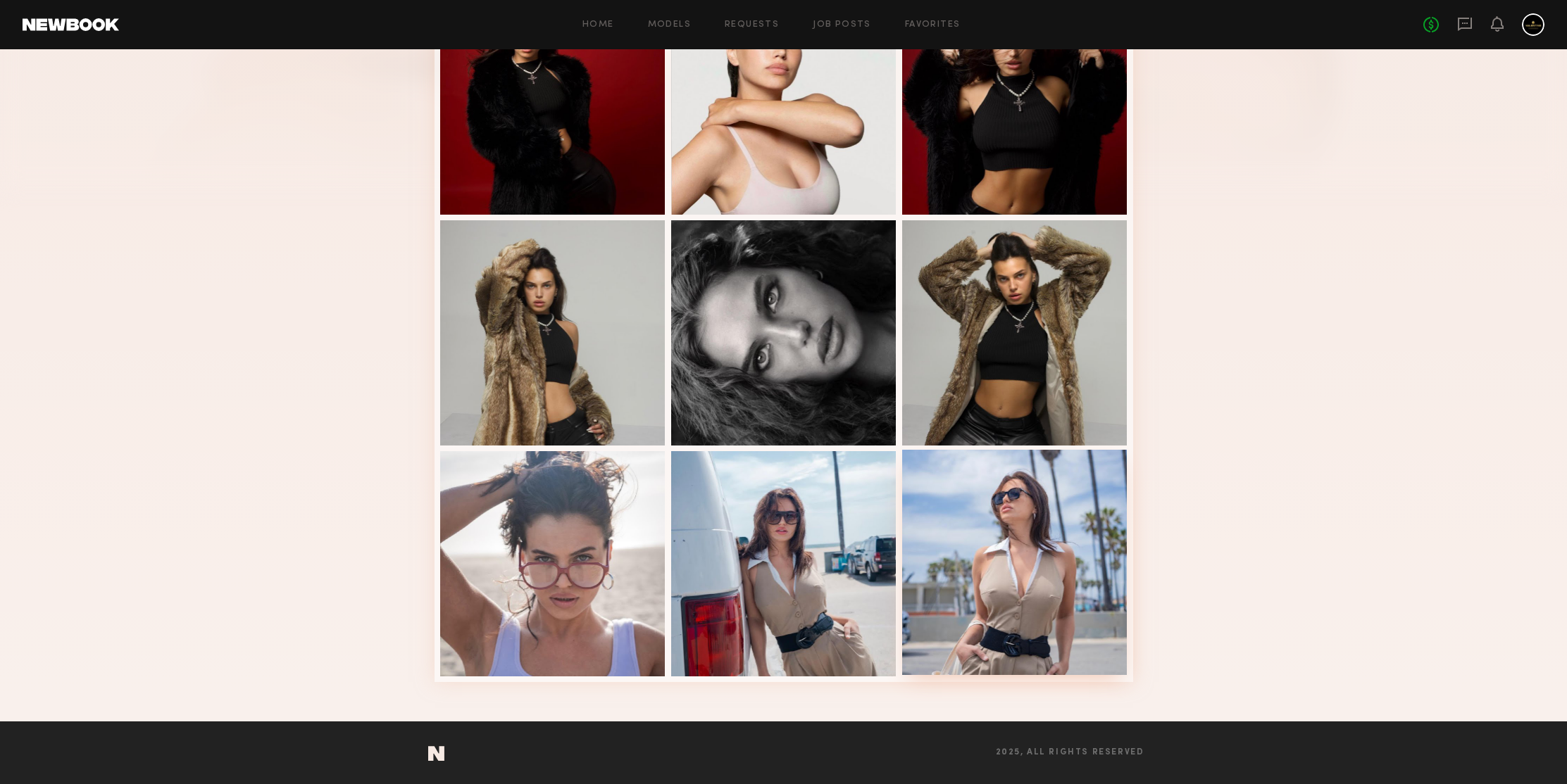
click at [1008, 511] on div at bounding box center [1014, 562] width 225 height 225
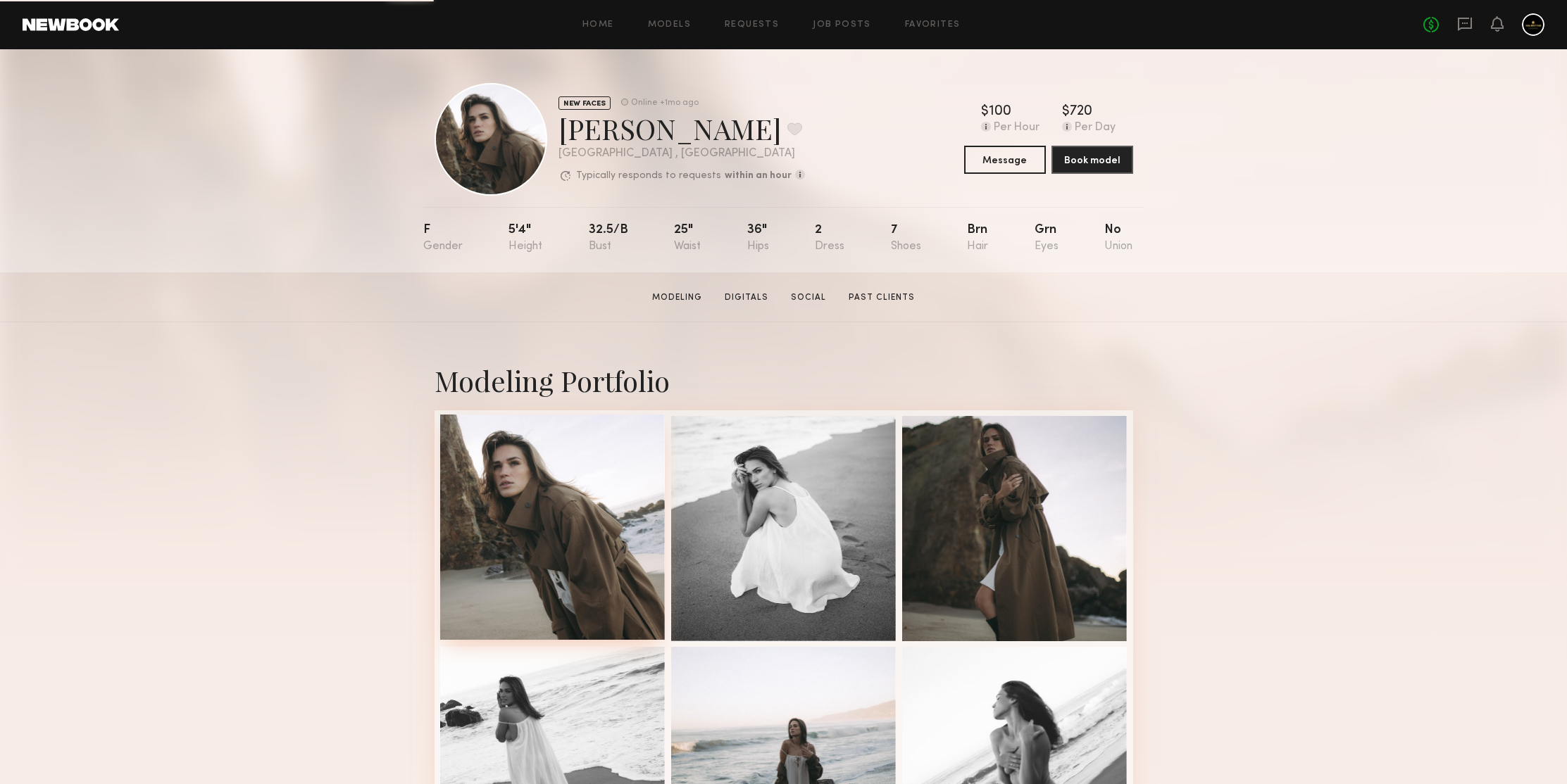
click at [542, 489] on div at bounding box center [552, 526] width 225 height 225
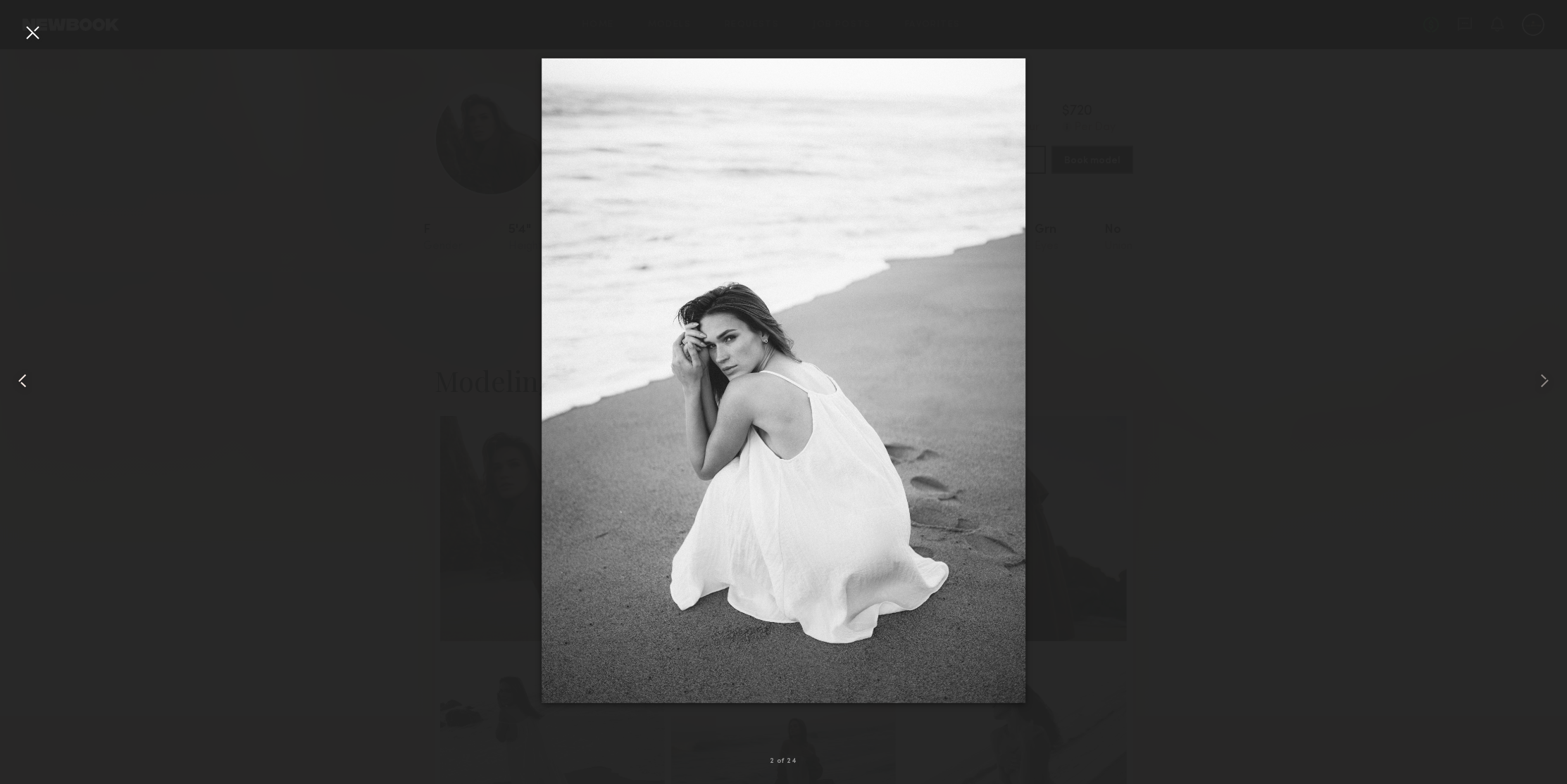
click at [19, 34] on div at bounding box center [31, 381] width 63 height 716
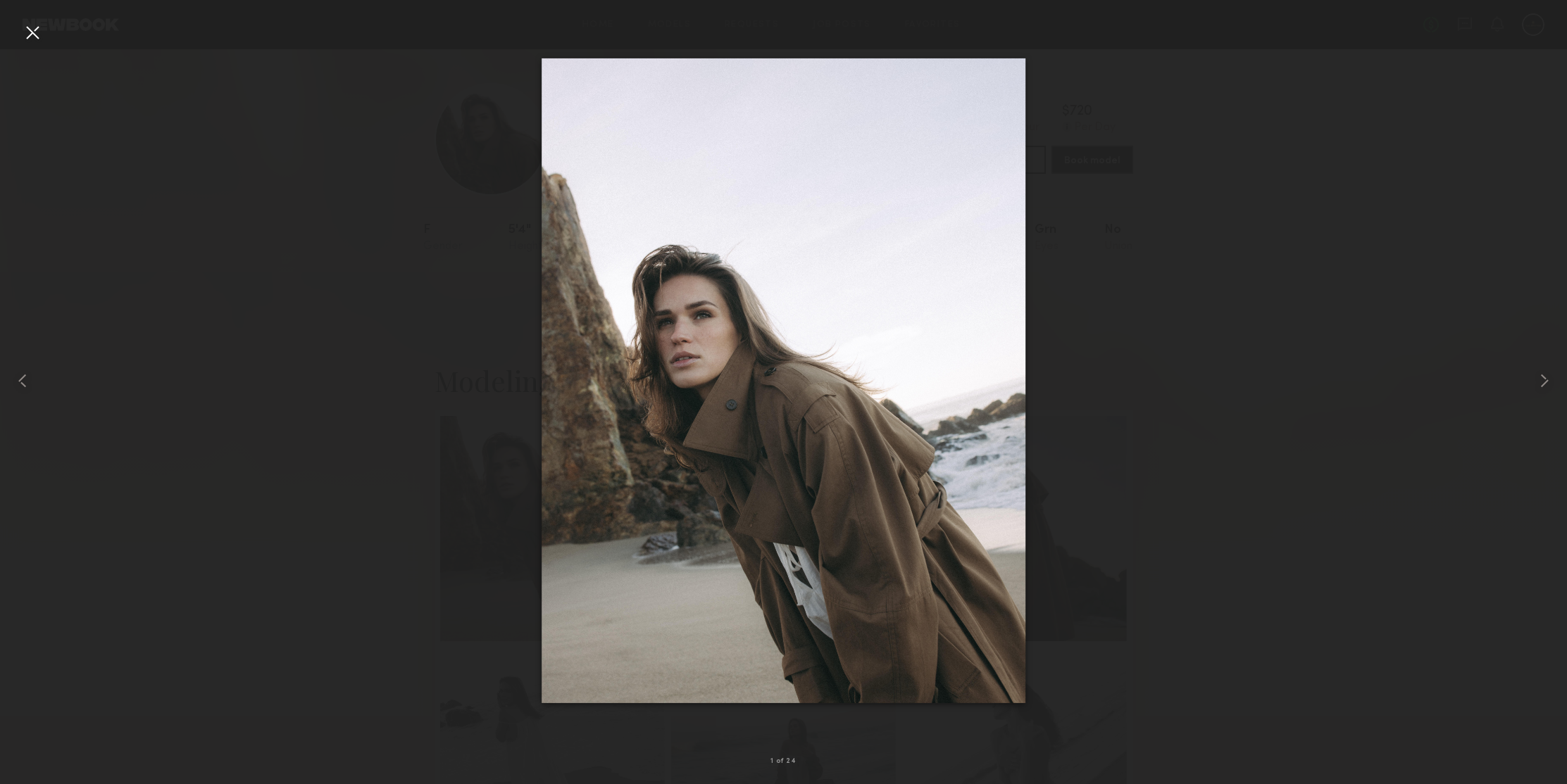
click at [29, 31] on div at bounding box center [33, 33] width 23 height 23
